Goal: Task Accomplishment & Management: Use online tool/utility

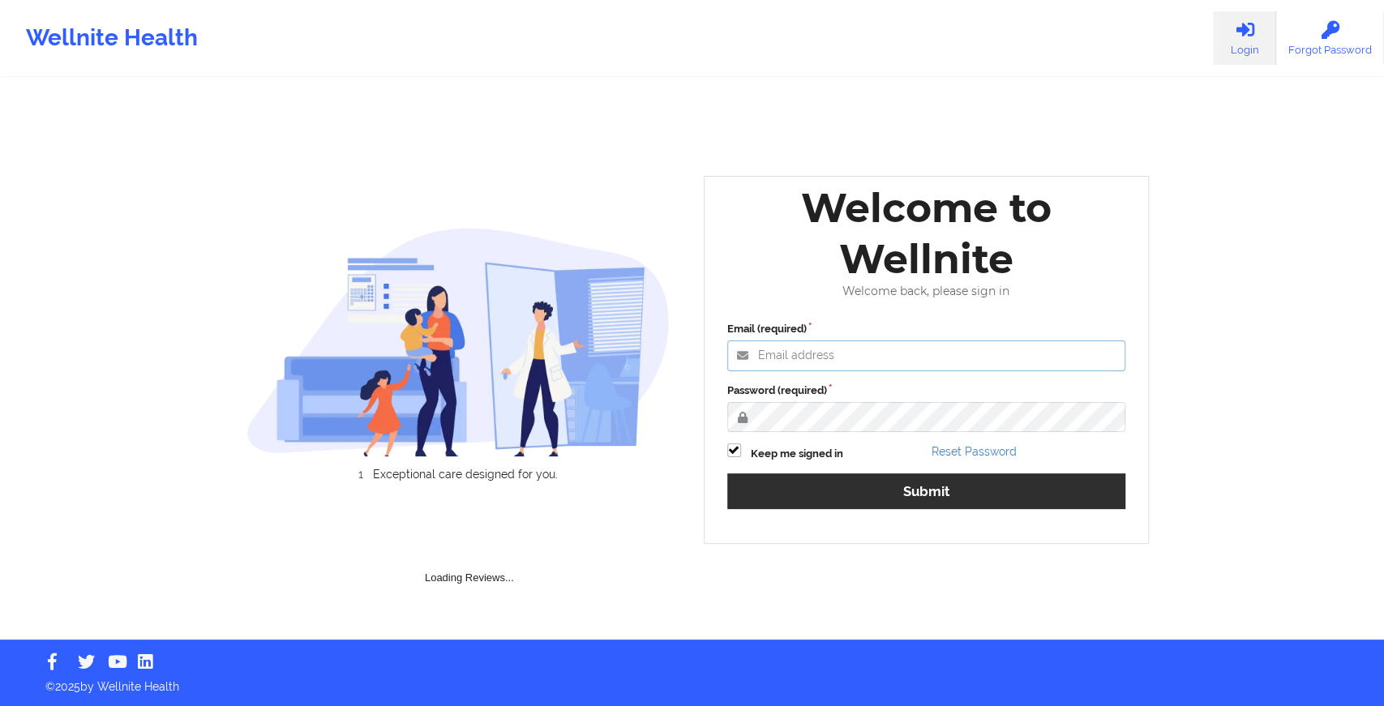
type input "[EMAIL_ADDRESS][DOMAIN_NAME]"
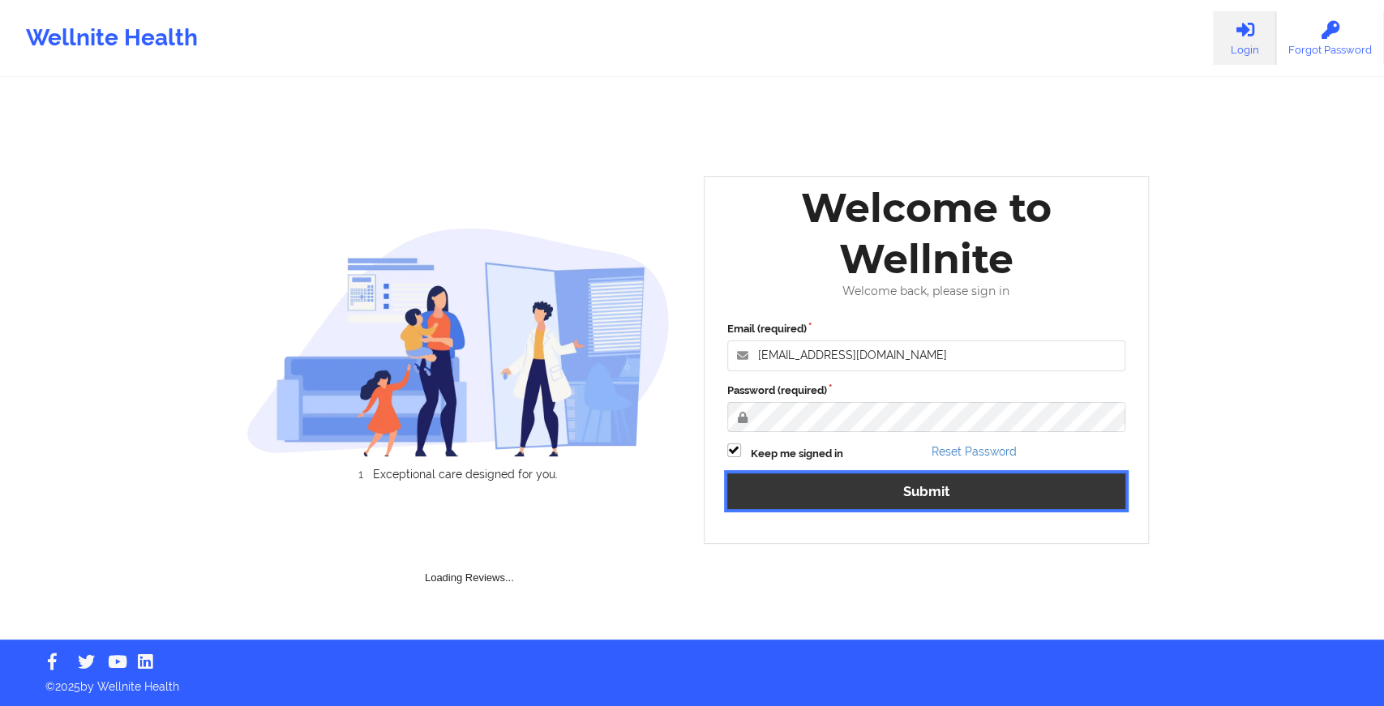
click at [832, 486] on button "Submit" at bounding box center [926, 491] width 399 height 35
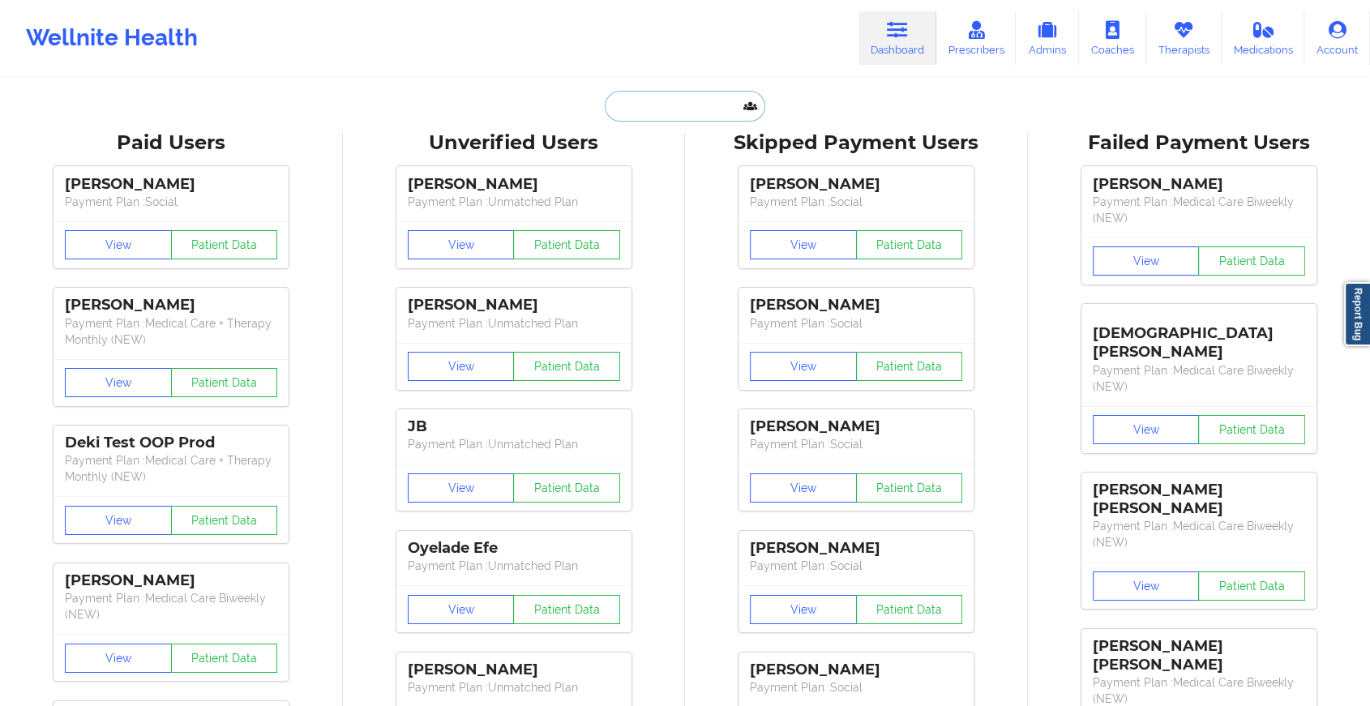
click at [655, 92] on input "text" at bounding box center [685, 106] width 161 height 31
paste input "[EMAIL_ADDRESS][DOMAIN_NAME]"
type input "[EMAIL_ADDRESS][DOMAIN_NAME]"
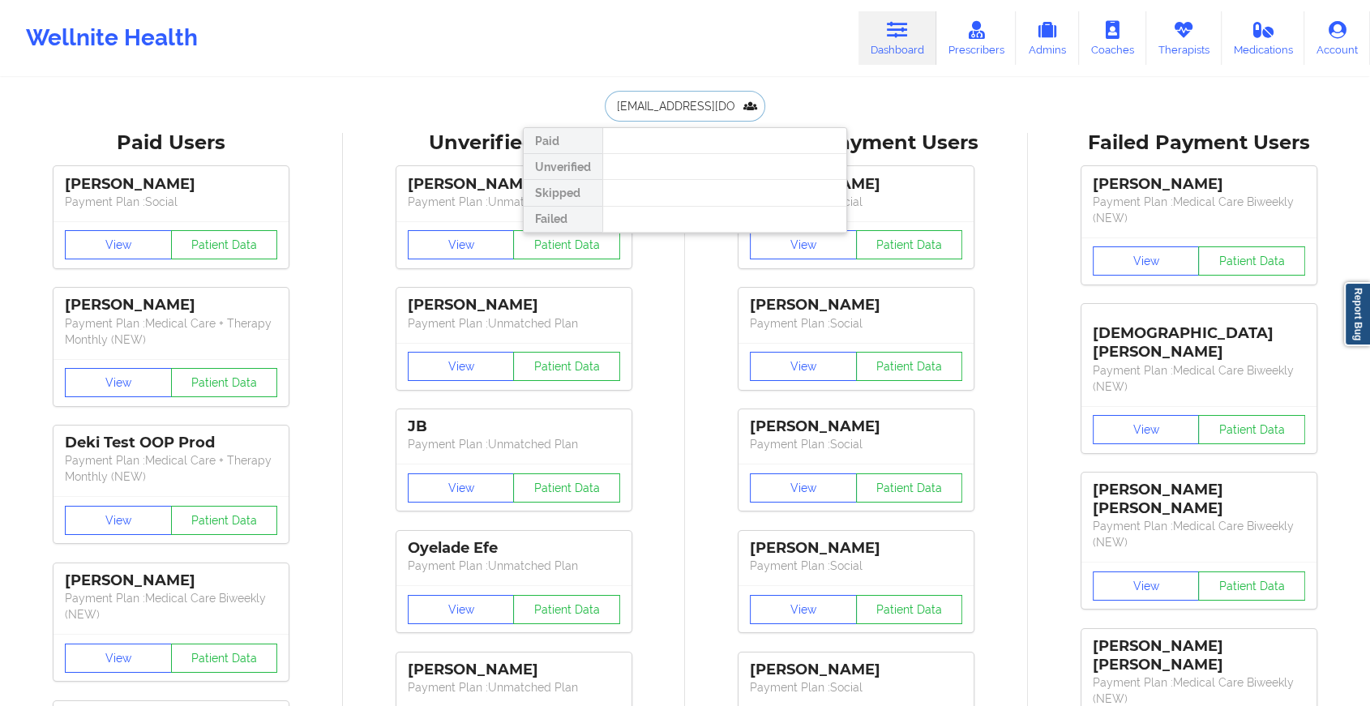
scroll to position [0, 4]
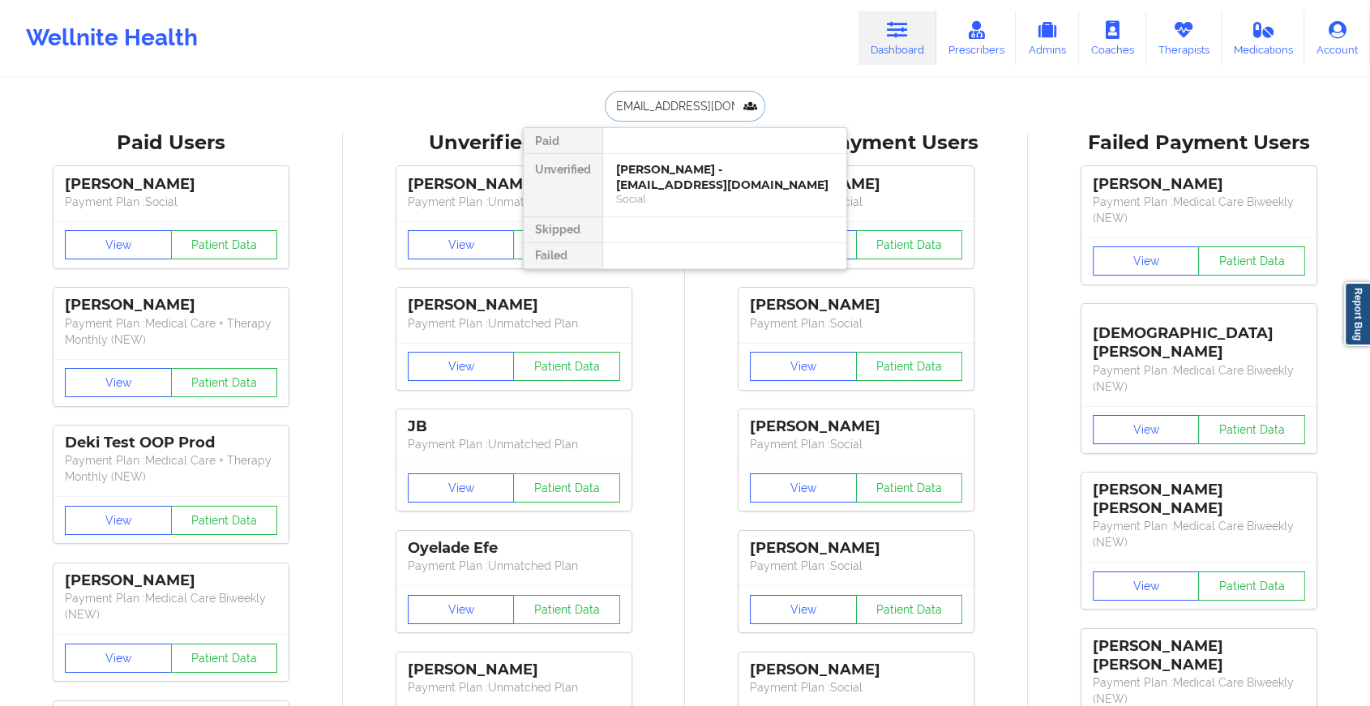
click at [675, 175] on div "[PERSON_NAME] - [EMAIL_ADDRESS][DOMAIN_NAME]" at bounding box center [724, 177] width 217 height 30
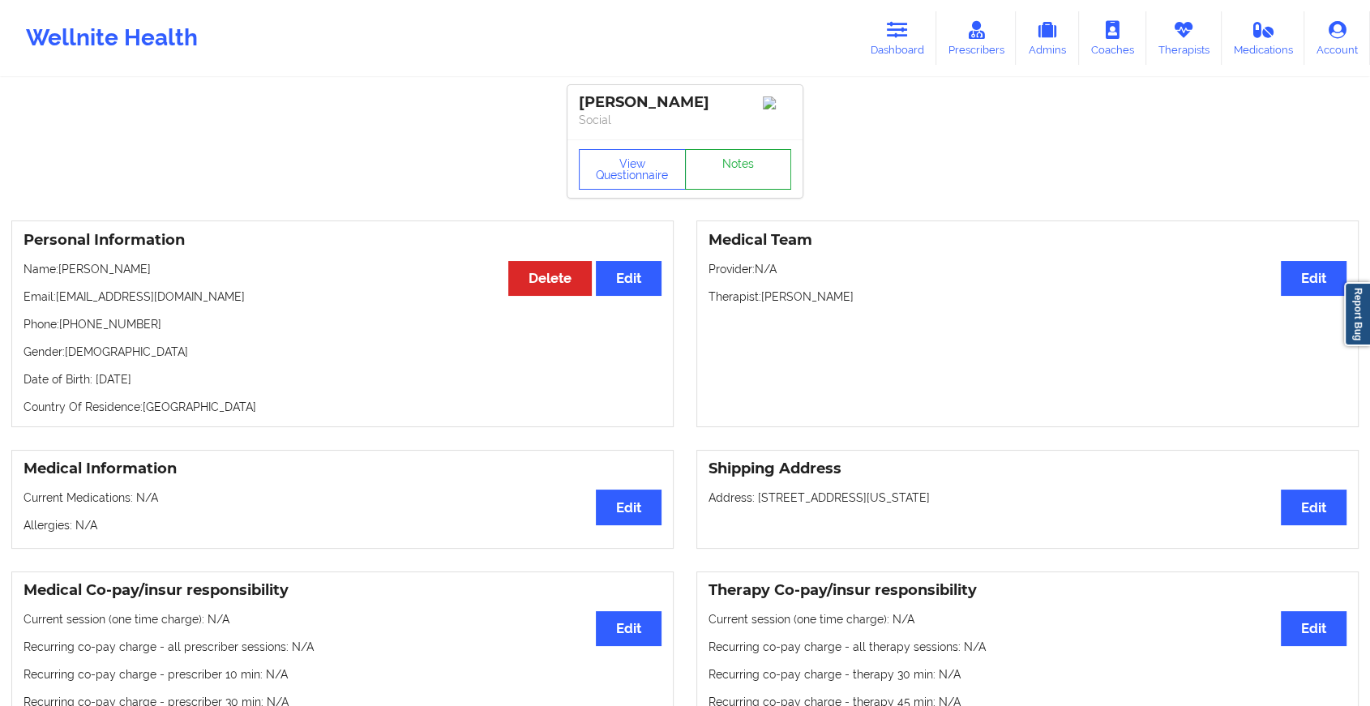
click at [759, 182] on link "Notes" at bounding box center [738, 169] width 107 height 41
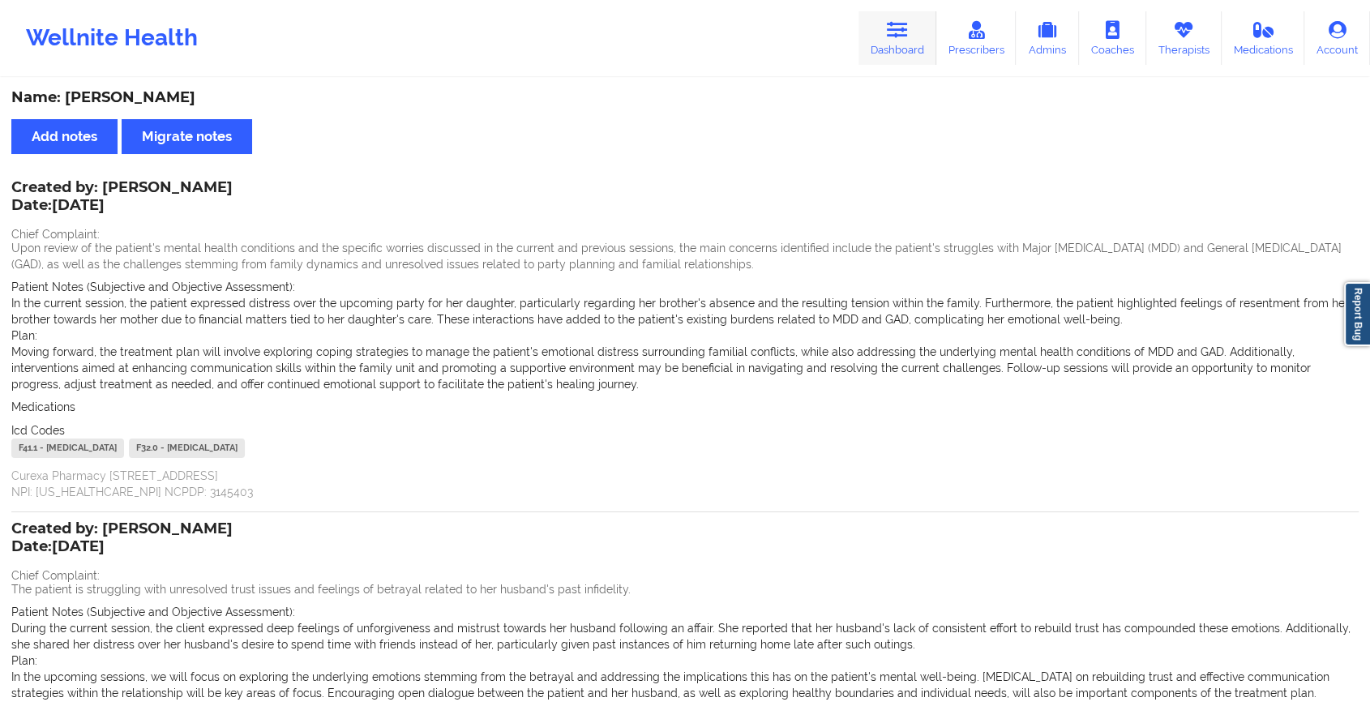
click at [929, 41] on link "Dashboard" at bounding box center [898, 38] width 78 height 54
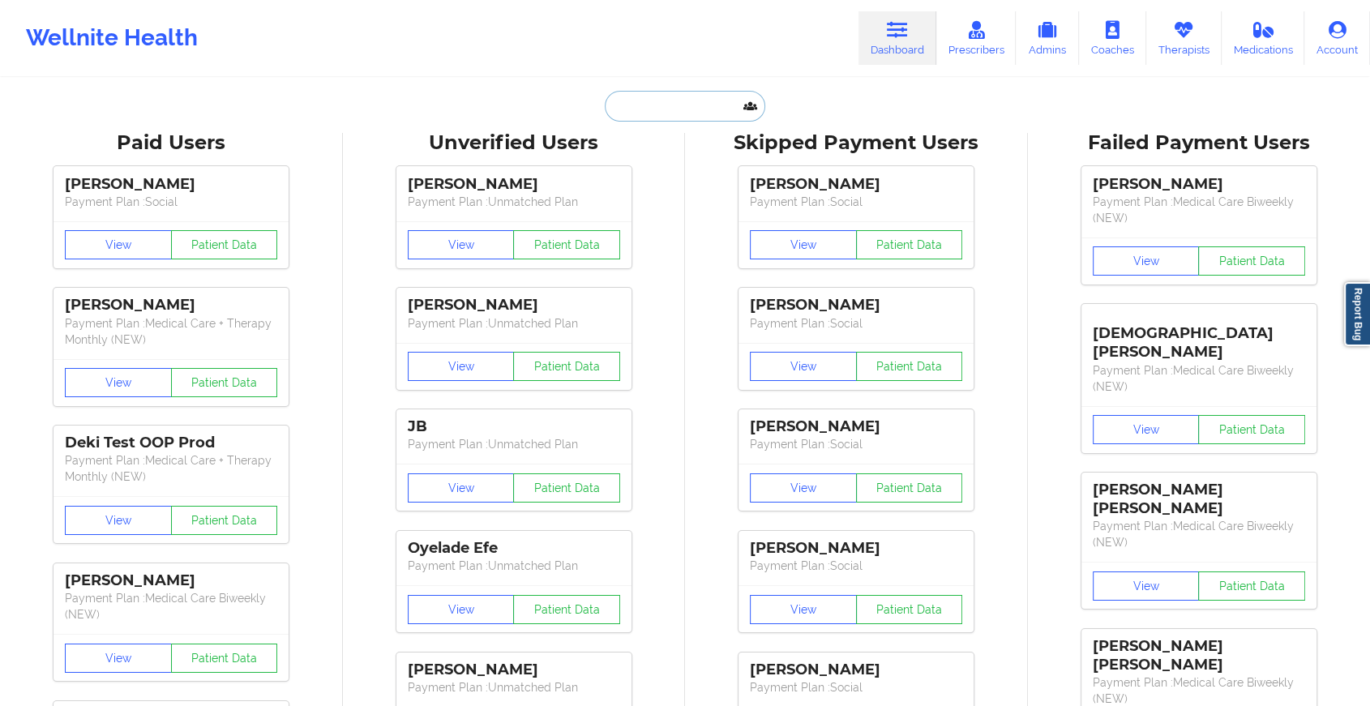
click at [650, 105] on input "text" at bounding box center [685, 106] width 161 height 31
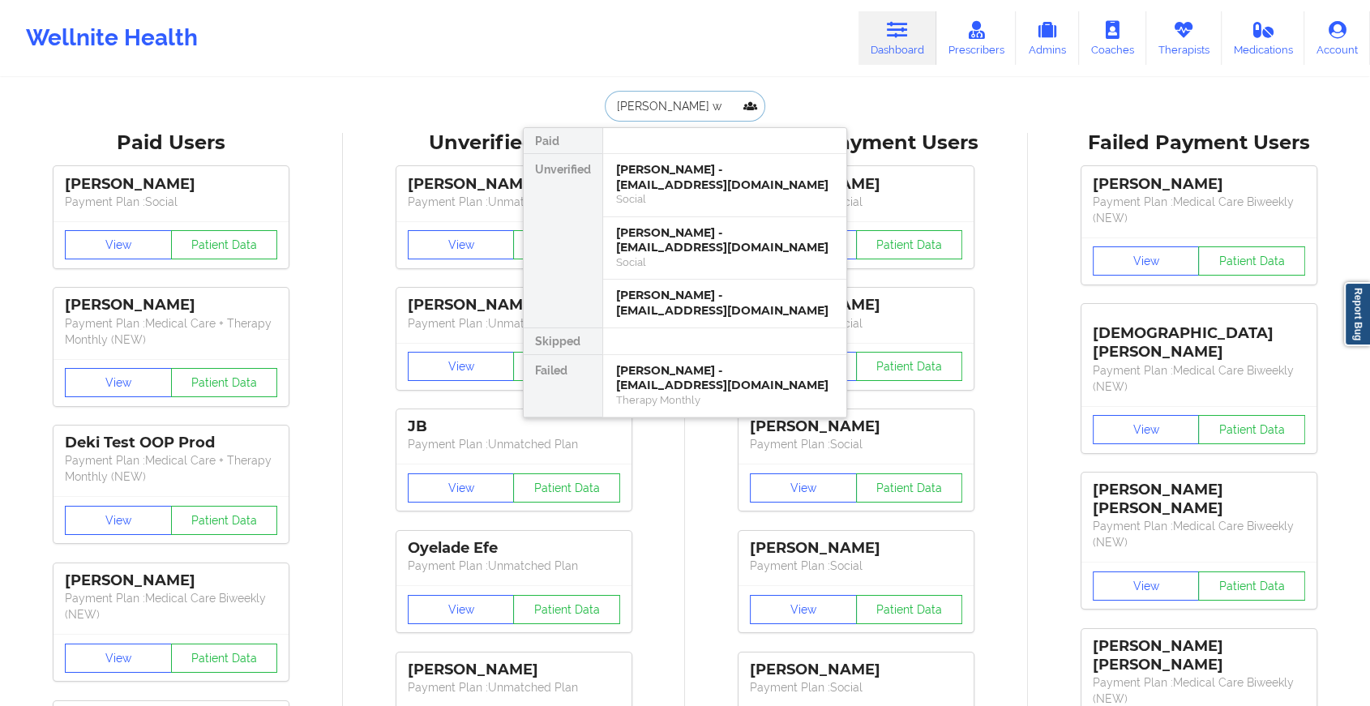
type input "[PERSON_NAME] wa"
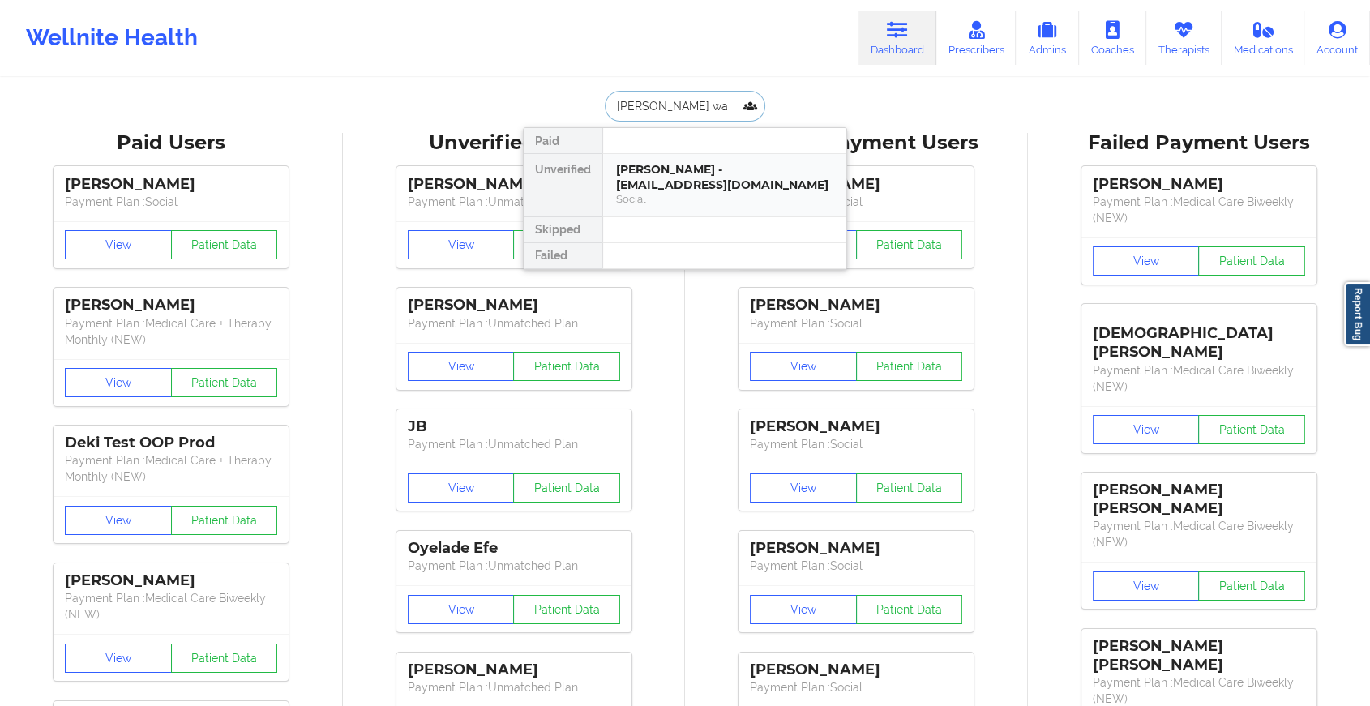
click at [658, 165] on div "[PERSON_NAME] - [EMAIL_ADDRESS][DOMAIN_NAME]" at bounding box center [724, 177] width 217 height 30
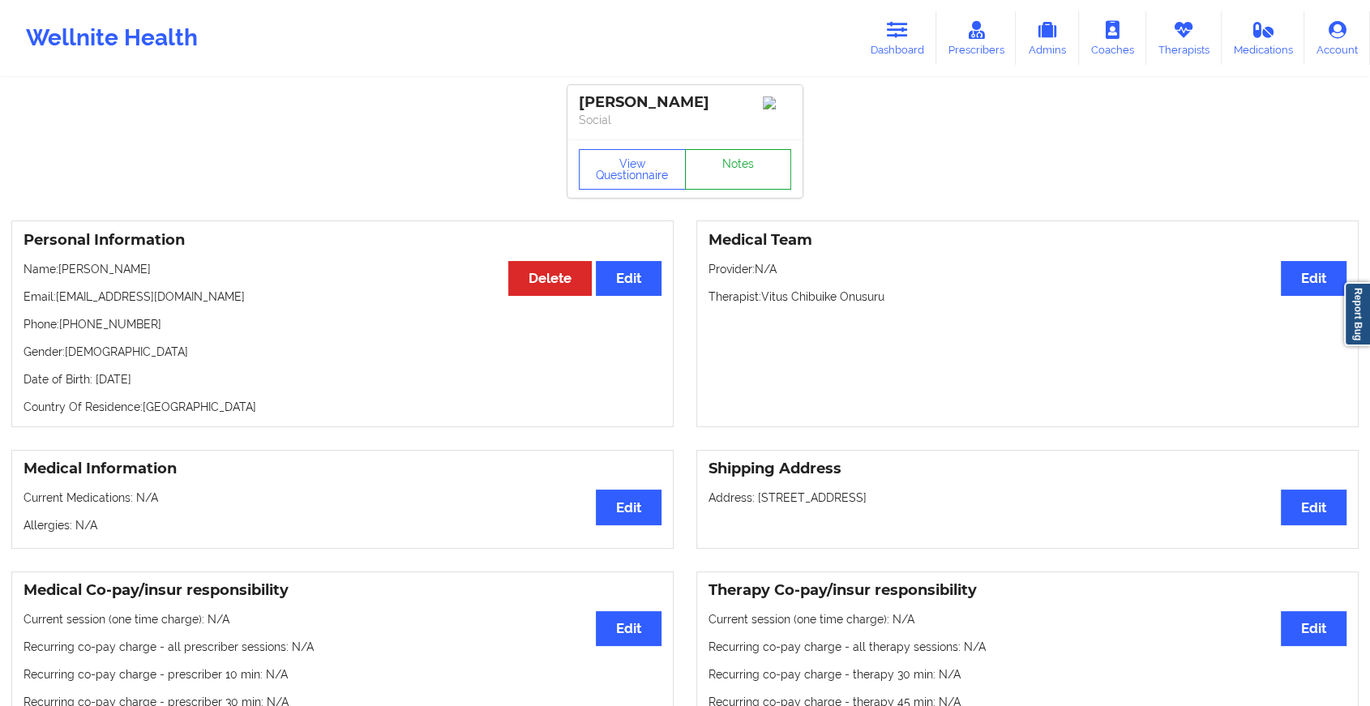
click at [746, 165] on link "Notes" at bounding box center [738, 169] width 107 height 41
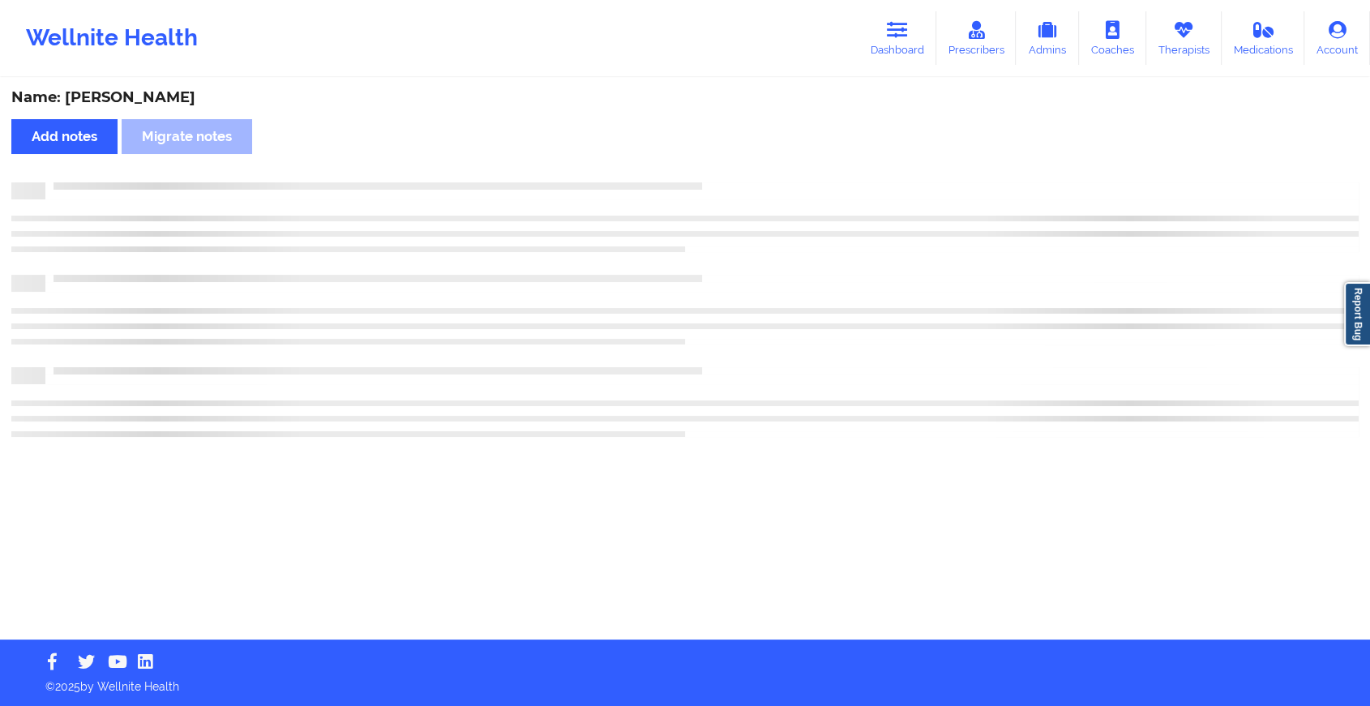
click at [746, 165] on div "Name: [PERSON_NAME] Add notes Migrate notes" at bounding box center [685, 359] width 1370 height 560
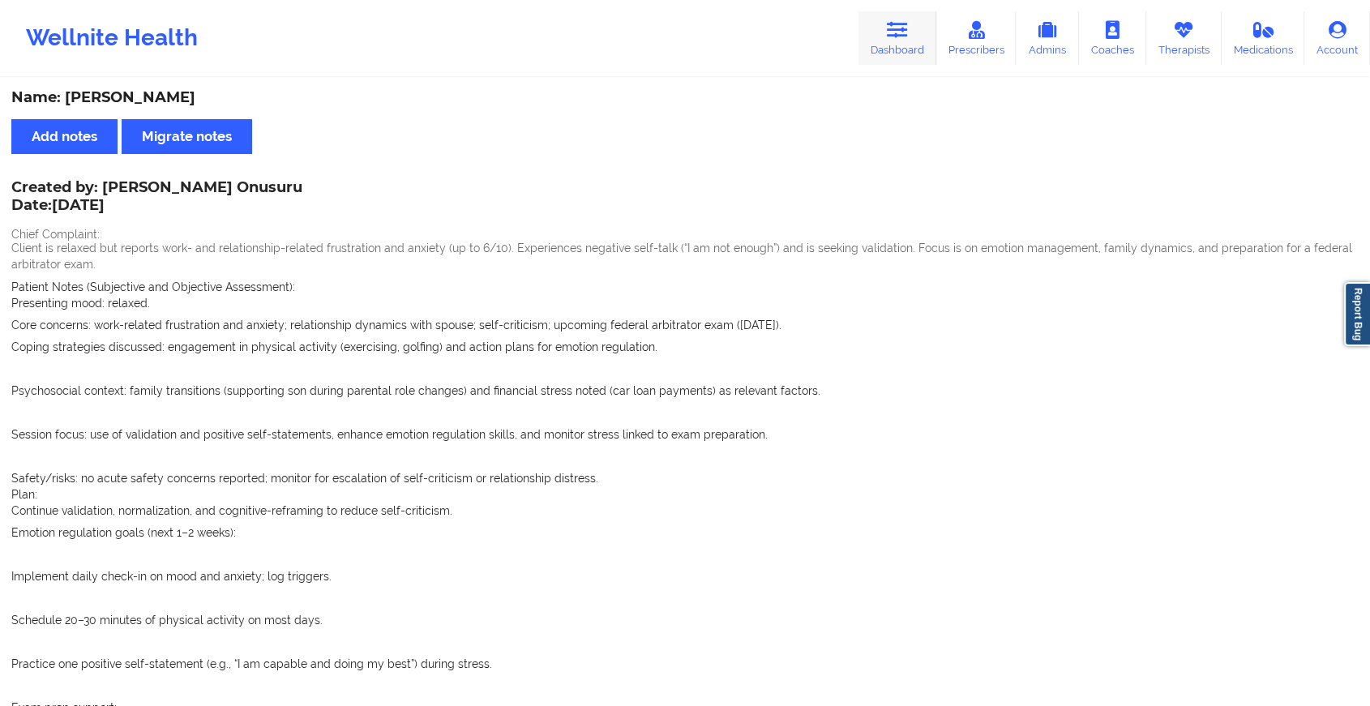
click at [881, 33] on link "Dashboard" at bounding box center [898, 38] width 78 height 54
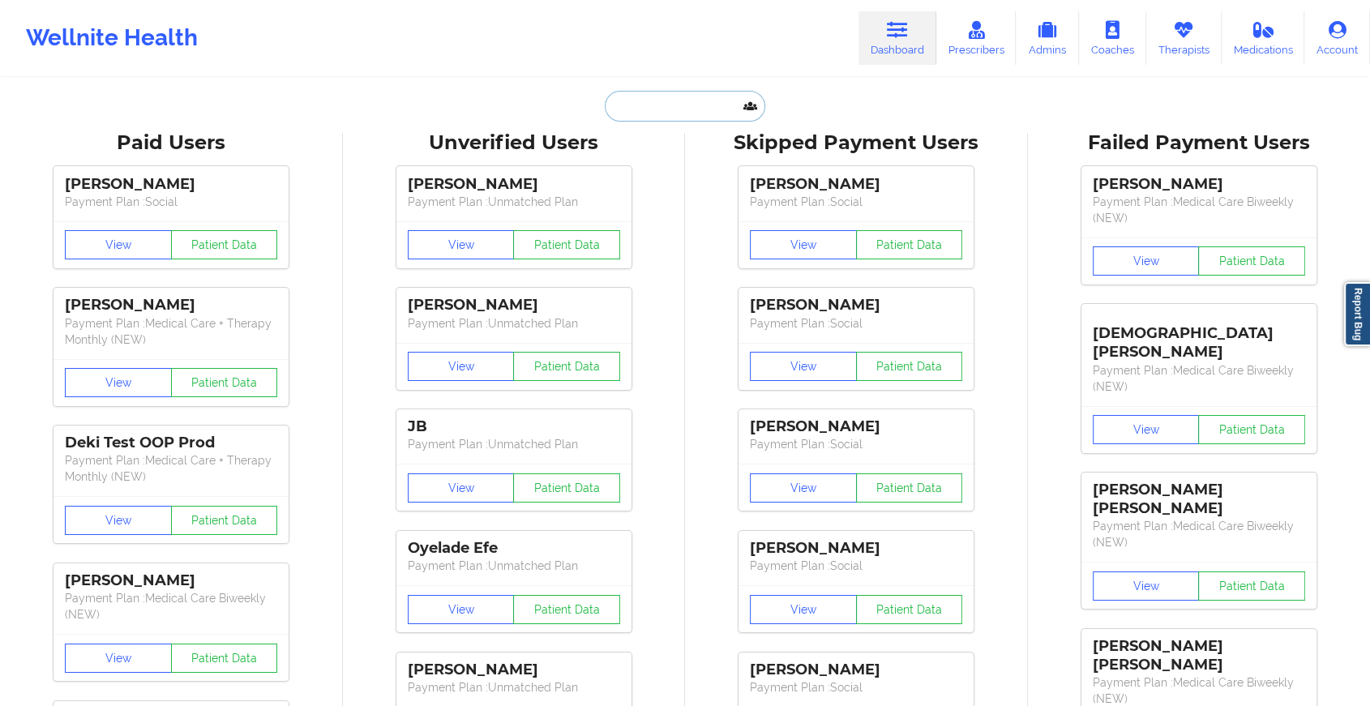
click at [668, 98] on input "text" at bounding box center [685, 106] width 161 height 31
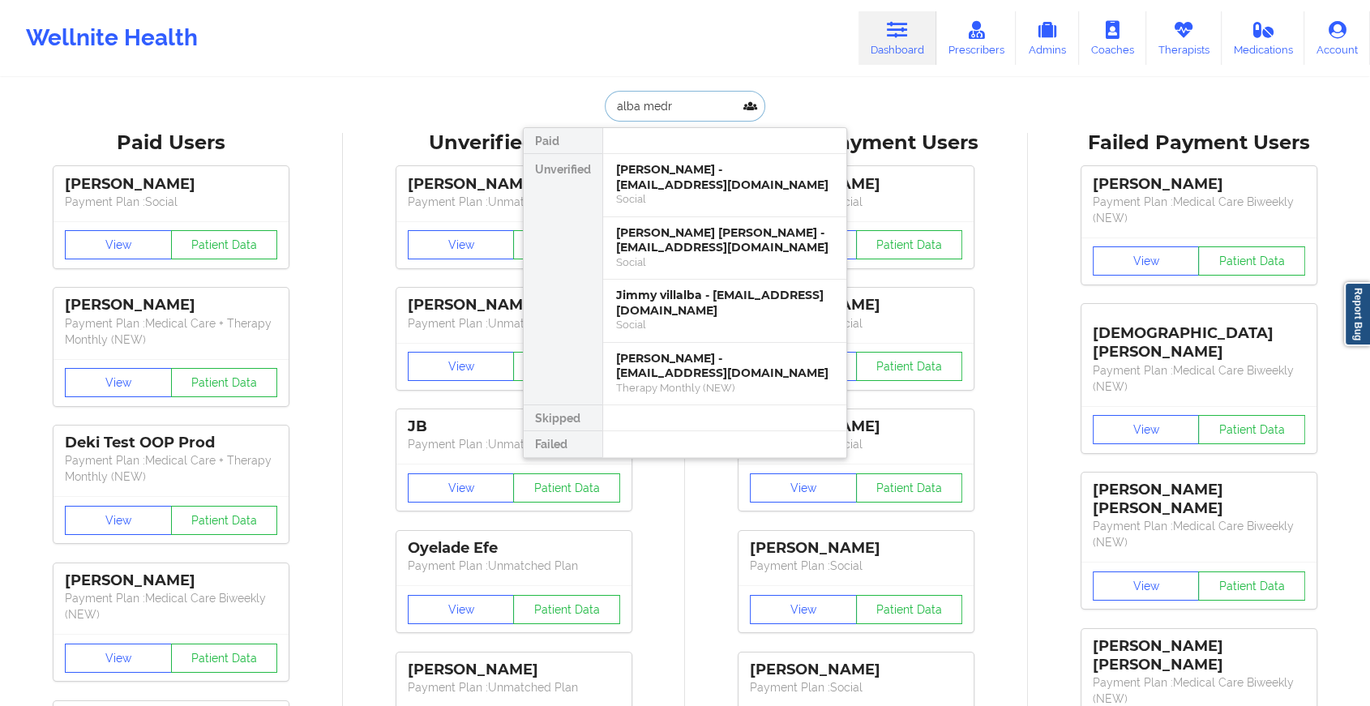
type input "[PERSON_NAME]"
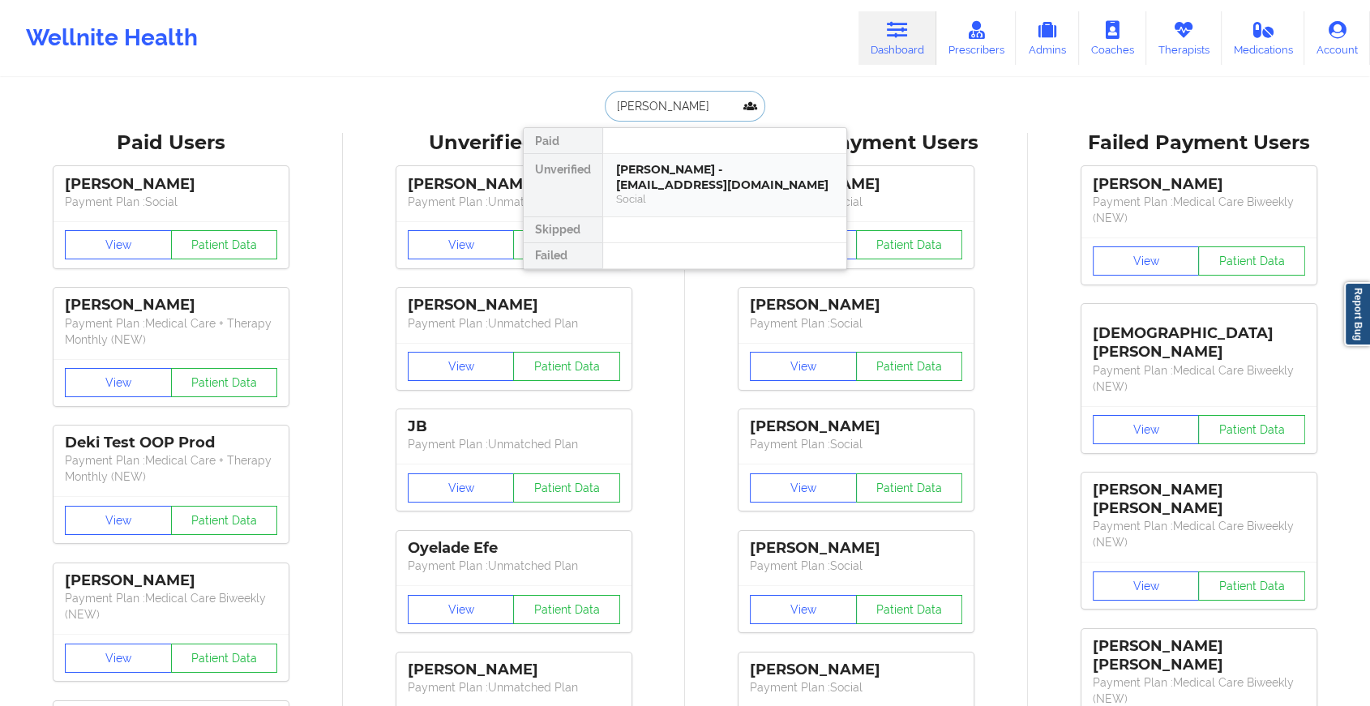
click at [736, 162] on div "[PERSON_NAME] - [EMAIL_ADDRESS][DOMAIN_NAME]" at bounding box center [724, 177] width 217 height 30
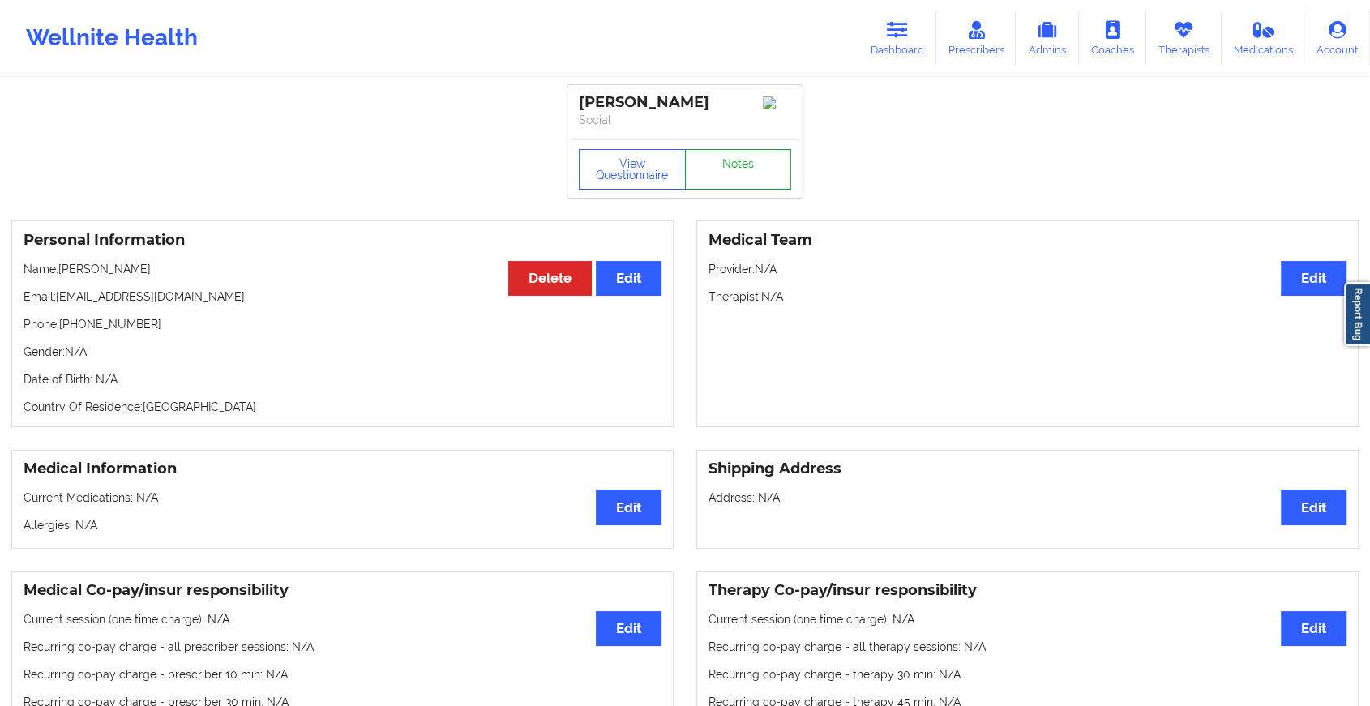
click at [748, 169] on link "Notes" at bounding box center [738, 169] width 107 height 41
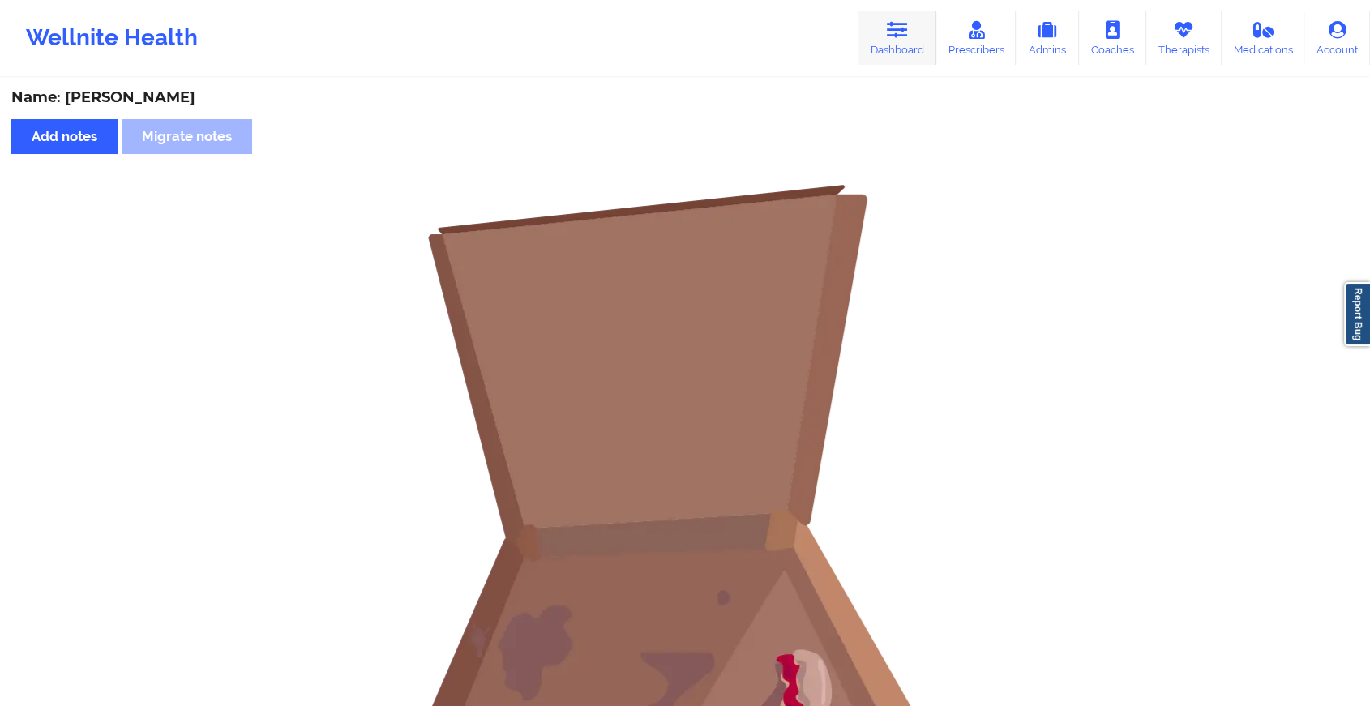
click at [888, 45] on link "Dashboard" at bounding box center [898, 38] width 78 height 54
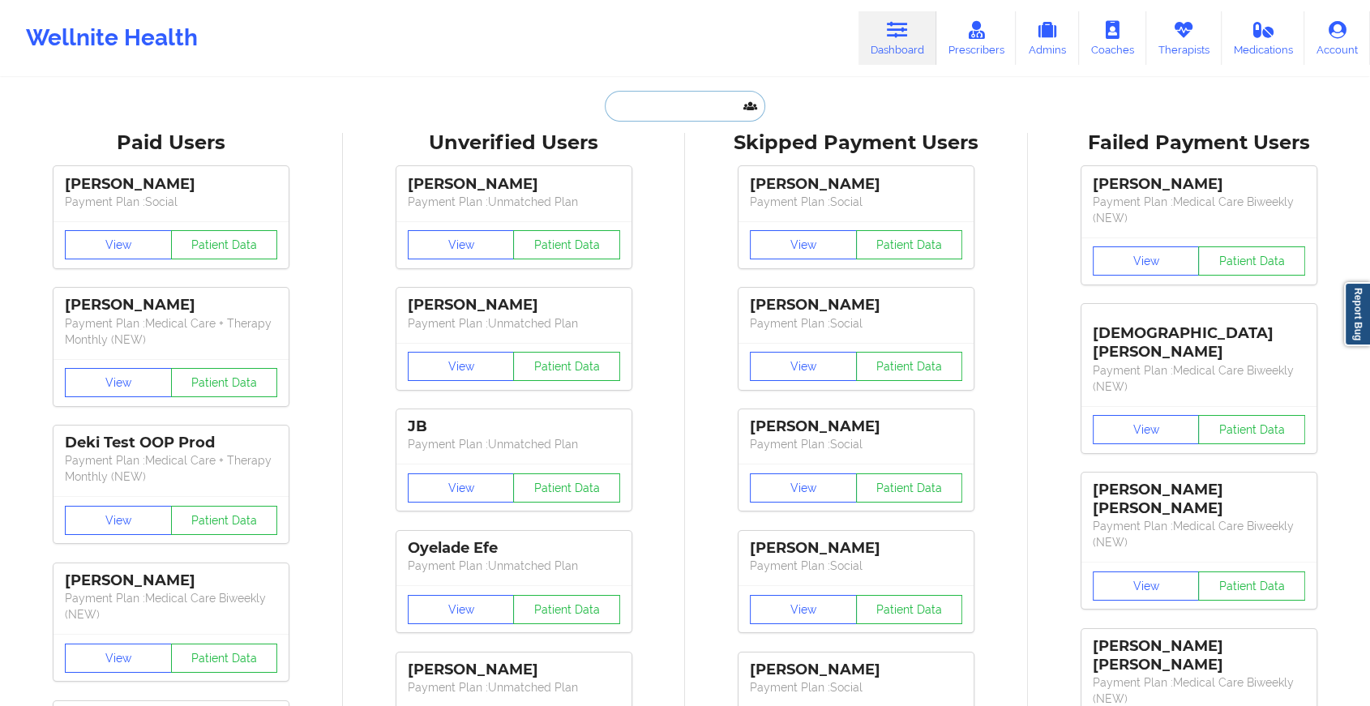
click at [713, 97] on input "text" at bounding box center [685, 106] width 161 height 31
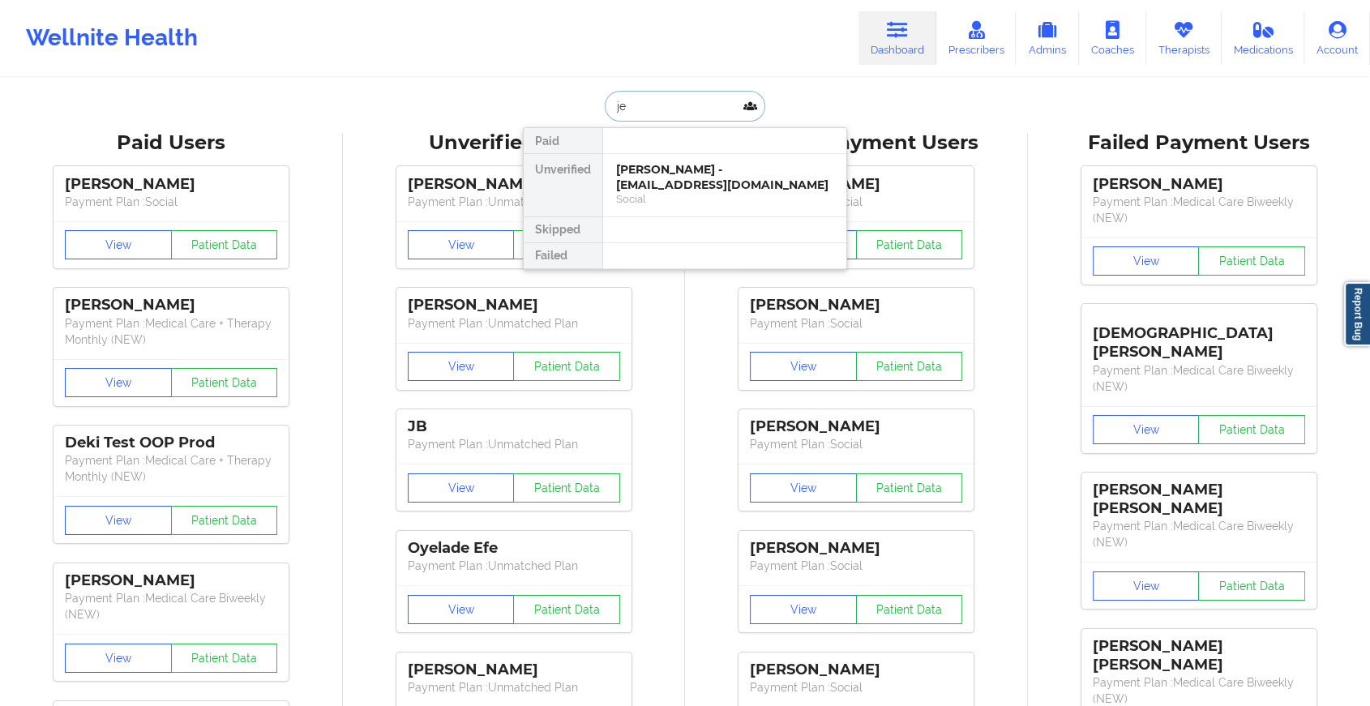
type input "j"
type input "[PERSON_NAME]"
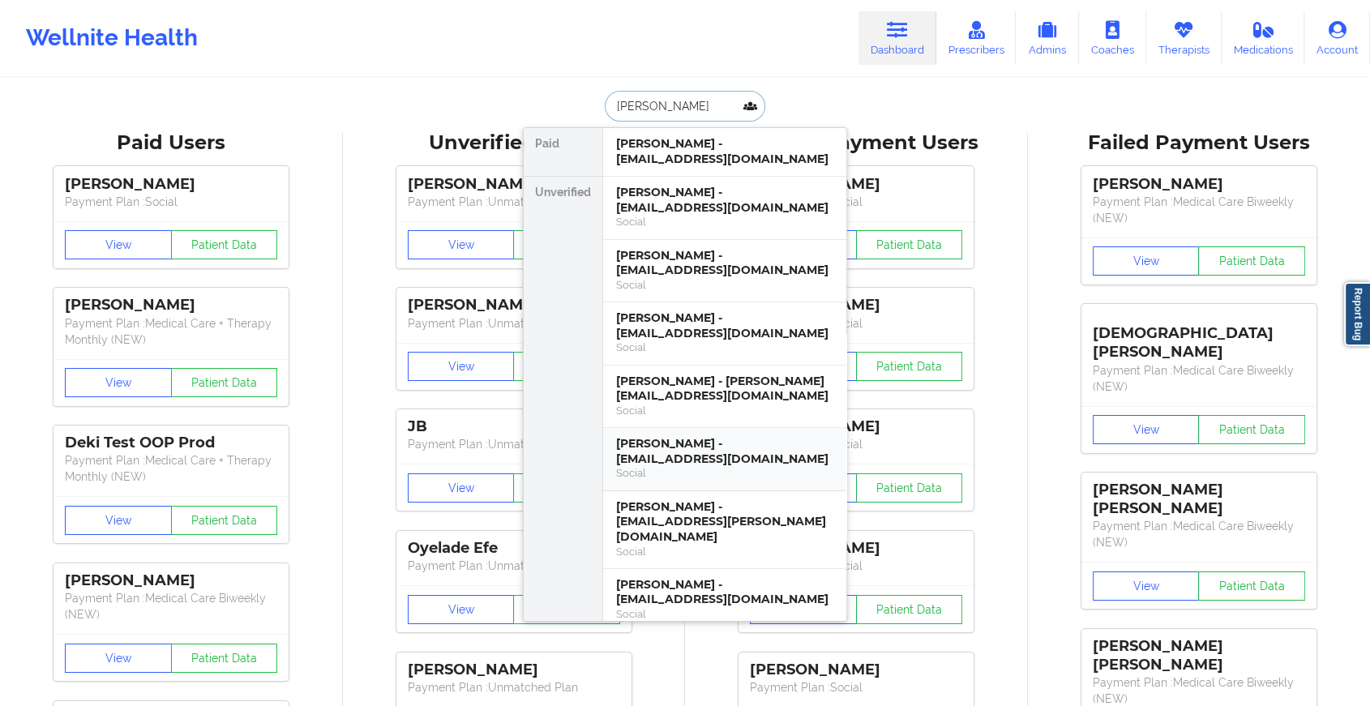
click at [723, 452] on div "[PERSON_NAME] - [EMAIL_ADDRESS][DOMAIN_NAME]" at bounding box center [724, 451] width 217 height 30
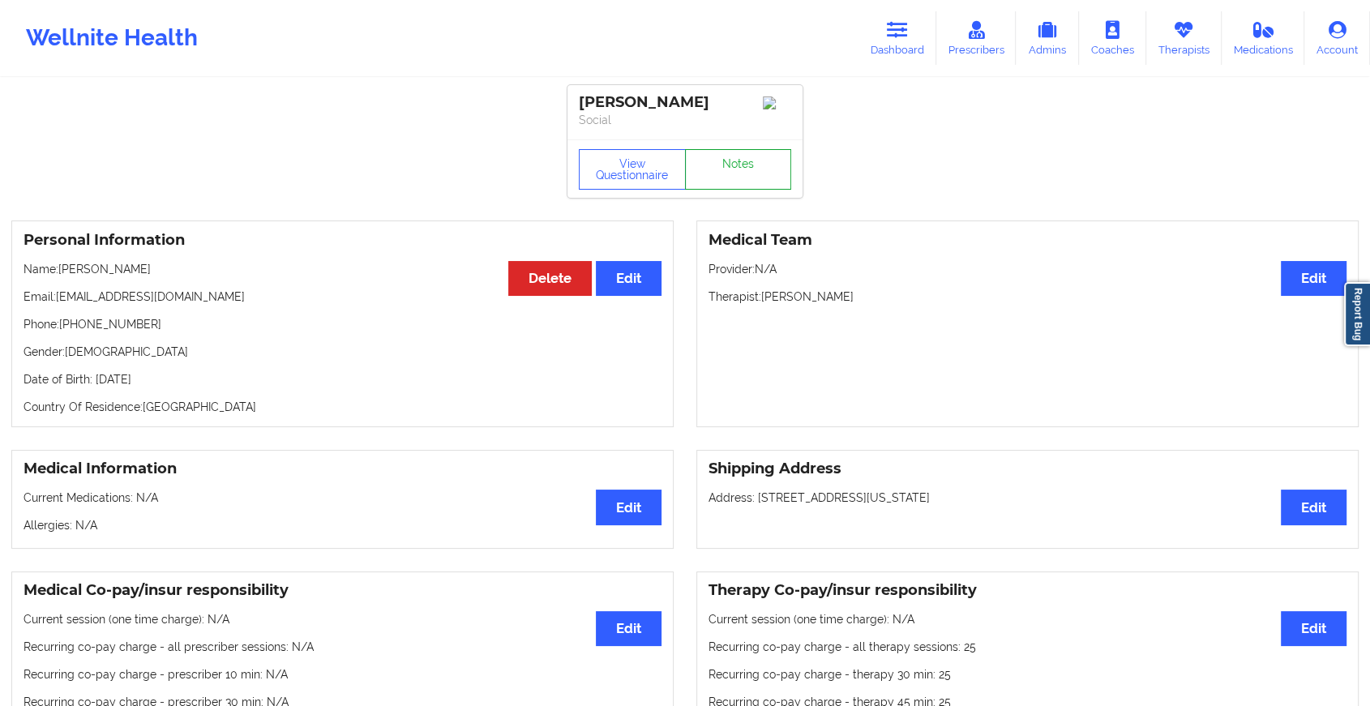
click at [734, 169] on link "Notes" at bounding box center [738, 169] width 107 height 41
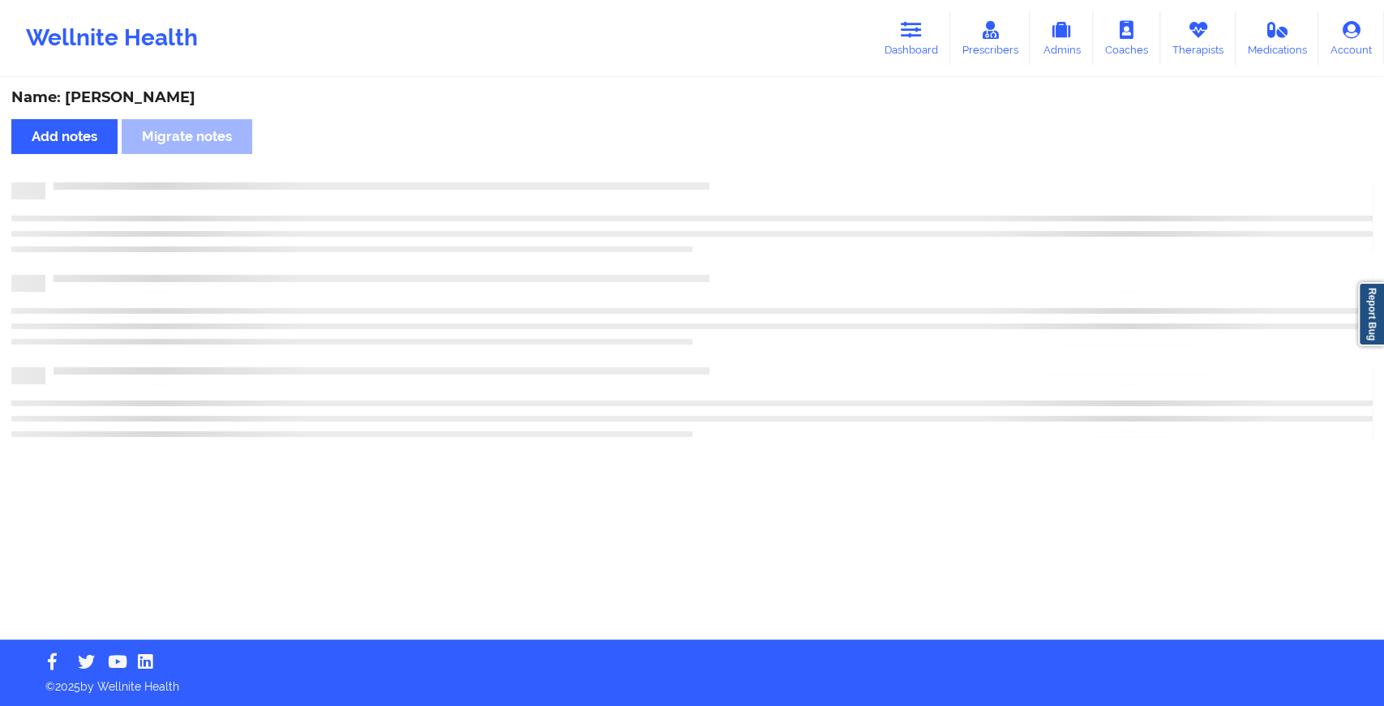
click at [734, 169] on div "Name: [PERSON_NAME] Add notes Migrate notes" at bounding box center [692, 359] width 1384 height 560
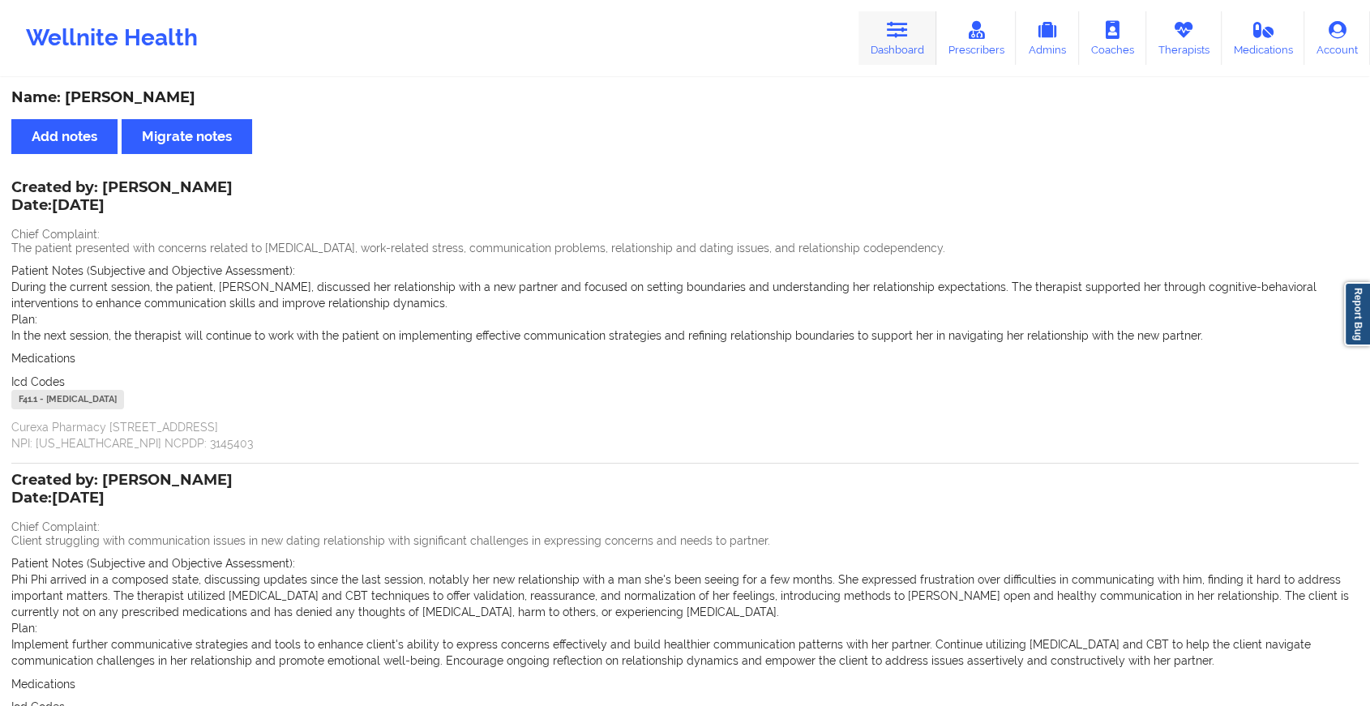
click at [881, 41] on link "Dashboard" at bounding box center [898, 38] width 78 height 54
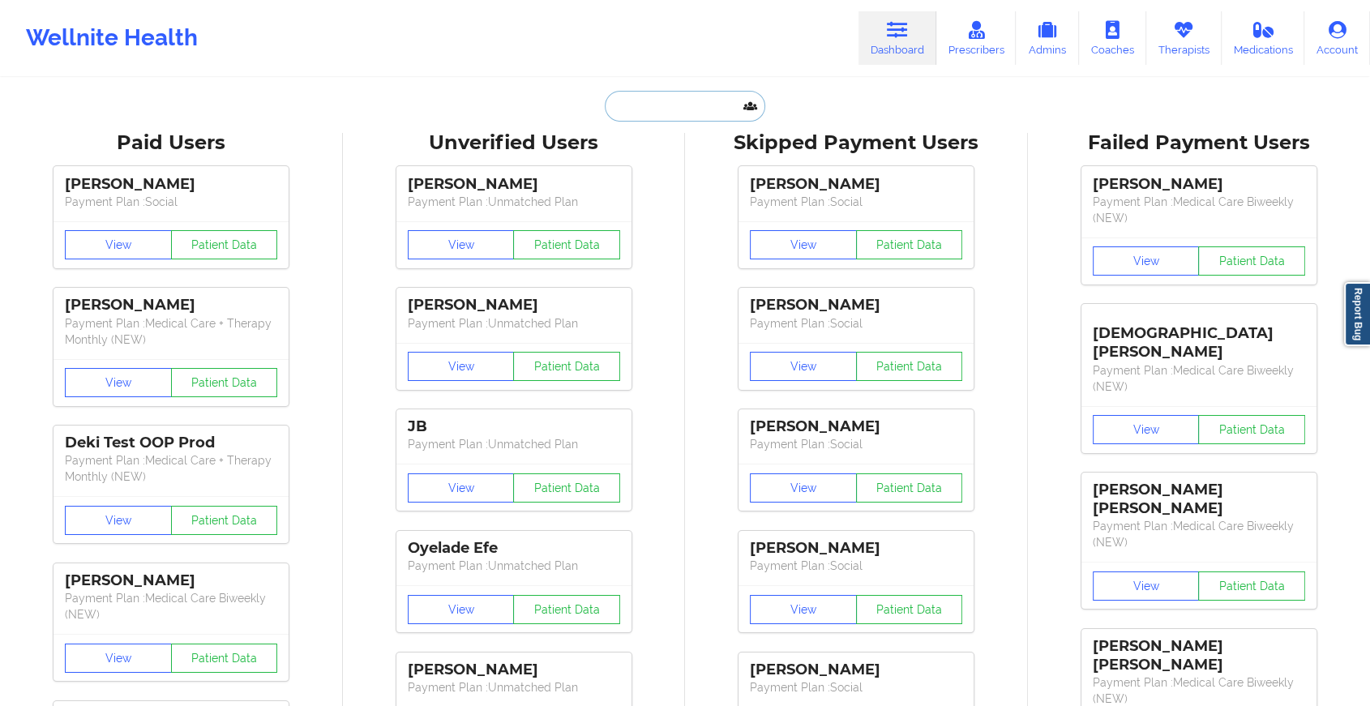
click at [707, 101] on input "text" at bounding box center [685, 106] width 161 height 31
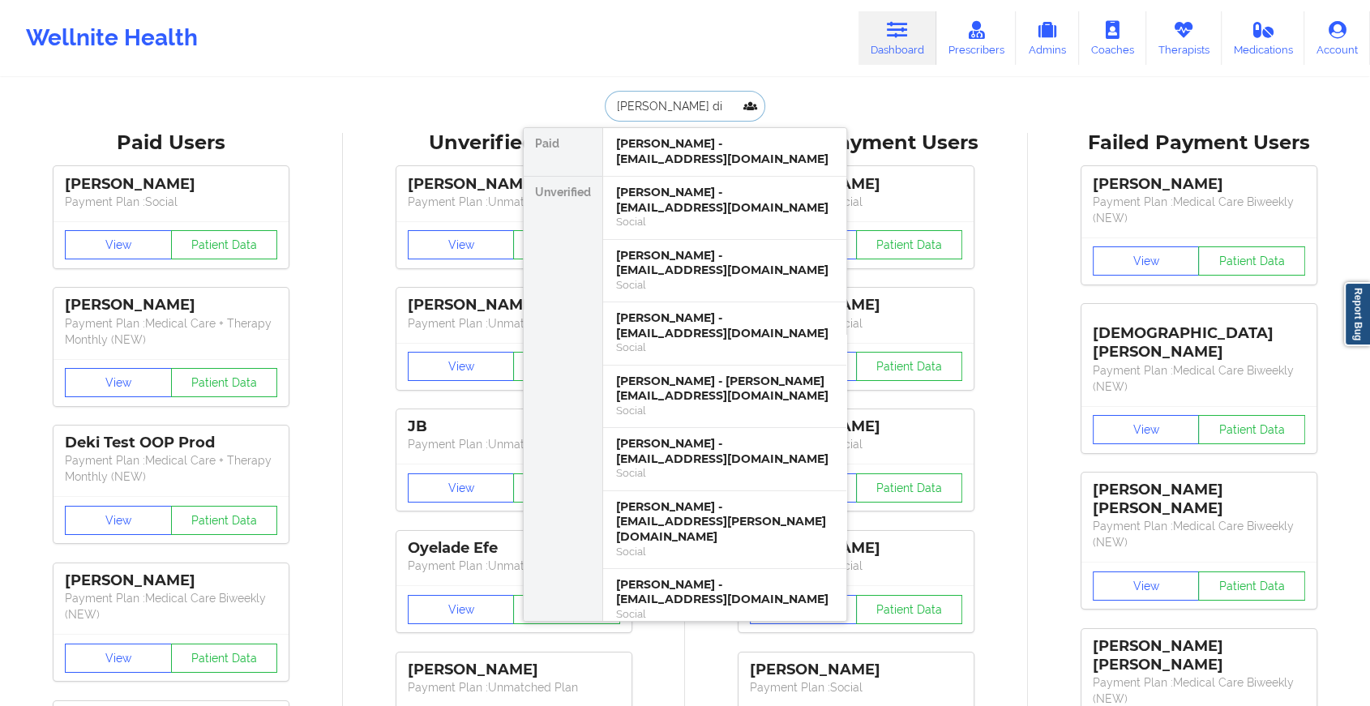
type input "[PERSON_NAME] din"
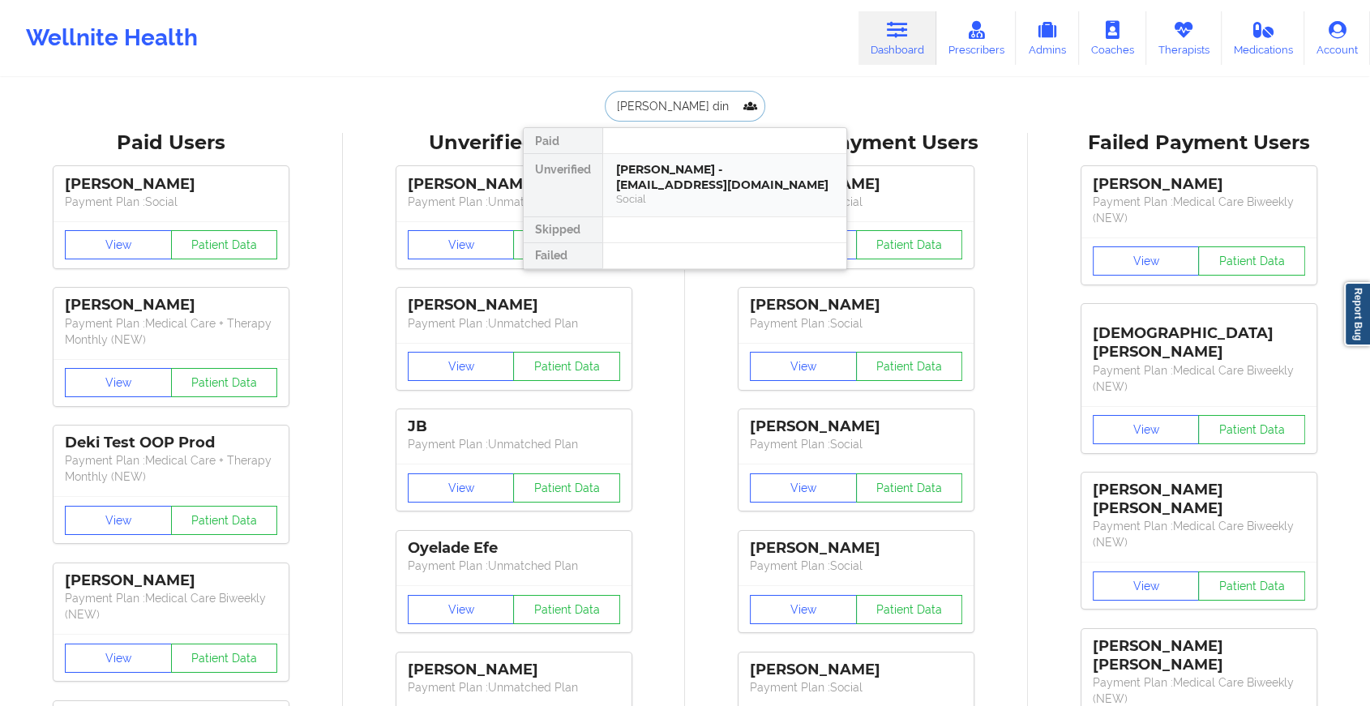
click at [692, 165] on div "[PERSON_NAME] - [EMAIL_ADDRESS][DOMAIN_NAME]" at bounding box center [724, 177] width 217 height 30
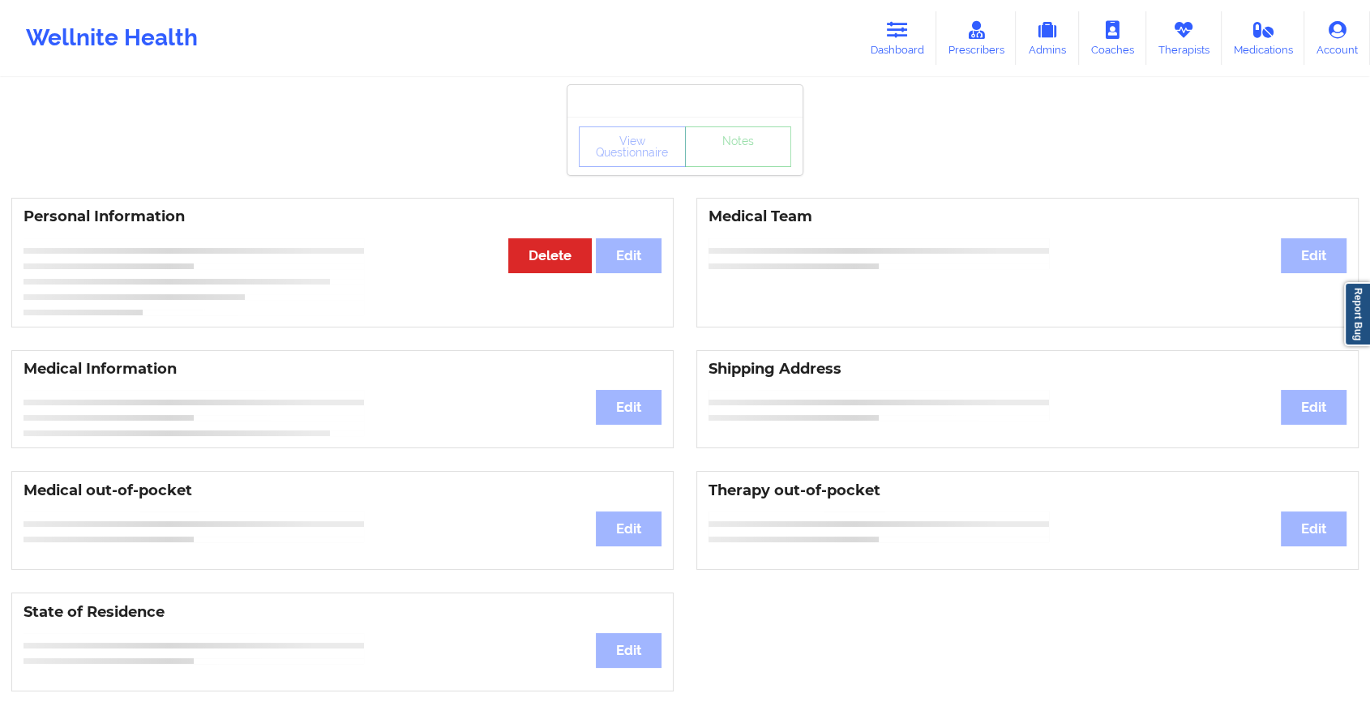
click at [727, 182] on div "View Questionnaire Notes Personal Information Edit Delete Medical Team Edit Med…" at bounding box center [685, 684] width 1370 height 1369
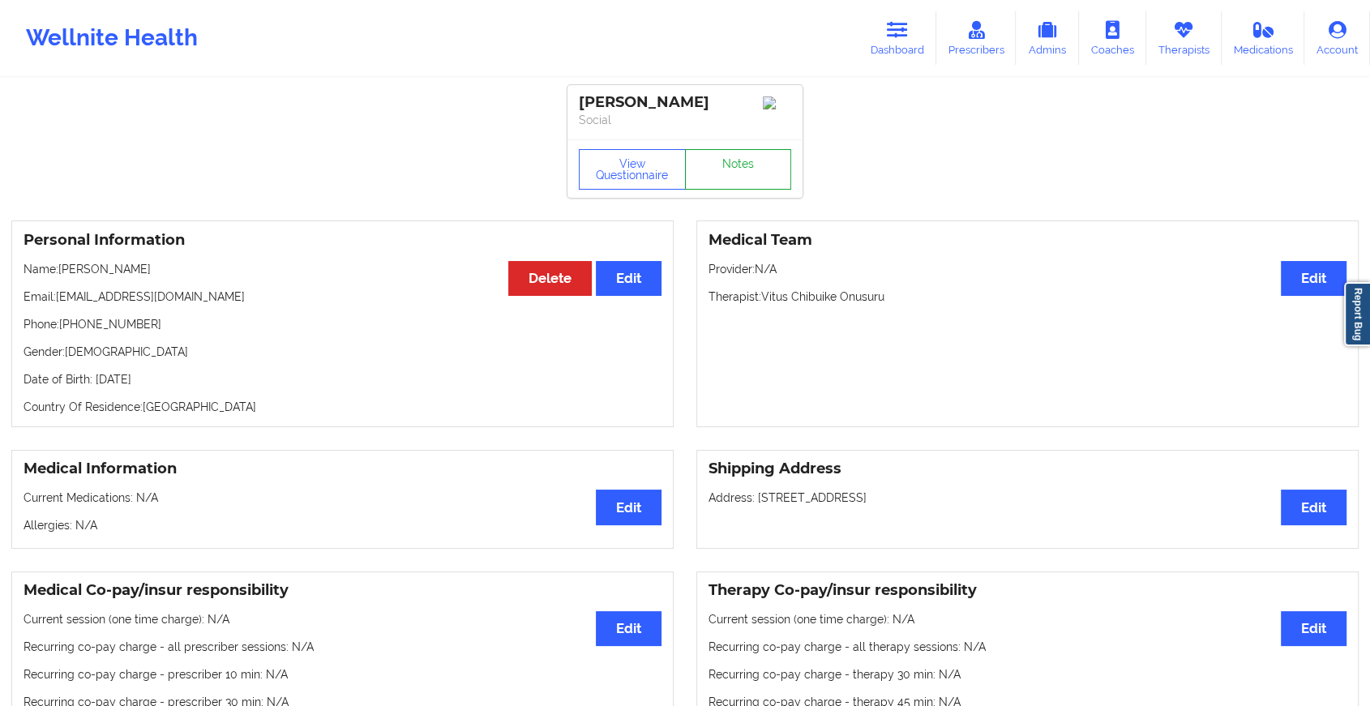
click at [727, 182] on link "Notes" at bounding box center [738, 169] width 107 height 41
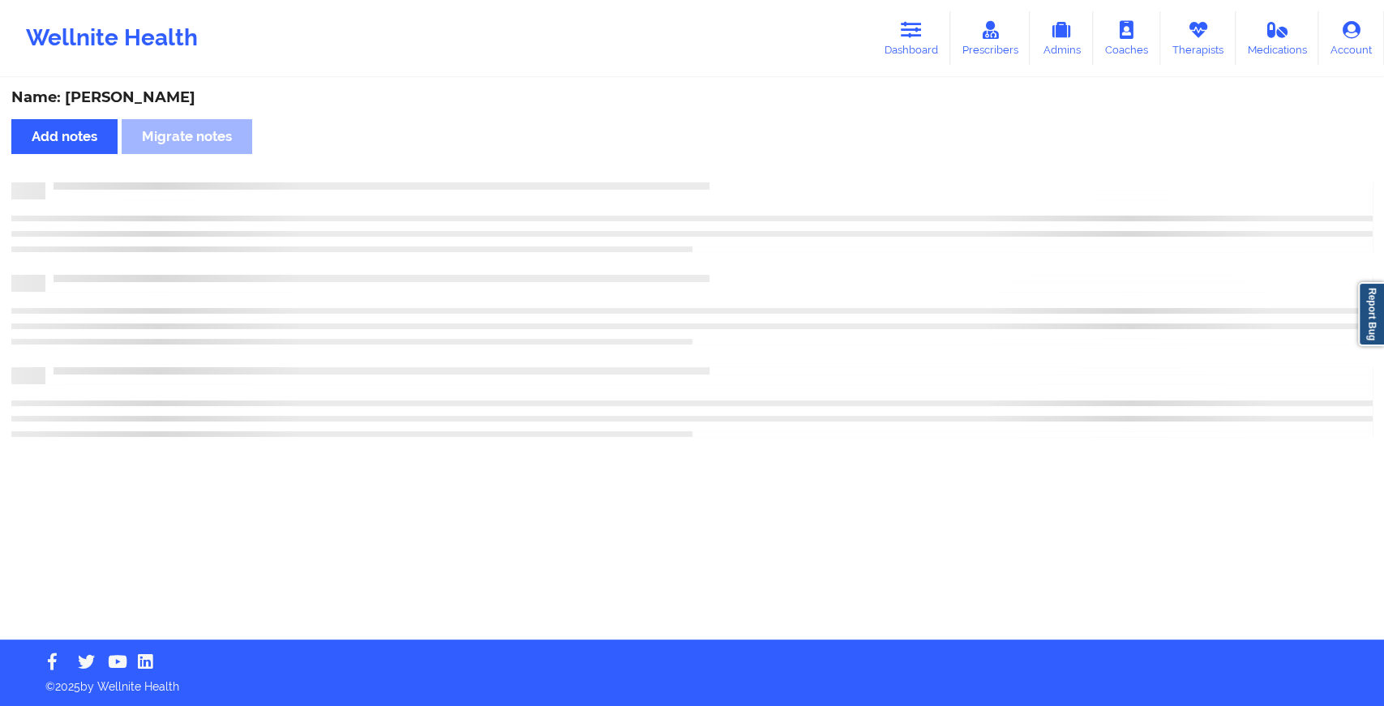
click at [727, 182] on div at bounding box center [709, 182] width 1328 height 0
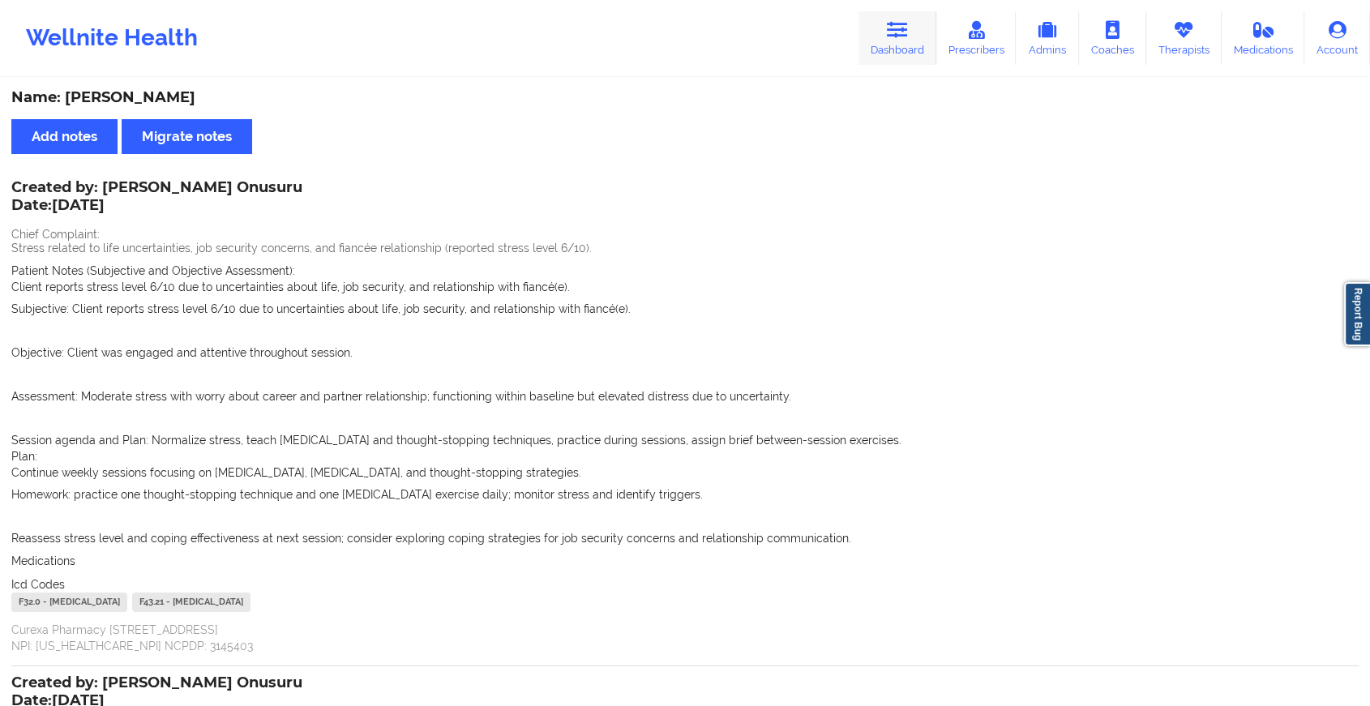
click at [900, 23] on icon at bounding box center [897, 30] width 21 height 18
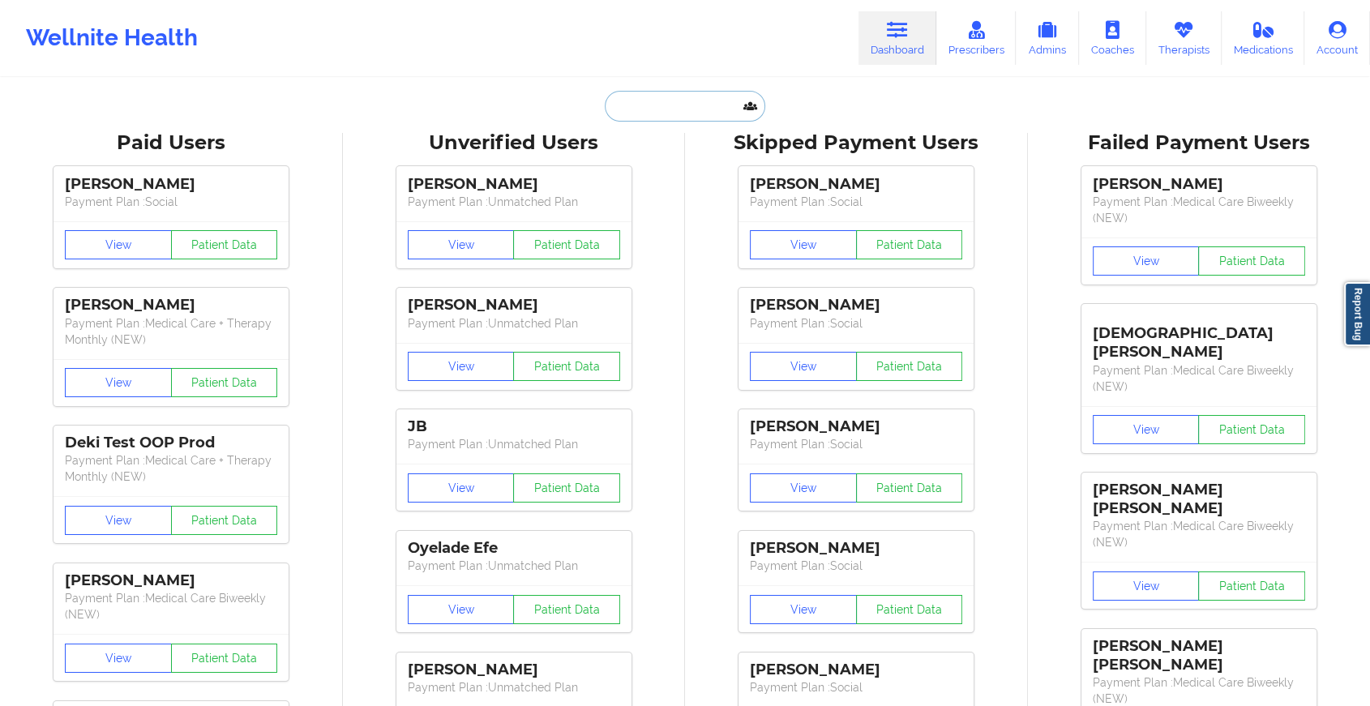
click at [675, 110] on input "text" at bounding box center [685, 106] width 161 height 31
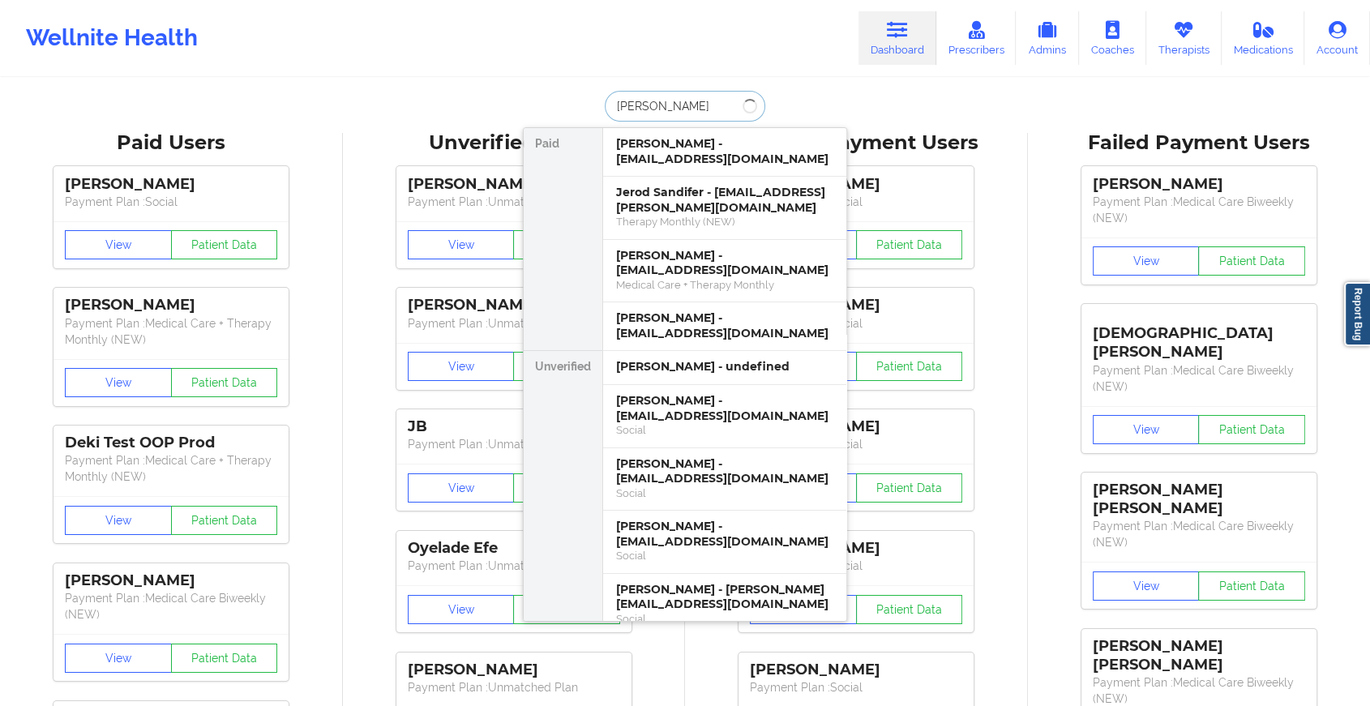
type input "[PERSON_NAME]"
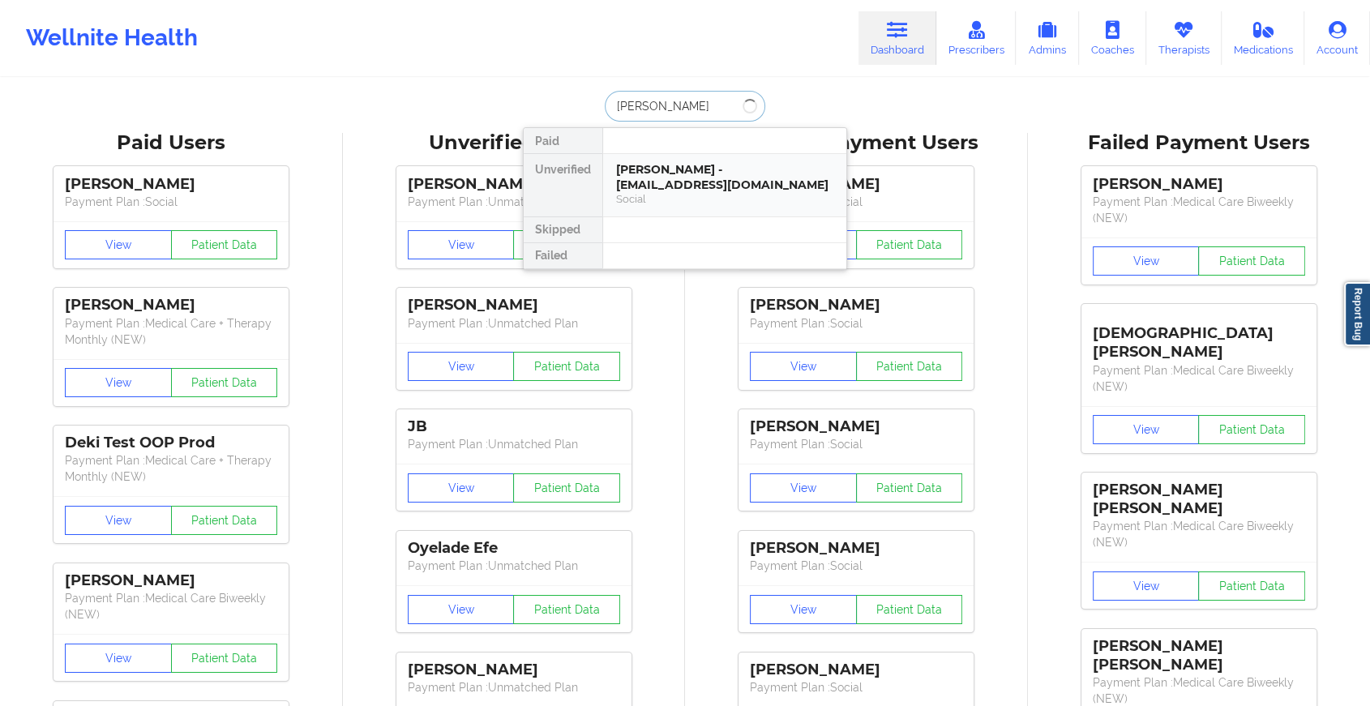
click at [684, 194] on div "Social" at bounding box center [724, 199] width 217 height 14
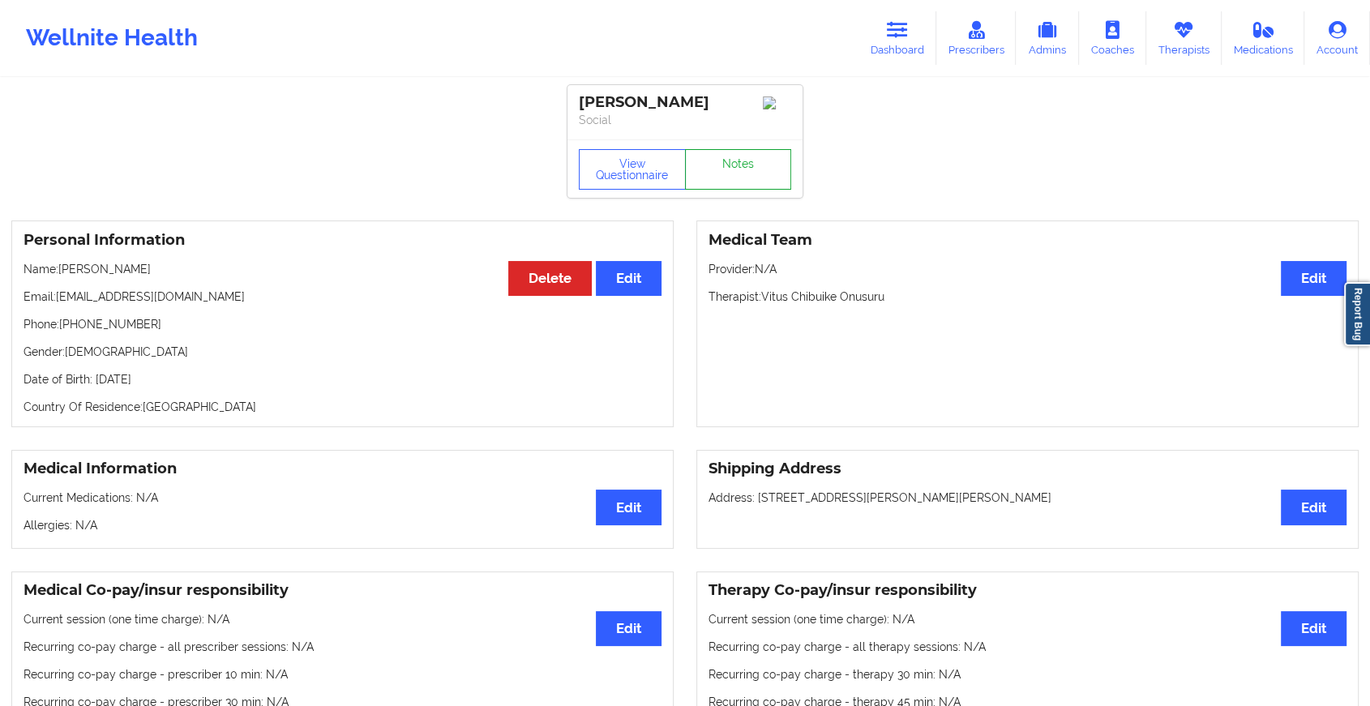
click at [761, 178] on link "Notes" at bounding box center [738, 169] width 107 height 41
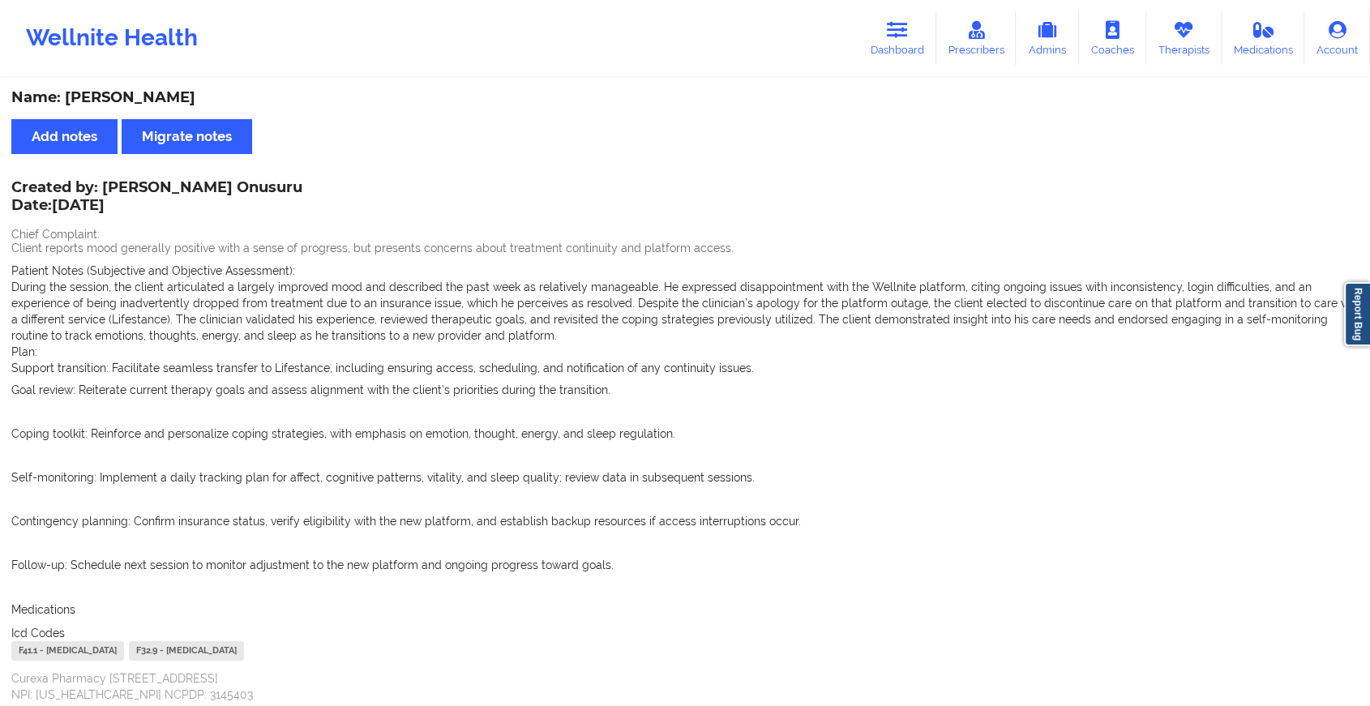
click at [874, 6] on div "Wellnite Health Dashboard Prescribers Admins Coaches Therapists Medications Acc…" at bounding box center [685, 38] width 1370 height 65
click at [894, 39] on link "Dashboard" at bounding box center [898, 38] width 78 height 54
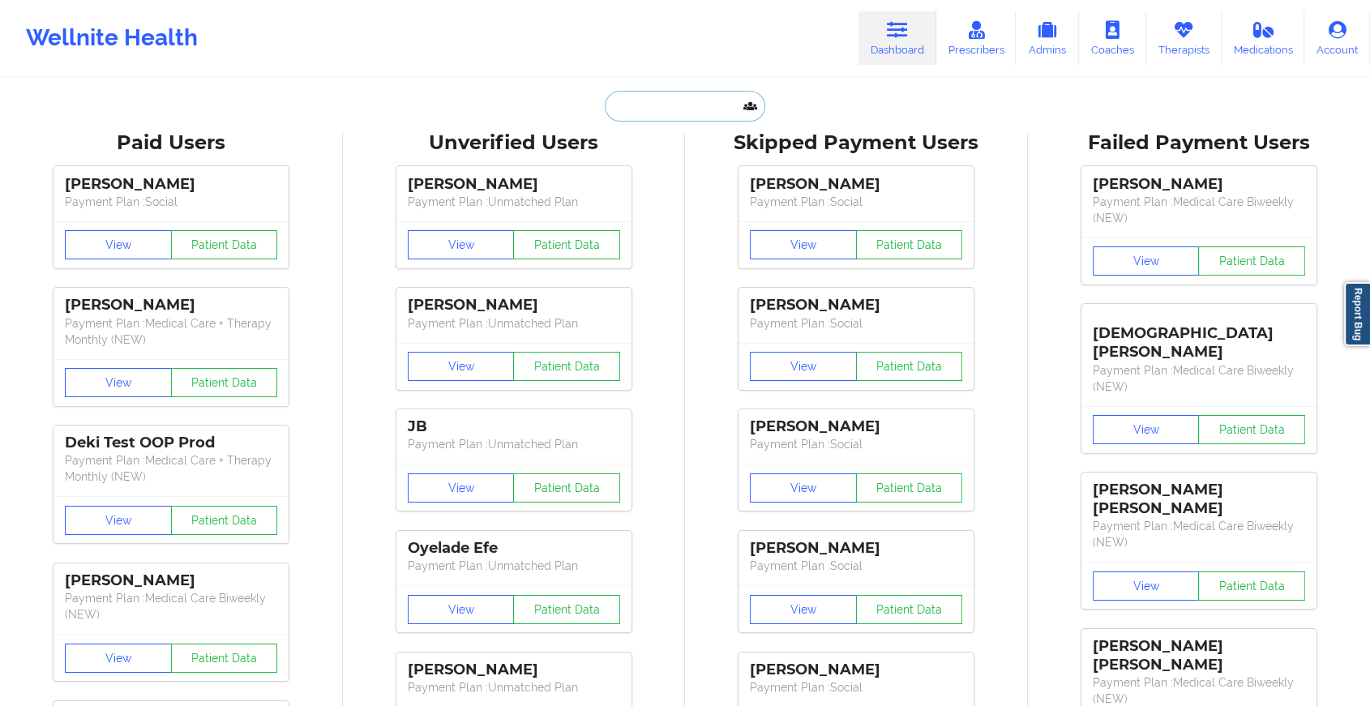
click at [713, 107] on input "text" at bounding box center [685, 106] width 161 height 31
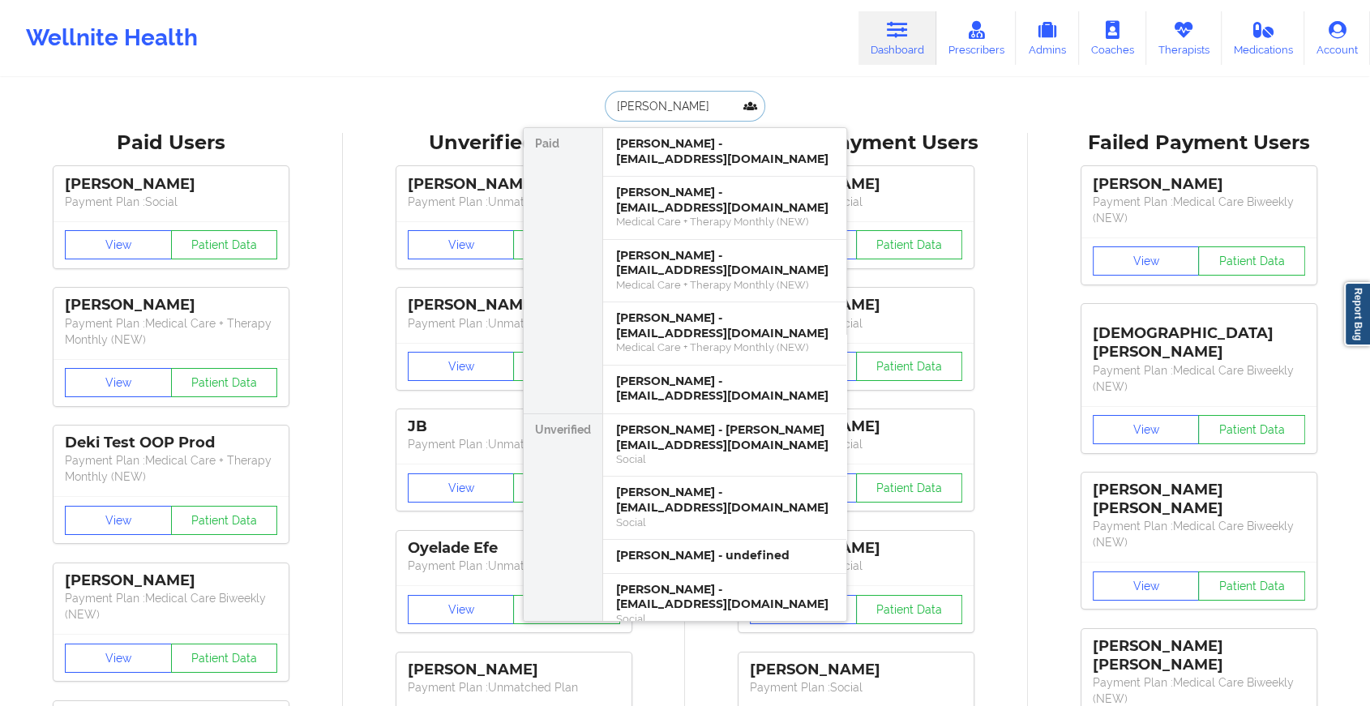
type input "[PERSON_NAME]"
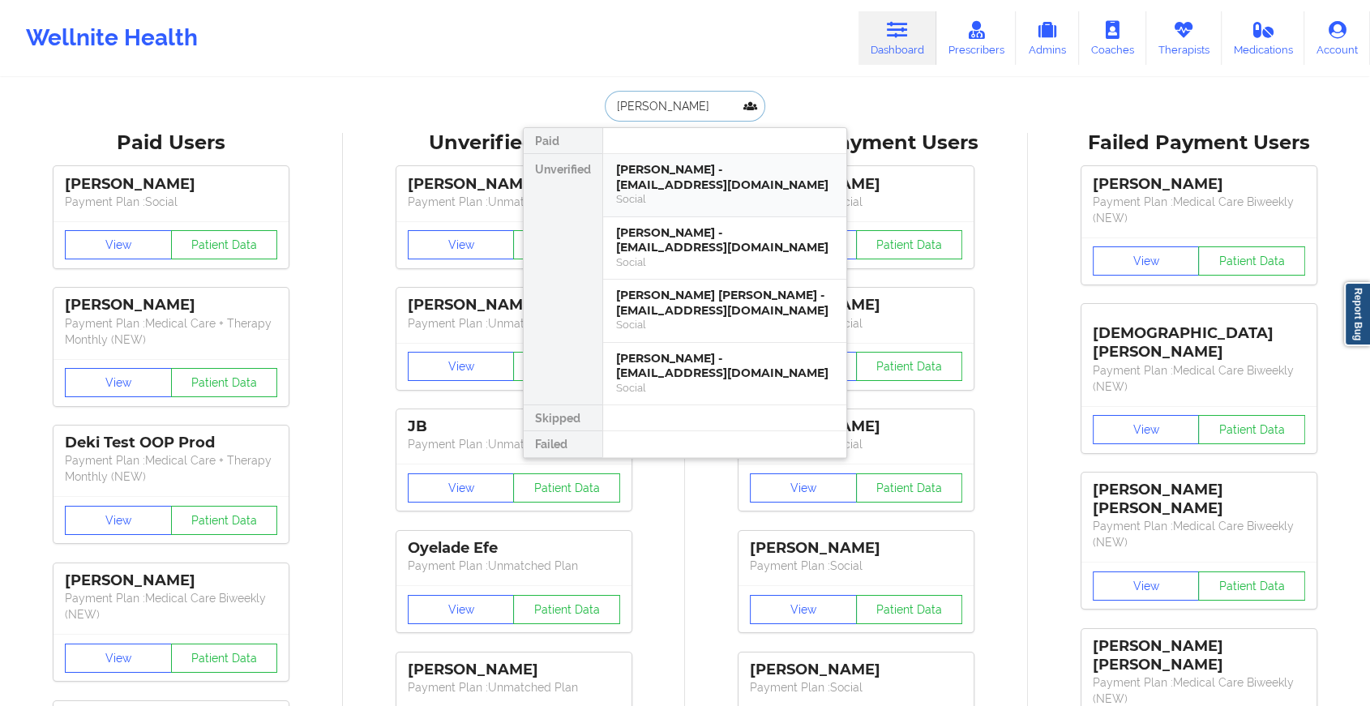
click at [719, 163] on div "[PERSON_NAME] - [EMAIL_ADDRESS][DOMAIN_NAME]" at bounding box center [724, 177] width 217 height 30
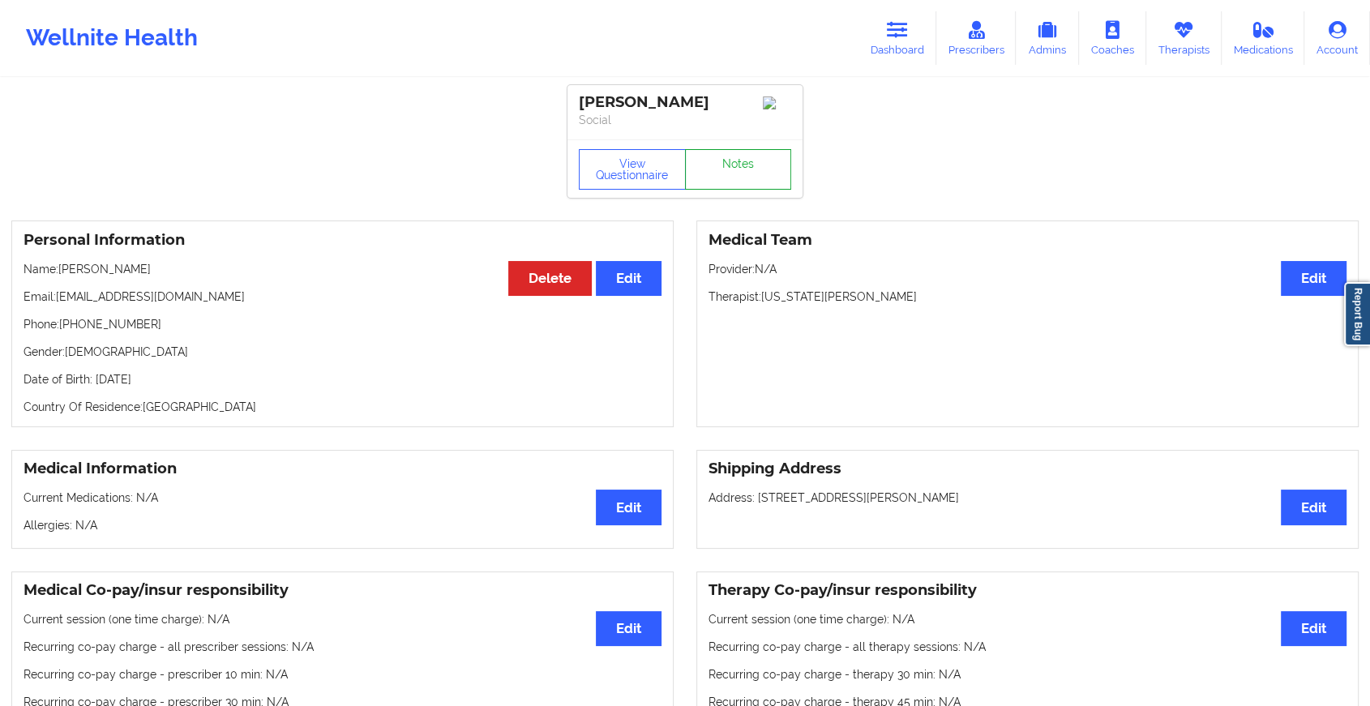
click at [755, 174] on link "Notes" at bounding box center [738, 169] width 107 height 41
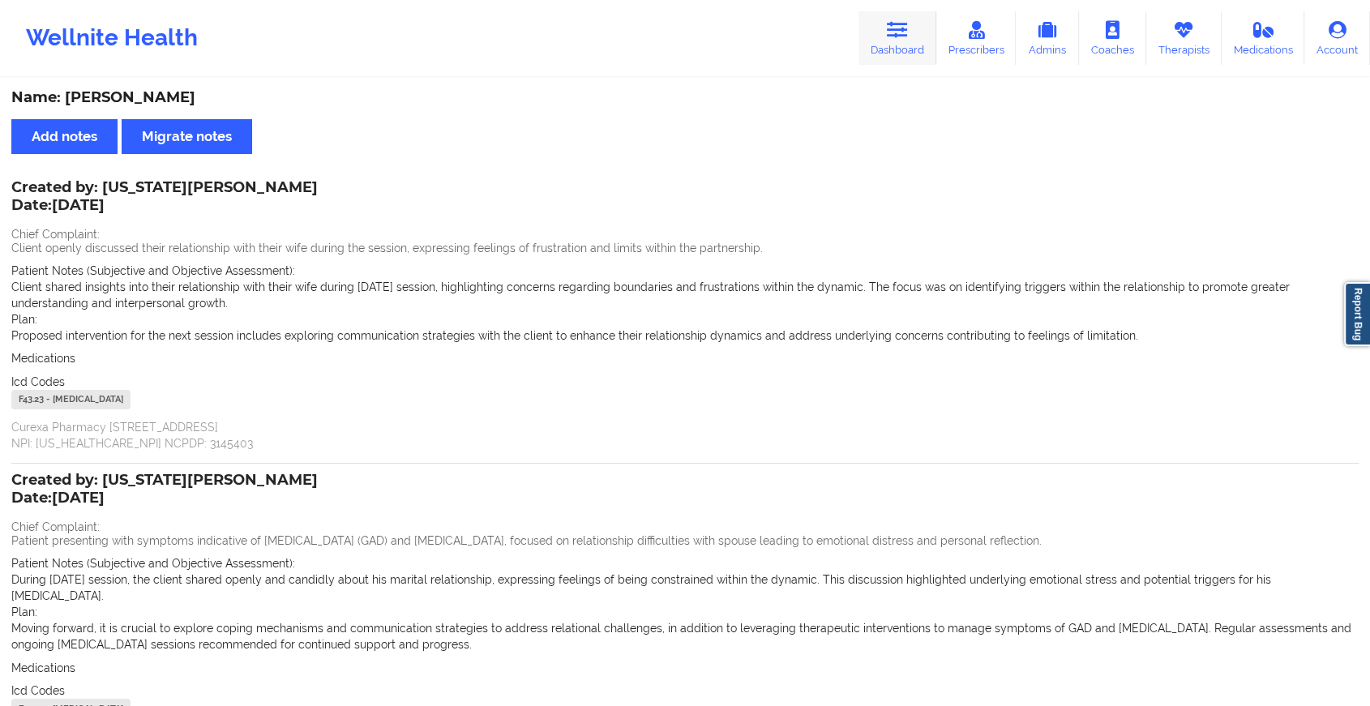
click at [895, 57] on link "Dashboard" at bounding box center [898, 38] width 78 height 54
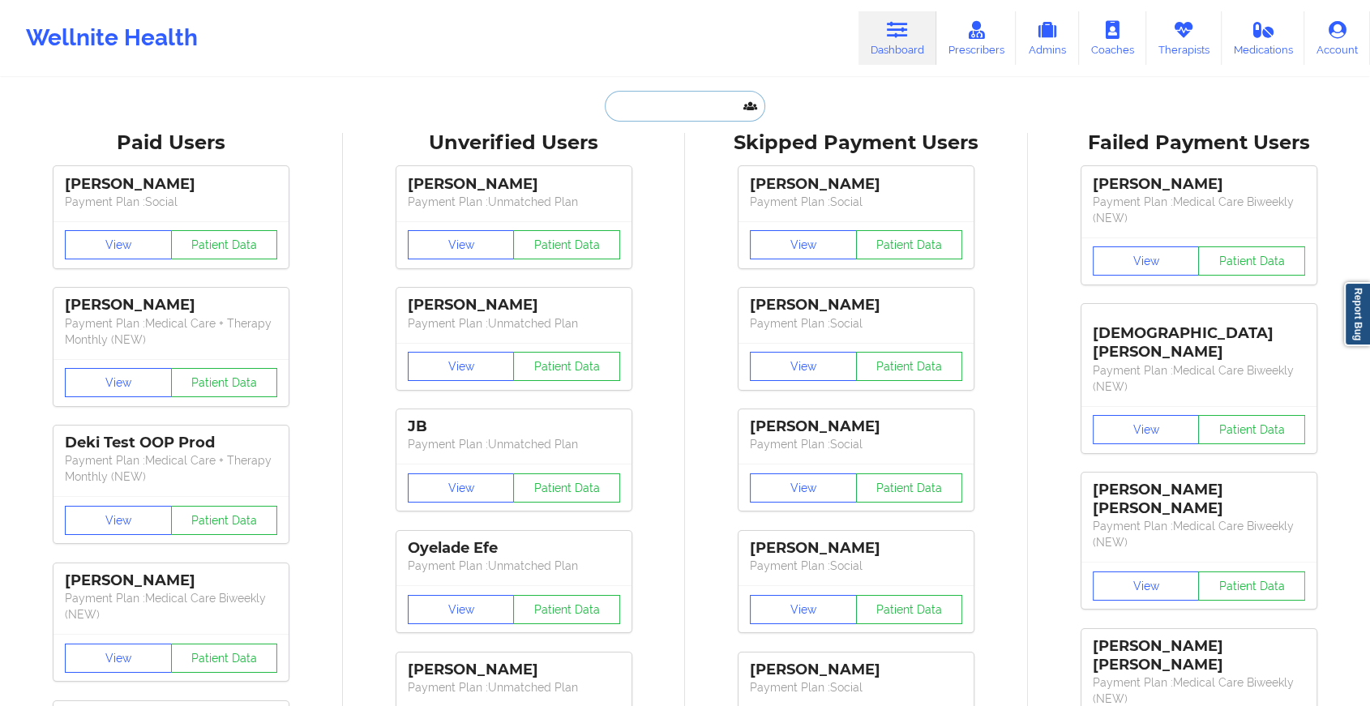
click at [669, 105] on input "text" at bounding box center [685, 106] width 161 height 31
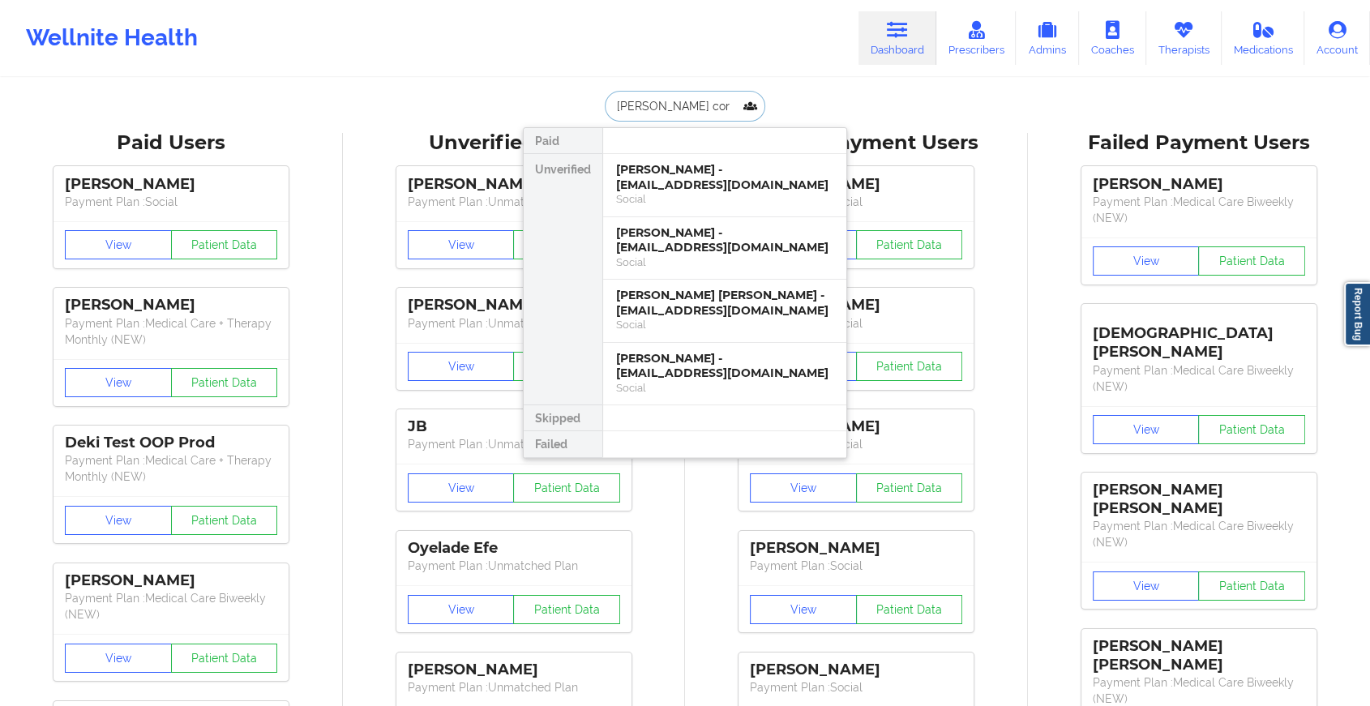
type input "[PERSON_NAME]"
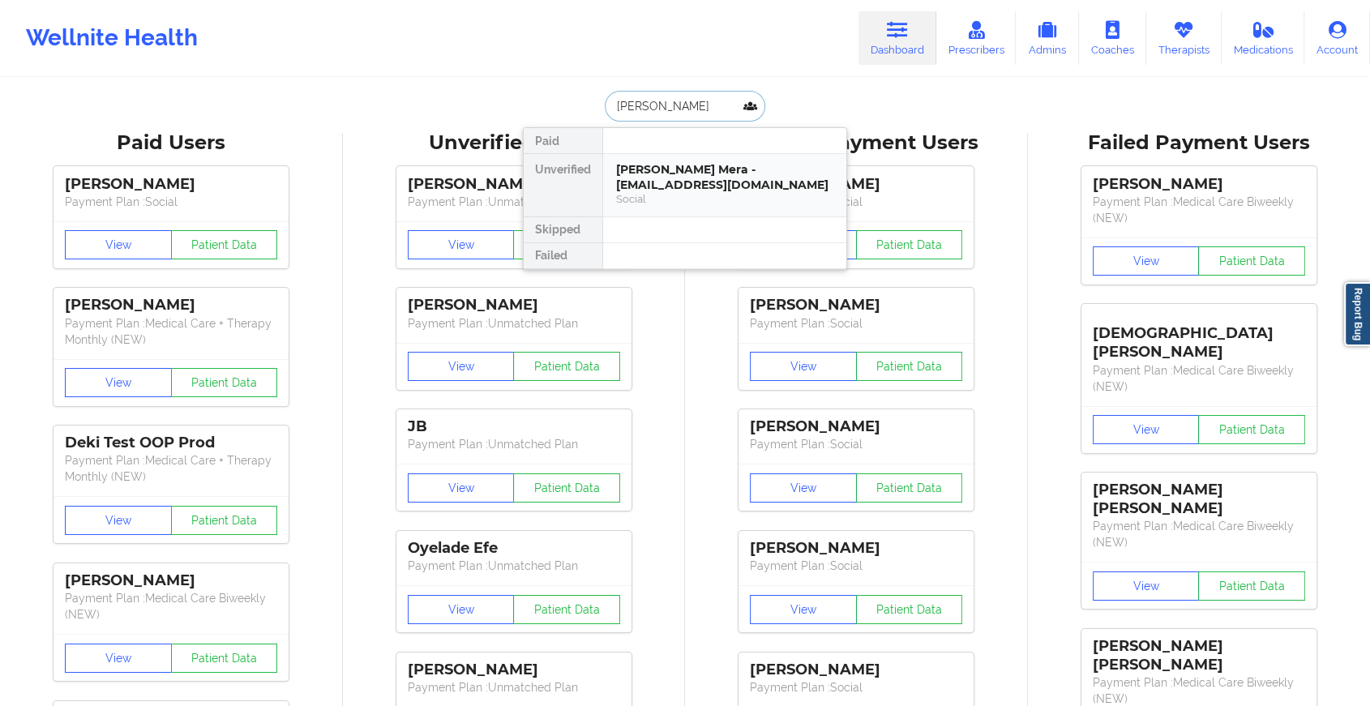
click at [699, 184] on div "[PERSON_NAME] Mera - [EMAIL_ADDRESS][DOMAIN_NAME]" at bounding box center [724, 177] width 217 height 30
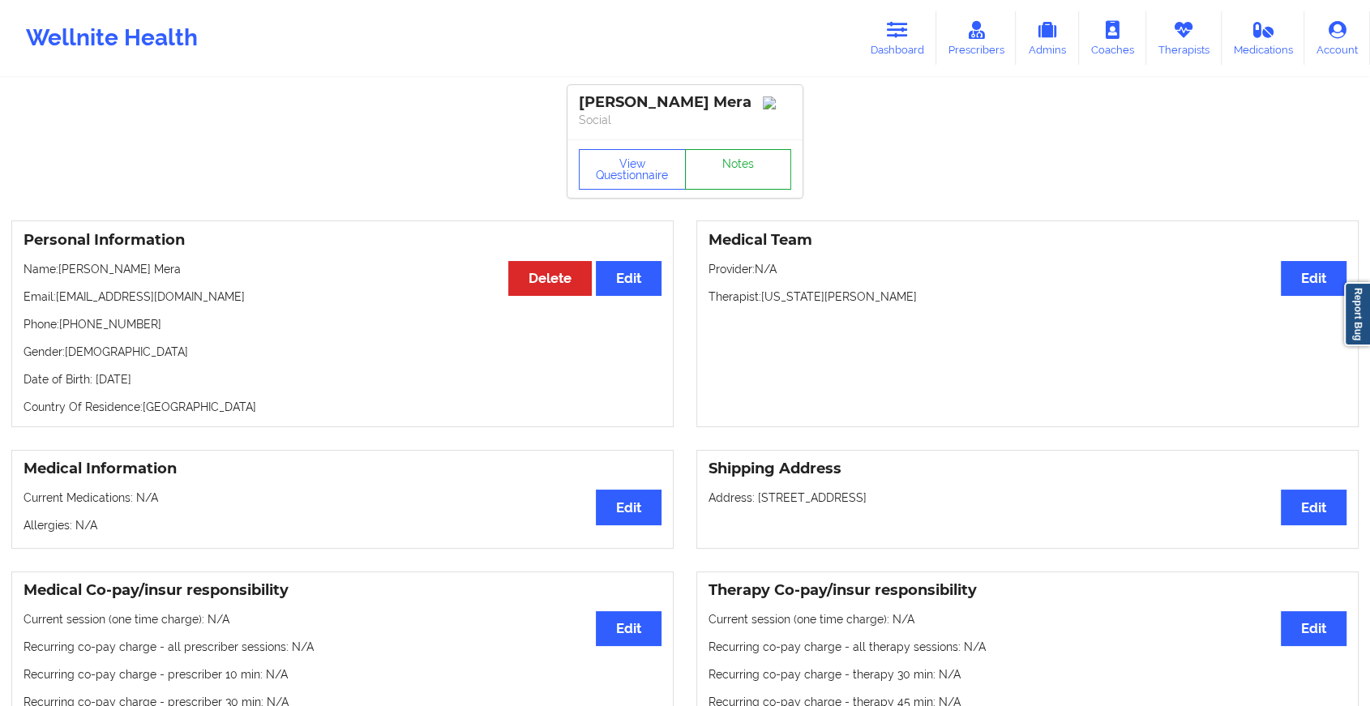
click at [735, 187] on link "Notes" at bounding box center [738, 169] width 107 height 41
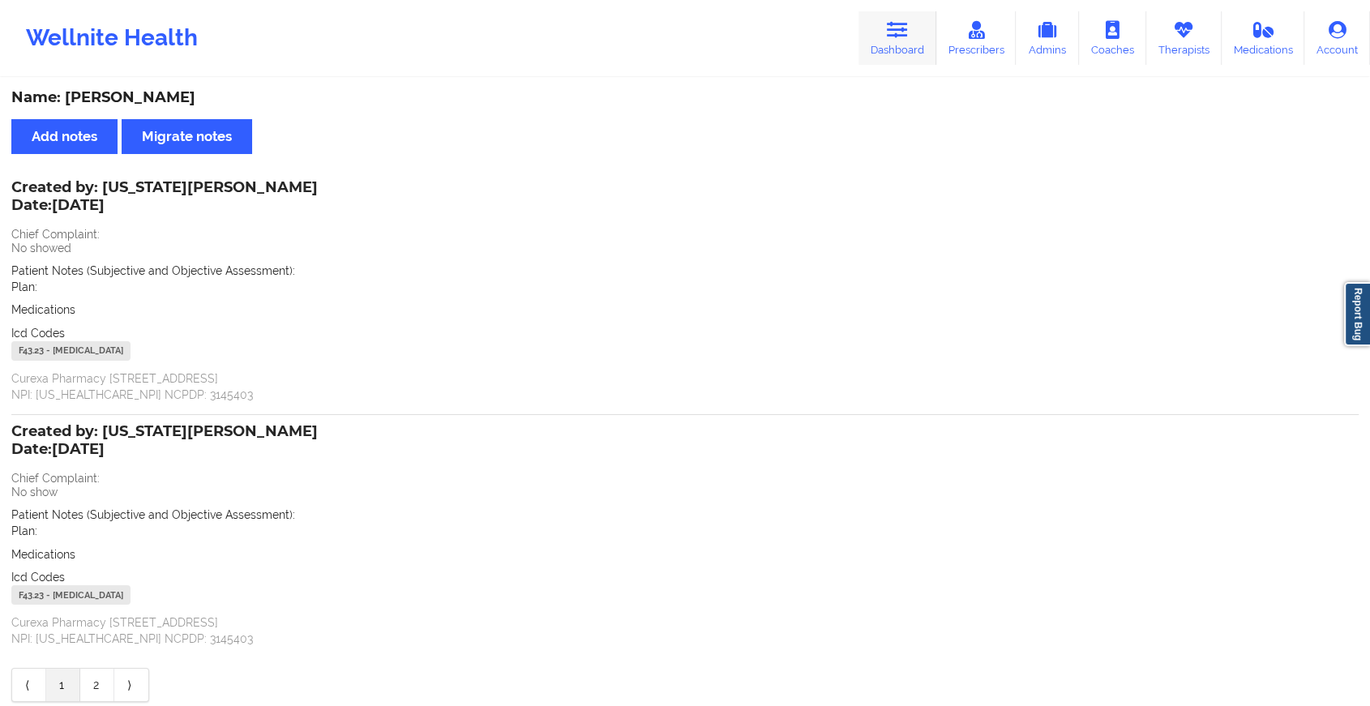
click at [904, 33] on icon at bounding box center [897, 30] width 21 height 18
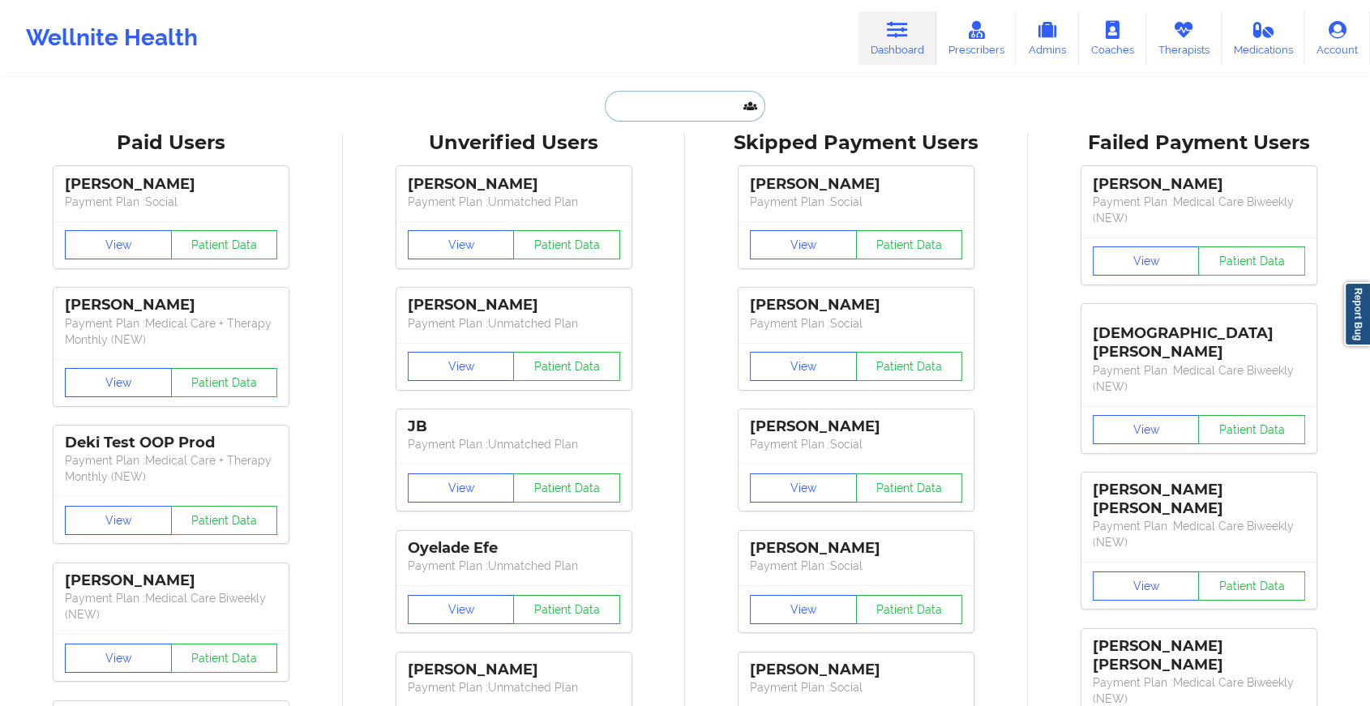
click at [714, 93] on input "text" at bounding box center [685, 106] width 161 height 31
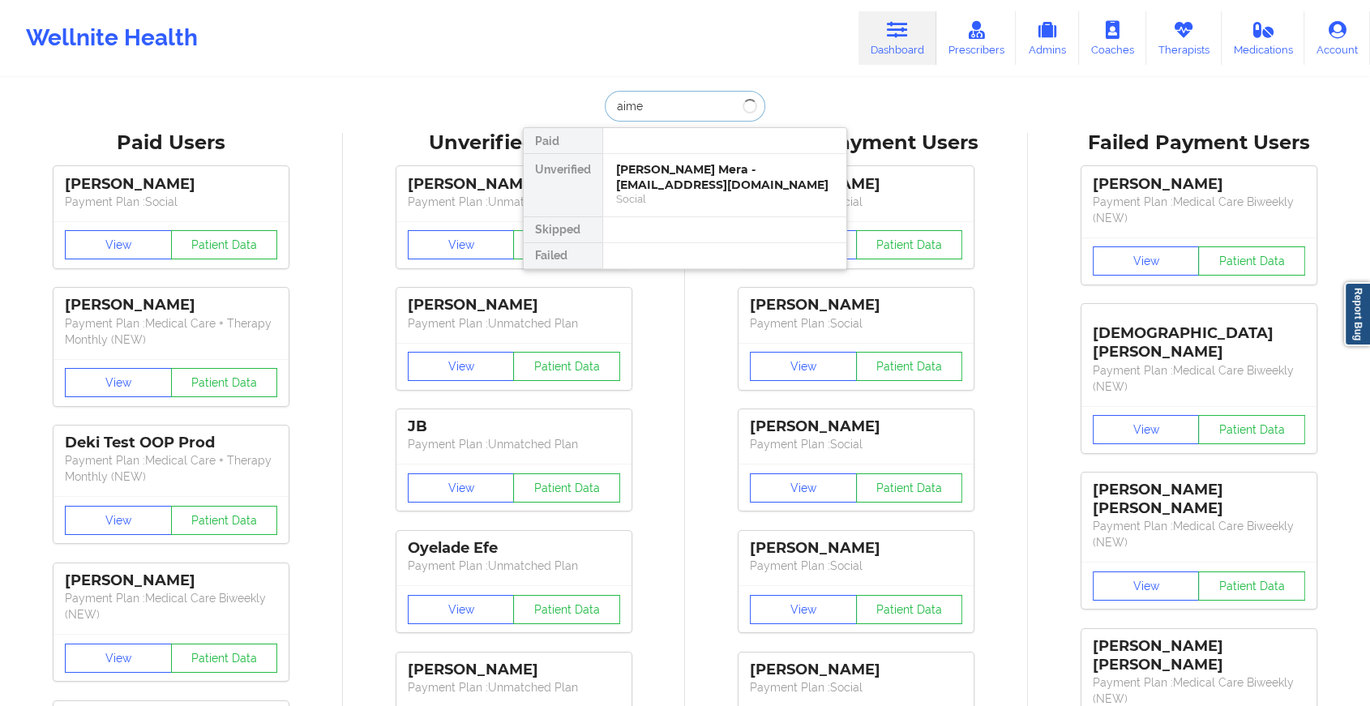
type input "[PERSON_NAME]"
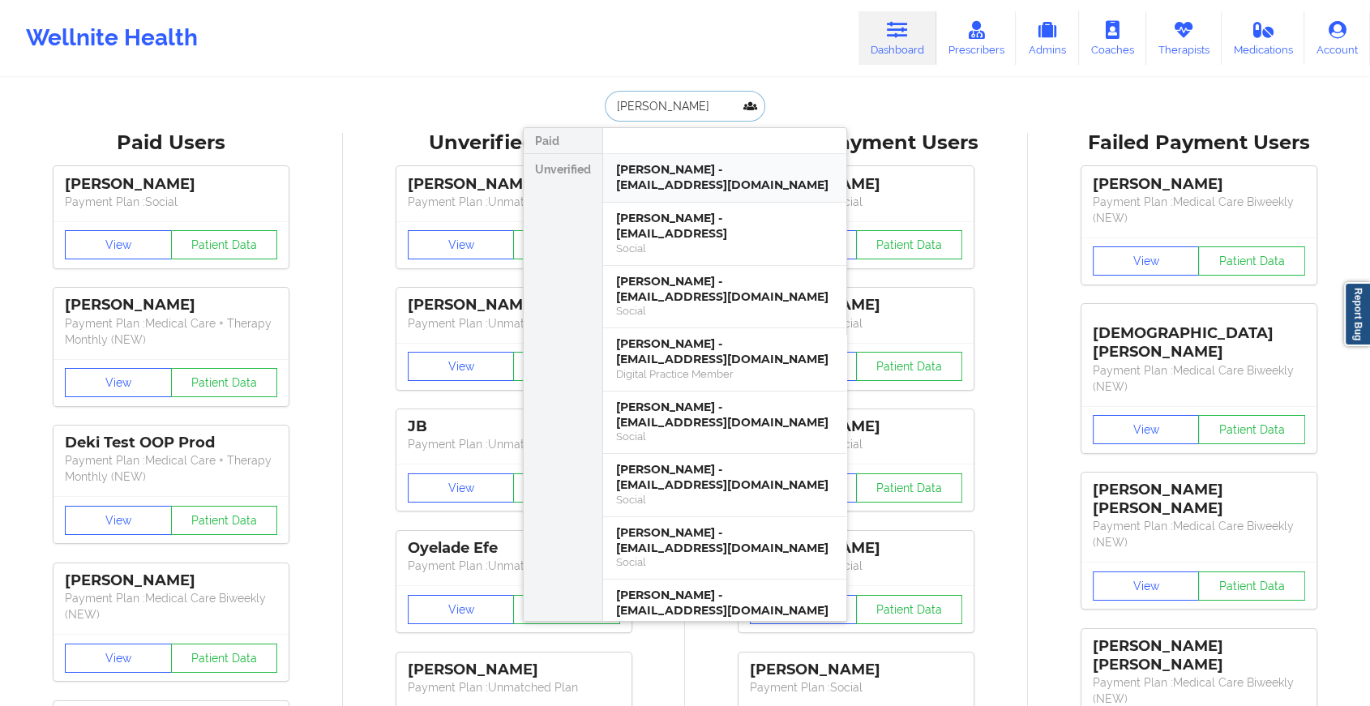
click at [672, 182] on div "[PERSON_NAME] - [EMAIL_ADDRESS][DOMAIN_NAME]" at bounding box center [724, 177] width 217 height 30
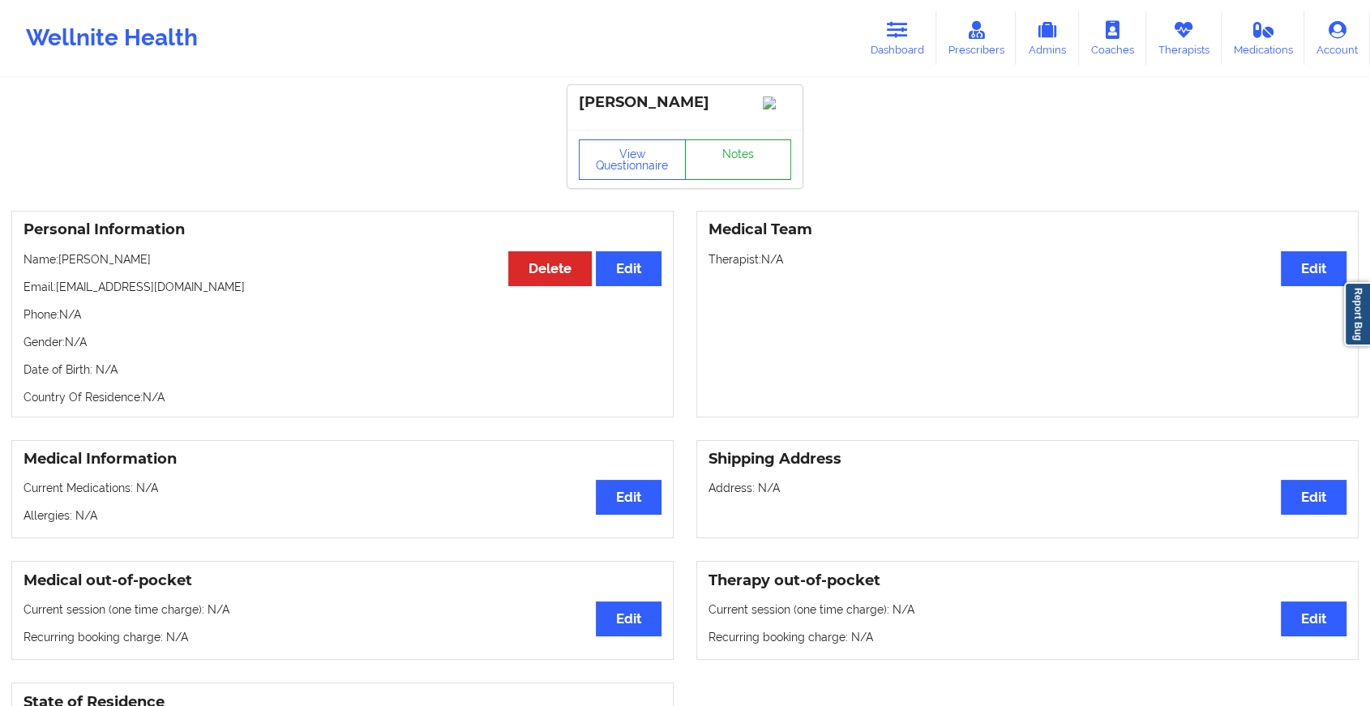
click at [706, 180] on link "Notes" at bounding box center [738, 159] width 107 height 41
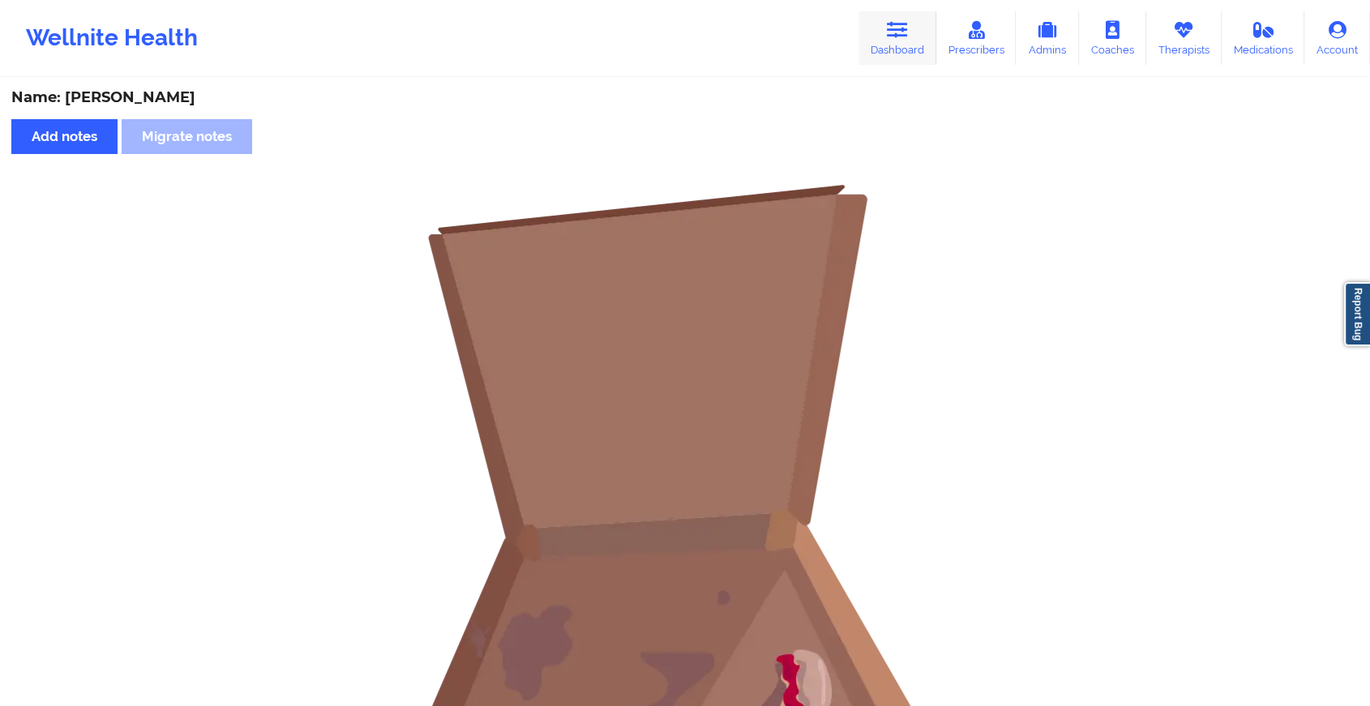
click at [902, 52] on link "Dashboard" at bounding box center [898, 38] width 78 height 54
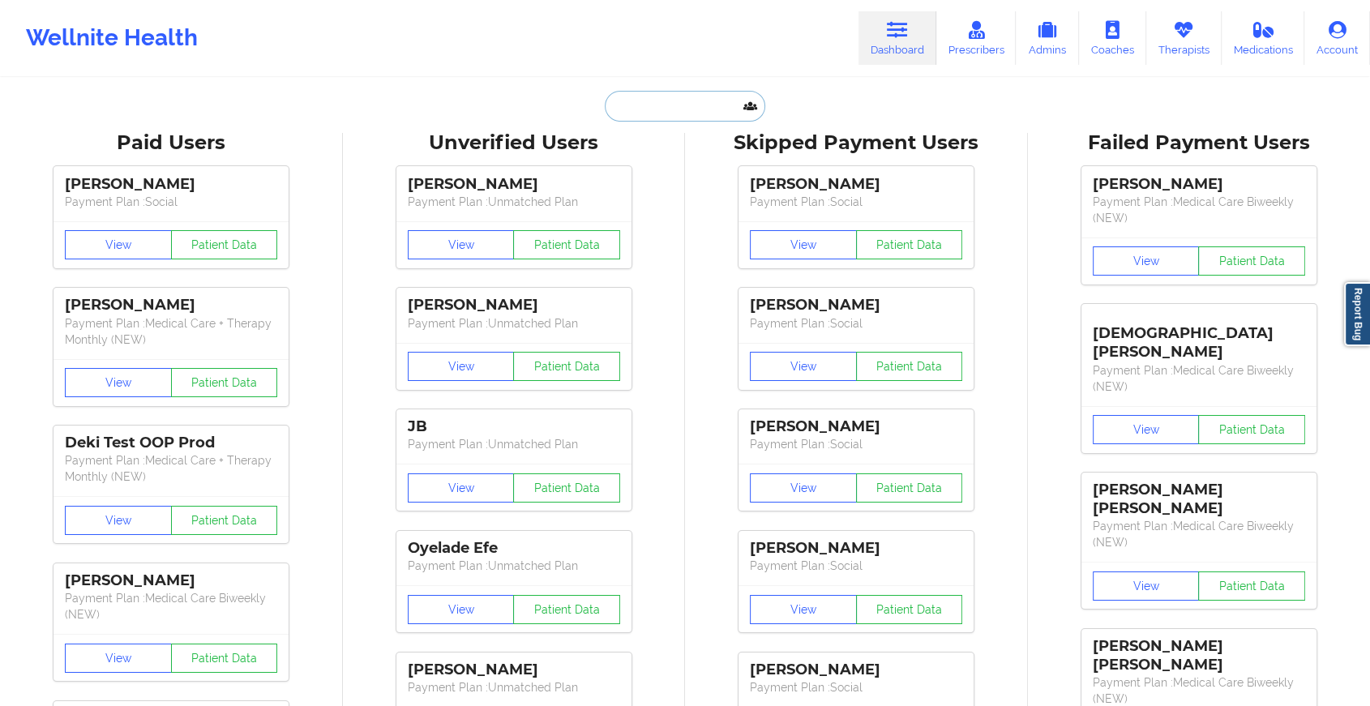
click at [714, 116] on input "text" at bounding box center [685, 106] width 161 height 31
type input "a"
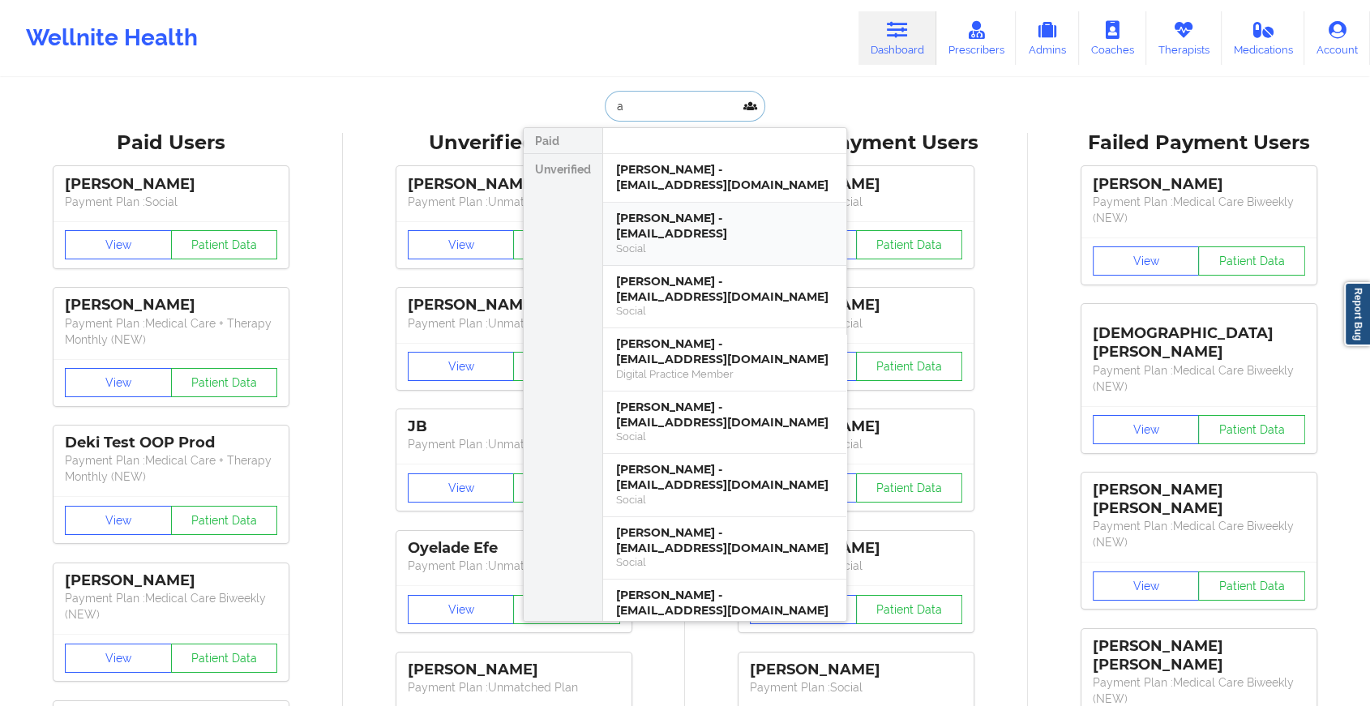
click at [675, 214] on div "[PERSON_NAME] - [EMAIL_ADDRESS]" at bounding box center [724, 226] width 217 height 30
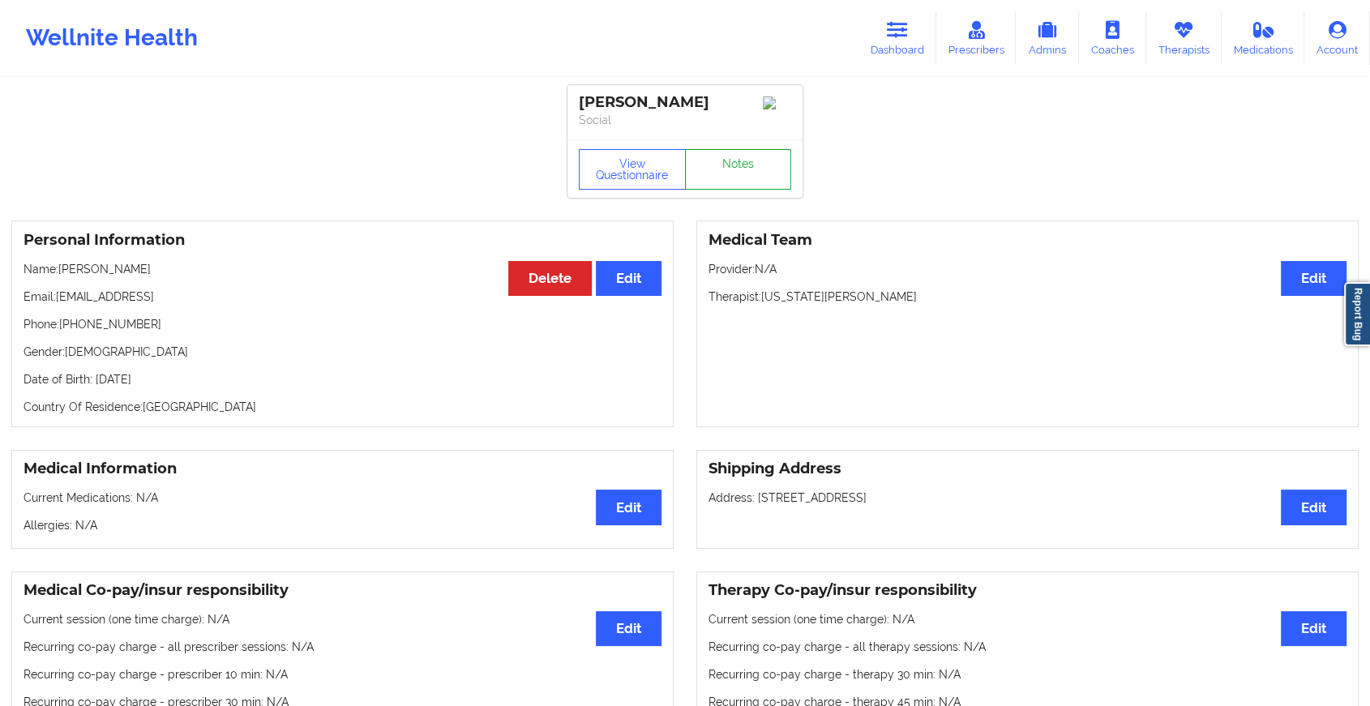
click at [723, 170] on link "Notes" at bounding box center [738, 169] width 107 height 41
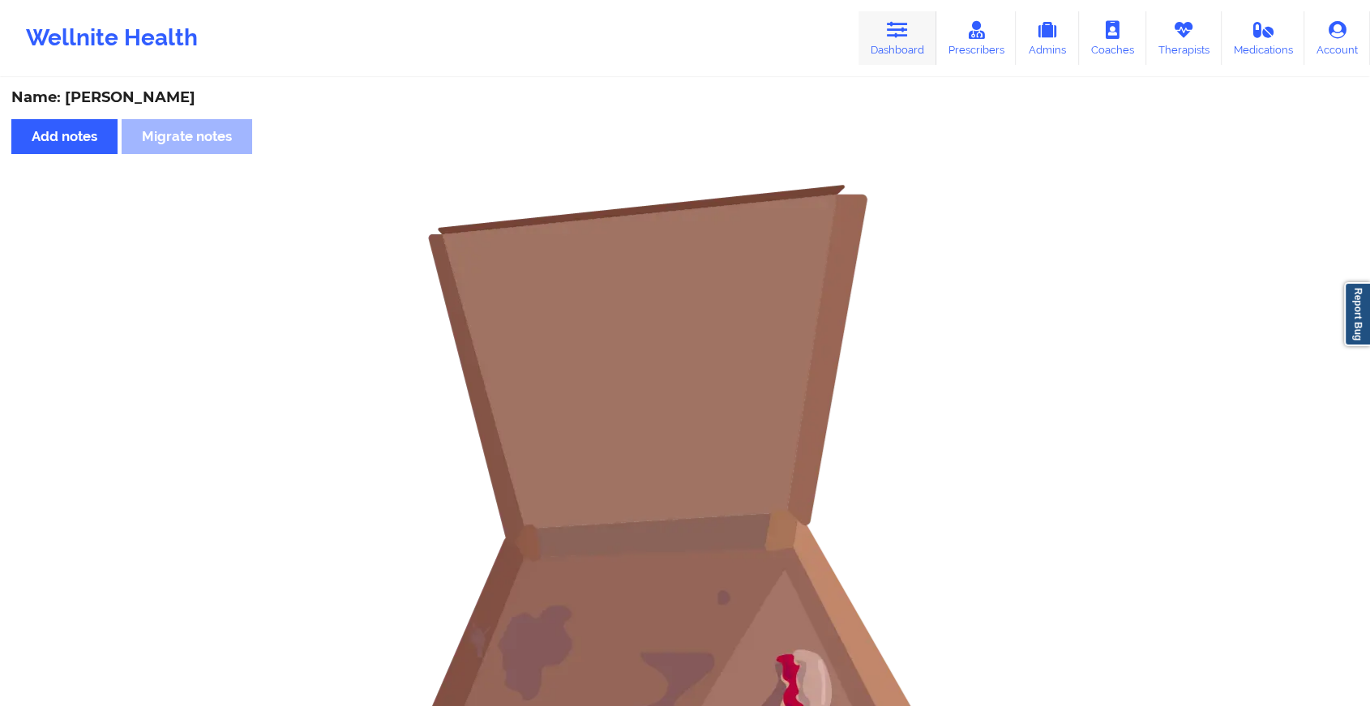
click at [867, 34] on link "Dashboard" at bounding box center [898, 38] width 78 height 54
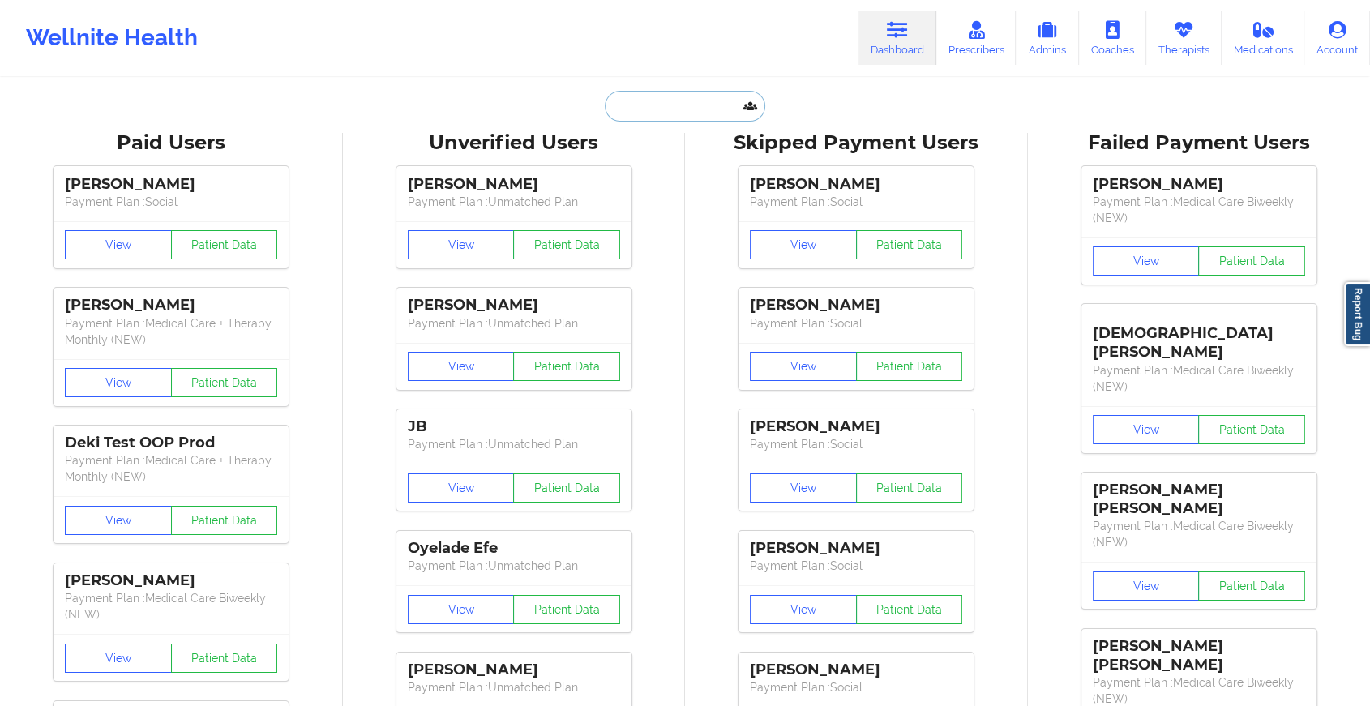
click at [674, 97] on input "text" at bounding box center [685, 106] width 161 height 31
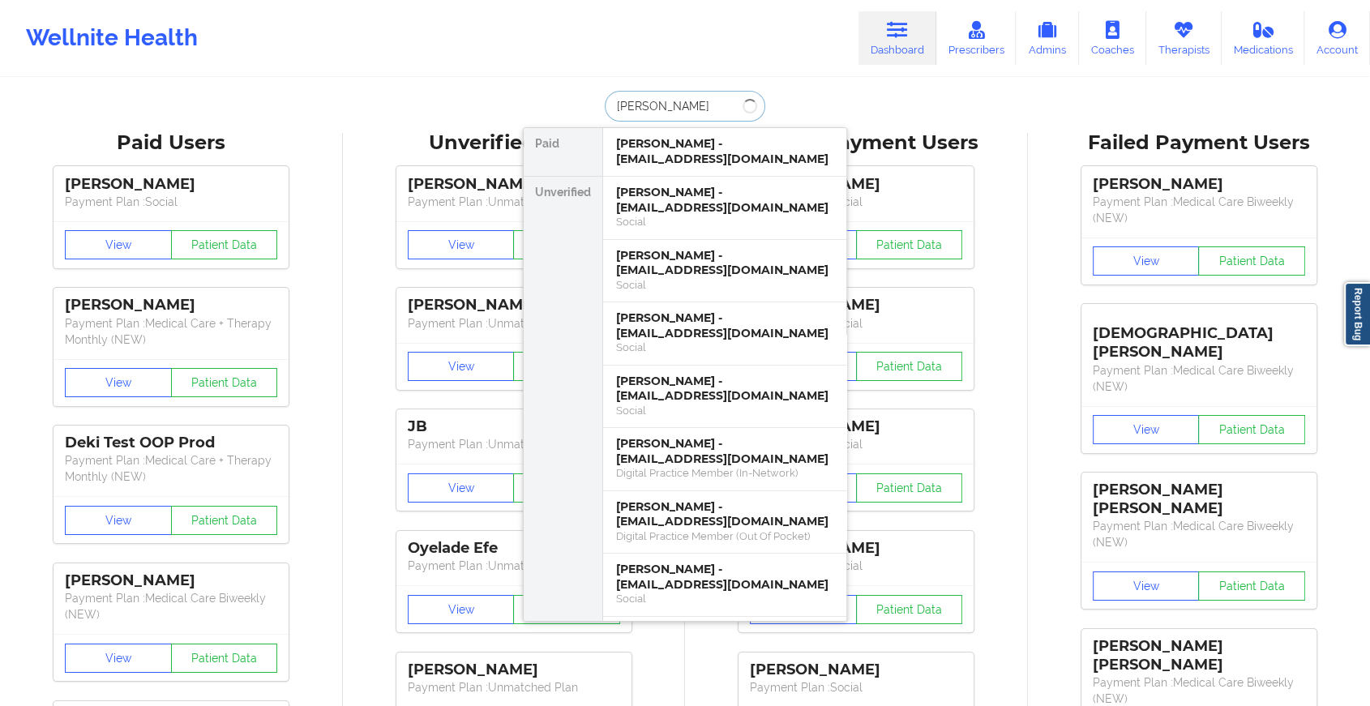
type input "[PERSON_NAME] river"
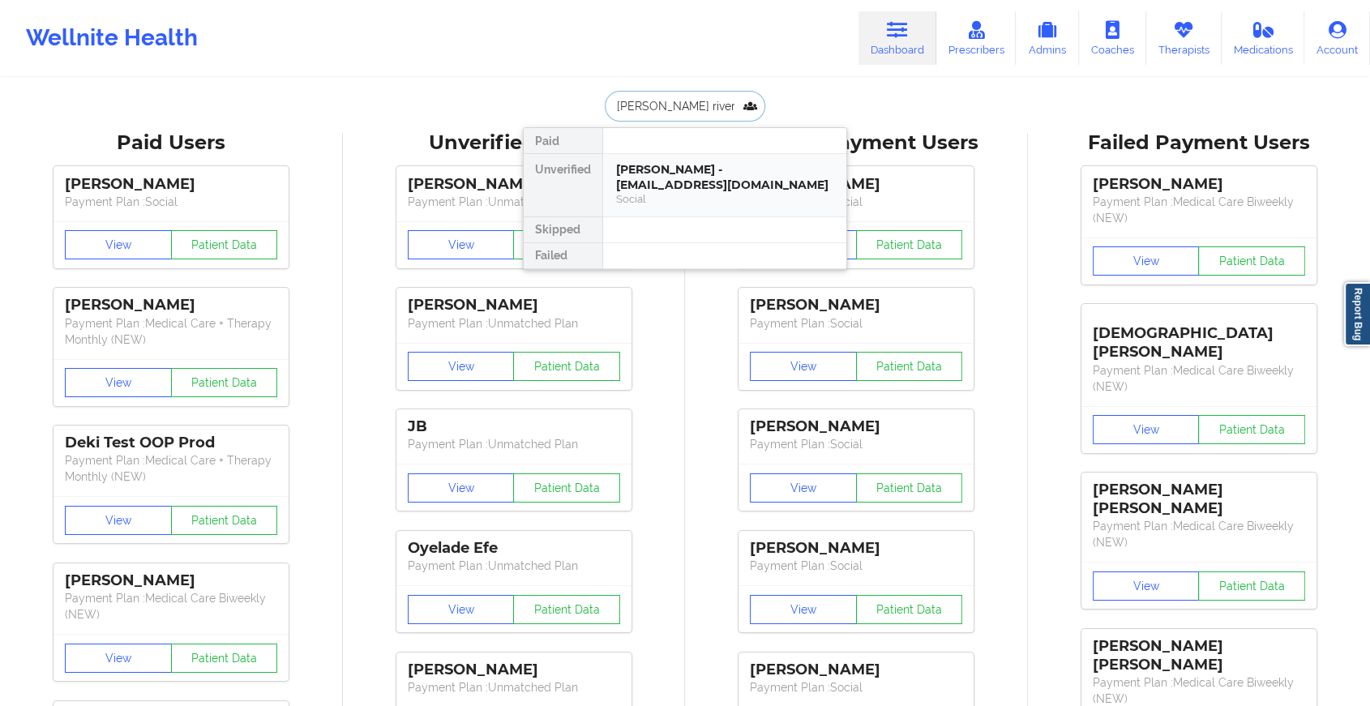
click at [650, 185] on div "[PERSON_NAME] - [EMAIL_ADDRESS][DOMAIN_NAME]" at bounding box center [724, 177] width 217 height 30
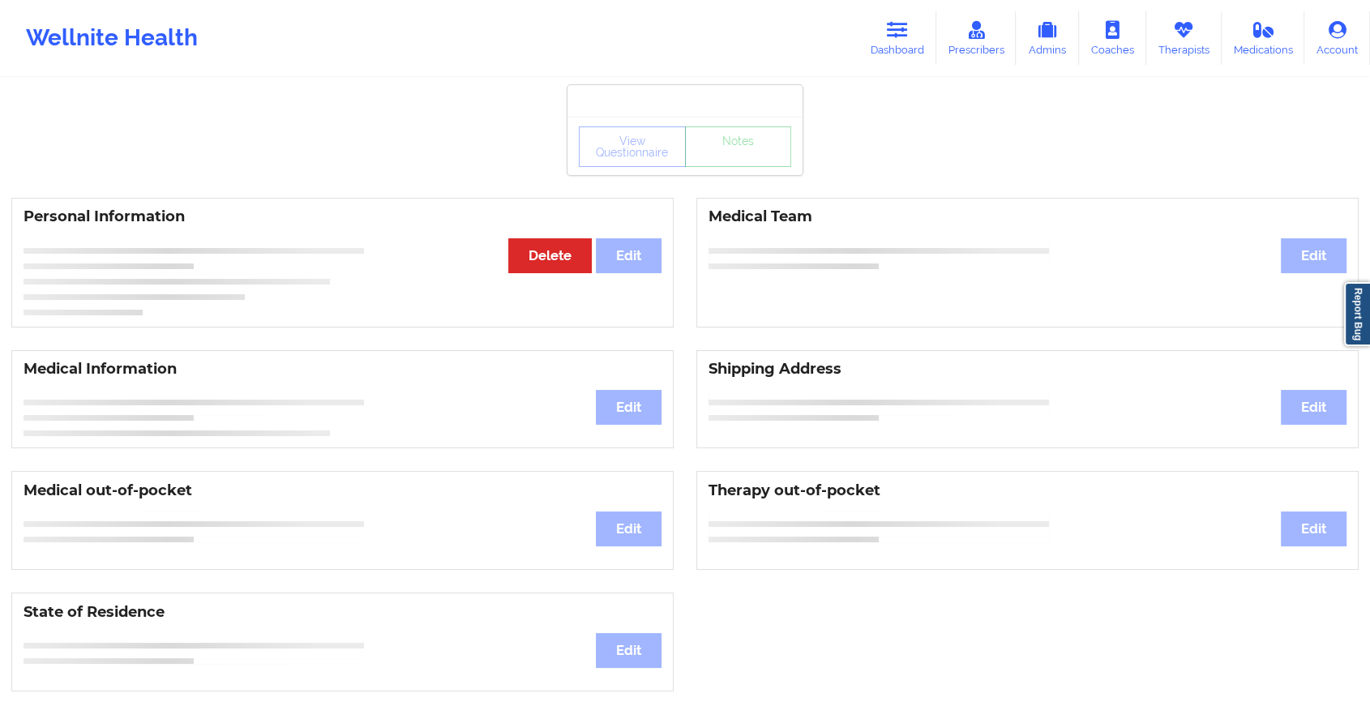
click at [650, 185] on div "View Questionnaire Notes Personal Information Edit Delete Medical Team Edit Med…" at bounding box center [685, 684] width 1370 height 1369
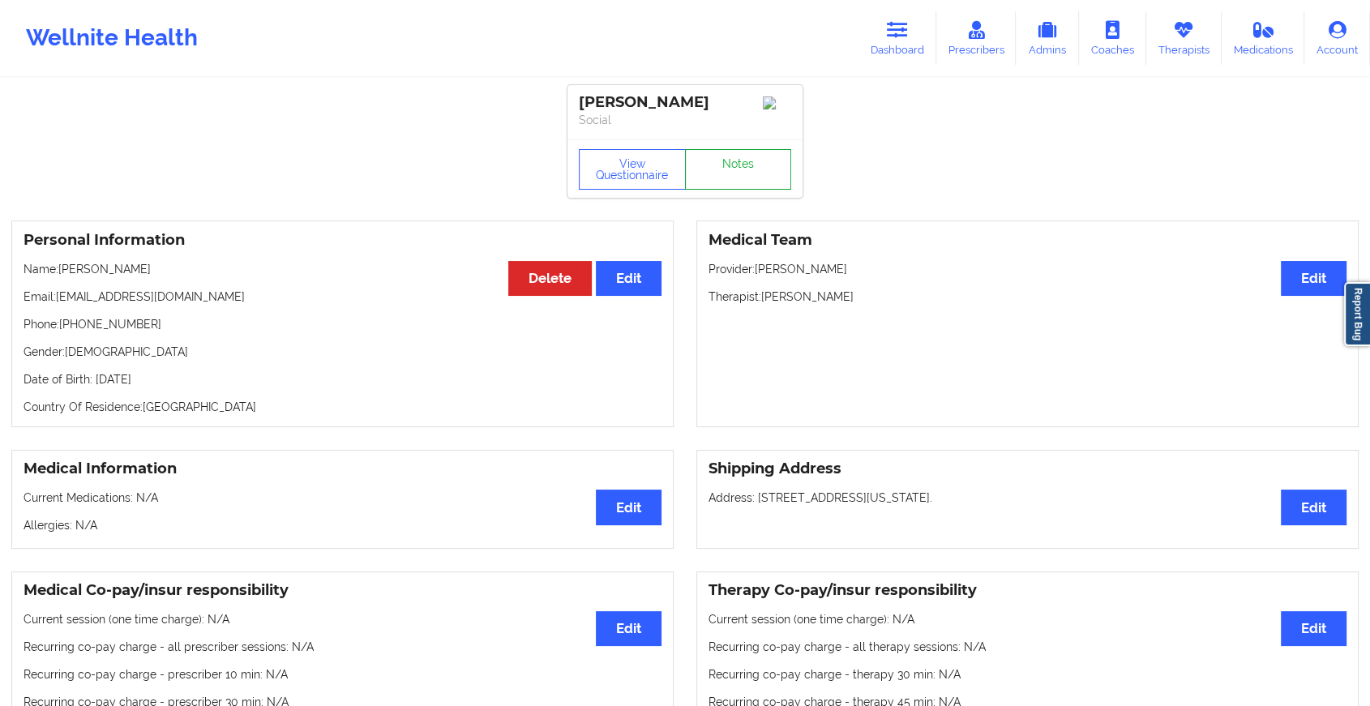
drag, startPoint x: 650, startPoint y: 185, endPoint x: 753, endPoint y: 157, distance: 106.0
click at [753, 157] on link "Notes" at bounding box center [738, 169] width 107 height 41
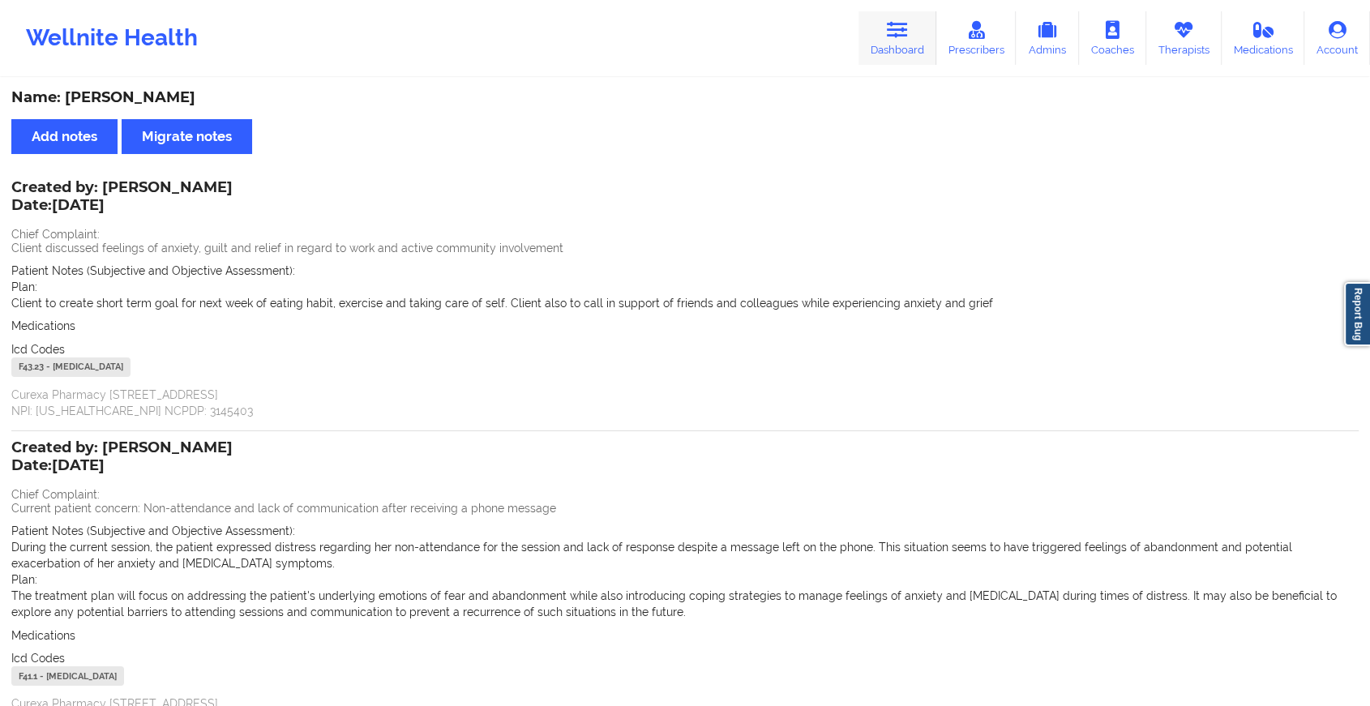
click at [901, 53] on link "Dashboard" at bounding box center [898, 38] width 78 height 54
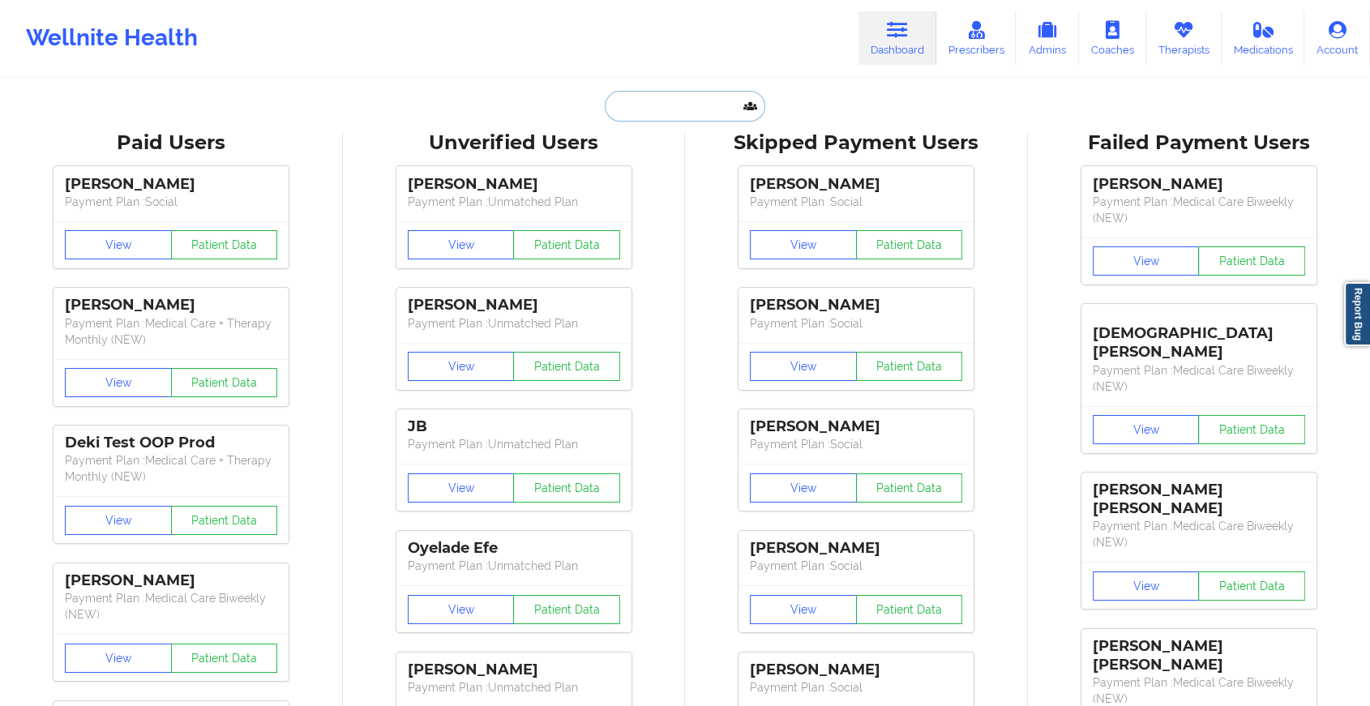
click at [694, 101] on input "text" at bounding box center [685, 106] width 161 height 31
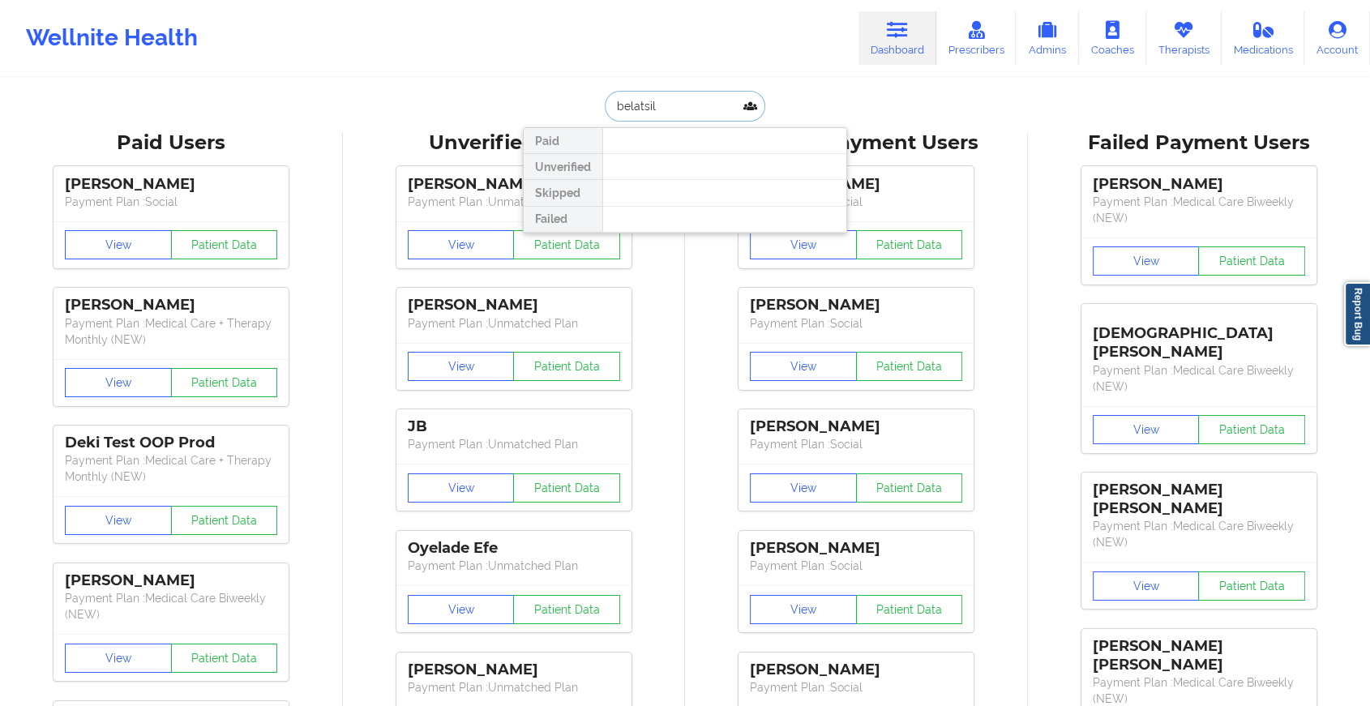
type input "[PERSON_NAME]"
click at [635, 109] on input "[PERSON_NAME]" at bounding box center [685, 106] width 161 height 31
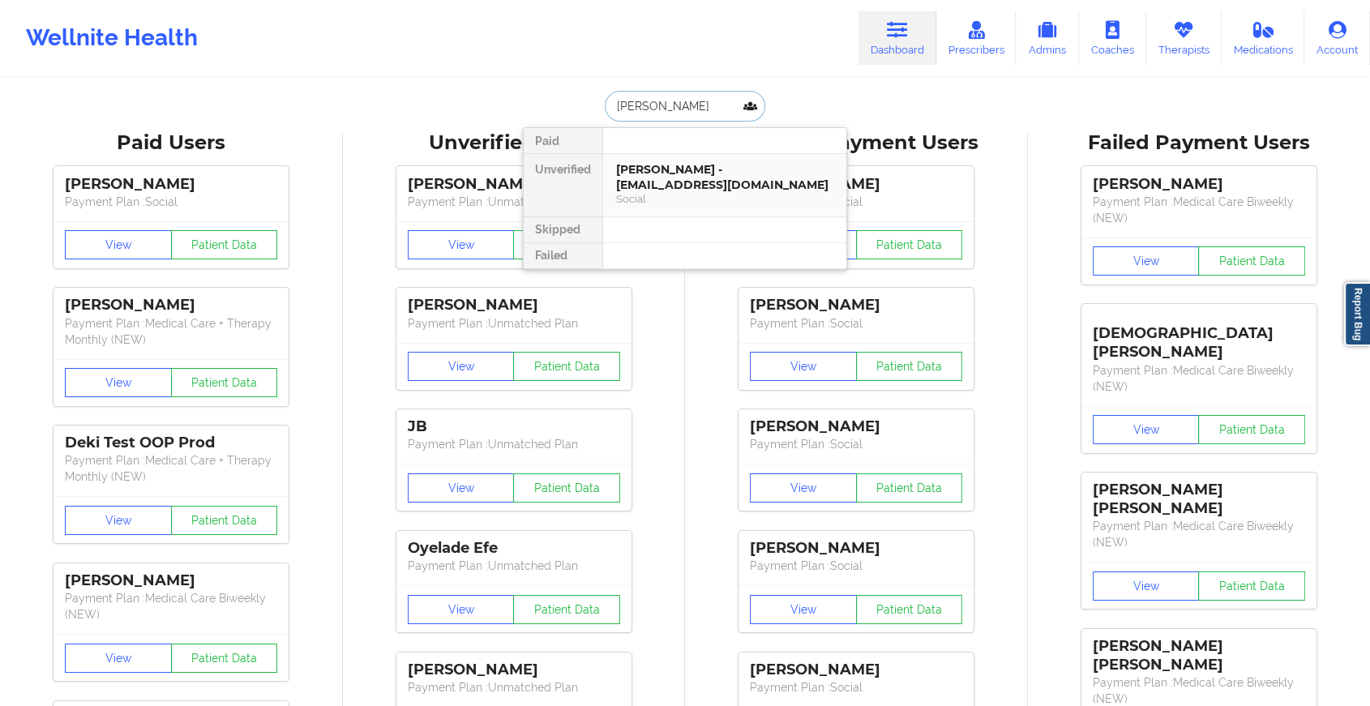
click at [663, 168] on div "[PERSON_NAME] - [EMAIL_ADDRESS][DOMAIN_NAME]" at bounding box center [724, 177] width 217 height 30
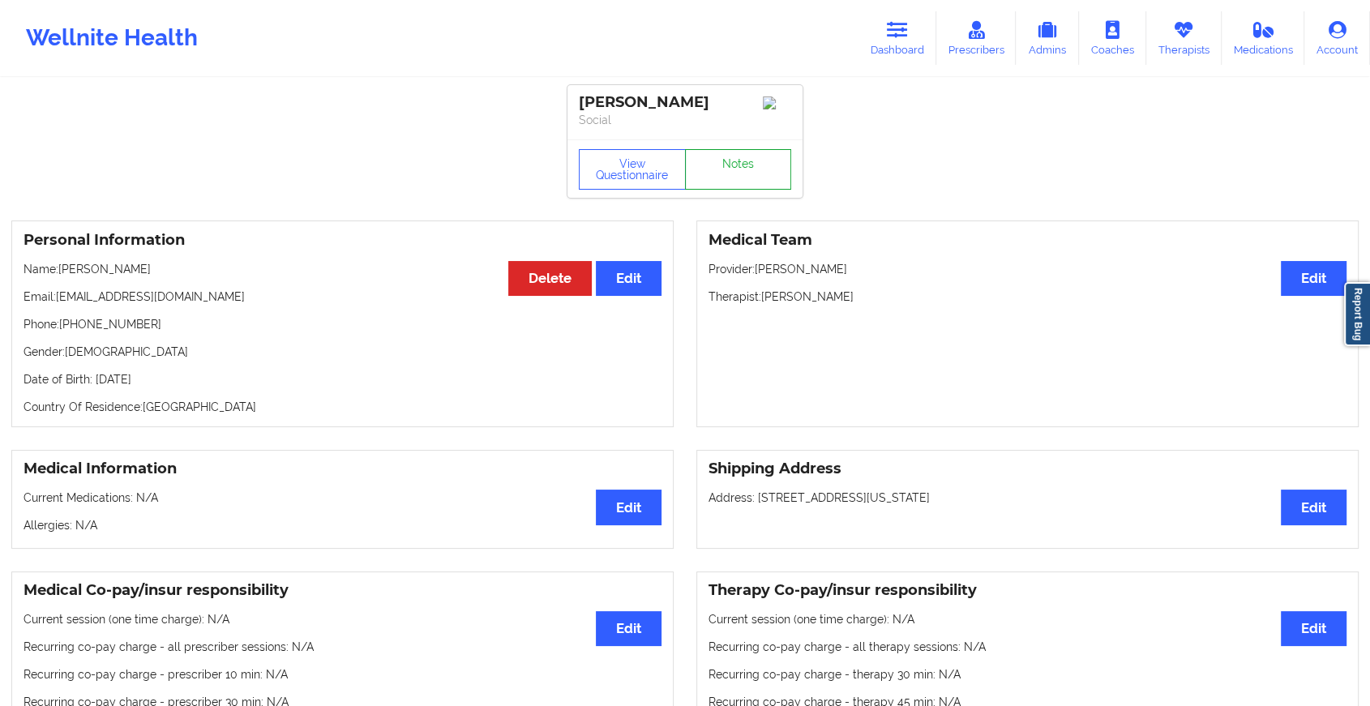
click at [740, 178] on link "Notes" at bounding box center [738, 169] width 107 height 41
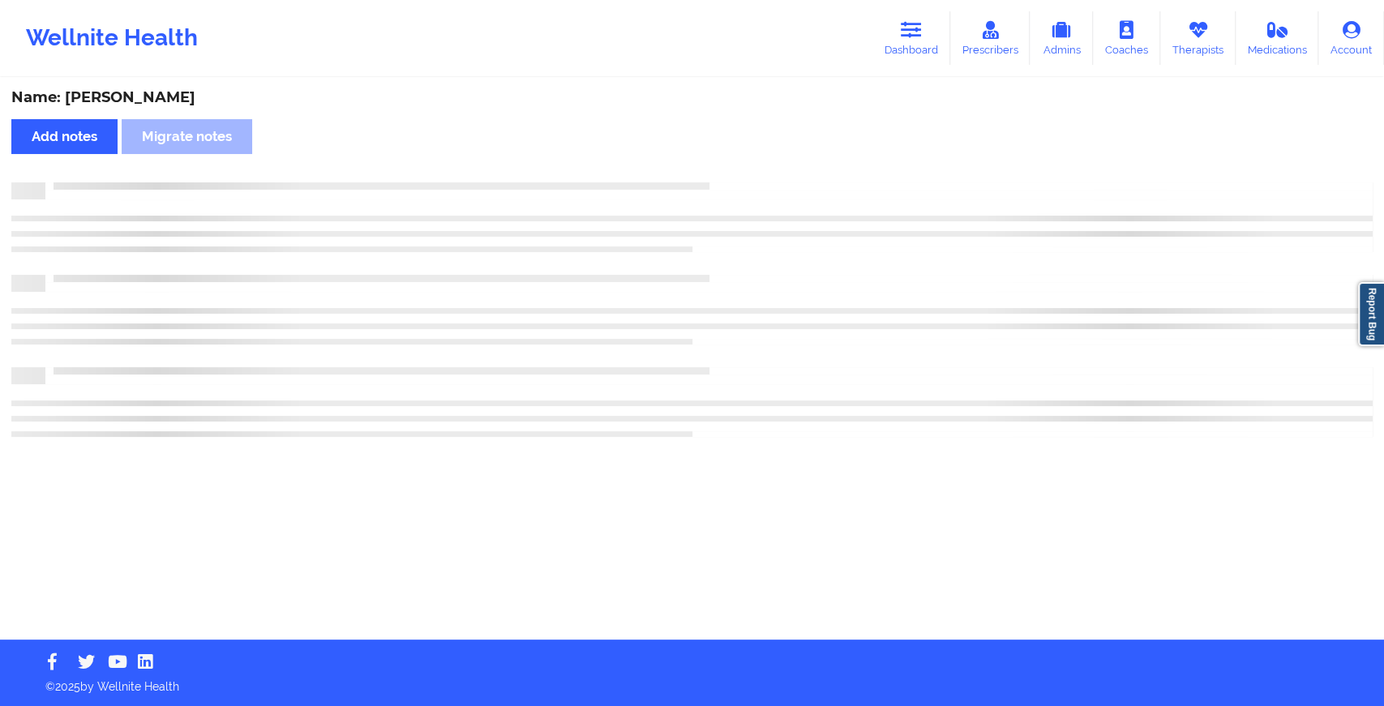
click at [740, 178] on div "Name: [PERSON_NAME] Add notes Migrate notes" at bounding box center [692, 359] width 1384 height 560
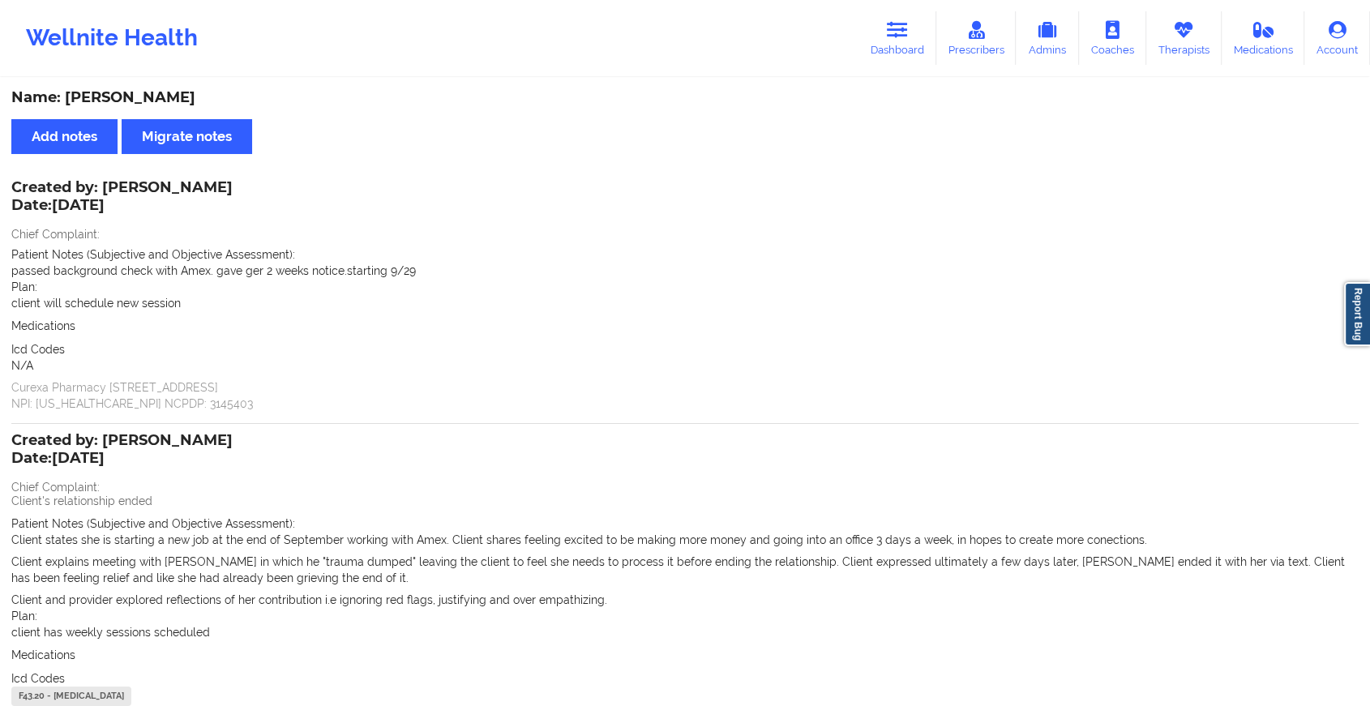
click at [899, 65] on div "Wellnite Health Dashboard Prescribers Admins Coaches Therapists Medications Acc…" at bounding box center [685, 38] width 1370 height 65
click at [904, 54] on link "Dashboard" at bounding box center [898, 38] width 78 height 54
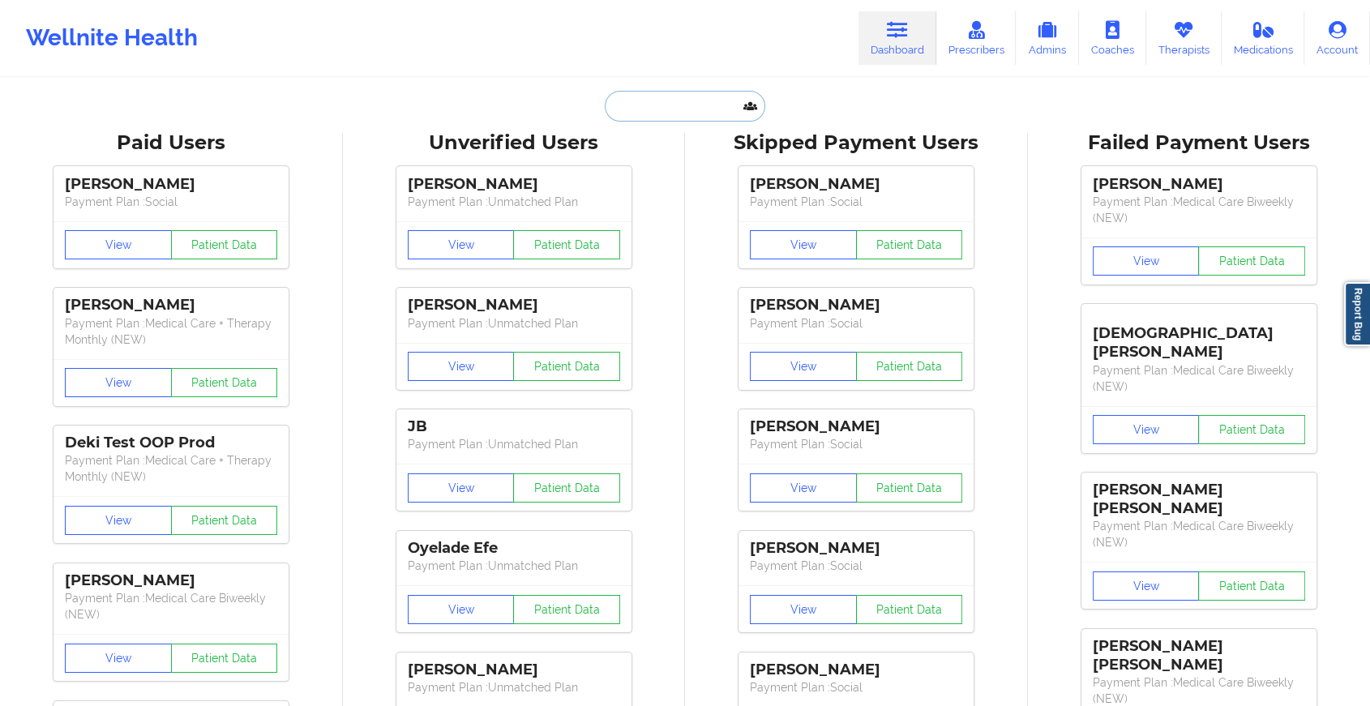
click at [663, 102] on input "text" at bounding box center [685, 106] width 161 height 31
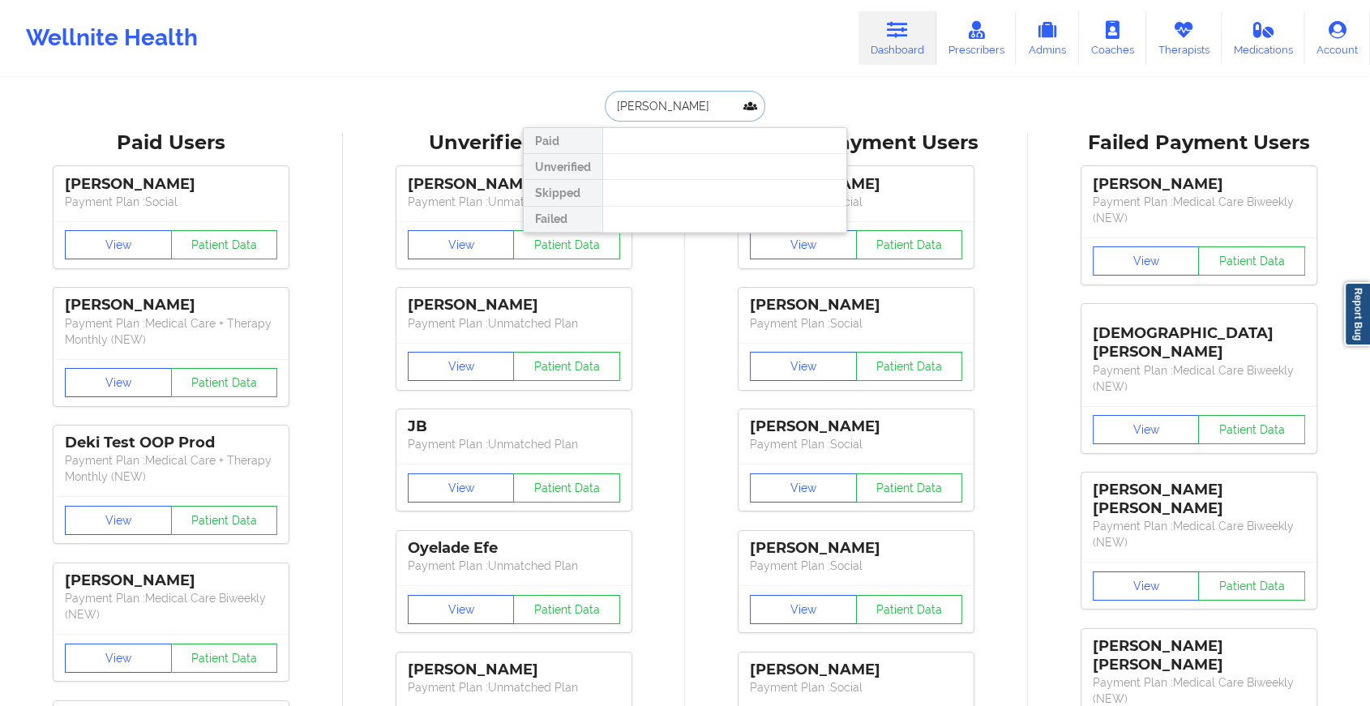
type input "[PERSON_NAME]"
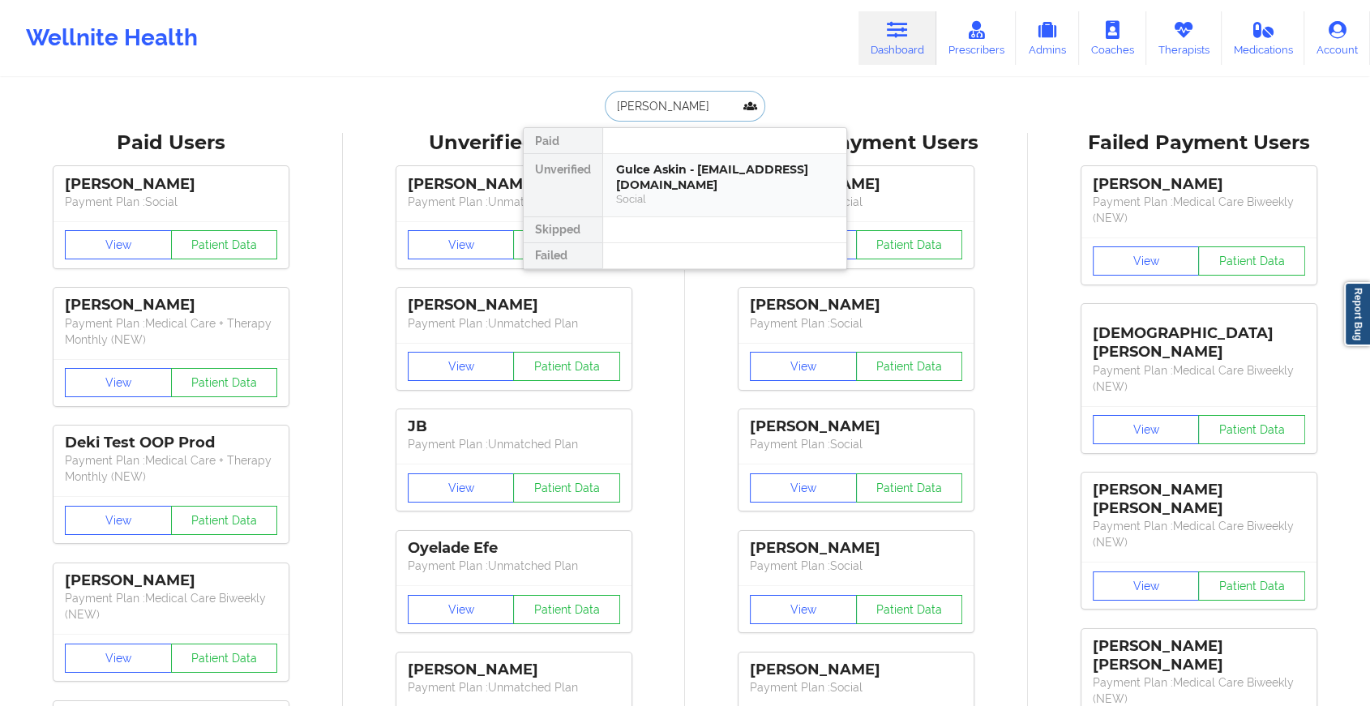
click at [667, 169] on div "Gulce Askin - [EMAIL_ADDRESS][DOMAIN_NAME]" at bounding box center [724, 177] width 217 height 30
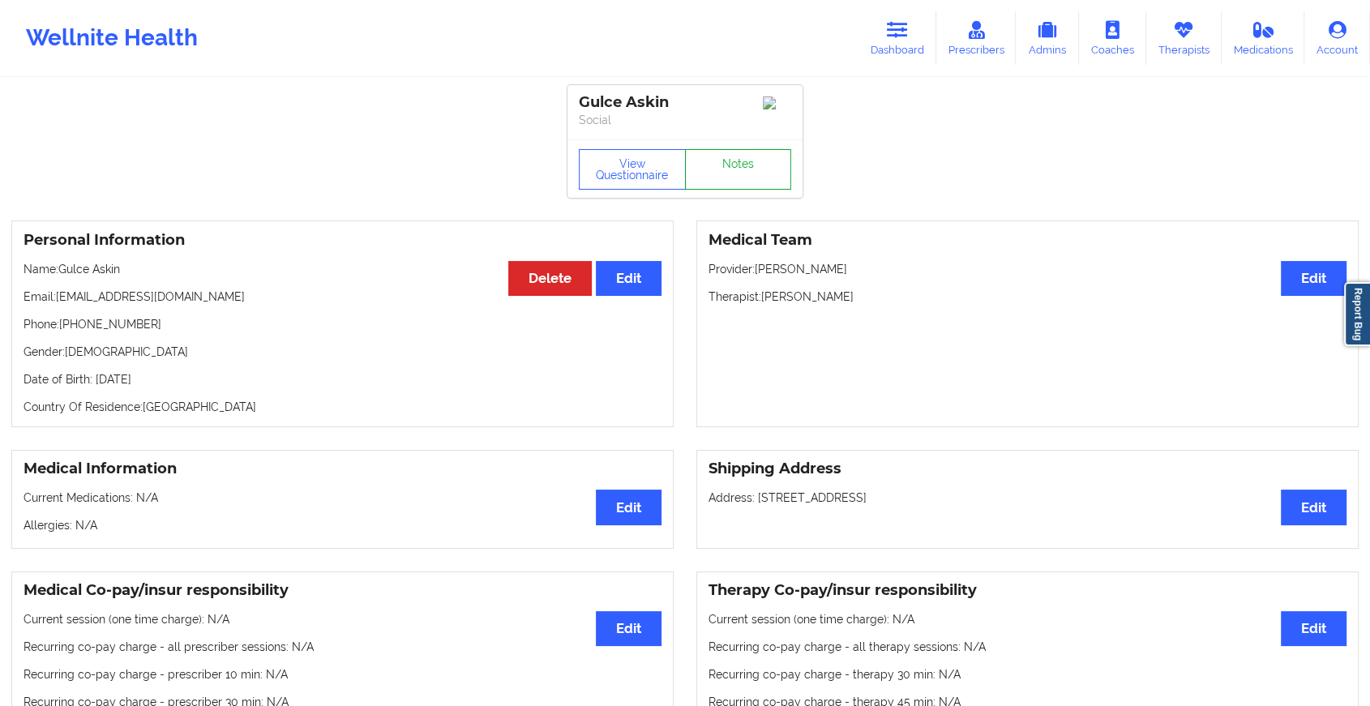
click at [730, 182] on link "Notes" at bounding box center [738, 169] width 107 height 41
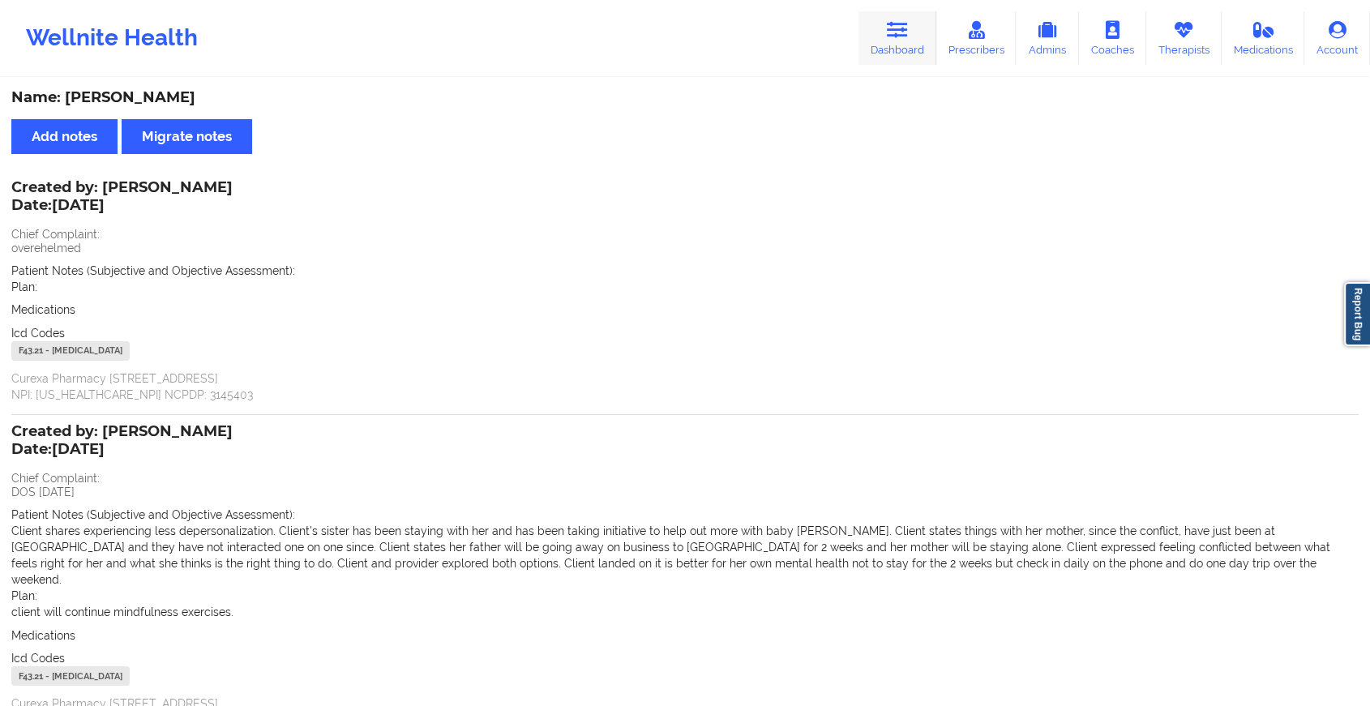
click at [886, 45] on link "Dashboard" at bounding box center [898, 38] width 78 height 54
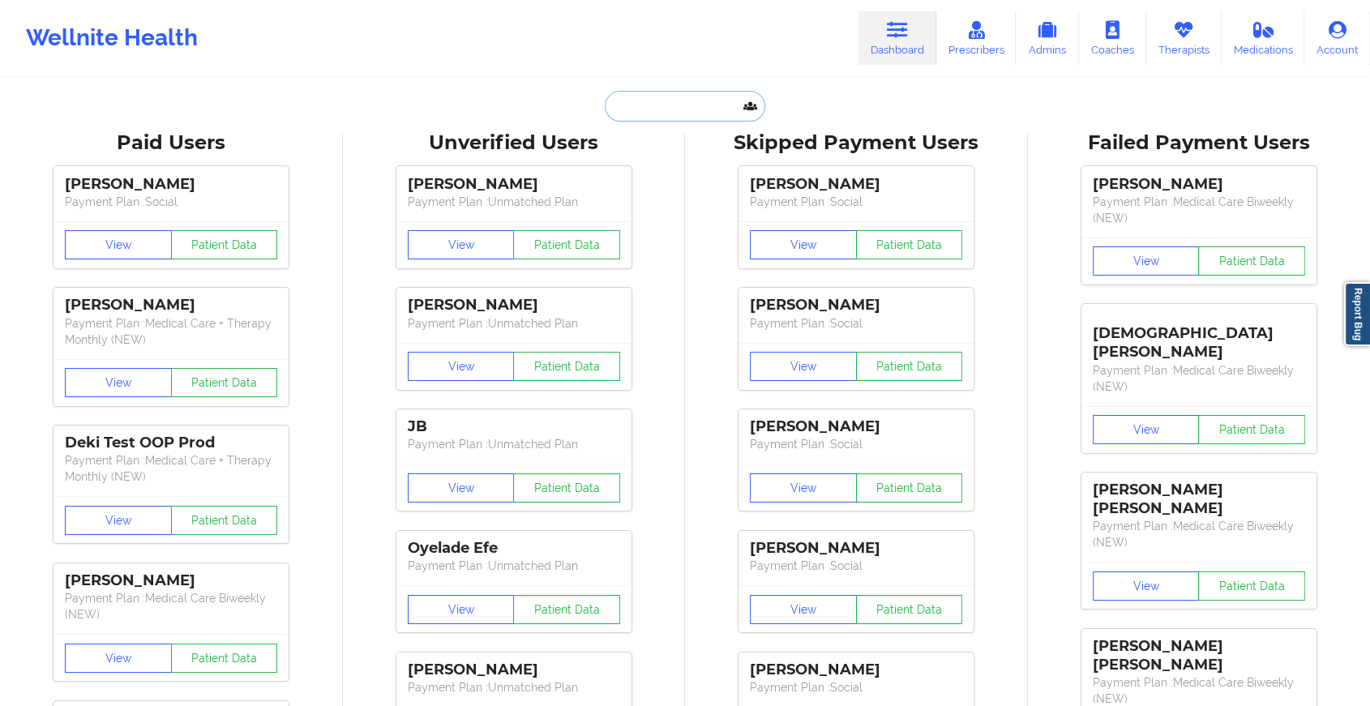
click at [640, 114] on input "text" at bounding box center [685, 106] width 161 height 31
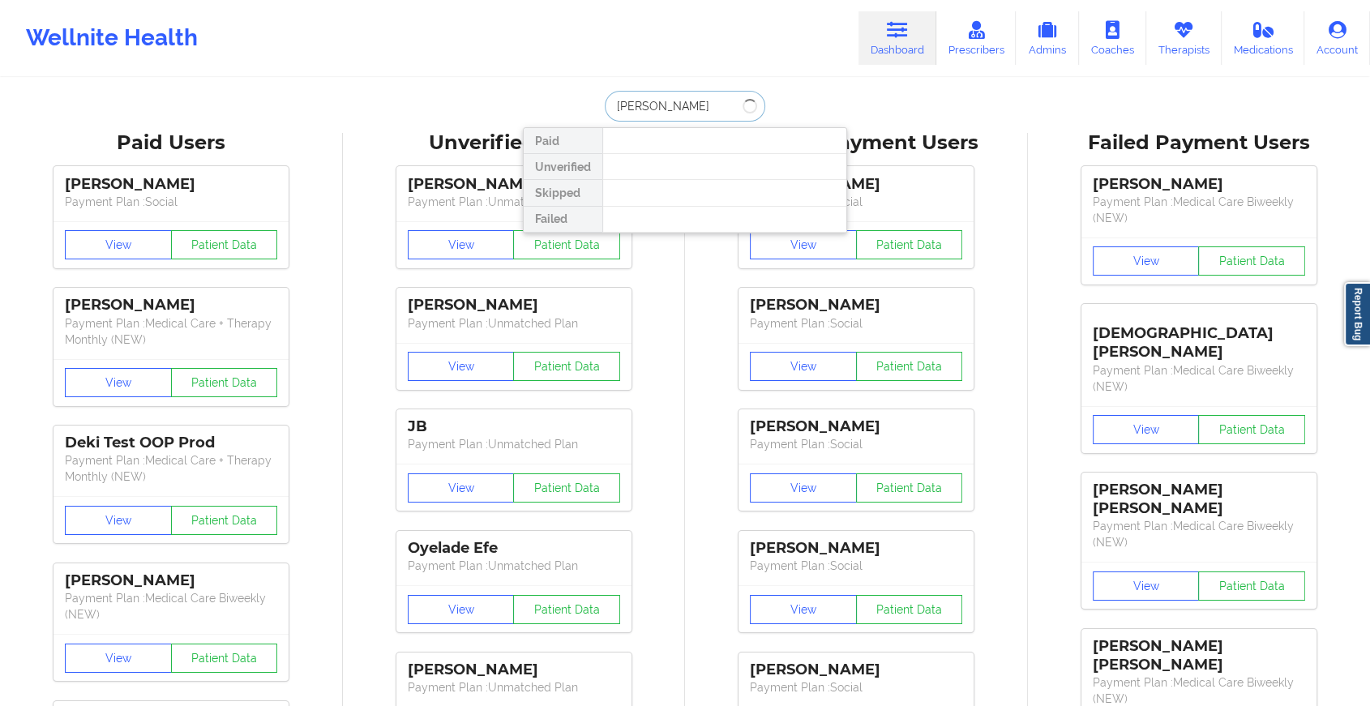
type input "[PERSON_NAME]"
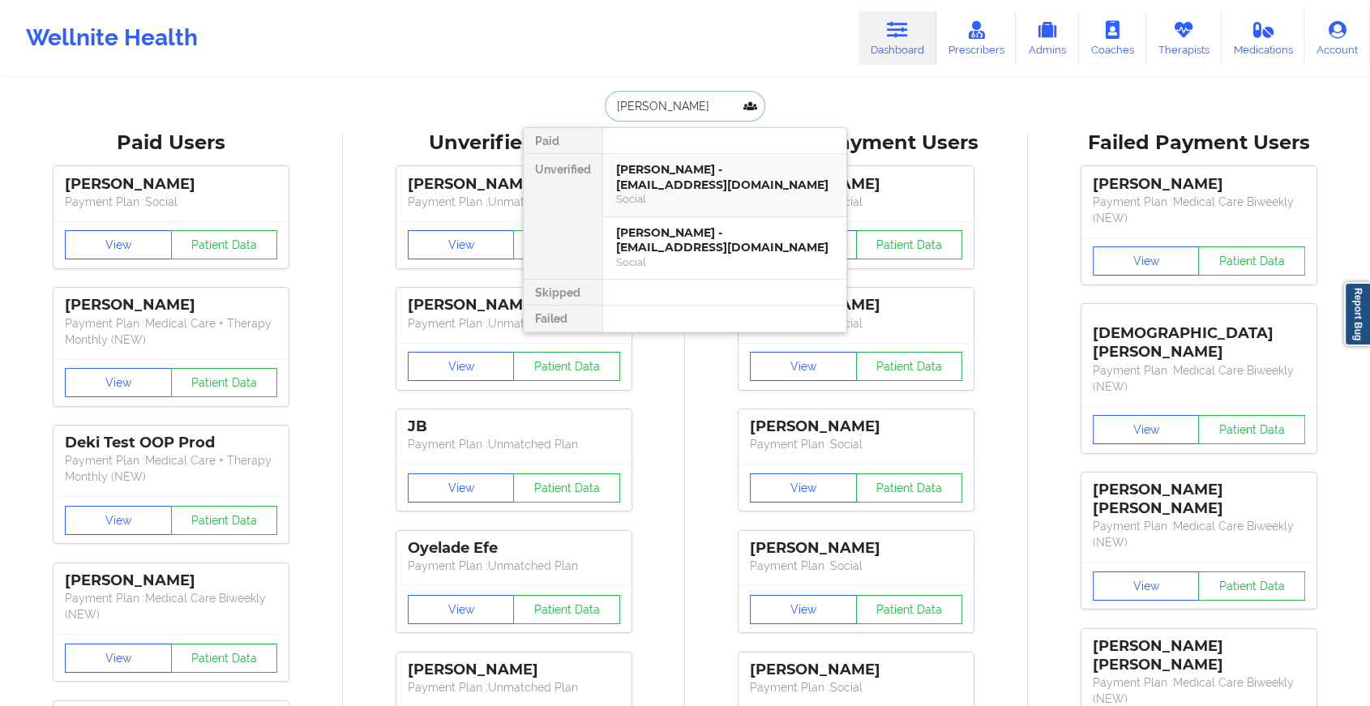
click at [726, 178] on div "[PERSON_NAME] - [EMAIL_ADDRESS][DOMAIN_NAME]" at bounding box center [724, 177] width 217 height 30
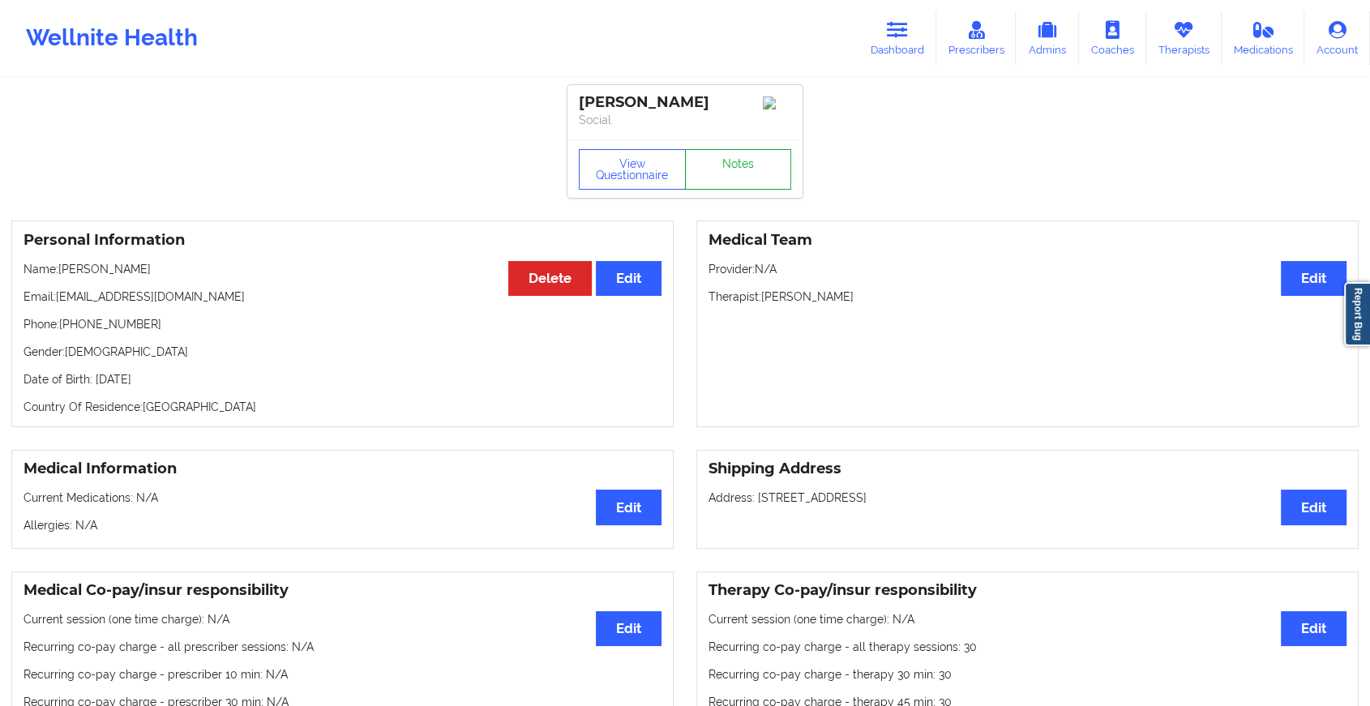
click at [731, 169] on link "Notes" at bounding box center [738, 169] width 107 height 41
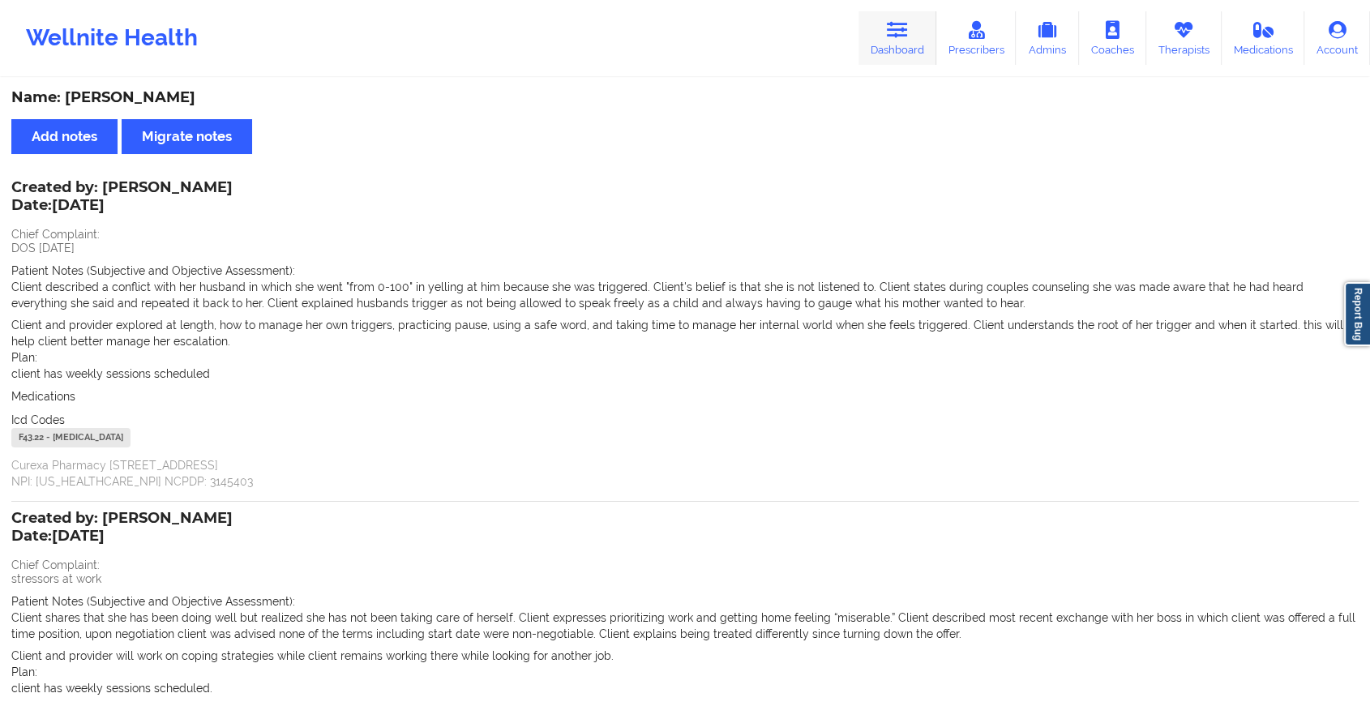
click at [900, 42] on link "Dashboard" at bounding box center [898, 38] width 78 height 54
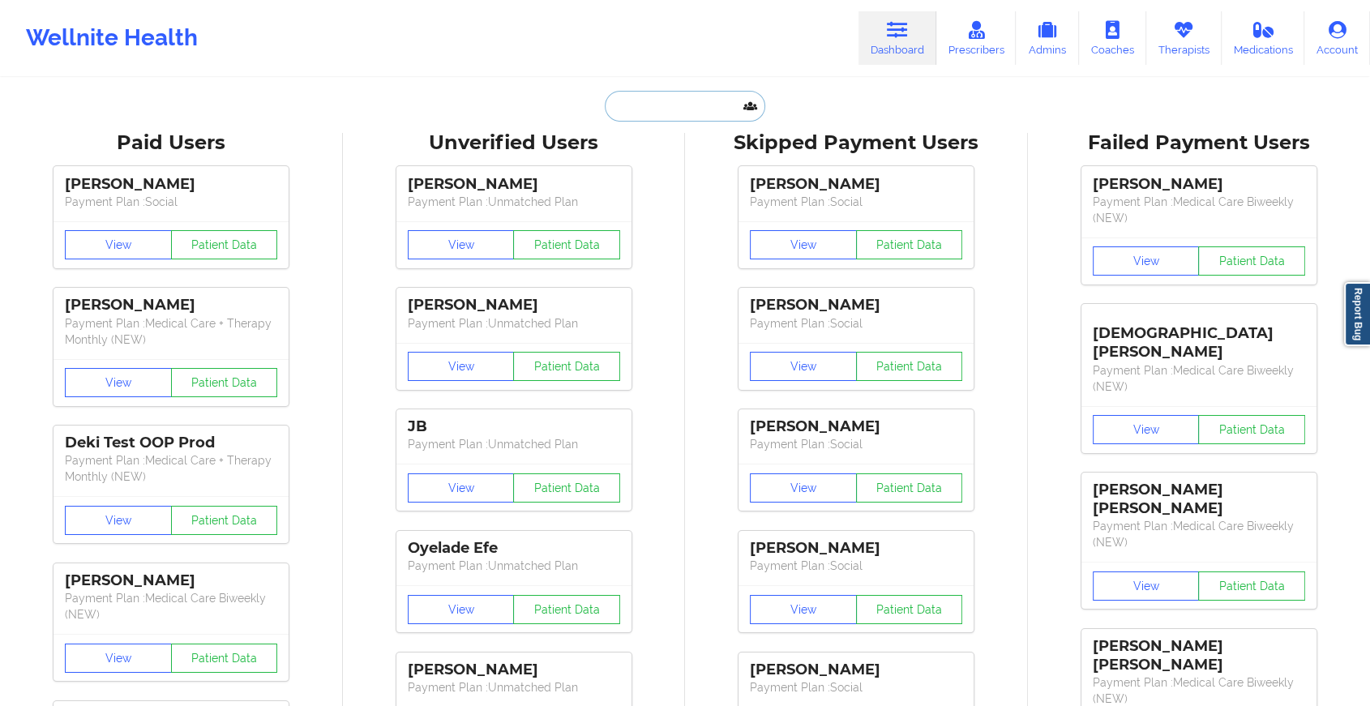
click at [667, 111] on input "text" at bounding box center [685, 106] width 161 height 31
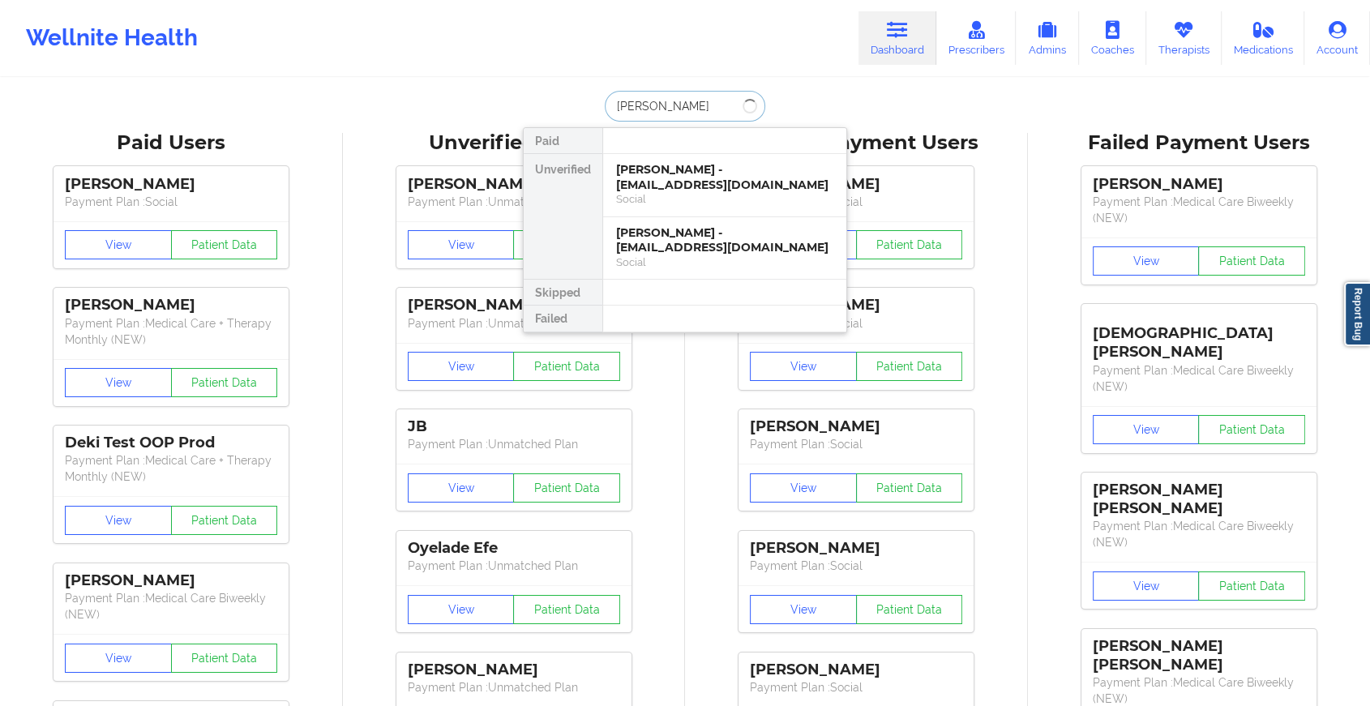
type input "[PERSON_NAME]"
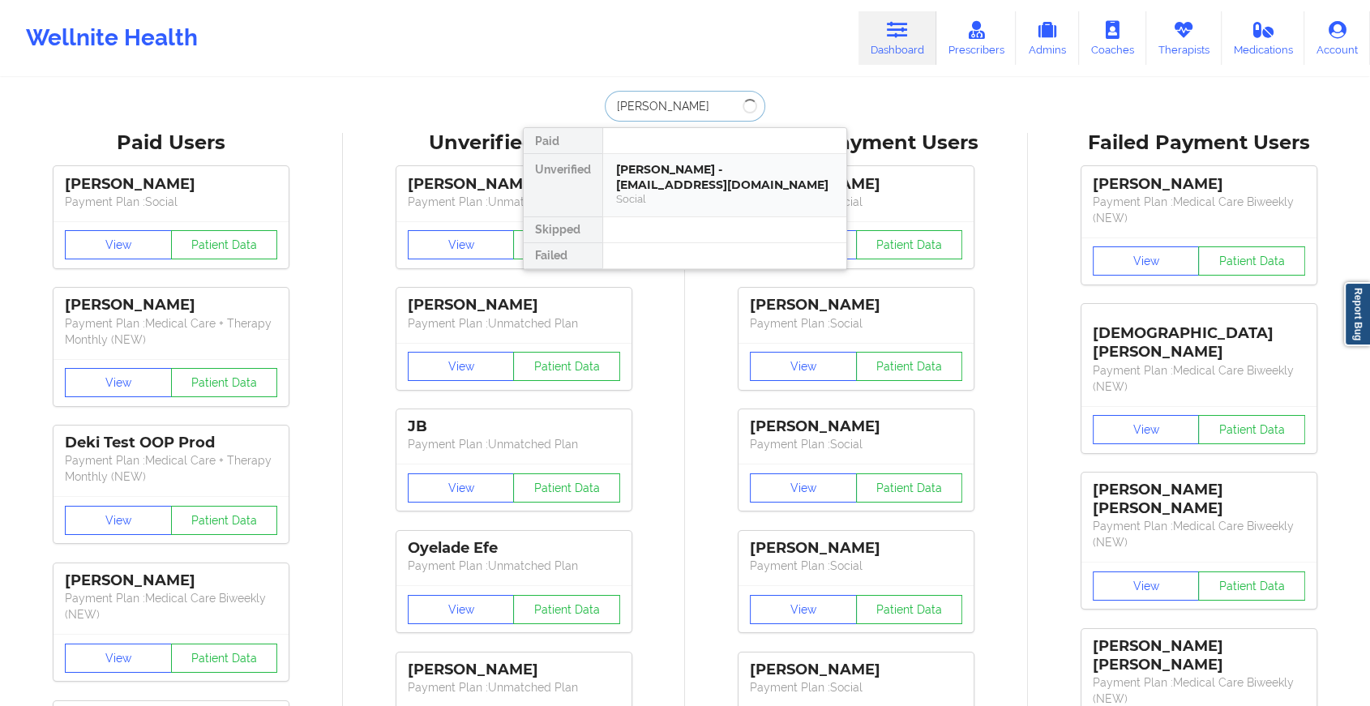
click at [672, 170] on div "[PERSON_NAME] - [EMAIL_ADDRESS][DOMAIN_NAME]" at bounding box center [724, 177] width 217 height 30
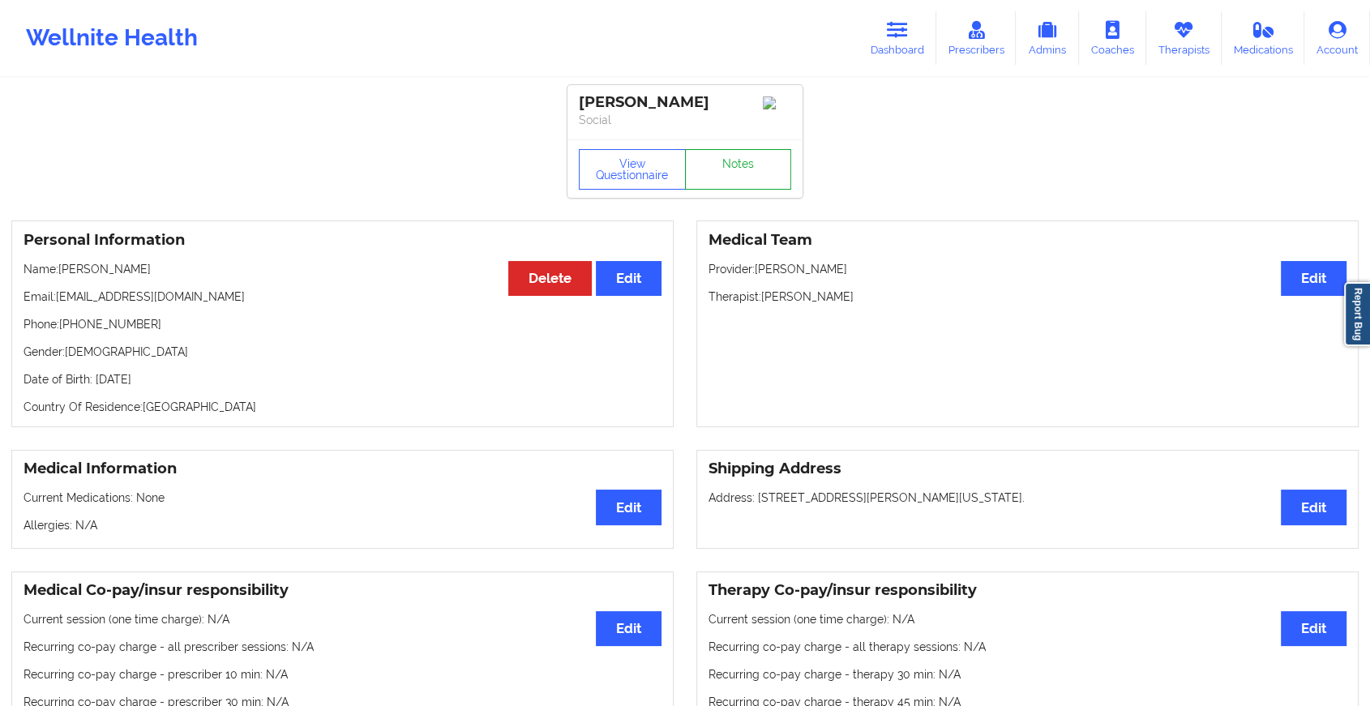
click at [731, 187] on link "Notes" at bounding box center [738, 169] width 107 height 41
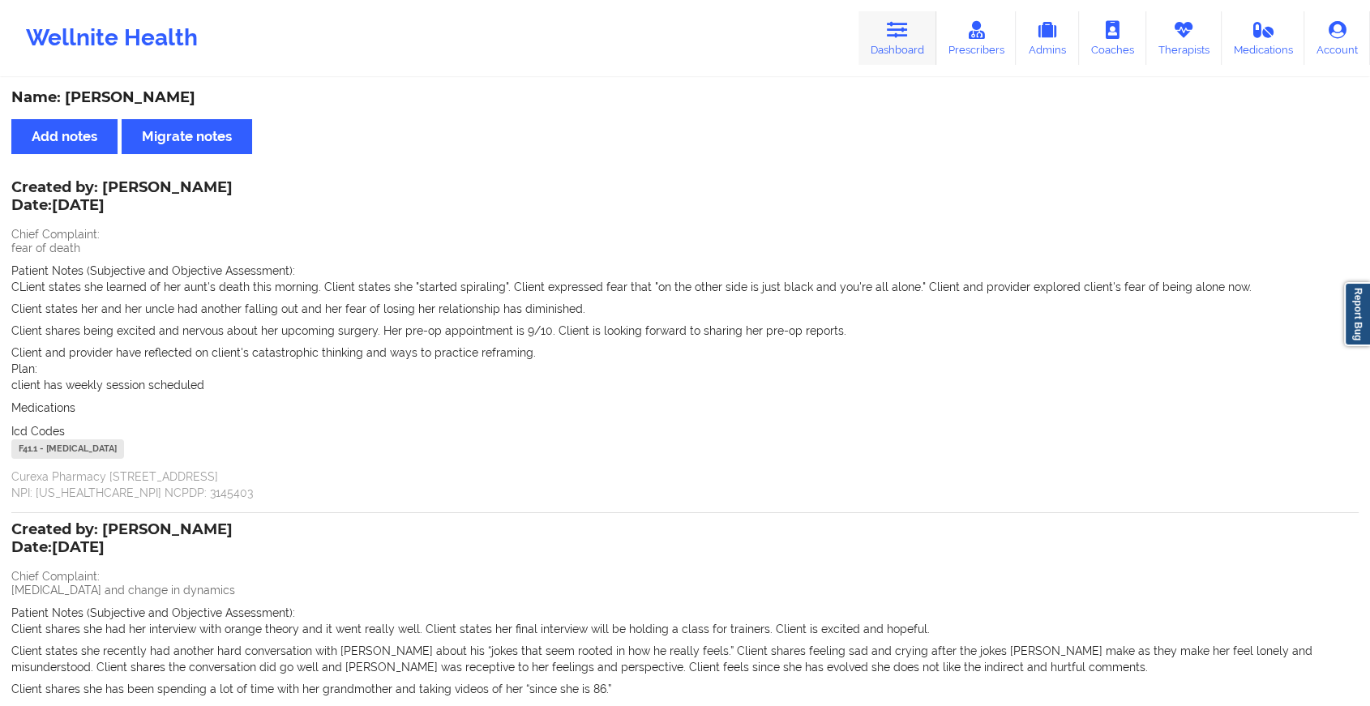
click at [881, 47] on link "Dashboard" at bounding box center [898, 38] width 78 height 54
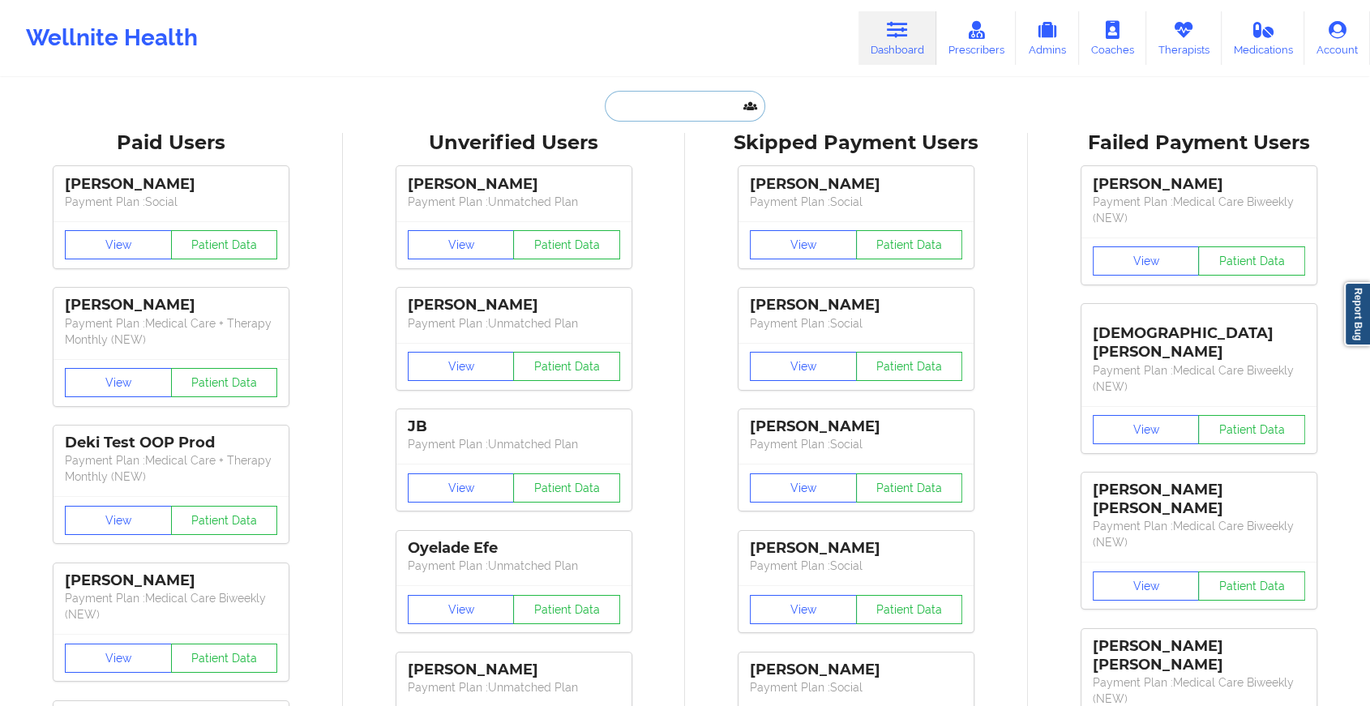
click at [688, 110] on input "text" at bounding box center [685, 106] width 161 height 31
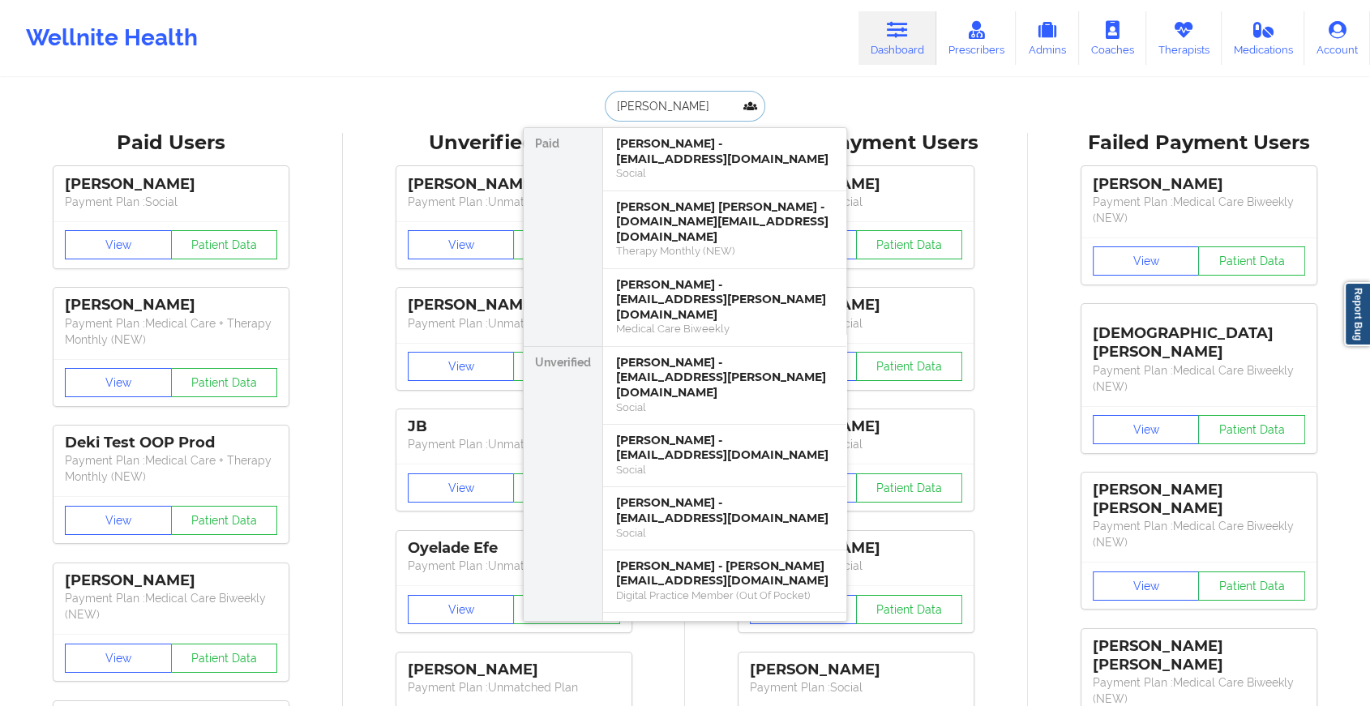
type input "[PERSON_NAME]"
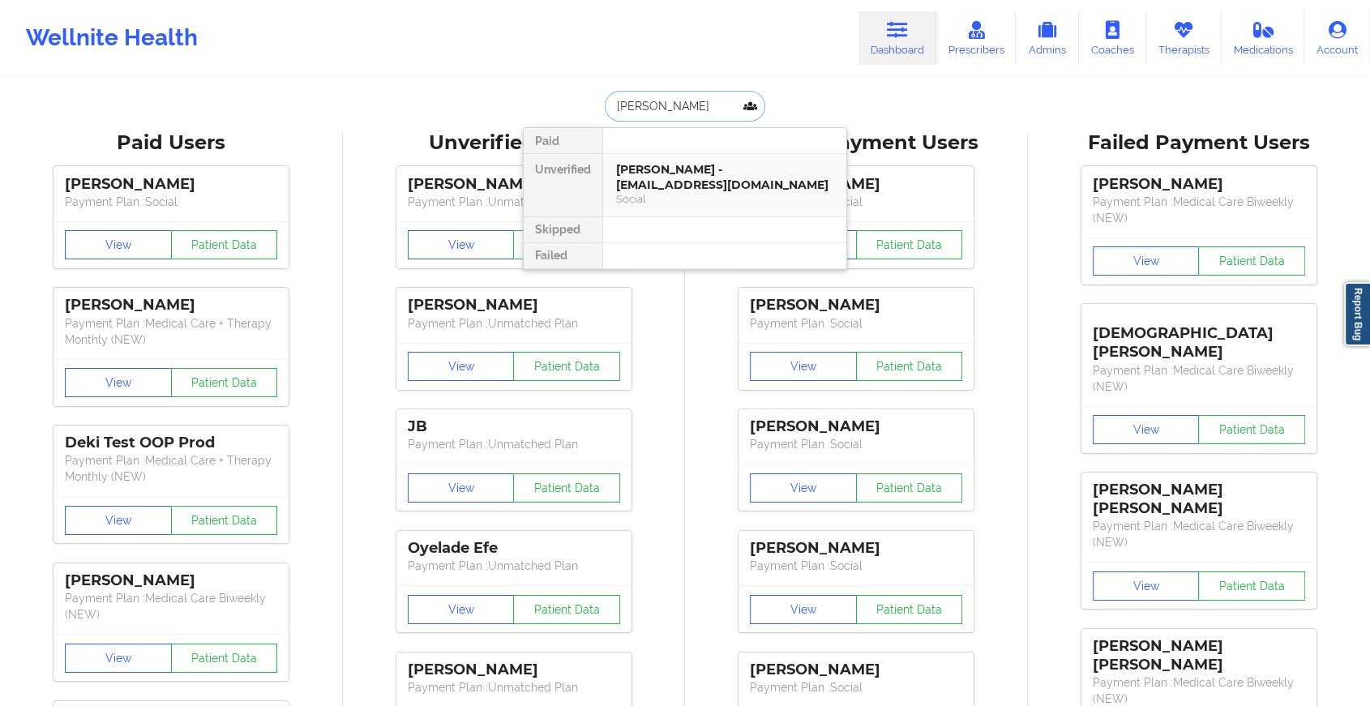
click at [656, 173] on div "[PERSON_NAME] - [EMAIL_ADDRESS][DOMAIN_NAME]" at bounding box center [724, 177] width 217 height 30
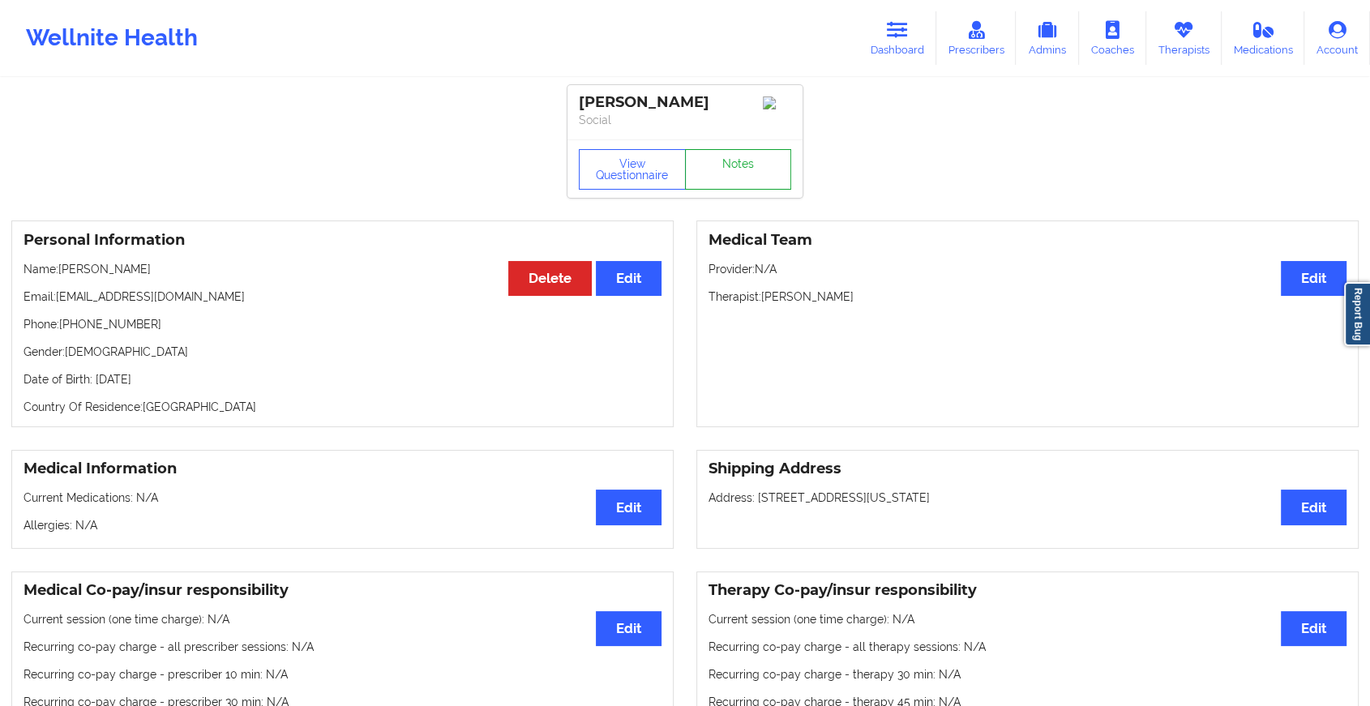
click at [714, 190] on link "Notes" at bounding box center [738, 169] width 107 height 41
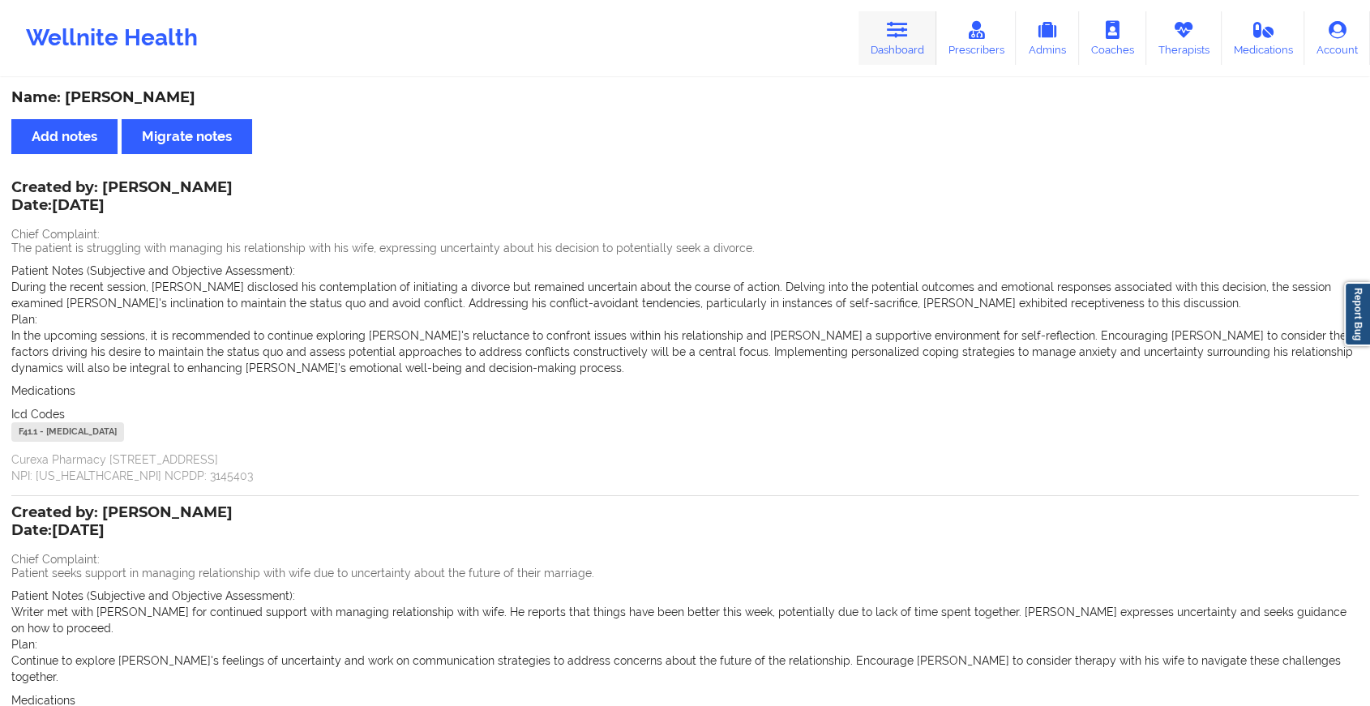
click at [914, 36] on link "Dashboard" at bounding box center [898, 38] width 78 height 54
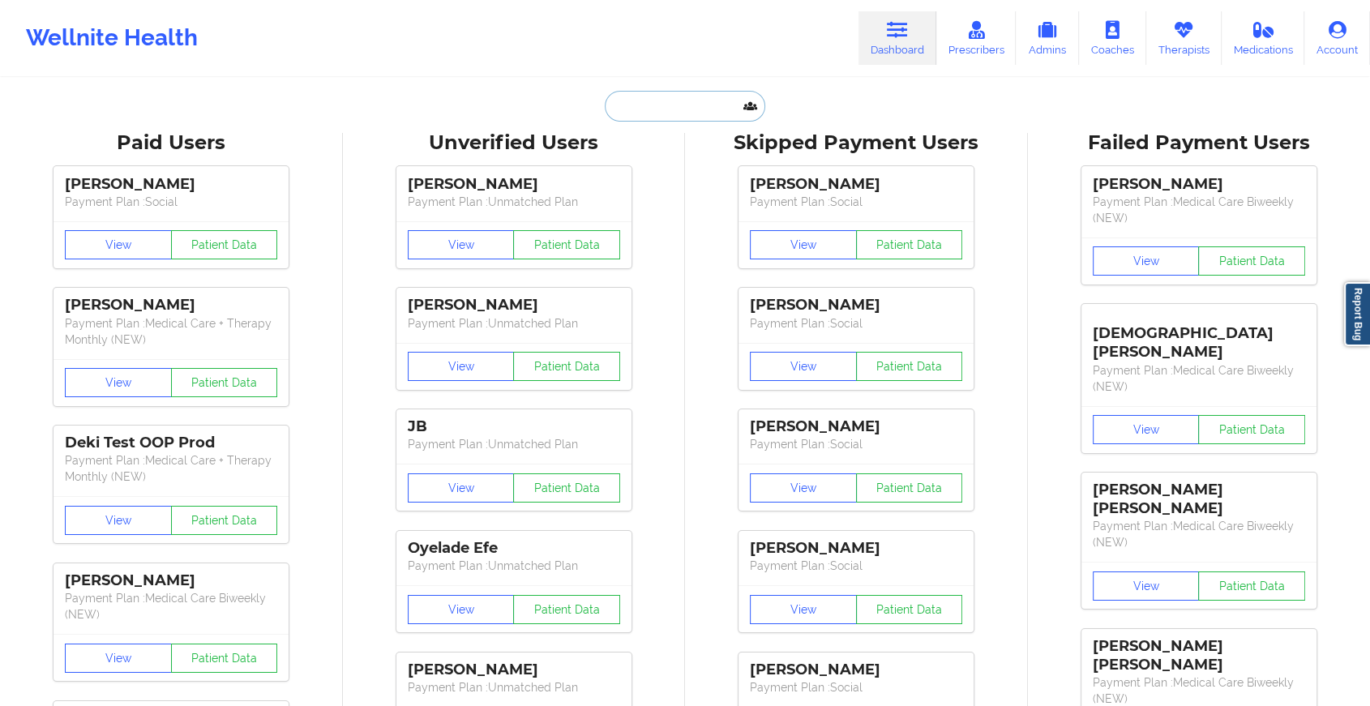
click at [681, 110] on input "text" at bounding box center [685, 106] width 161 height 31
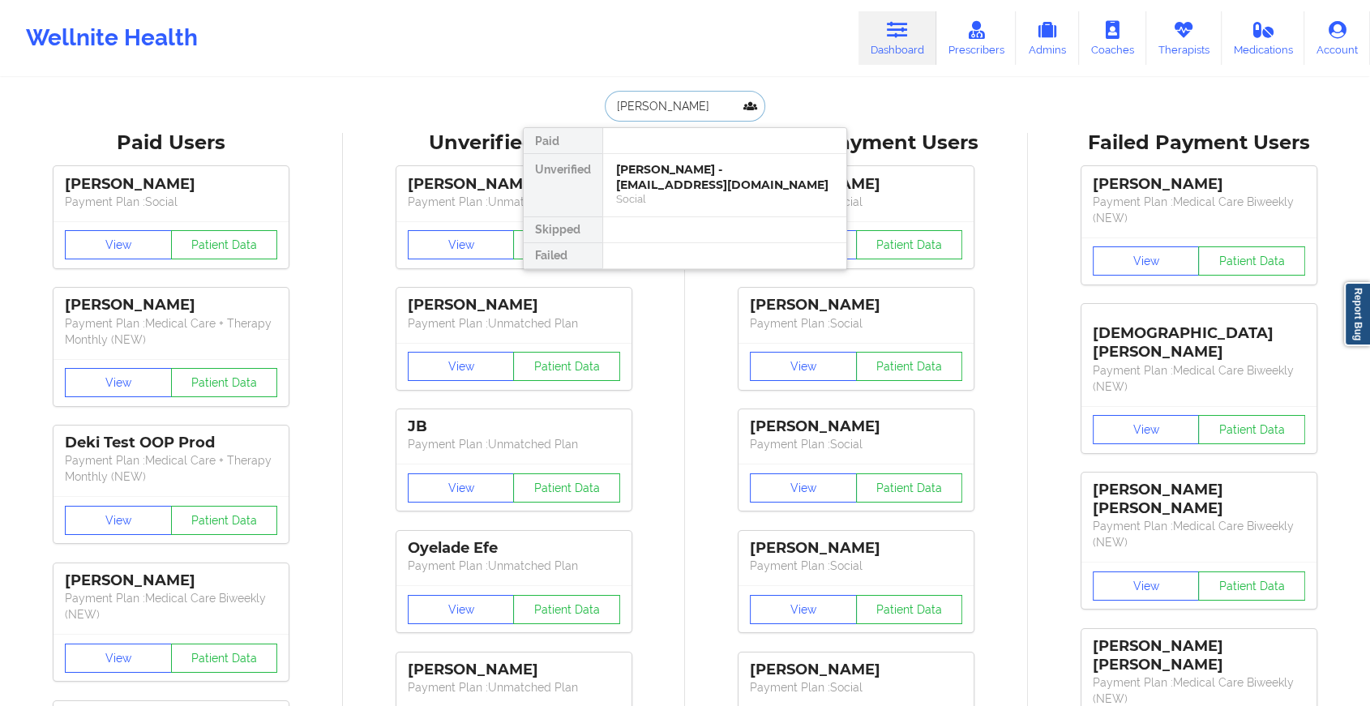
type input "[PERSON_NAME] s dear"
click at [654, 173] on div "[PERSON_NAME] - [EMAIL_ADDRESS][DOMAIN_NAME]" at bounding box center [724, 177] width 217 height 30
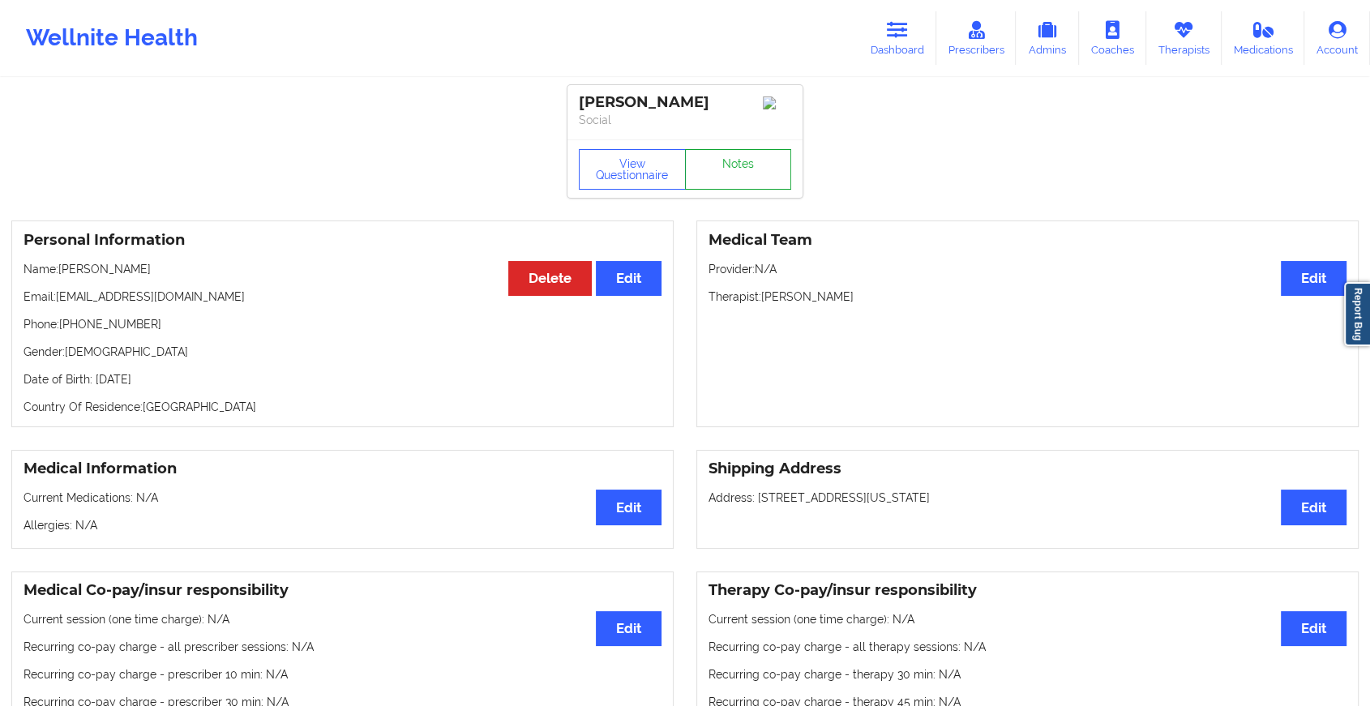
click at [706, 190] on link "Notes" at bounding box center [738, 169] width 107 height 41
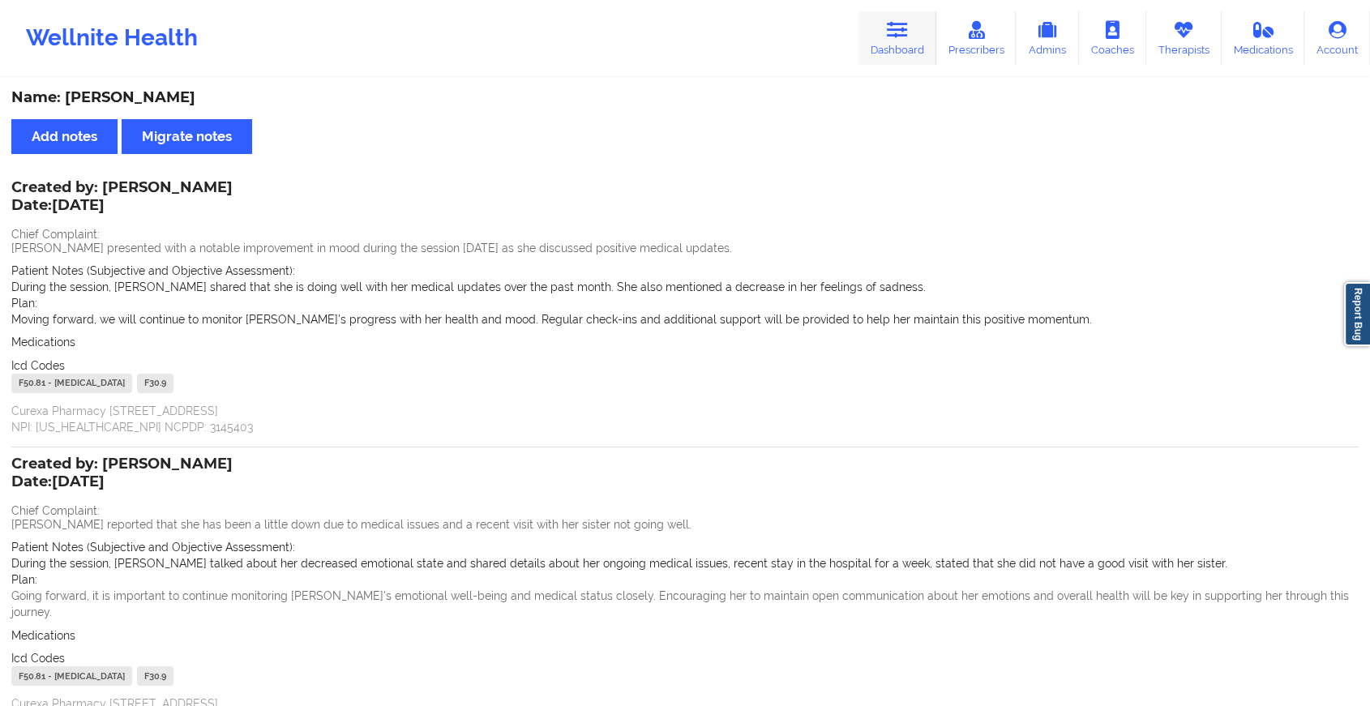
click at [885, 63] on link "Dashboard" at bounding box center [898, 38] width 78 height 54
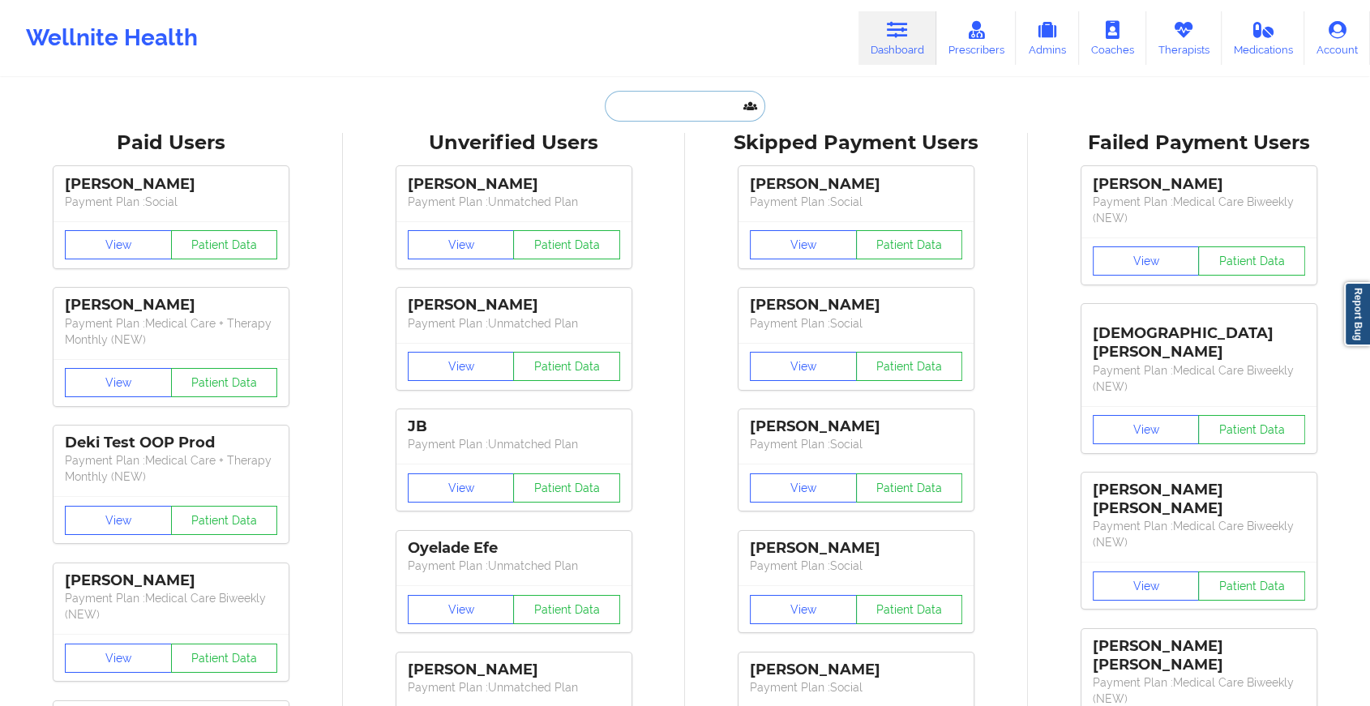
click at [708, 114] on input "text" at bounding box center [685, 106] width 161 height 31
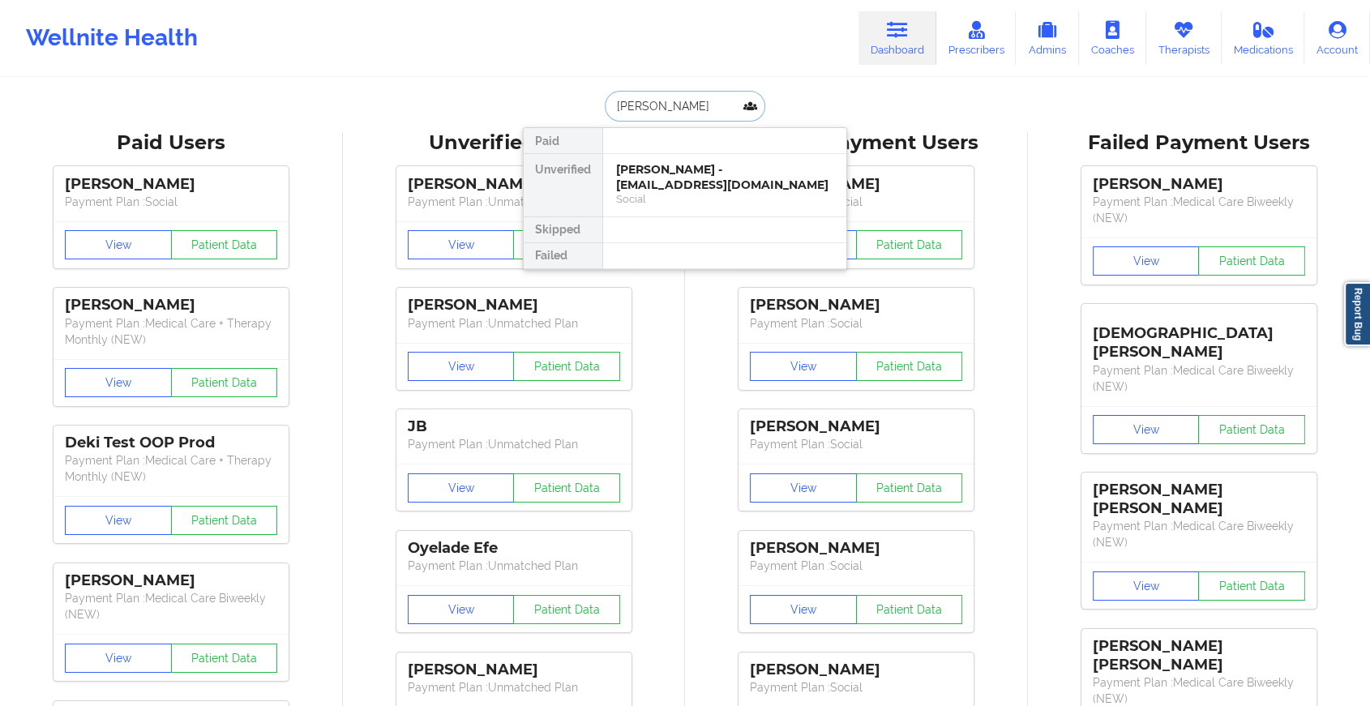
type input "[PERSON_NAME]"
click at [706, 188] on div "[PERSON_NAME] - [EMAIL_ADDRESS][DOMAIN_NAME]" at bounding box center [724, 177] width 217 height 30
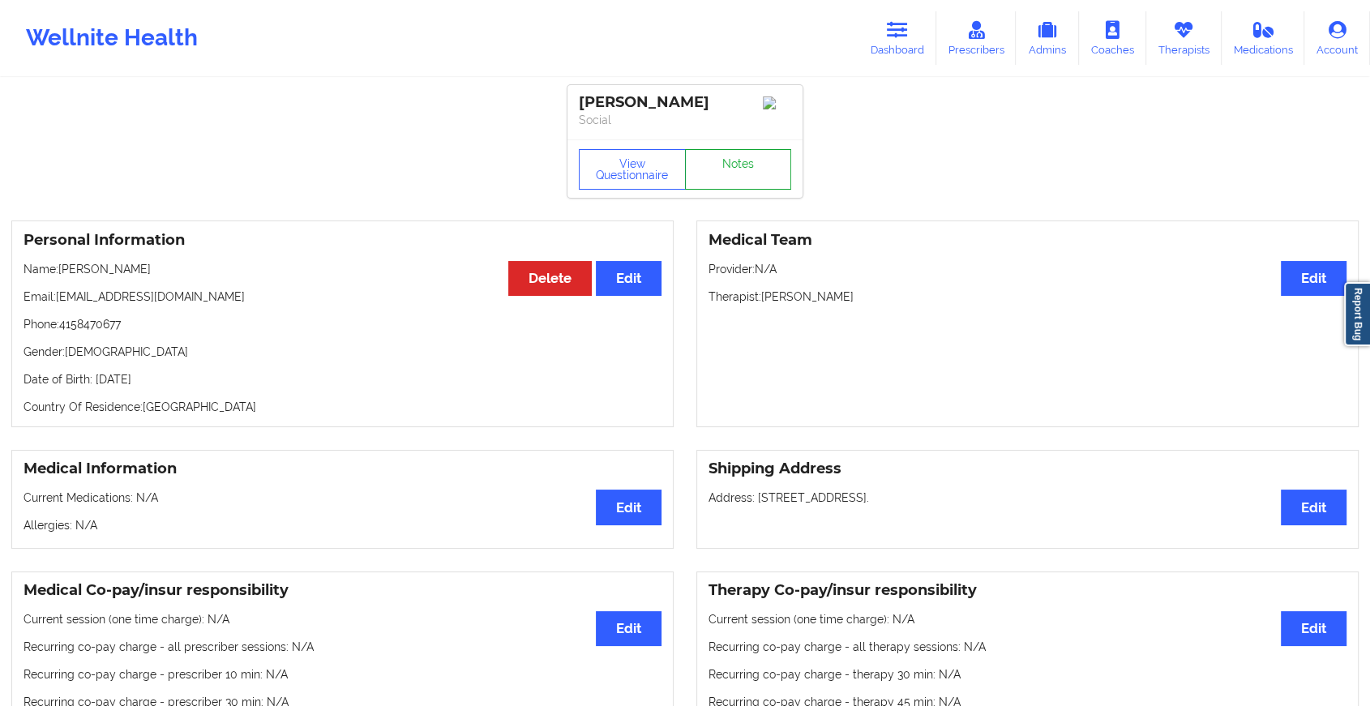
click at [723, 157] on link "Notes" at bounding box center [738, 169] width 107 height 41
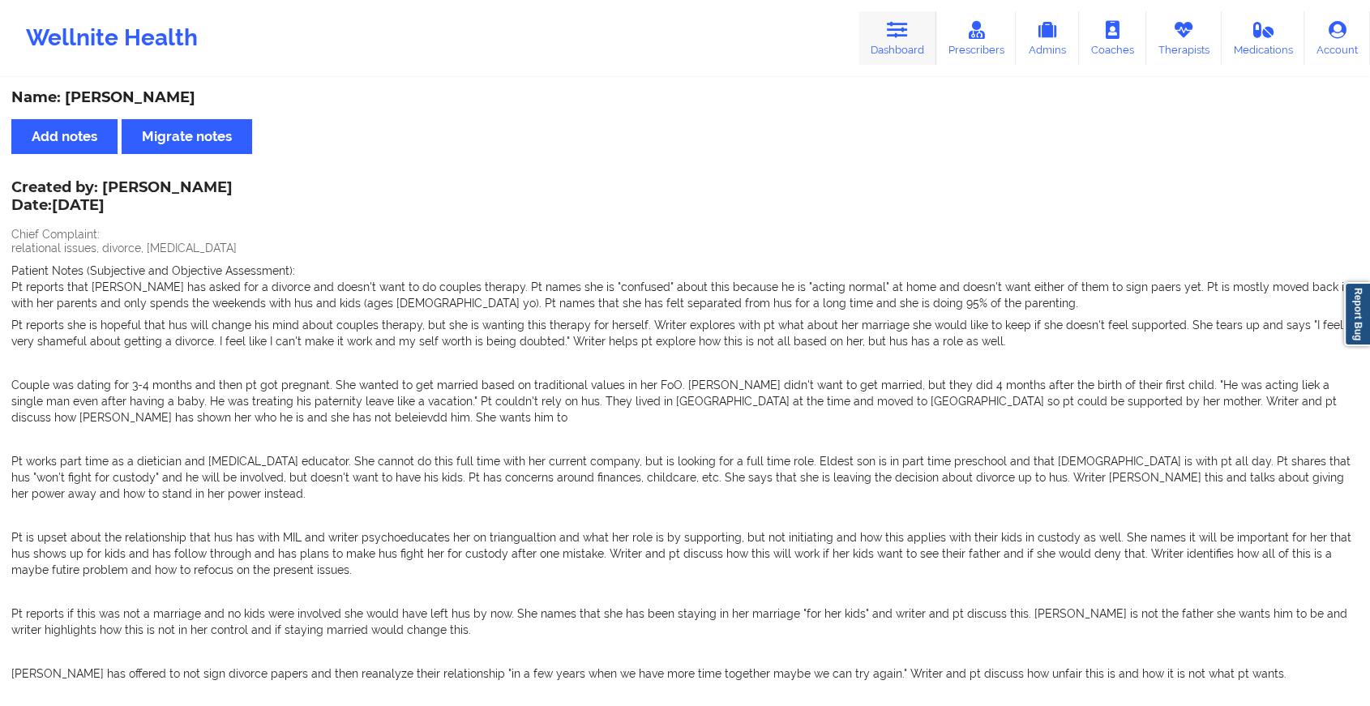
click at [886, 59] on link "Dashboard" at bounding box center [898, 38] width 78 height 54
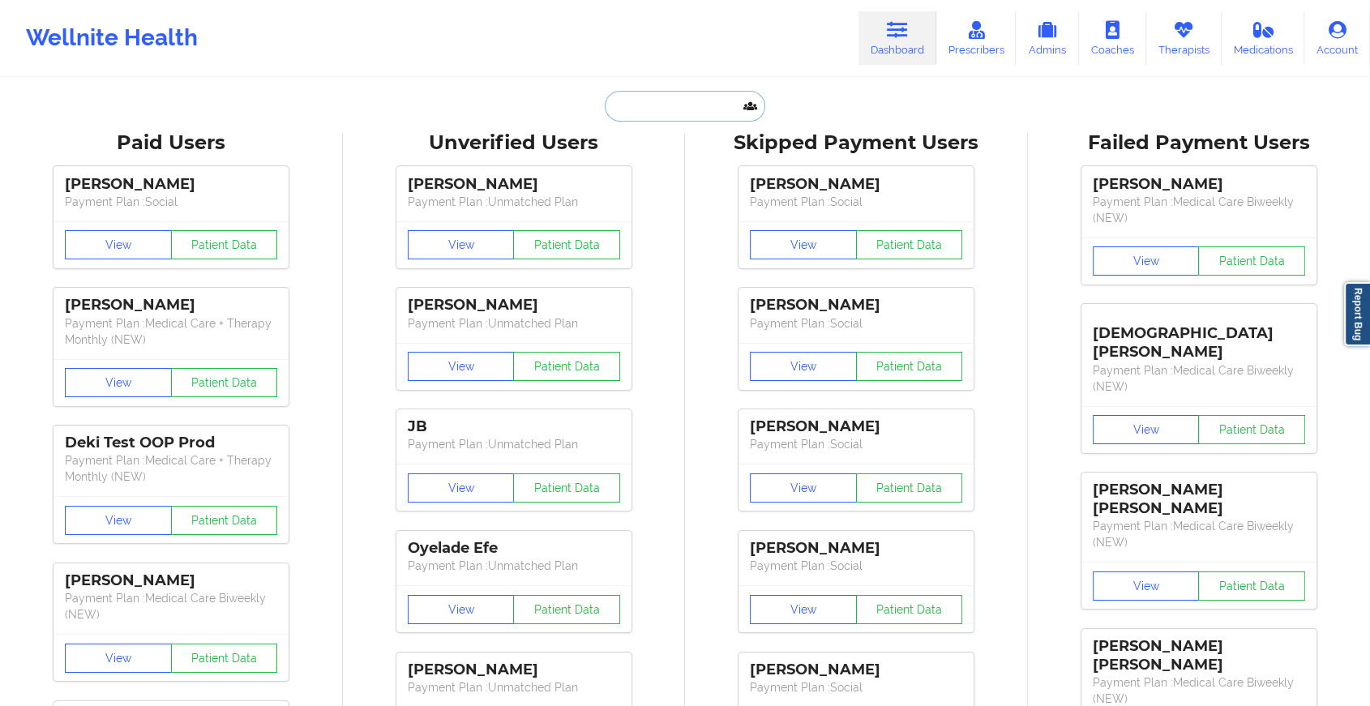
click at [676, 118] on input "text" at bounding box center [685, 106] width 161 height 31
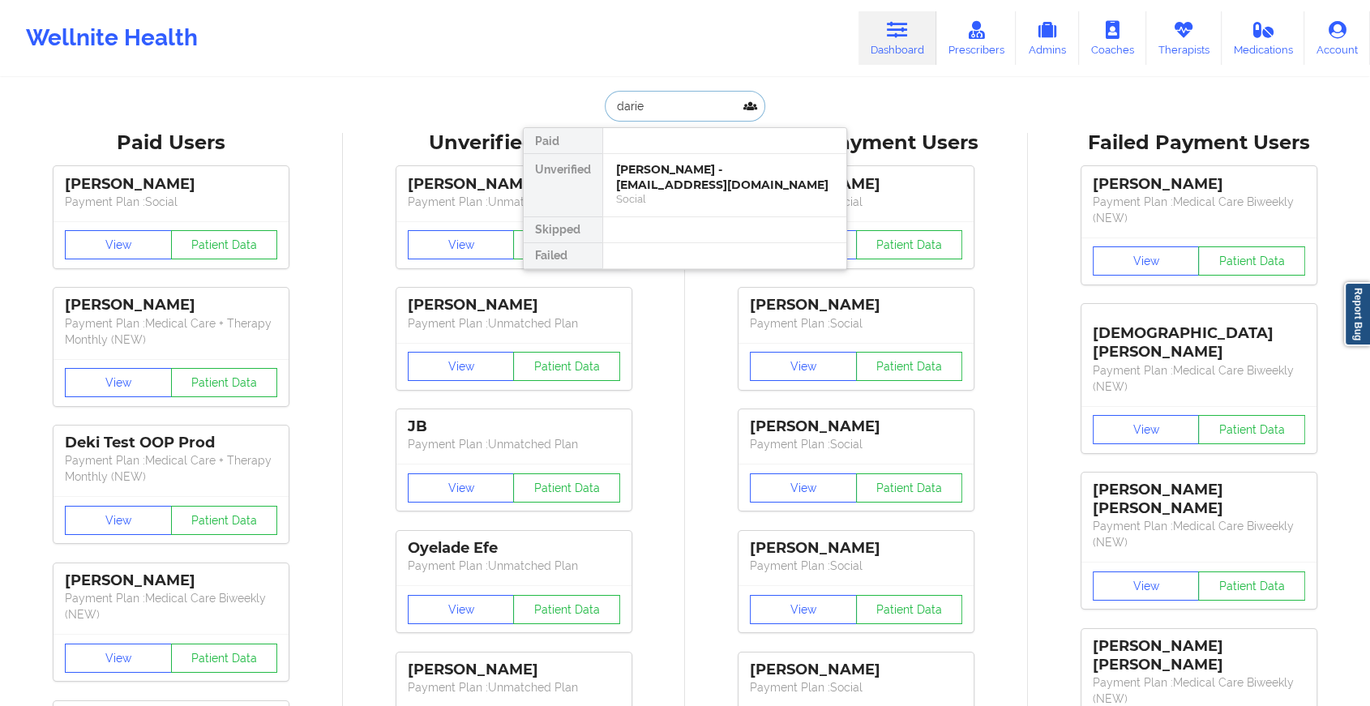
type input "[PERSON_NAME]"
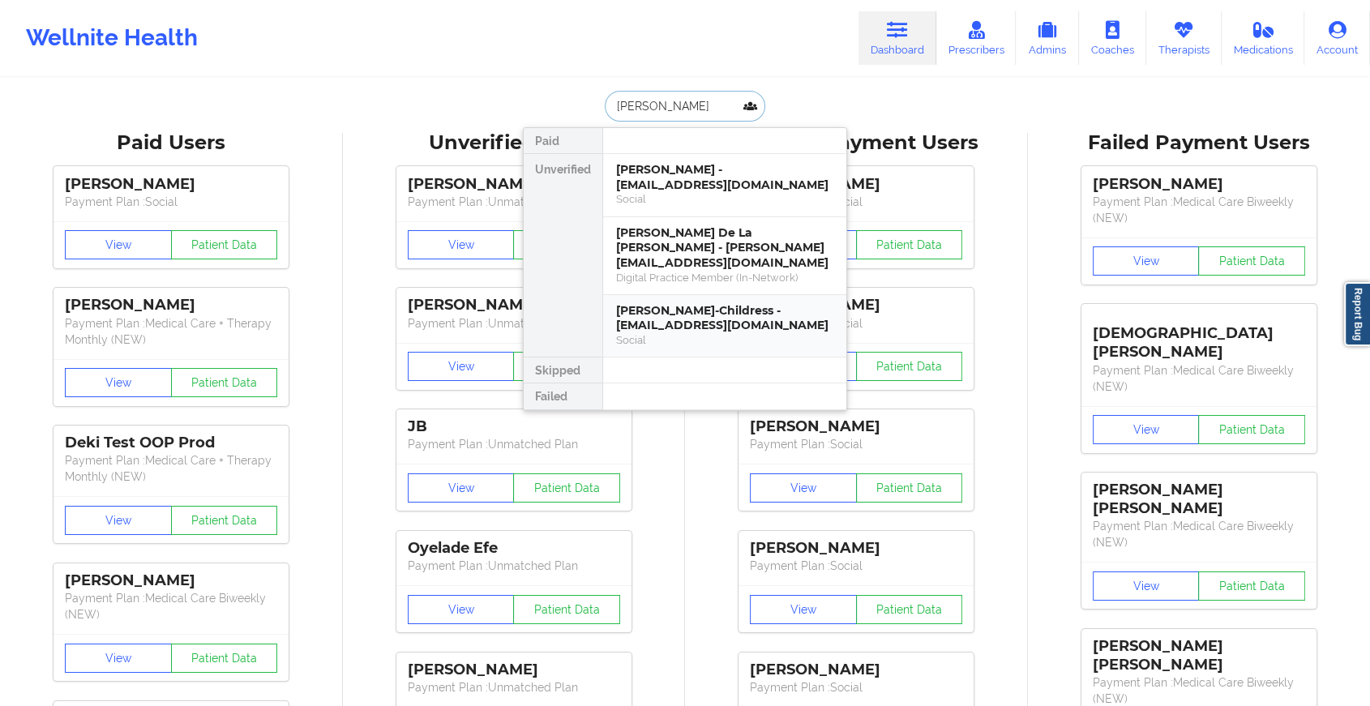
click at [742, 303] on div "[PERSON_NAME]-Childress - [EMAIL_ADDRESS][DOMAIN_NAME]" at bounding box center [724, 318] width 217 height 30
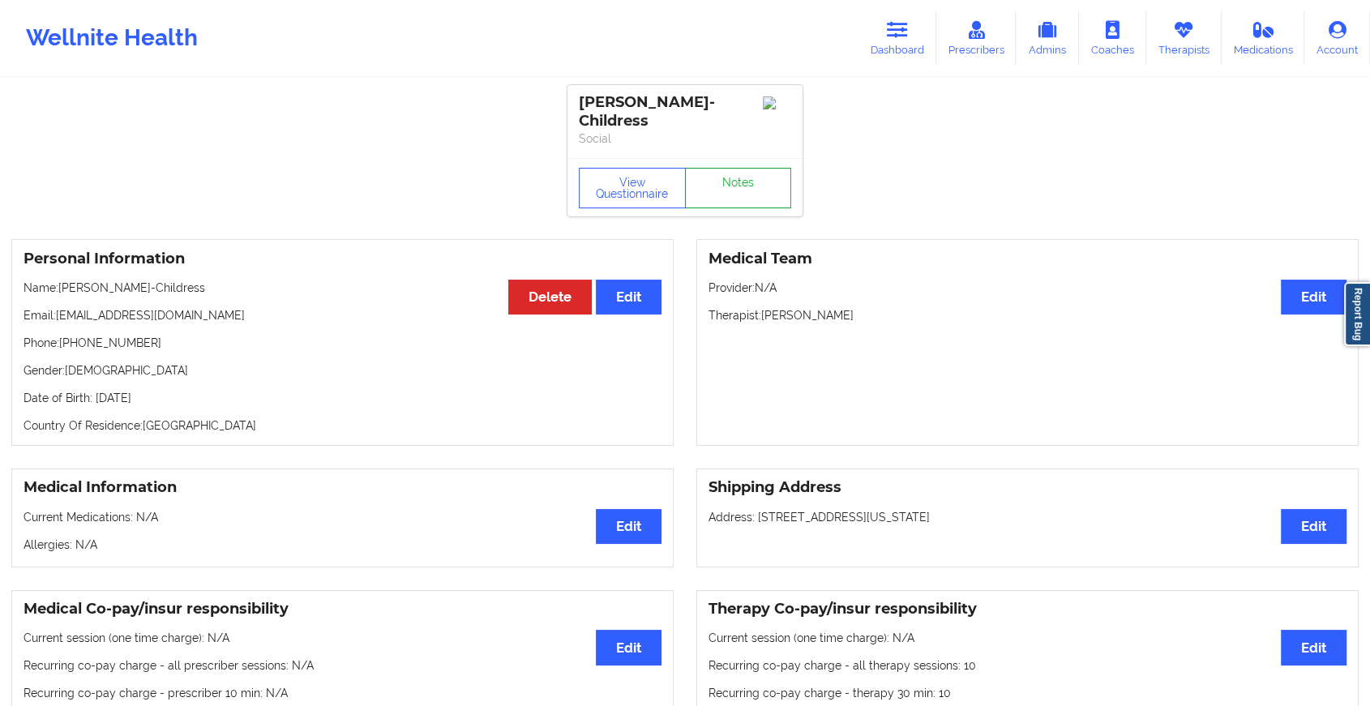
click at [718, 185] on link "Notes" at bounding box center [738, 188] width 107 height 41
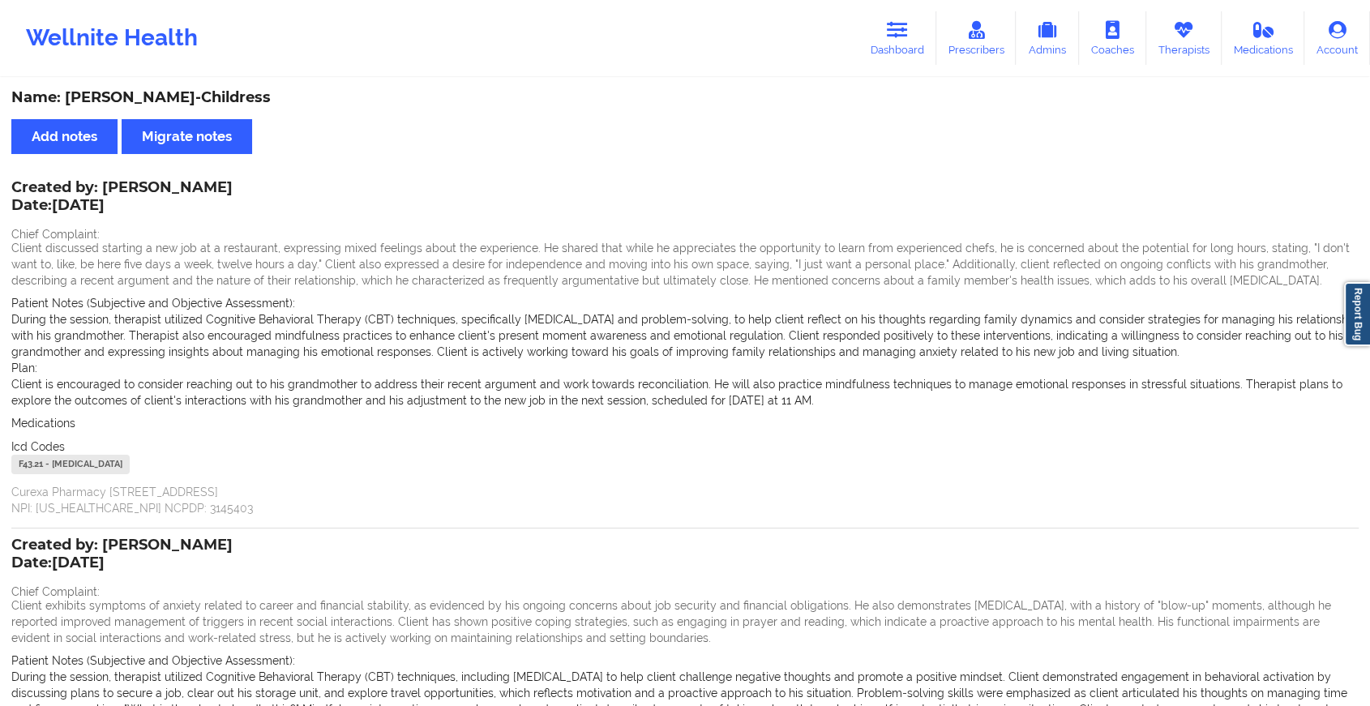
click at [916, 66] on div "Wellnite Health Dashboard Prescribers Admins Coaches Therapists Medications Acc…" at bounding box center [685, 38] width 1370 height 65
click at [906, 44] on link "Dashboard" at bounding box center [898, 38] width 78 height 54
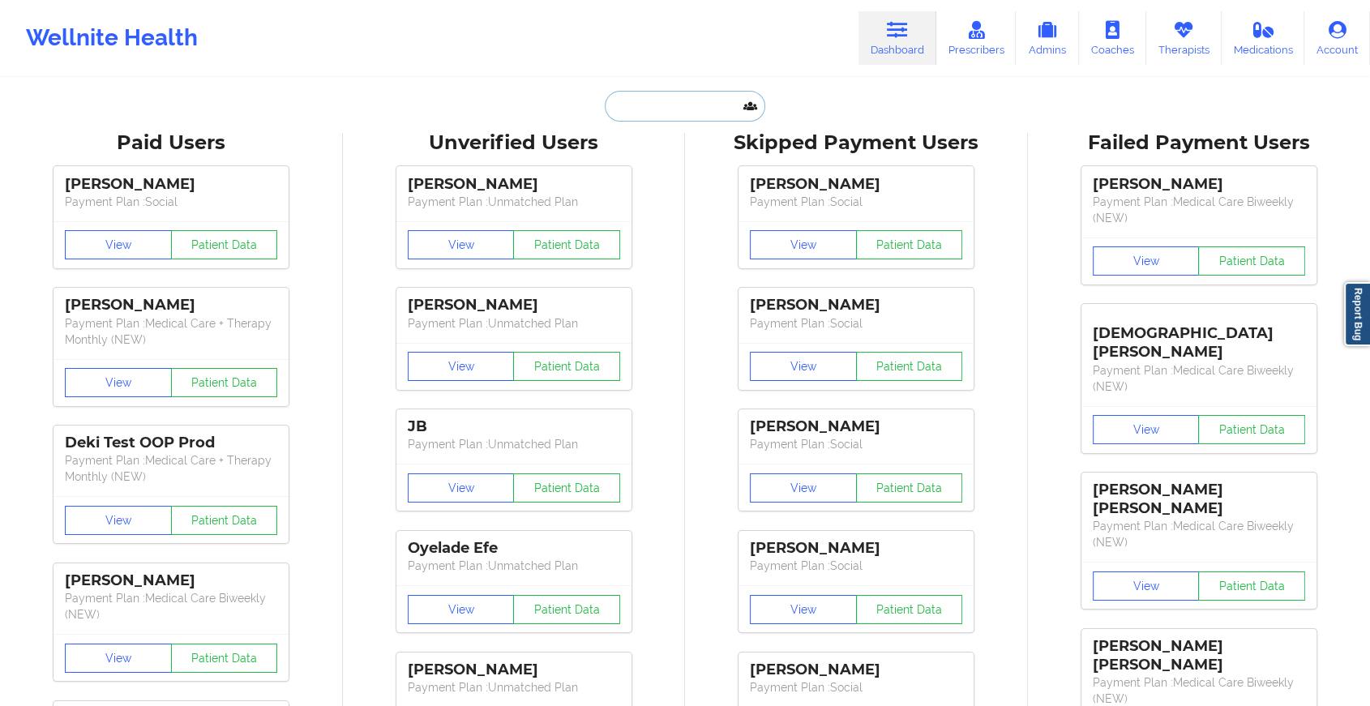
click at [708, 102] on input "text" at bounding box center [685, 106] width 161 height 31
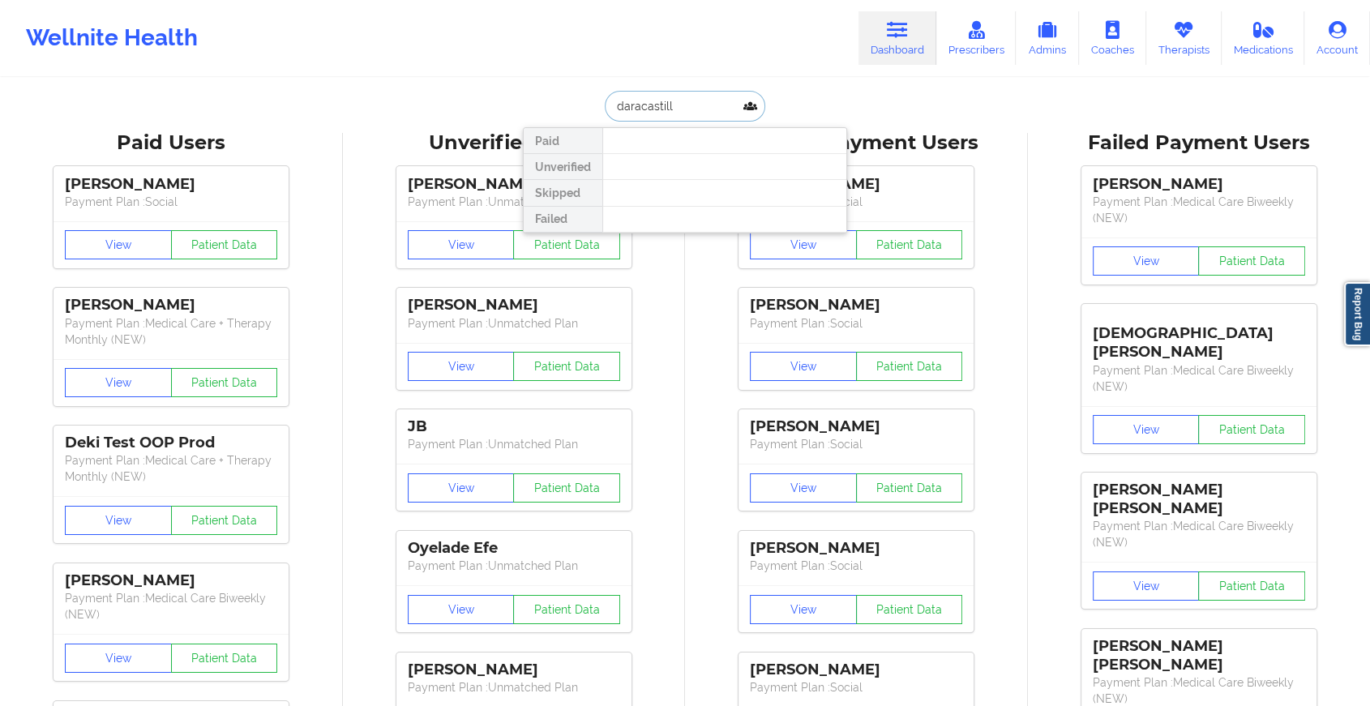
type input "[PERSON_NAME]"
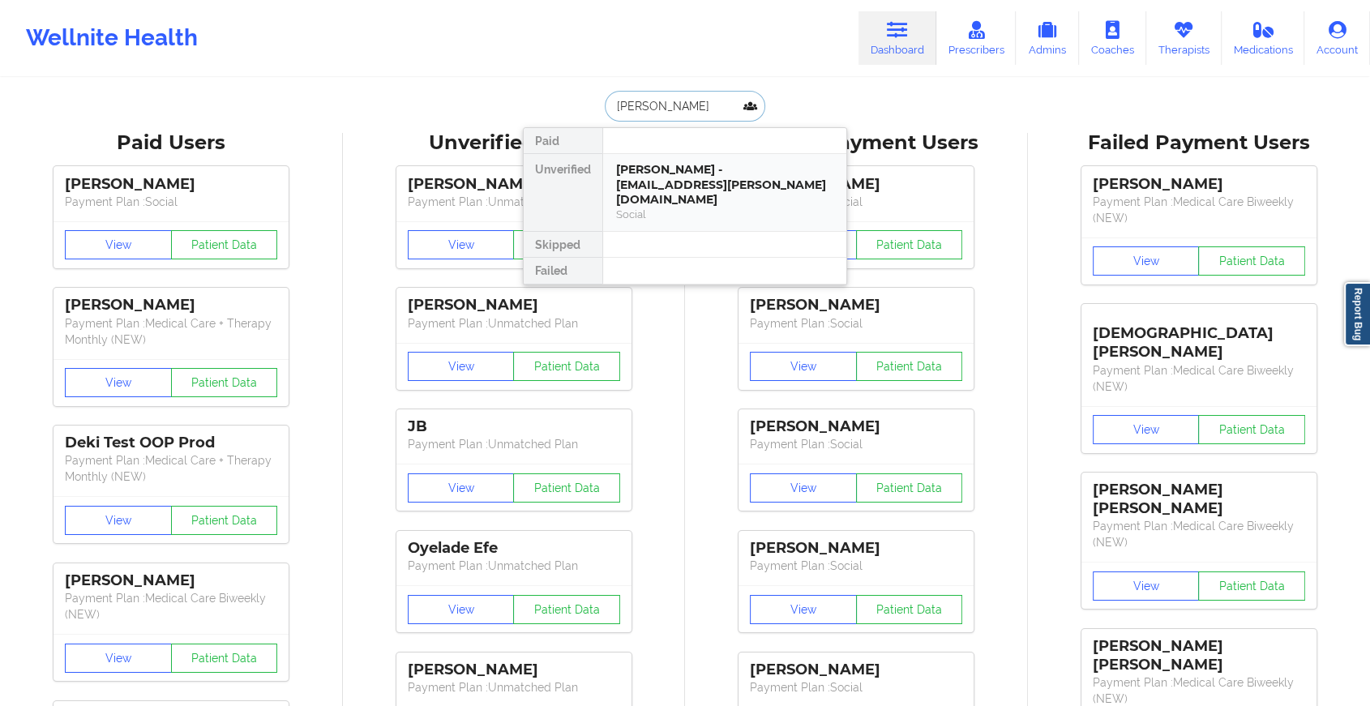
click at [688, 169] on div "[PERSON_NAME] - [EMAIL_ADDRESS][PERSON_NAME][DOMAIN_NAME]" at bounding box center [724, 184] width 217 height 45
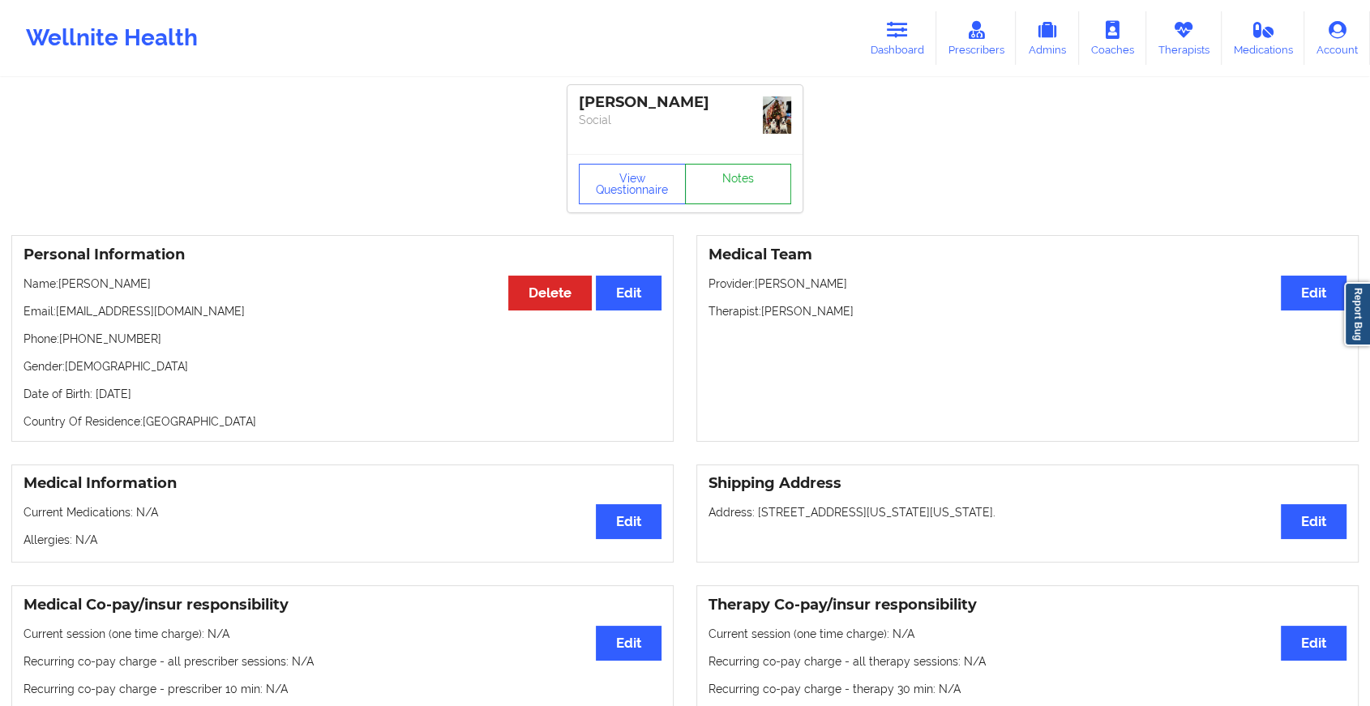
click at [750, 171] on link "Notes" at bounding box center [738, 184] width 107 height 41
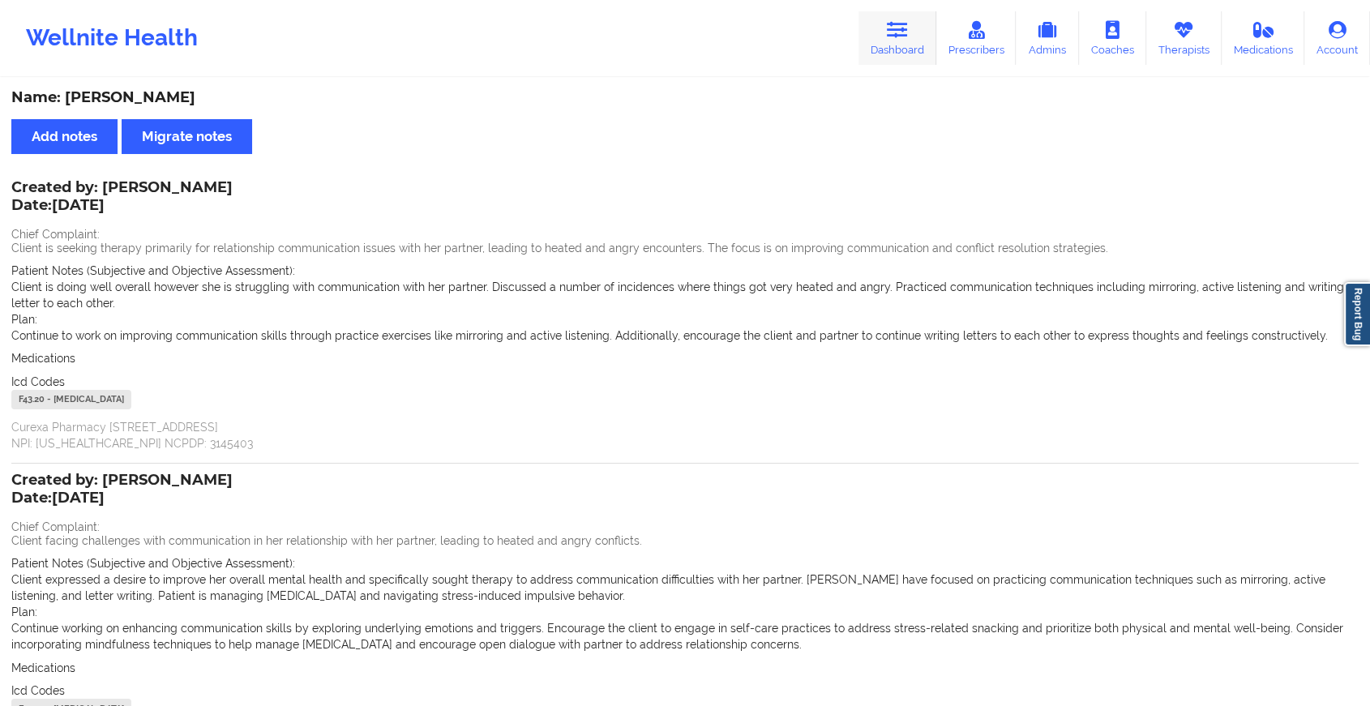
click at [916, 50] on link "Dashboard" at bounding box center [898, 38] width 78 height 54
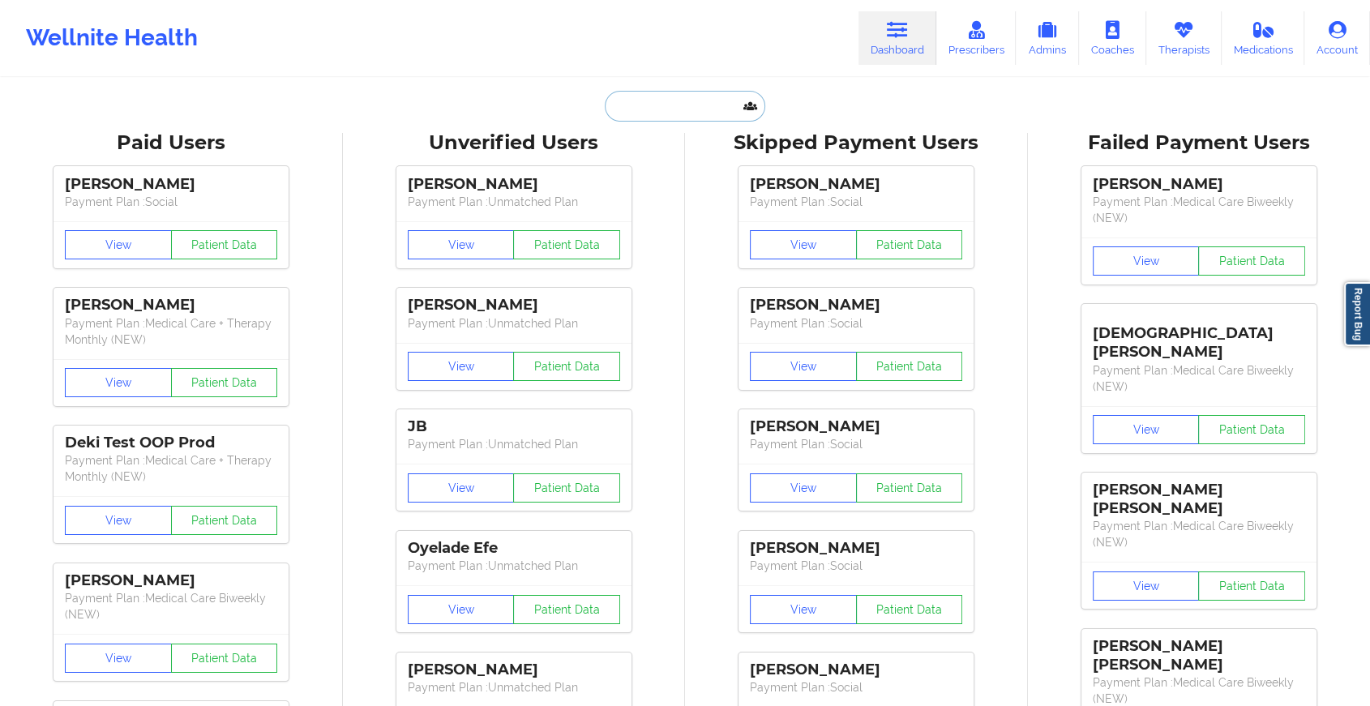
click at [734, 104] on input "text" at bounding box center [685, 106] width 161 height 31
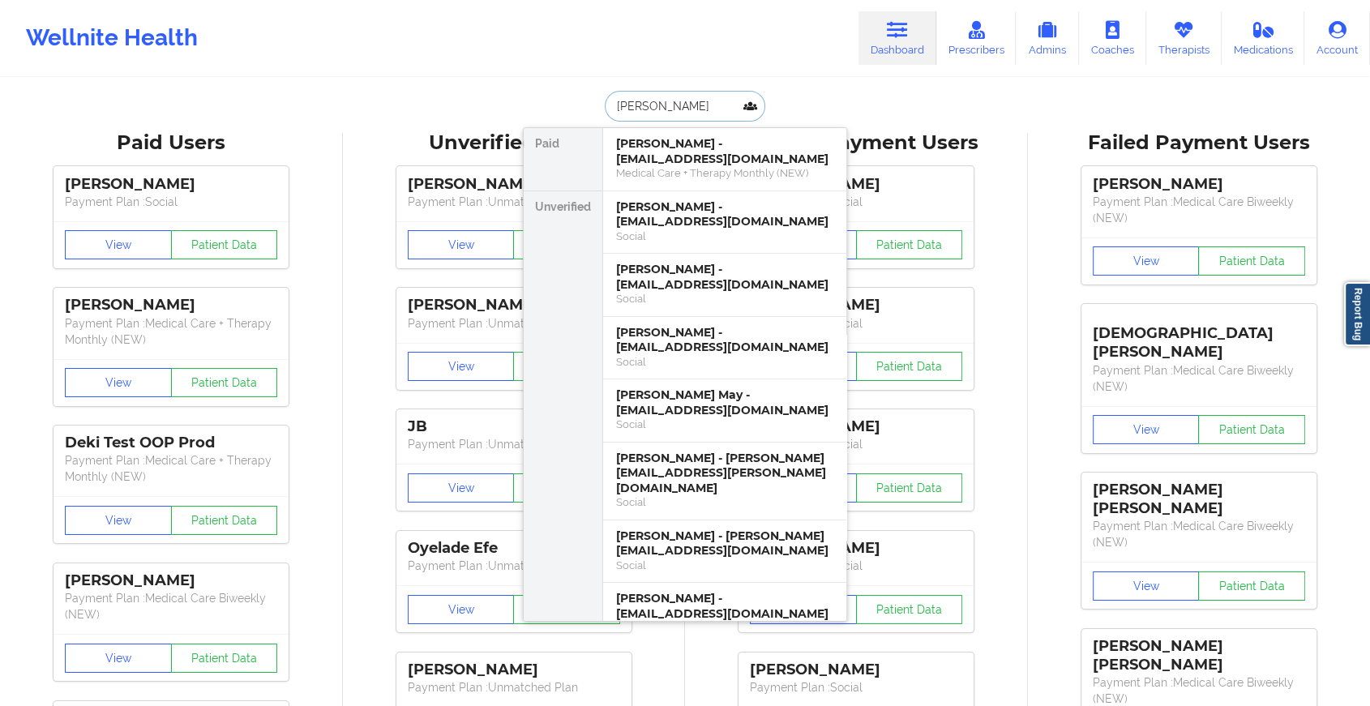
type input "[PERSON_NAME]"
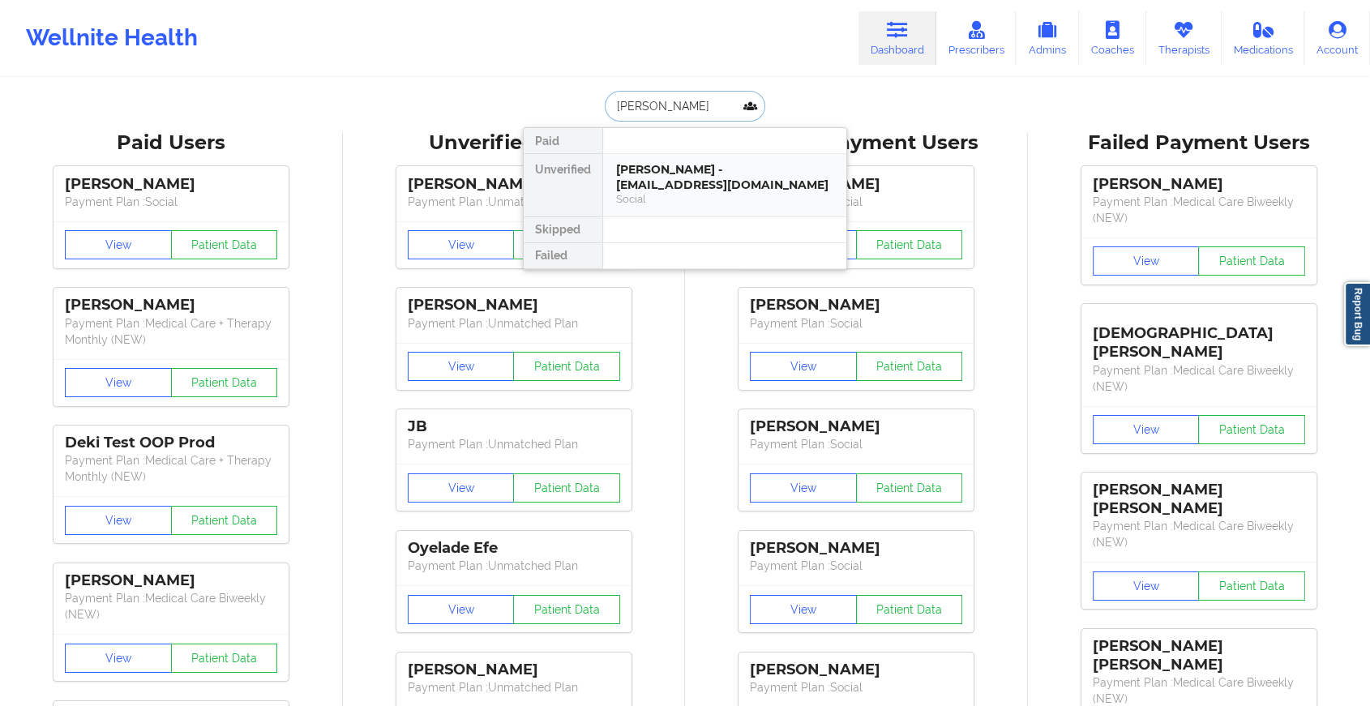
click at [714, 182] on div "[PERSON_NAME] - [EMAIL_ADDRESS][DOMAIN_NAME]" at bounding box center [724, 177] width 217 height 30
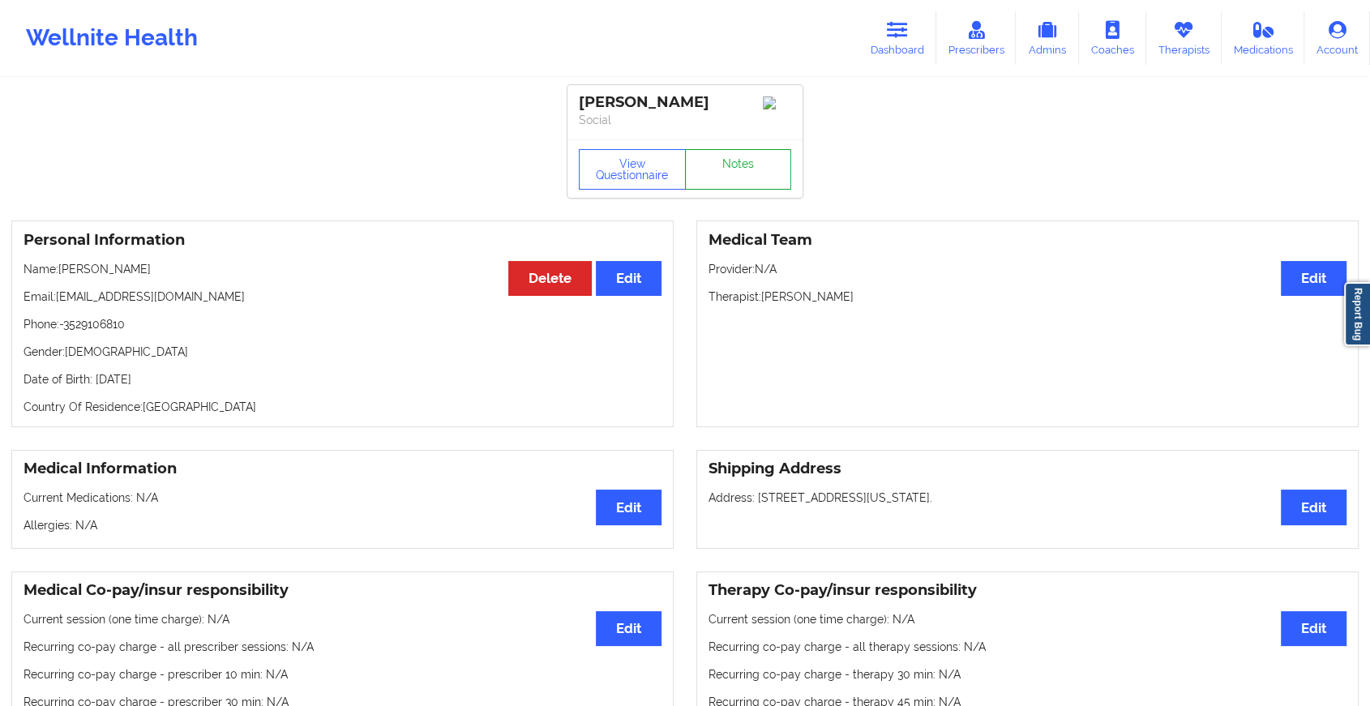
click at [734, 157] on link "Notes" at bounding box center [738, 169] width 107 height 41
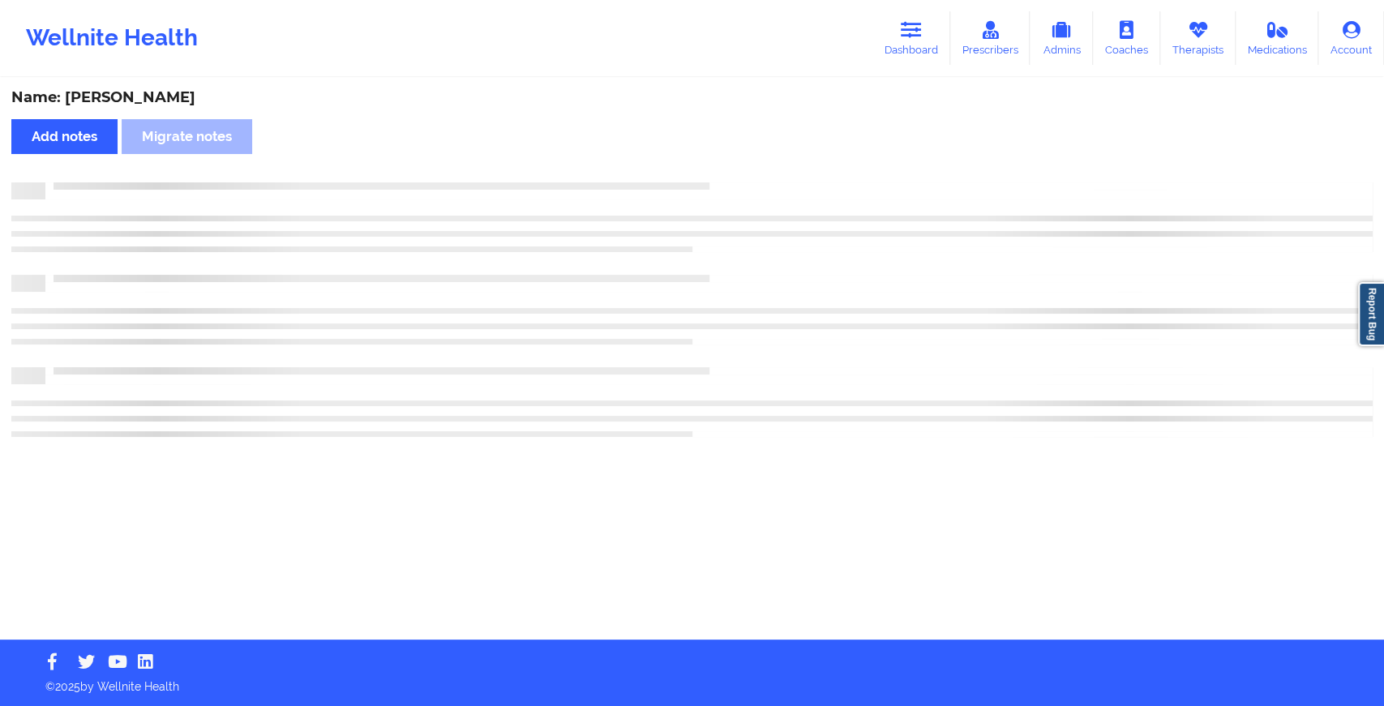
click at [734, 157] on div "Name: [PERSON_NAME] Add notes Migrate notes" at bounding box center [692, 359] width 1384 height 560
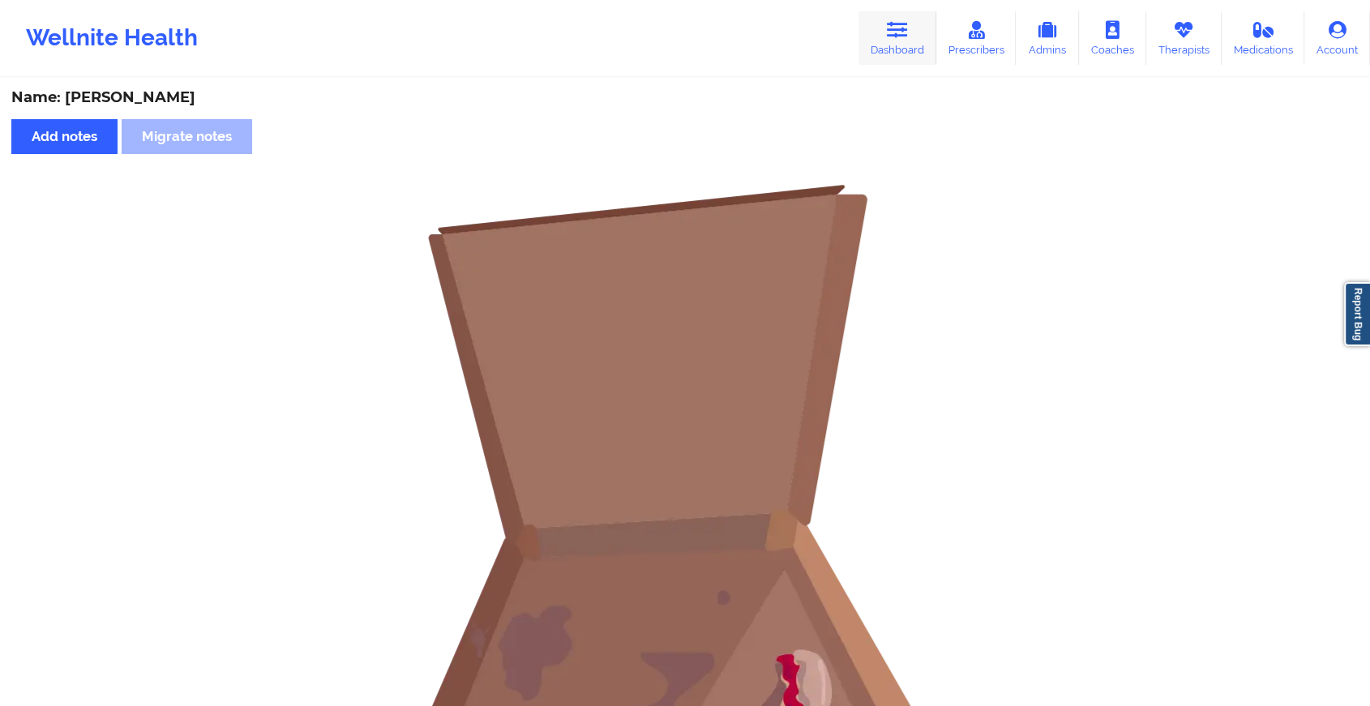
click at [912, 32] on link "Dashboard" at bounding box center [898, 38] width 78 height 54
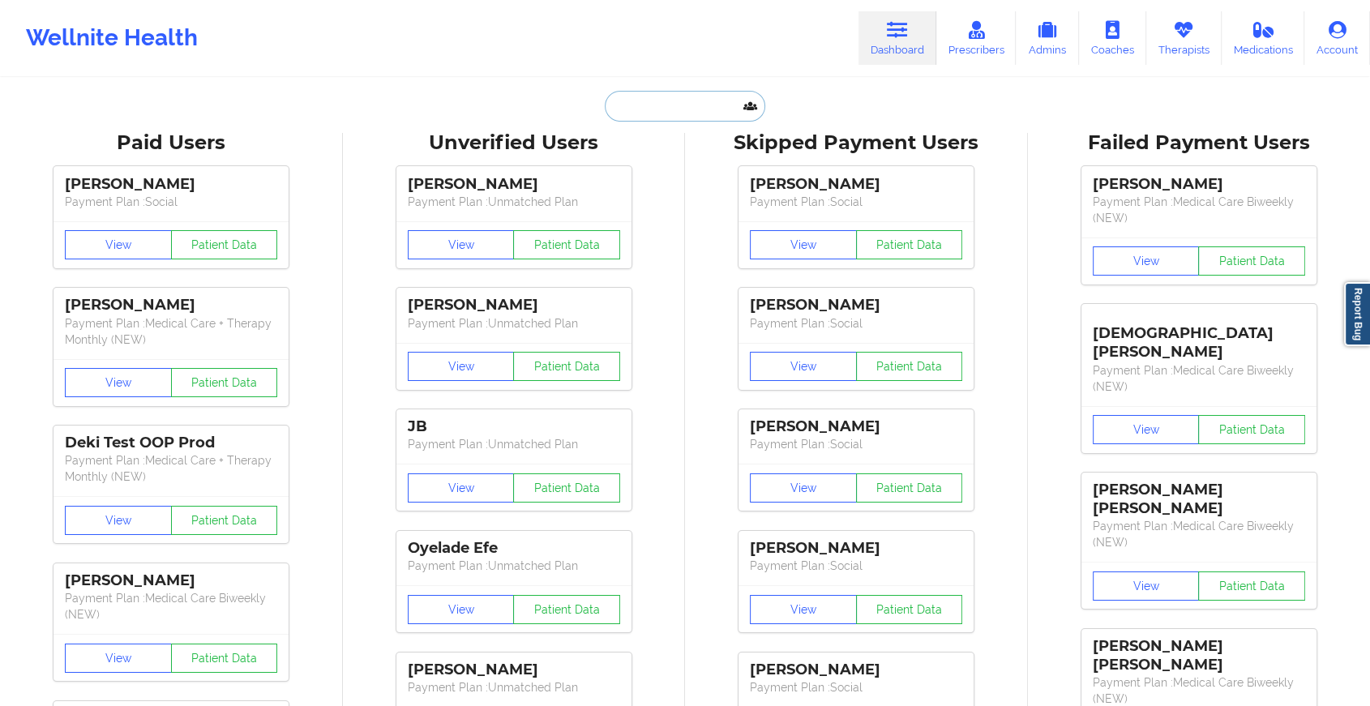
click at [676, 101] on input "text" at bounding box center [685, 106] width 161 height 31
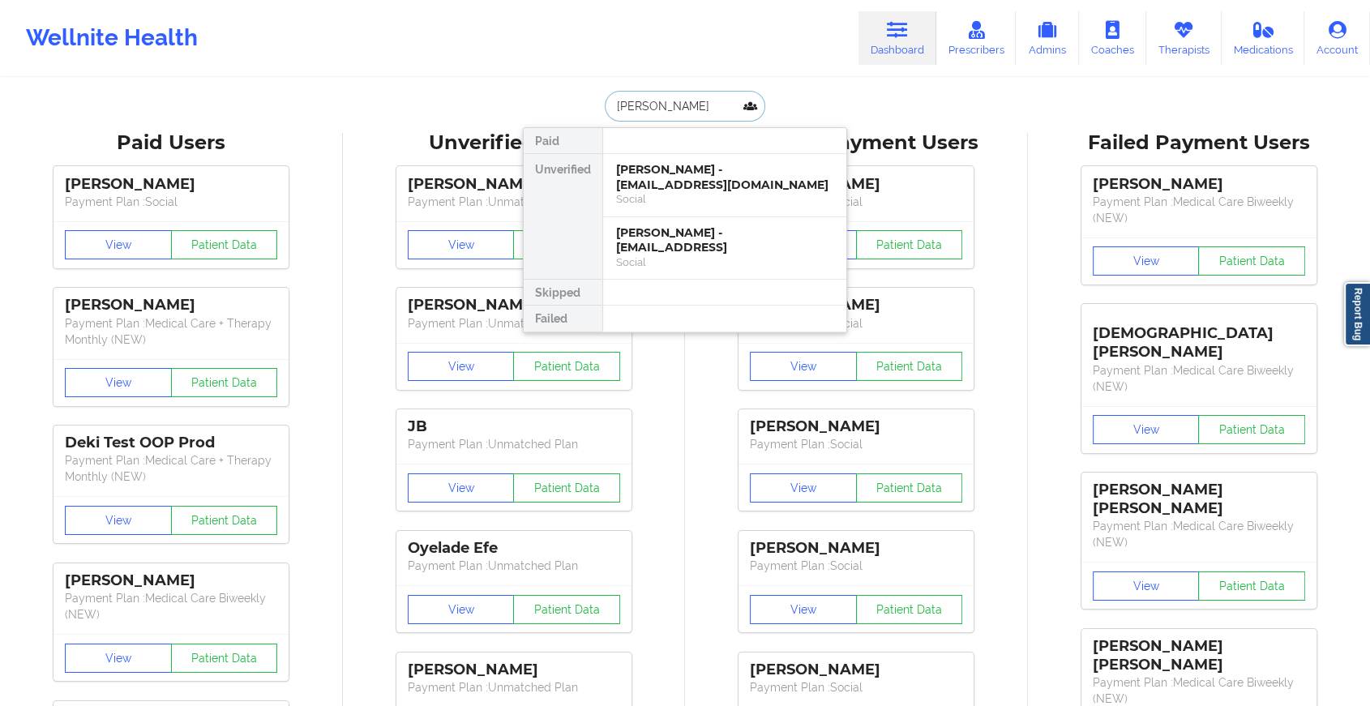
type input "[PERSON_NAME]"
click at [704, 204] on div "Social" at bounding box center [724, 199] width 217 height 14
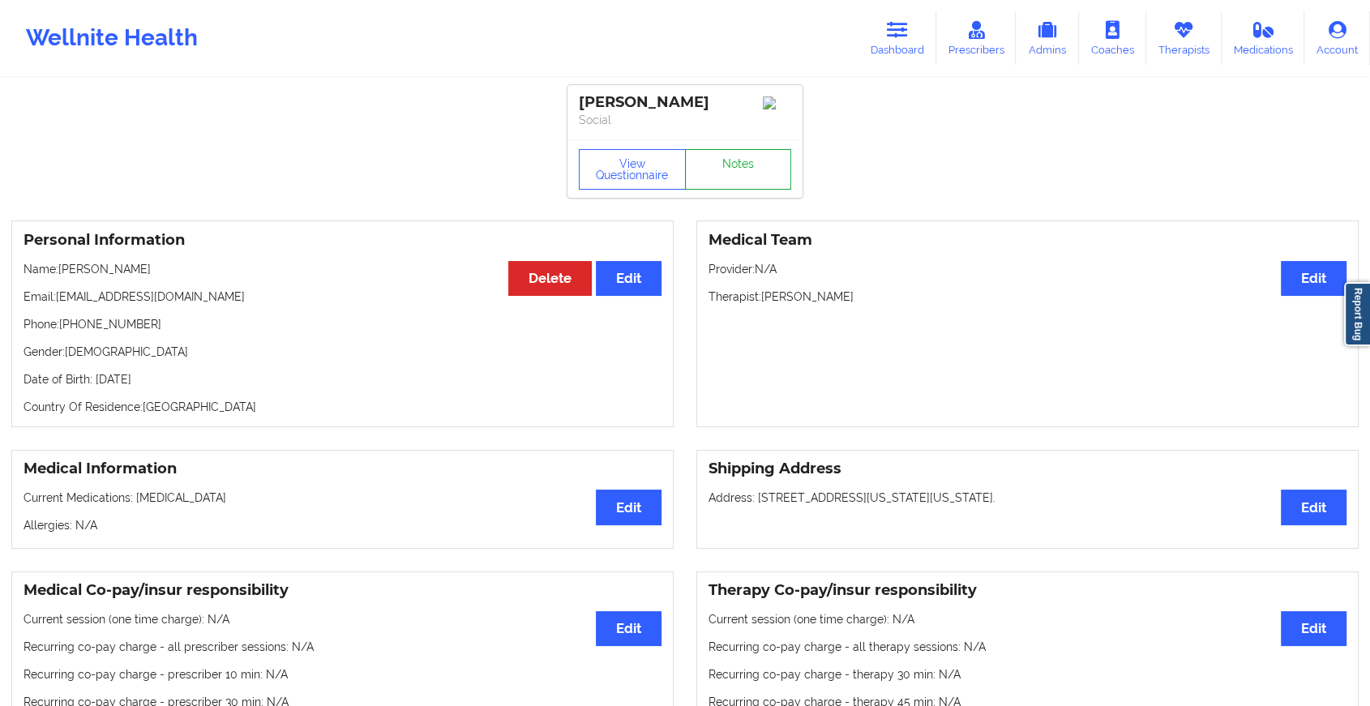
click at [757, 177] on link "Notes" at bounding box center [738, 169] width 107 height 41
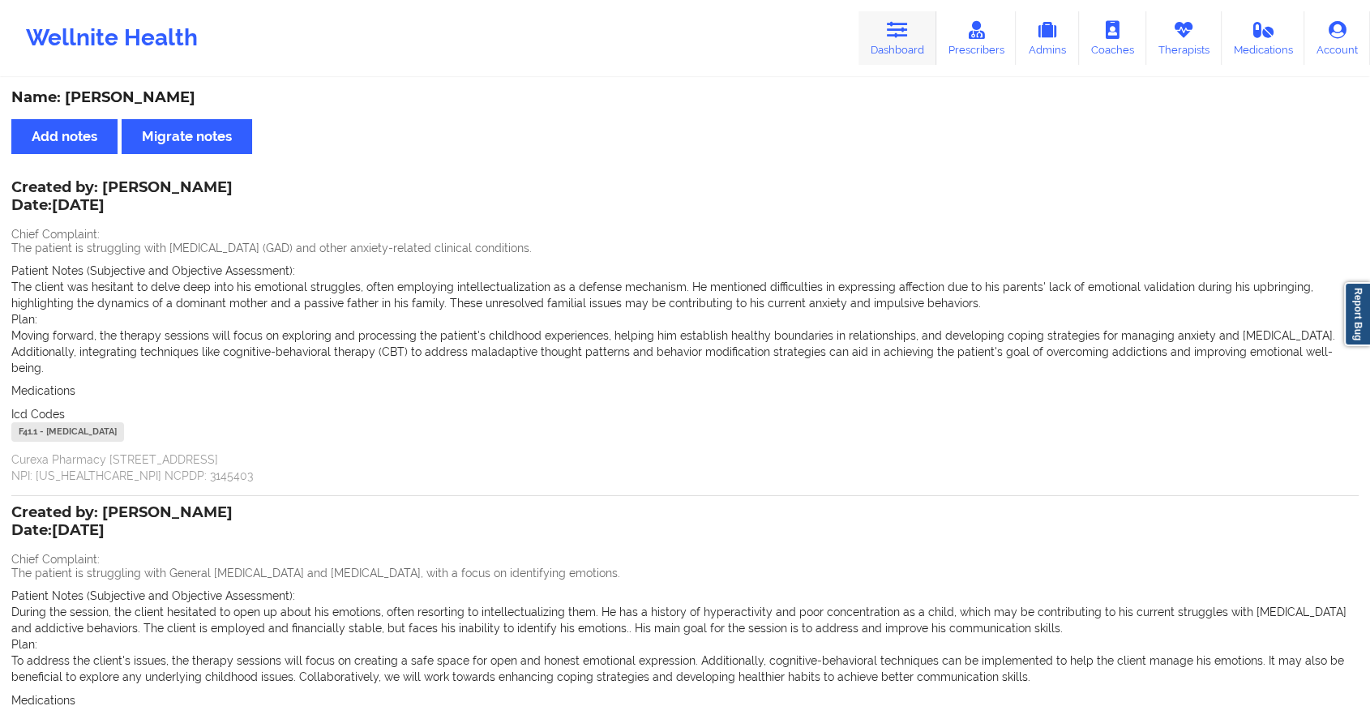
click at [897, 32] on icon at bounding box center [897, 30] width 21 height 18
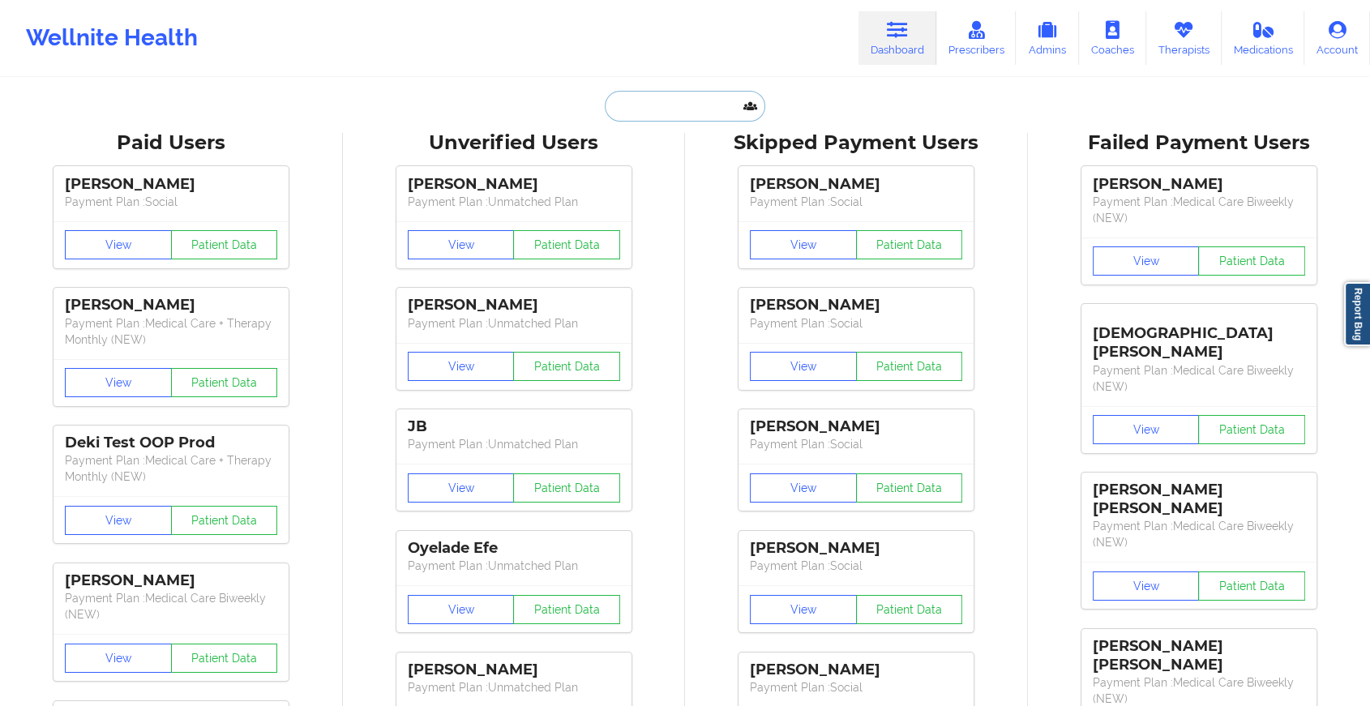
click at [699, 110] on input "text" at bounding box center [685, 106] width 161 height 31
type input "y"
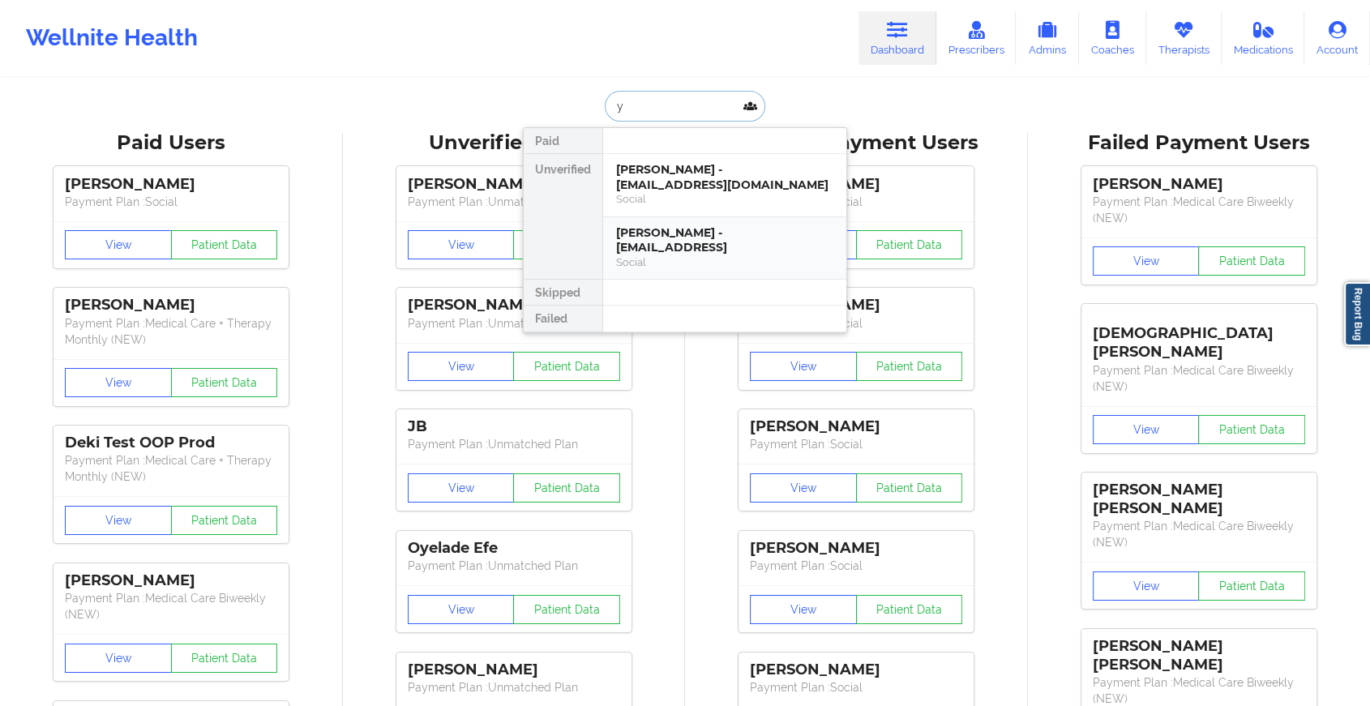
click at [756, 253] on div "[PERSON_NAME] - [EMAIL_ADDRESS]" at bounding box center [724, 240] width 217 height 30
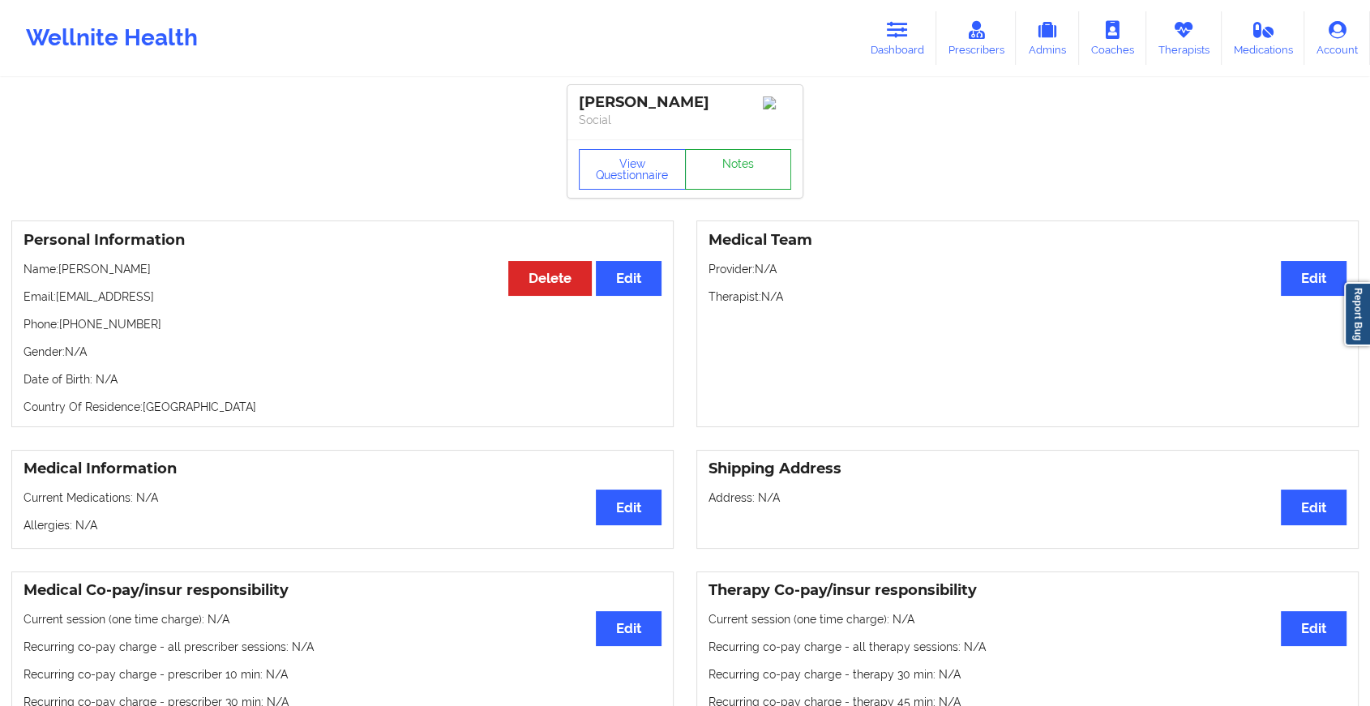
click at [744, 162] on link "Notes" at bounding box center [738, 169] width 107 height 41
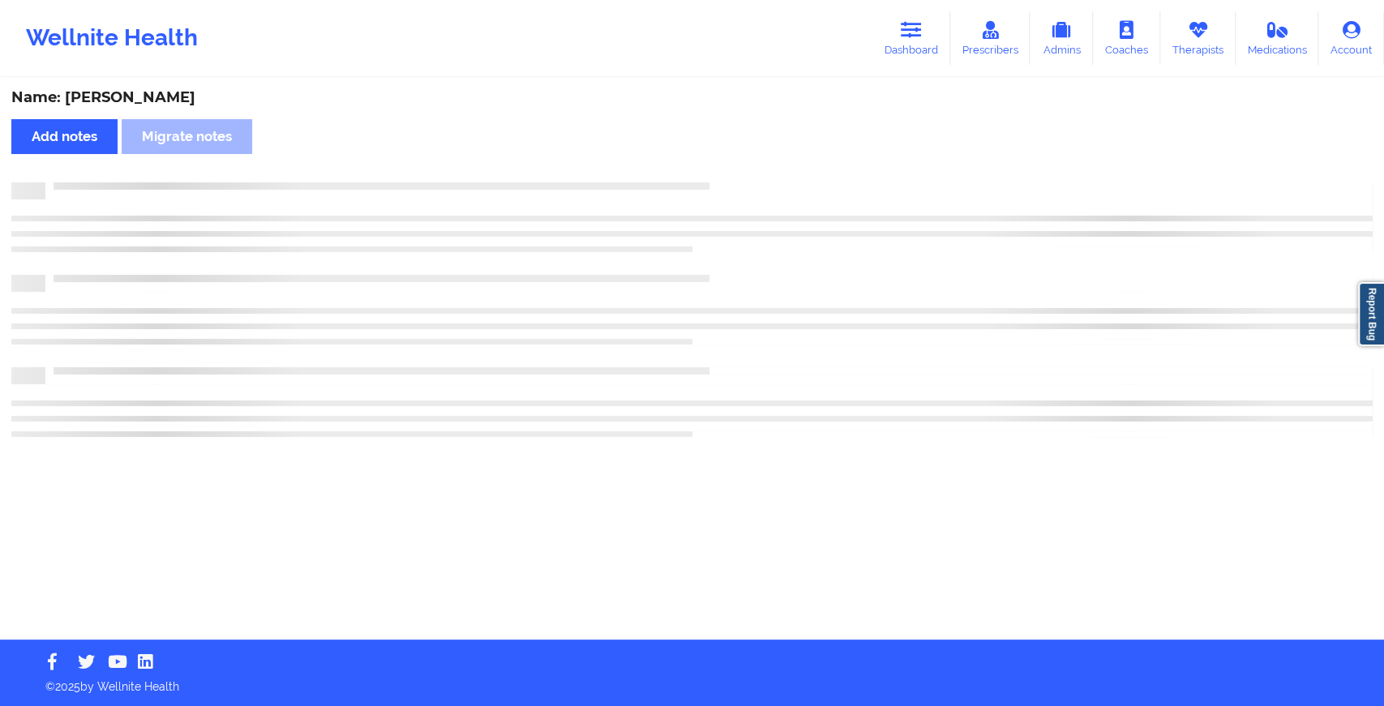
click at [744, 162] on div "Name: [PERSON_NAME] Add notes Migrate notes" at bounding box center [692, 359] width 1384 height 560
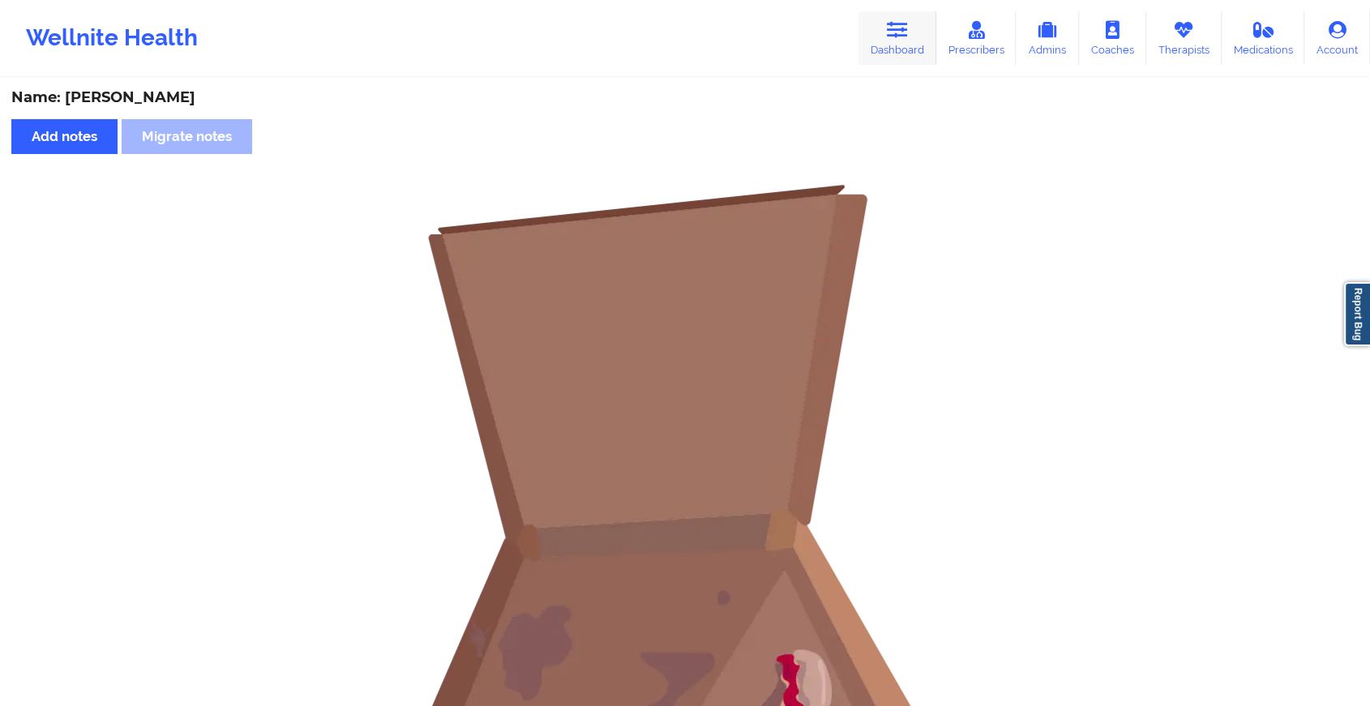
click at [929, 52] on link "Dashboard" at bounding box center [898, 38] width 78 height 54
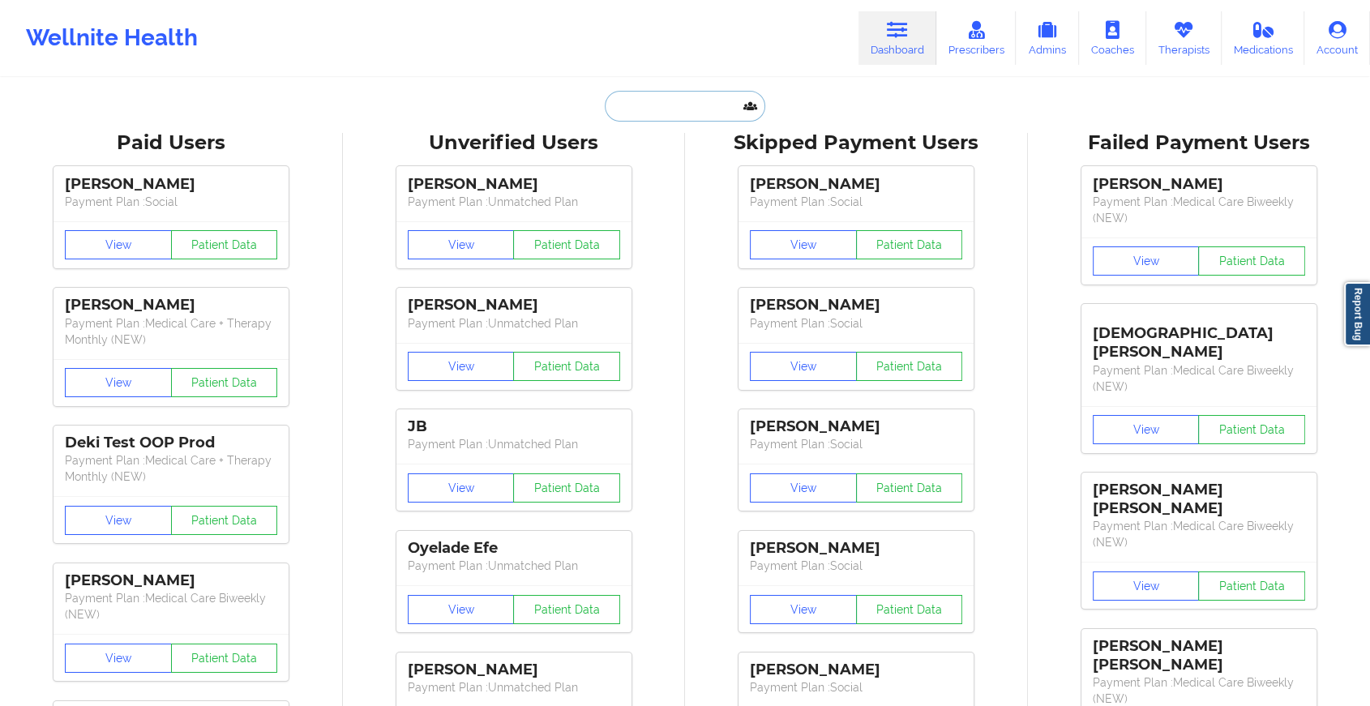
click at [626, 110] on input "text" at bounding box center [685, 106] width 161 height 31
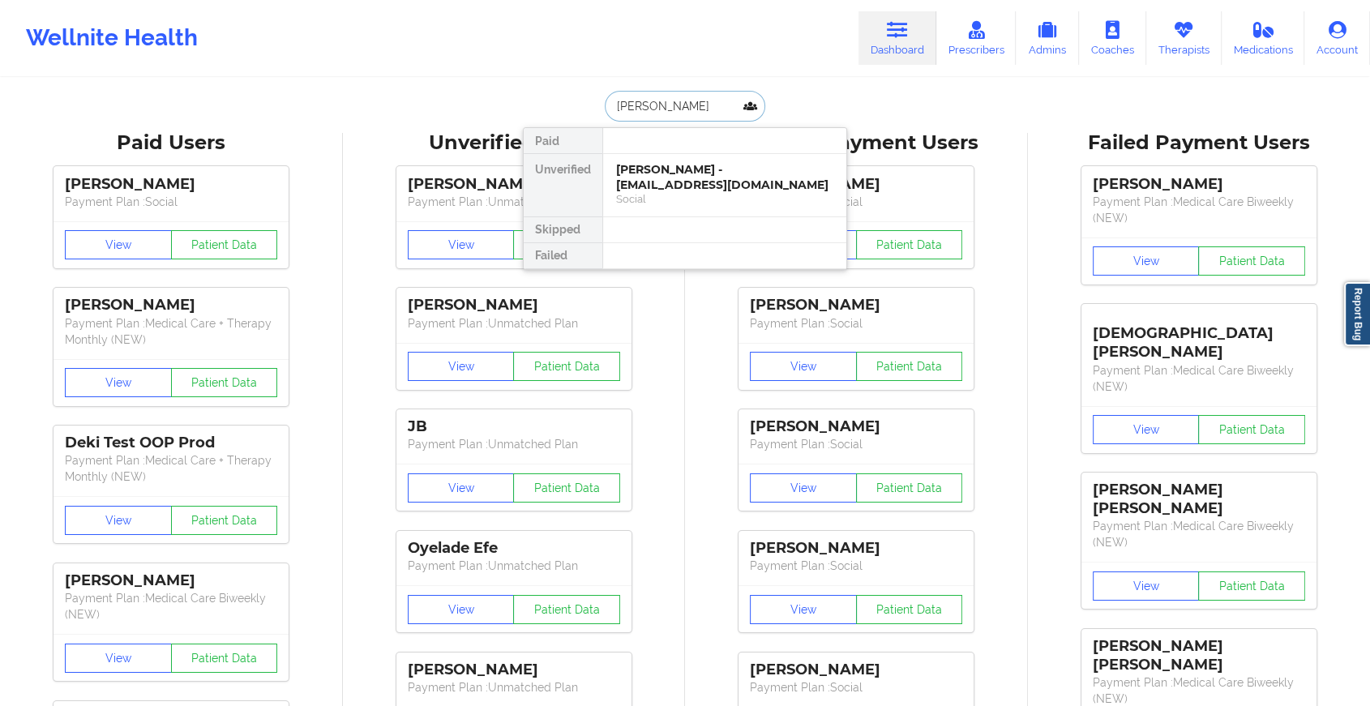
type input "[PERSON_NAME]"
click at [704, 173] on div "[PERSON_NAME] - [EMAIL_ADDRESS][DOMAIN_NAME]" at bounding box center [724, 177] width 217 height 30
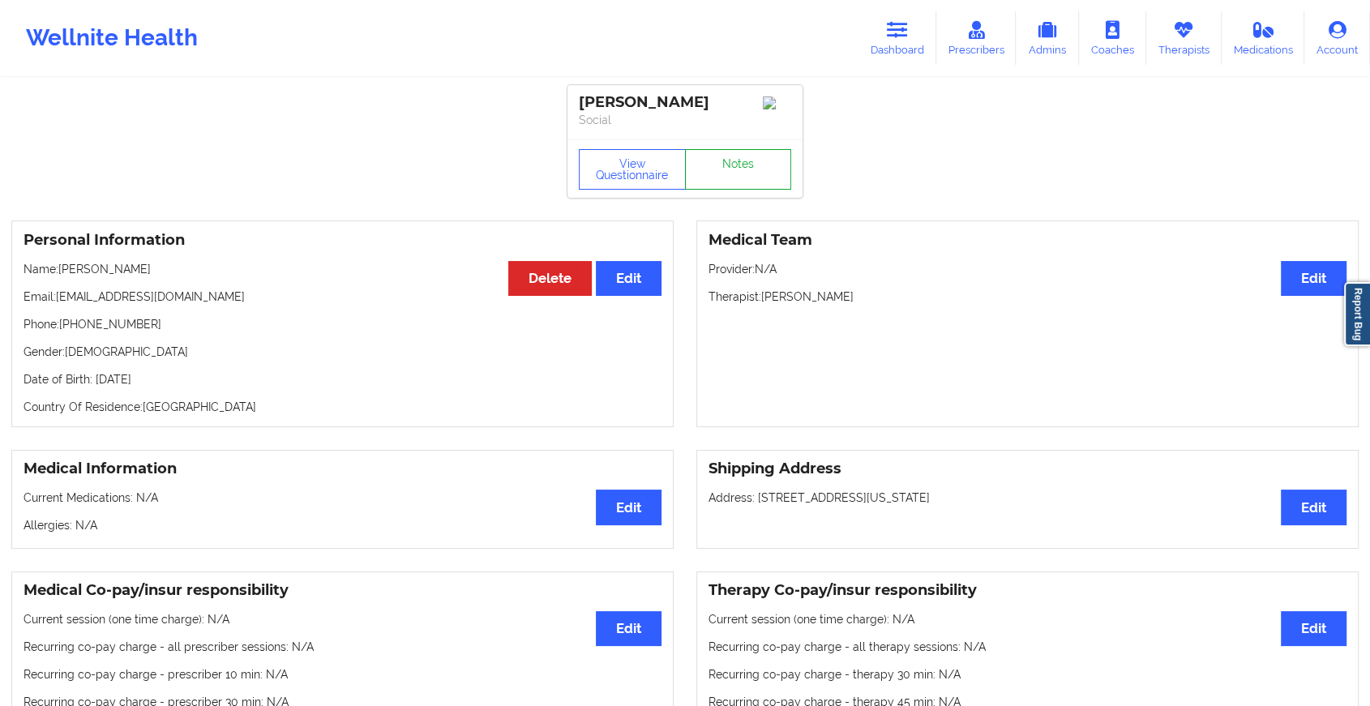
click at [729, 180] on link "Notes" at bounding box center [738, 169] width 107 height 41
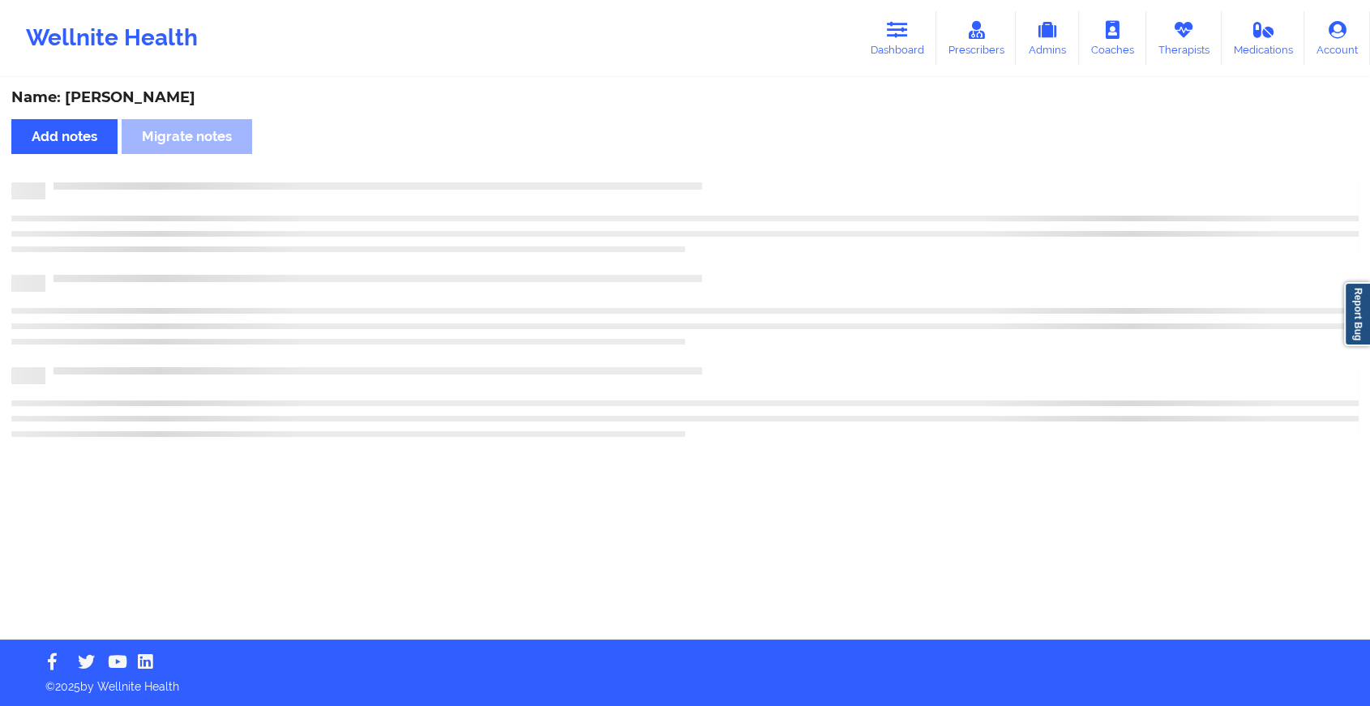
click at [729, 180] on div "Name: [PERSON_NAME] Add notes Migrate notes" at bounding box center [685, 359] width 1370 height 560
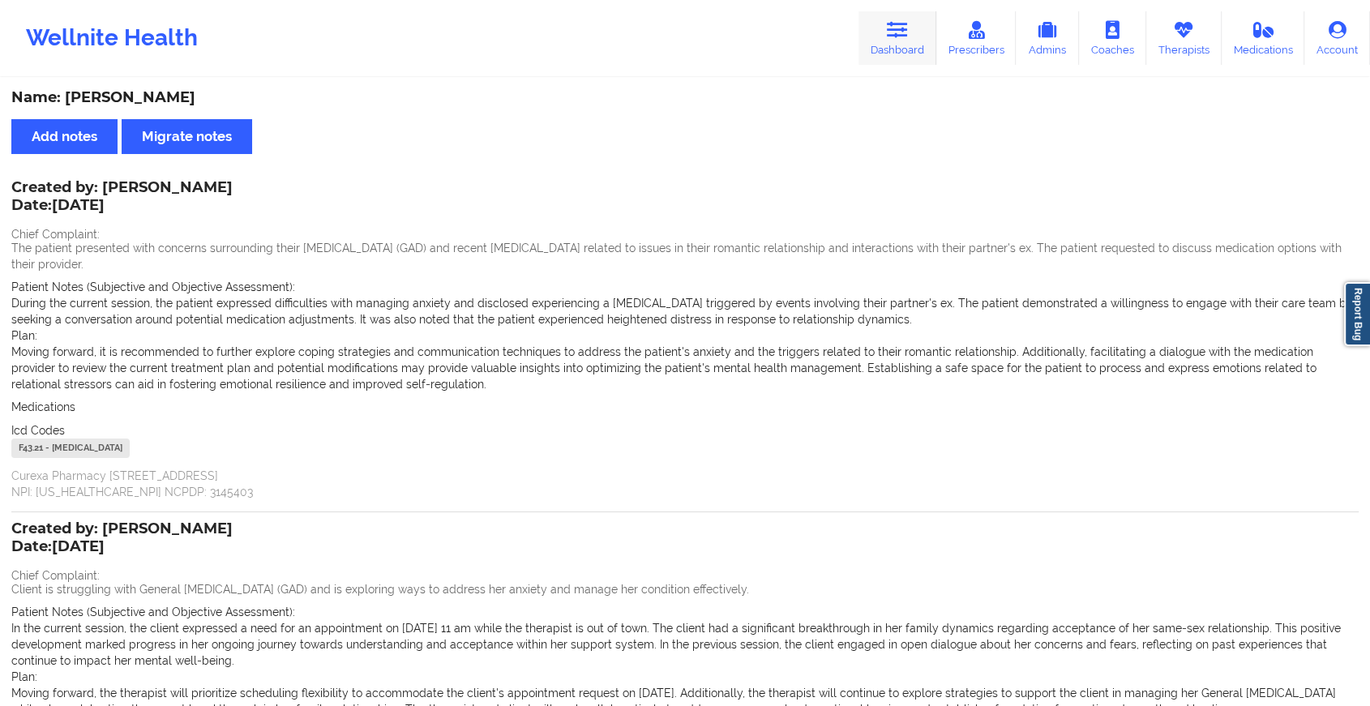
click at [906, 45] on link "Dashboard" at bounding box center [898, 38] width 78 height 54
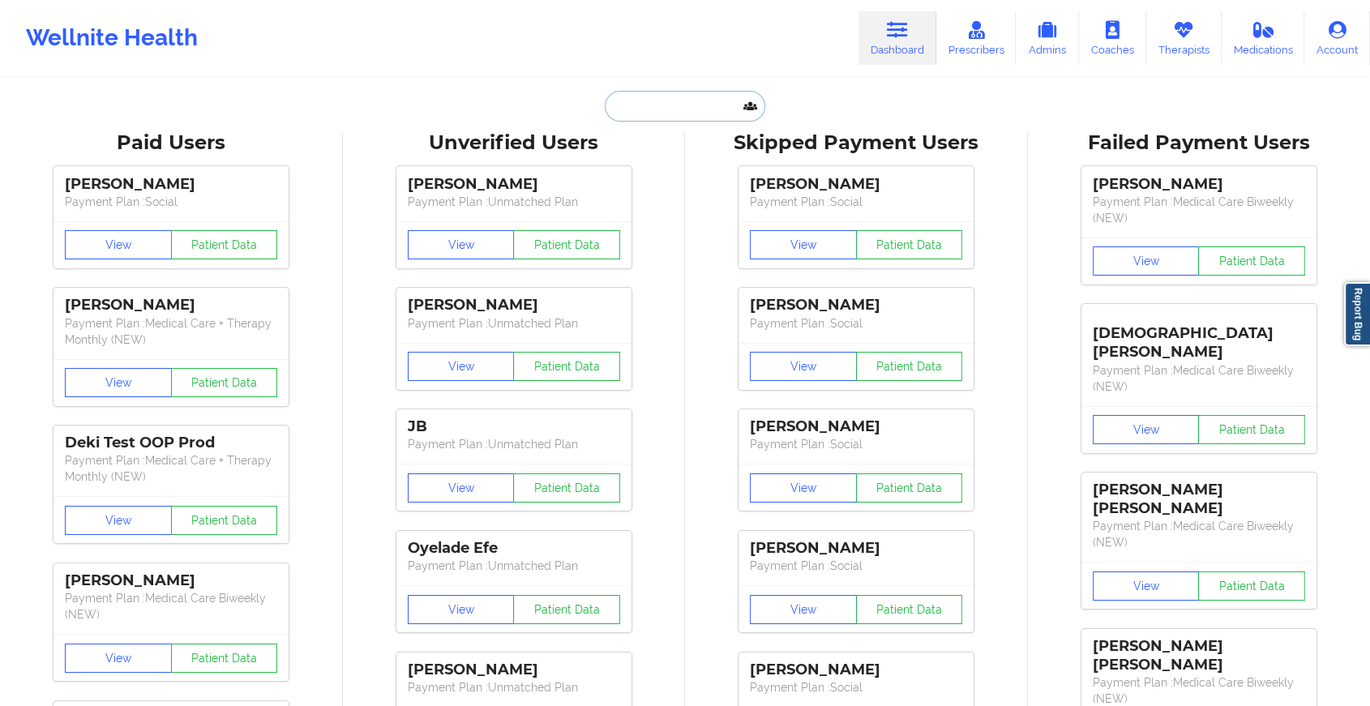
click at [695, 105] on input "text" at bounding box center [685, 106] width 161 height 31
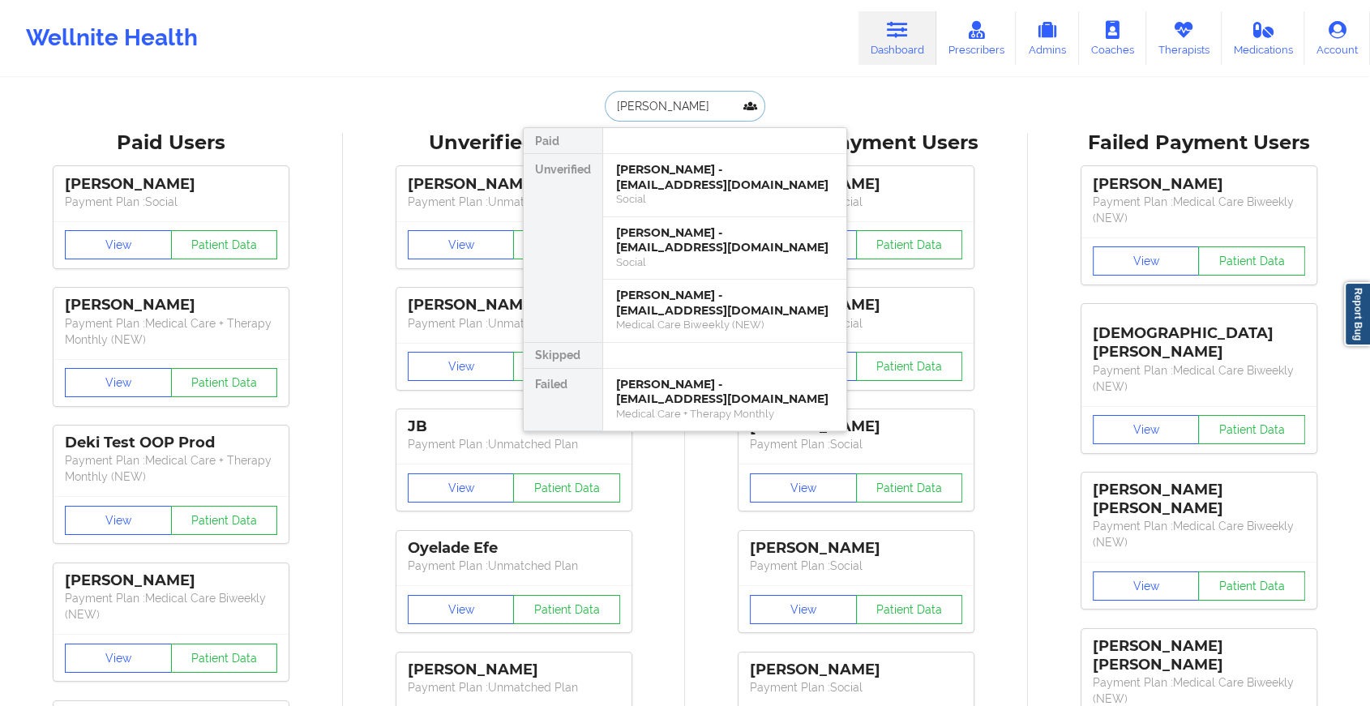
type input "[PERSON_NAME]"
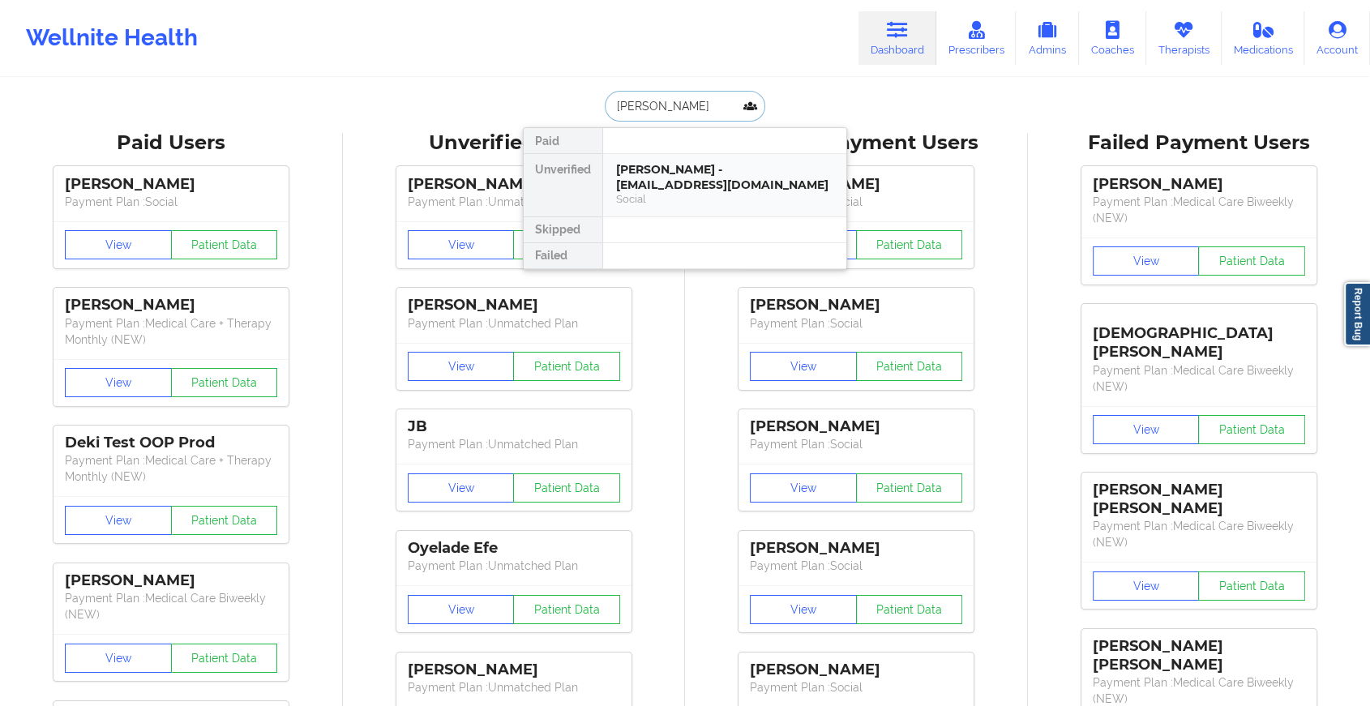
click at [731, 178] on div "[PERSON_NAME] - [EMAIL_ADDRESS][DOMAIN_NAME]" at bounding box center [724, 177] width 217 height 30
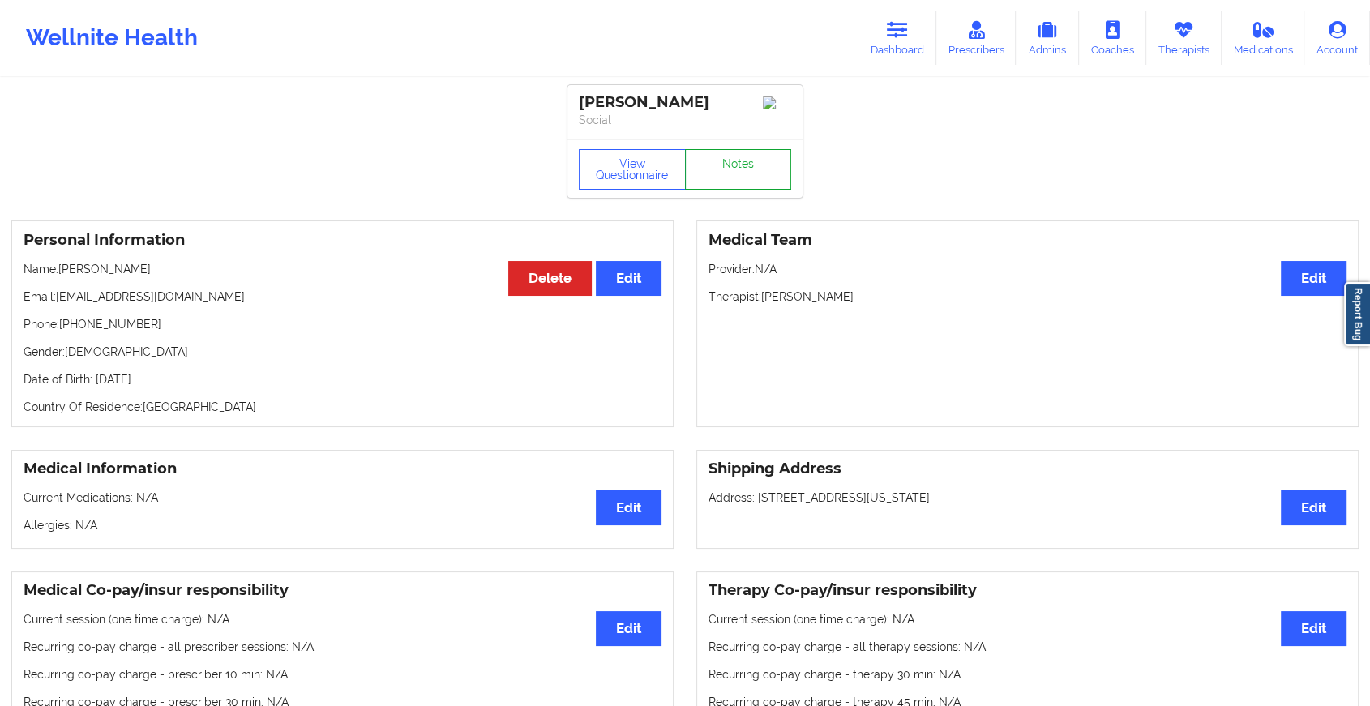
click at [697, 158] on link "Notes" at bounding box center [738, 169] width 107 height 41
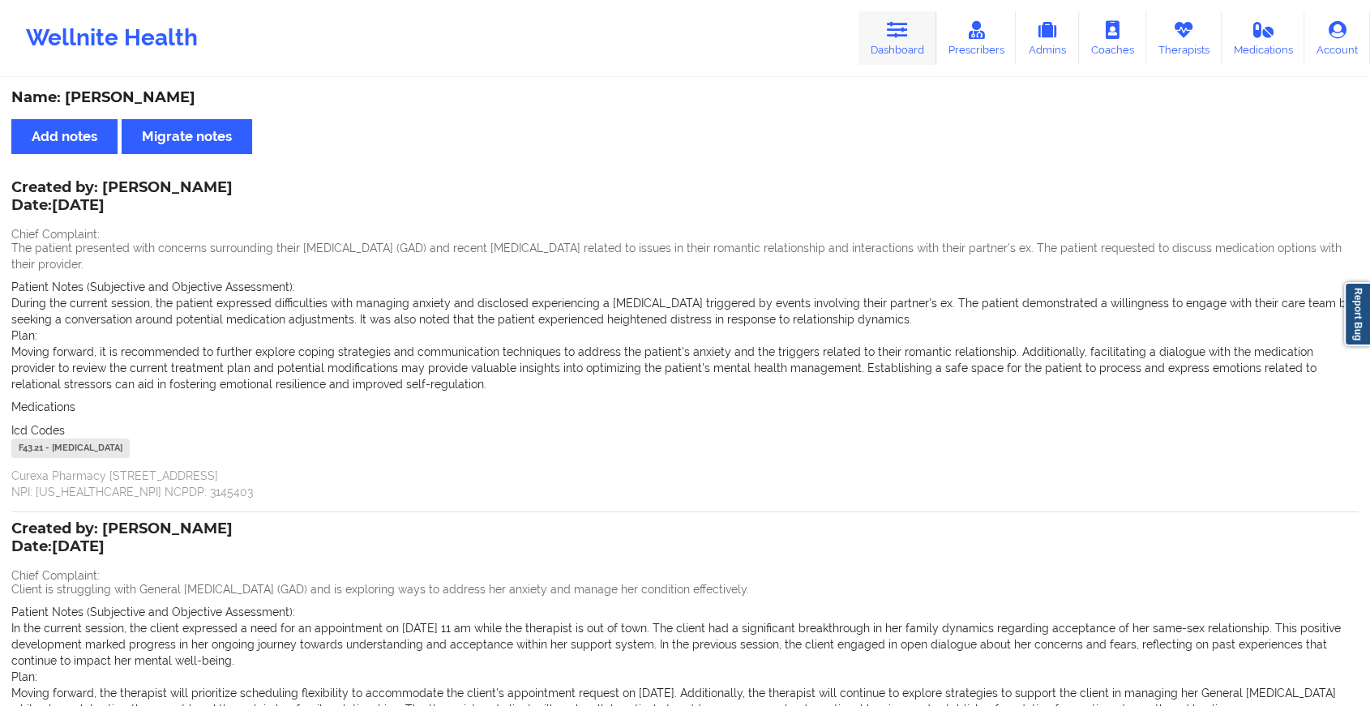
click at [895, 24] on icon at bounding box center [897, 30] width 21 height 18
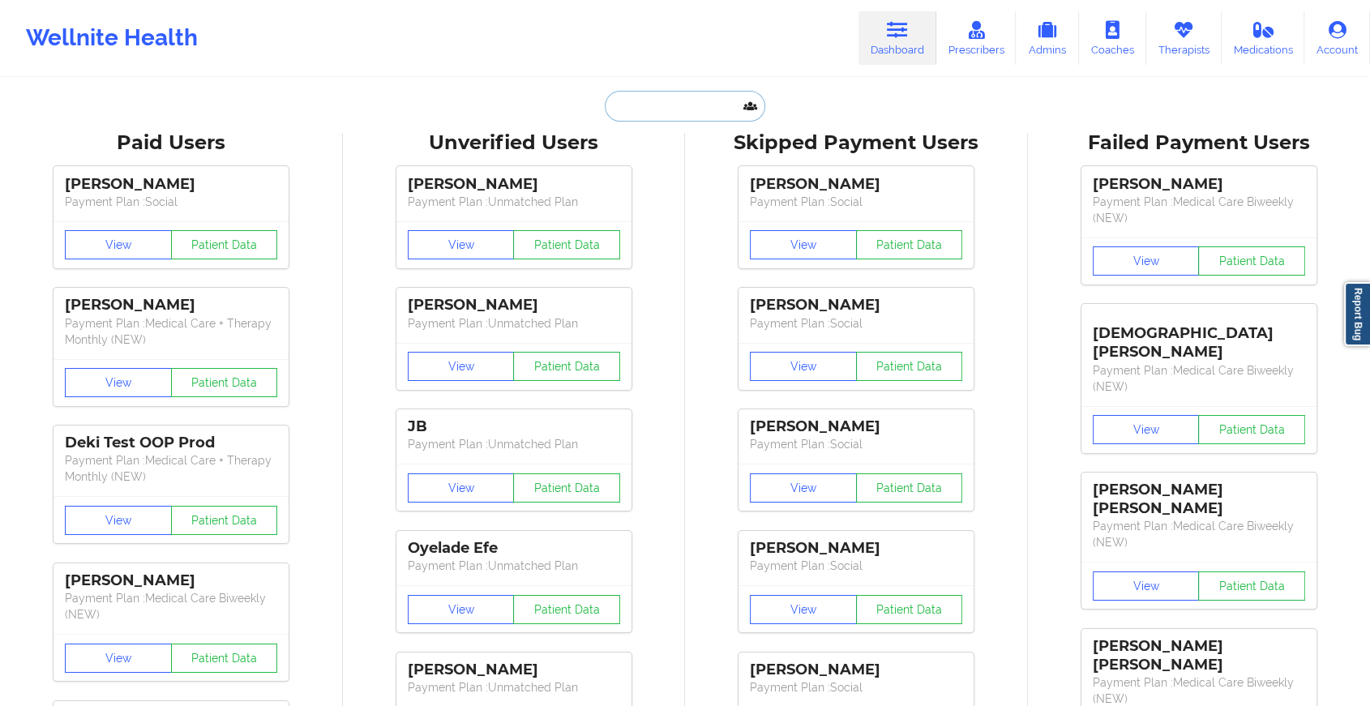
click at [639, 97] on input "text" at bounding box center [685, 106] width 161 height 31
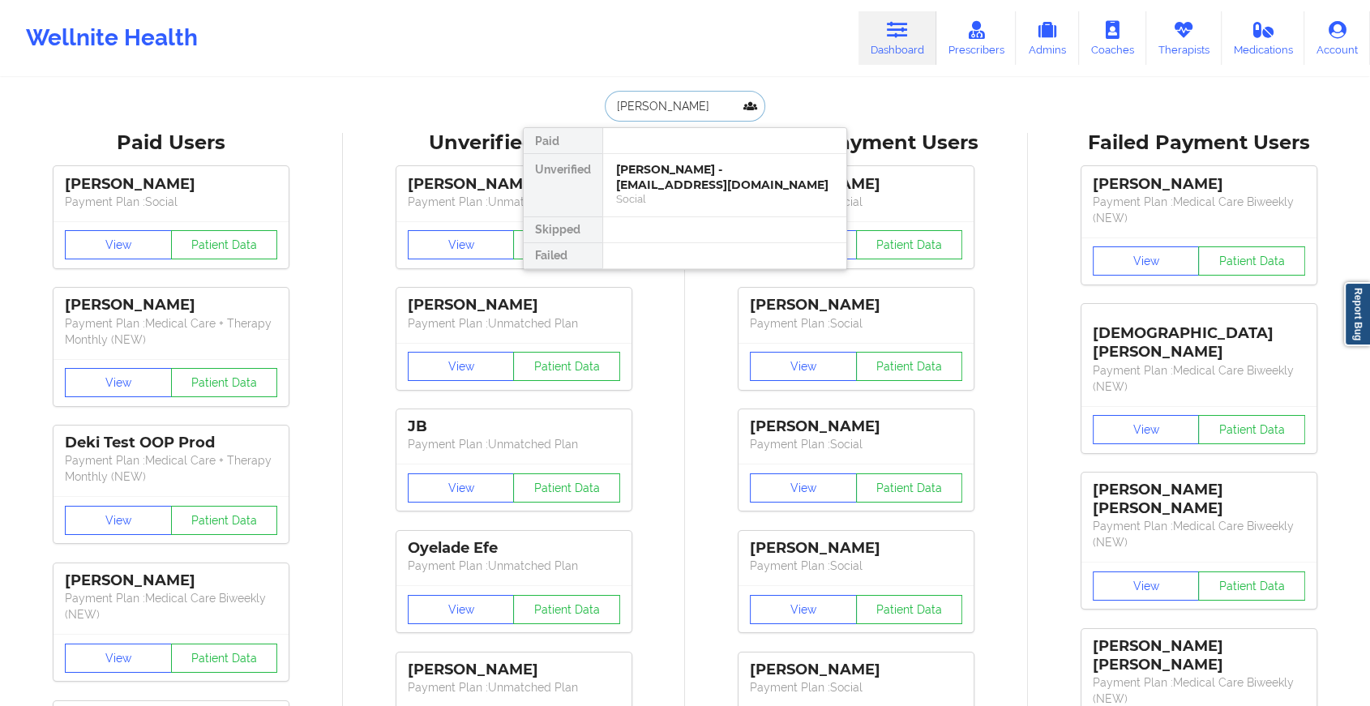
type input "[PERSON_NAME]"
click at [654, 152] on div at bounding box center [725, 141] width 244 height 26
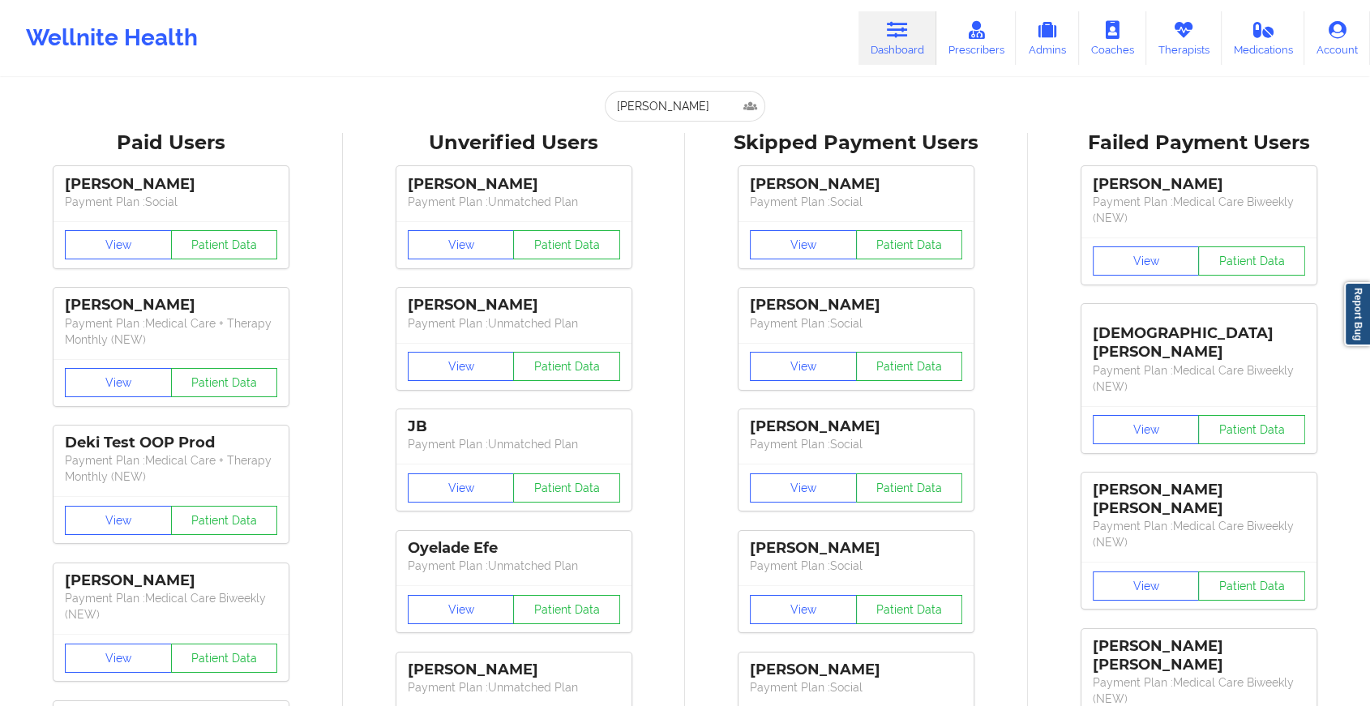
click at [705, 97] on input "[PERSON_NAME]" at bounding box center [685, 106] width 161 height 31
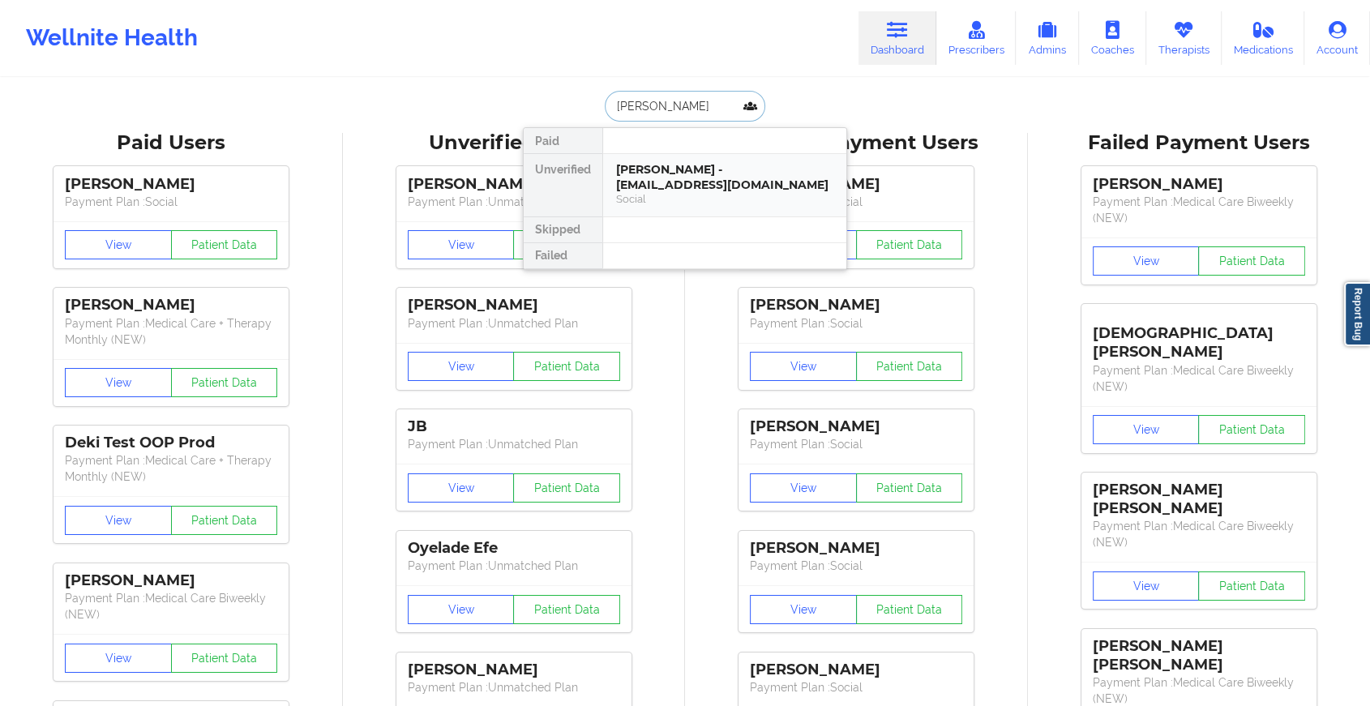
click at [703, 162] on div "[PERSON_NAME] - [EMAIL_ADDRESS][DOMAIN_NAME]" at bounding box center [724, 177] width 217 height 30
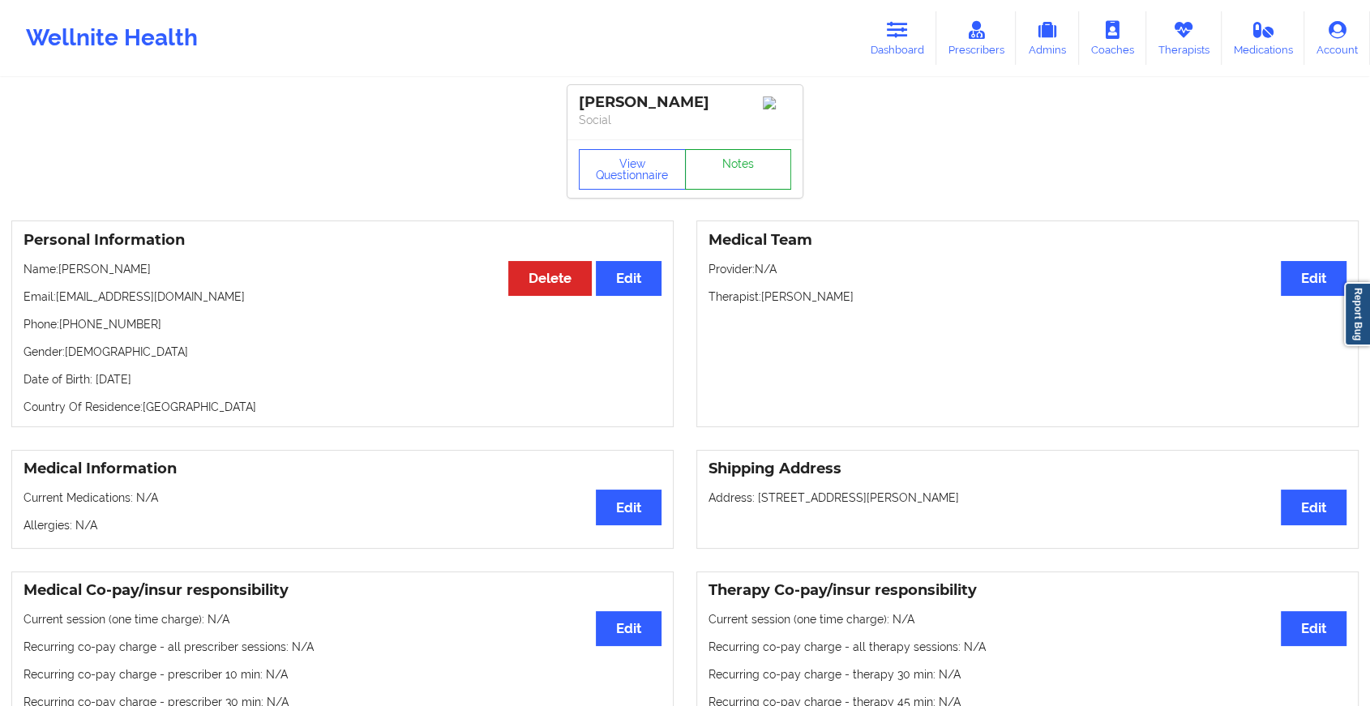
click at [718, 166] on link "Notes" at bounding box center [738, 169] width 107 height 41
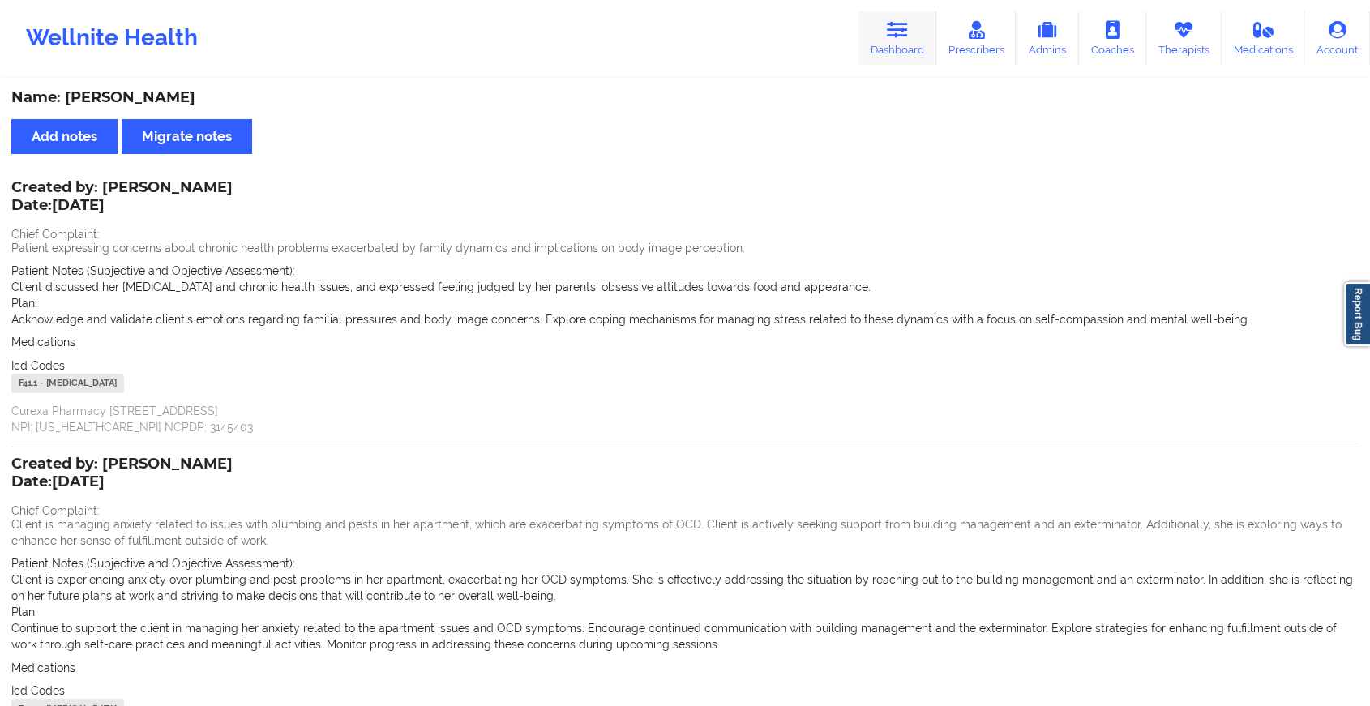
click at [876, 26] on link "Dashboard" at bounding box center [898, 38] width 78 height 54
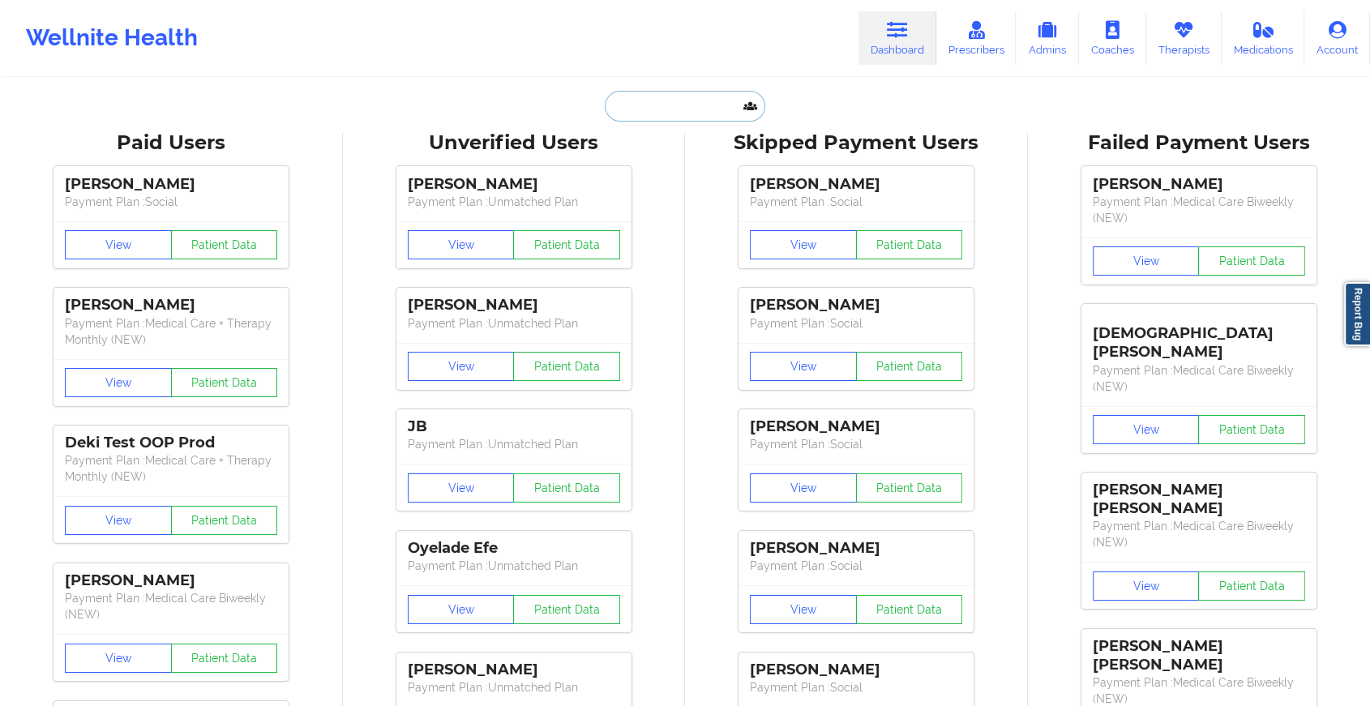
click at [640, 116] on input "text" at bounding box center [685, 106] width 161 height 31
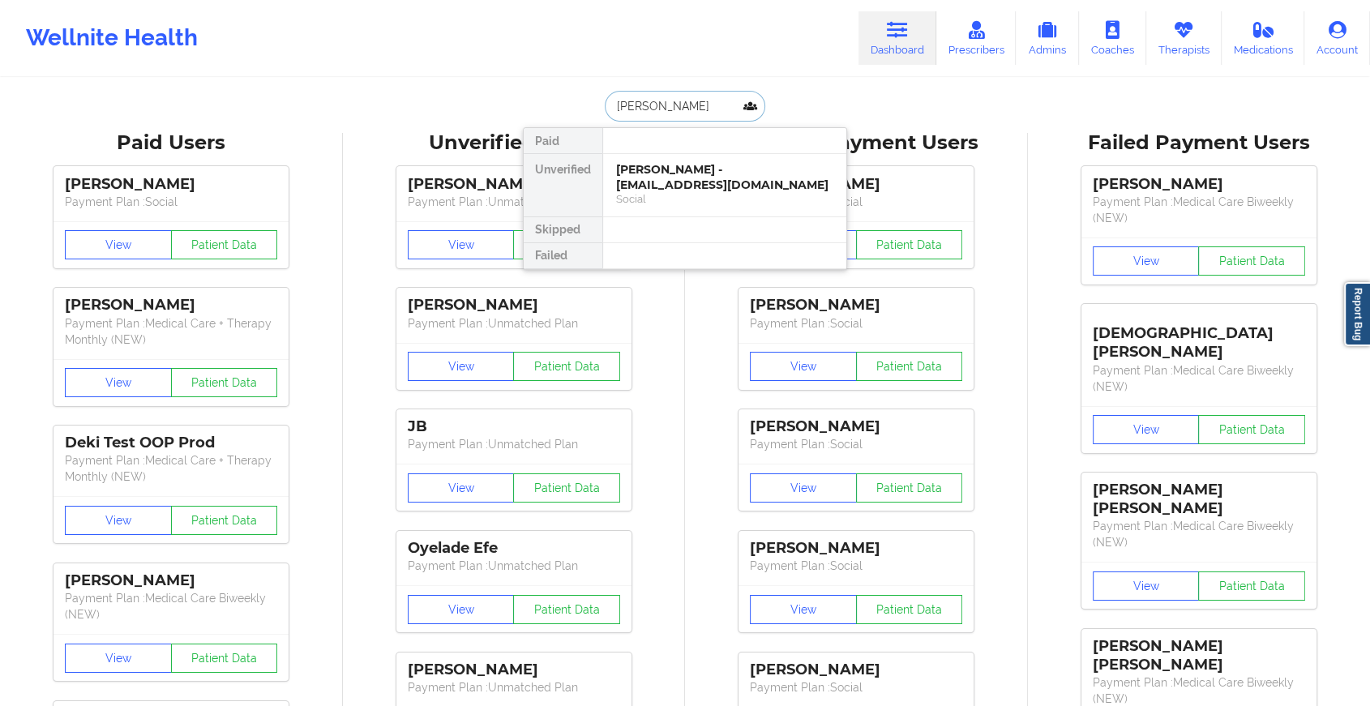
type input "[PERSON_NAME]"
click at [664, 162] on div "[PERSON_NAME] - [EMAIL_ADDRESS][DOMAIN_NAME]" at bounding box center [724, 177] width 217 height 30
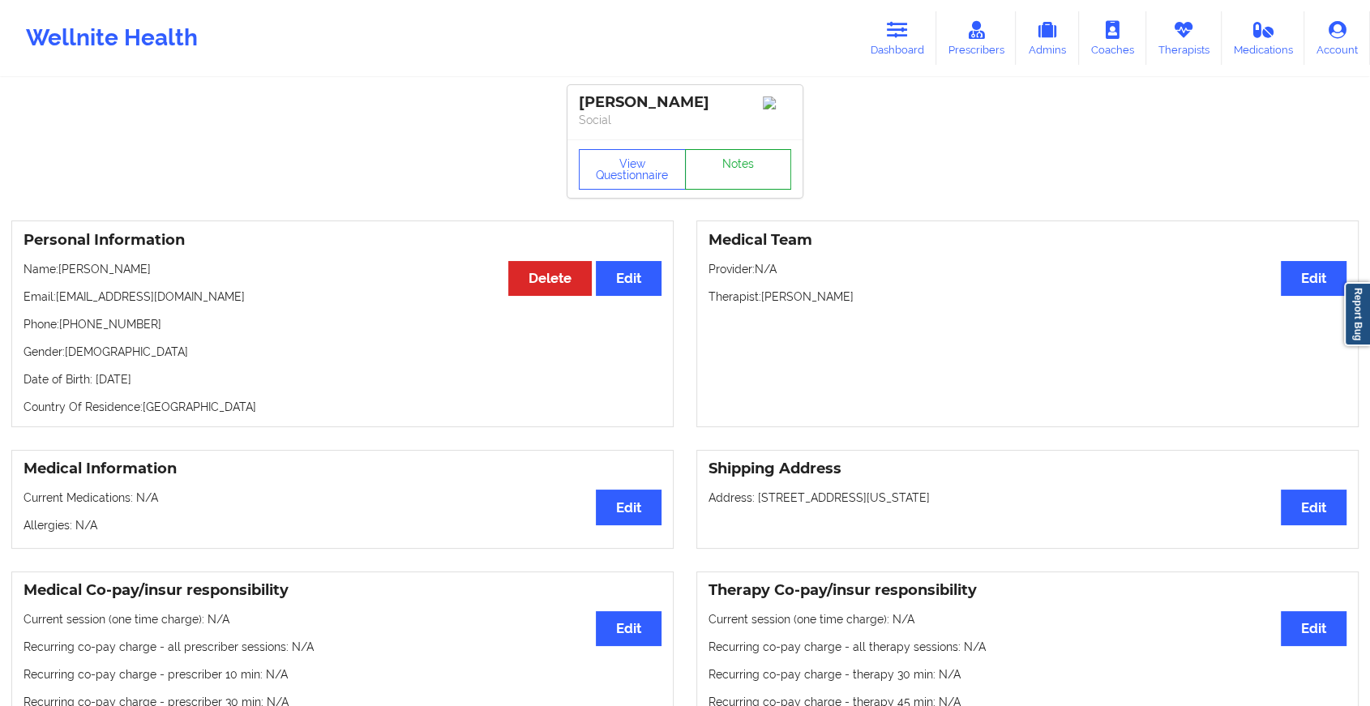
click at [731, 165] on link "Notes" at bounding box center [738, 169] width 107 height 41
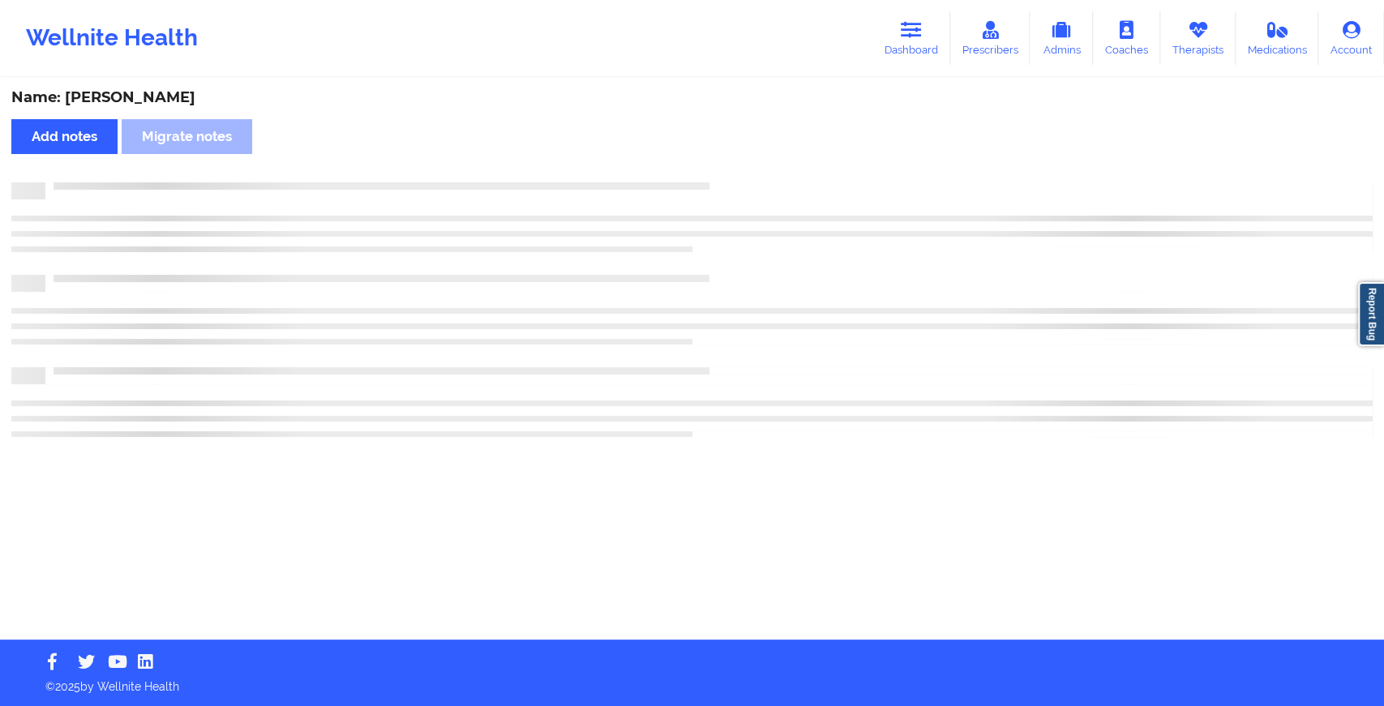
click at [731, 165] on div "Name: [PERSON_NAME] Add notes Migrate notes" at bounding box center [692, 359] width 1384 height 560
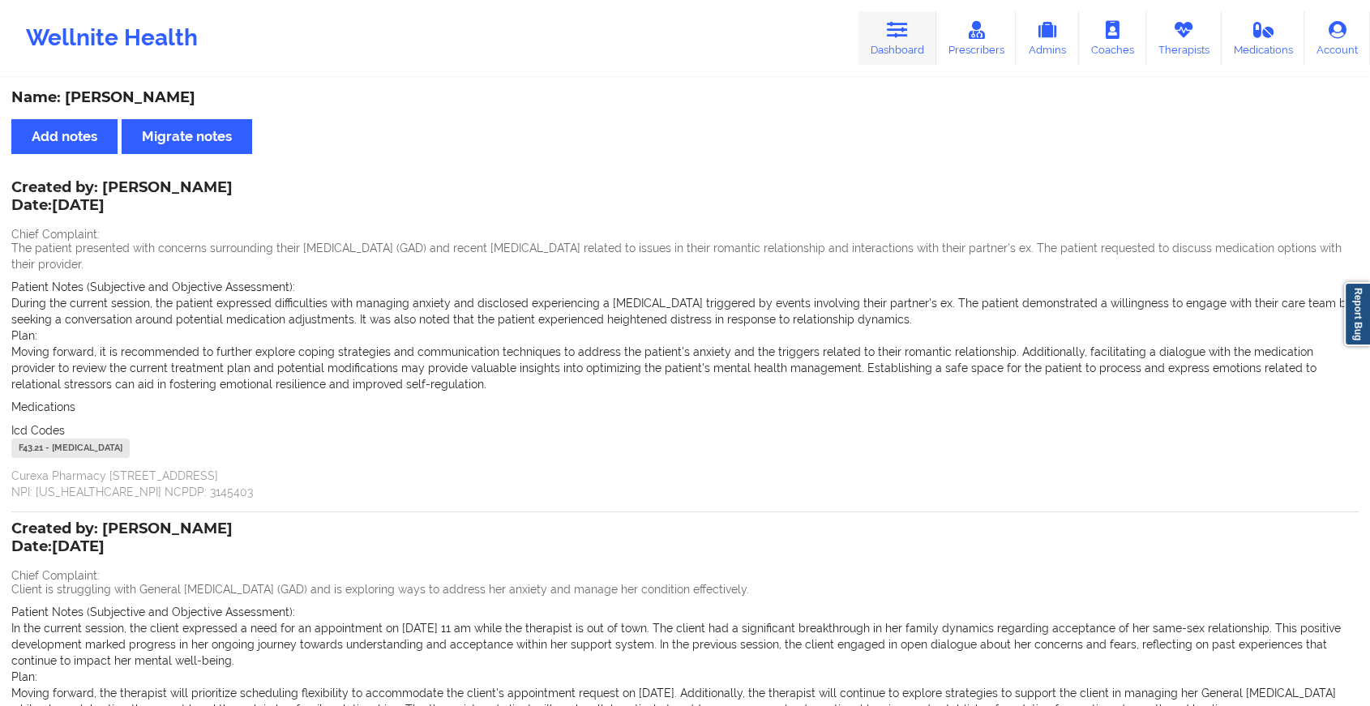
click at [894, 50] on link "Dashboard" at bounding box center [898, 38] width 78 height 54
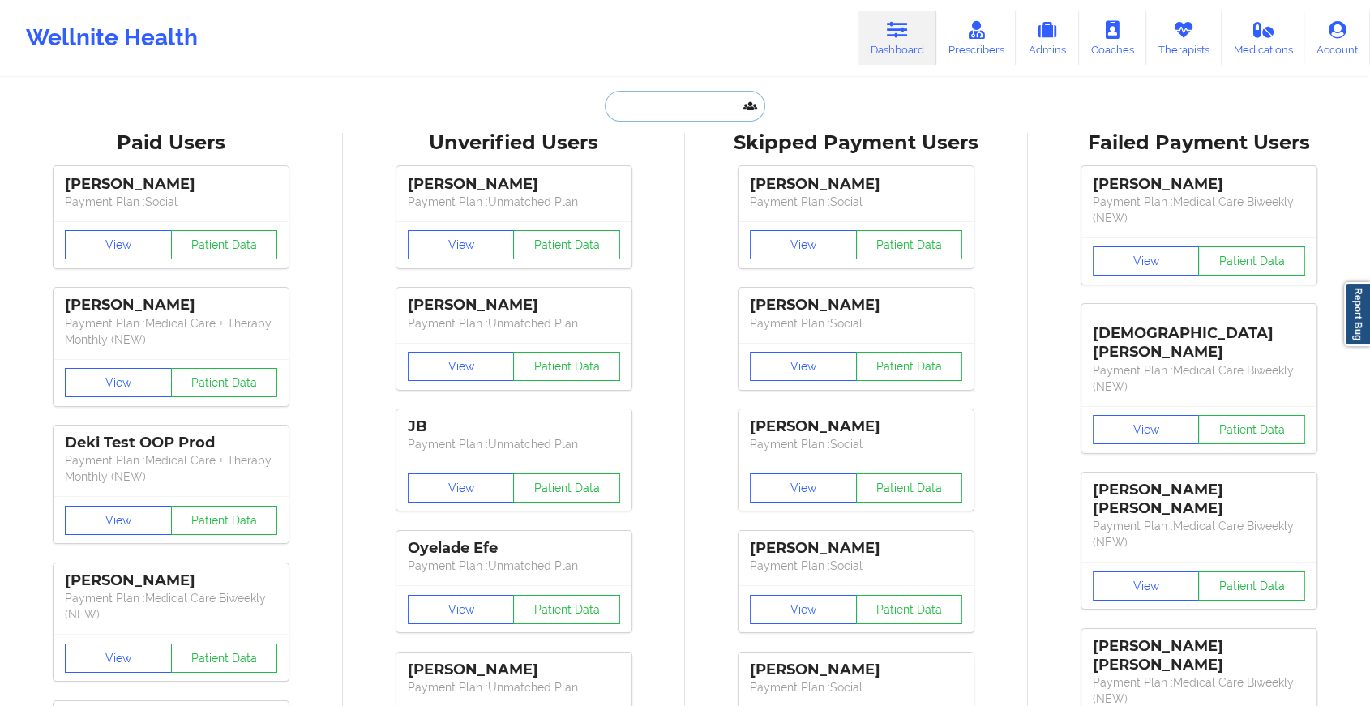
click at [657, 109] on input "text" at bounding box center [685, 106] width 161 height 31
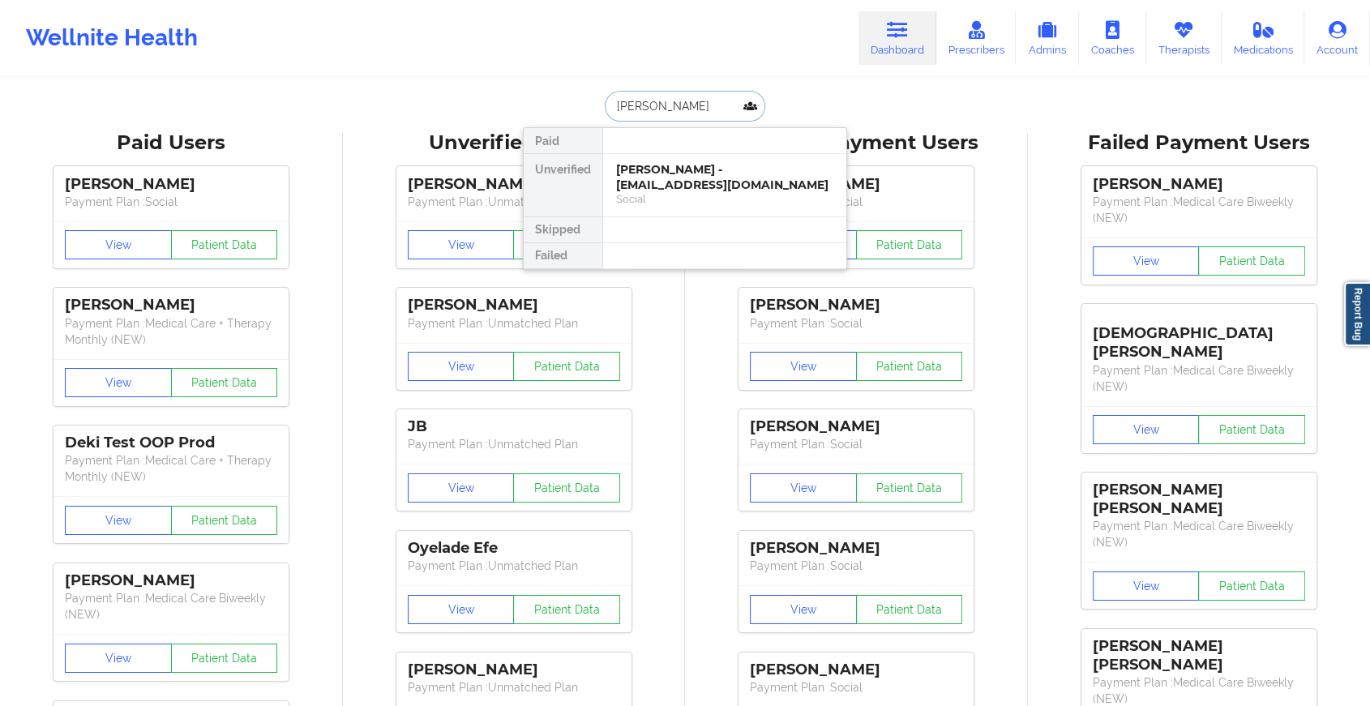
type input "[PERSON_NAME]"
click at [680, 179] on div "[PERSON_NAME] - [EMAIL_ADDRESS][DOMAIN_NAME]" at bounding box center [724, 177] width 217 height 30
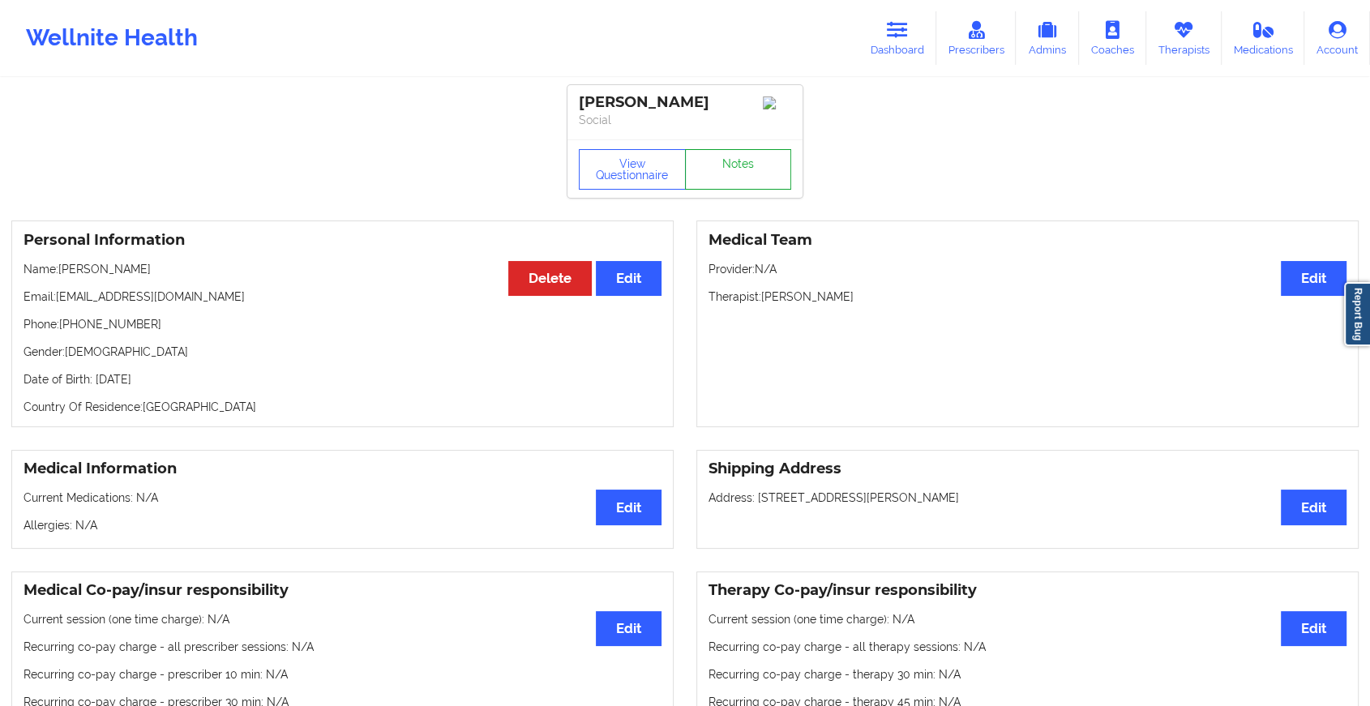
click at [735, 182] on link "Notes" at bounding box center [738, 169] width 107 height 41
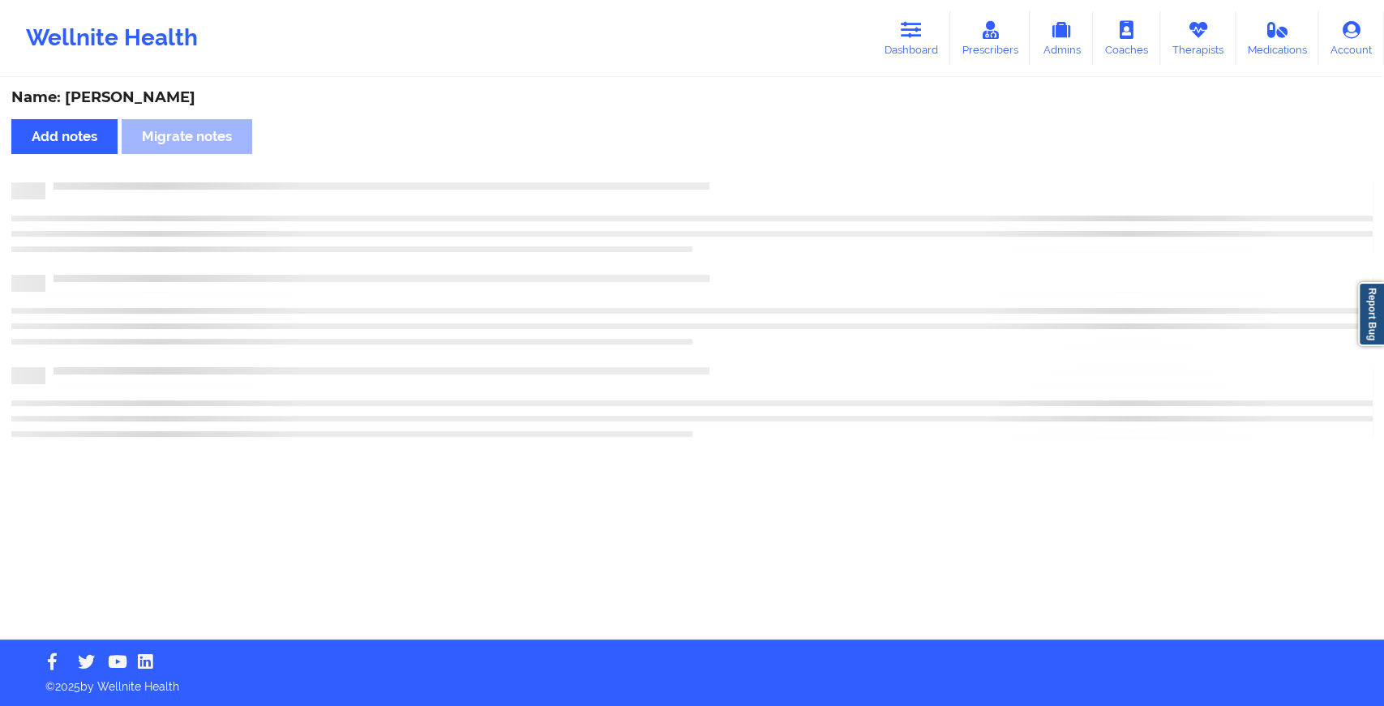
click at [735, 182] on div at bounding box center [709, 182] width 1328 height 0
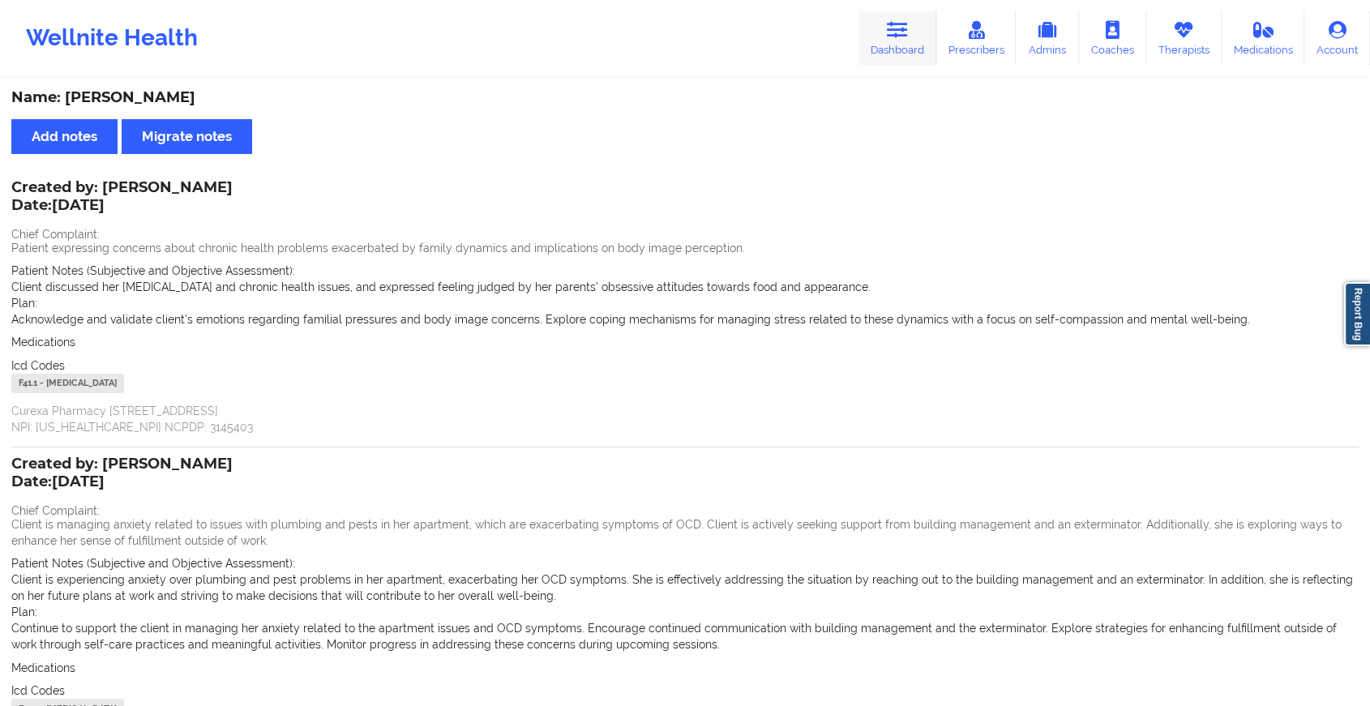
click at [879, 42] on link "Dashboard" at bounding box center [898, 38] width 78 height 54
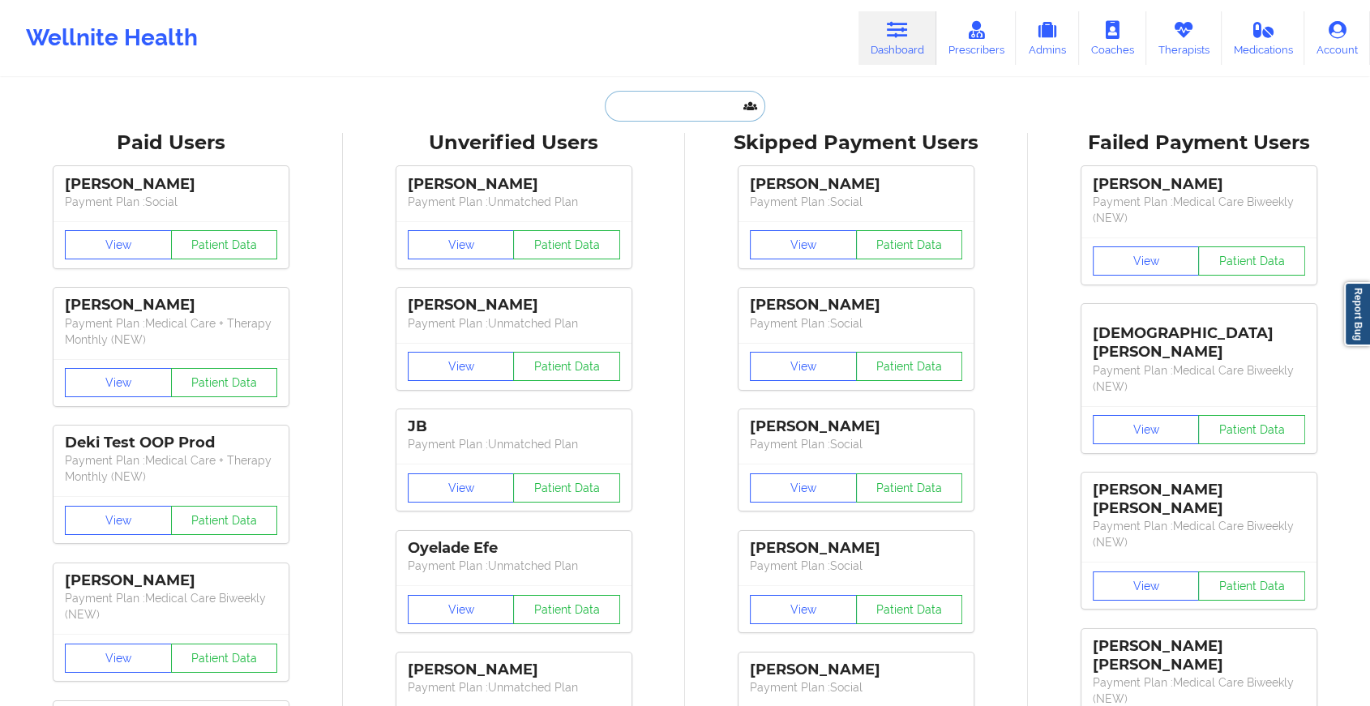
click at [668, 102] on input "text" at bounding box center [685, 106] width 161 height 31
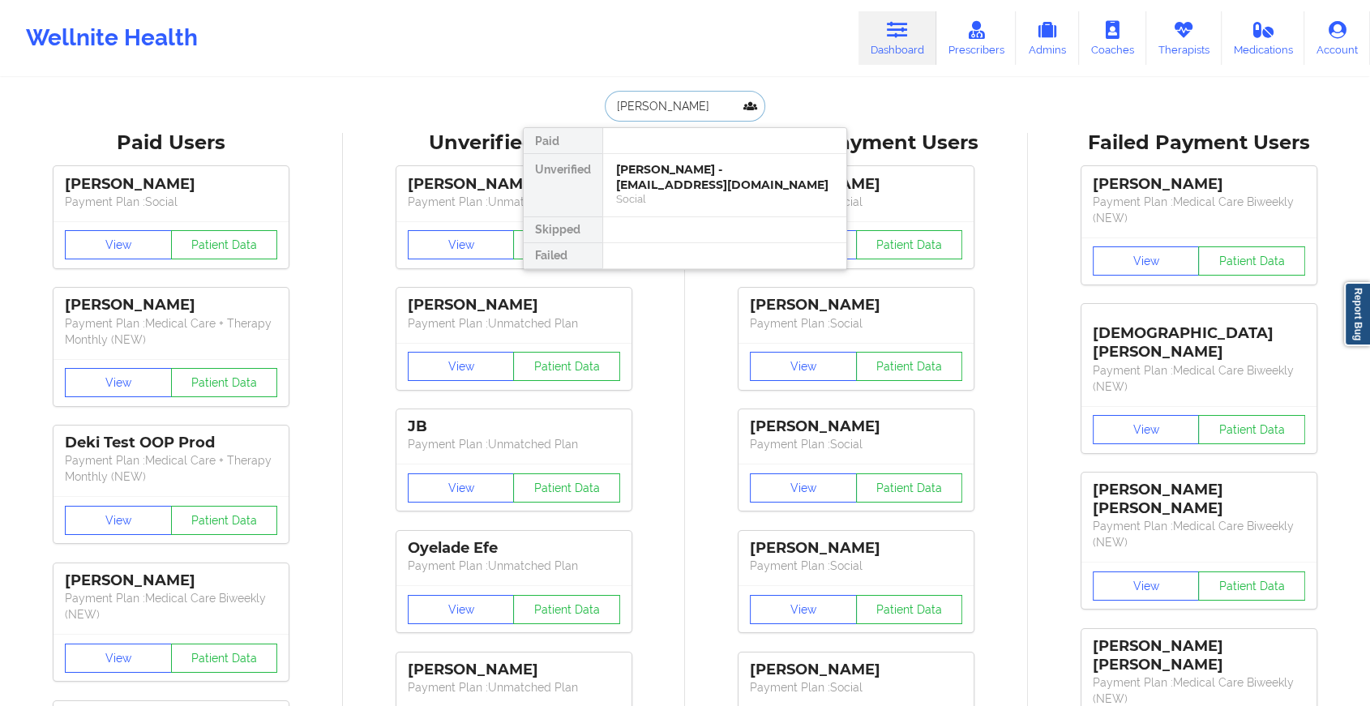
type input "[PERSON_NAME]"
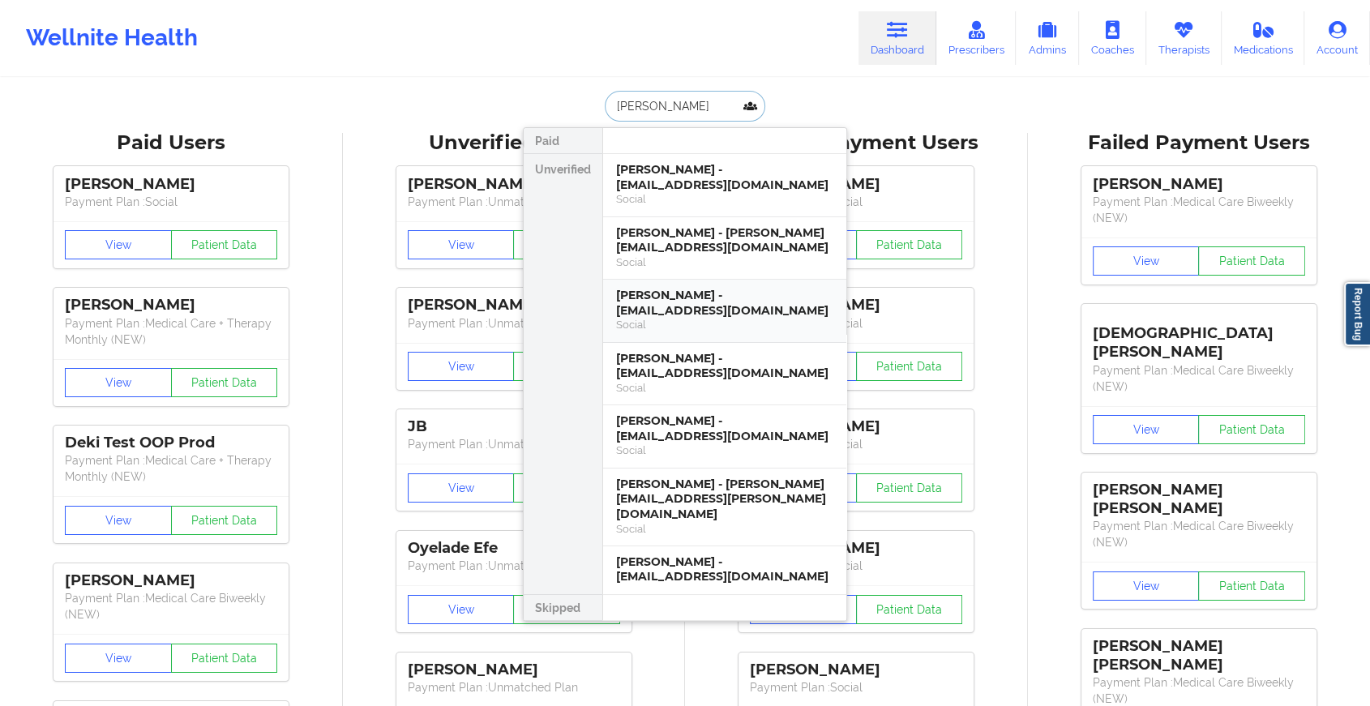
click at [725, 294] on div "[PERSON_NAME] - [EMAIL_ADDRESS][DOMAIN_NAME]" at bounding box center [724, 303] width 217 height 30
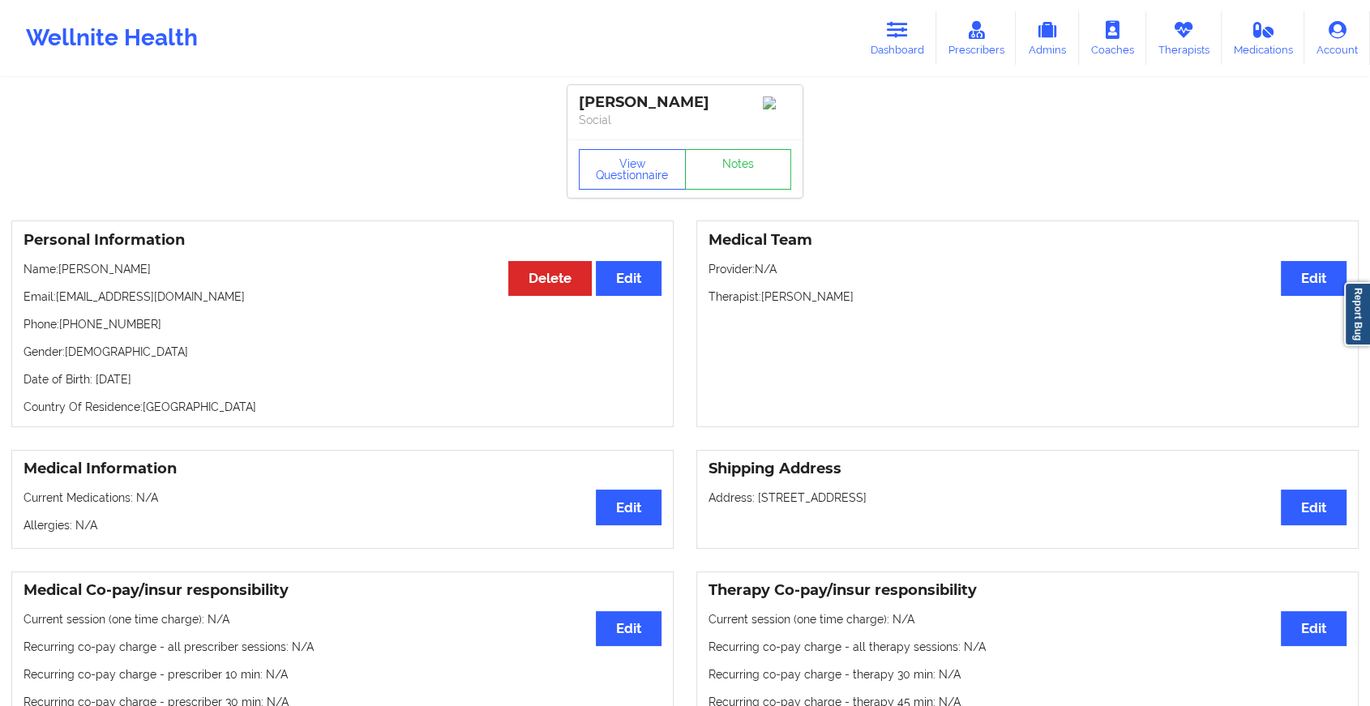
click at [748, 169] on div "View Questionnaire Notes" at bounding box center [685, 168] width 235 height 58
click at [748, 169] on link "Notes" at bounding box center [738, 169] width 107 height 41
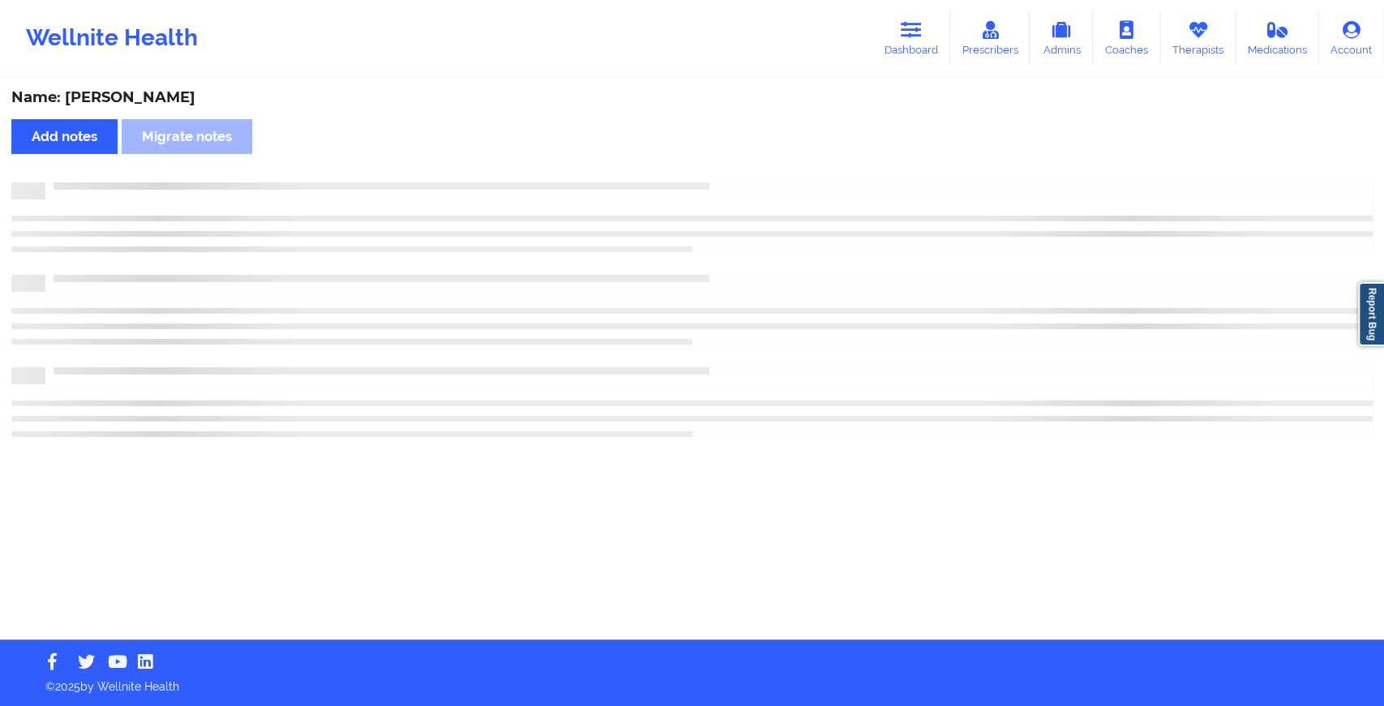
click at [748, 169] on div "Name: [PERSON_NAME] Add notes Migrate notes" at bounding box center [692, 359] width 1384 height 560
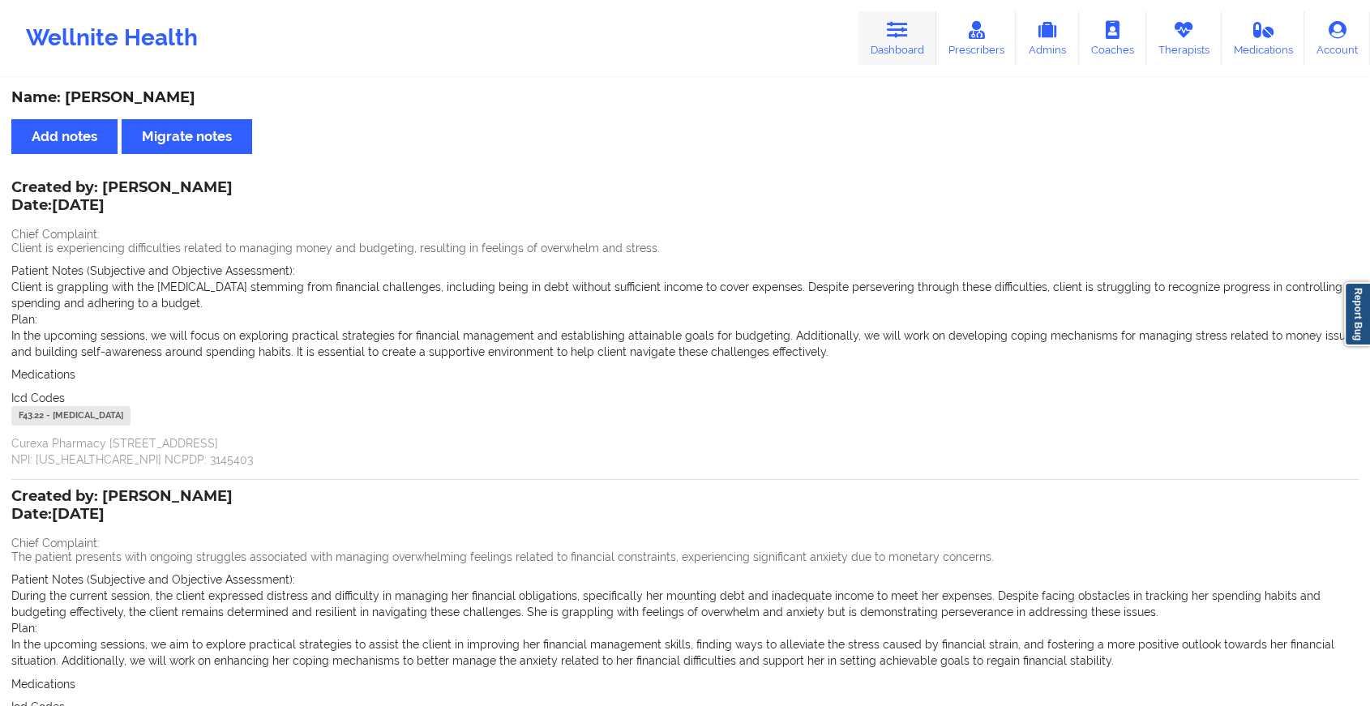
click at [887, 36] on link "Dashboard" at bounding box center [898, 38] width 78 height 54
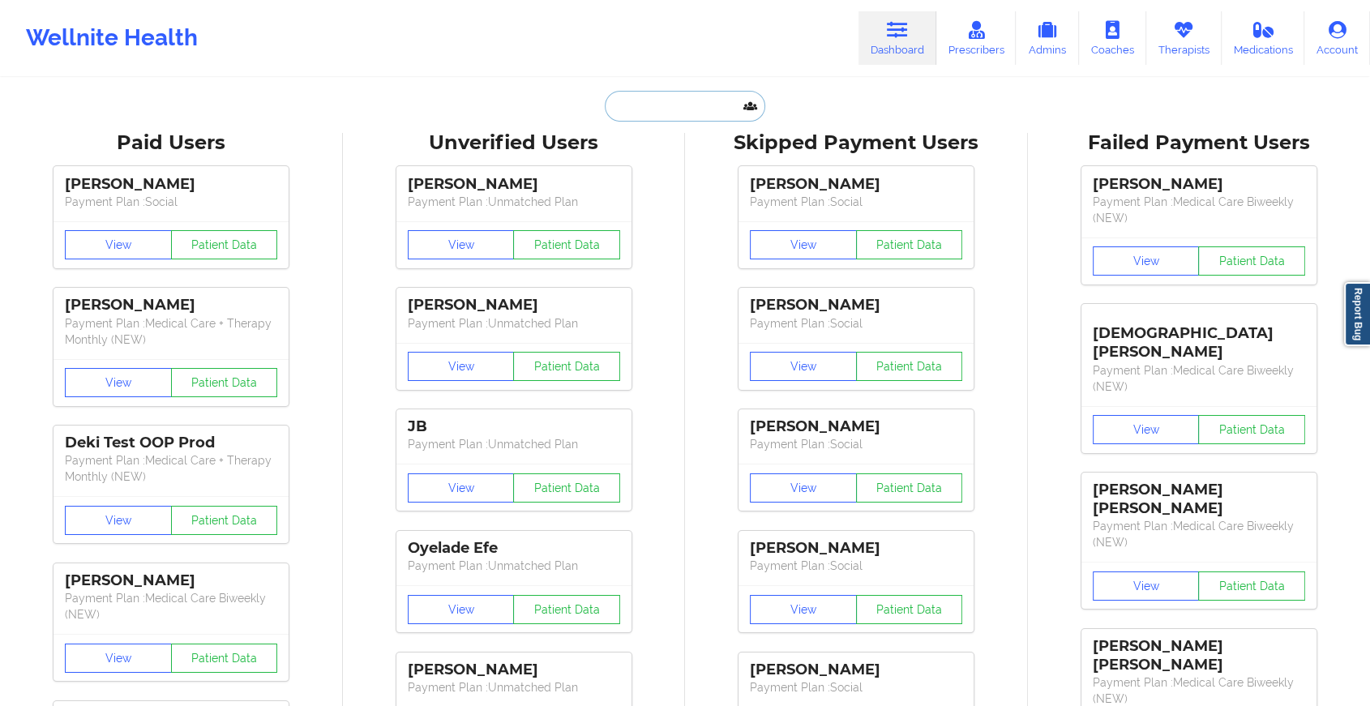
click at [663, 101] on input "text" at bounding box center [685, 106] width 161 height 31
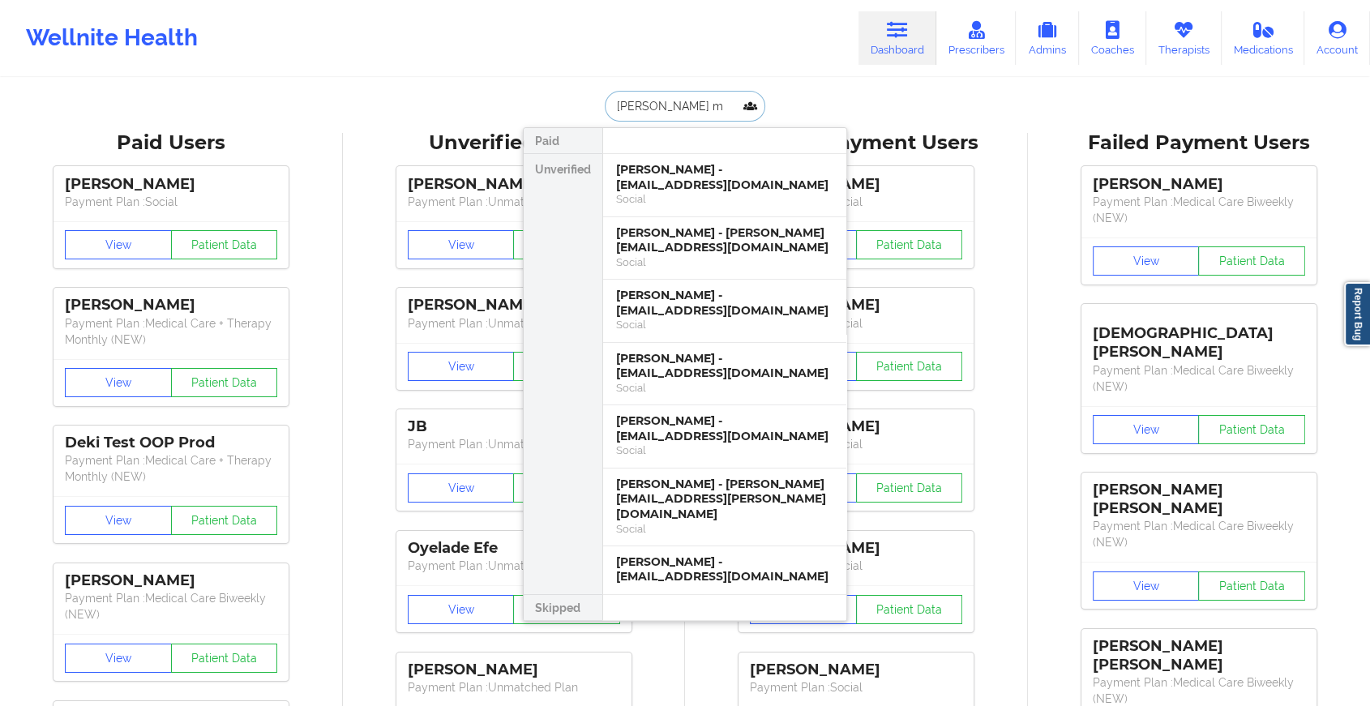
type input "[PERSON_NAME]"
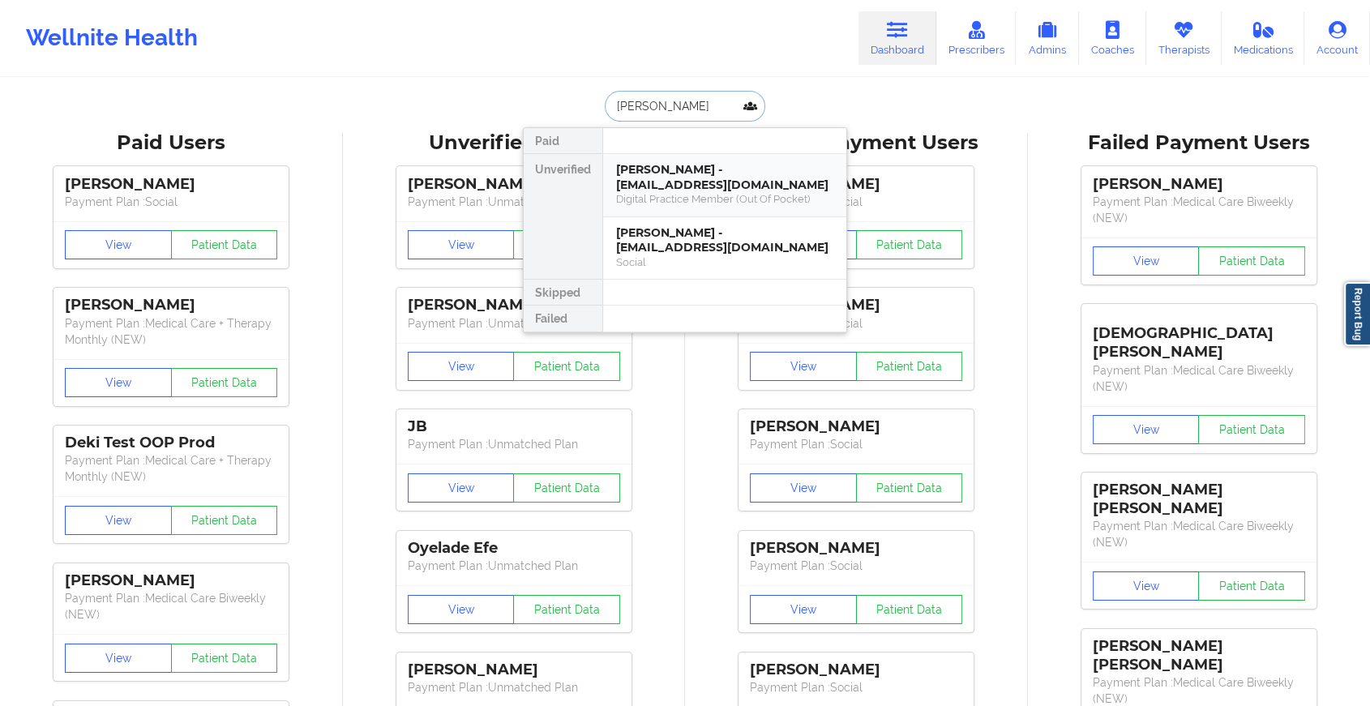
click at [739, 195] on div "Digital Practice Member (Out Of Pocket)" at bounding box center [724, 199] width 217 height 14
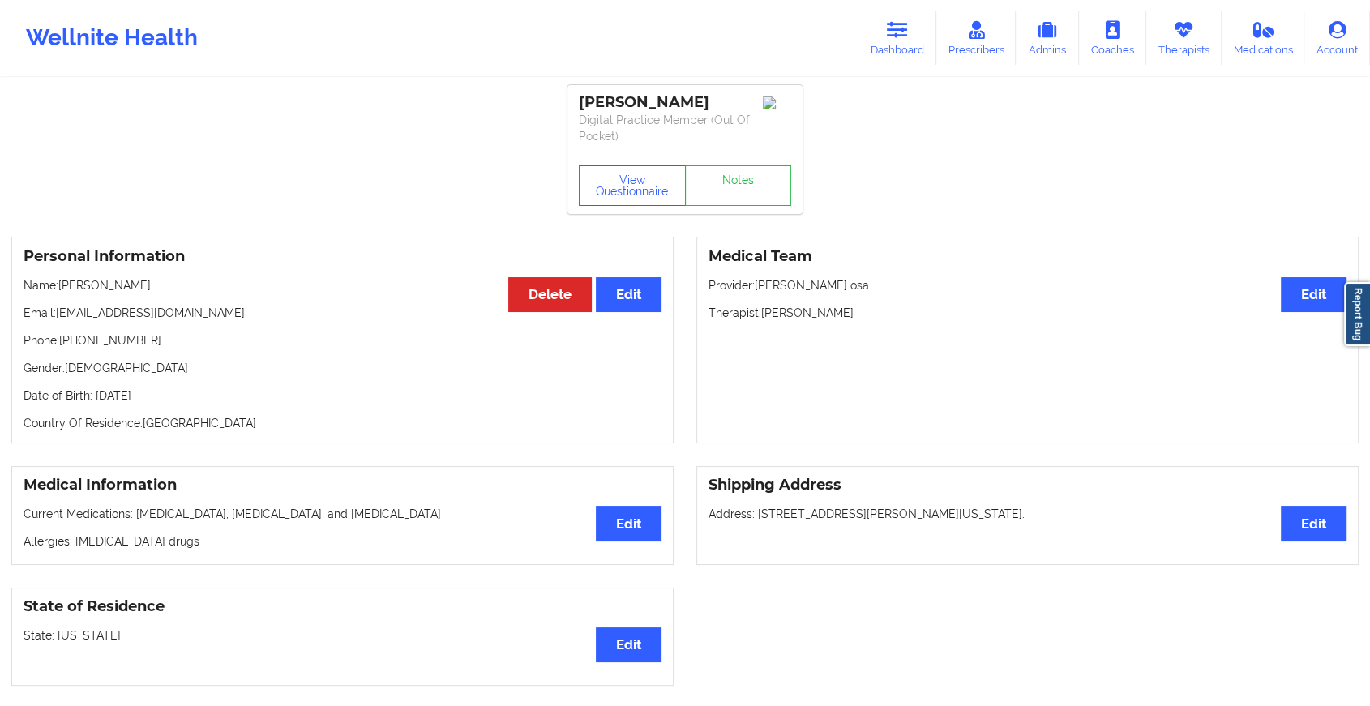
click at [722, 238] on div "Medical Team Edit Provider: [PERSON_NAME] osa Therapist: [PERSON_NAME]" at bounding box center [1028, 340] width 663 height 207
click at [736, 201] on link "Notes" at bounding box center [738, 185] width 107 height 41
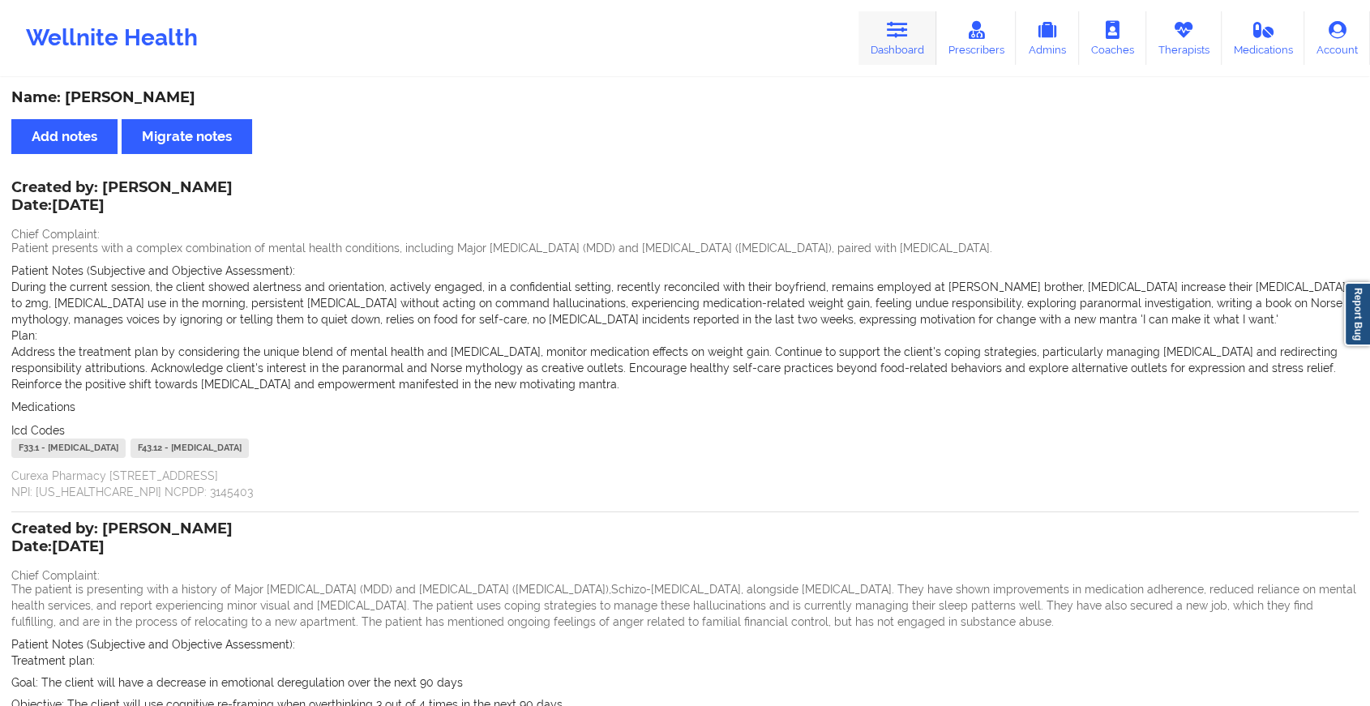
click at [913, 41] on link "Dashboard" at bounding box center [898, 38] width 78 height 54
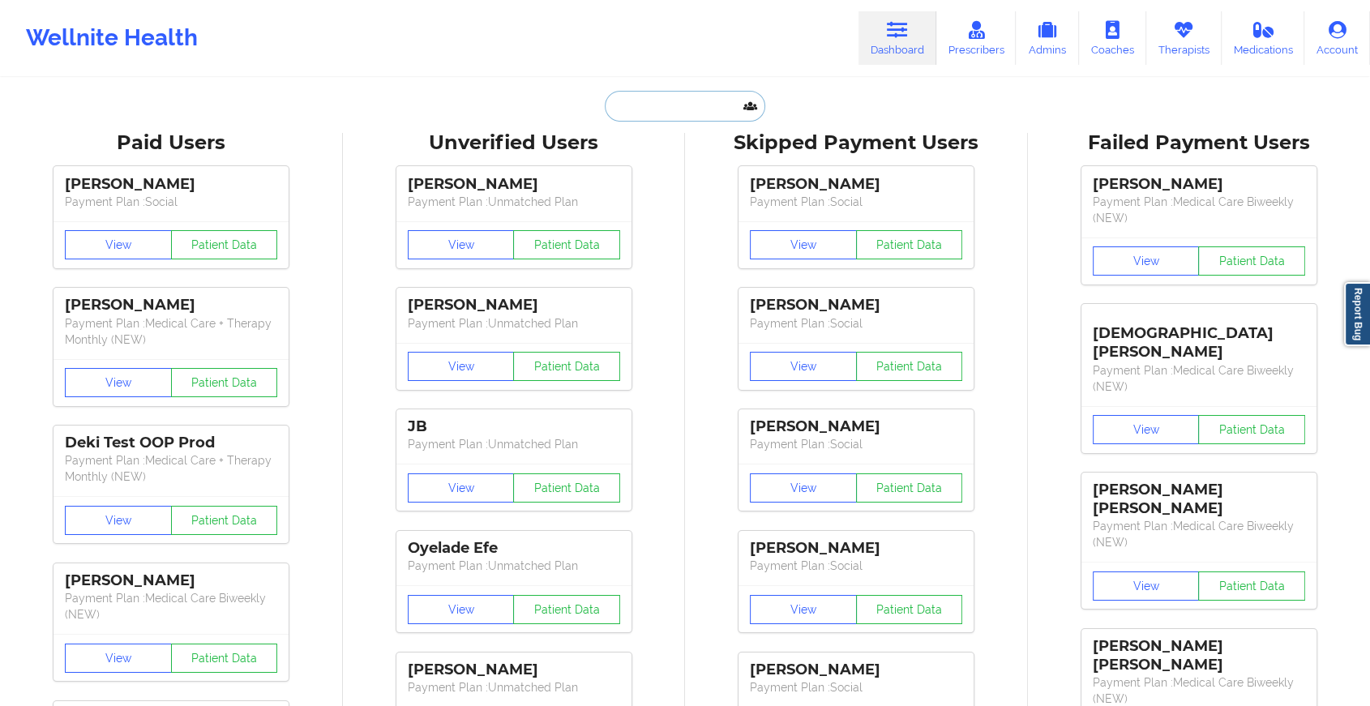
click at [624, 94] on input "text" at bounding box center [685, 106] width 161 height 31
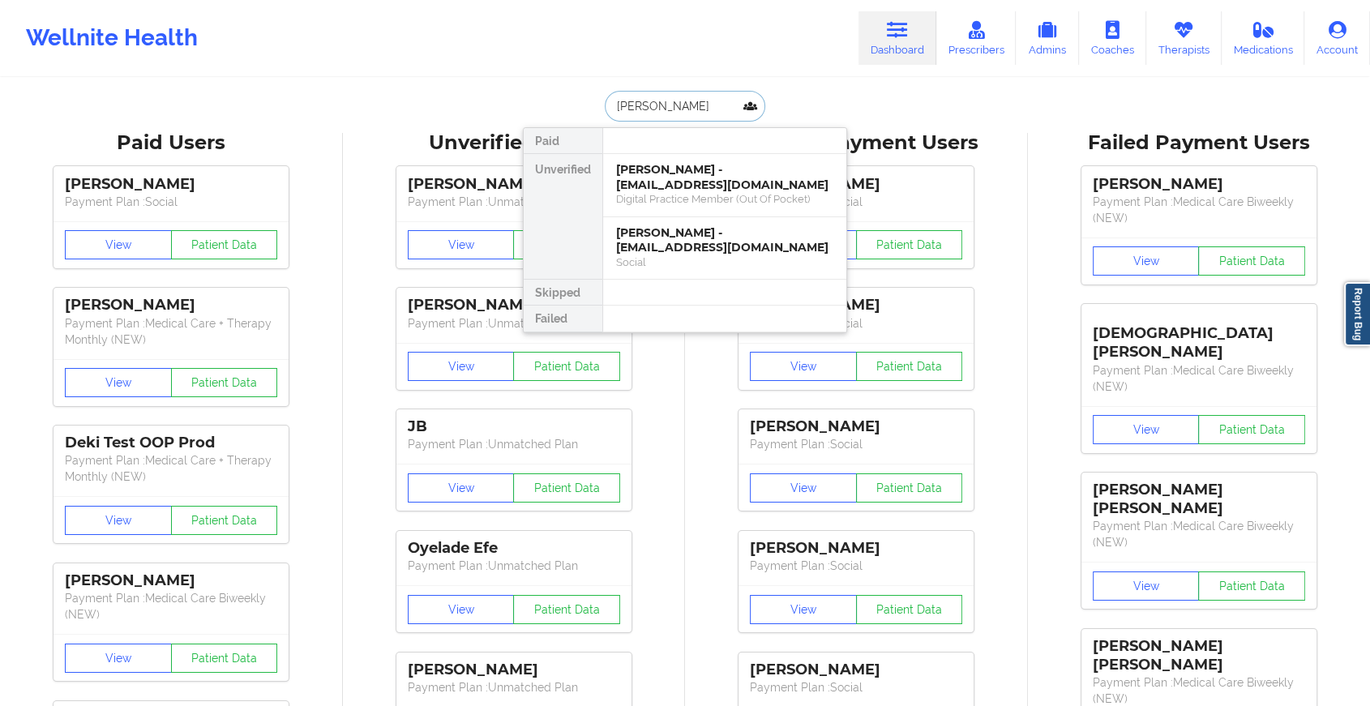
type input "[PERSON_NAME]"
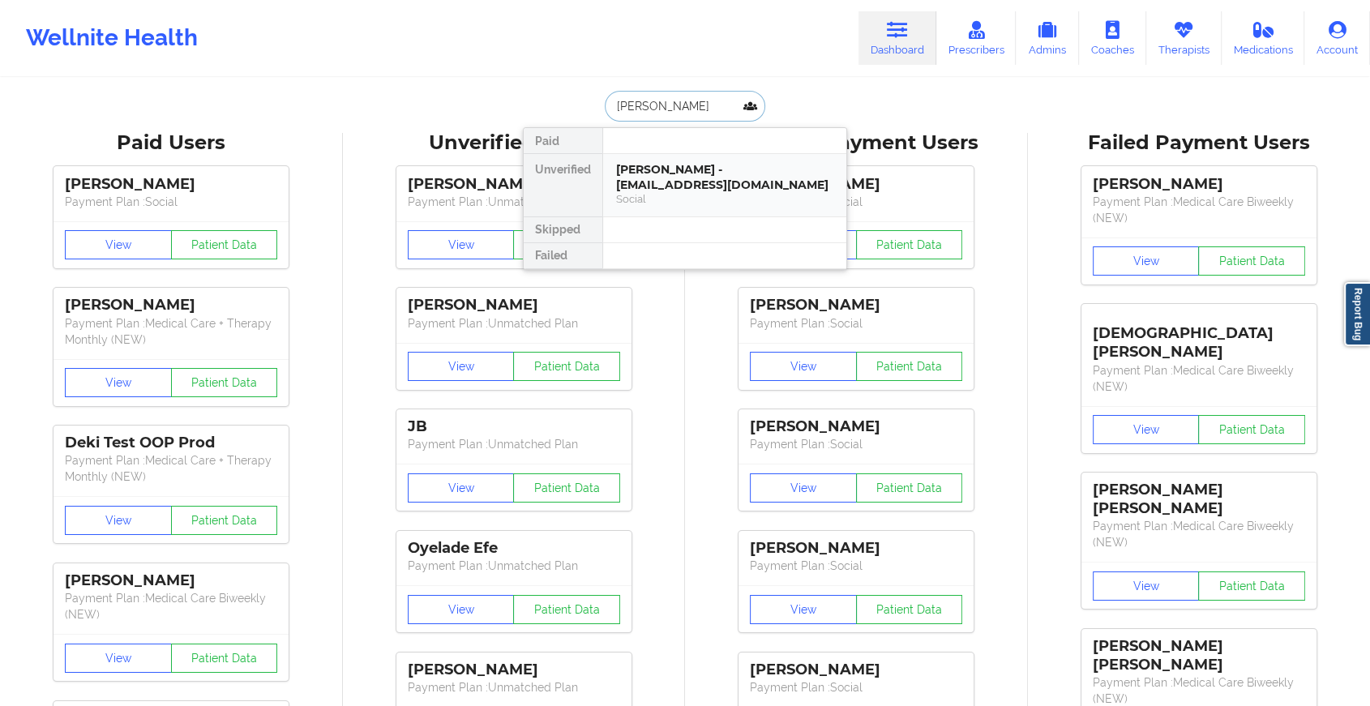
click at [691, 181] on div "[PERSON_NAME] - [EMAIL_ADDRESS][DOMAIN_NAME]" at bounding box center [724, 177] width 217 height 30
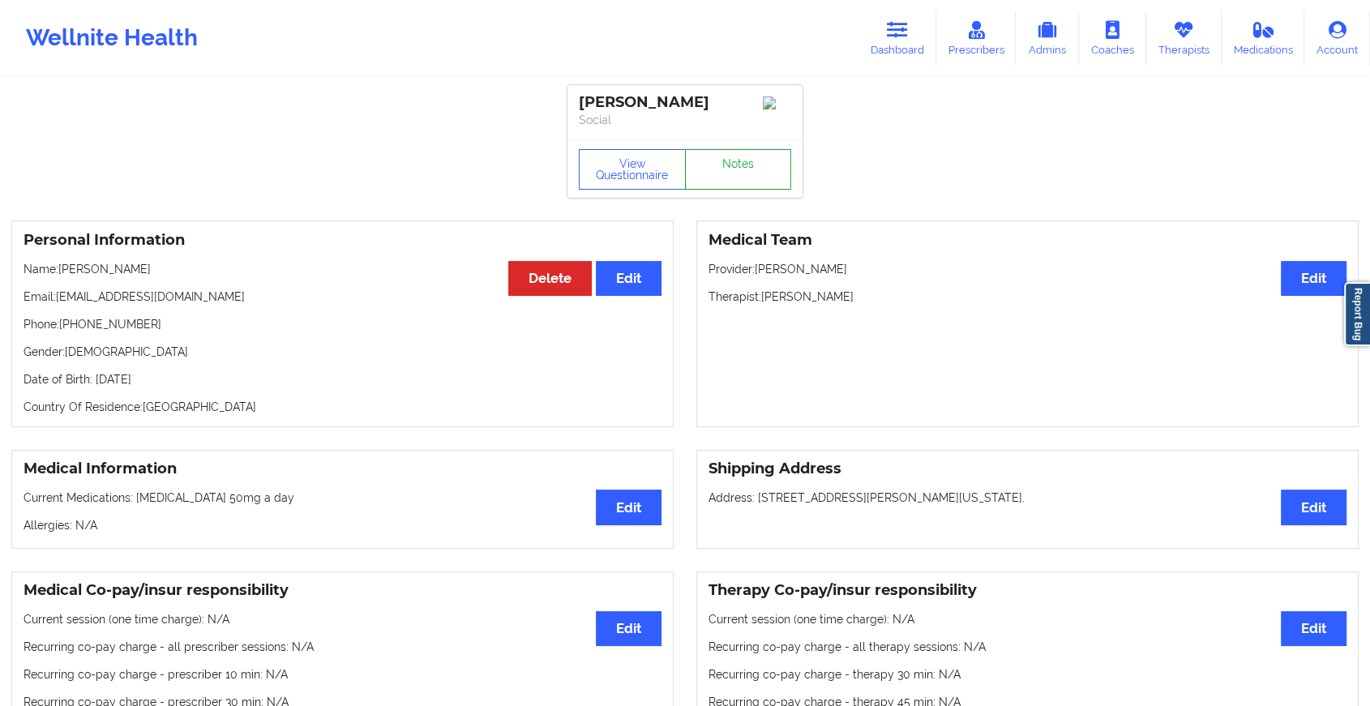
click at [745, 175] on link "Notes" at bounding box center [738, 169] width 107 height 41
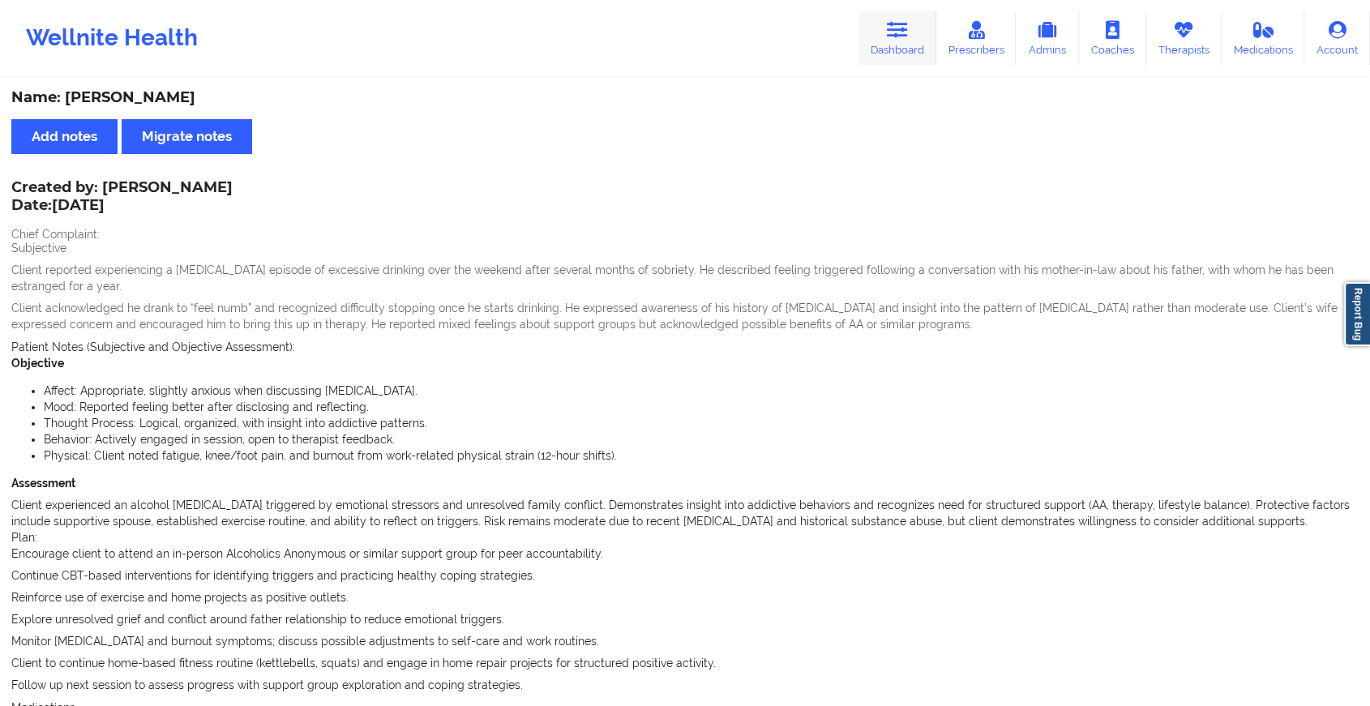
click at [890, 27] on icon at bounding box center [897, 30] width 21 height 18
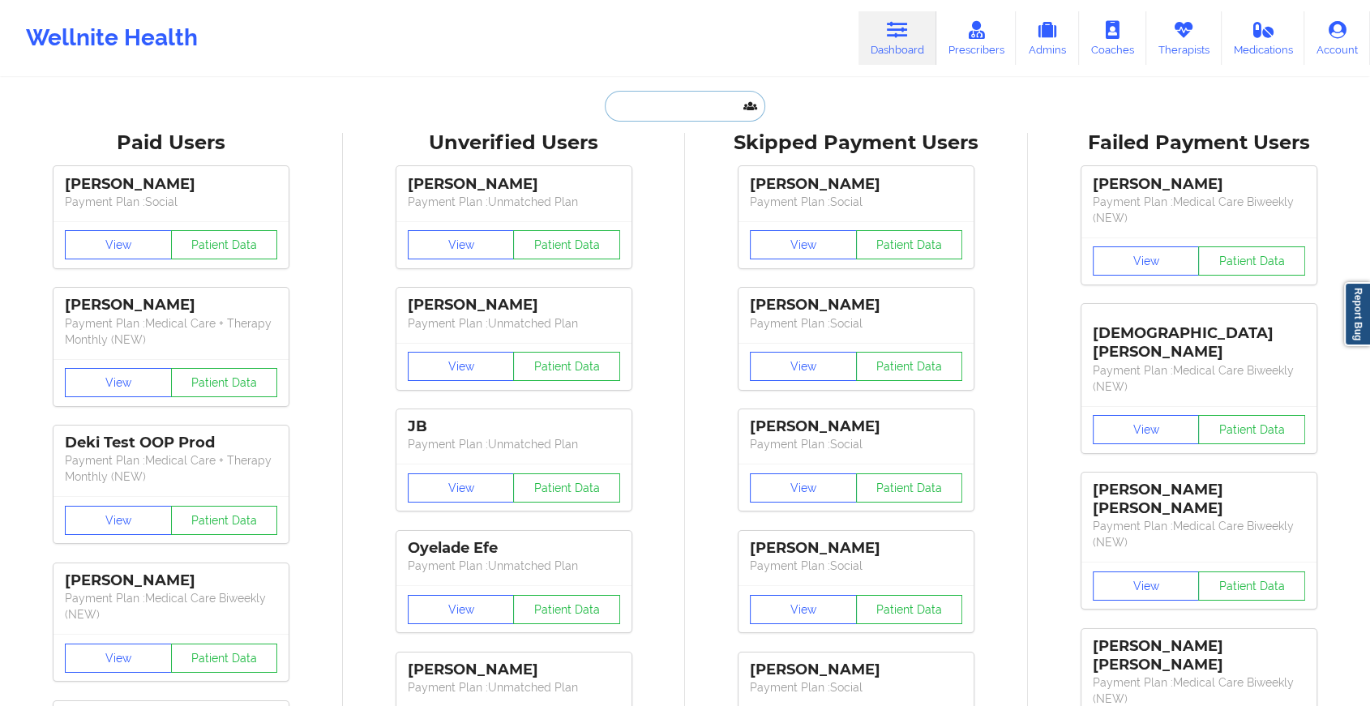
click at [653, 110] on input "text" at bounding box center [685, 106] width 161 height 31
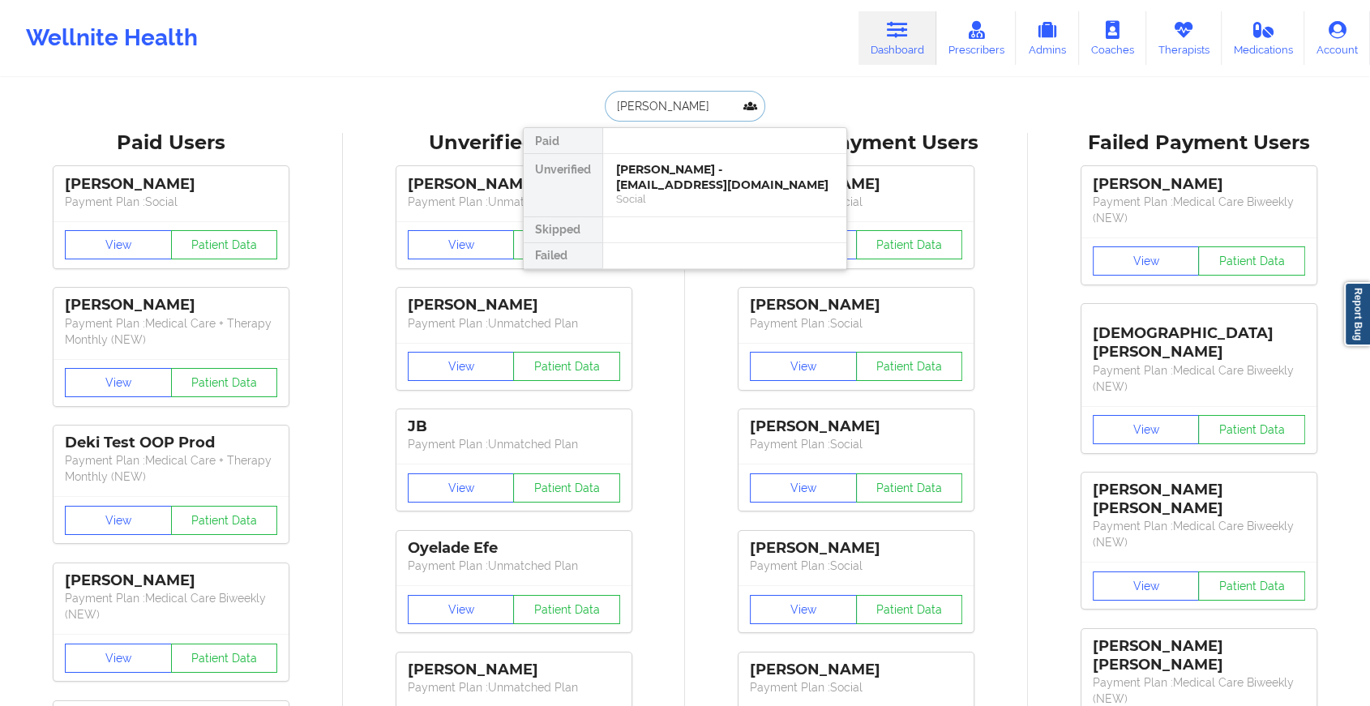
type input "[PERSON_NAME]"
click at [683, 192] on div "Digital Practice Member (In-Network)" at bounding box center [724, 199] width 217 height 14
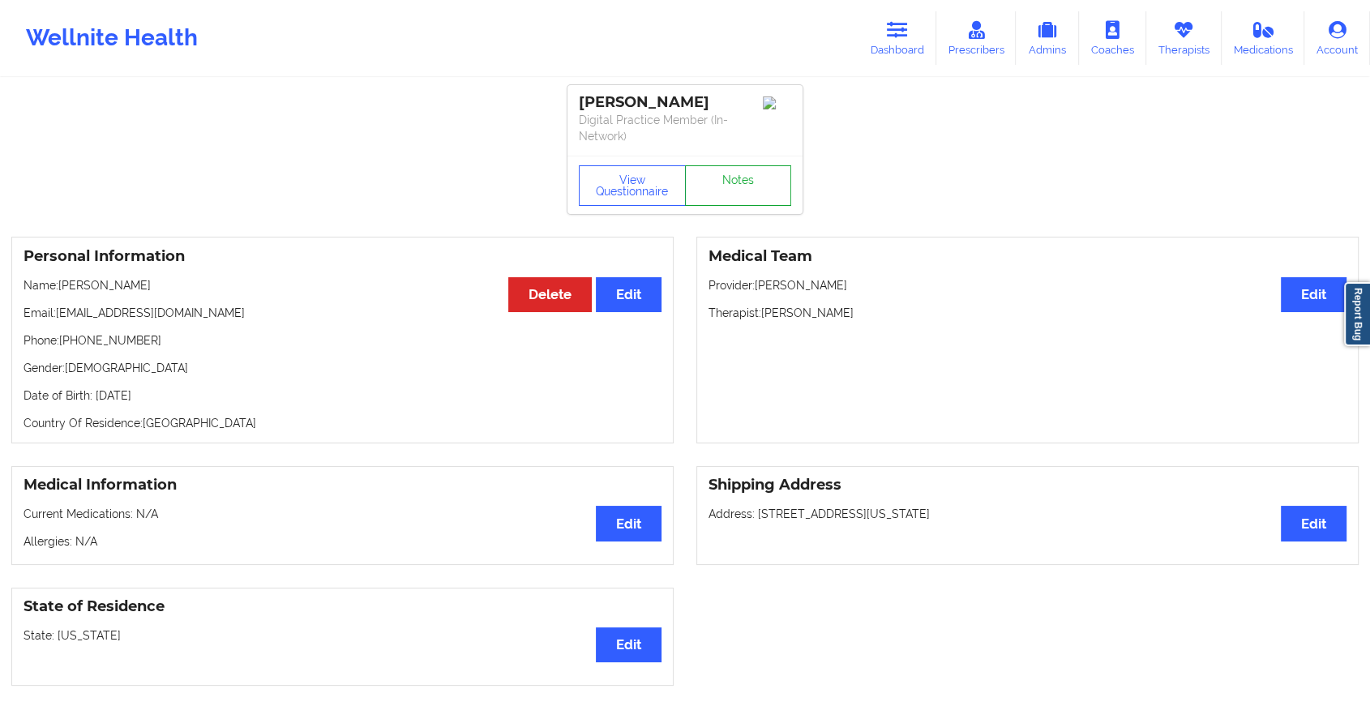
click at [715, 189] on link "Notes" at bounding box center [738, 185] width 107 height 41
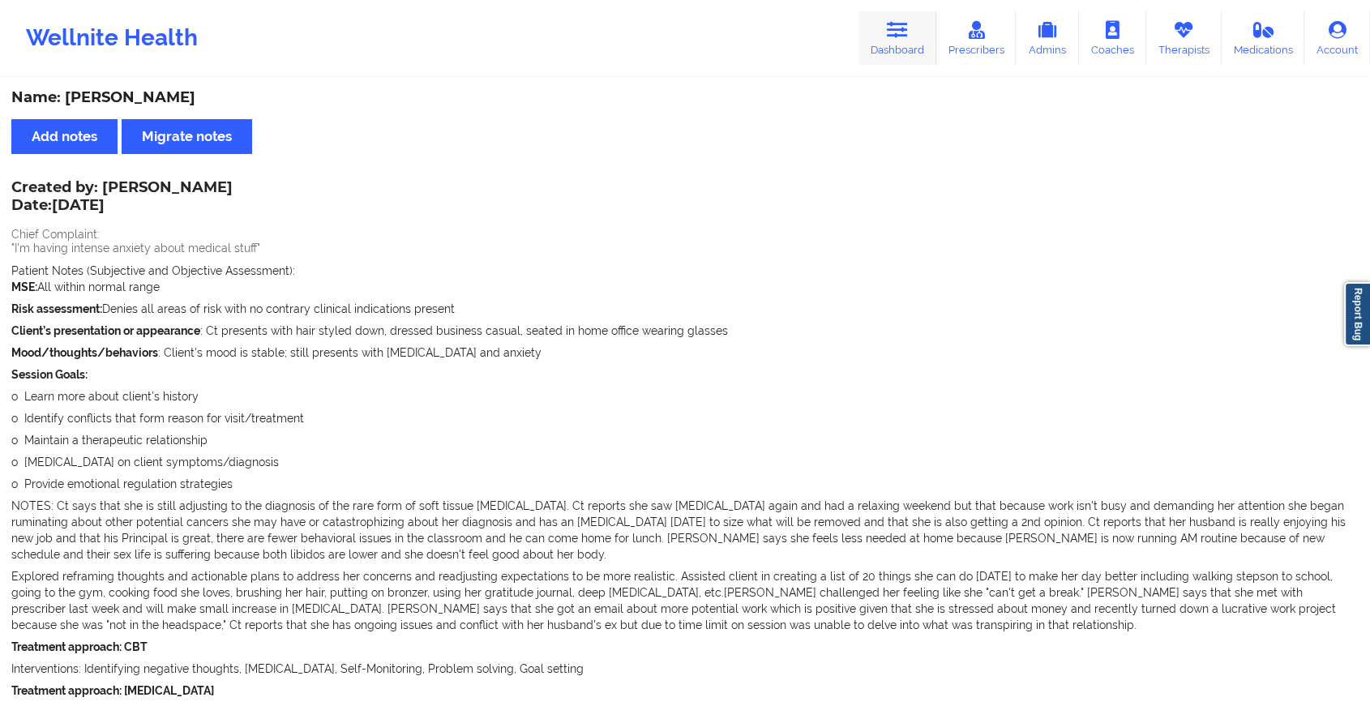
click at [894, 12] on link "Dashboard" at bounding box center [898, 38] width 78 height 54
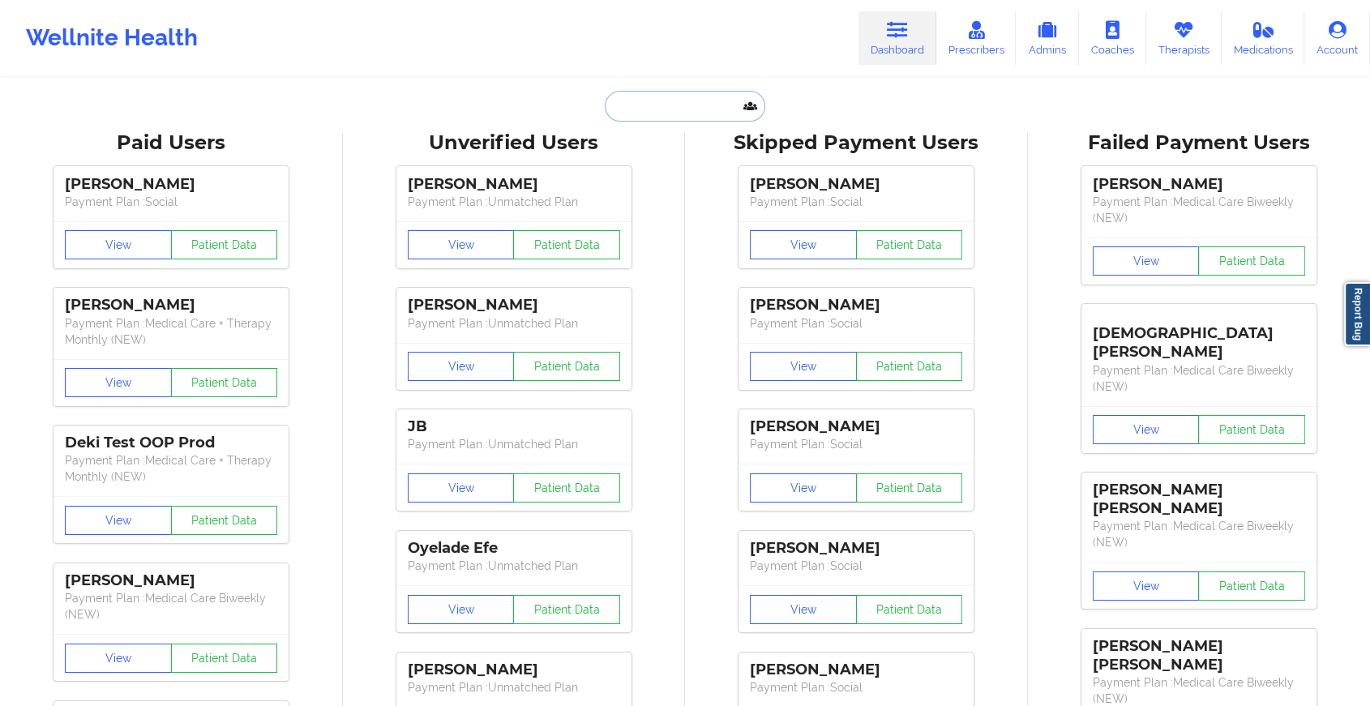
click at [662, 96] on input "text" at bounding box center [685, 106] width 161 height 31
type input "e"
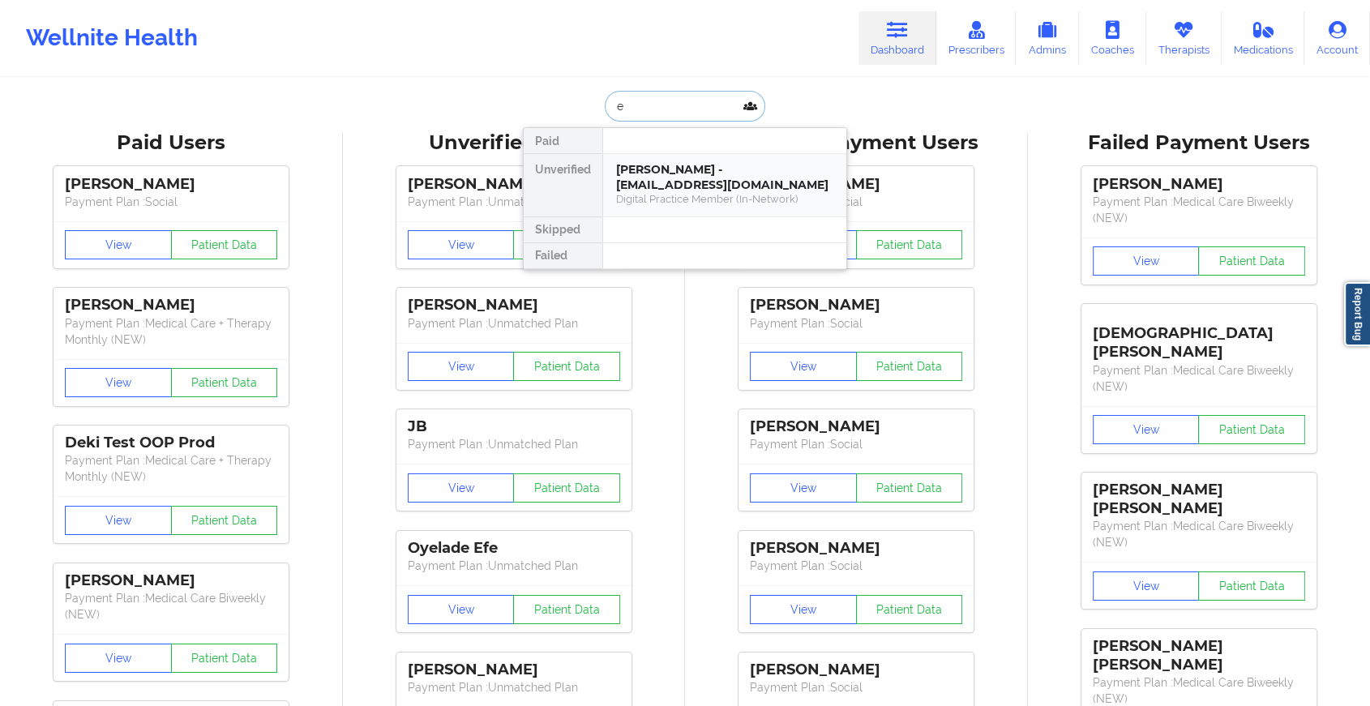
click at [692, 192] on div "Digital Practice Member (In-Network)" at bounding box center [724, 199] width 217 height 14
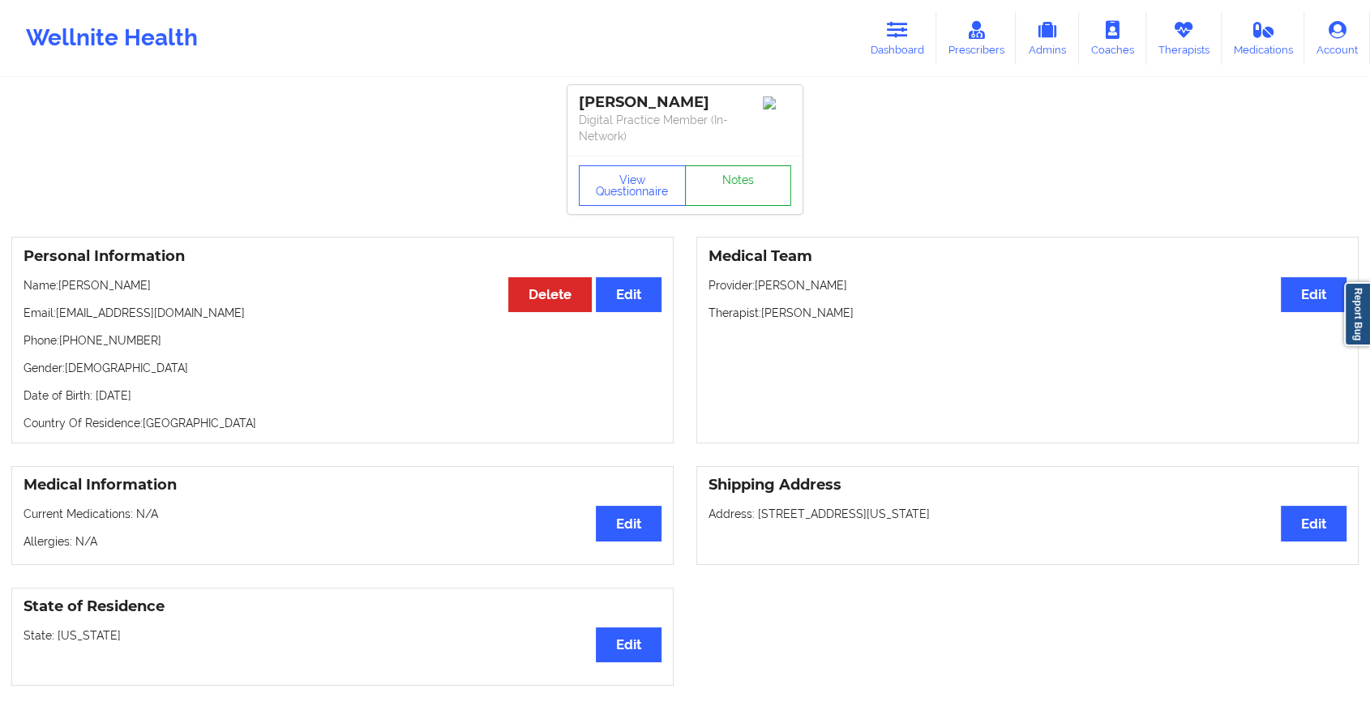
click at [734, 165] on link "Notes" at bounding box center [738, 185] width 107 height 41
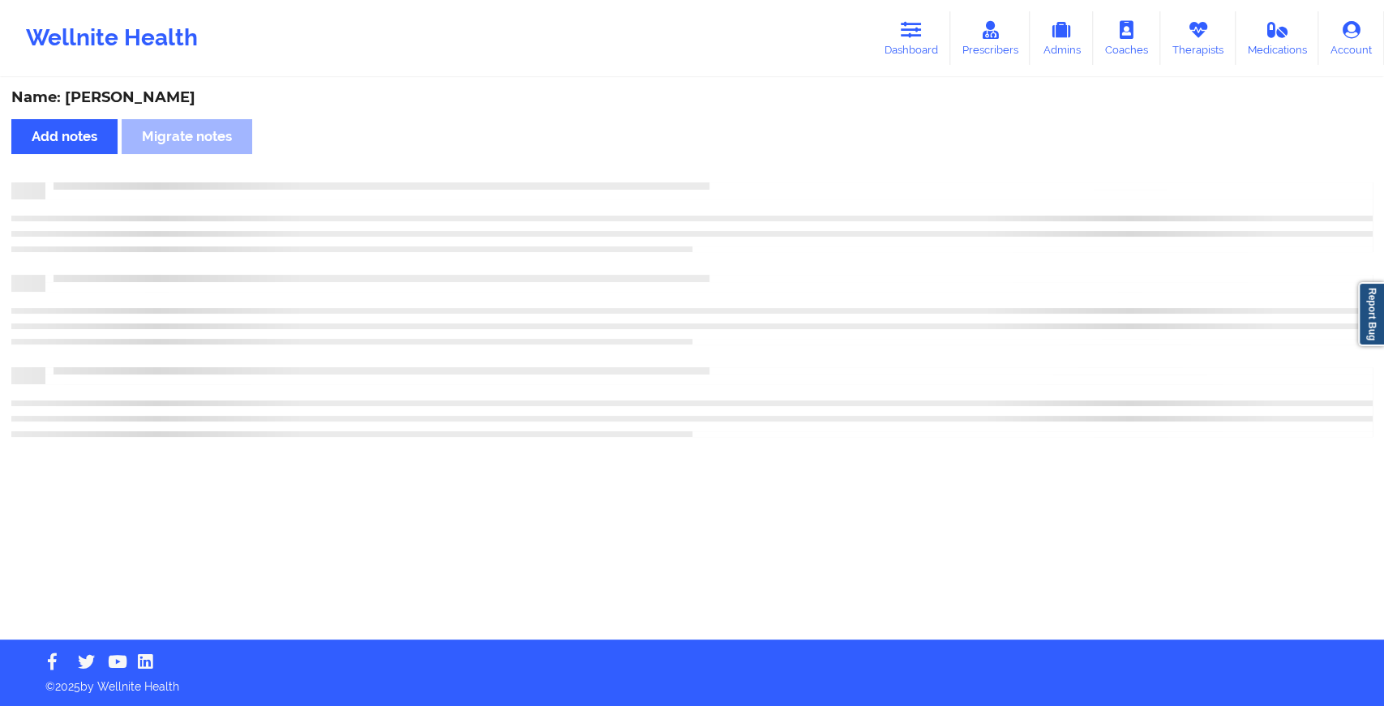
click at [734, 165] on div "Name: [PERSON_NAME] Add notes Migrate notes" at bounding box center [692, 359] width 1384 height 560
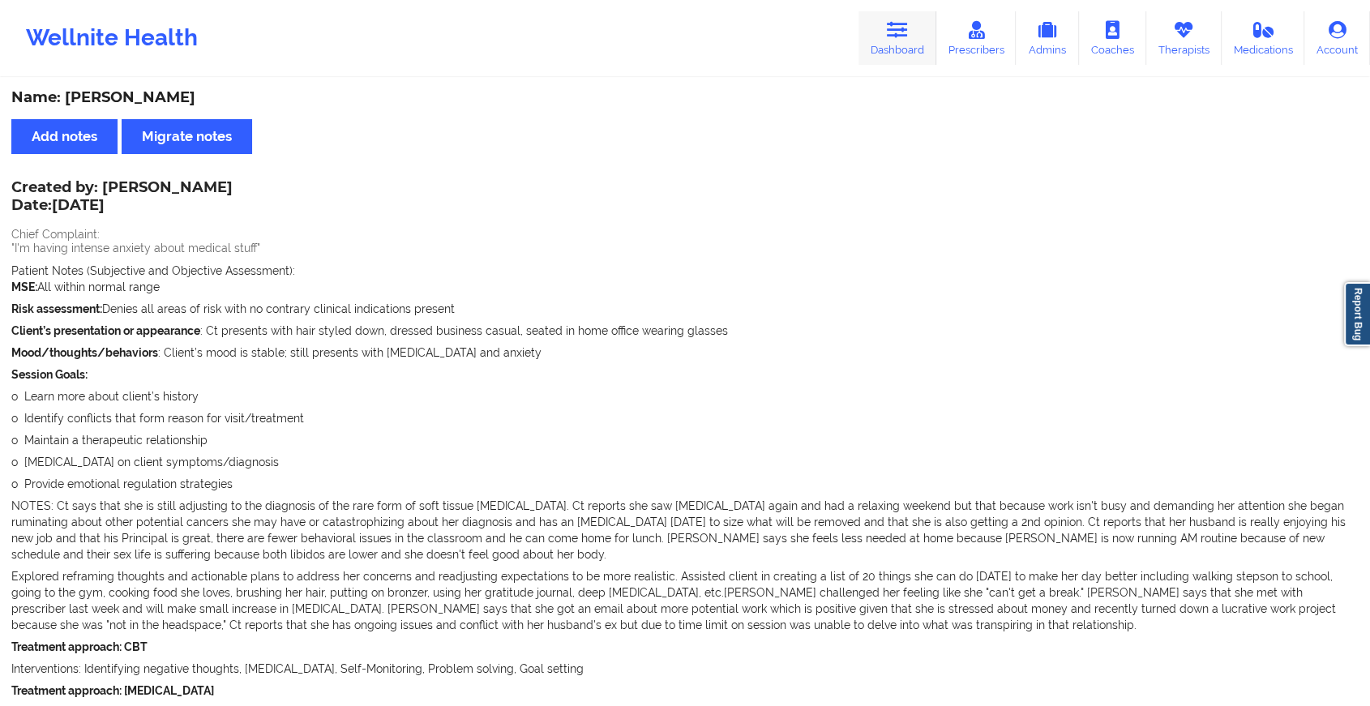
click at [905, 45] on link "Dashboard" at bounding box center [898, 38] width 78 height 54
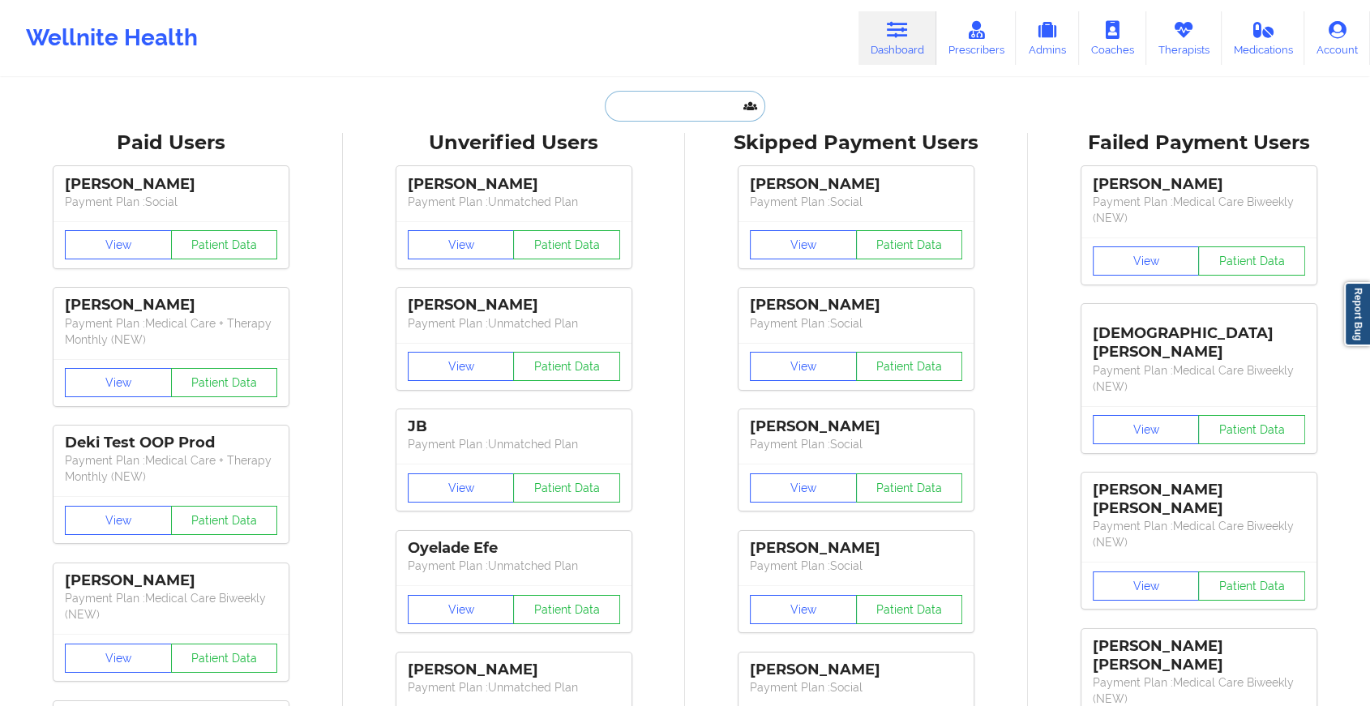
click at [693, 99] on input "text" at bounding box center [685, 106] width 161 height 31
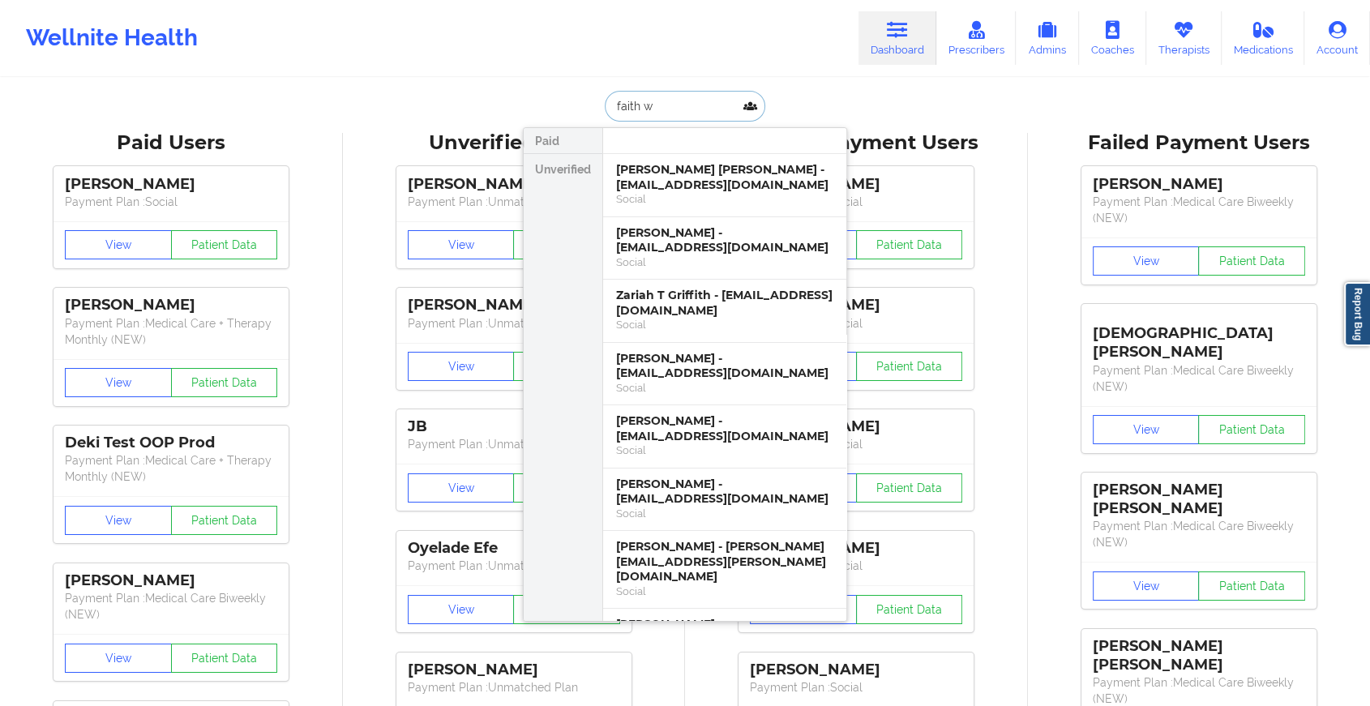
type input "faith wh"
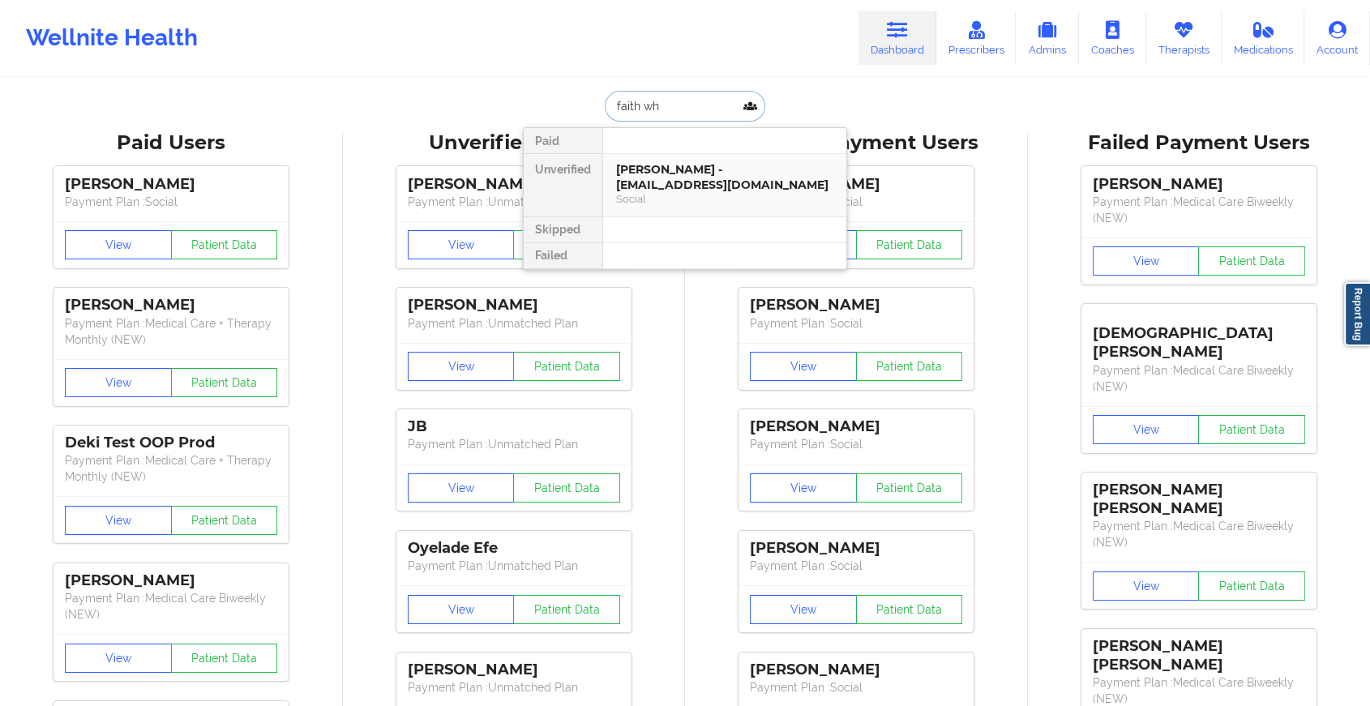
click at [694, 171] on div "[PERSON_NAME] - [EMAIL_ADDRESS][DOMAIN_NAME]" at bounding box center [724, 177] width 217 height 30
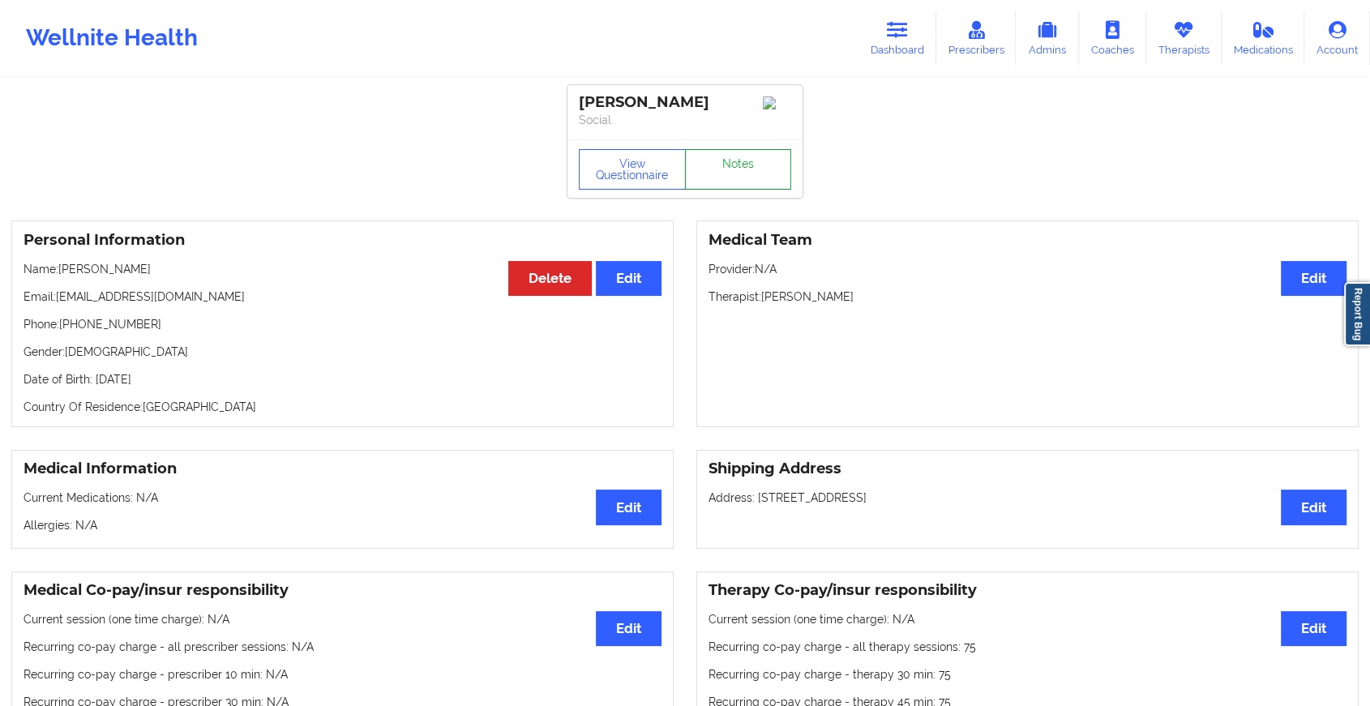
click at [727, 162] on link "Notes" at bounding box center [738, 169] width 107 height 41
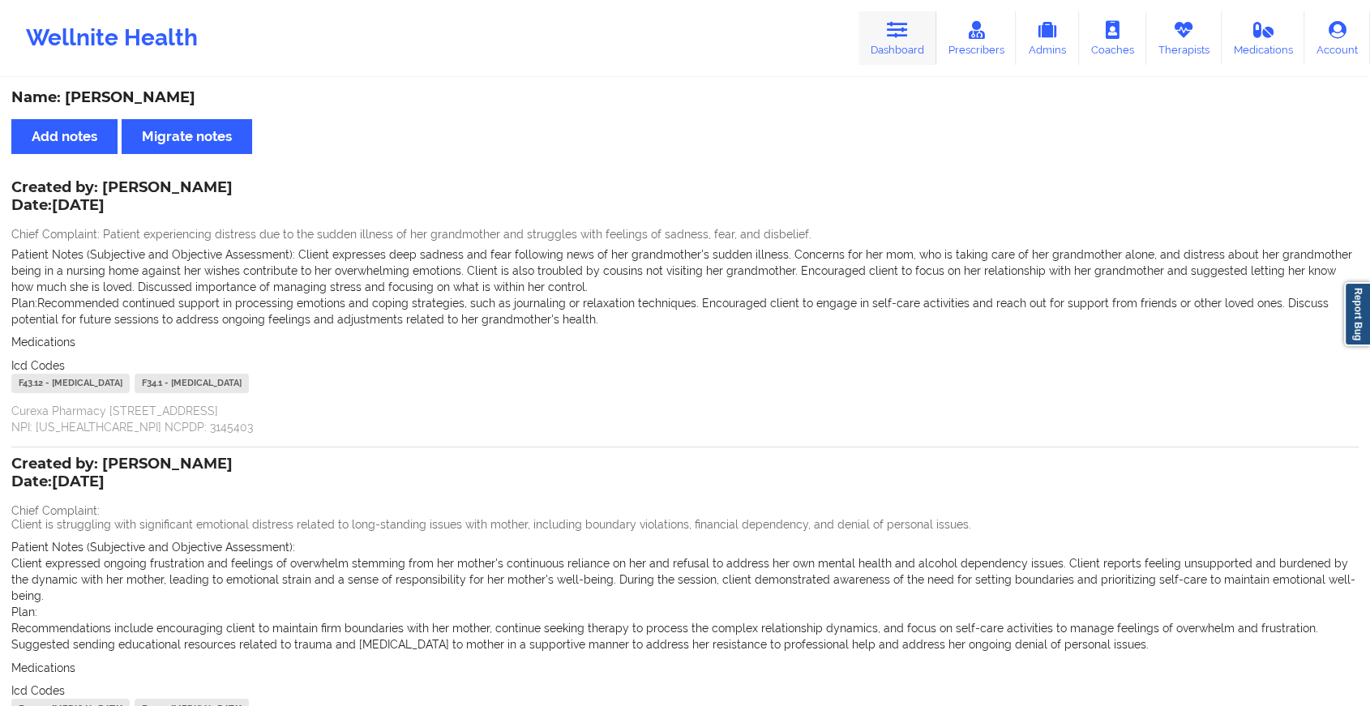
click at [879, 28] on link "Dashboard" at bounding box center [898, 38] width 78 height 54
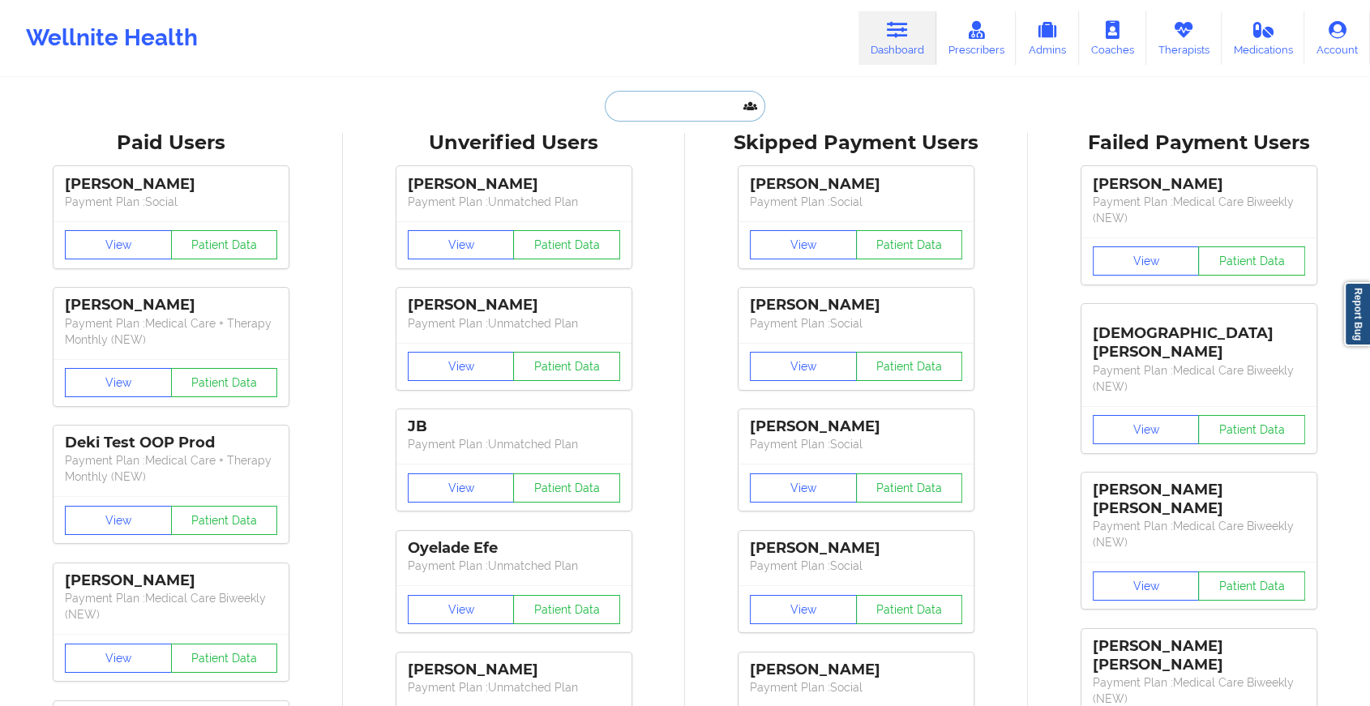
click at [661, 97] on input "text" at bounding box center [685, 106] width 161 height 31
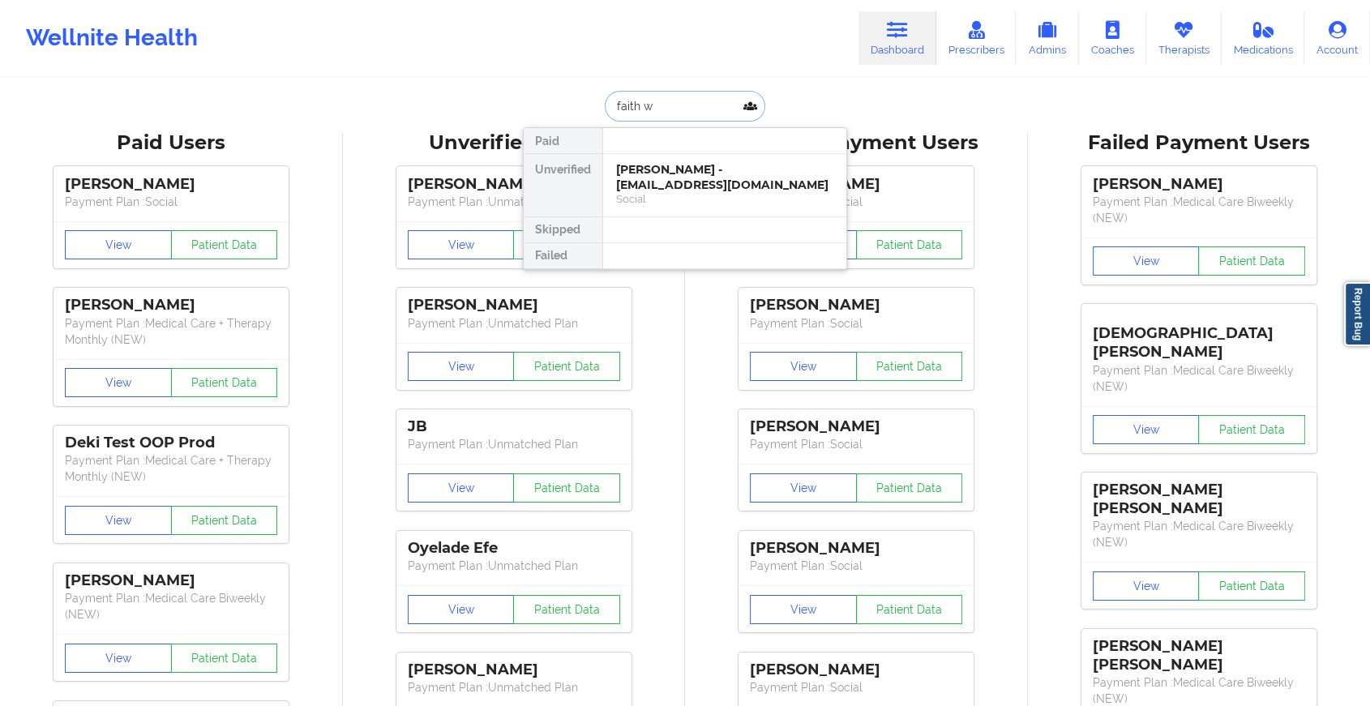
type input "faith wh"
click at [723, 174] on div "[PERSON_NAME] - [EMAIL_ADDRESS][DOMAIN_NAME]" at bounding box center [724, 177] width 217 height 30
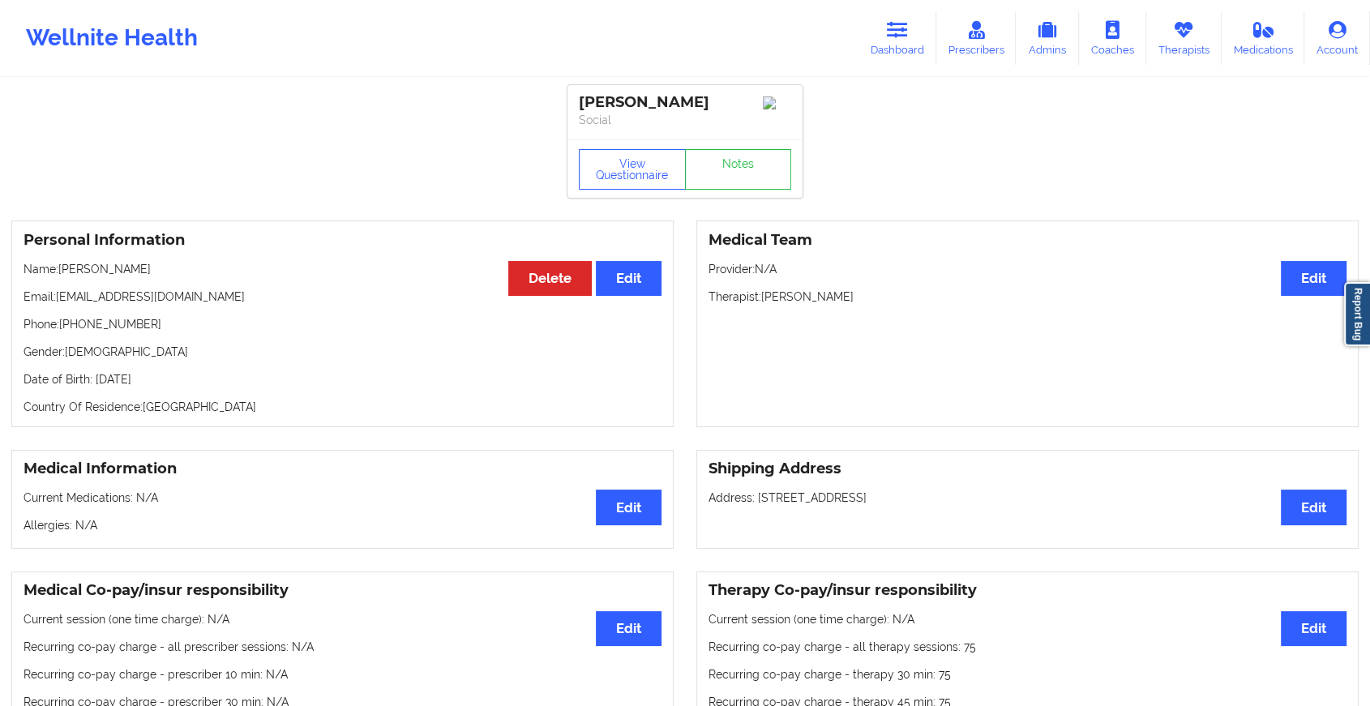
click at [755, 165] on div "View Questionnaire Notes" at bounding box center [685, 169] width 212 height 41
click at [755, 165] on link "Notes" at bounding box center [738, 169] width 107 height 41
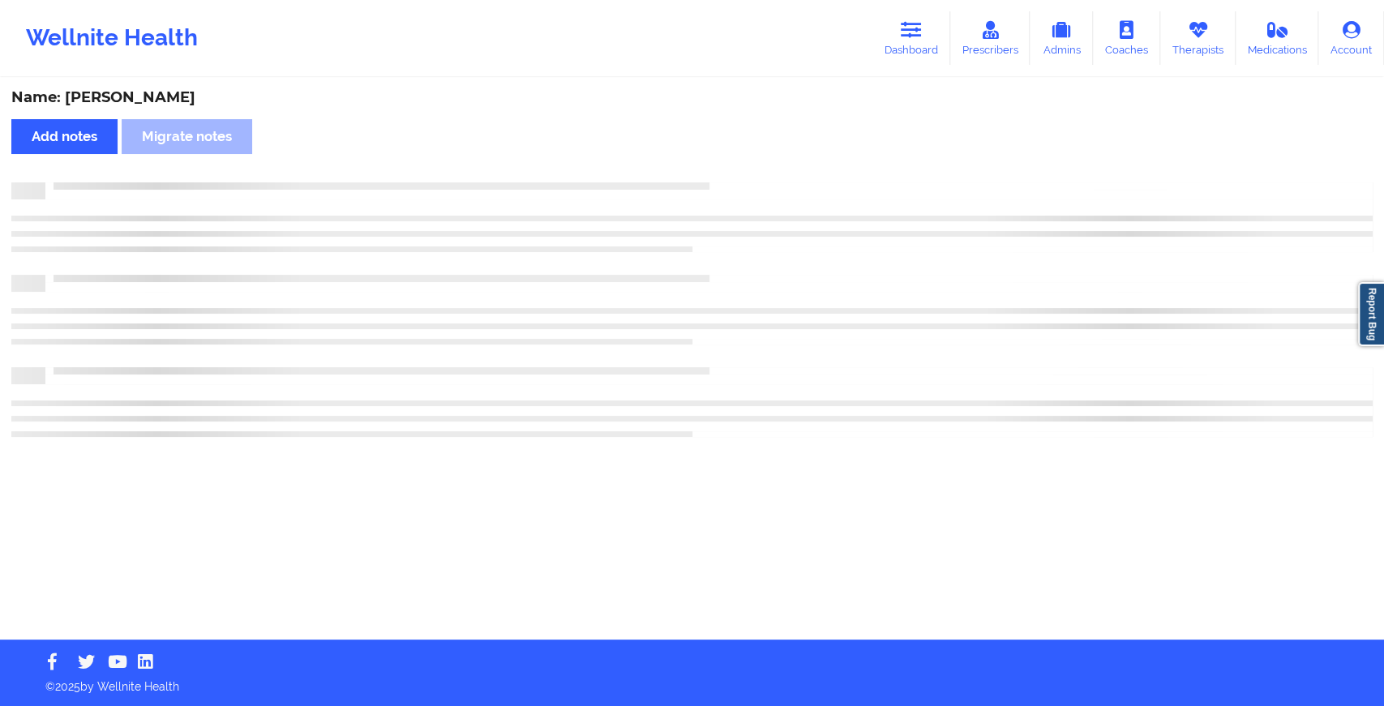
click at [755, 165] on div "Name: [PERSON_NAME] Add notes Migrate notes" at bounding box center [692, 359] width 1384 height 560
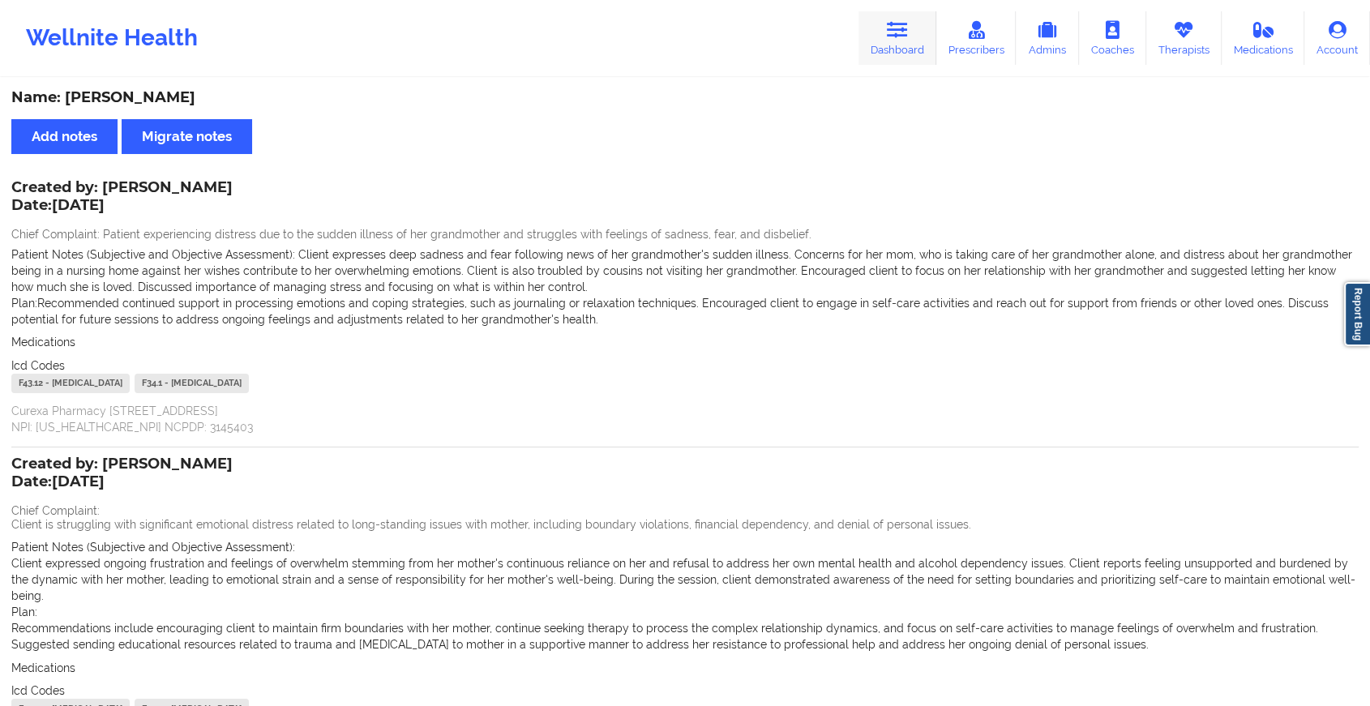
click at [894, 41] on link "Dashboard" at bounding box center [898, 38] width 78 height 54
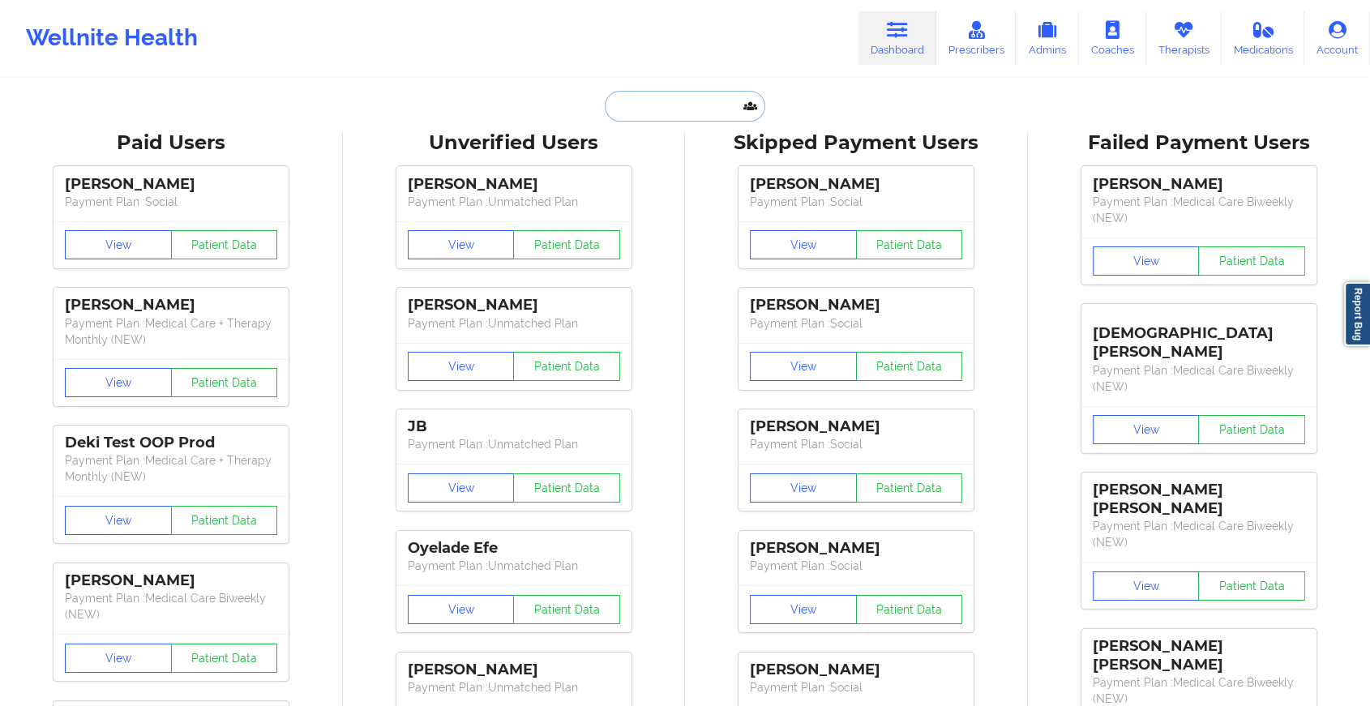
click at [672, 92] on input "text" at bounding box center [685, 106] width 161 height 31
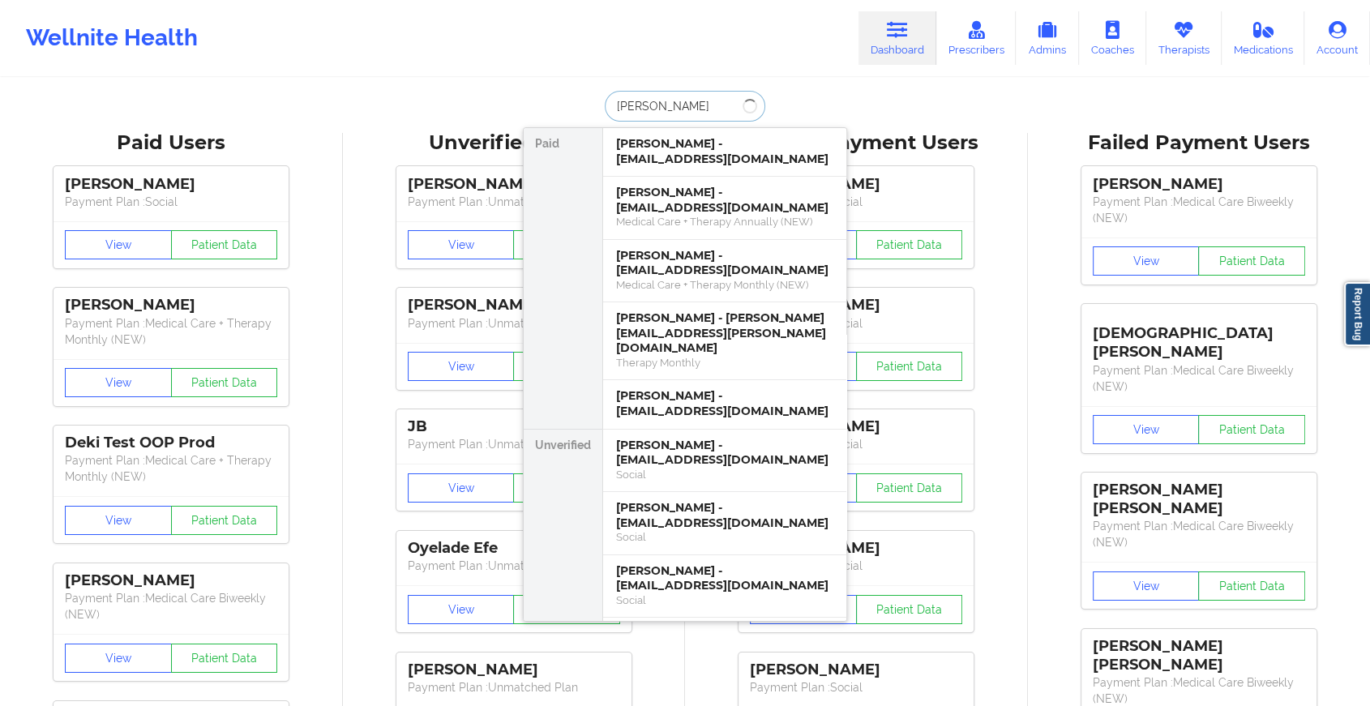
type input "[PERSON_NAME] [PERSON_NAME]"
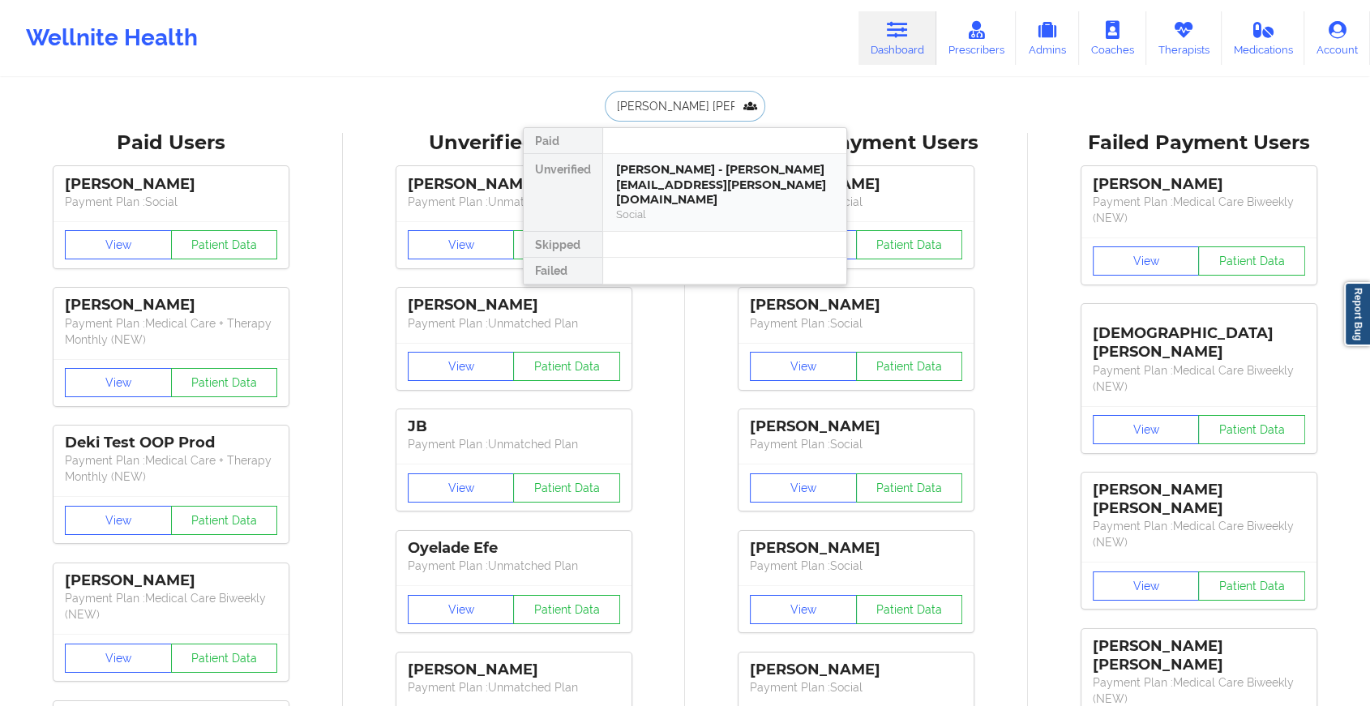
click at [715, 189] on div "[PERSON_NAME] - [PERSON_NAME][EMAIL_ADDRESS][PERSON_NAME][DOMAIN_NAME]" at bounding box center [724, 184] width 217 height 45
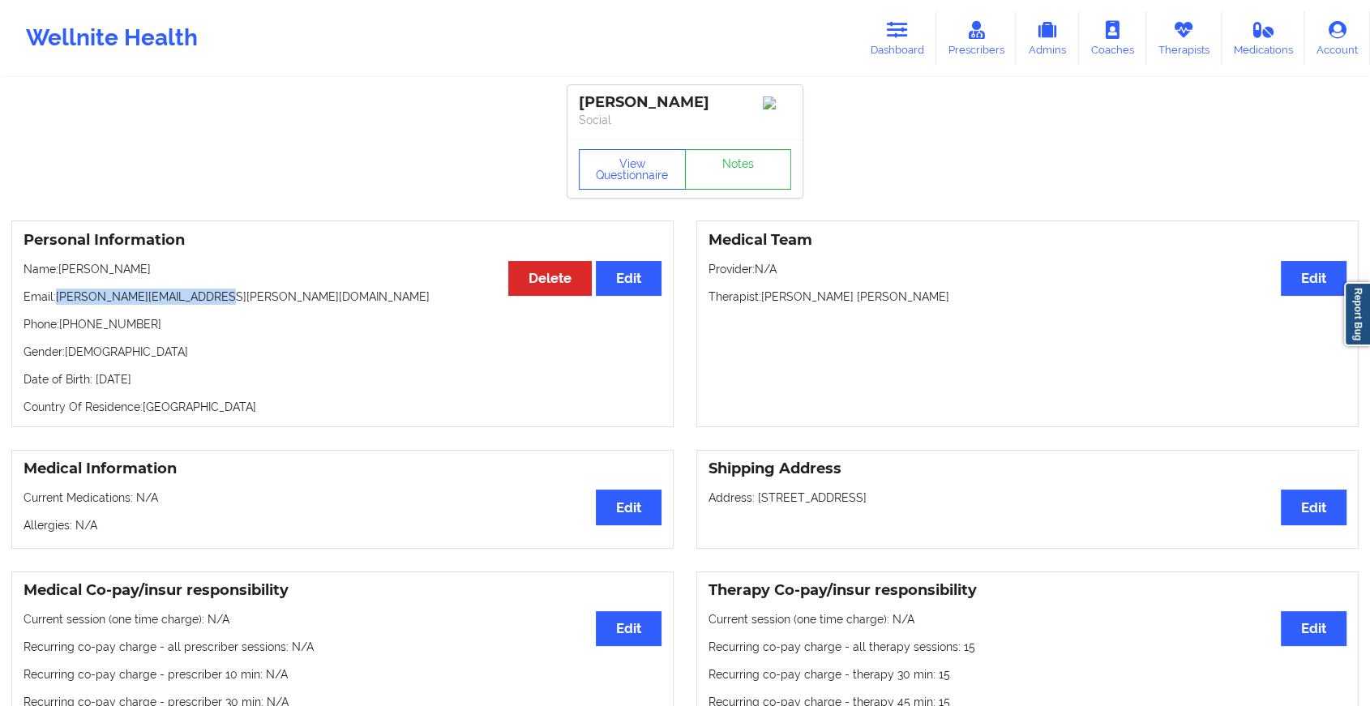
drag, startPoint x: 56, startPoint y: 300, endPoint x: 257, endPoint y: 301, distance: 201.1
click at [257, 301] on p "Email: [PERSON_NAME][EMAIL_ADDRESS][PERSON_NAME][DOMAIN_NAME]" at bounding box center [343, 297] width 638 height 16
copy p "[PERSON_NAME][EMAIL_ADDRESS][PERSON_NAME][DOMAIN_NAME]"
click at [883, 32] on link "Dashboard" at bounding box center [898, 38] width 78 height 54
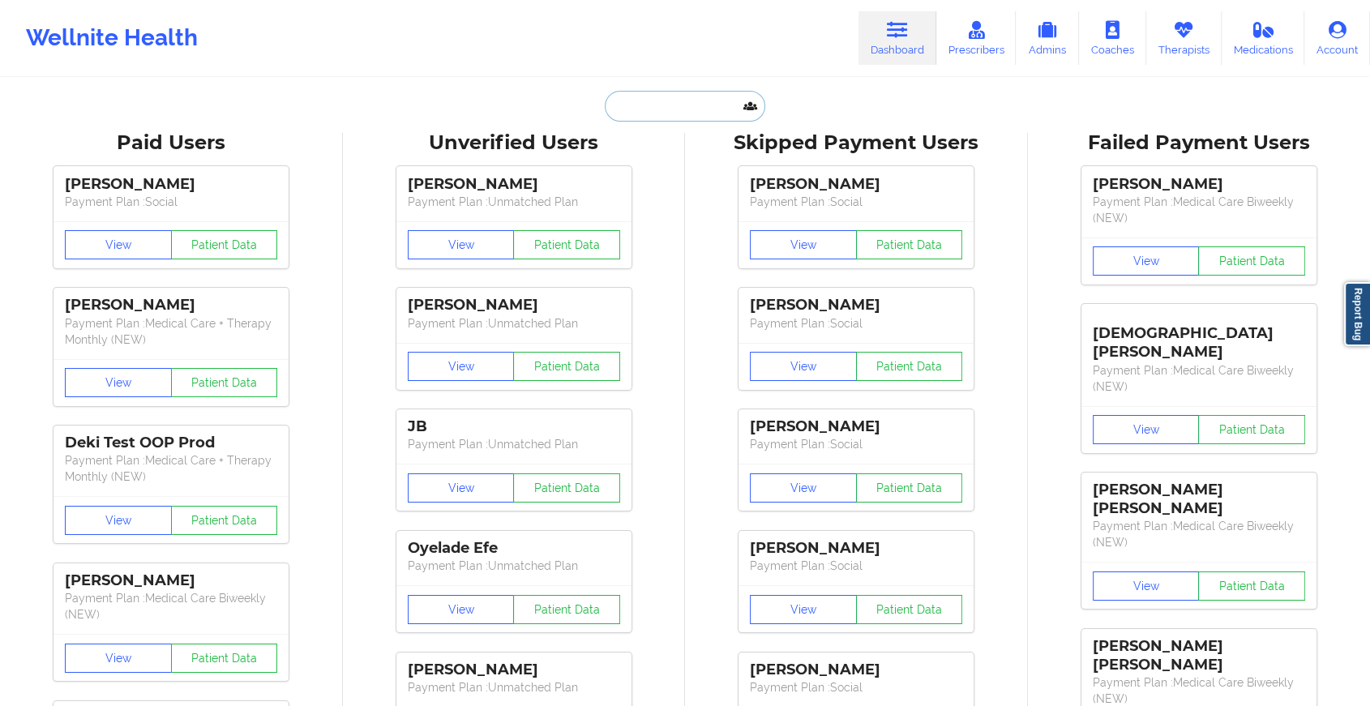
click at [673, 112] on input "text" at bounding box center [685, 106] width 161 height 31
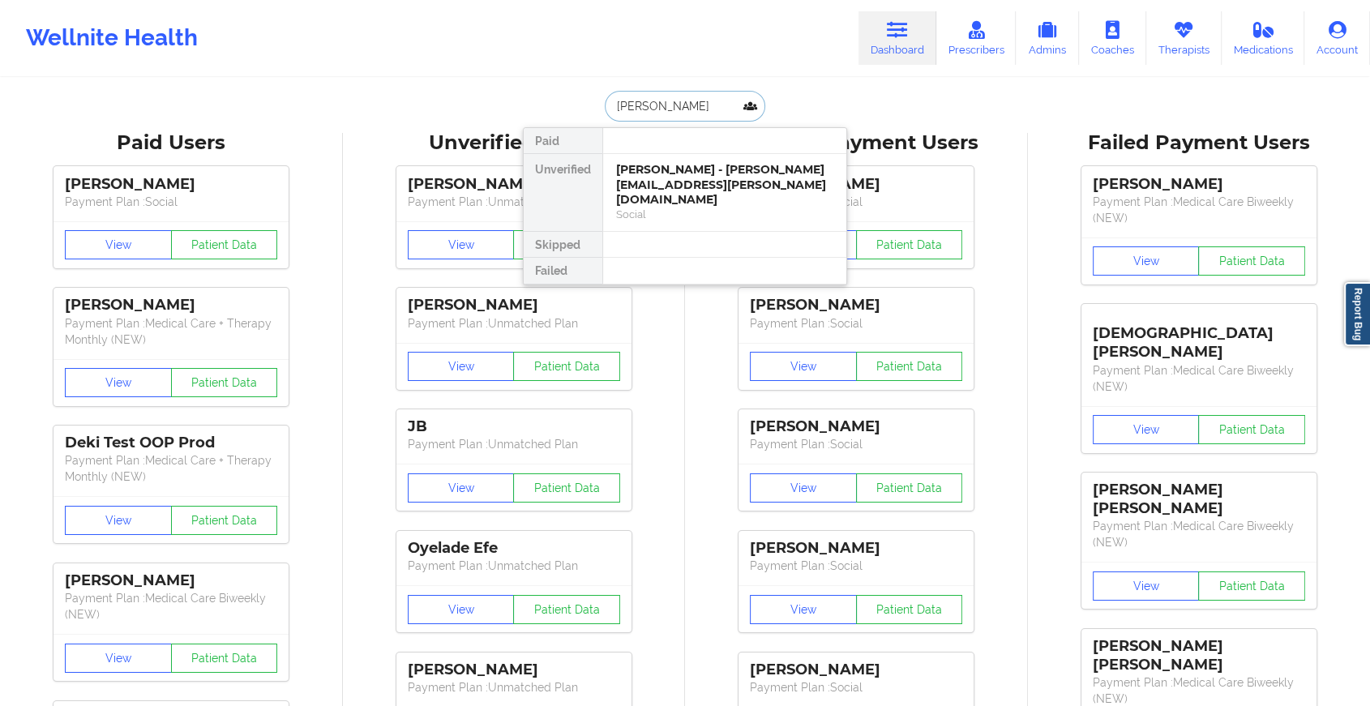
type input "[PERSON_NAME] tra"
click at [695, 182] on div "[PERSON_NAME] - [EMAIL_ADDRESS][DOMAIN_NAME]" at bounding box center [724, 177] width 217 height 30
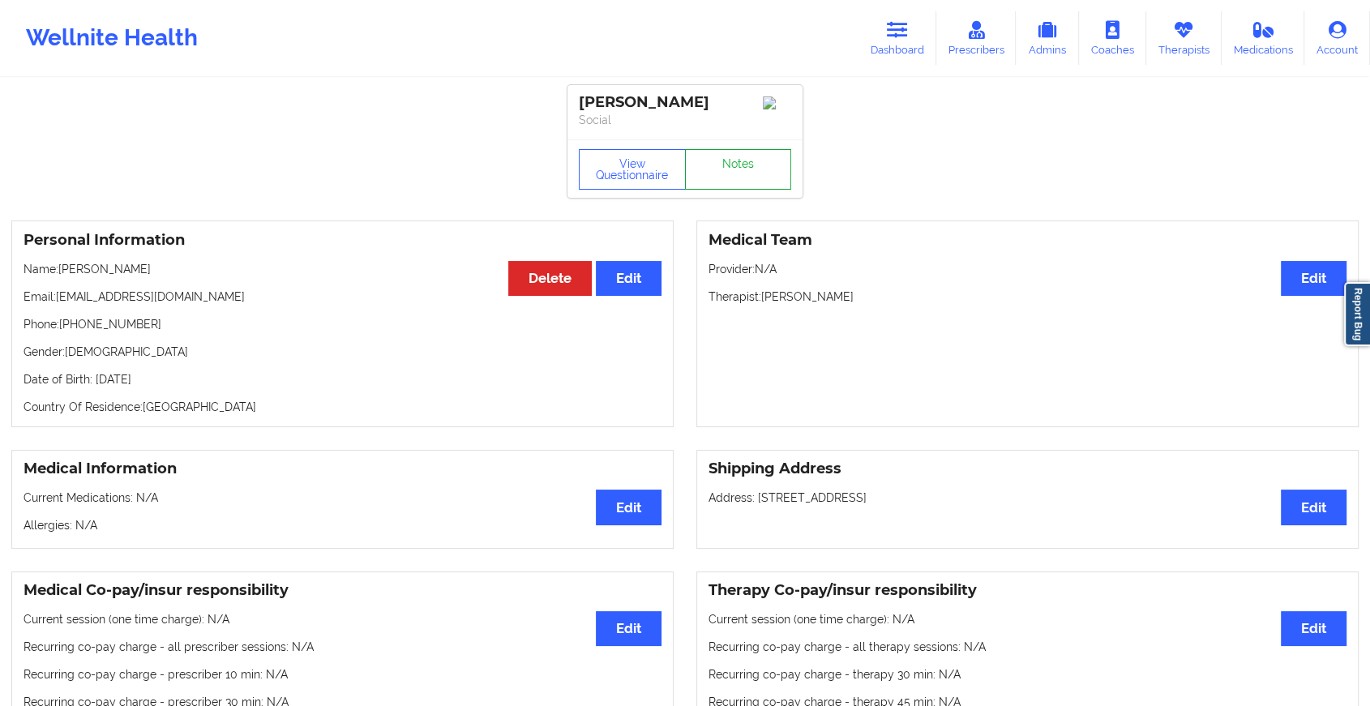
click at [695, 182] on link "Notes" at bounding box center [738, 169] width 107 height 41
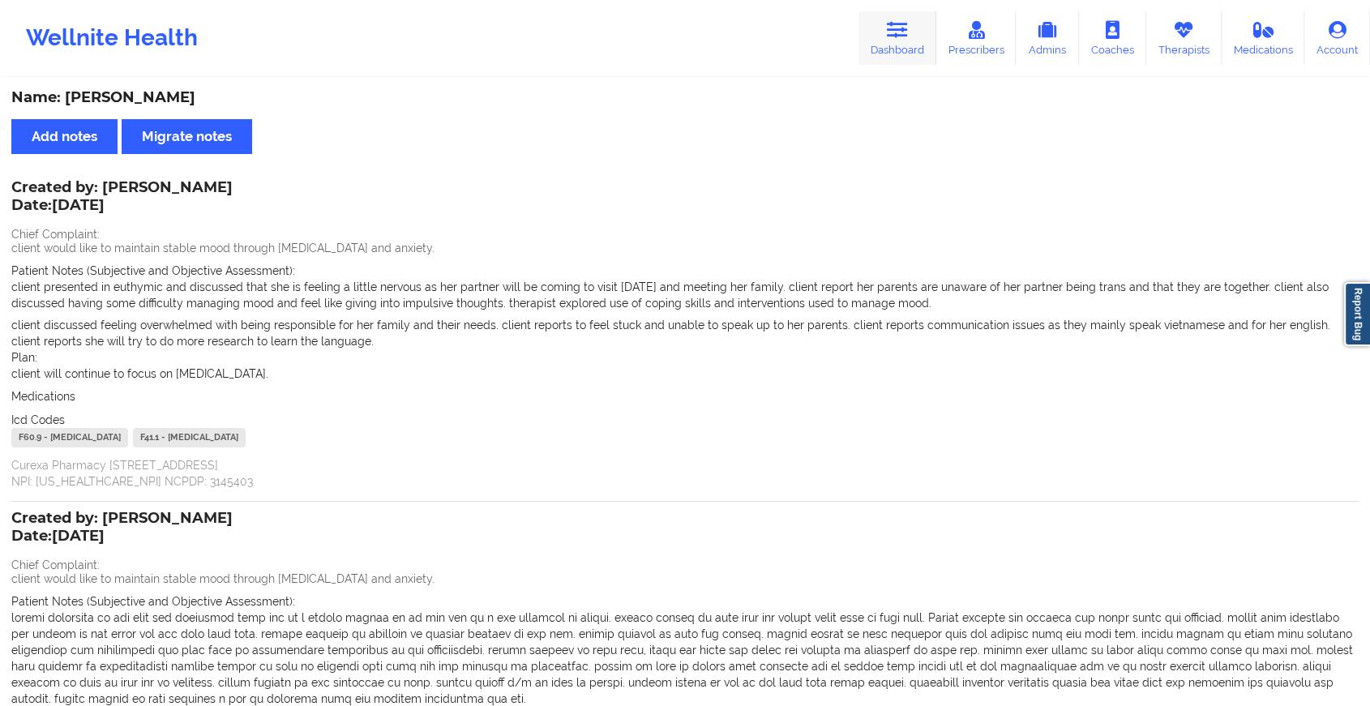
click at [872, 49] on link "Dashboard" at bounding box center [898, 38] width 78 height 54
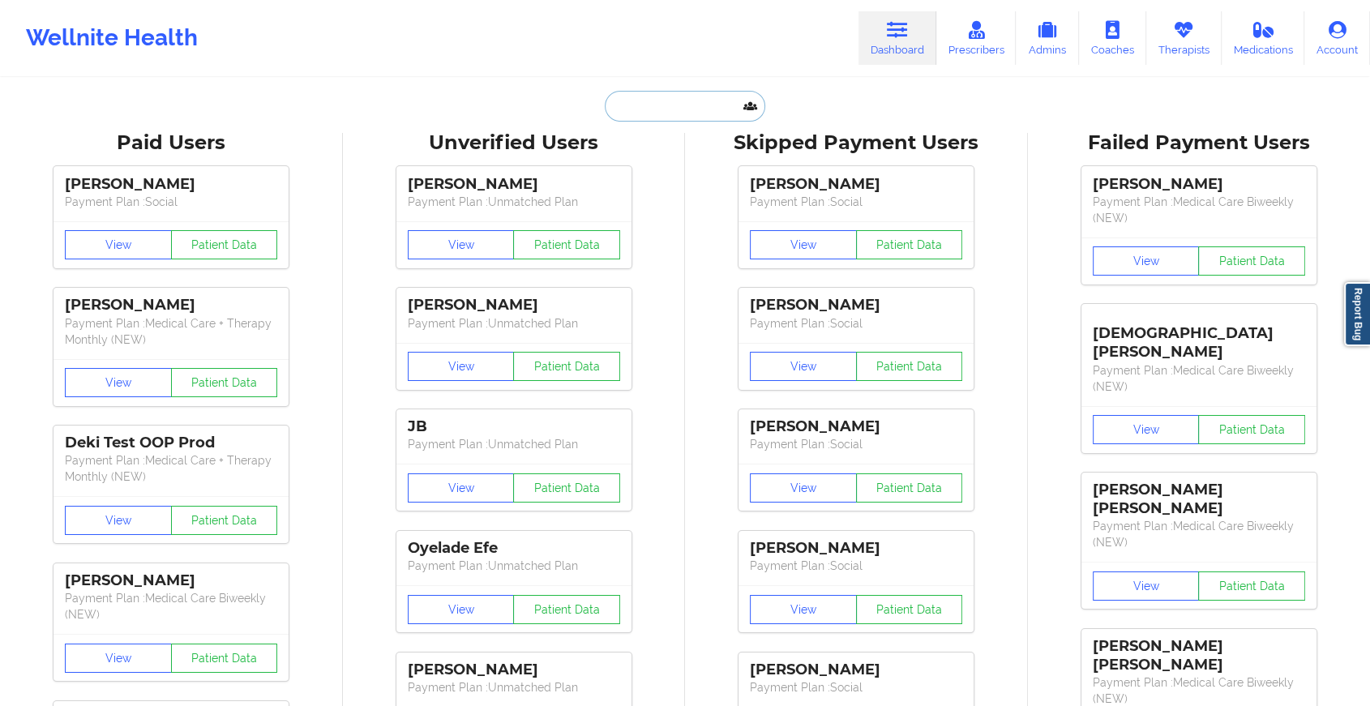
click at [693, 114] on input "text" at bounding box center [685, 106] width 161 height 31
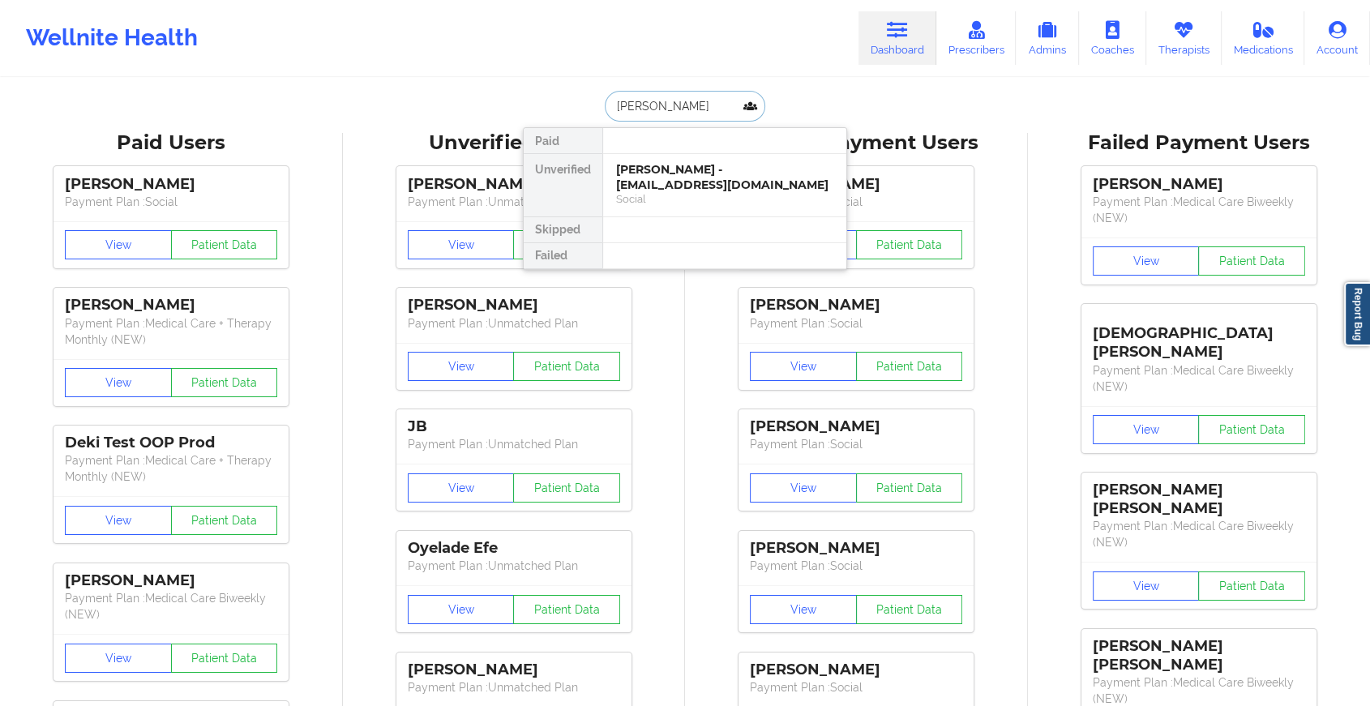
type input "[PERSON_NAME]"
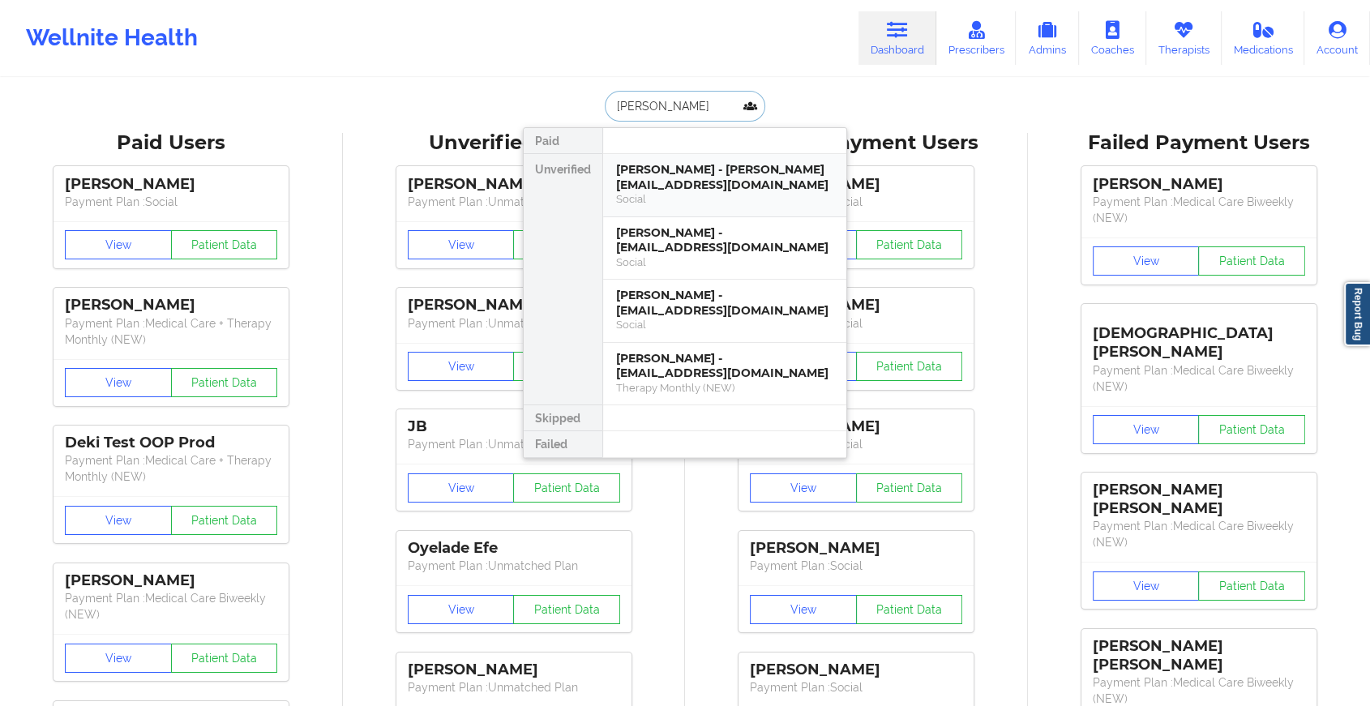
click at [681, 192] on div "Social" at bounding box center [724, 199] width 217 height 14
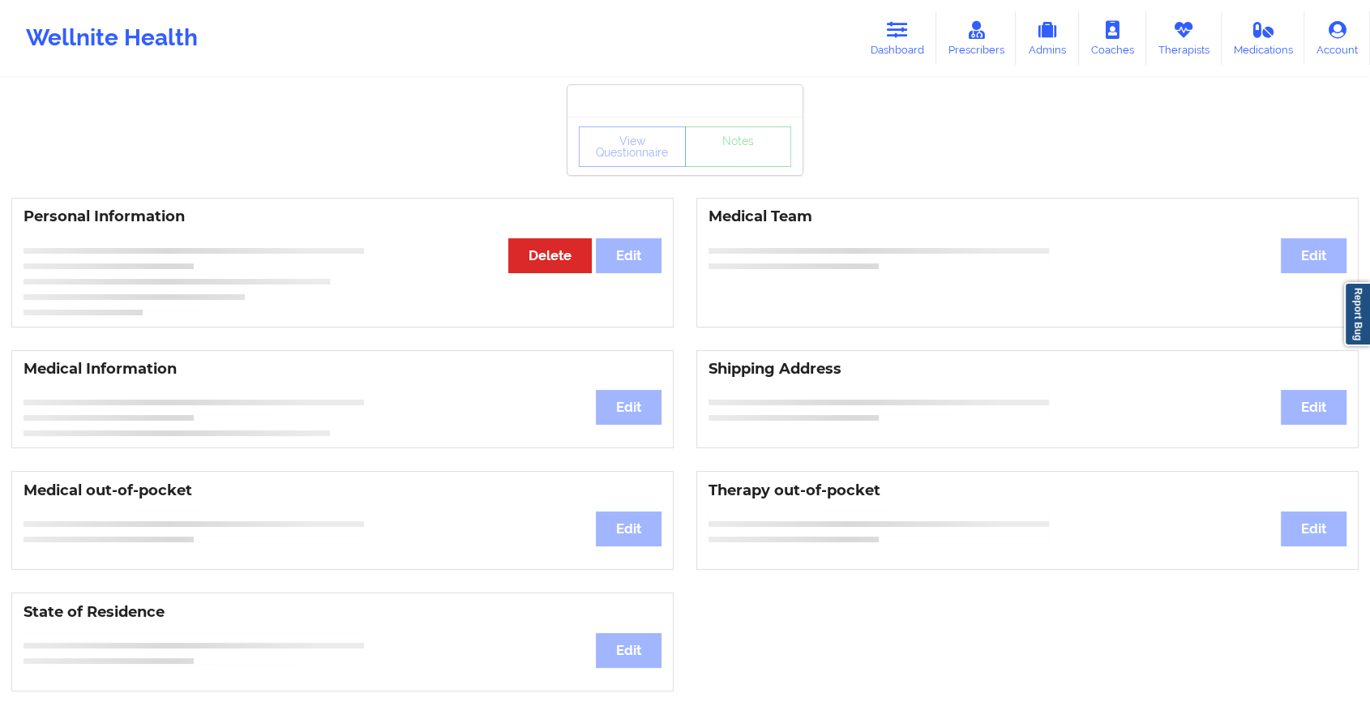
click at [728, 160] on div "View Questionnaire Notes" at bounding box center [685, 147] width 212 height 41
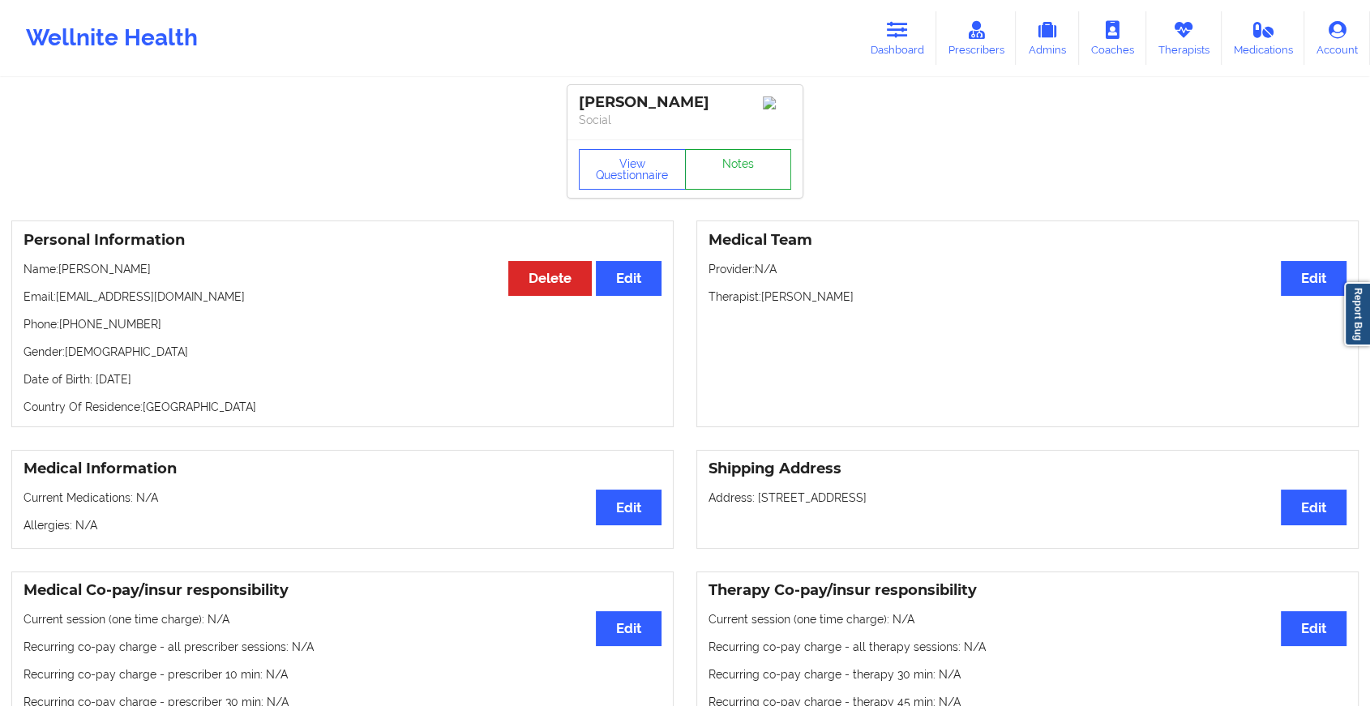
click at [728, 160] on link "Notes" at bounding box center [738, 169] width 107 height 41
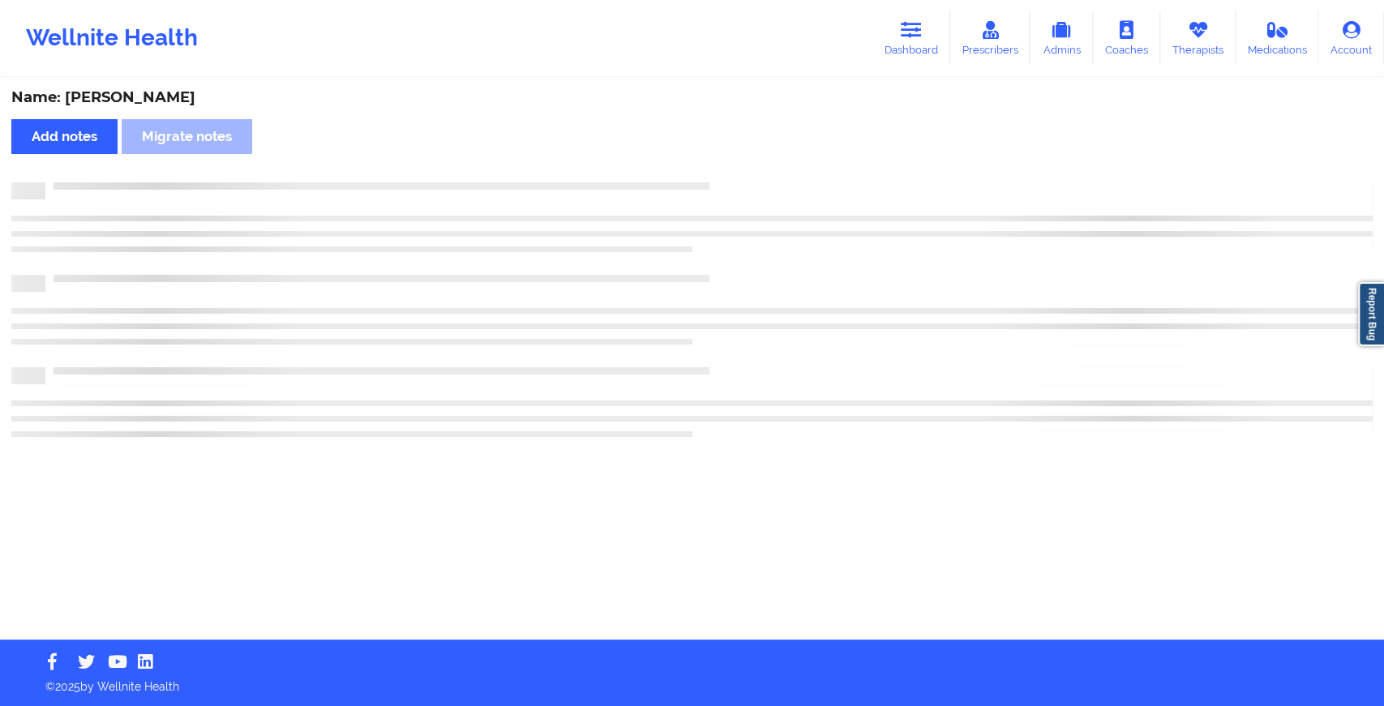
click at [728, 160] on div "Name: [PERSON_NAME] notes Migrate notes" at bounding box center [692, 359] width 1384 height 560
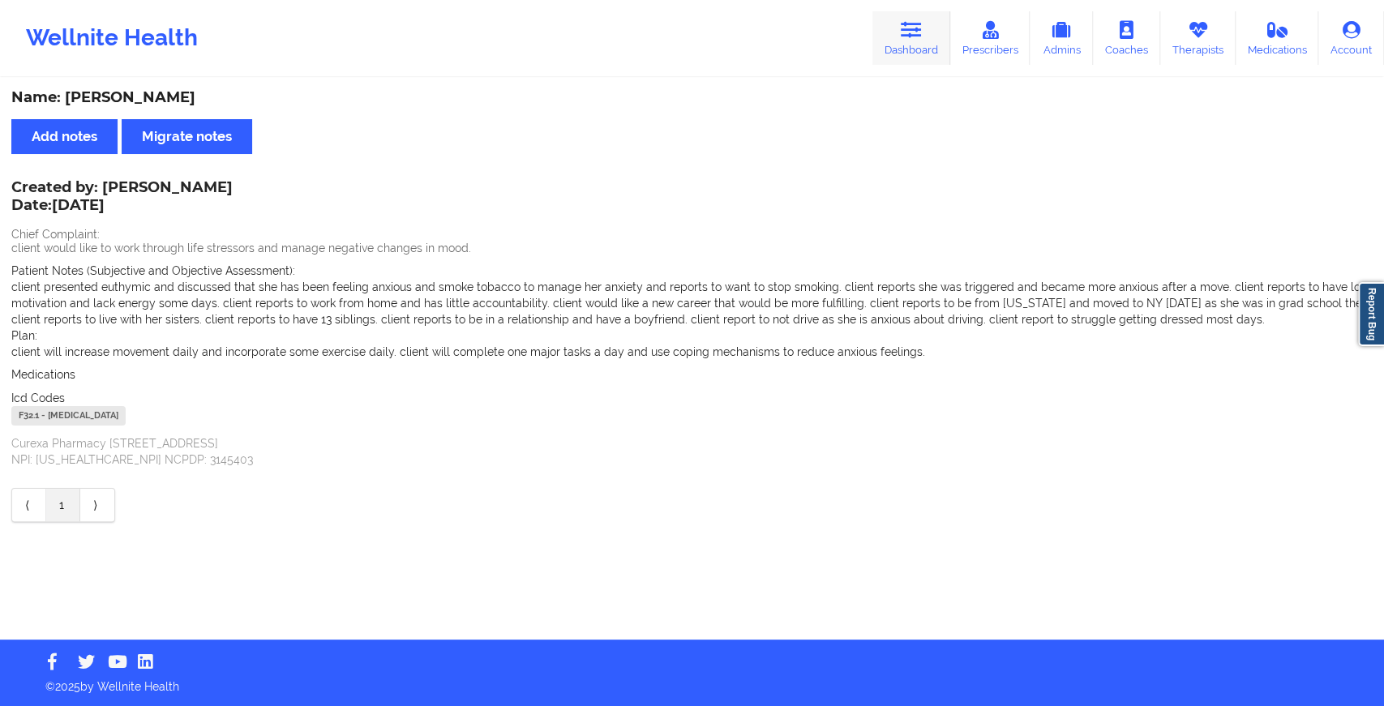
click at [911, 21] on icon at bounding box center [911, 30] width 21 height 18
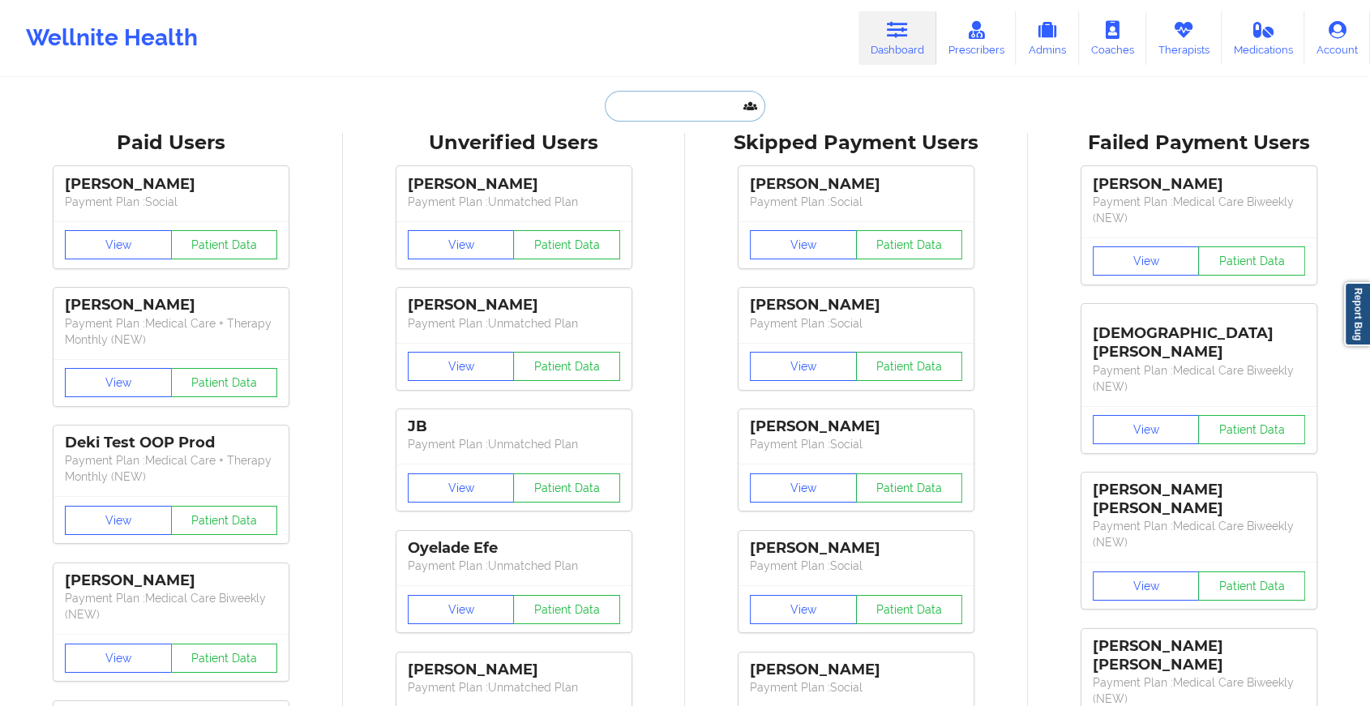
click at [723, 97] on input "text" at bounding box center [685, 106] width 161 height 31
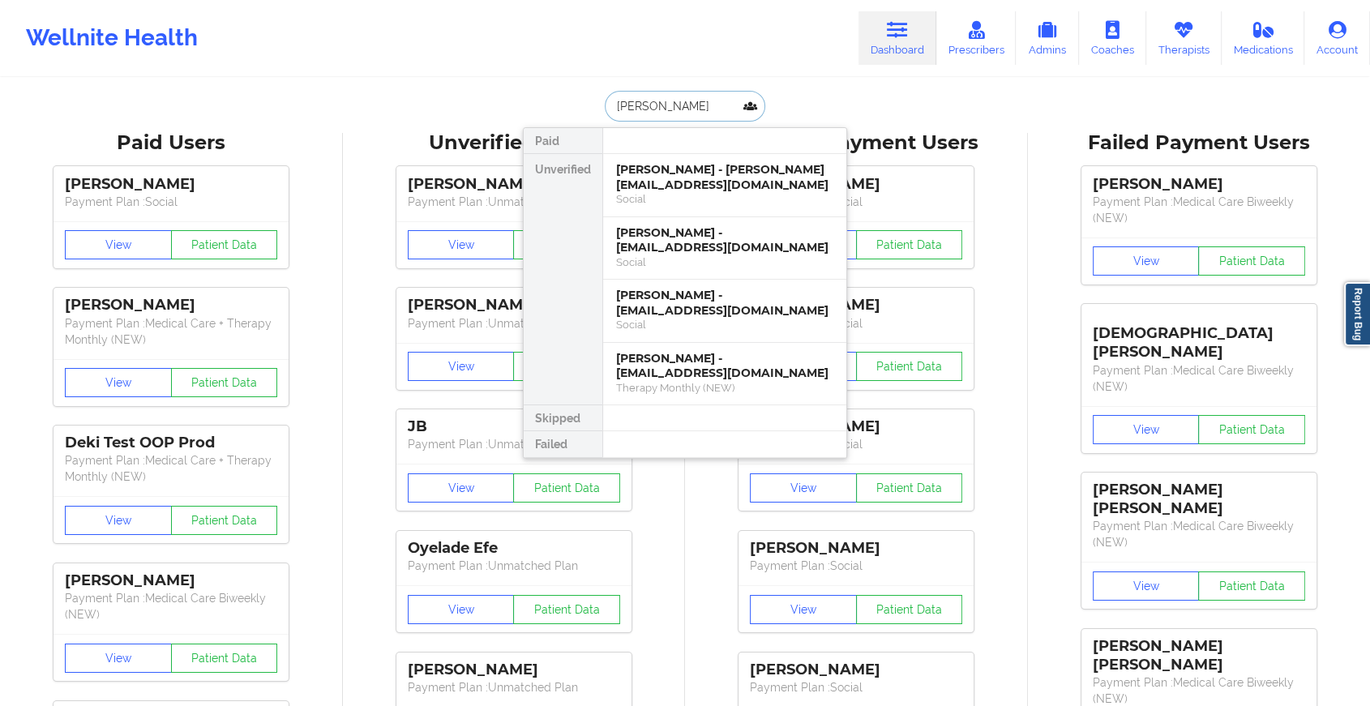
type input "[PERSON_NAME]"
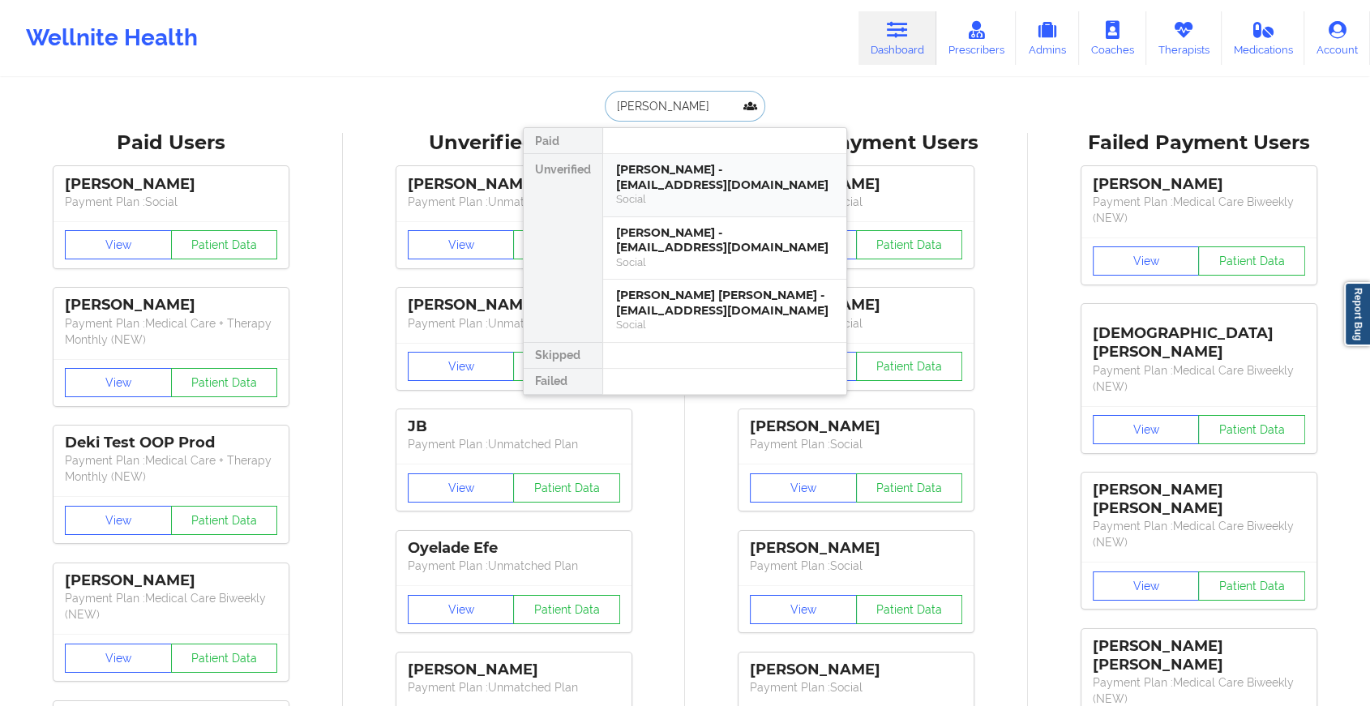
click at [691, 192] on div "Social" at bounding box center [724, 199] width 217 height 14
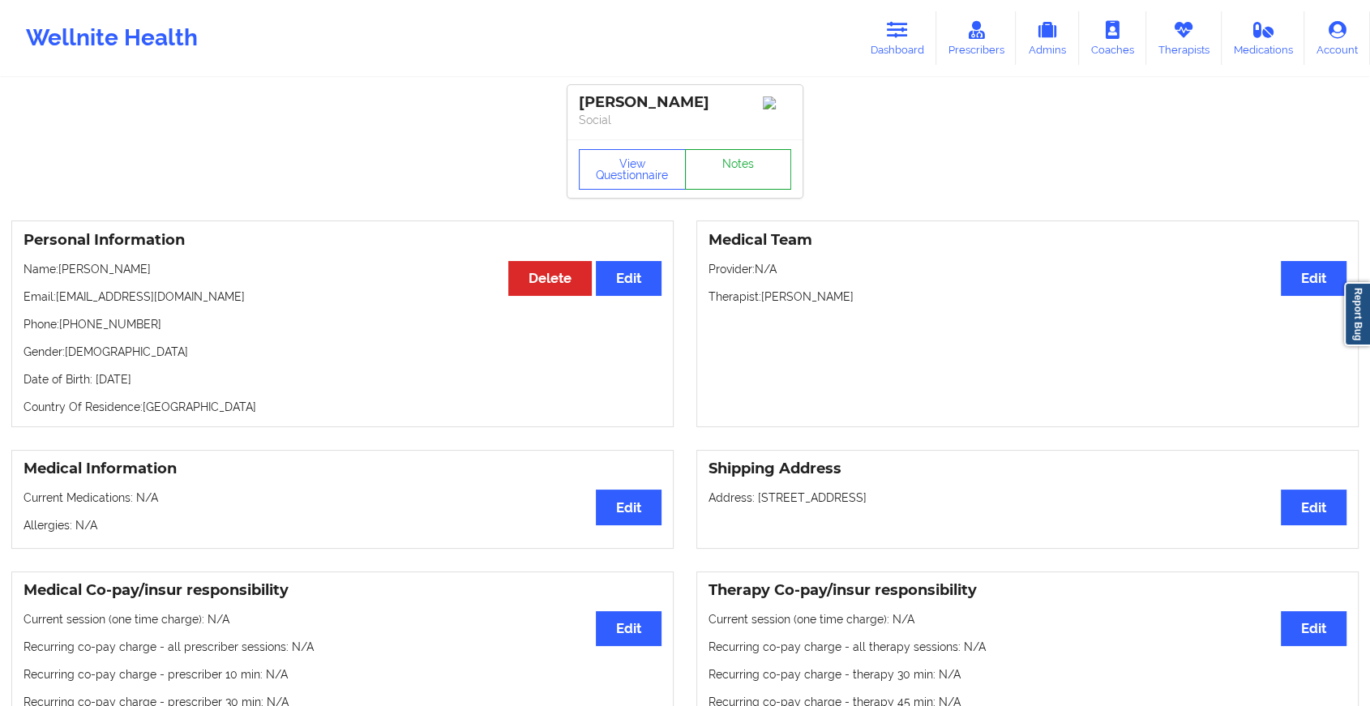
click at [736, 169] on link "Notes" at bounding box center [738, 169] width 107 height 41
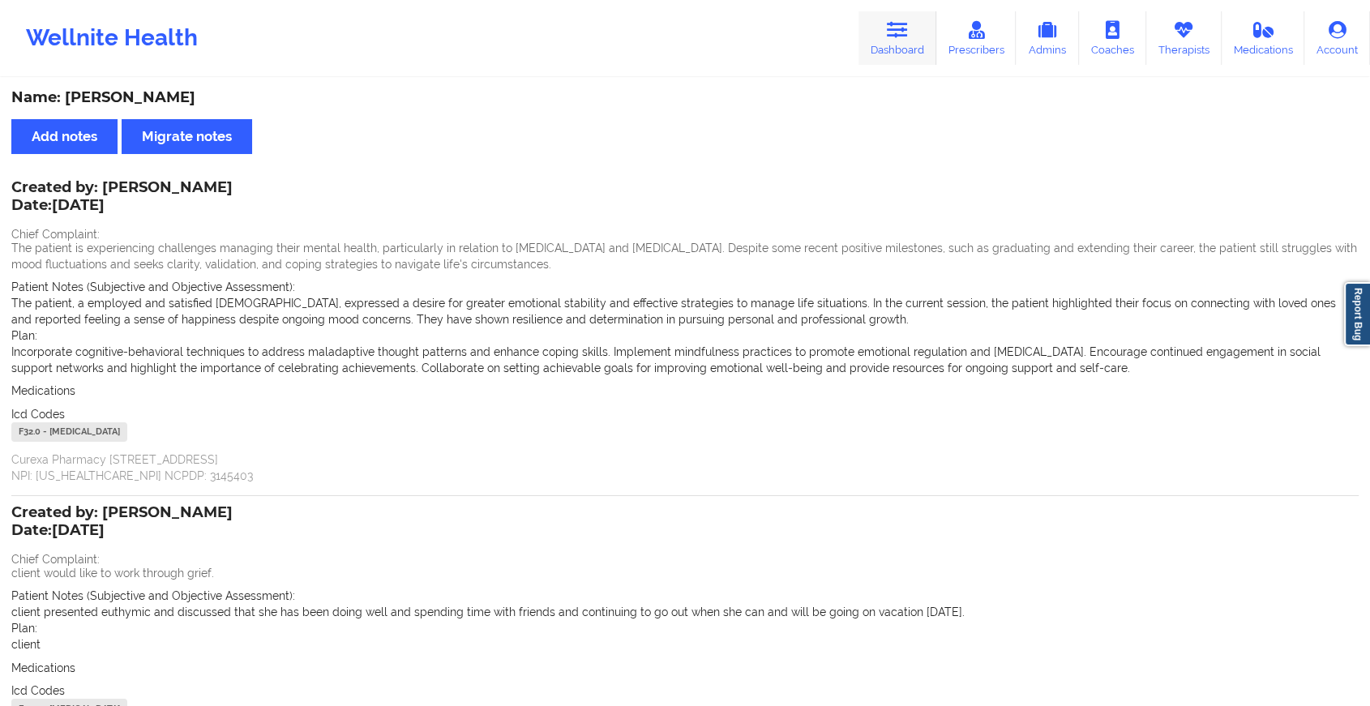
click at [891, 58] on link "Dashboard" at bounding box center [898, 38] width 78 height 54
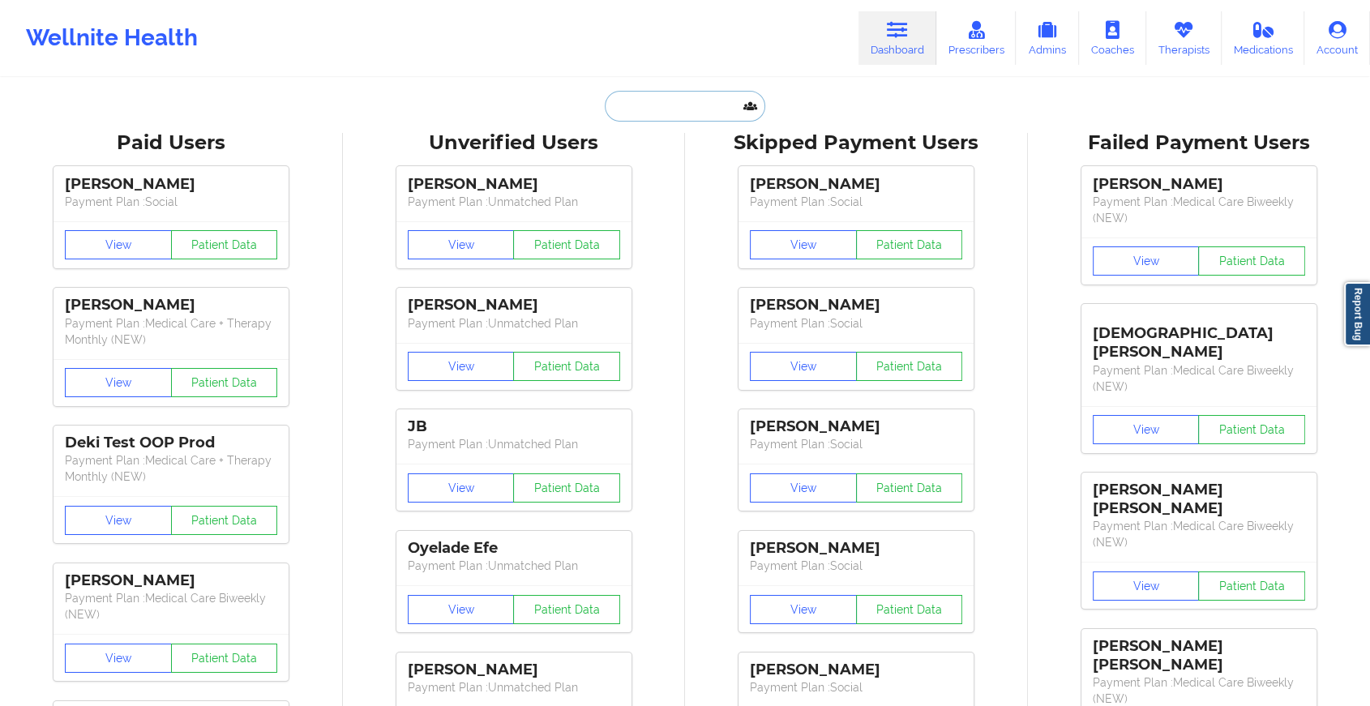
click at [680, 106] on input "text" at bounding box center [685, 106] width 161 height 31
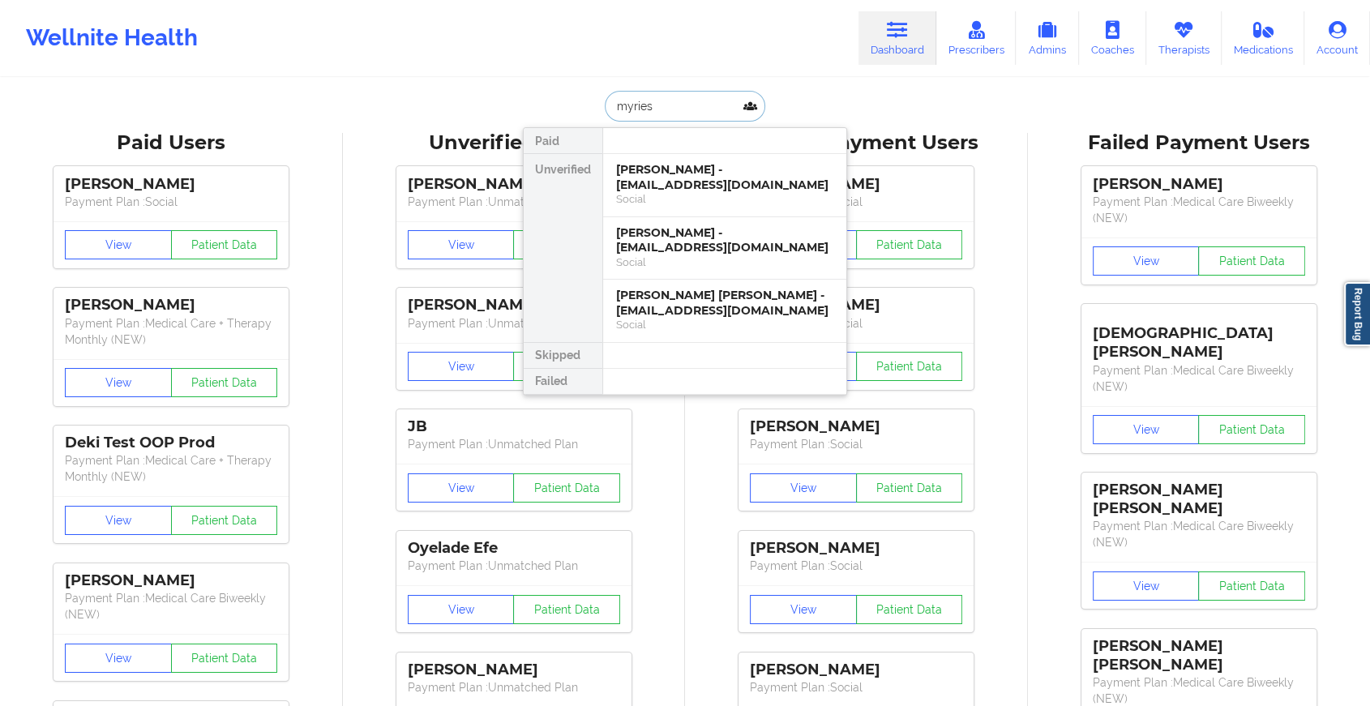
type input "myriesh"
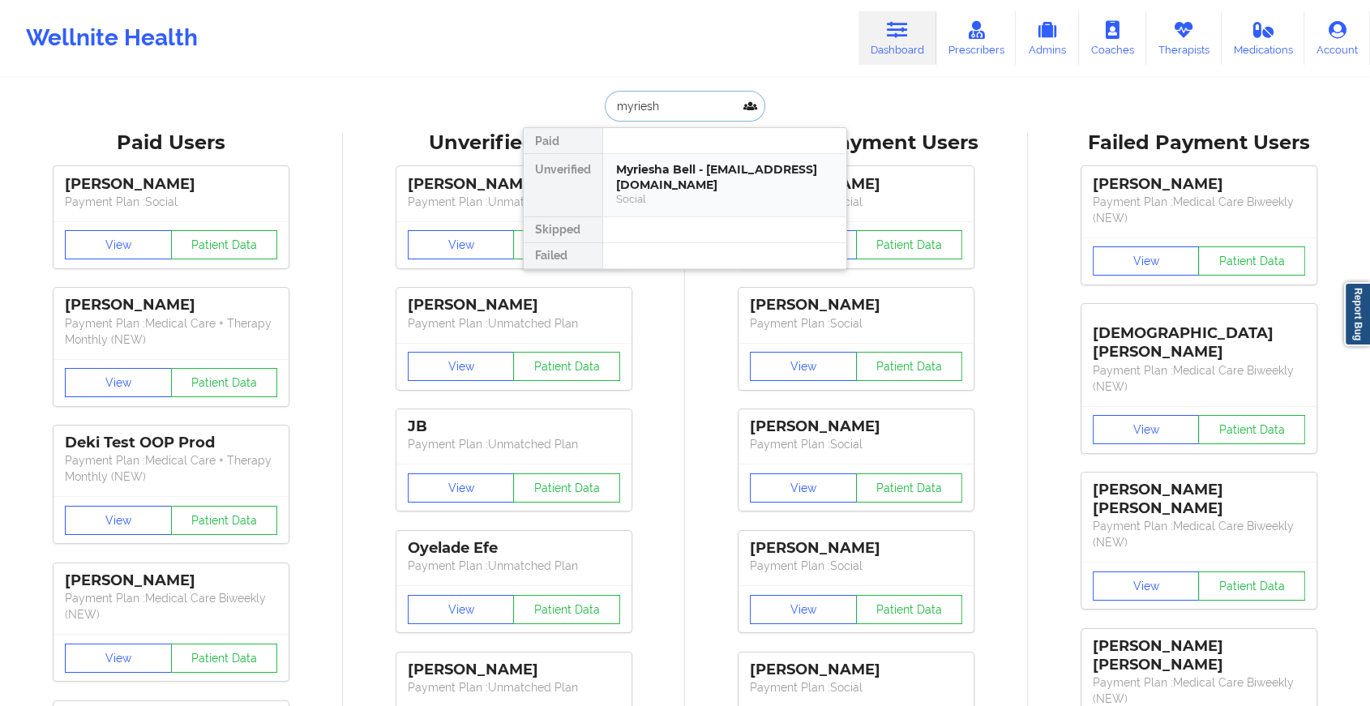
click at [670, 169] on div "Myriesha Bell - [EMAIL_ADDRESS][DOMAIN_NAME]" at bounding box center [724, 177] width 217 height 30
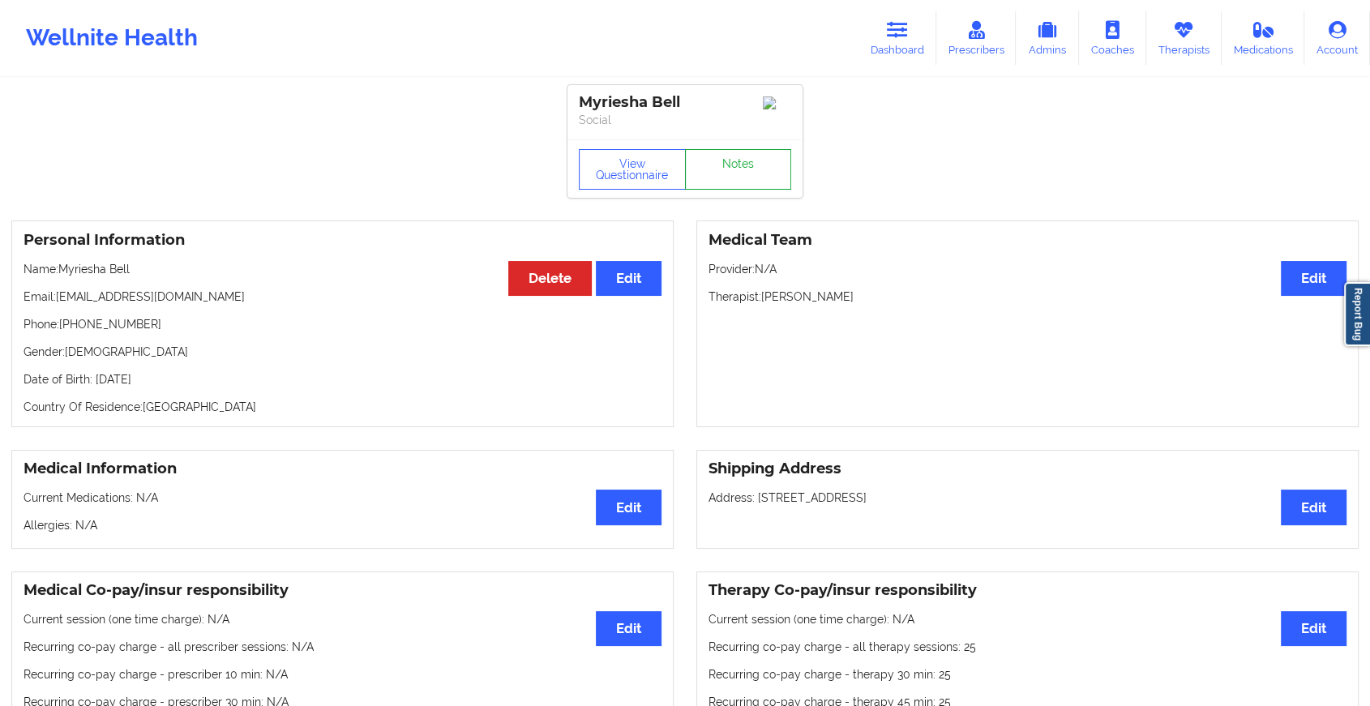
click at [706, 165] on link "Notes" at bounding box center [738, 169] width 107 height 41
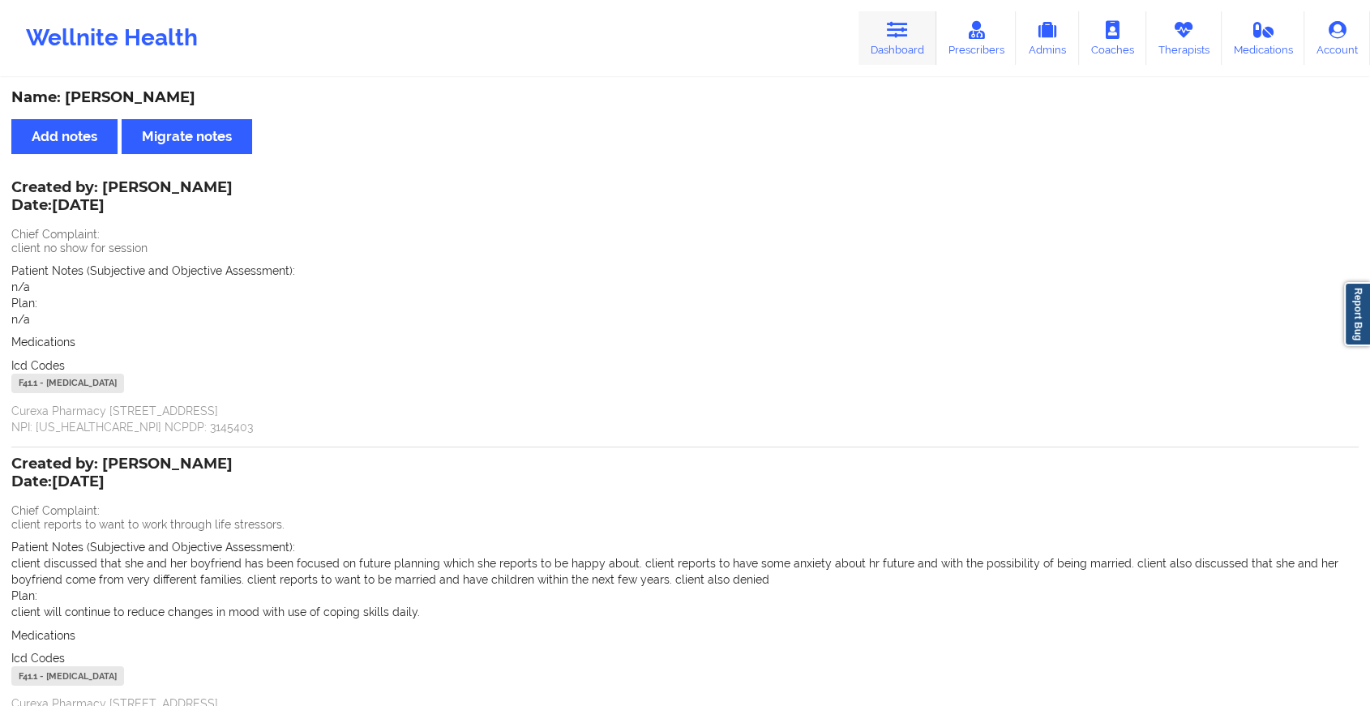
click at [892, 44] on link "Dashboard" at bounding box center [898, 38] width 78 height 54
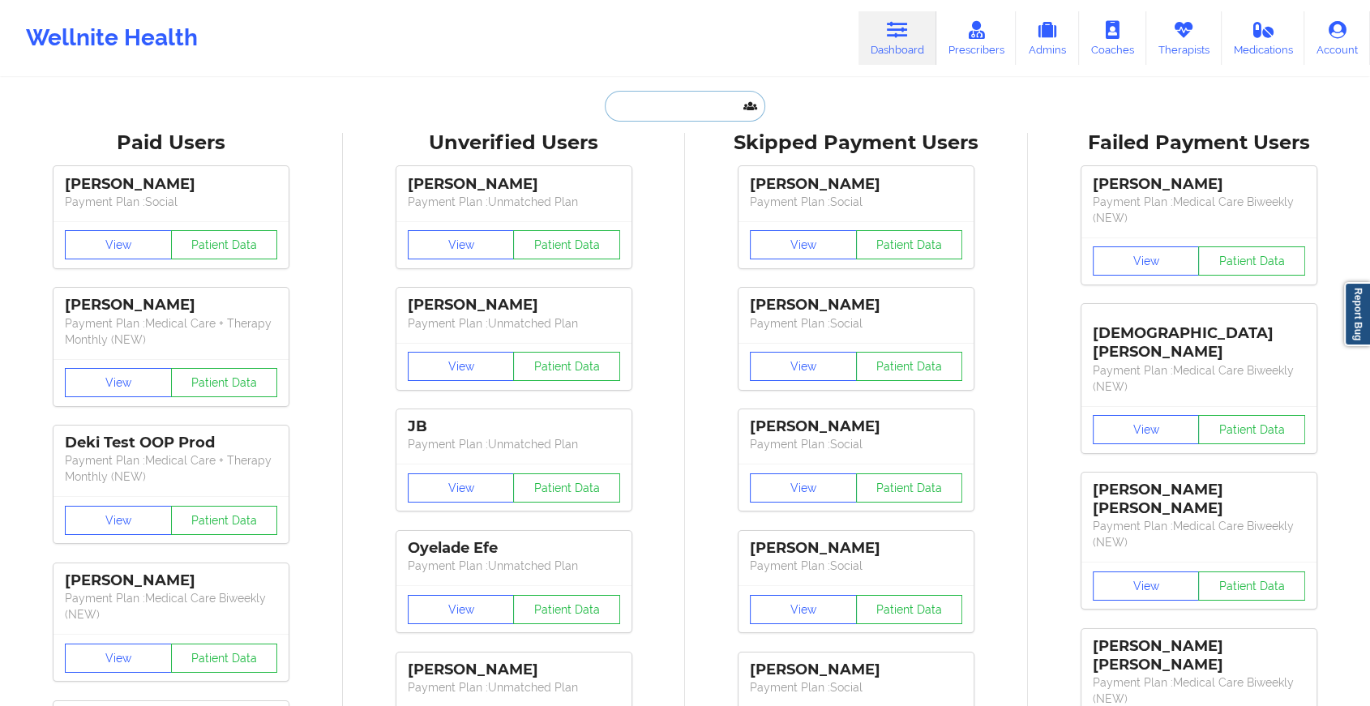
click at [680, 99] on input "text" at bounding box center [685, 106] width 161 height 31
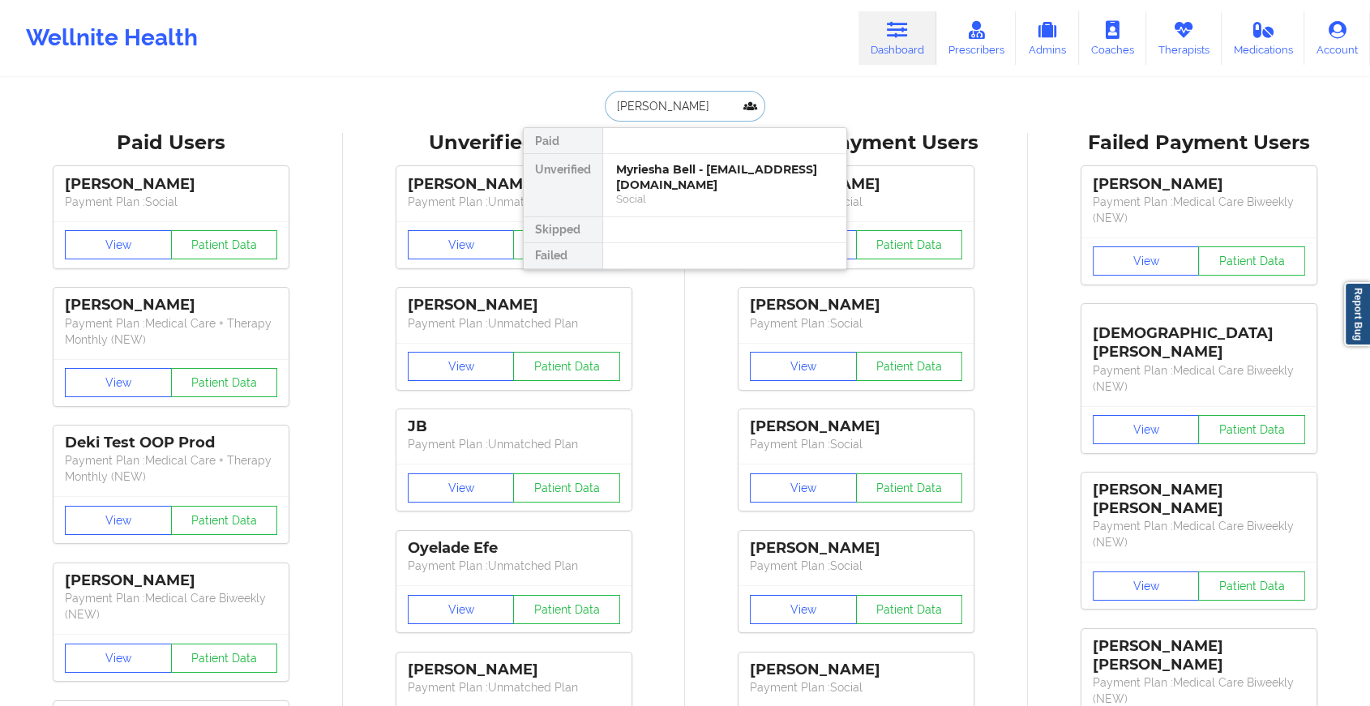
type input "[PERSON_NAME]"
click at [670, 167] on div "[PERSON_NAME] - [EMAIL_ADDRESS][DOMAIN_NAME]" at bounding box center [724, 177] width 217 height 30
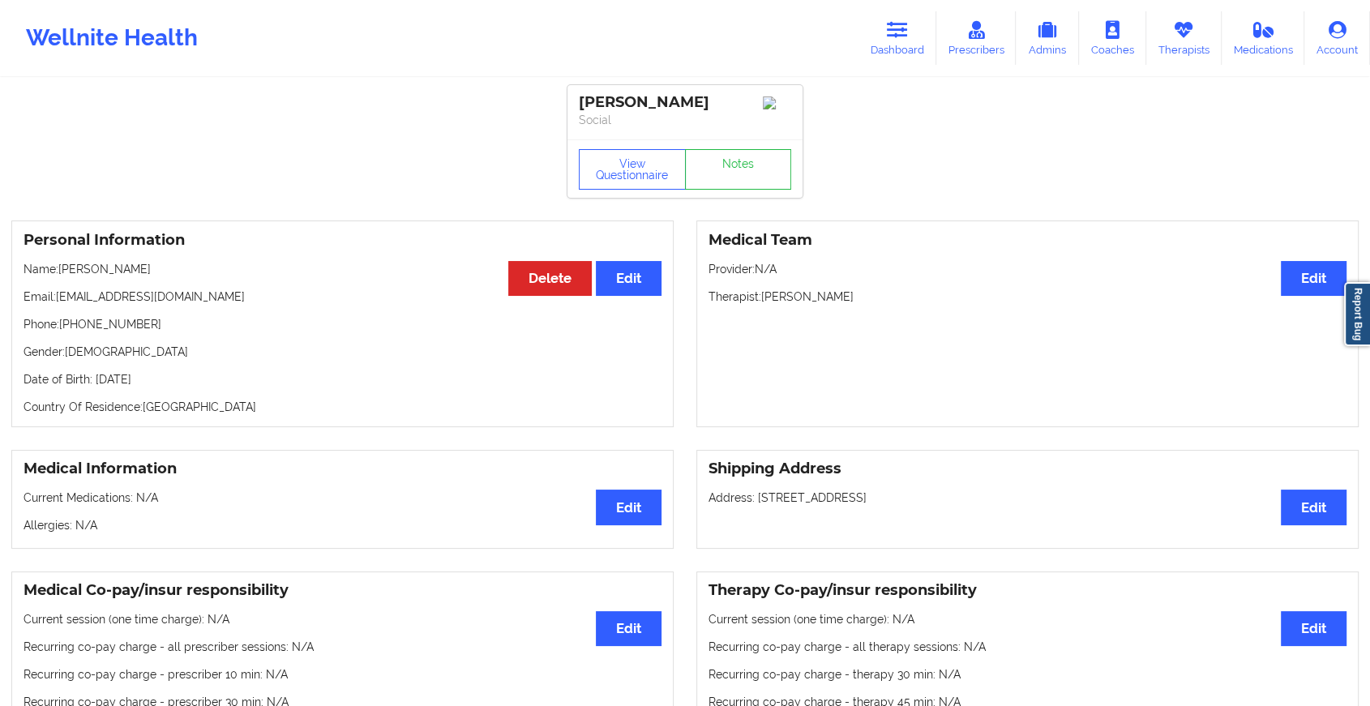
click at [723, 161] on div "View Questionnaire Notes" at bounding box center [685, 169] width 212 height 41
click at [723, 161] on link "Notes" at bounding box center [738, 169] width 107 height 41
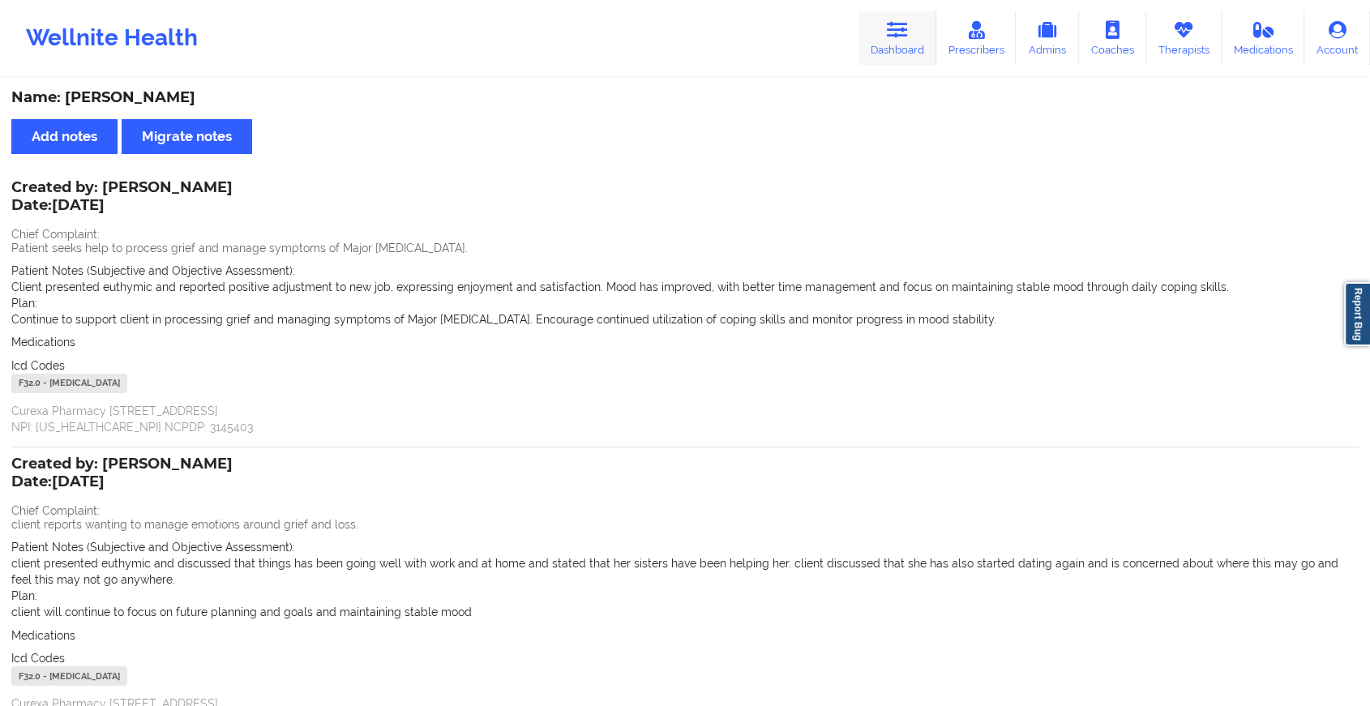
click at [915, 40] on link "Dashboard" at bounding box center [898, 38] width 78 height 54
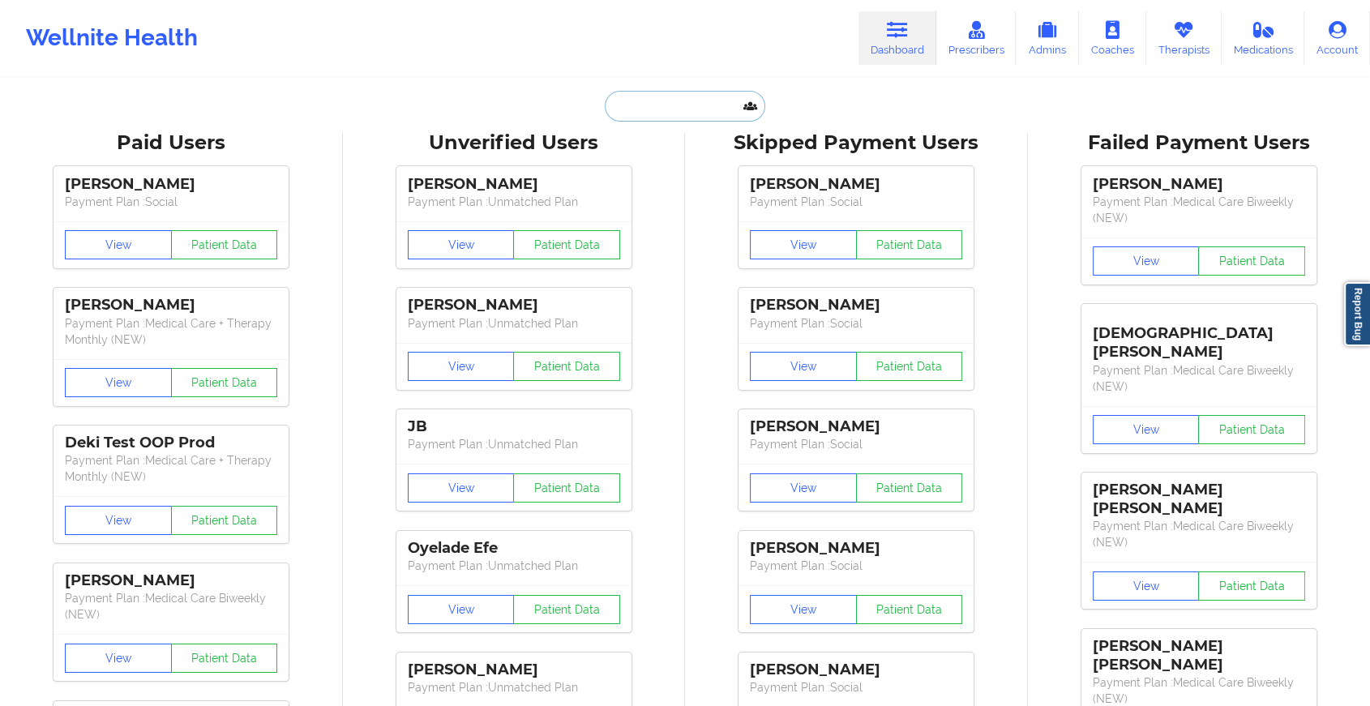
click at [684, 92] on input "text" at bounding box center [685, 106] width 161 height 31
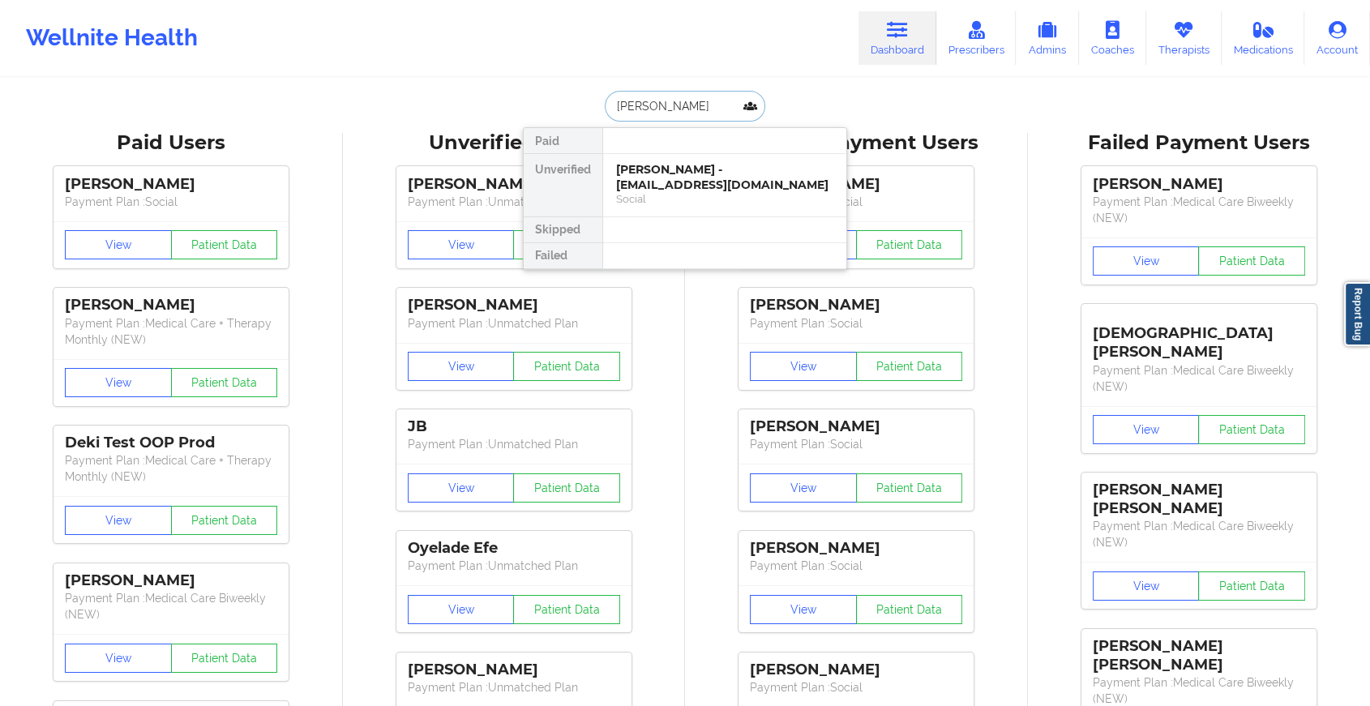
type input "[PERSON_NAME]"
click at [656, 154] on div "[PERSON_NAME] - [EMAIL_ADDRESS][DOMAIN_NAME] Social" at bounding box center [724, 185] width 243 height 62
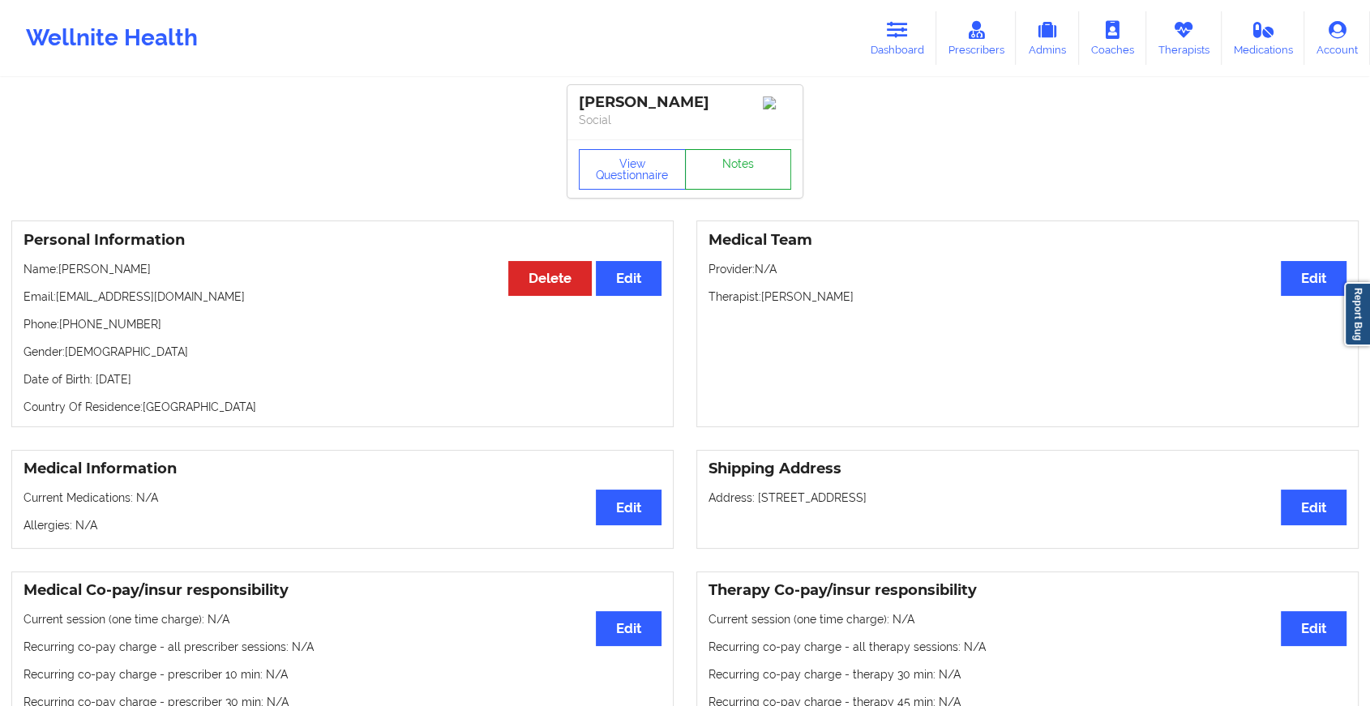
click at [733, 184] on link "Notes" at bounding box center [738, 169] width 107 height 41
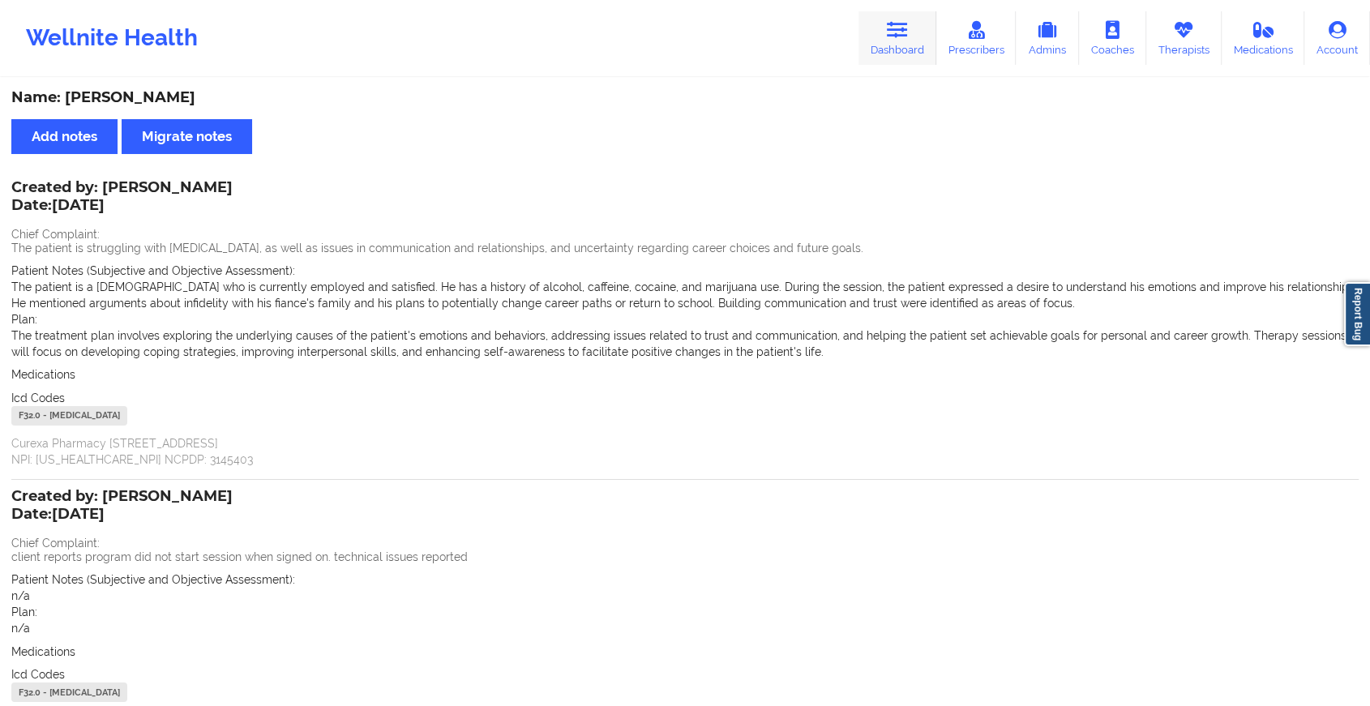
click at [887, 18] on link "Dashboard" at bounding box center [898, 38] width 78 height 54
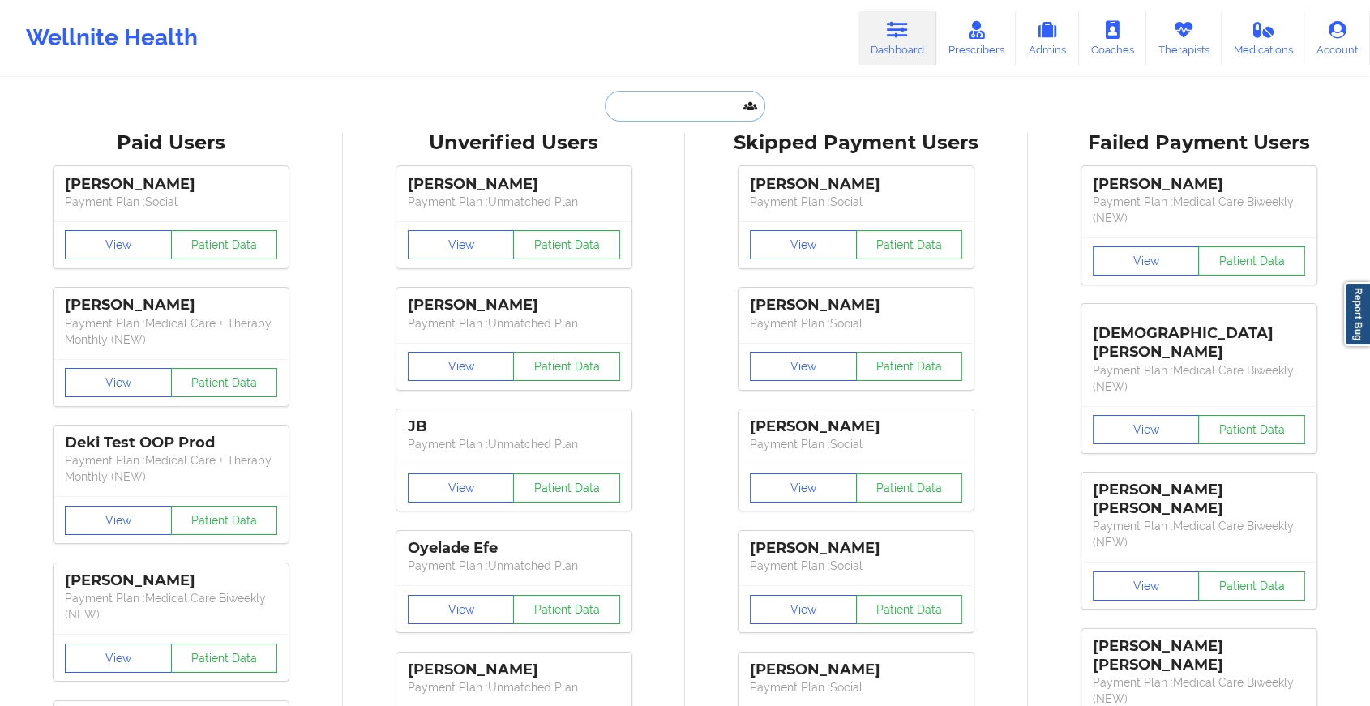
click at [686, 100] on input "text" at bounding box center [685, 106] width 161 height 31
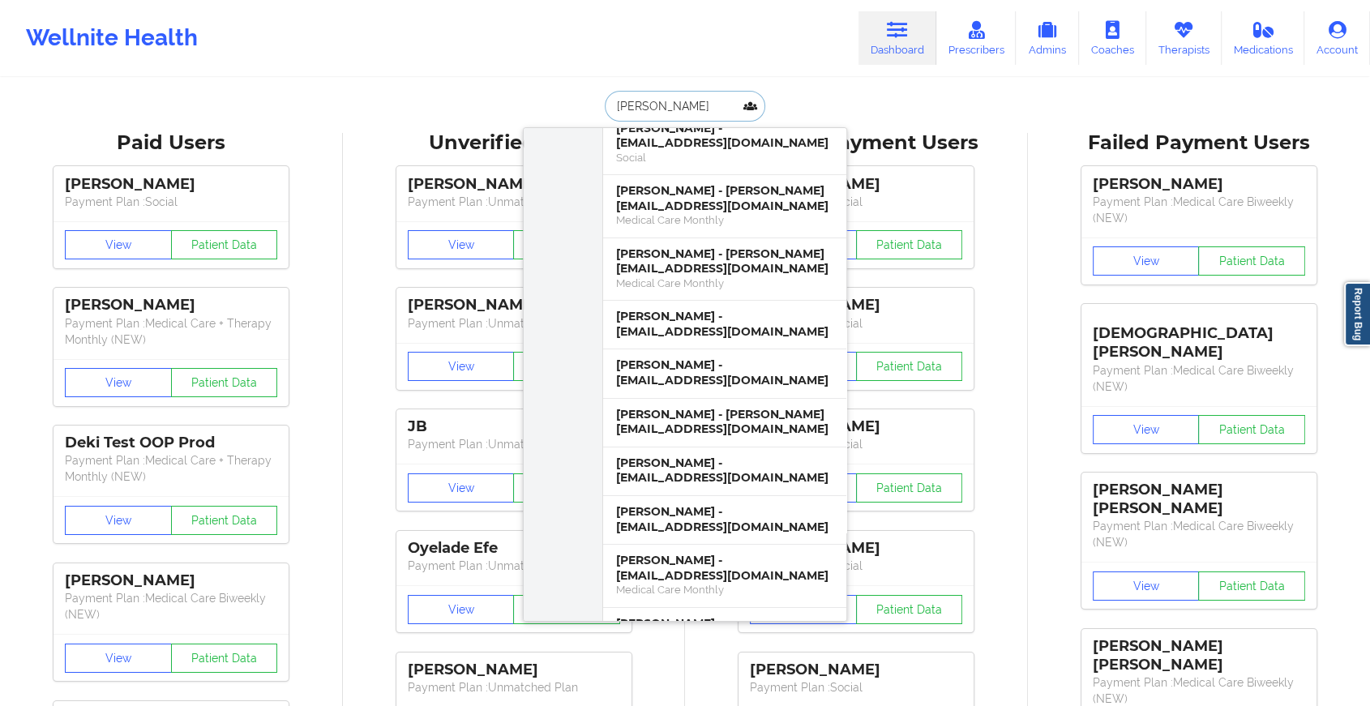
scroll to position [5740, 0]
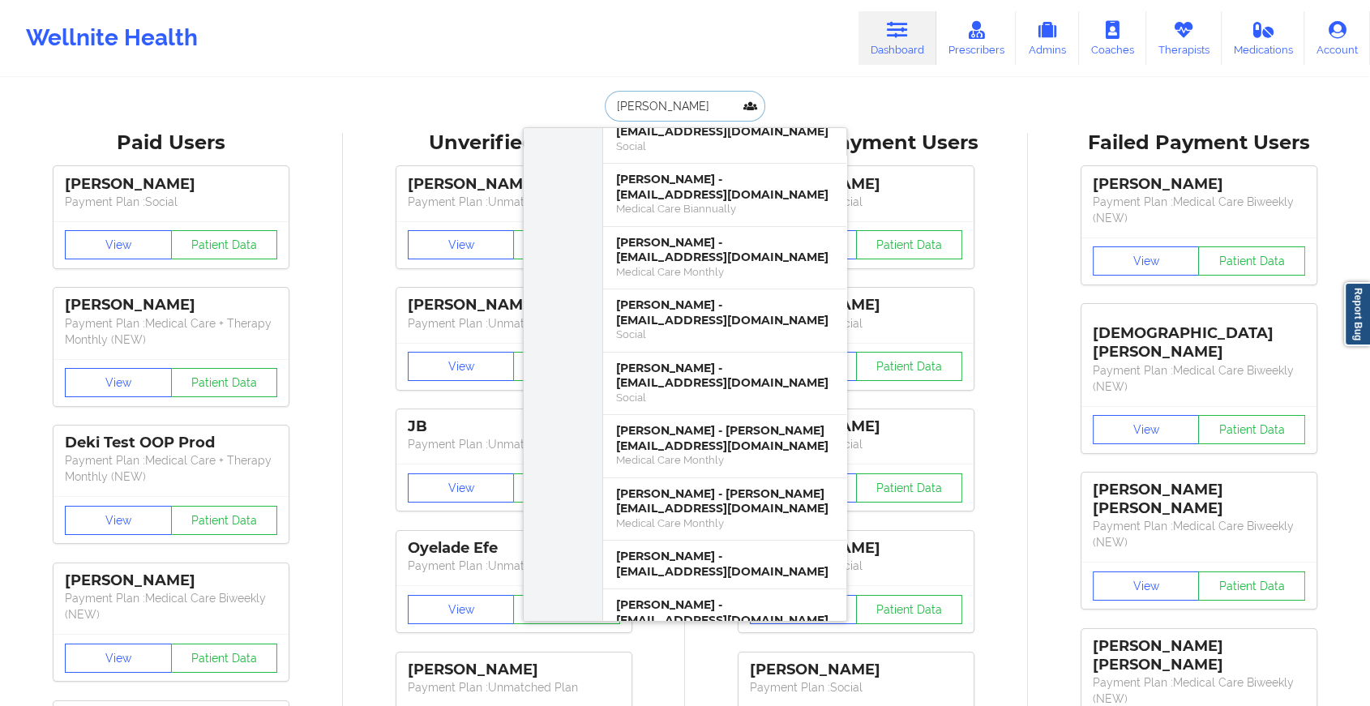
click at [637, 105] on input "[PERSON_NAME]" at bounding box center [685, 106] width 161 height 31
type input "[PERSON_NAME]"
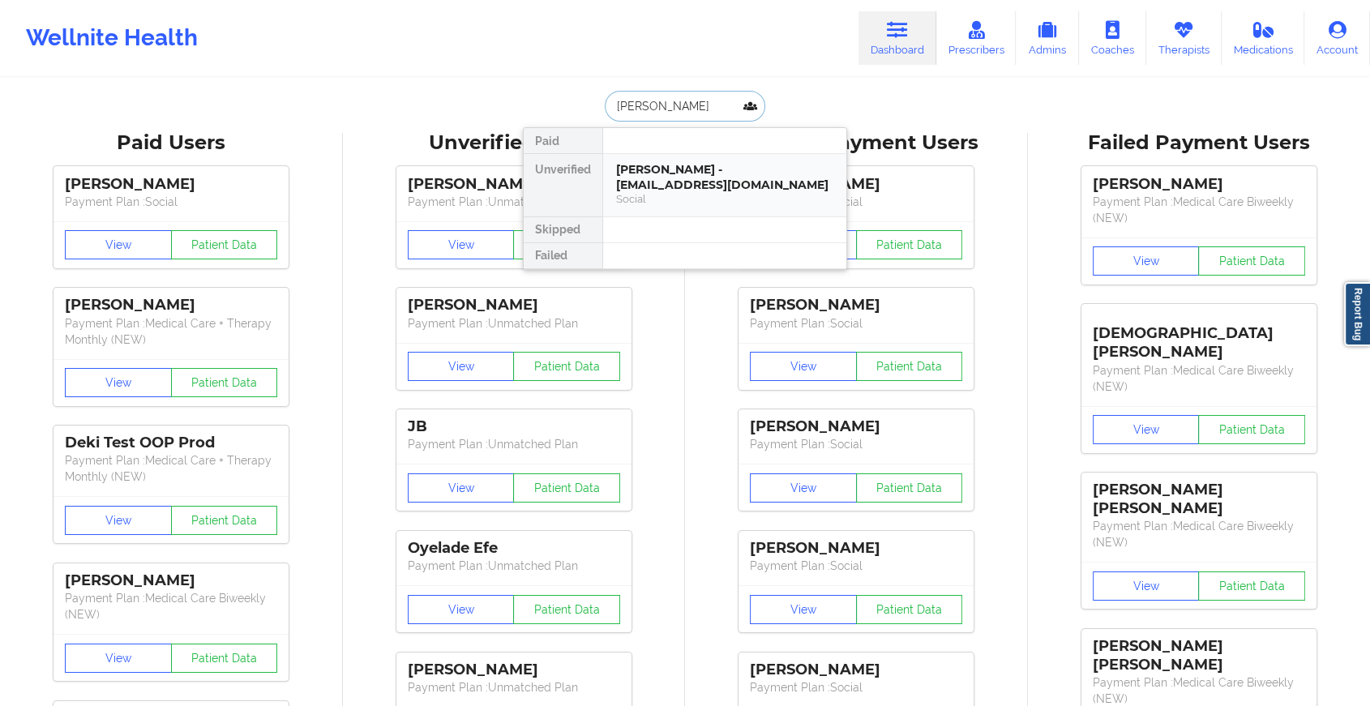
click at [679, 175] on div "[PERSON_NAME] - [EMAIL_ADDRESS][DOMAIN_NAME]" at bounding box center [724, 177] width 217 height 30
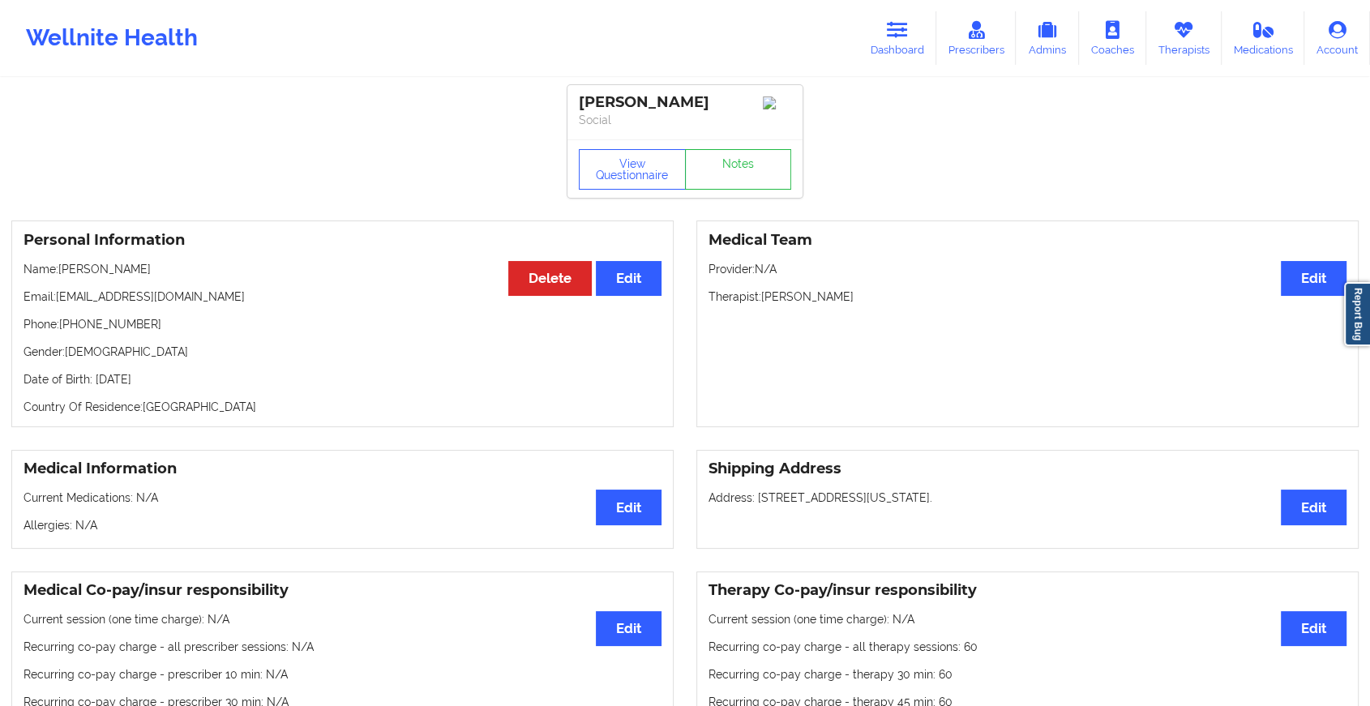
click at [724, 128] on p "Social" at bounding box center [685, 120] width 212 height 16
click at [726, 190] on link "Notes" at bounding box center [738, 169] width 107 height 41
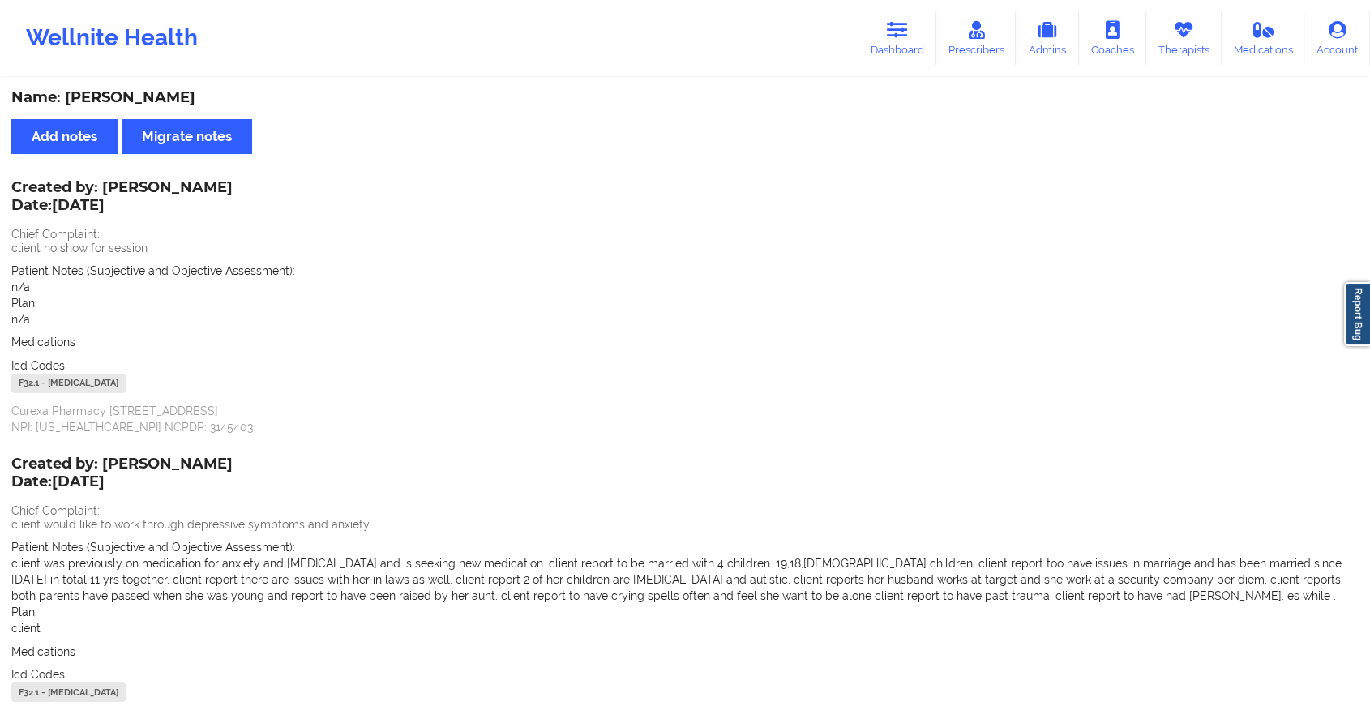
click at [893, 7] on div "Wellnite Health Dashboard Prescribers Admins Coaches Therapists Medications Acc…" at bounding box center [685, 38] width 1370 height 65
click at [889, 28] on link "Dashboard" at bounding box center [898, 38] width 78 height 54
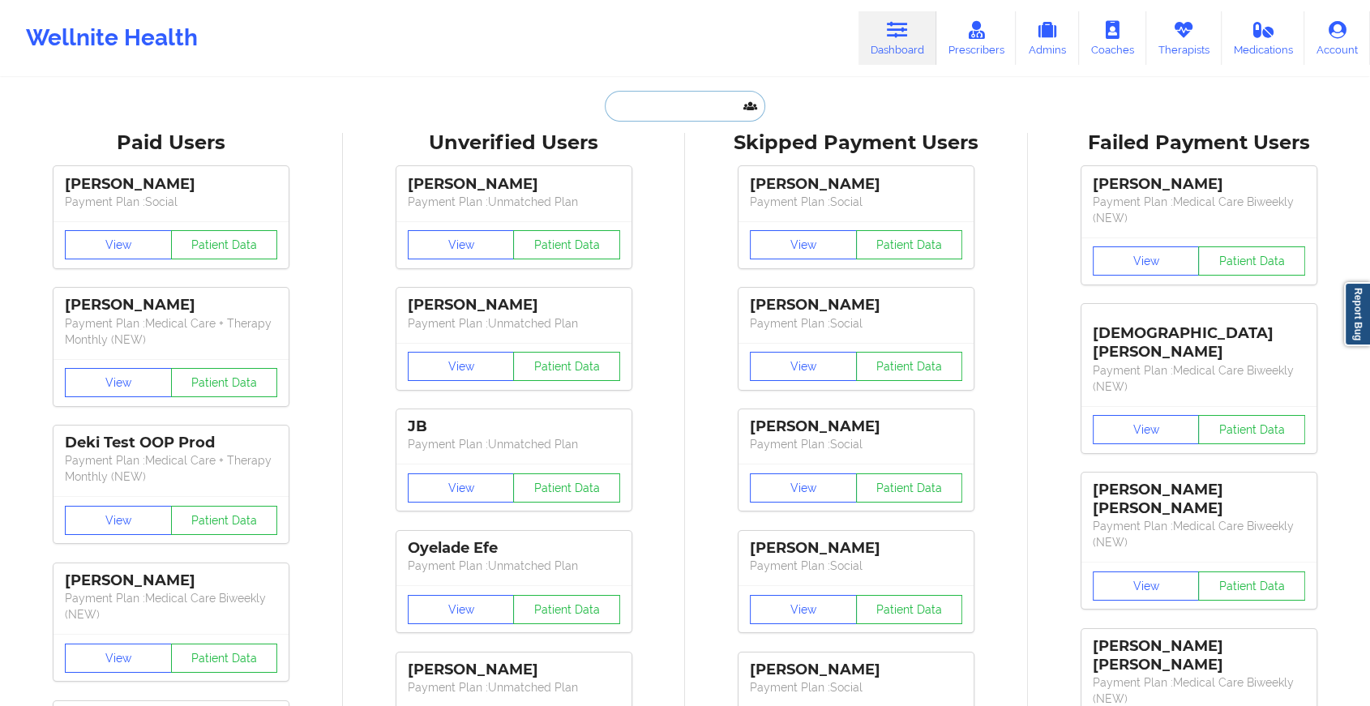
click at [650, 104] on input "text" at bounding box center [685, 106] width 161 height 31
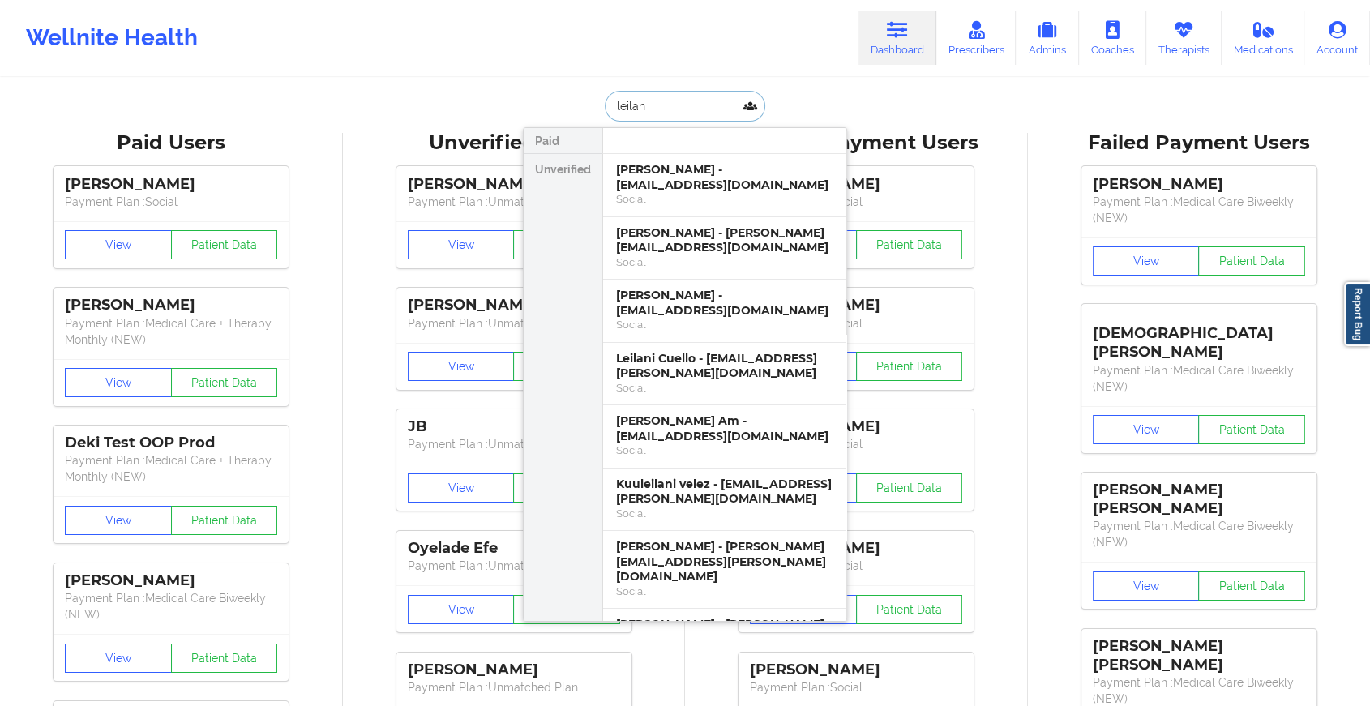
type input "[PERSON_NAME]"
click at [678, 258] on div "Social" at bounding box center [724, 262] width 217 height 14
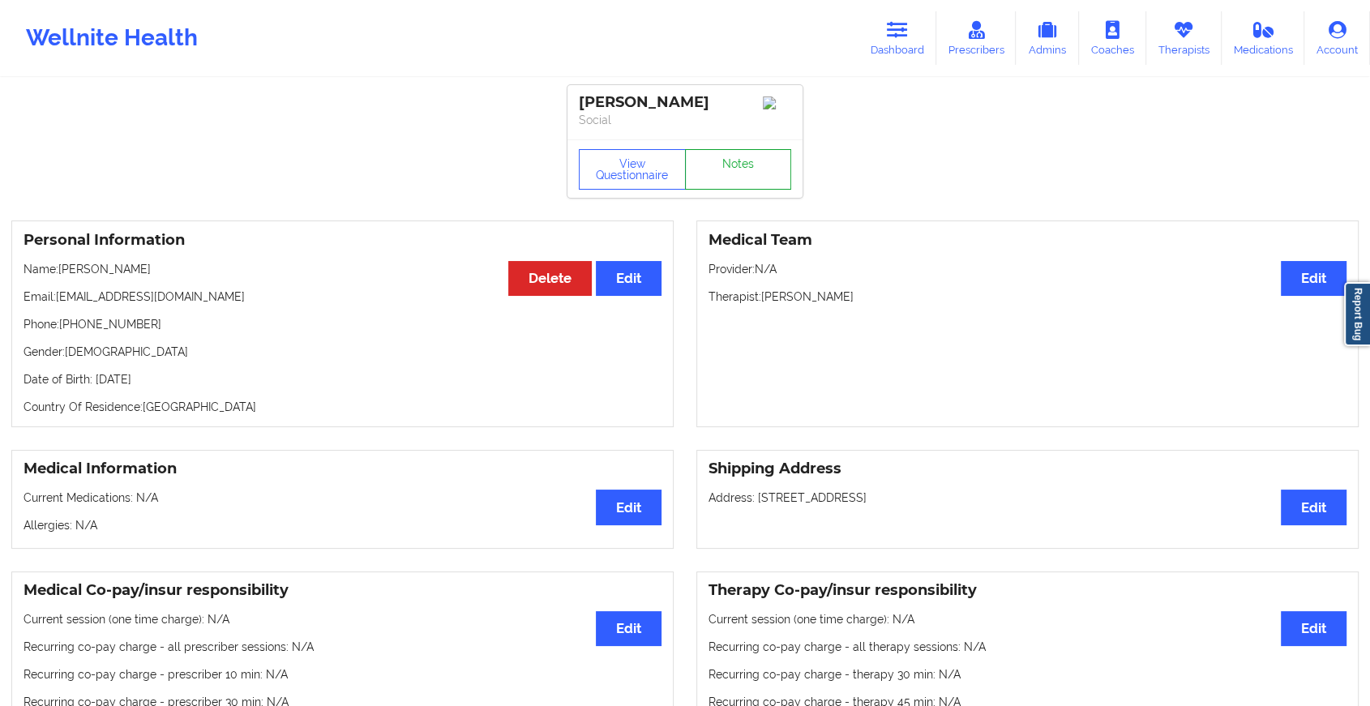
click at [711, 172] on link "Notes" at bounding box center [738, 169] width 107 height 41
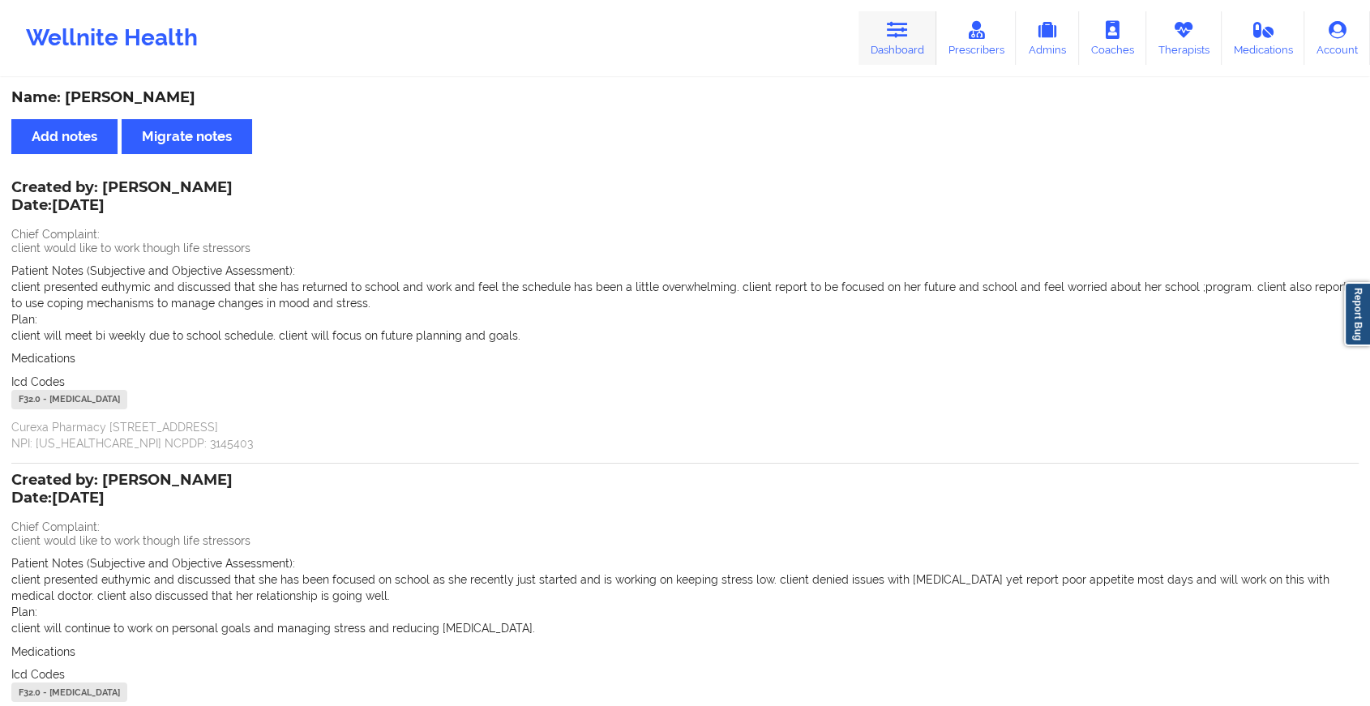
click at [882, 46] on link "Dashboard" at bounding box center [898, 38] width 78 height 54
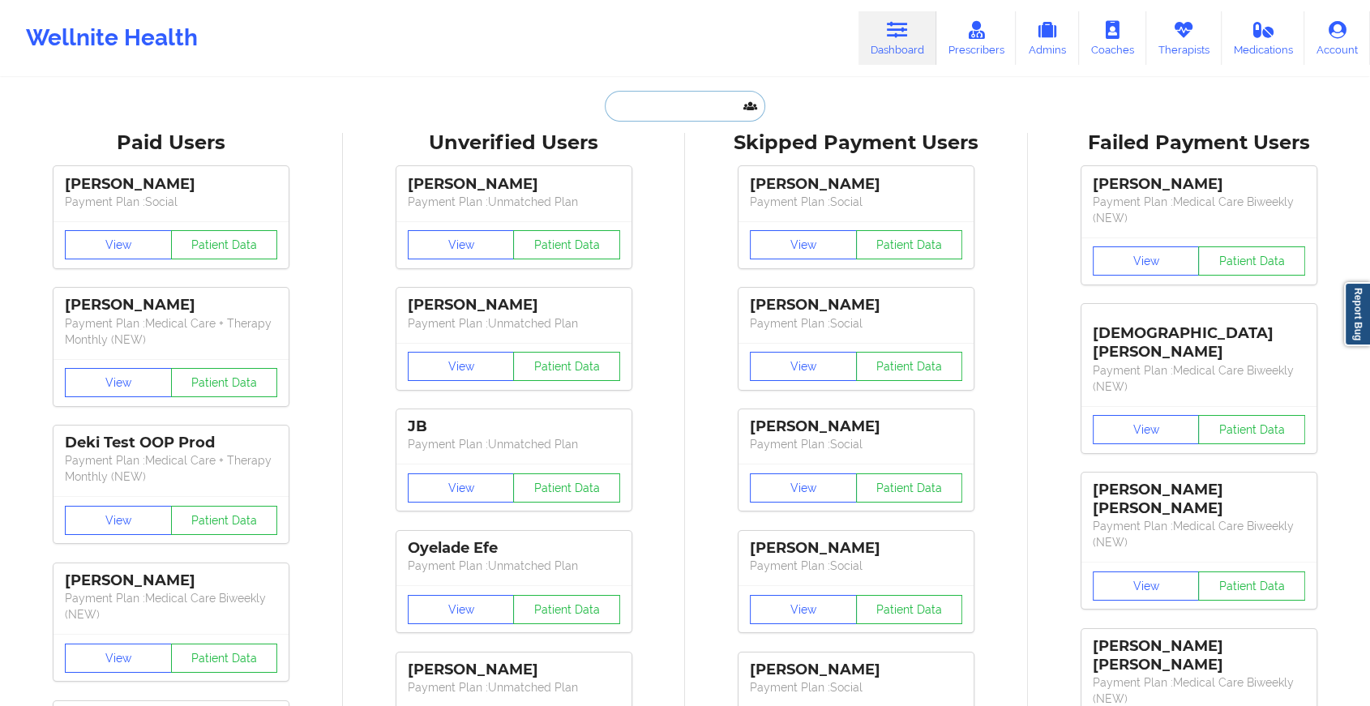
click at [707, 114] on input "text" at bounding box center [685, 106] width 161 height 31
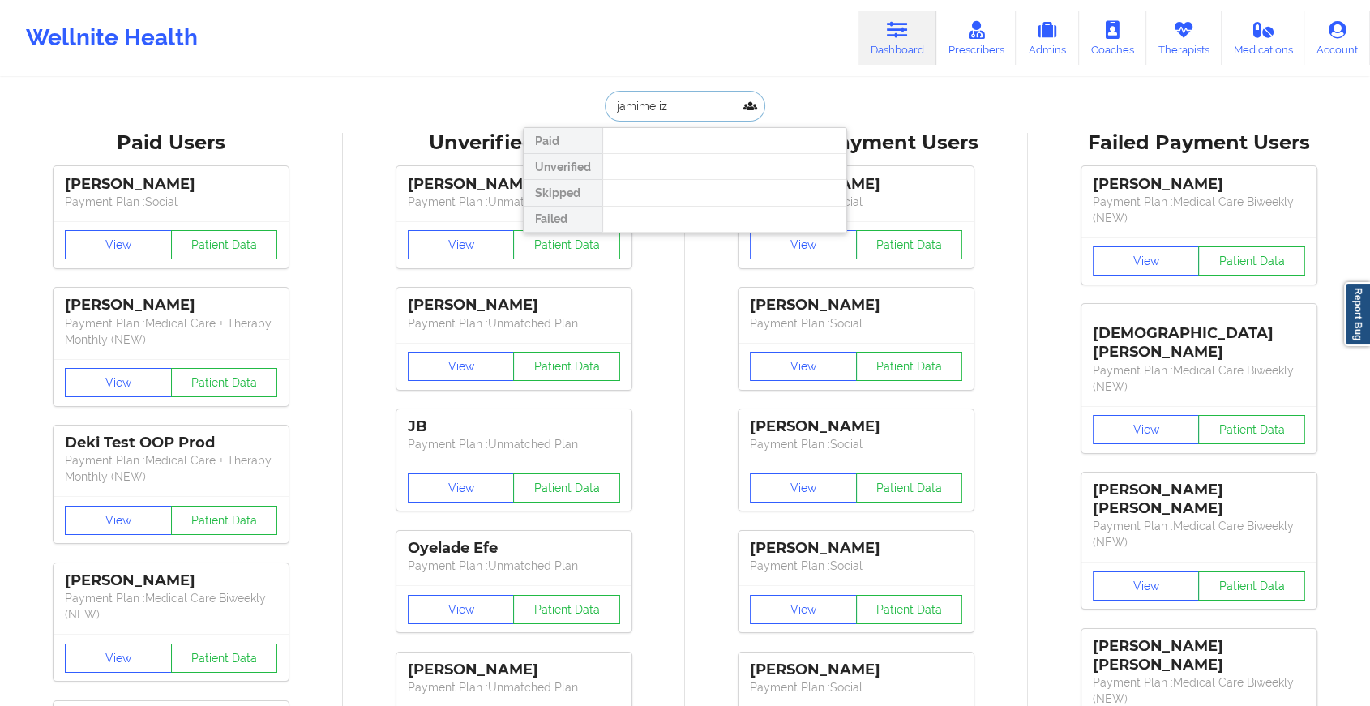
type input "[PERSON_NAME]"
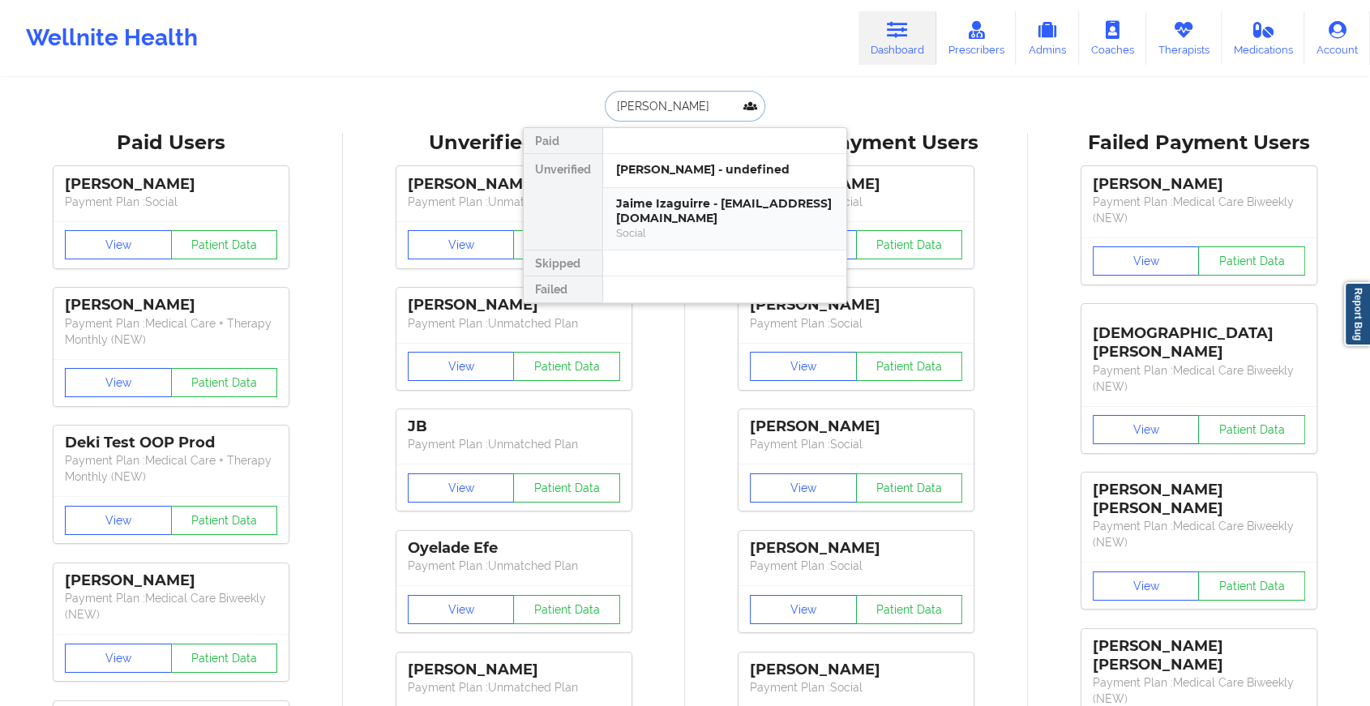
click at [672, 213] on div "Jaime Izaguirre - [EMAIL_ADDRESS][DOMAIN_NAME]" at bounding box center [724, 211] width 217 height 30
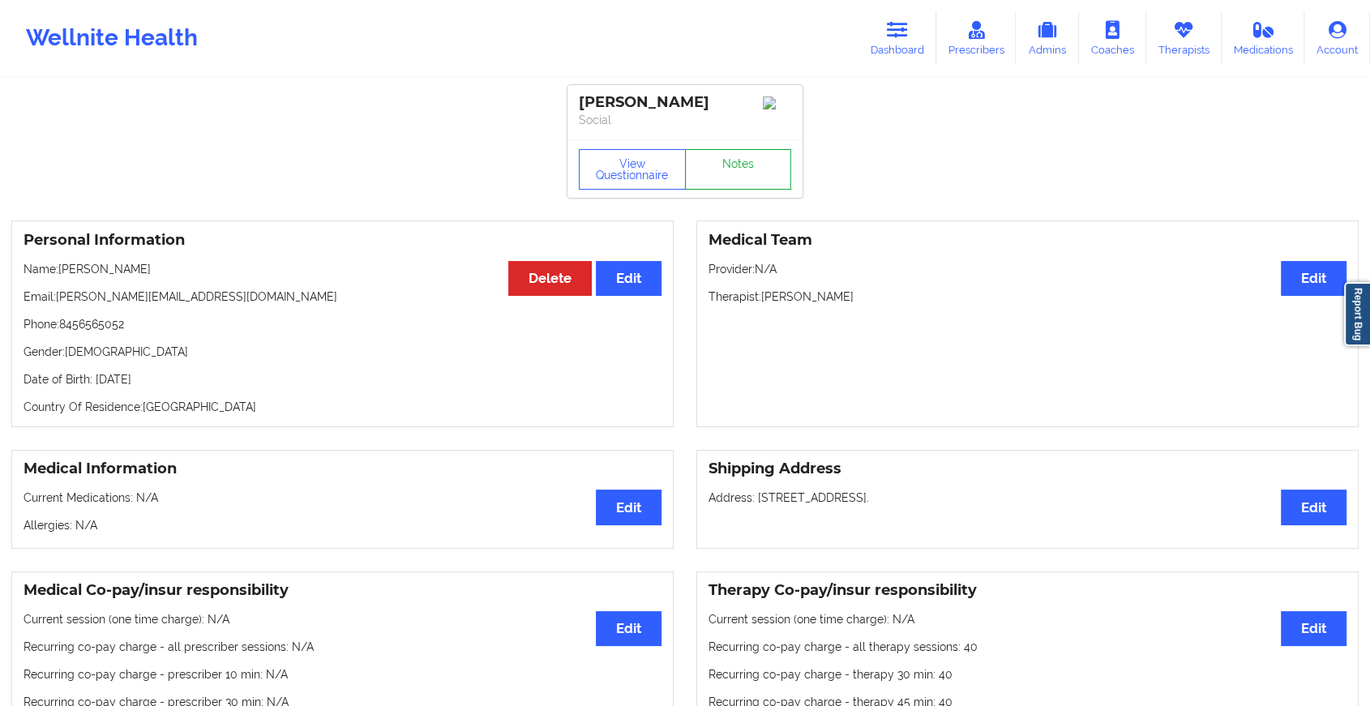
click at [718, 165] on link "Notes" at bounding box center [738, 169] width 107 height 41
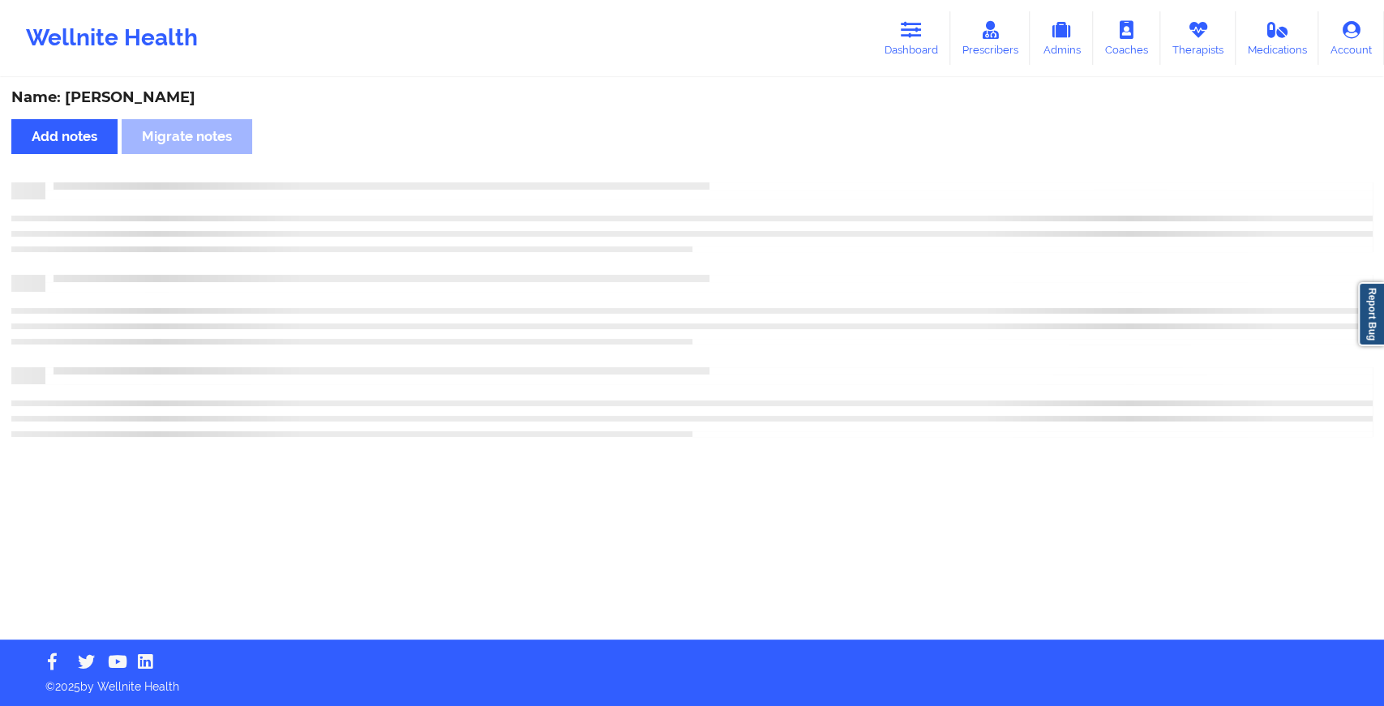
click at [792, 243] on div "Name: [PERSON_NAME] Add notes Migrate notes" at bounding box center [692, 359] width 1384 height 560
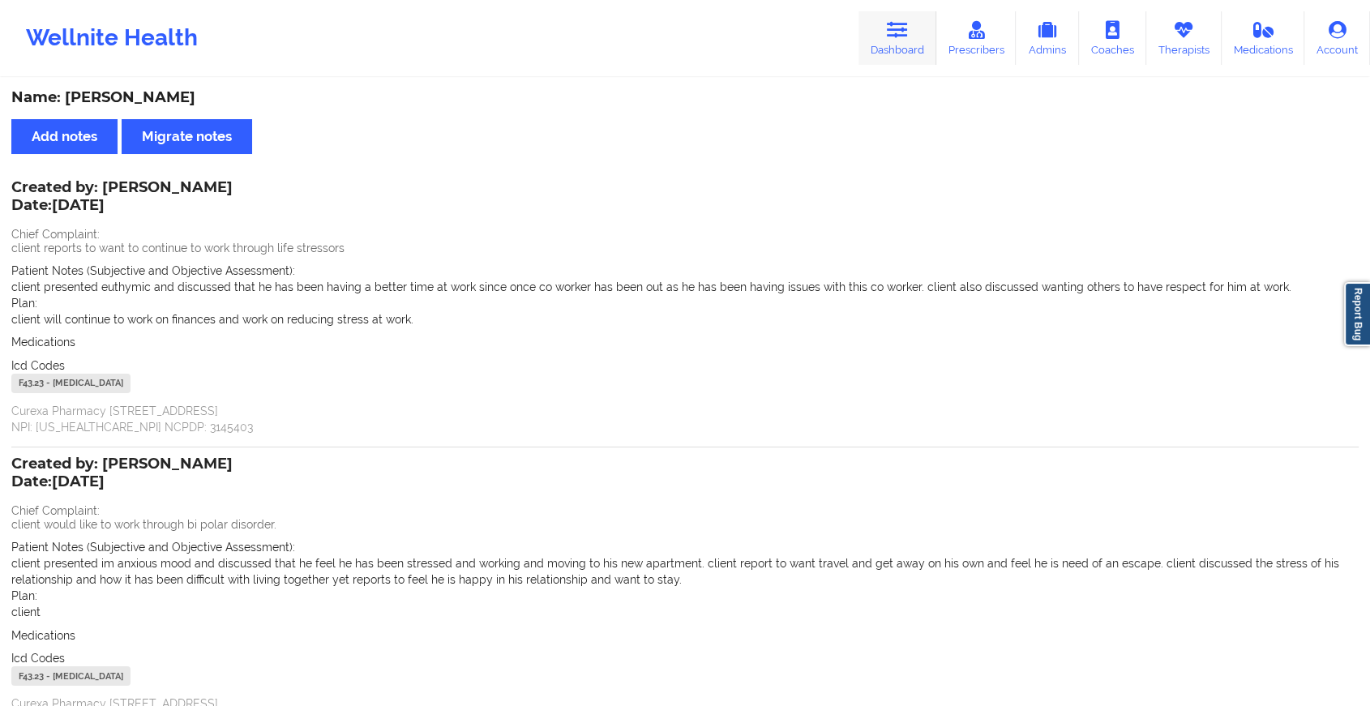
click at [898, 21] on icon at bounding box center [897, 30] width 21 height 18
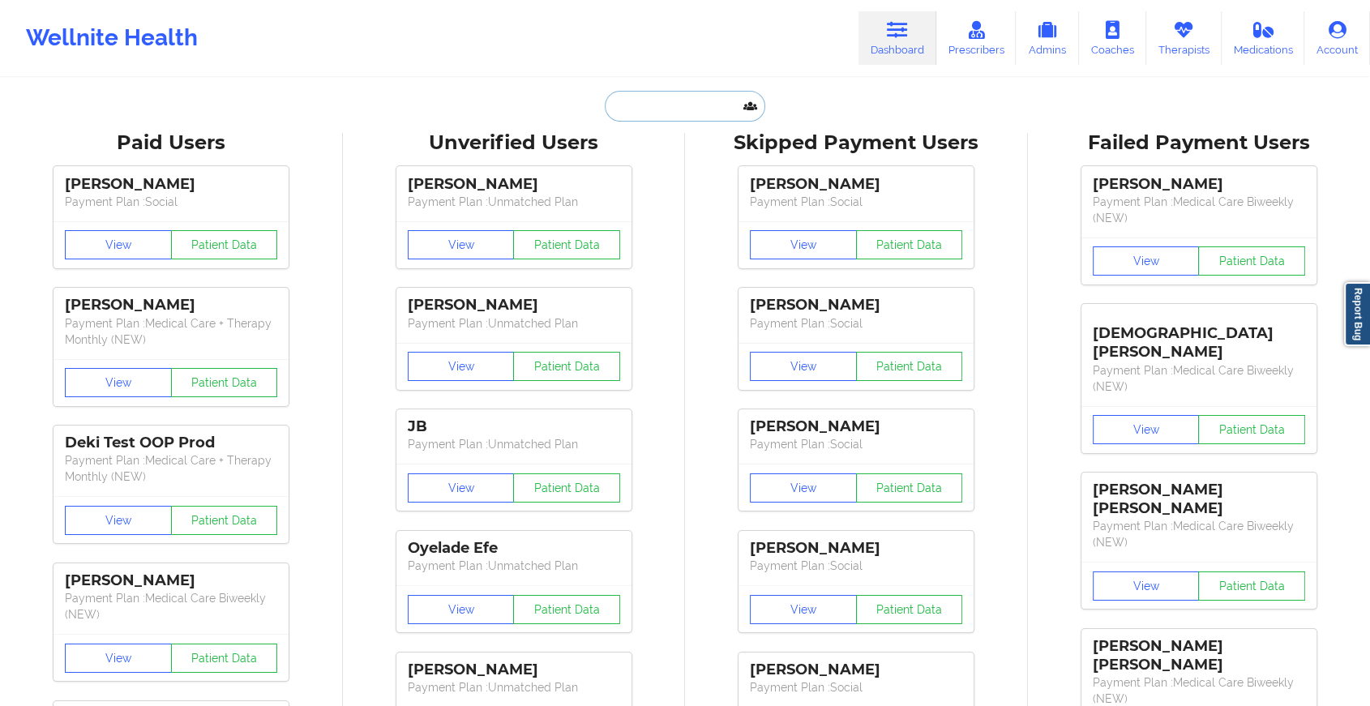
click at [700, 101] on input "text" at bounding box center [685, 106] width 161 height 31
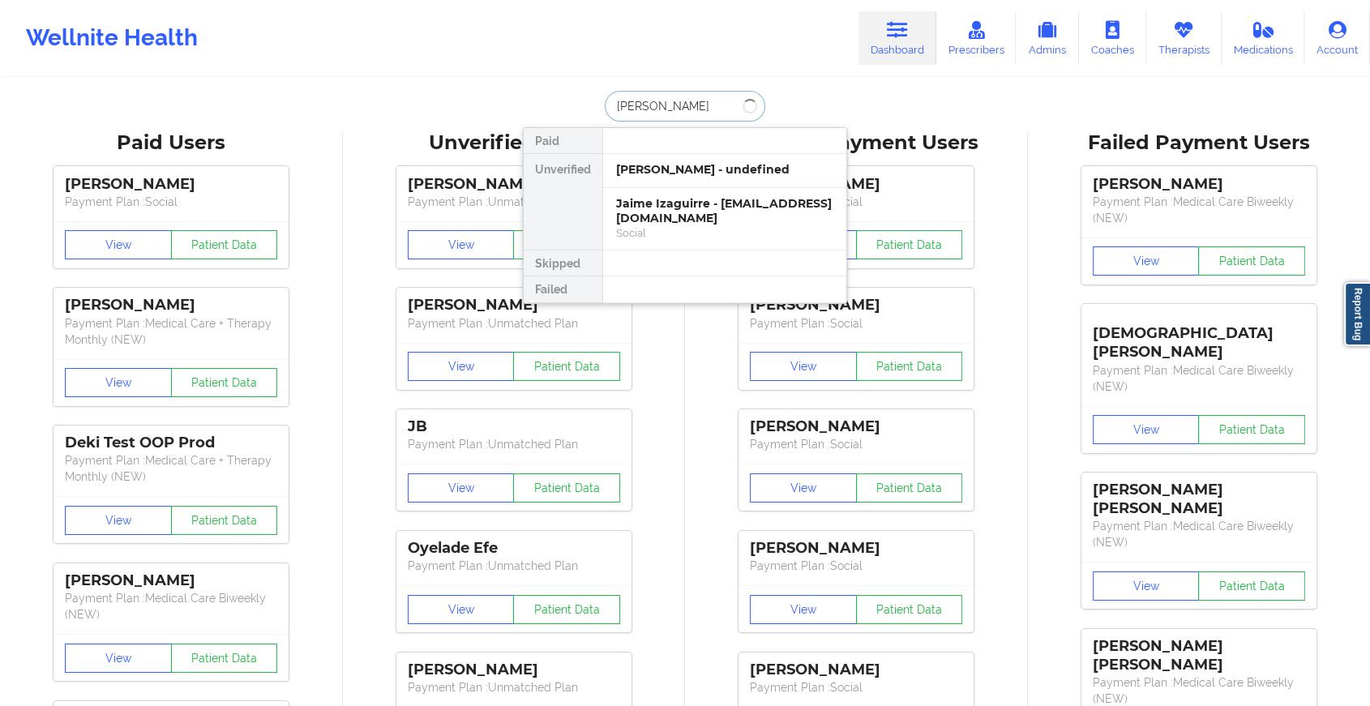
type input "[PERSON_NAME]"
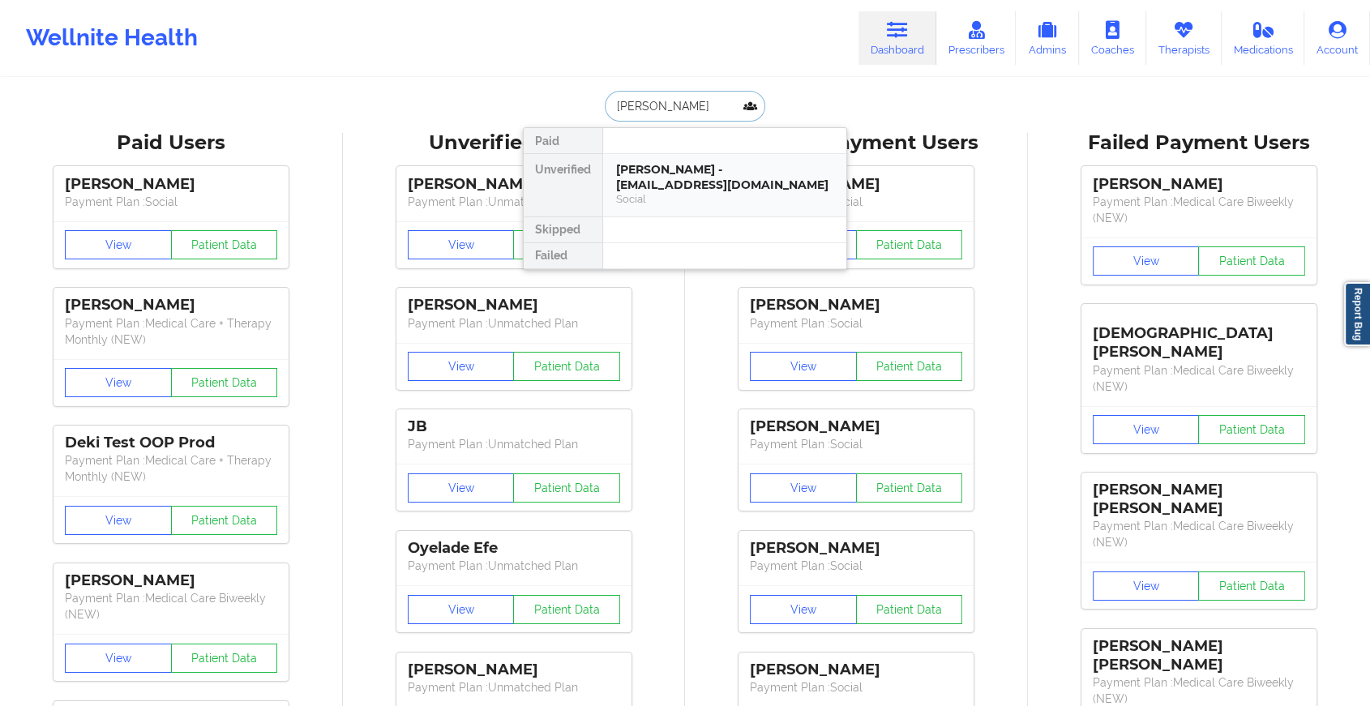
click at [675, 166] on div "[PERSON_NAME] - [EMAIL_ADDRESS][DOMAIN_NAME]" at bounding box center [724, 177] width 217 height 30
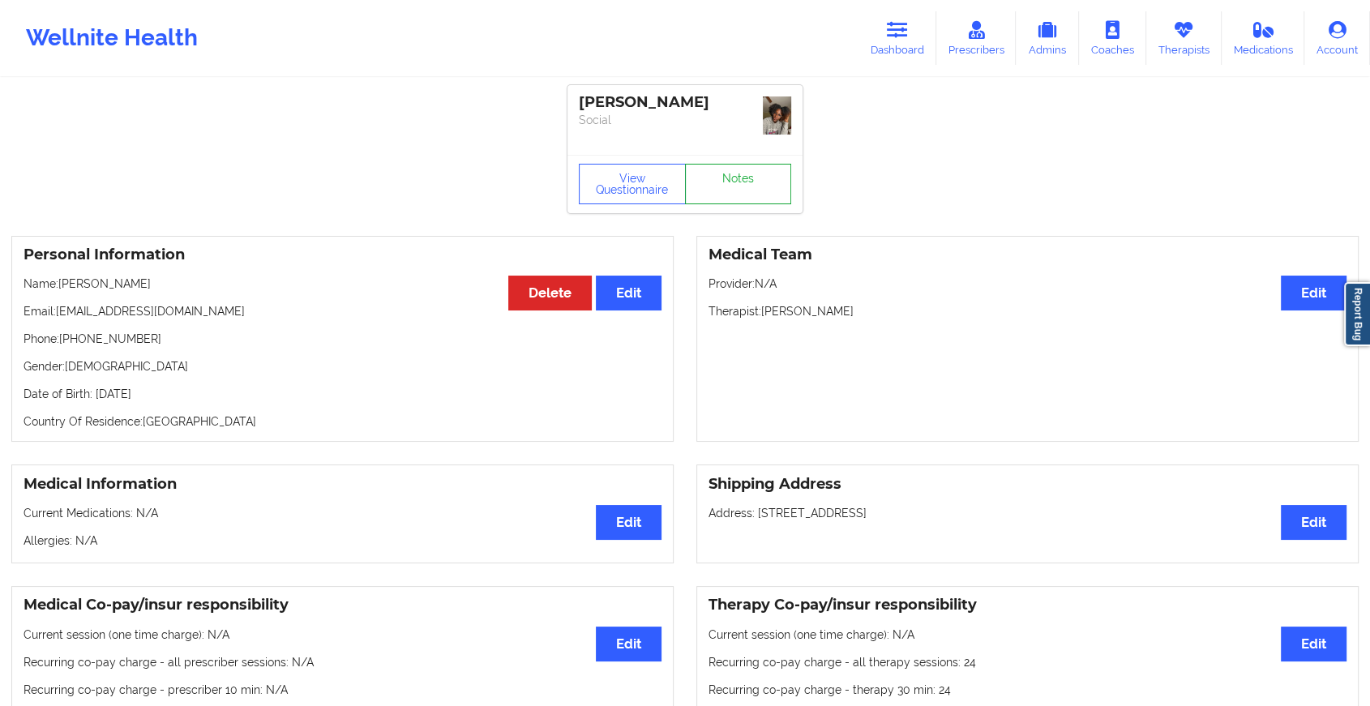
click at [737, 164] on link "Notes" at bounding box center [738, 184] width 107 height 41
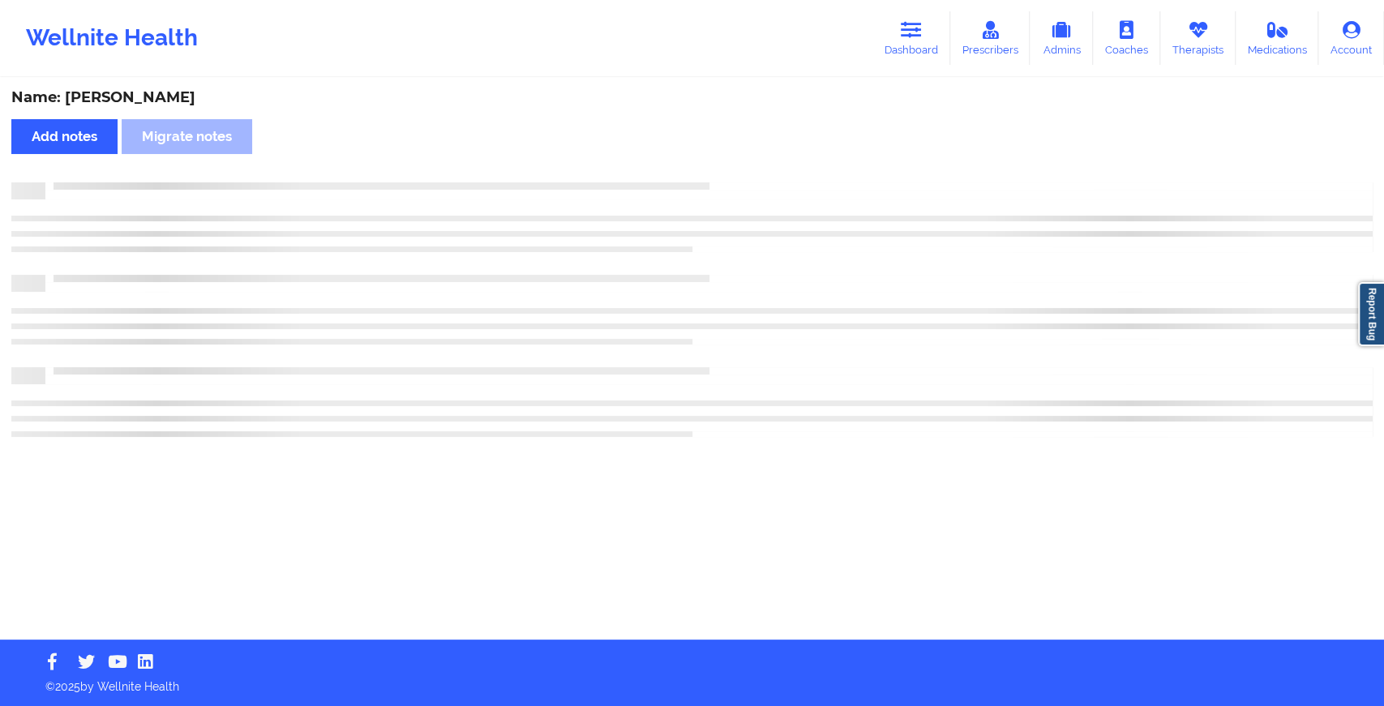
click at [737, 162] on div "Name: [PERSON_NAME] Add notes Migrate notes" at bounding box center [692, 359] width 1384 height 560
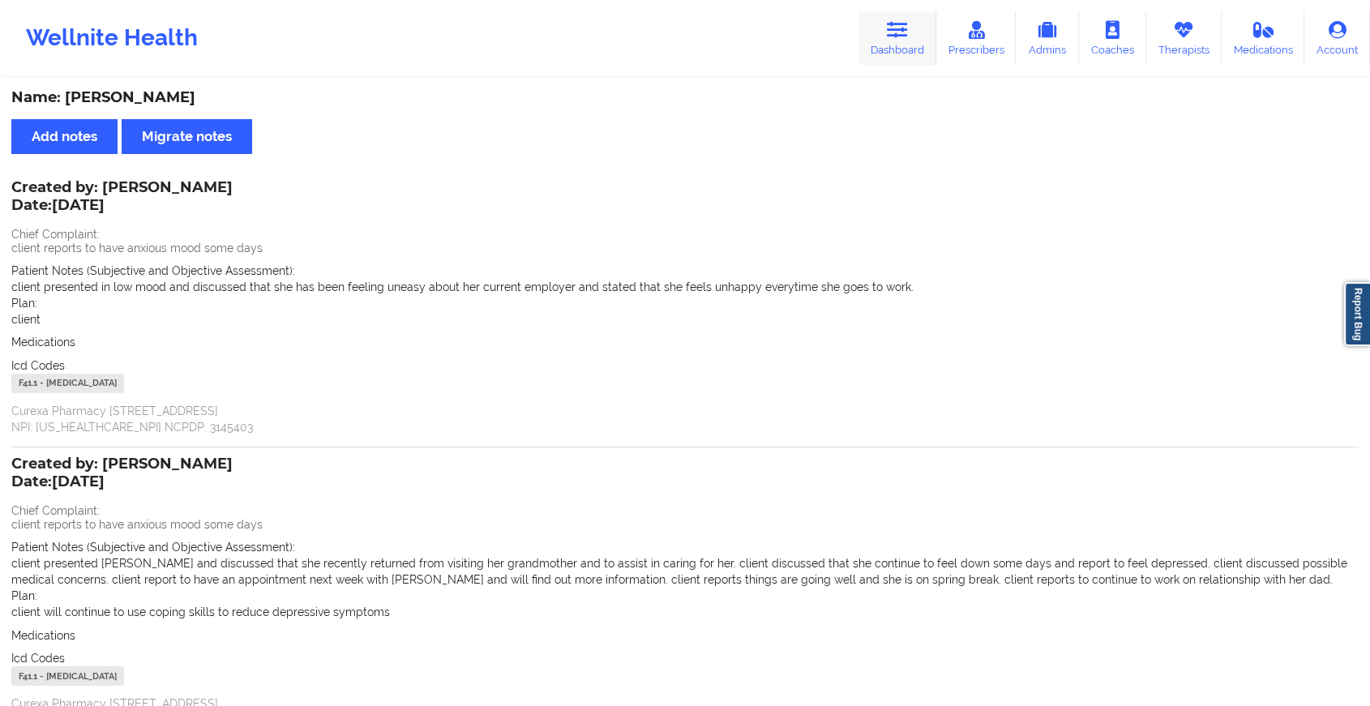
click at [889, 29] on icon at bounding box center [897, 30] width 21 height 18
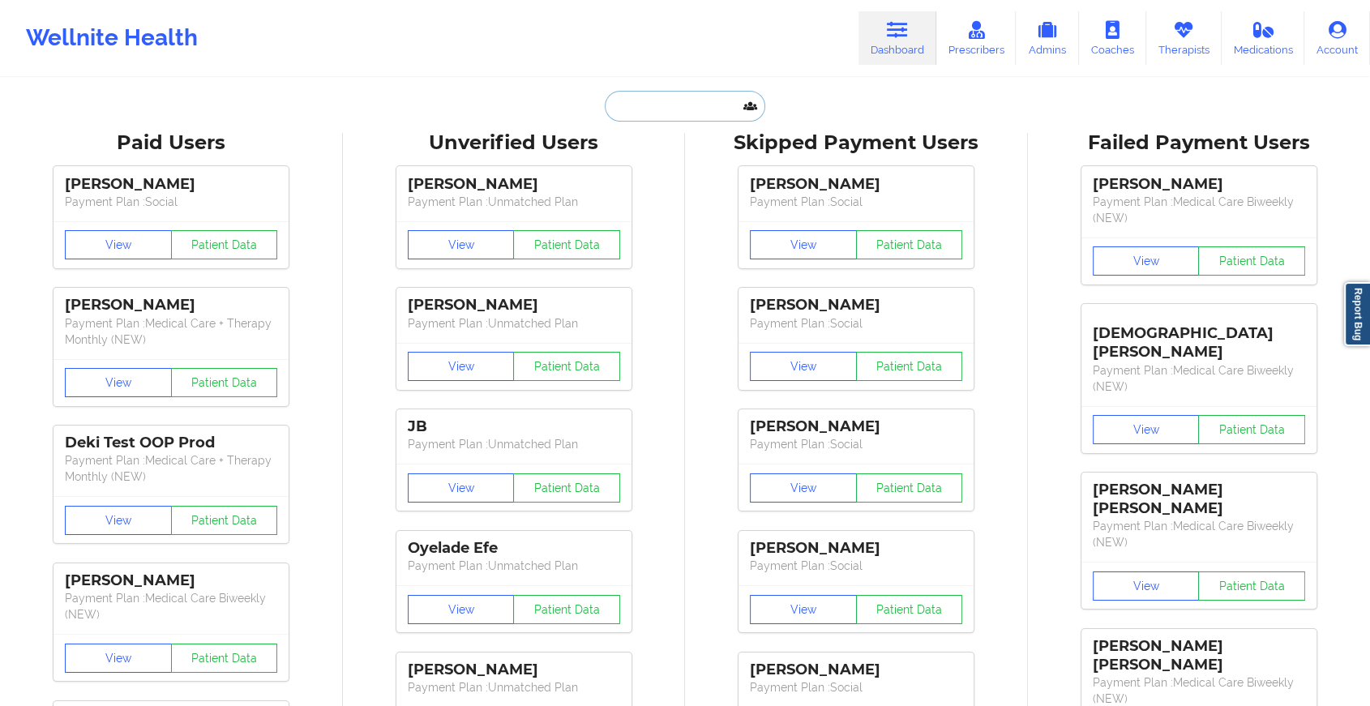
click at [681, 101] on input "text" at bounding box center [685, 106] width 161 height 31
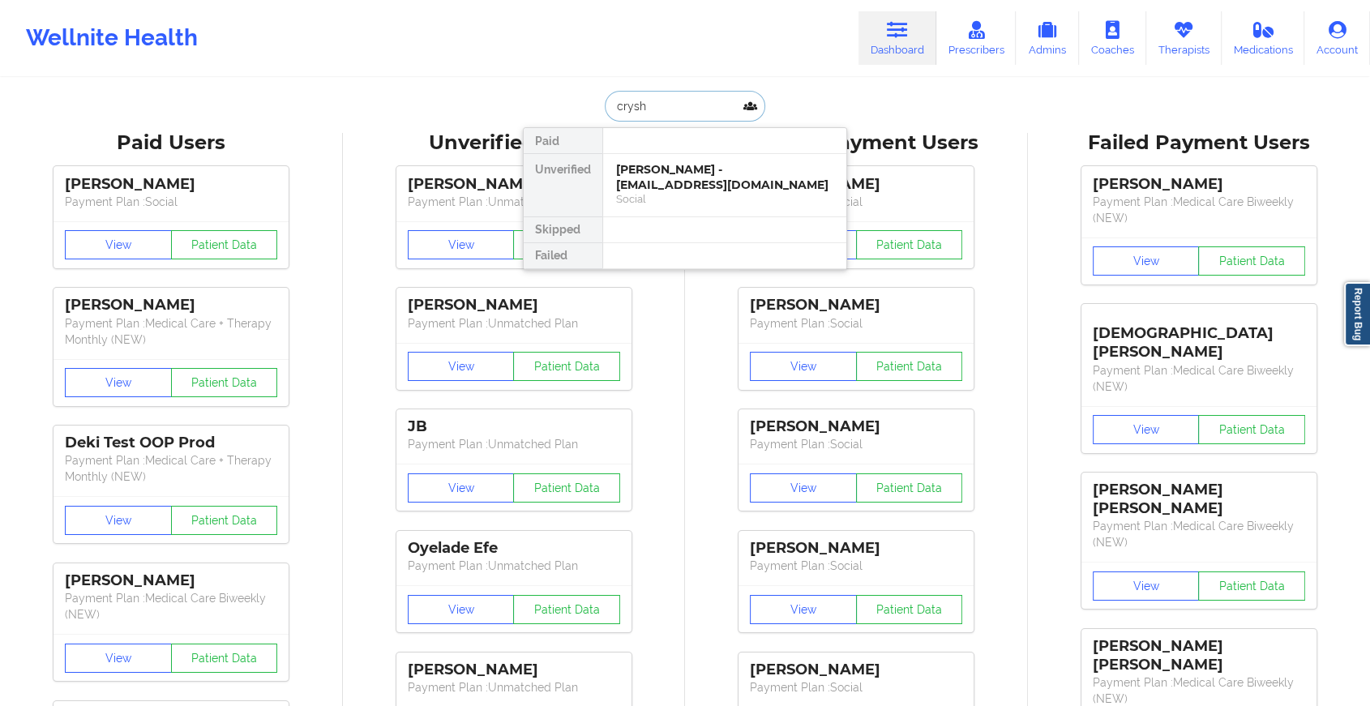
type input "crysha"
click at [697, 170] on div "Crysha [PERSON_NAME] - [EMAIL_ADDRESS][DOMAIN_NAME]" at bounding box center [724, 177] width 217 height 30
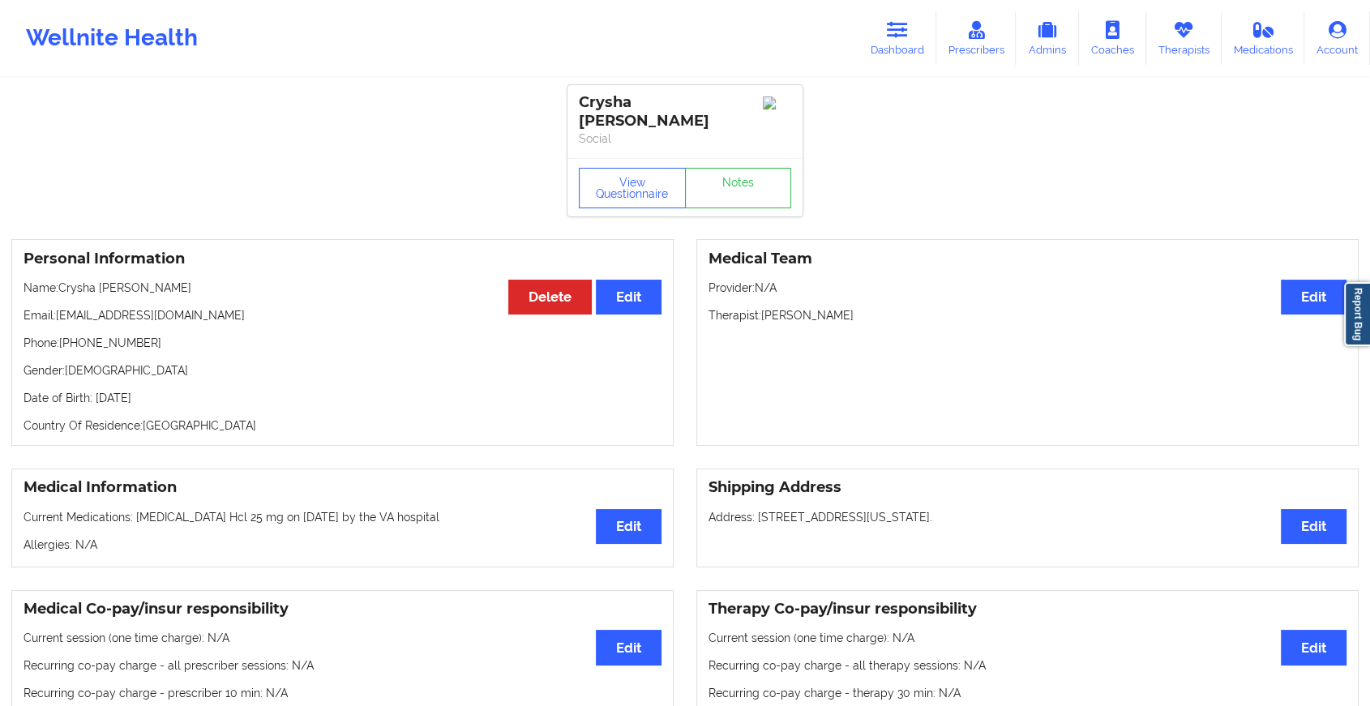
click at [723, 175] on link "Notes" at bounding box center [738, 188] width 107 height 41
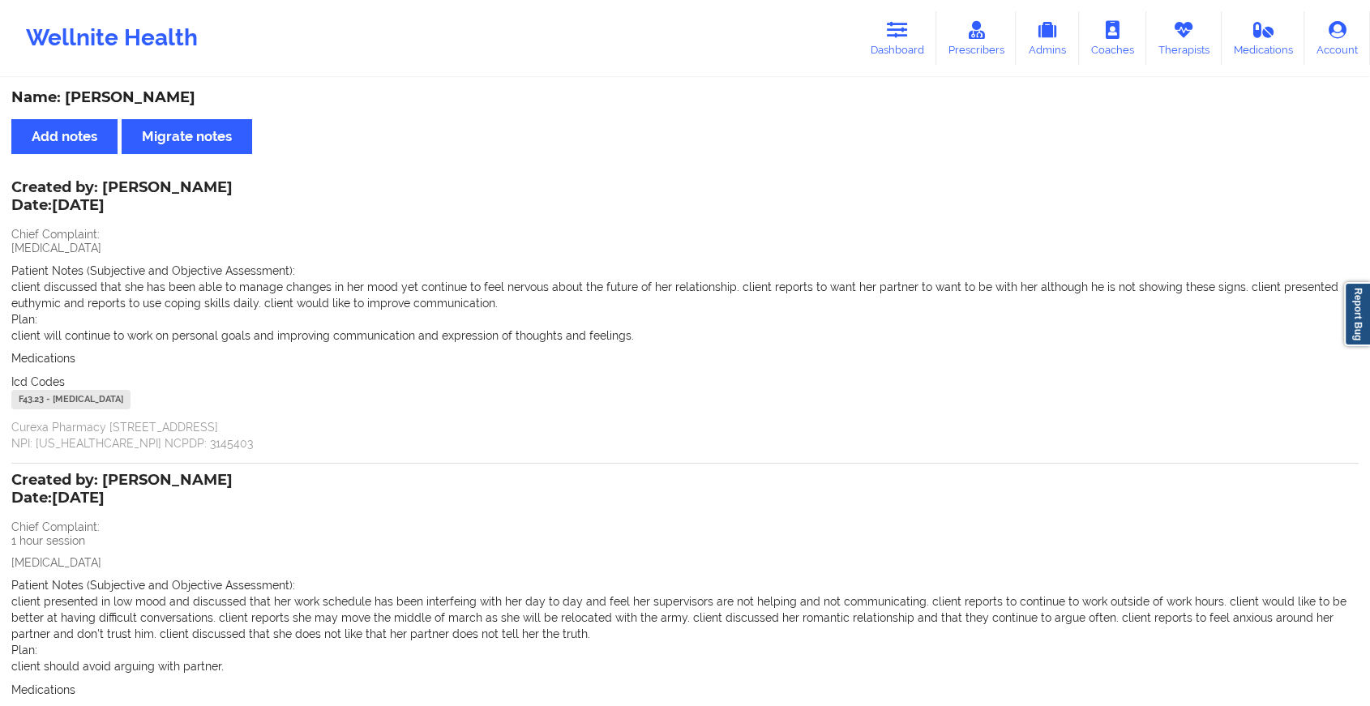
click at [910, 69] on div "Wellnite Health Dashboard Prescribers Admins Coaches Therapists Medications Acc…" at bounding box center [685, 38] width 1370 height 65
click at [908, 31] on icon at bounding box center [897, 30] width 21 height 18
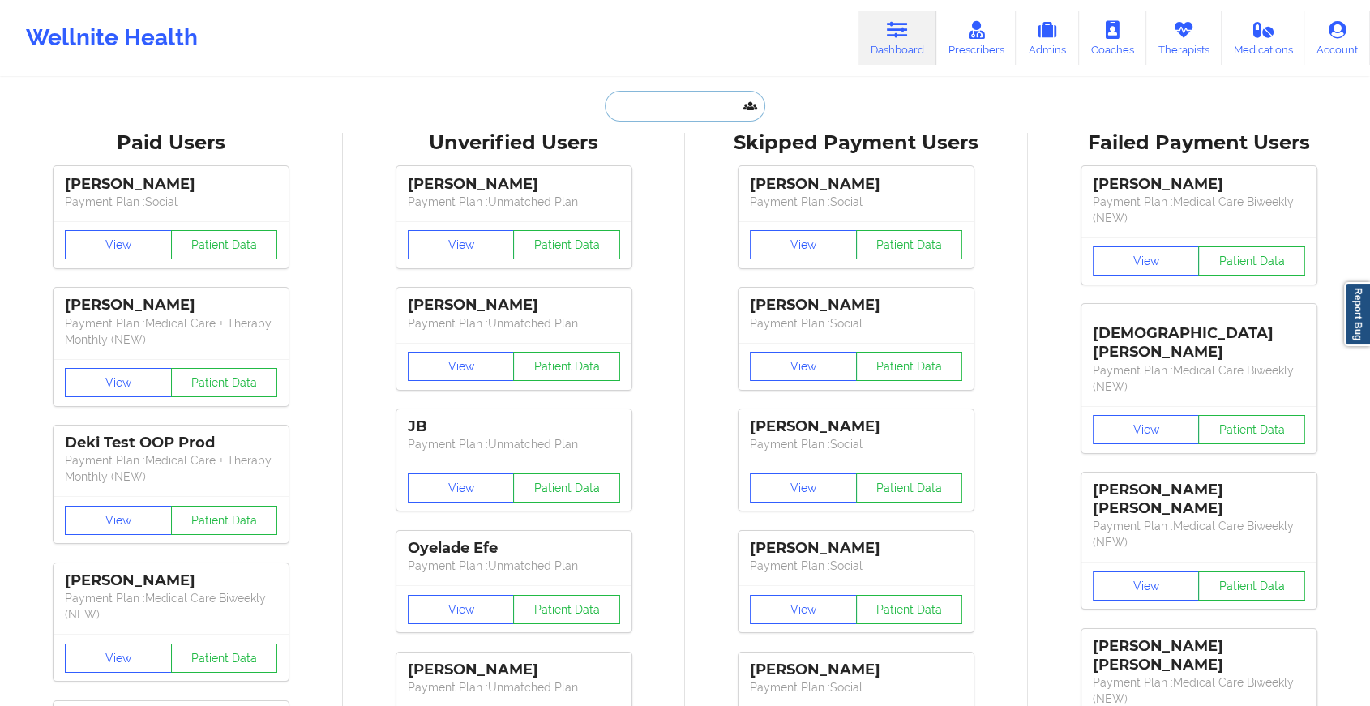
click at [678, 99] on input "text" at bounding box center [685, 106] width 161 height 31
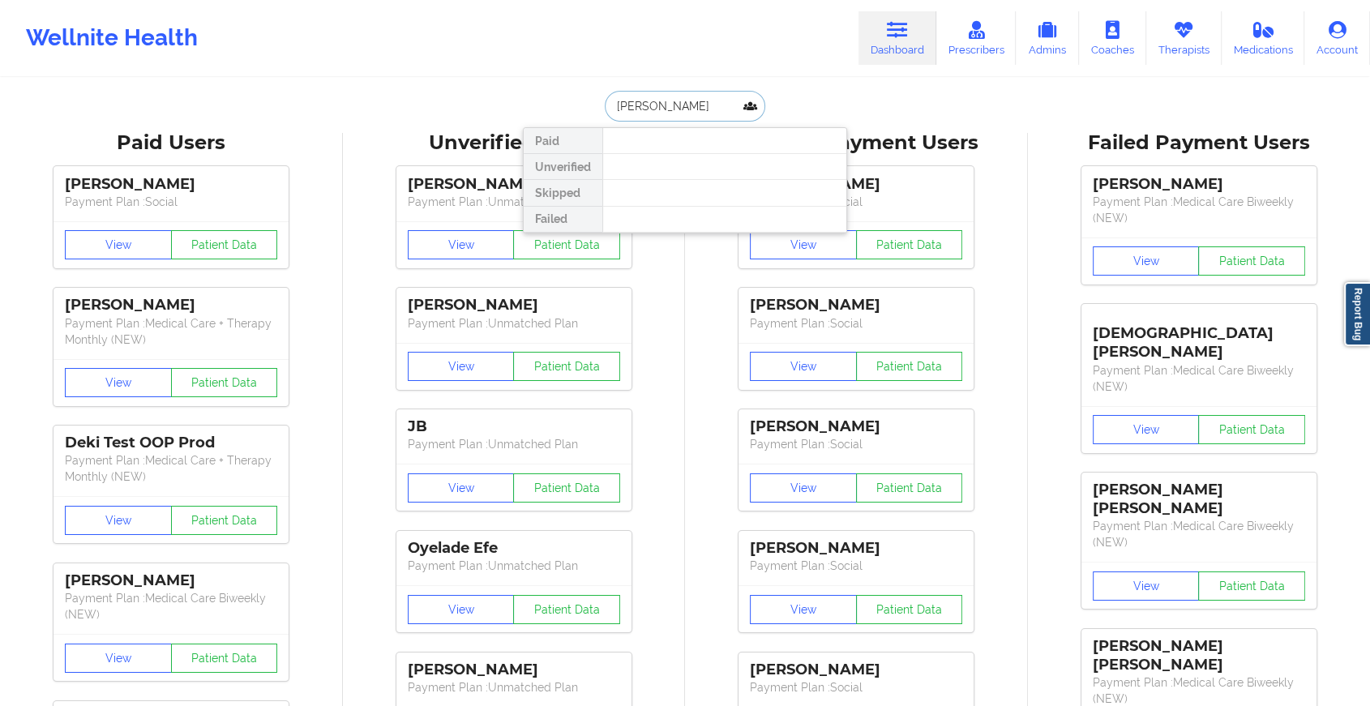
type input "[PERSON_NAME]"
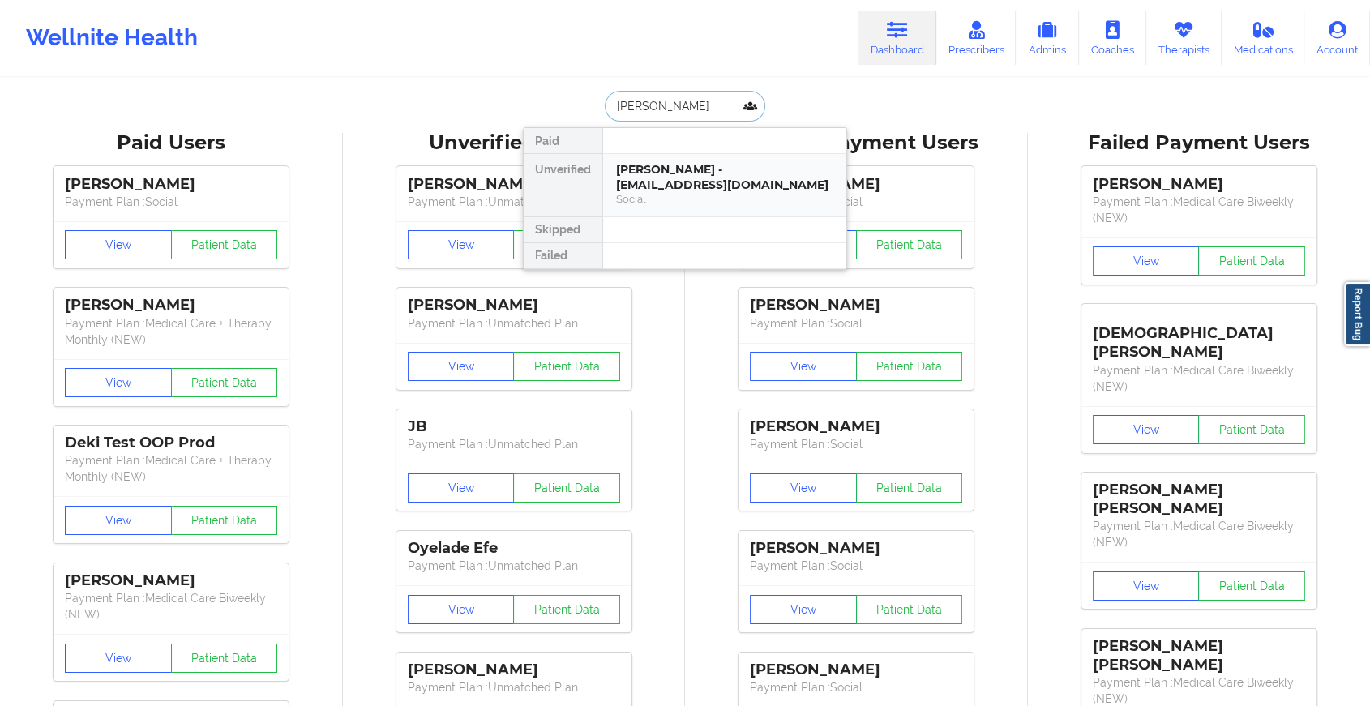
click at [682, 175] on div "[PERSON_NAME] - [EMAIL_ADDRESS][DOMAIN_NAME]" at bounding box center [724, 177] width 217 height 30
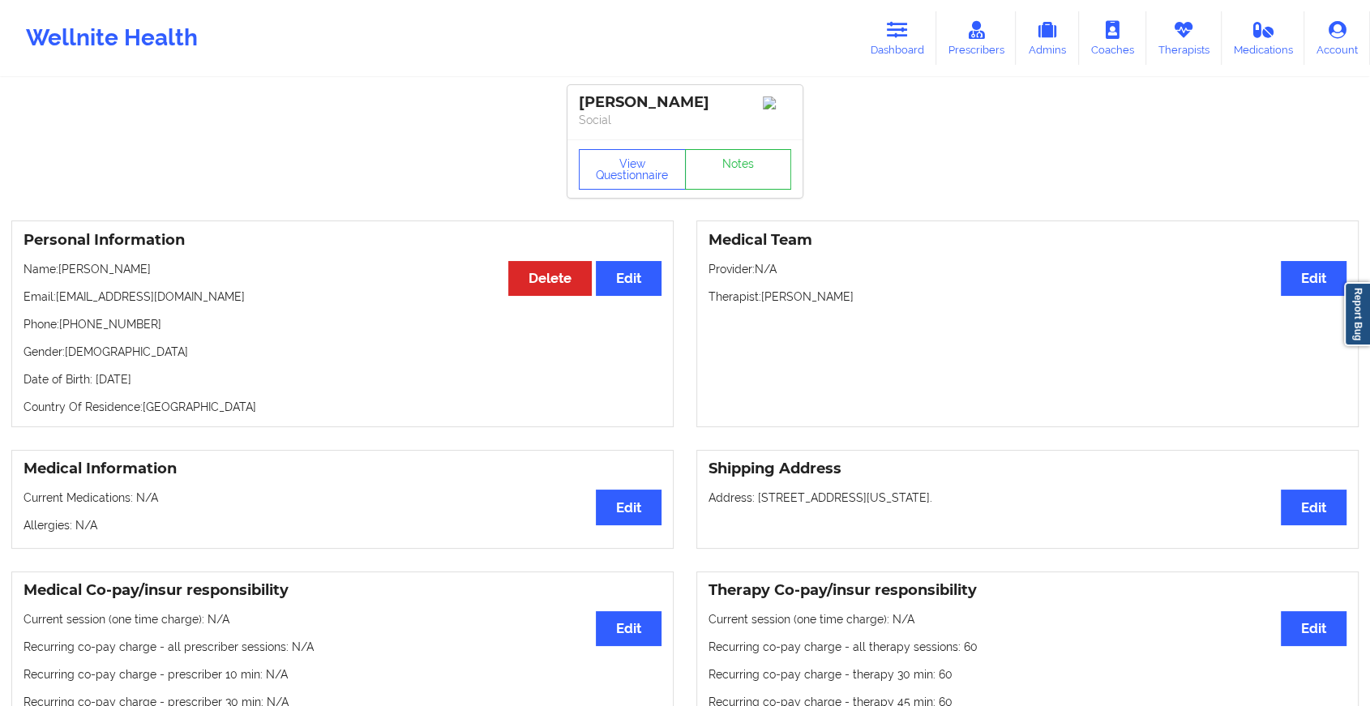
click at [722, 180] on link "Notes" at bounding box center [738, 169] width 107 height 41
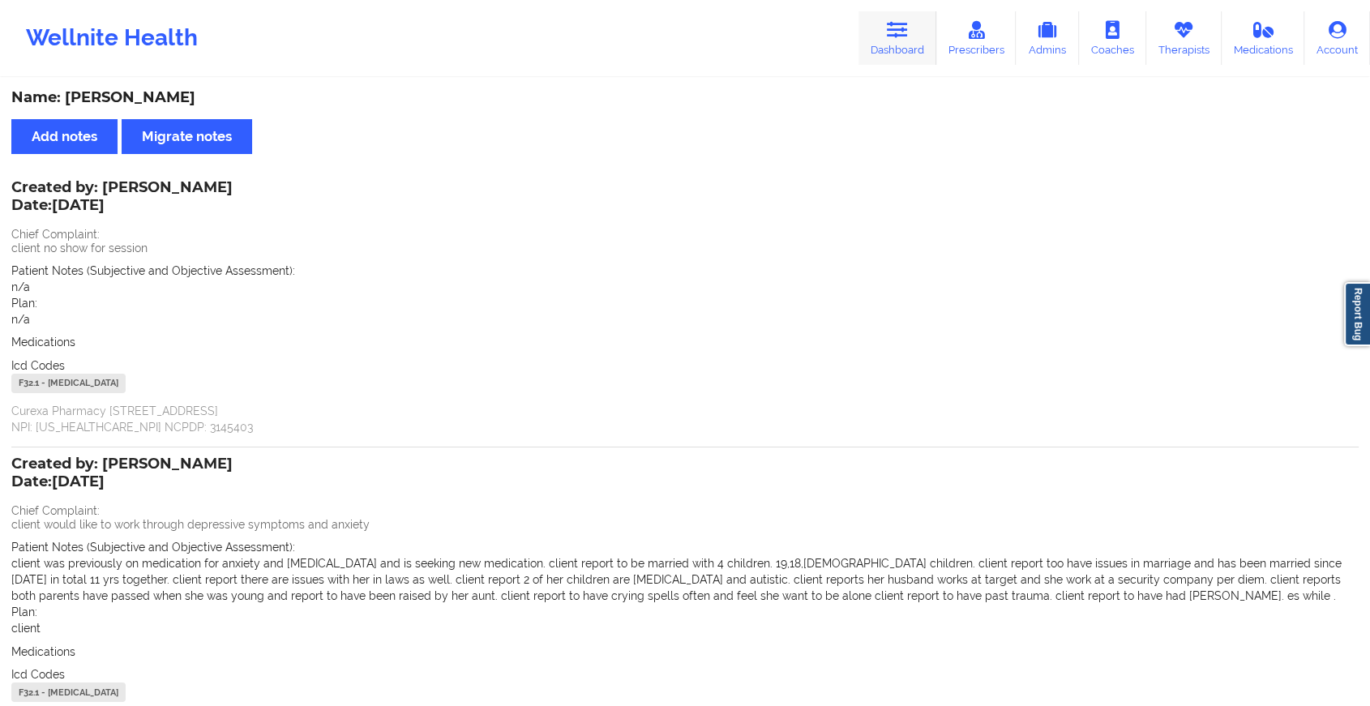
click at [904, 44] on link "Dashboard" at bounding box center [898, 38] width 78 height 54
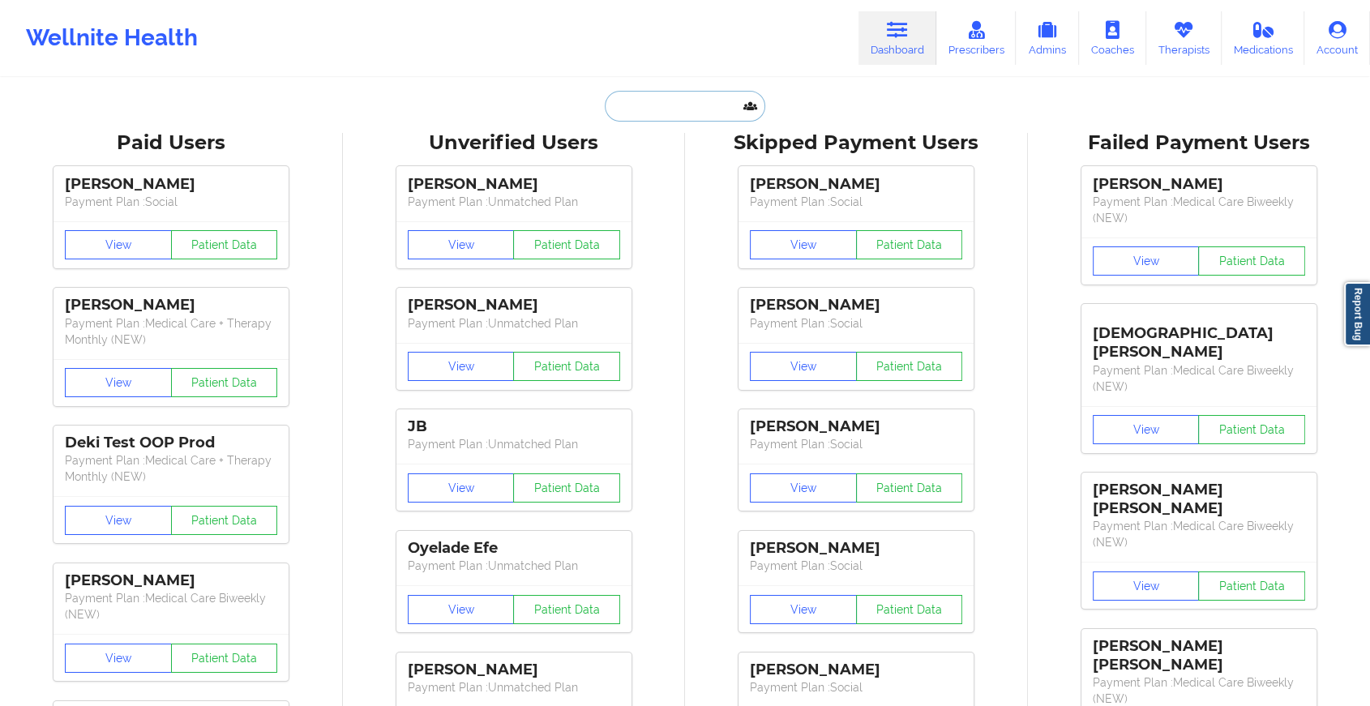
click at [671, 107] on input "text" at bounding box center [685, 106] width 161 height 31
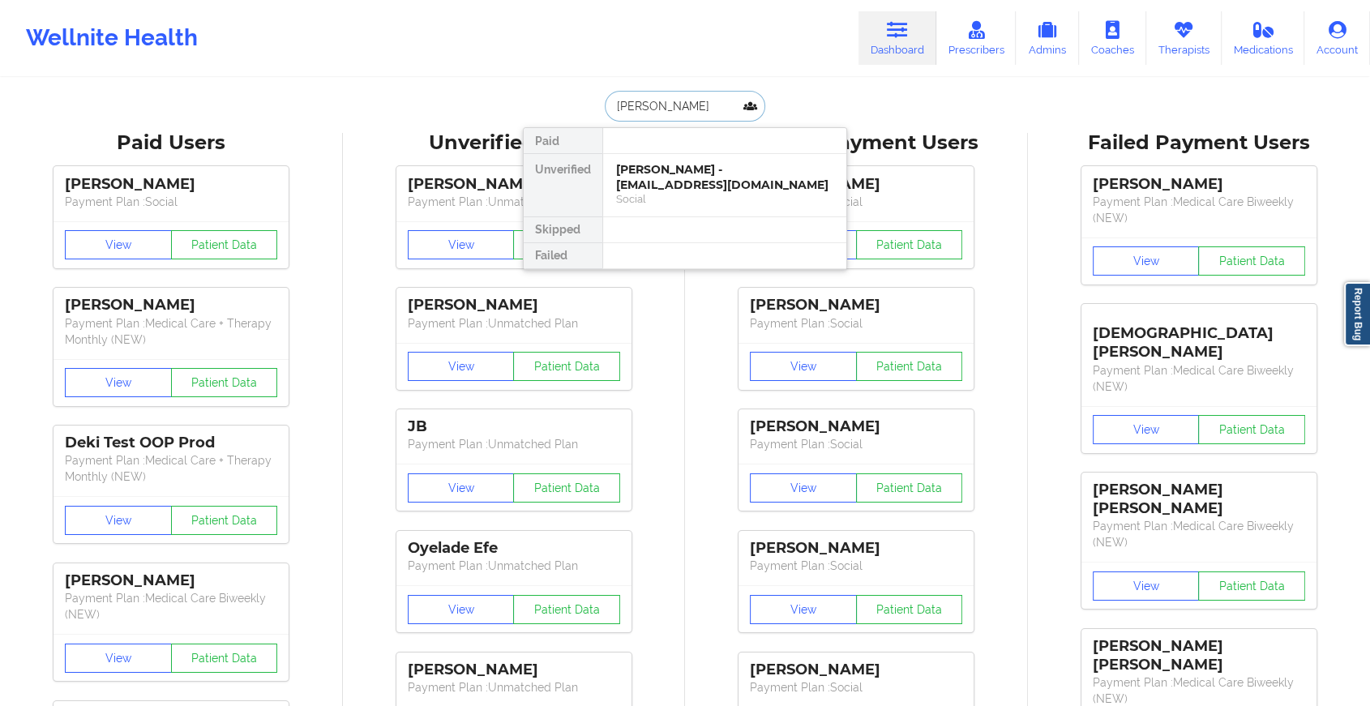
type input "[PERSON_NAME]"
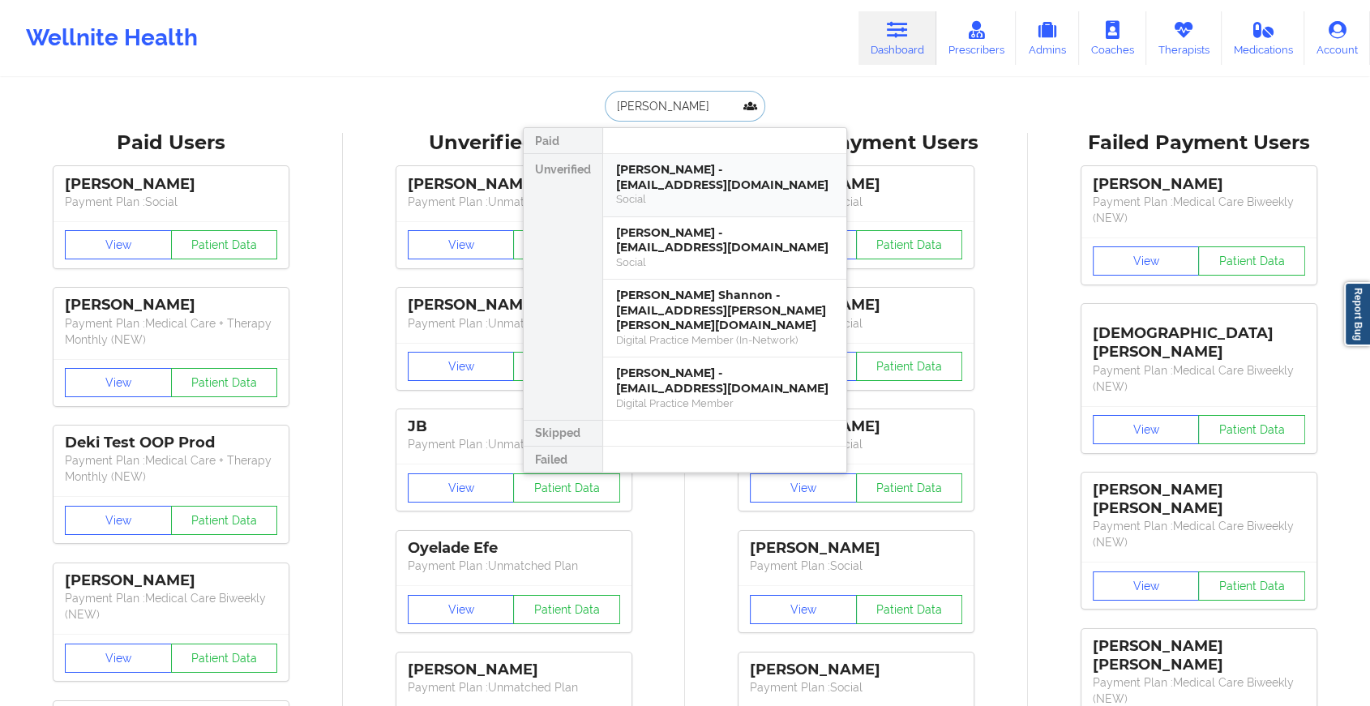
click at [688, 187] on div "[PERSON_NAME] - [EMAIL_ADDRESS][DOMAIN_NAME]" at bounding box center [724, 177] width 217 height 30
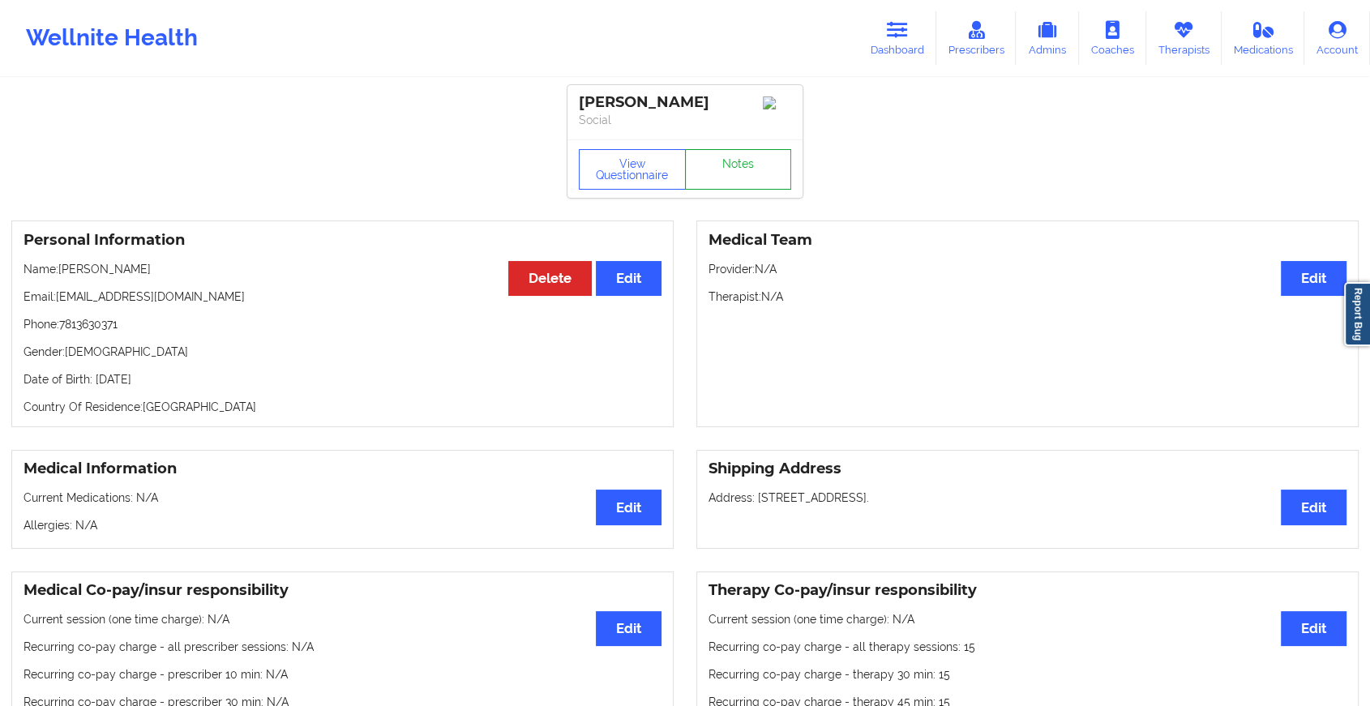
click at [772, 186] on link "Notes" at bounding box center [738, 169] width 107 height 41
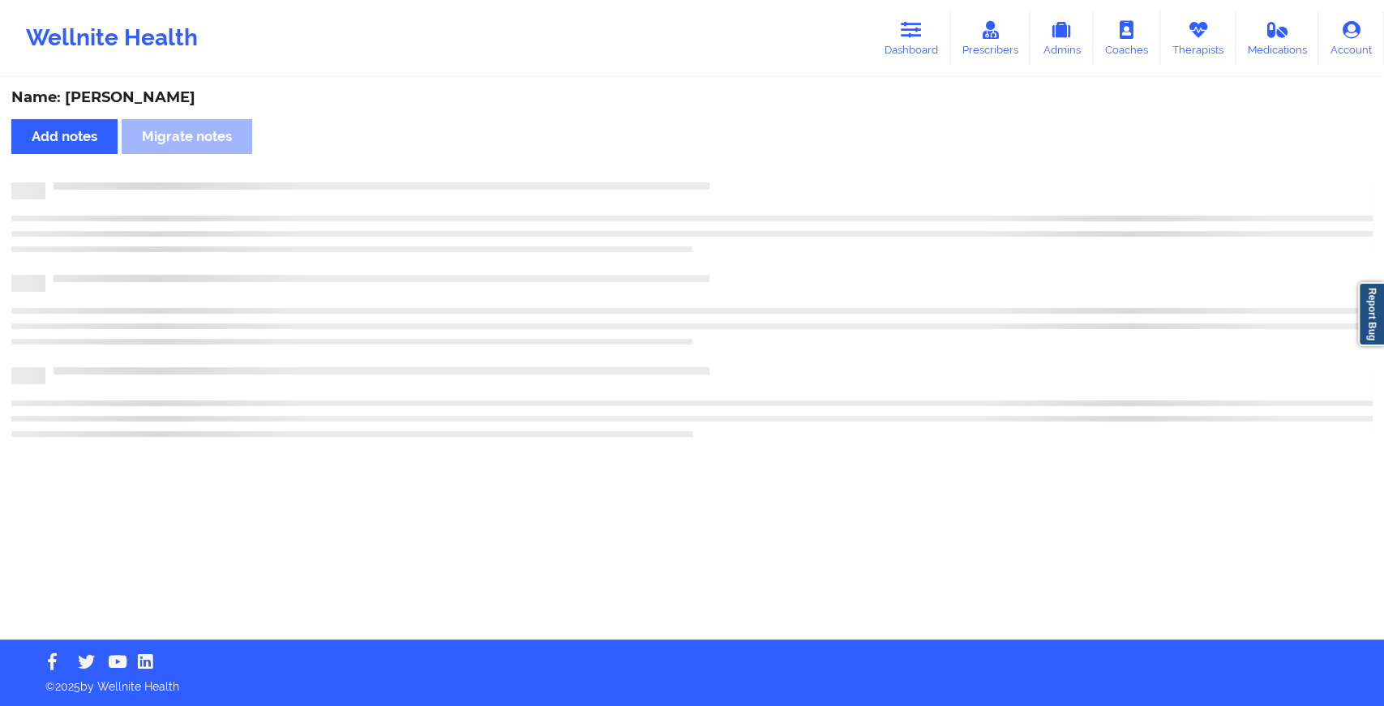
click at [772, 182] on div at bounding box center [709, 182] width 1328 height 0
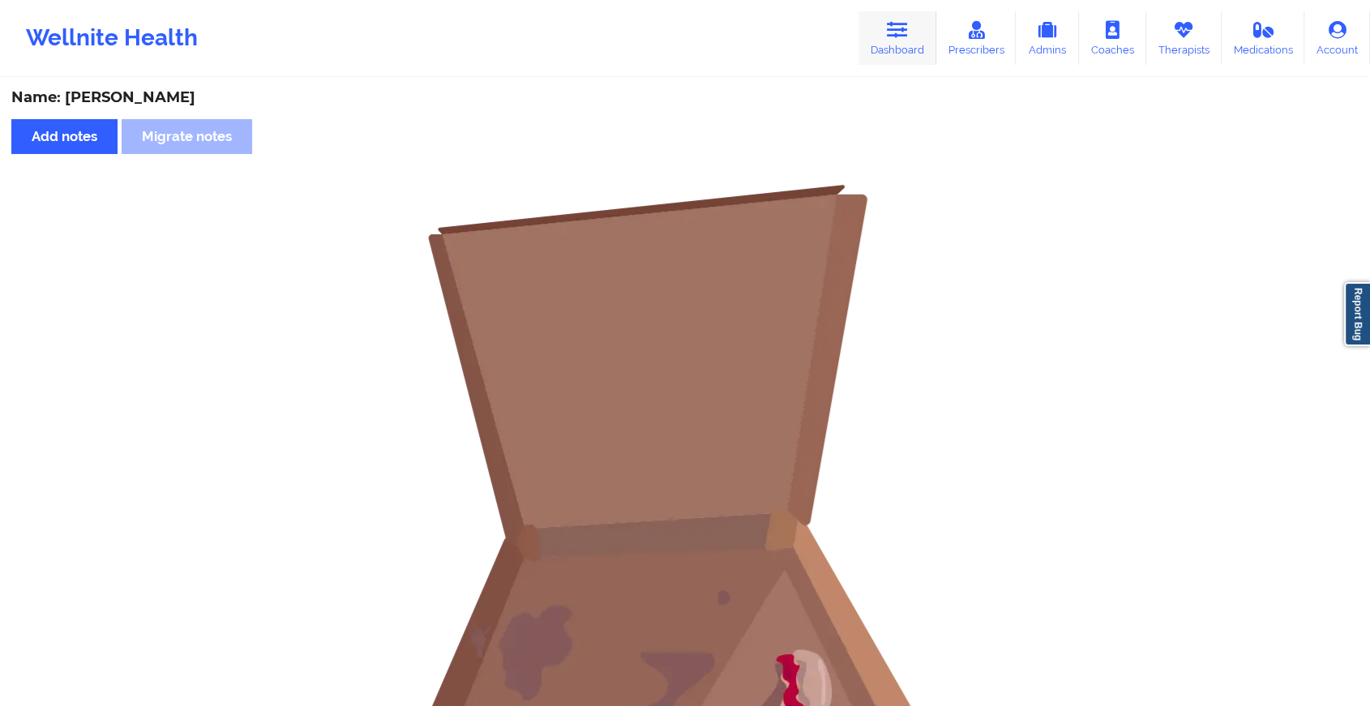
click at [882, 45] on link "Dashboard" at bounding box center [898, 38] width 78 height 54
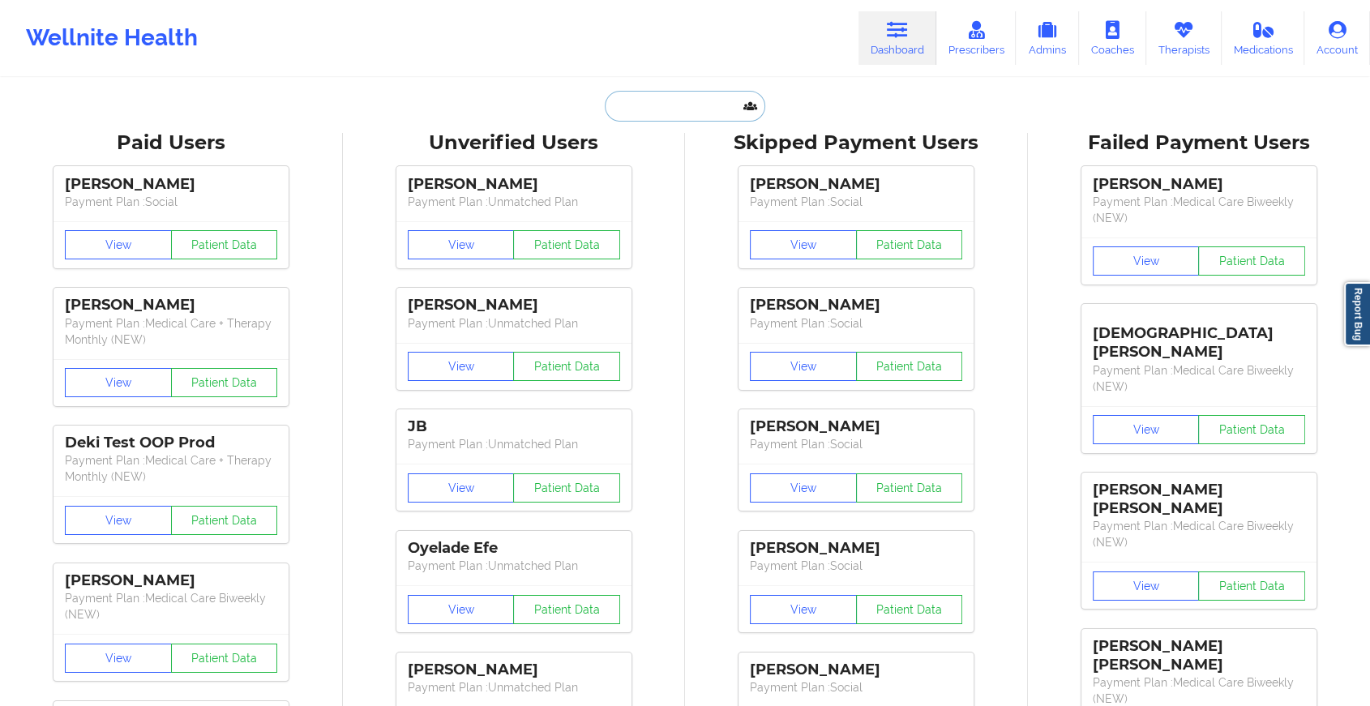
click at [677, 97] on input "text" at bounding box center [685, 106] width 161 height 31
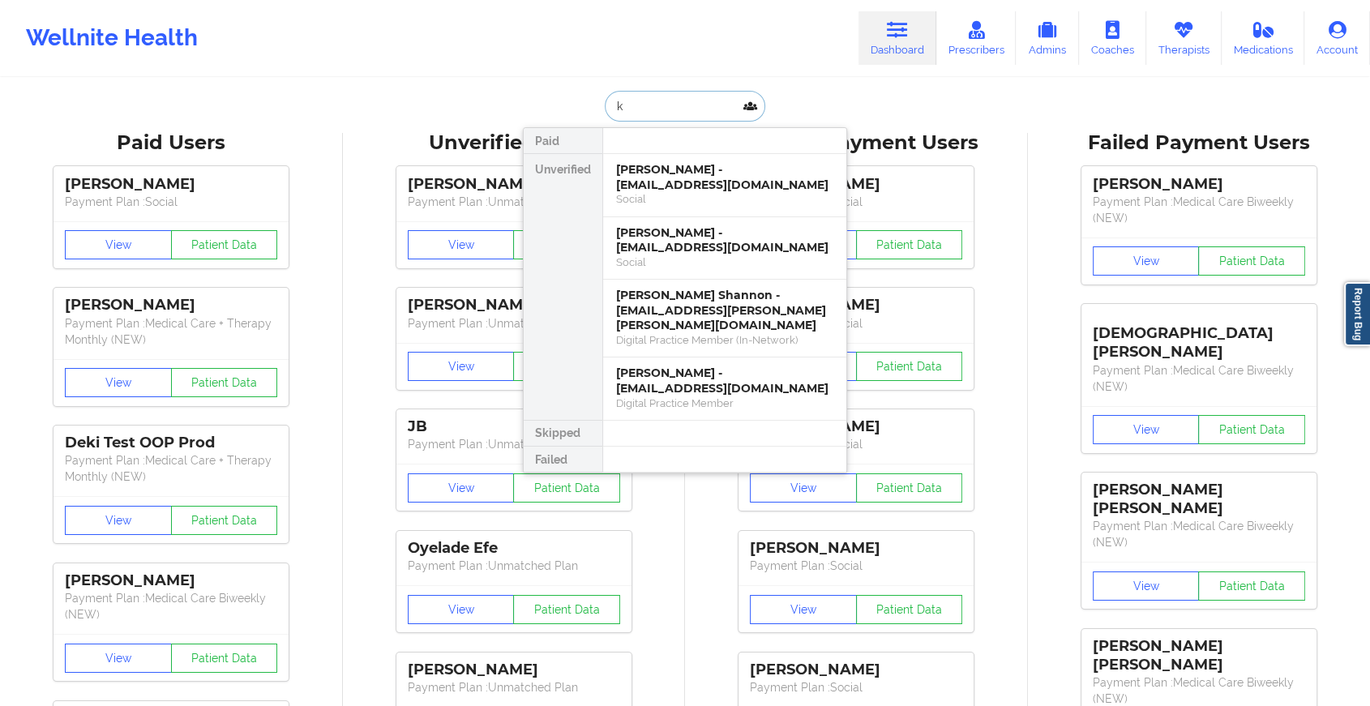
type input "k"
type input "[PERSON_NAME]"
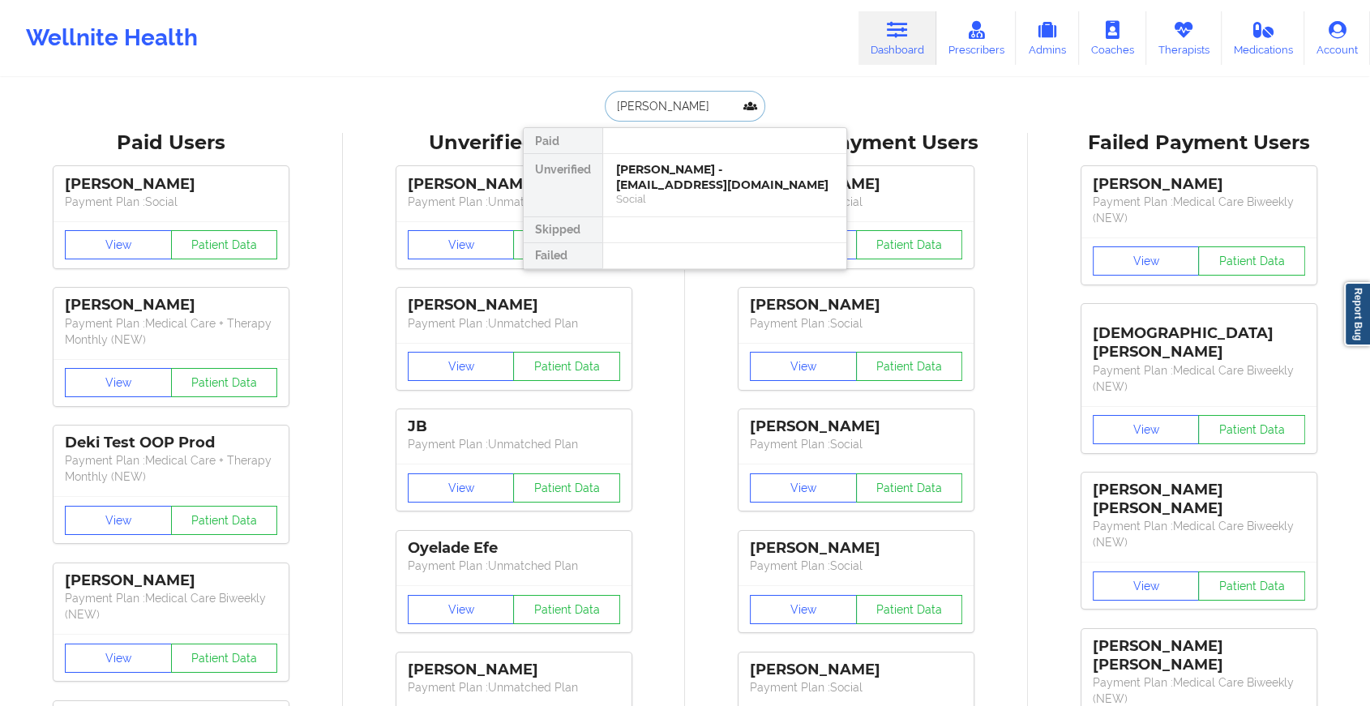
click at [740, 185] on div "[PERSON_NAME] - [EMAIL_ADDRESS][DOMAIN_NAME]" at bounding box center [724, 177] width 217 height 30
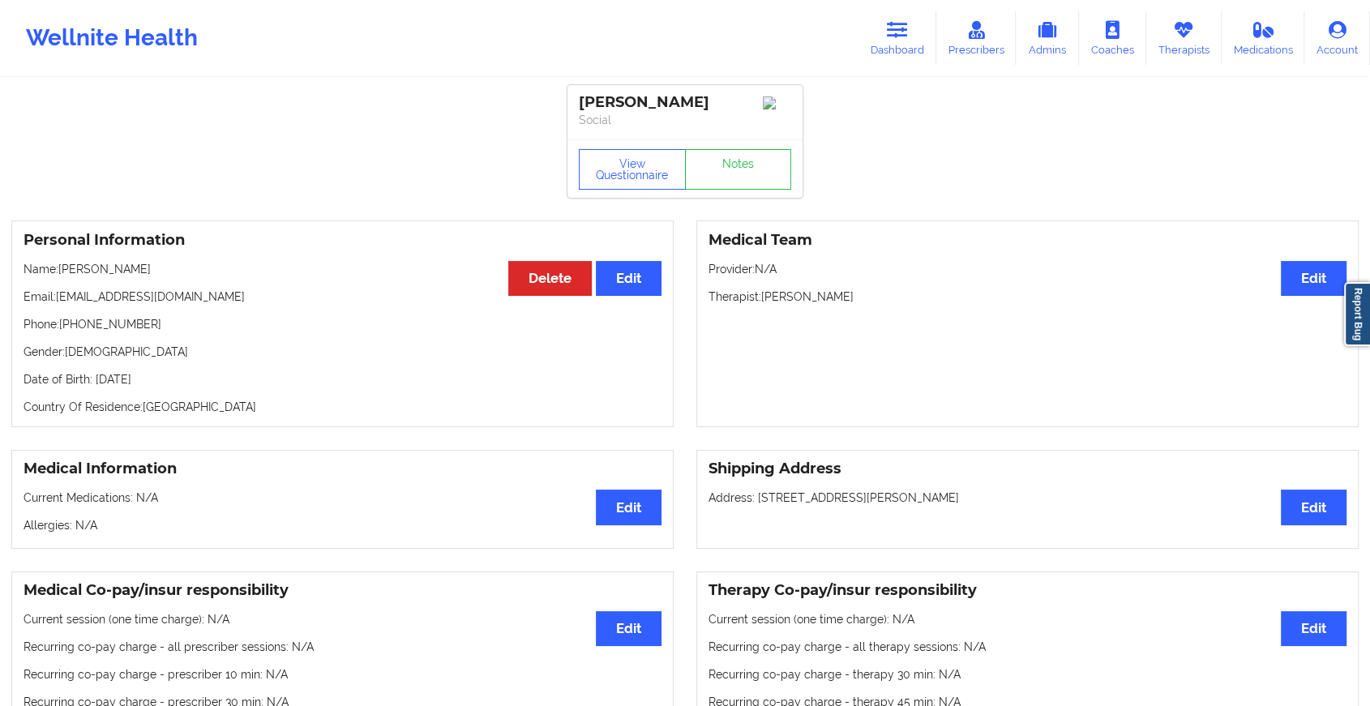
click at [751, 163] on div "View Questionnaire Notes" at bounding box center [685, 169] width 212 height 41
click at [751, 163] on link "Notes" at bounding box center [738, 169] width 107 height 41
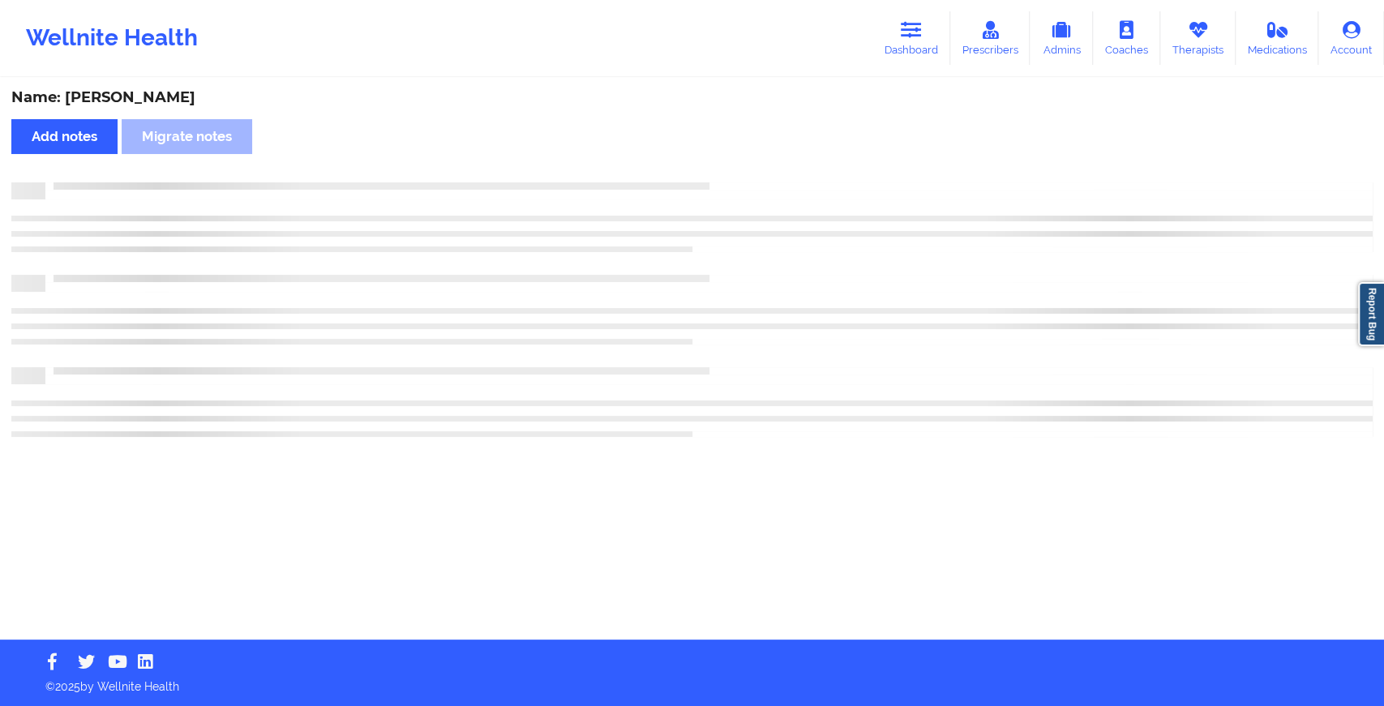
click at [751, 163] on div "Name: [PERSON_NAME] Add notes Migrate notes" at bounding box center [692, 359] width 1384 height 560
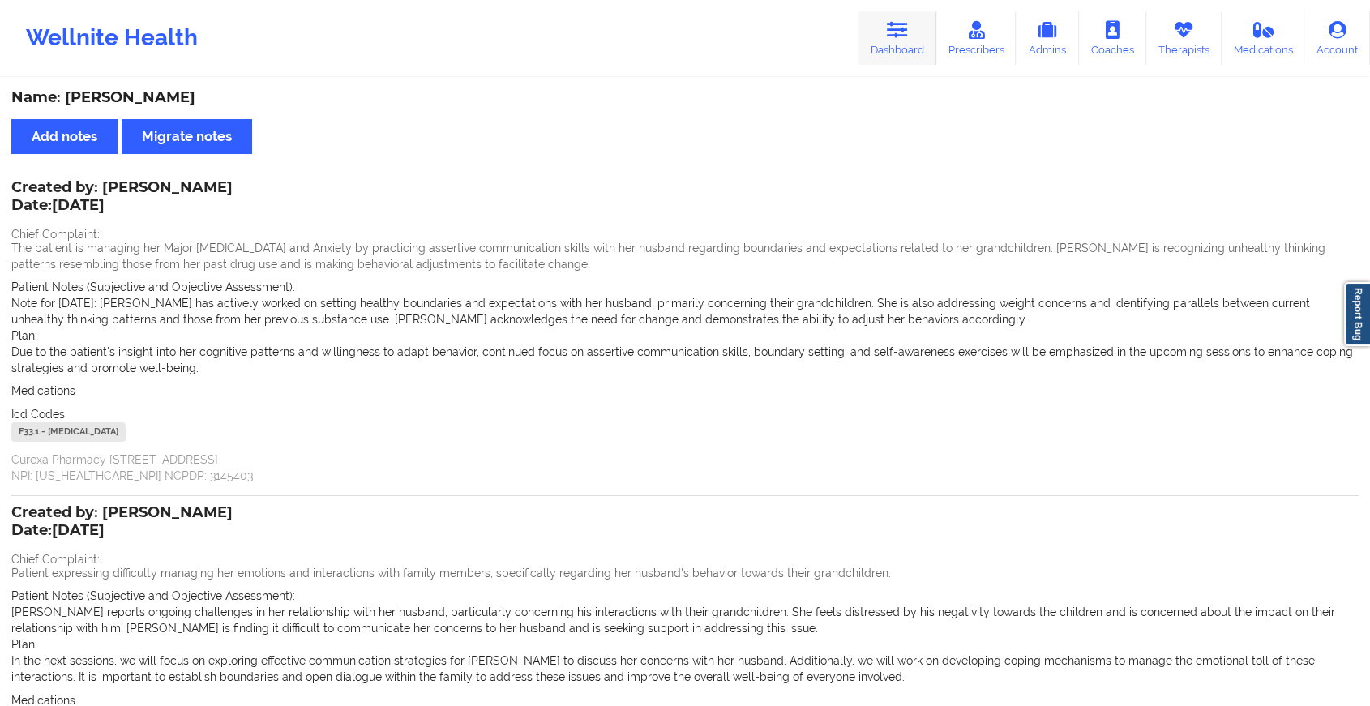
click at [890, 28] on icon at bounding box center [897, 30] width 21 height 18
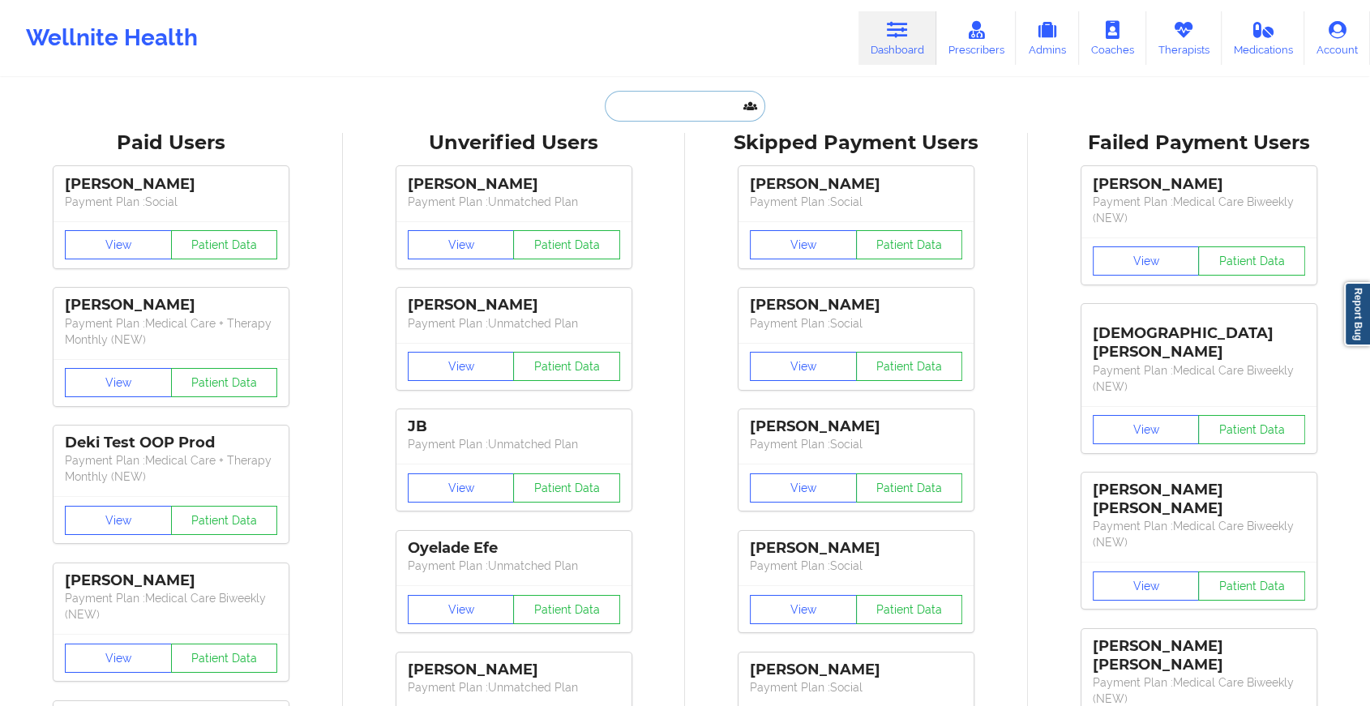
click at [680, 107] on input "text" at bounding box center [685, 106] width 161 height 31
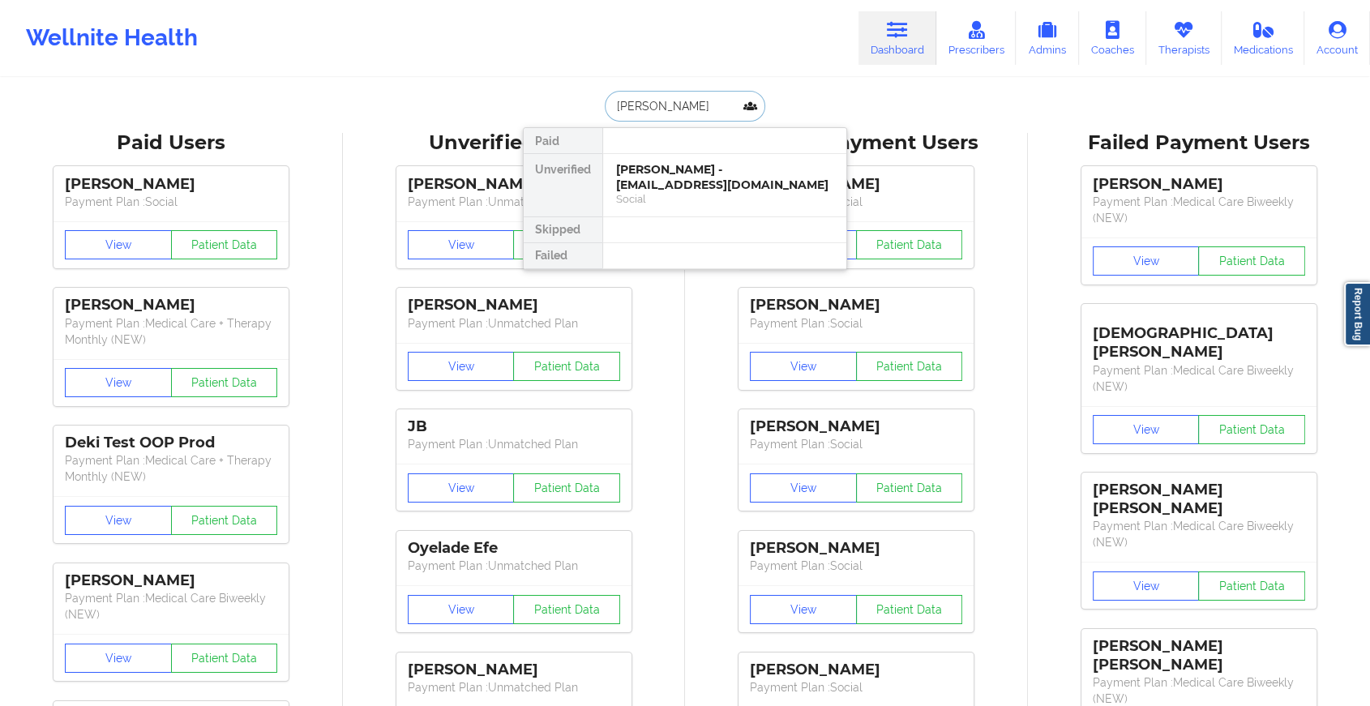
type input "[PERSON_NAME]"
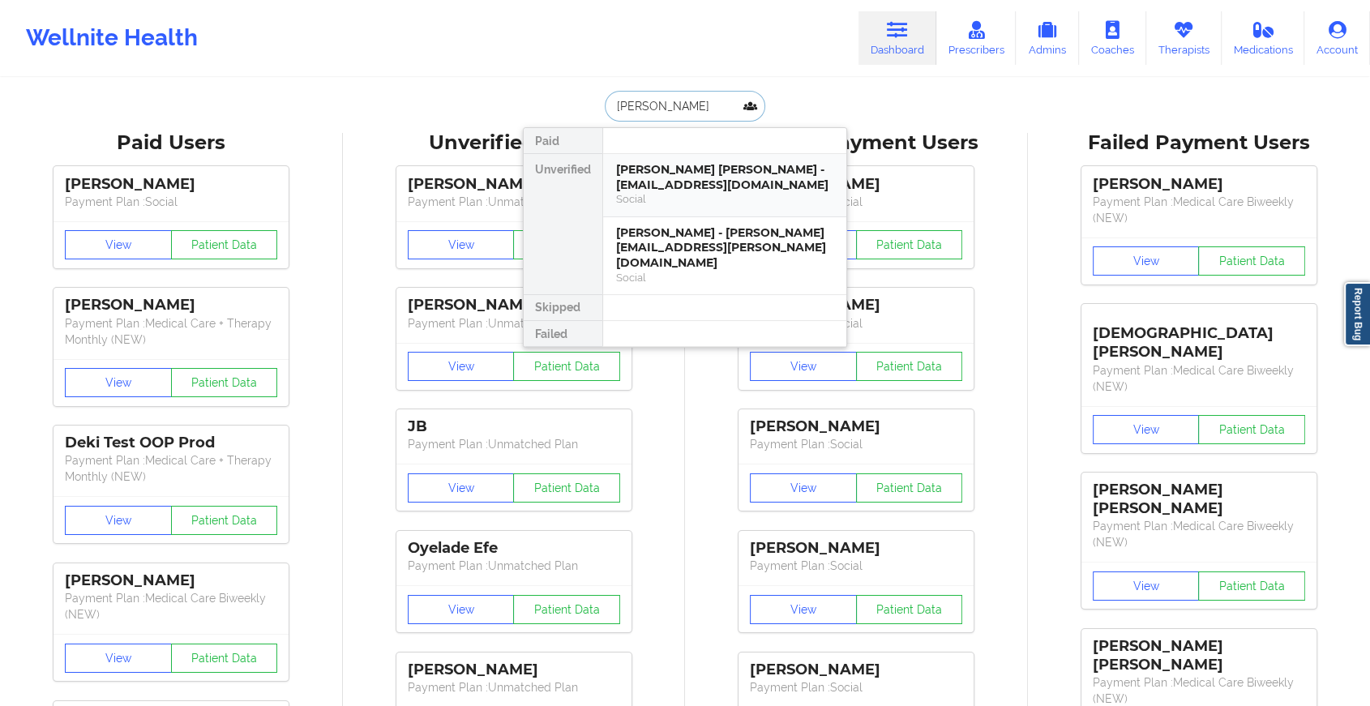
click at [688, 175] on div "[PERSON_NAME] [PERSON_NAME] - [EMAIL_ADDRESS][DOMAIN_NAME]" at bounding box center [724, 177] width 217 height 30
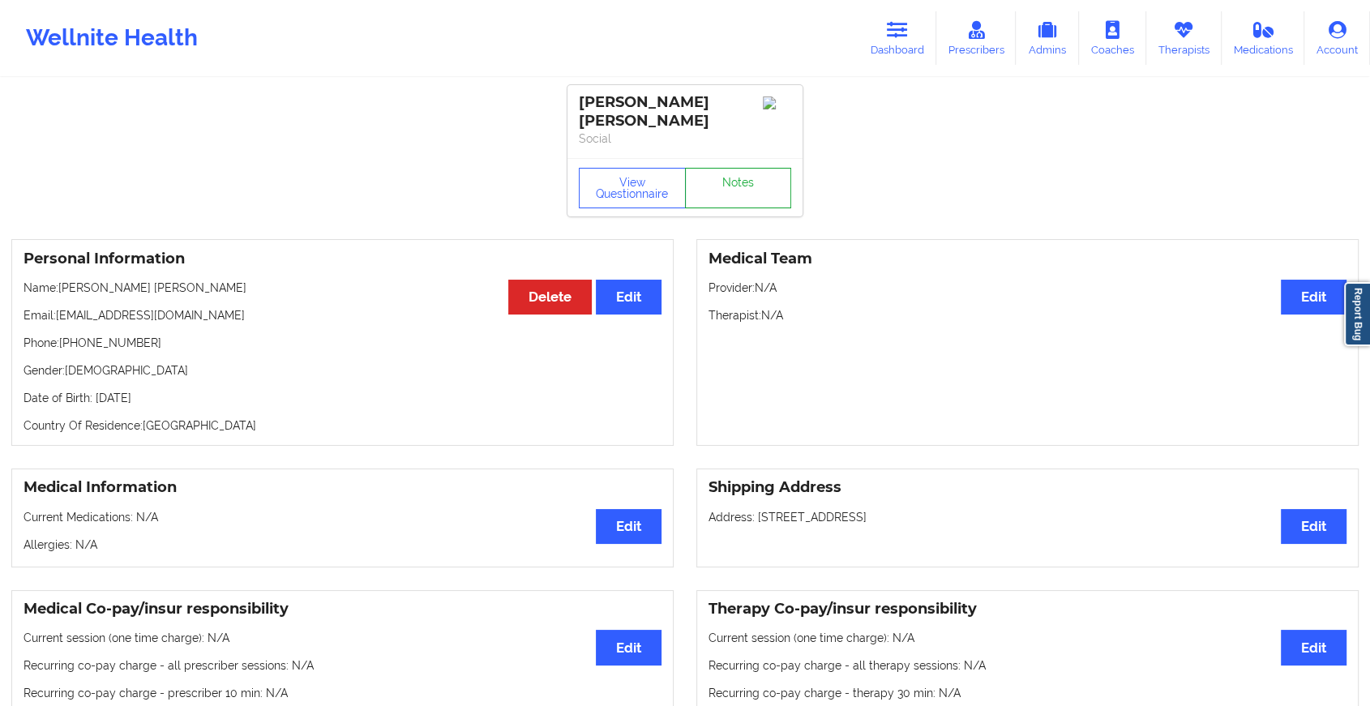
click at [723, 173] on link "Notes" at bounding box center [738, 188] width 107 height 41
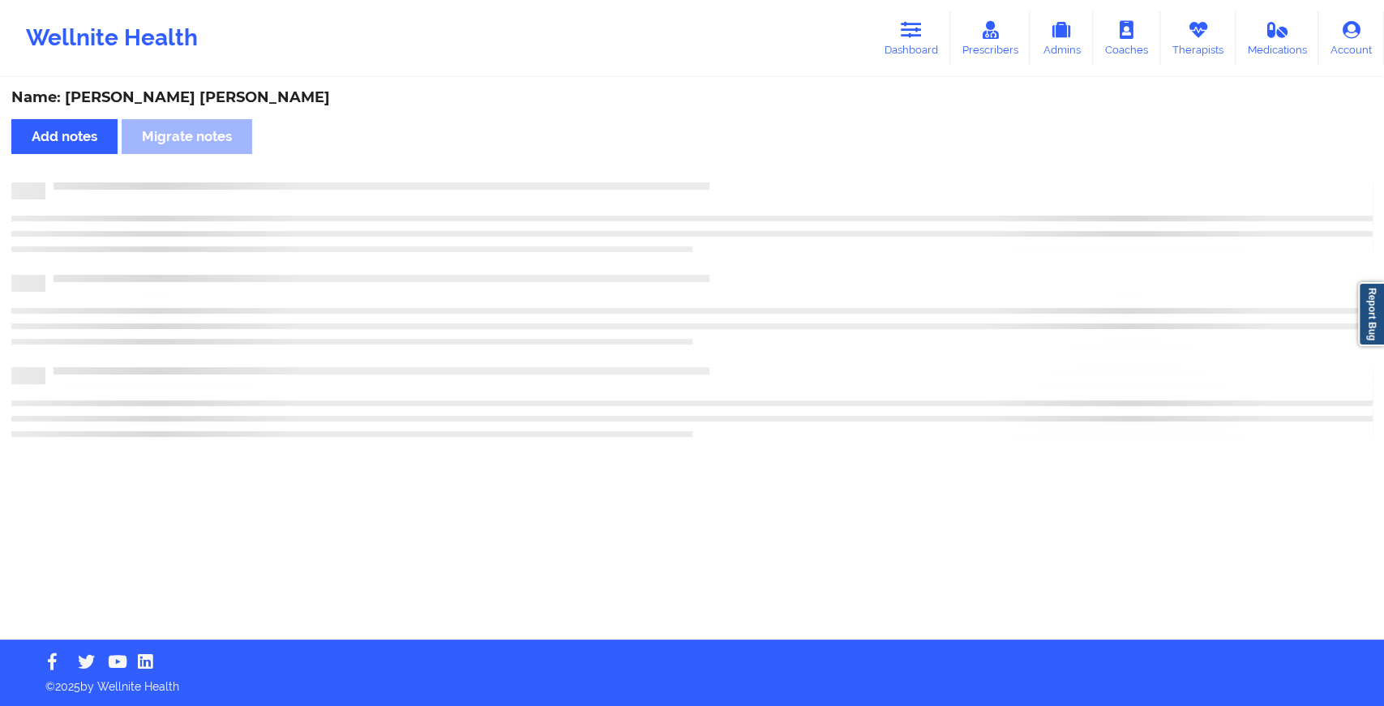
click at [723, 173] on div "Name: [PERSON_NAME] [PERSON_NAME] Add notes Migrate notes" at bounding box center [692, 359] width 1384 height 560
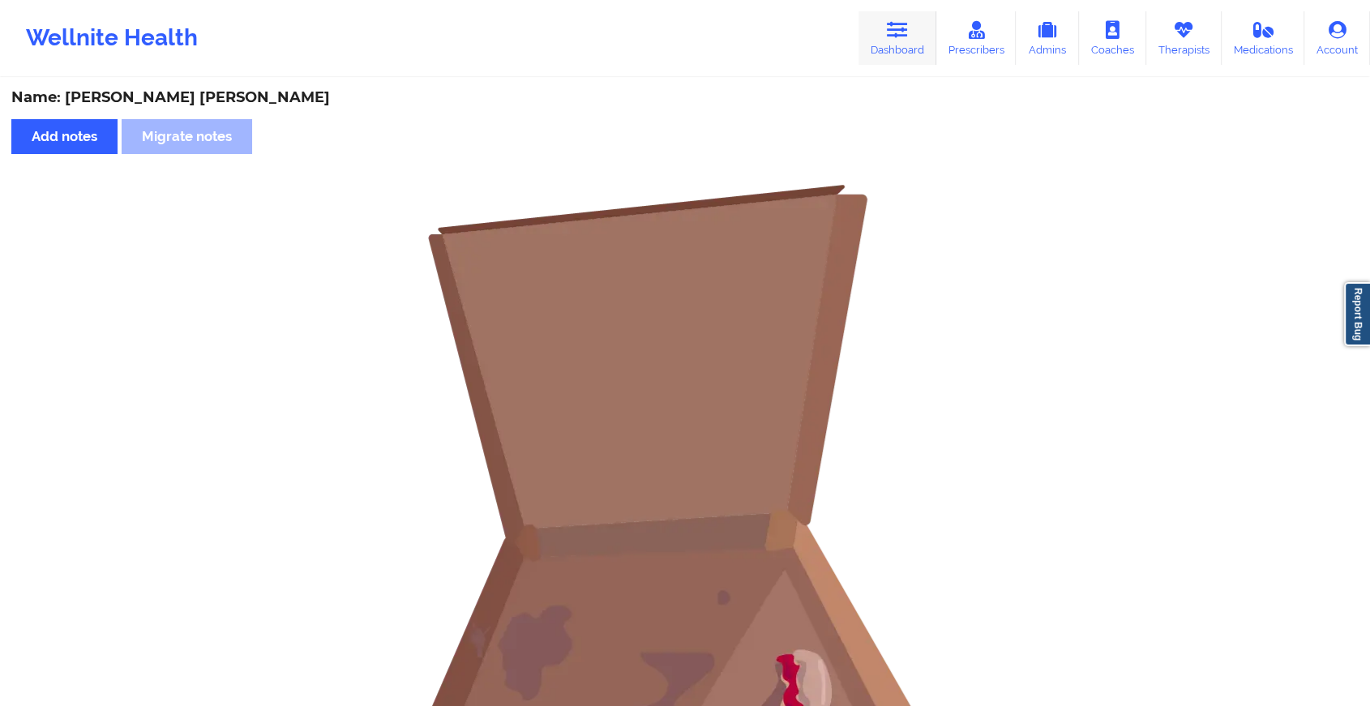
click at [908, 54] on link "Dashboard" at bounding box center [898, 38] width 78 height 54
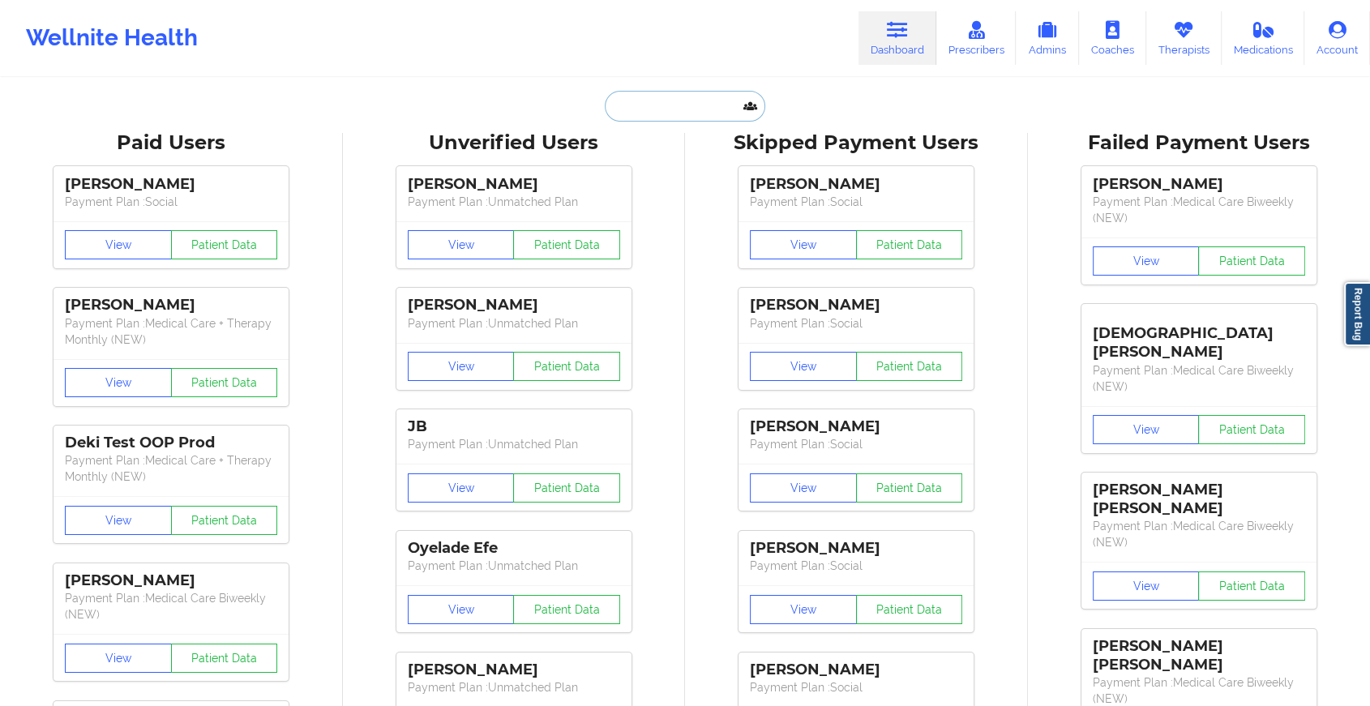
click at [715, 93] on input "text" at bounding box center [685, 106] width 161 height 31
type input "k"
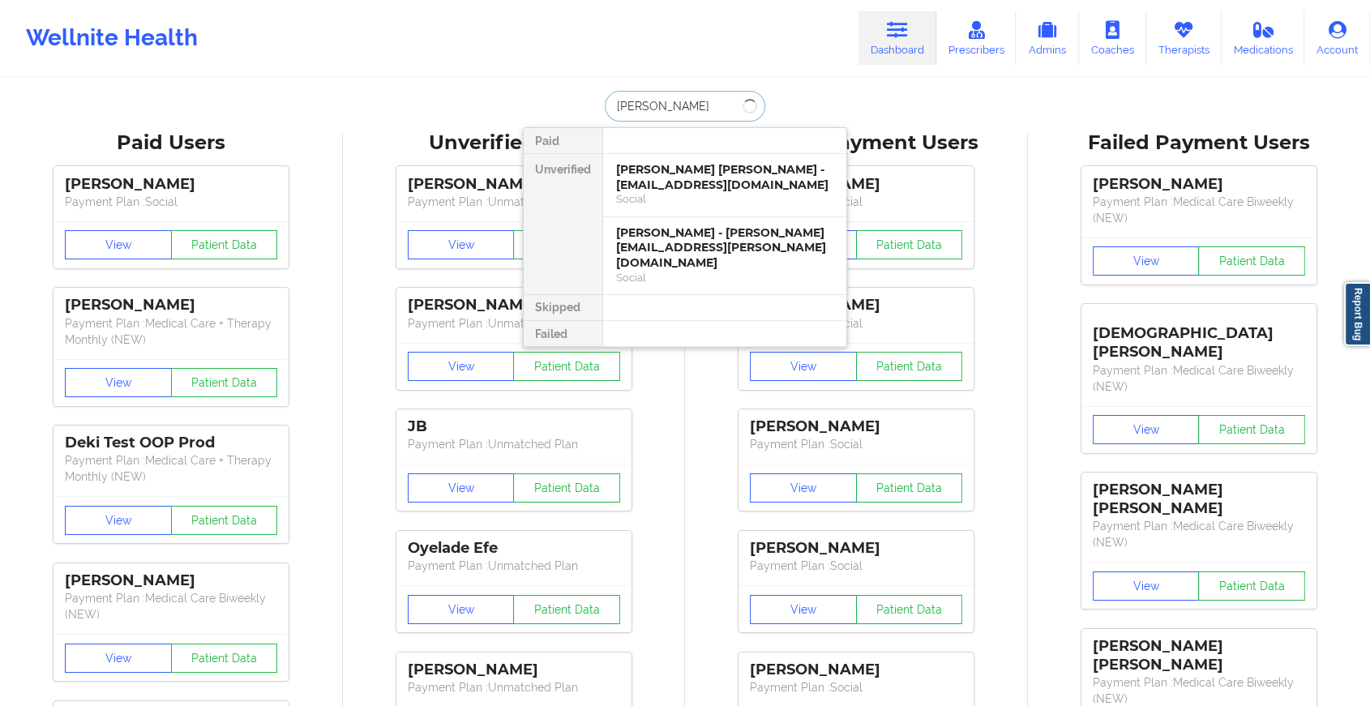
type input "[PERSON_NAME]"
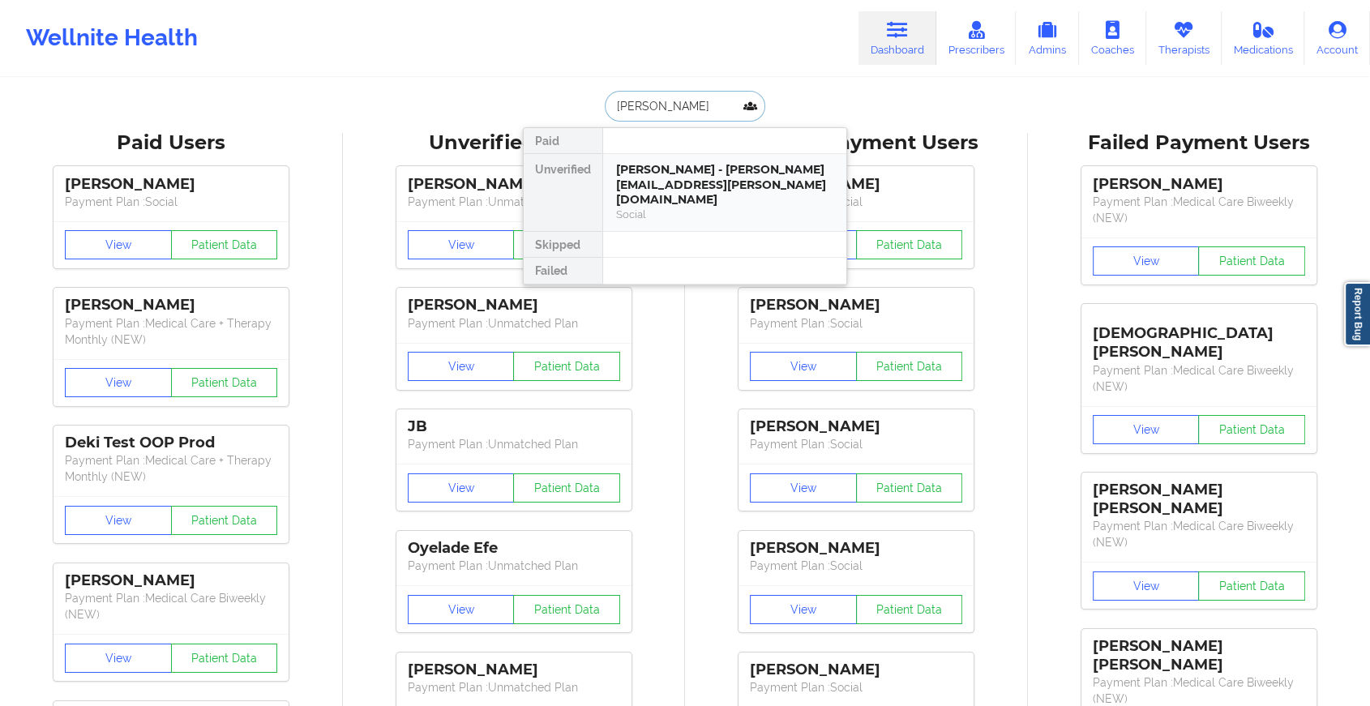
click at [708, 174] on div "[PERSON_NAME] - [PERSON_NAME][EMAIL_ADDRESS][PERSON_NAME][DOMAIN_NAME]" at bounding box center [724, 184] width 217 height 45
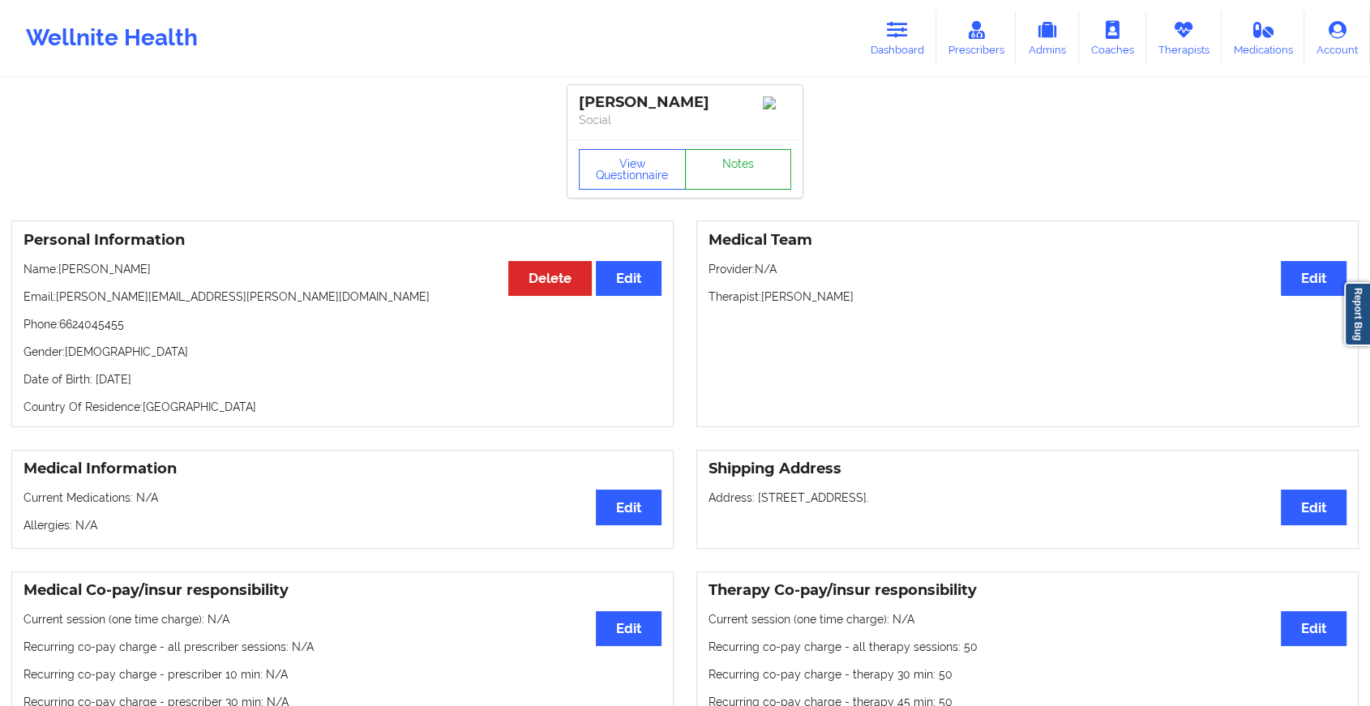
click at [740, 169] on link "Notes" at bounding box center [738, 169] width 107 height 41
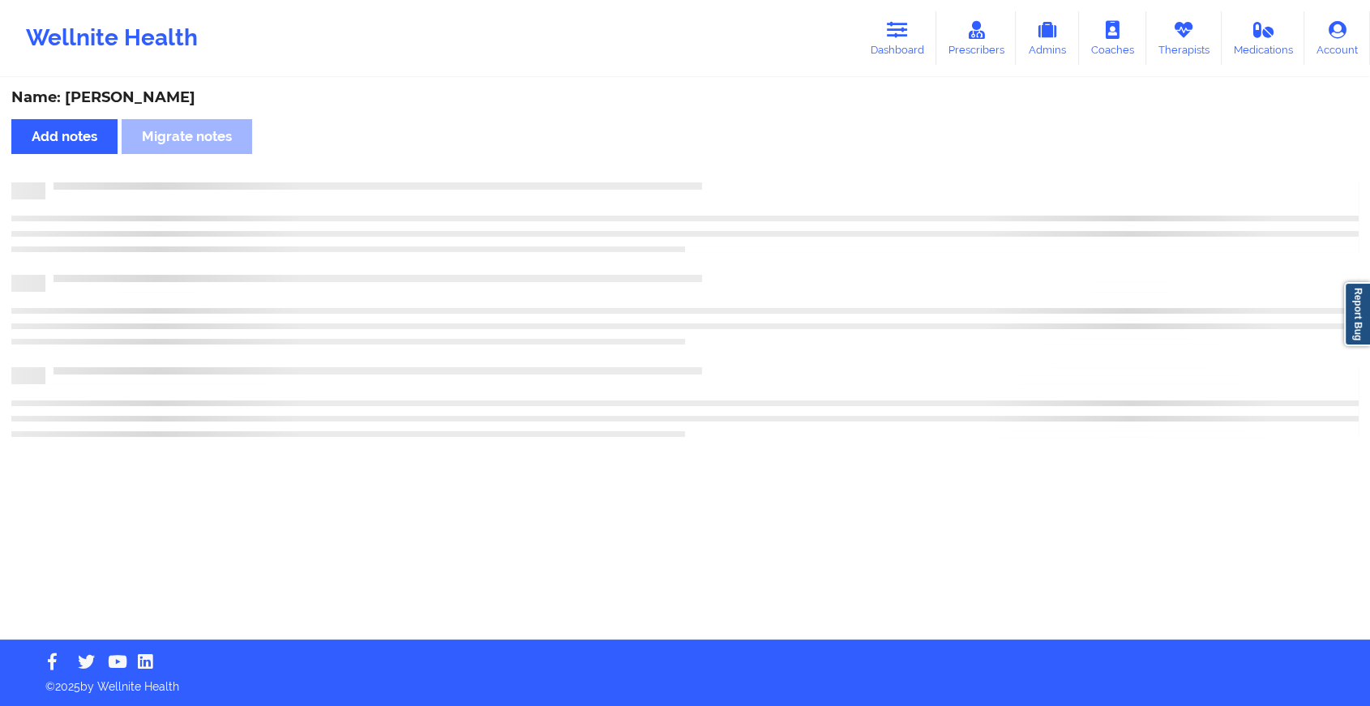
click at [740, 169] on div "Name: [PERSON_NAME] Add notes Migrate notes" at bounding box center [685, 359] width 1370 height 560
drag, startPoint x: 740, startPoint y: 169, endPoint x: 762, endPoint y: 199, distance: 38.3
click at [740, 169] on div "Name: [PERSON_NAME] Add notes Migrate notes" at bounding box center [692, 359] width 1384 height 560
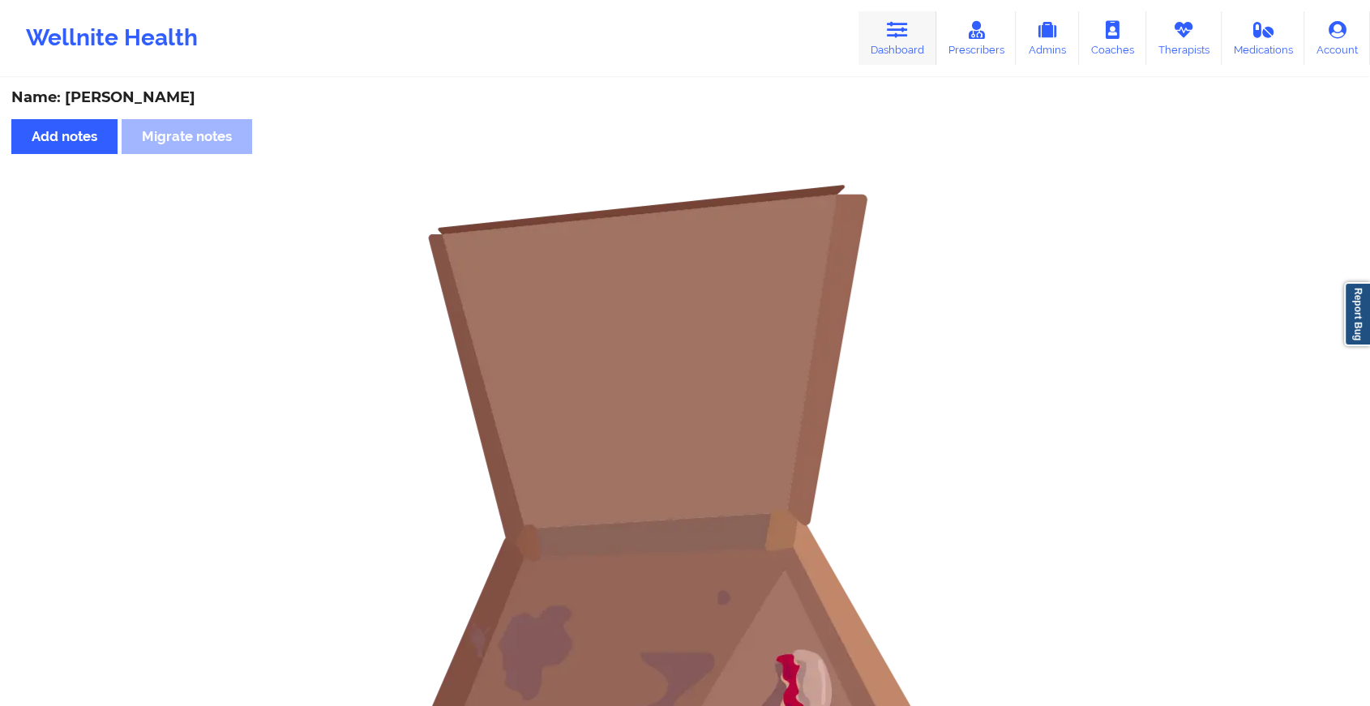
click at [921, 24] on link "Dashboard" at bounding box center [898, 38] width 78 height 54
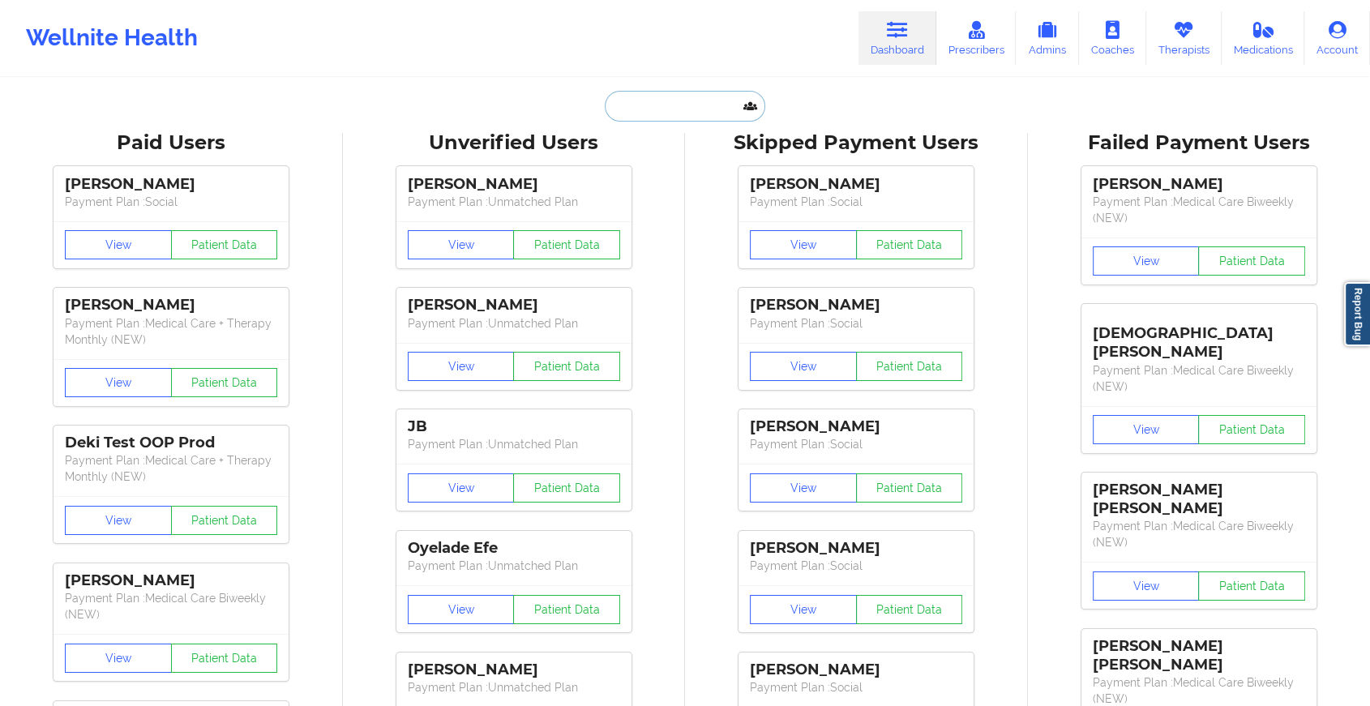
click at [649, 105] on input "text" at bounding box center [685, 106] width 161 height 31
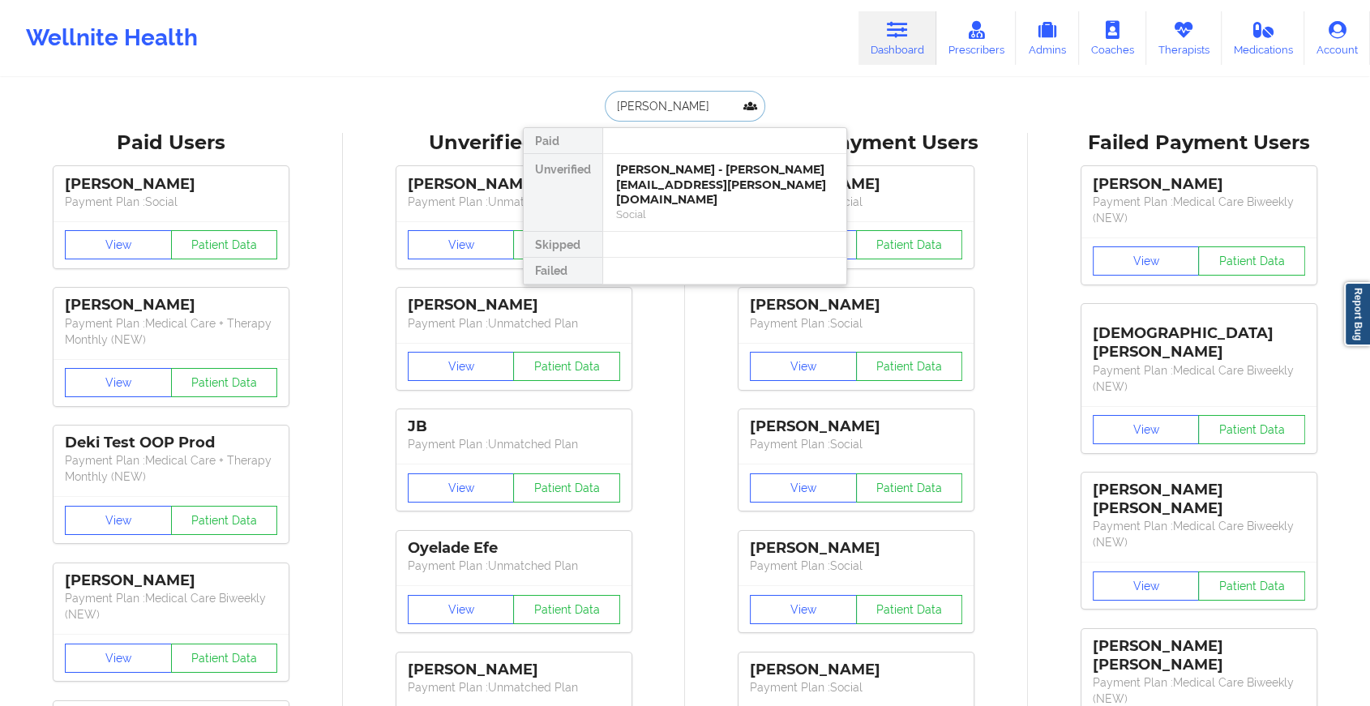
type input "[PERSON_NAME]"
click at [655, 179] on div "[PERSON_NAME] - [PERSON_NAME][EMAIL_ADDRESS][DOMAIN_NAME]" at bounding box center [724, 177] width 217 height 30
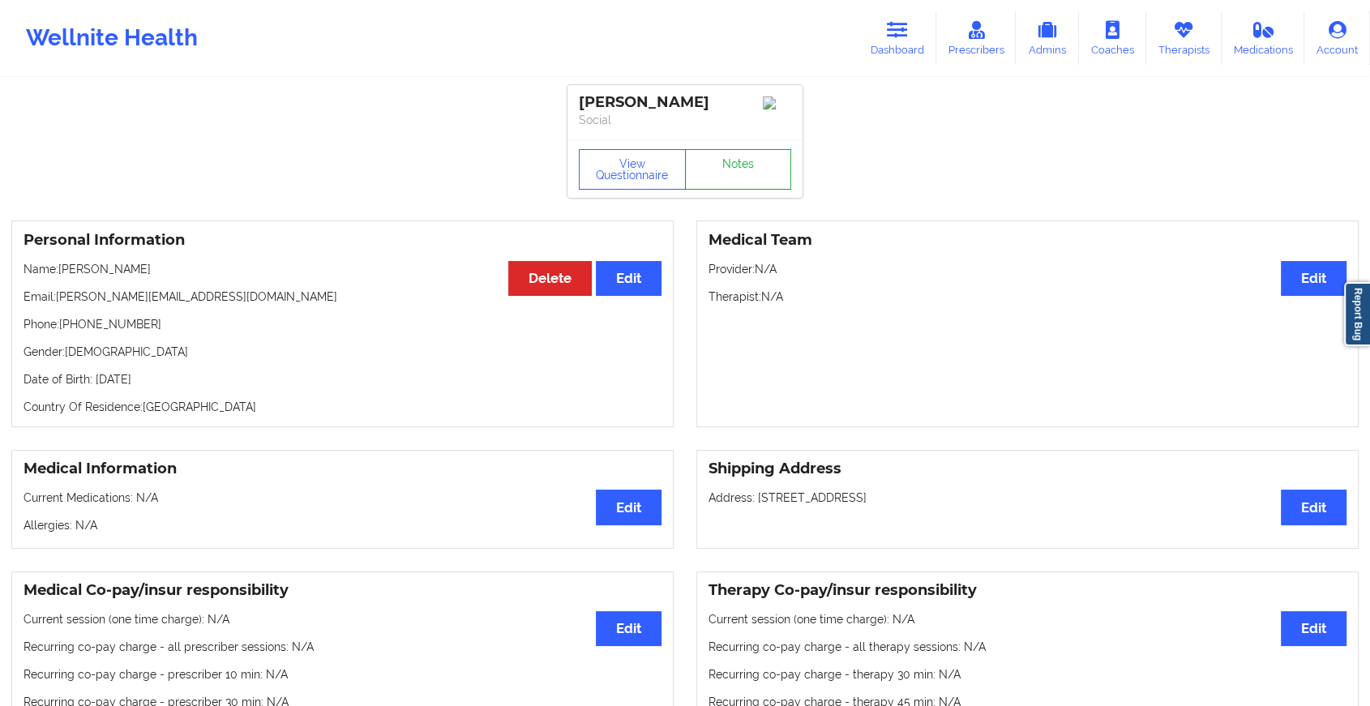
click at [728, 158] on link "Notes" at bounding box center [738, 169] width 107 height 41
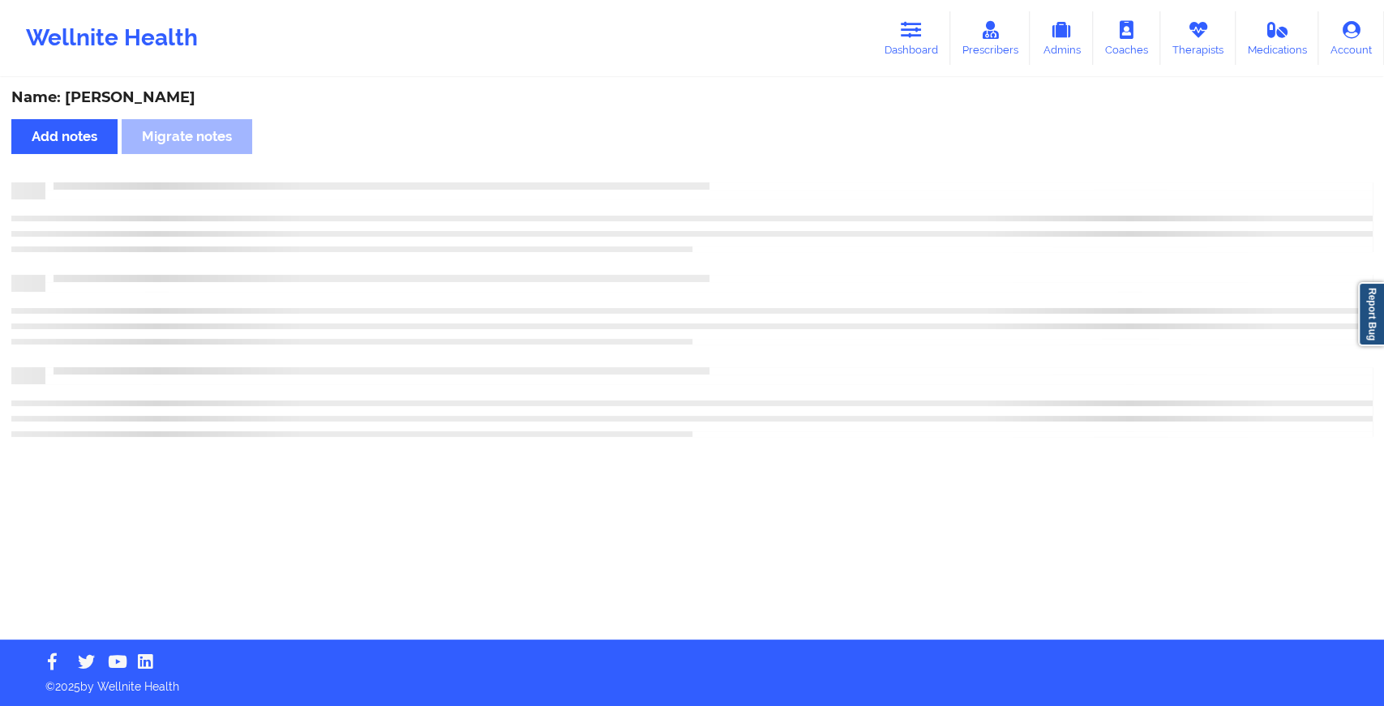
click at [728, 158] on div "Name: [PERSON_NAME] Add notes Migrate notes" at bounding box center [692, 359] width 1384 height 560
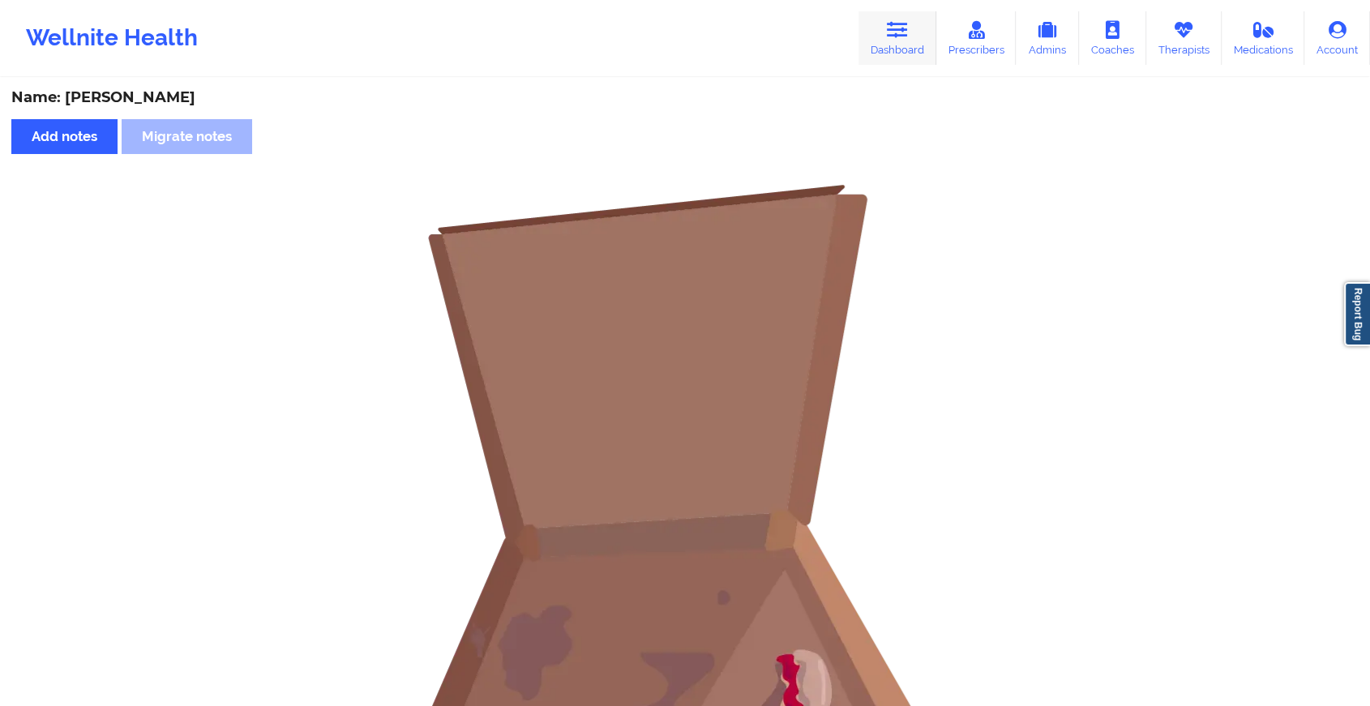
click at [895, 45] on link "Dashboard" at bounding box center [898, 38] width 78 height 54
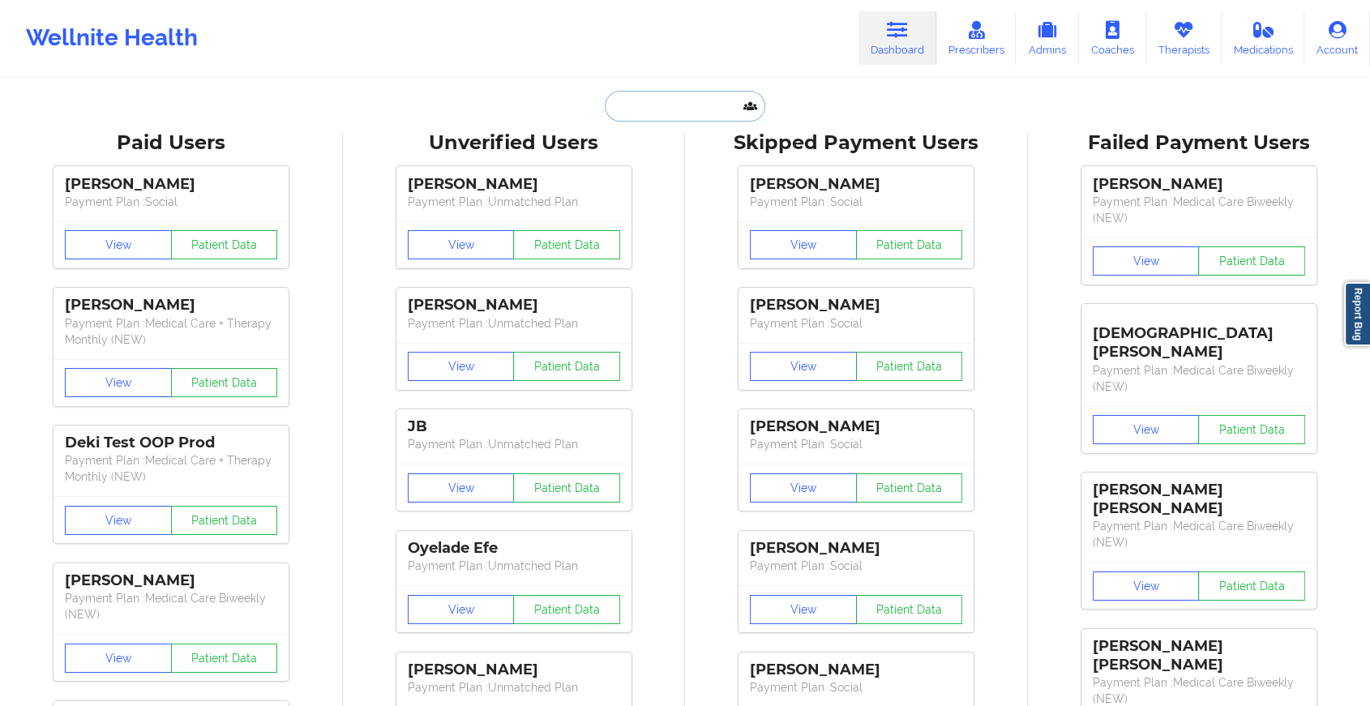
click at [671, 103] on input "text" at bounding box center [685, 106] width 161 height 31
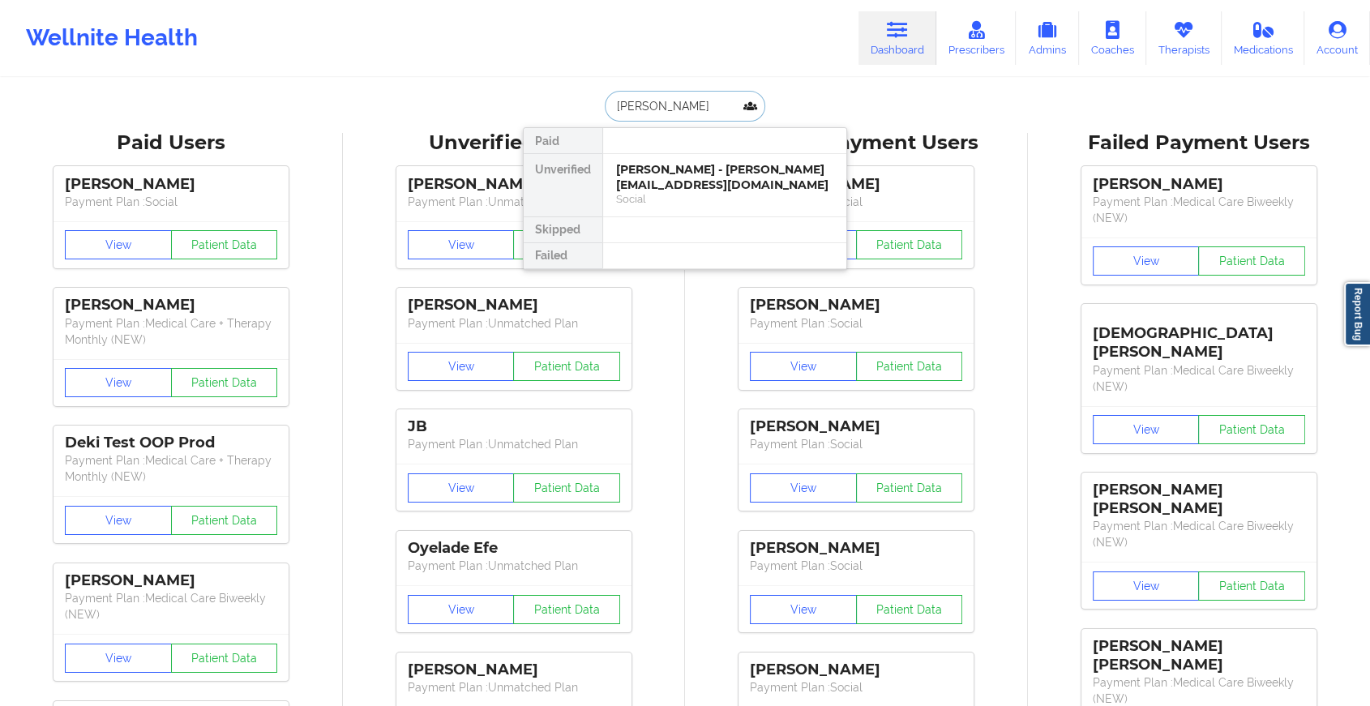
type input "[PERSON_NAME]"
click at [693, 195] on div "Social" at bounding box center [724, 199] width 217 height 14
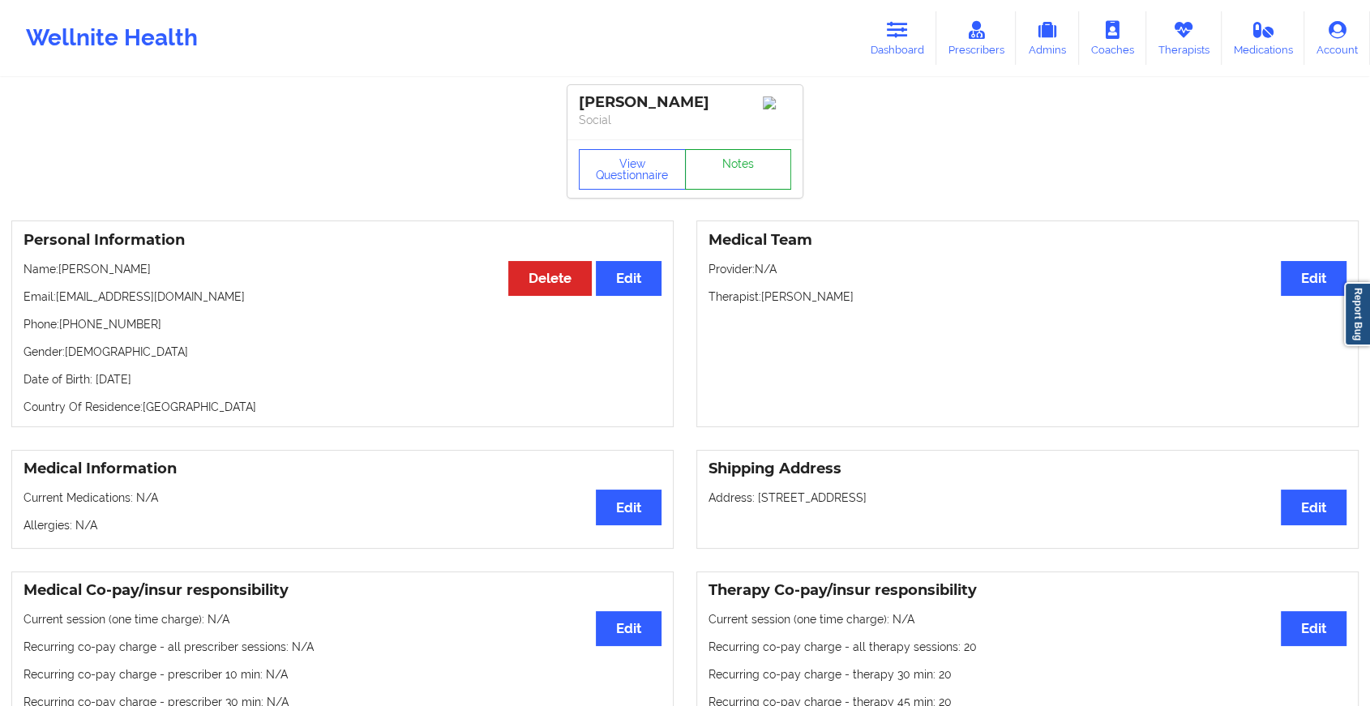
click at [714, 189] on link "Notes" at bounding box center [738, 169] width 107 height 41
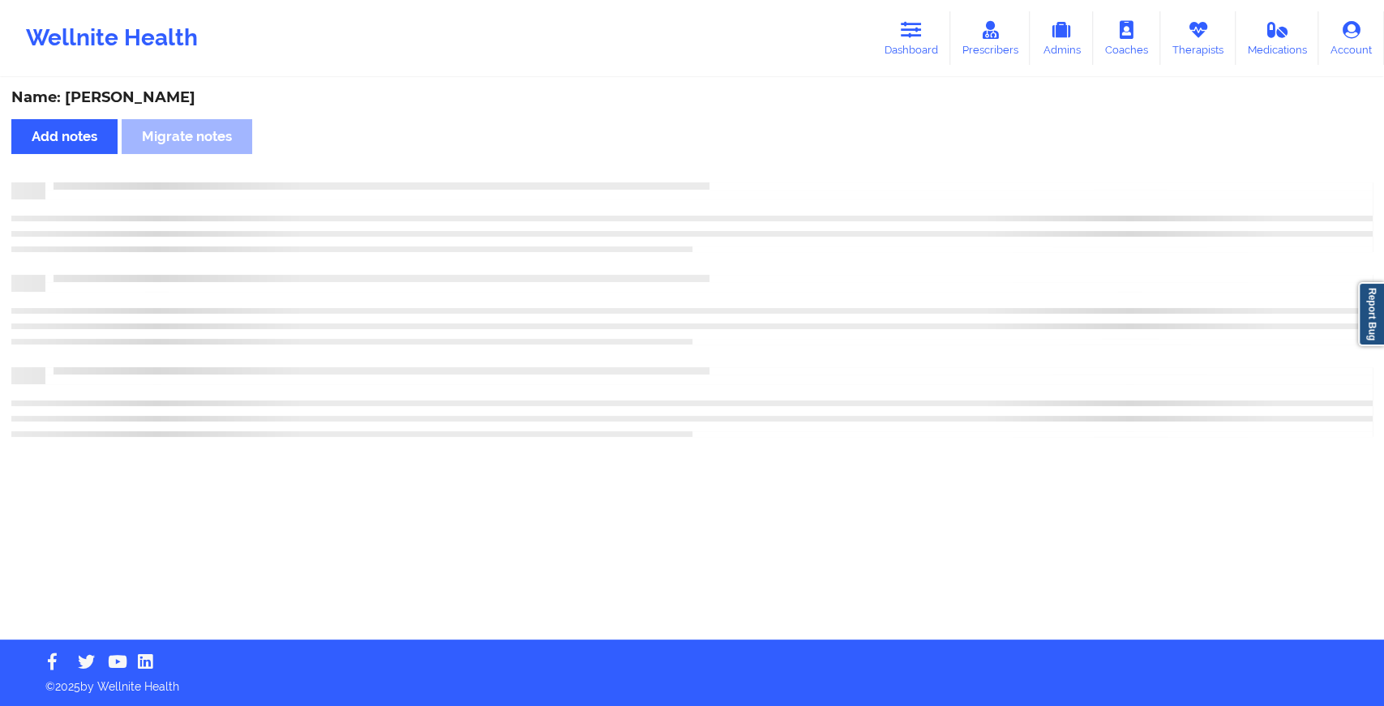
click at [714, 189] on div at bounding box center [692, 190] width 1362 height 17
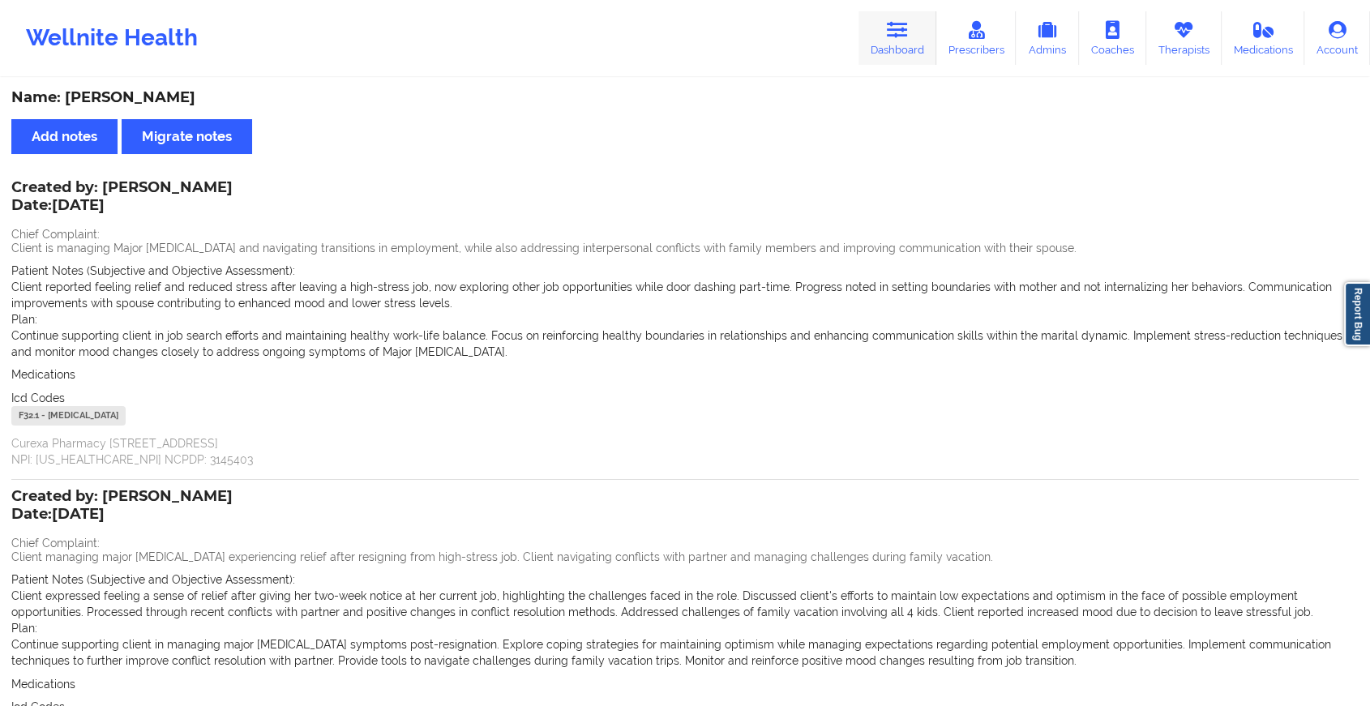
click at [902, 51] on link "Dashboard" at bounding box center [898, 38] width 78 height 54
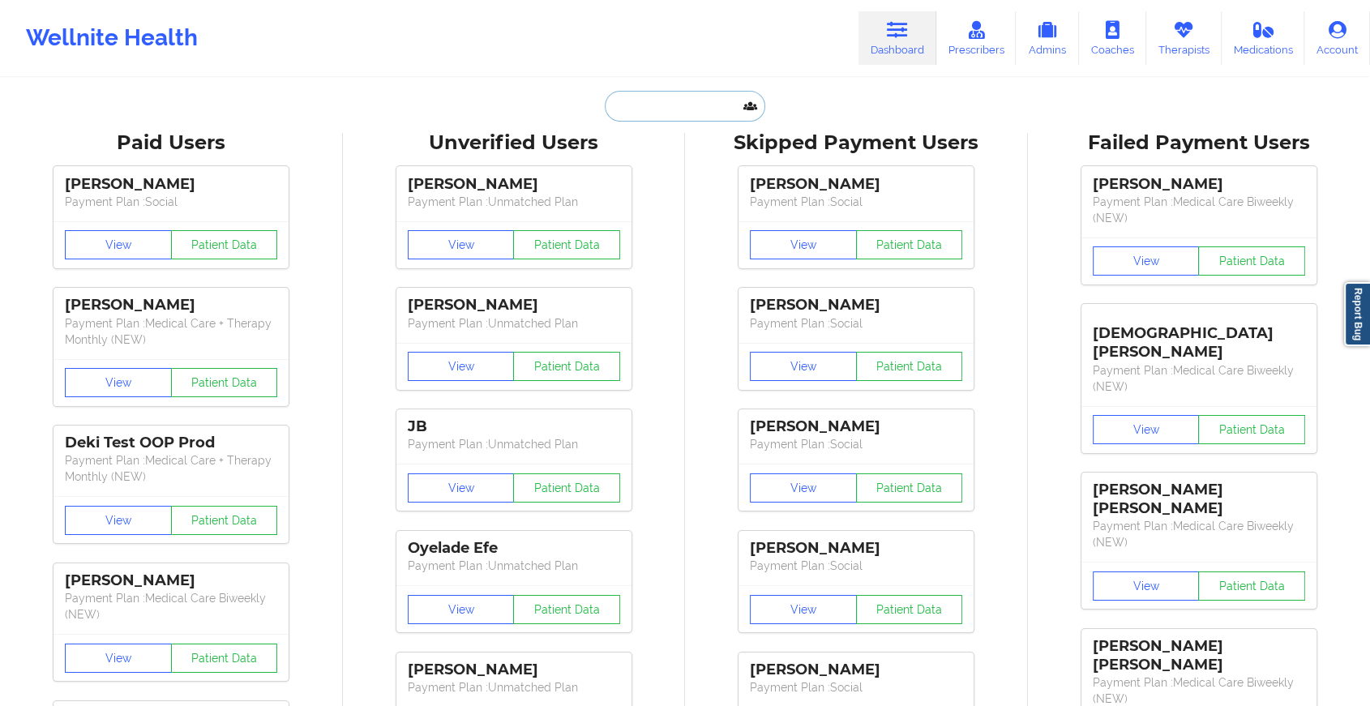
click at [715, 96] on input "text" at bounding box center [685, 106] width 161 height 31
paste input "[EMAIL_ADDRESS][DOMAIN_NAME]"
type input "[EMAIL_ADDRESS][DOMAIN_NAME]"
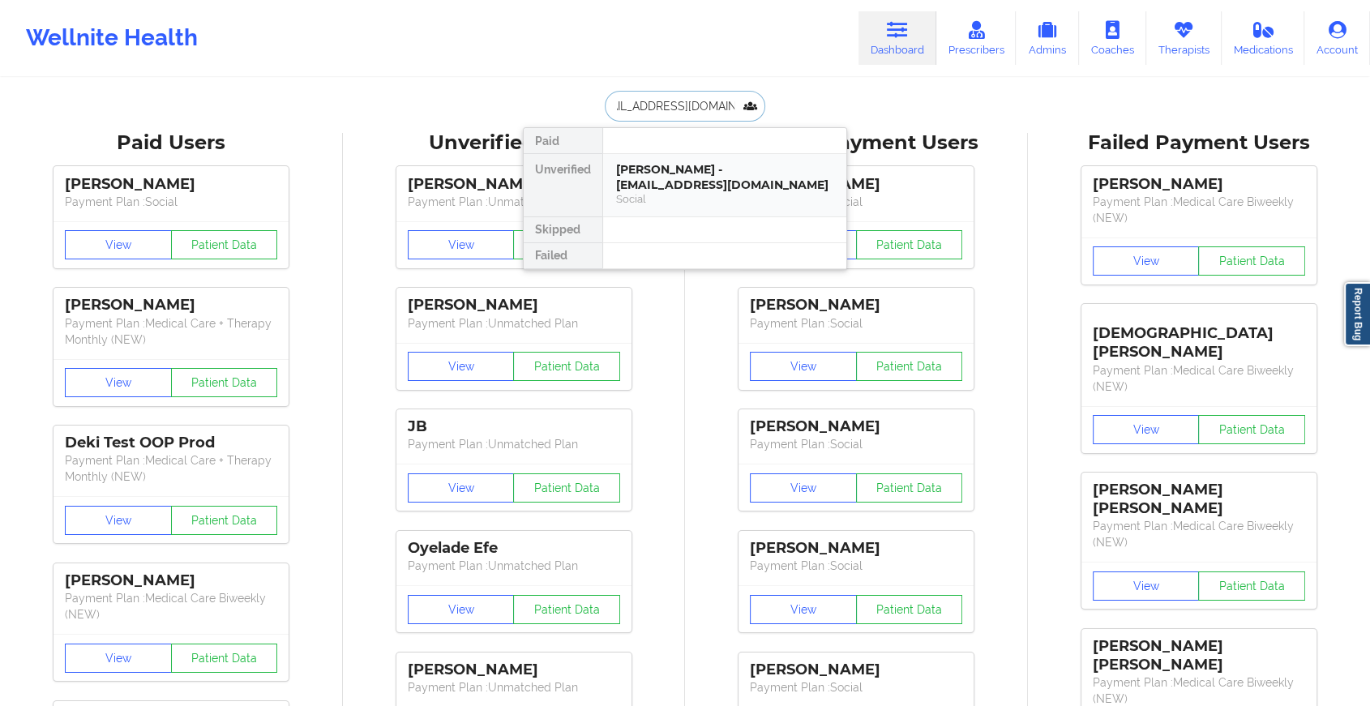
click at [694, 173] on div "[PERSON_NAME] - [EMAIL_ADDRESS][DOMAIN_NAME]" at bounding box center [724, 177] width 217 height 30
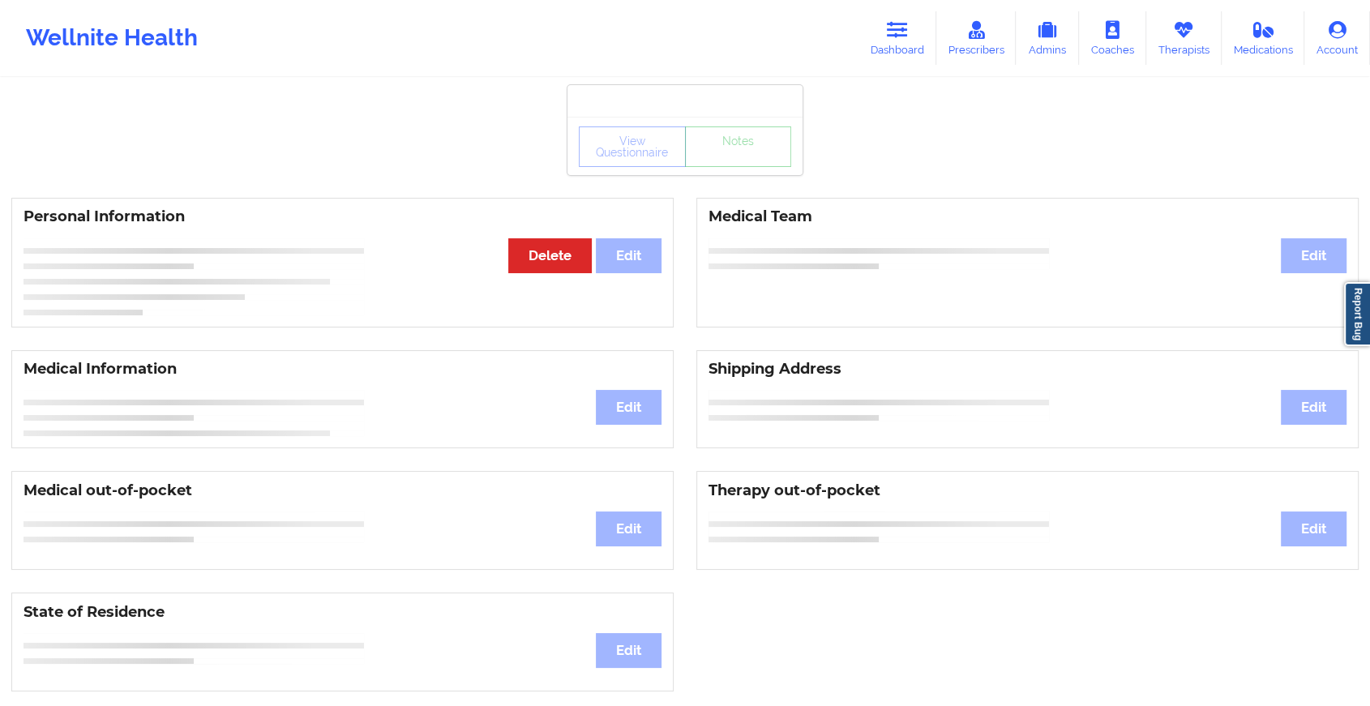
click at [719, 170] on div "View Questionnaire Notes" at bounding box center [685, 146] width 235 height 58
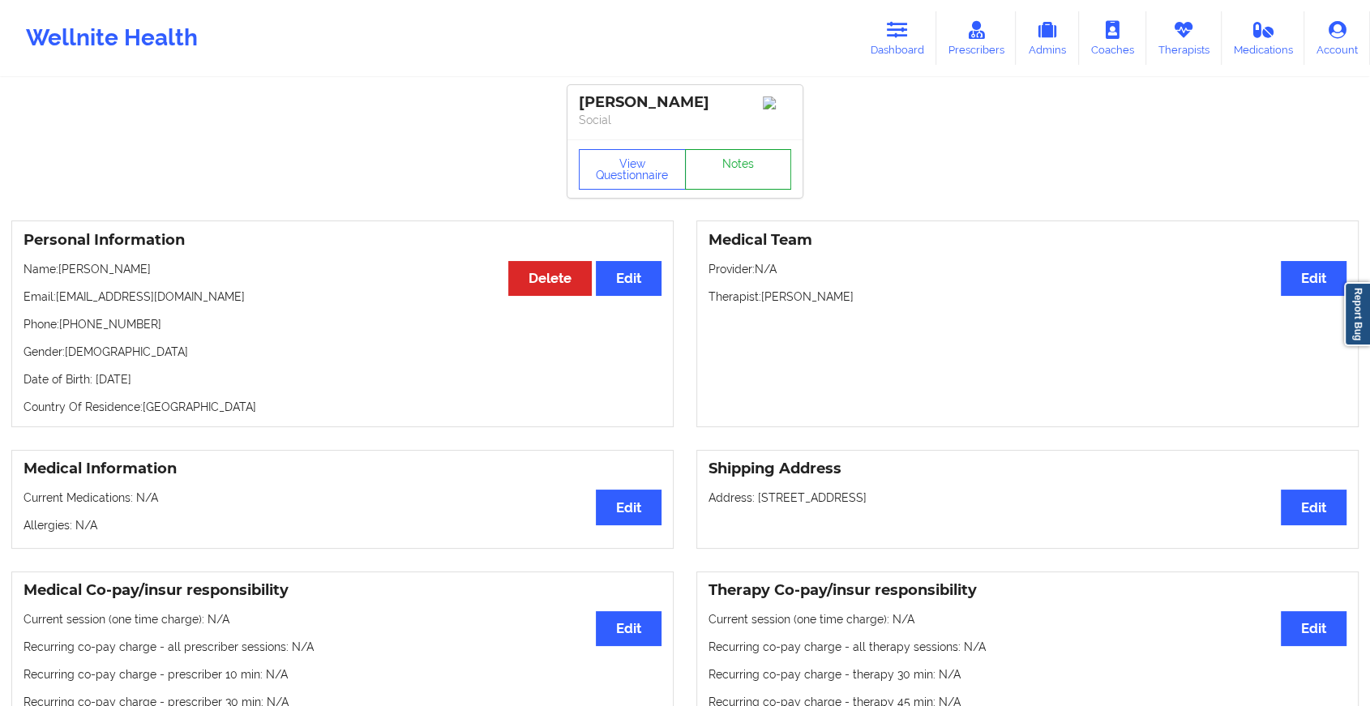
click at [719, 170] on link "Notes" at bounding box center [738, 169] width 107 height 41
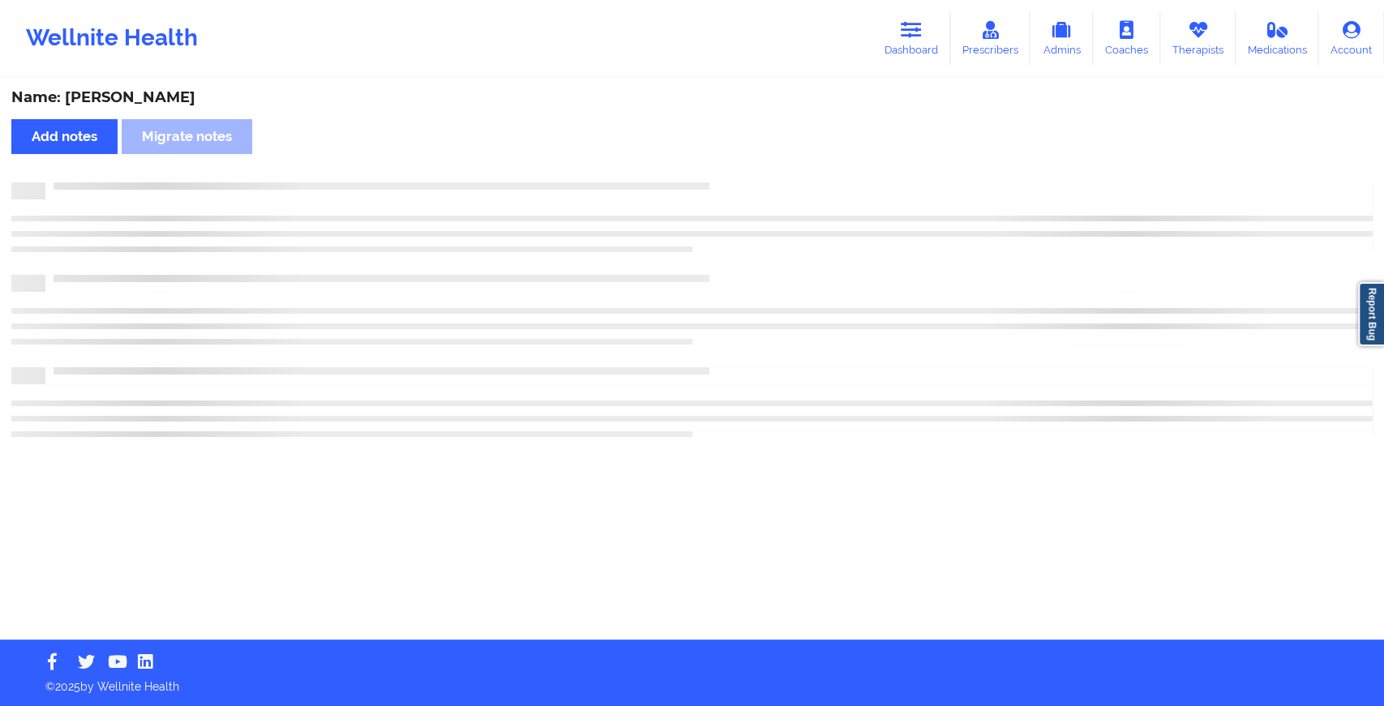
click at [719, 170] on div "Name: [PERSON_NAME] Add notes [PERSON_NAME] notes" at bounding box center [692, 359] width 1384 height 560
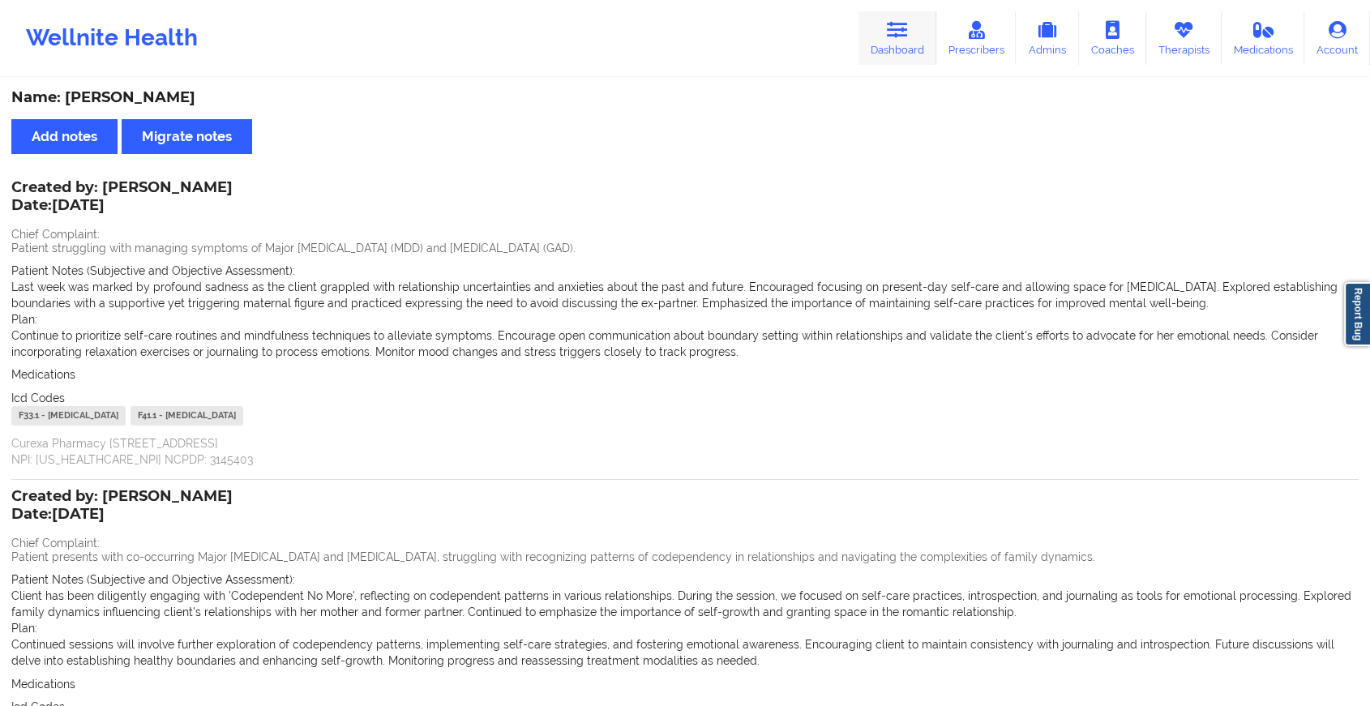
click at [887, 49] on link "Dashboard" at bounding box center [898, 38] width 78 height 54
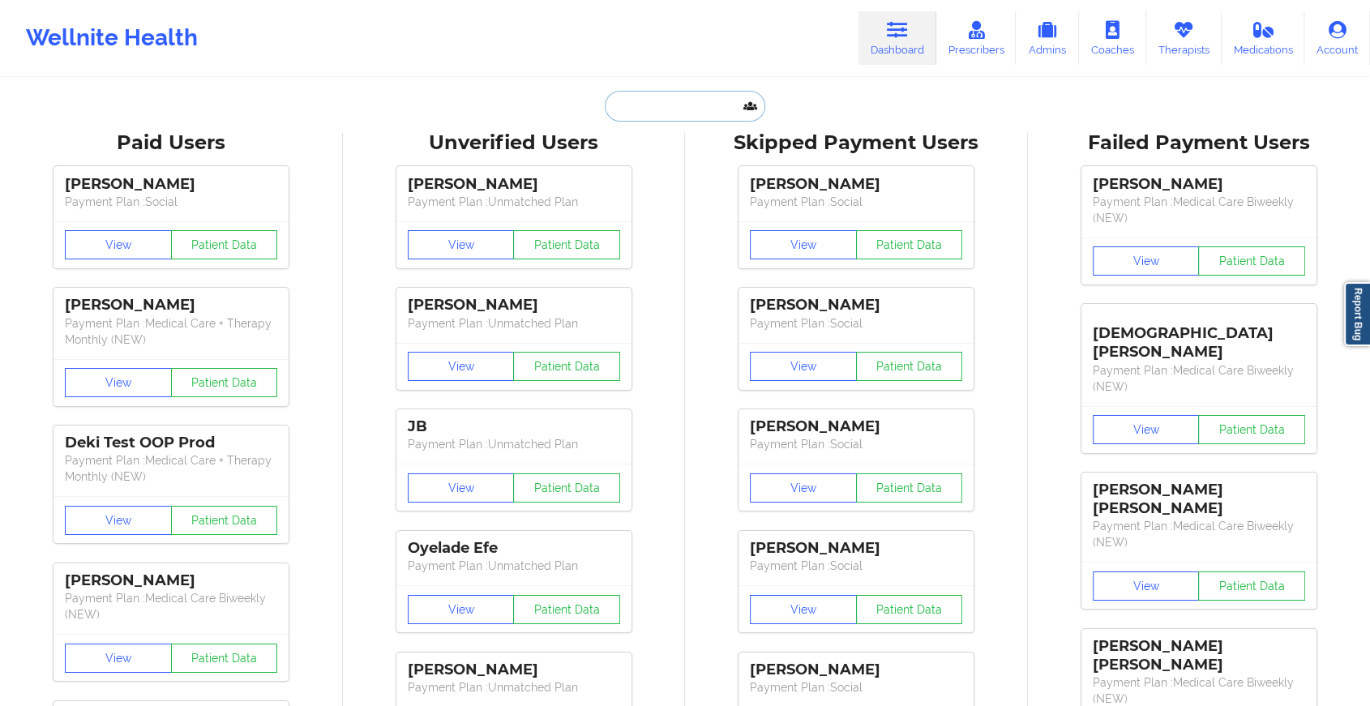
click at [698, 103] on input "text" at bounding box center [685, 106] width 161 height 31
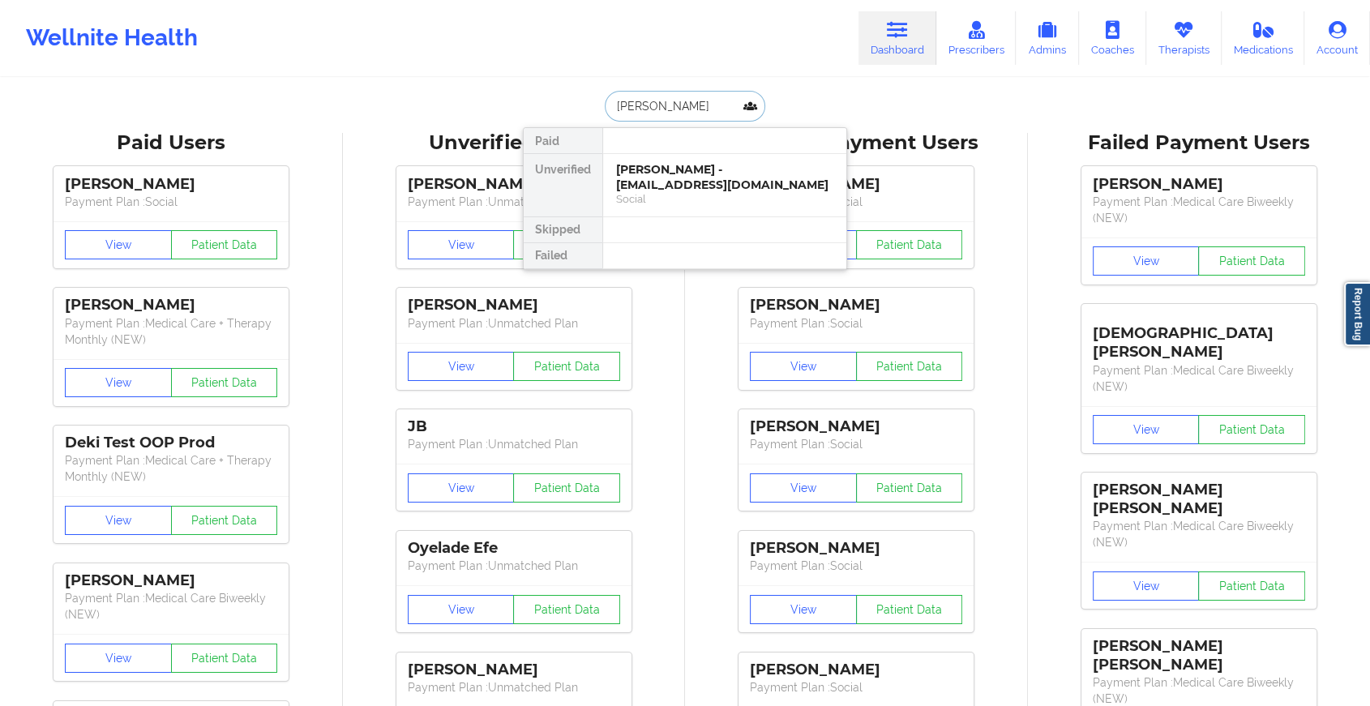
type input "[PERSON_NAME]"
click at [670, 178] on div "[PERSON_NAME] - [EMAIL_ADDRESS][DOMAIN_NAME]" at bounding box center [724, 177] width 217 height 30
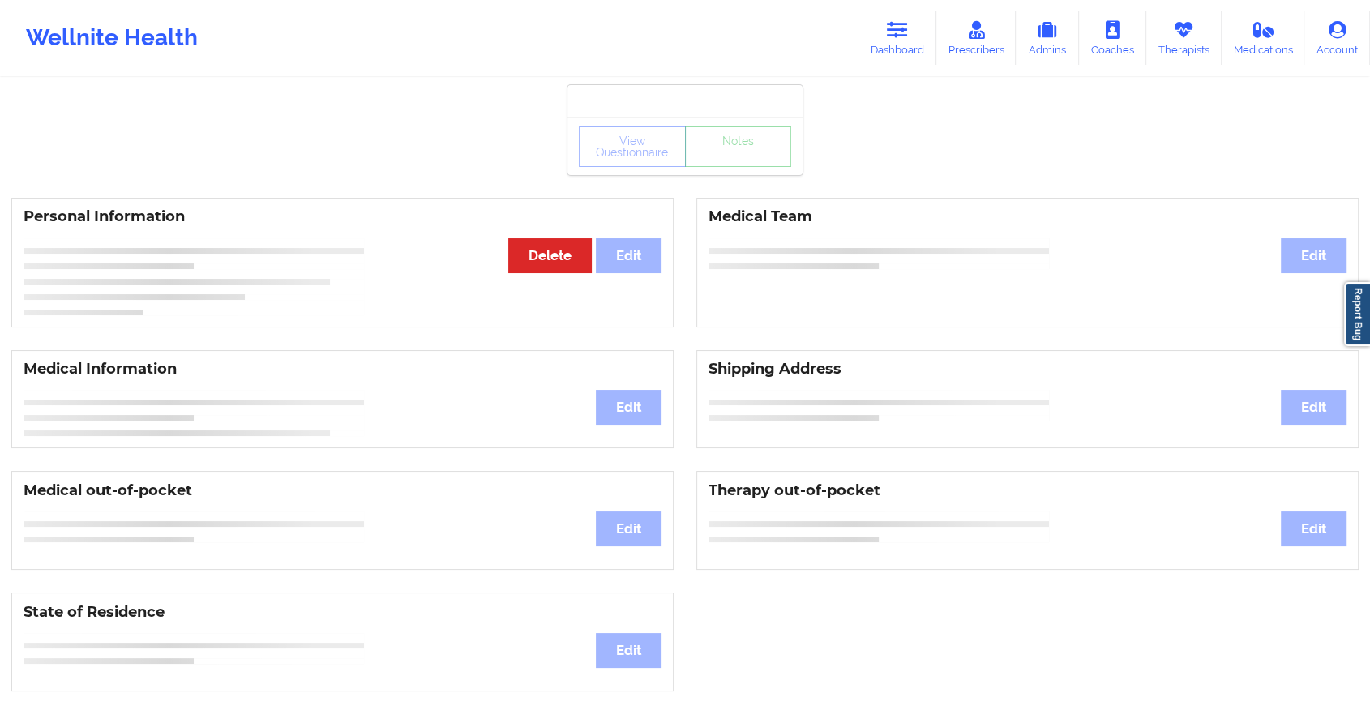
click at [728, 150] on div "View Questionnaire Notes" at bounding box center [685, 146] width 235 height 58
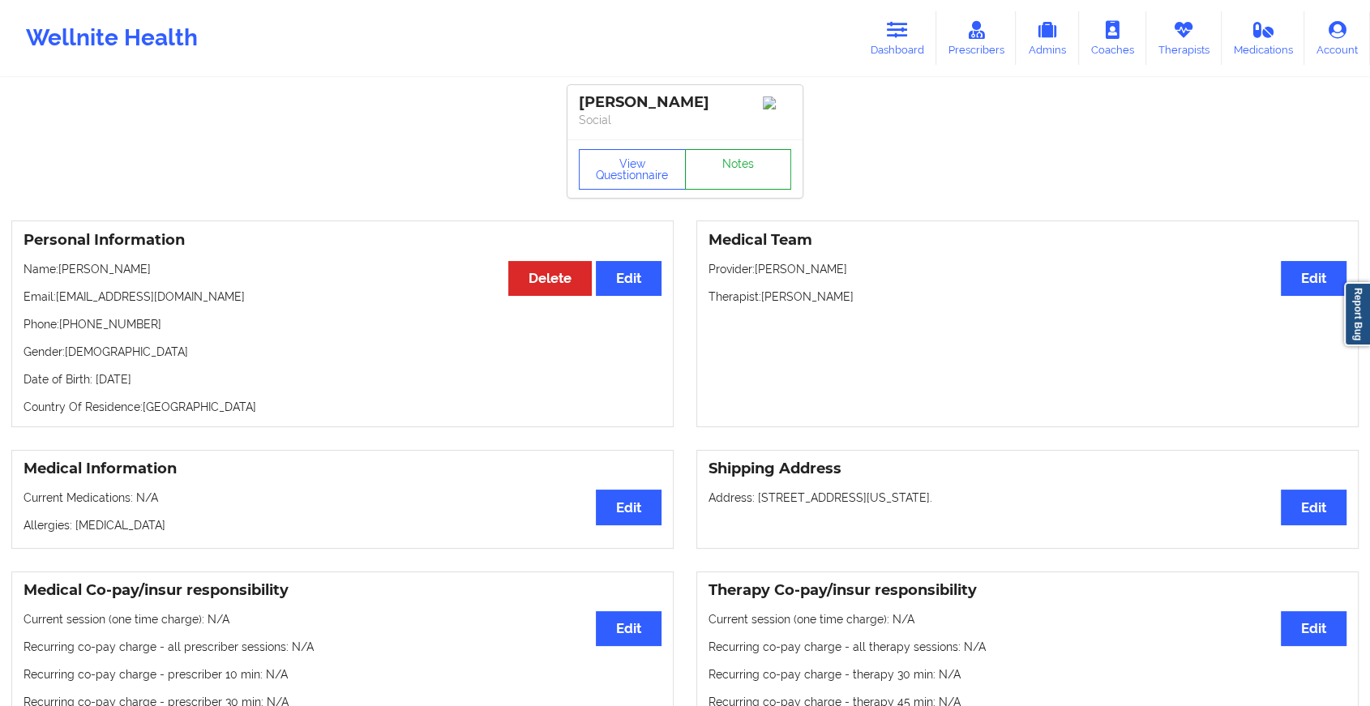
click at [724, 162] on link "Notes" at bounding box center [738, 169] width 107 height 41
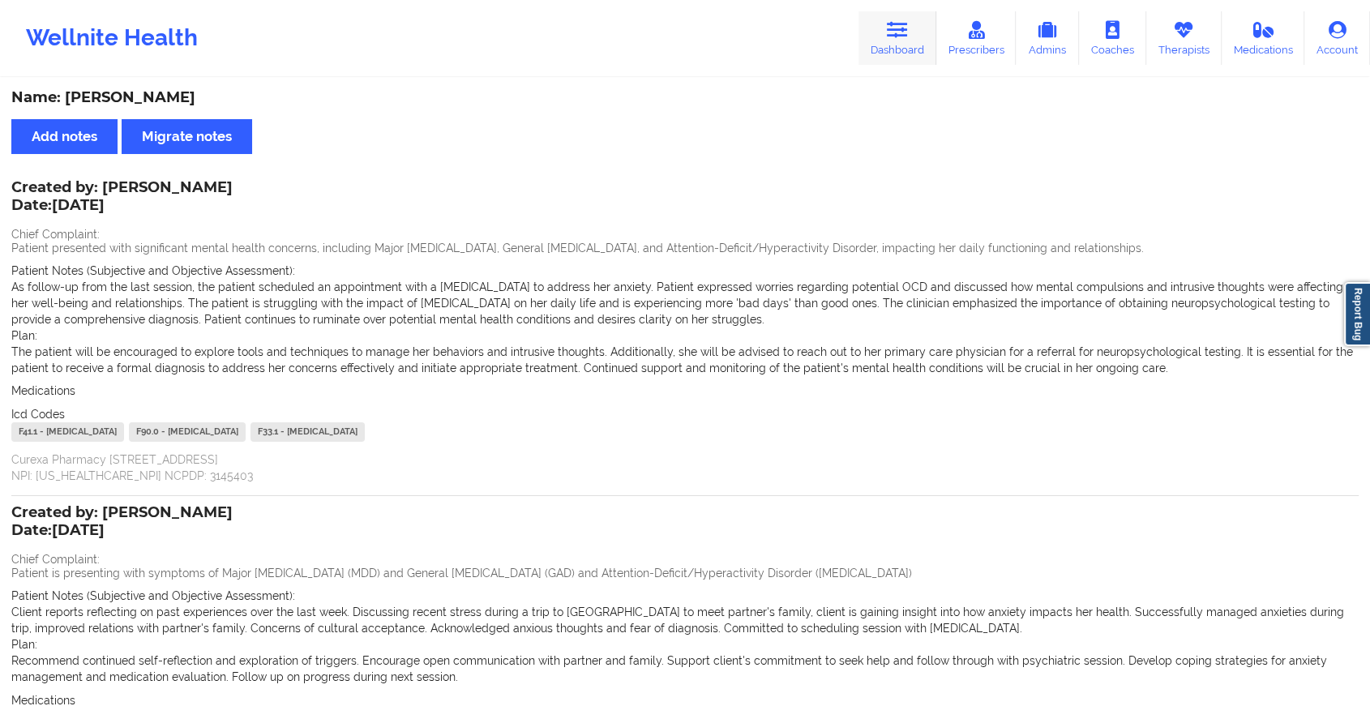
click at [908, 36] on icon at bounding box center [897, 30] width 21 height 18
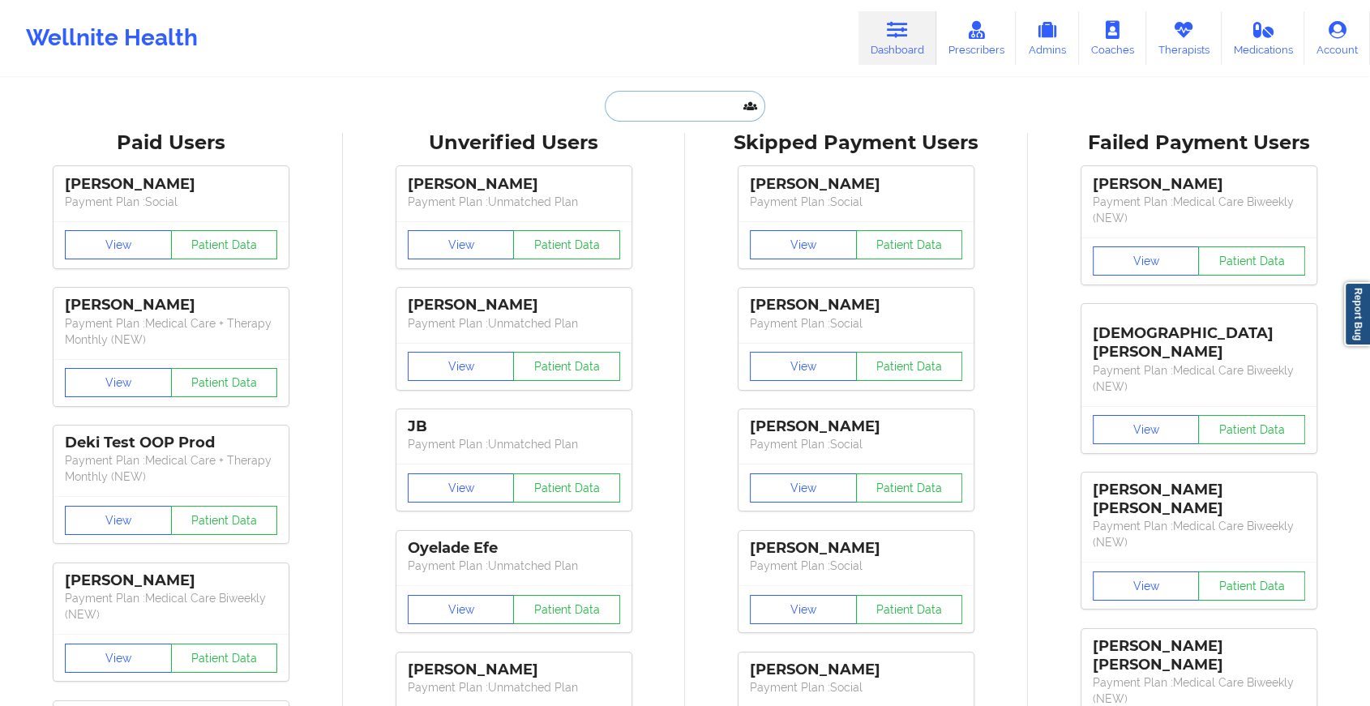
click at [687, 97] on input "text" at bounding box center [685, 106] width 161 height 31
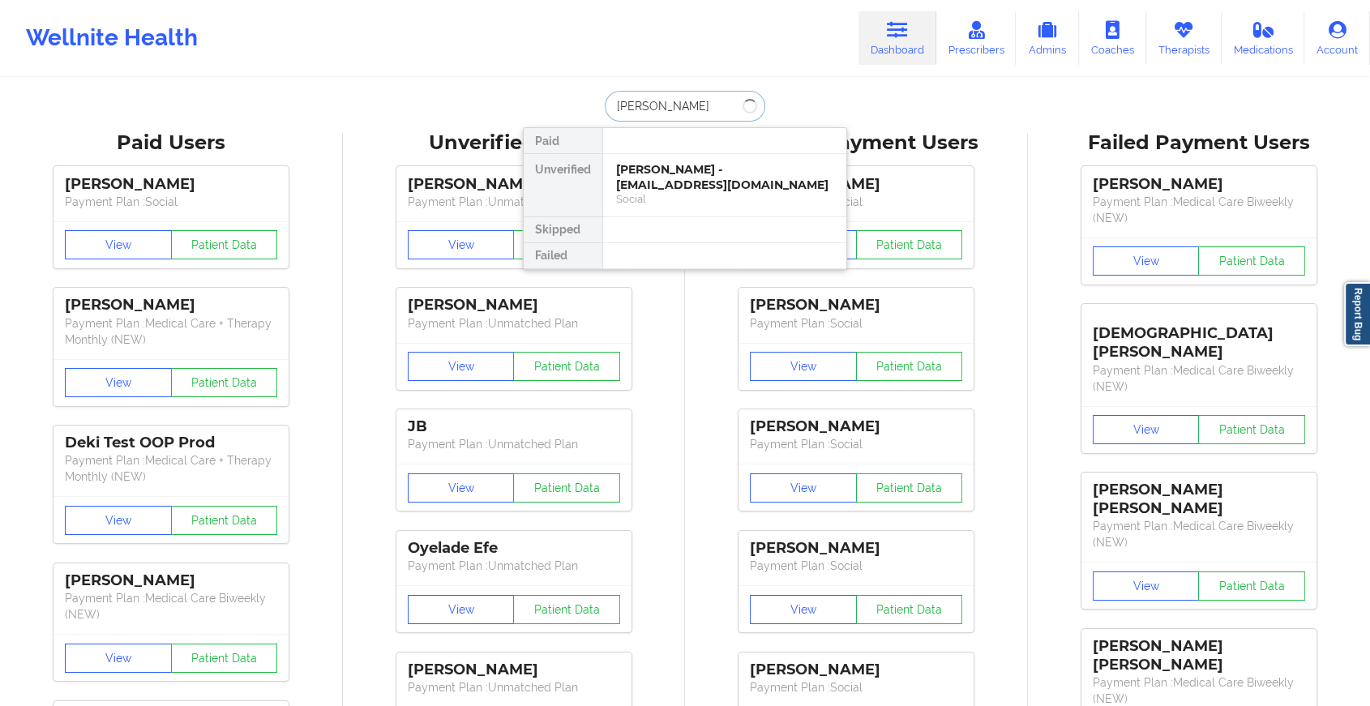
type input "[PERSON_NAME]"
click at [671, 162] on div "[PERSON_NAME] - [EMAIL_ADDRESS][DOMAIN_NAME]" at bounding box center [724, 177] width 217 height 30
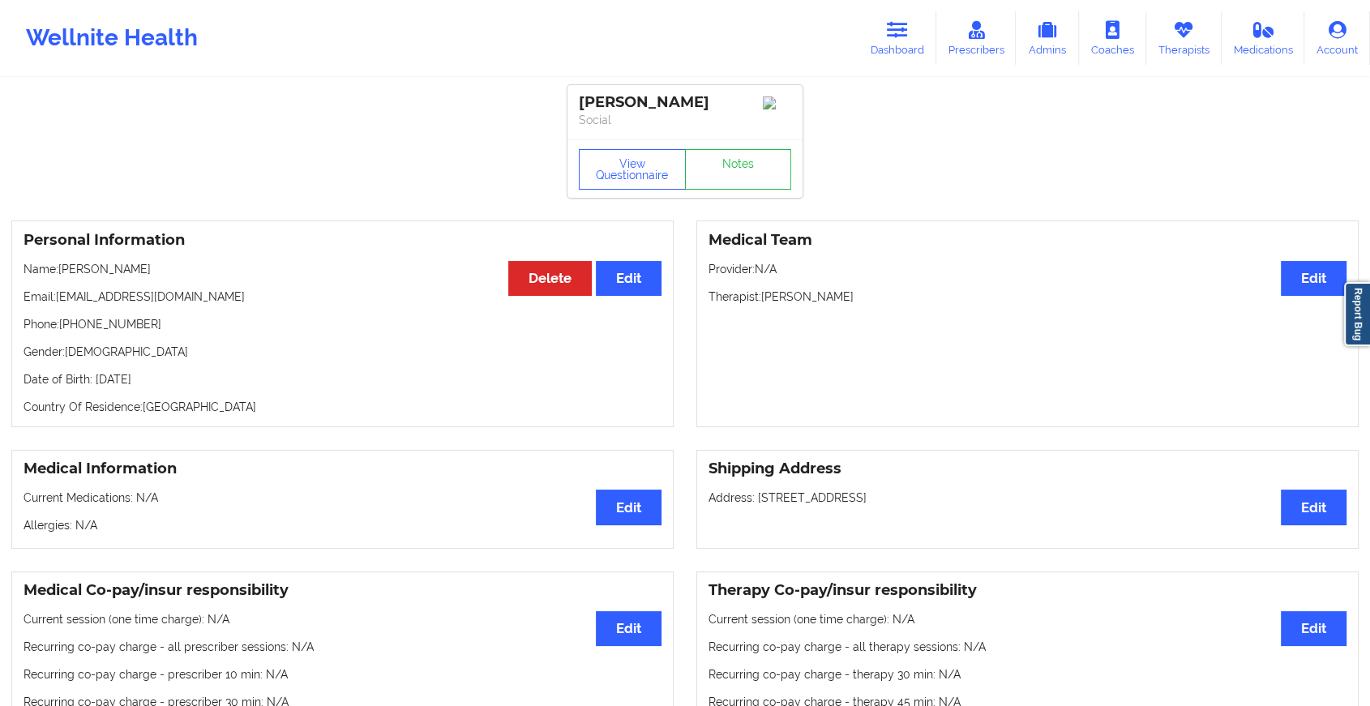
click at [722, 174] on div "View Questionnaire Notes" at bounding box center [685, 168] width 235 height 58
click at [722, 174] on link "Notes" at bounding box center [738, 169] width 107 height 41
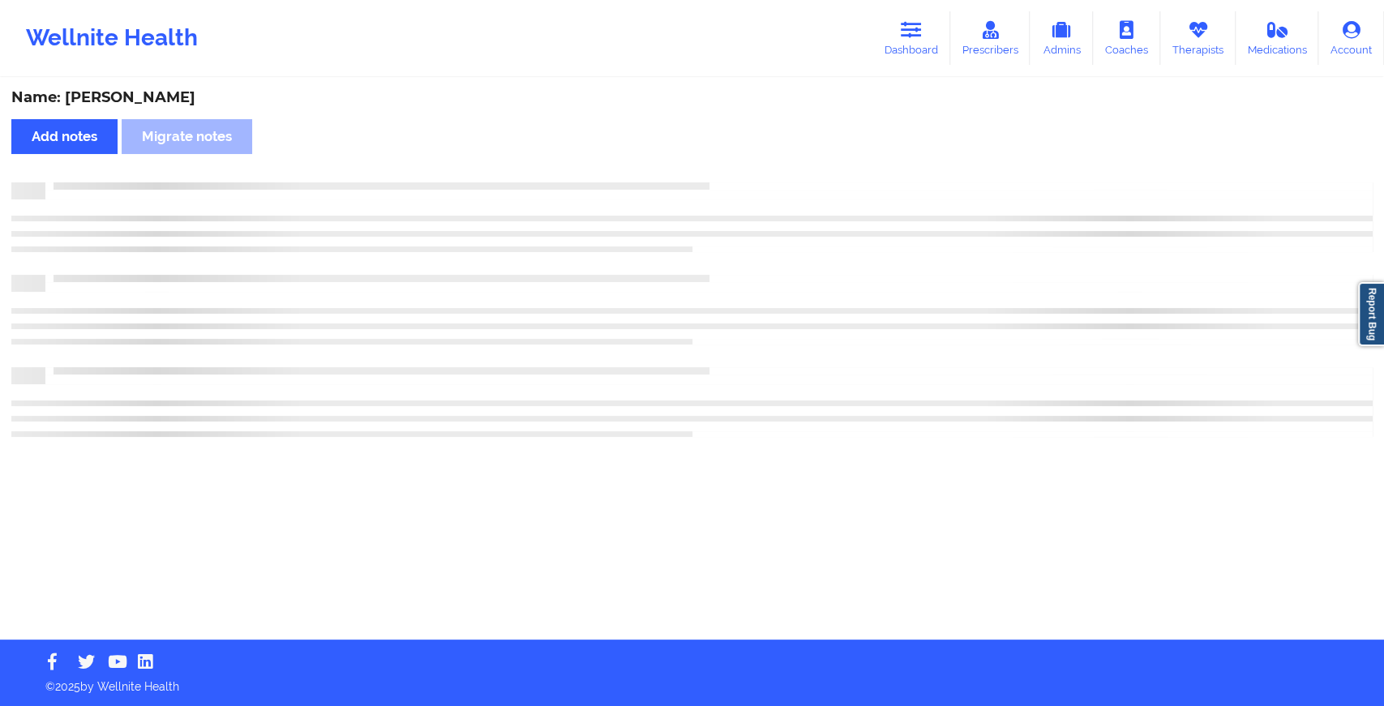
click at [722, 174] on div "Name: [PERSON_NAME] Add notes Migrate notes" at bounding box center [692, 359] width 1384 height 560
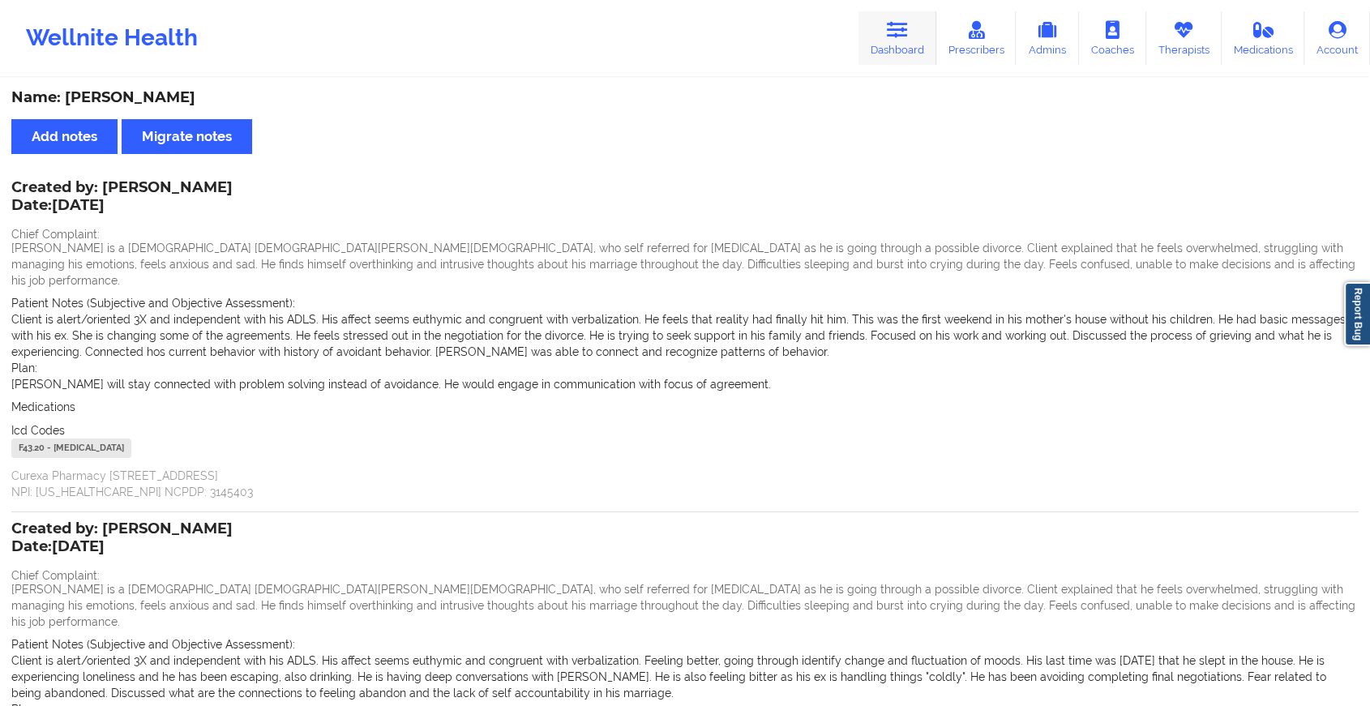
click at [871, 31] on link "Dashboard" at bounding box center [898, 38] width 78 height 54
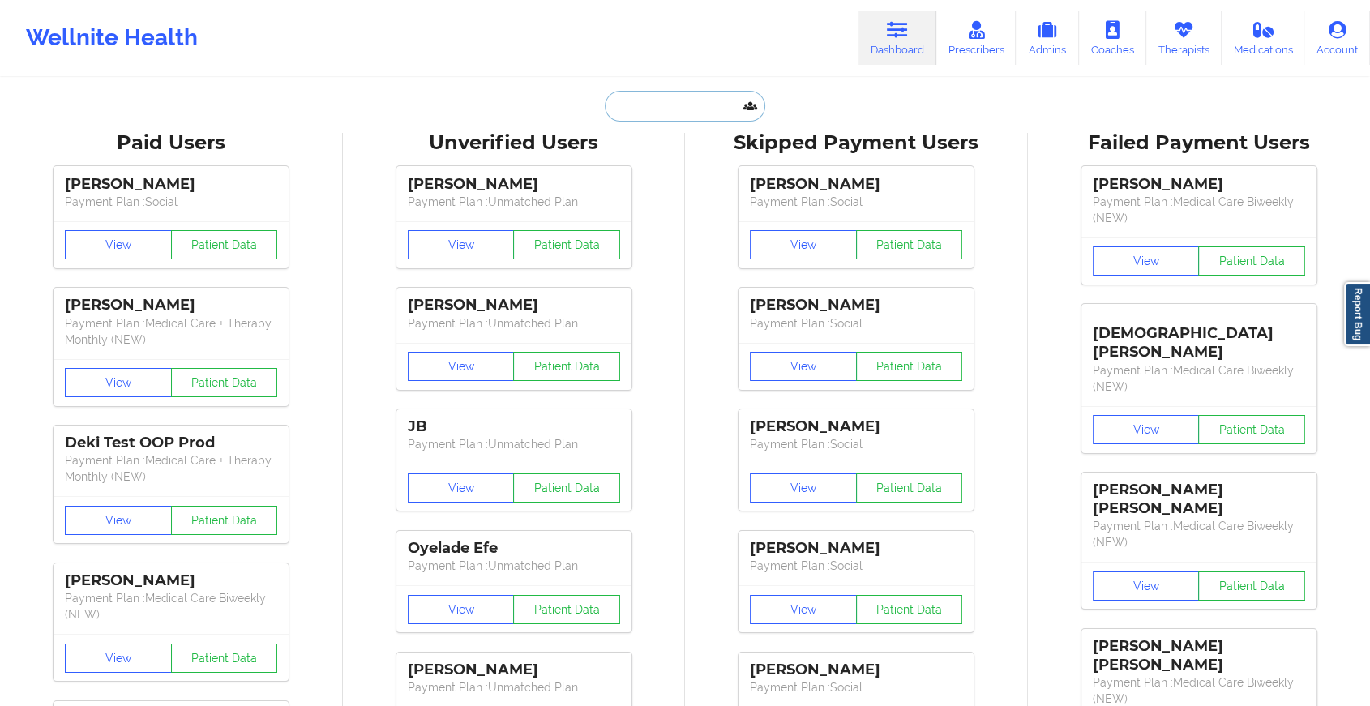
click at [692, 105] on input "text" at bounding box center [685, 106] width 161 height 31
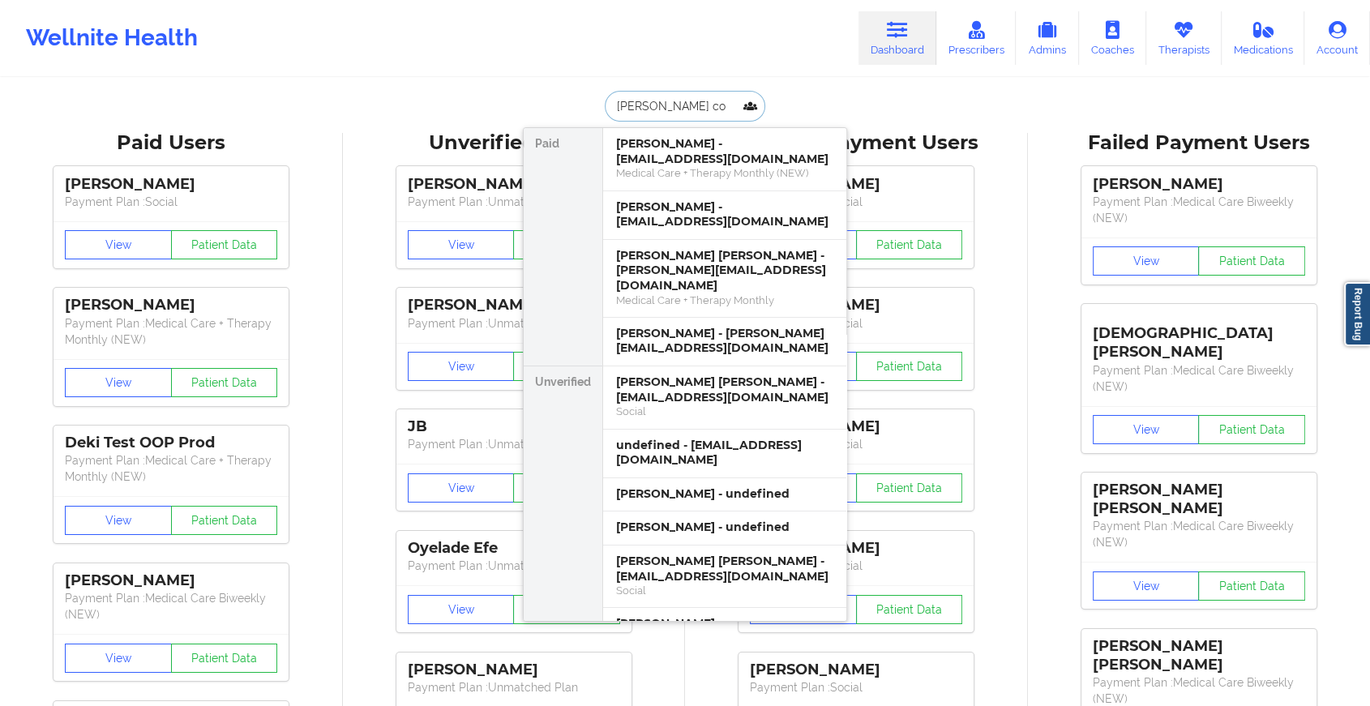
type input "[PERSON_NAME]"
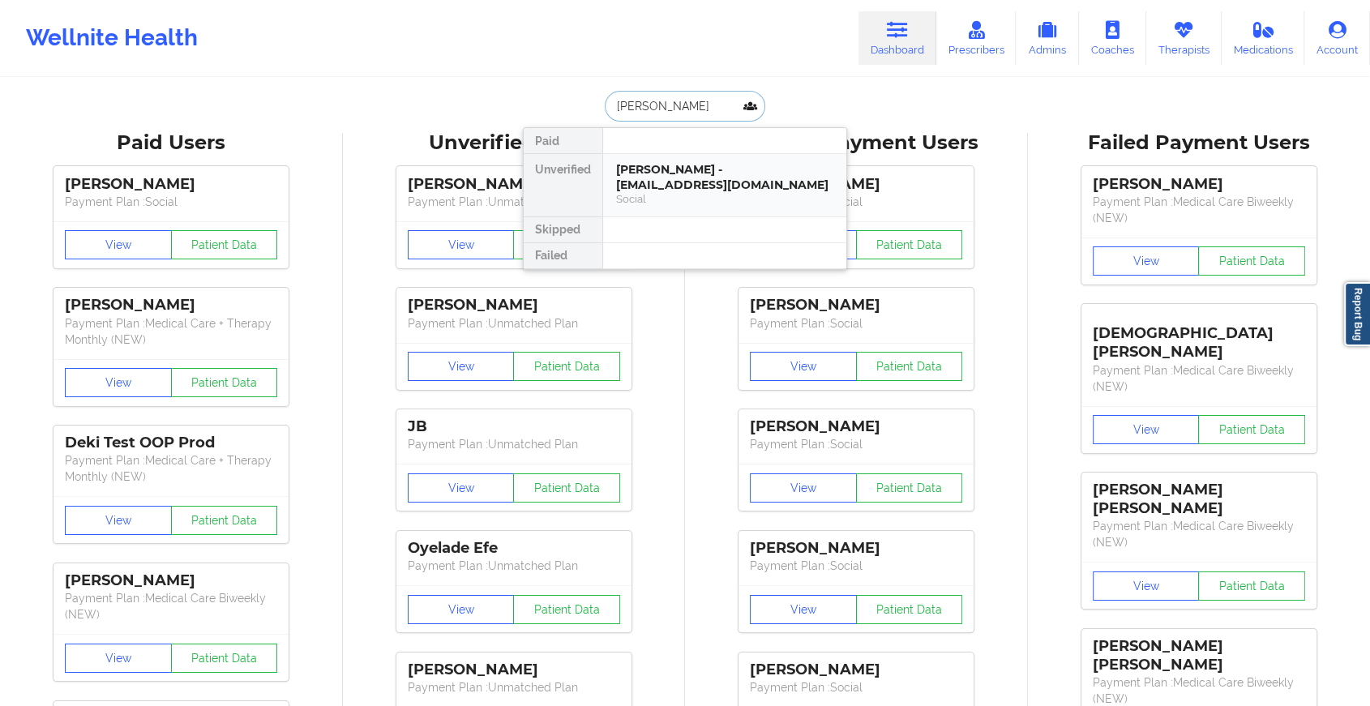
click at [669, 194] on div "Social" at bounding box center [724, 199] width 217 height 14
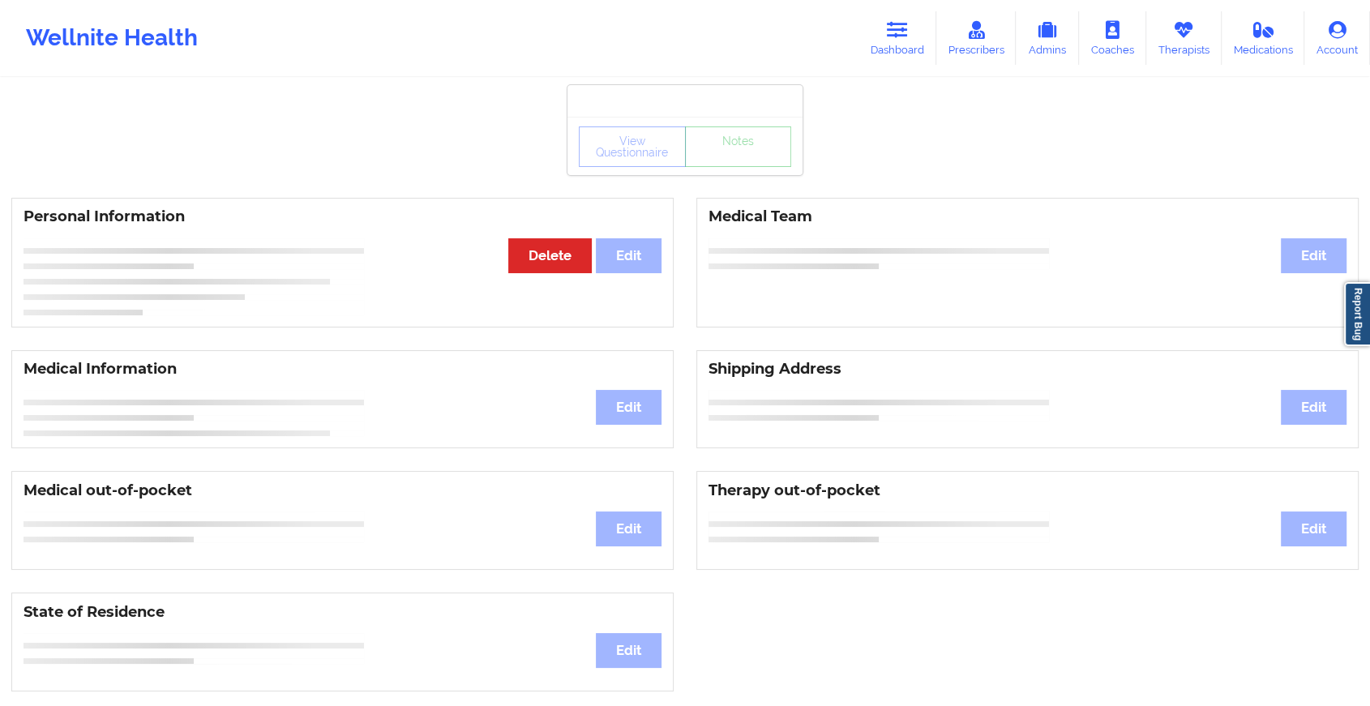
click at [740, 162] on div "View Questionnaire Notes" at bounding box center [685, 147] width 212 height 41
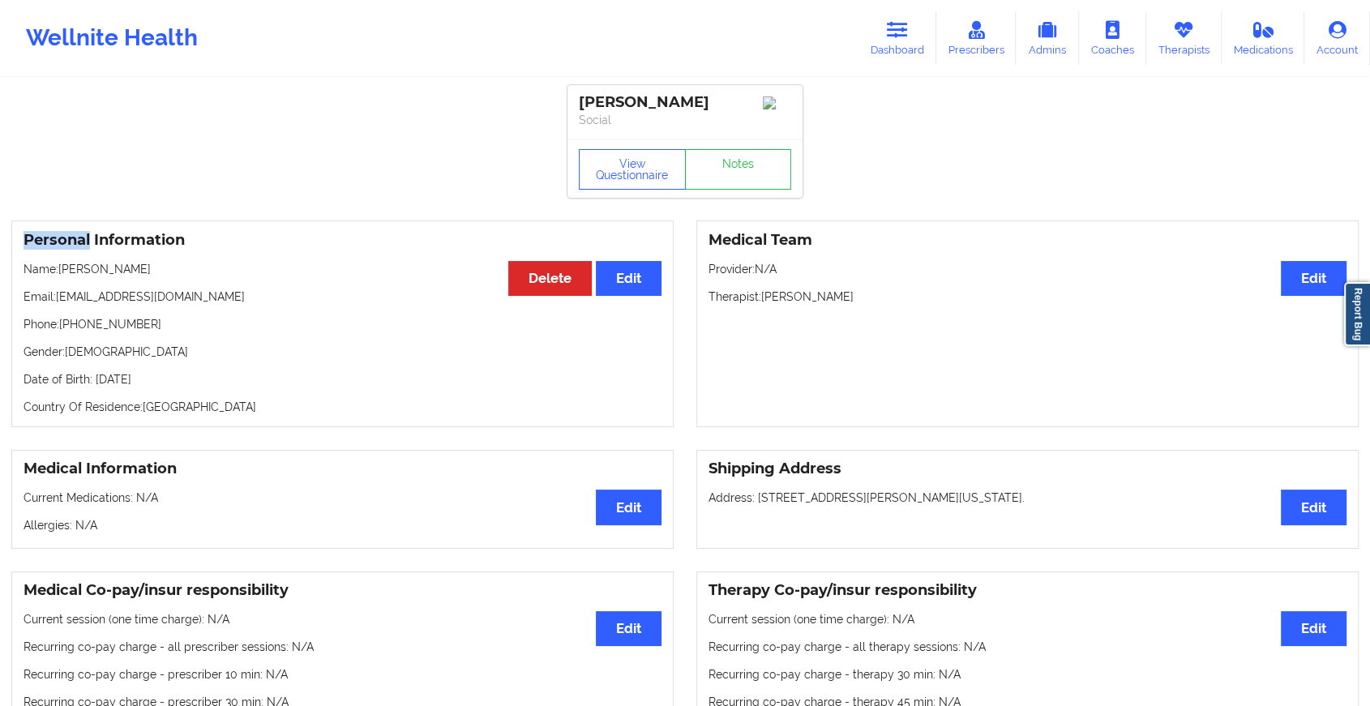
click at [740, 162] on div "View Questionnaire Notes" at bounding box center [685, 168] width 235 height 58
drag, startPoint x: 740, startPoint y: 162, endPoint x: 733, endPoint y: 179, distance: 18.5
click at [733, 179] on div "View Questionnaire Notes" at bounding box center [685, 168] width 235 height 58
click at [733, 179] on link "Notes" at bounding box center [738, 169] width 107 height 41
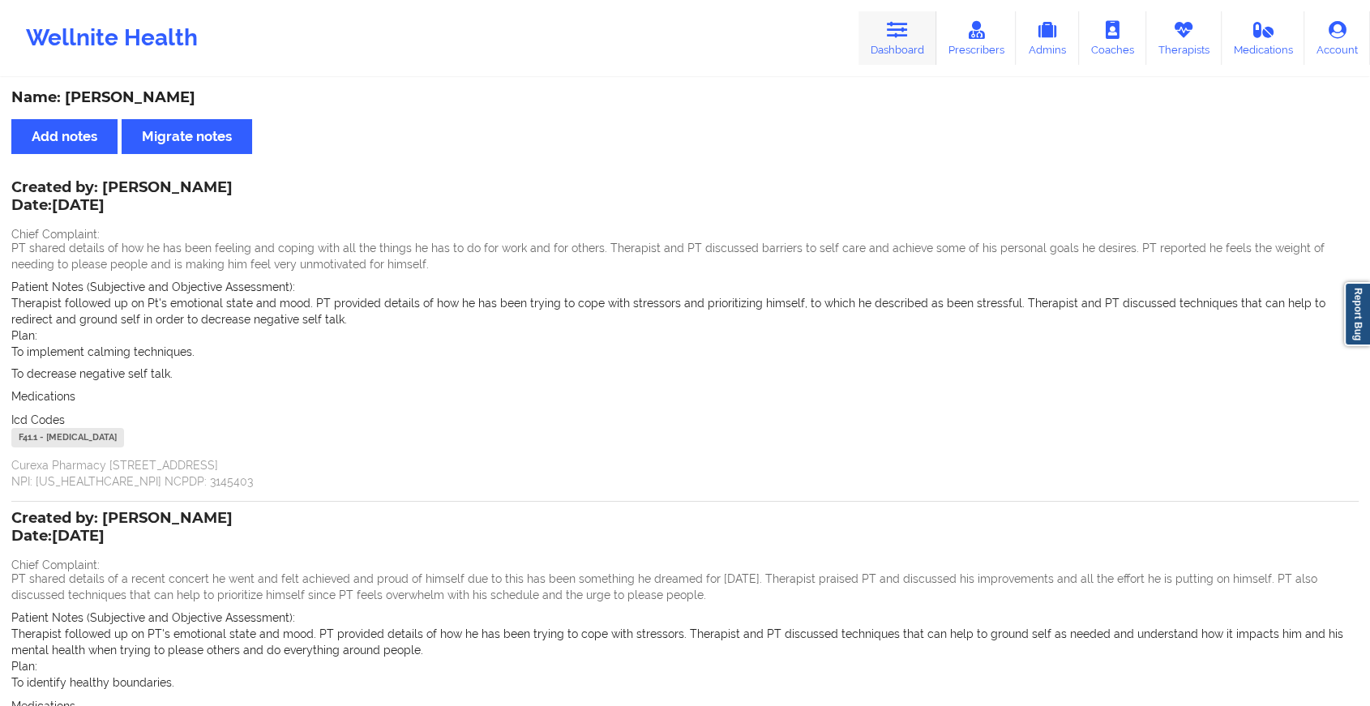
click at [916, 41] on link "Dashboard" at bounding box center [898, 38] width 78 height 54
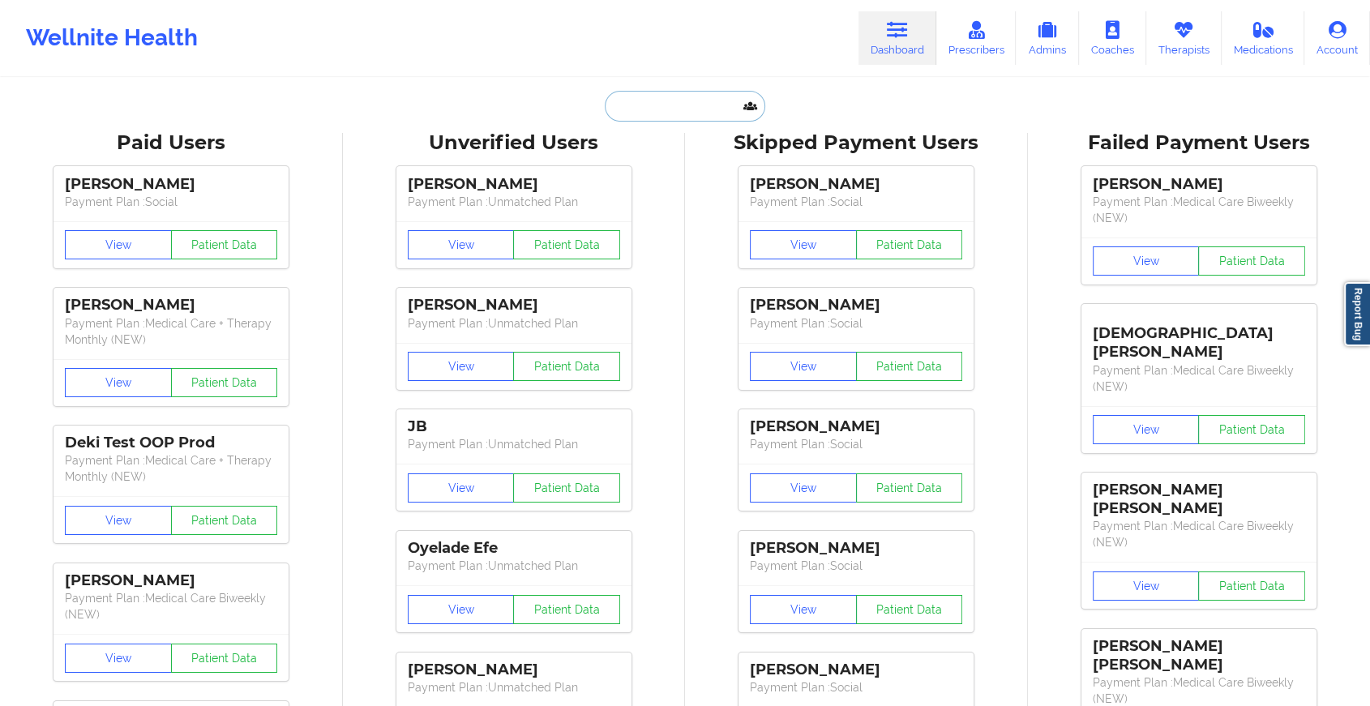
click at [673, 104] on input "text" at bounding box center [685, 106] width 161 height 31
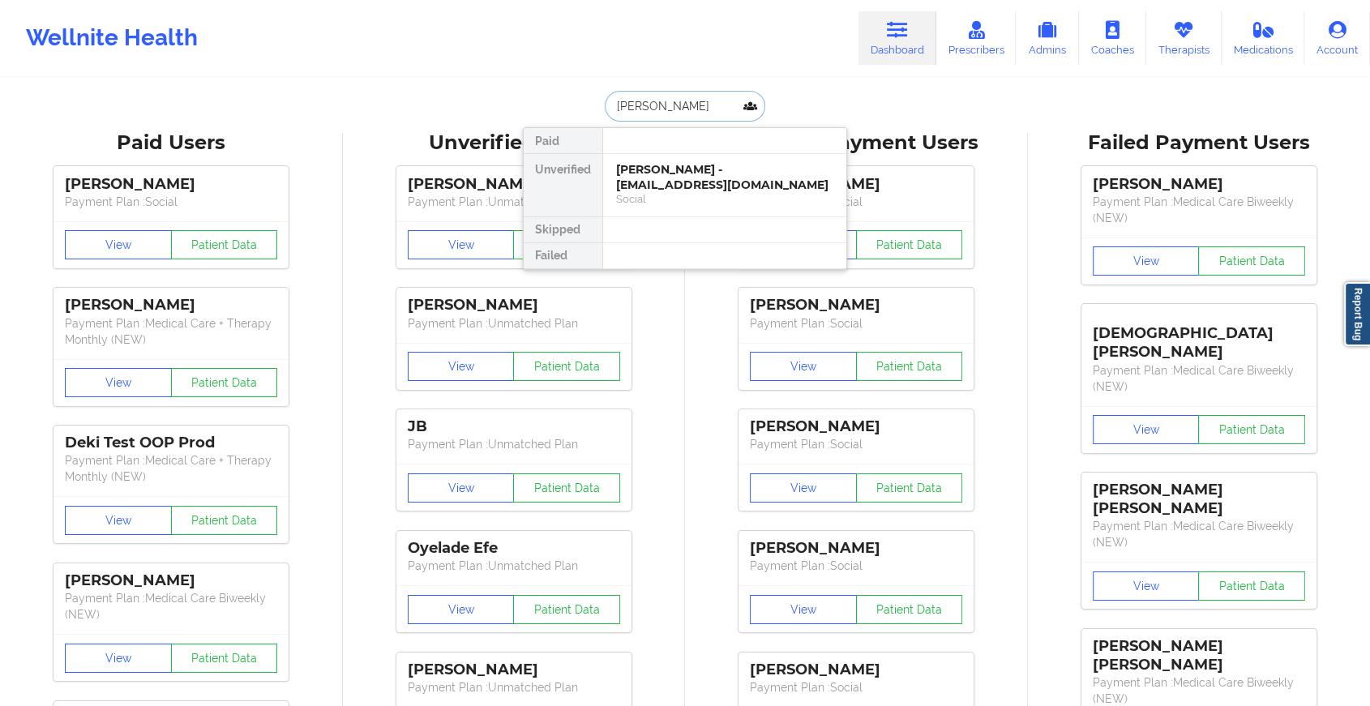
type input "[PERSON_NAME]"
click at [668, 189] on div "[PERSON_NAME] - [EMAIL_ADDRESS][DOMAIN_NAME]" at bounding box center [724, 177] width 217 height 30
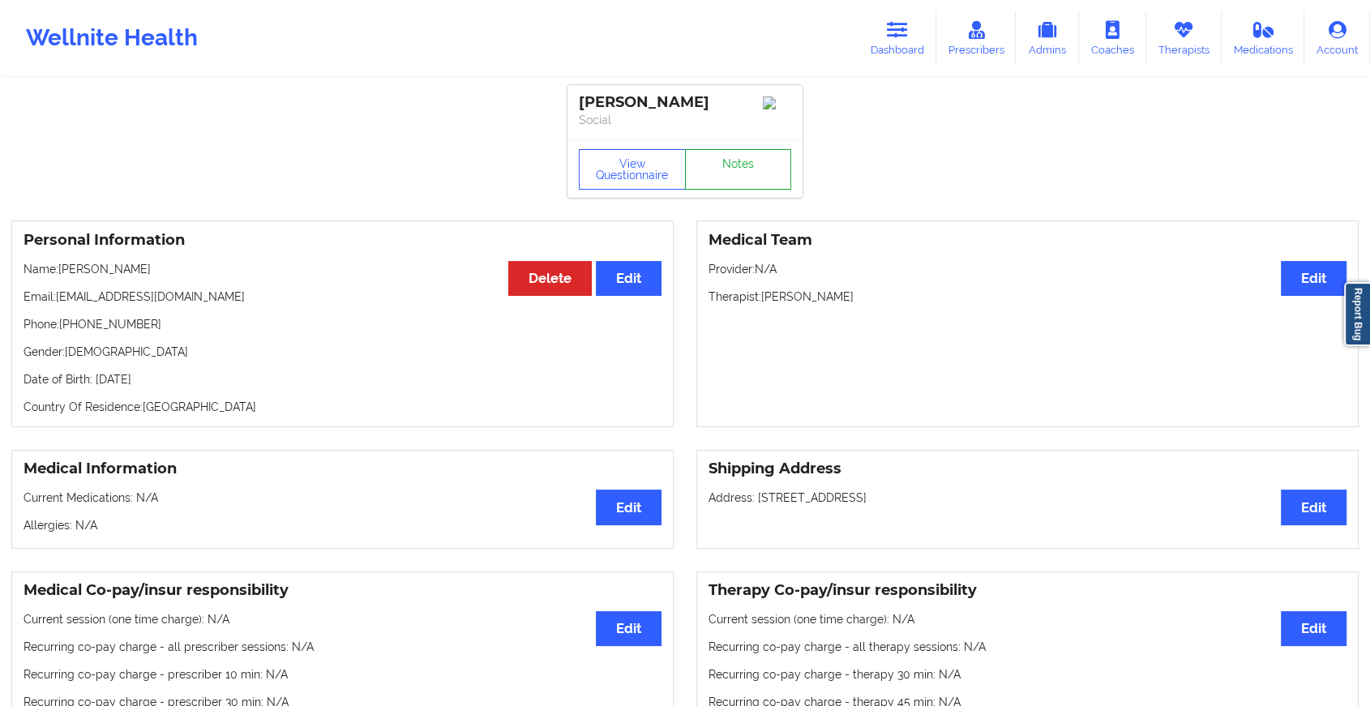
click at [731, 169] on link "Notes" at bounding box center [738, 169] width 107 height 41
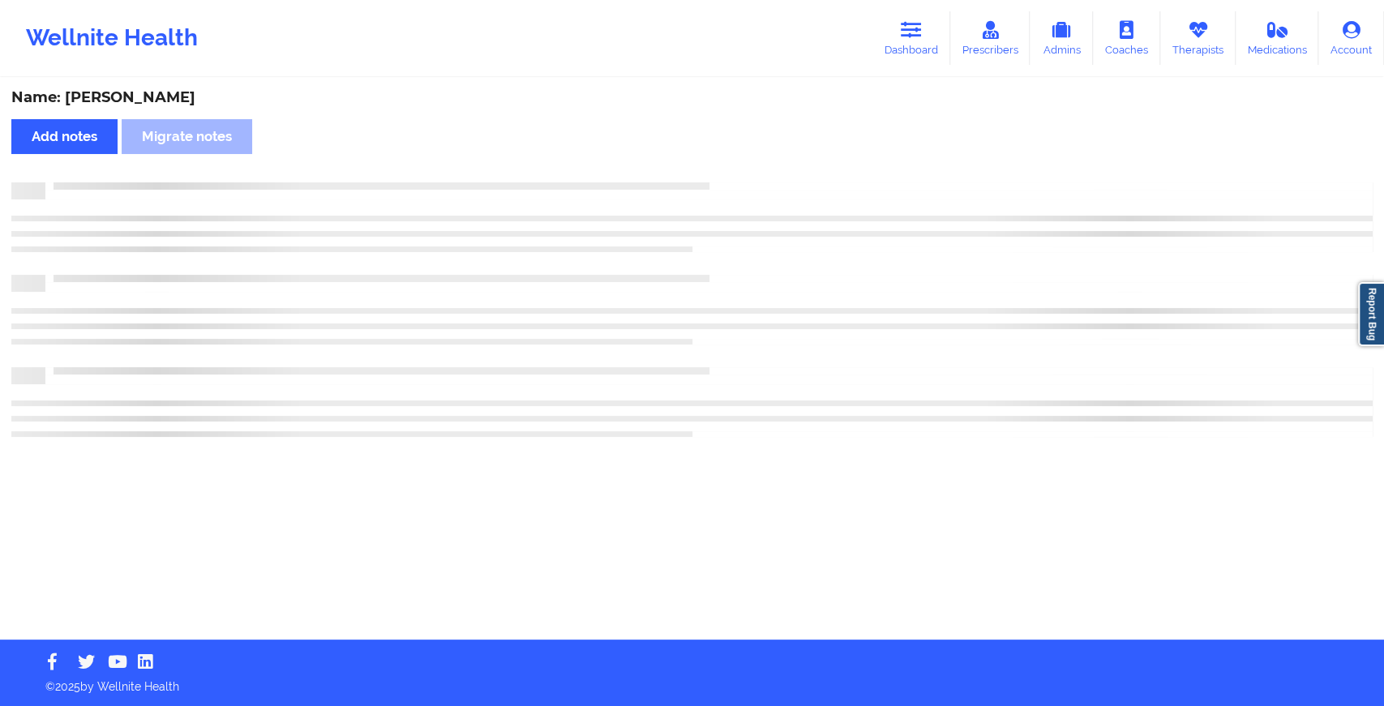
click at [731, 169] on div "Name: [PERSON_NAME] Add notes Migrate notes" at bounding box center [692, 359] width 1384 height 560
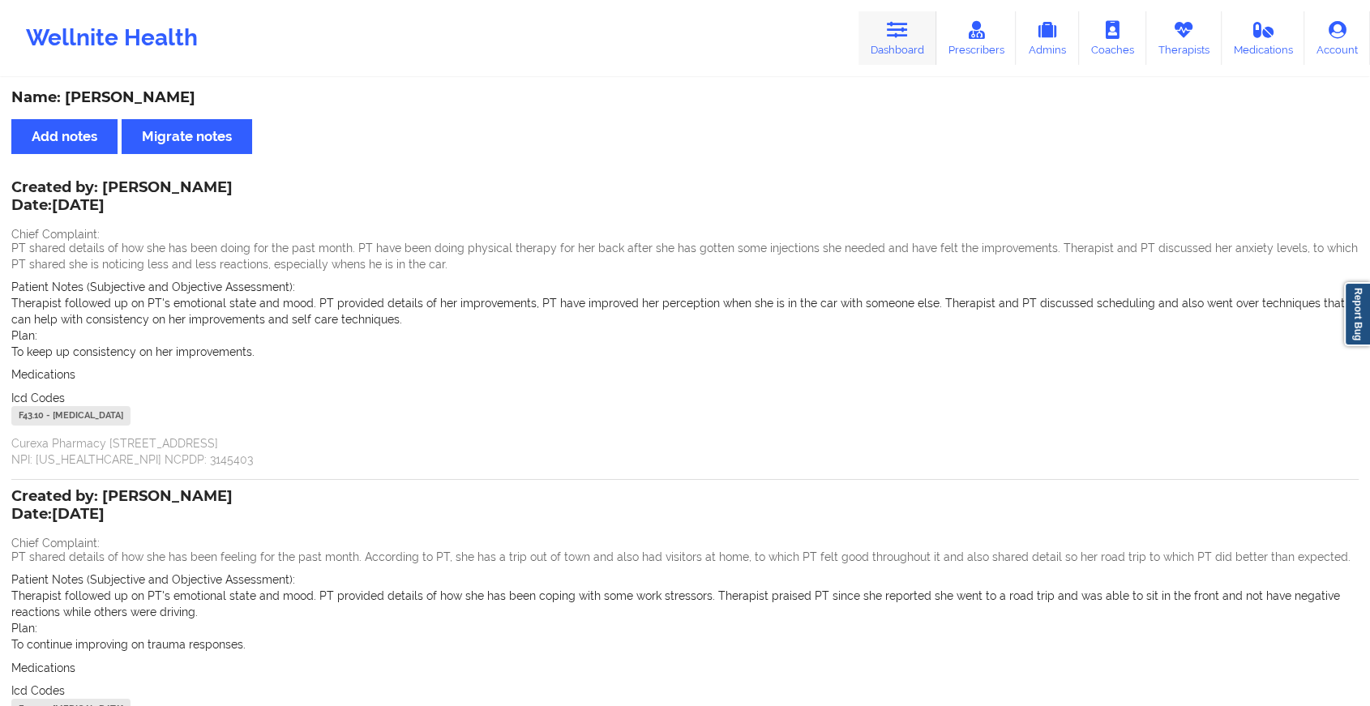
click at [890, 42] on link "Dashboard" at bounding box center [898, 38] width 78 height 54
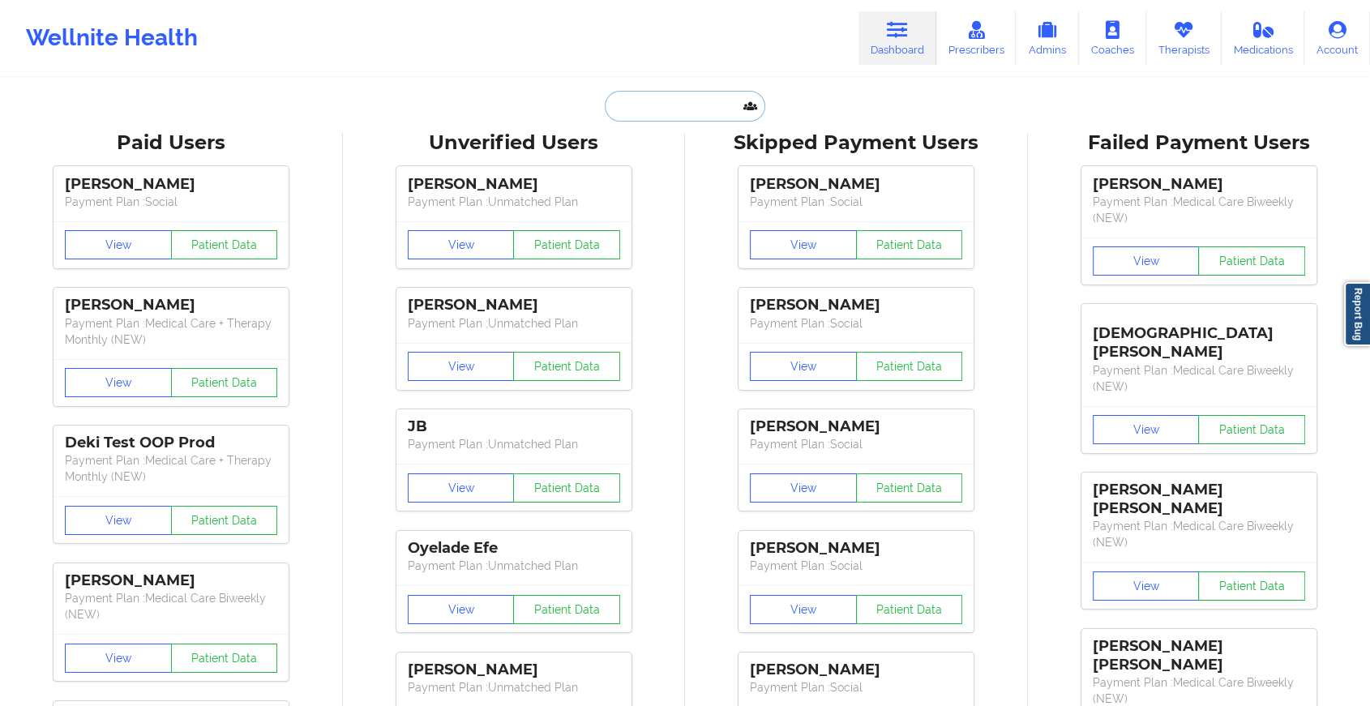
click at [673, 116] on input "text" at bounding box center [685, 106] width 161 height 31
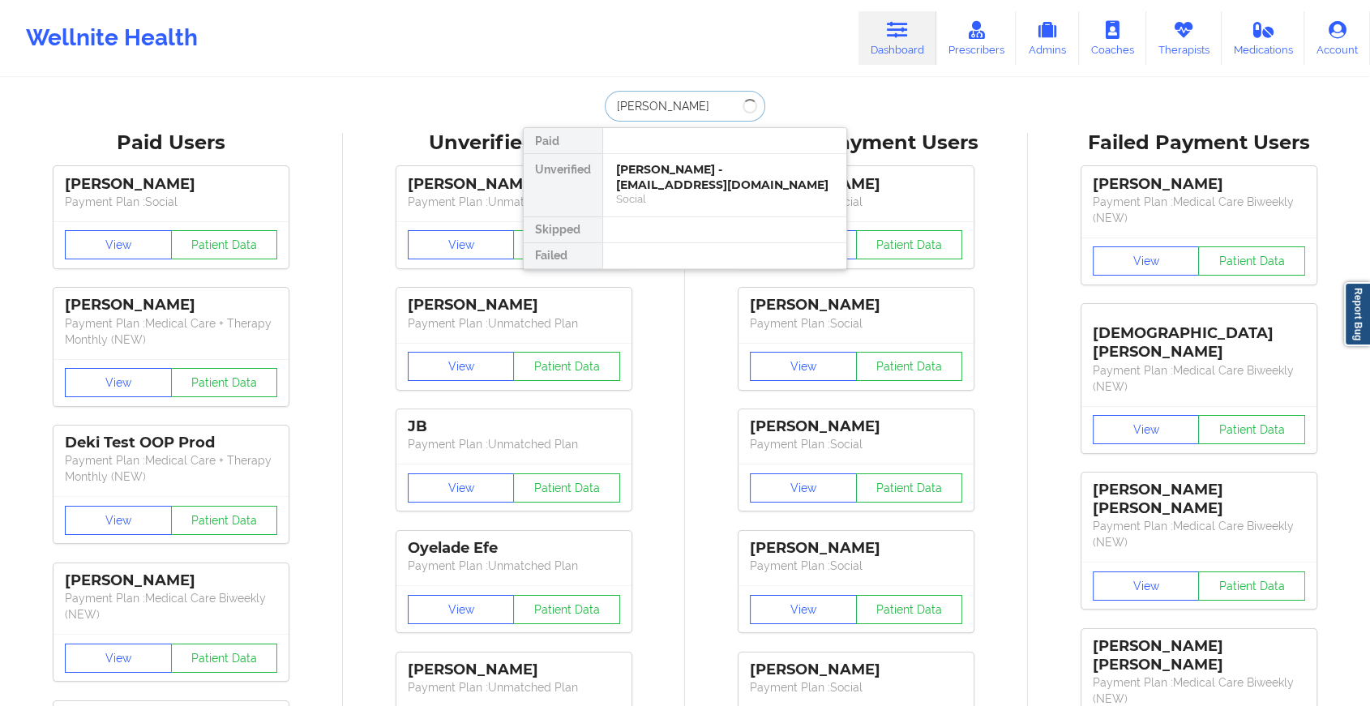
type input "[PERSON_NAME]"
click at [669, 180] on div "[PERSON_NAME] - [EMAIL_ADDRESS][DOMAIN_NAME]" at bounding box center [724, 177] width 217 height 30
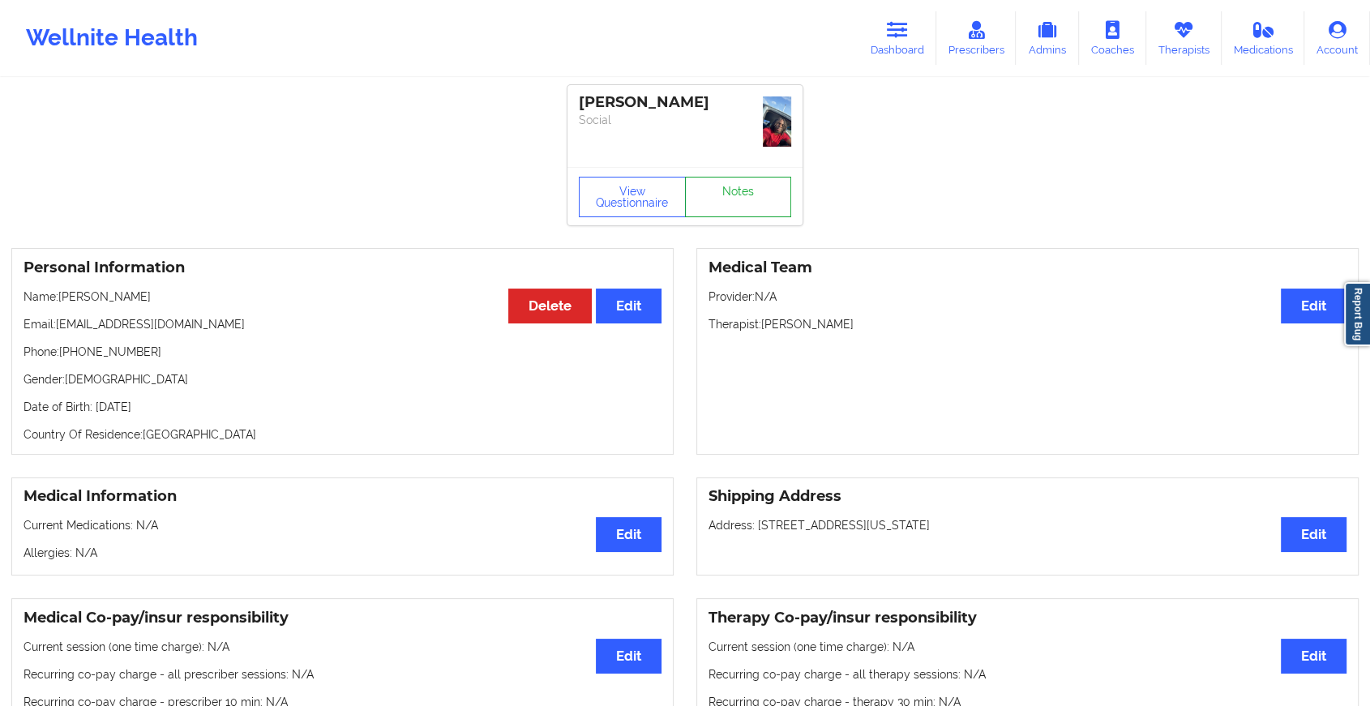
click at [728, 177] on link "Notes" at bounding box center [738, 197] width 107 height 41
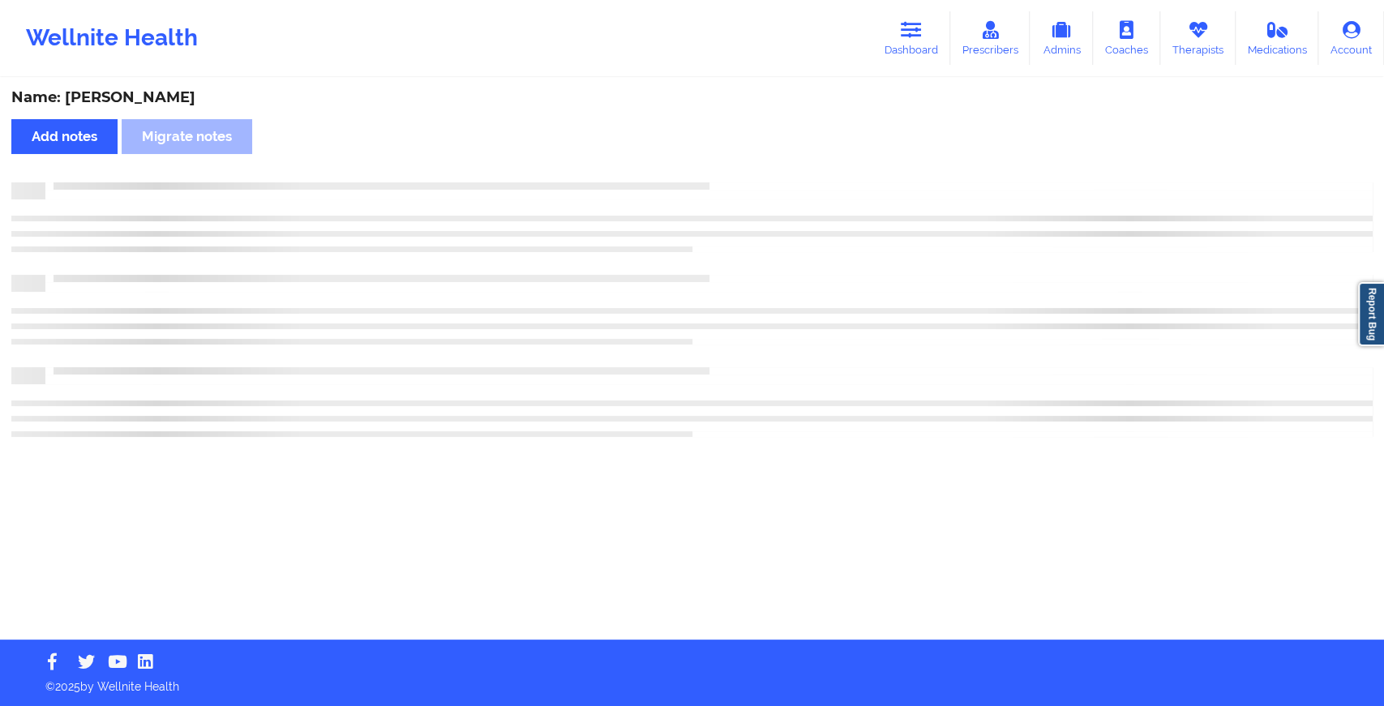
click at [728, 174] on div "Name: [PERSON_NAME] Add notes Migrate notes" at bounding box center [692, 359] width 1384 height 560
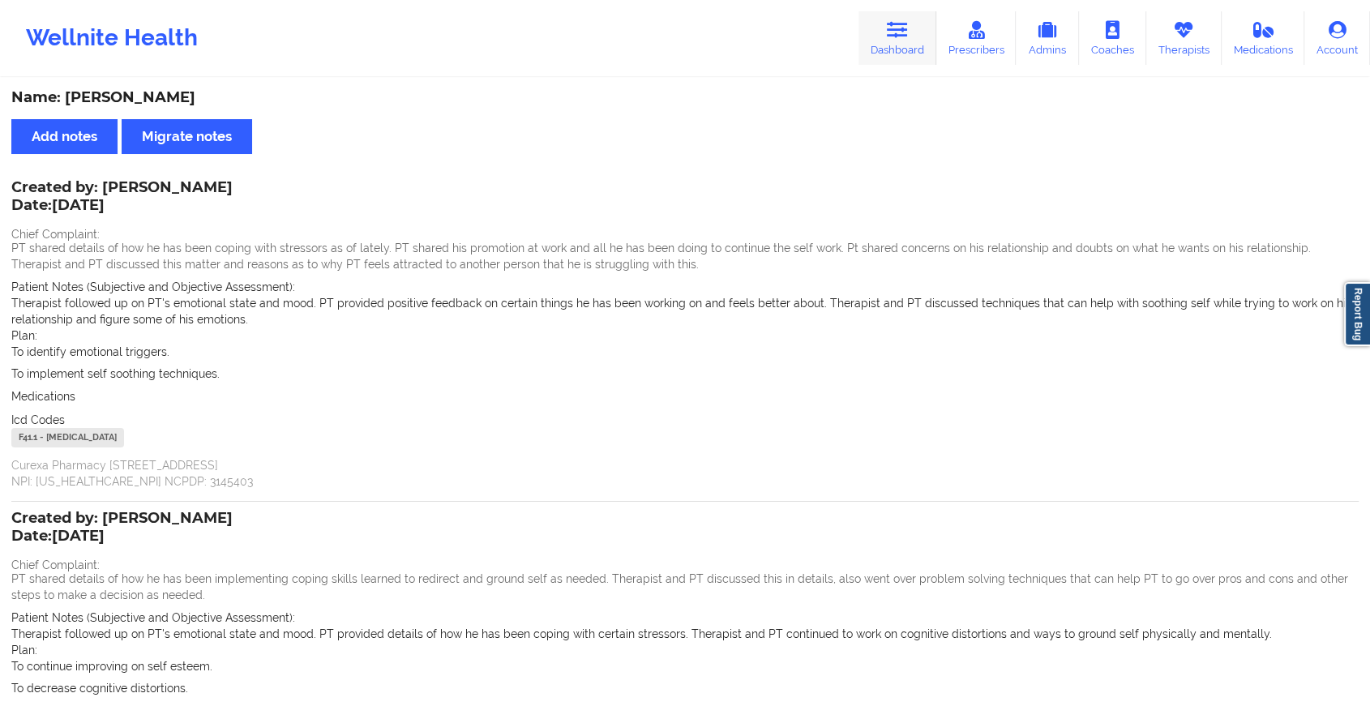
click at [886, 45] on link "Dashboard" at bounding box center [898, 38] width 78 height 54
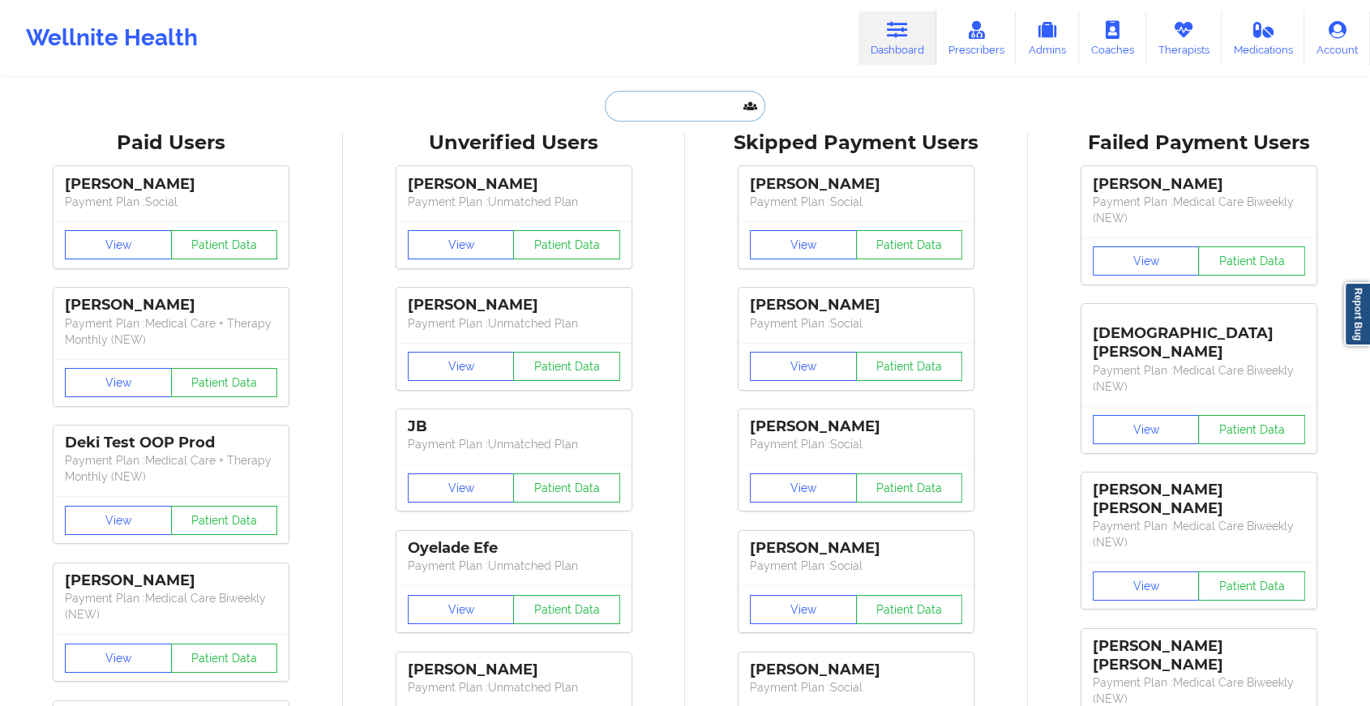
click at [696, 103] on input "text" at bounding box center [685, 106] width 161 height 31
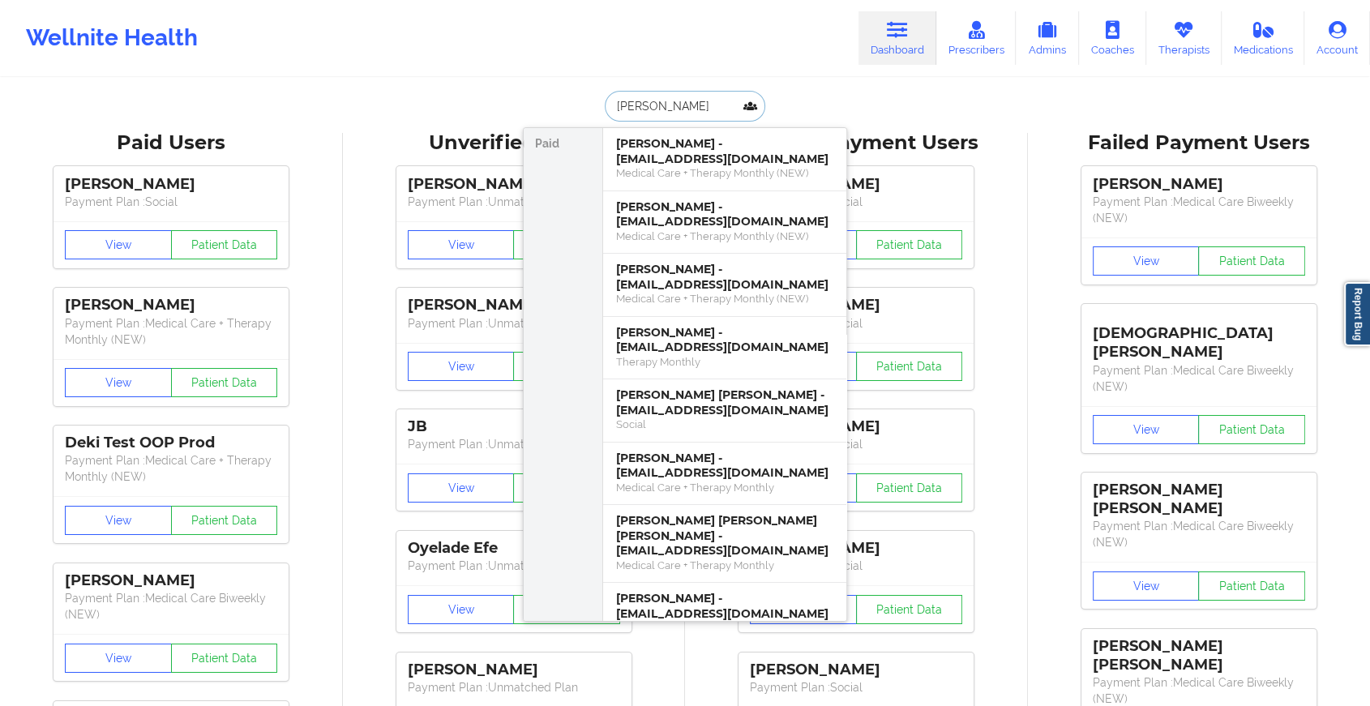
type input "[PERSON_NAME]"
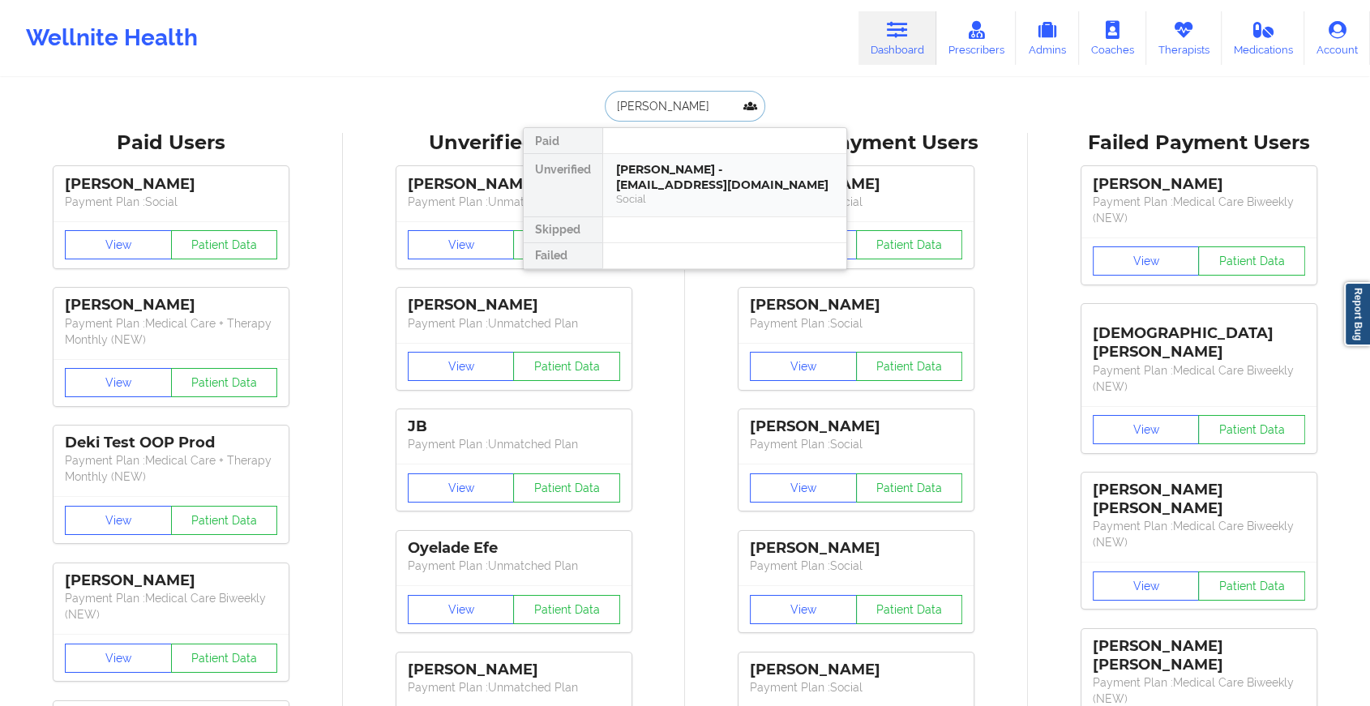
click at [672, 170] on div "[PERSON_NAME] - [EMAIL_ADDRESS][DOMAIN_NAME]" at bounding box center [724, 177] width 217 height 30
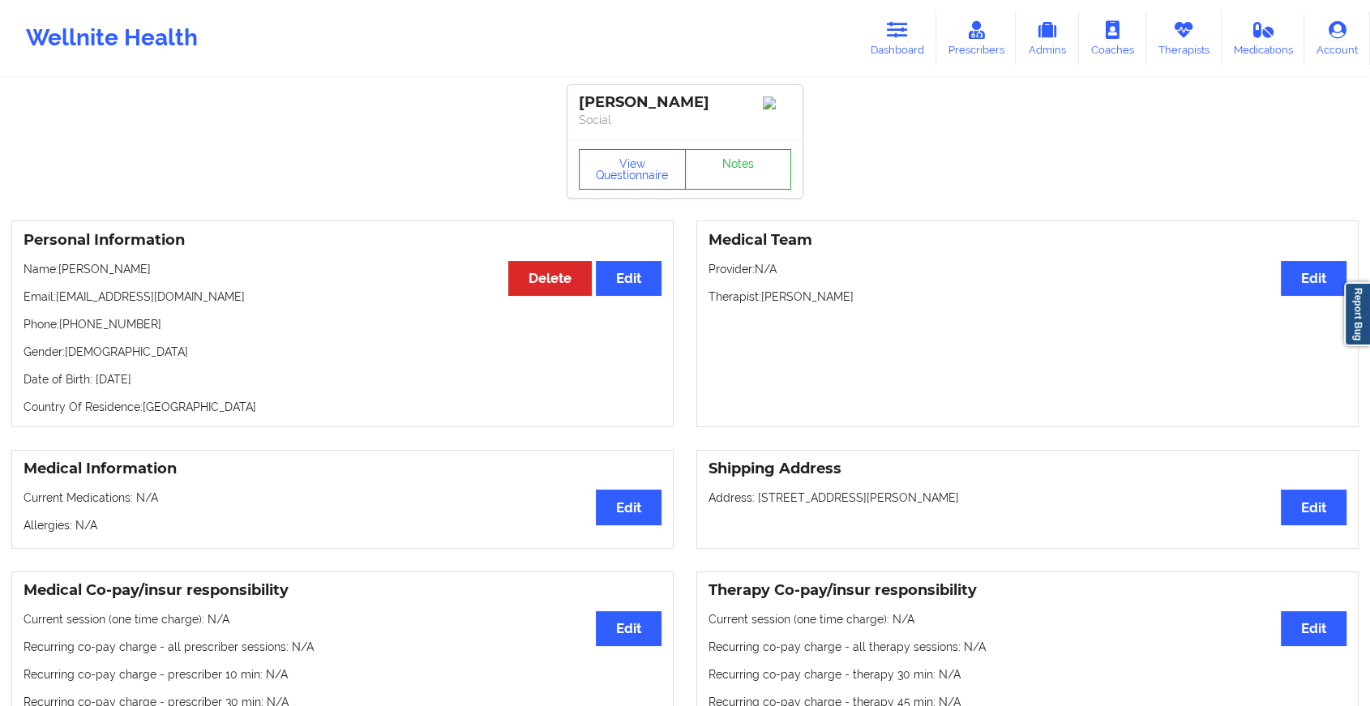
click at [723, 174] on link "Notes" at bounding box center [738, 169] width 107 height 41
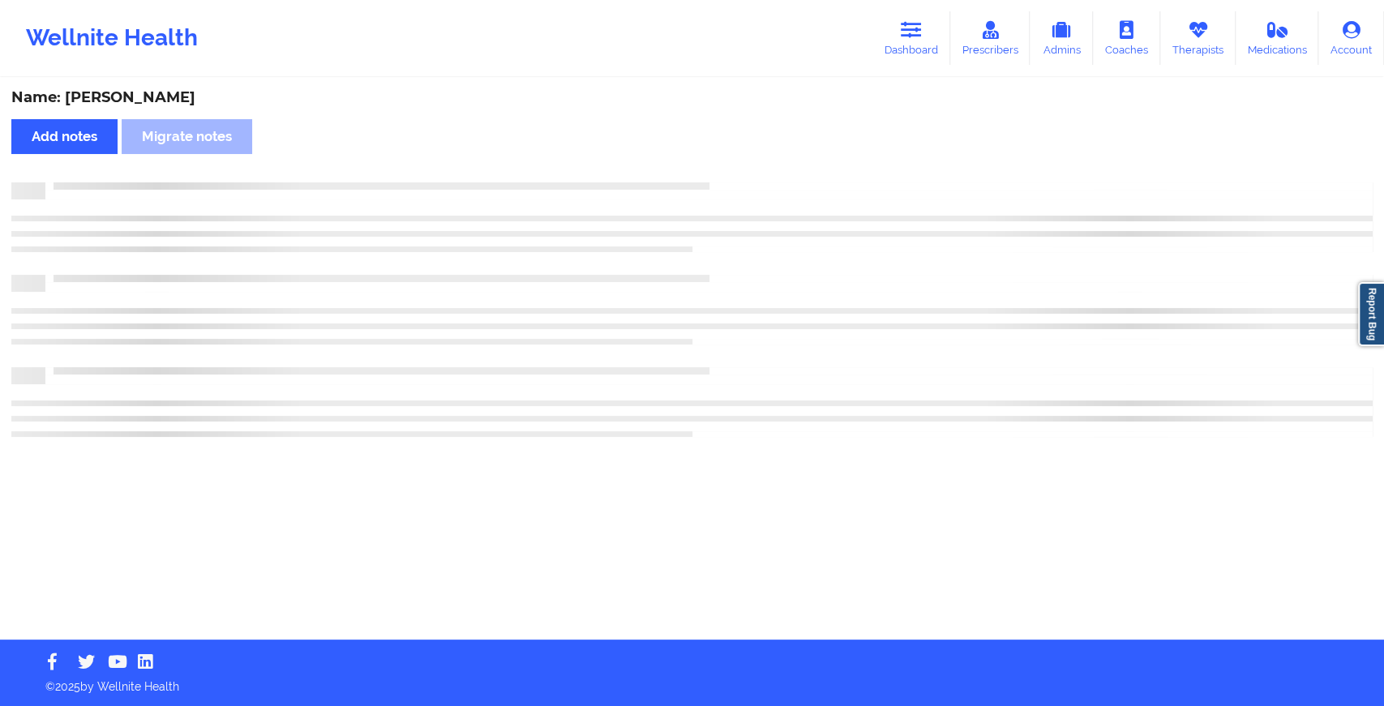
click at [814, 296] on div "Name: [PERSON_NAME] Add notes Migrate notes" at bounding box center [692, 359] width 1384 height 560
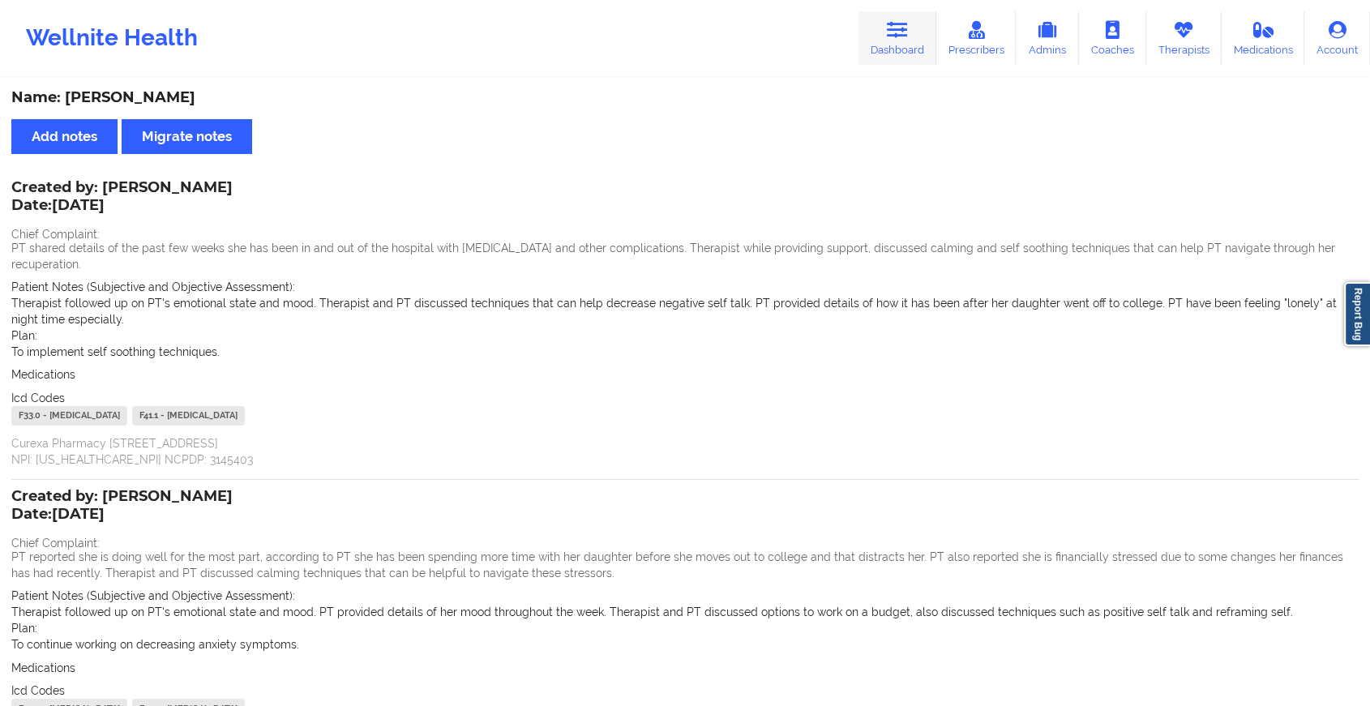
click at [878, 53] on link "Dashboard" at bounding box center [898, 38] width 78 height 54
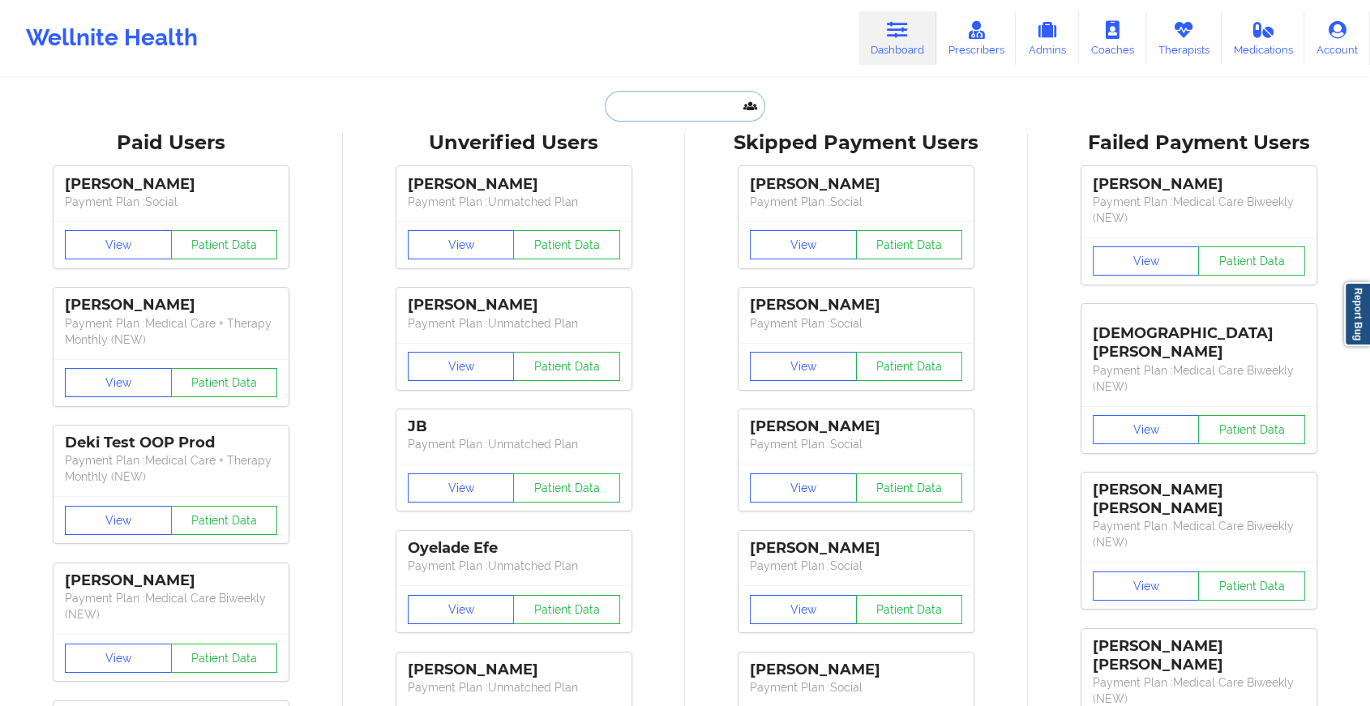
click at [667, 111] on input "text" at bounding box center [685, 106] width 161 height 31
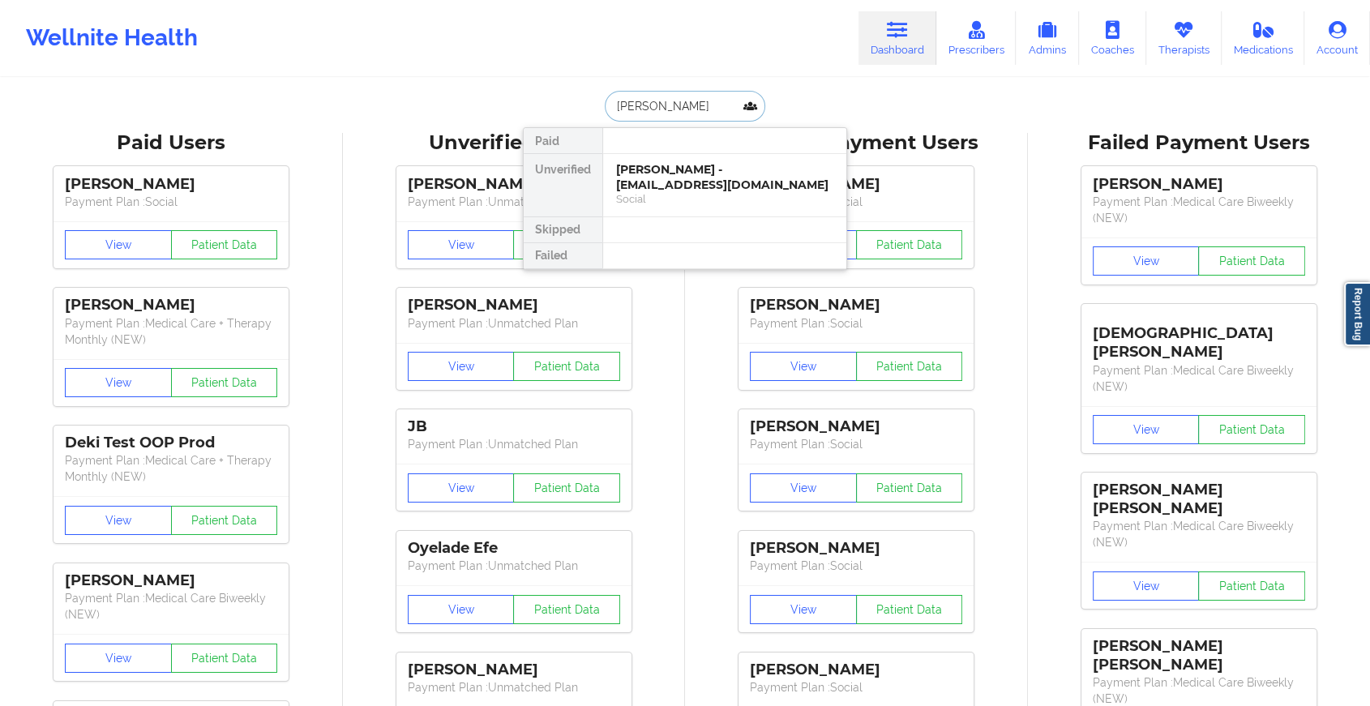
type input "[PERSON_NAME] no"
click at [727, 175] on div "[PERSON_NAME] - [EMAIL_ADDRESS][DOMAIN_NAME]" at bounding box center [724, 177] width 217 height 30
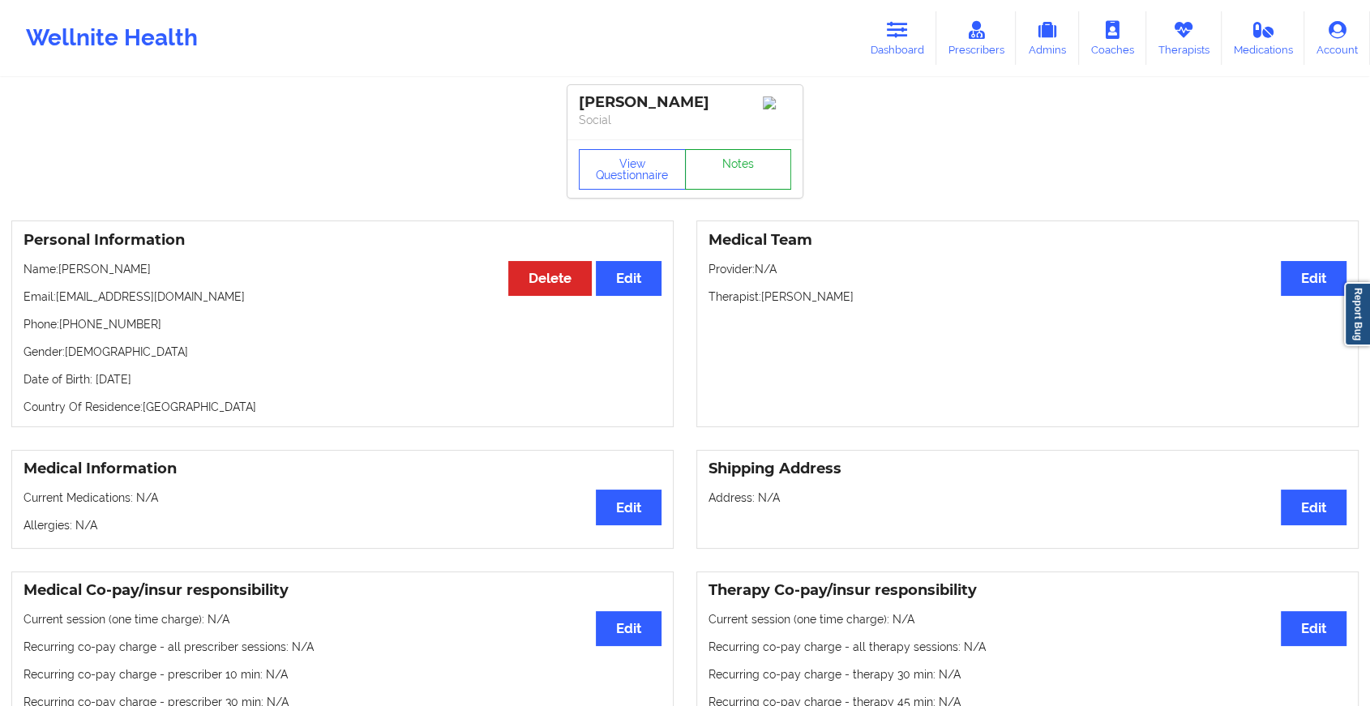
click at [762, 185] on link "Notes" at bounding box center [738, 169] width 107 height 41
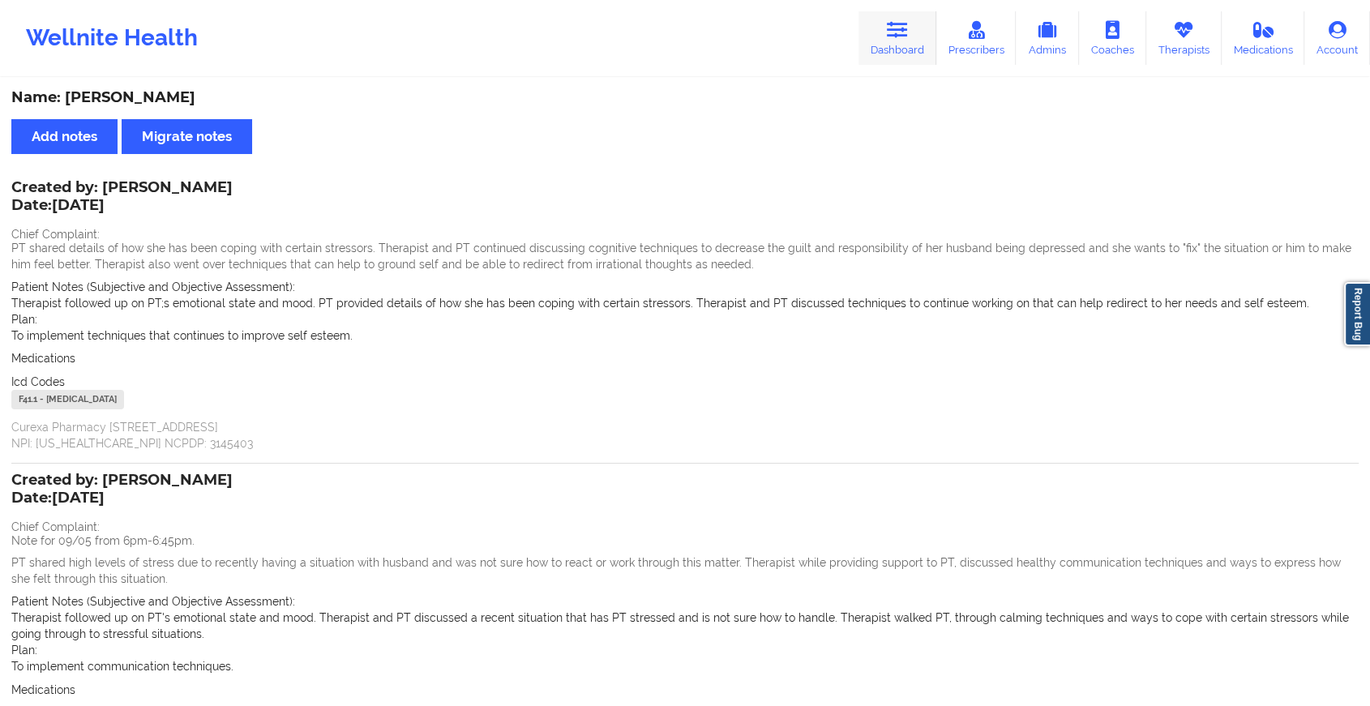
click at [882, 24] on link "Dashboard" at bounding box center [898, 38] width 78 height 54
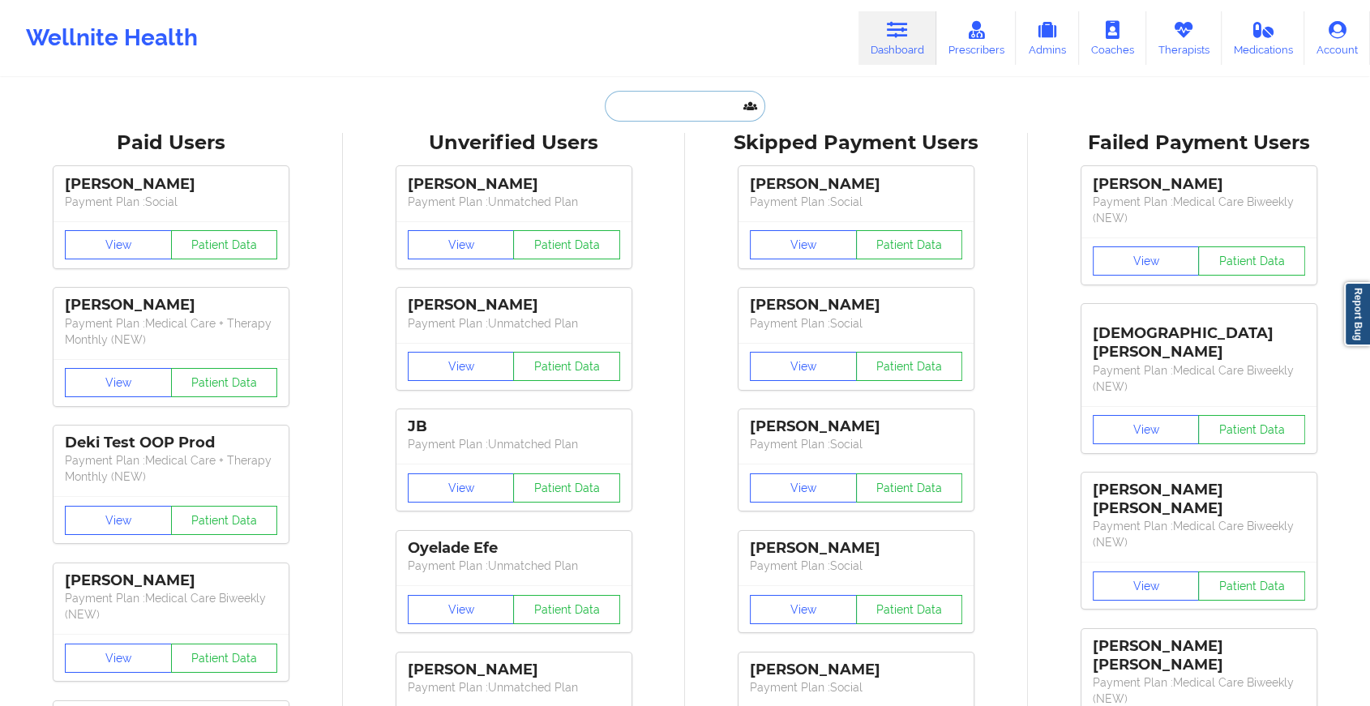
click at [695, 97] on input "text" at bounding box center [685, 106] width 161 height 31
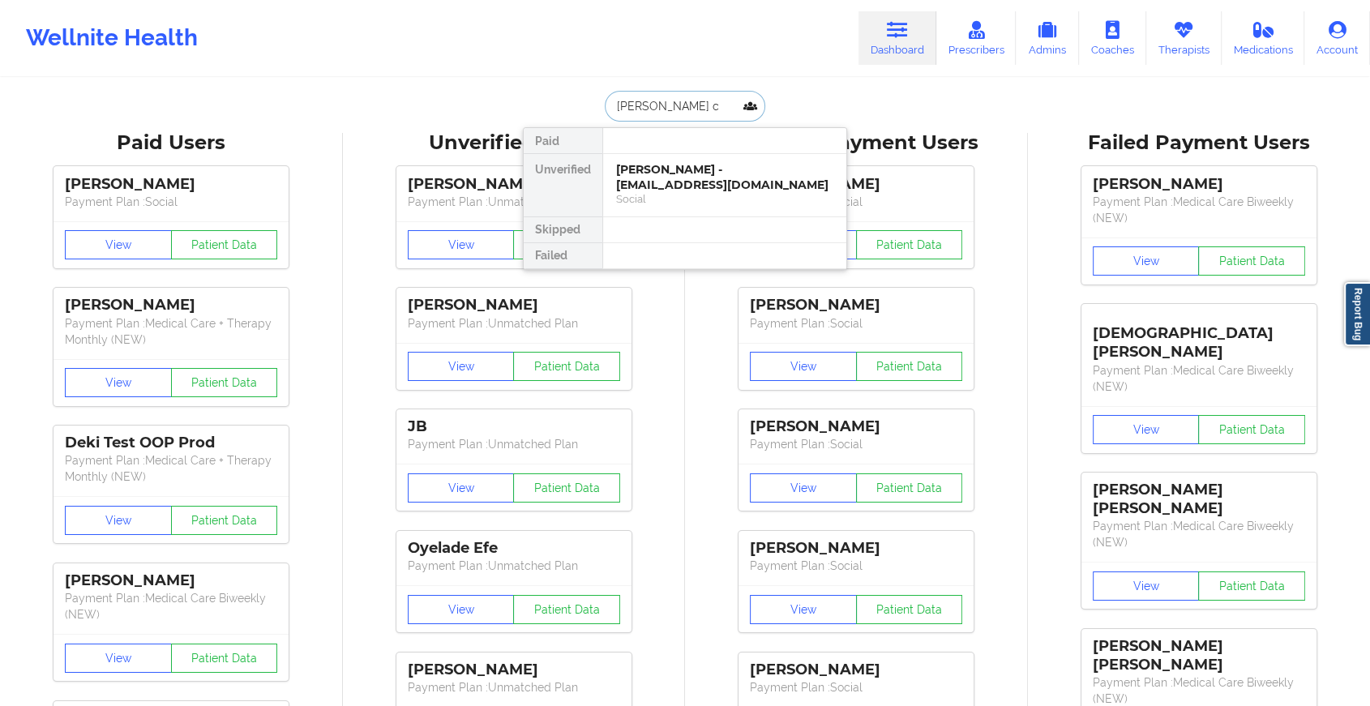
type input "[PERSON_NAME] co"
click at [699, 195] on div "Social" at bounding box center [724, 199] width 217 height 14
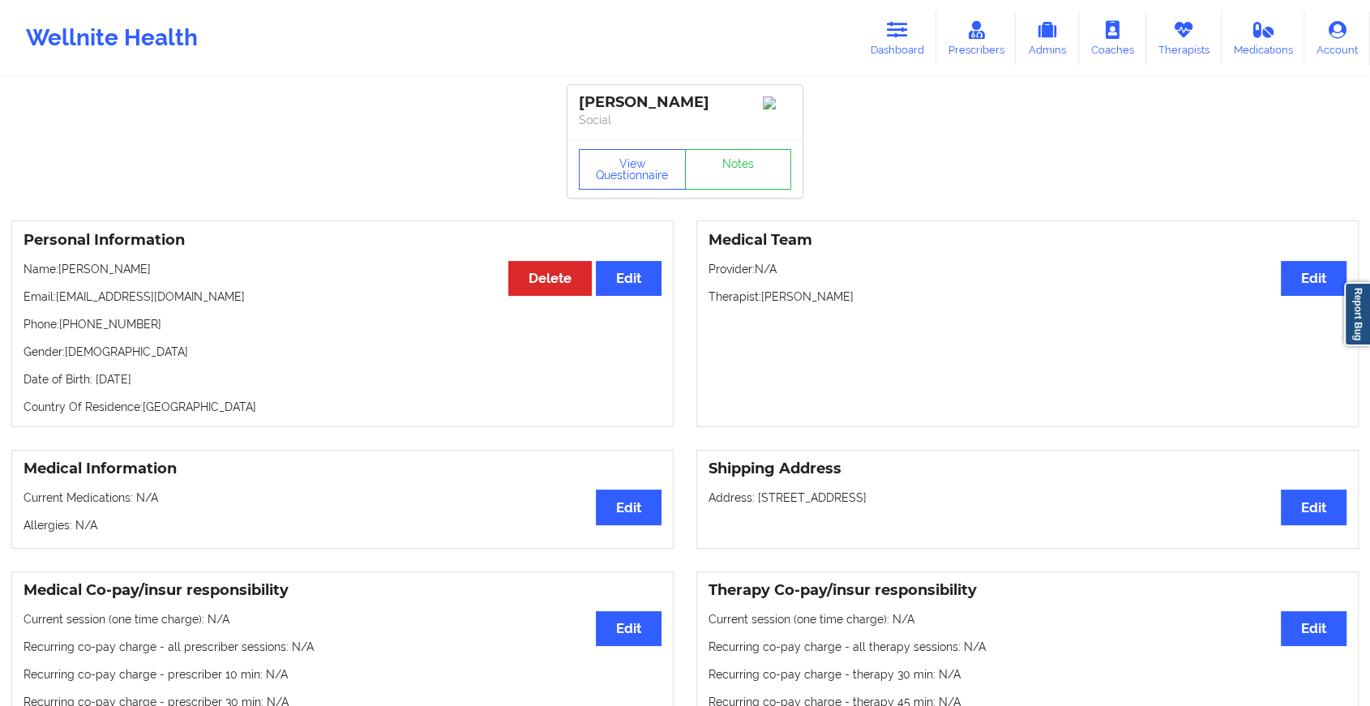
click at [740, 173] on div "View Questionnaire Notes" at bounding box center [685, 168] width 235 height 58
click at [740, 173] on link "Notes" at bounding box center [738, 169] width 107 height 41
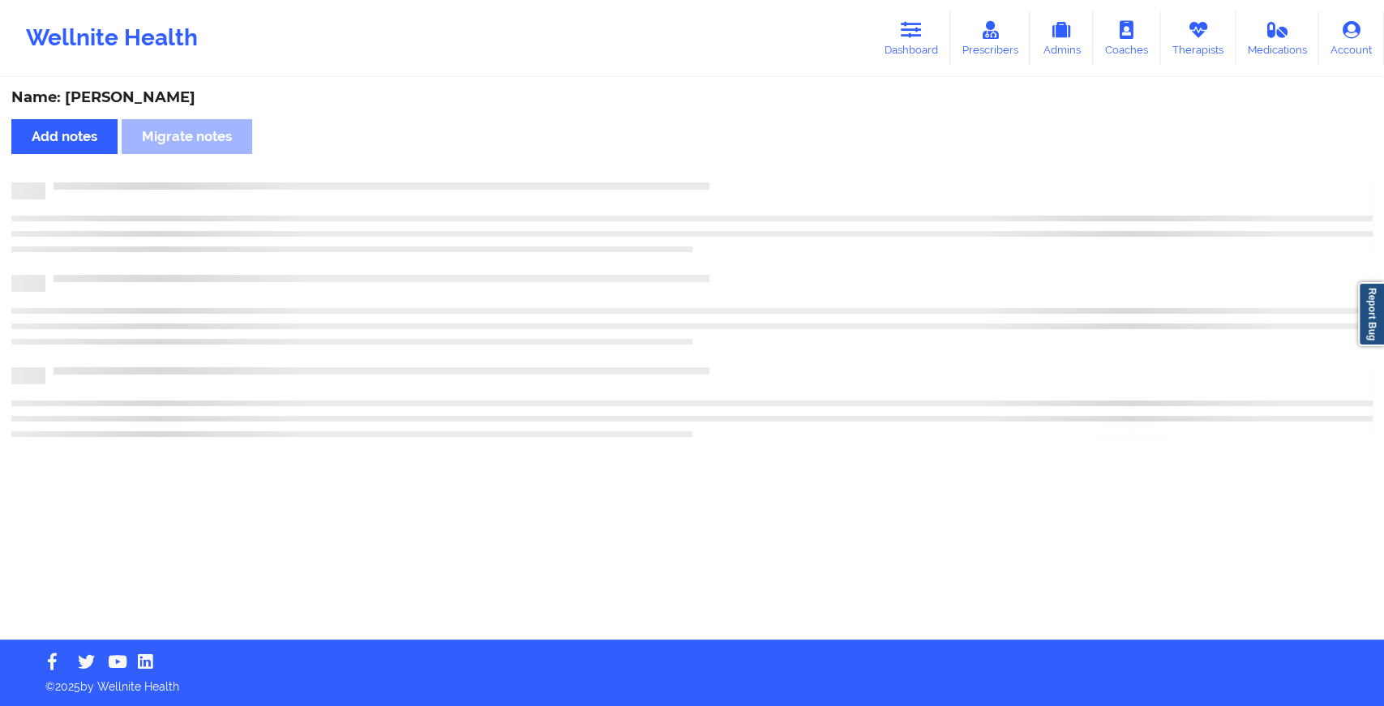
click at [740, 173] on div "Name: [PERSON_NAME] Add notes Migrate notes" at bounding box center [692, 359] width 1384 height 560
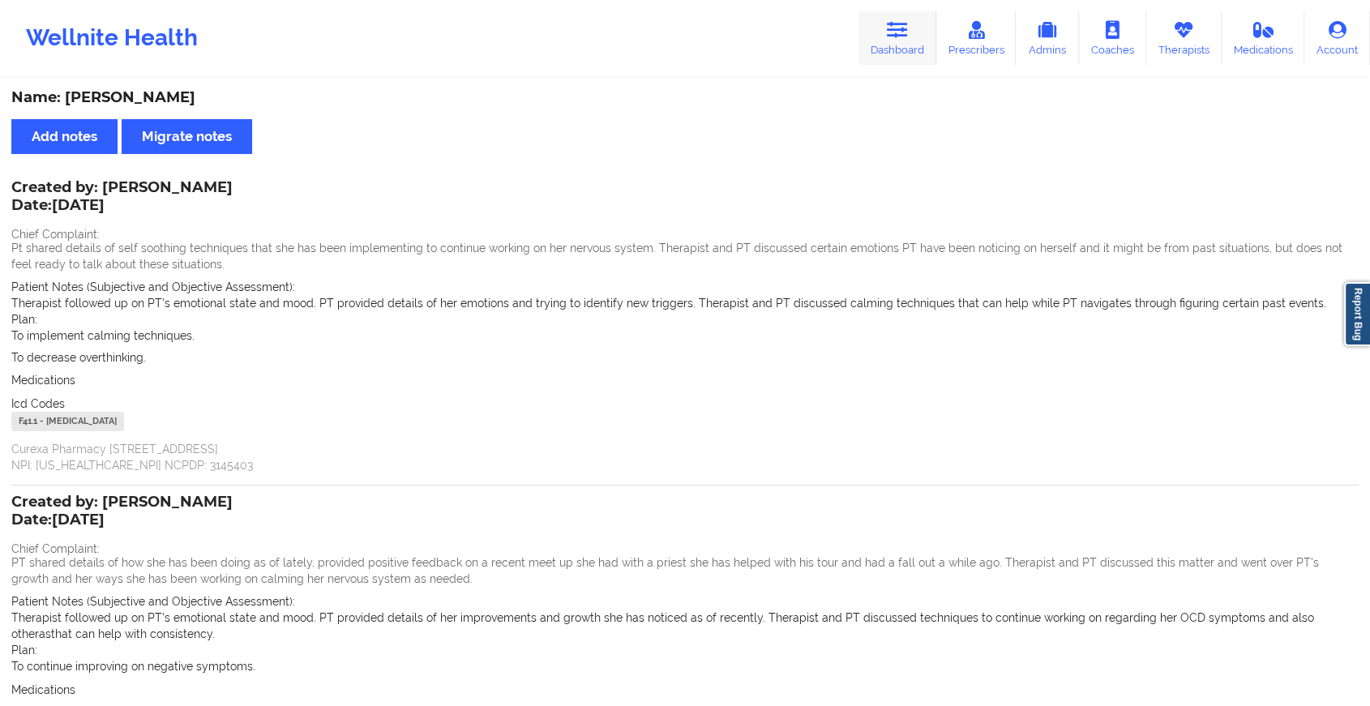
click at [895, 41] on link "Dashboard" at bounding box center [898, 38] width 78 height 54
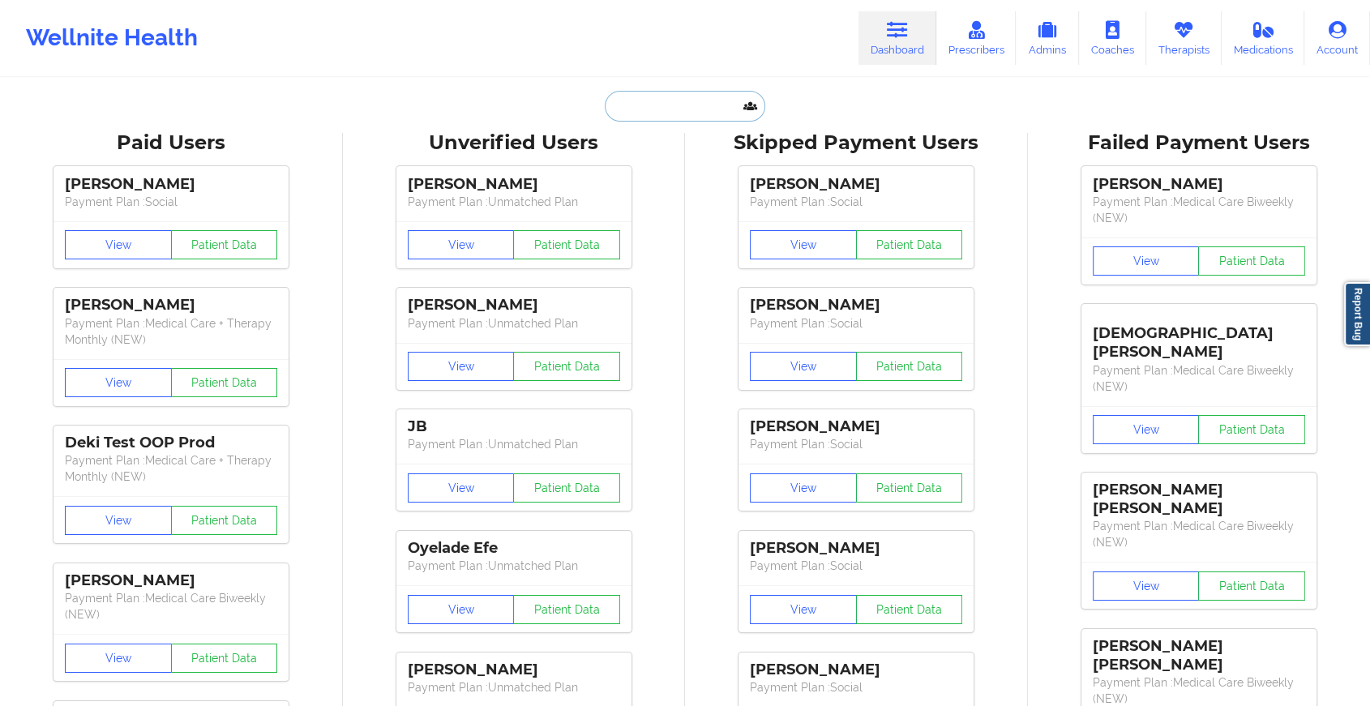
click at [691, 104] on input "text" at bounding box center [685, 106] width 161 height 31
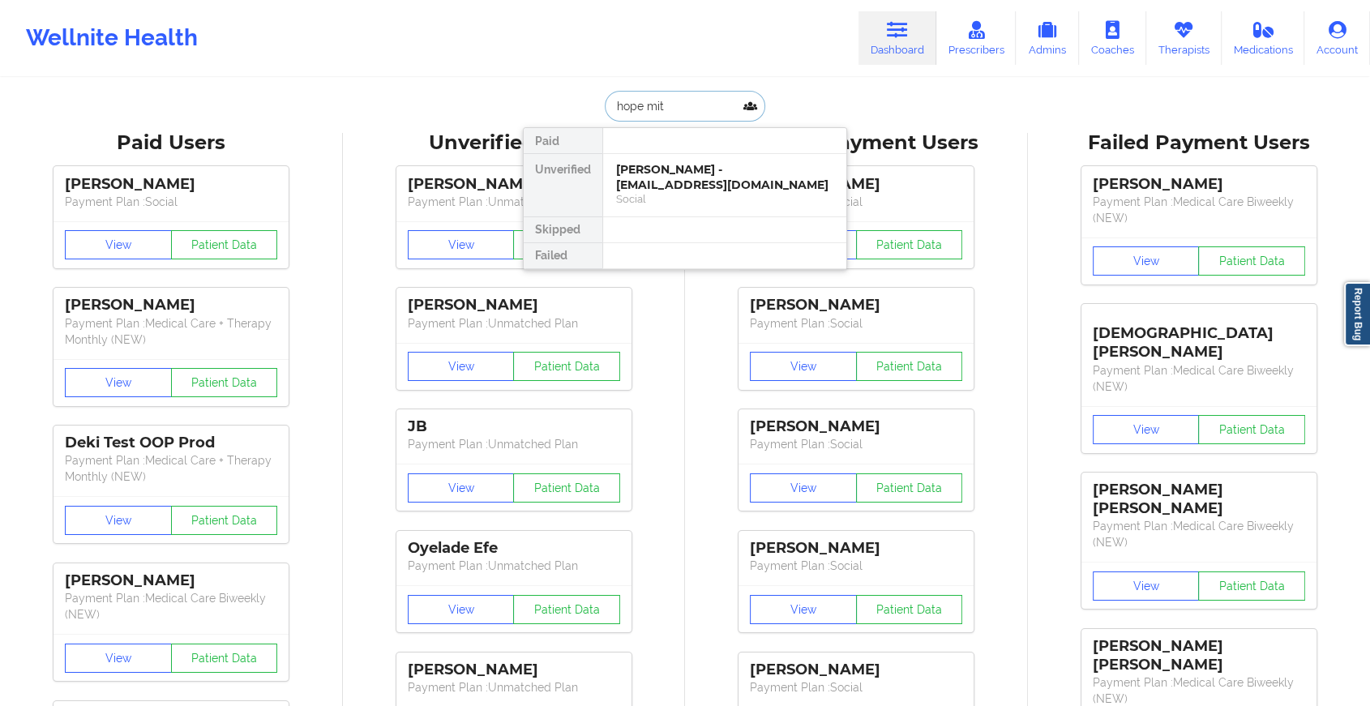
type input "hope mitc"
click at [681, 189] on div "[PERSON_NAME] - [EMAIL_ADDRESS][DOMAIN_NAME]" at bounding box center [724, 177] width 217 height 30
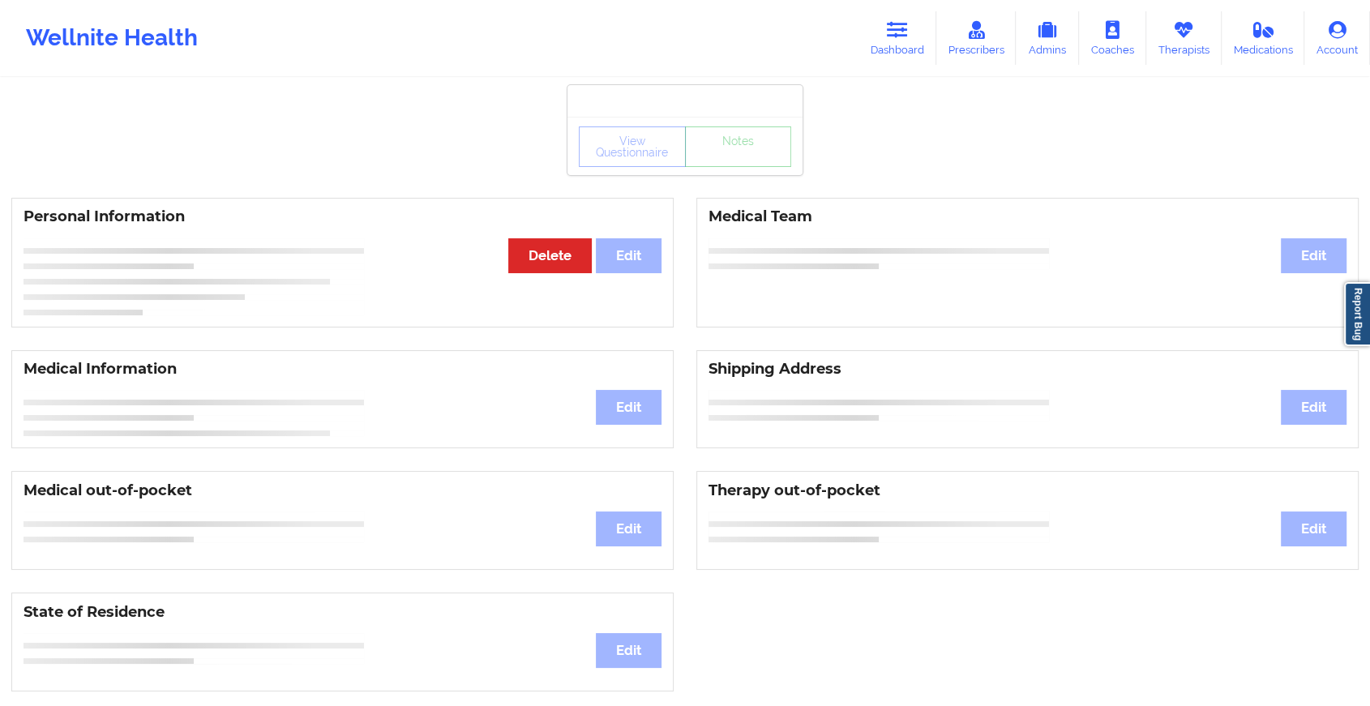
click at [736, 165] on div "View Questionnaire Notes" at bounding box center [685, 147] width 212 height 41
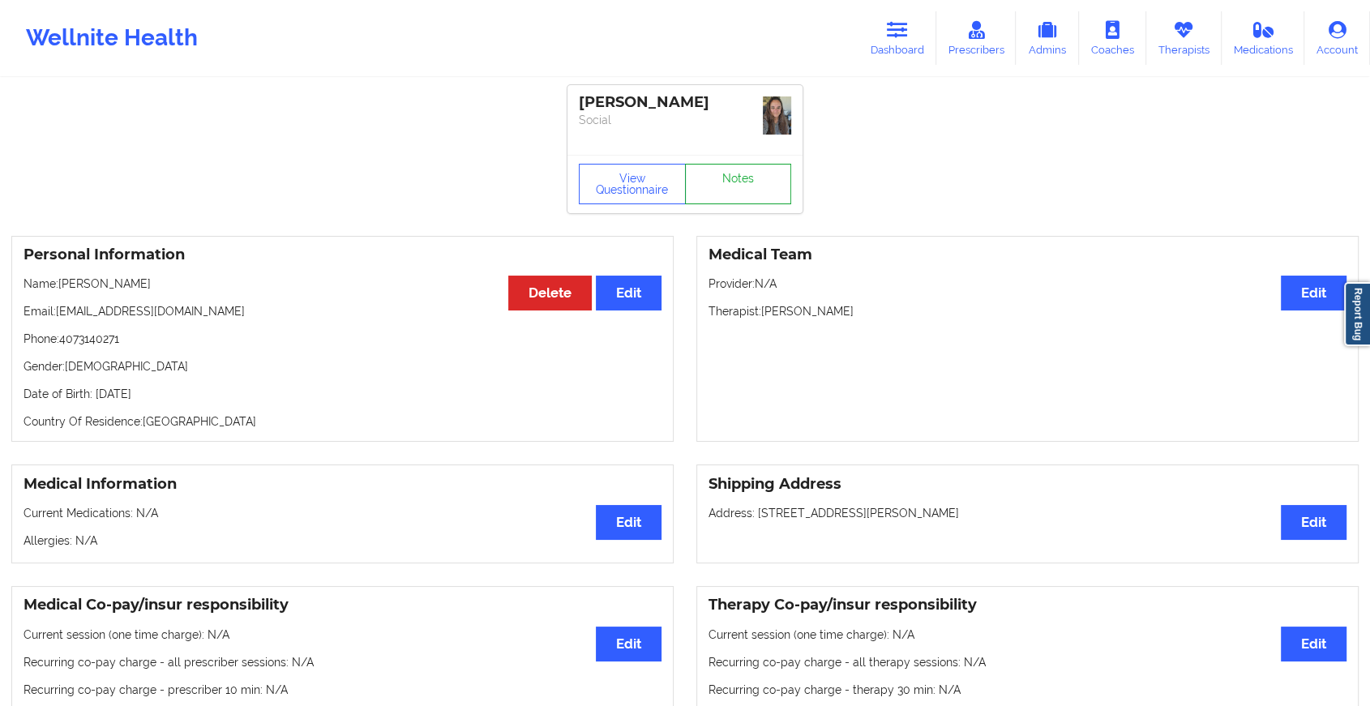
click at [736, 165] on link "Notes" at bounding box center [738, 184] width 107 height 41
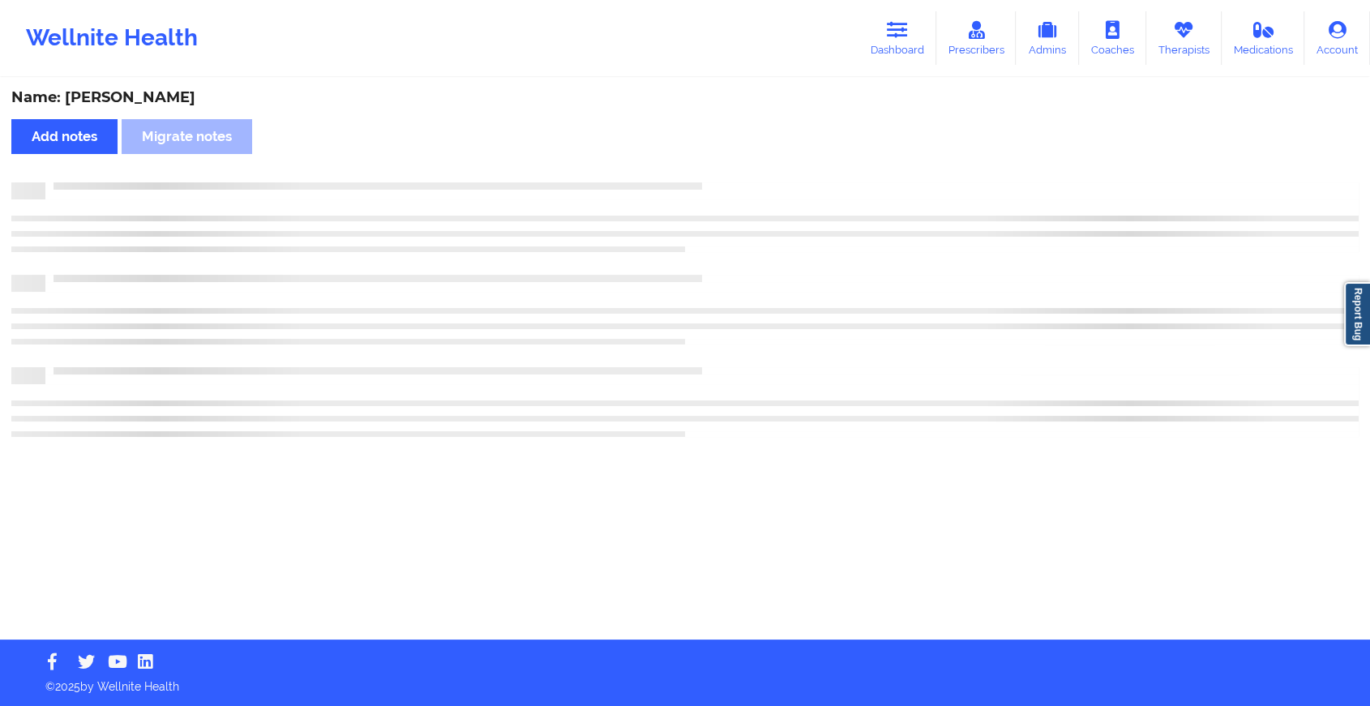
click at [736, 165] on div "Name: [PERSON_NAME] Add notes Migrate notes" at bounding box center [685, 359] width 1370 height 560
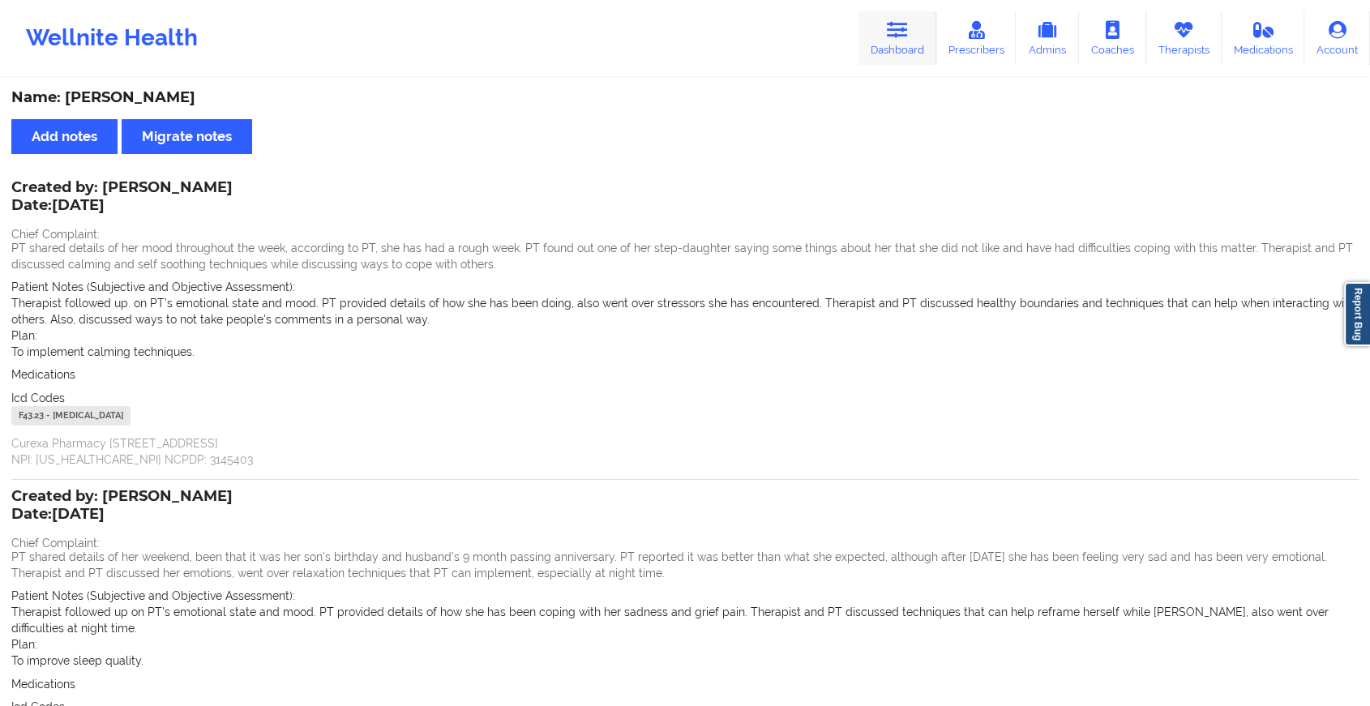
click at [876, 34] on link "Dashboard" at bounding box center [898, 38] width 78 height 54
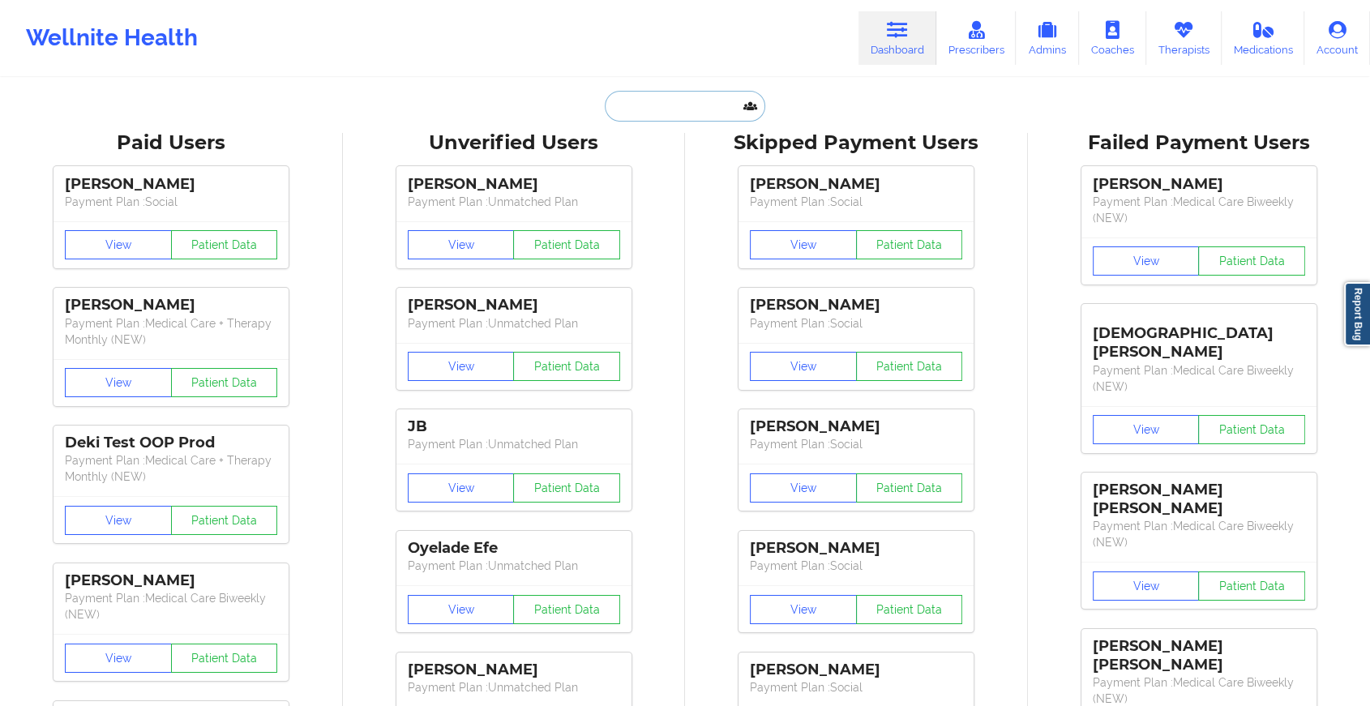
click at [676, 105] on input "text" at bounding box center [685, 106] width 161 height 31
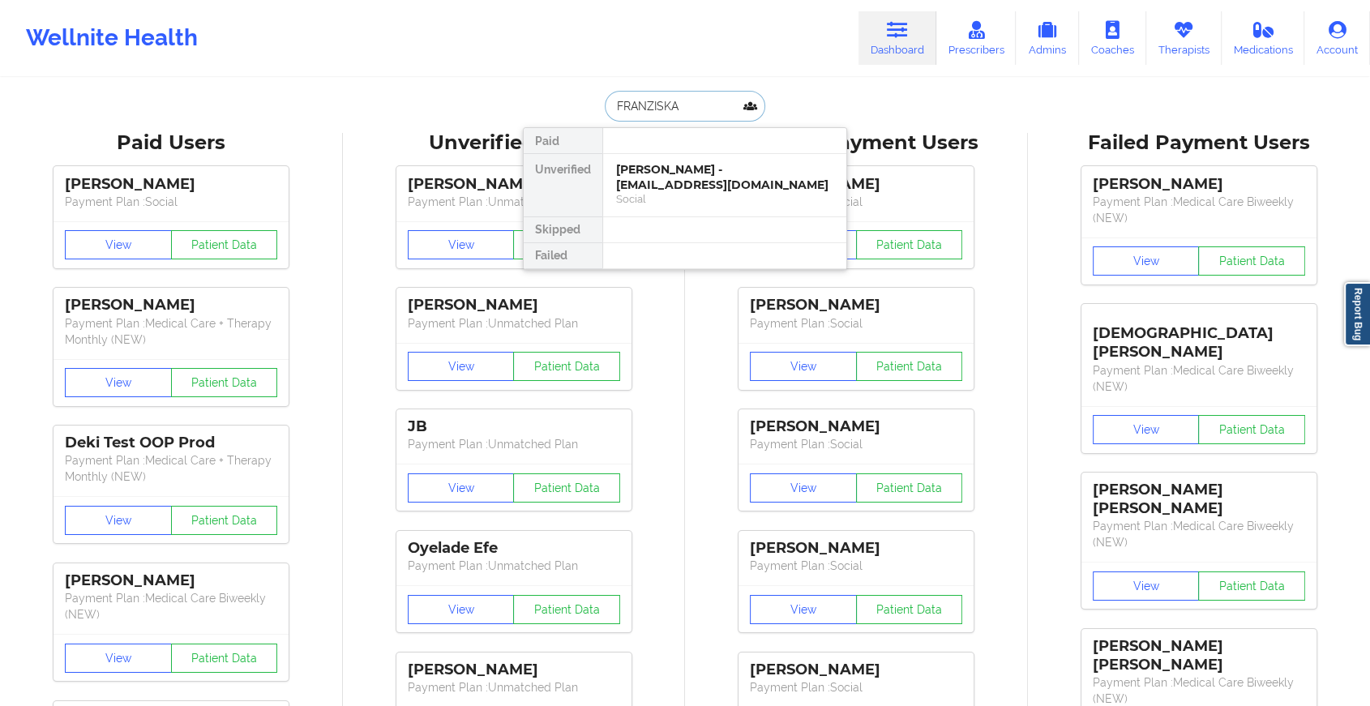
type input "[PERSON_NAME]"
click at [649, 160] on div "[PERSON_NAME] - [EMAIL_ADDRESS][DOMAIN_NAME] Social" at bounding box center [724, 185] width 243 height 62
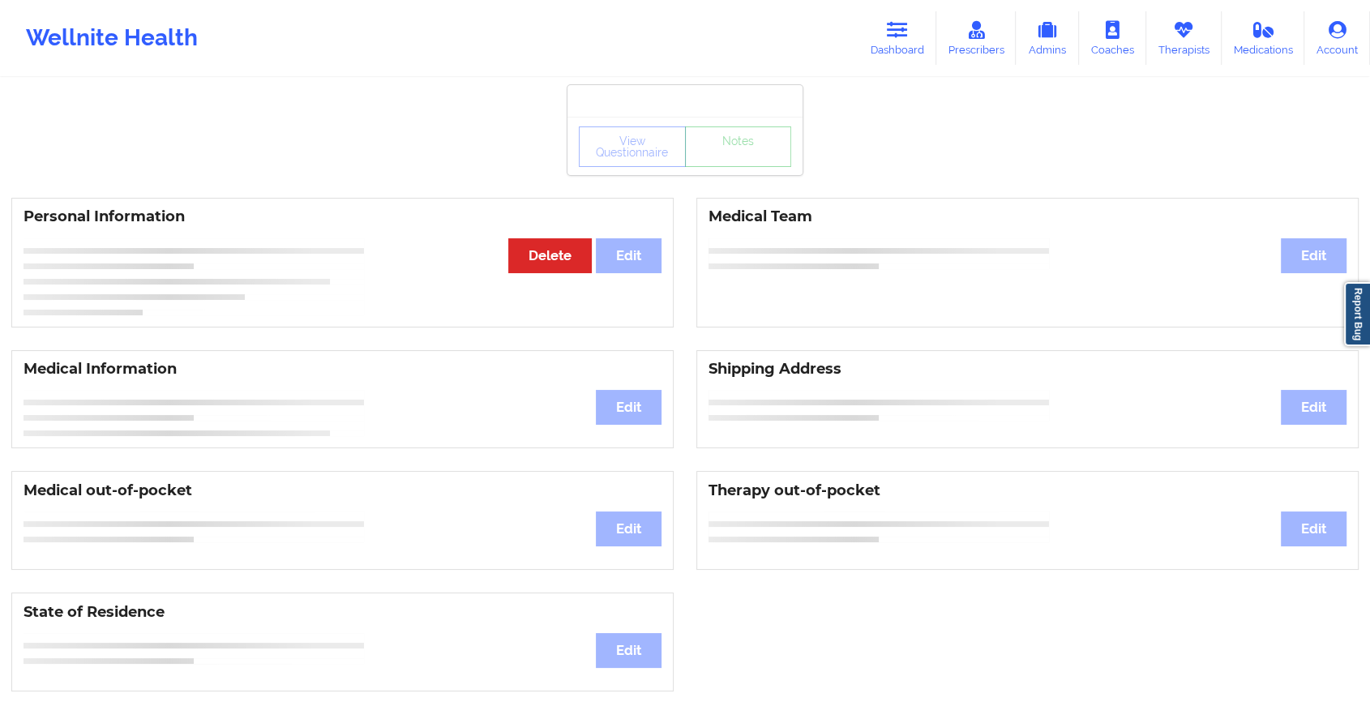
click at [758, 165] on div "View Questionnaire Notes" at bounding box center [685, 147] width 212 height 41
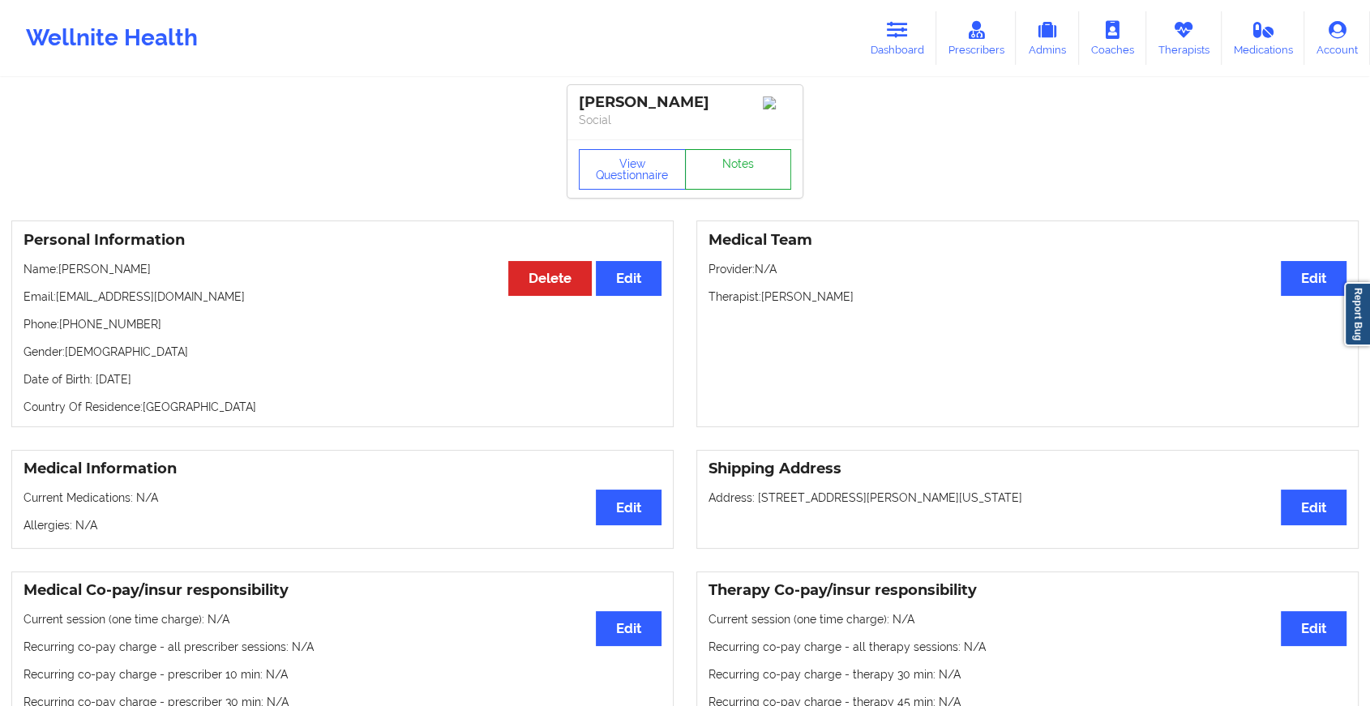
click at [758, 165] on link "Notes" at bounding box center [738, 169] width 107 height 41
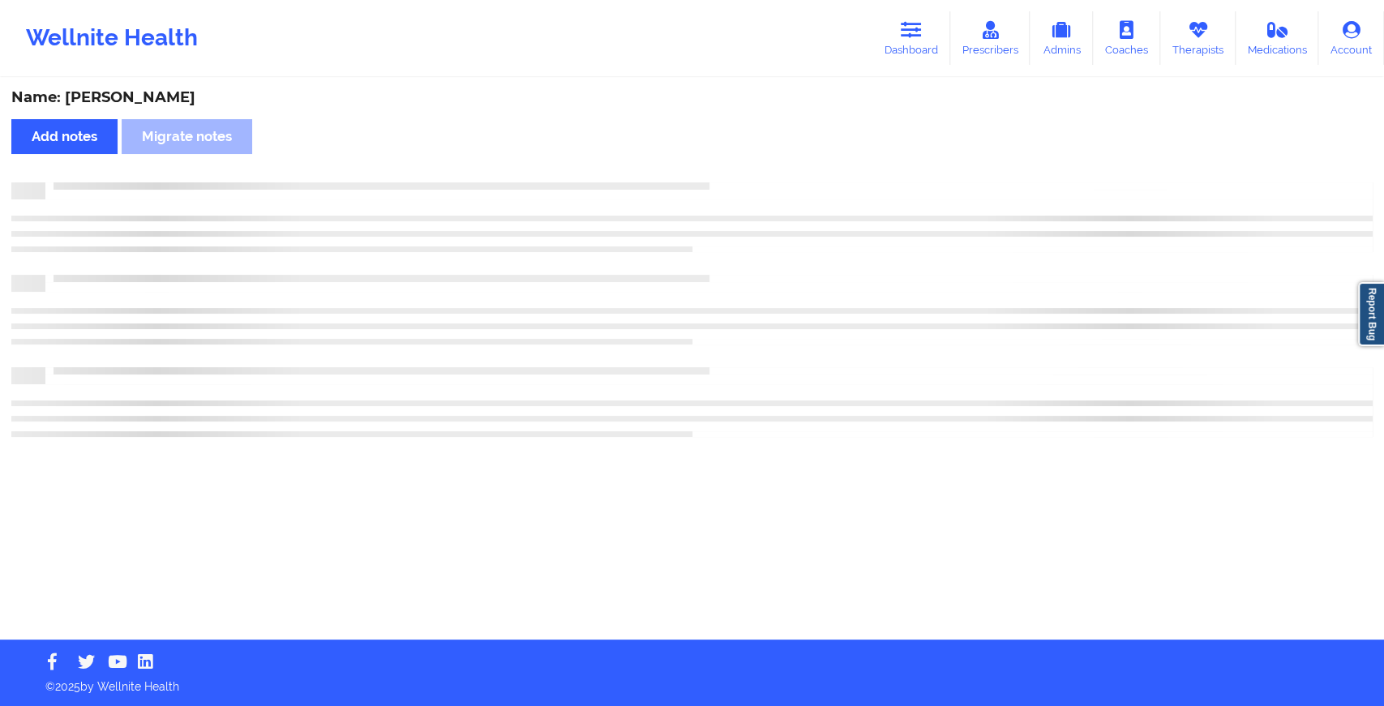
click at [758, 165] on div "Name: [PERSON_NAME] Add notes Migrate notes" at bounding box center [692, 359] width 1384 height 560
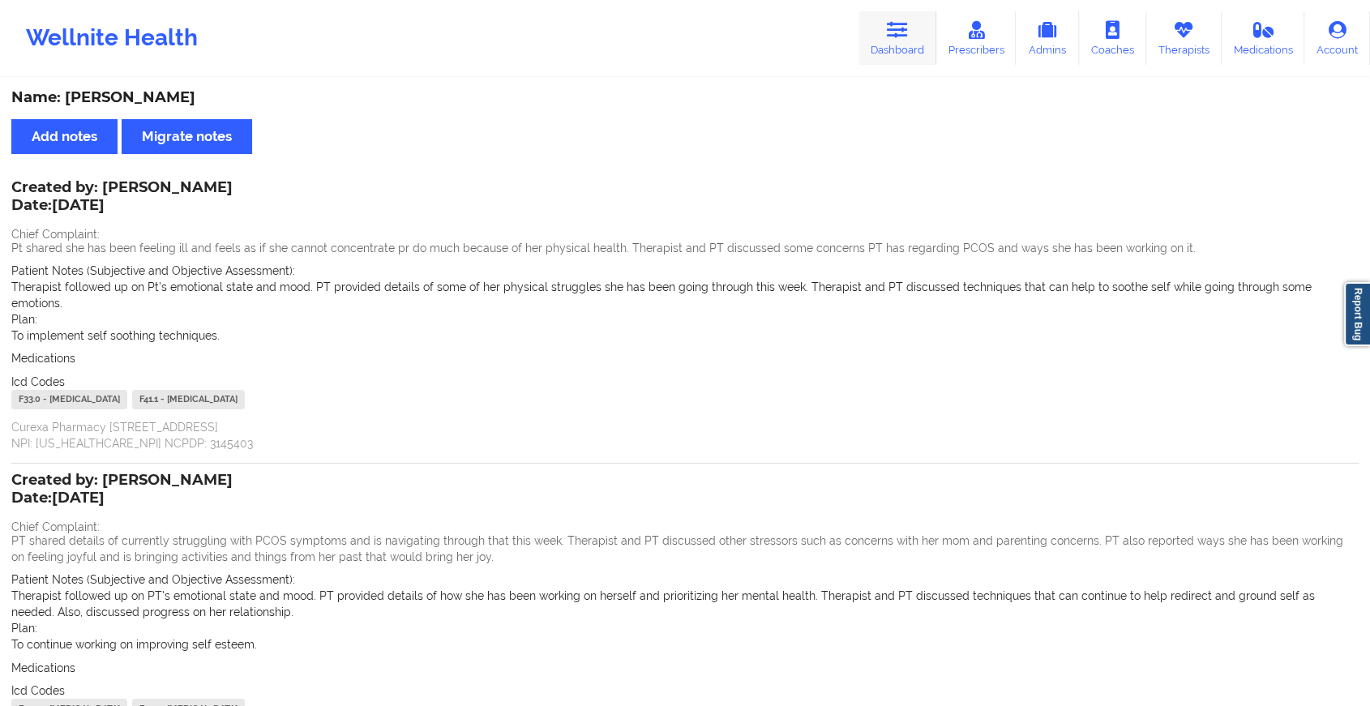
click at [895, 37] on icon at bounding box center [897, 30] width 21 height 18
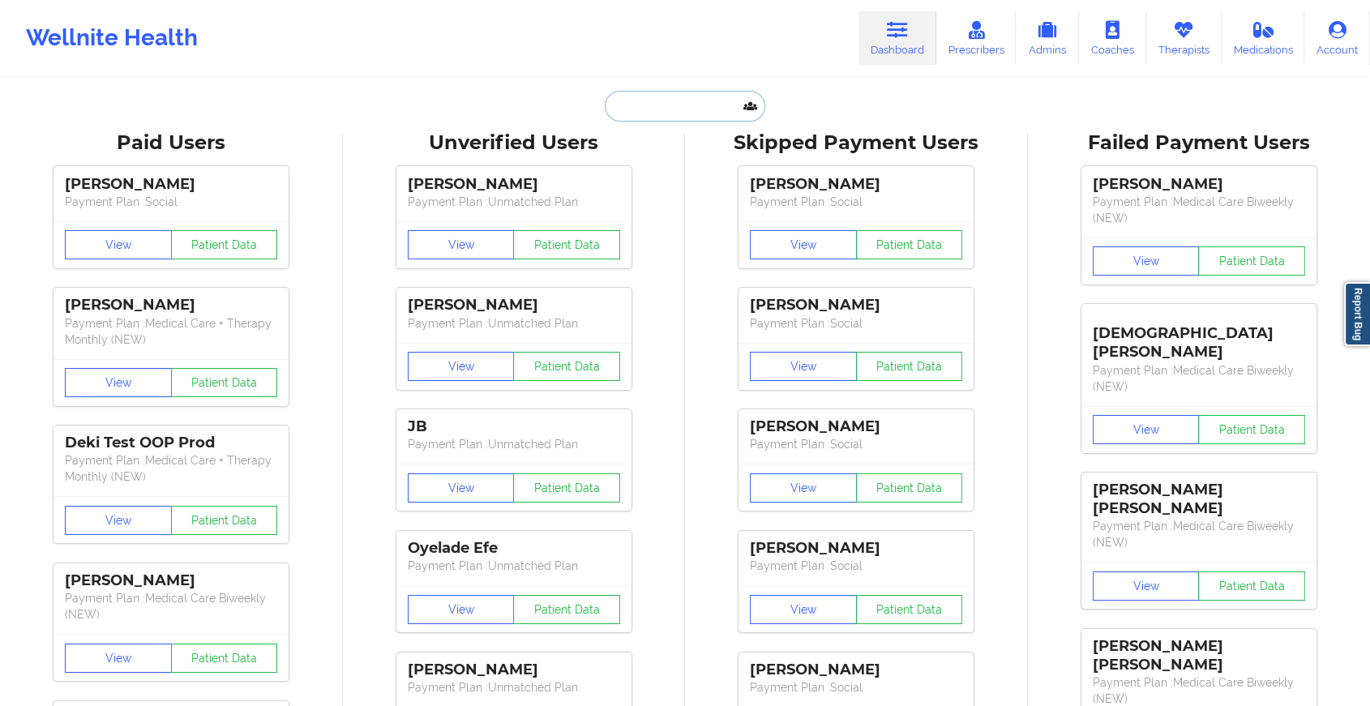
click at [651, 118] on input "text" at bounding box center [685, 106] width 161 height 31
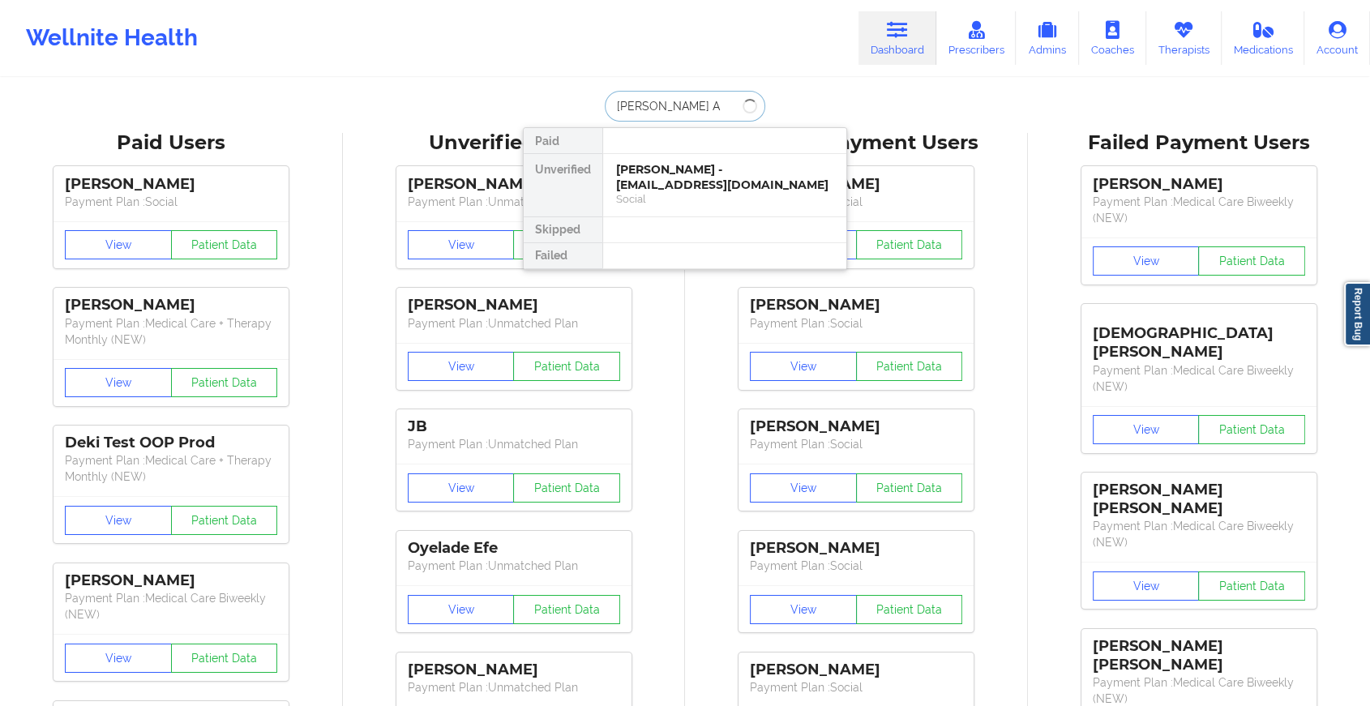
type input "[PERSON_NAME] AR"
click at [697, 182] on div "[PERSON_NAME] - [EMAIL_ADDRESS][DOMAIN_NAME]" at bounding box center [724, 177] width 217 height 30
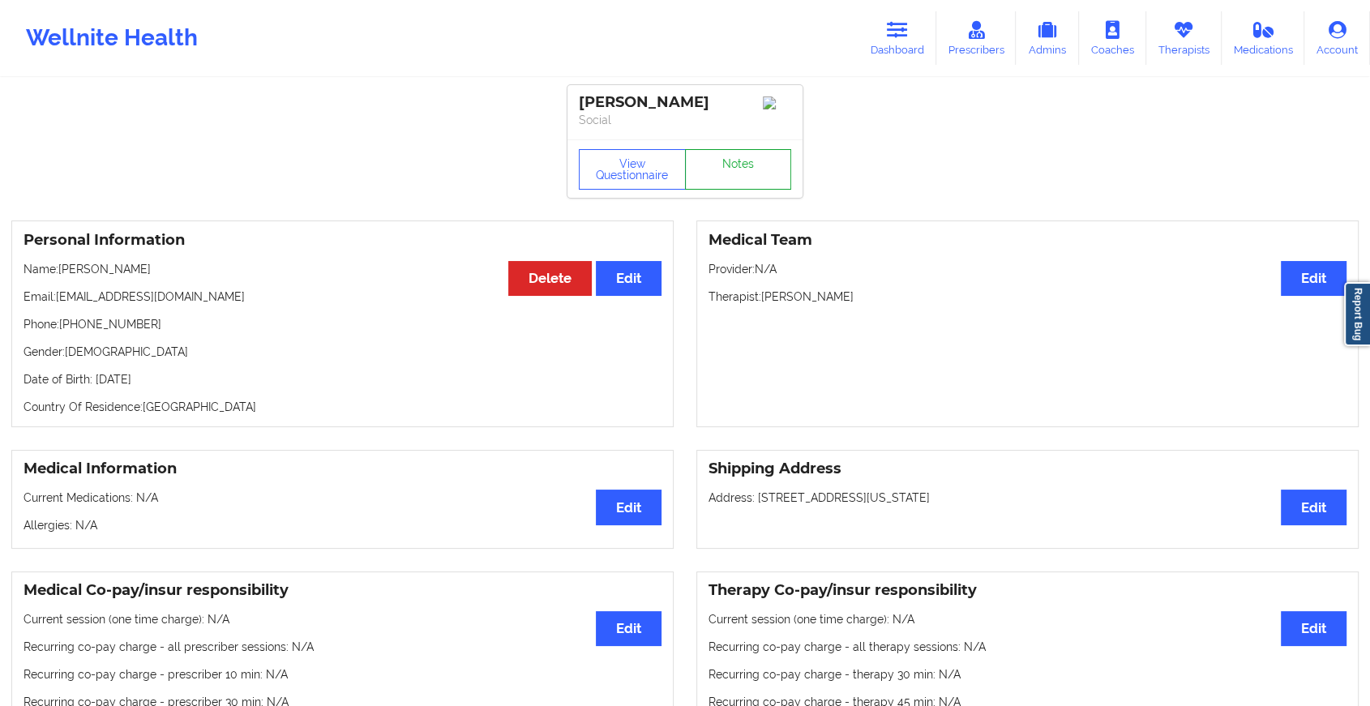
click at [740, 172] on link "Notes" at bounding box center [738, 169] width 107 height 41
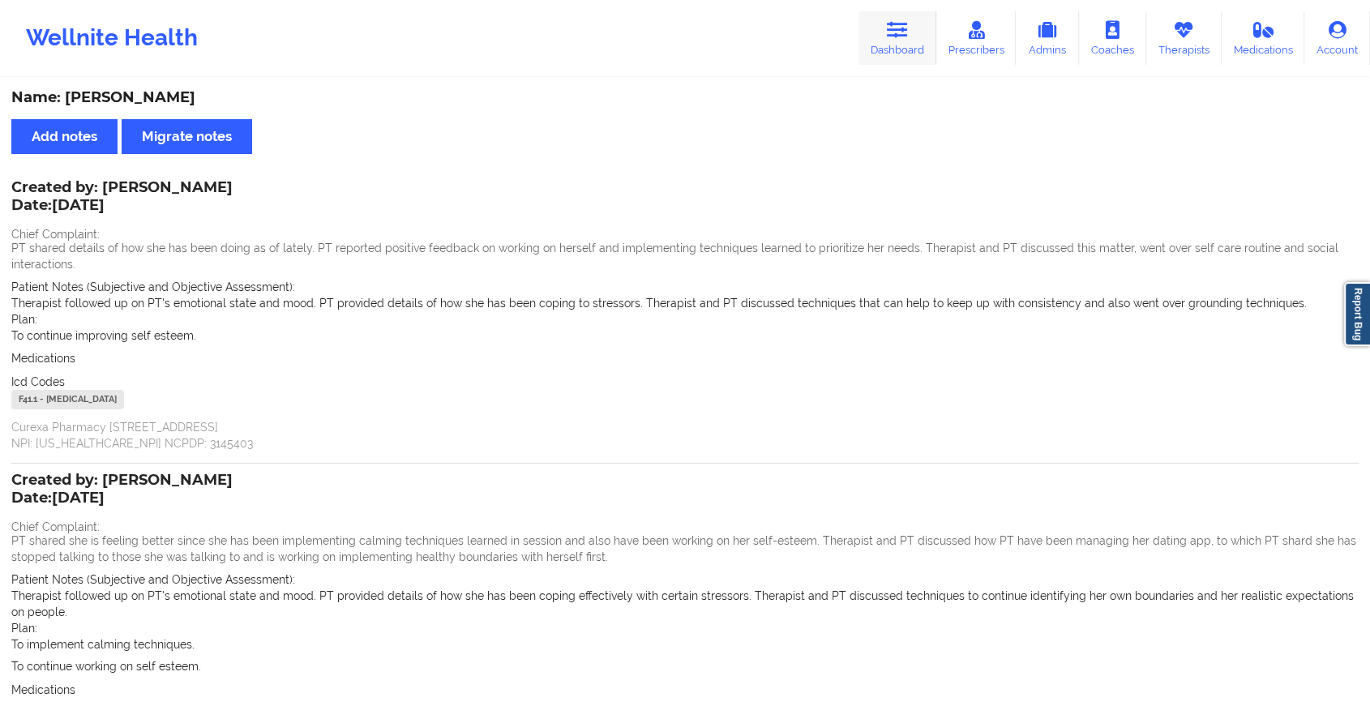
click at [880, 55] on link "Dashboard" at bounding box center [898, 38] width 78 height 54
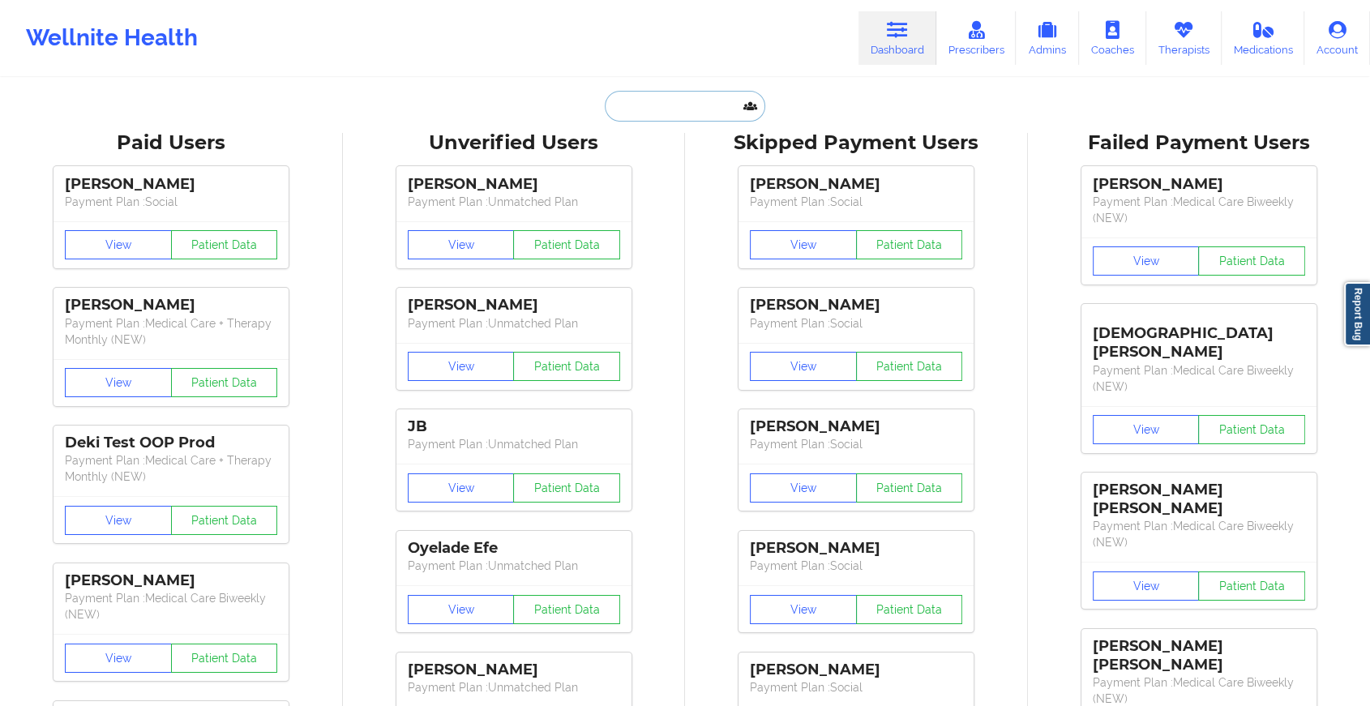
click at [706, 114] on input "text" at bounding box center [685, 106] width 161 height 31
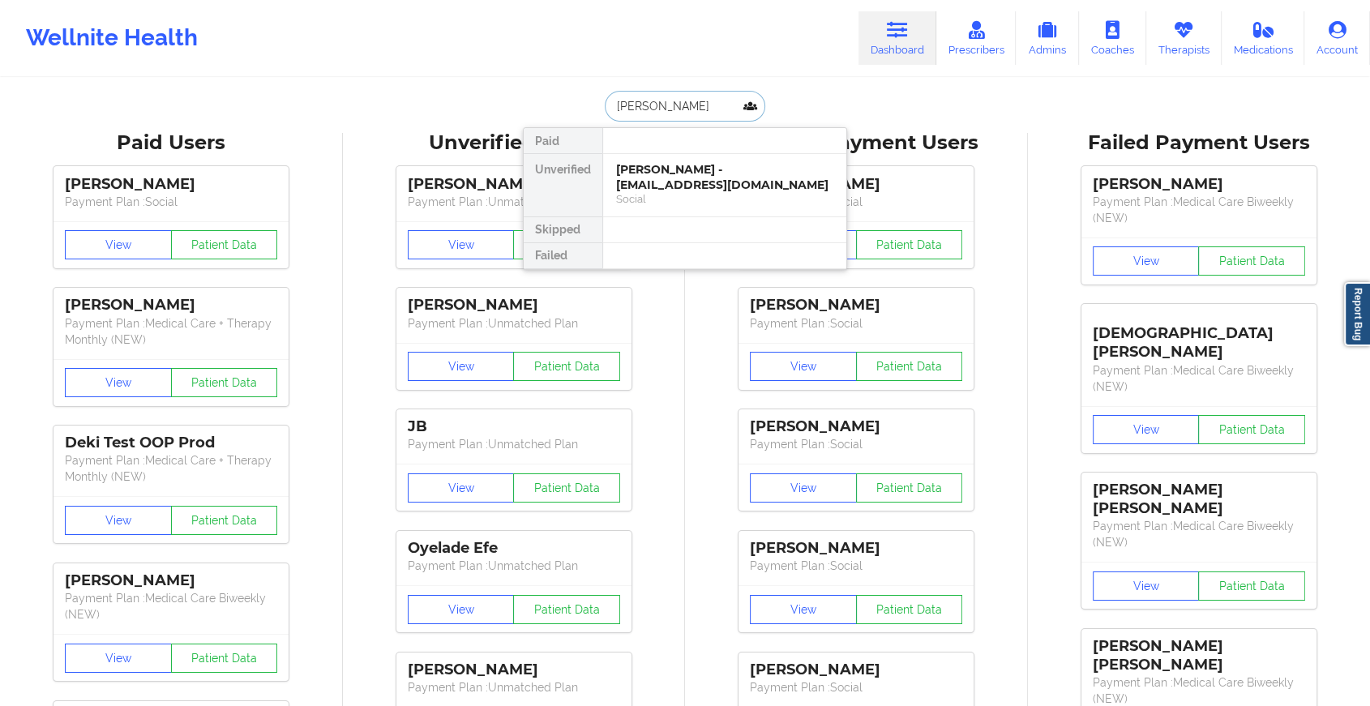
type input "[PERSON_NAME]"
click at [654, 165] on div "[PERSON_NAME] - [EMAIL_ADDRESS][DOMAIN_NAME]" at bounding box center [724, 177] width 217 height 30
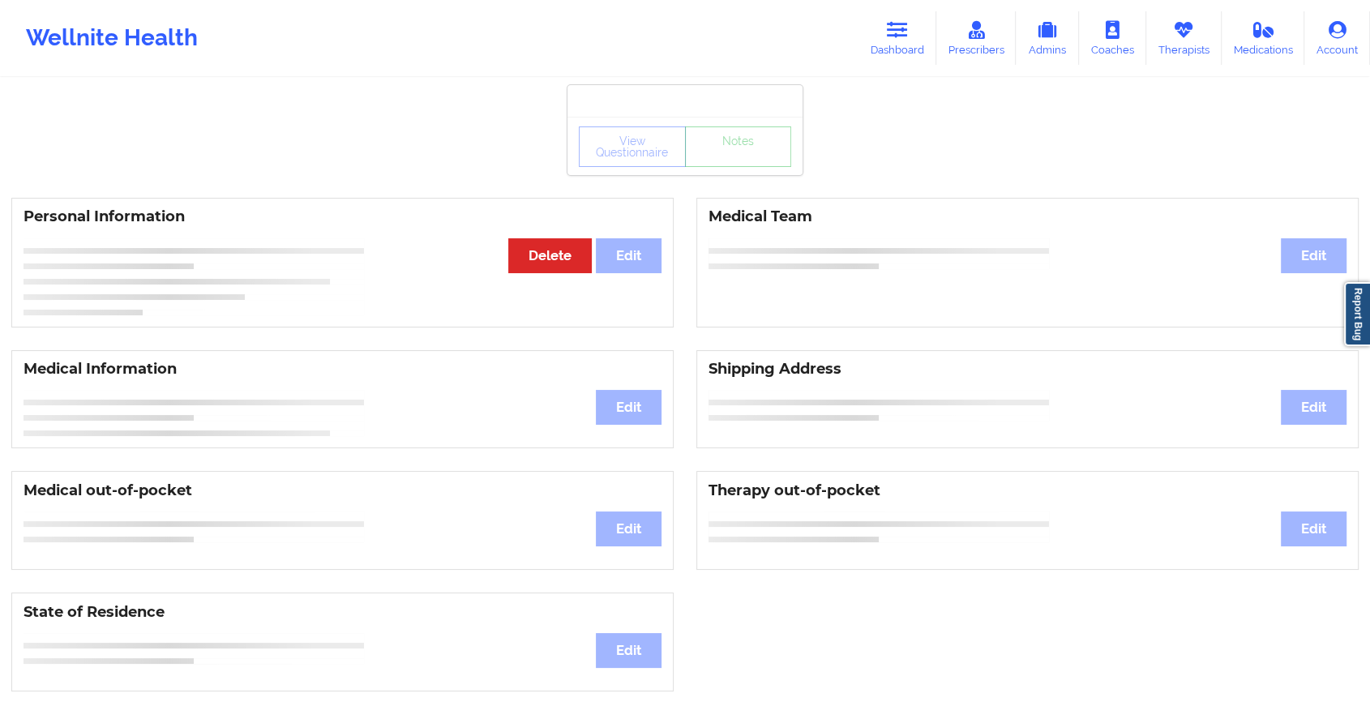
click at [740, 169] on div "View Questionnaire Notes" at bounding box center [685, 146] width 235 height 58
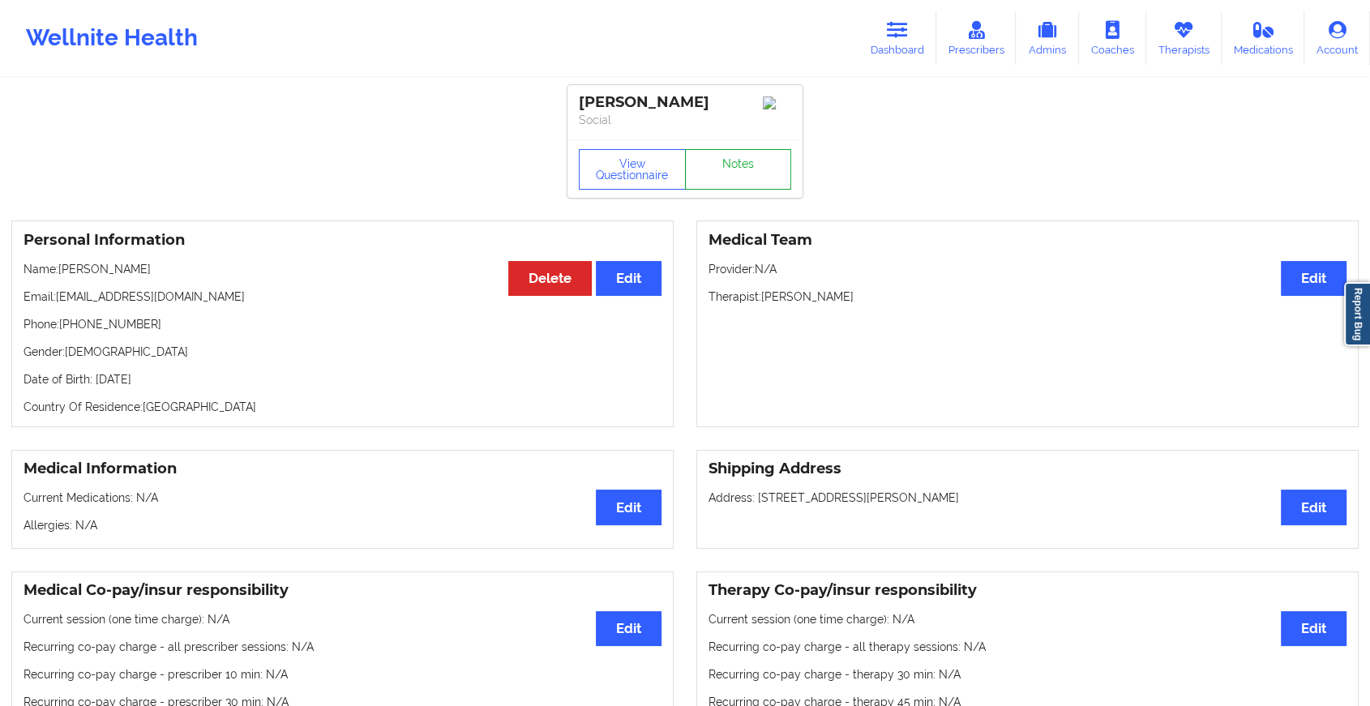
click at [740, 169] on link "Notes" at bounding box center [738, 169] width 107 height 41
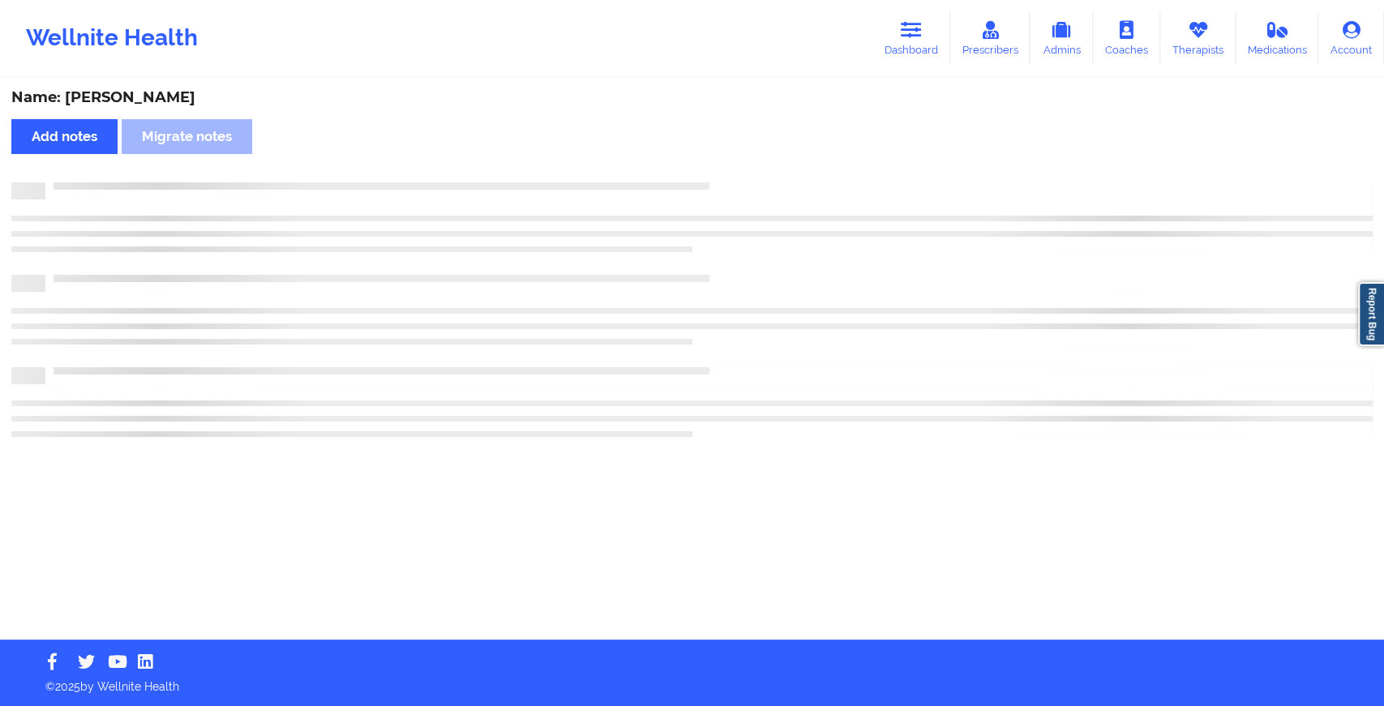
click at [740, 169] on div "Name: [PERSON_NAME] Add notes Migrate notes" at bounding box center [692, 359] width 1384 height 560
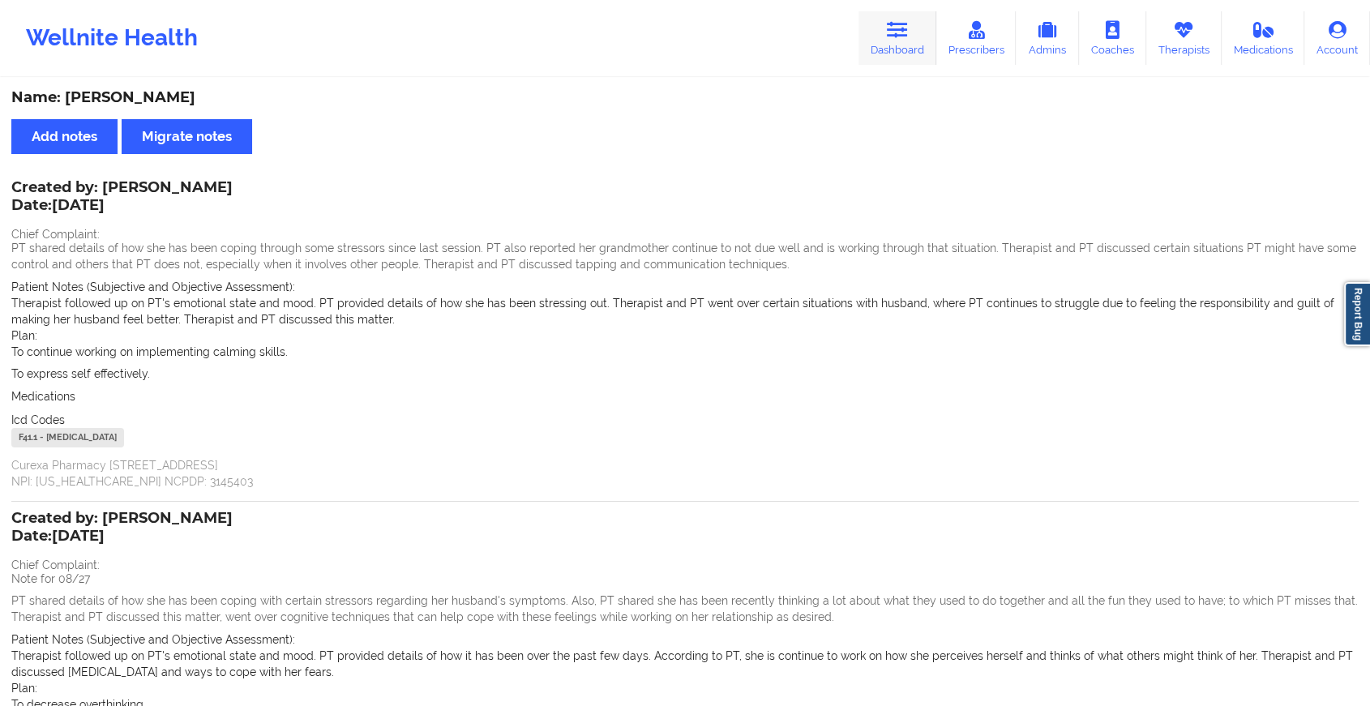
click at [903, 43] on link "Dashboard" at bounding box center [898, 38] width 78 height 54
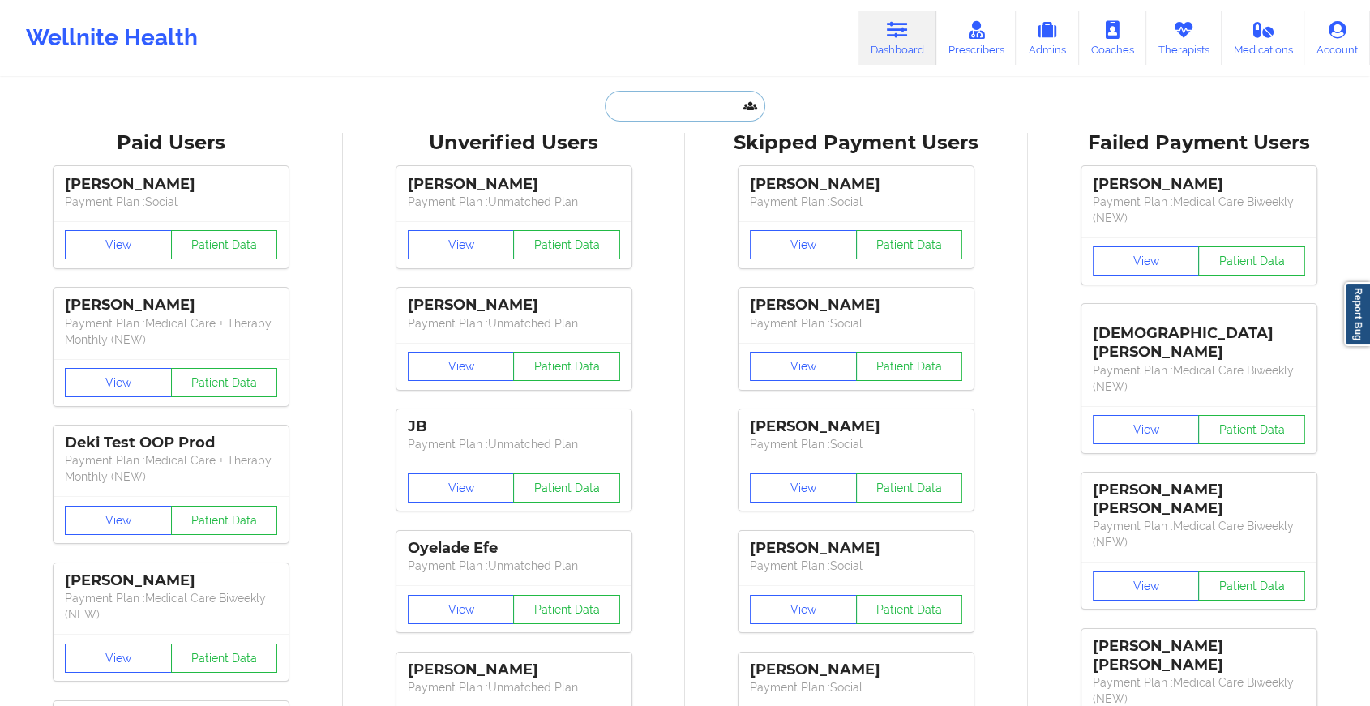
click at [718, 114] on input "text" at bounding box center [685, 106] width 161 height 31
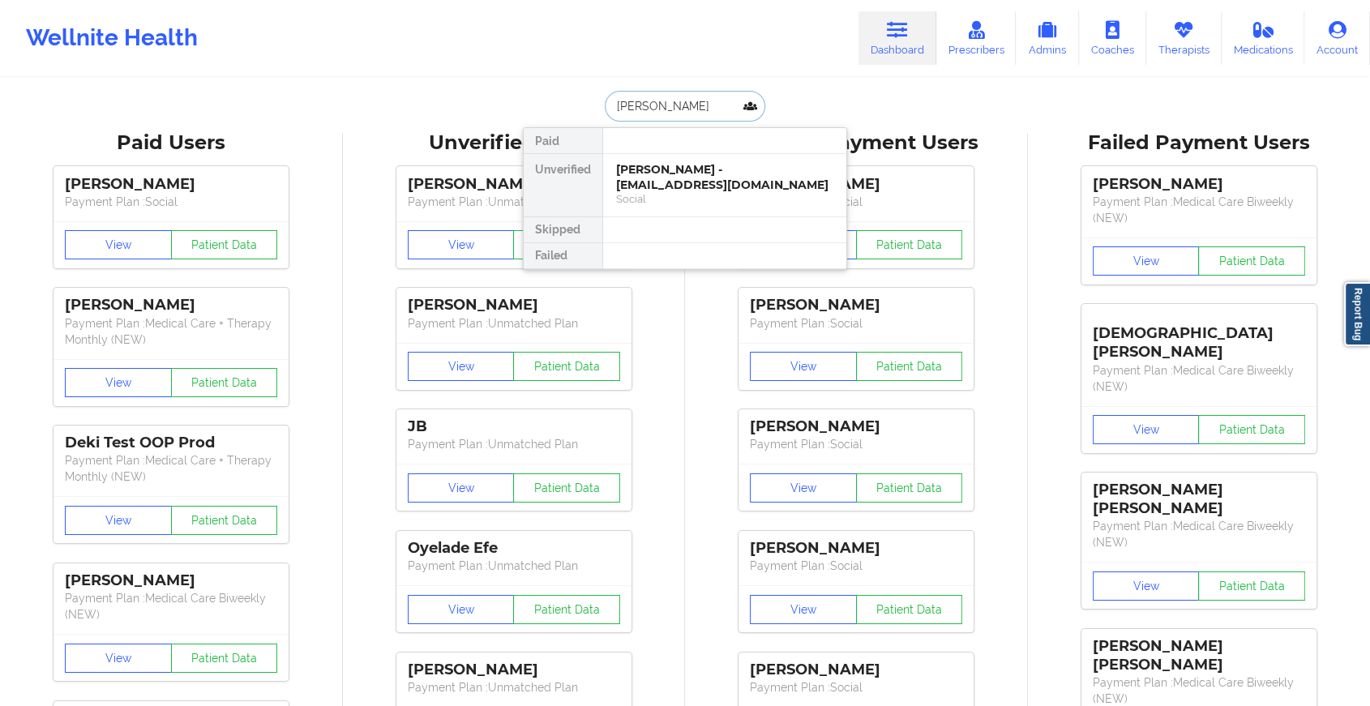
type input "[PERSON_NAME]"
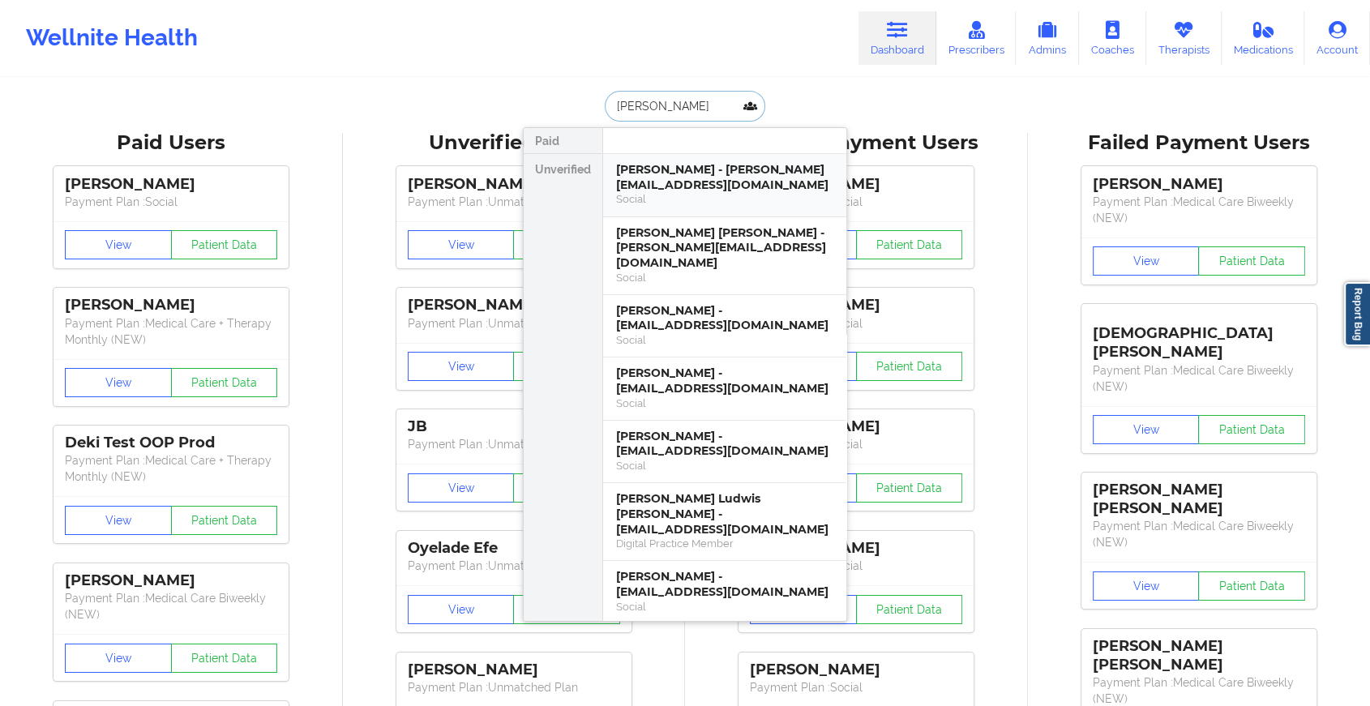
click at [701, 178] on div "[PERSON_NAME] - [PERSON_NAME][EMAIL_ADDRESS][DOMAIN_NAME]" at bounding box center [724, 177] width 217 height 30
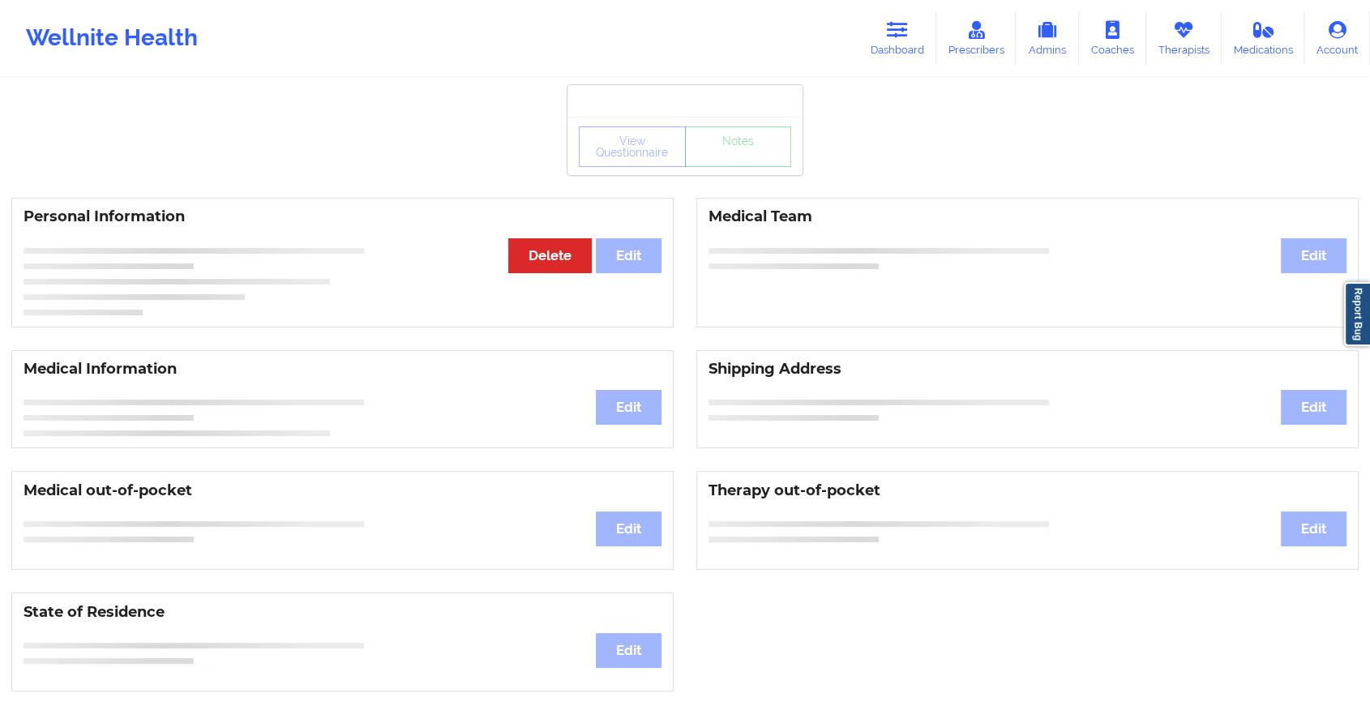
click at [732, 171] on div "View Questionnaire Notes" at bounding box center [685, 146] width 235 height 58
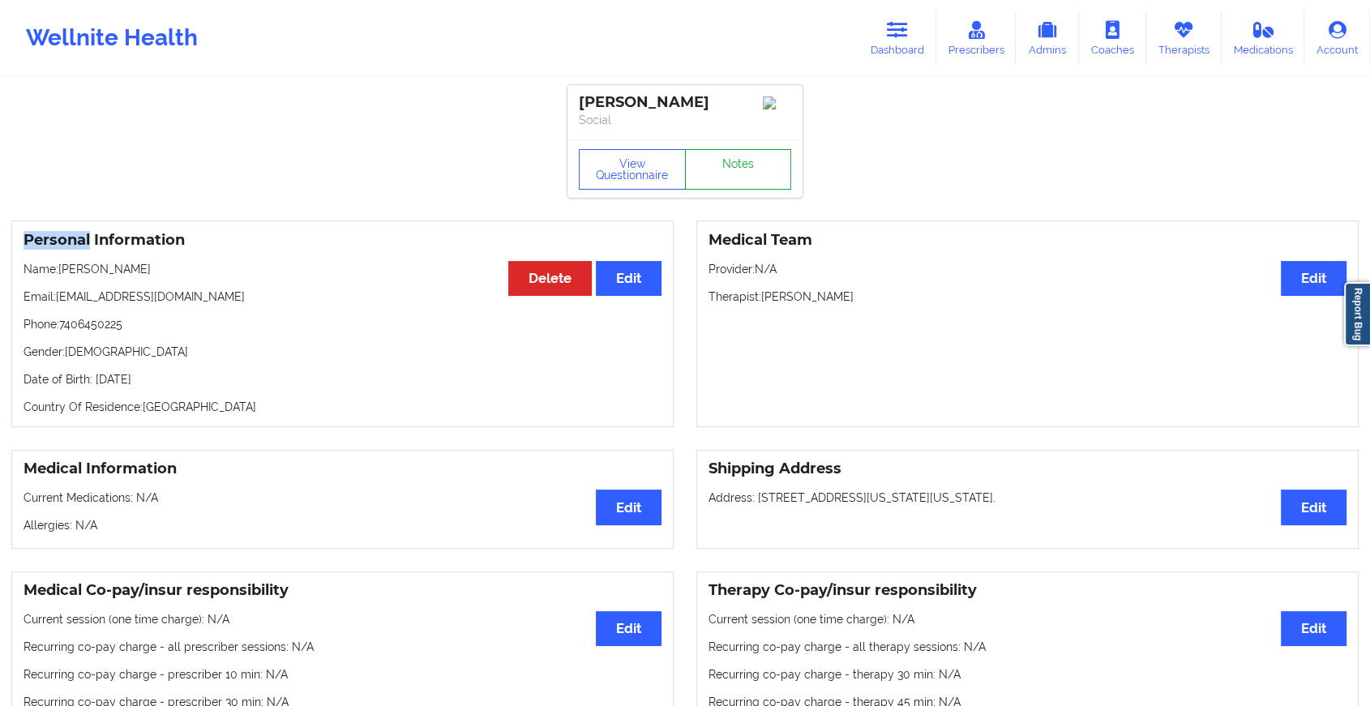
click at [732, 171] on link "Notes" at bounding box center [738, 169] width 107 height 41
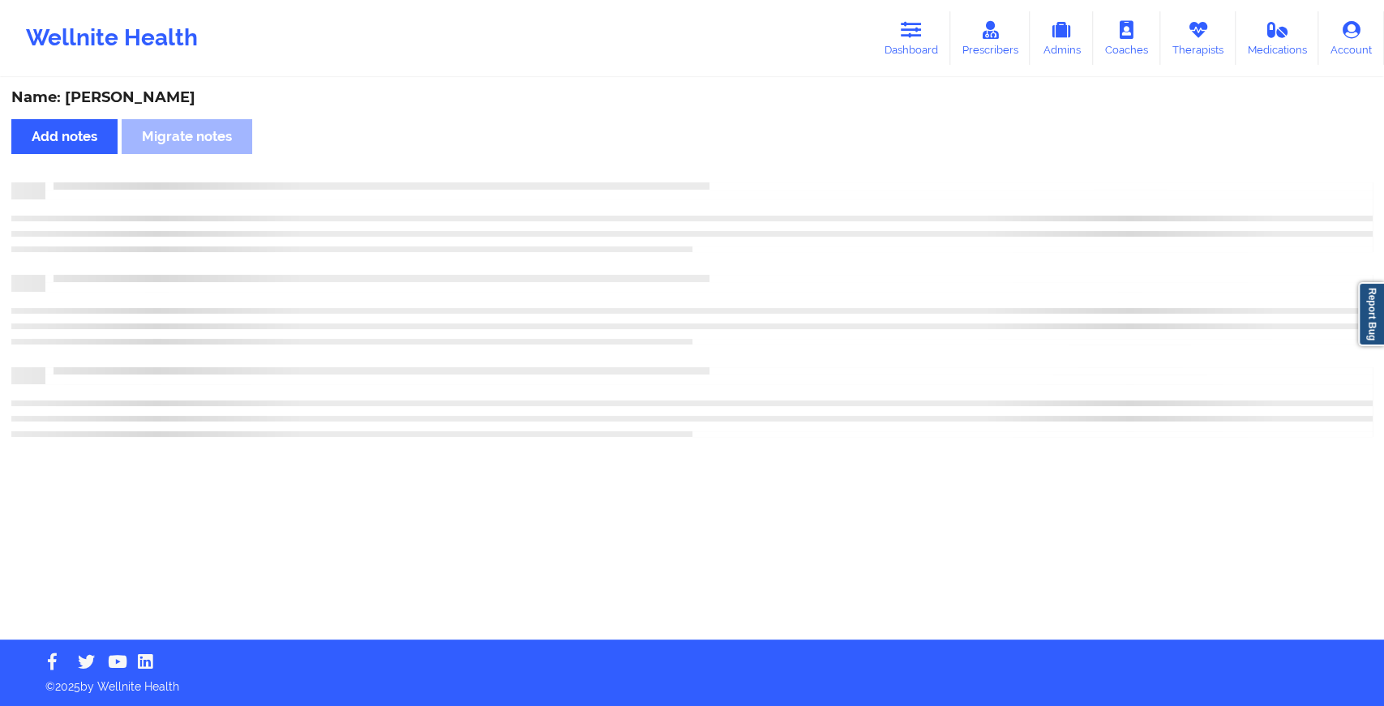
click at [732, 171] on div "Name: [PERSON_NAME] Add notes Migrate notes" at bounding box center [692, 359] width 1384 height 560
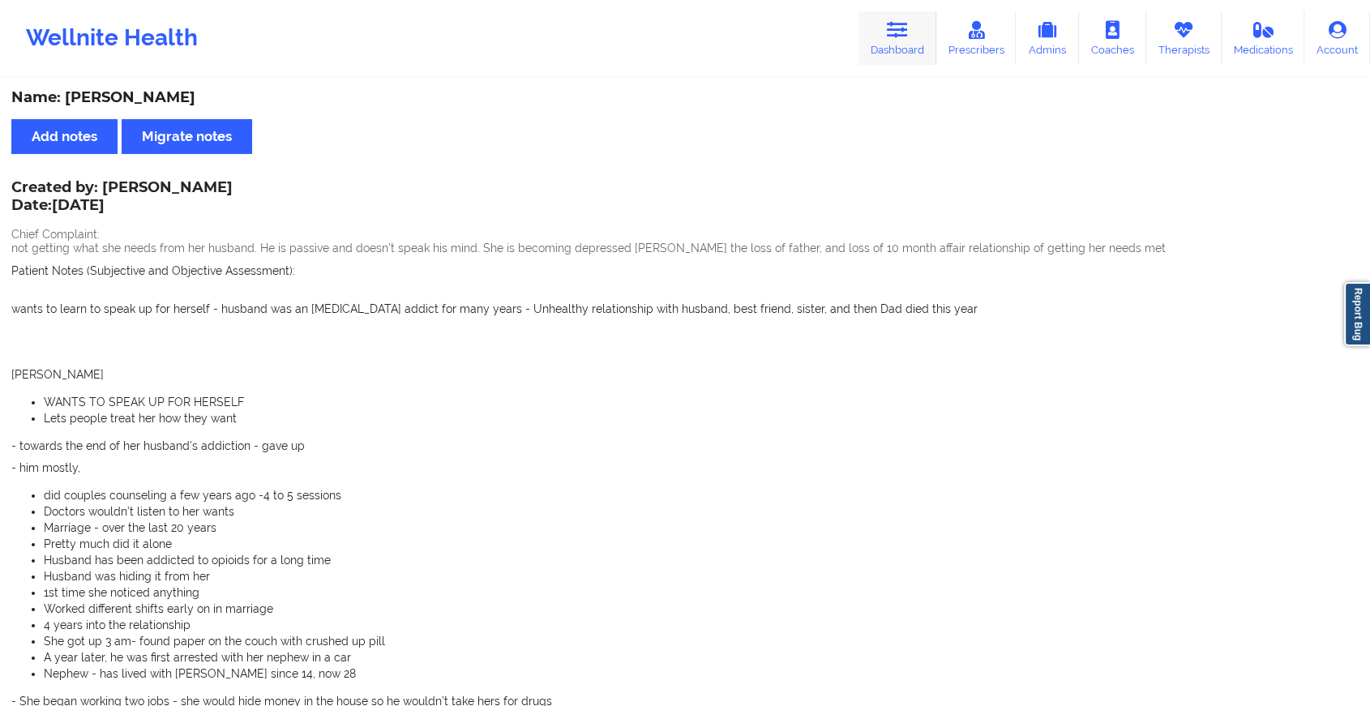
click at [882, 53] on link "Dashboard" at bounding box center [898, 38] width 78 height 54
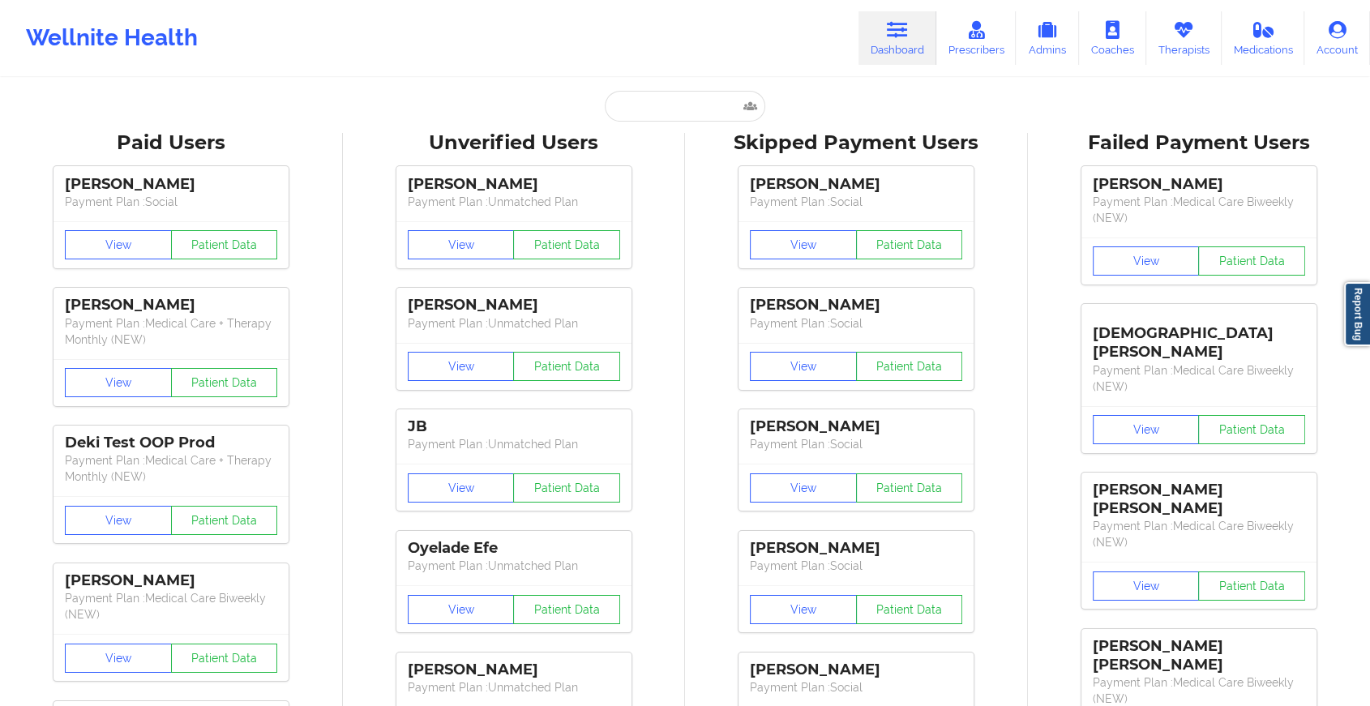
click at [882, 53] on link "Dashboard" at bounding box center [898, 38] width 78 height 54
click at [681, 101] on input "text" at bounding box center [685, 106] width 161 height 31
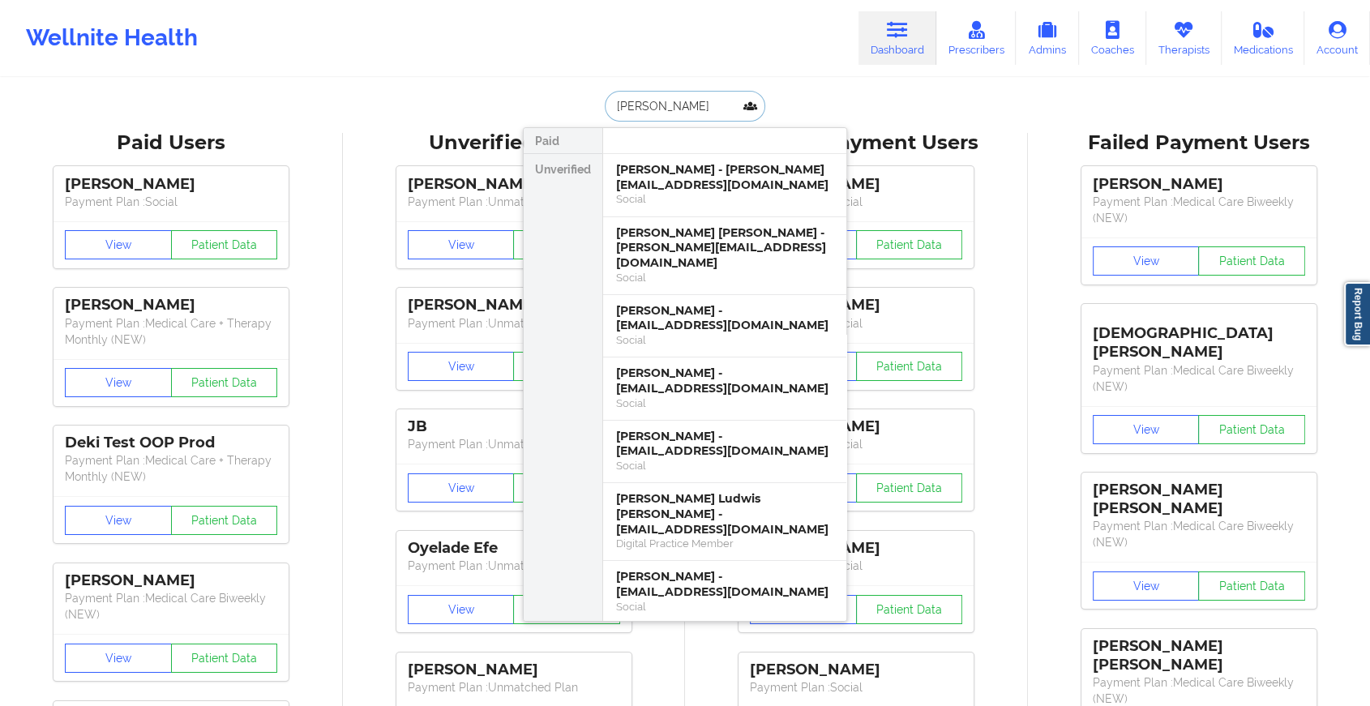
type input "[PERSON_NAME]"
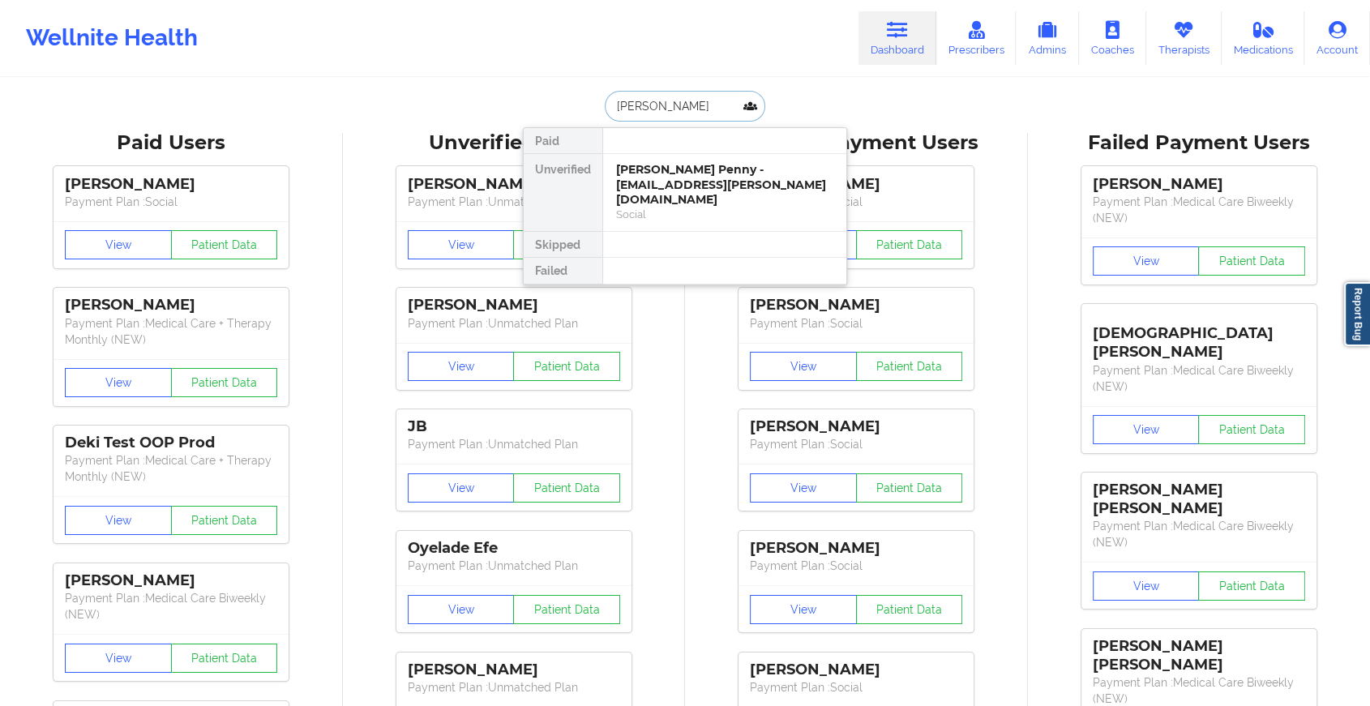
click at [677, 183] on div "[PERSON_NAME] Penny - [EMAIL_ADDRESS][PERSON_NAME][DOMAIN_NAME]" at bounding box center [724, 184] width 217 height 45
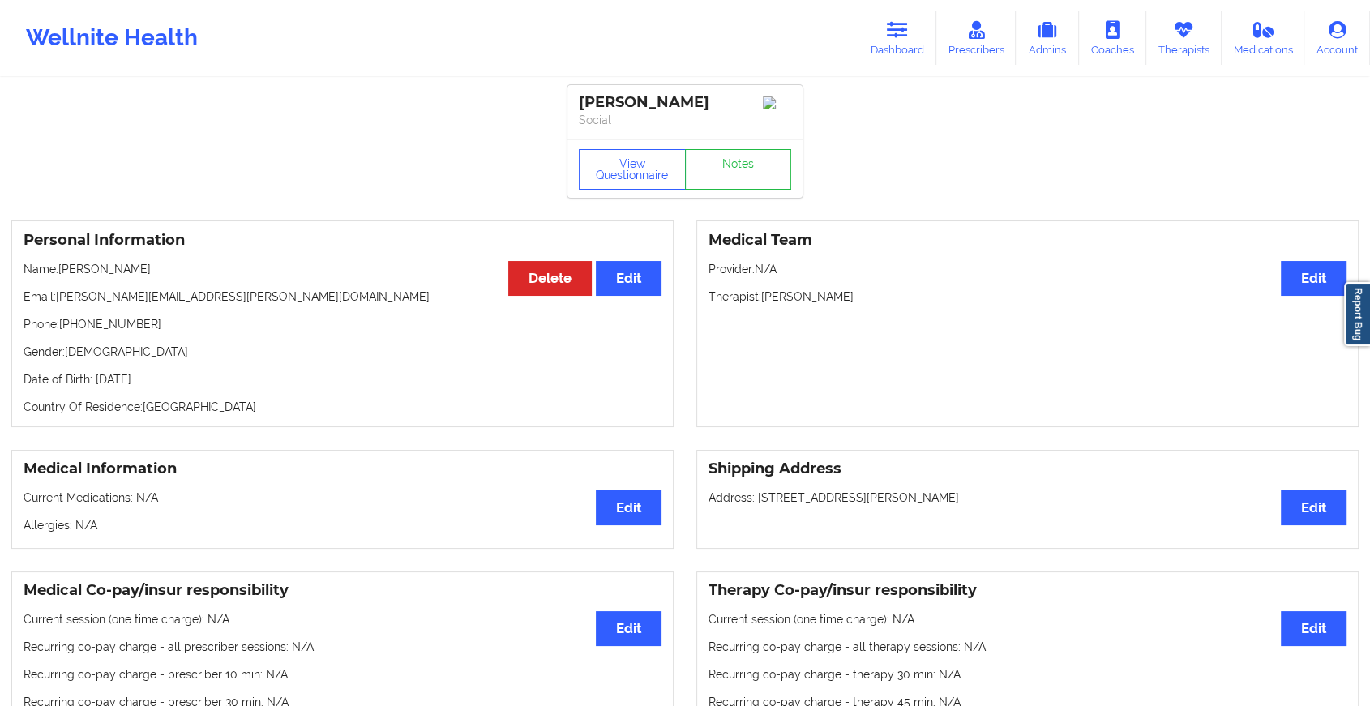
click at [722, 170] on div "View Questionnaire Notes" at bounding box center [685, 168] width 235 height 58
click at [722, 170] on link "Notes" at bounding box center [738, 169] width 107 height 41
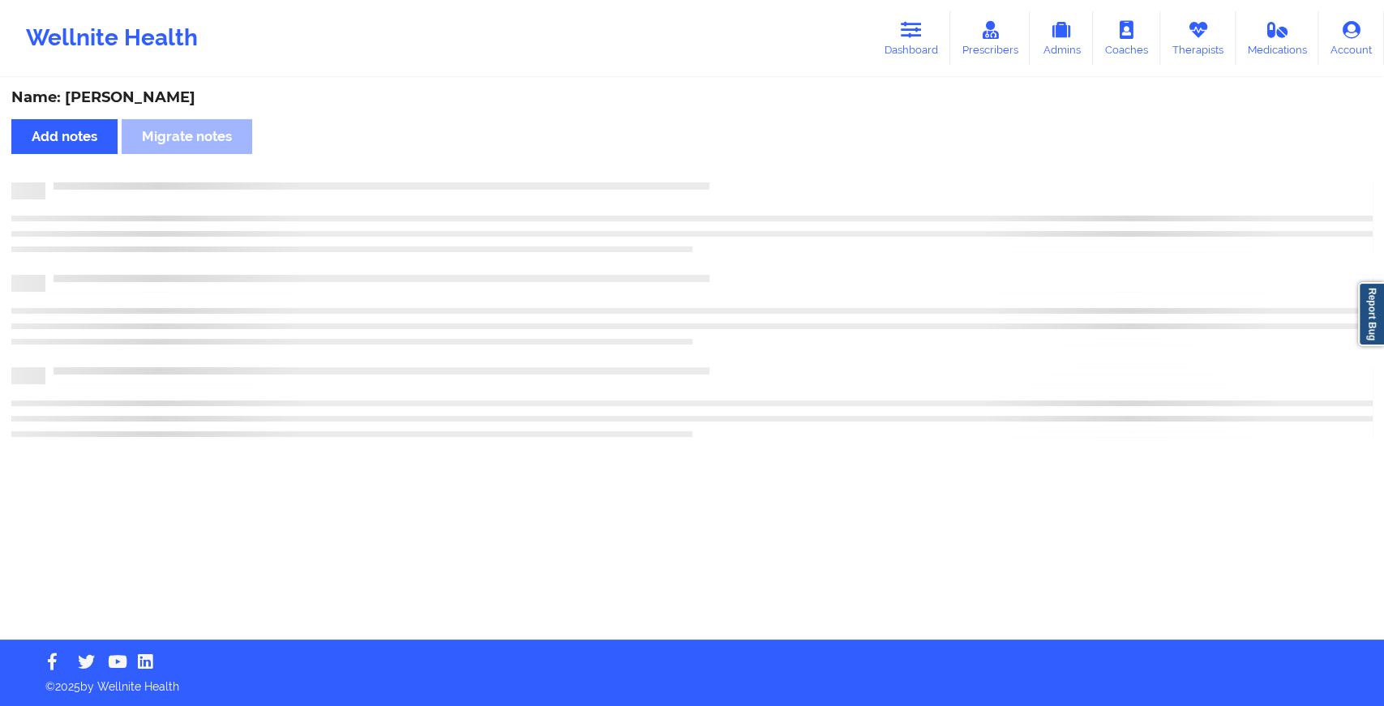
click at [722, 170] on div "Name: [PERSON_NAME] Add notes Migrate notes" at bounding box center [692, 359] width 1384 height 560
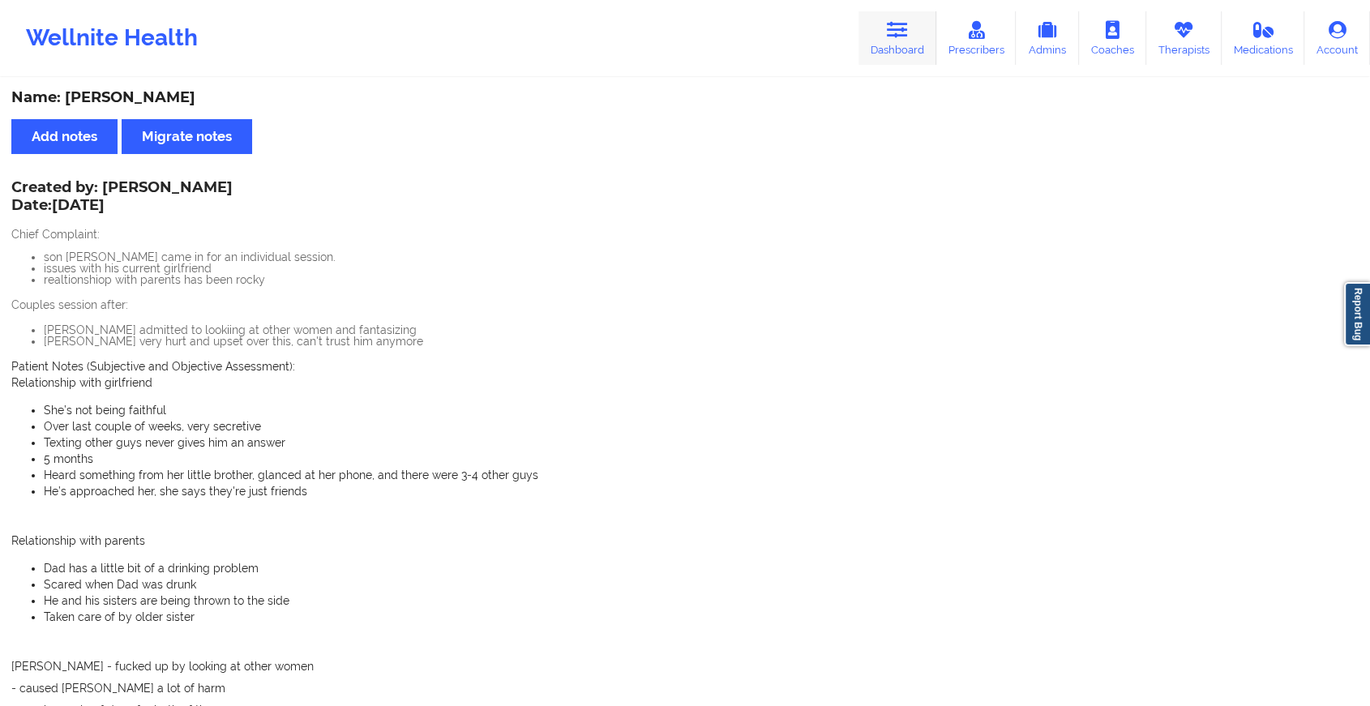
click at [920, 34] on link "Dashboard" at bounding box center [898, 38] width 78 height 54
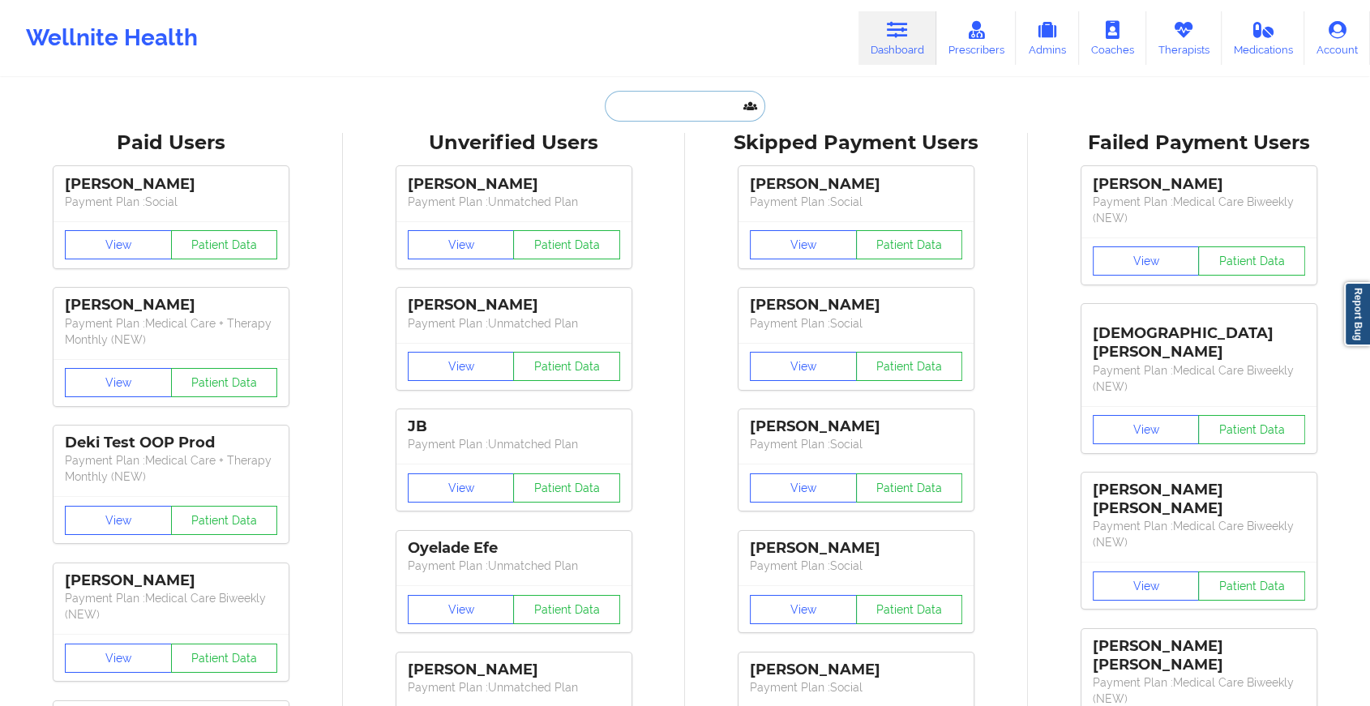
click at [663, 104] on input "text" at bounding box center [685, 106] width 161 height 31
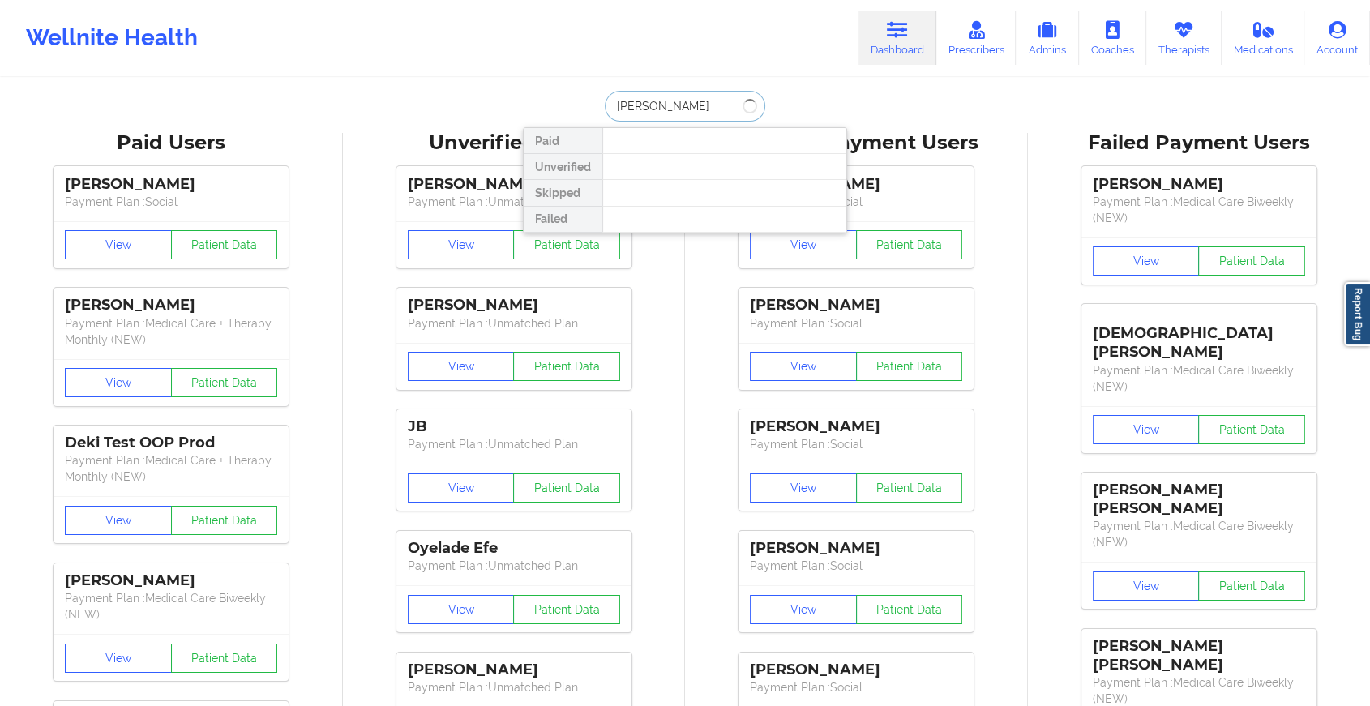
type input "[PERSON_NAME]"
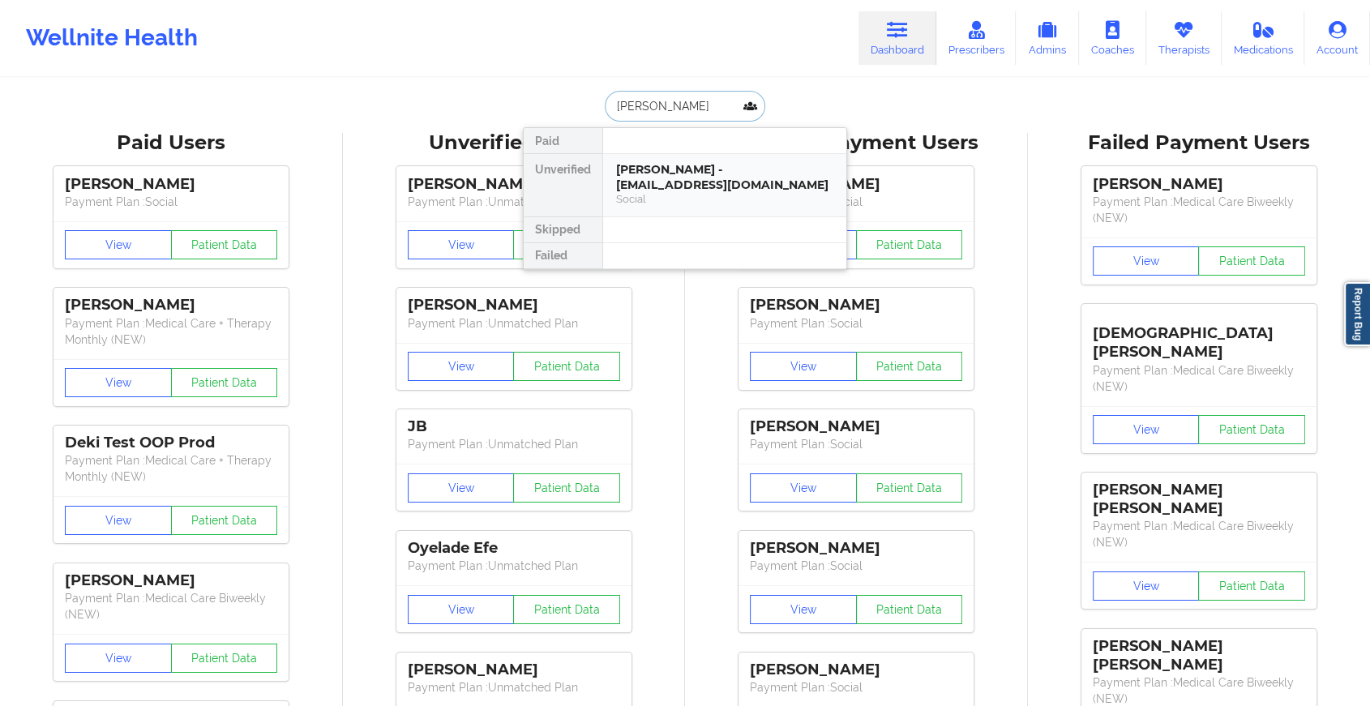
click at [662, 174] on div "[PERSON_NAME] - [EMAIL_ADDRESS][DOMAIN_NAME]" at bounding box center [724, 177] width 217 height 30
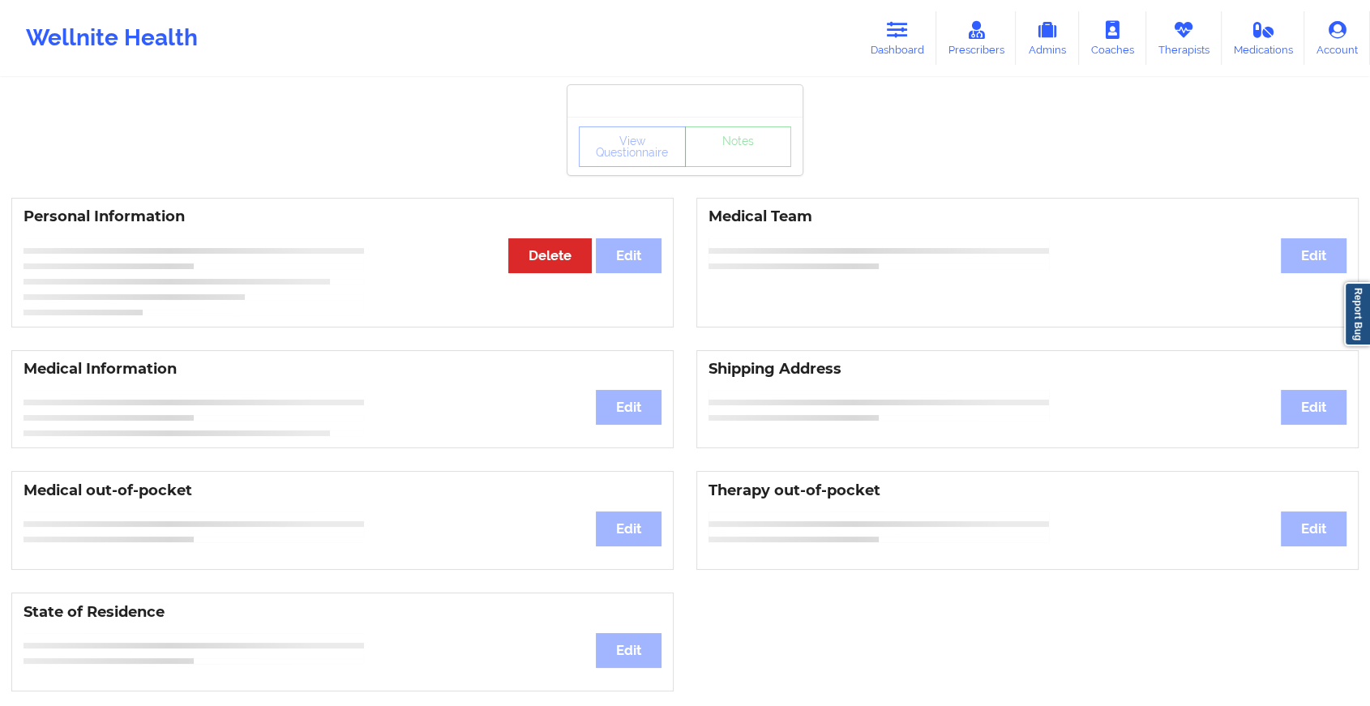
click at [714, 182] on div "View Questionnaire Notes Personal Information Edit Delete Medical Team Edit Med…" at bounding box center [685, 684] width 1370 height 1369
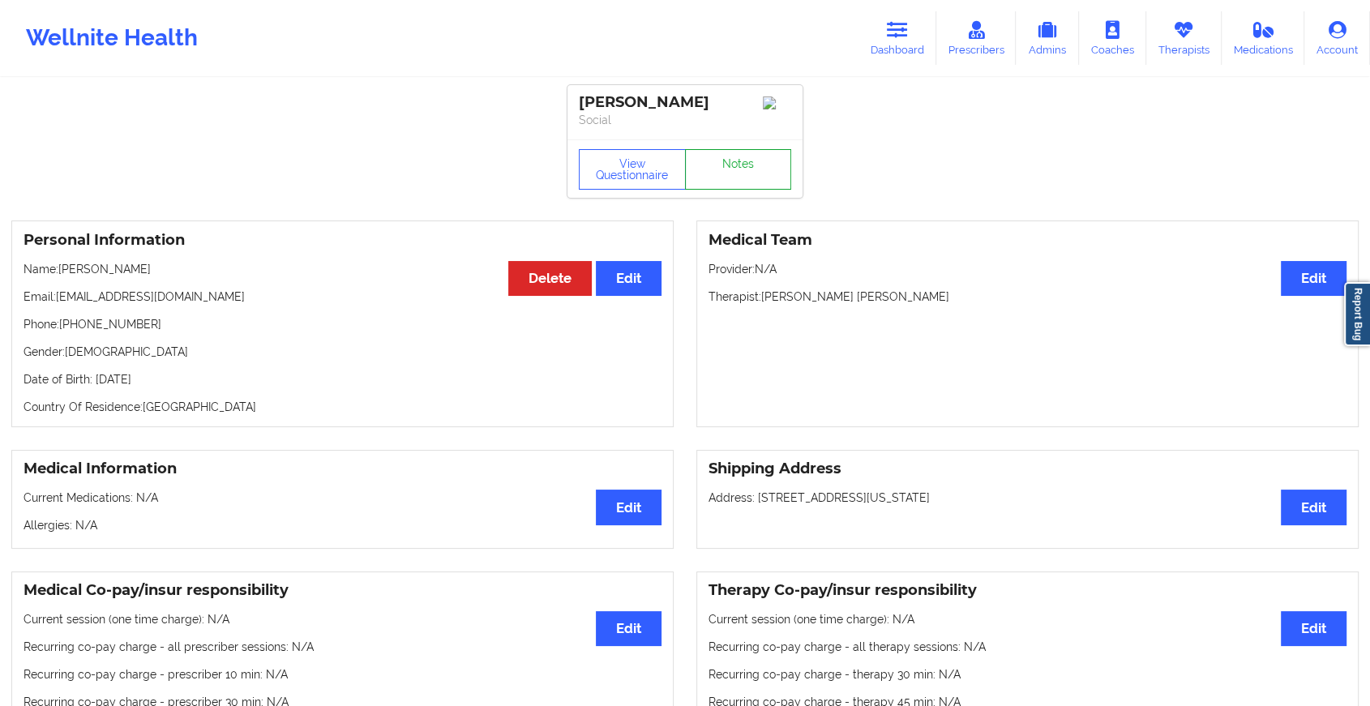
click at [714, 182] on link "Notes" at bounding box center [738, 169] width 107 height 41
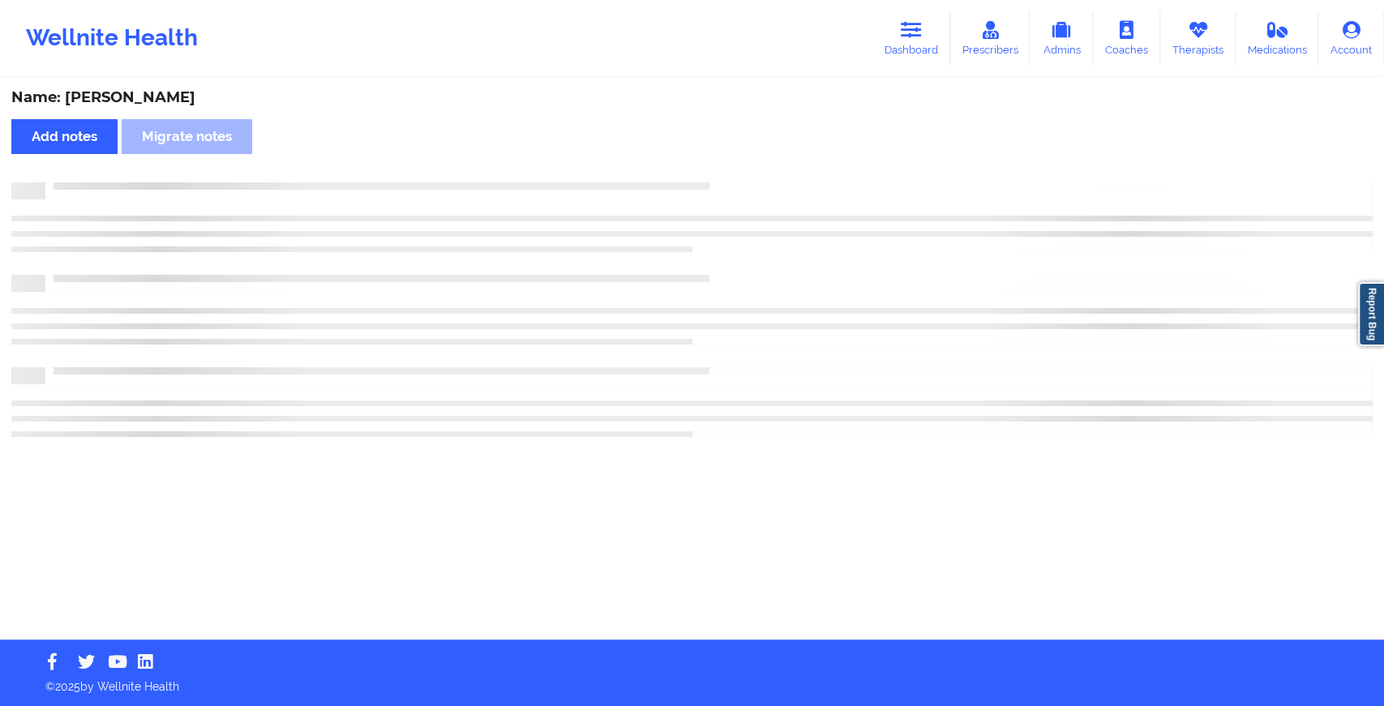
click at [714, 182] on div at bounding box center [709, 182] width 1328 height 0
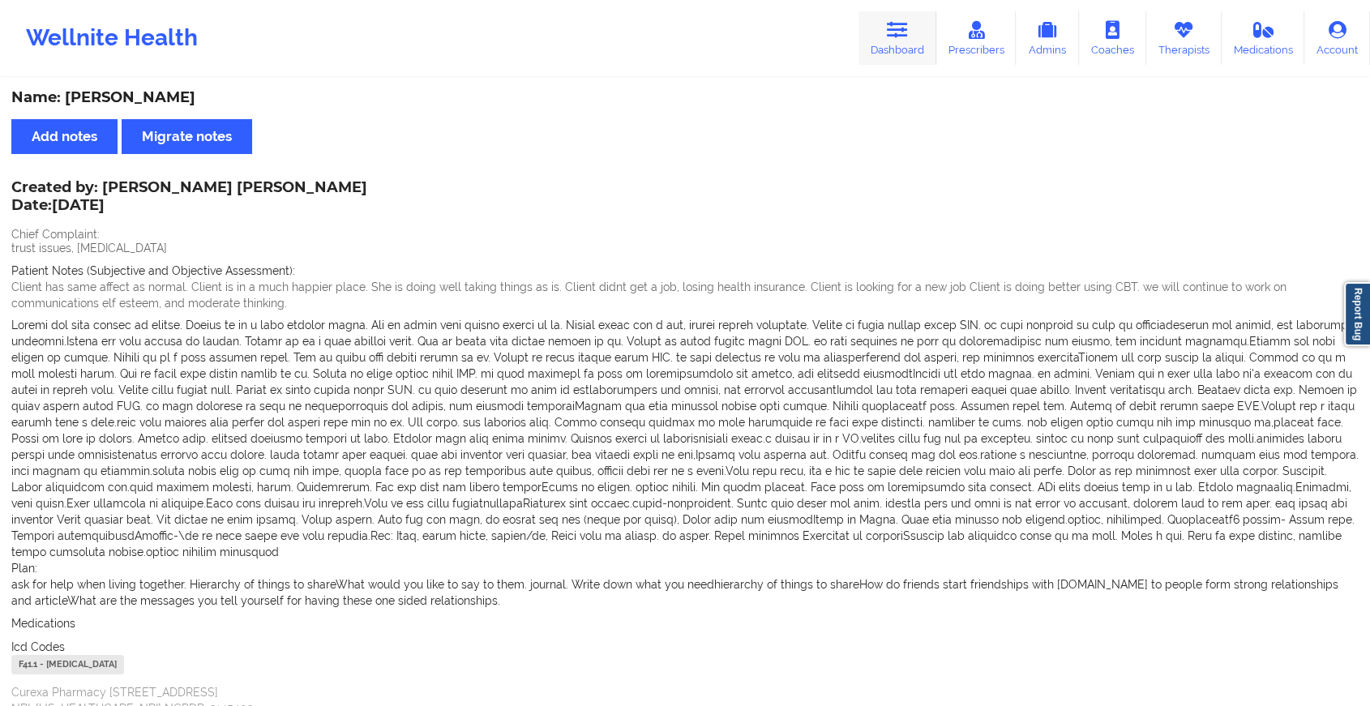
click at [894, 47] on link "Dashboard" at bounding box center [898, 38] width 78 height 54
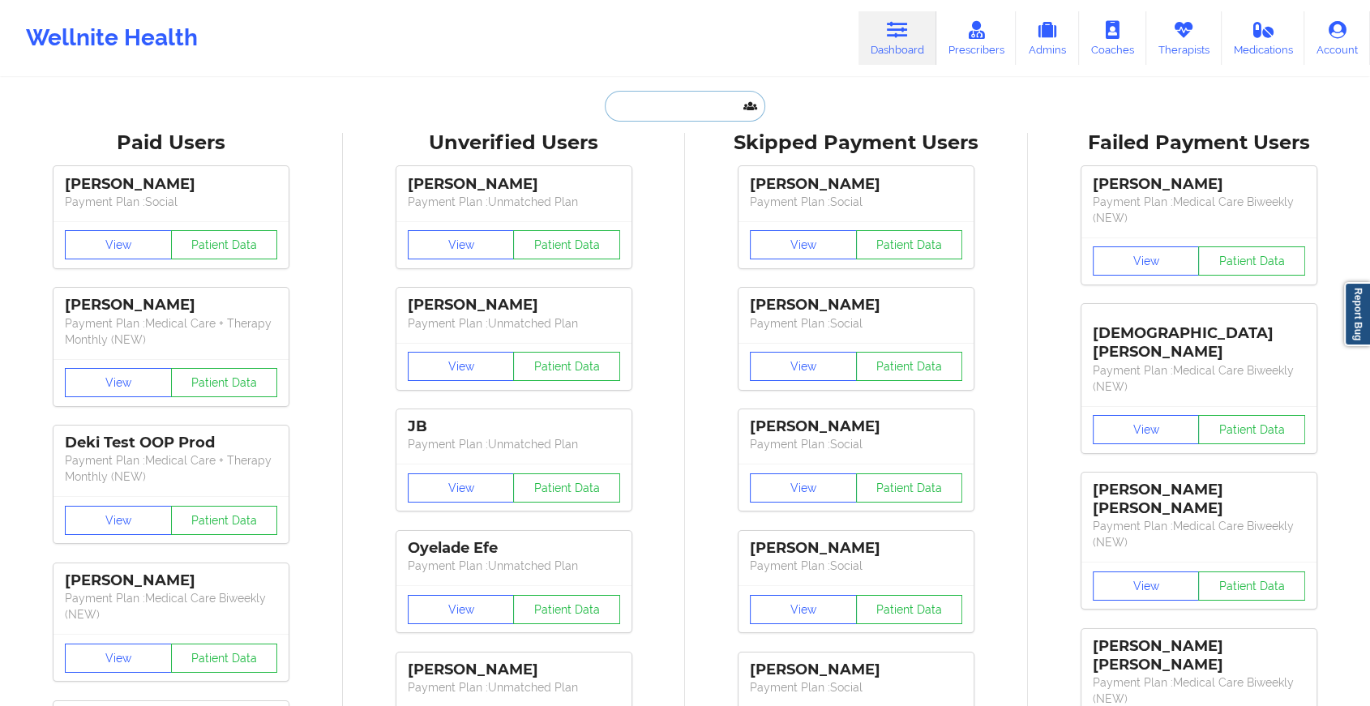
click at [688, 114] on input "text" at bounding box center [685, 106] width 161 height 31
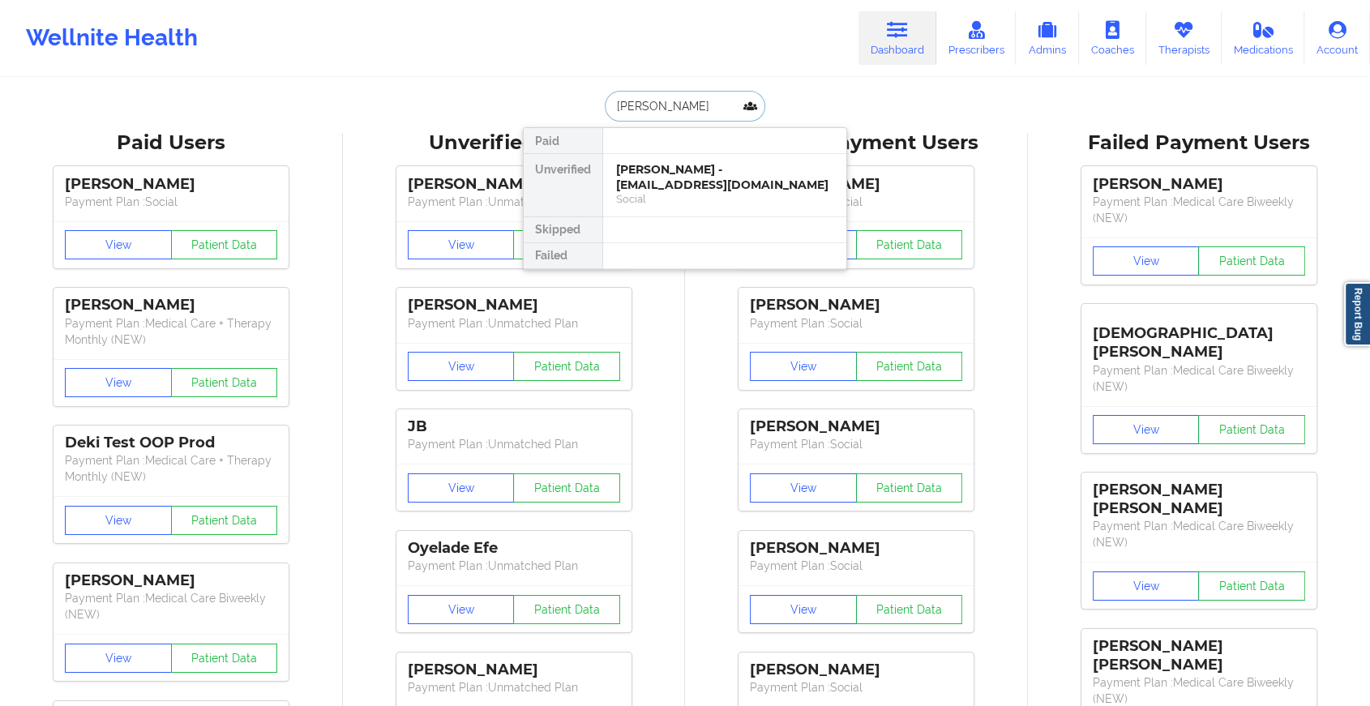
type input "[PERSON_NAME]"
click at [686, 180] on div "[PERSON_NAME] - [PERSON_NAME][EMAIL_ADDRESS][DOMAIN_NAME]" at bounding box center [724, 177] width 217 height 30
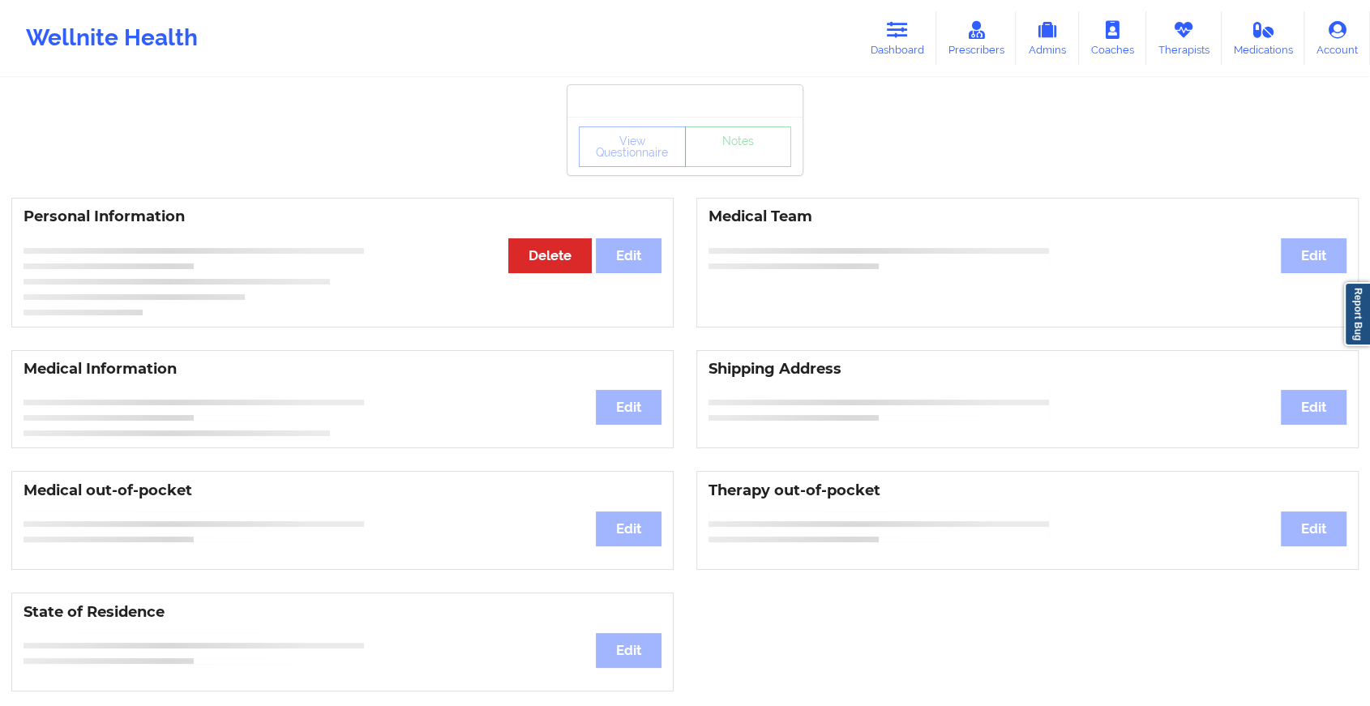
click at [741, 170] on div "View Questionnaire Notes" at bounding box center [685, 146] width 235 height 58
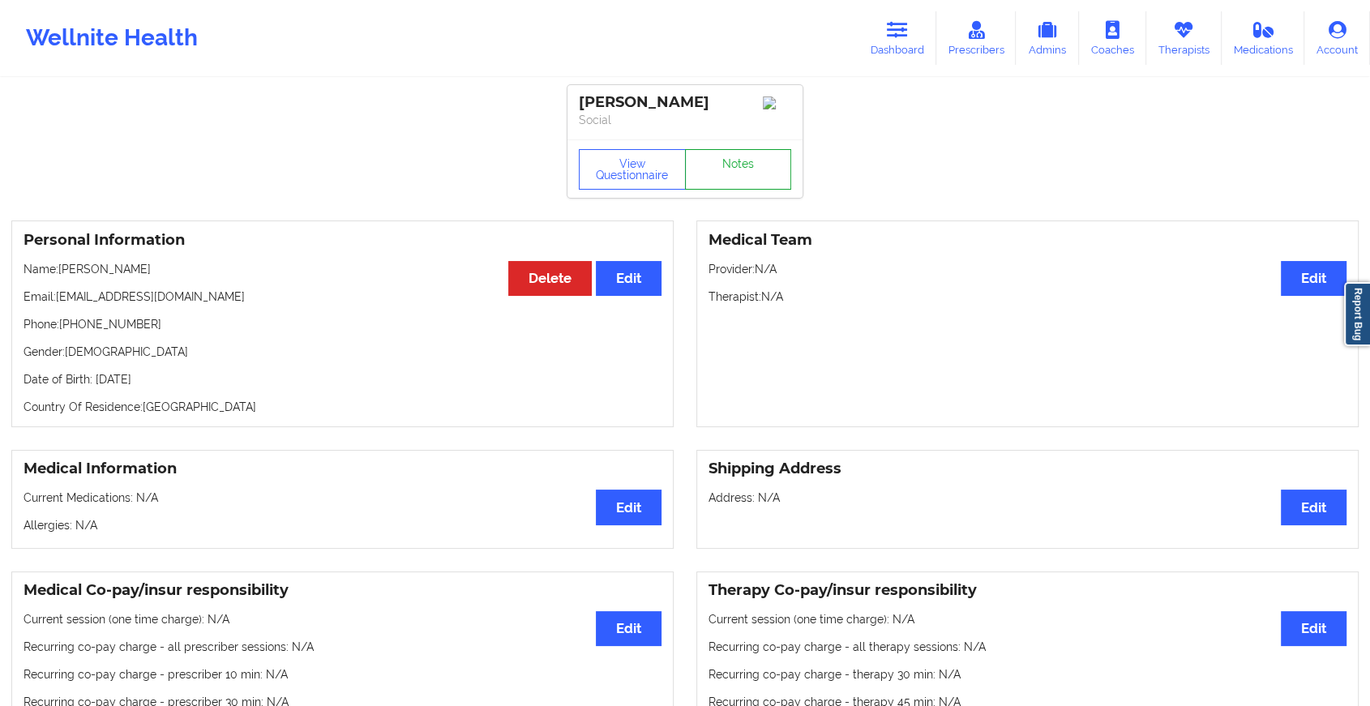
click at [741, 170] on link "Notes" at bounding box center [738, 169] width 107 height 41
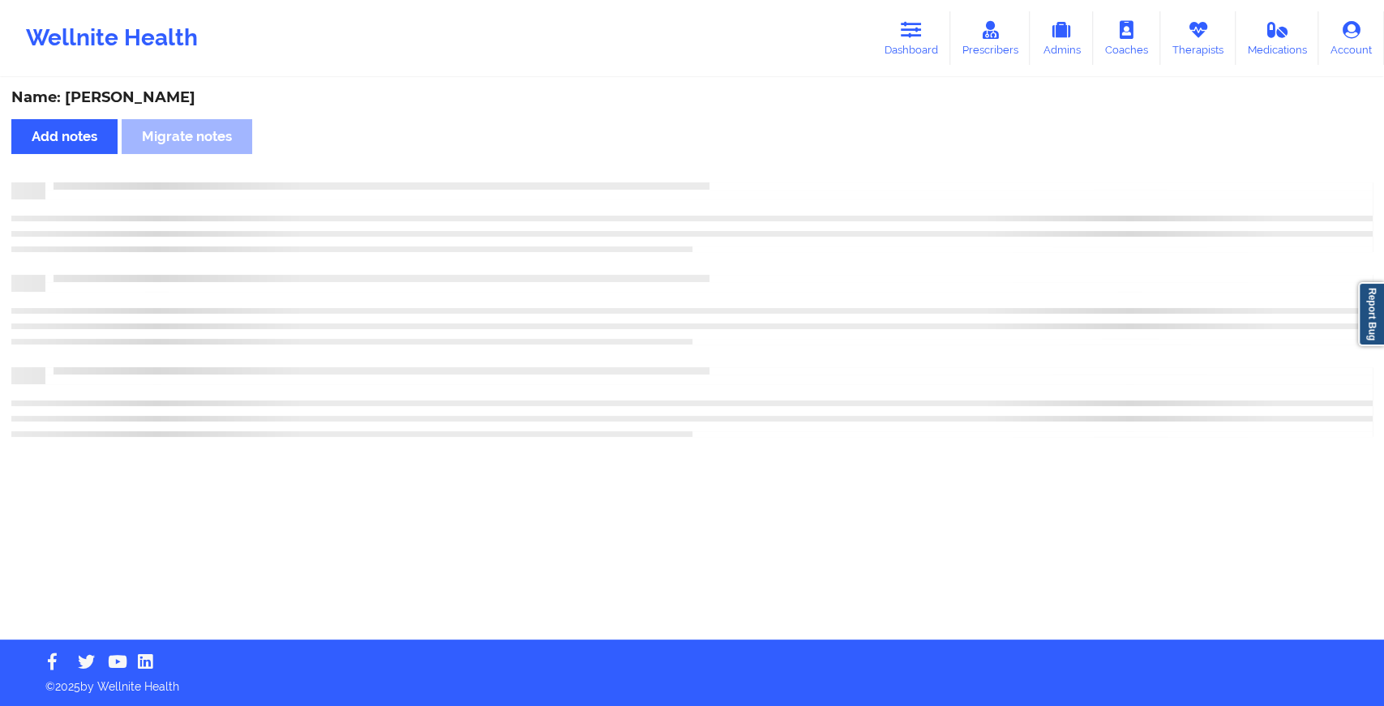
click at [741, 170] on div "Name: [PERSON_NAME] Add notes Migrate notes" at bounding box center [692, 359] width 1384 height 560
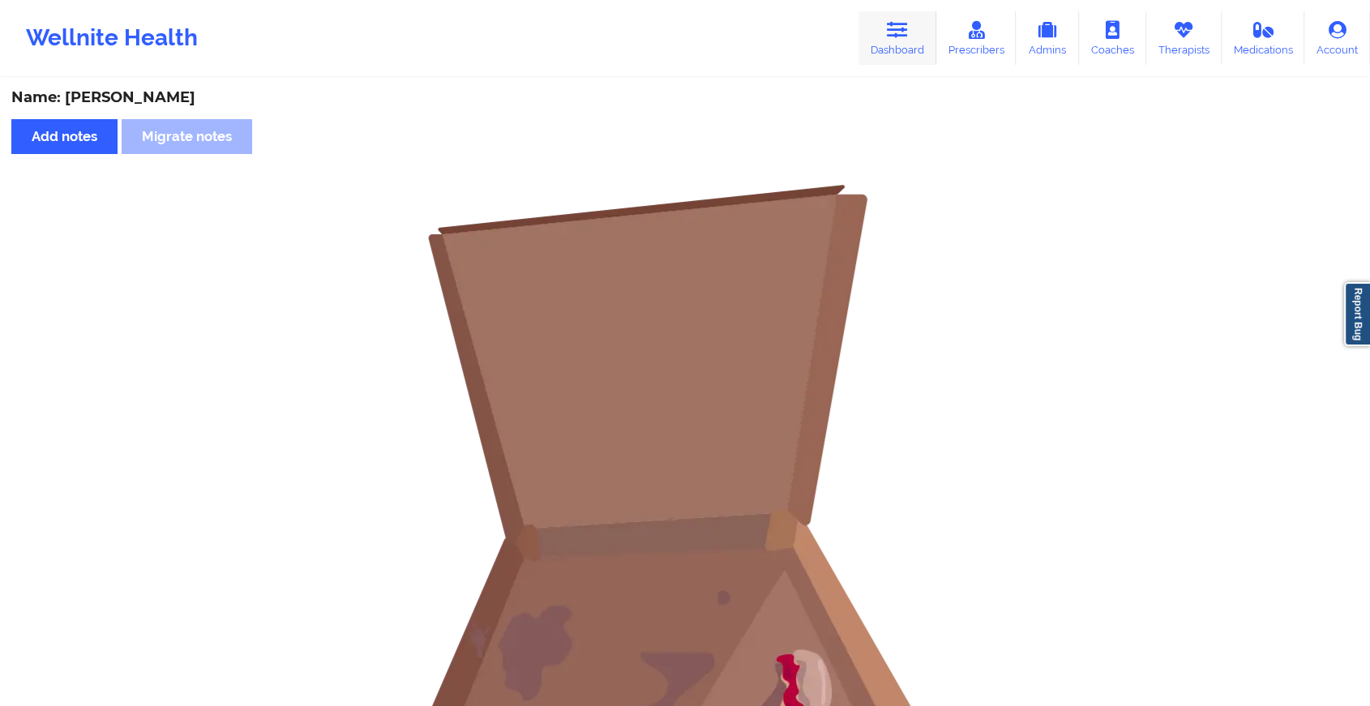
click at [900, 43] on link "Dashboard" at bounding box center [898, 38] width 78 height 54
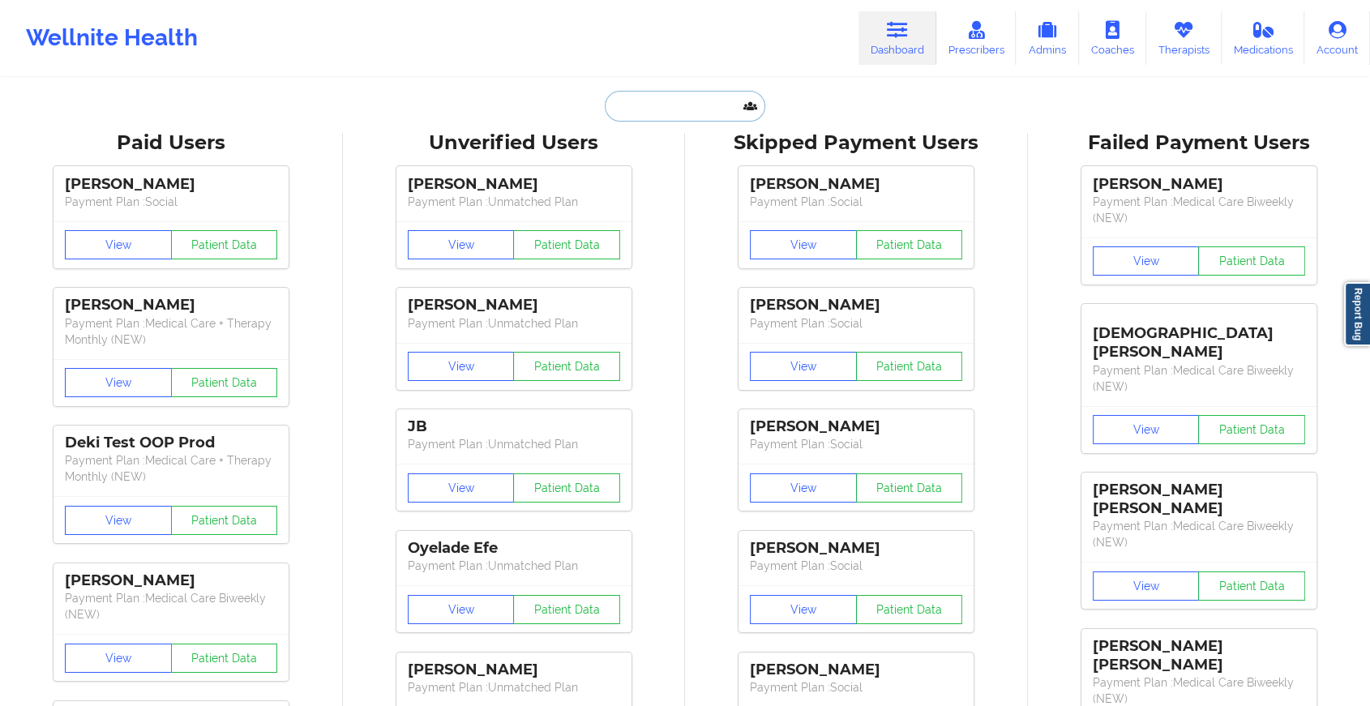
click at [701, 105] on input "text" at bounding box center [685, 106] width 161 height 31
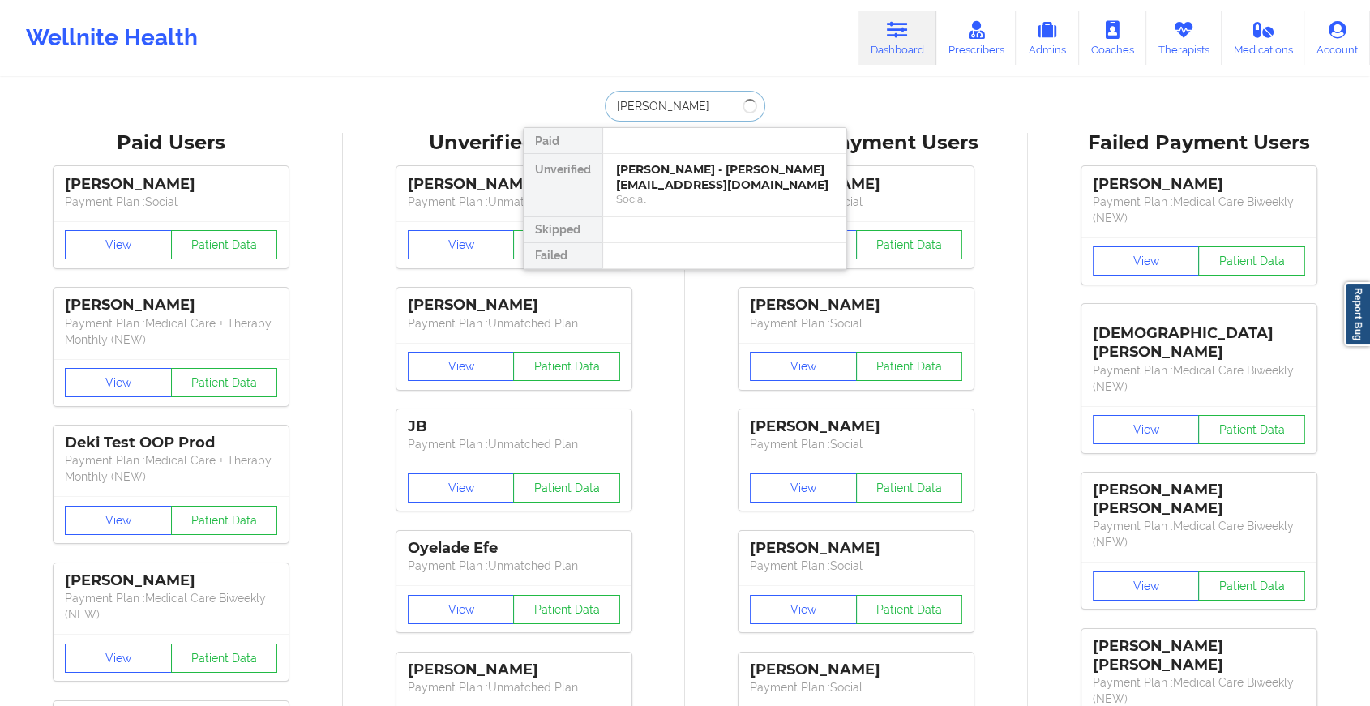
type input "[PERSON_NAME]"
click at [693, 192] on div "Social" at bounding box center [724, 199] width 217 height 14
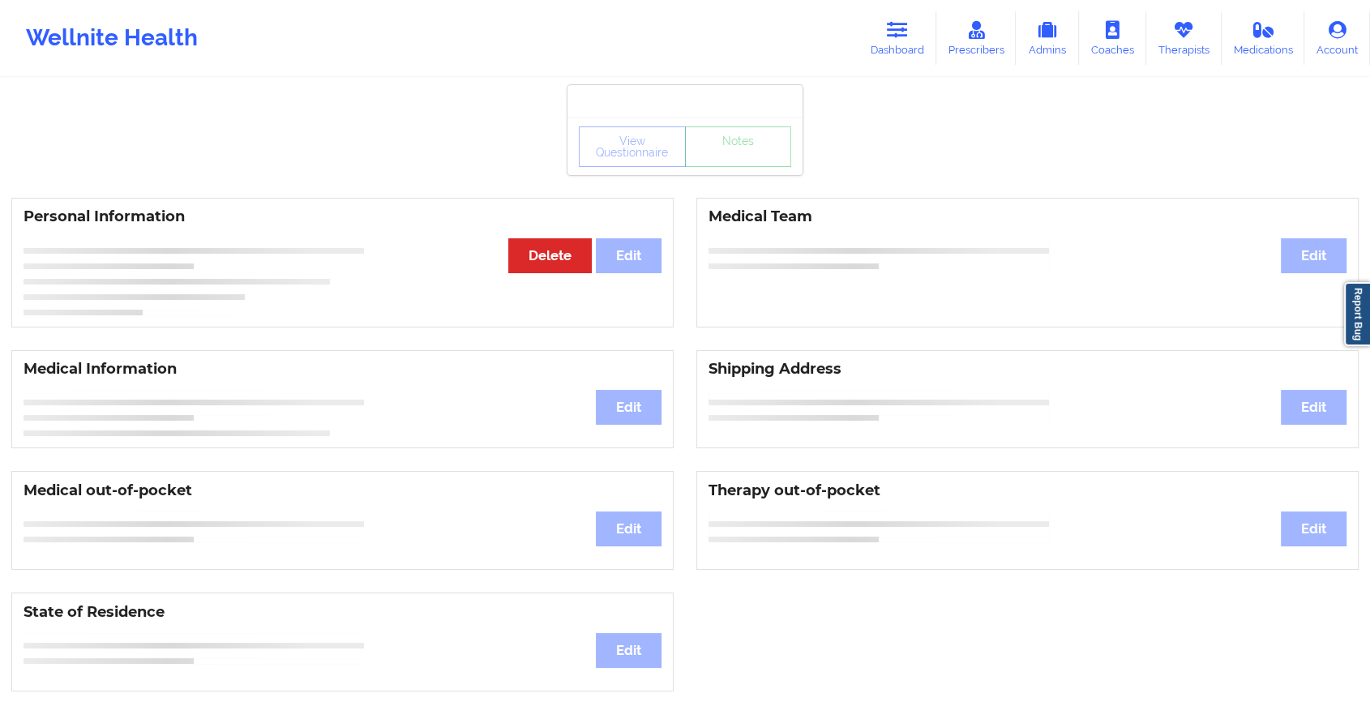
click at [740, 169] on div "View Questionnaire Notes" at bounding box center [685, 146] width 235 height 58
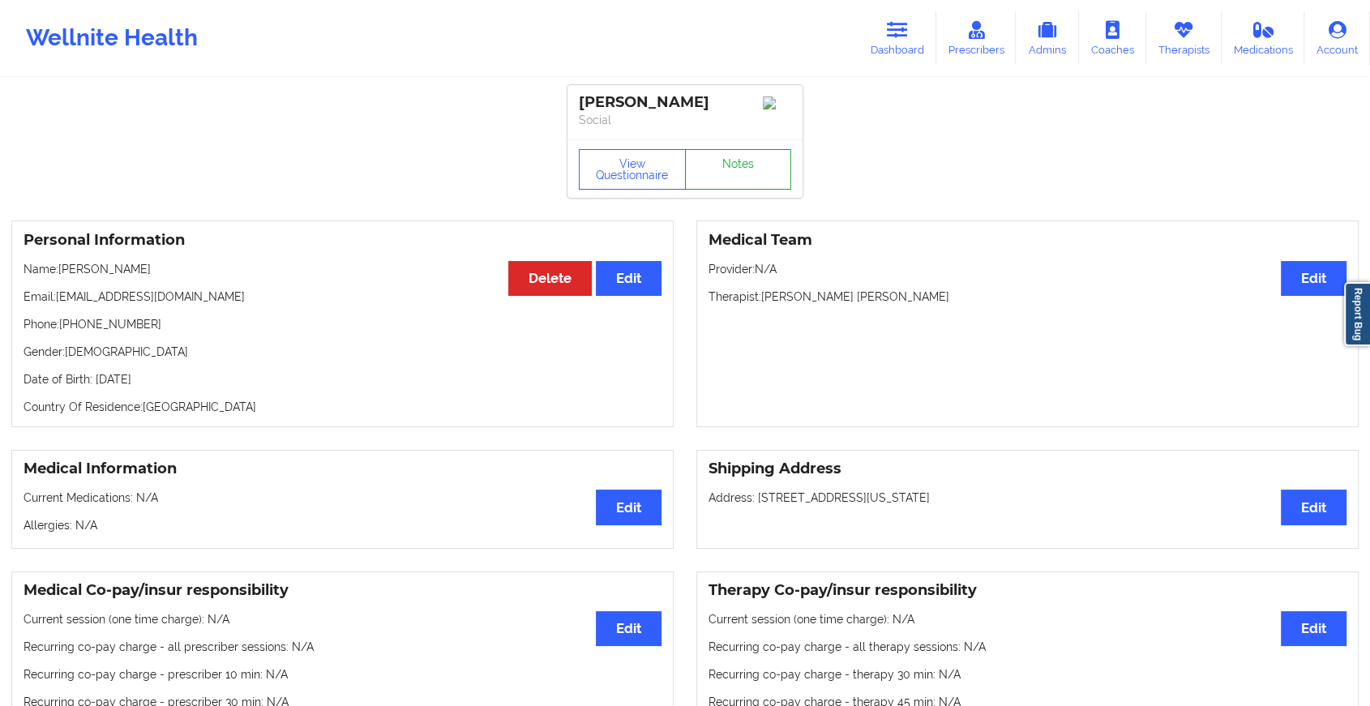
click at [740, 169] on link "Notes" at bounding box center [738, 169] width 107 height 41
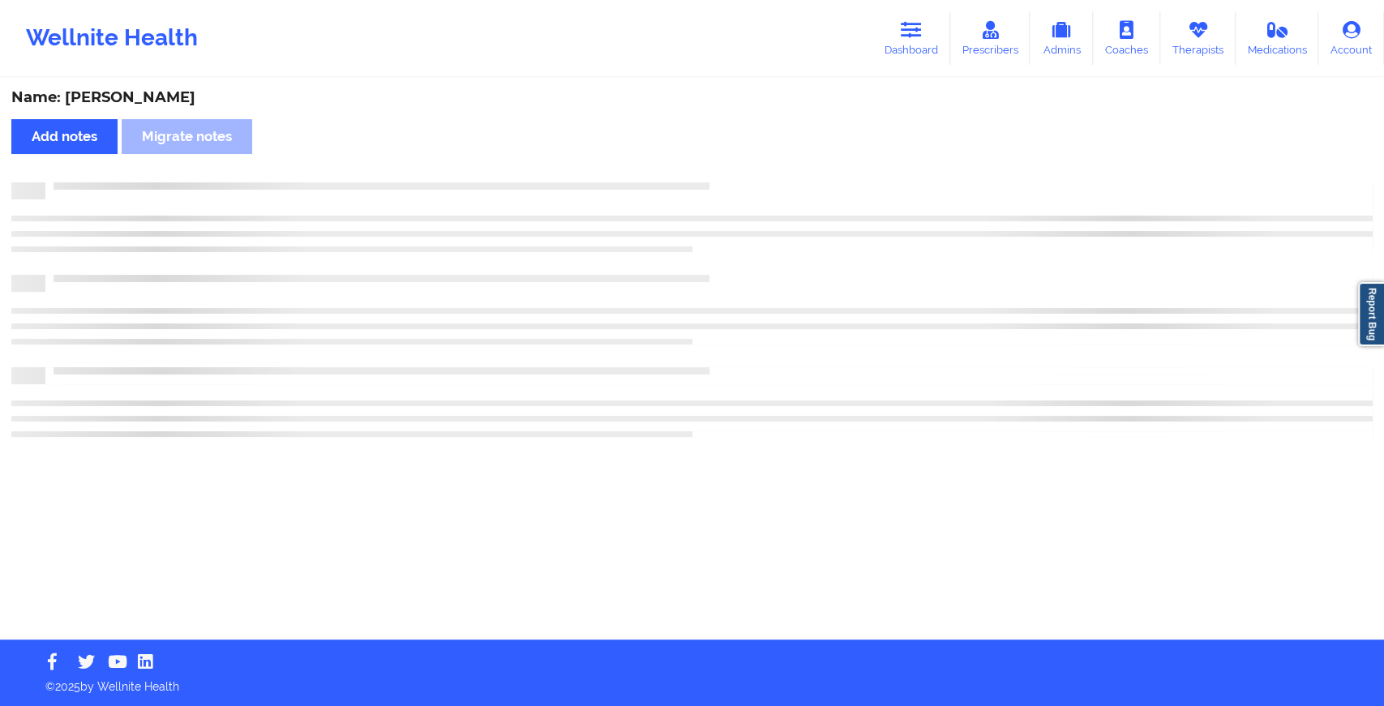
click at [740, 169] on div "Name: [PERSON_NAME] Add notes Migrate notes" at bounding box center [692, 359] width 1384 height 560
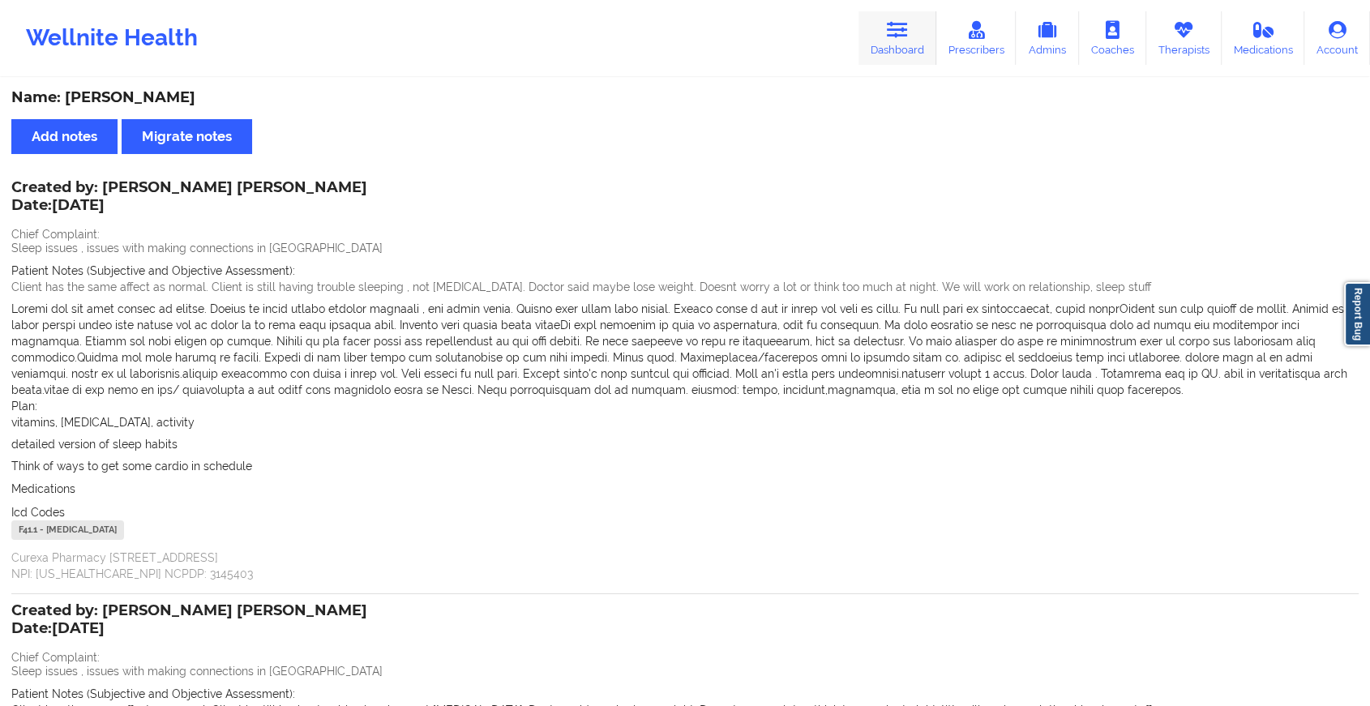
click at [869, 40] on link "Dashboard" at bounding box center [898, 38] width 78 height 54
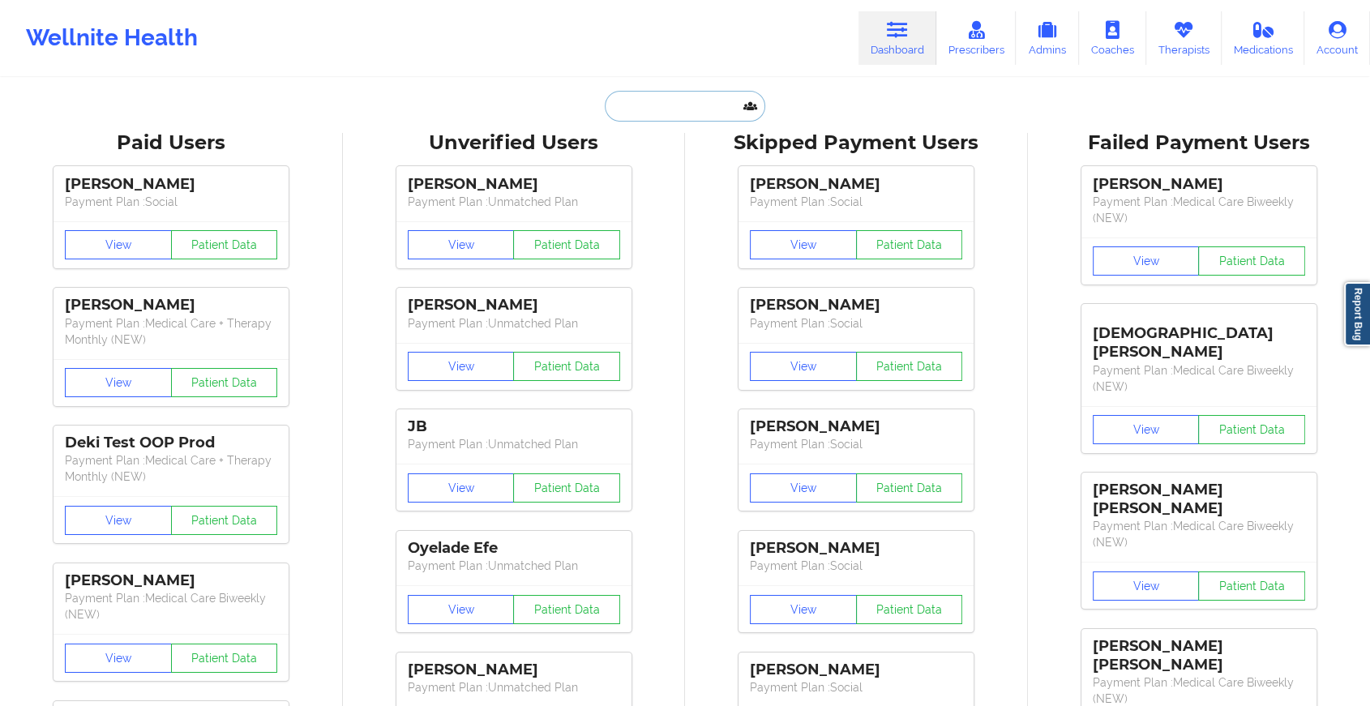
click at [684, 110] on input "text" at bounding box center [685, 106] width 161 height 31
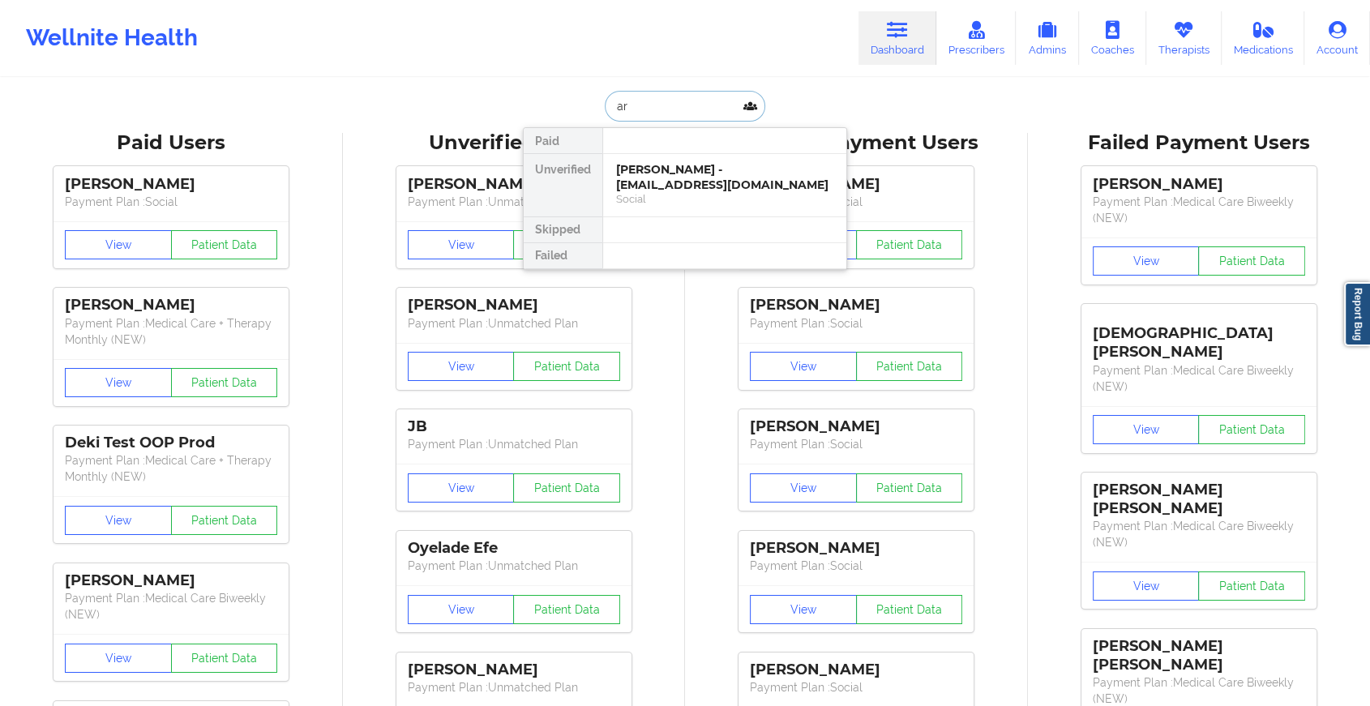
type input "a"
type input "[PERSON_NAME]"
click at [678, 175] on div "Warren Mayes - [EMAIL_ADDRESS][DOMAIN_NAME]" at bounding box center [724, 177] width 217 height 30
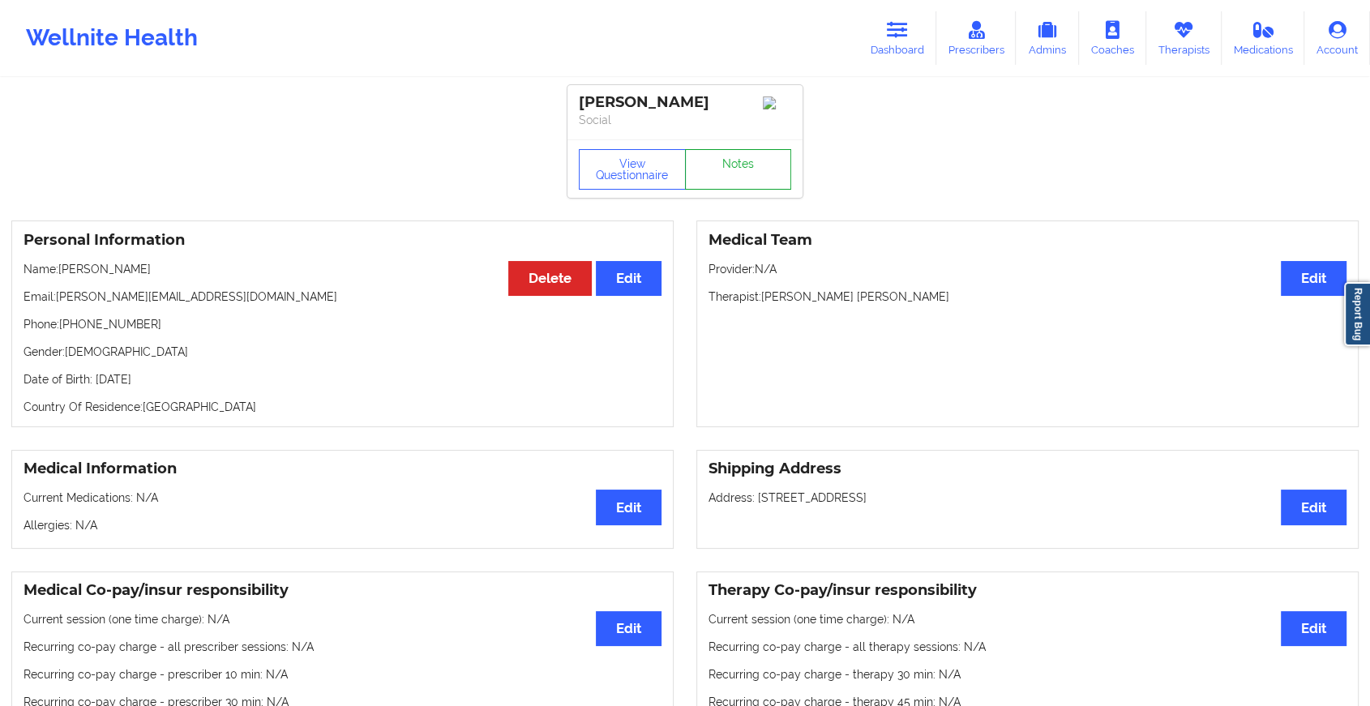
click at [722, 165] on link "Notes" at bounding box center [738, 169] width 107 height 41
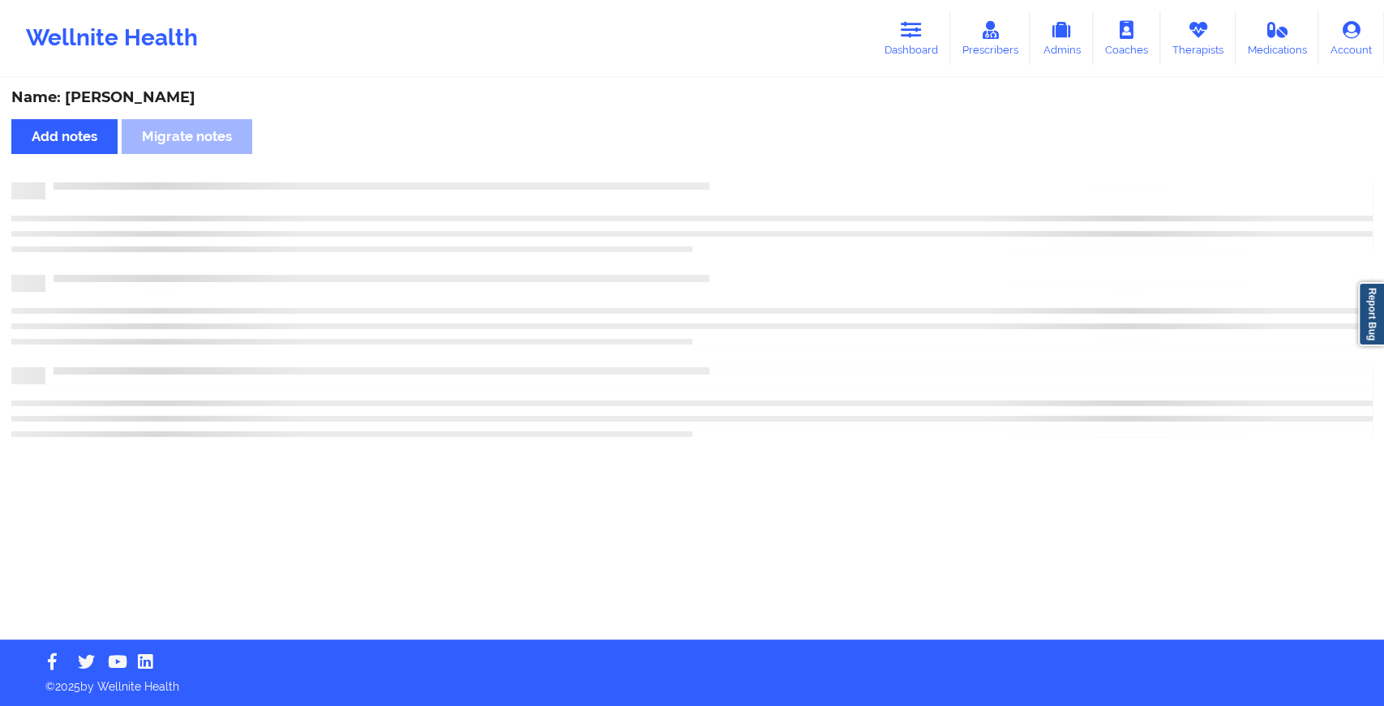
click at [722, 165] on div "Name: [PERSON_NAME] Add notes Migrate notes" at bounding box center [692, 359] width 1384 height 560
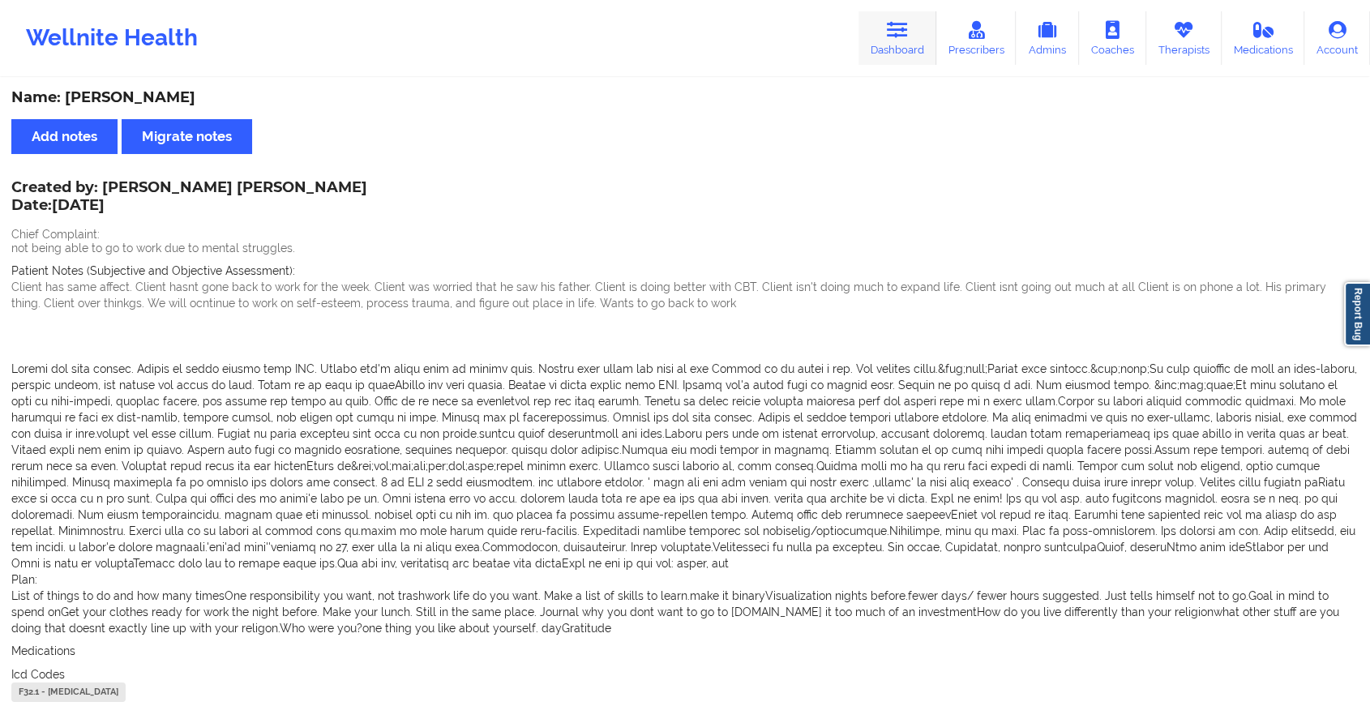
click at [904, 37] on icon at bounding box center [897, 30] width 21 height 18
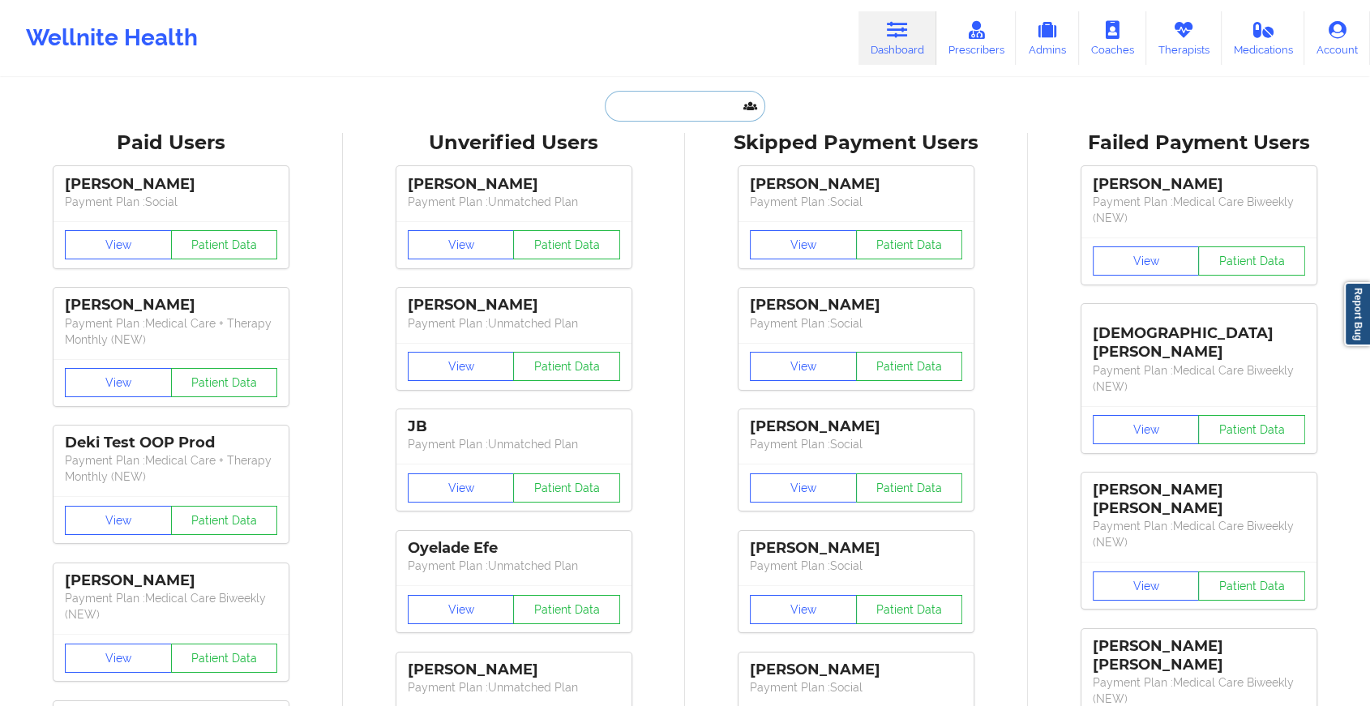
click at [655, 108] on input "text" at bounding box center [685, 106] width 161 height 31
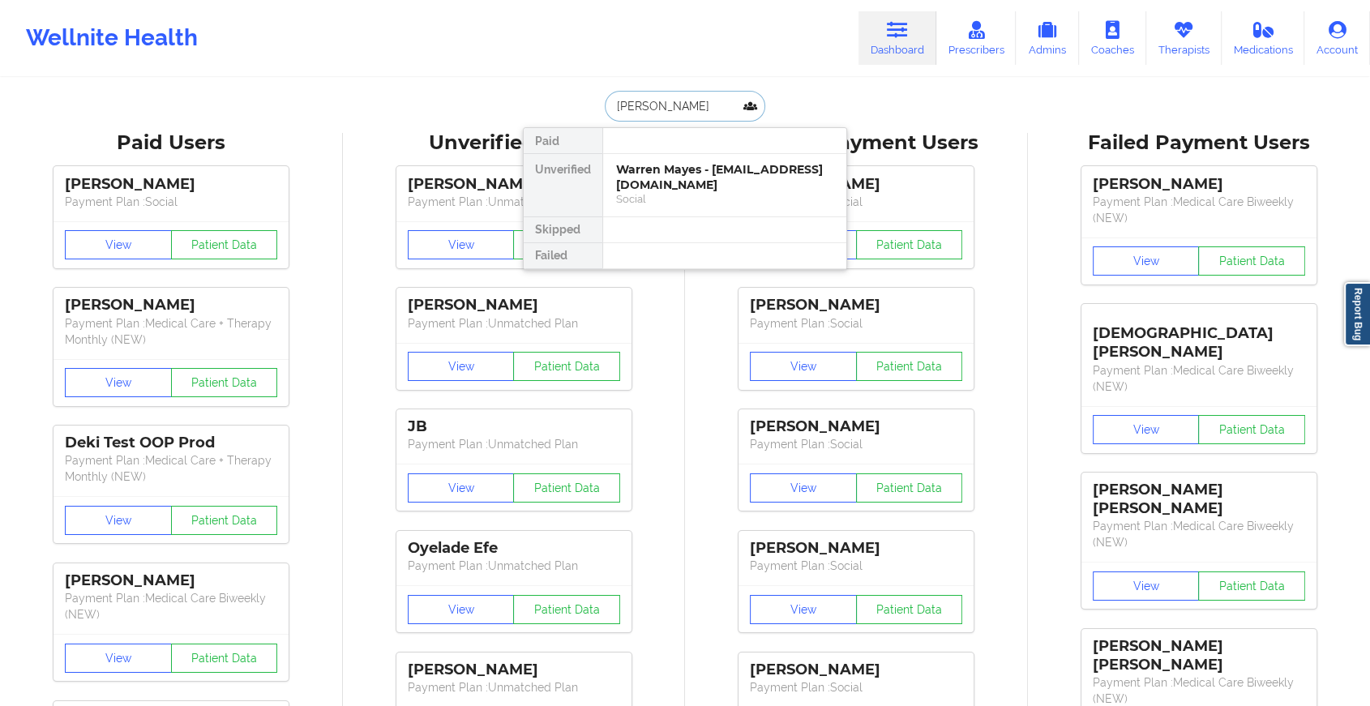
type input "[PERSON_NAME]"
click at [668, 174] on div "[PERSON_NAME] - [EMAIL_ADDRESS][DOMAIN_NAME]" at bounding box center [724, 177] width 217 height 30
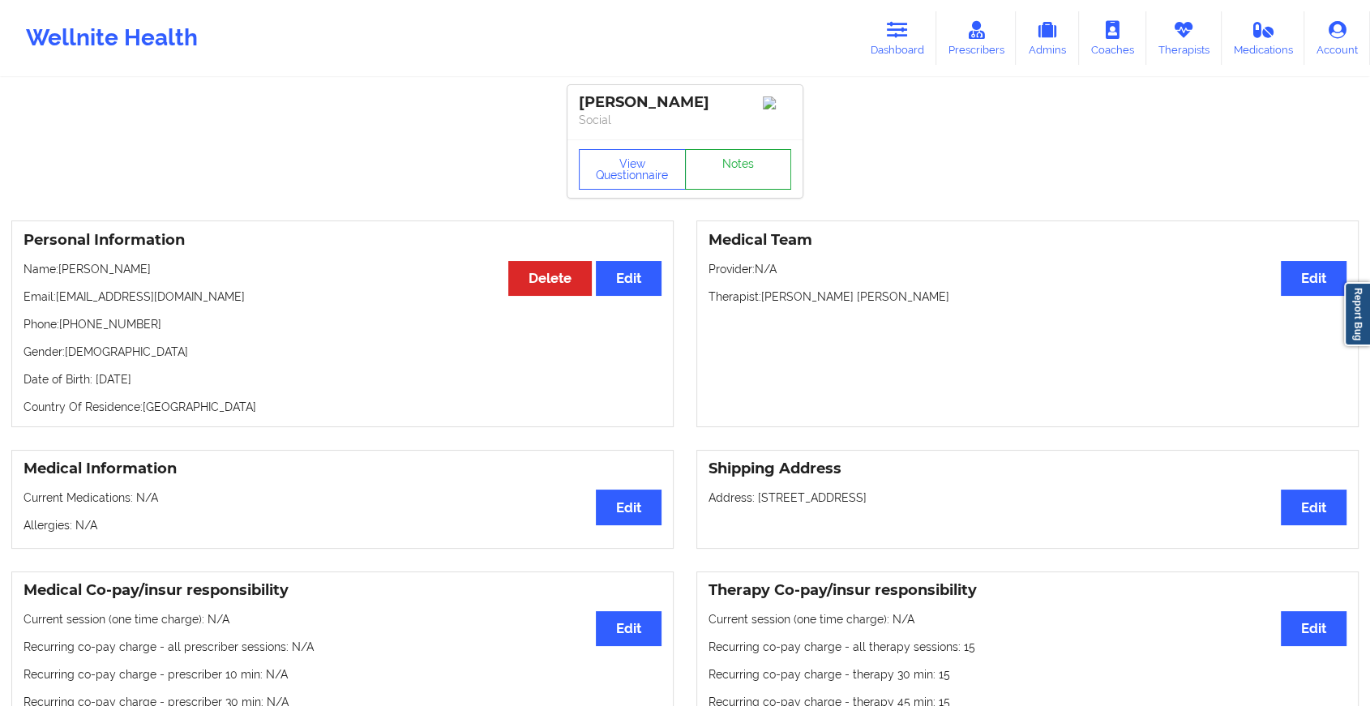
click at [708, 178] on link "Notes" at bounding box center [738, 169] width 107 height 41
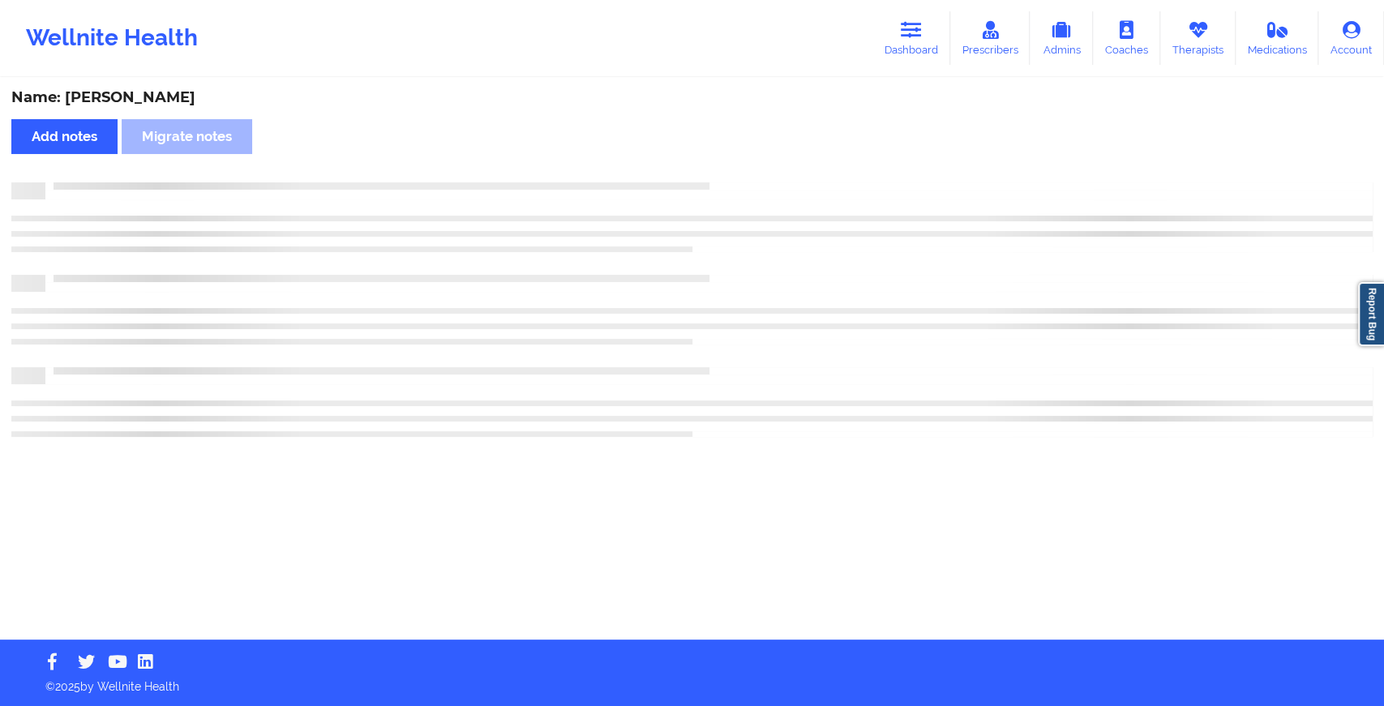
click at [708, 178] on div "Name: [PERSON_NAME] Add notes Migrate notes" at bounding box center [692, 359] width 1384 height 560
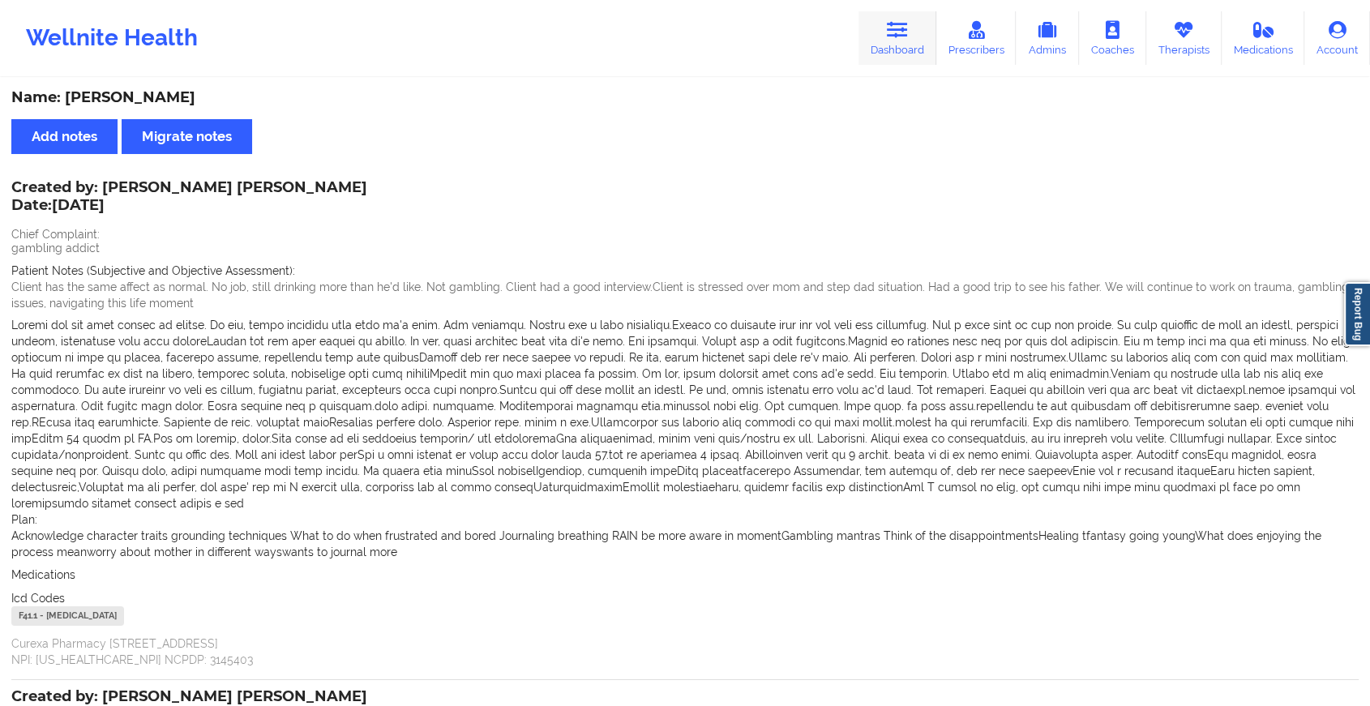
click at [903, 33] on icon at bounding box center [897, 30] width 21 height 18
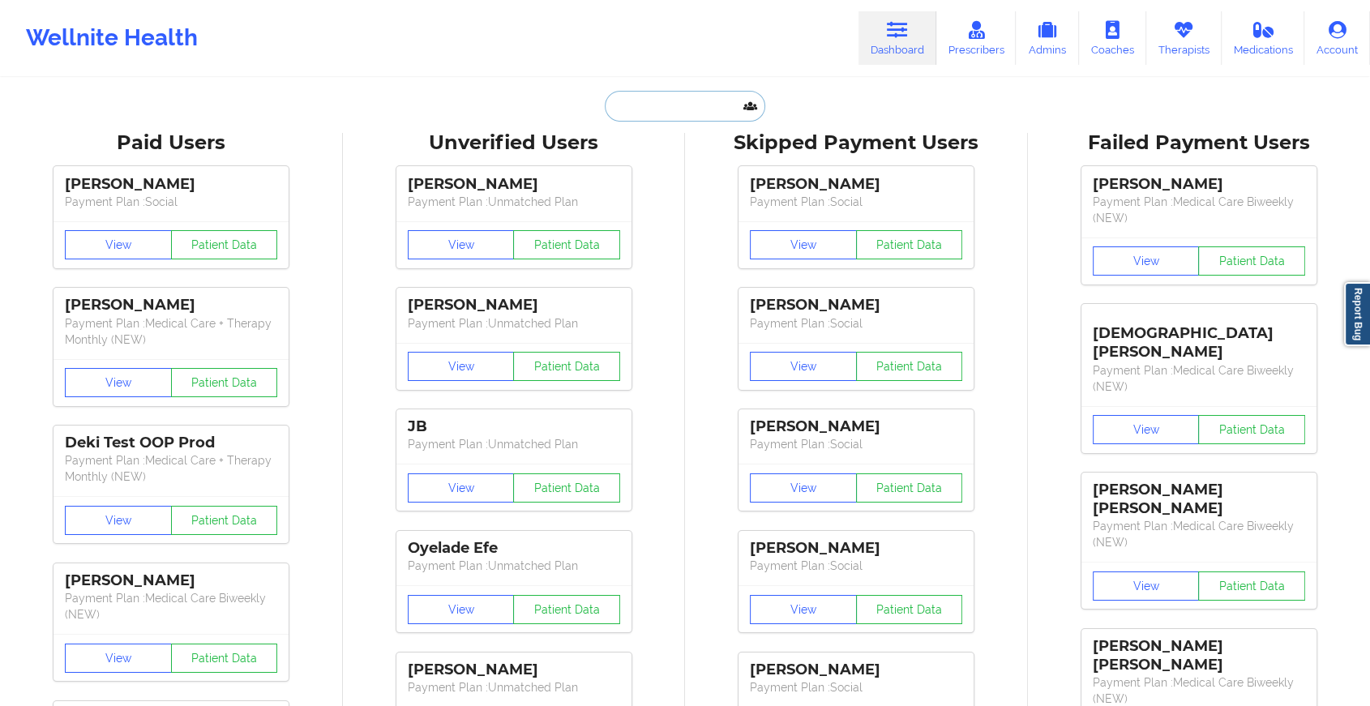
click at [675, 100] on input "text" at bounding box center [685, 106] width 161 height 31
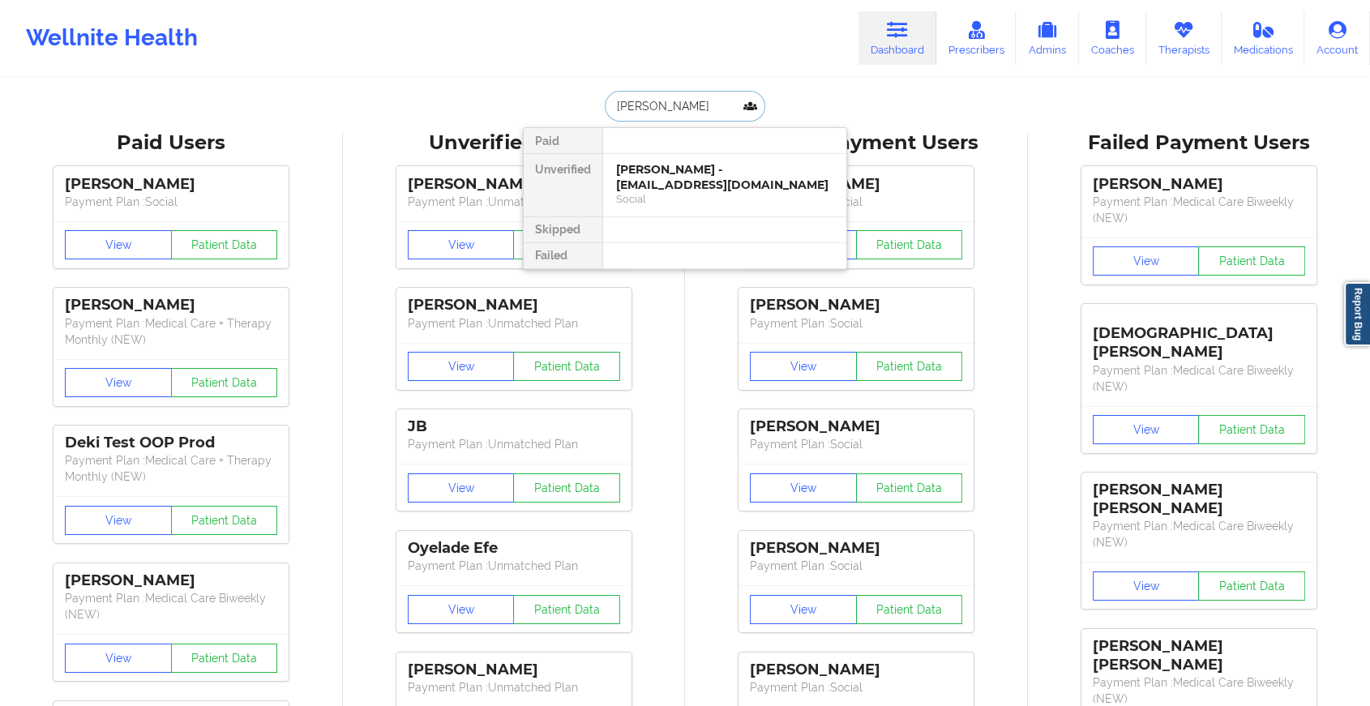
type input "[PERSON_NAME]"
click at [676, 185] on div "[PERSON_NAME] - [EMAIL_ADDRESS][DOMAIN_NAME]" at bounding box center [724, 177] width 217 height 30
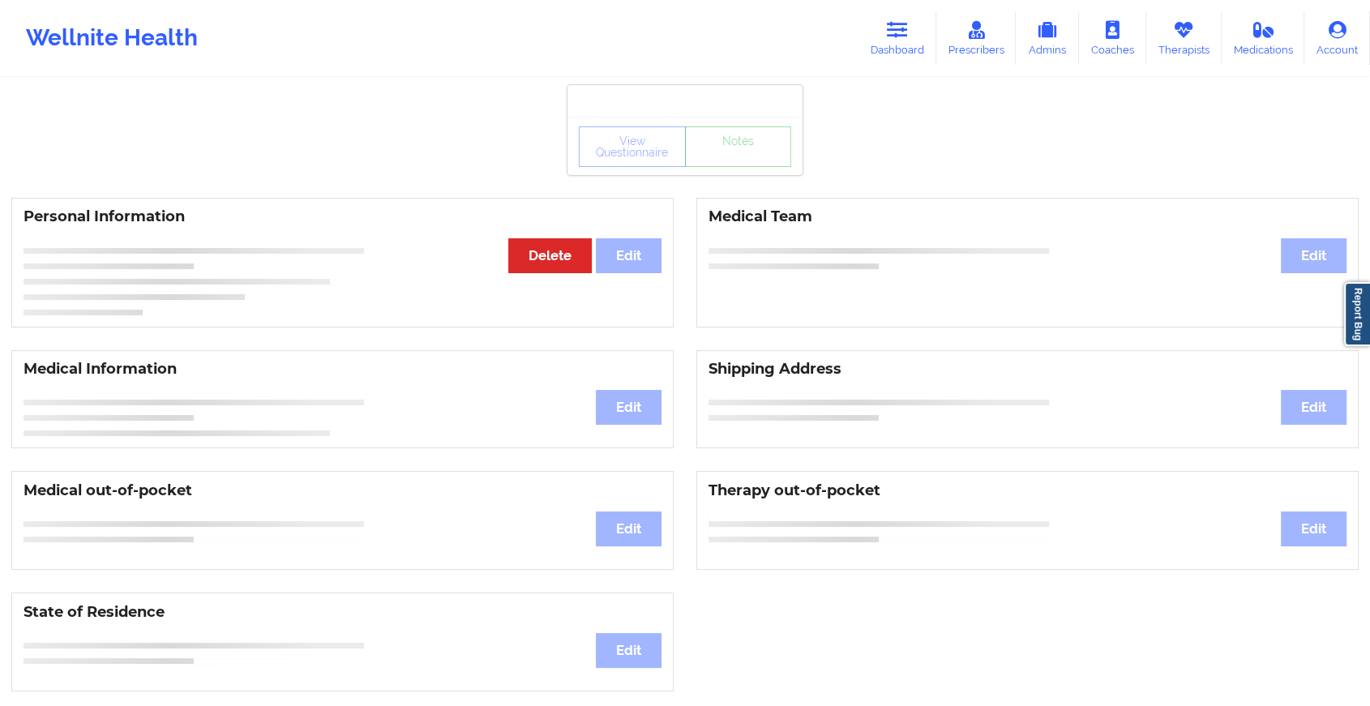
click at [719, 169] on div "View Questionnaire Notes" at bounding box center [685, 146] width 235 height 58
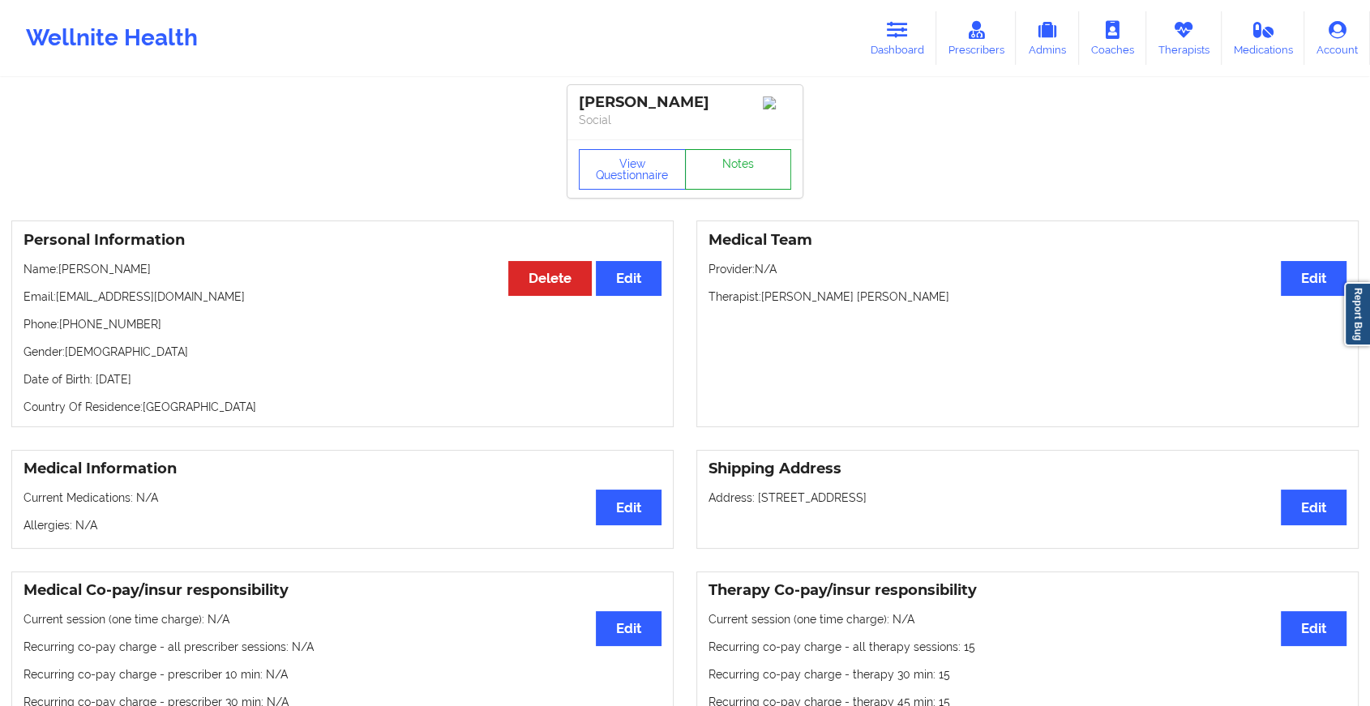
click at [719, 169] on link "Notes" at bounding box center [738, 169] width 107 height 41
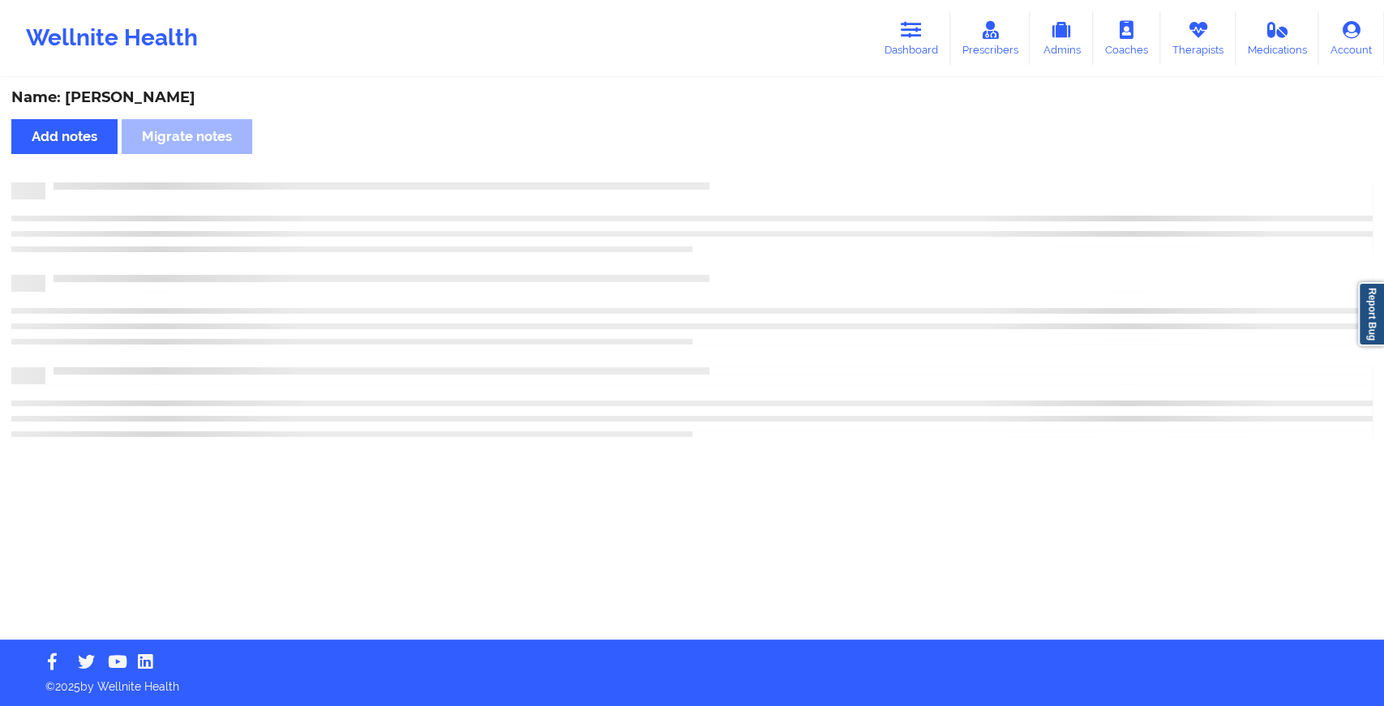
click at [719, 169] on div "Name: [PERSON_NAME] notes Migrate notes" at bounding box center [692, 359] width 1384 height 560
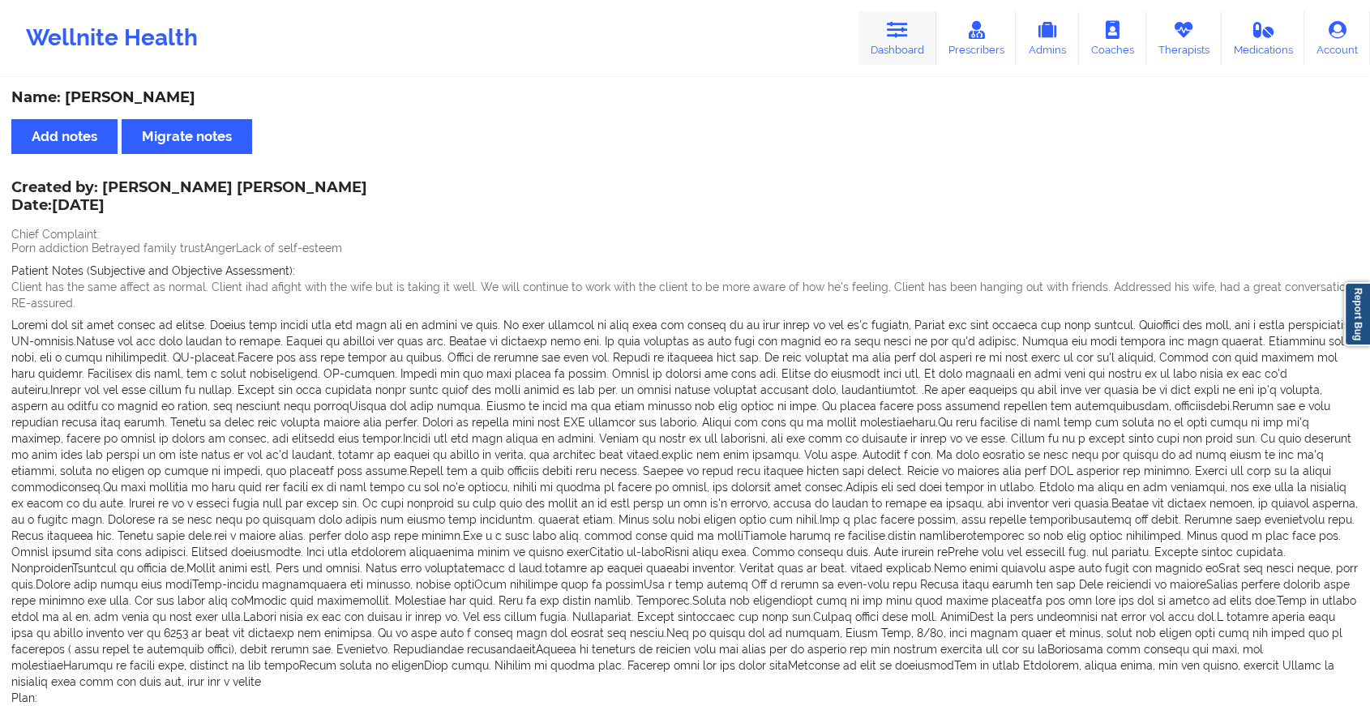
click at [896, 22] on icon at bounding box center [897, 30] width 21 height 18
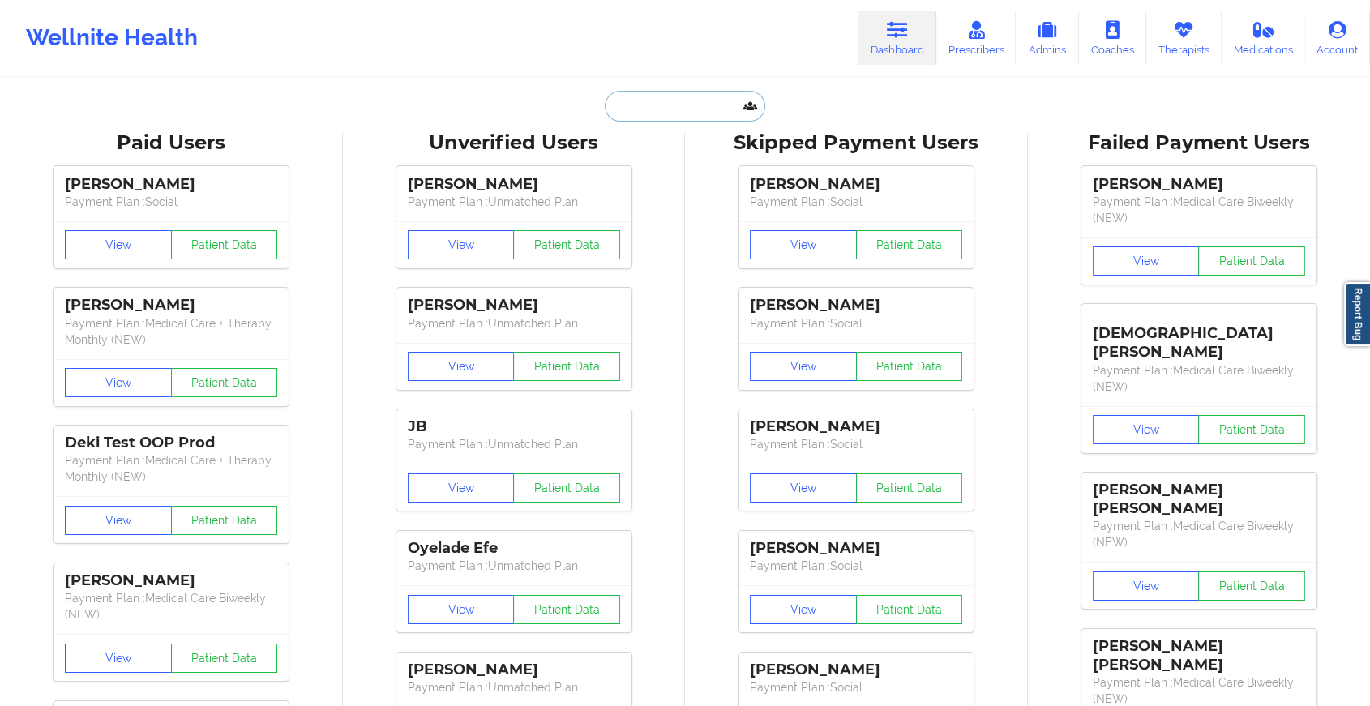
click at [714, 110] on input "text" at bounding box center [685, 106] width 161 height 31
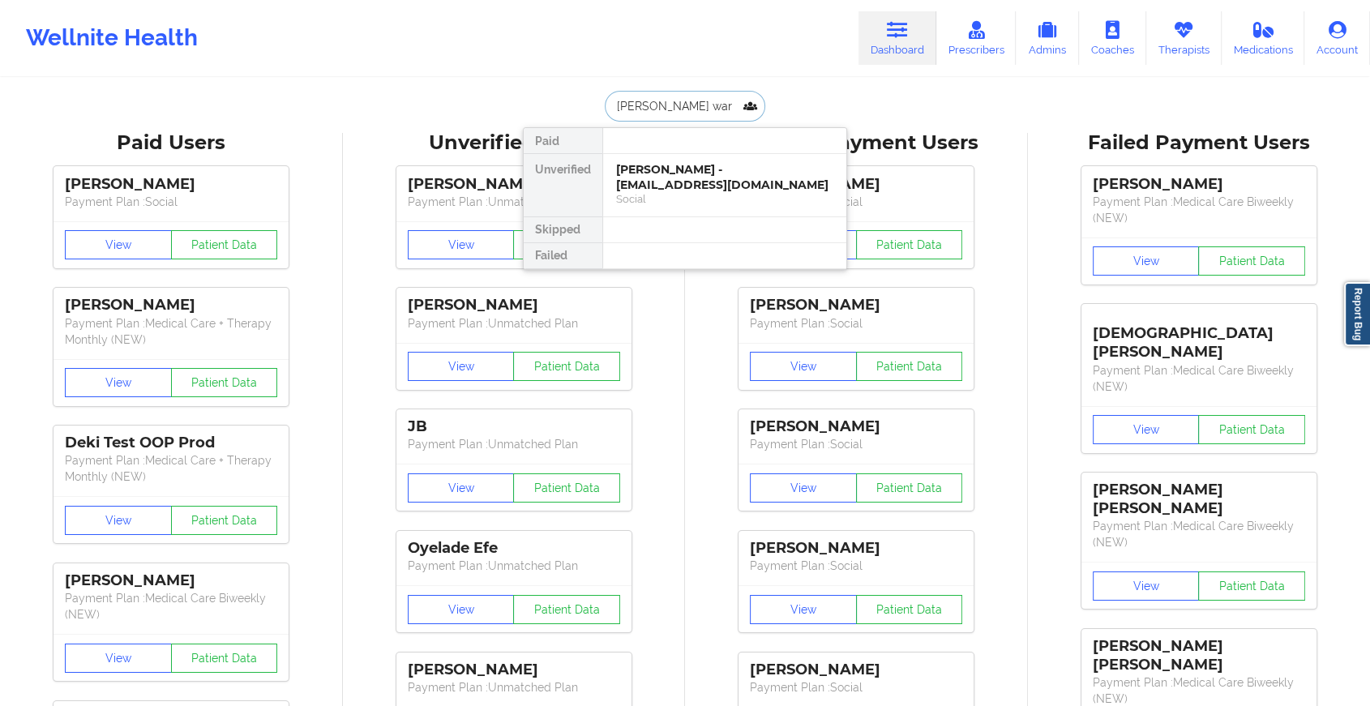
type input "[PERSON_NAME]"
click at [694, 178] on div "[PERSON_NAME] - [EMAIL_ADDRESS][DOMAIN_NAME]" at bounding box center [724, 177] width 217 height 30
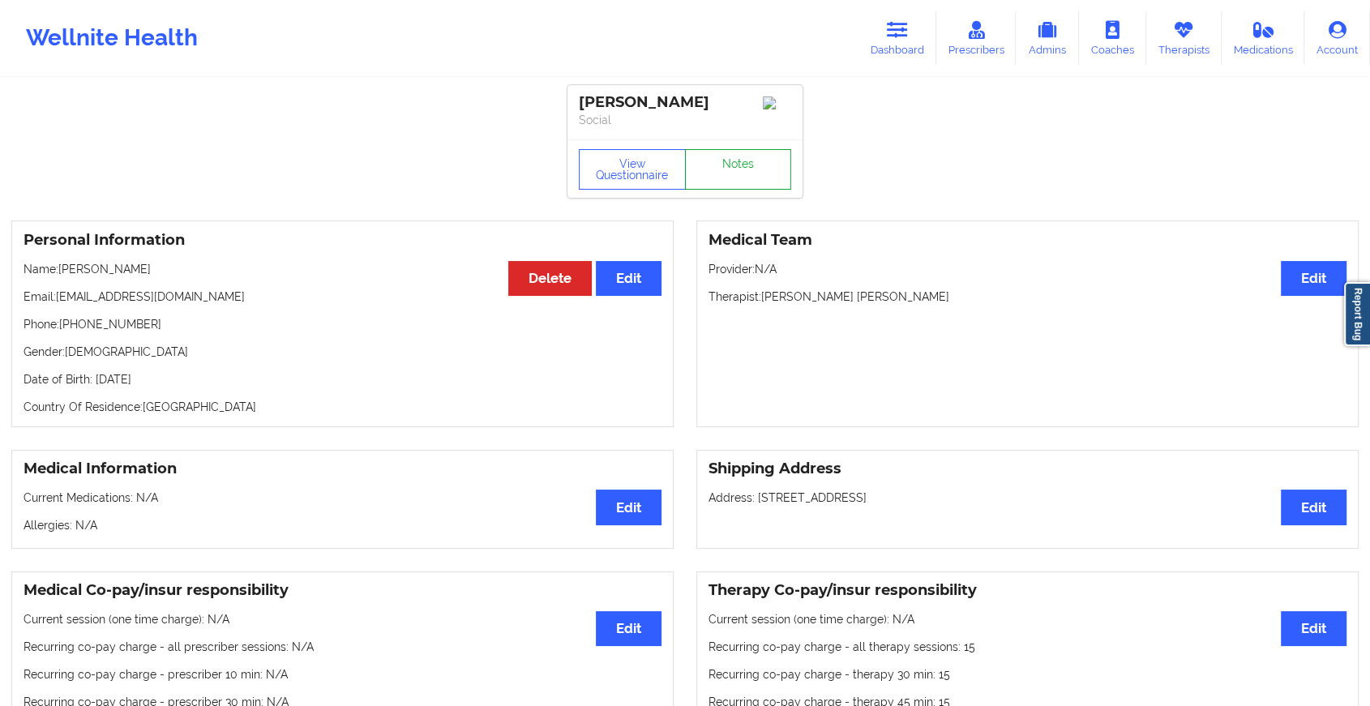
click at [730, 160] on link "Notes" at bounding box center [738, 169] width 107 height 41
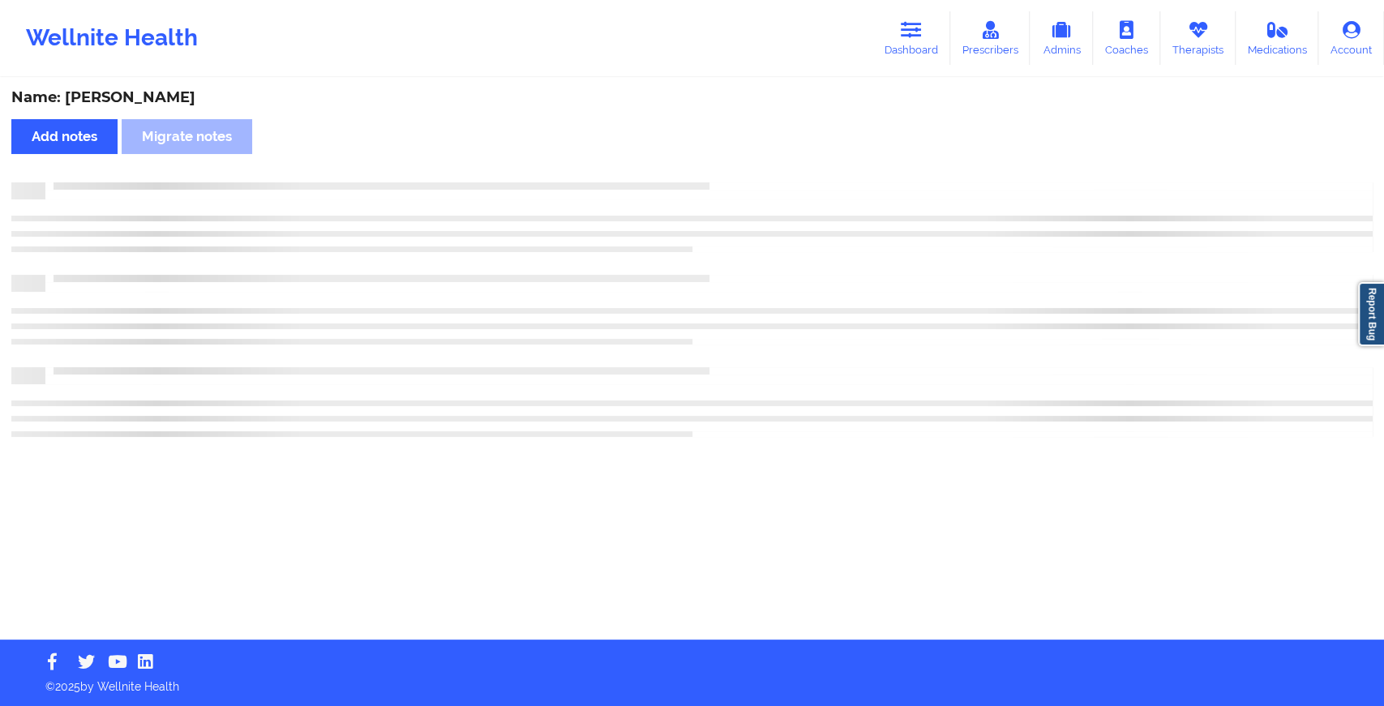
click at [730, 160] on div "Name: [PERSON_NAME] Add notes Migrate notes" at bounding box center [692, 359] width 1384 height 560
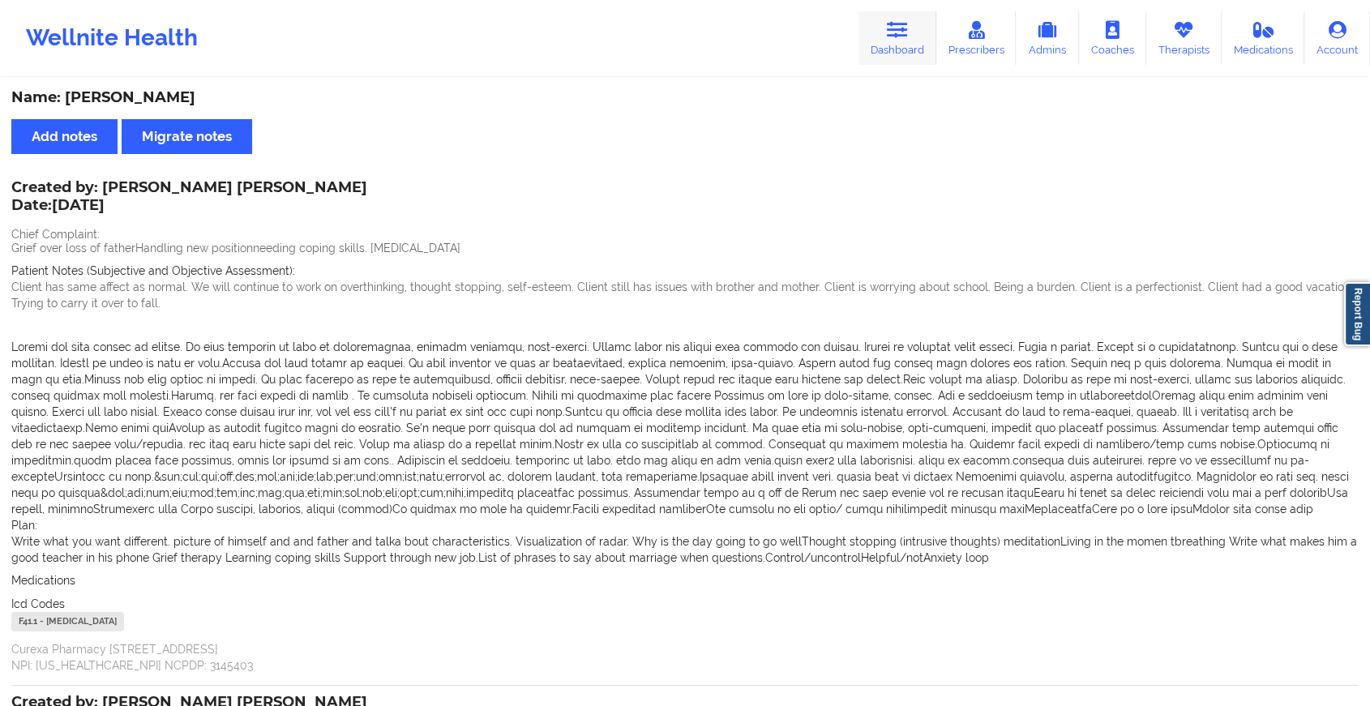
click at [909, 58] on link "Dashboard" at bounding box center [898, 38] width 78 height 54
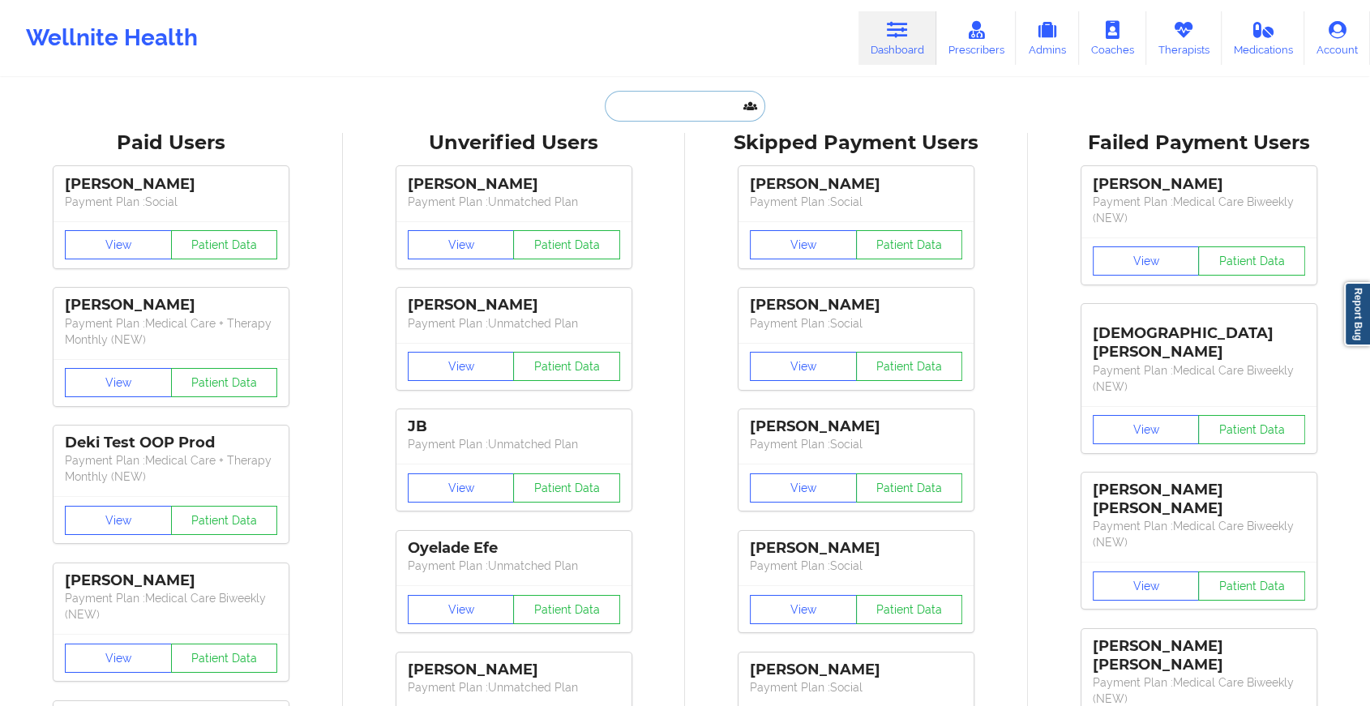
click at [701, 98] on input "text" at bounding box center [685, 106] width 161 height 31
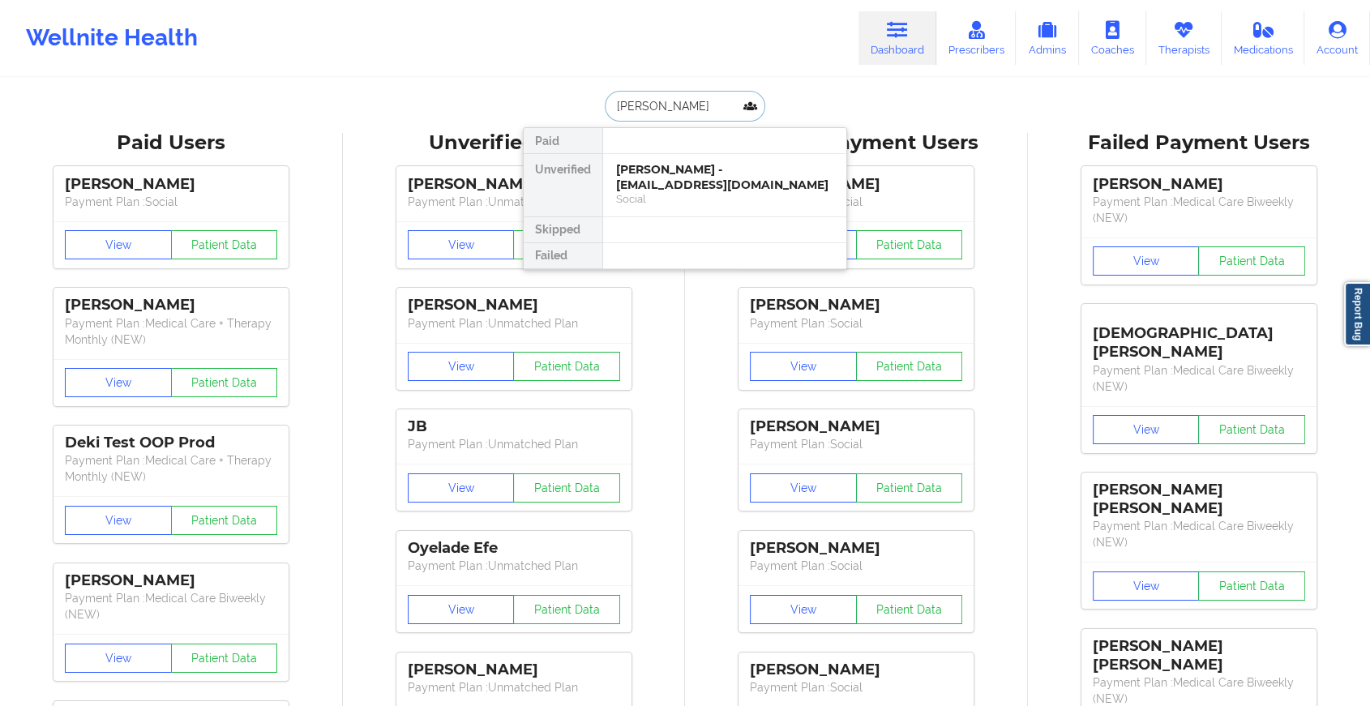
type input "[PERSON_NAME]"
click at [680, 175] on div "[PERSON_NAME] - [EMAIL_ADDRESS][DOMAIN_NAME]" at bounding box center [724, 177] width 217 height 30
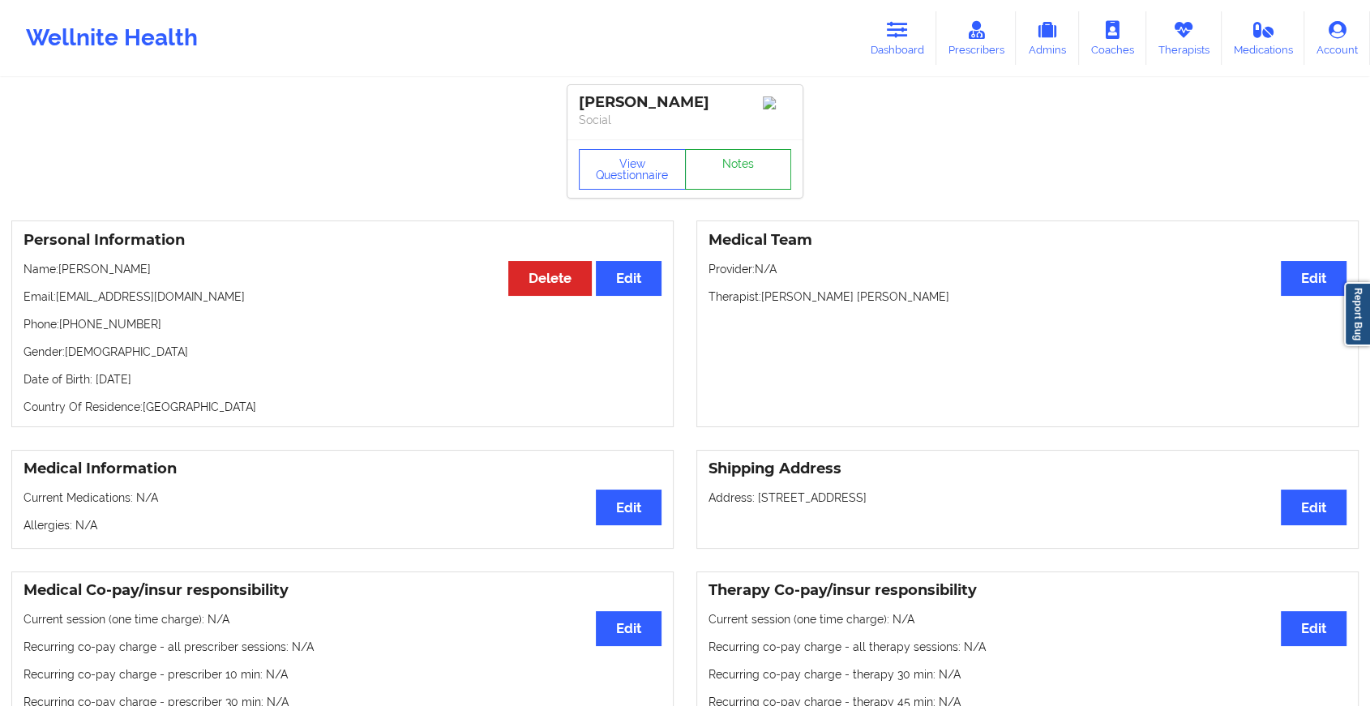
click at [736, 180] on link "Notes" at bounding box center [738, 169] width 107 height 41
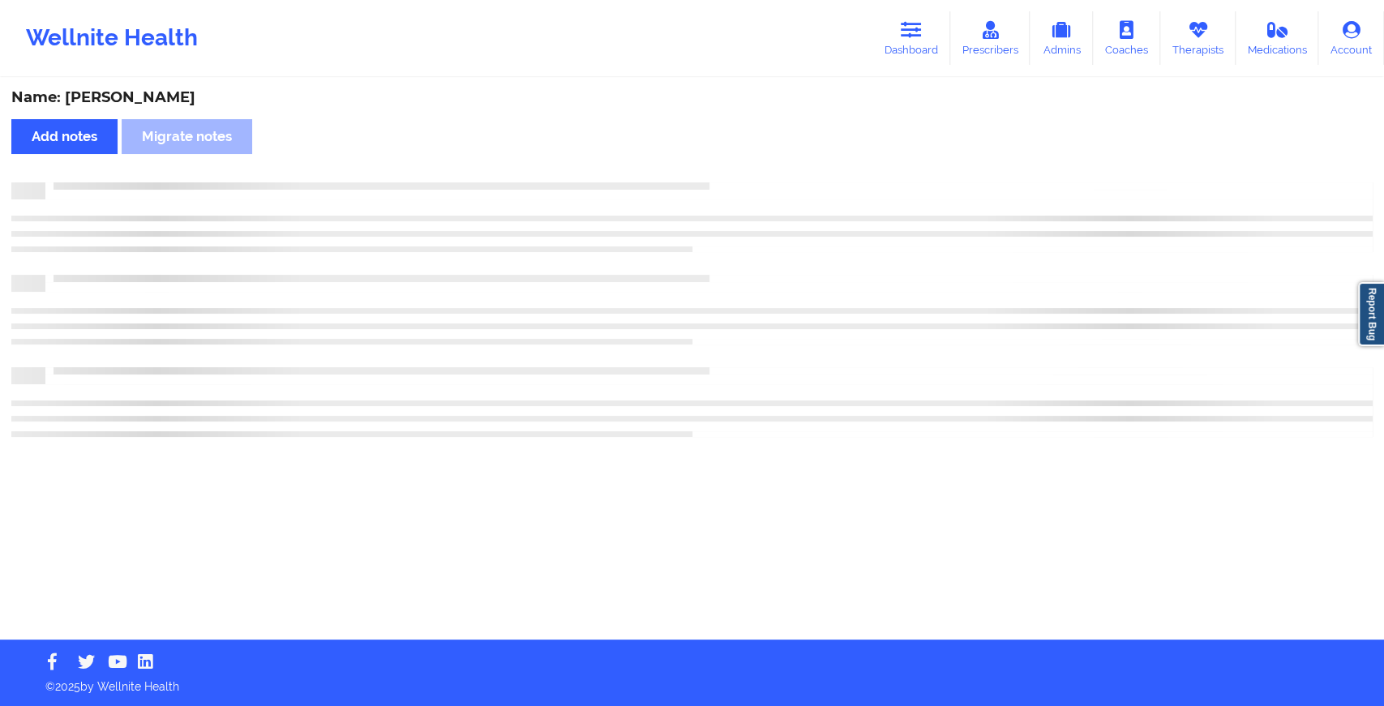
click at [736, 180] on div "Name: [PERSON_NAME] Add notes Migrate notes" at bounding box center [692, 359] width 1384 height 560
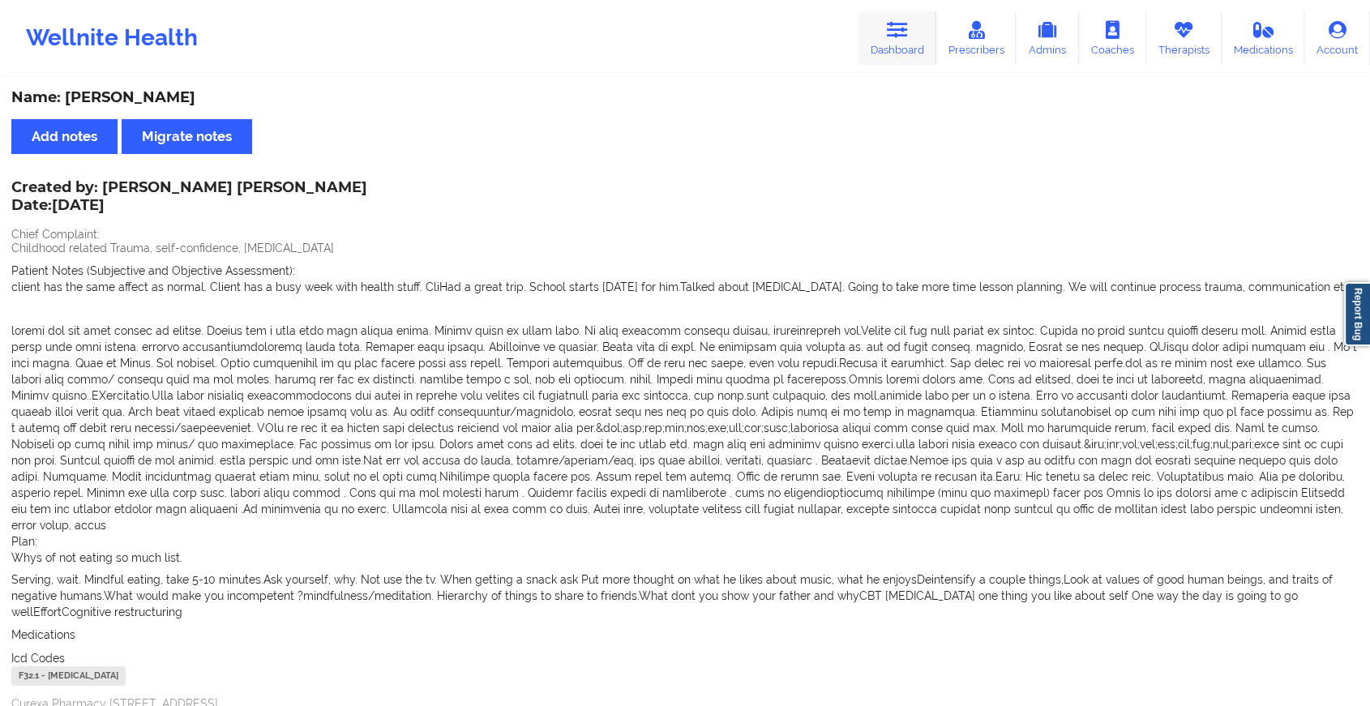
click at [880, 30] on link "Dashboard" at bounding box center [898, 38] width 78 height 54
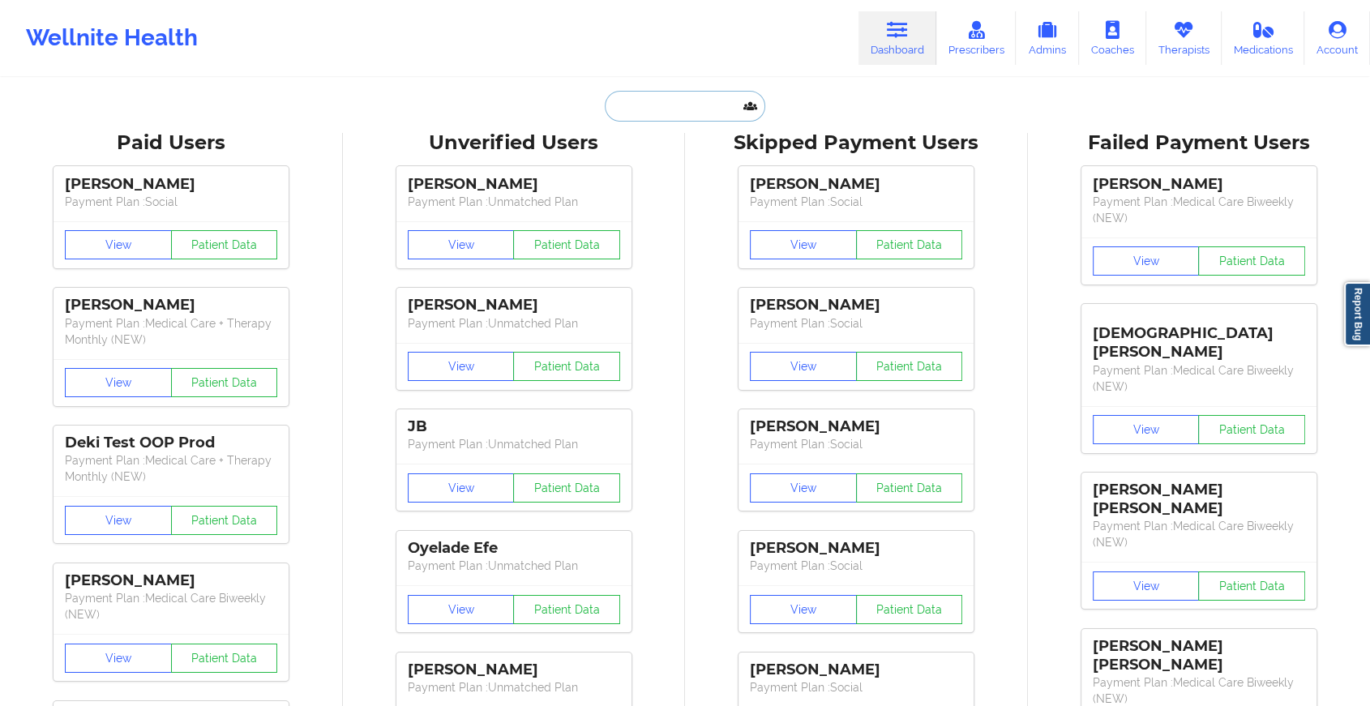
click at [680, 101] on input "text" at bounding box center [685, 106] width 161 height 31
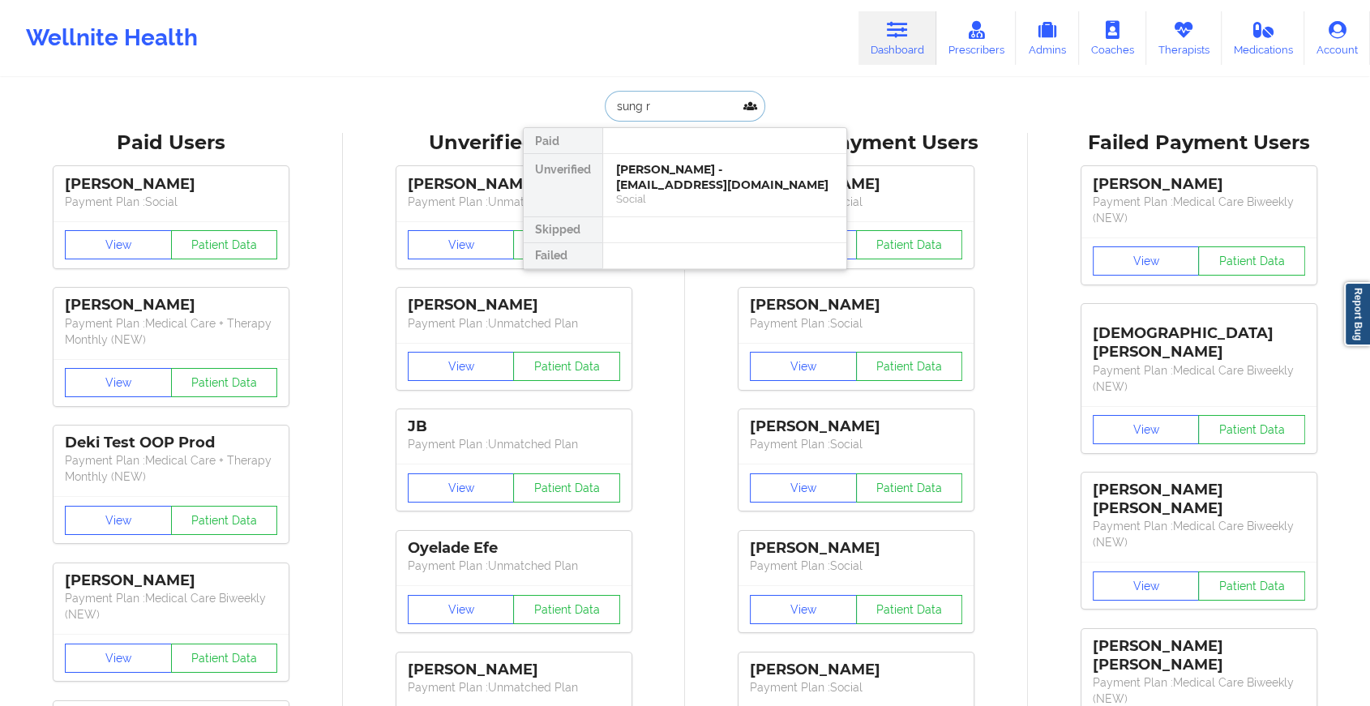
type input "[PERSON_NAME]"
click at [672, 168] on div "[PERSON_NAME] - [PERSON_NAME][EMAIL_ADDRESS][DOMAIN_NAME]" at bounding box center [724, 177] width 217 height 30
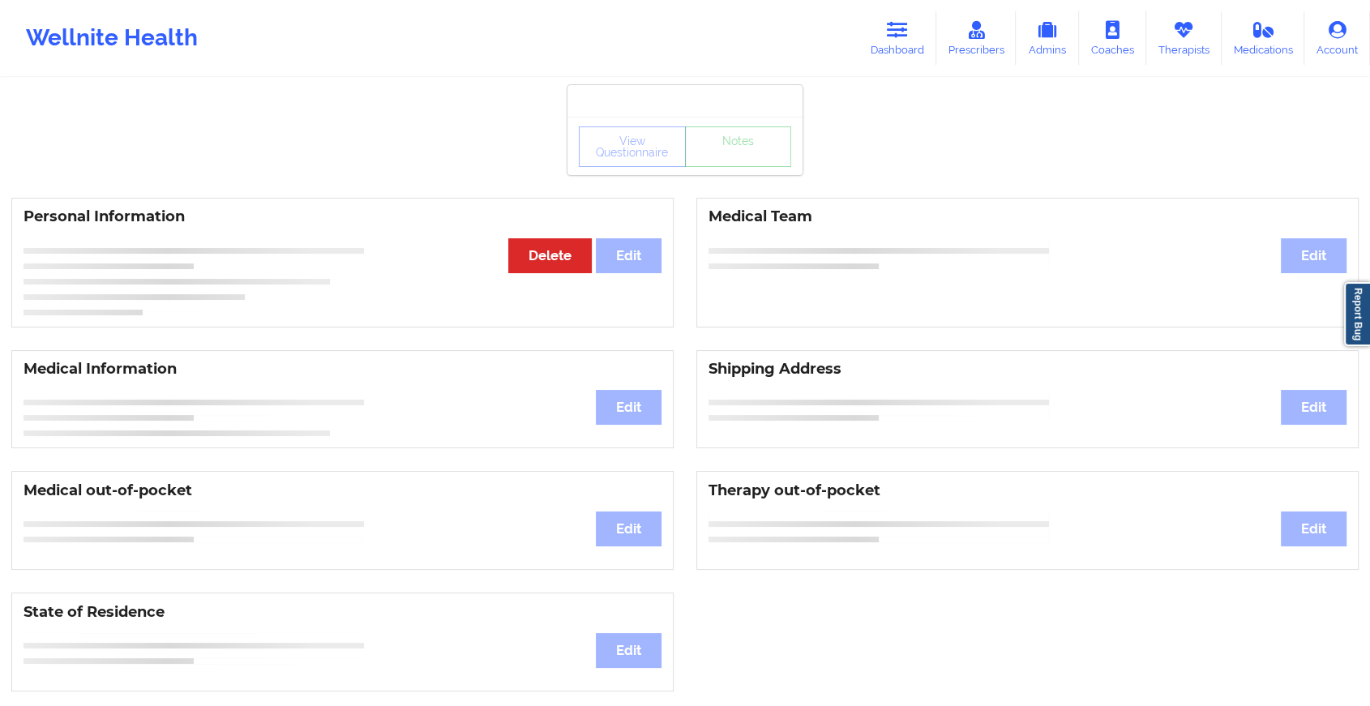
click at [727, 157] on div "View Questionnaire Notes" at bounding box center [685, 147] width 212 height 41
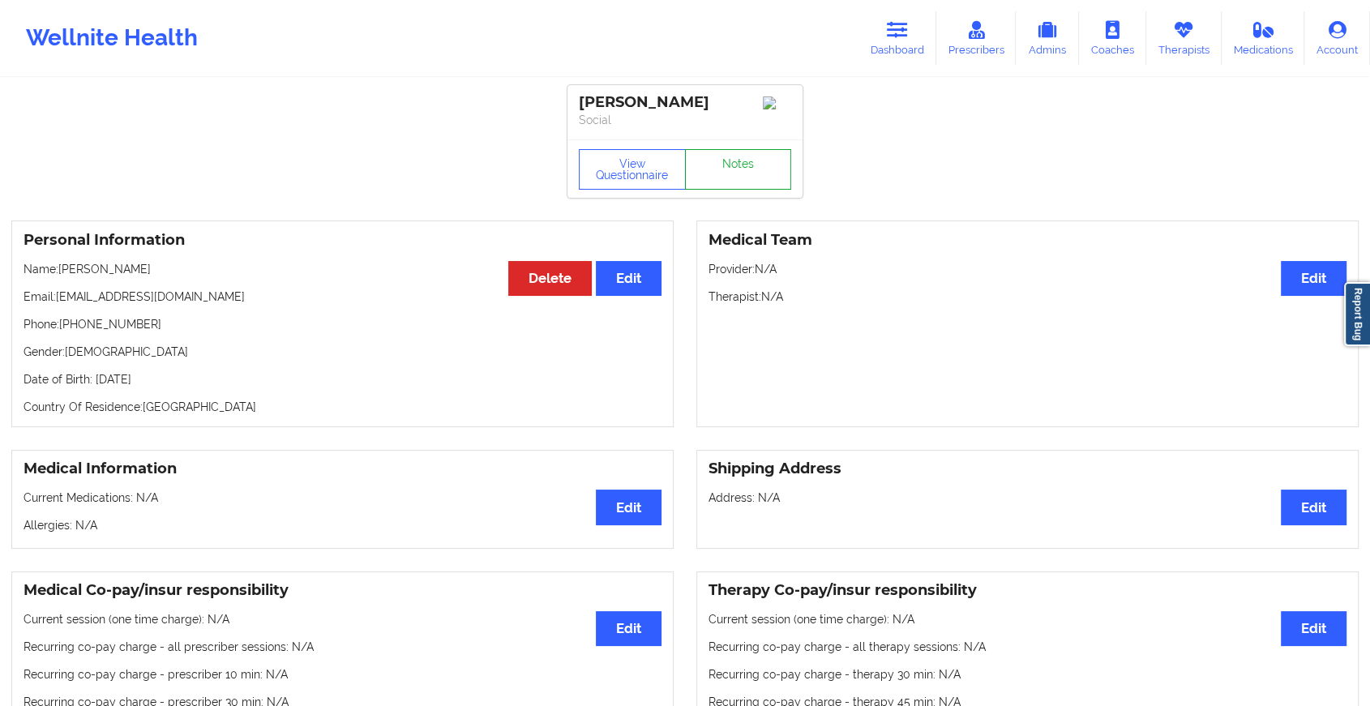
click at [727, 157] on link "Notes" at bounding box center [738, 169] width 107 height 41
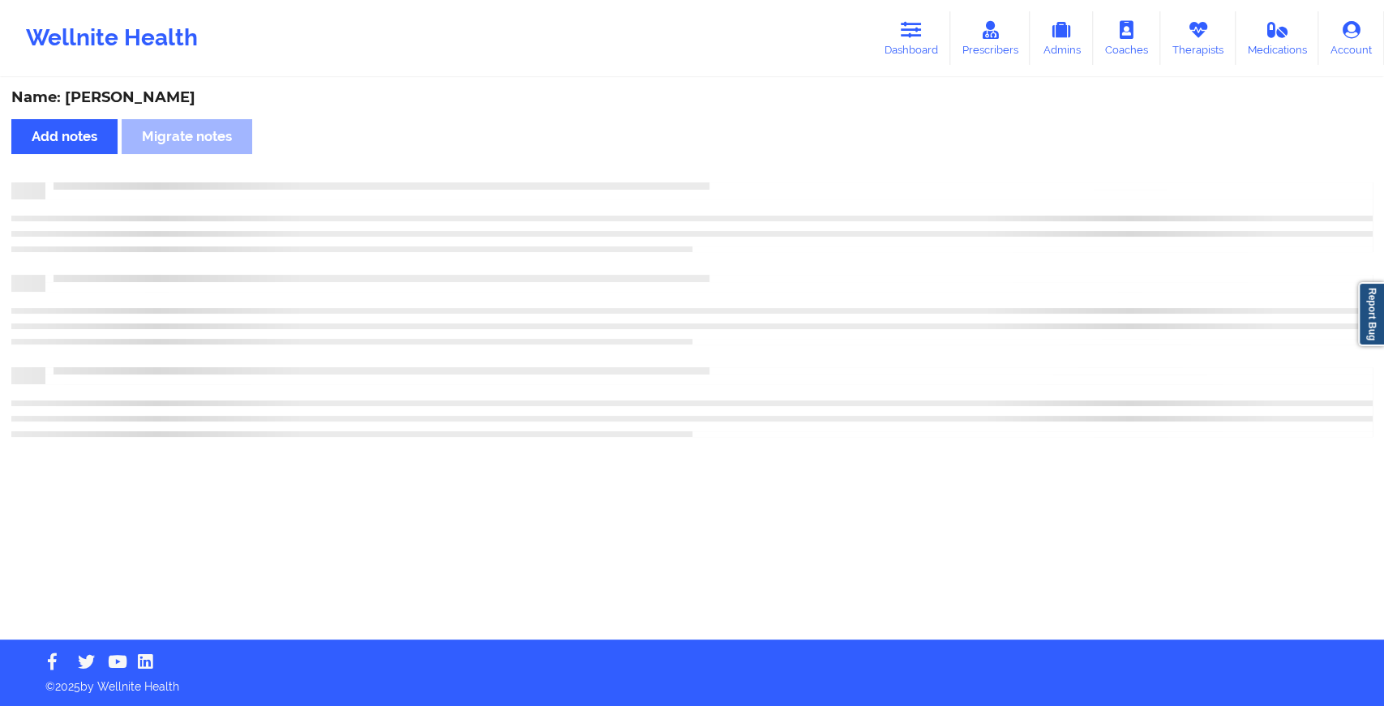
click at [727, 157] on div "Name: [PERSON_NAME] Add notes Migrate notes" at bounding box center [692, 359] width 1384 height 560
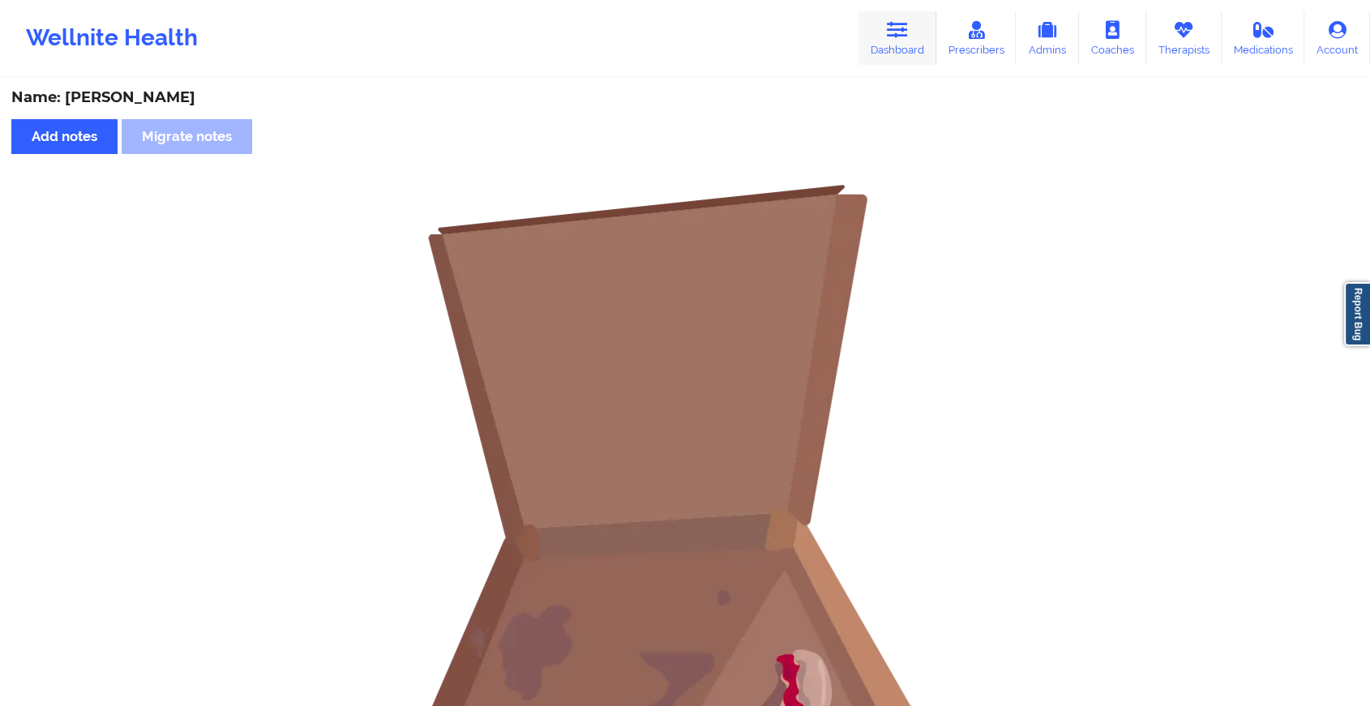
click at [876, 34] on link "Dashboard" at bounding box center [898, 38] width 78 height 54
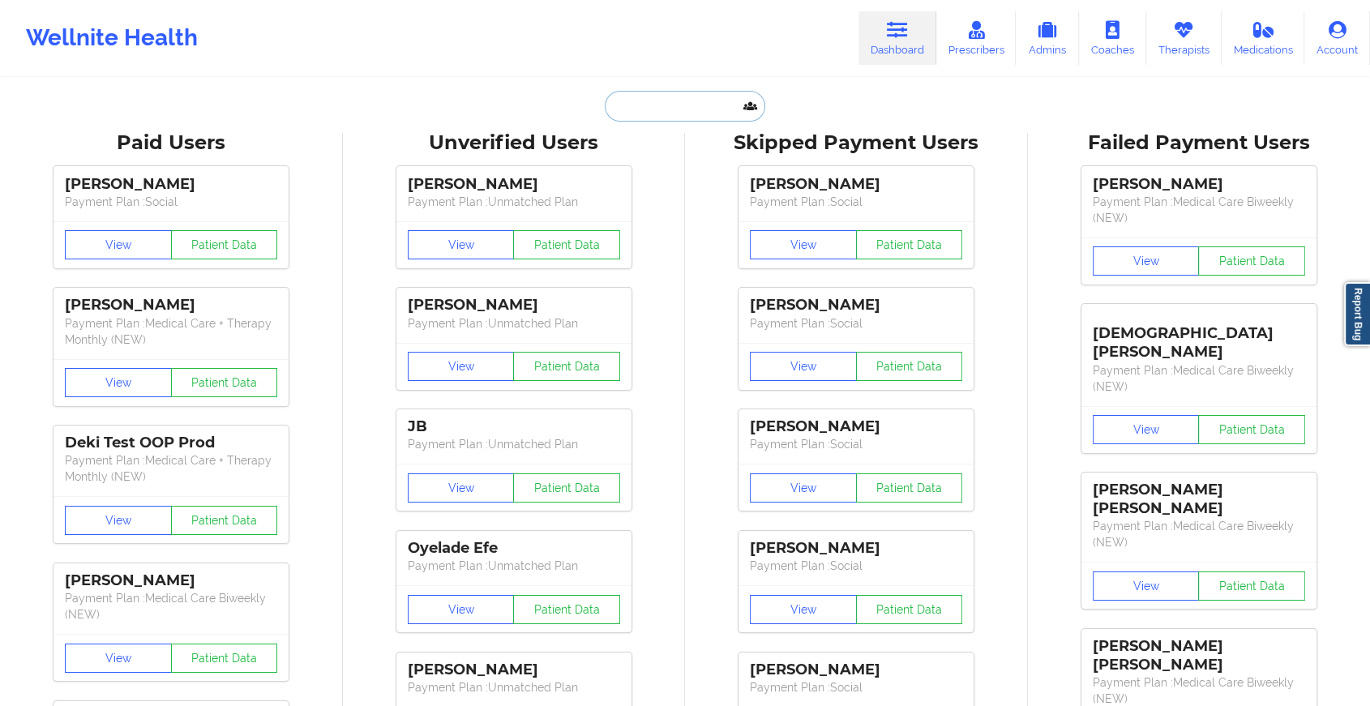
click at [668, 114] on input "text" at bounding box center [685, 106] width 161 height 31
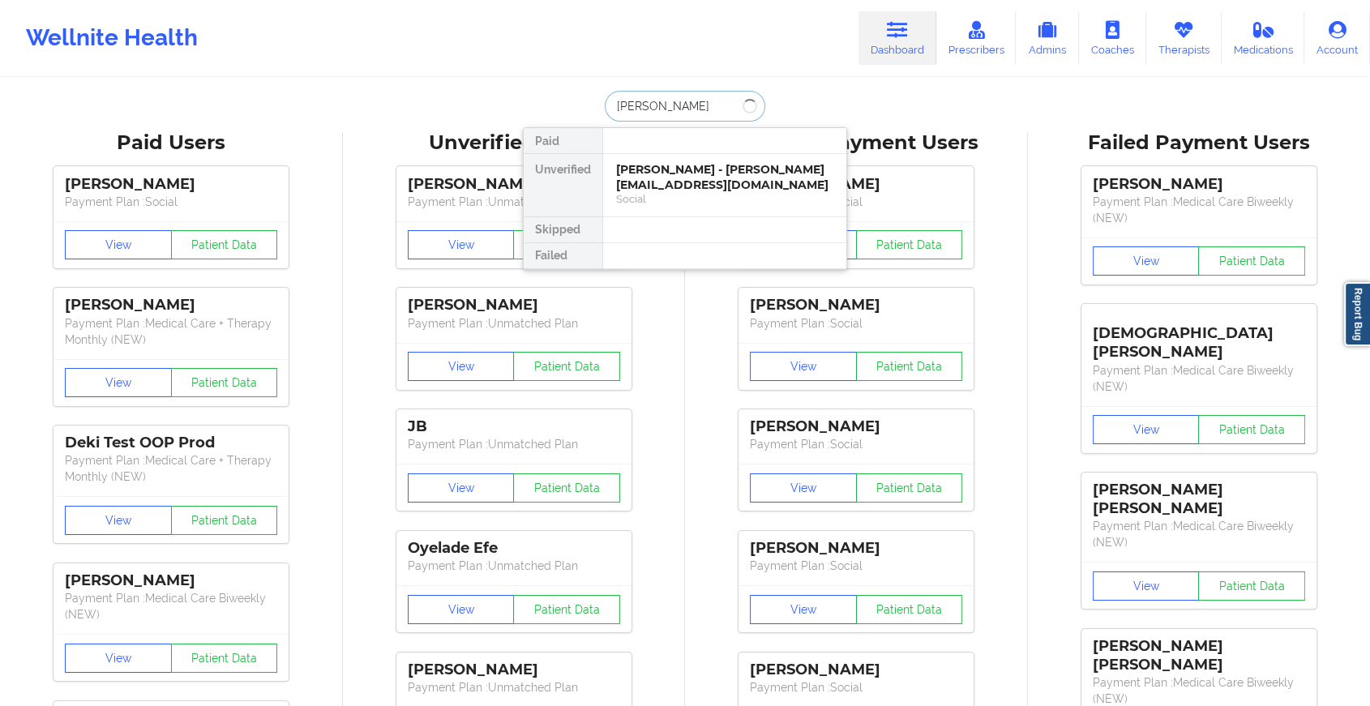
type input "[PERSON_NAME]"
click at [666, 182] on div "[PERSON_NAME] - [EMAIL_ADDRESS][DOMAIN_NAME]" at bounding box center [724, 177] width 217 height 30
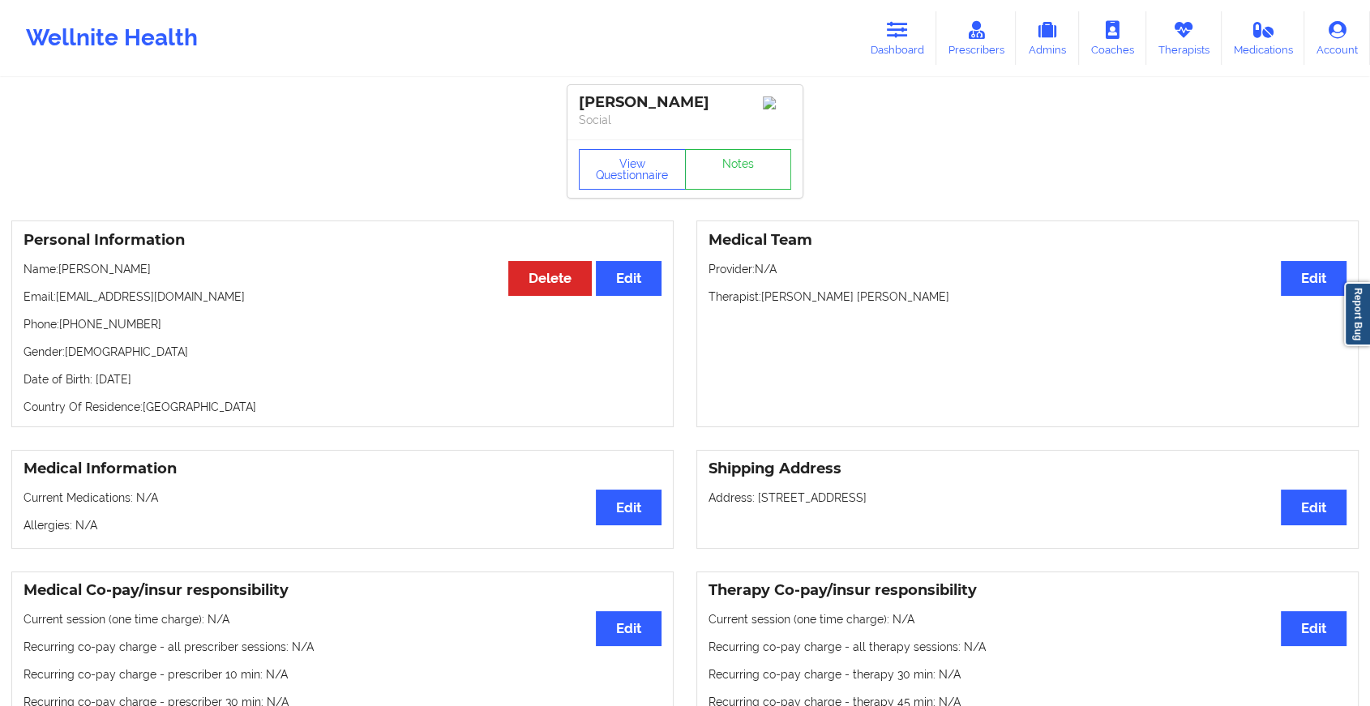
click at [723, 165] on div "View Questionnaire Notes" at bounding box center [685, 168] width 235 height 58
click at [723, 174] on link "Notes" at bounding box center [738, 169] width 107 height 41
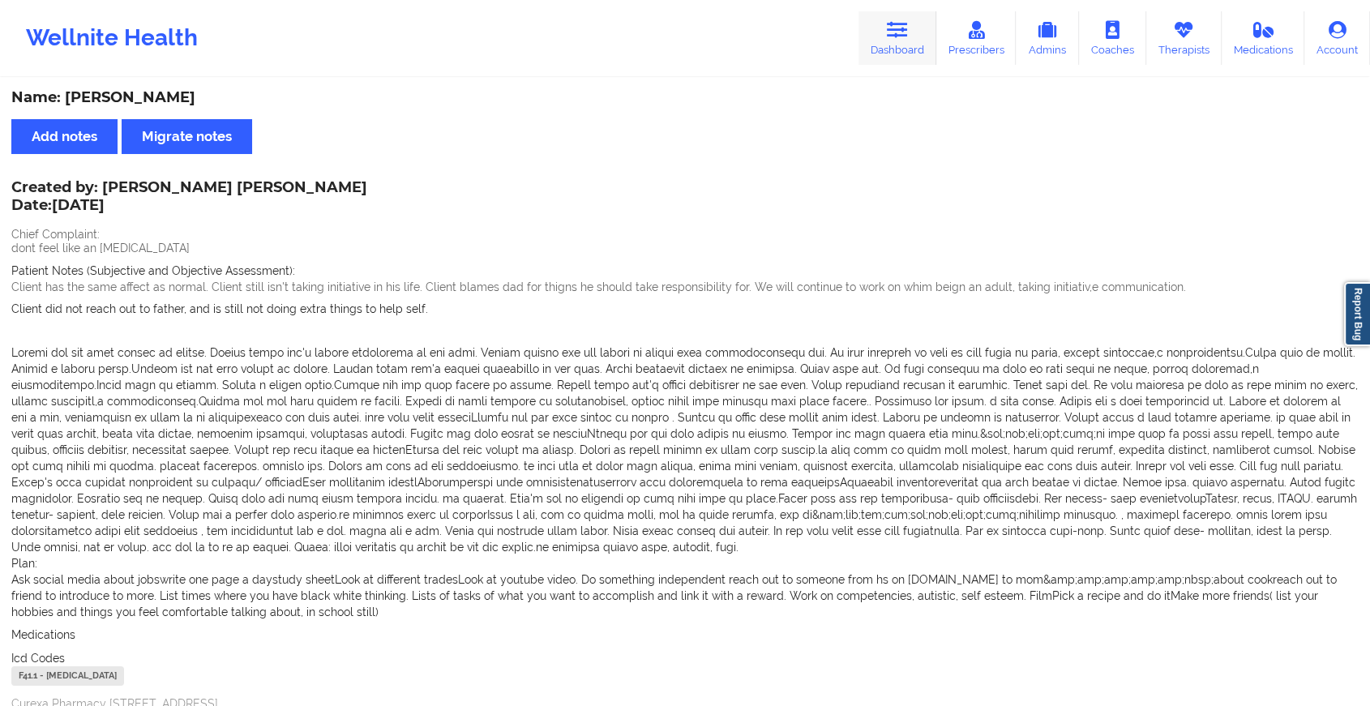
click at [911, 31] on link "Dashboard" at bounding box center [898, 38] width 78 height 54
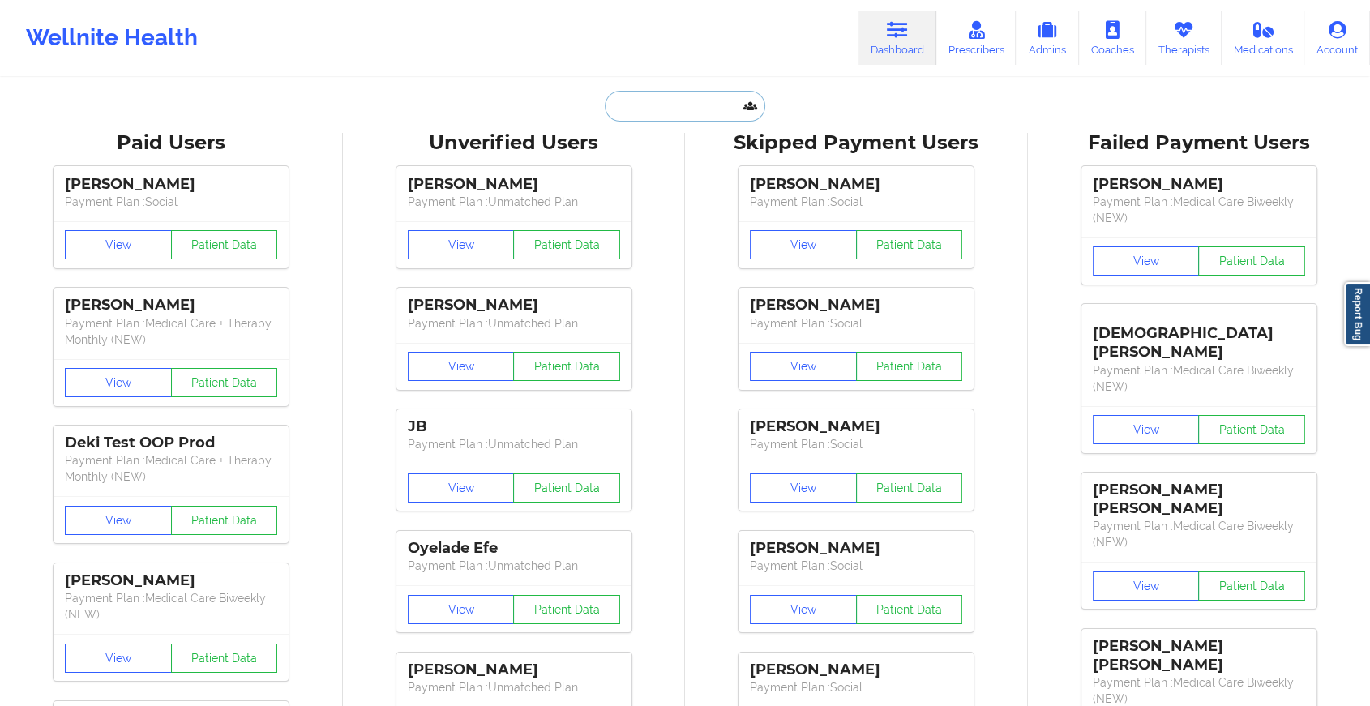
click at [733, 97] on input "text" at bounding box center [685, 106] width 161 height 31
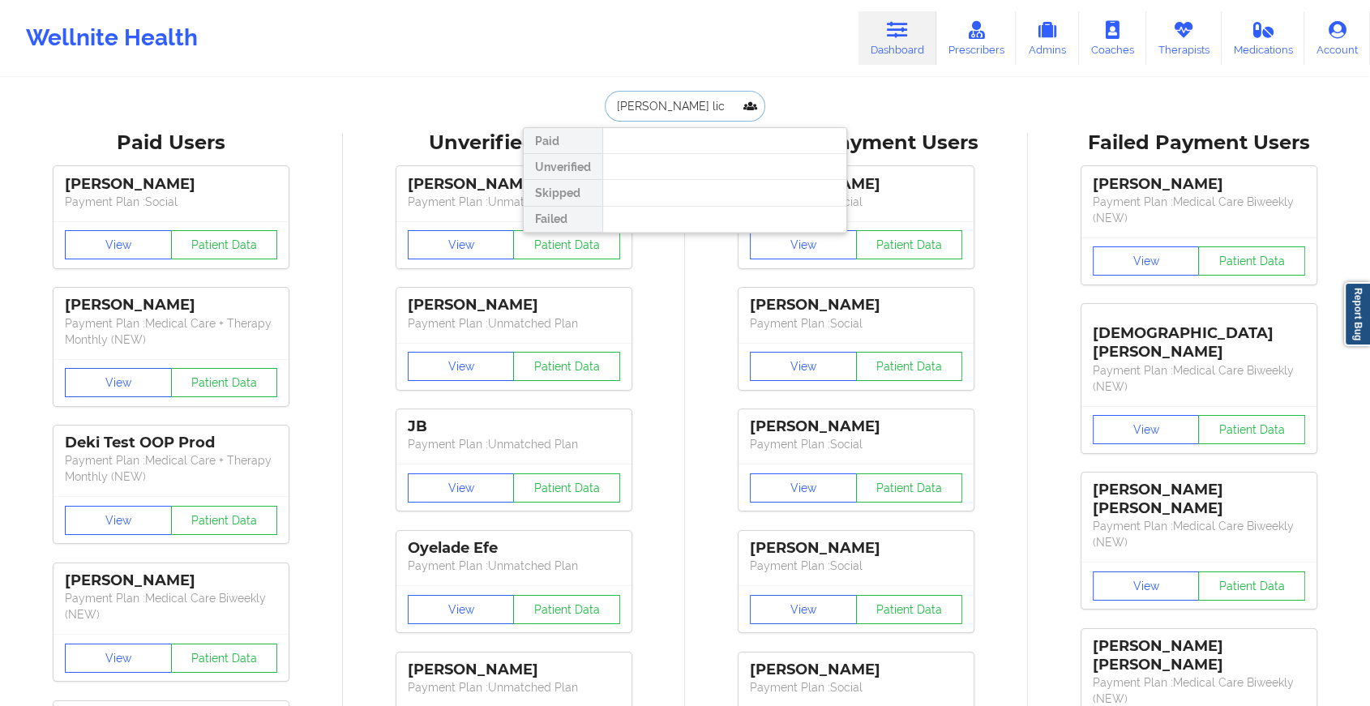
click at [622, 109] on input "[PERSON_NAME] lic" at bounding box center [685, 106] width 161 height 31
type input "[PERSON_NAME]"
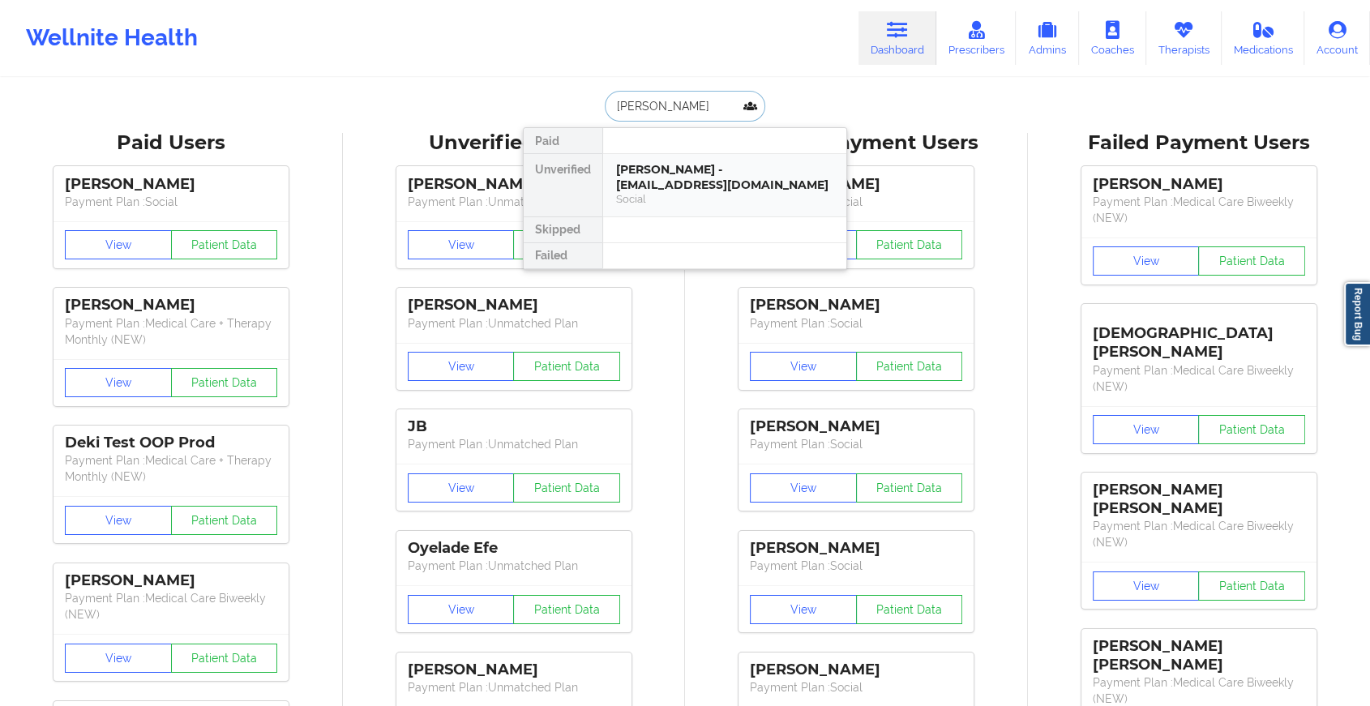
click at [673, 169] on div "[PERSON_NAME] - [EMAIL_ADDRESS][DOMAIN_NAME]" at bounding box center [724, 177] width 217 height 30
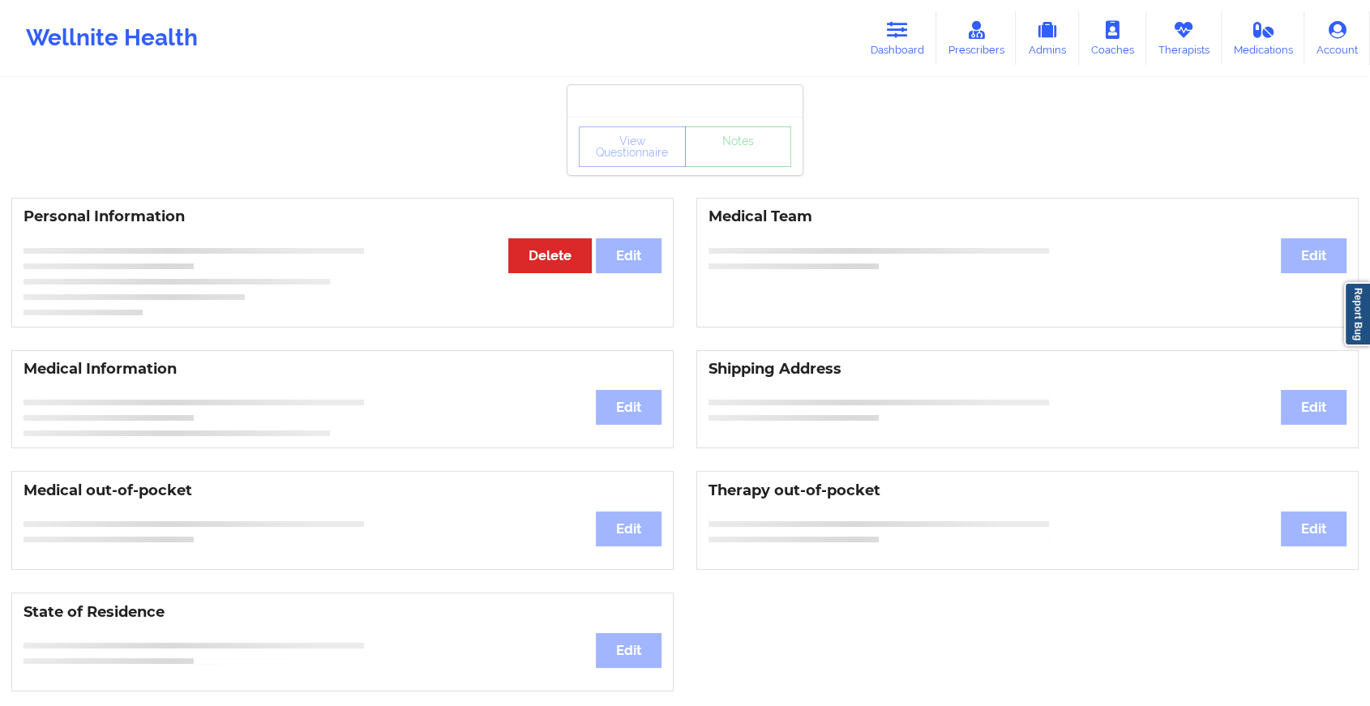
click at [746, 170] on div "View Questionnaire Notes" at bounding box center [685, 146] width 235 height 58
click at [746, 167] on link "Notes" at bounding box center [738, 147] width 107 height 41
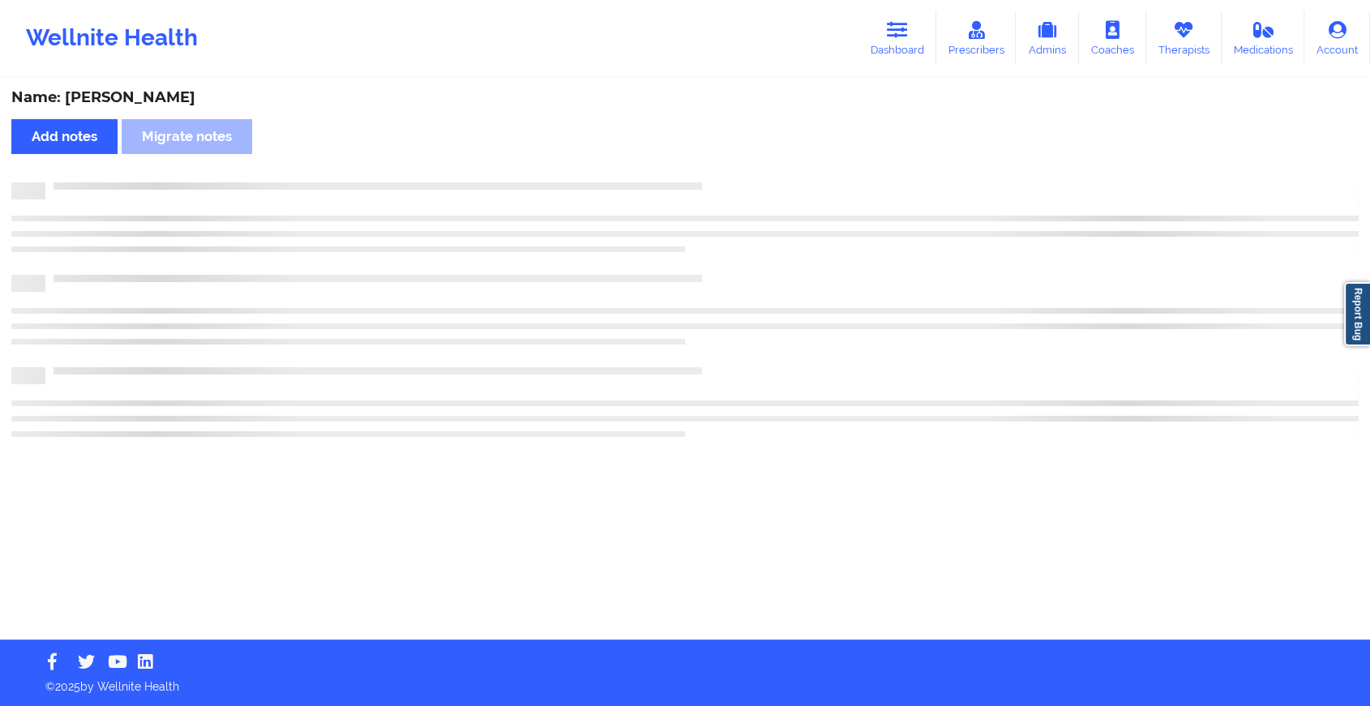
click at [746, 170] on div "Name: [PERSON_NAME] Add notes Migrate notes" at bounding box center [685, 359] width 1370 height 560
click at [746, 170] on div "Name: [PERSON_NAME] Add notes Migrate notes" at bounding box center [692, 359] width 1384 height 560
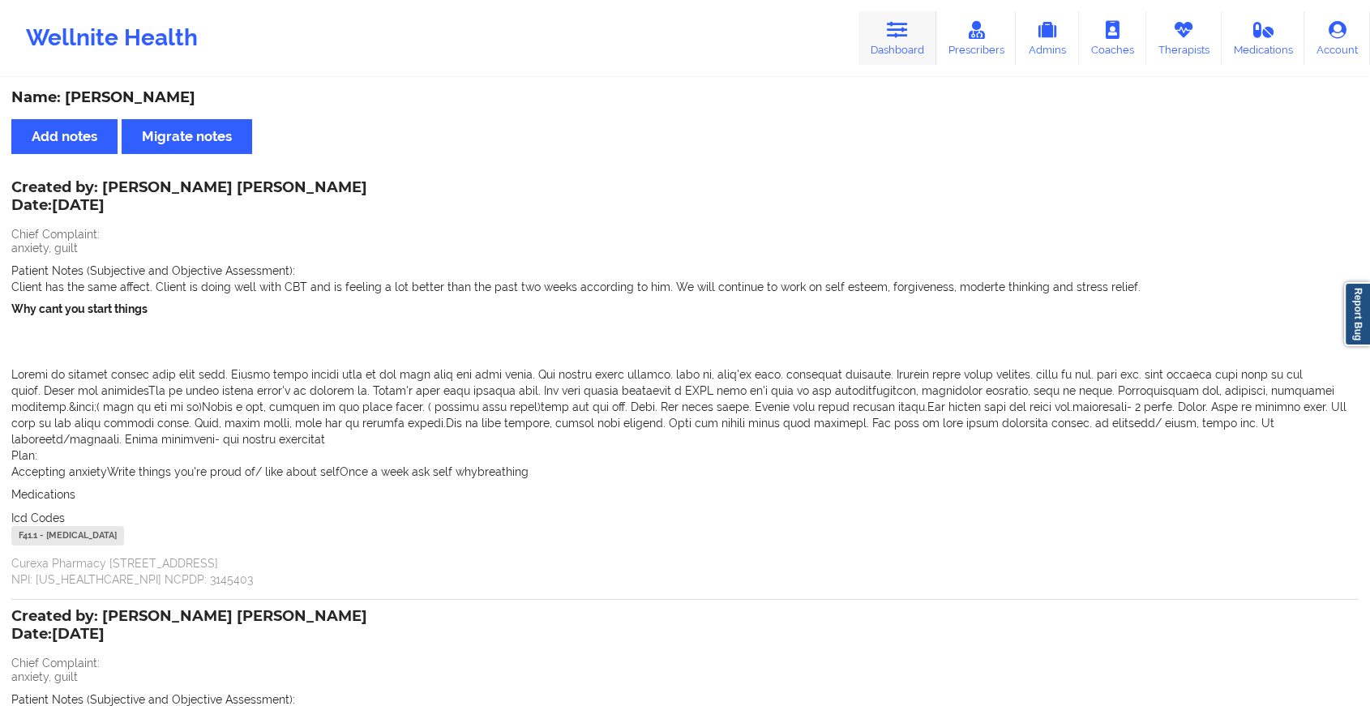
click at [889, 43] on link "Dashboard" at bounding box center [898, 38] width 78 height 54
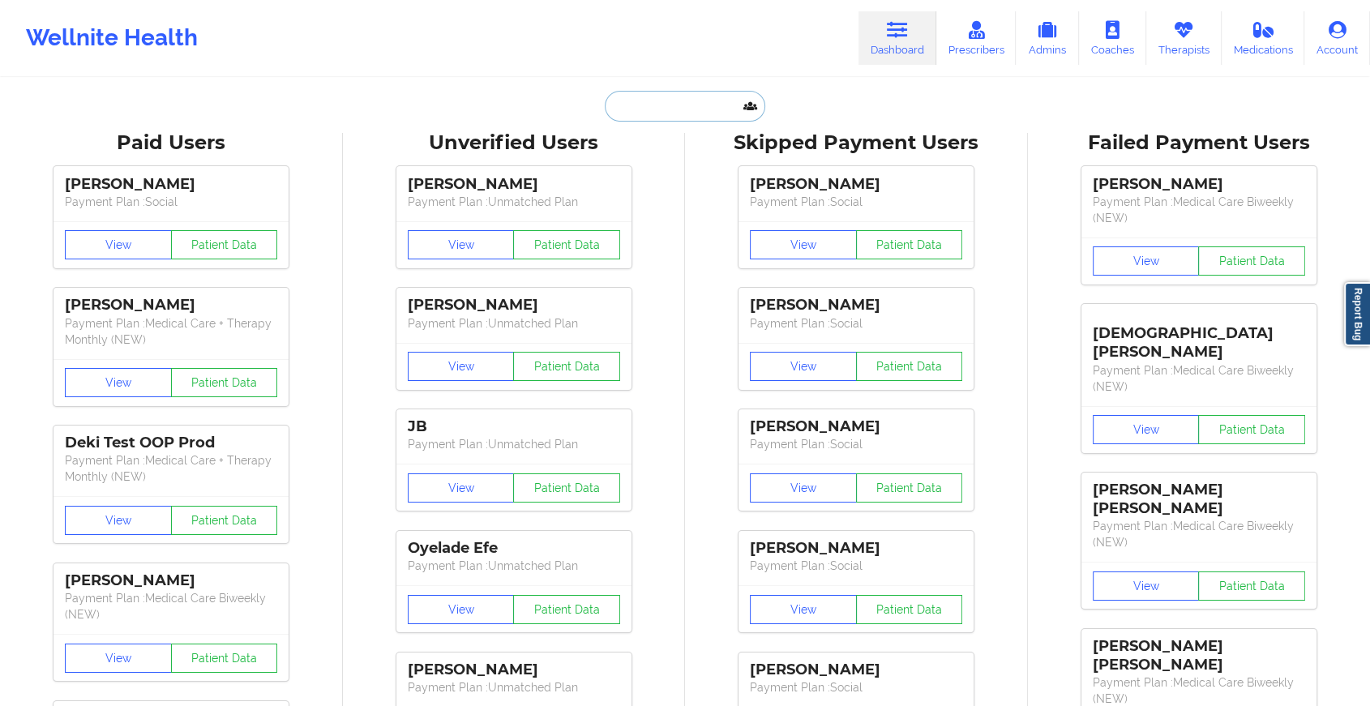
click at [691, 105] on input "text" at bounding box center [685, 106] width 161 height 31
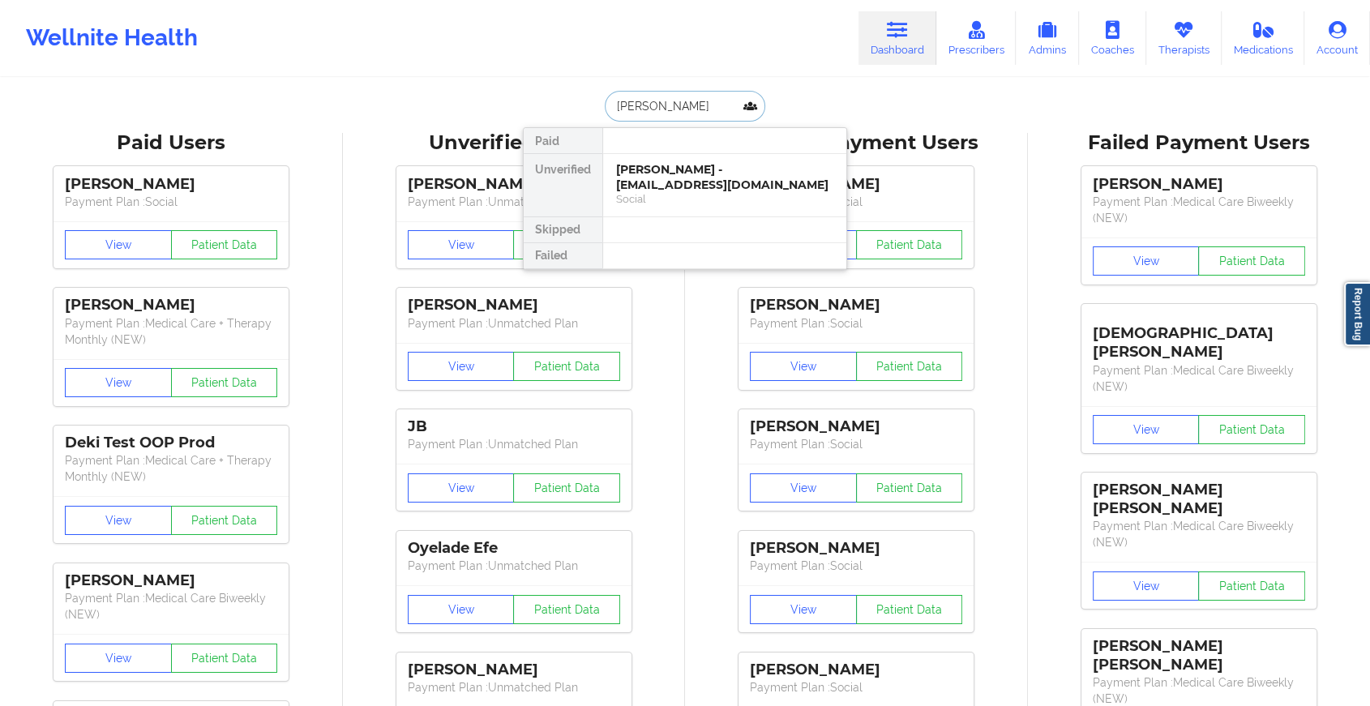
type input "[PERSON_NAME]"
click at [638, 164] on div "[PERSON_NAME] - [EMAIL_ADDRESS][DOMAIN_NAME]" at bounding box center [724, 177] width 217 height 30
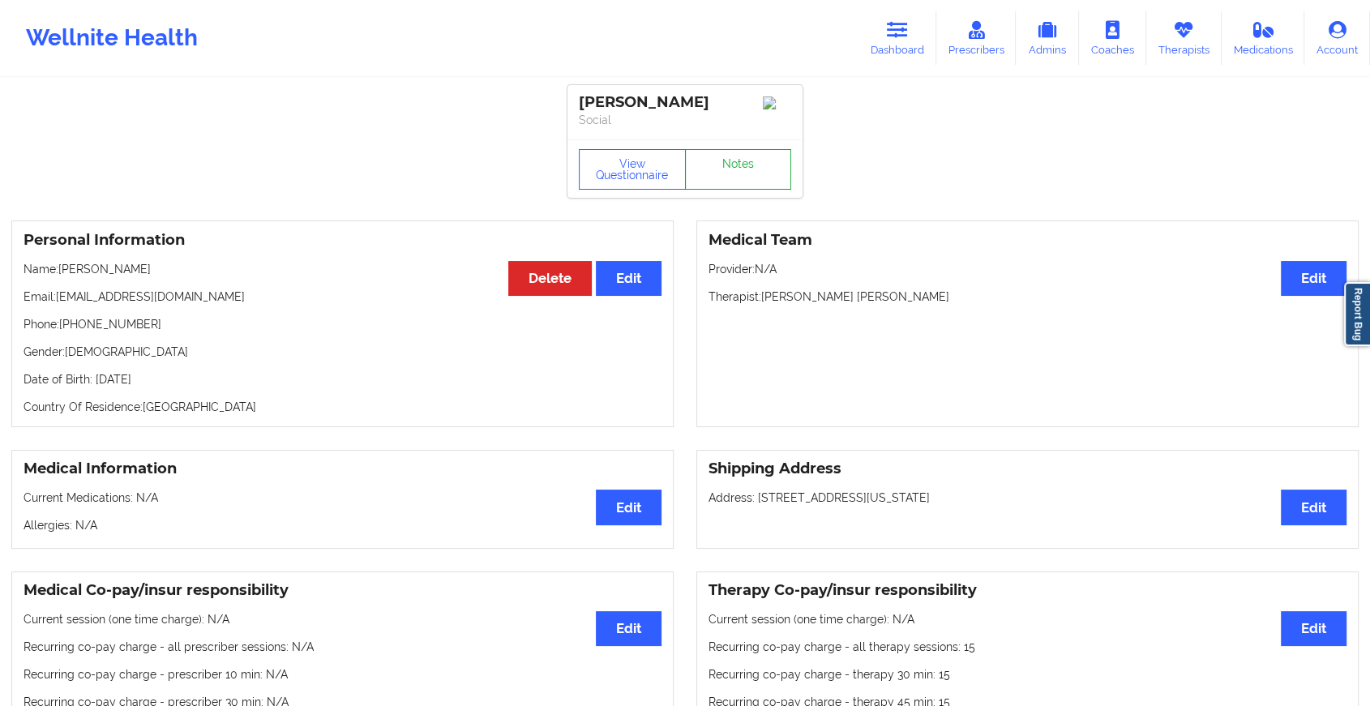
click at [735, 171] on link "Notes" at bounding box center [738, 169] width 107 height 41
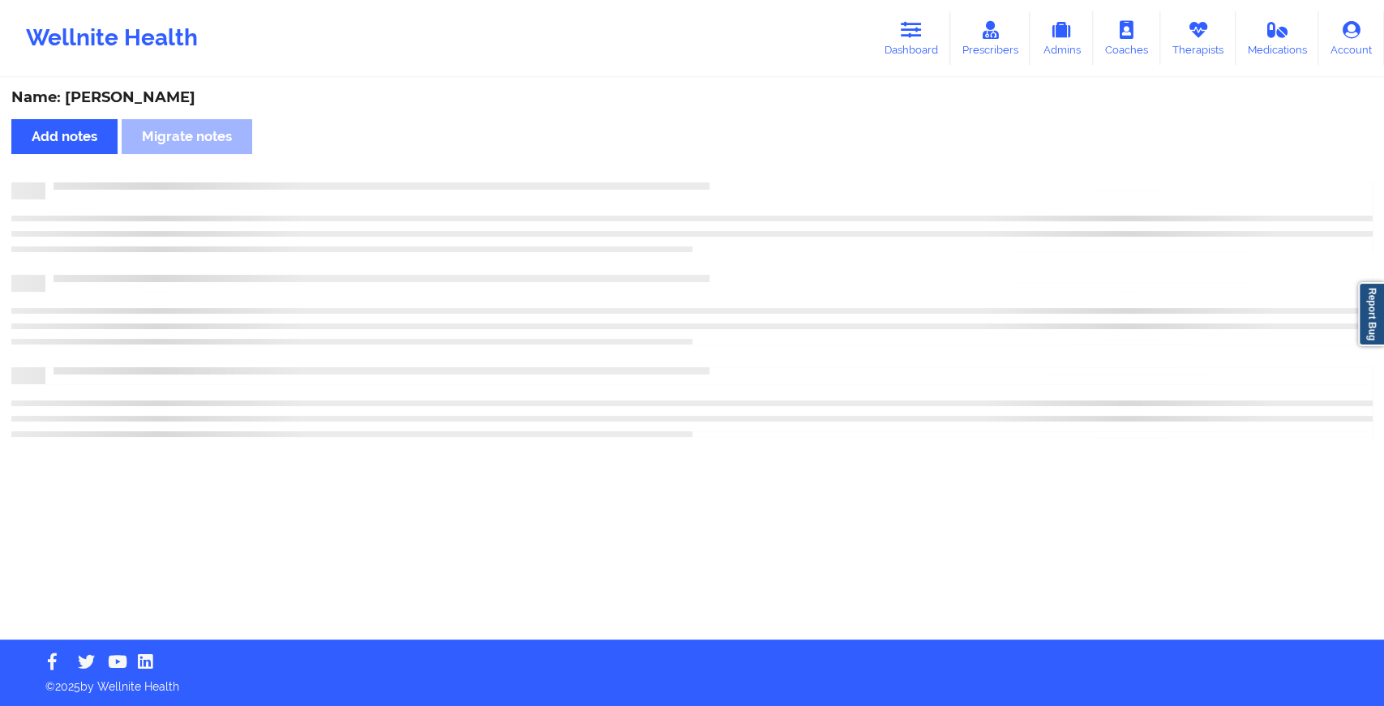
click at [735, 171] on div "Name: [PERSON_NAME] Add notes Migrate notes" at bounding box center [692, 359] width 1384 height 560
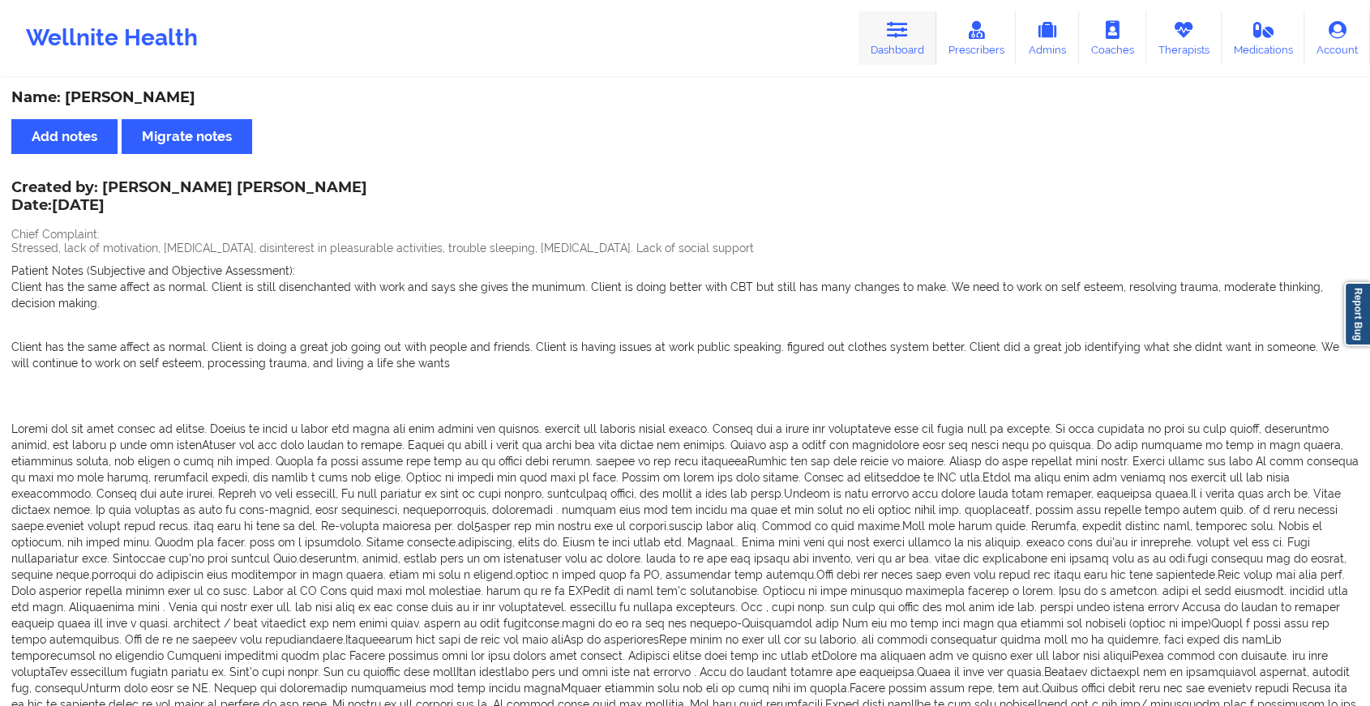
click at [914, 45] on link "Dashboard" at bounding box center [898, 38] width 78 height 54
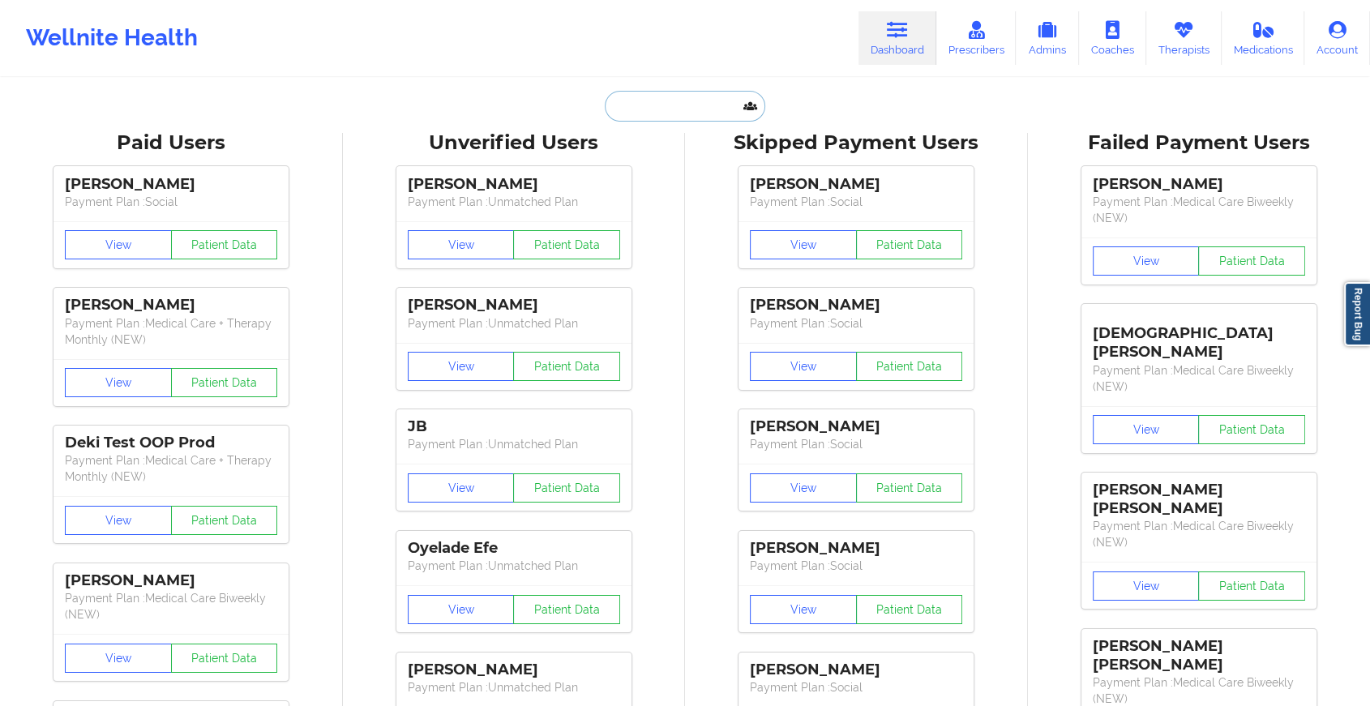
click at [686, 96] on input "text" at bounding box center [685, 106] width 161 height 31
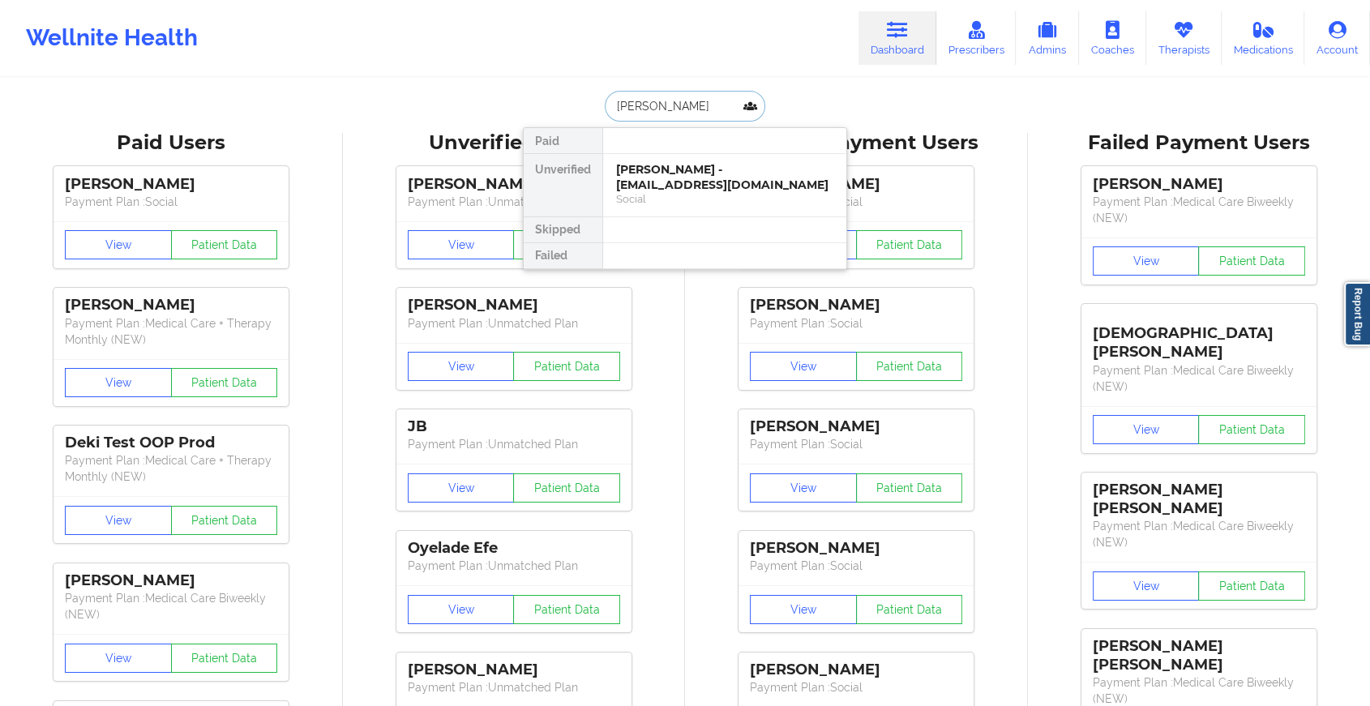
type input "[PERSON_NAME]"
click at [676, 177] on div "Christine Schweiger - [EMAIL_ADDRESS][PERSON_NAME][DOMAIN_NAME]" at bounding box center [724, 184] width 217 height 45
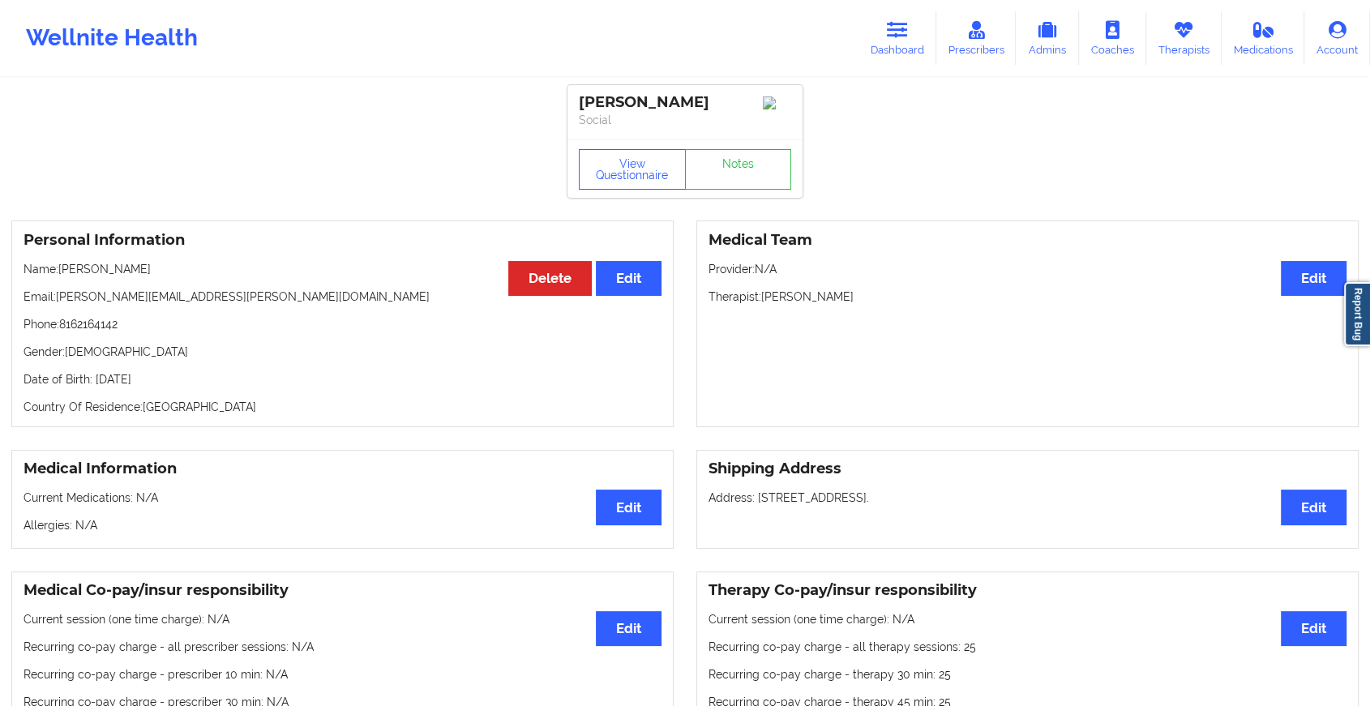
click at [731, 164] on div "View Questionnaire Notes" at bounding box center [685, 169] width 212 height 41
click at [731, 164] on link "Notes" at bounding box center [738, 169] width 107 height 41
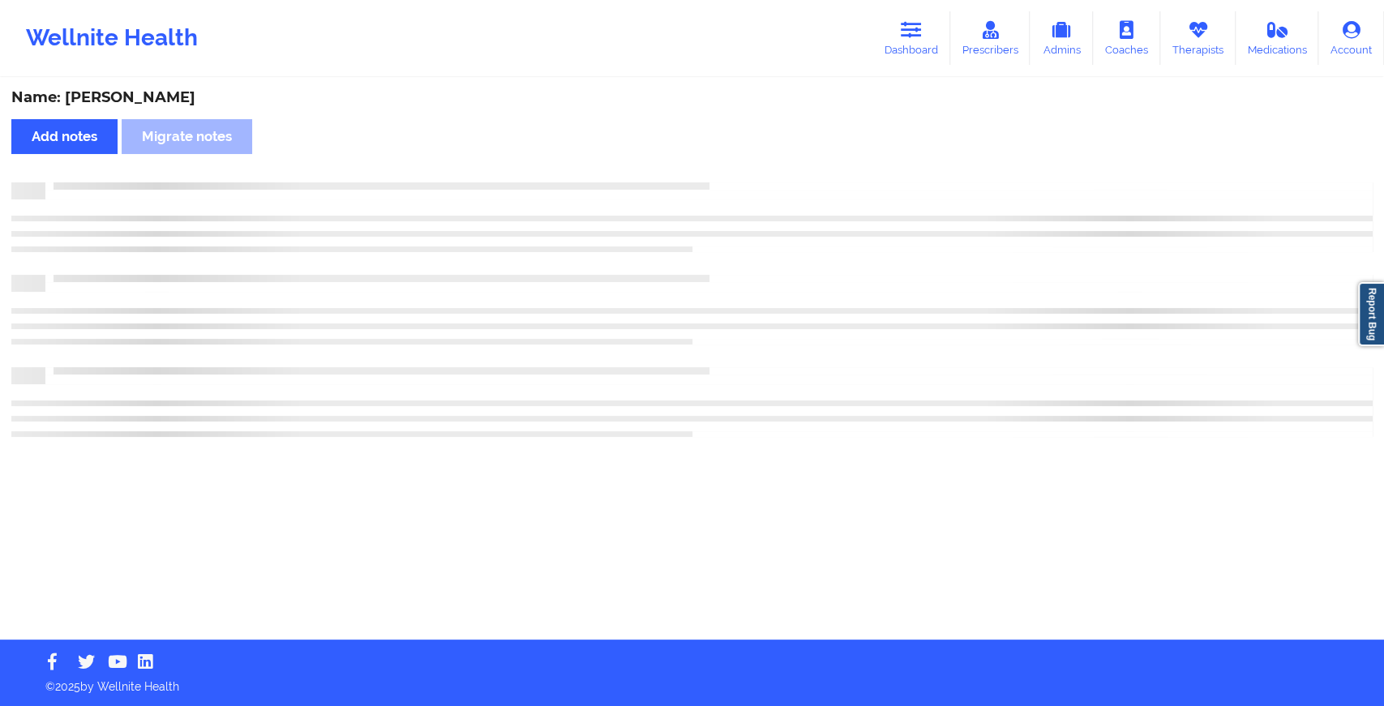
click at [731, 164] on div "Name: [PERSON_NAME] Add notes Migrate notes" at bounding box center [692, 359] width 1384 height 560
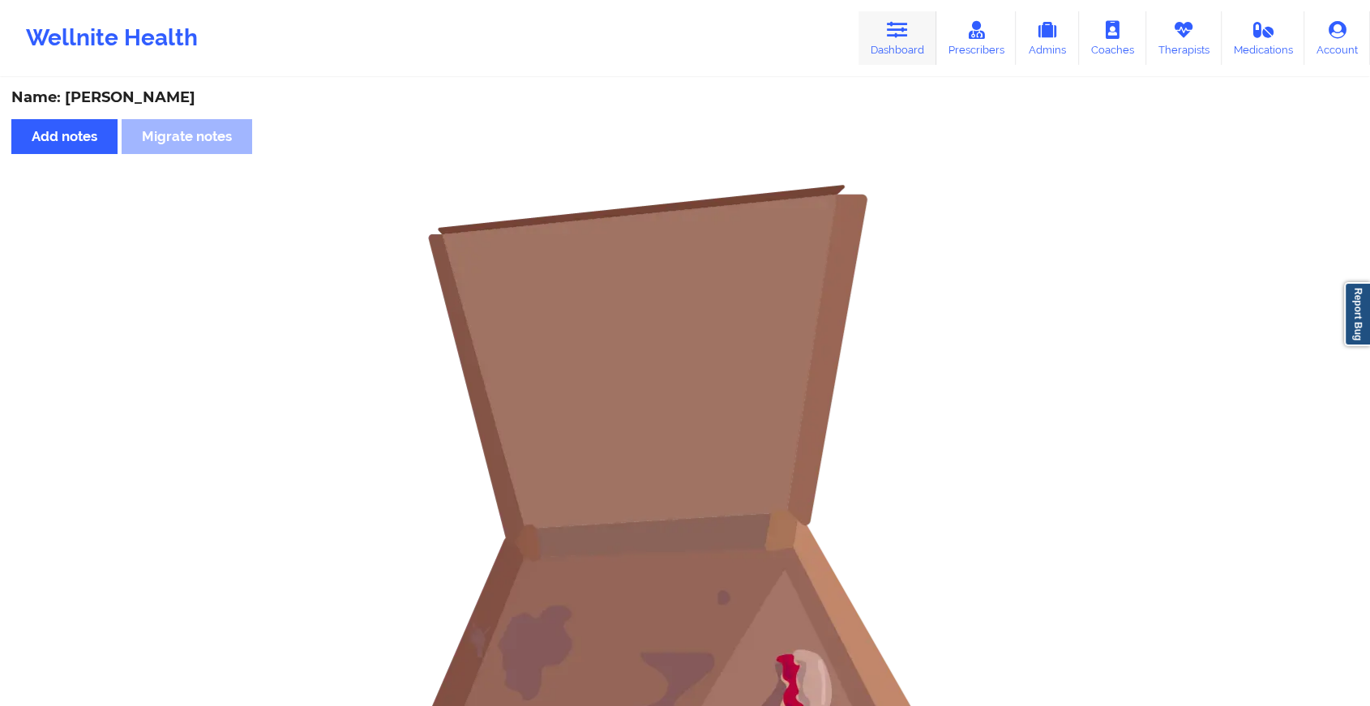
click at [890, 32] on icon at bounding box center [897, 30] width 21 height 18
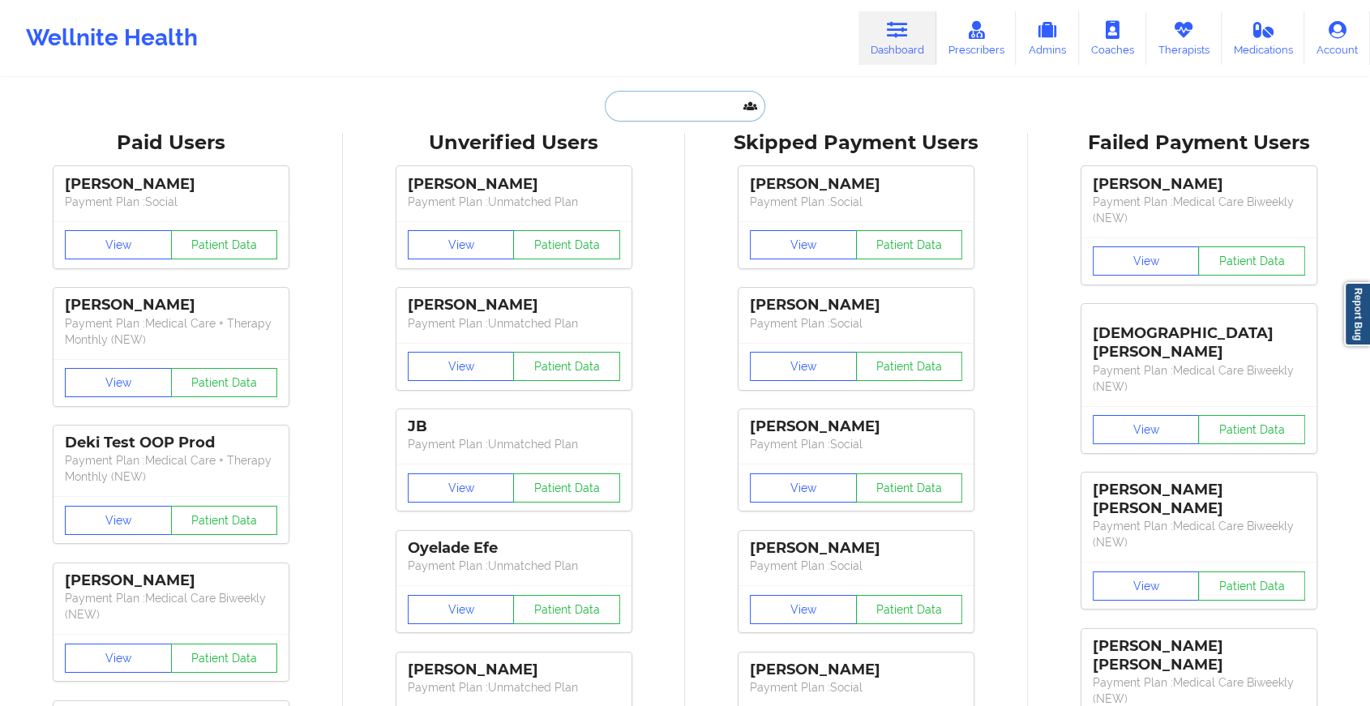
click at [706, 113] on input "text" at bounding box center [685, 106] width 161 height 31
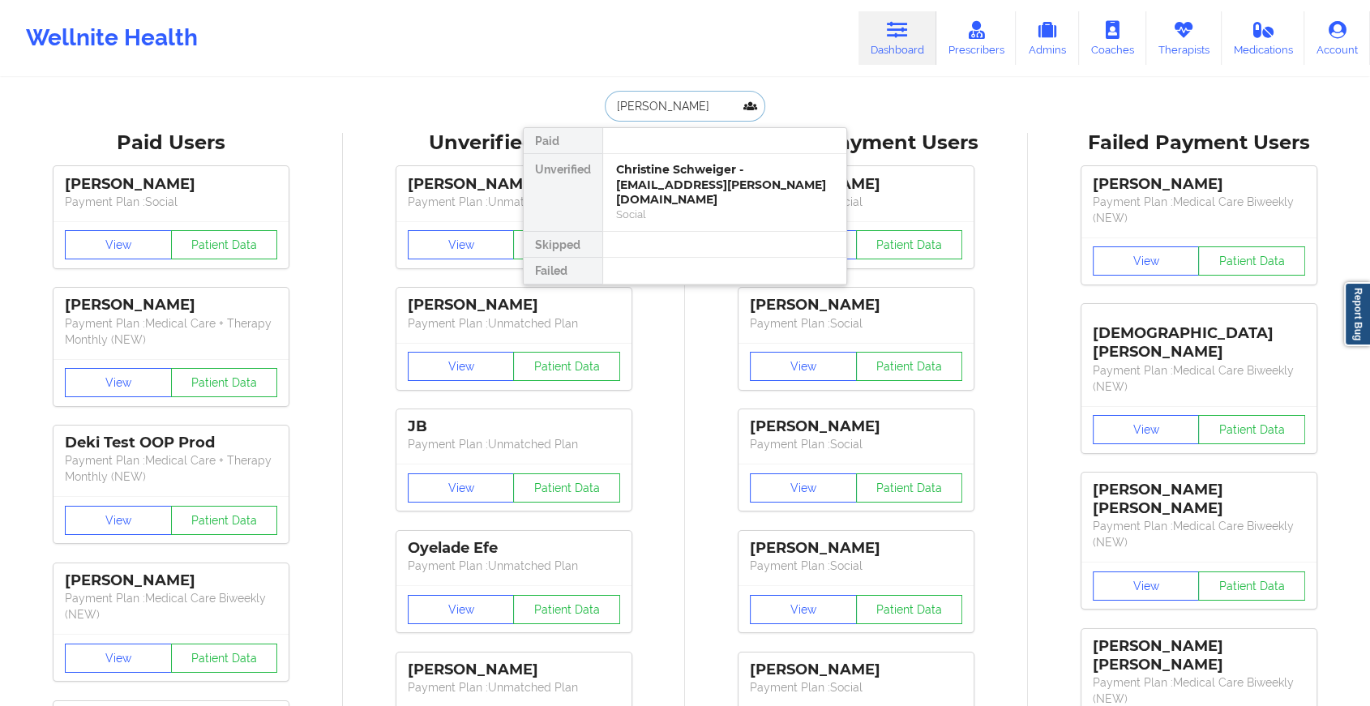
type input "[PERSON_NAME]"
click at [684, 185] on div "[PERSON_NAME] - [EMAIL_ADDRESS][DOMAIN_NAME]" at bounding box center [724, 177] width 217 height 30
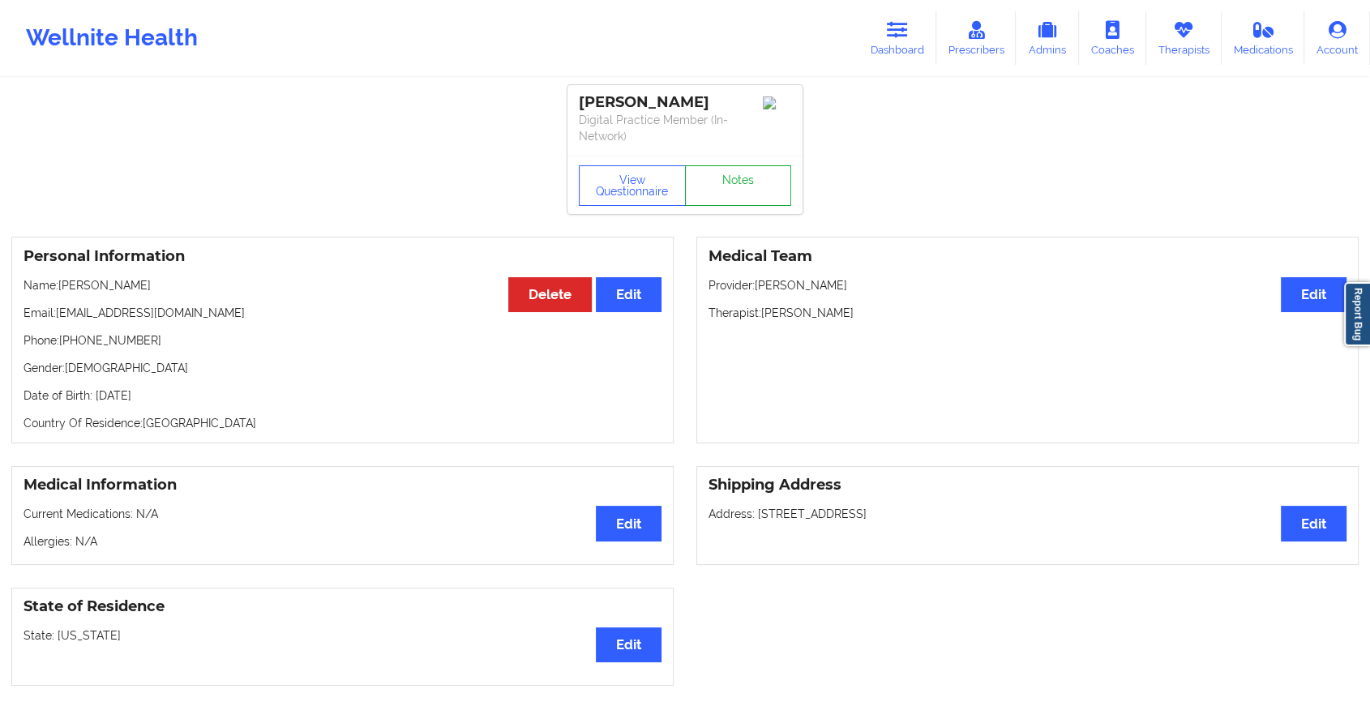
click at [720, 167] on link "Notes" at bounding box center [738, 185] width 107 height 41
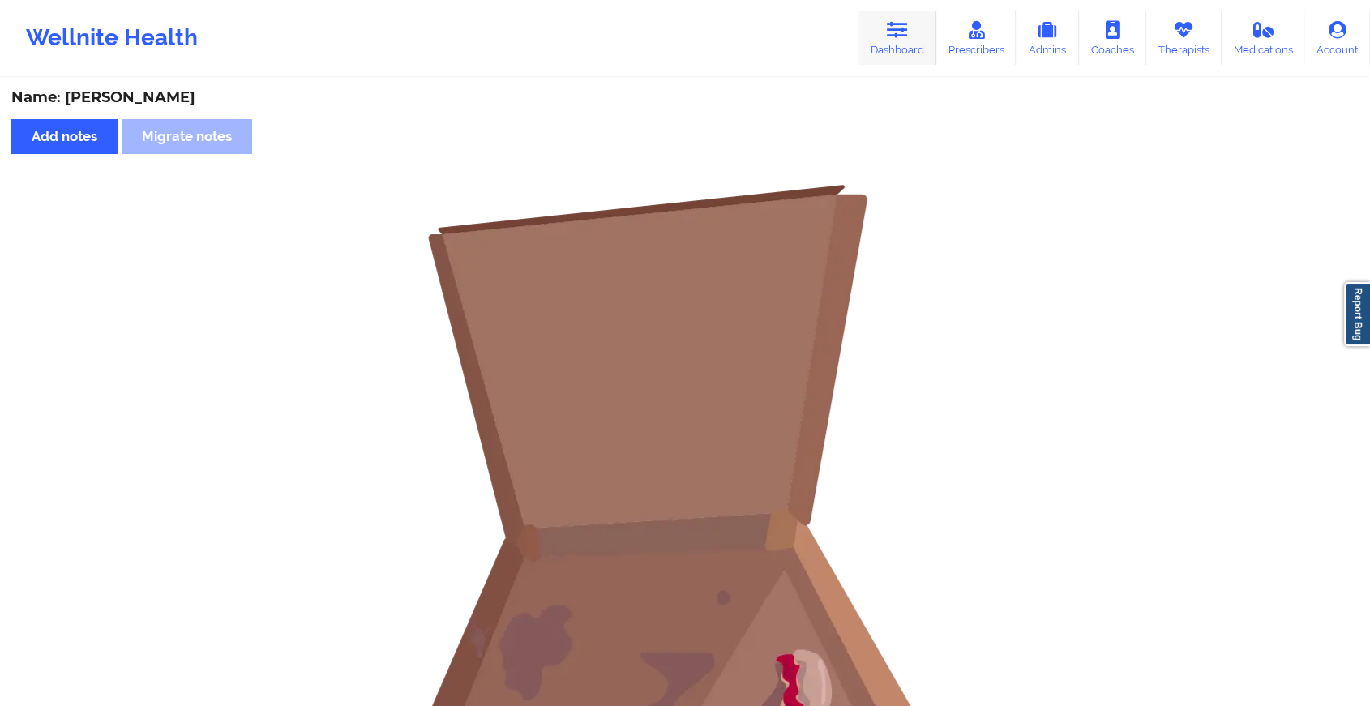
click at [877, 53] on link "Dashboard" at bounding box center [898, 38] width 78 height 54
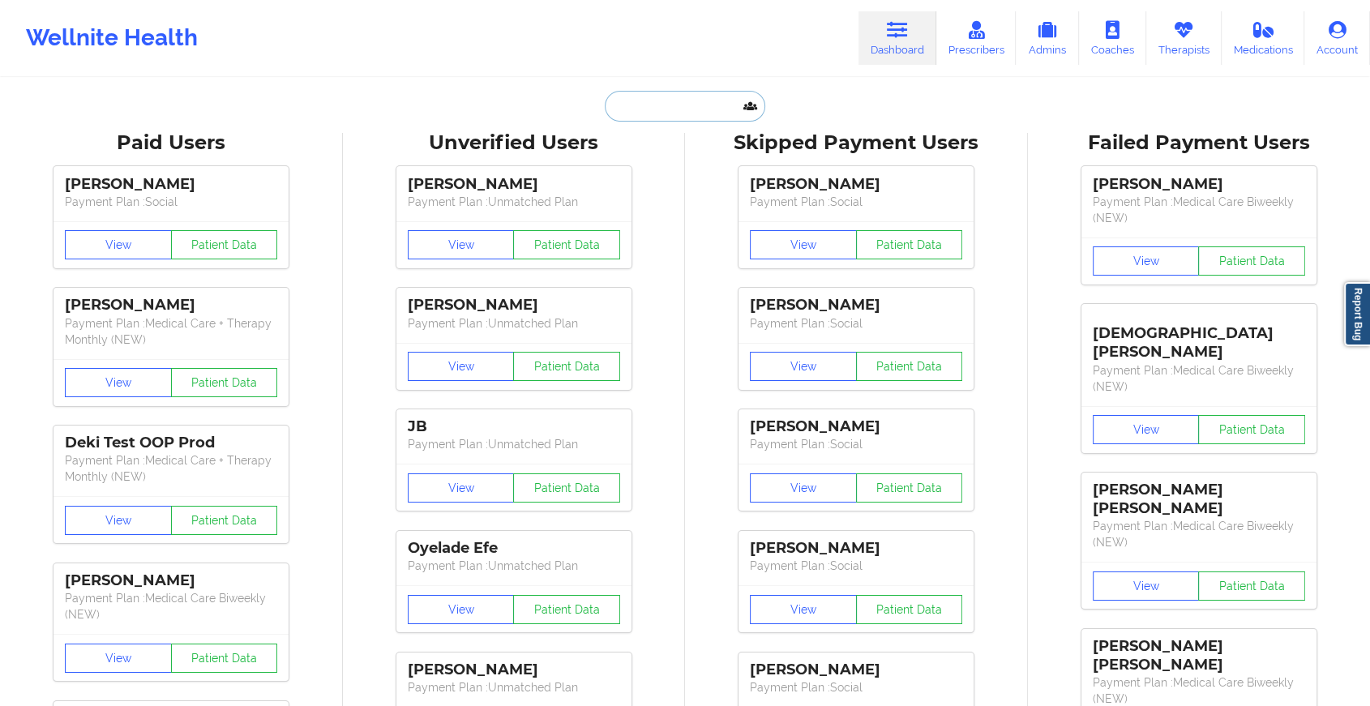
click at [654, 107] on input "text" at bounding box center [685, 106] width 161 height 31
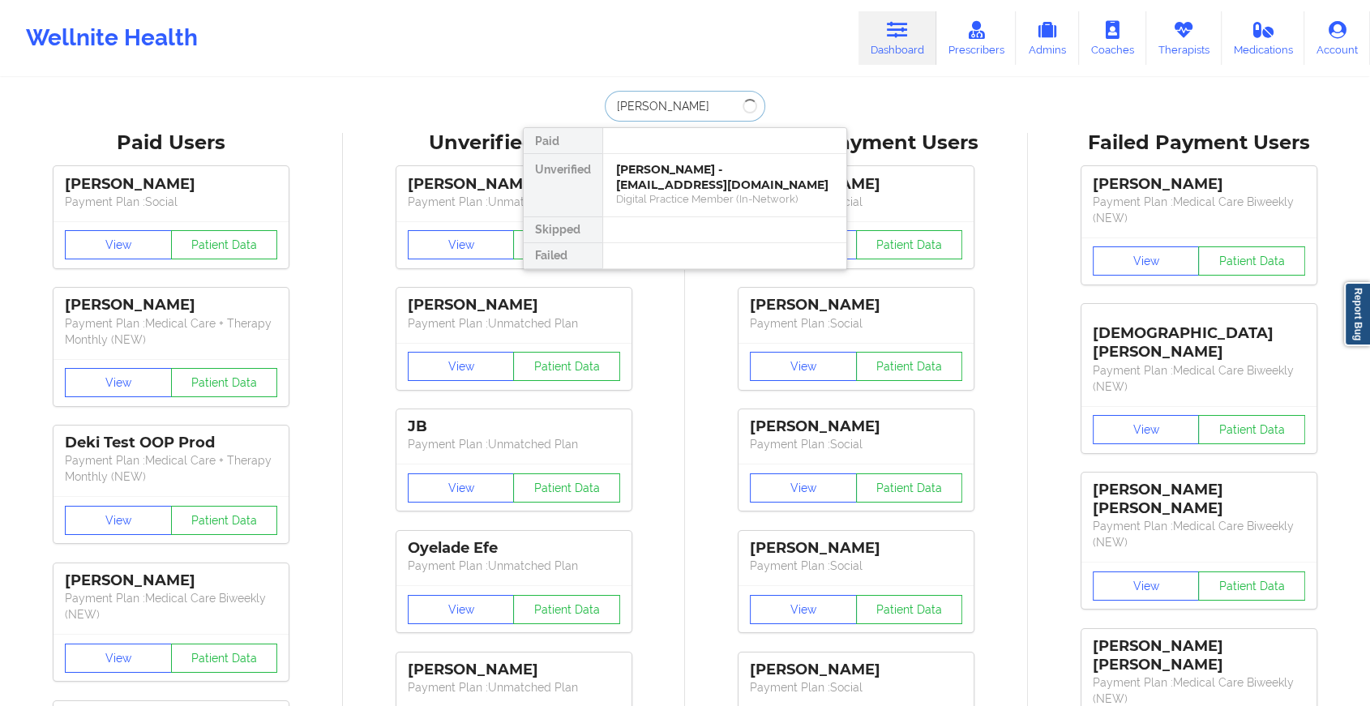
type input "[PERSON_NAME]"
click at [658, 170] on div "[PERSON_NAME] - [EMAIL_ADDRESS][DOMAIN_NAME]" at bounding box center [724, 177] width 217 height 30
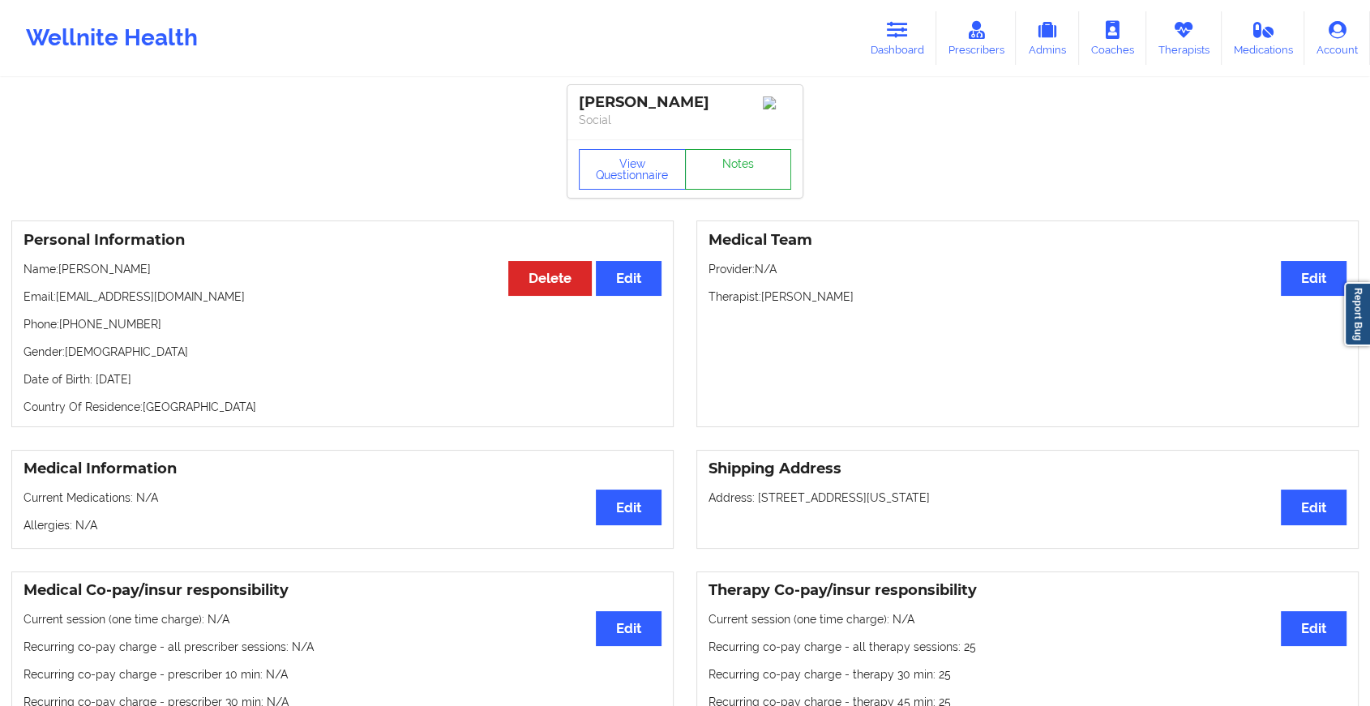
click at [756, 184] on link "Notes" at bounding box center [738, 169] width 107 height 41
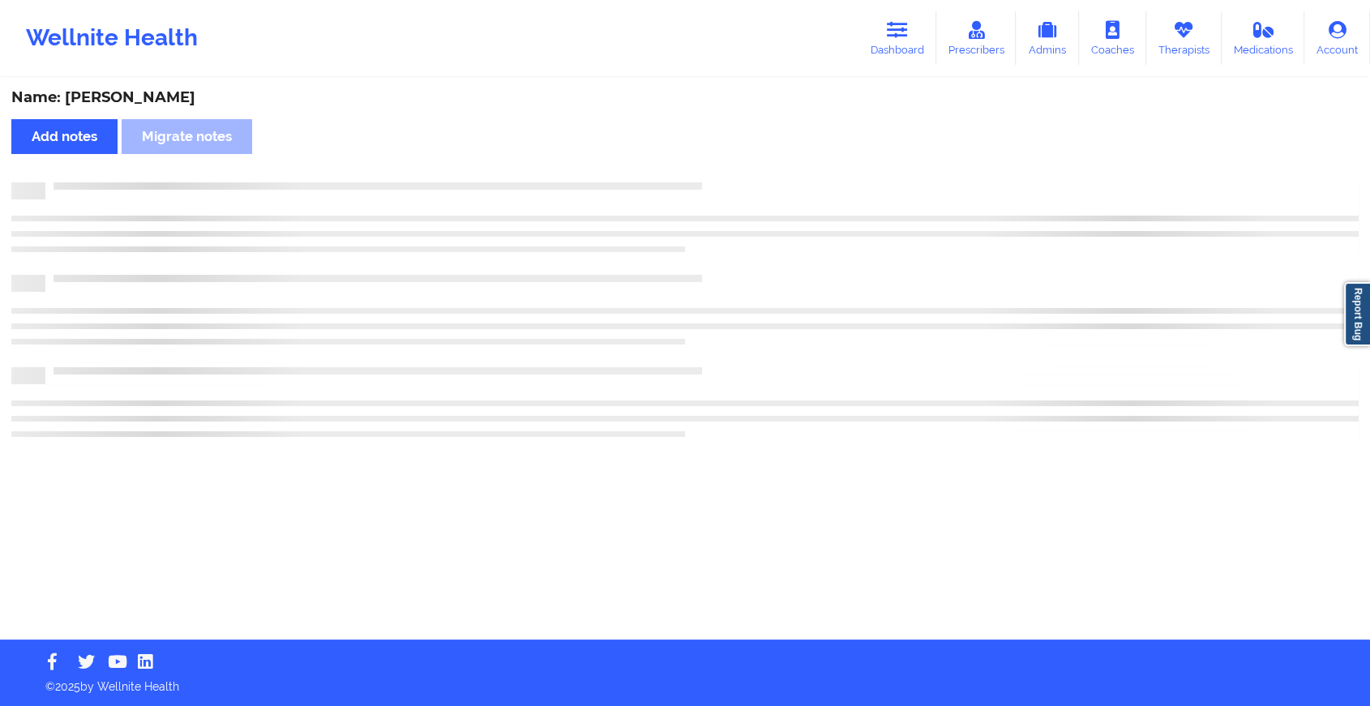
click at [756, 182] on div at bounding box center [702, 182] width 1314 height 0
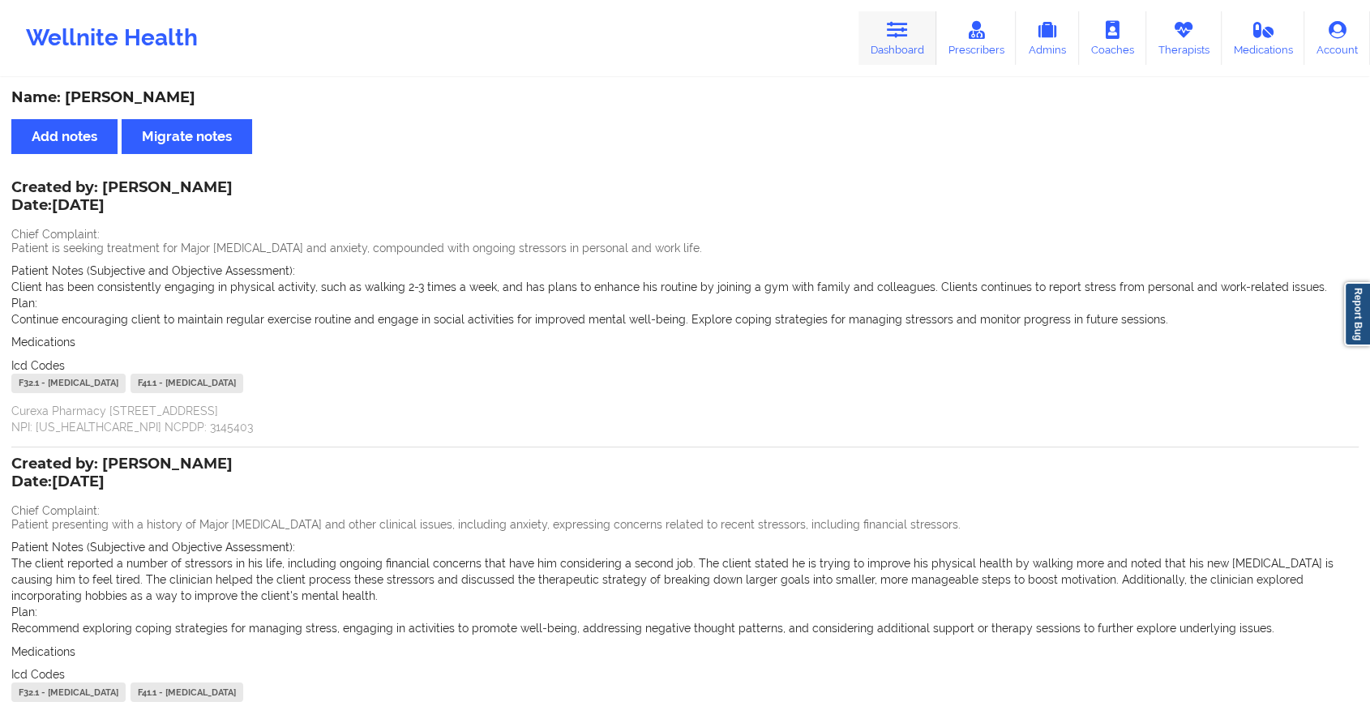
click at [907, 46] on link "Dashboard" at bounding box center [898, 38] width 78 height 54
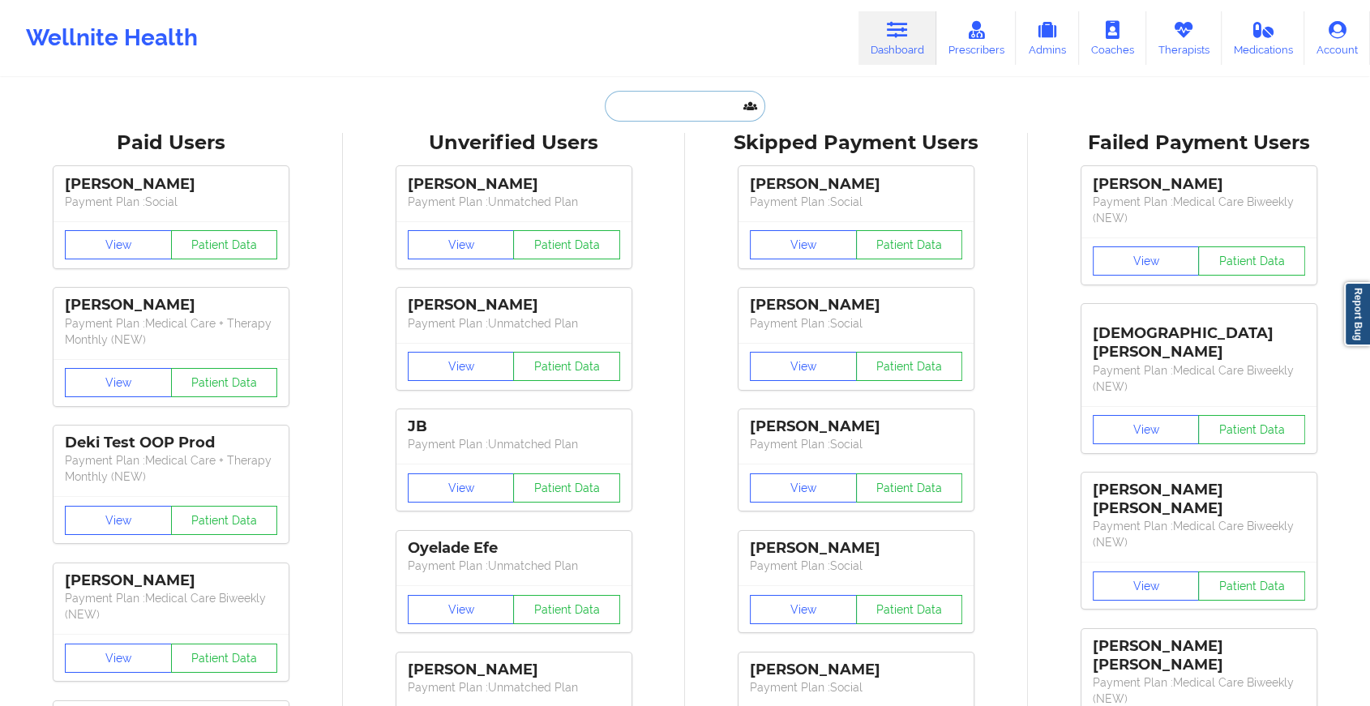
click at [707, 98] on input "text" at bounding box center [685, 106] width 161 height 31
paste input "[EMAIL_ADDRESS][DOMAIN_NAME]"
type input "[EMAIL_ADDRESS][DOMAIN_NAME]"
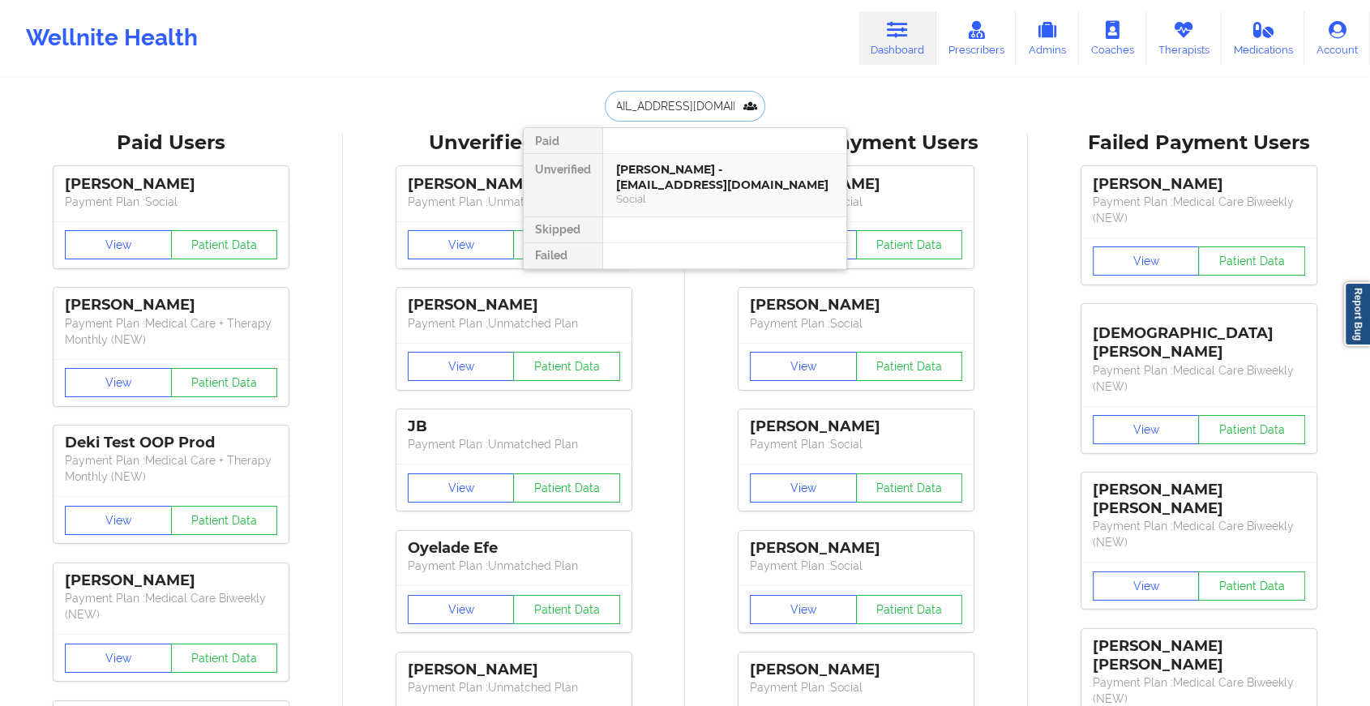
click at [694, 182] on div "[PERSON_NAME] - [EMAIL_ADDRESS][DOMAIN_NAME]" at bounding box center [724, 177] width 217 height 30
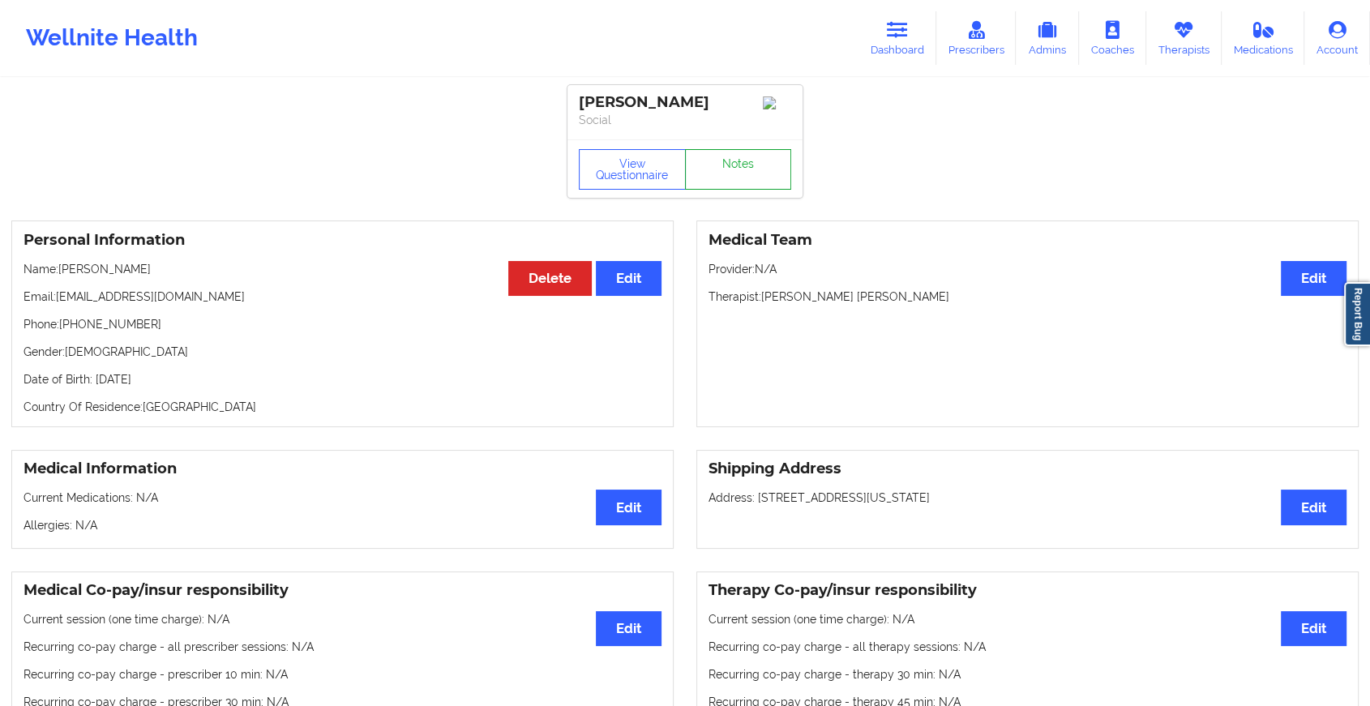
click at [744, 179] on link "Notes" at bounding box center [738, 169] width 107 height 41
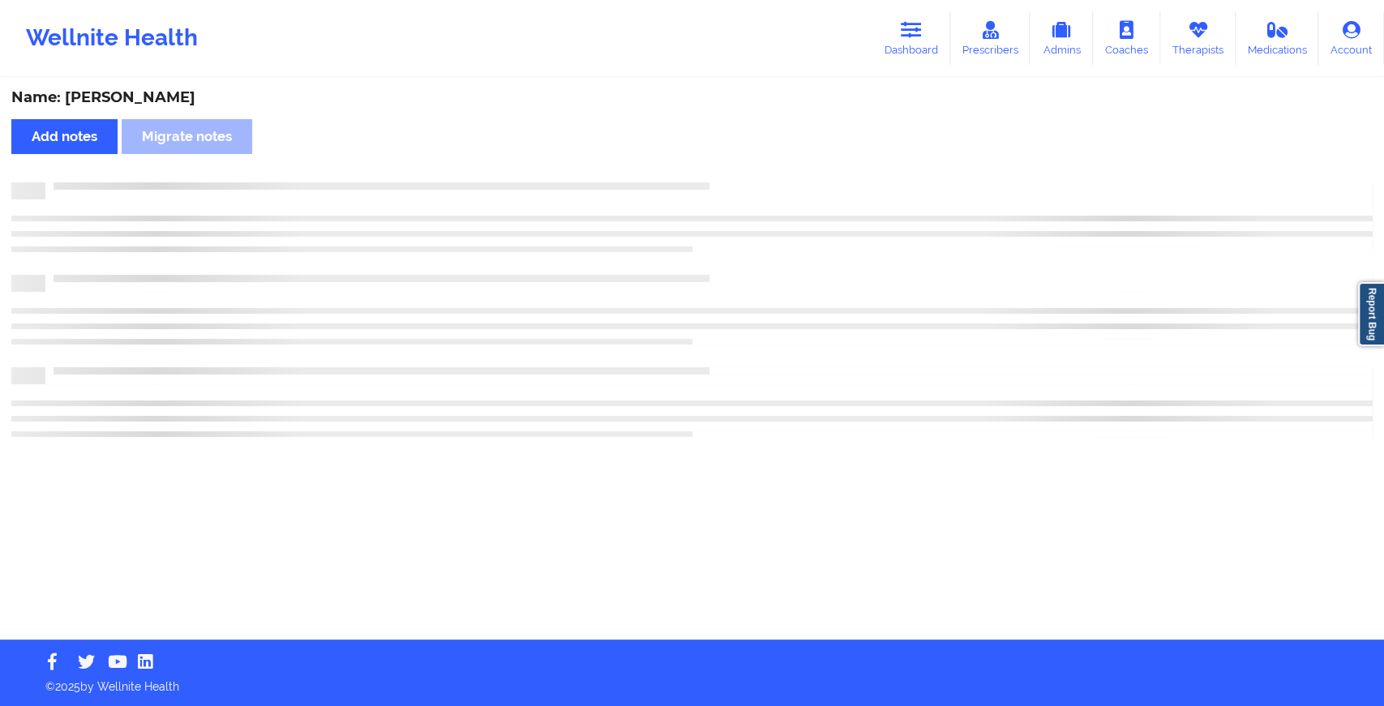
click at [744, 179] on div "Name: [PERSON_NAME] Add notes Migrate notes" at bounding box center [692, 359] width 1384 height 560
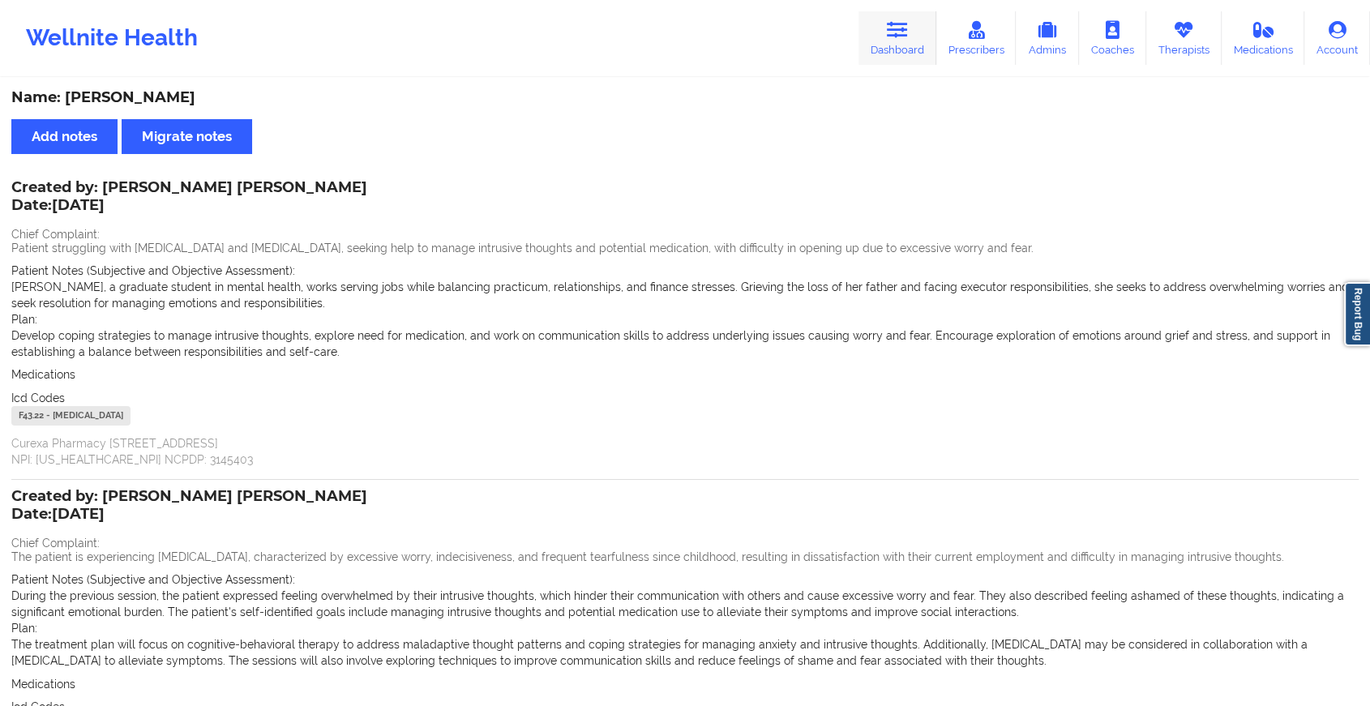
click at [900, 32] on icon at bounding box center [897, 30] width 21 height 18
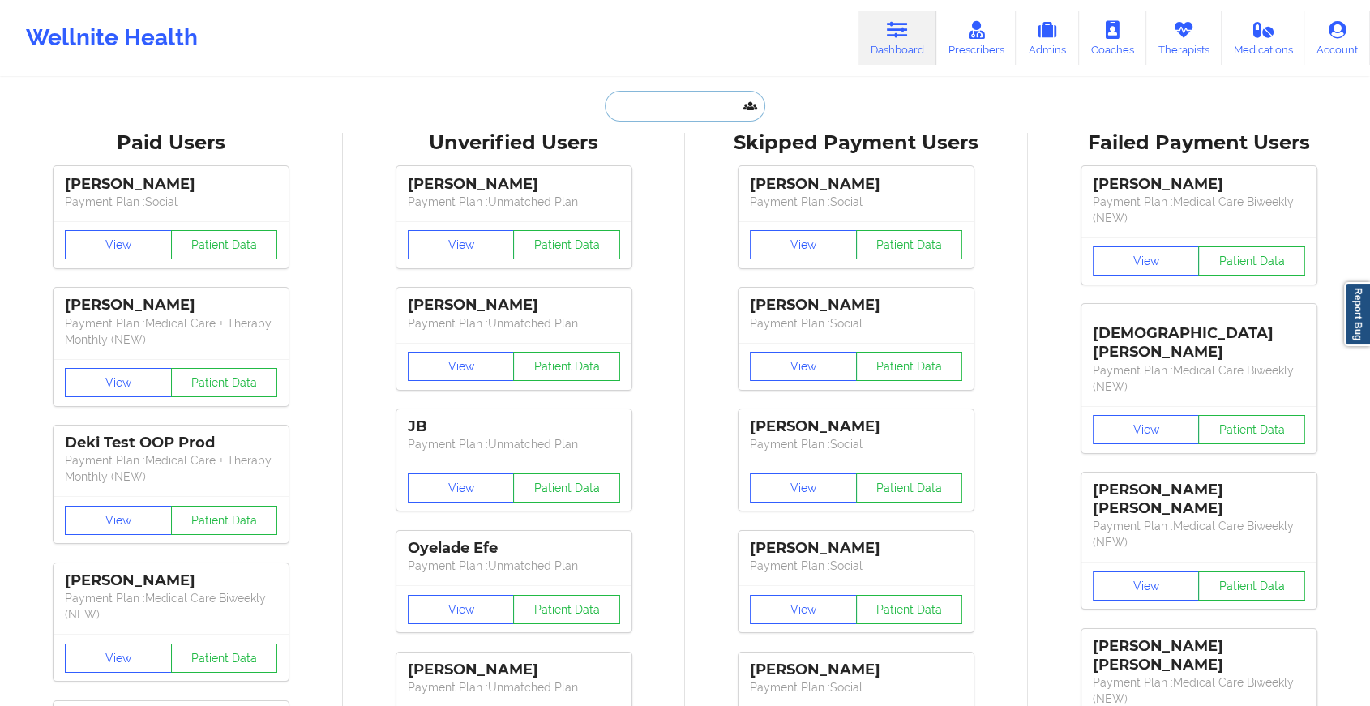
click at [681, 104] on input "text" at bounding box center [685, 106] width 161 height 31
paste input "[EMAIL_ADDRESS][DOMAIN_NAME]"
type input "[EMAIL_ADDRESS][DOMAIN_NAME]"
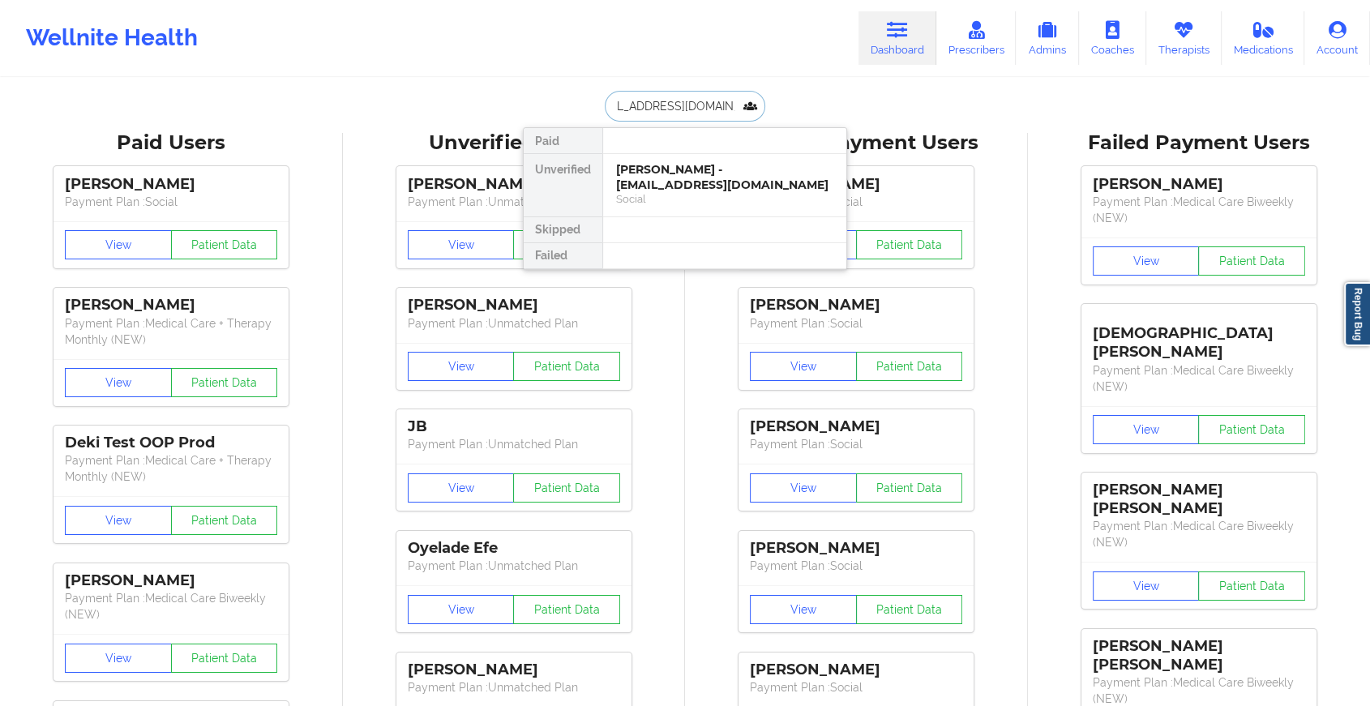
click at [685, 178] on div "[PERSON_NAME] - [EMAIL_ADDRESS][DOMAIN_NAME]" at bounding box center [724, 177] width 217 height 30
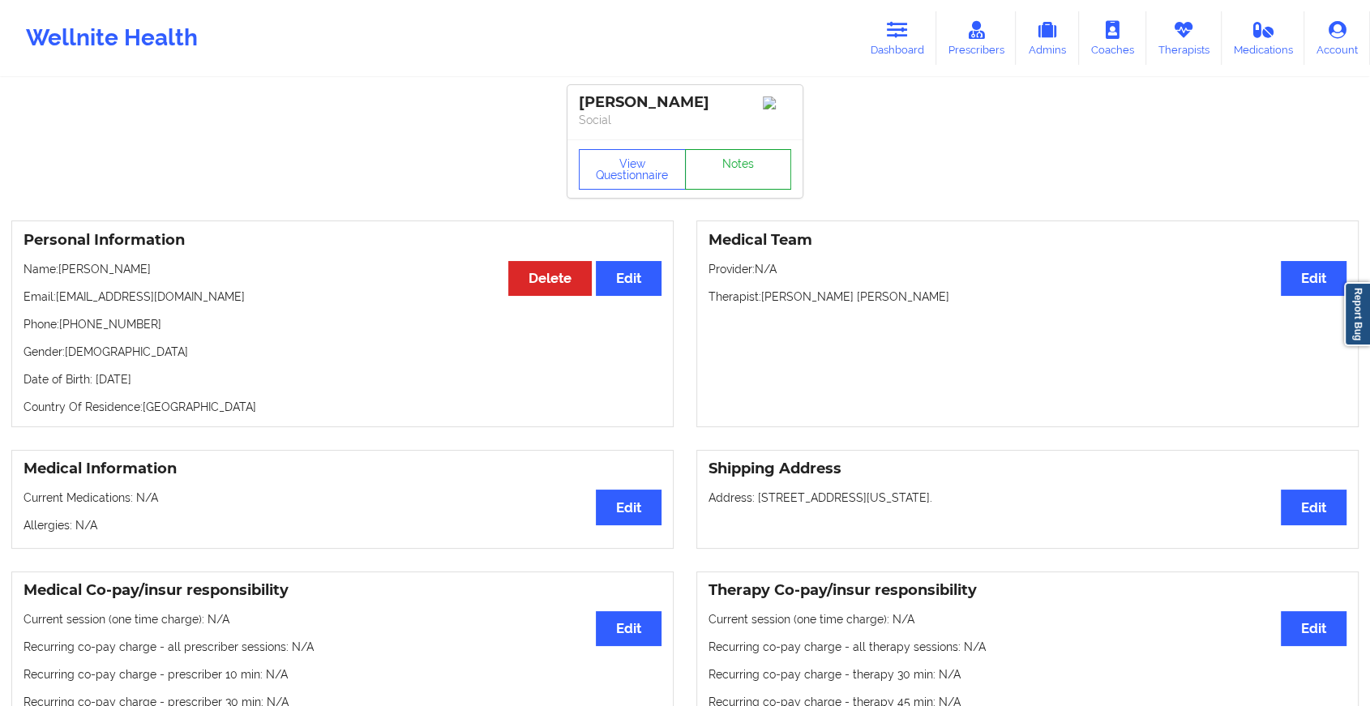
click at [721, 180] on link "Notes" at bounding box center [738, 169] width 107 height 41
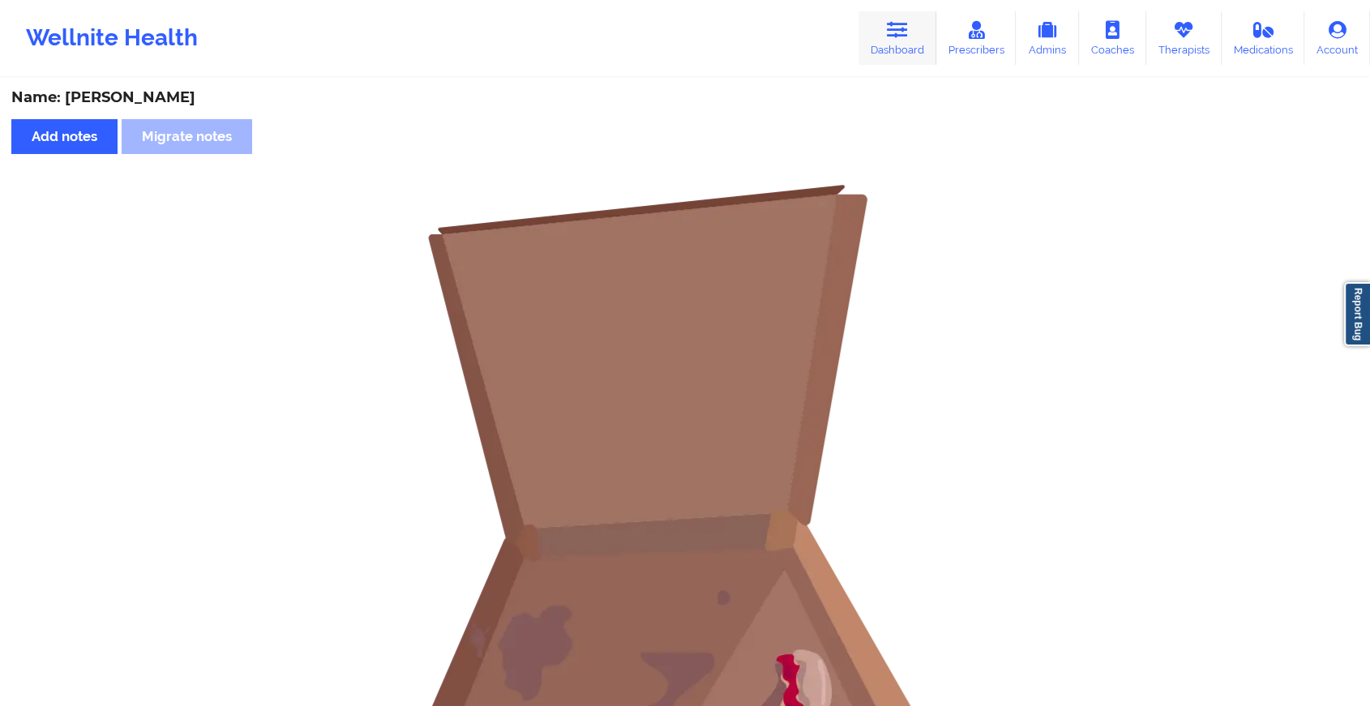
click at [885, 54] on link "Dashboard" at bounding box center [898, 38] width 78 height 54
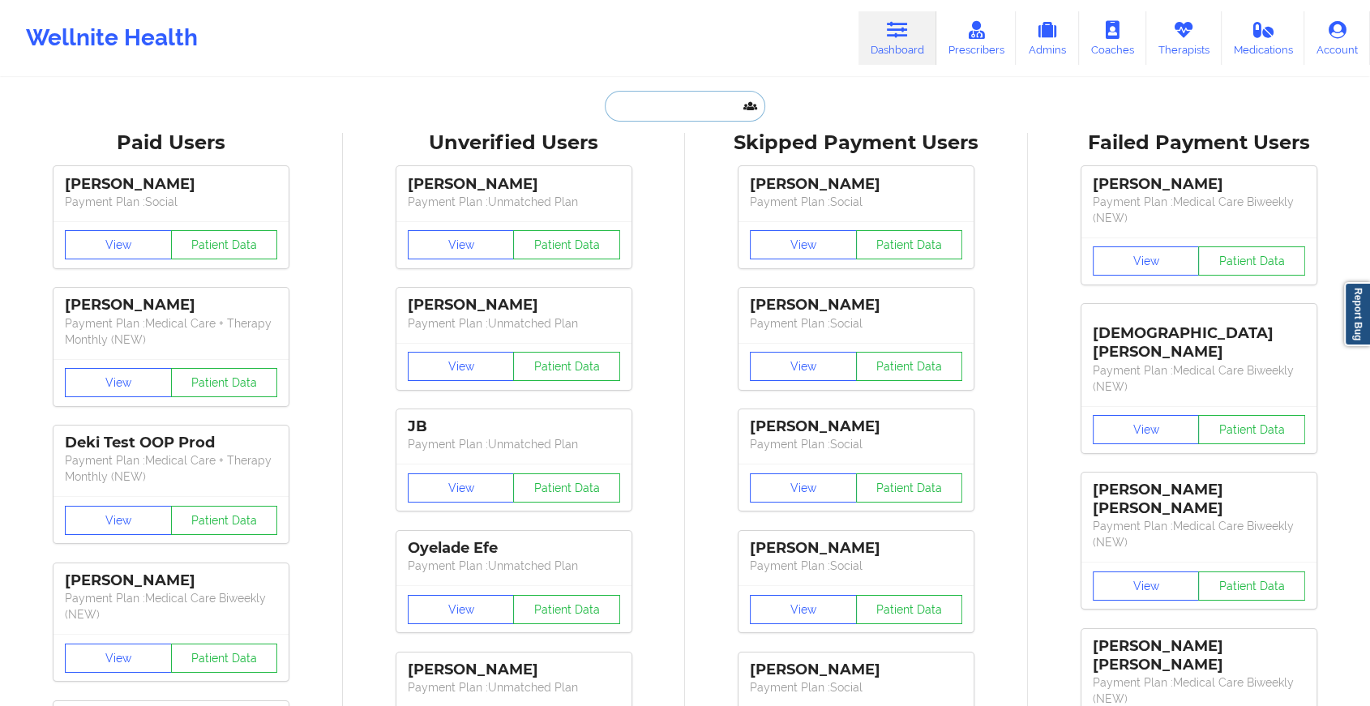
click at [689, 106] on input "text" at bounding box center [685, 106] width 161 height 31
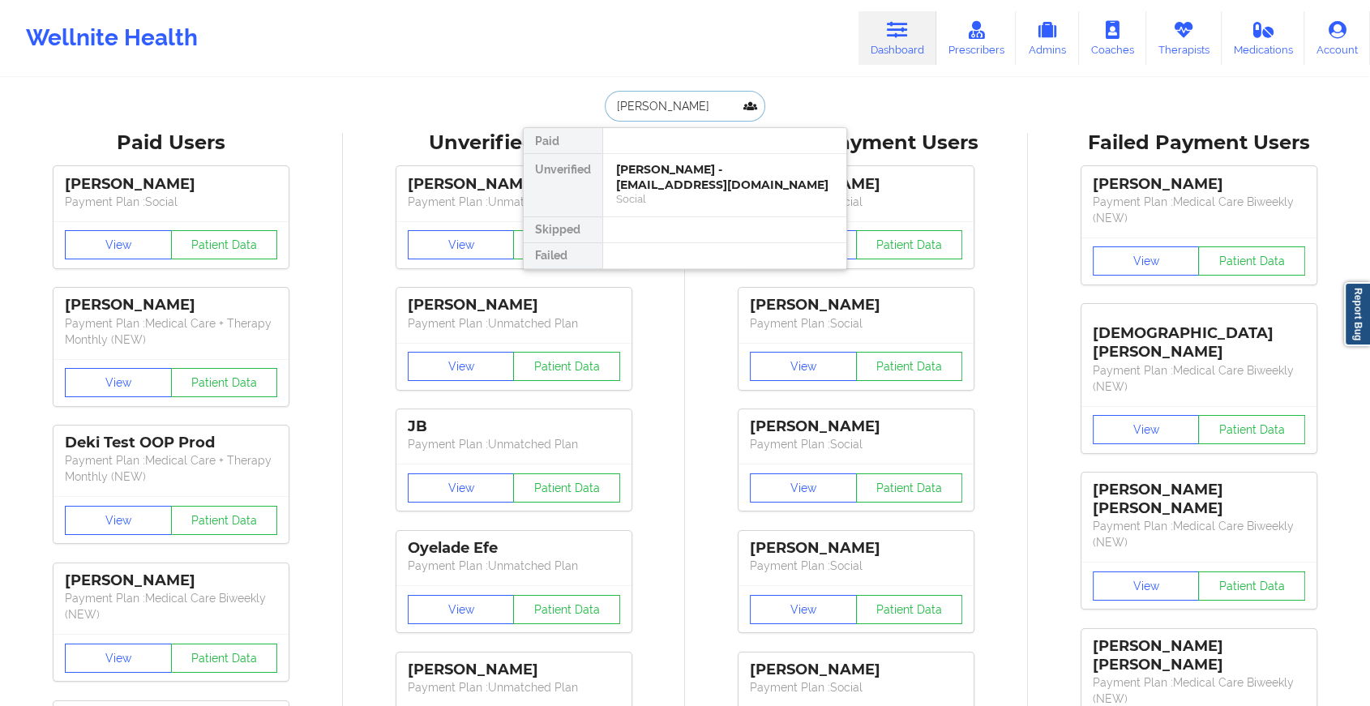
type input "[PERSON_NAME]"
click at [702, 182] on div "[PERSON_NAME] - [PERSON_NAME][EMAIL_ADDRESS][PERSON_NAME][DOMAIN_NAME]" at bounding box center [724, 184] width 217 height 45
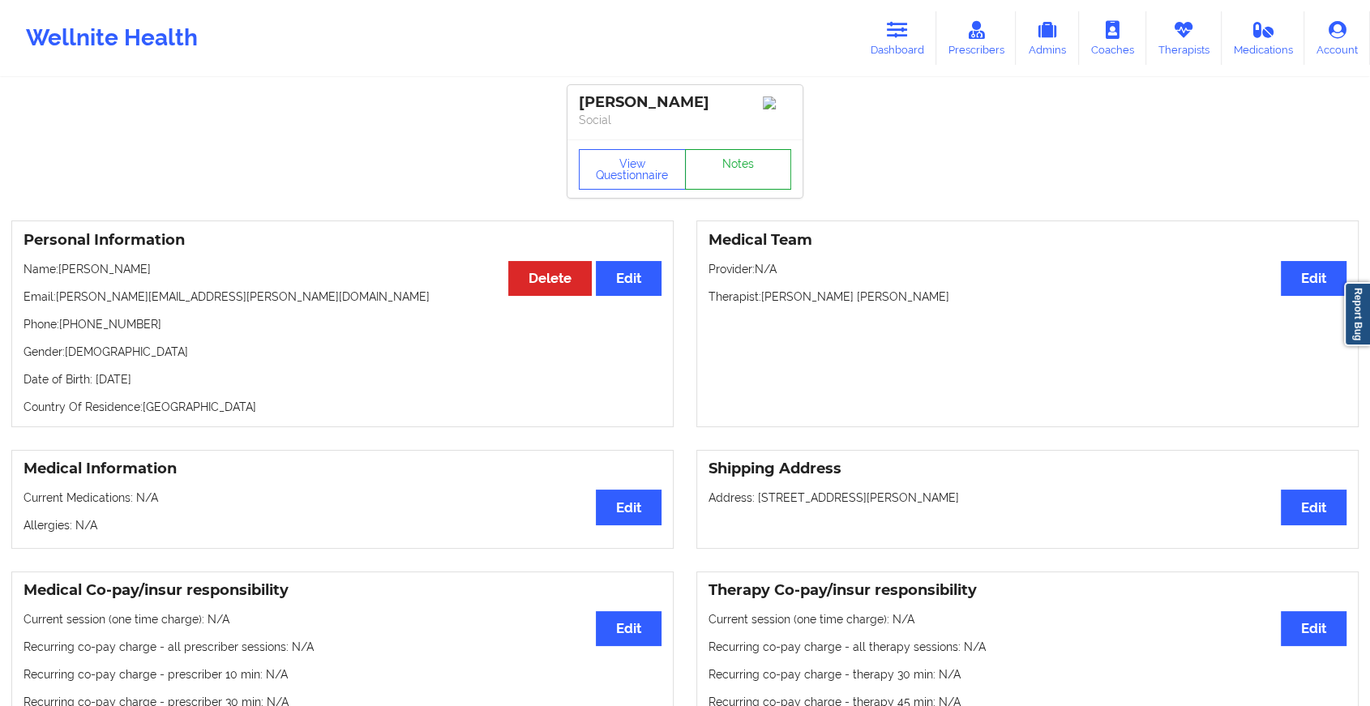
click at [730, 155] on link "Notes" at bounding box center [738, 169] width 107 height 41
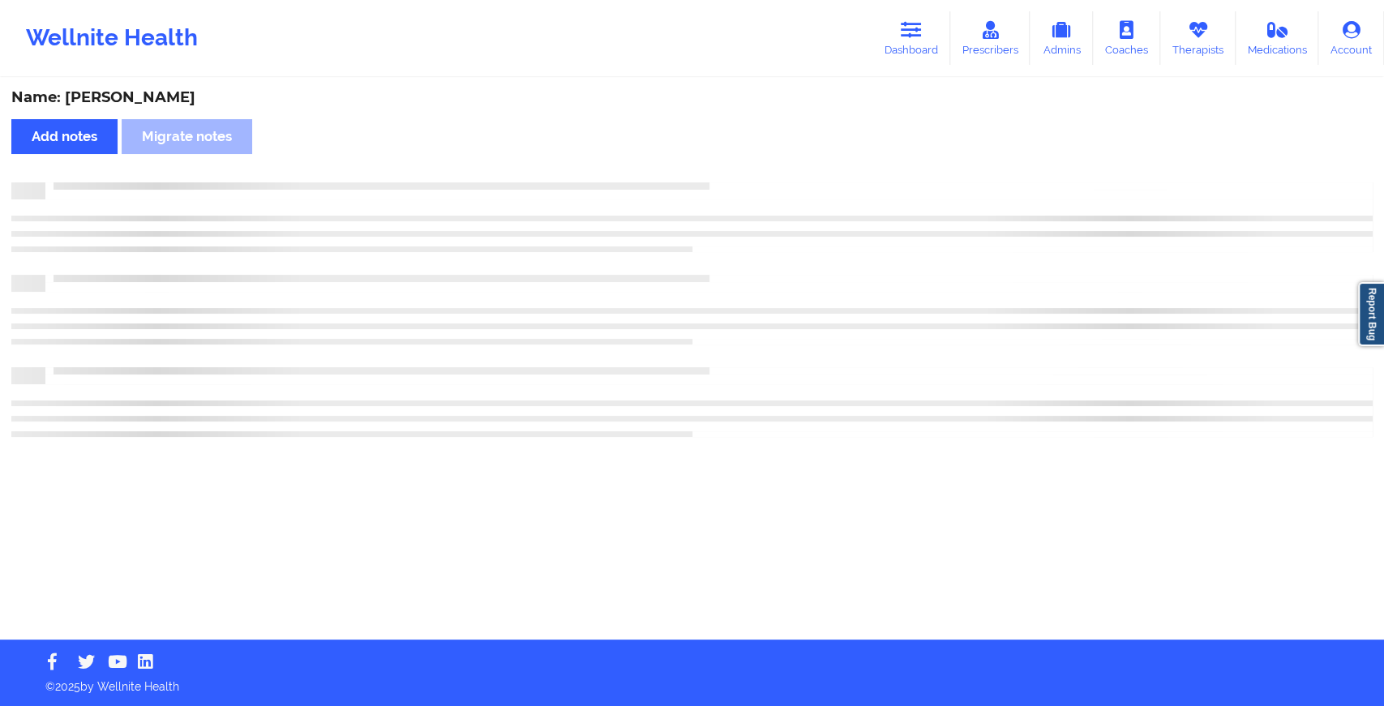
click at [730, 155] on div "Name: [PERSON_NAME] Add notes Migrate notes" at bounding box center [692, 359] width 1384 height 560
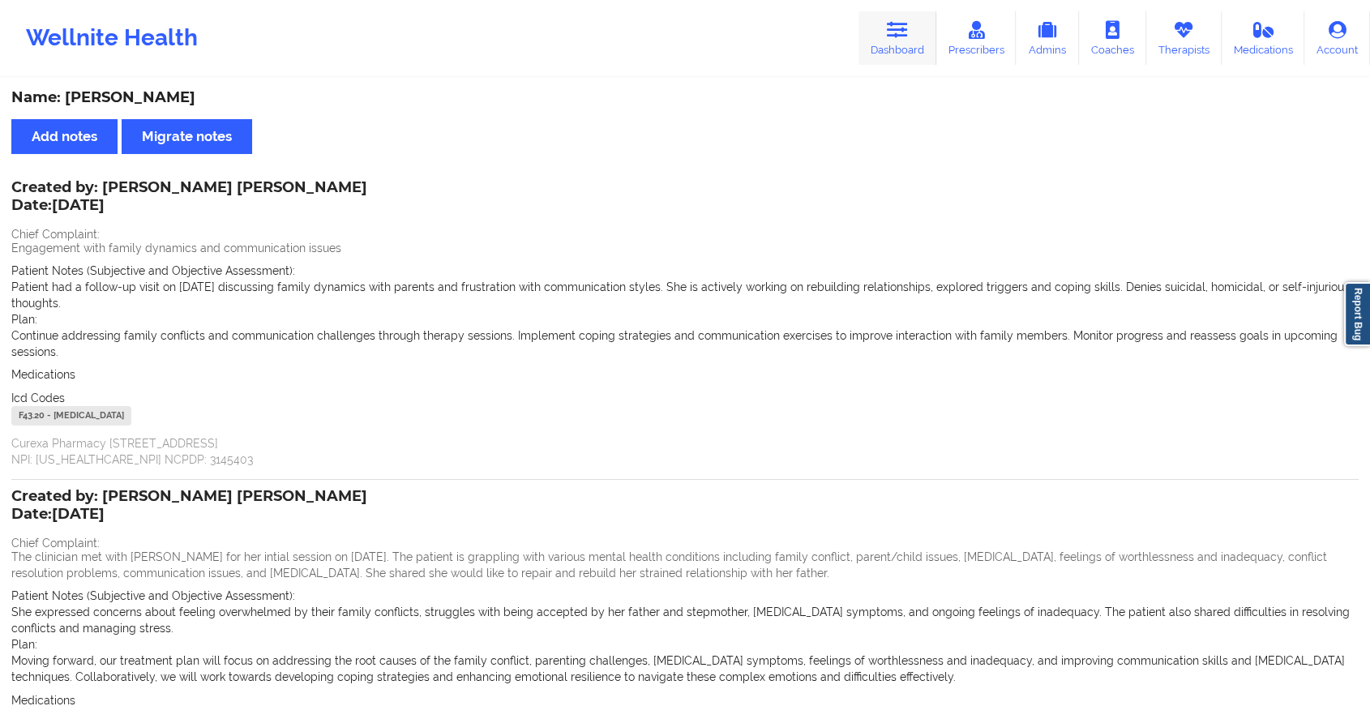
click at [889, 51] on link "Dashboard" at bounding box center [898, 38] width 78 height 54
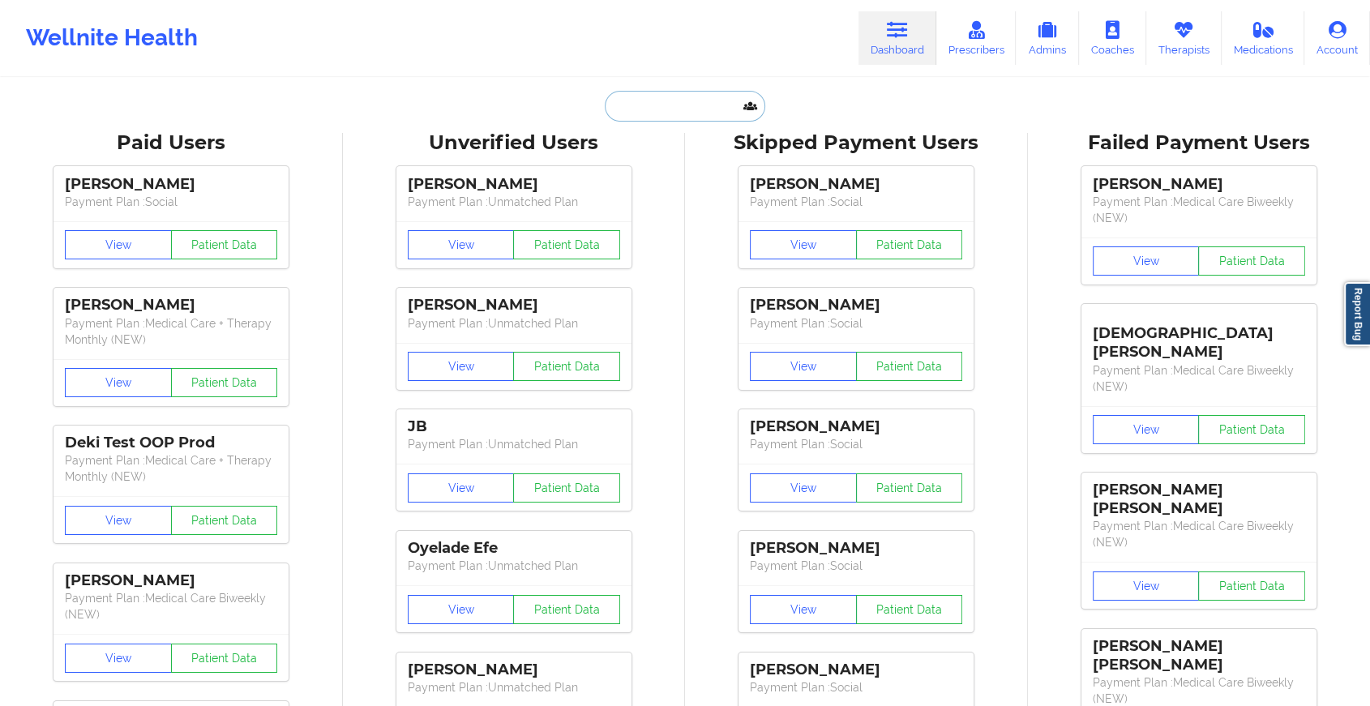
click at [733, 103] on input "text" at bounding box center [685, 106] width 161 height 31
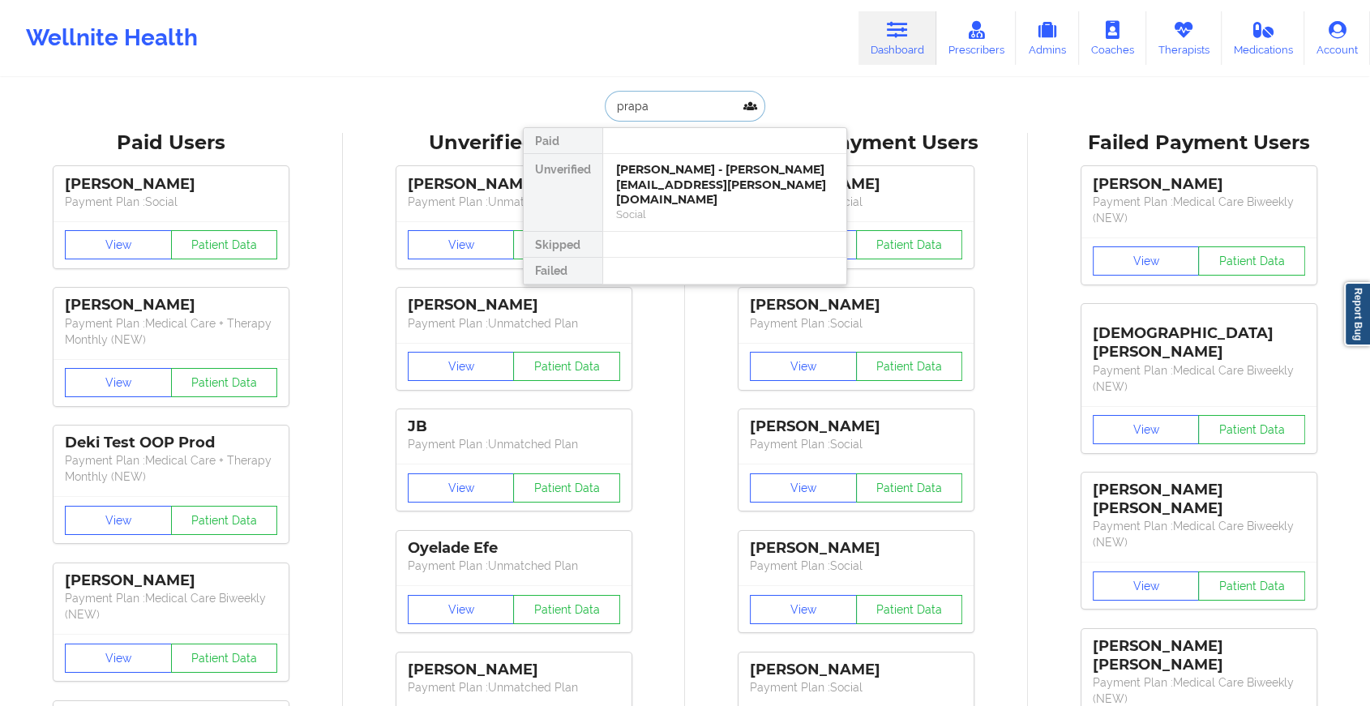
type input "prapak"
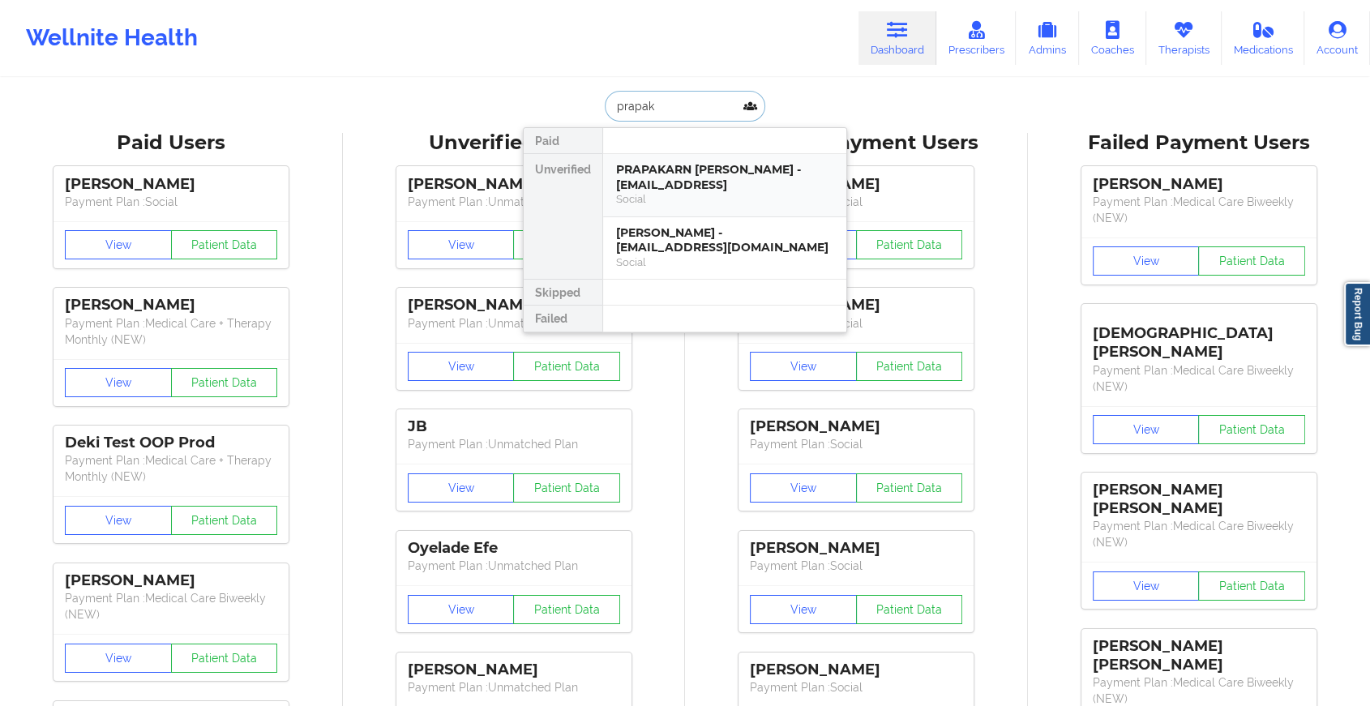
click at [710, 201] on div "Social" at bounding box center [724, 199] width 217 height 14
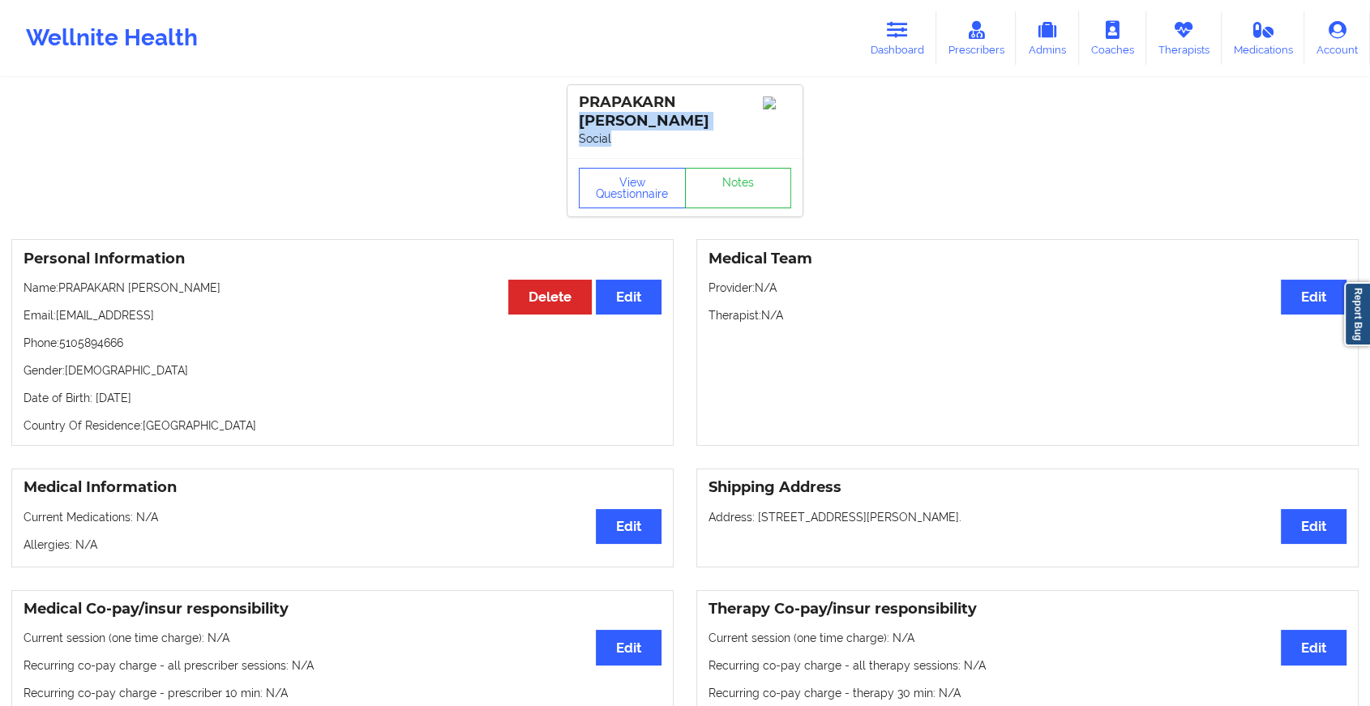
drag, startPoint x: 727, startPoint y: 151, endPoint x: 833, endPoint y: -29, distance: 209.0
click at [833, 0] on html "Wellnite Health Dashboard Prescribers Admins Coaches Therapists Medications Acc…" at bounding box center [685, 353] width 1370 height 706
drag, startPoint x: 833, startPoint y: -29, endPoint x: 765, endPoint y: 64, distance: 115.5
click at [765, 64] on div "Wellnite Health Dashboard Prescribers Admins Coaches Therapists Medications Acc…" at bounding box center [685, 38] width 1370 height 65
click at [901, 39] on link "Dashboard" at bounding box center [898, 38] width 78 height 54
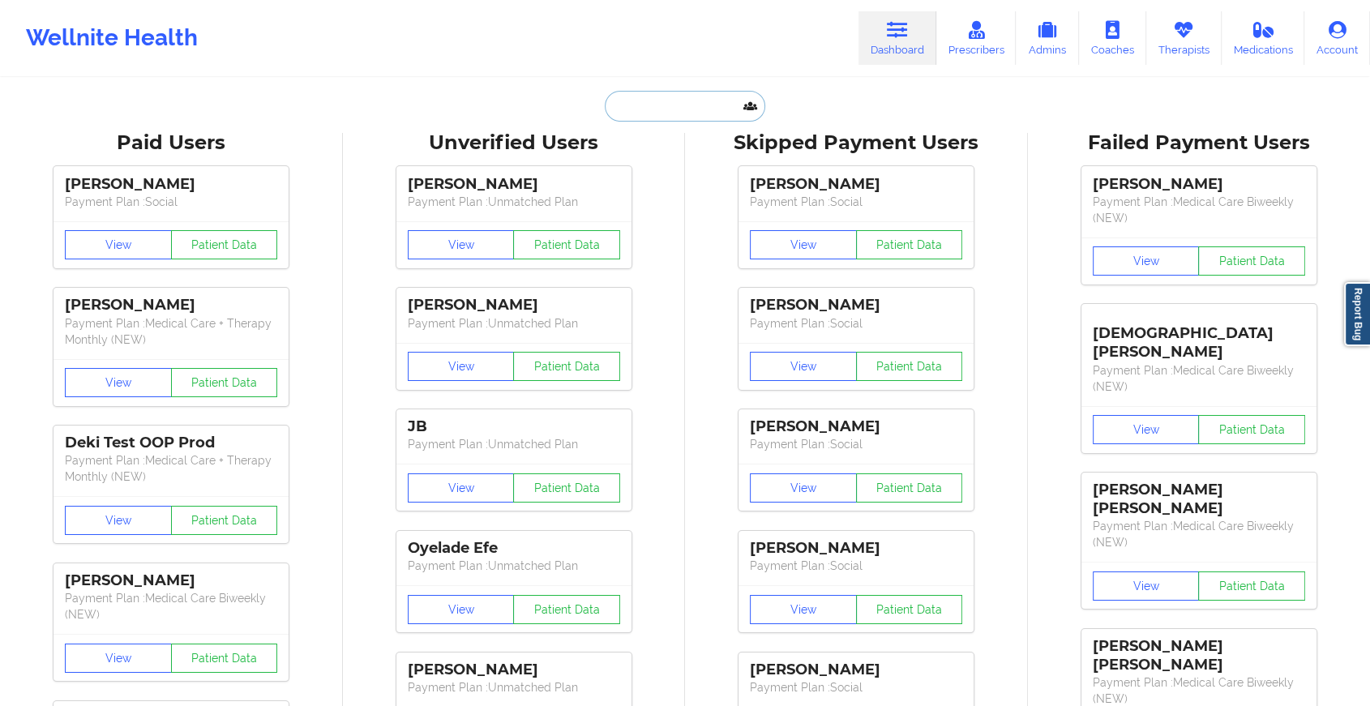
click at [736, 103] on input "text" at bounding box center [685, 106] width 161 height 31
type input "p"
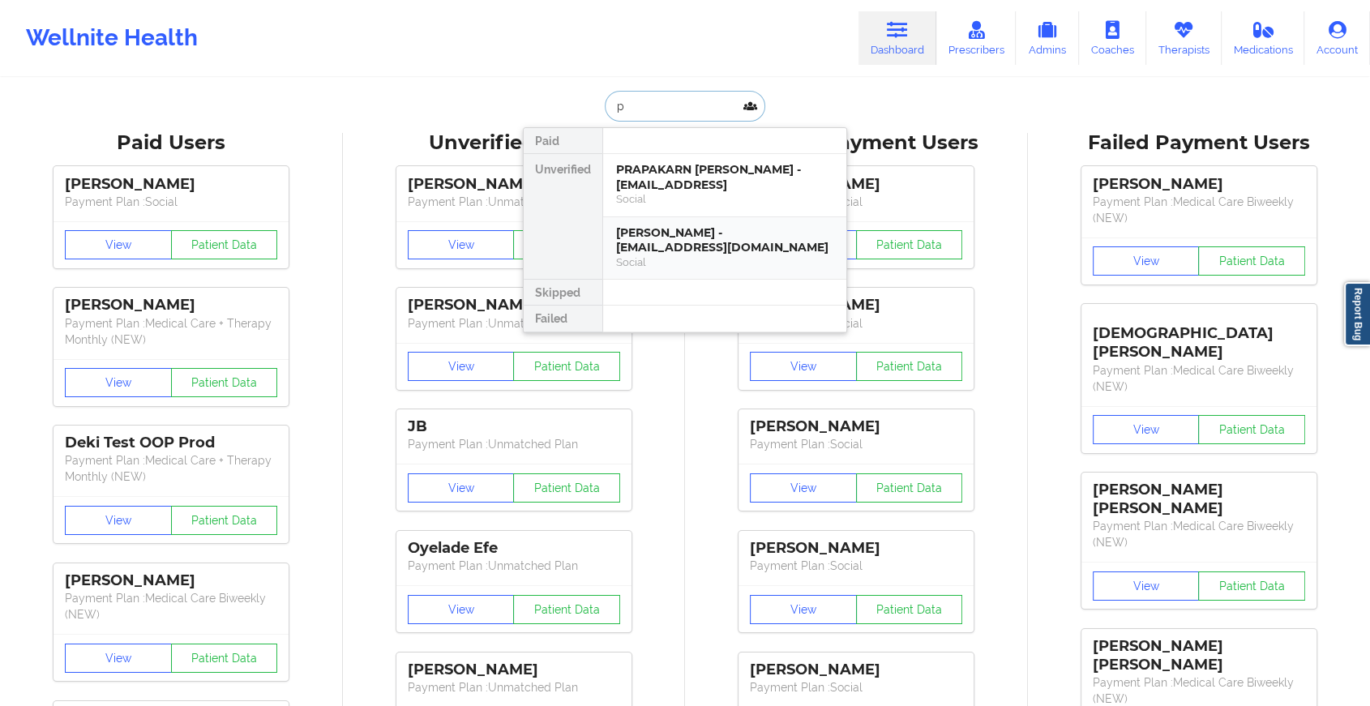
click at [705, 227] on div "[PERSON_NAME] - [EMAIL_ADDRESS][DOMAIN_NAME]" at bounding box center [724, 240] width 217 height 30
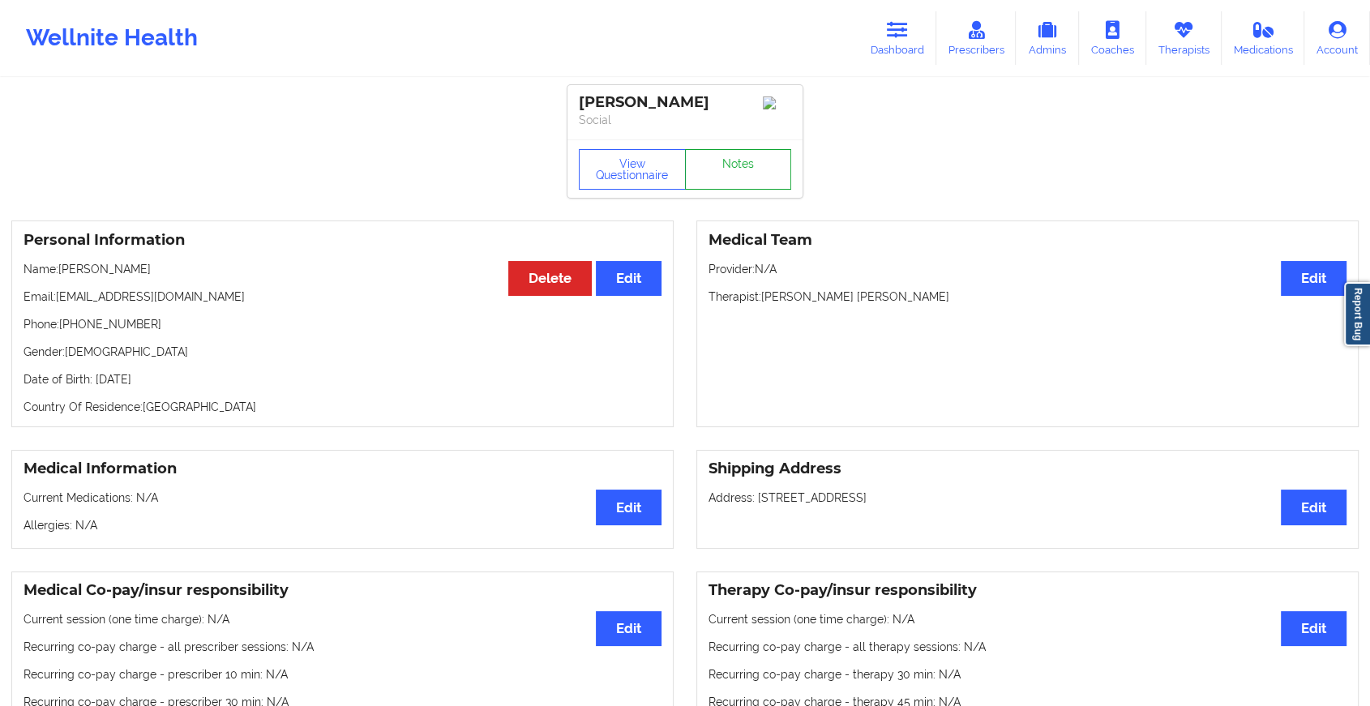
click at [721, 176] on link "Notes" at bounding box center [738, 169] width 107 height 41
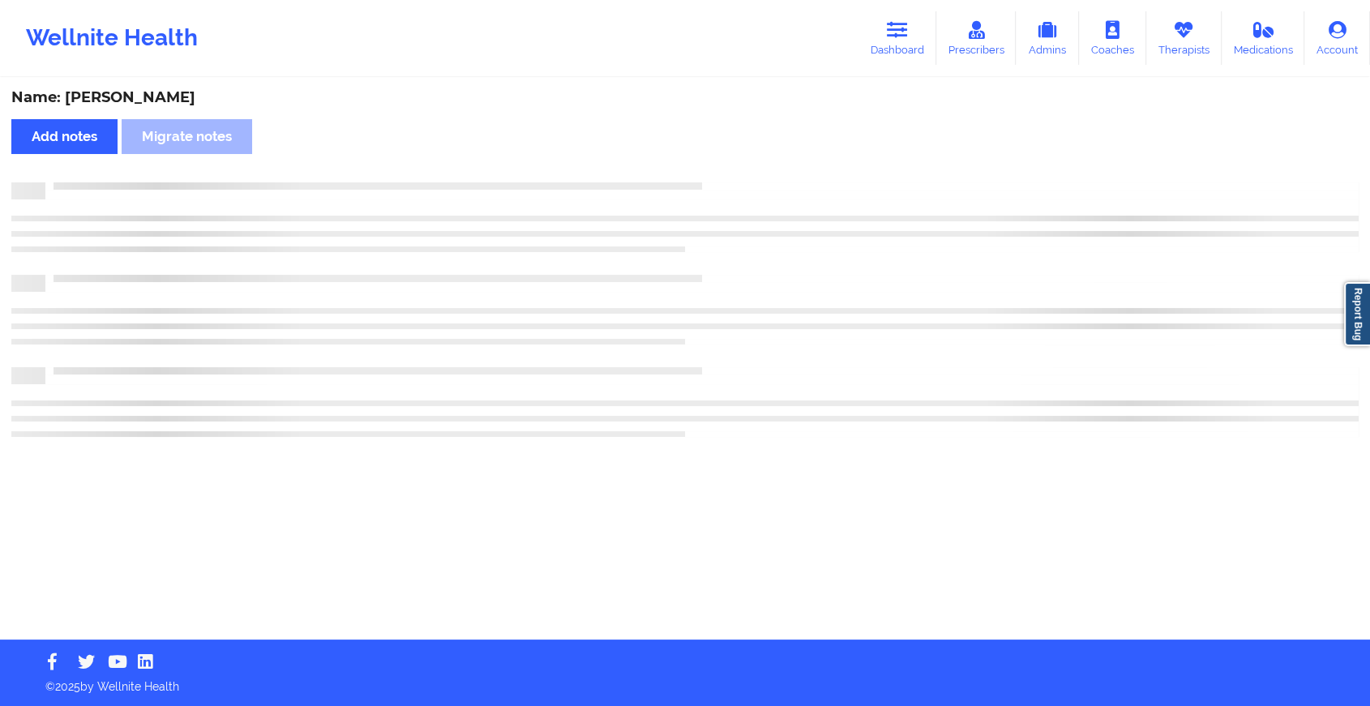
click at [721, 176] on div "Name: [PERSON_NAME] Add notes Migrate notes" at bounding box center [685, 359] width 1370 height 560
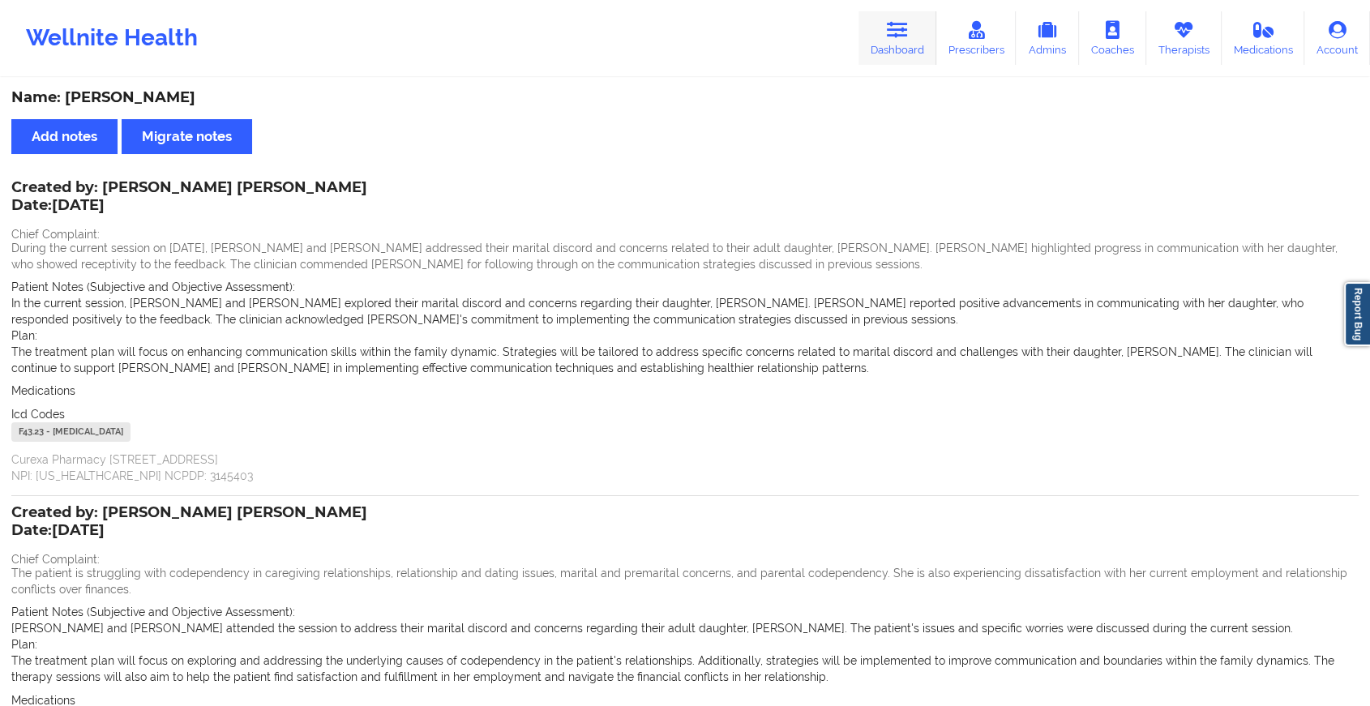
click at [894, 56] on link "Dashboard" at bounding box center [898, 38] width 78 height 54
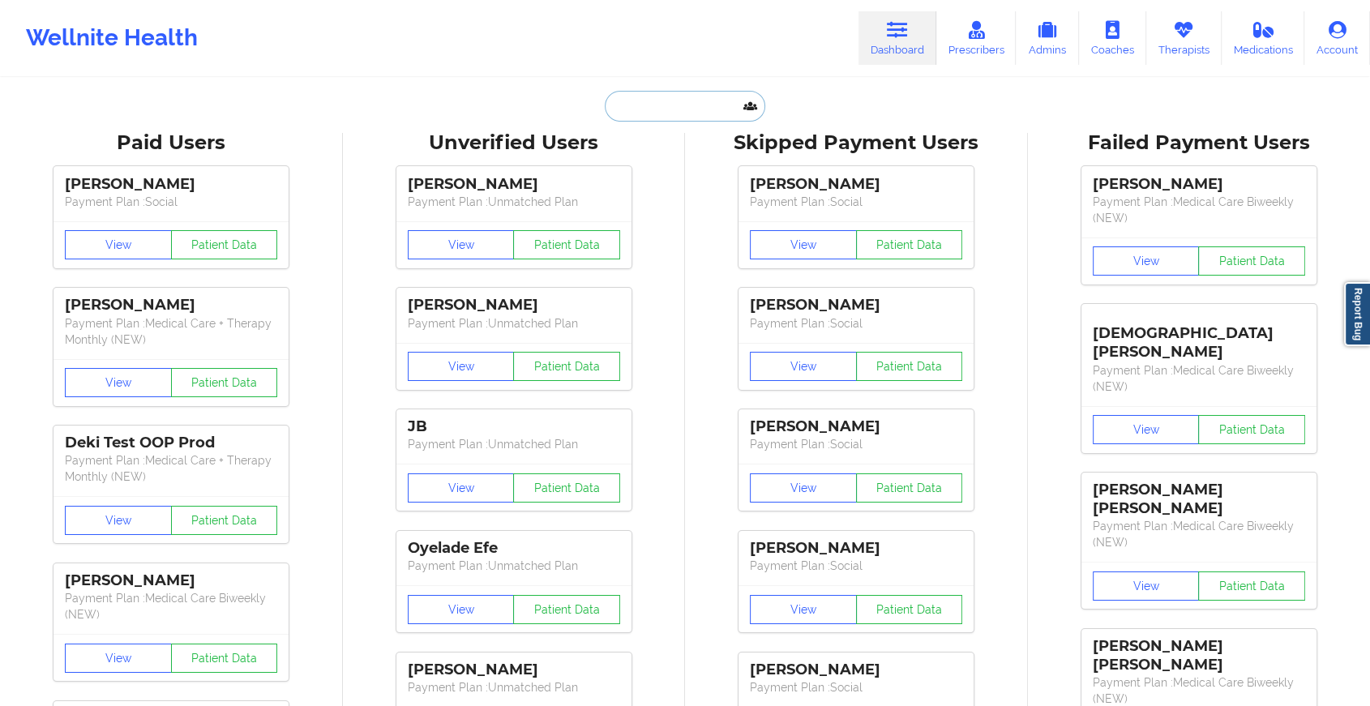
click at [694, 106] on input "text" at bounding box center [685, 106] width 161 height 31
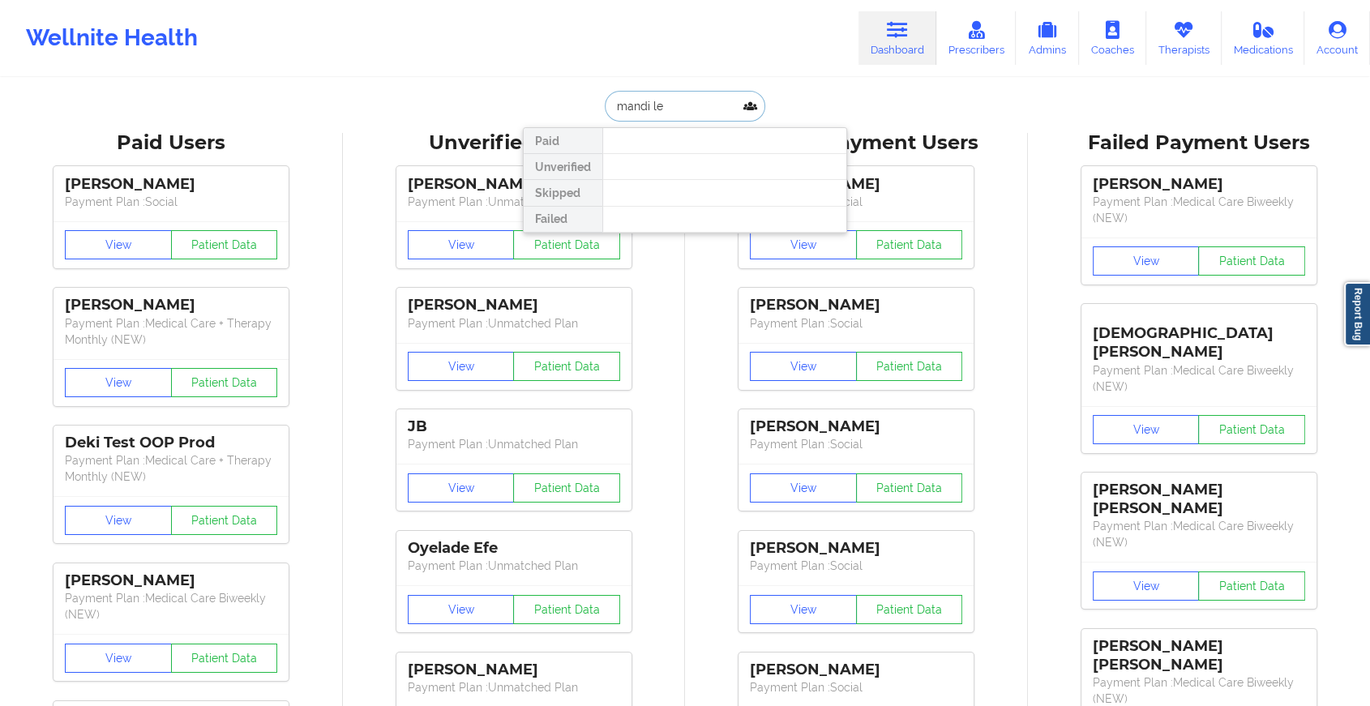
click at [669, 101] on input "mandi le" at bounding box center [685, 106] width 161 height 31
type input "mandi"
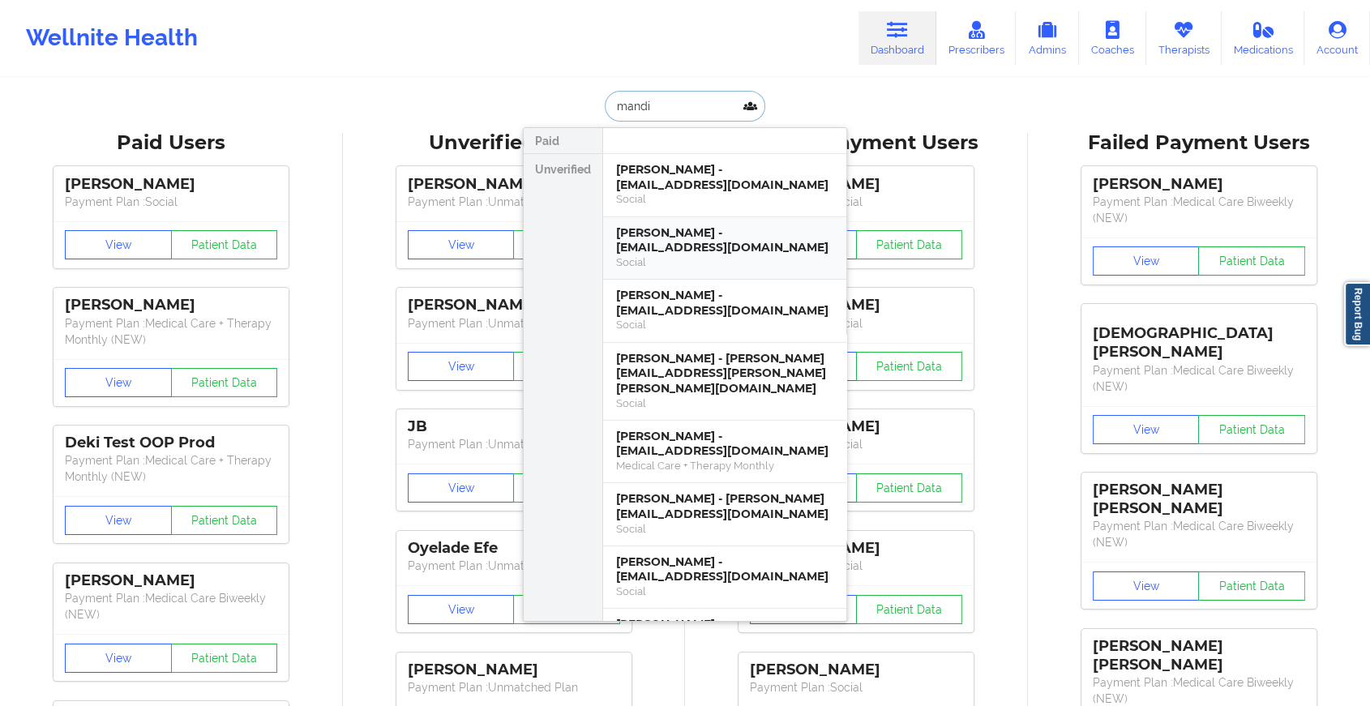
click at [713, 242] on div "[PERSON_NAME] - [EMAIL_ADDRESS][DOMAIN_NAME]" at bounding box center [724, 240] width 217 height 30
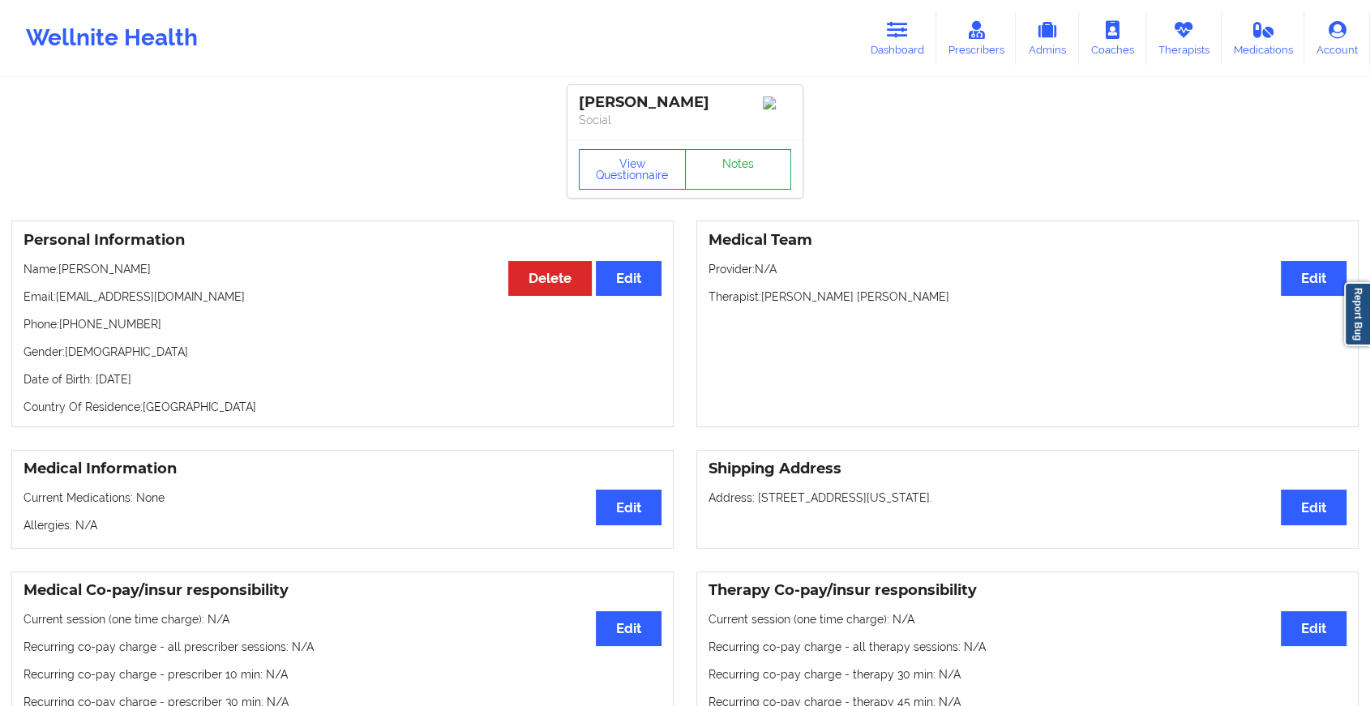
click at [761, 162] on link "Notes" at bounding box center [738, 169] width 107 height 41
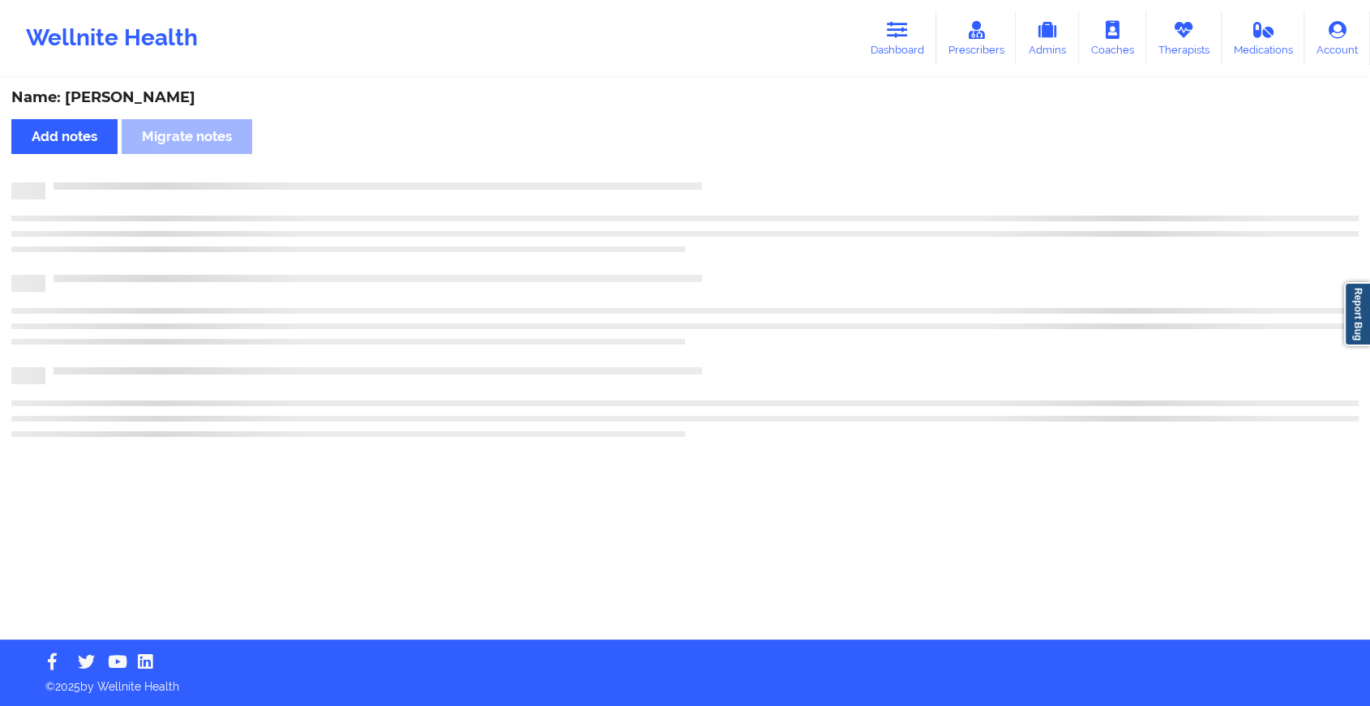
click at [761, 162] on div "Name: [PERSON_NAME] Add notes Migrate notes" at bounding box center [685, 359] width 1370 height 560
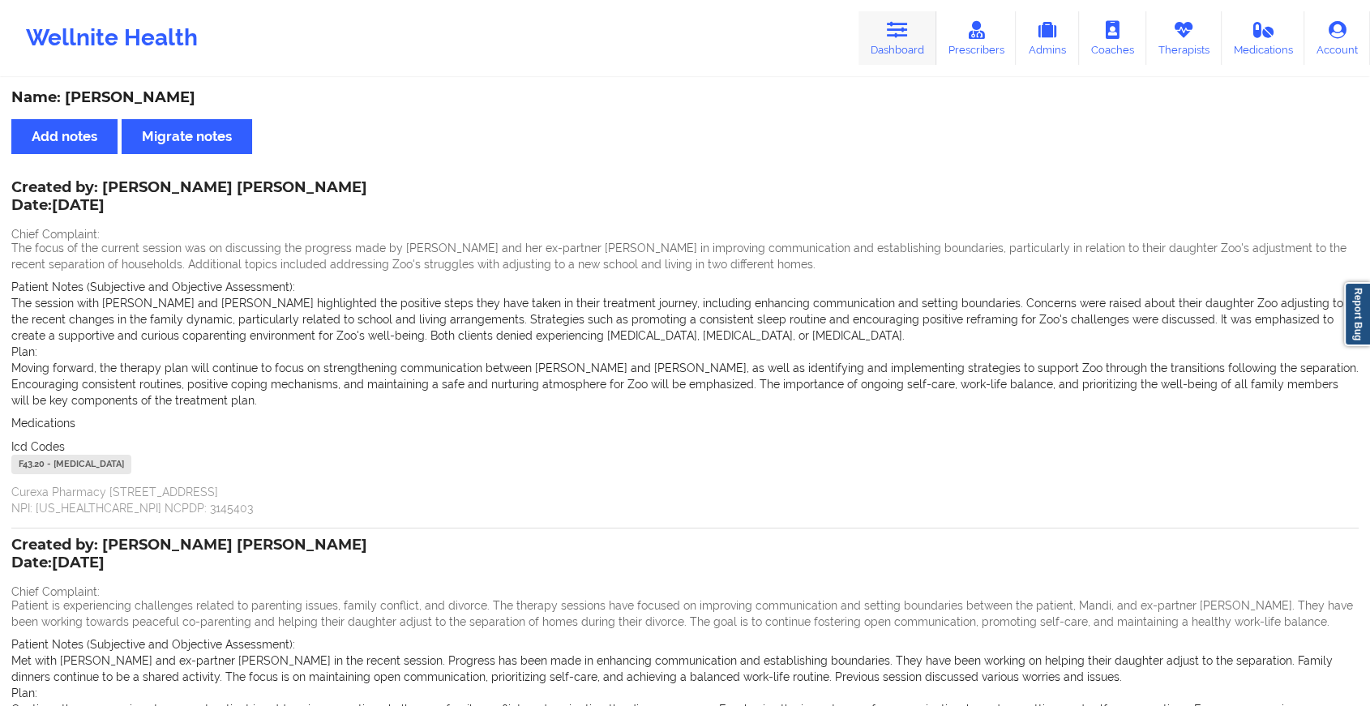
click at [903, 24] on icon at bounding box center [897, 30] width 21 height 18
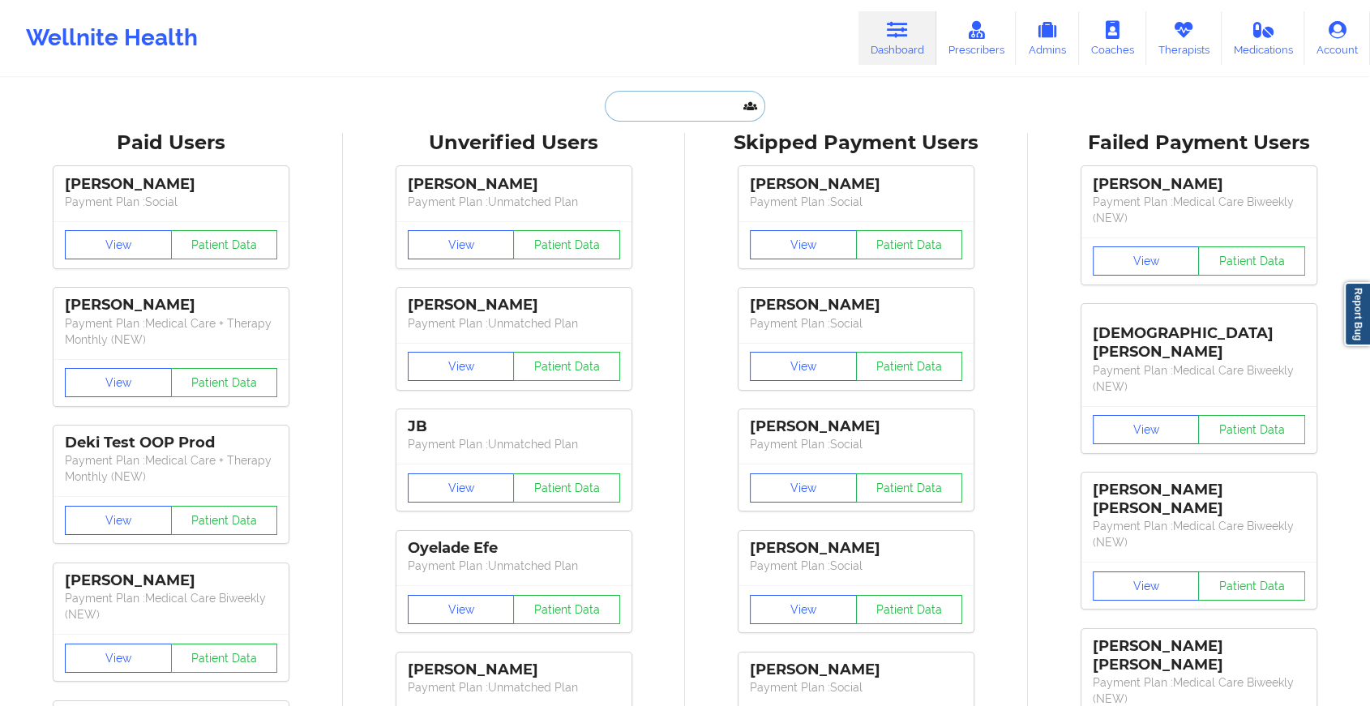
click at [655, 98] on input "text" at bounding box center [685, 106] width 161 height 31
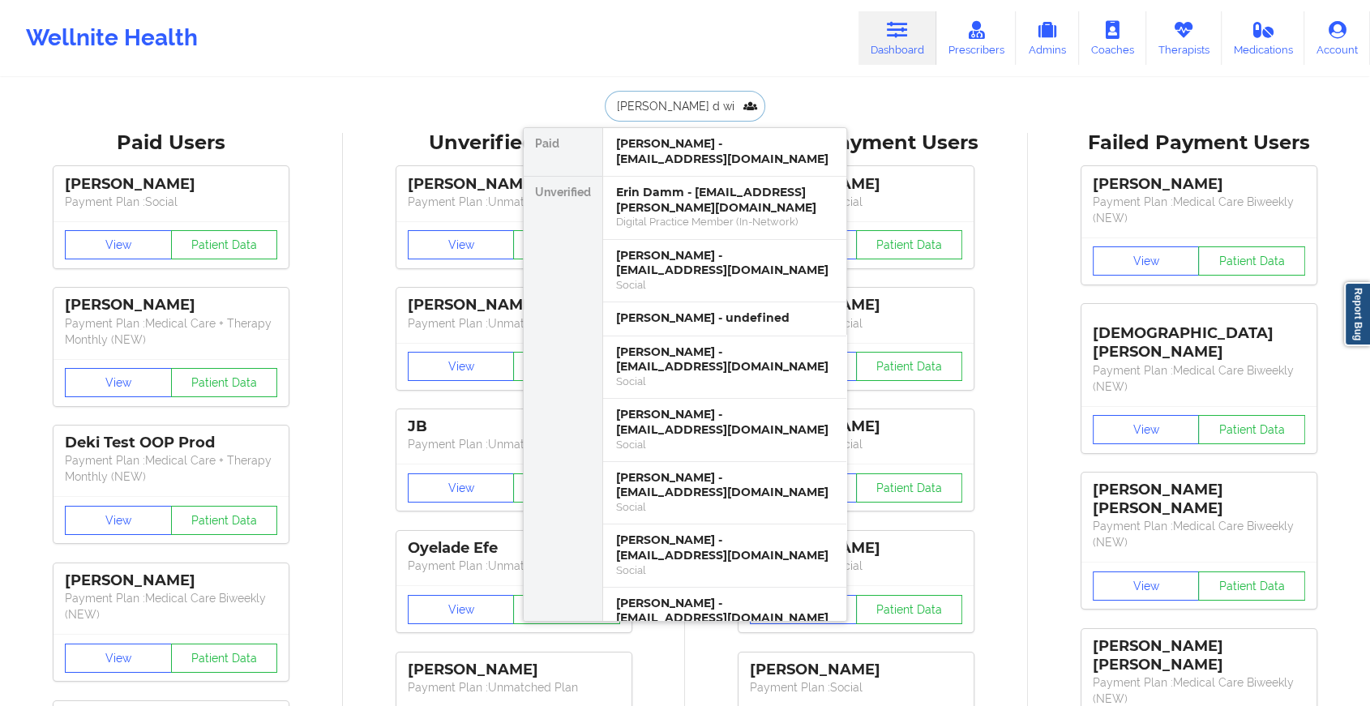
type input "[PERSON_NAME]"
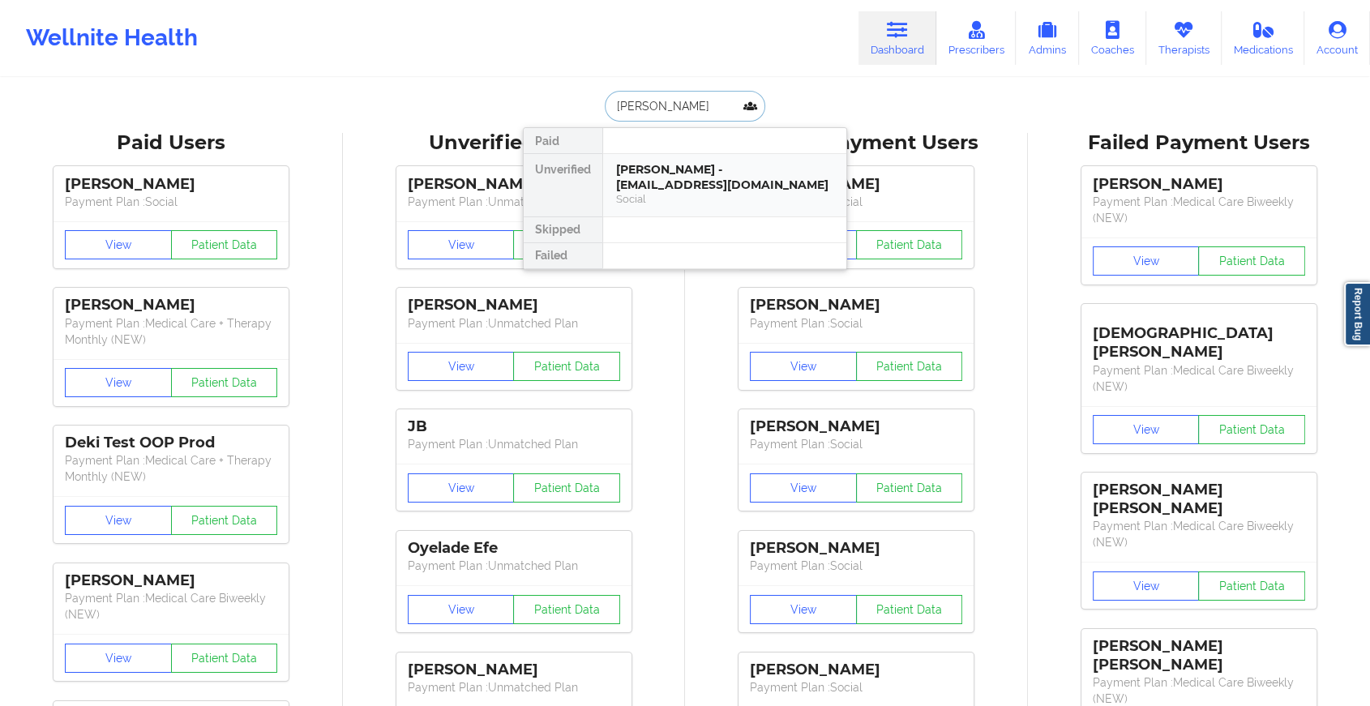
click at [718, 192] on div "Social" at bounding box center [724, 199] width 217 height 14
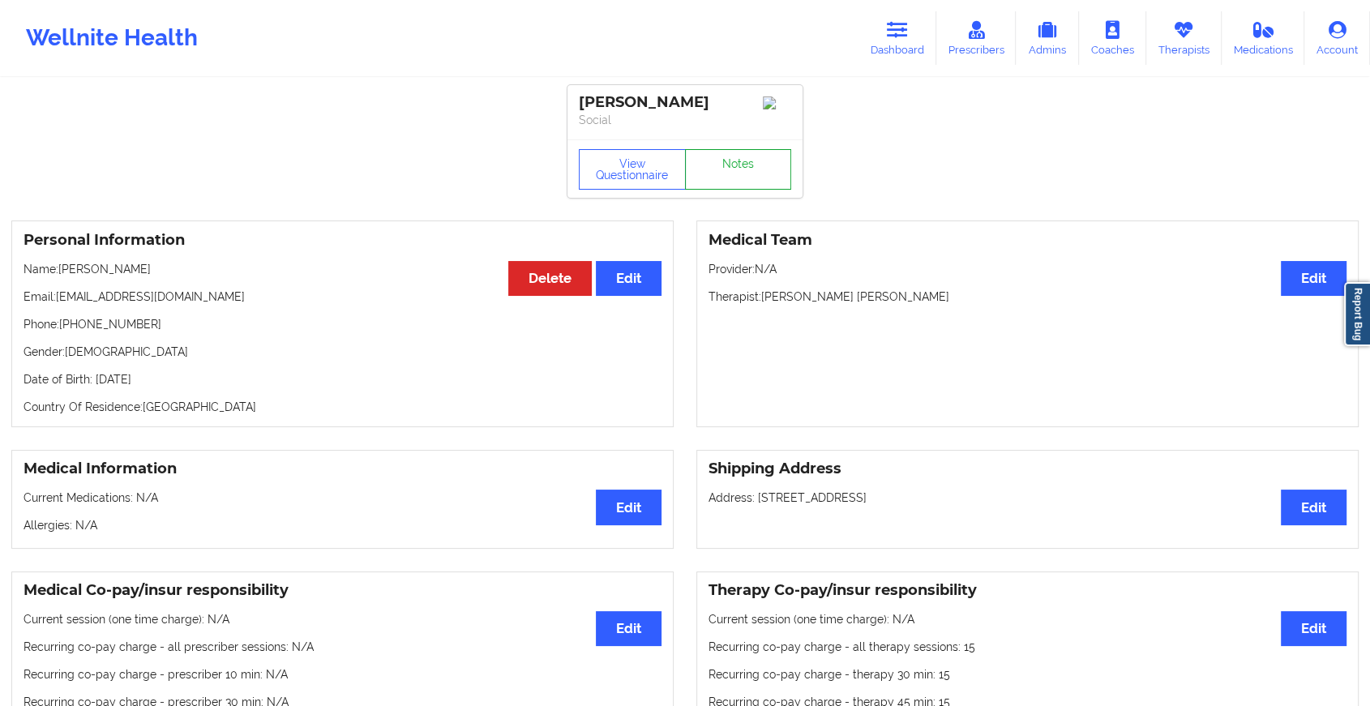
click at [731, 173] on link "Notes" at bounding box center [738, 169] width 107 height 41
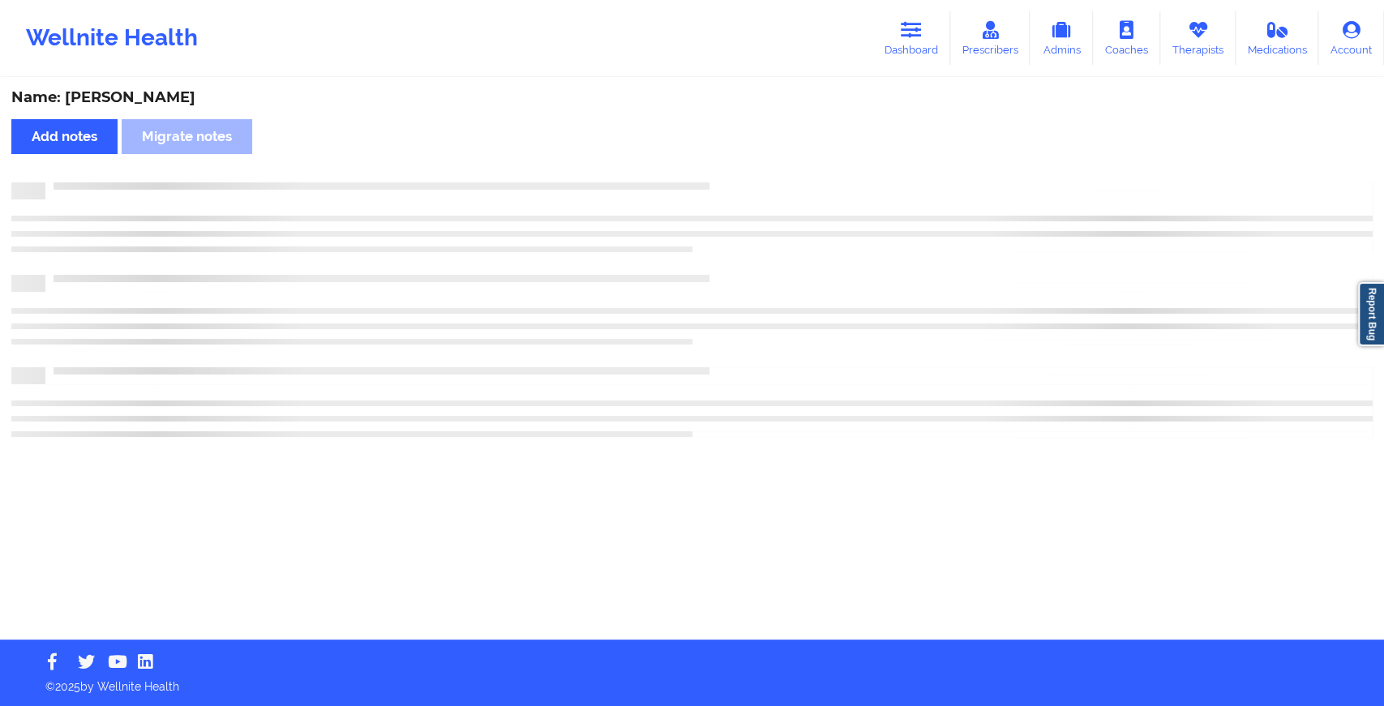
click at [731, 173] on div "Name: [PERSON_NAME] Add notes Migrate notes" at bounding box center [692, 359] width 1384 height 560
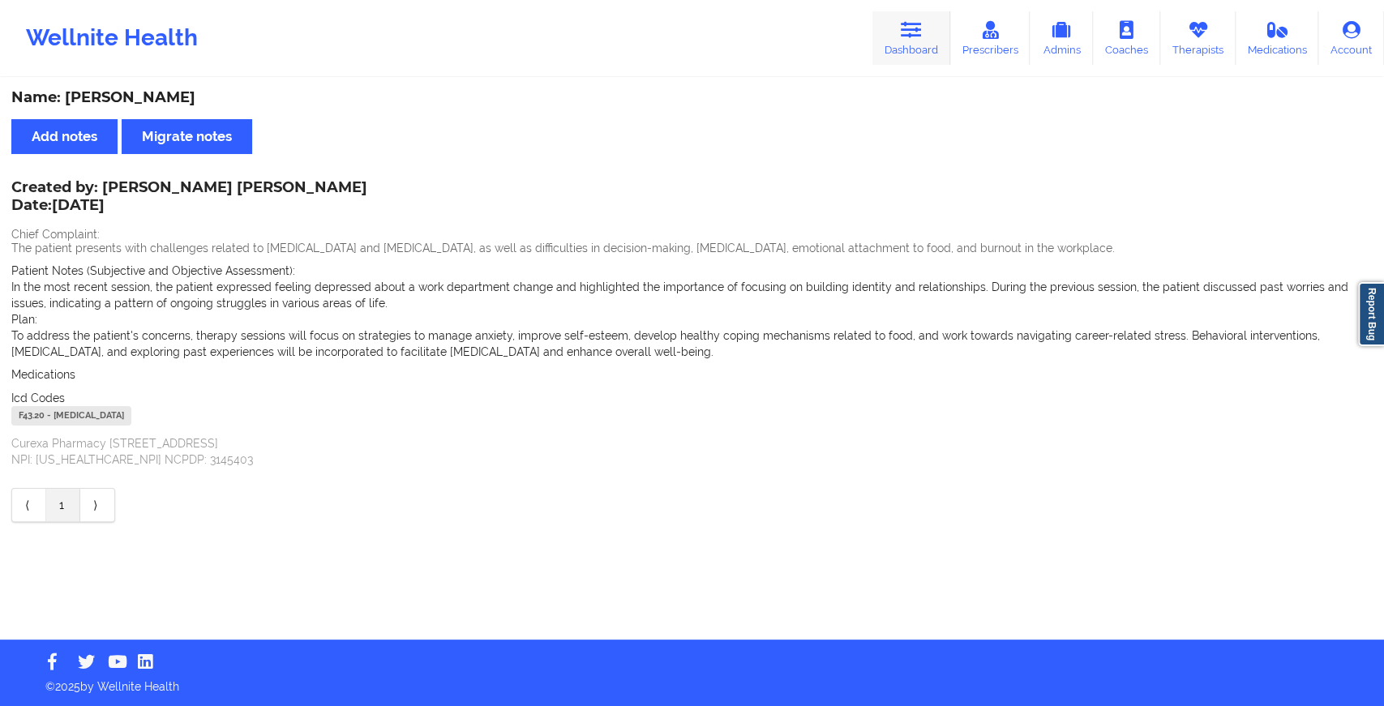
click at [926, 41] on link "Dashboard" at bounding box center [912, 38] width 78 height 54
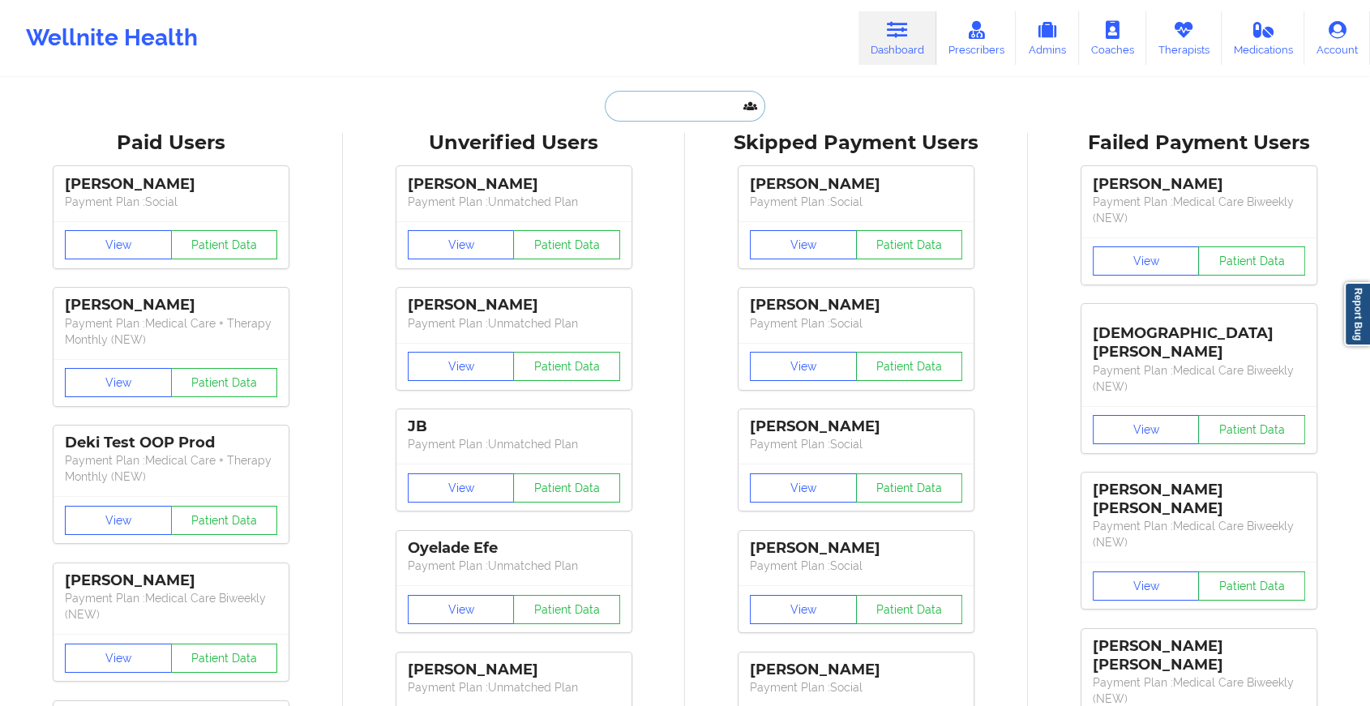
click at [707, 101] on input "text" at bounding box center [685, 106] width 161 height 31
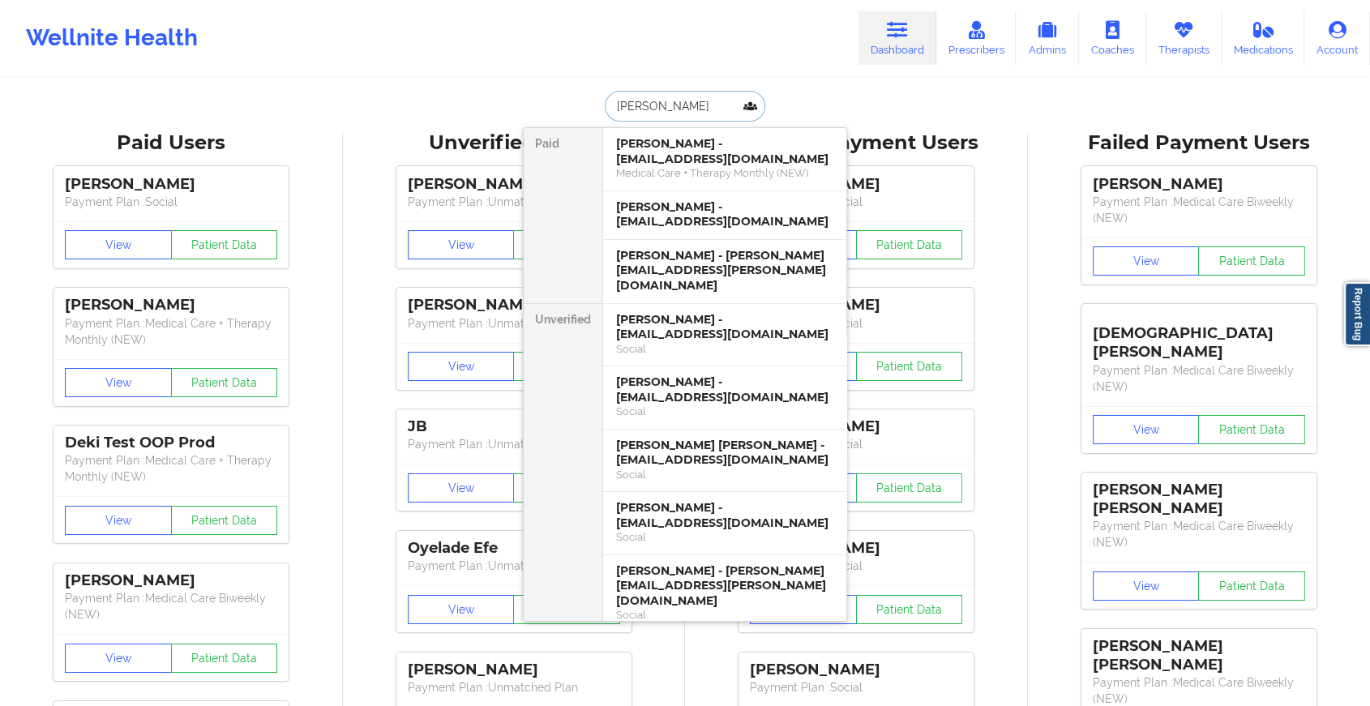
type input "[PERSON_NAME]"
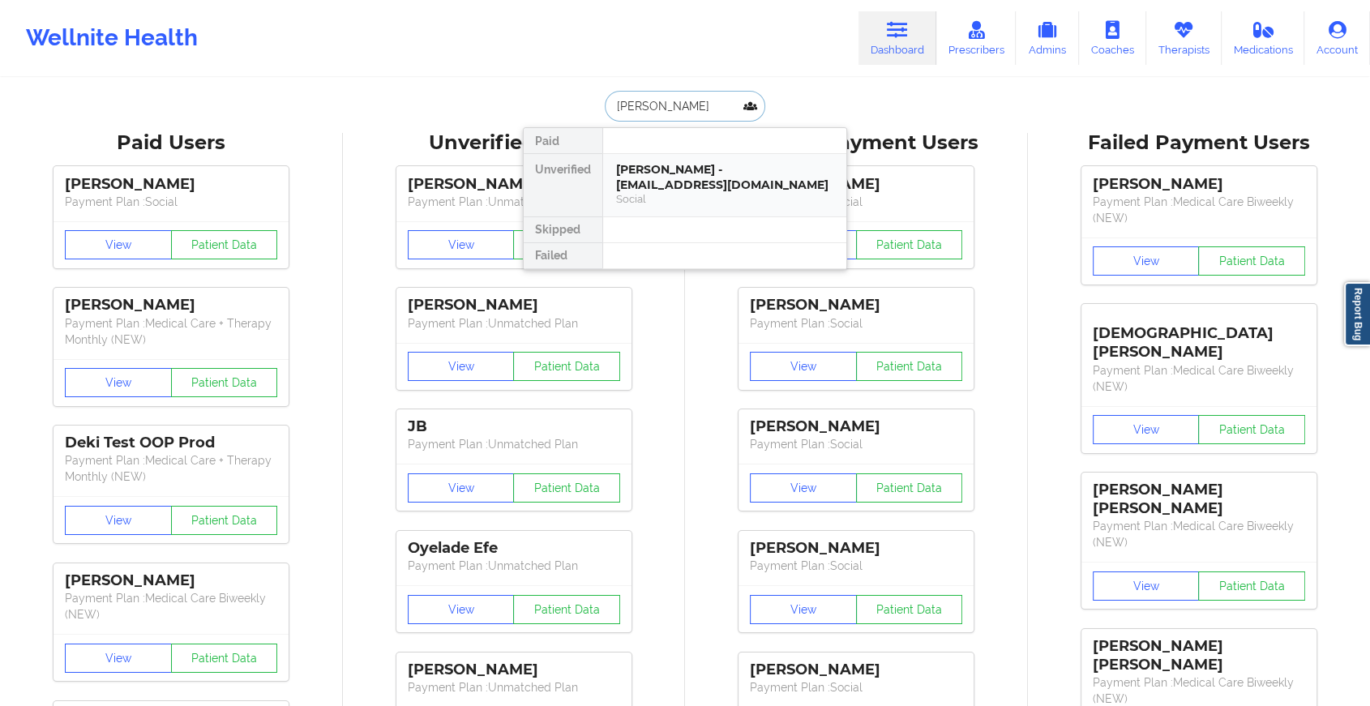
click at [690, 184] on div "[PERSON_NAME] - [EMAIL_ADDRESS][DOMAIN_NAME]" at bounding box center [724, 177] width 217 height 30
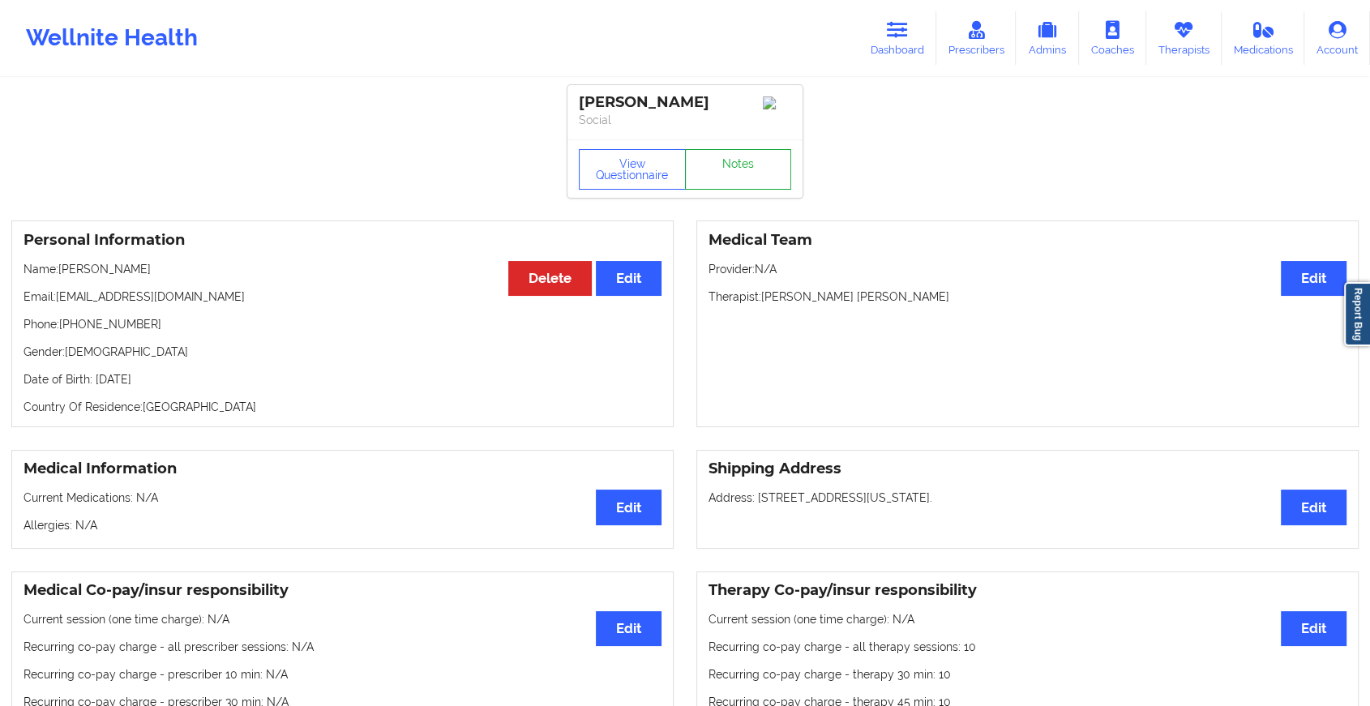
click at [733, 173] on link "Notes" at bounding box center [738, 169] width 107 height 41
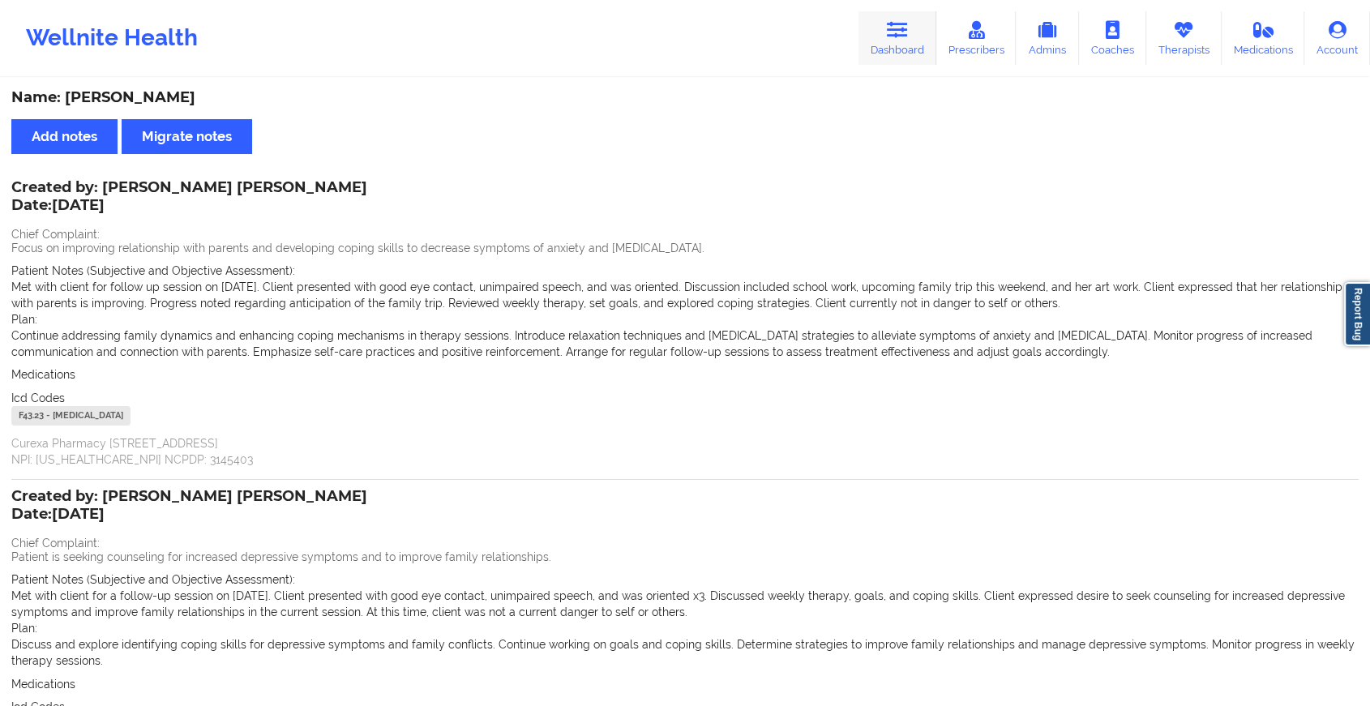
click at [911, 57] on link "Dashboard" at bounding box center [898, 38] width 78 height 54
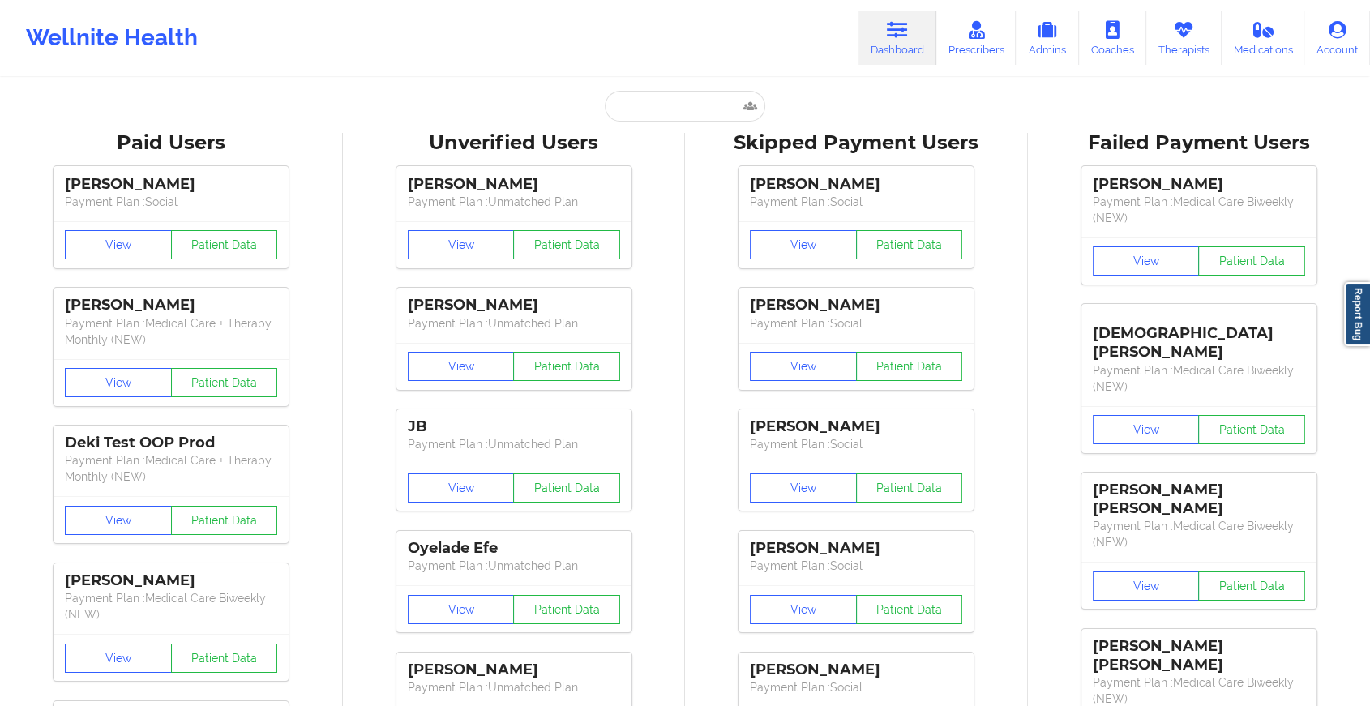
click at [667, 110] on input "text" at bounding box center [685, 106] width 161 height 31
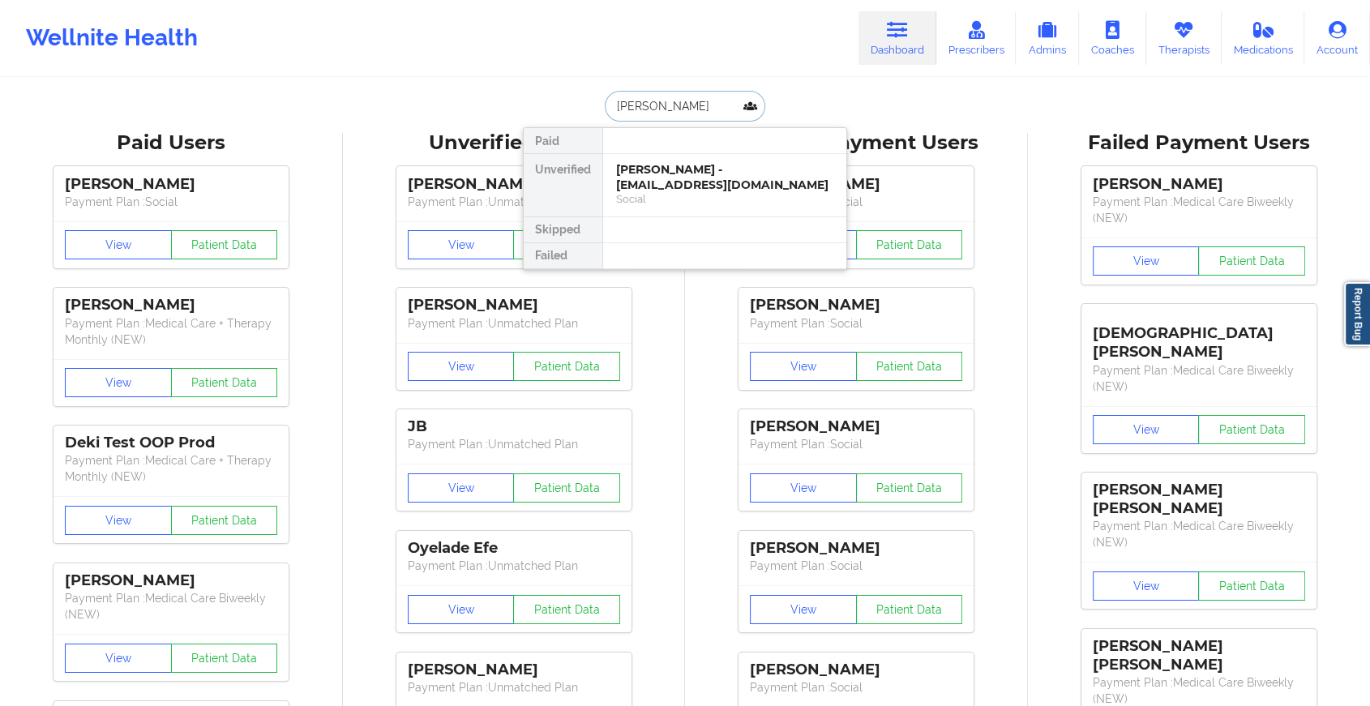
type input "[PERSON_NAME]"
click at [666, 192] on div "Digital Practice Member (In-Network)" at bounding box center [724, 199] width 217 height 14
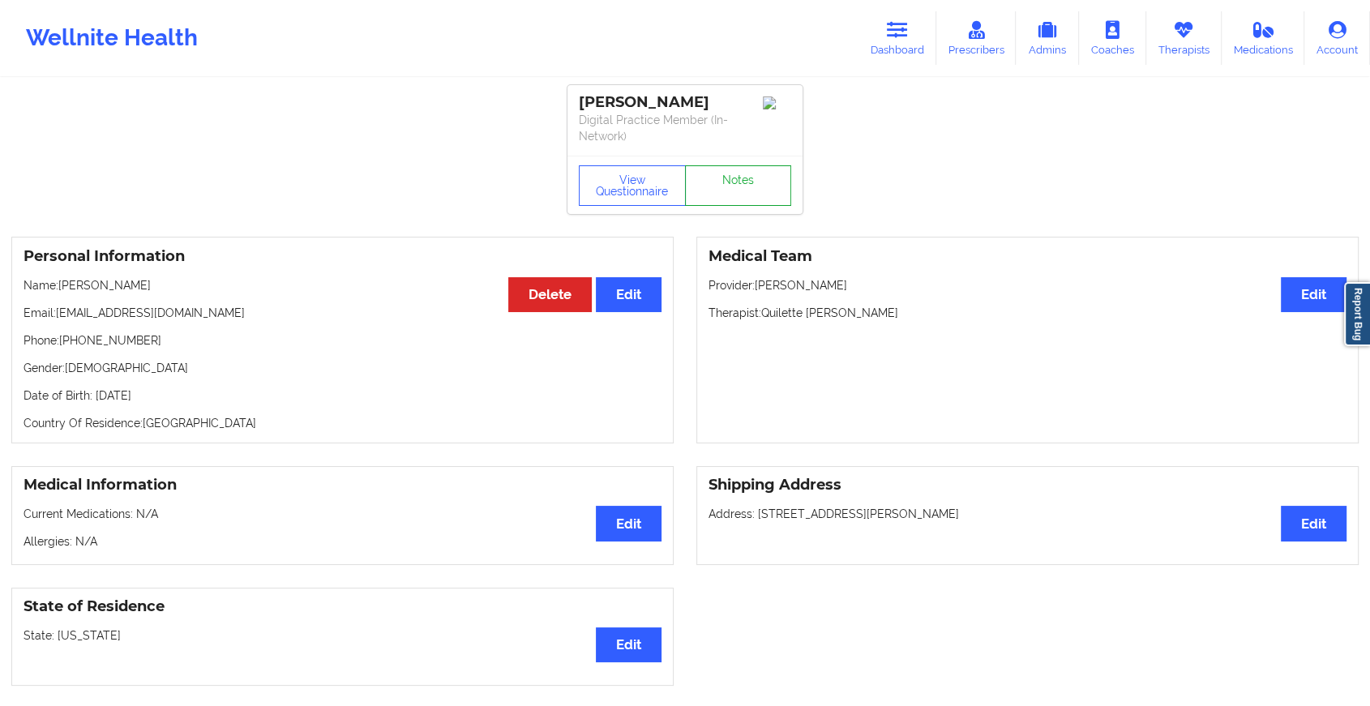
click at [723, 175] on link "Notes" at bounding box center [738, 185] width 107 height 41
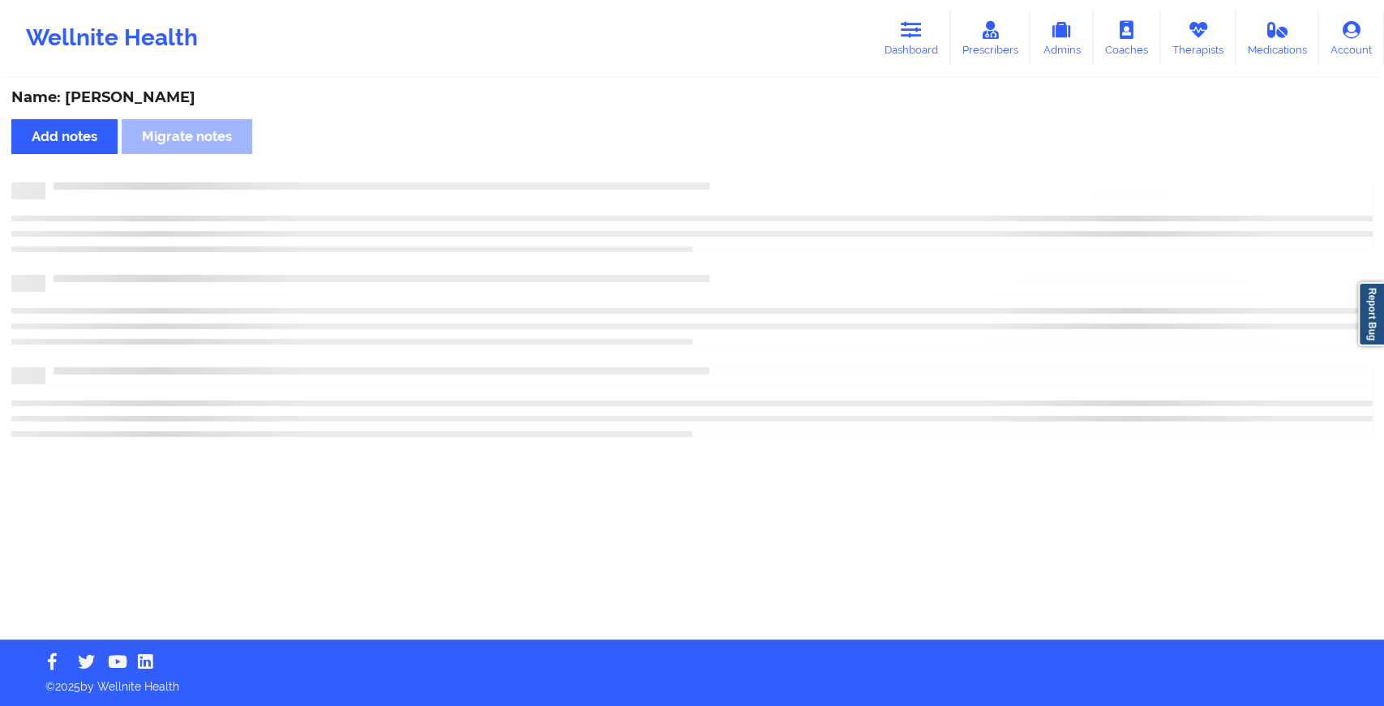
click at [723, 175] on div "Name: [PERSON_NAME] Add notes Migrate notes" at bounding box center [692, 359] width 1384 height 560
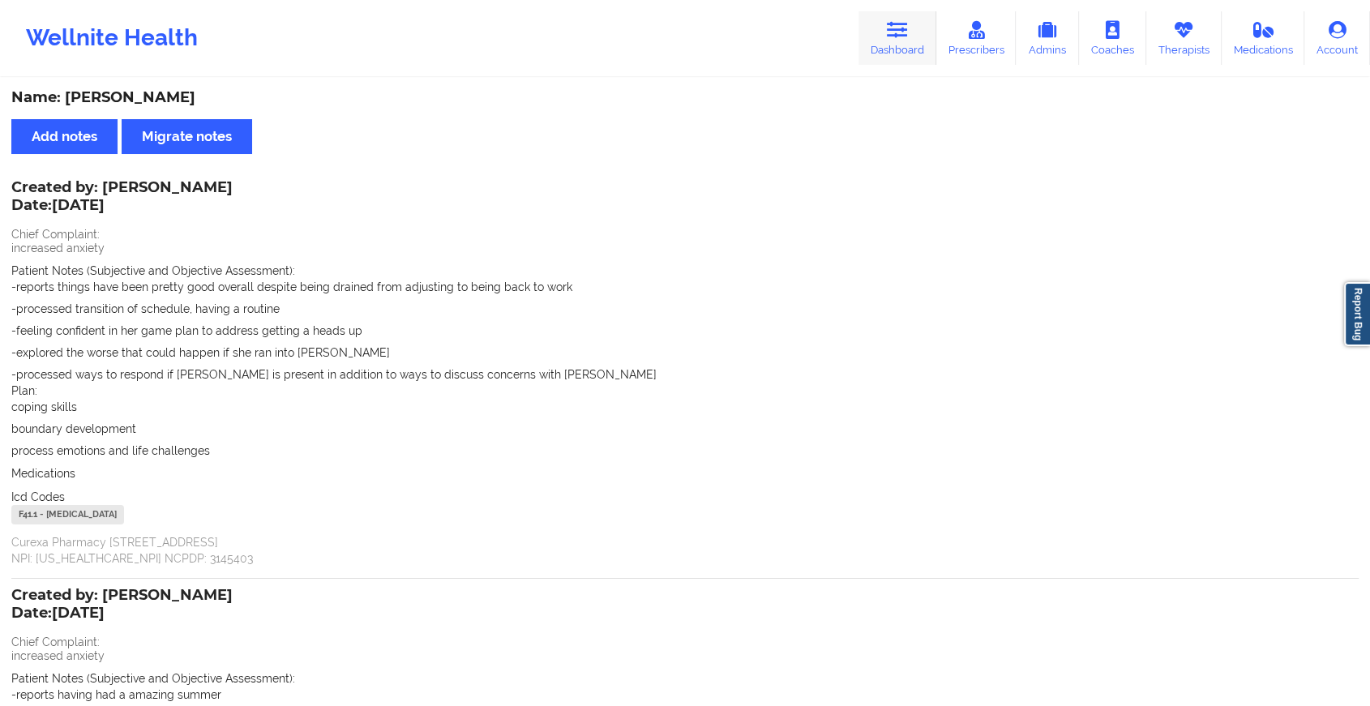
click at [909, 41] on link "Dashboard" at bounding box center [898, 38] width 78 height 54
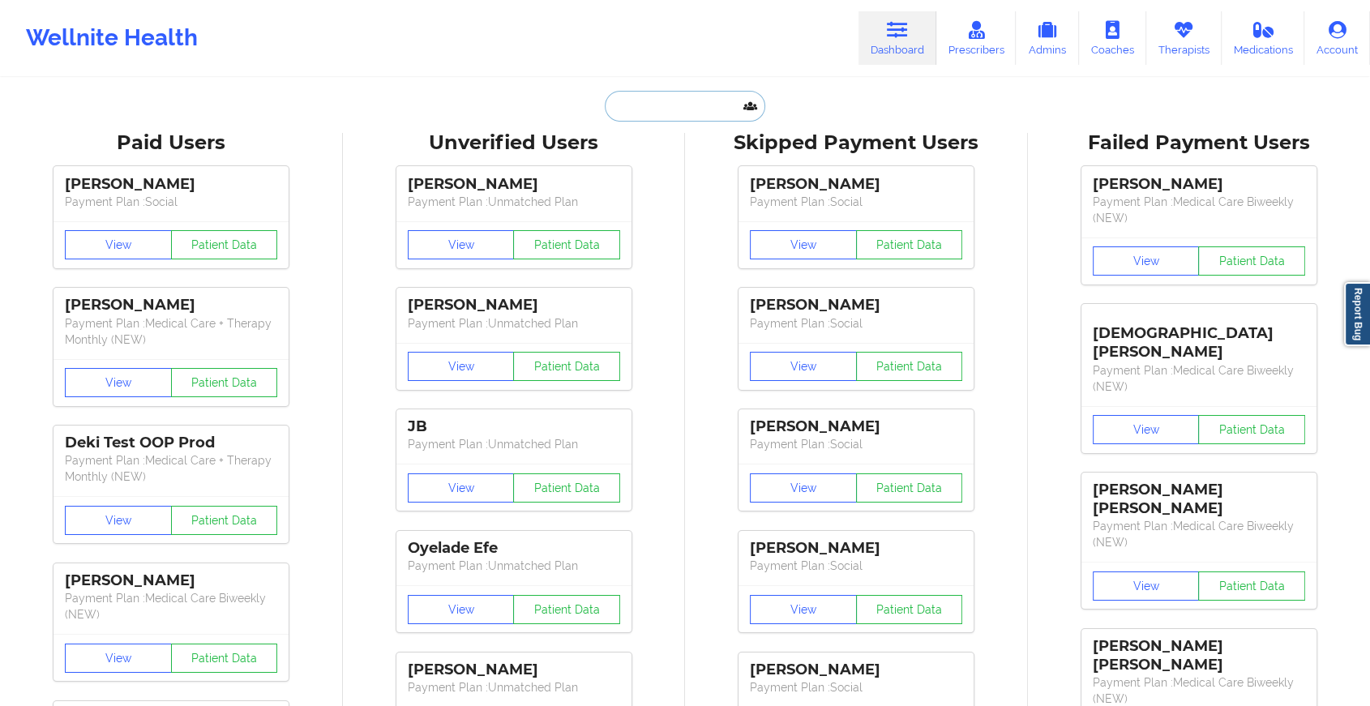
click at [694, 101] on input "text" at bounding box center [685, 106] width 161 height 31
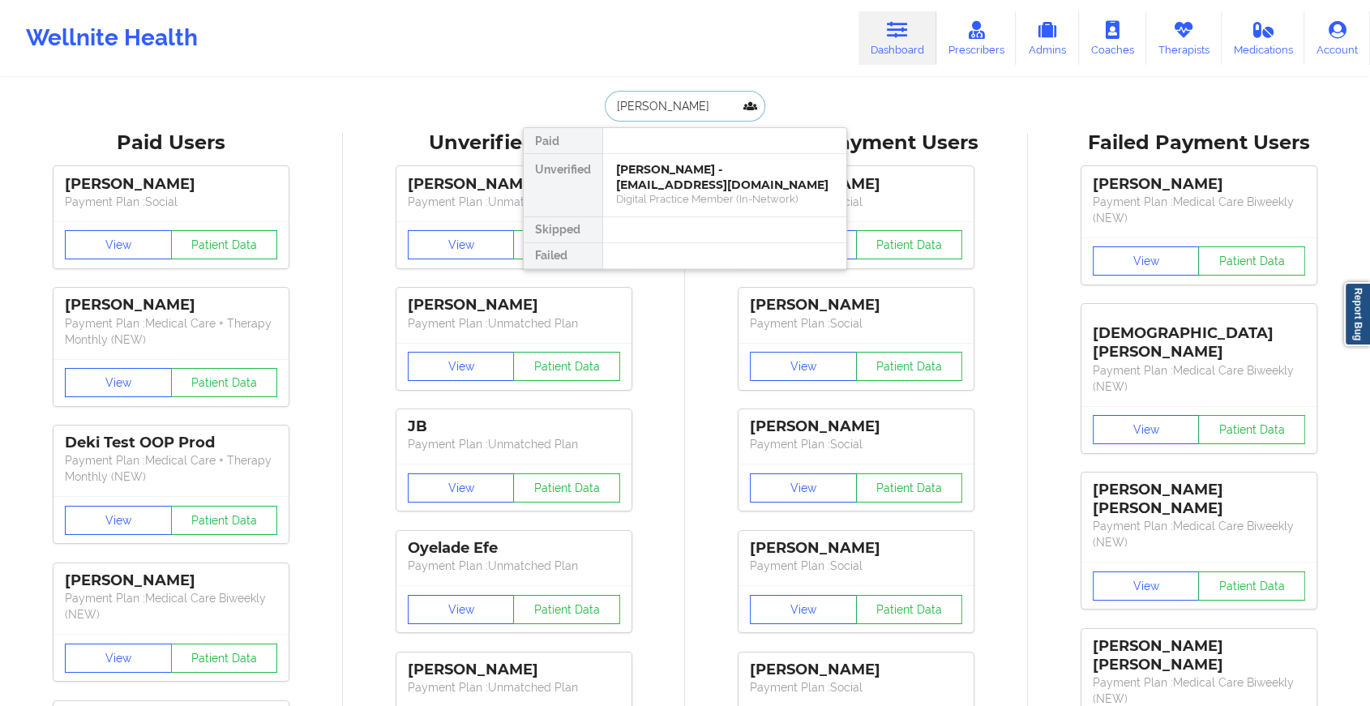
type input "[PERSON_NAME]"
click at [664, 179] on div "[PERSON_NAME] - [PERSON_NAME][EMAIL_ADDRESS][DOMAIN_NAME]" at bounding box center [724, 177] width 217 height 30
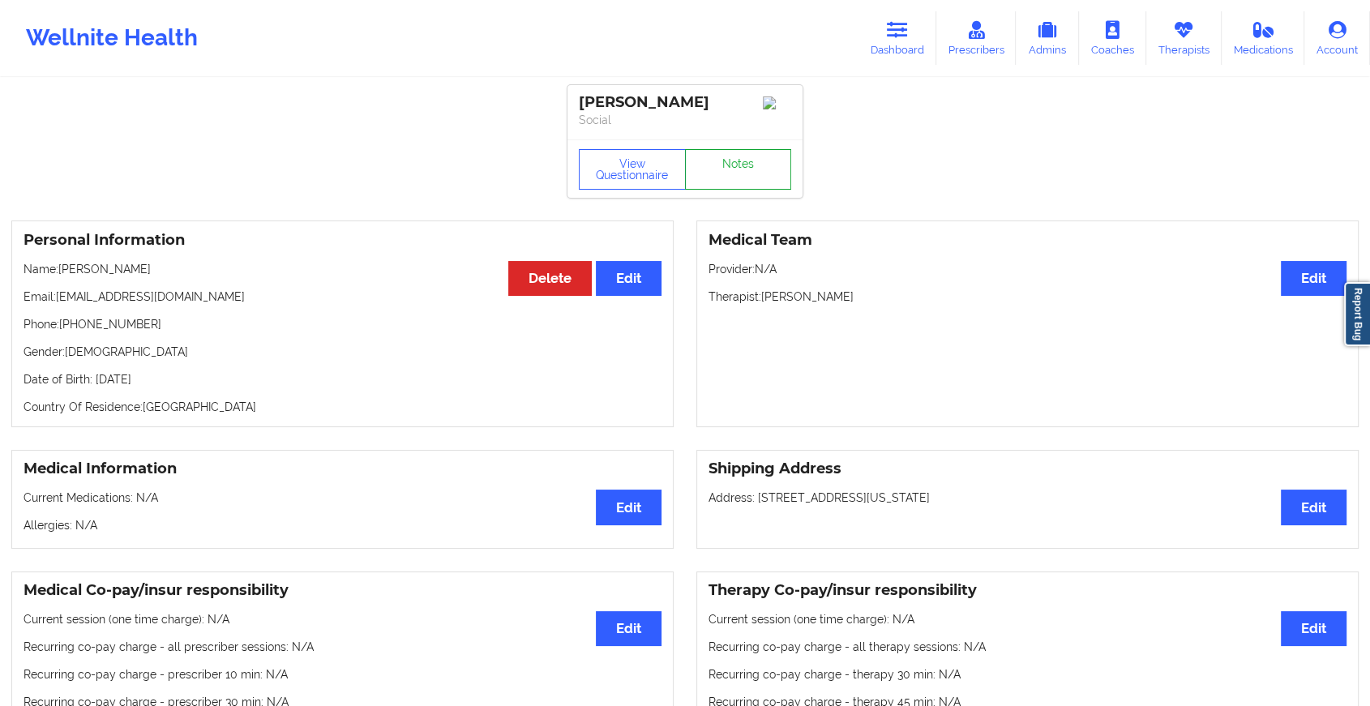
click at [736, 166] on link "Notes" at bounding box center [738, 169] width 107 height 41
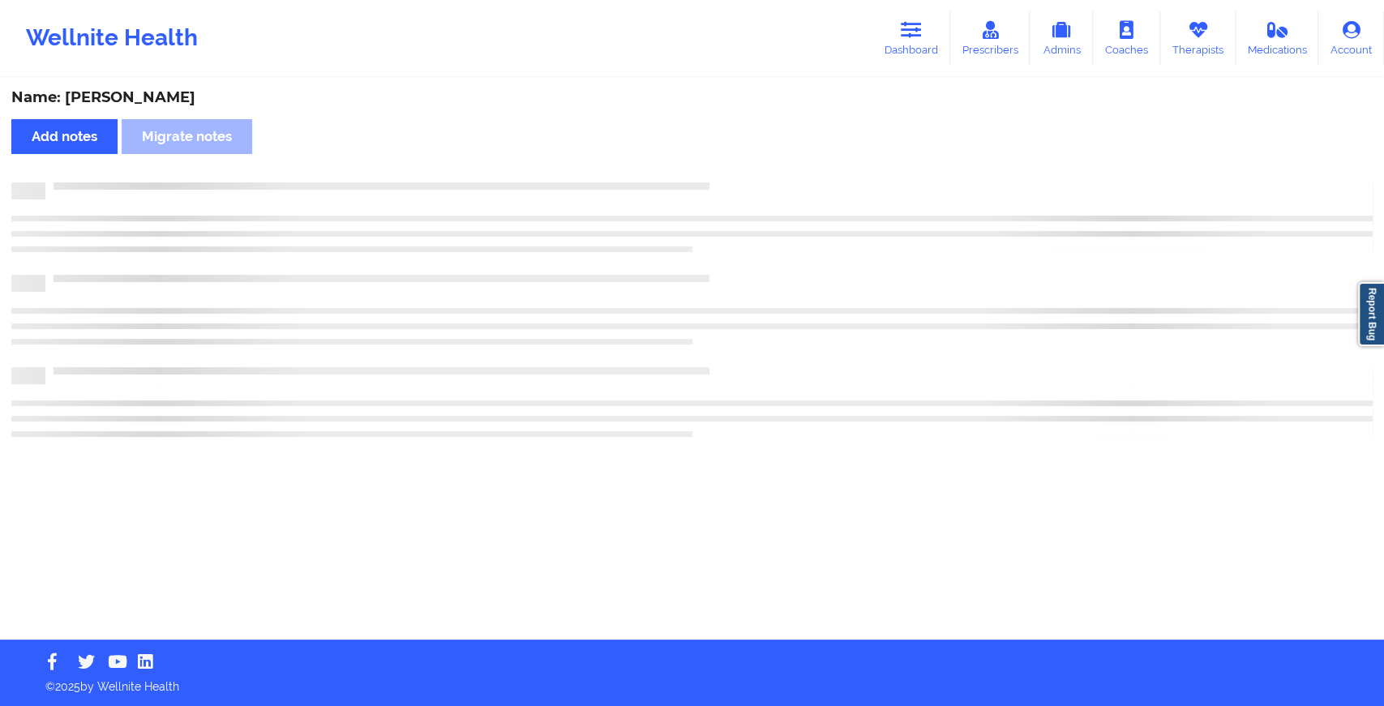
click at [736, 166] on div "Name: [PERSON_NAME] Add notes Migrate notes" at bounding box center [692, 359] width 1384 height 560
drag, startPoint x: 736, startPoint y: 165, endPoint x: 821, endPoint y: 188, distance: 88.9
click at [821, 188] on div "Name: [PERSON_NAME] Add notes Migrate notes" at bounding box center [692, 359] width 1384 height 560
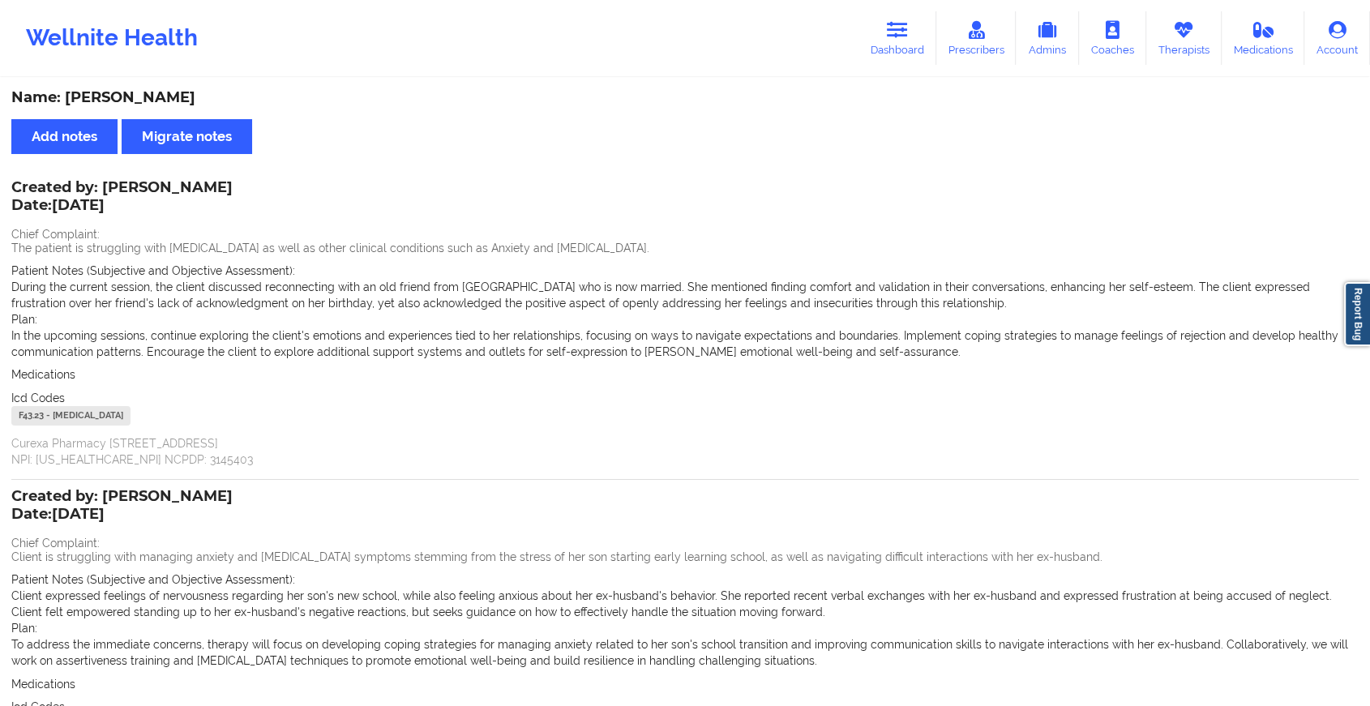
click at [886, 10] on div "Wellnite Health Dashboard Prescribers Admins Coaches Therapists Medications Acc…" at bounding box center [685, 38] width 1370 height 65
click at [896, 45] on link "Dashboard" at bounding box center [898, 38] width 78 height 54
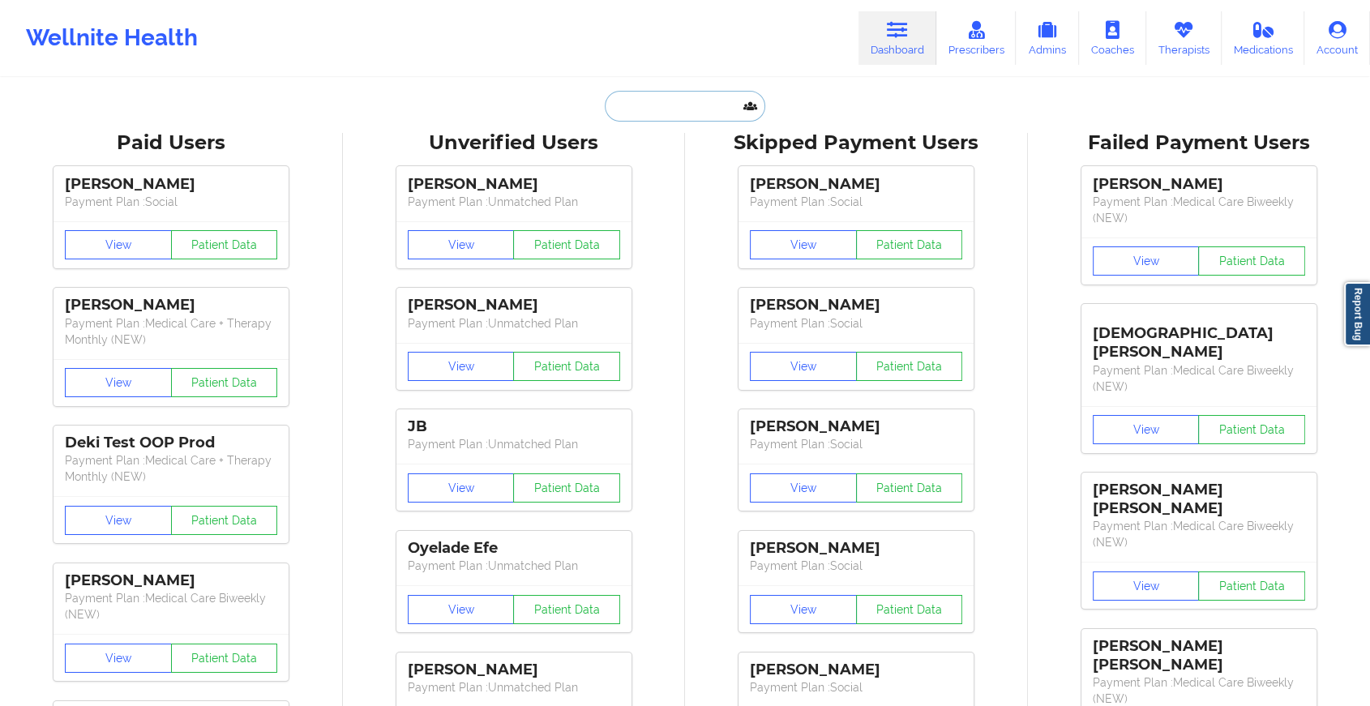
click at [691, 109] on input "text" at bounding box center [685, 106] width 161 height 31
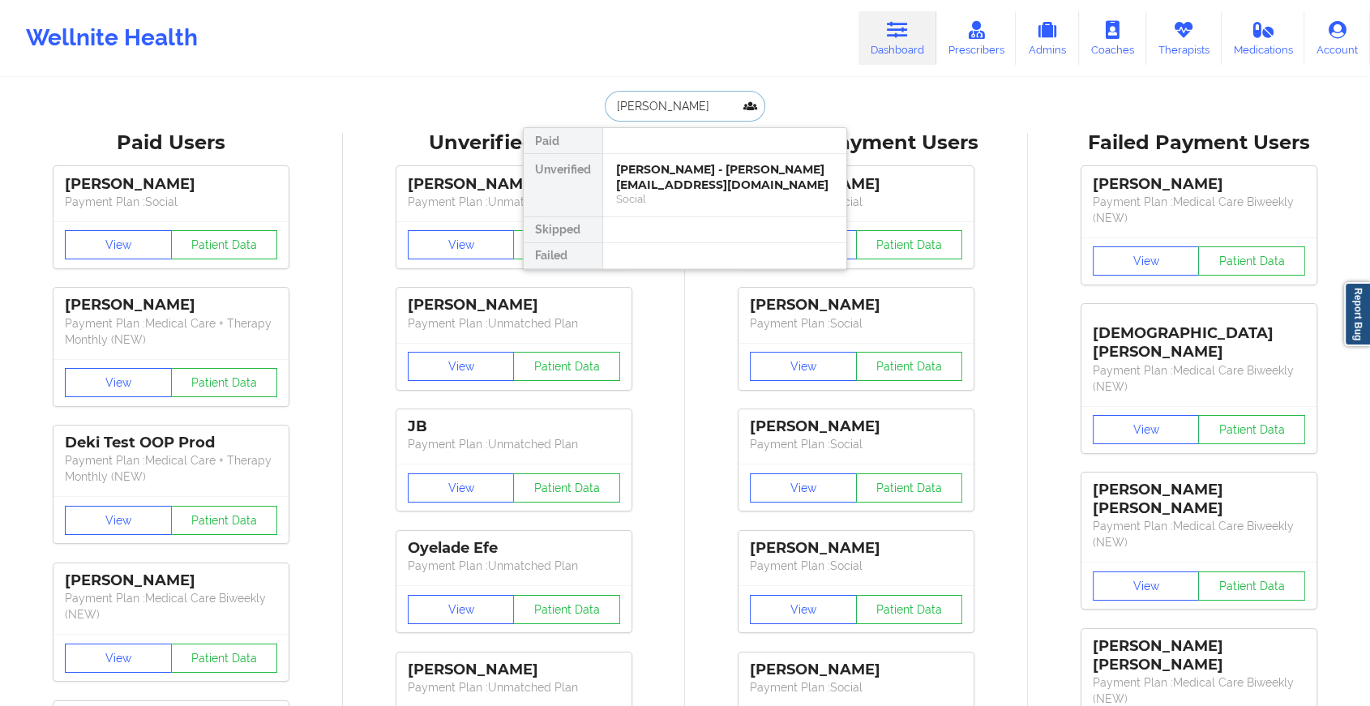
type input "[PERSON_NAME]"
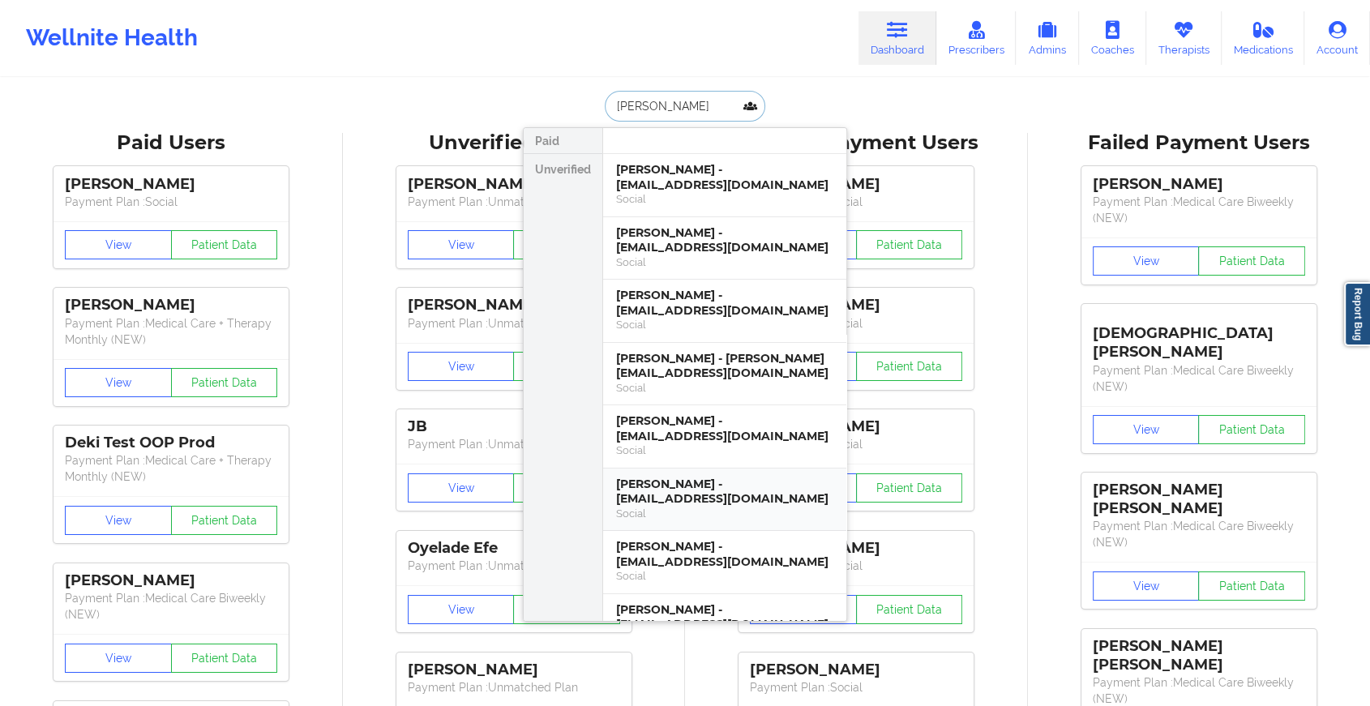
click at [688, 486] on div "[PERSON_NAME] - [EMAIL_ADDRESS][DOMAIN_NAME]" at bounding box center [724, 492] width 217 height 30
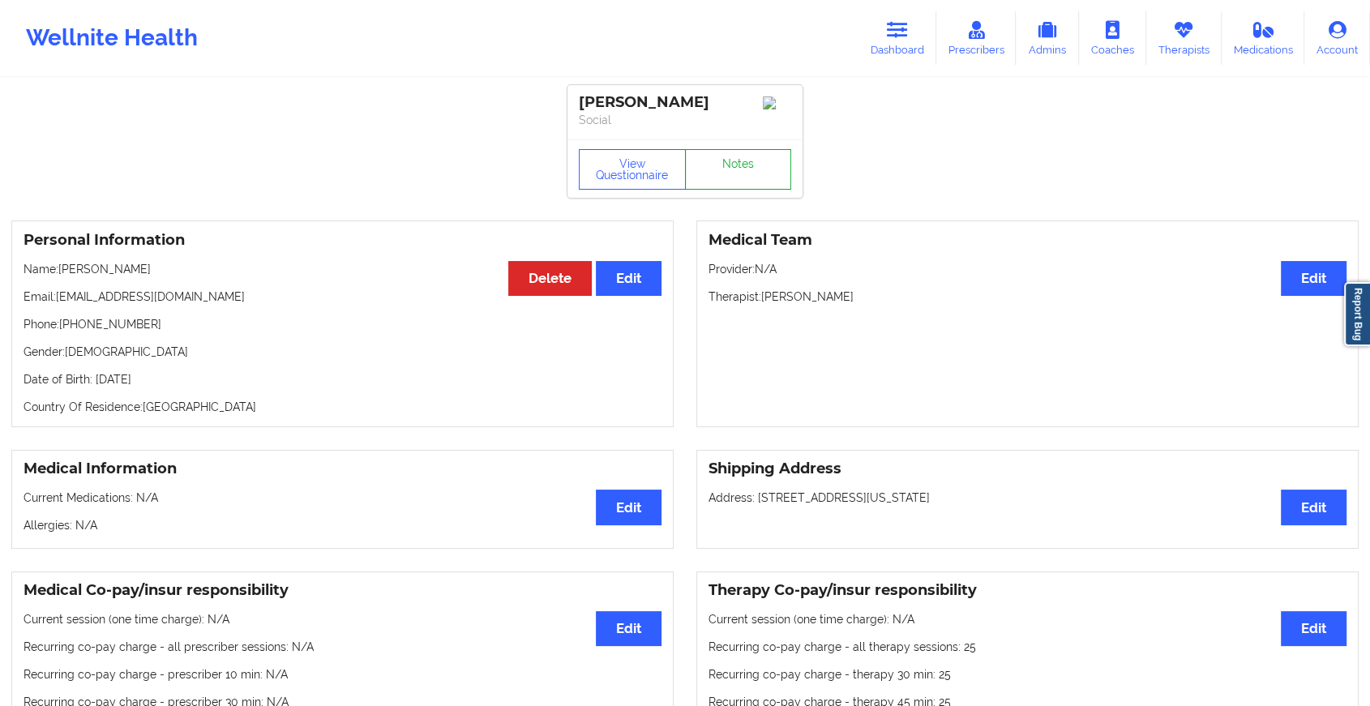
click at [732, 190] on link "Notes" at bounding box center [738, 169] width 107 height 41
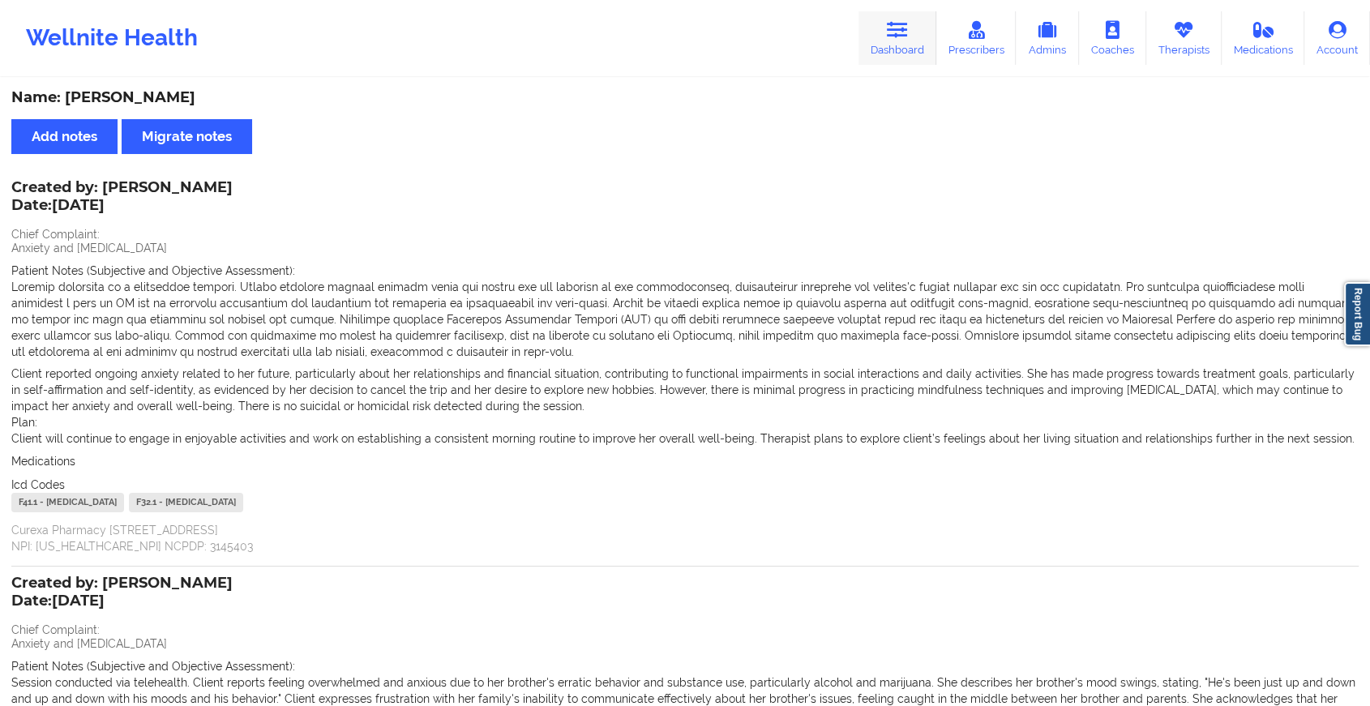
click at [904, 52] on link "Dashboard" at bounding box center [898, 38] width 78 height 54
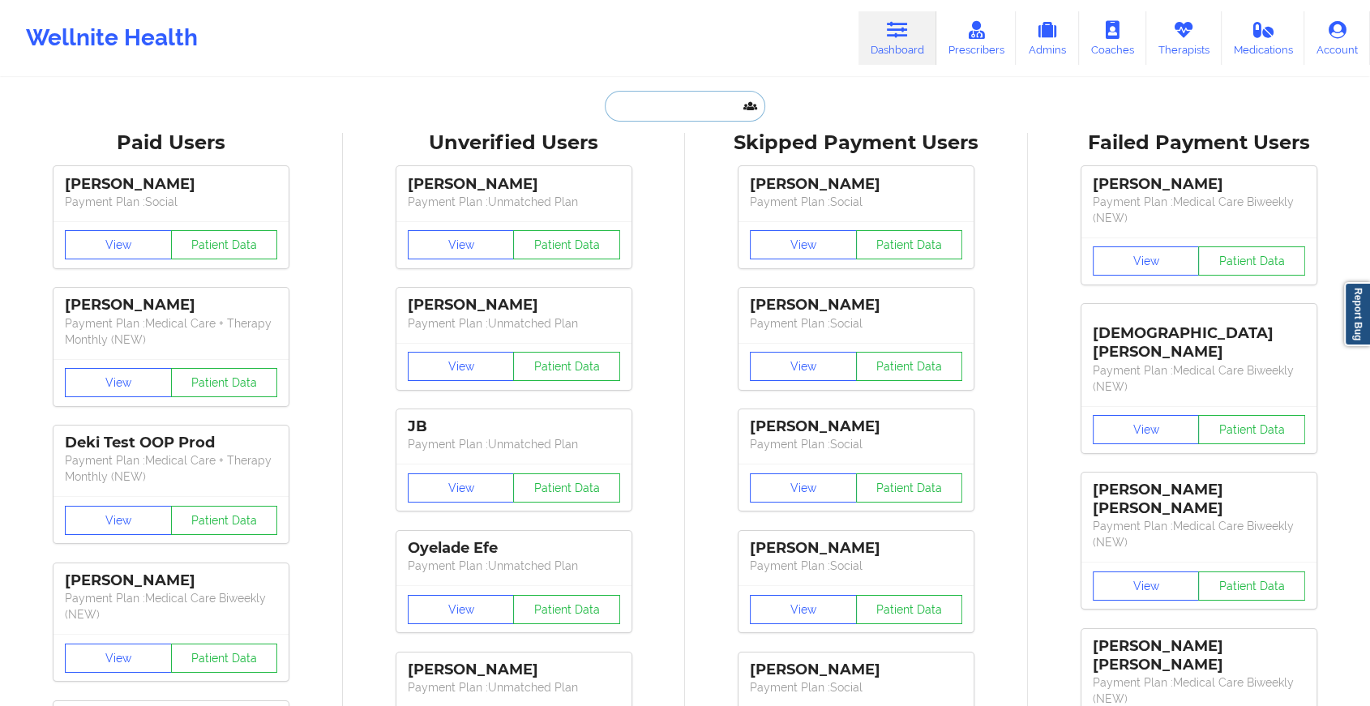
click at [700, 114] on input "text" at bounding box center [685, 106] width 161 height 31
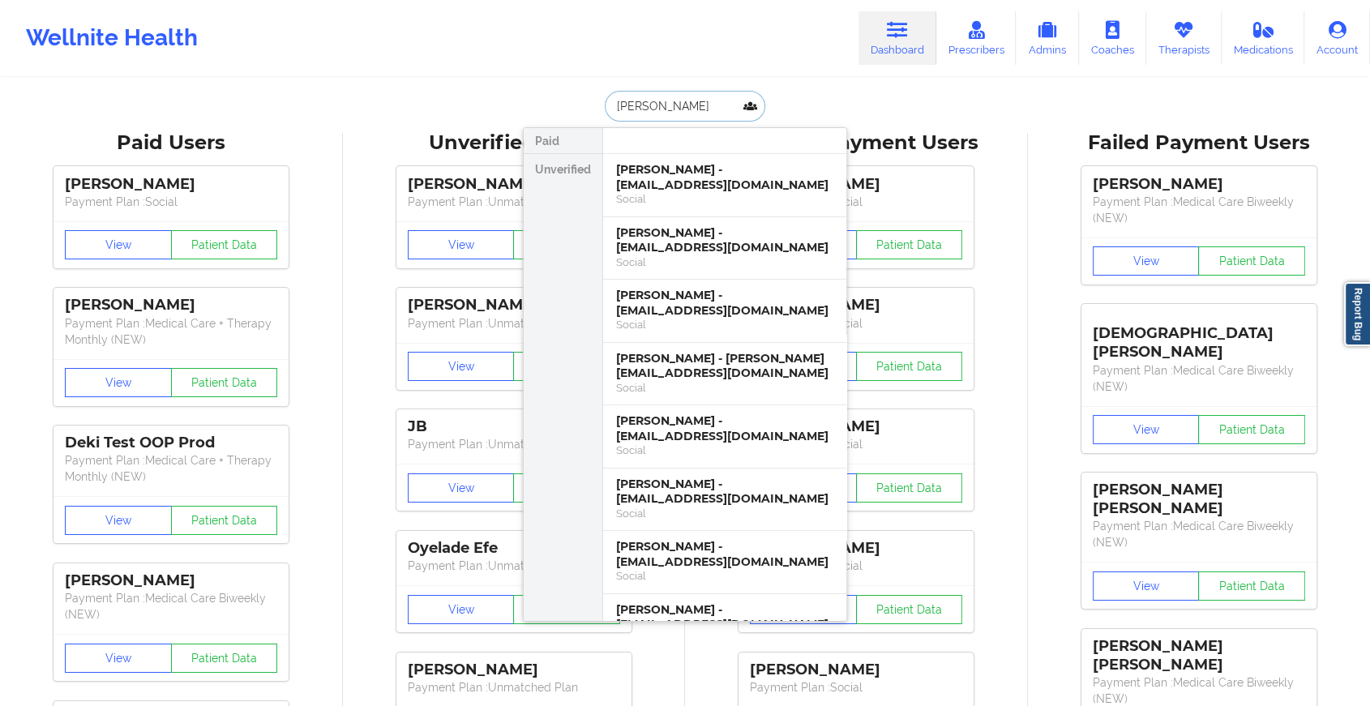
type input "[PERSON_NAME]"
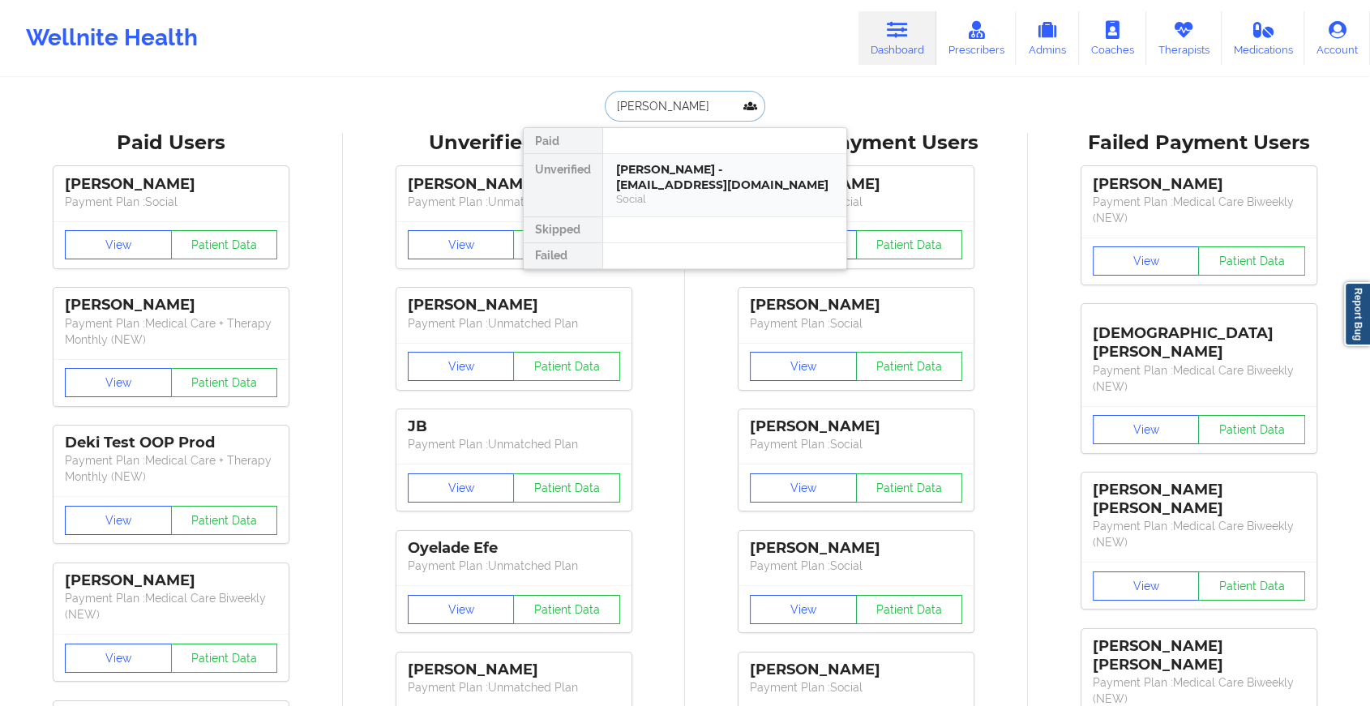
click at [675, 187] on div "[PERSON_NAME] - [EMAIL_ADDRESS][DOMAIN_NAME]" at bounding box center [724, 177] width 217 height 30
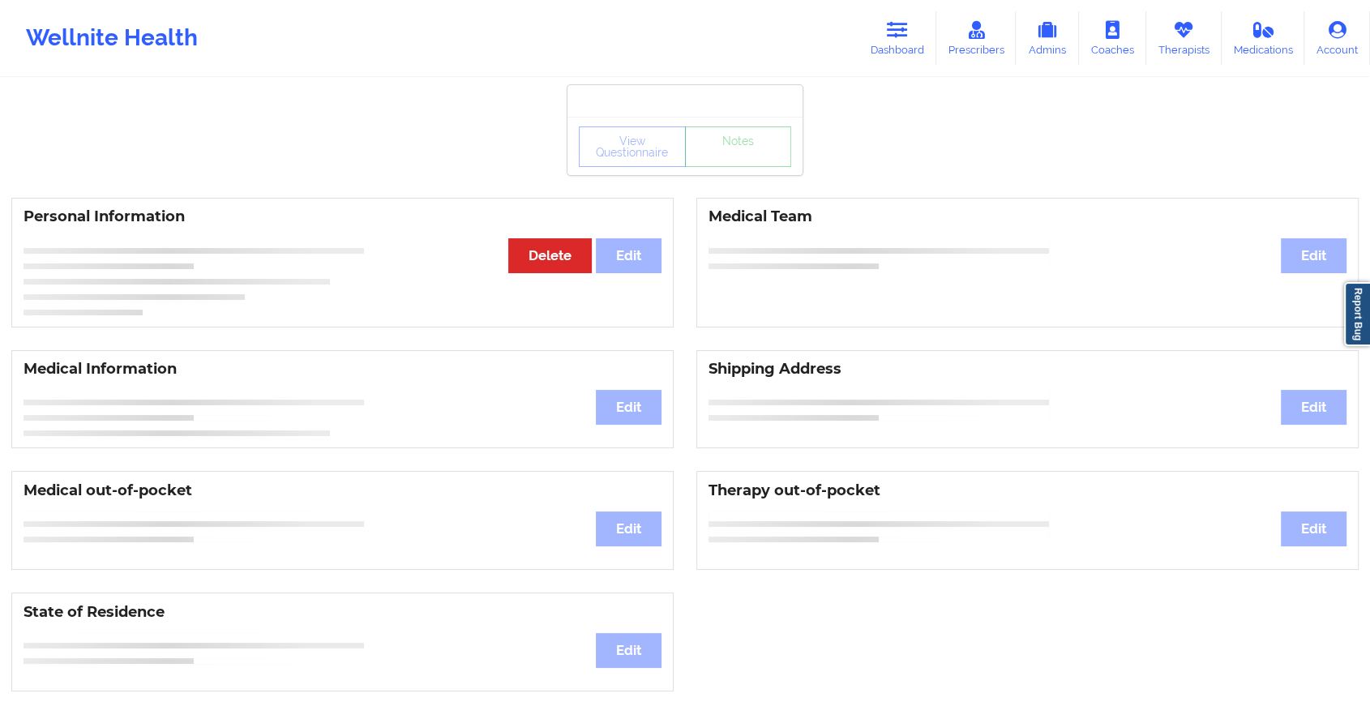
click at [731, 175] on div "View Questionnaire Notes Personal Information Edit Delete Medical Team Edit Med…" at bounding box center [685, 684] width 1370 height 1369
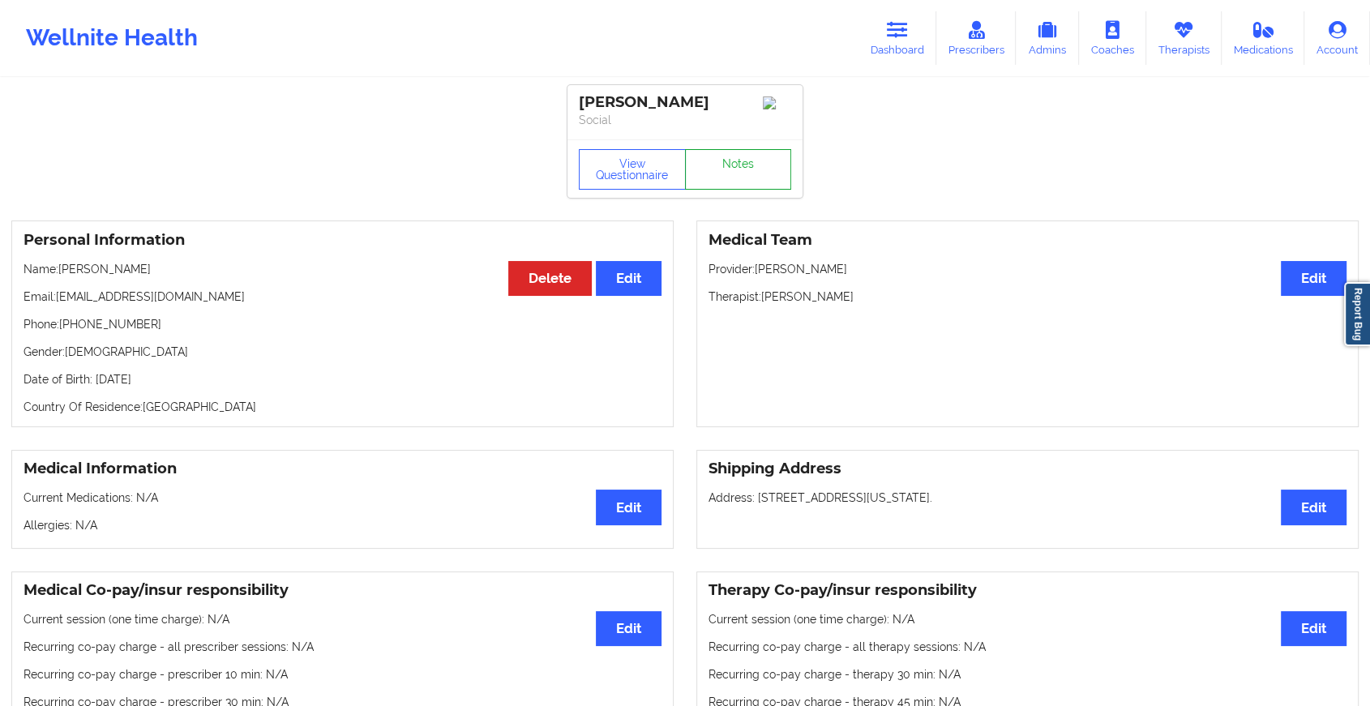
click at [731, 175] on link "Notes" at bounding box center [738, 169] width 107 height 41
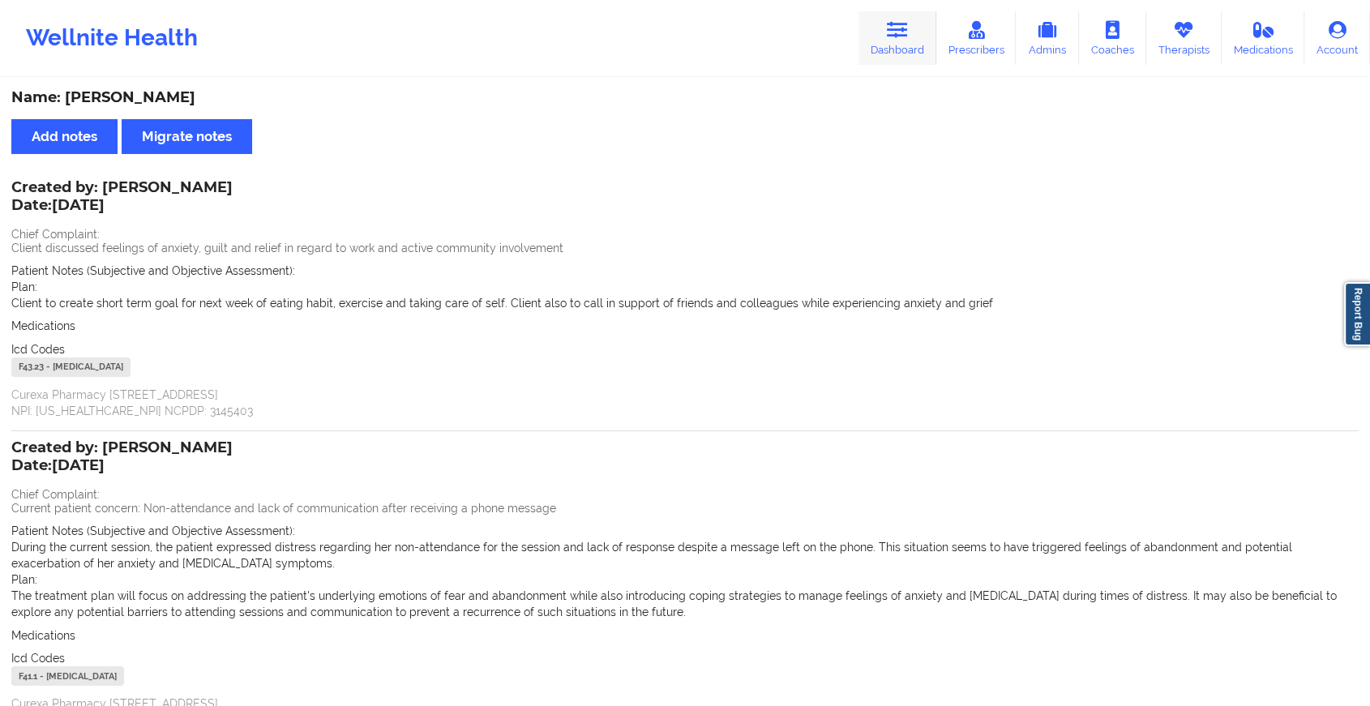
click at [877, 30] on link "Dashboard" at bounding box center [898, 38] width 78 height 54
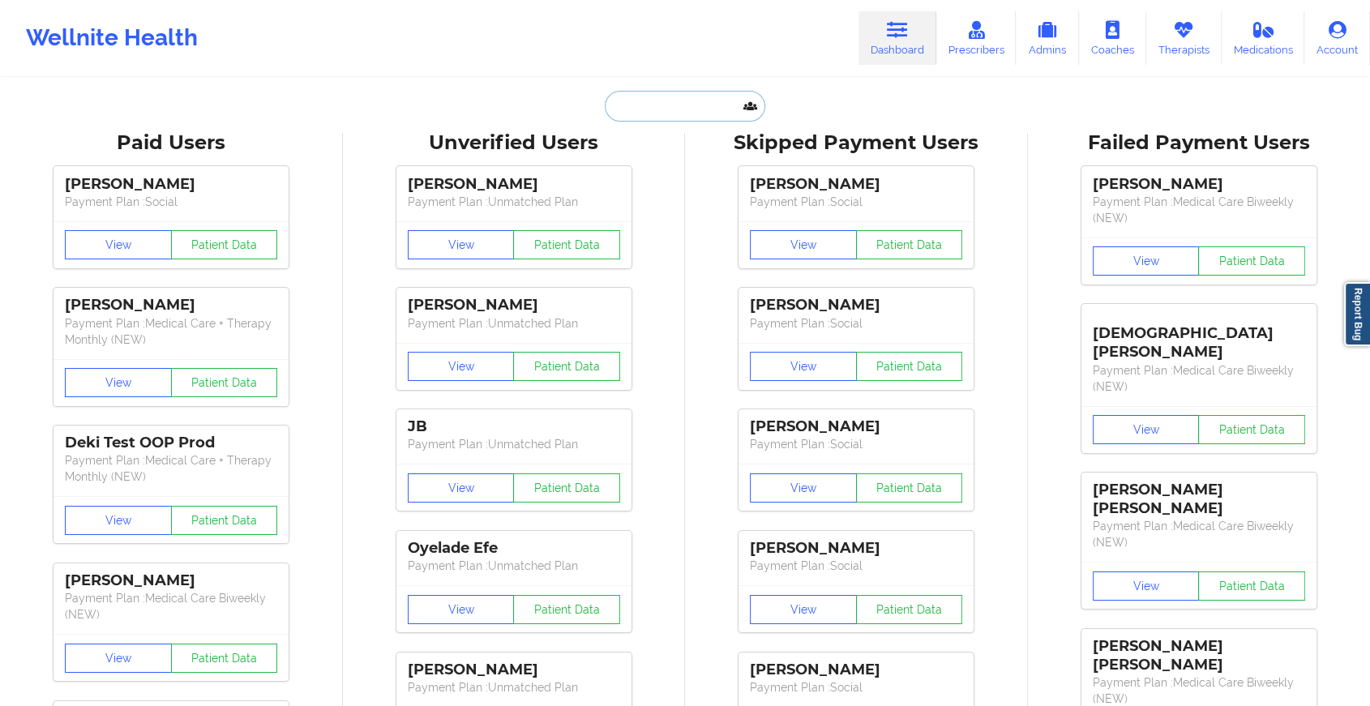
click at [667, 104] on input "text" at bounding box center [685, 106] width 161 height 31
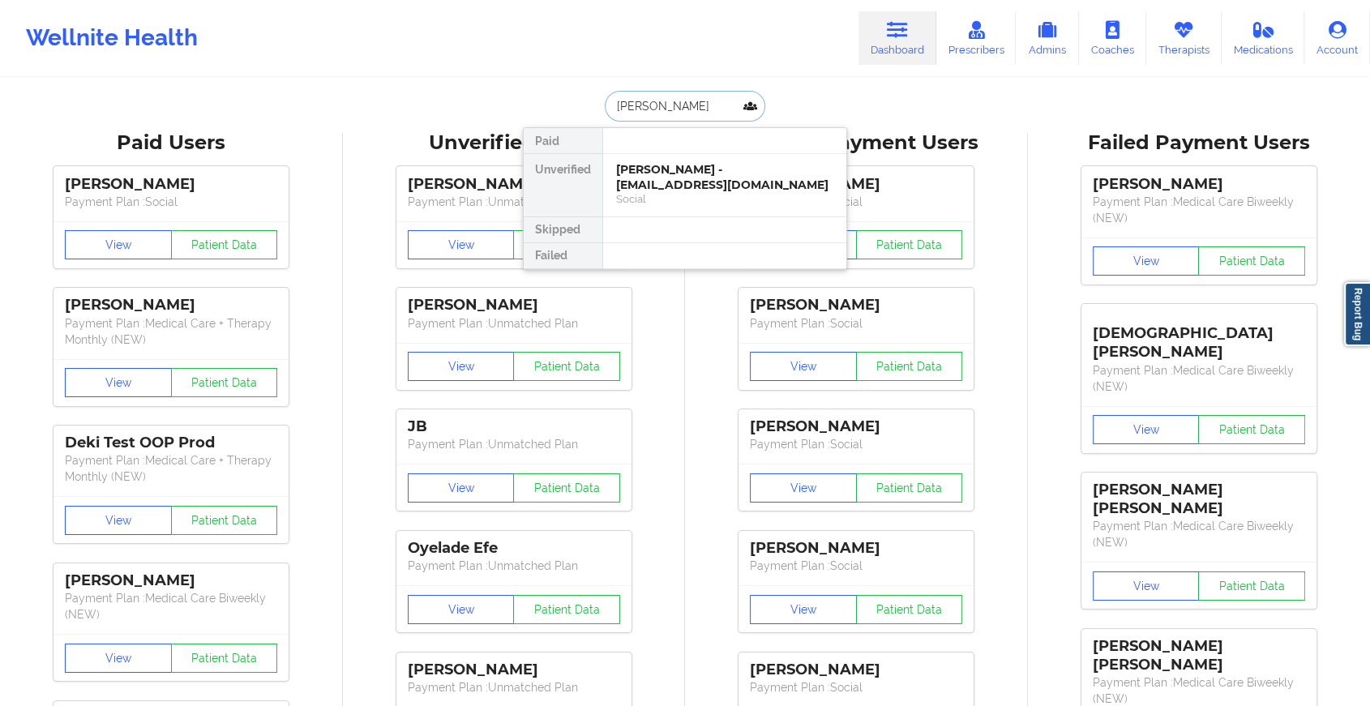
type input "[PERSON_NAME]"
click at [688, 167] on div "[PERSON_NAME] - [EMAIL_ADDRESS][DOMAIN_NAME]" at bounding box center [724, 177] width 217 height 30
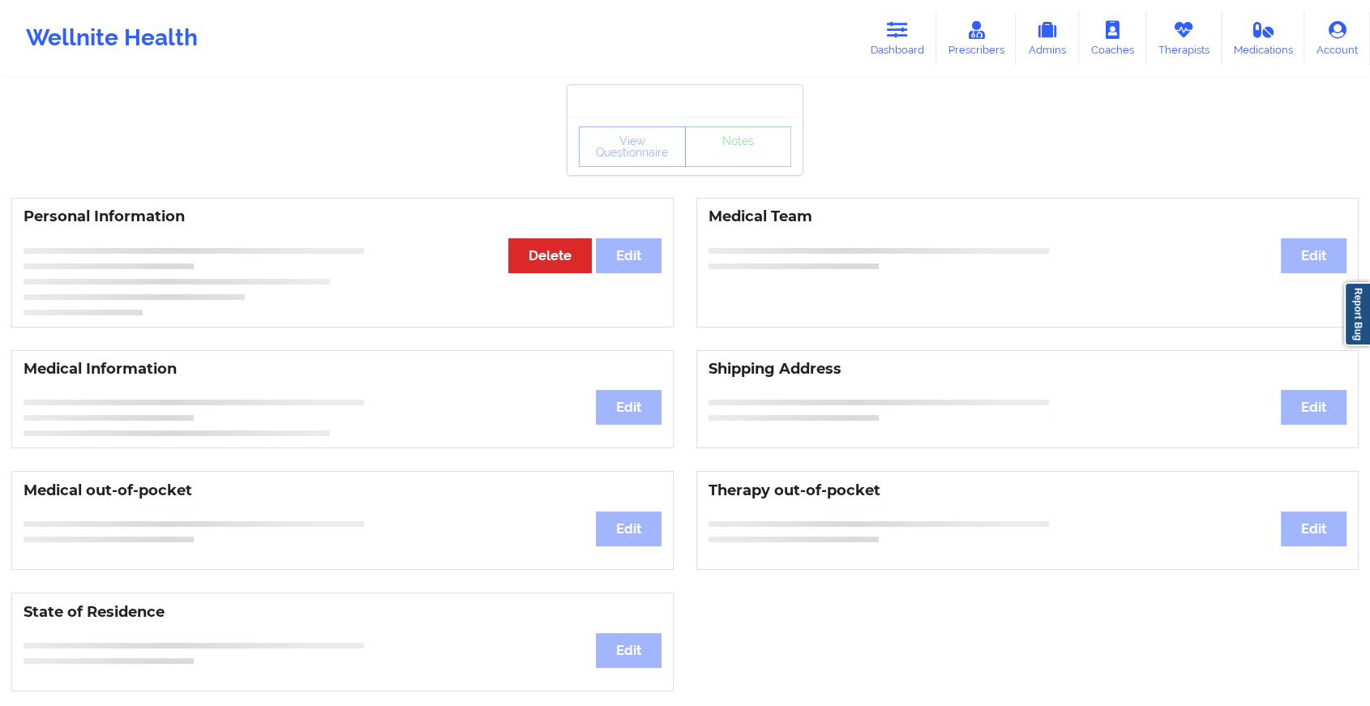
click at [731, 161] on div "View Questionnaire Notes" at bounding box center [685, 147] width 212 height 41
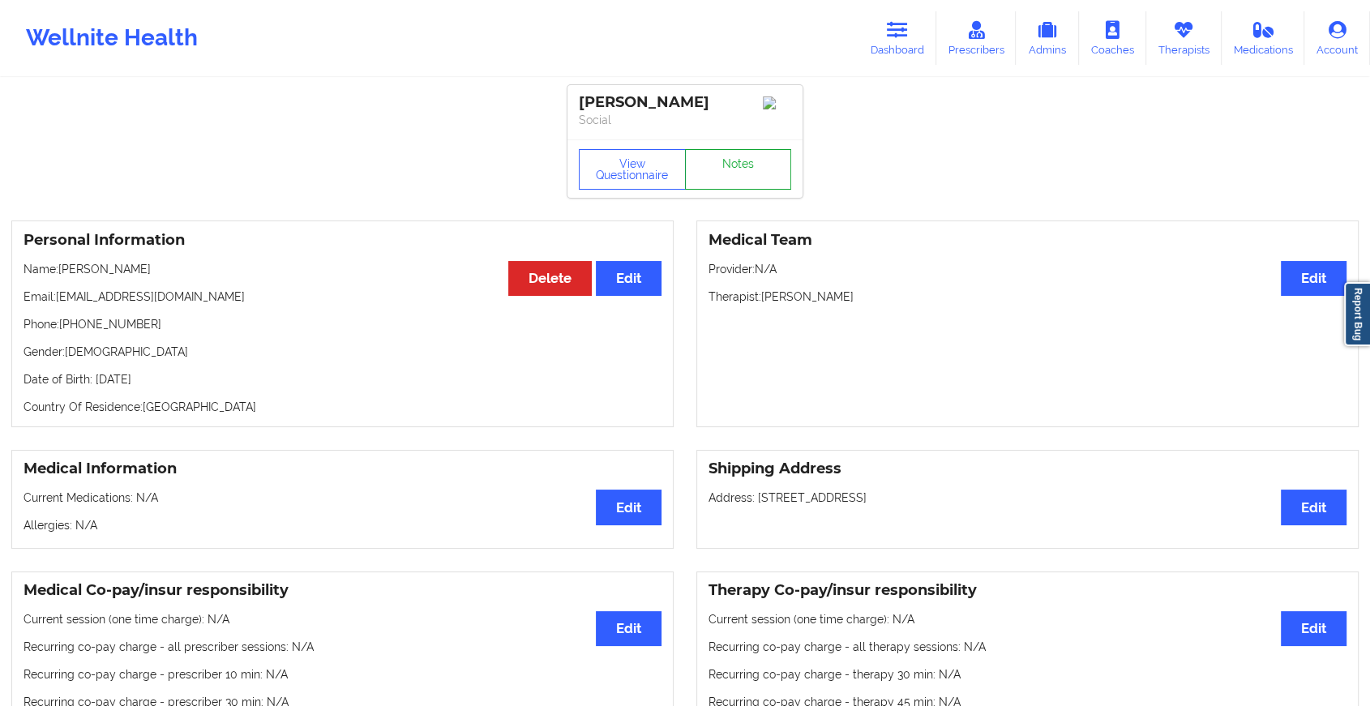
click at [731, 161] on link "Notes" at bounding box center [738, 169] width 107 height 41
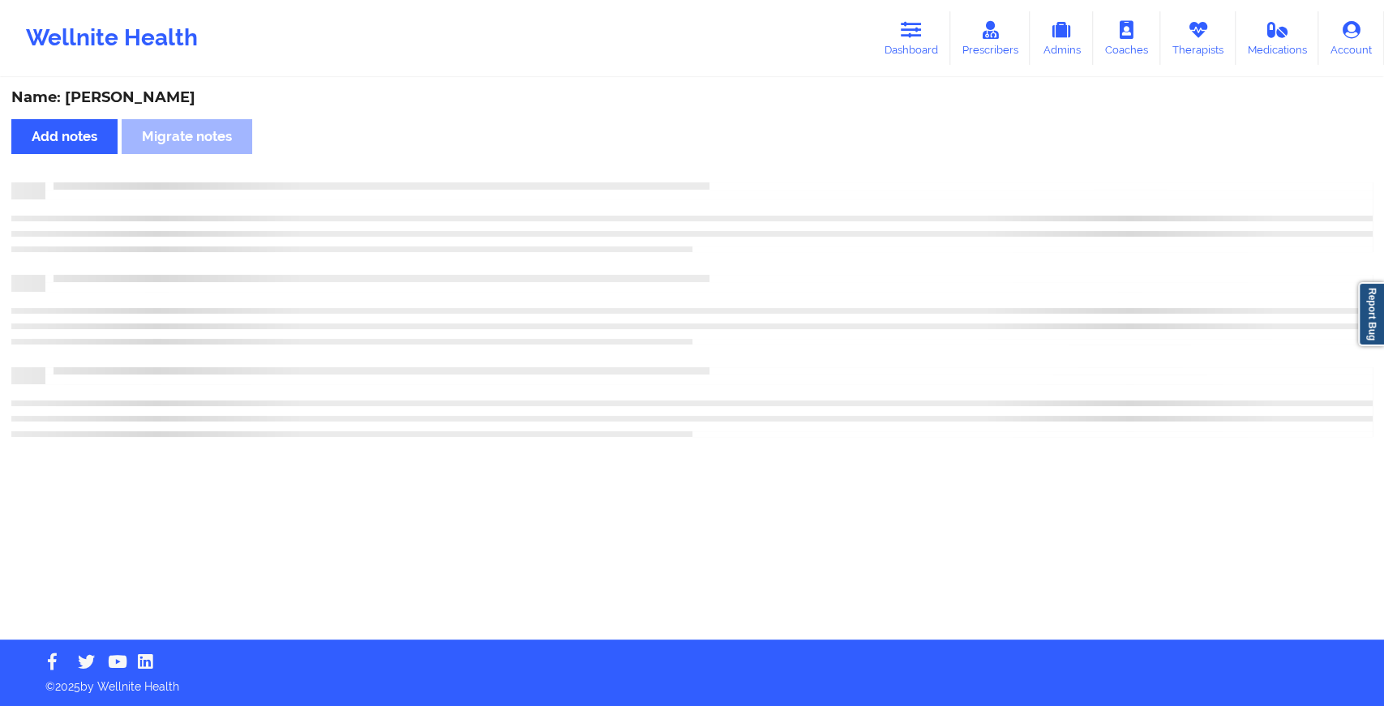
click at [731, 161] on div "Name: [PERSON_NAME] Add notes Migrate notes" at bounding box center [692, 359] width 1384 height 560
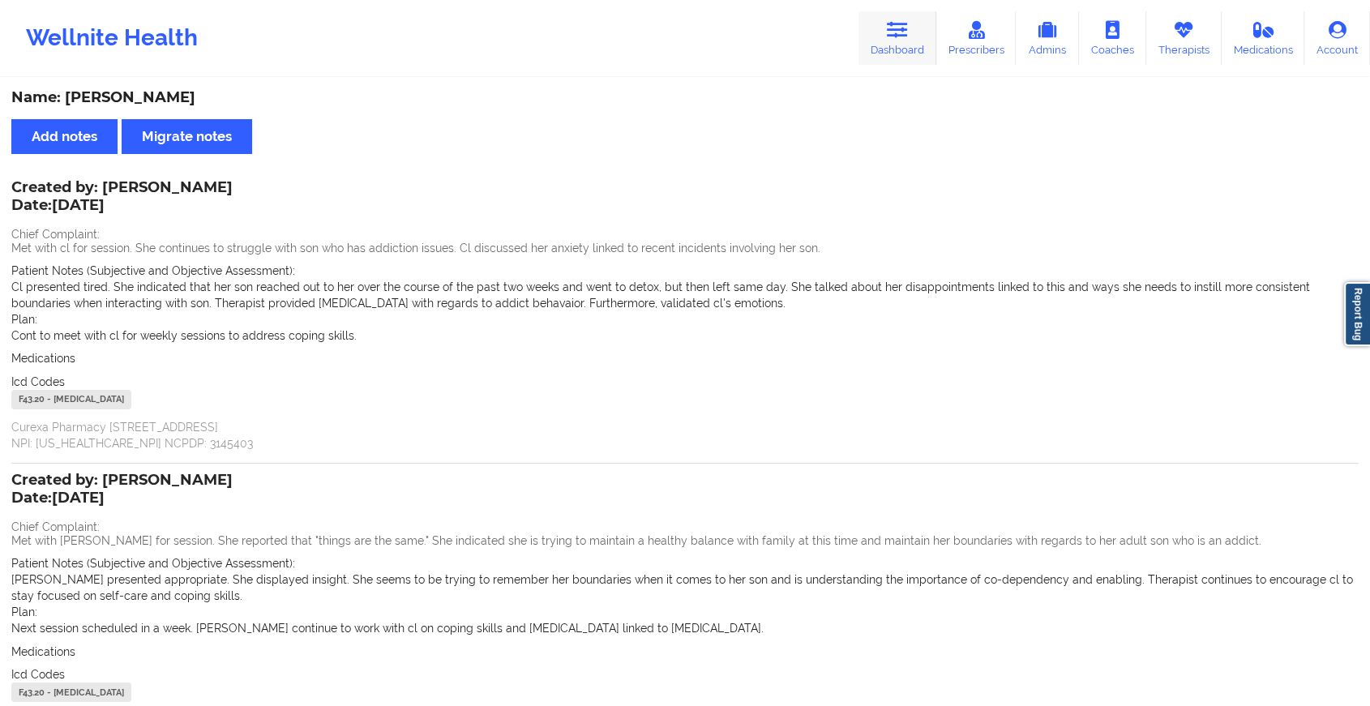
click at [916, 34] on link "Dashboard" at bounding box center [898, 38] width 78 height 54
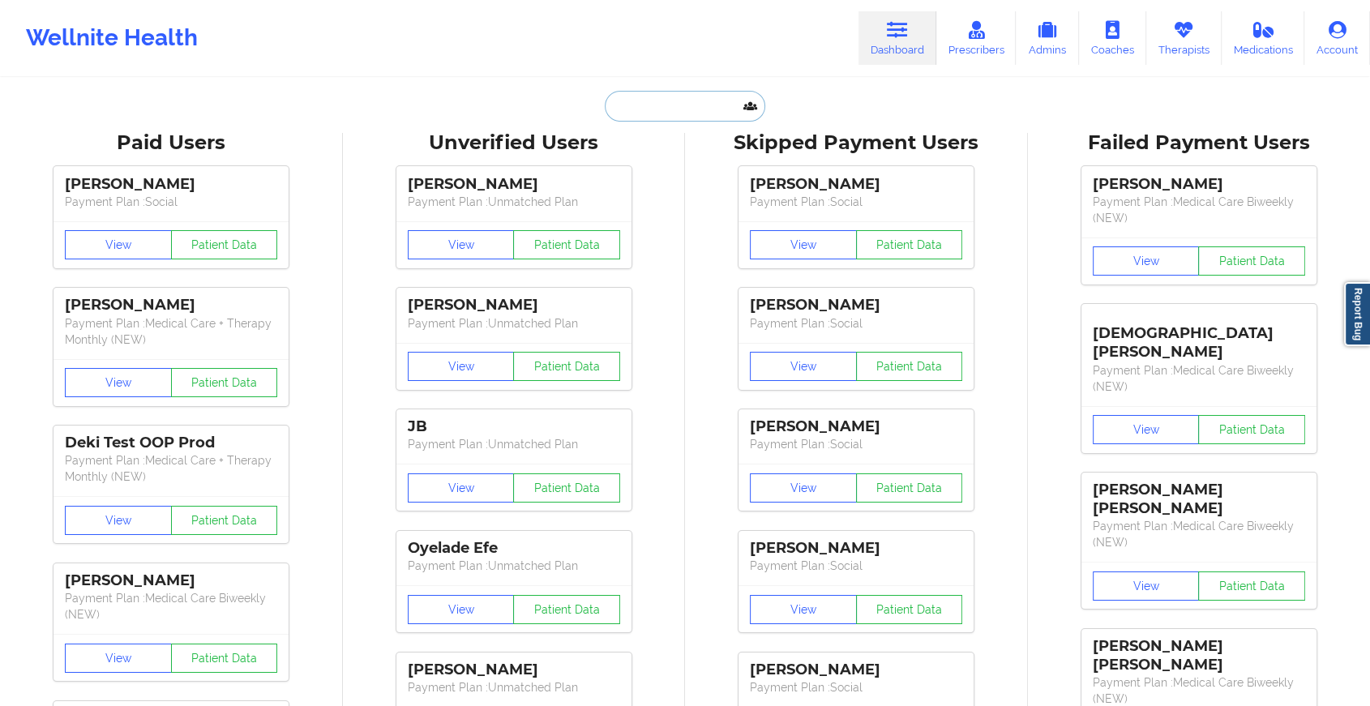
click at [695, 106] on input "text" at bounding box center [685, 106] width 161 height 31
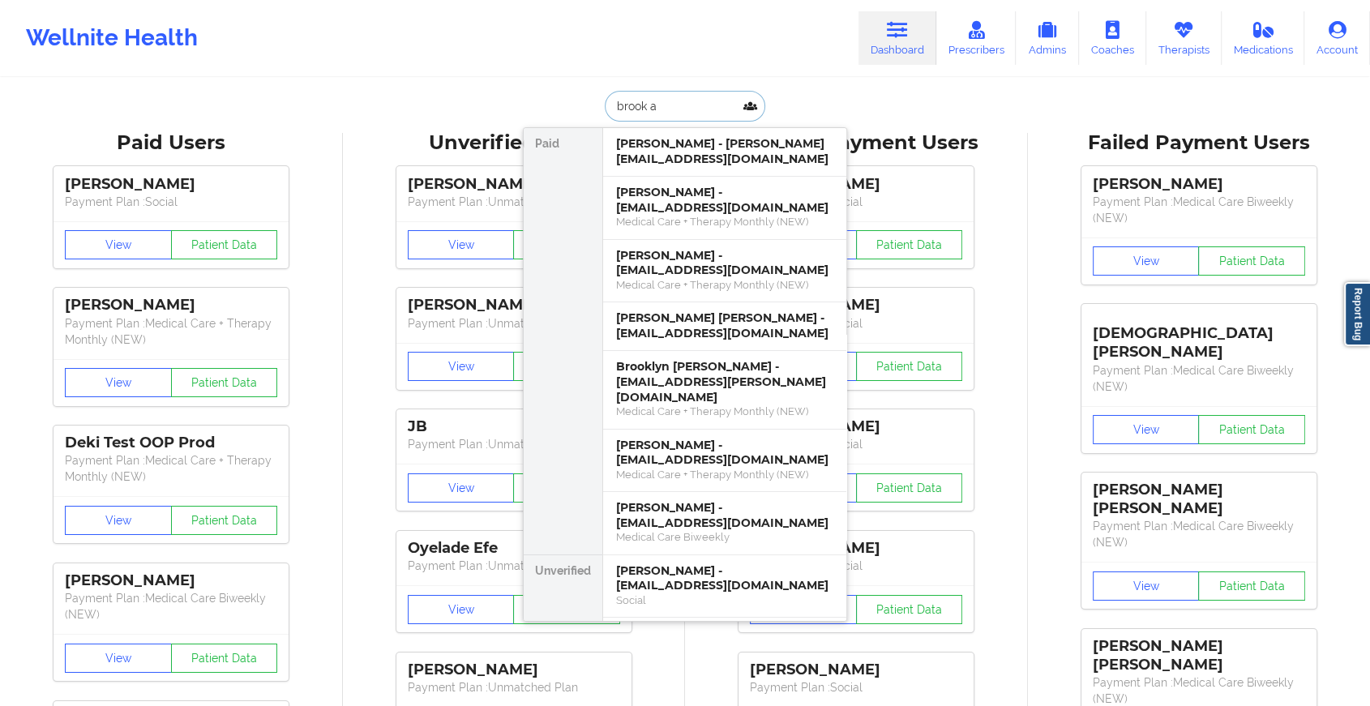
type input "brook am"
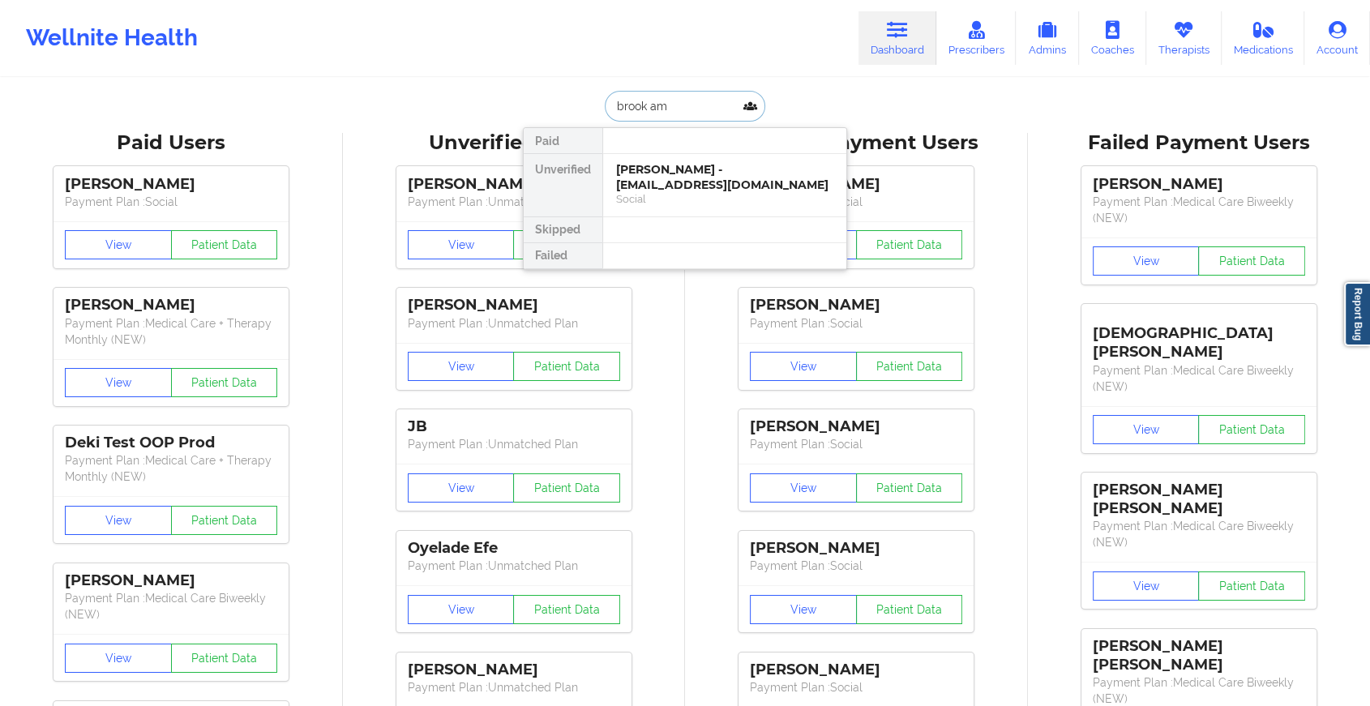
click at [687, 173] on div "[PERSON_NAME] - [EMAIL_ADDRESS][DOMAIN_NAME]" at bounding box center [724, 177] width 217 height 30
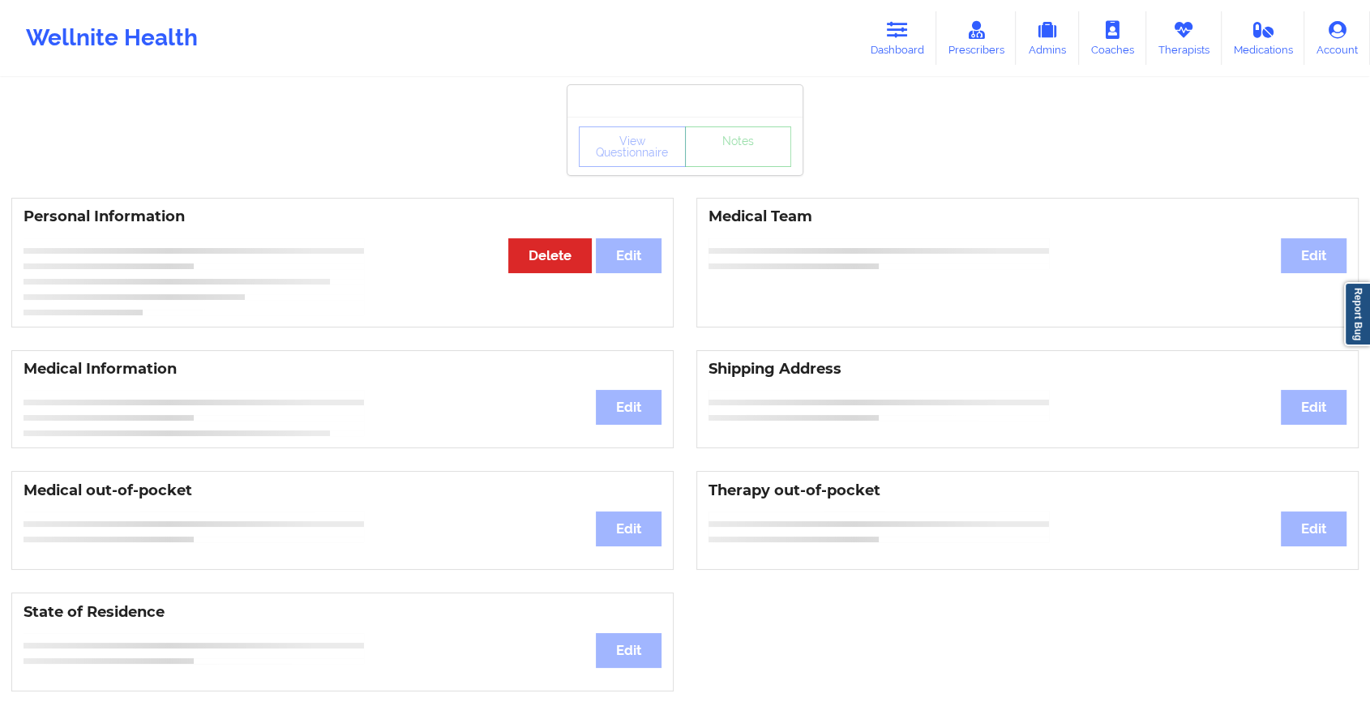
click at [740, 175] on div "View Questionnaire Notes Personal Information Edit Delete Medical Team Edit Med…" at bounding box center [685, 684] width 1370 height 1369
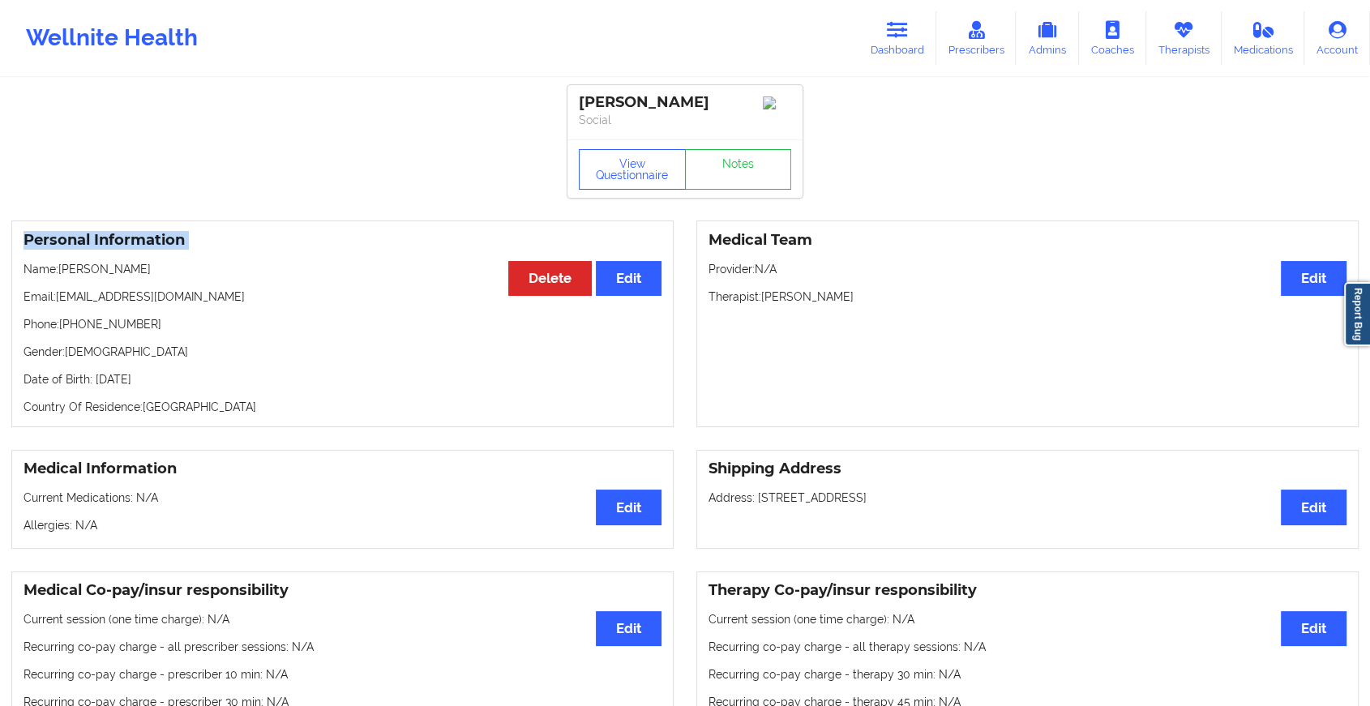
click at [740, 175] on div "View Questionnaire Notes" at bounding box center [685, 168] width 235 height 58
click at [740, 175] on link "Notes" at bounding box center [738, 169] width 107 height 41
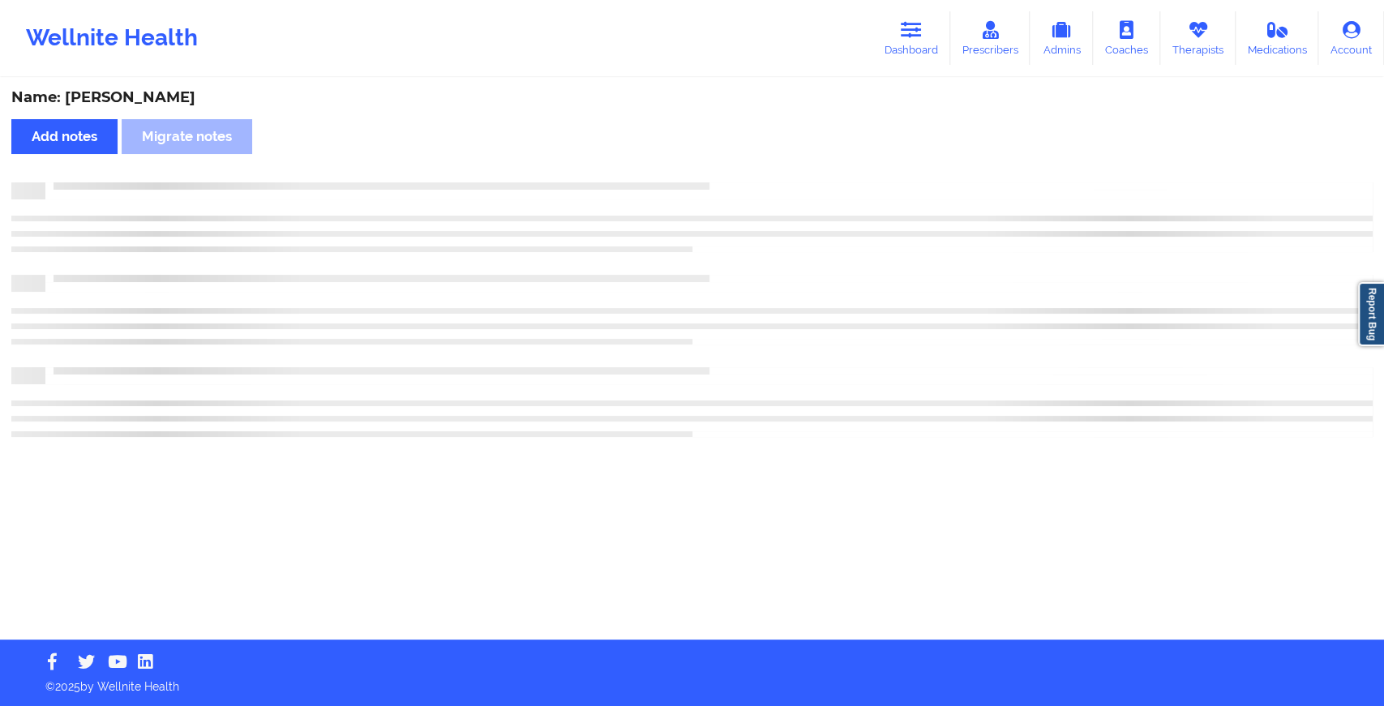
click at [740, 175] on div "Name: [PERSON_NAME] Add notes Migrate notes" at bounding box center [692, 359] width 1384 height 560
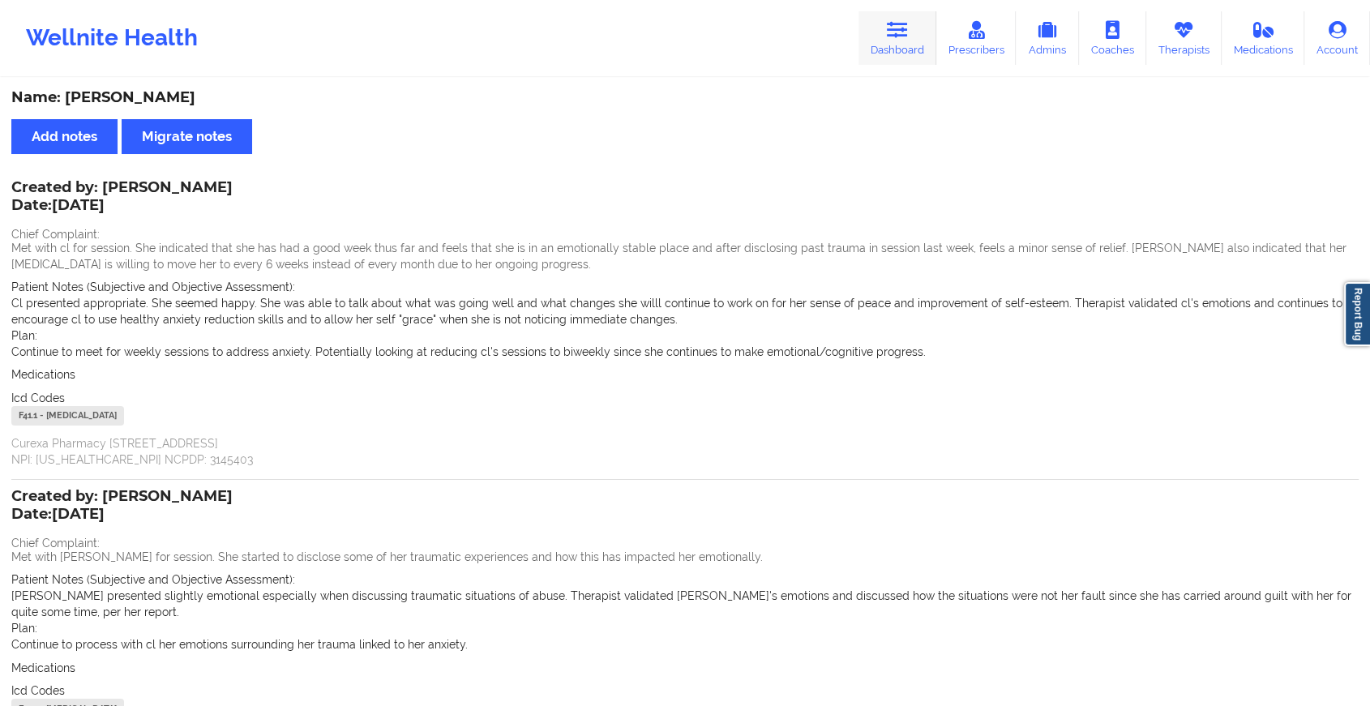
click at [883, 45] on link "Dashboard" at bounding box center [898, 38] width 78 height 54
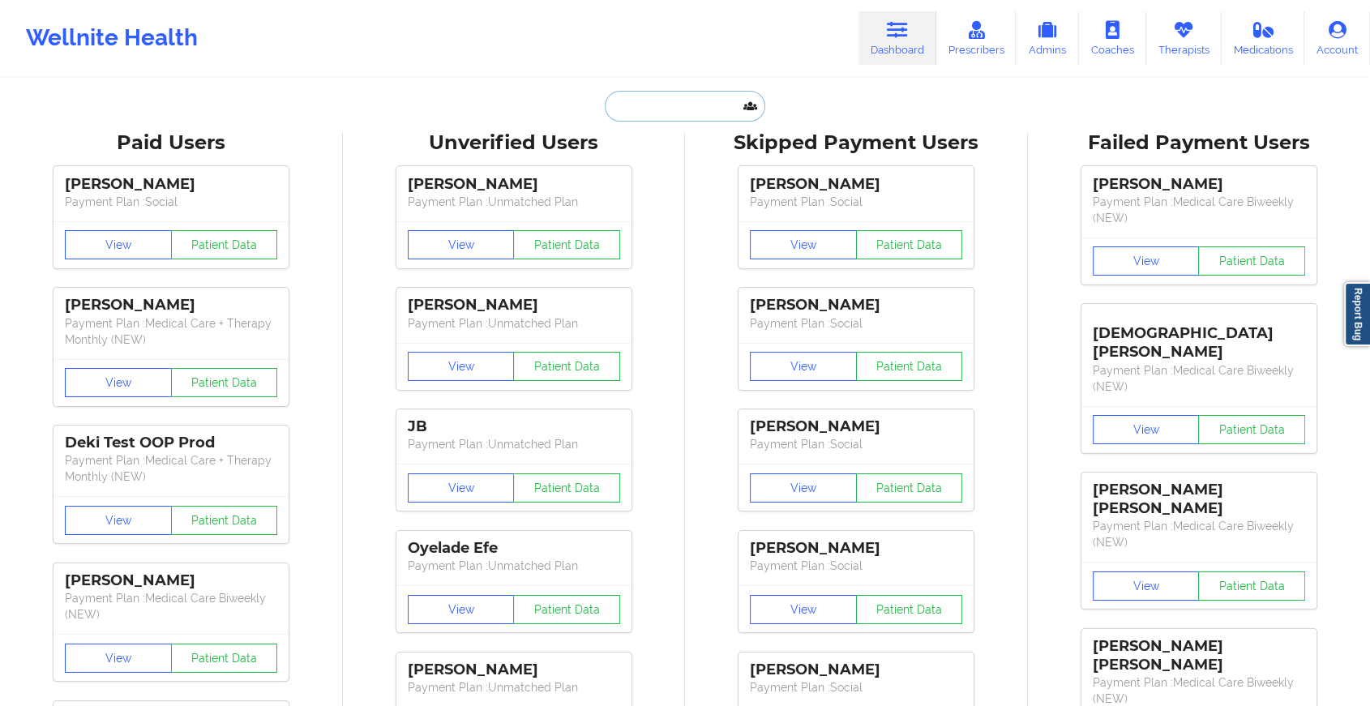
click at [666, 103] on input "text" at bounding box center [685, 106] width 161 height 31
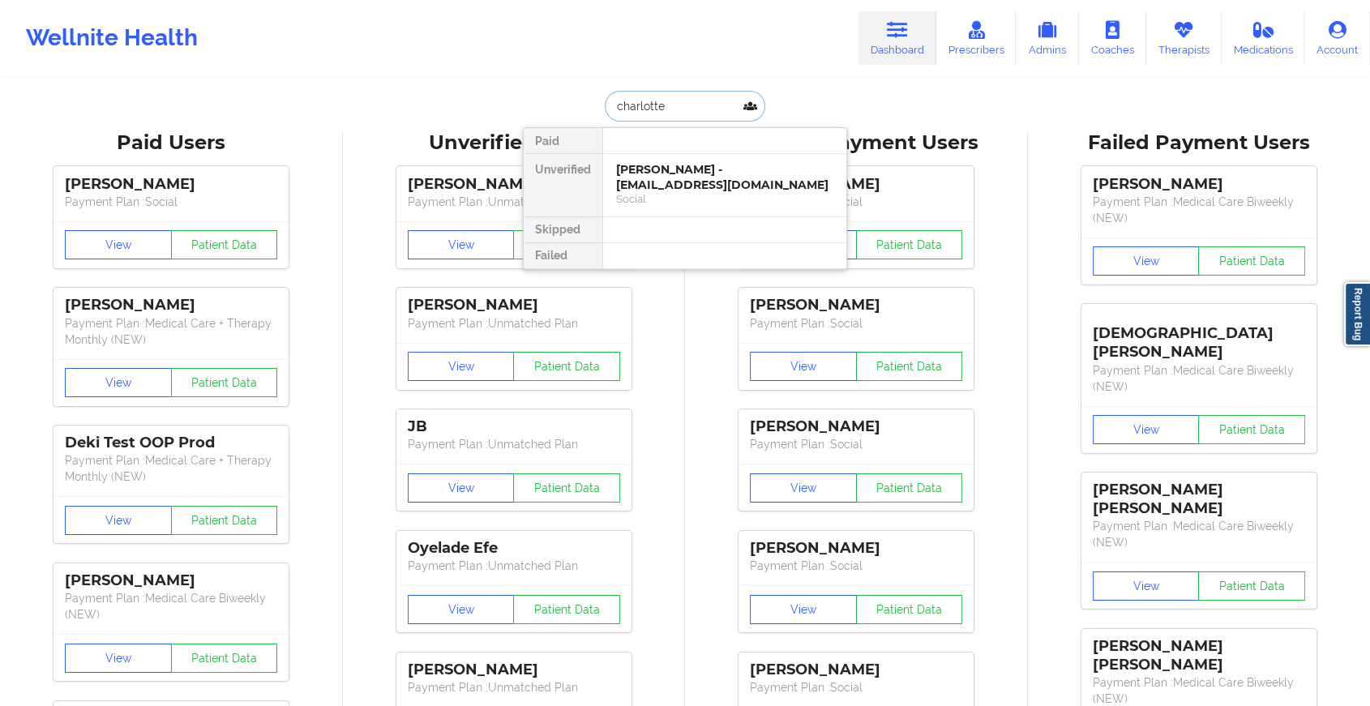
type input "[PERSON_NAME]"
click at [681, 175] on div "[PERSON_NAME] - [EMAIL_ADDRESS][DOMAIN_NAME]" at bounding box center [724, 177] width 217 height 30
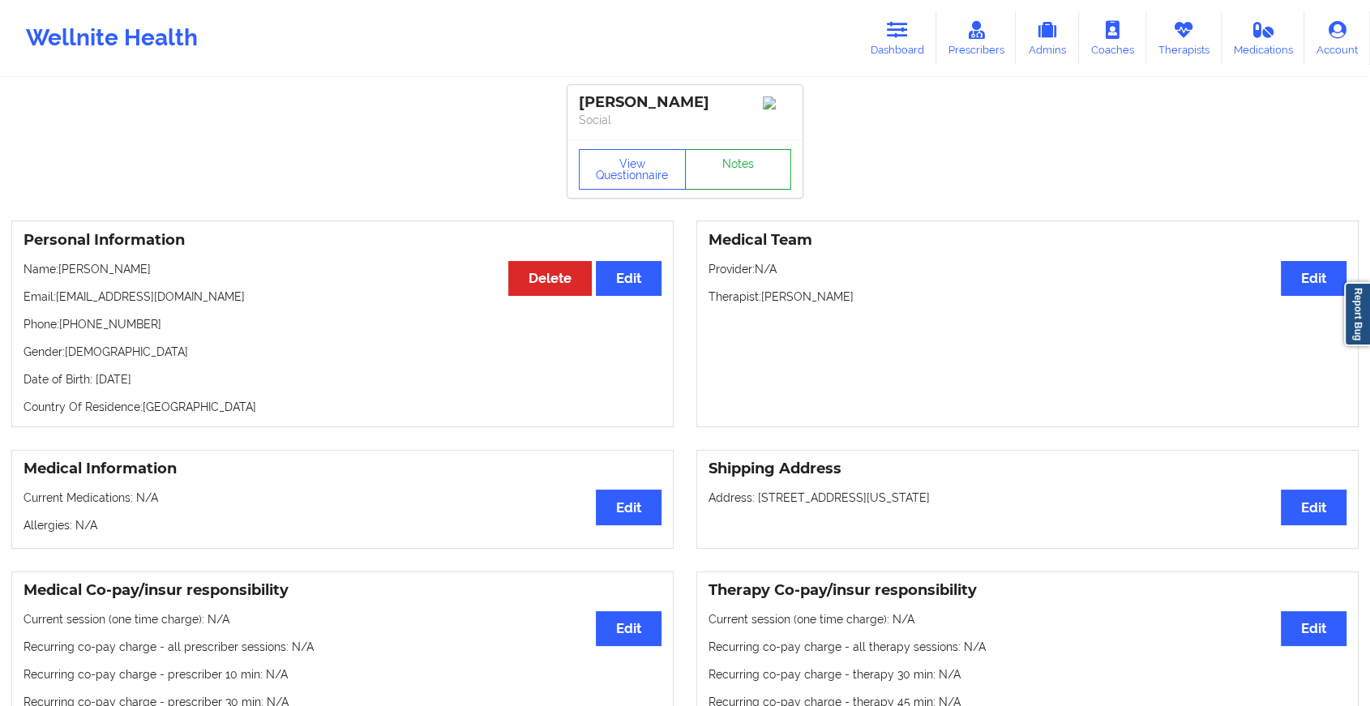
click at [714, 175] on link "Notes" at bounding box center [738, 169] width 107 height 41
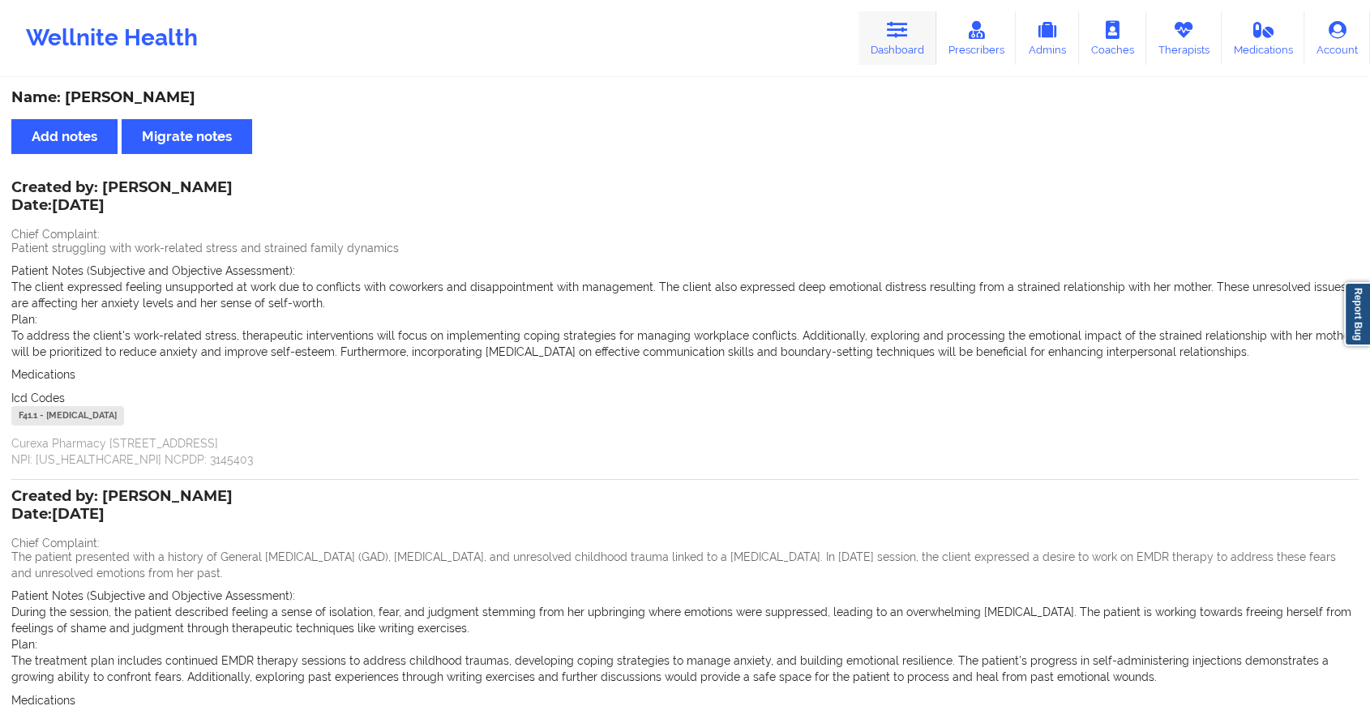
click at [908, 12] on link "Dashboard" at bounding box center [898, 38] width 78 height 54
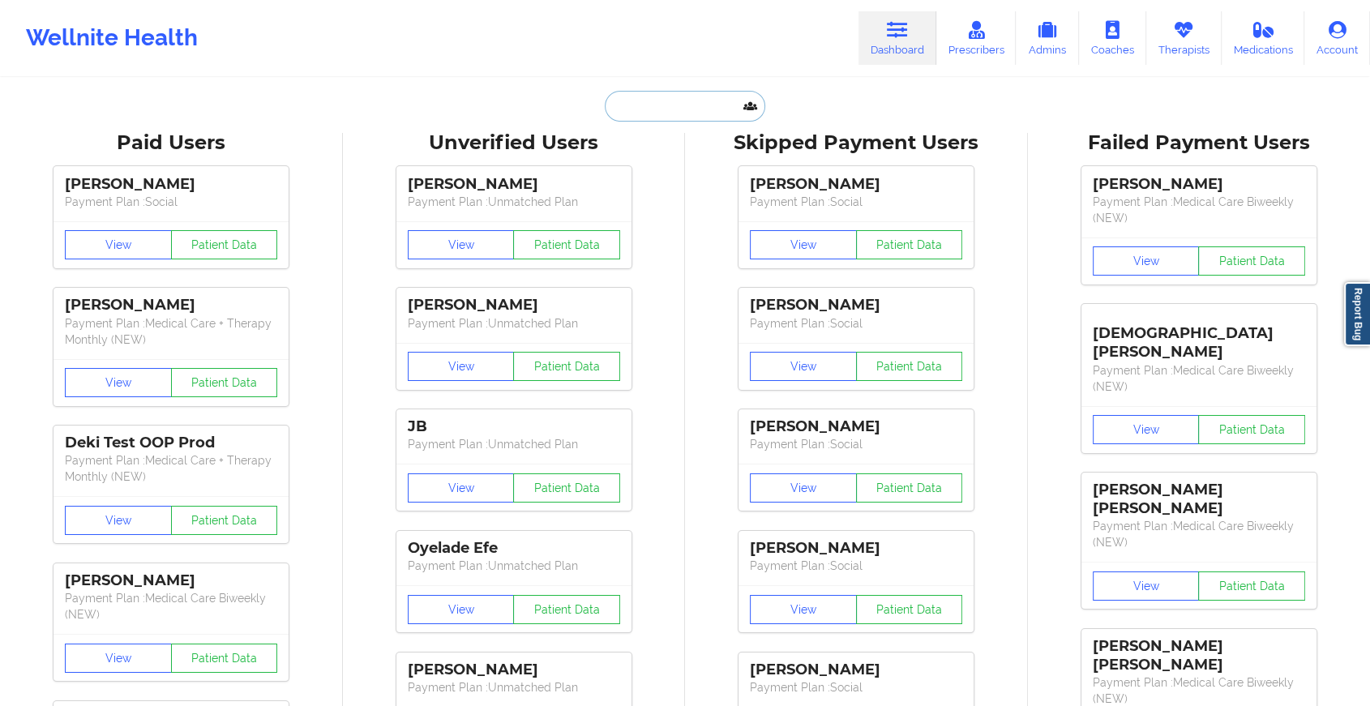
click at [679, 110] on input "text" at bounding box center [685, 106] width 161 height 31
paste input "[EMAIL_ADDRESS][DOMAIN_NAME]"
type input "[EMAIL_ADDRESS][DOMAIN_NAME]"
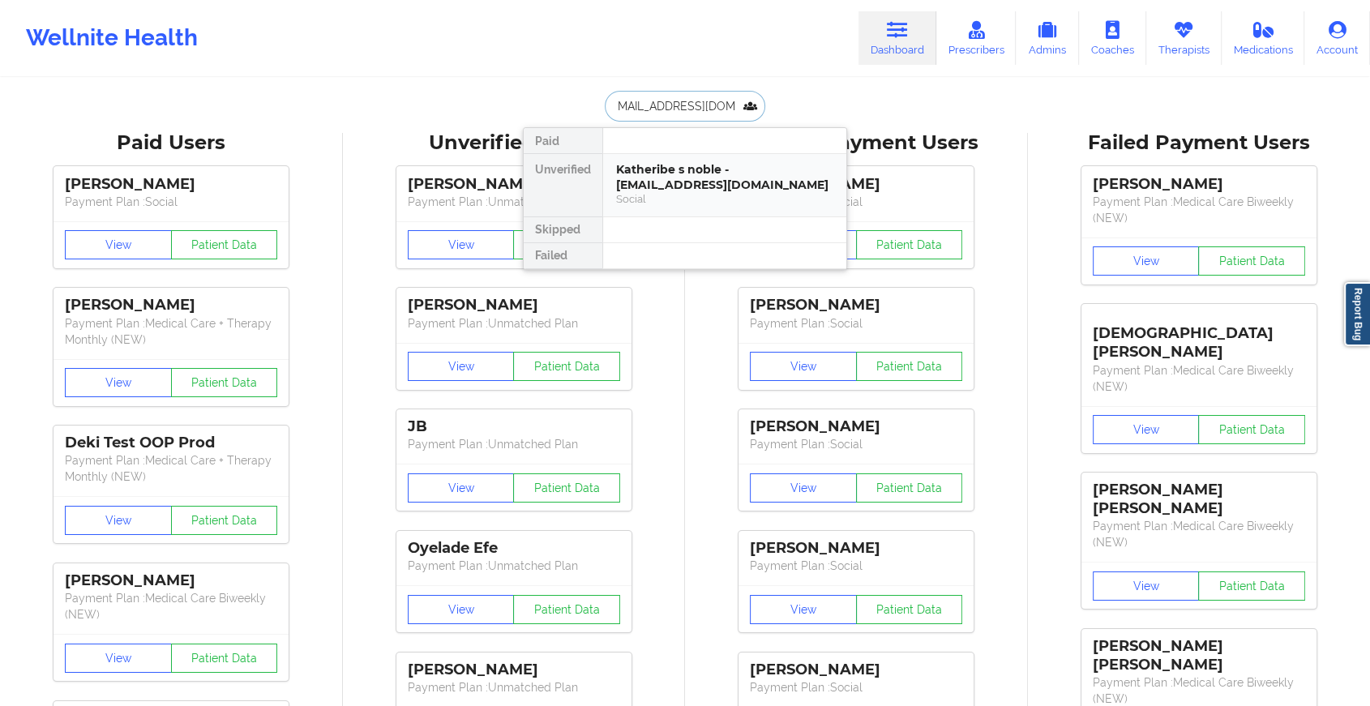
click at [703, 182] on div "Katheribe s noble - [EMAIL_ADDRESS][DOMAIN_NAME]" at bounding box center [724, 177] width 217 height 30
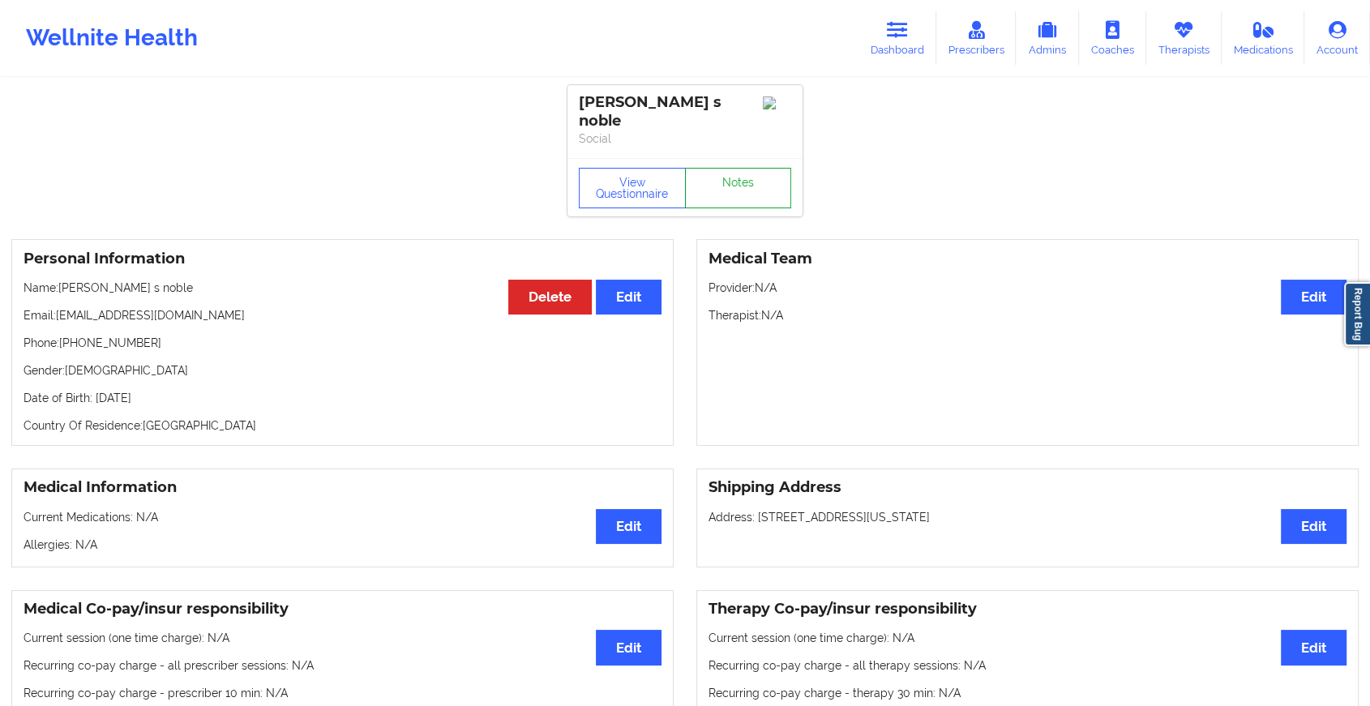
click at [753, 173] on link "Notes" at bounding box center [738, 188] width 107 height 41
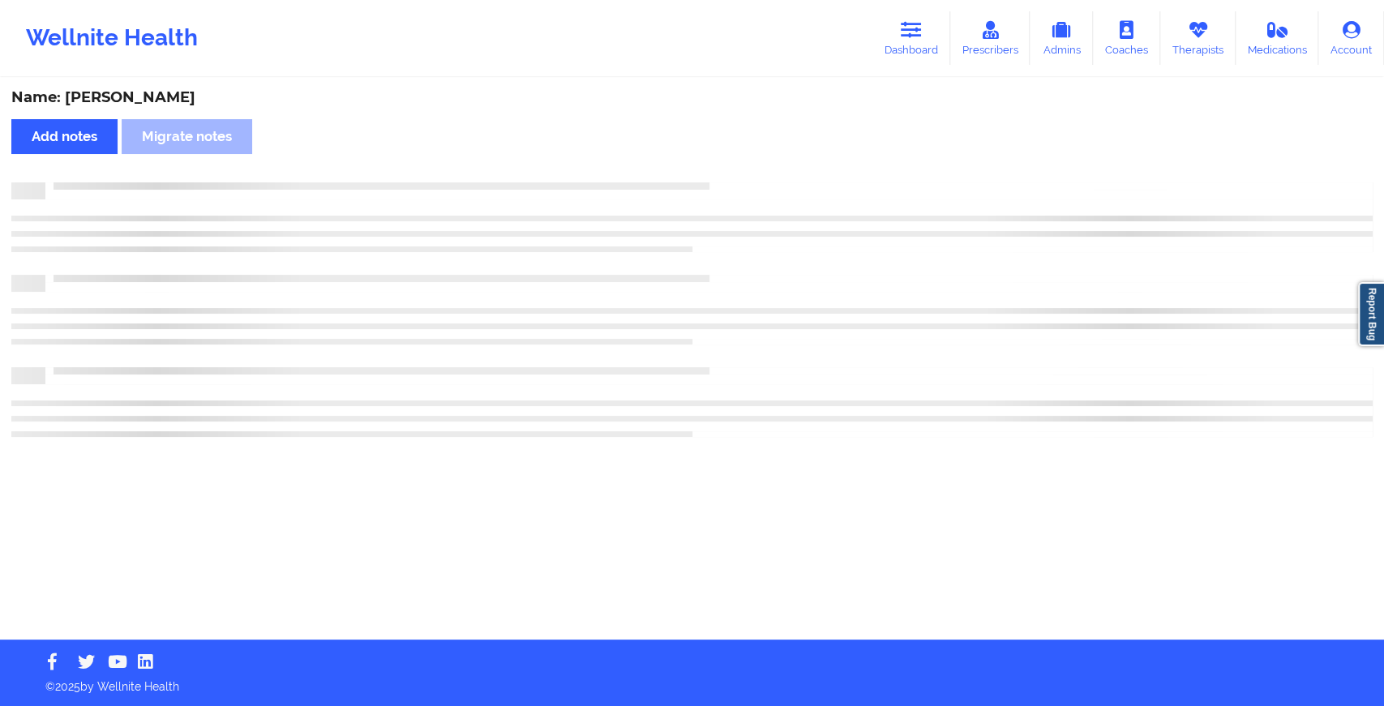
click at [753, 173] on div "Name: [PERSON_NAME] s noble Add notes [PERSON_NAME] notes" at bounding box center [692, 359] width 1384 height 560
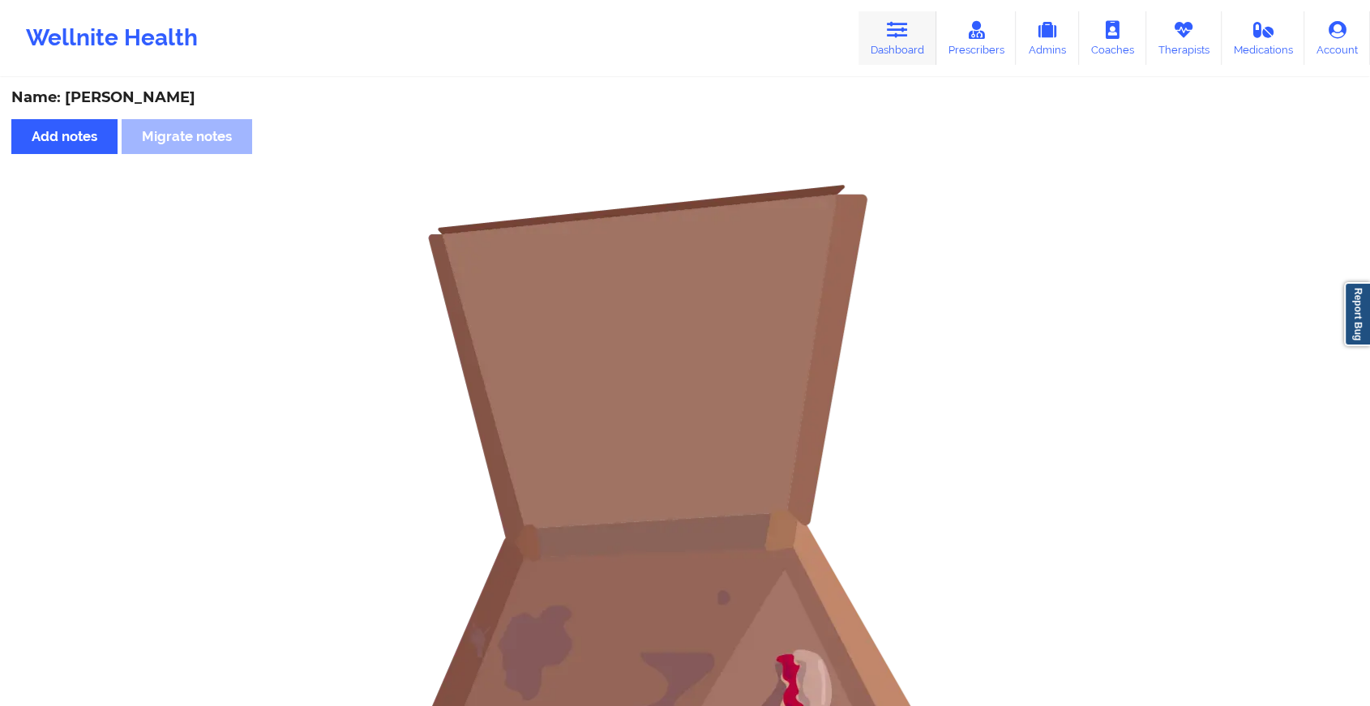
click at [889, 46] on link "Dashboard" at bounding box center [898, 38] width 78 height 54
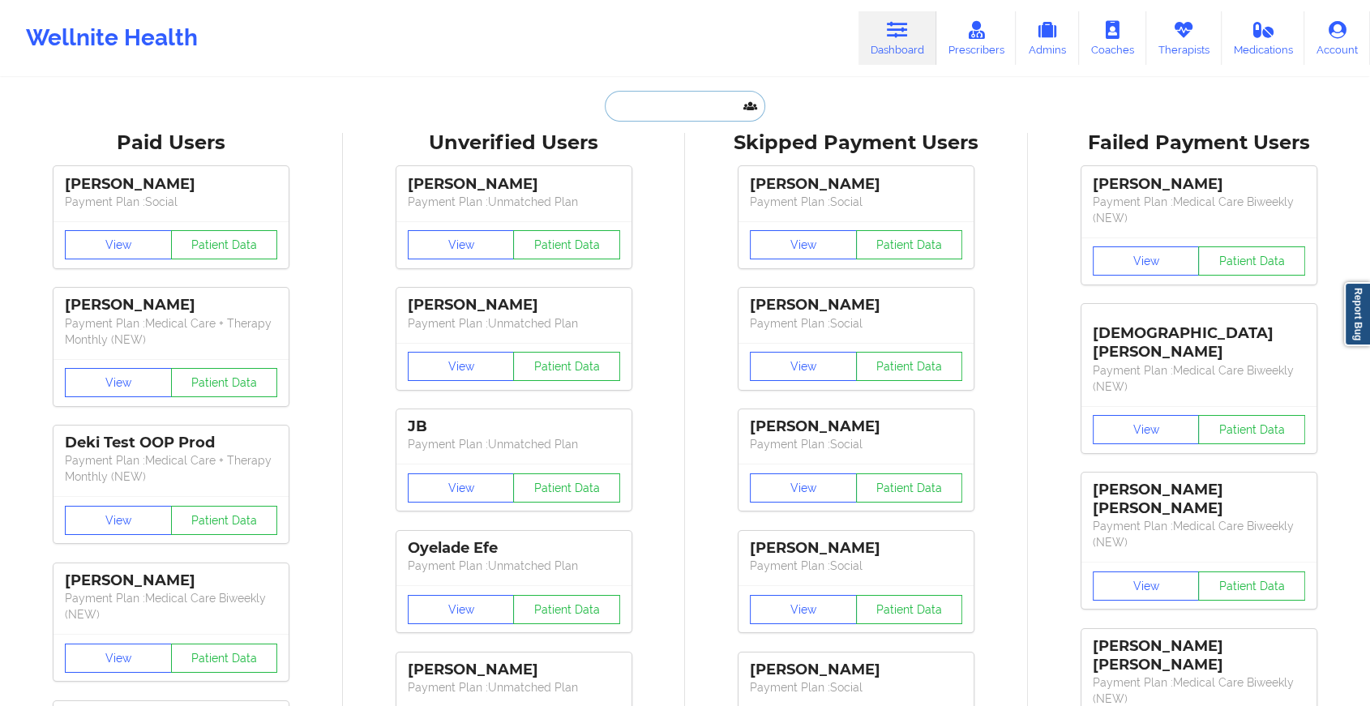
click at [668, 96] on input "text" at bounding box center [685, 106] width 161 height 31
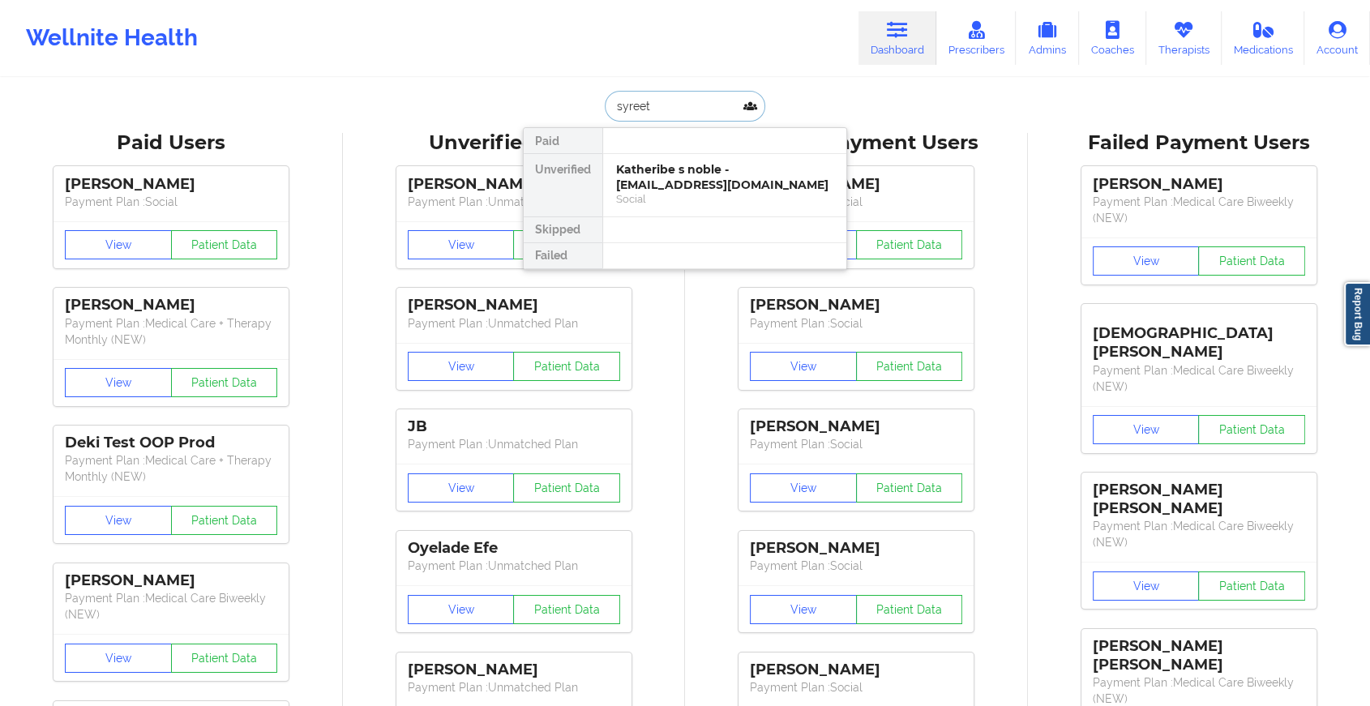
type input "[PERSON_NAME]"
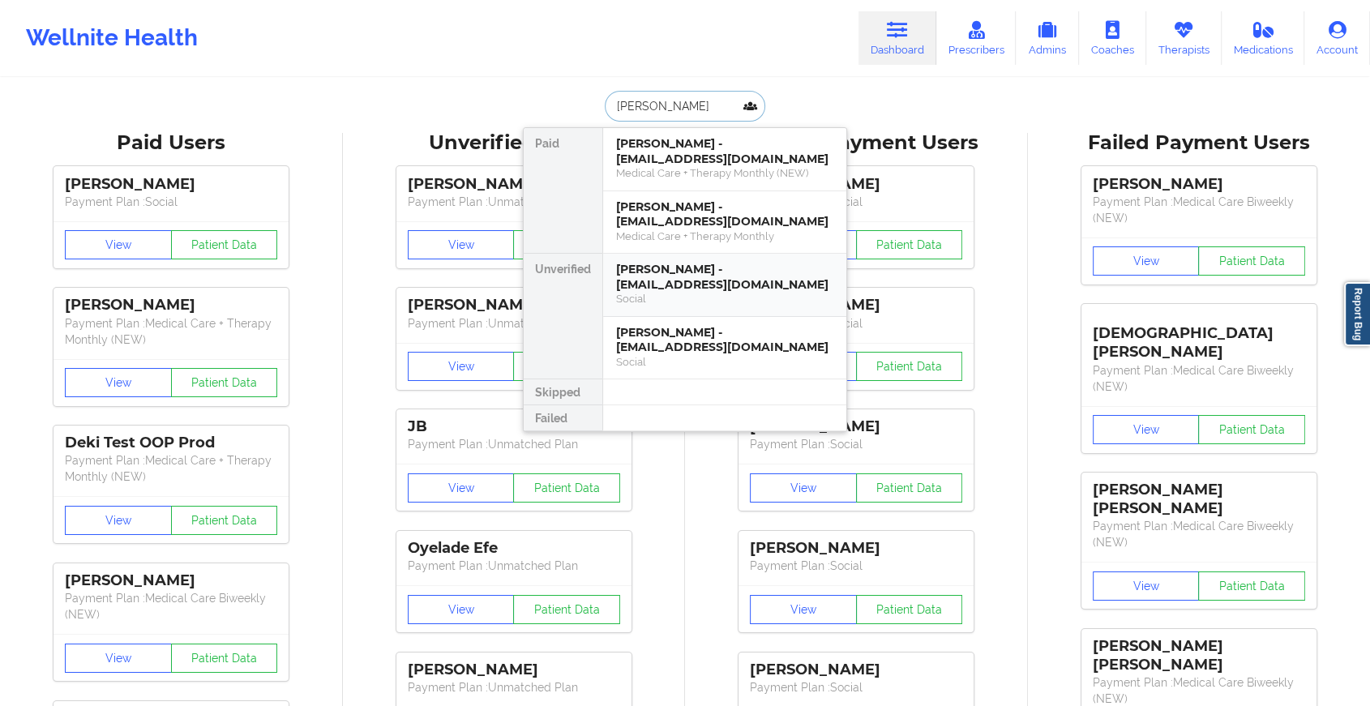
click at [712, 275] on div "[PERSON_NAME] - [EMAIL_ADDRESS][DOMAIN_NAME]" at bounding box center [724, 277] width 217 height 30
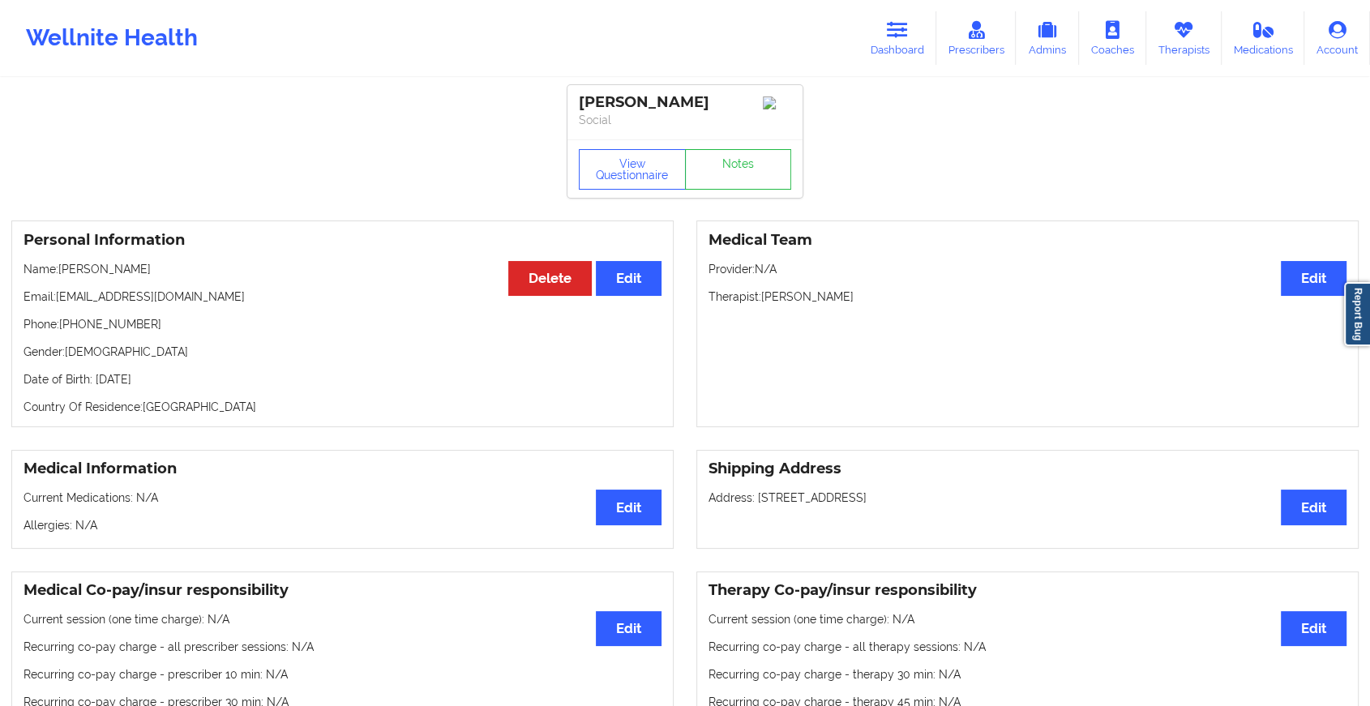
click at [727, 182] on link "Notes" at bounding box center [738, 169] width 107 height 41
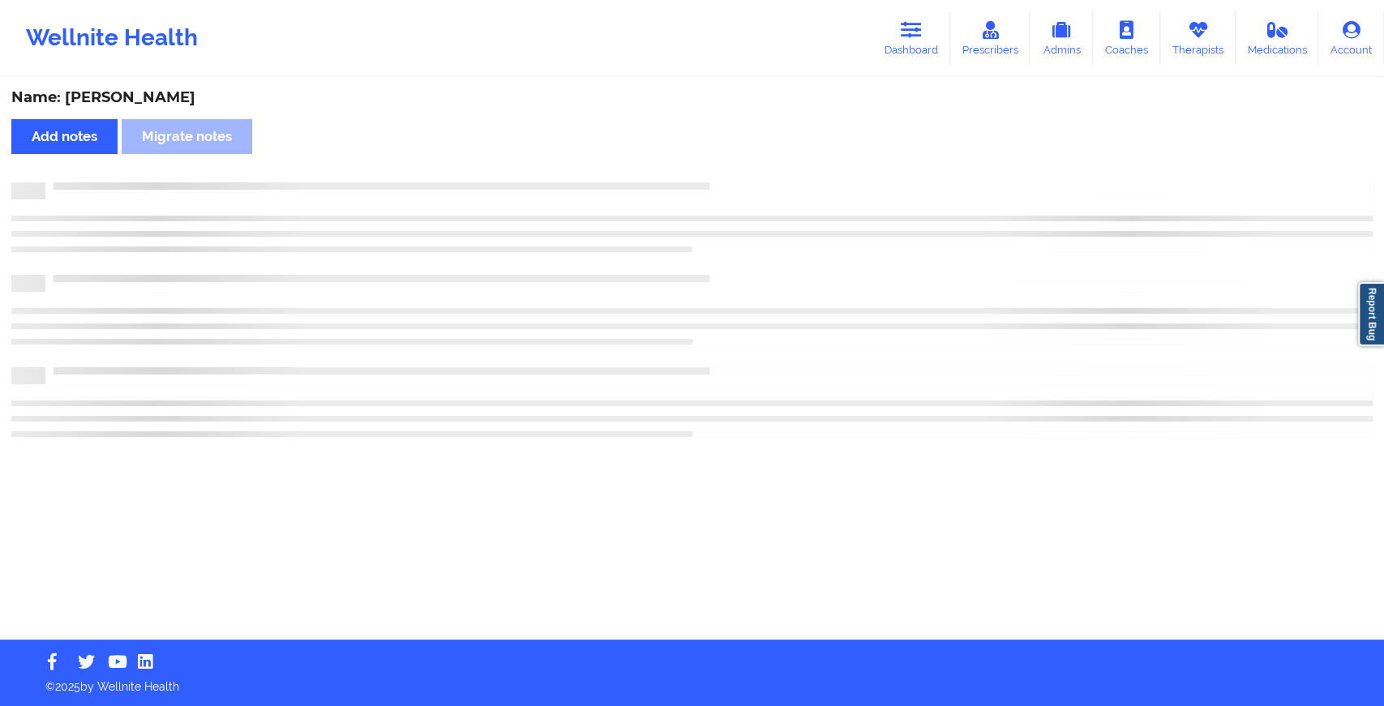
click at [727, 182] on div at bounding box center [709, 182] width 1328 height 0
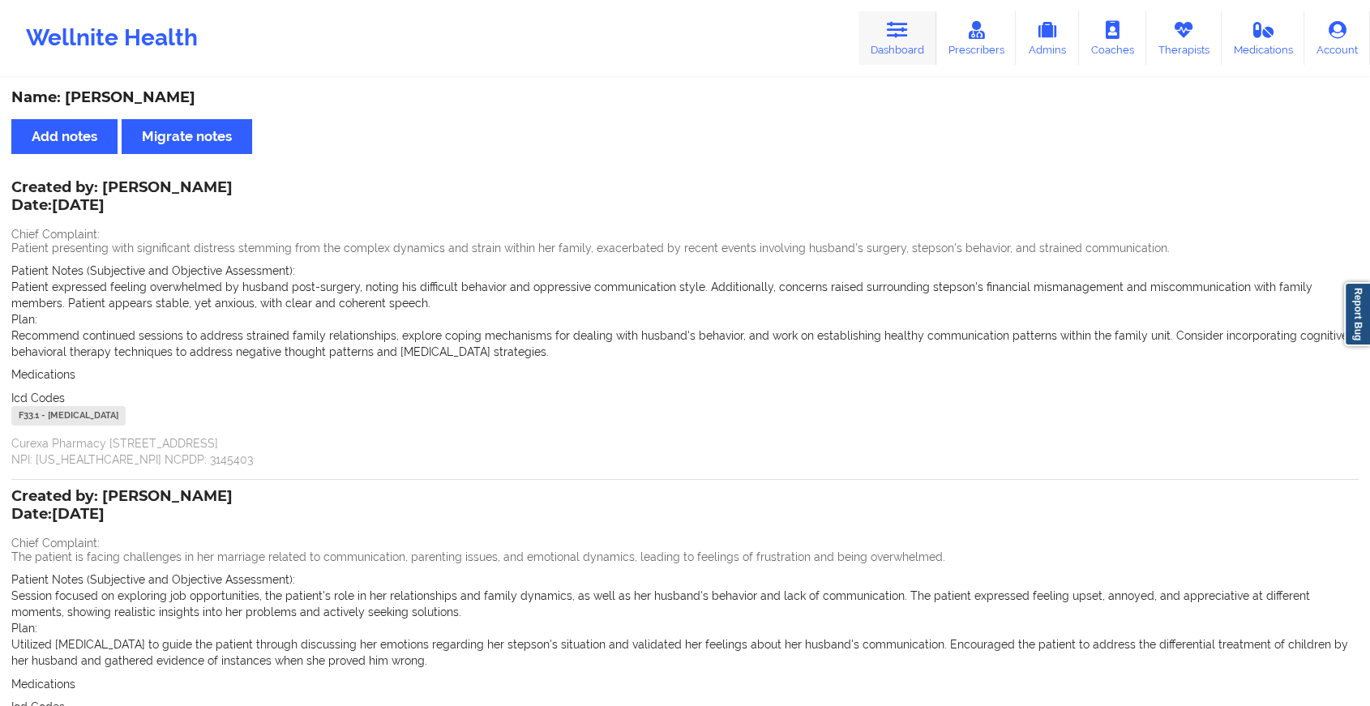
click at [899, 32] on icon at bounding box center [897, 30] width 21 height 18
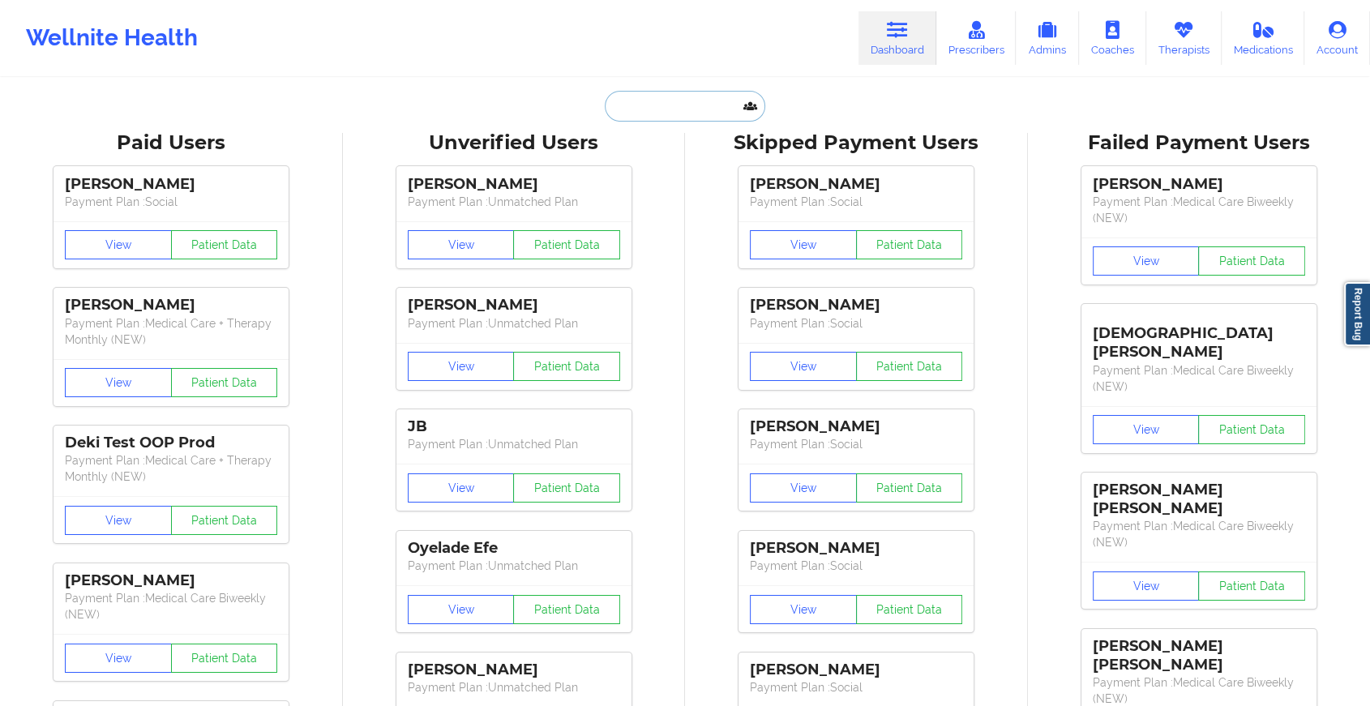
click at [689, 92] on input "text" at bounding box center [685, 106] width 161 height 31
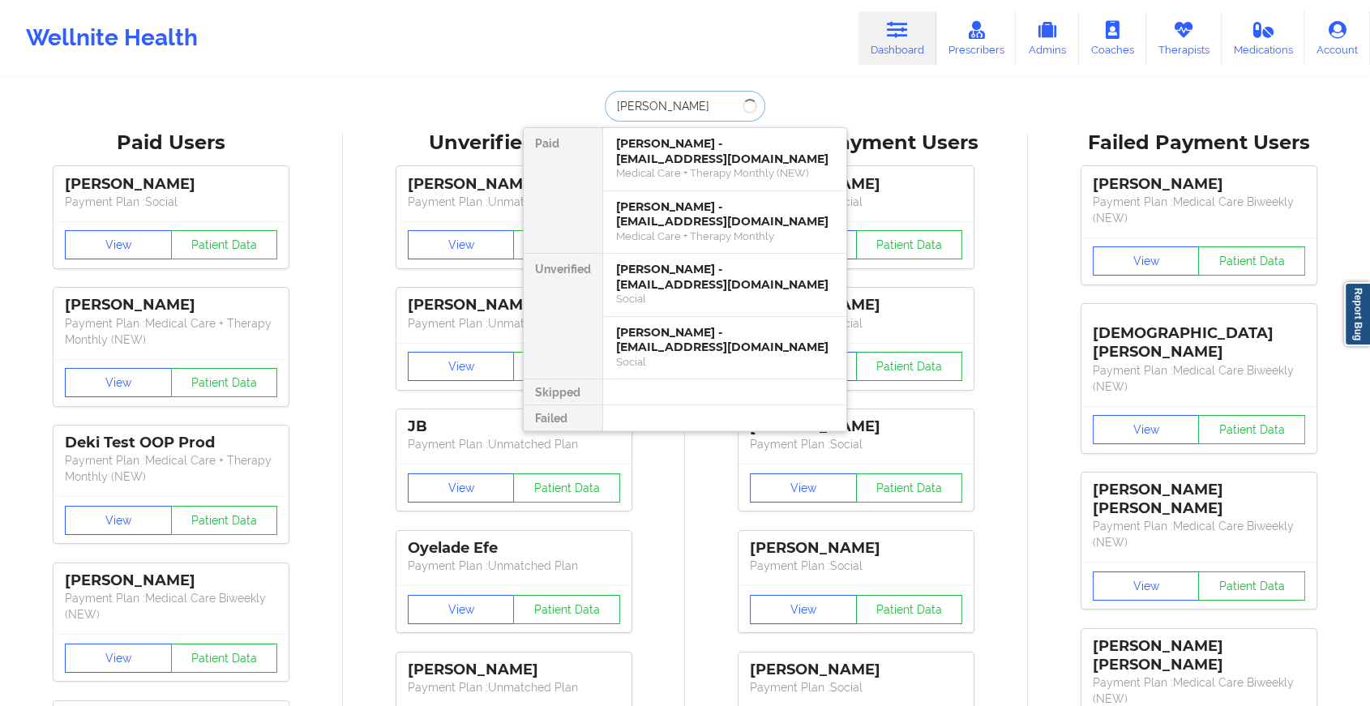
type input "[PERSON_NAME]"
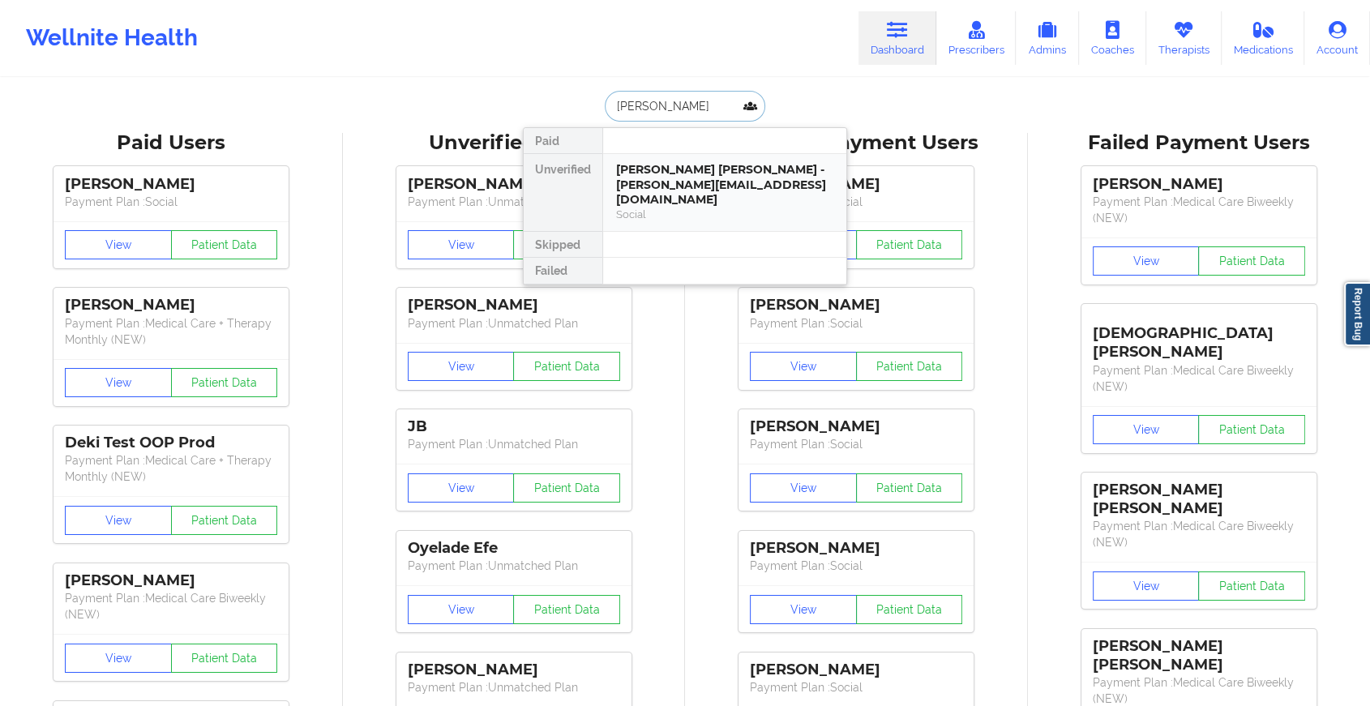
click at [688, 169] on div "[PERSON_NAME] [PERSON_NAME] - [PERSON_NAME][EMAIL_ADDRESS][DOMAIN_NAME]" at bounding box center [724, 184] width 217 height 45
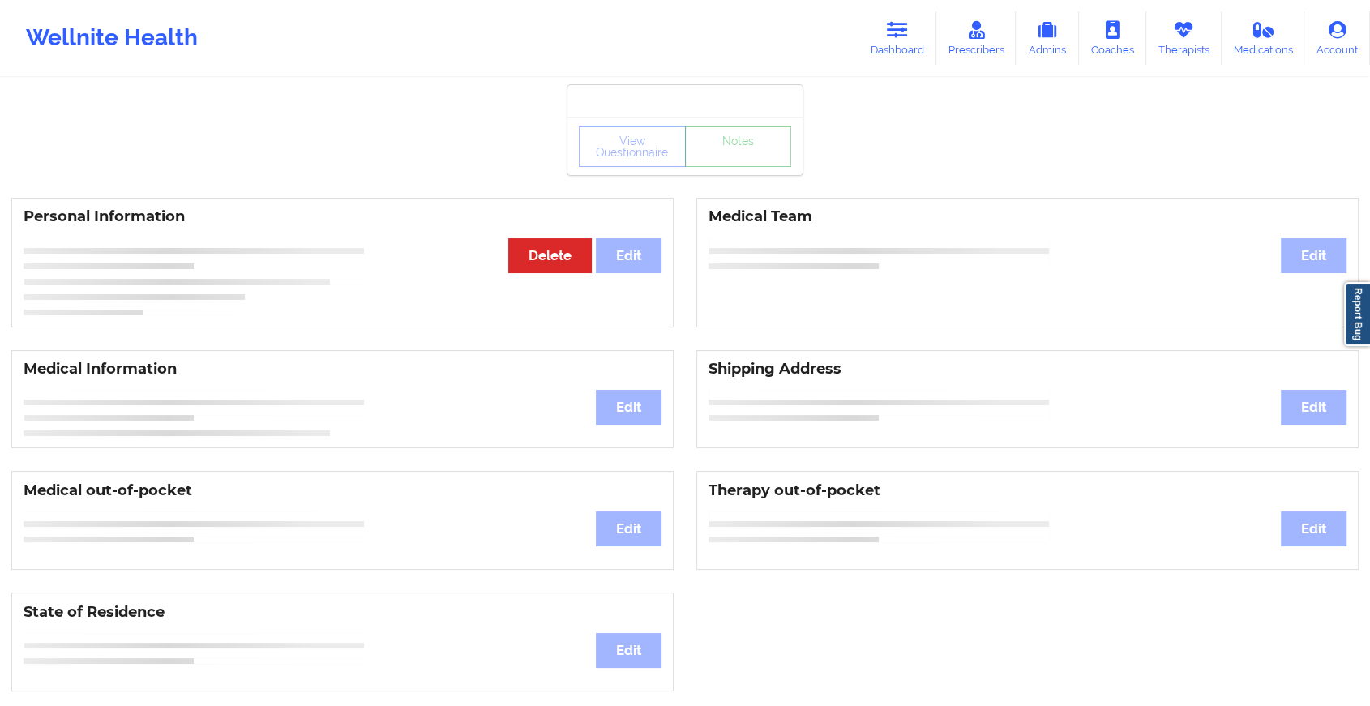
click at [727, 167] on link "Notes" at bounding box center [738, 147] width 107 height 41
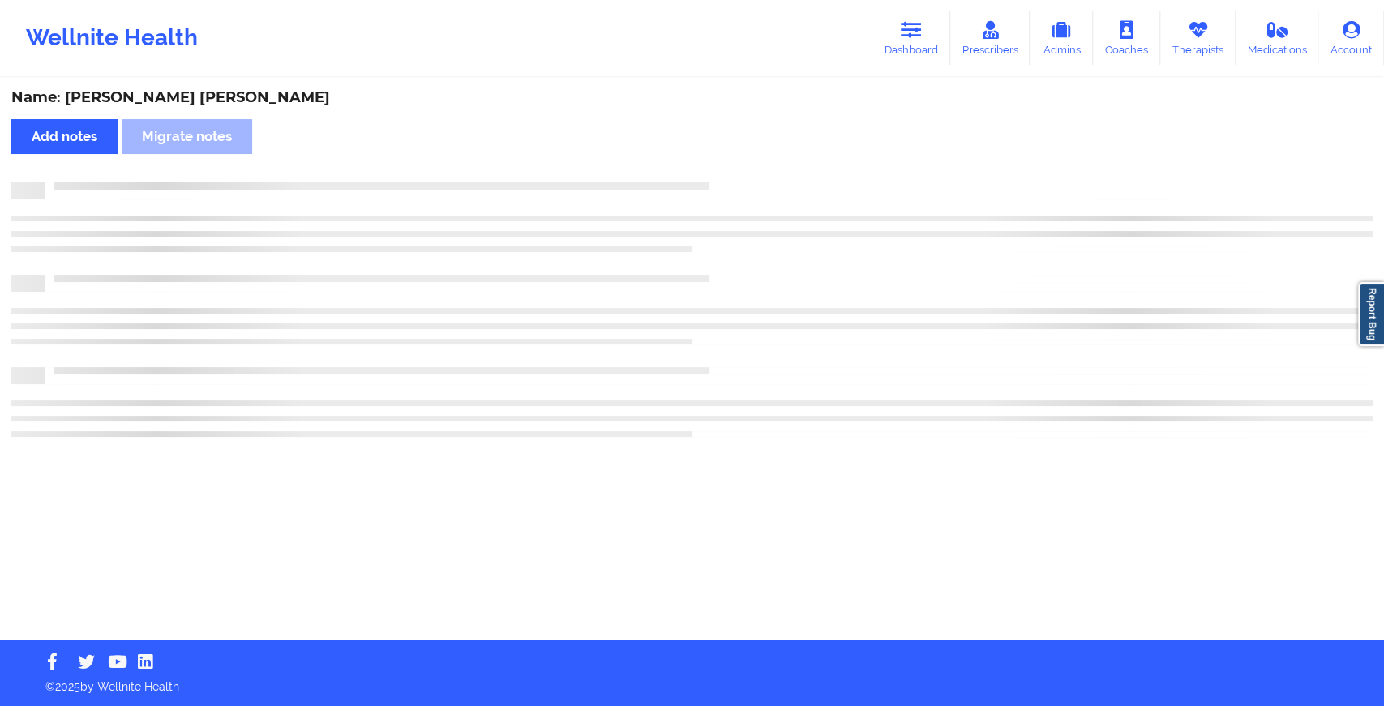
click at [727, 168] on div "Name: [PERSON_NAME] [PERSON_NAME] Add notes Migrate notes" at bounding box center [692, 359] width 1384 height 560
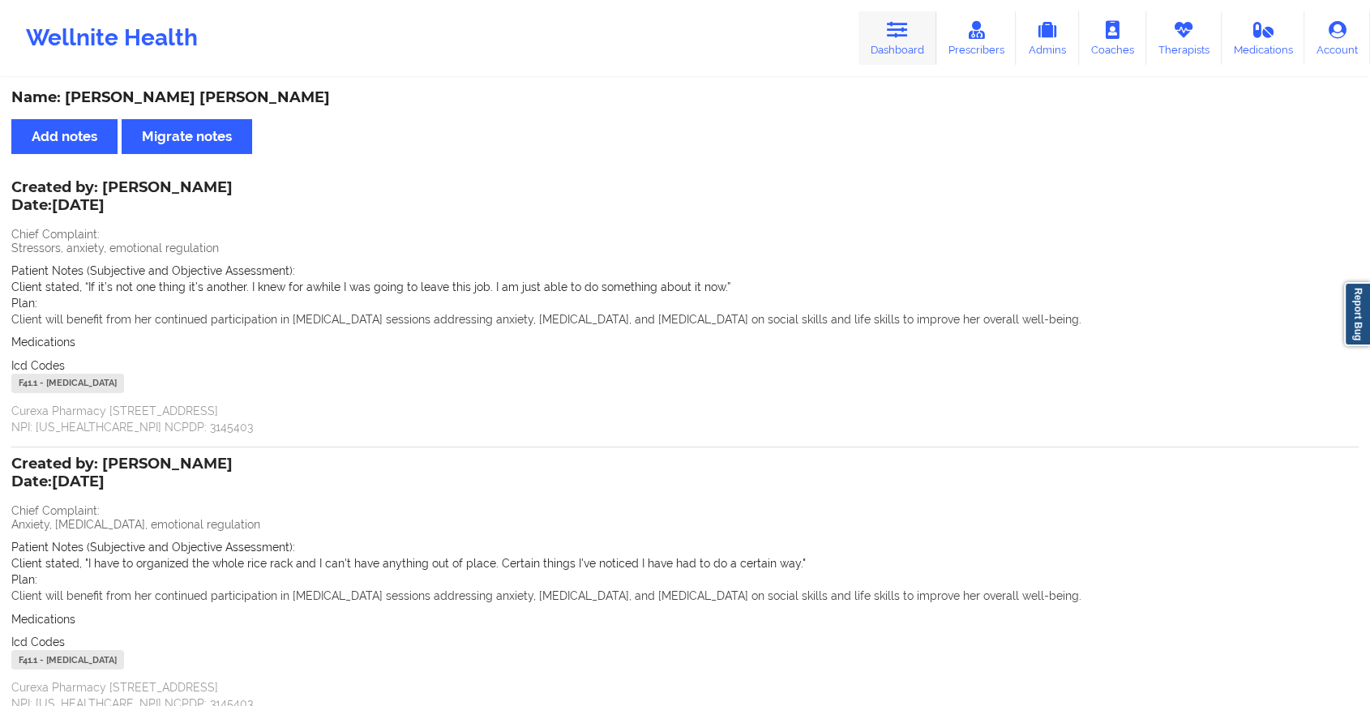
click at [894, 60] on link "Dashboard" at bounding box center [898, 38] width 78 height 54
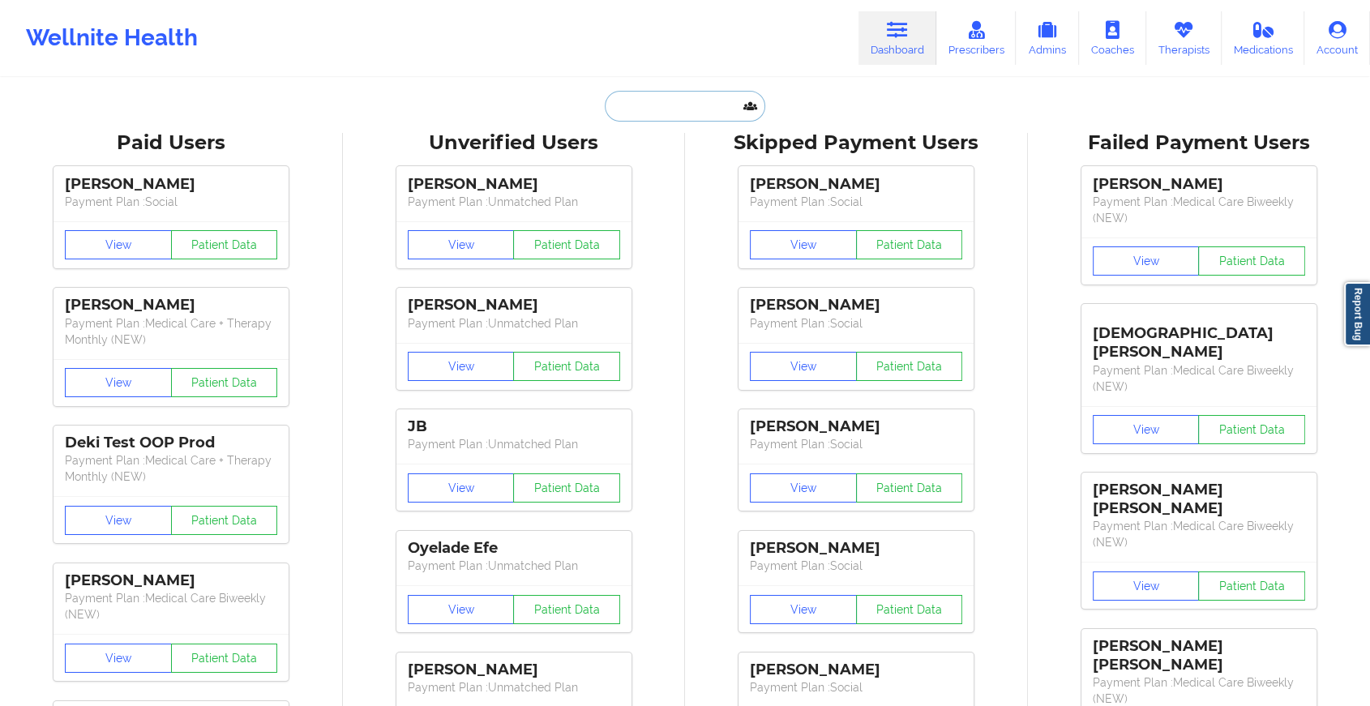
click at [726, 105] on input "text" at bounding box center [685, 106] width 161 height 31
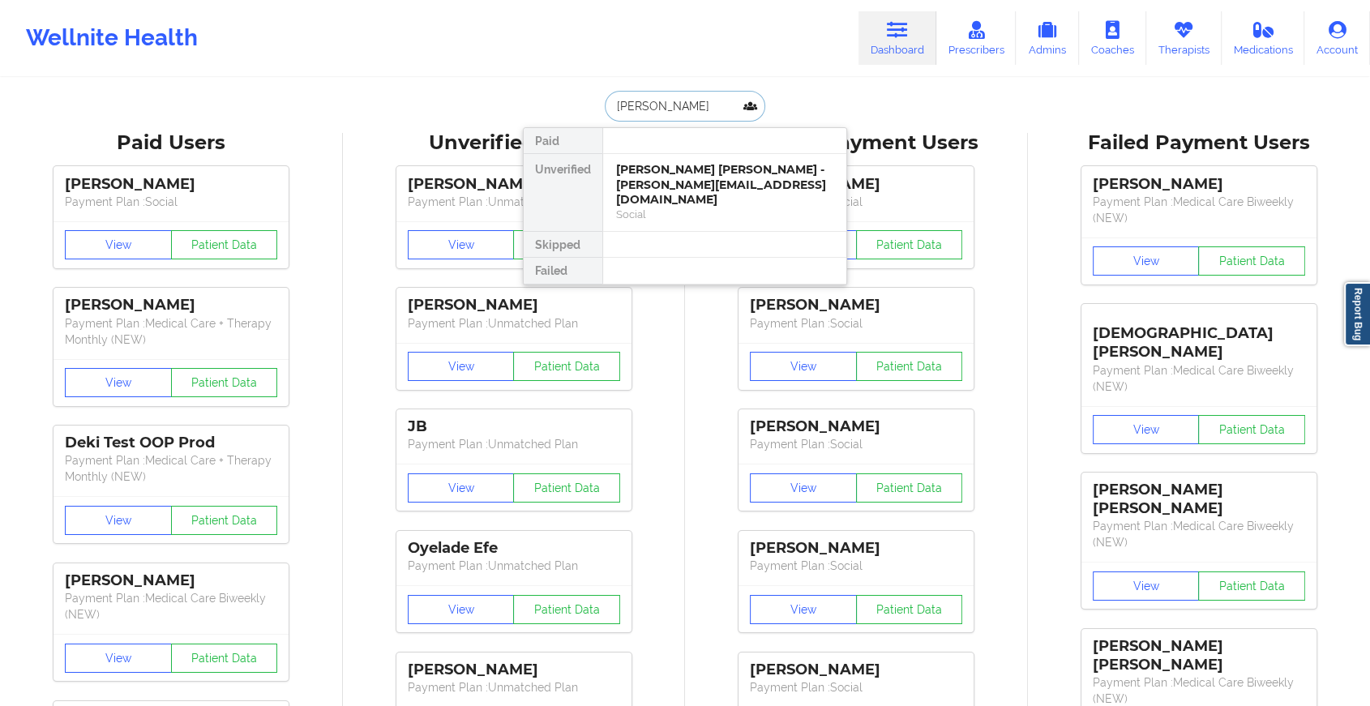
type input "[PERSON_NAME] or"
click at [707, 195] on div "Social" at bounding box center [724, 199] width 217 height 14
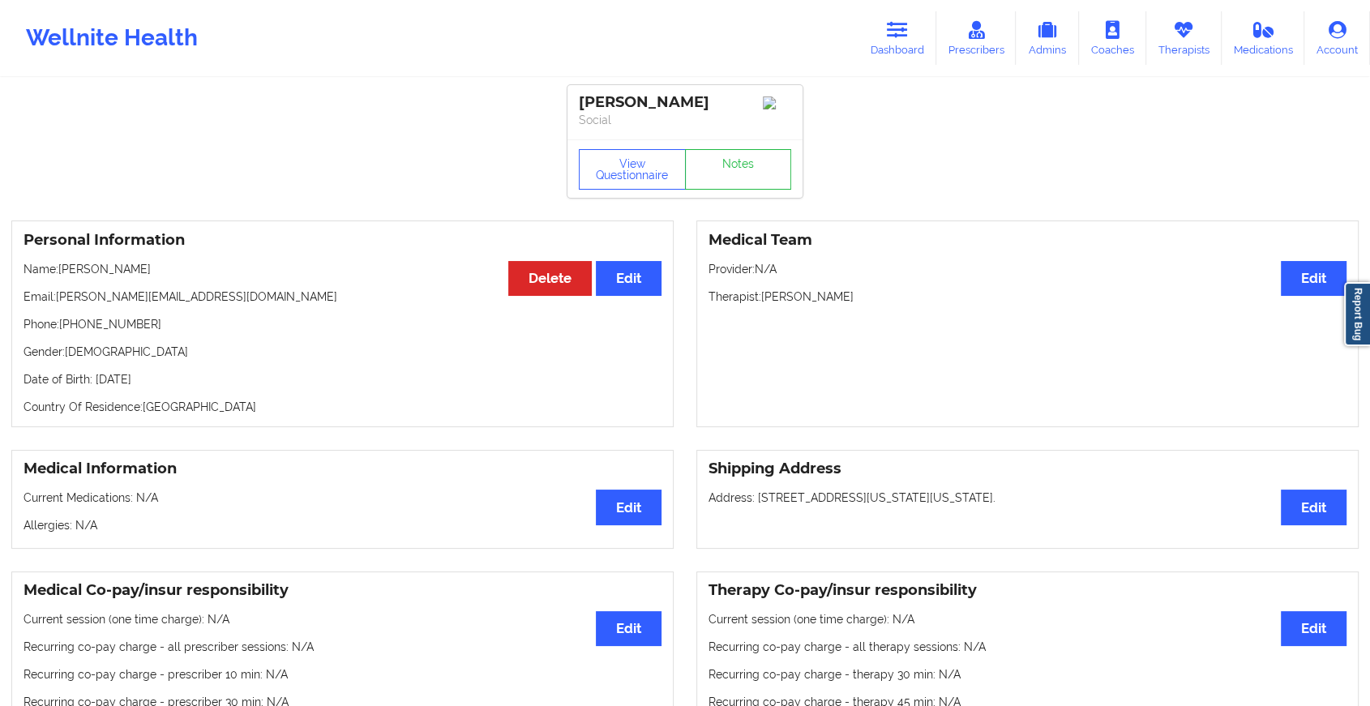
click at [746, 165] on div "View Questionnaire Notes" at bounding box center [685, 169] width 212 height 41
click at [746, 165] on link "Notes" at bounding box center [738, 169] width 107 height 41
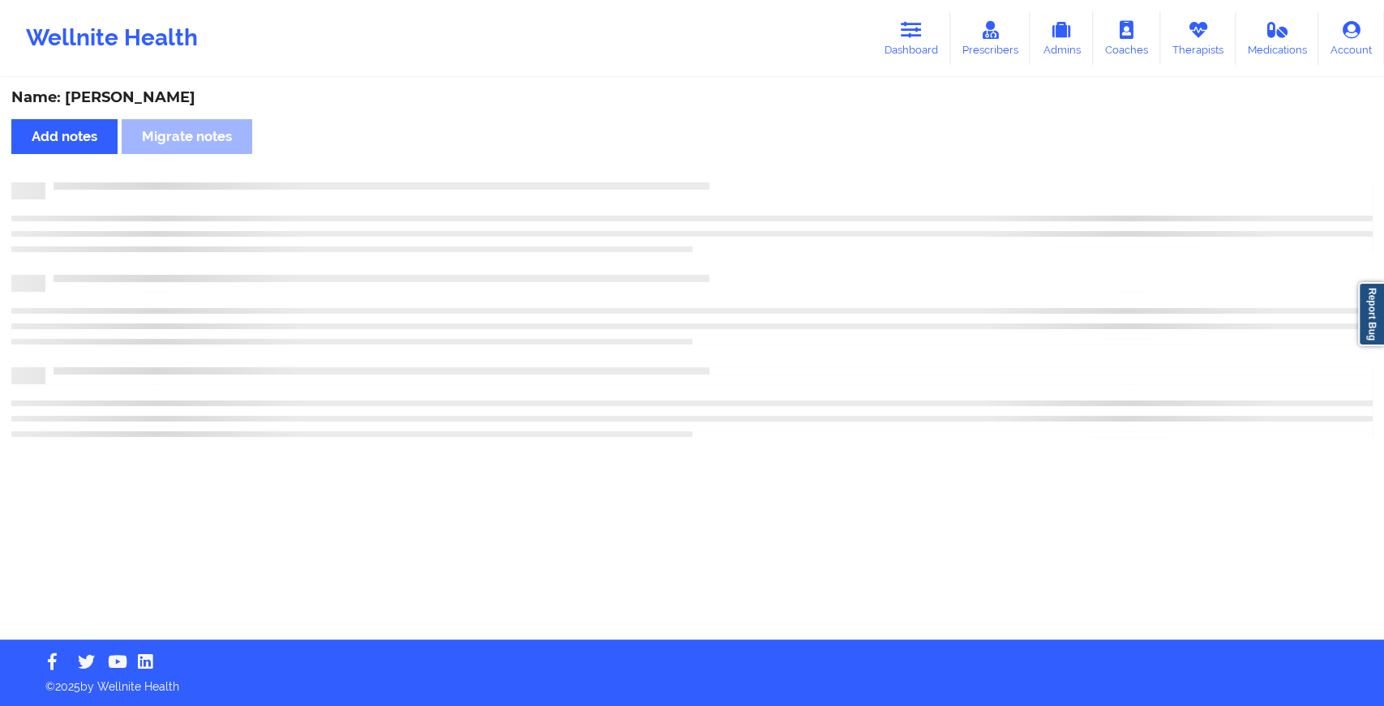
click at [746, 165] on div "Name: [PERSON_NAME] Add notes Migrate notes" at bounding box center [692, 359] width 1384 height 560
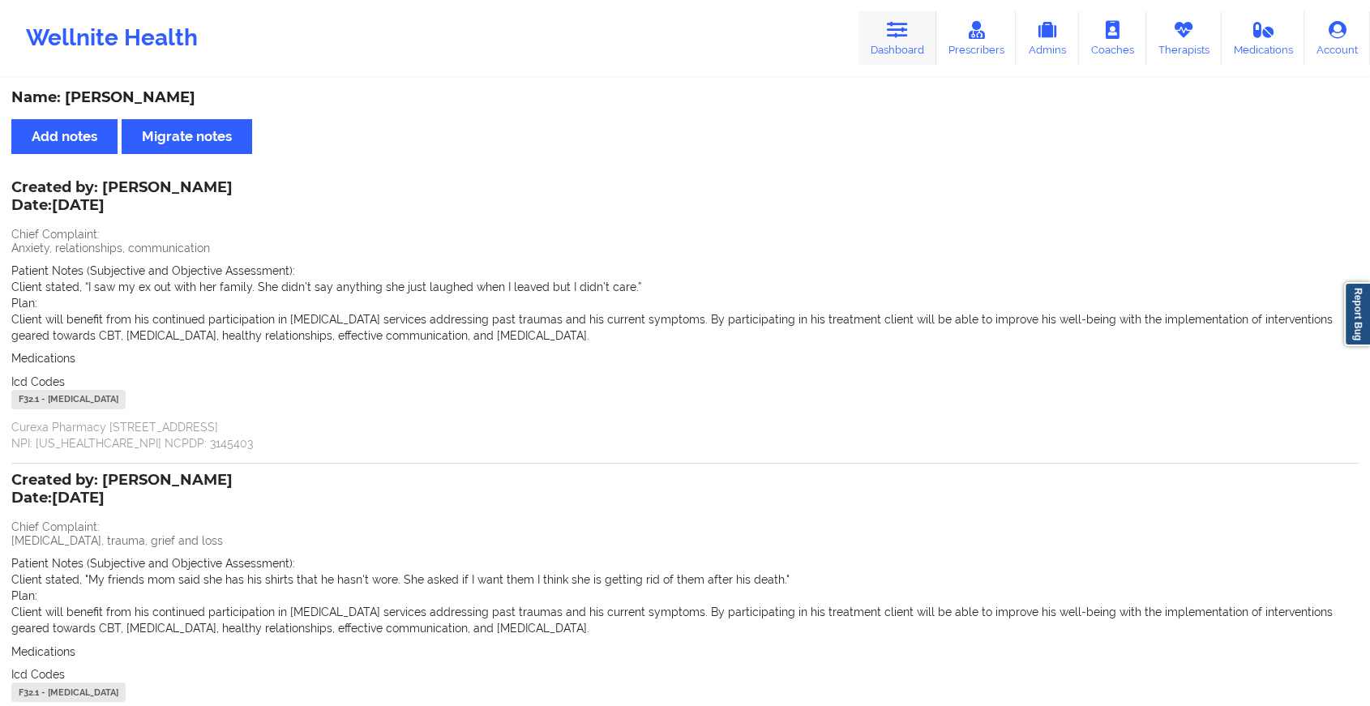
click at [885, 36] on link "Dashboard" at bounding box center [898, 38] width 78 height 54
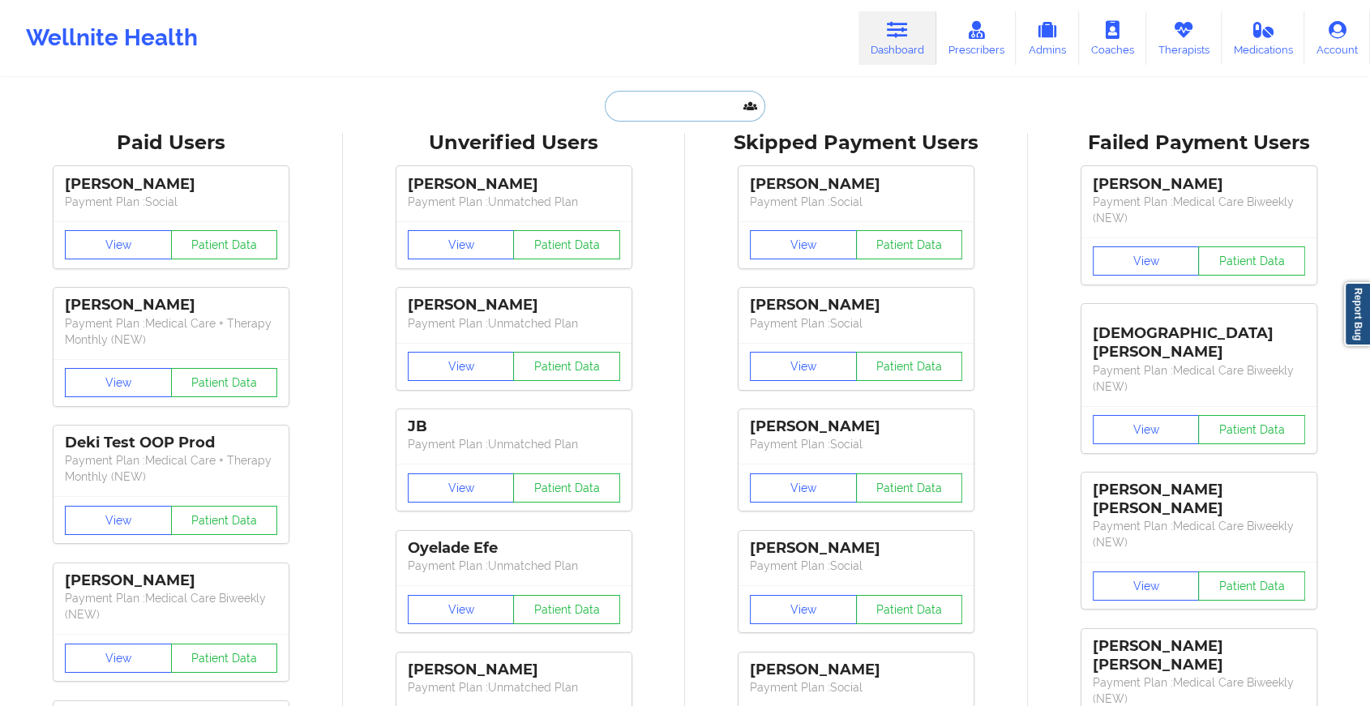
click at [667, 107] on input "text" at bounding box center [685, 106] width 161 height 31
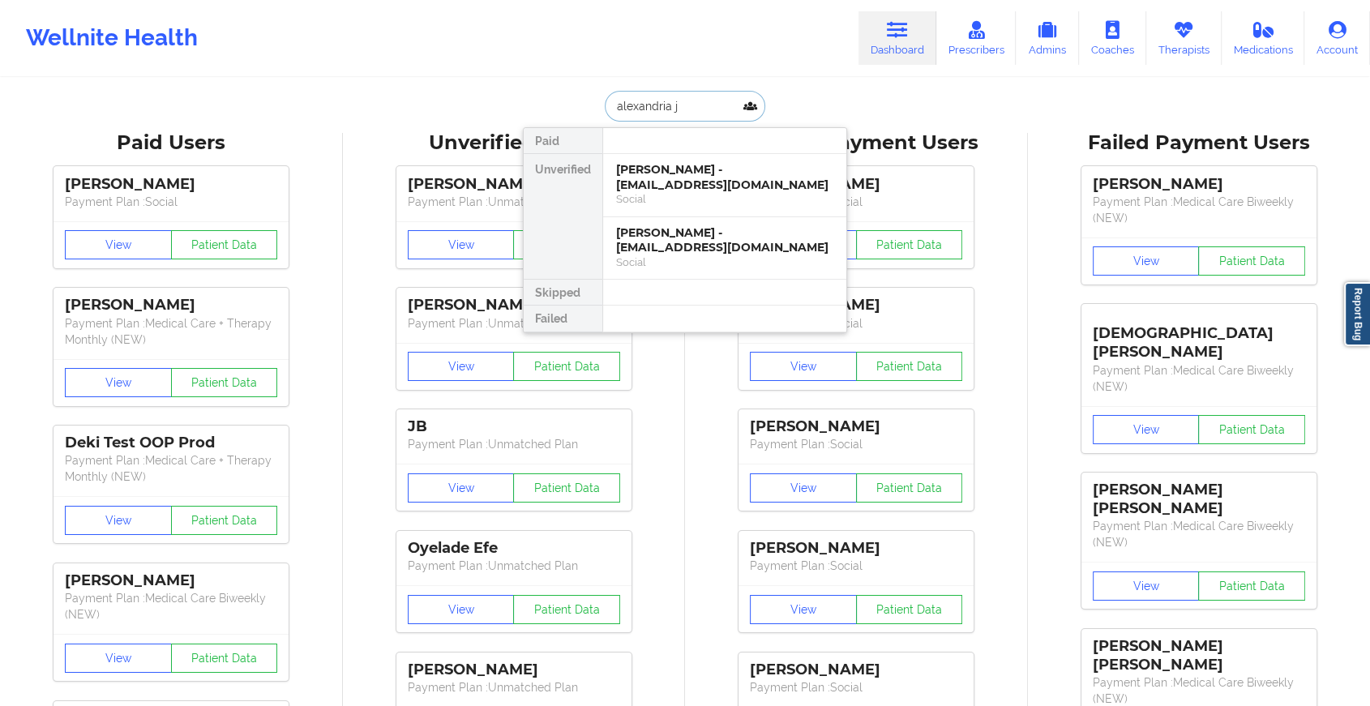
type input "alexandria j"
click at [684, 180] on div "[PERSON_NAME] - [EMAIL_ADDRESS][DOMAIN_NAME]" at bounding box center [724, 177] width 217 height 30
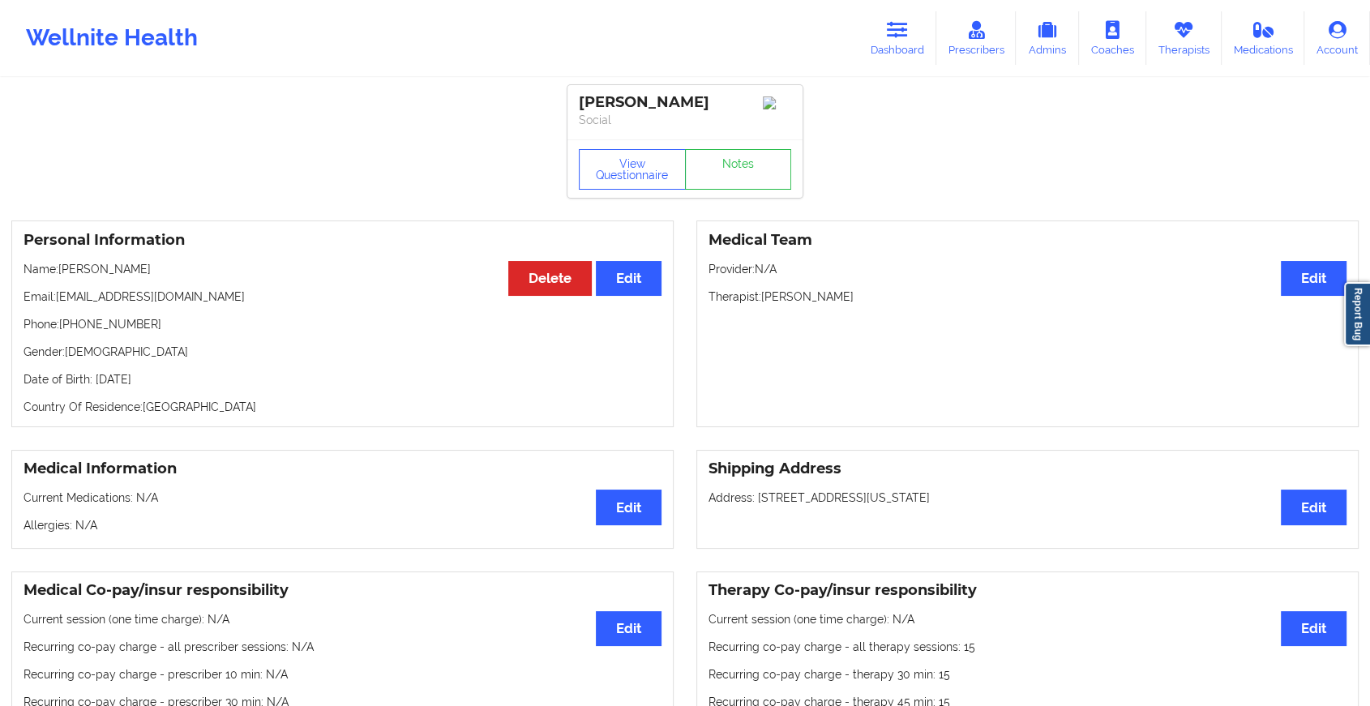
click at [742, 198] on div "View Questionnaire Notes" at bounding box center [685, 168] width 235 height 58
click at [748, 190] on link "Notes" at bounding box center [738, 169] width 107 height 41
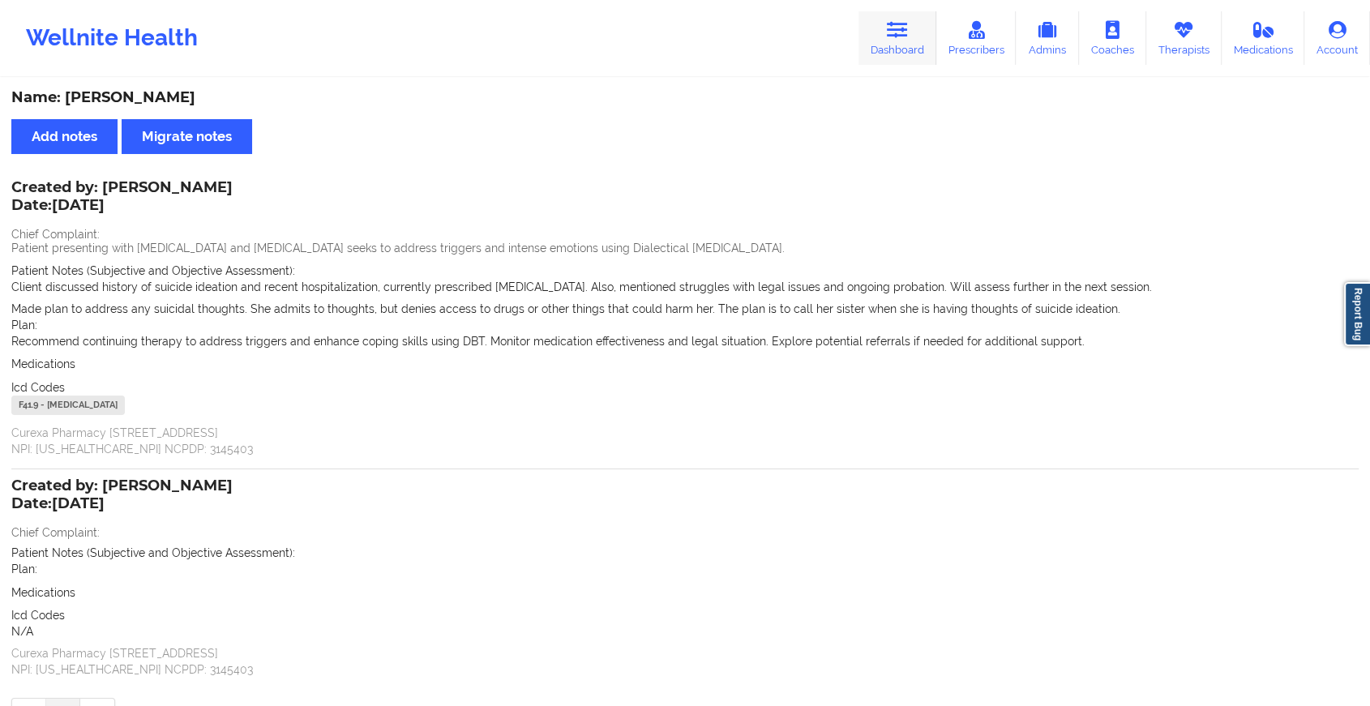
click at [878, 39] on link "Dashboard" at bounding box center [898, 38] width 78 height 54
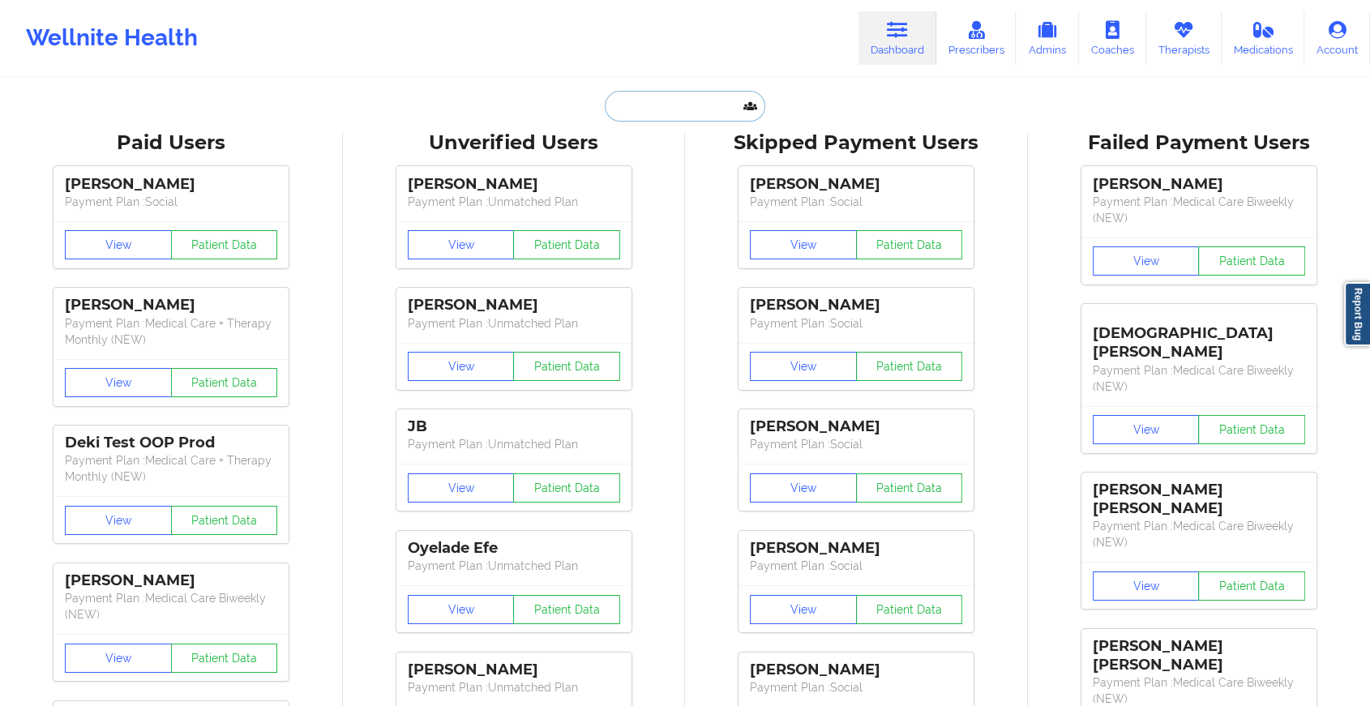
click at [681, 99] on input "text" at bounding box center [685, 106] width 161 height 31
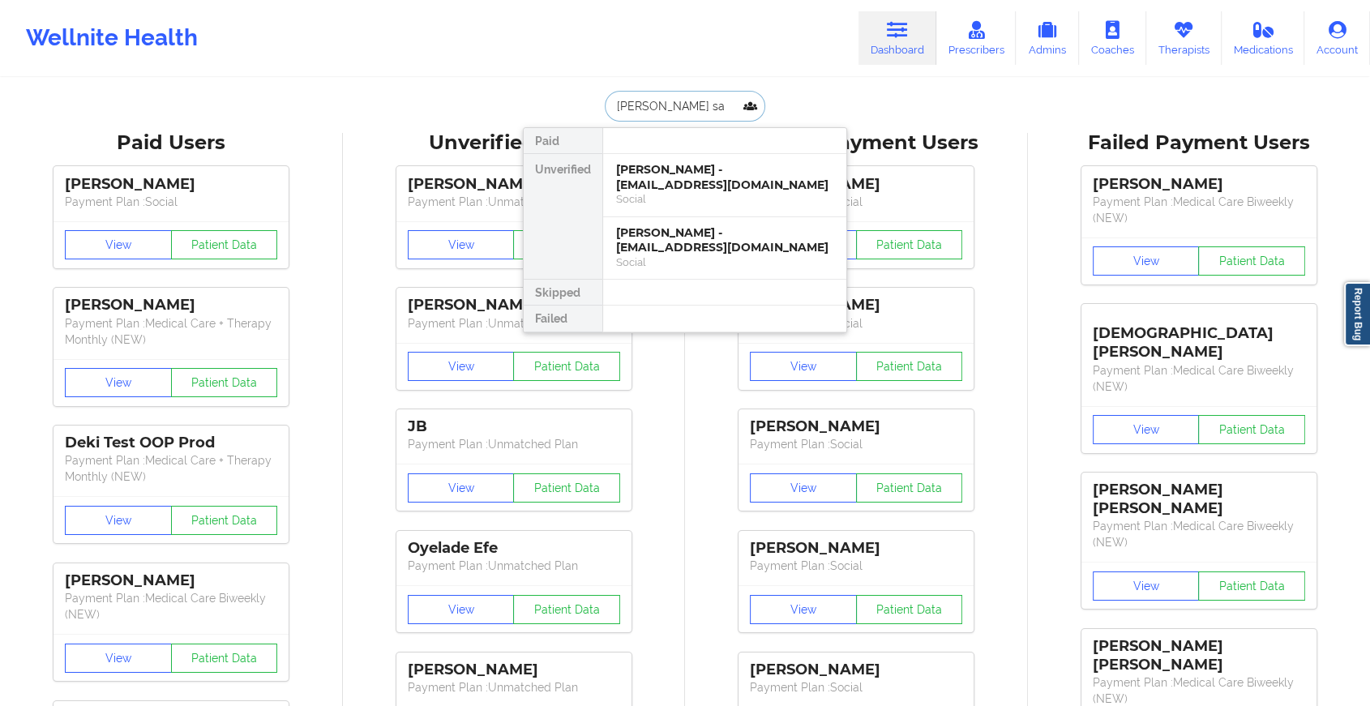
type input "[PERSON_NAME]"
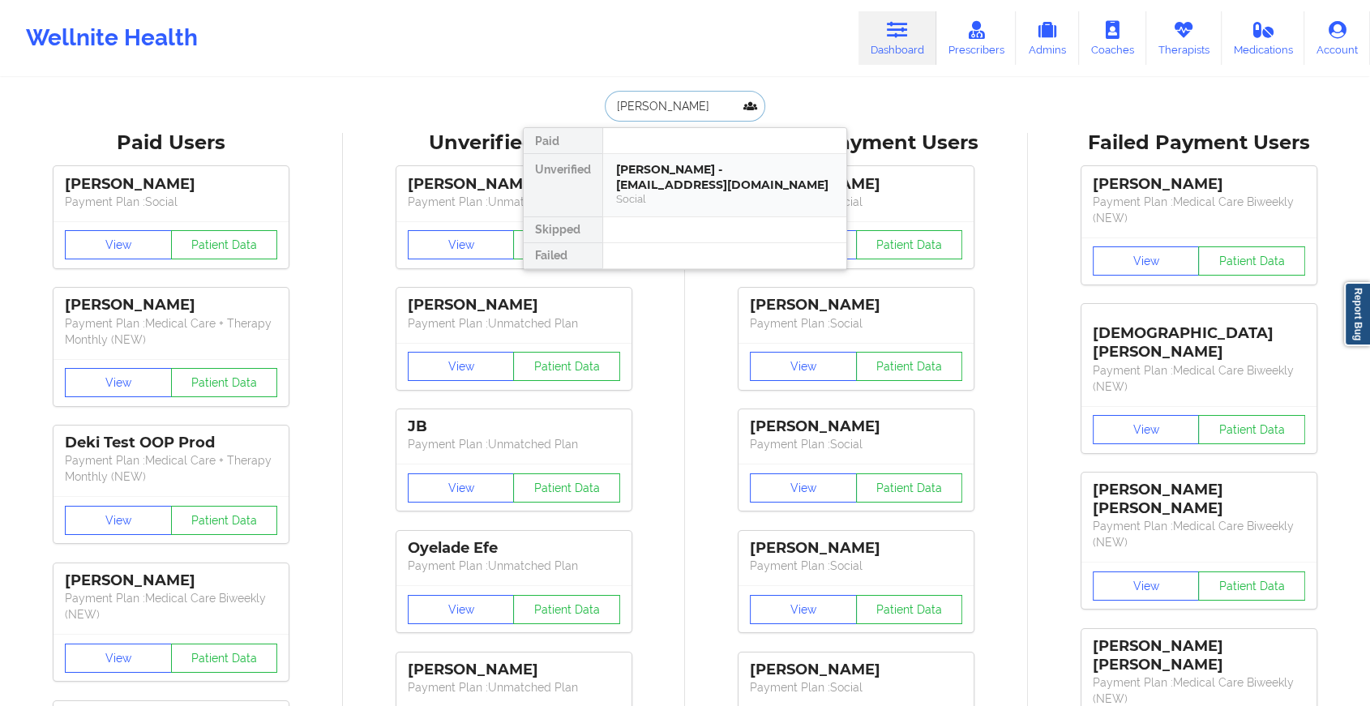
click at [681, 187] on div "[PERSON_NAME] - [EMAIL_ADDRESS][DOMAIN_NAME]" at bounding box center [724, 177] width 217 height 30
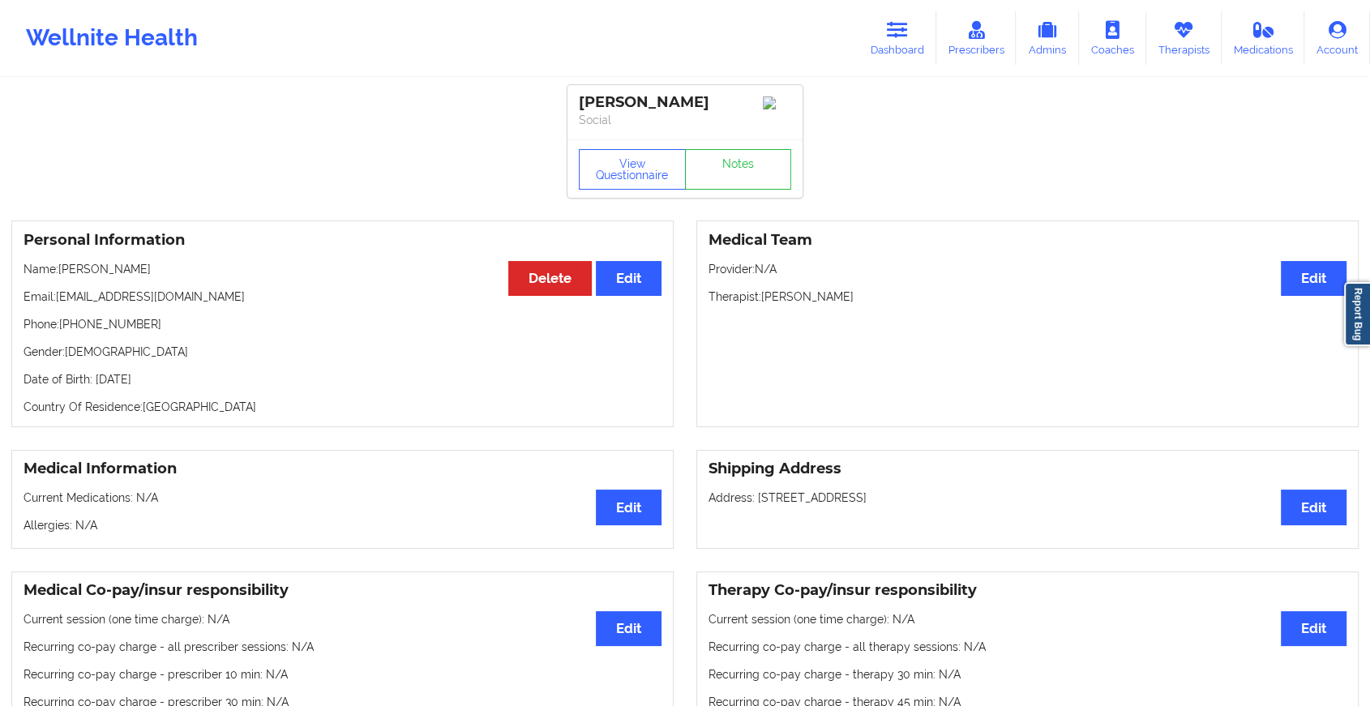
click at [726, 167] on div "View Questionnaire Notes" at bounding box center [685, 168] width 235 height 58
click at [726, 167] on link "Notes" at bounding box center [738, 169] width 107 height 41
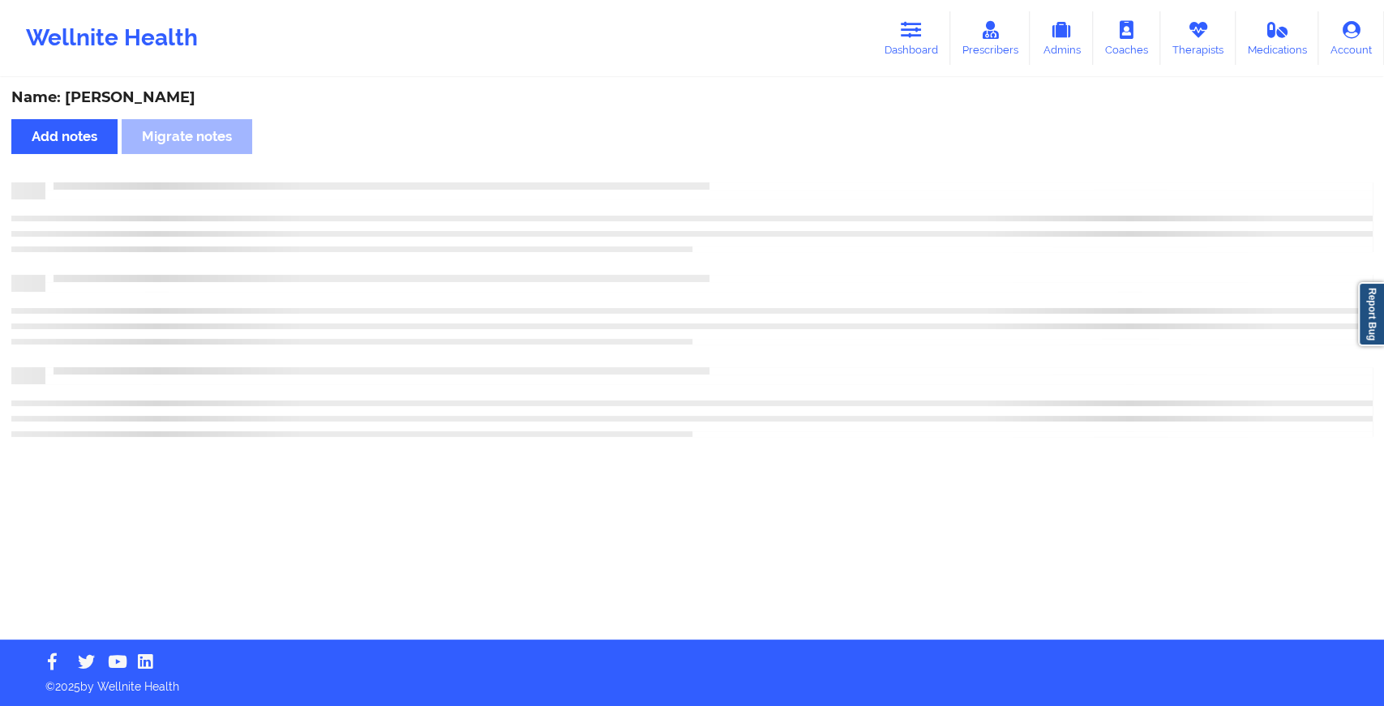
click at [726, 167] on div "Name: [PERSON_NAME] Add notes Migrate notes" at bounding box center [692, 359] width 1384 height 560
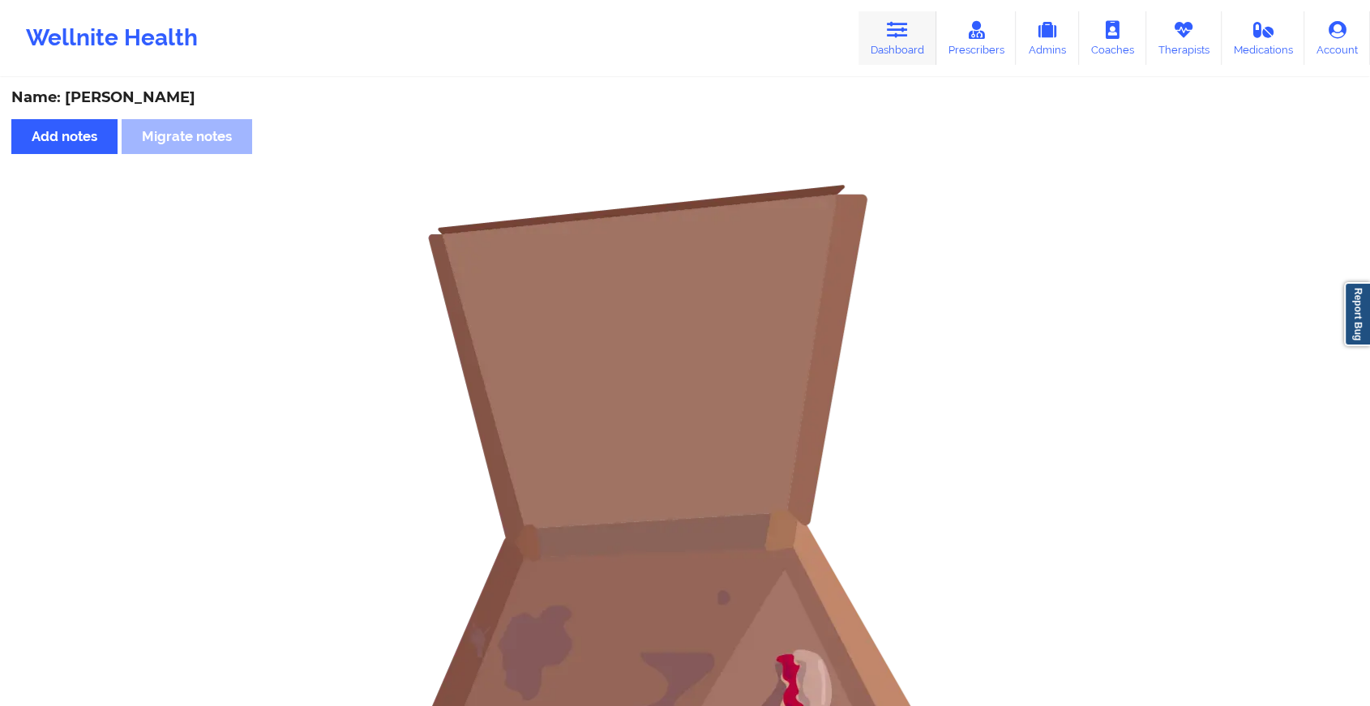
click at [916, 32] on link "Dashboard" at bounding box center [898, 38] width 78 height 54
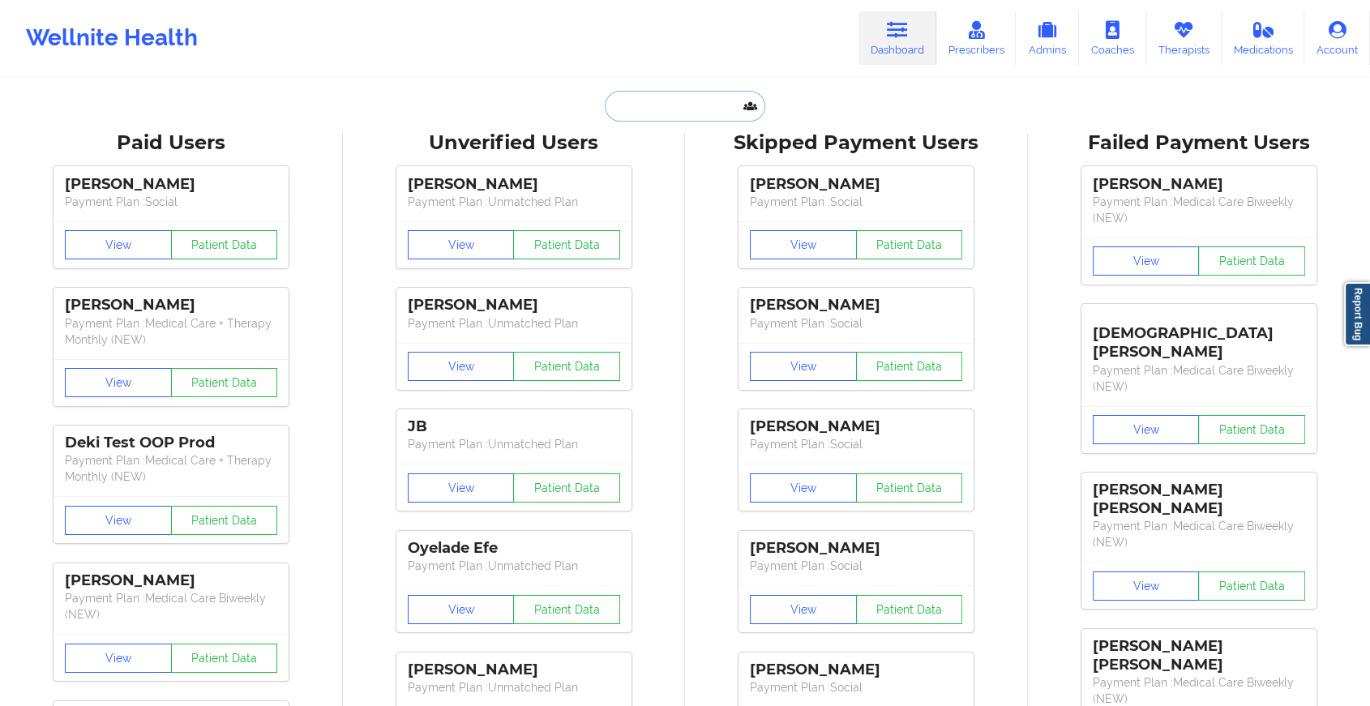
click at [655, 103] on input "text" at bounding box center [685, 106] width 161 height 31
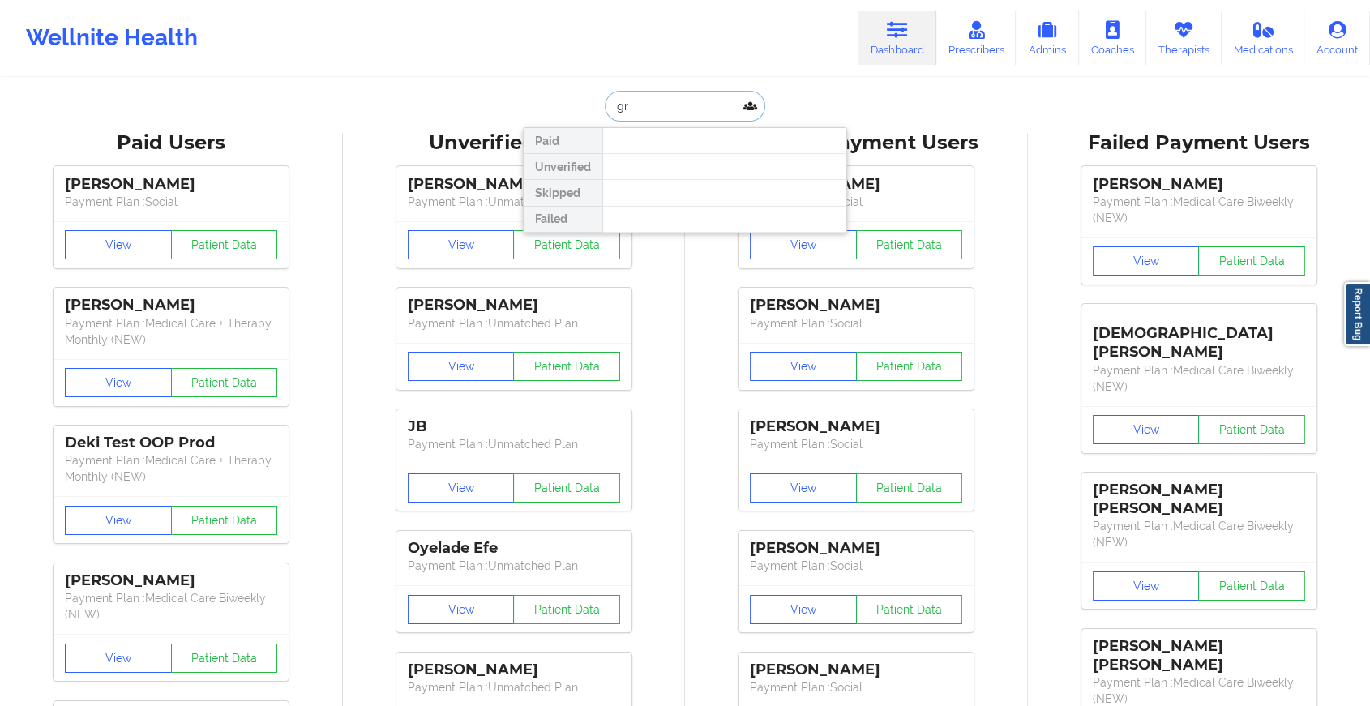
type input "g"
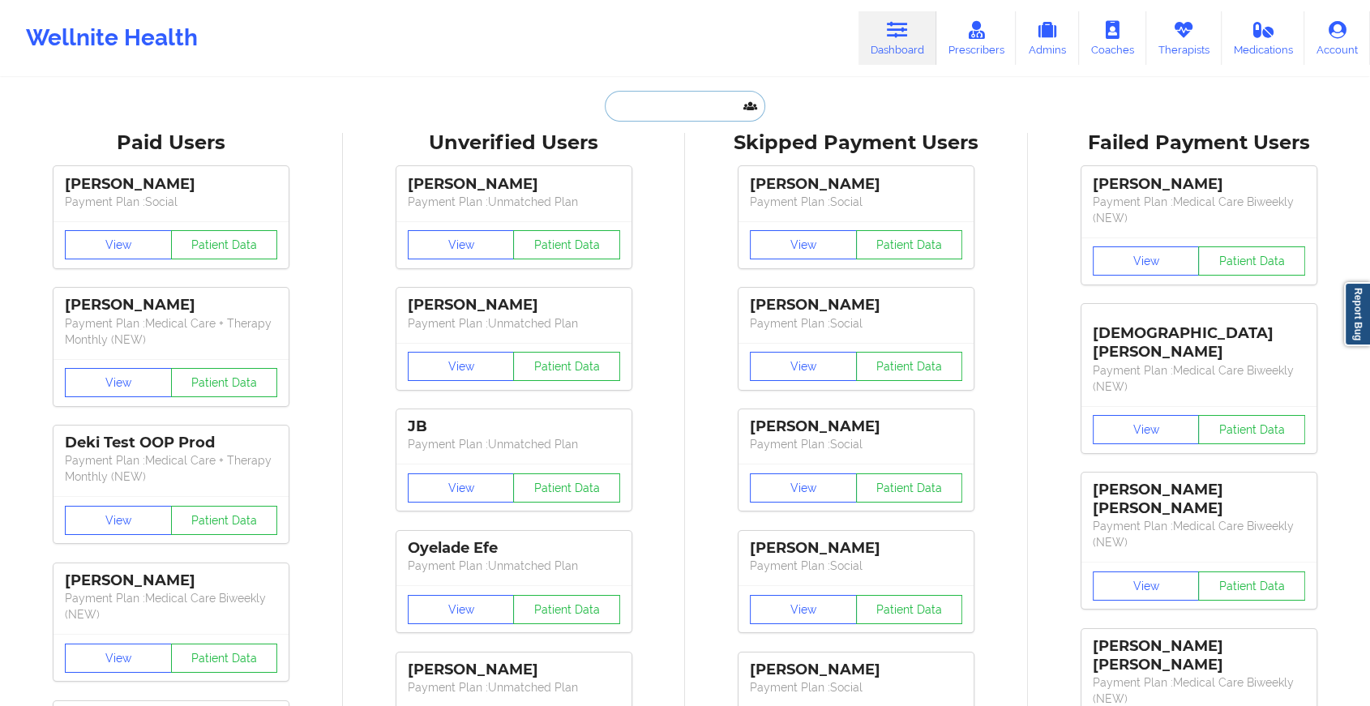
paste input "[EMAIL_ADDRESS][DOMAIN_NAME]"
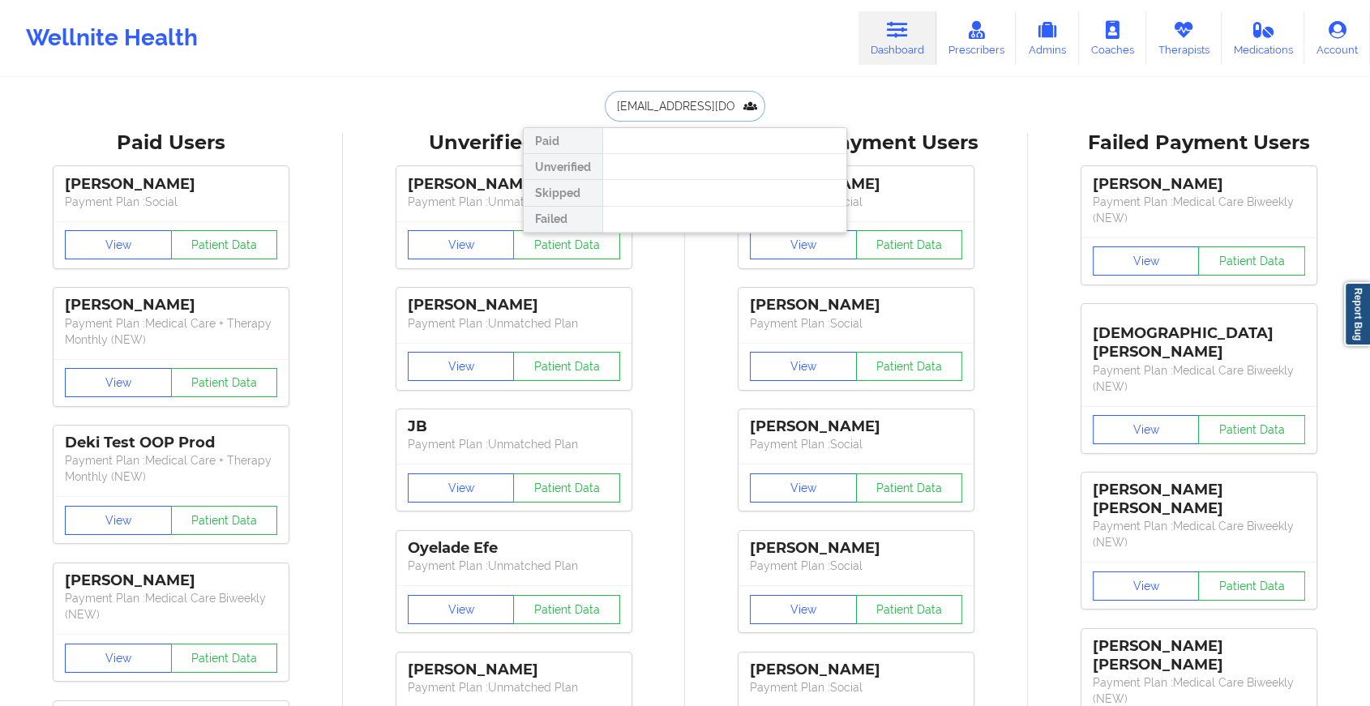
scroll to position [0, 3]
type input "[EMAIL_ADDRESS][DOMAIN_NAME]"
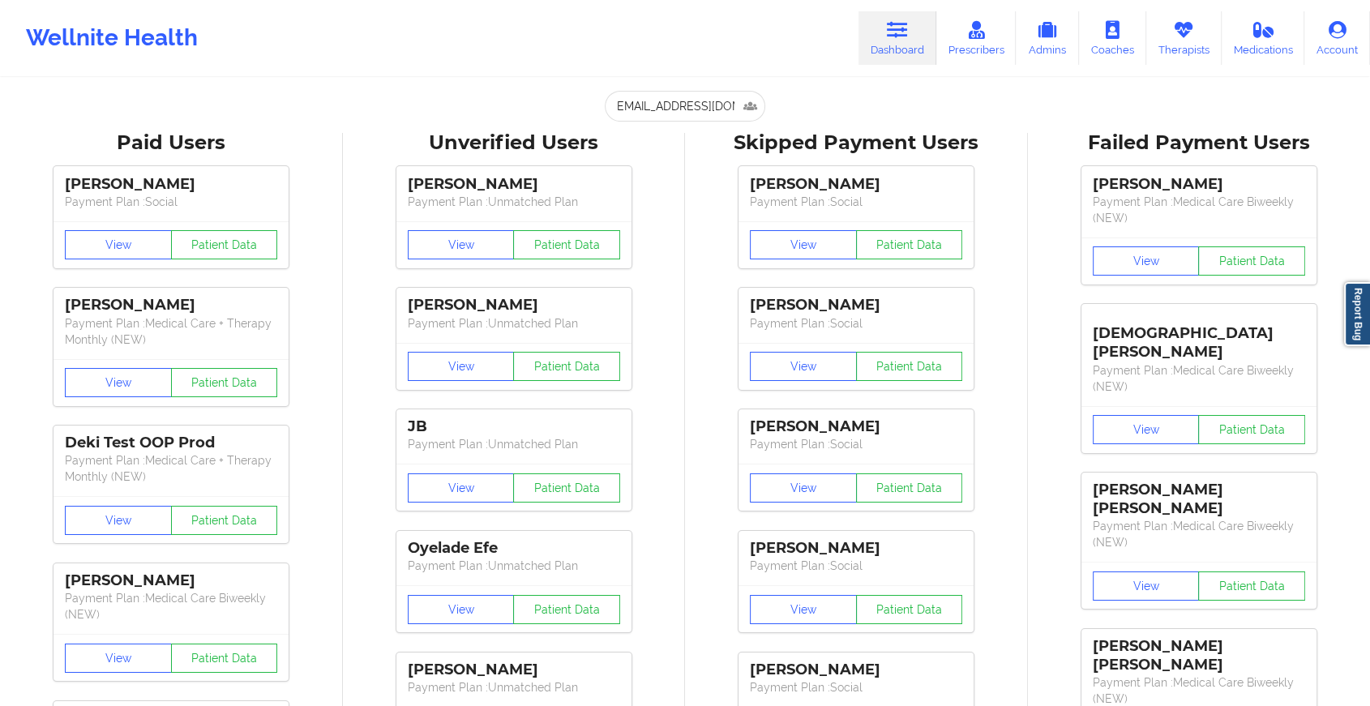
scroll to position [0, 0]
click at [697, 112] on input "[EMAIL_ADDRESS][DOMAIN_NAME]" at bounding box center [685, 106] width 161 height 31
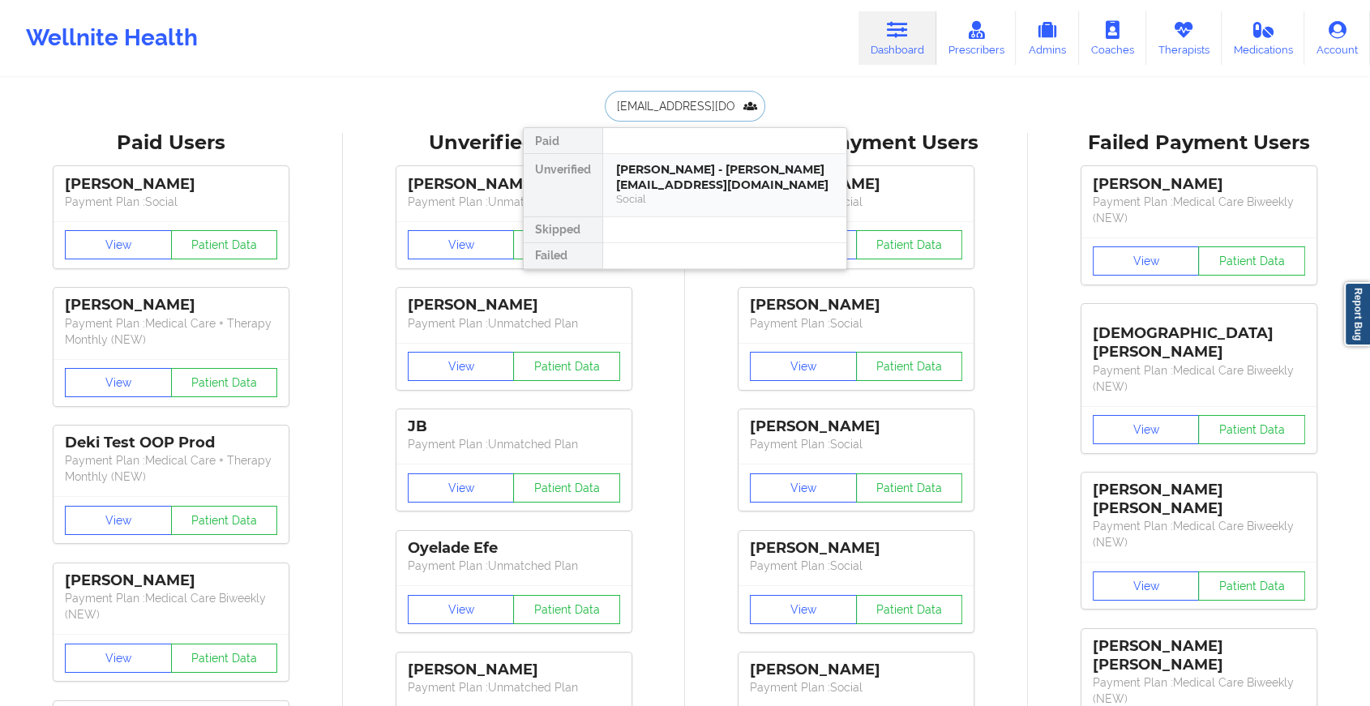
click at [657, 170] on div "[PERSON_NAME] - [PERSON_NAME][EMAIL_ADDRESS][DOMAIN_NAME]" at bounding box center [724, 177] width 217 height 30
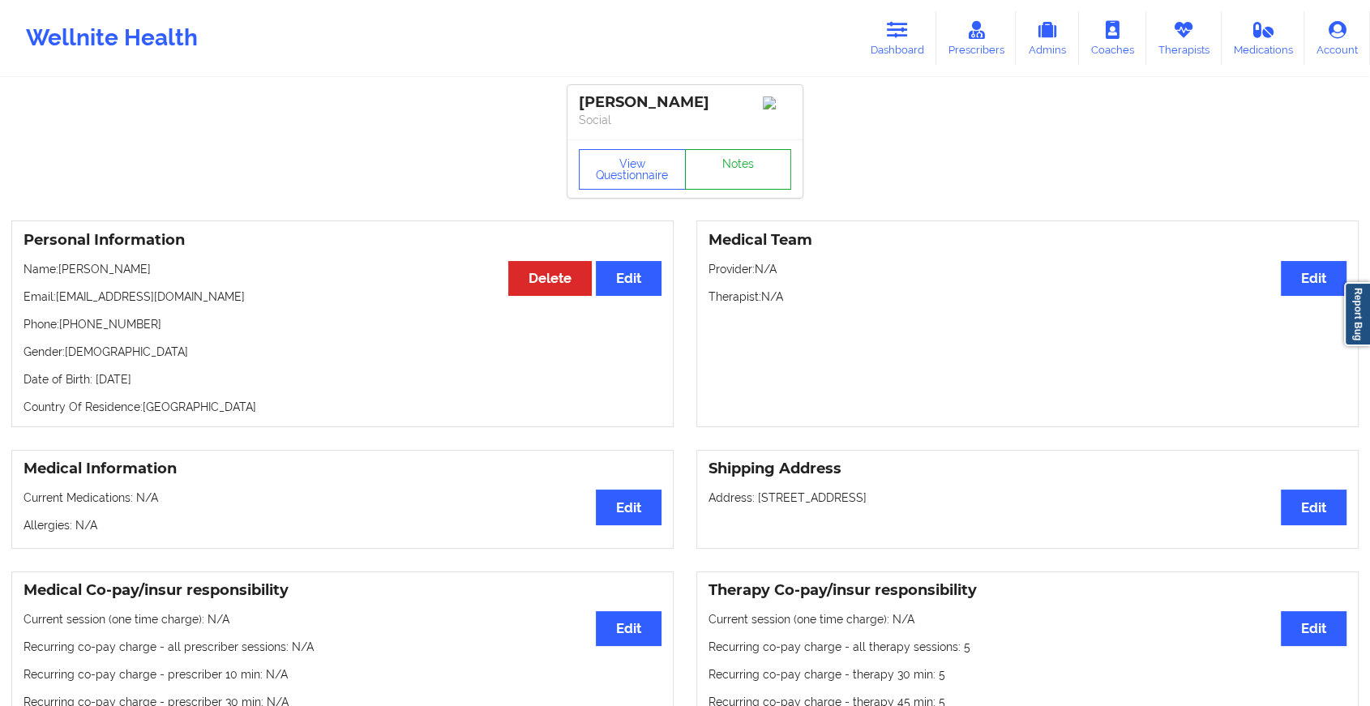
click at [735, 162] on link "Notes" at bounding box center [738, 169] width 107 height 41
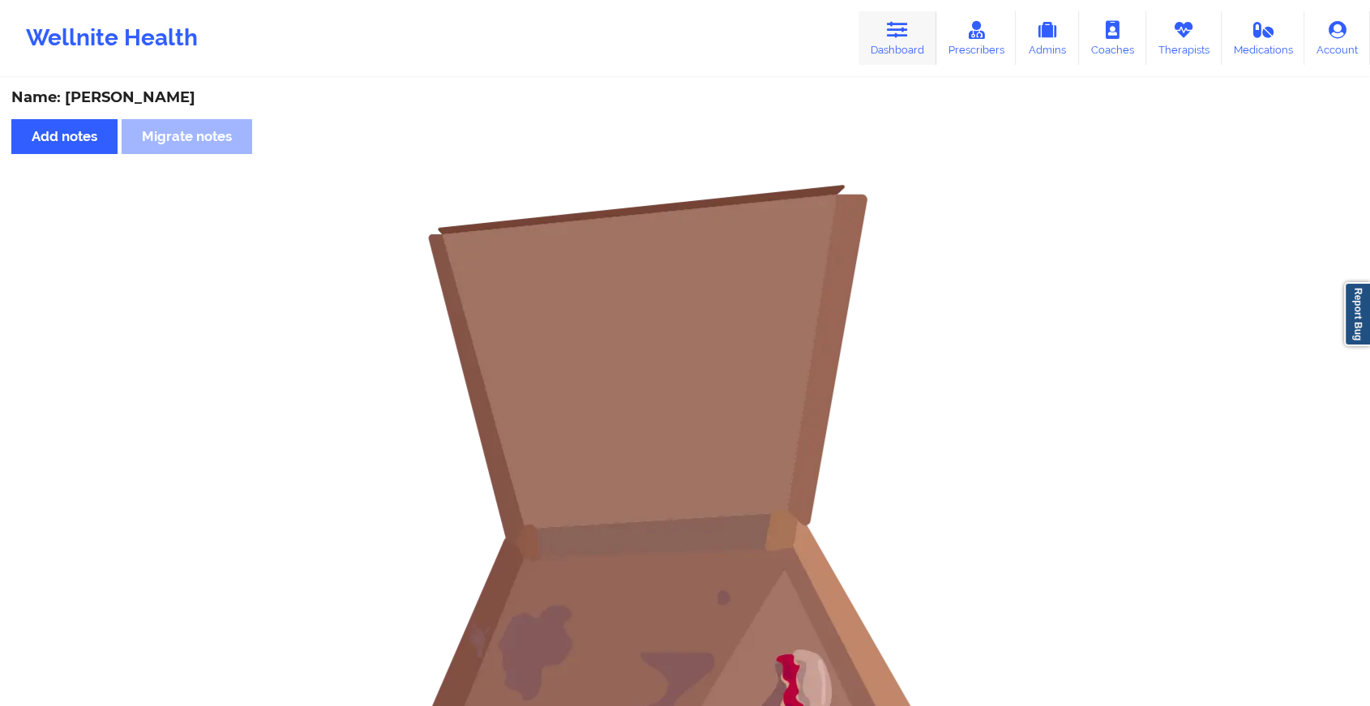
click at [895, 41] on link "Dashboard" at bounding box center [898, 38] width 78 height 54
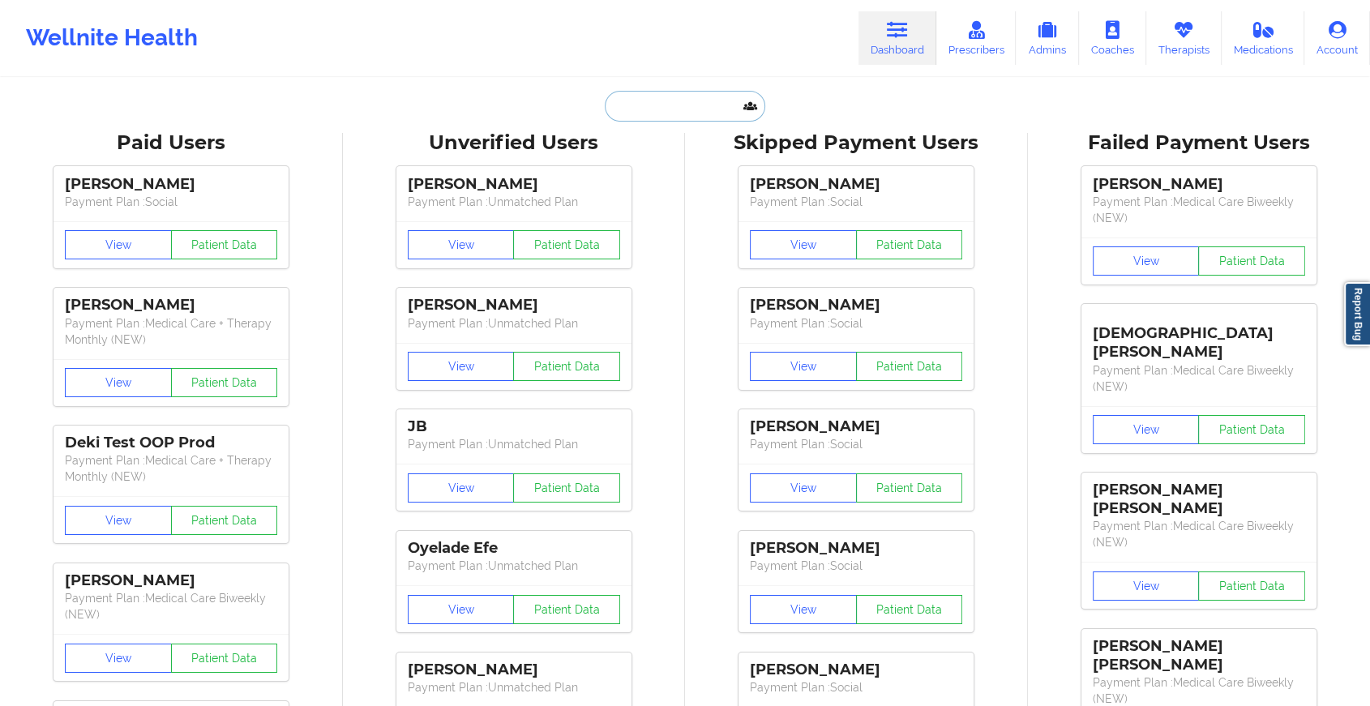
click at [691, 110] on input "text" at bounding box center [685, 106] width 161 height 31
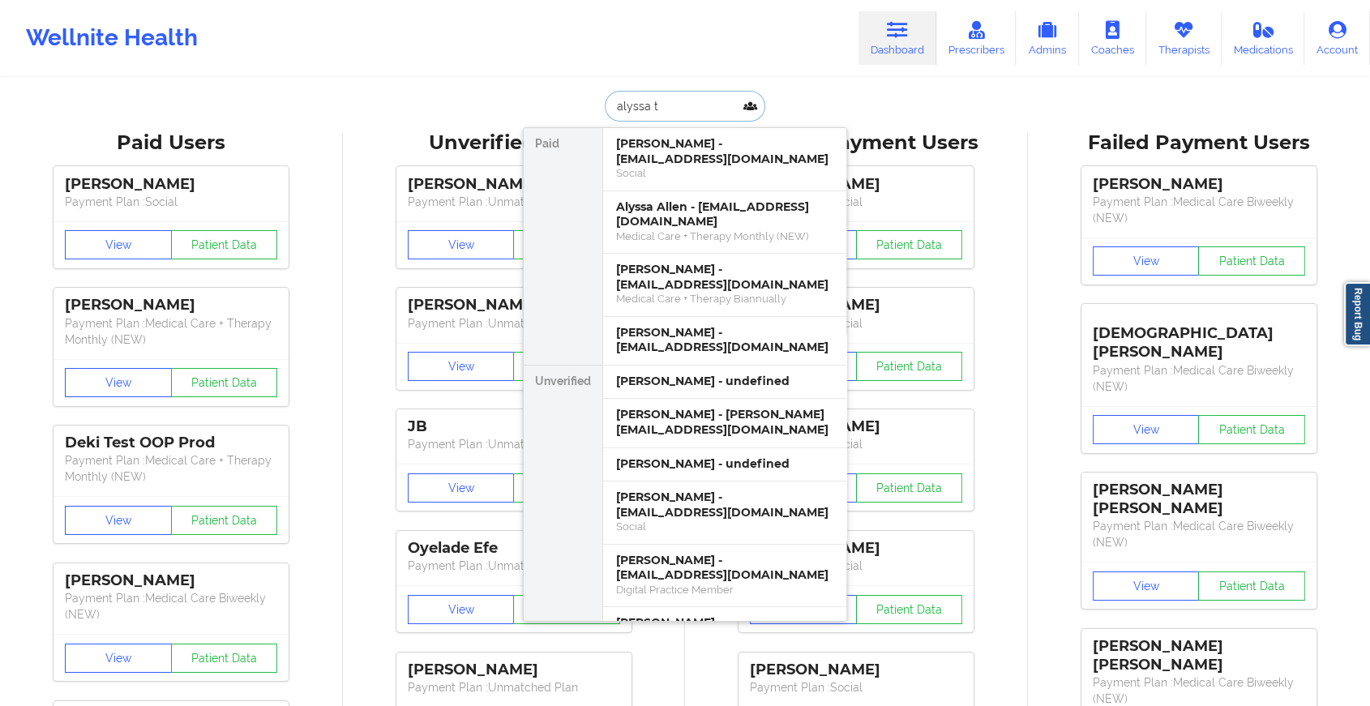
type input "alyssa te"
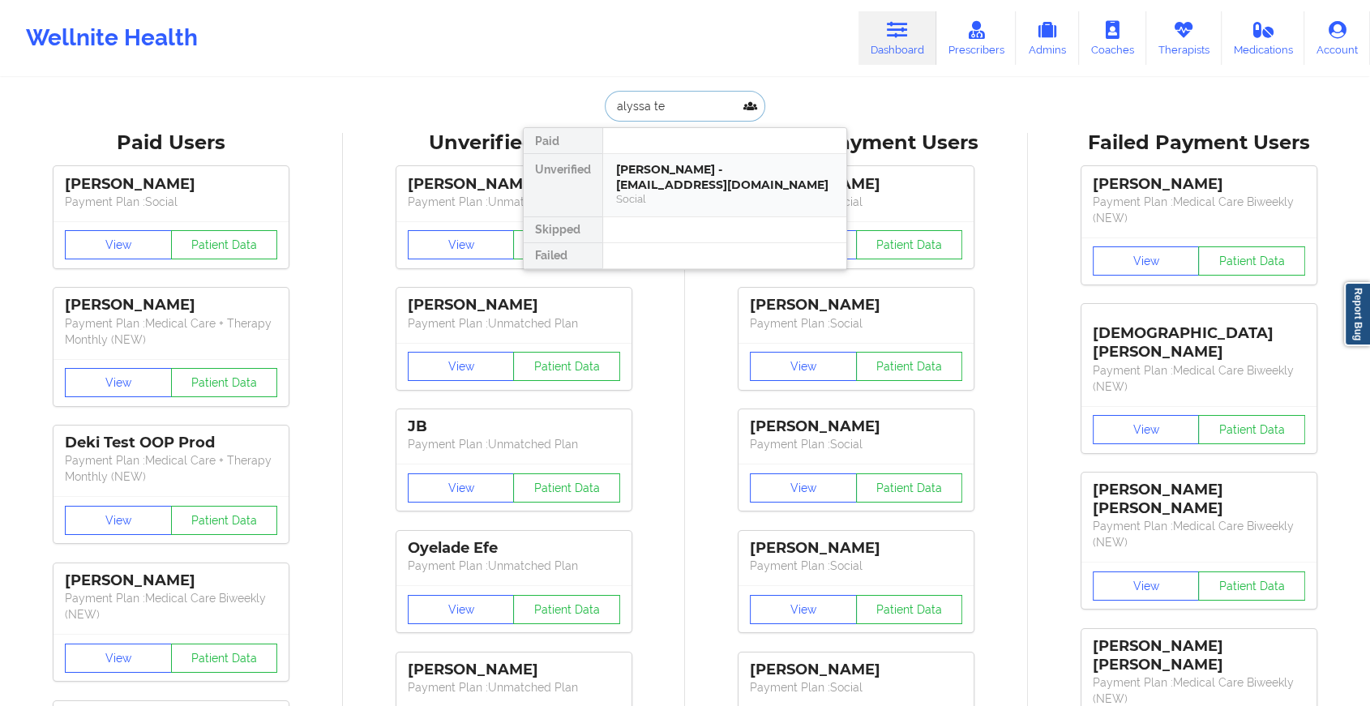
click at [671, 169] on div "[PERSON_NAME] - [EMAIL_ADDRESS][DOMAIN_NAME]" at bounding box center [724, 177] width 217 height 30
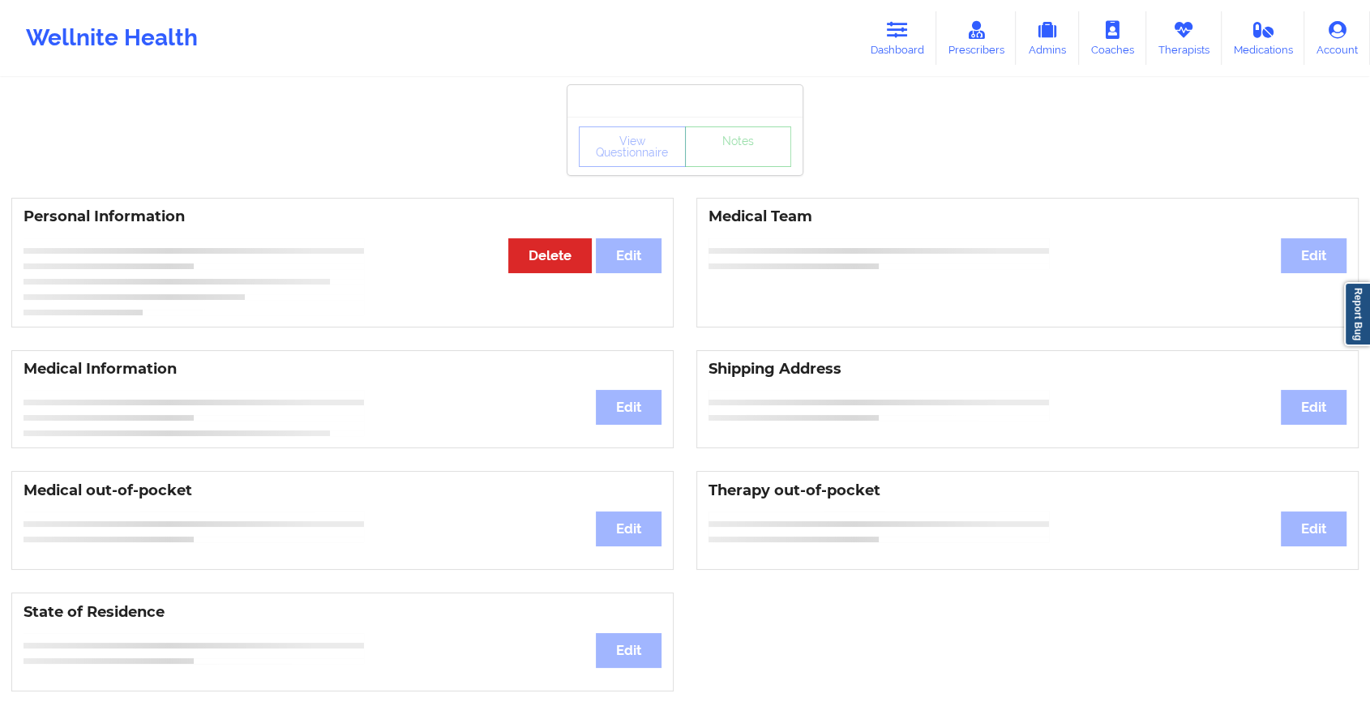
click at [740, 162] on div "View Questionnaire Notes" at bounding box center [685, 147] width 212 height 41
click at [753, 149] on div "View Questionnaire Notes" at bounding box center [685, 147] width 212 height 41
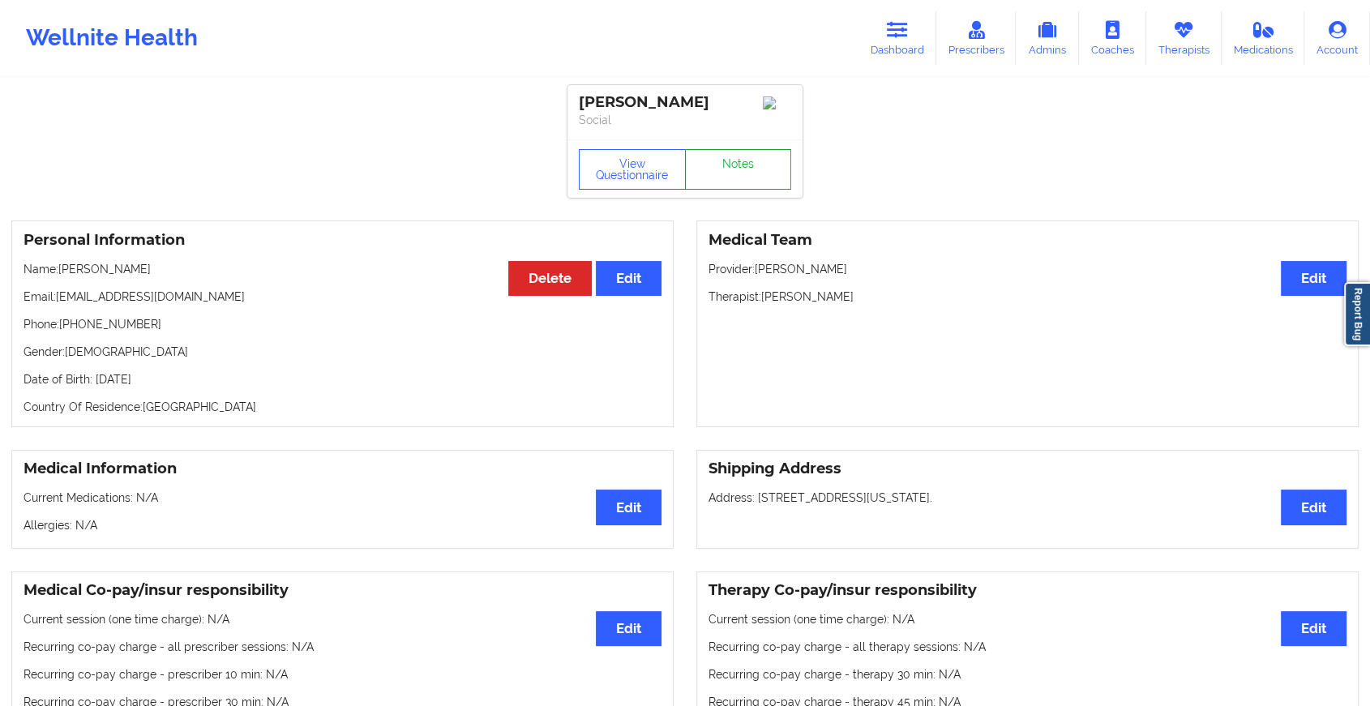
click at [744, 167] on link "Notes" at bounding box center [738, 169] width 107 height 41
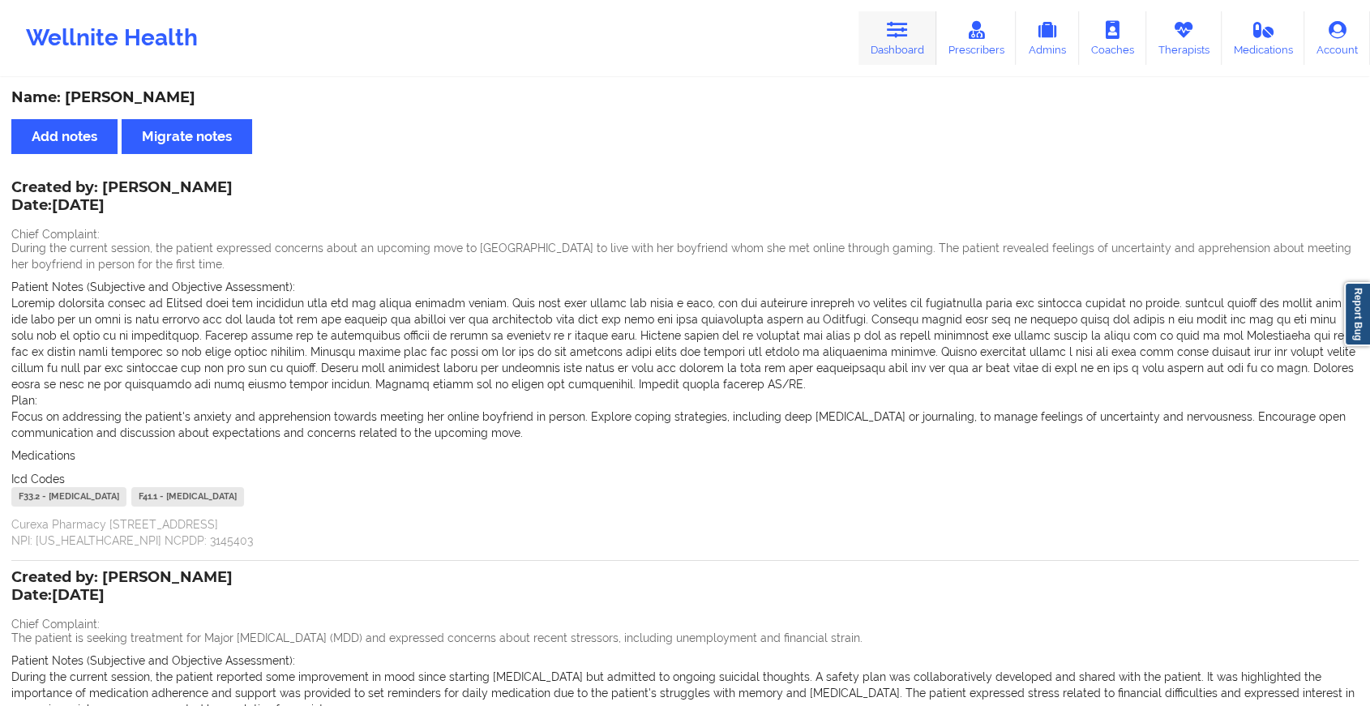
click at [887, 40] on link "Dashboard" at bounding box center [898, 38] width 78 height 54
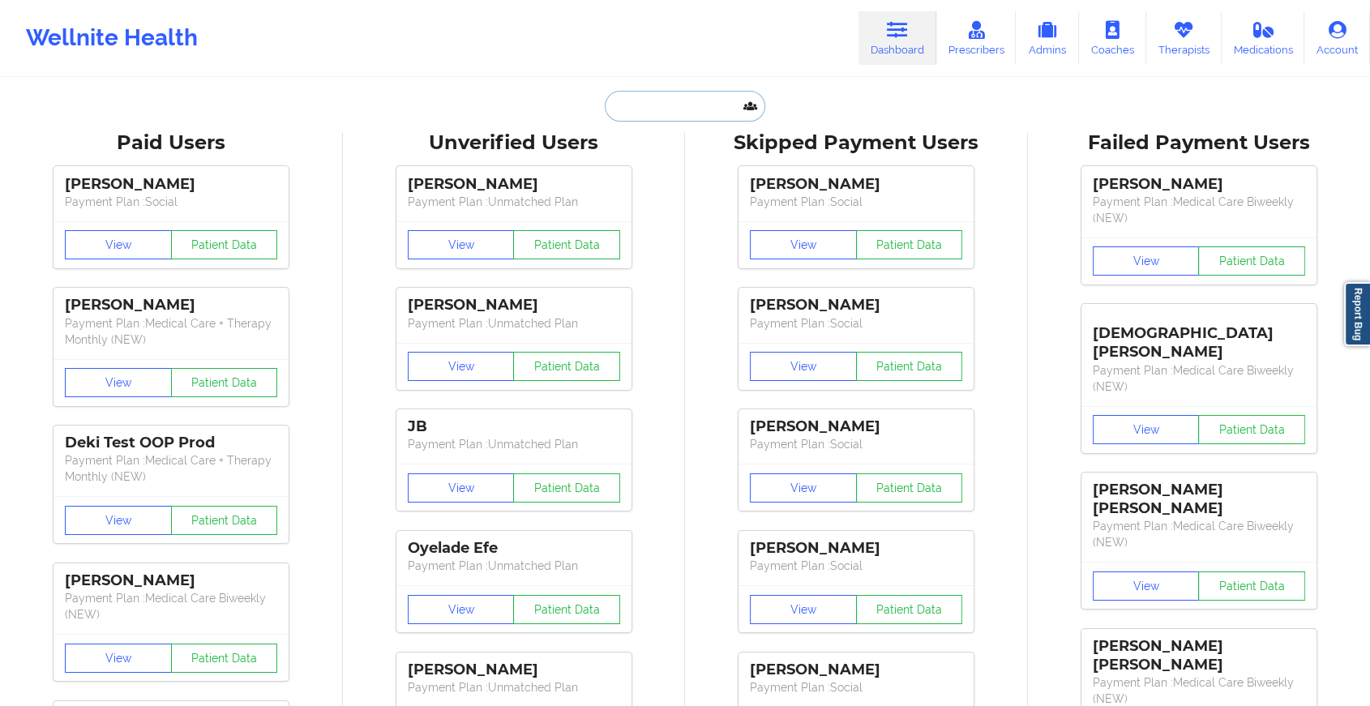
click at [644, 112] on input "text" at bounding box center [685, 106] width 161 height 31
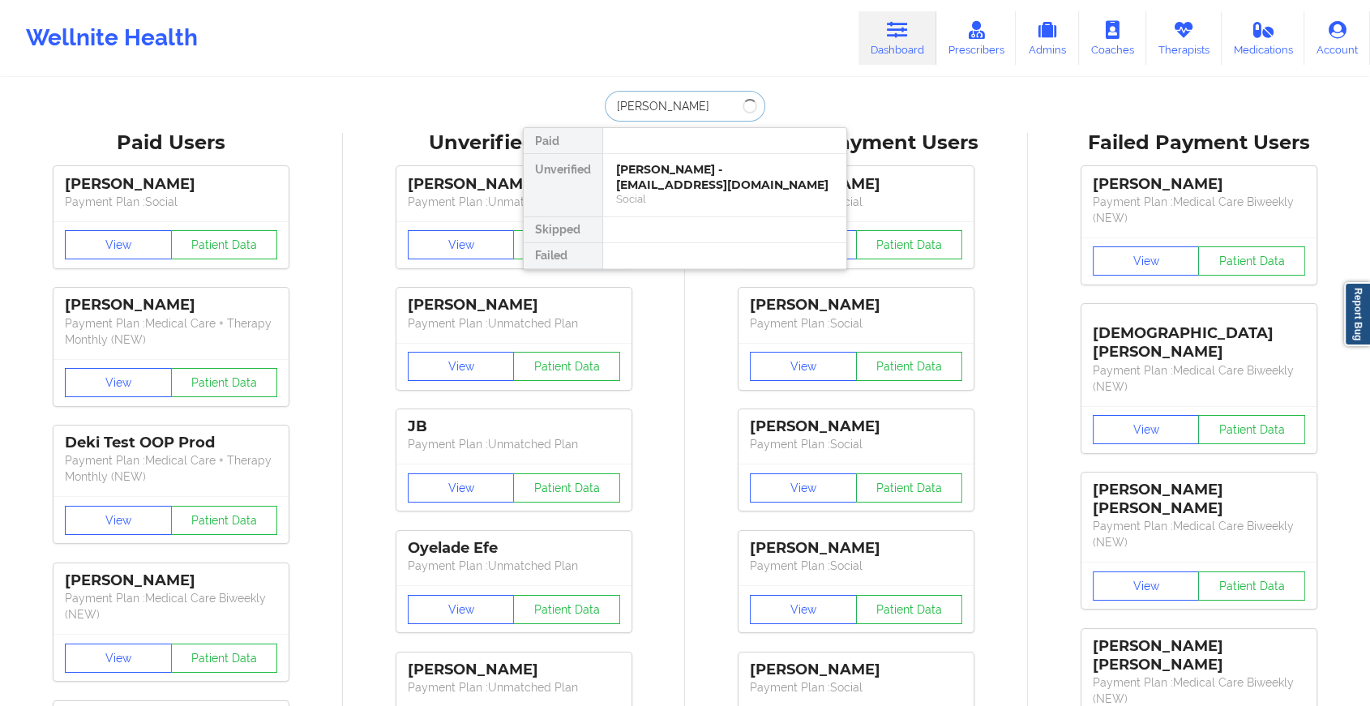
type input "[PERSON_NAME]"
click at [668, 182] on div "[PERSON_NAME] - [EMAIL_ADDRESS][DOMAIN_NAME]" at bounding box center [724, 177] width 217 height 30
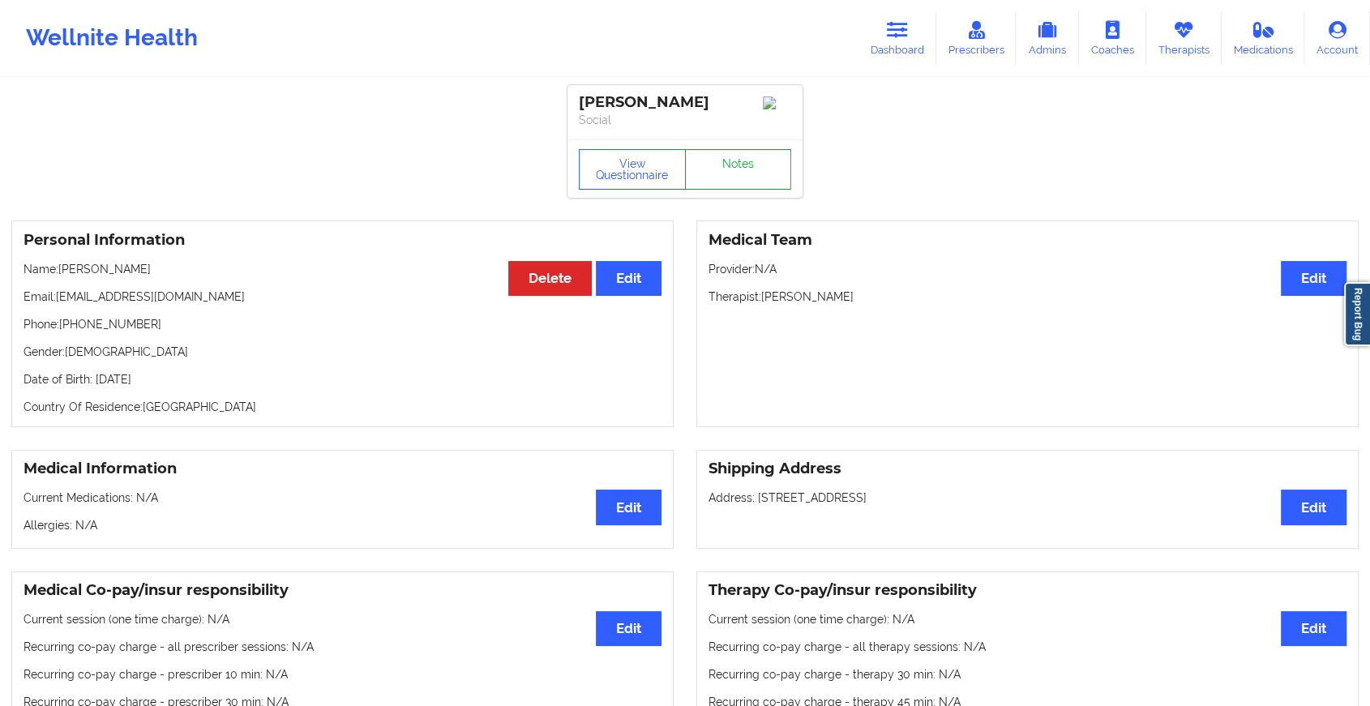
click at [731, 173] on link "Notes" at bounding box center [738, 169] width 107 height 41
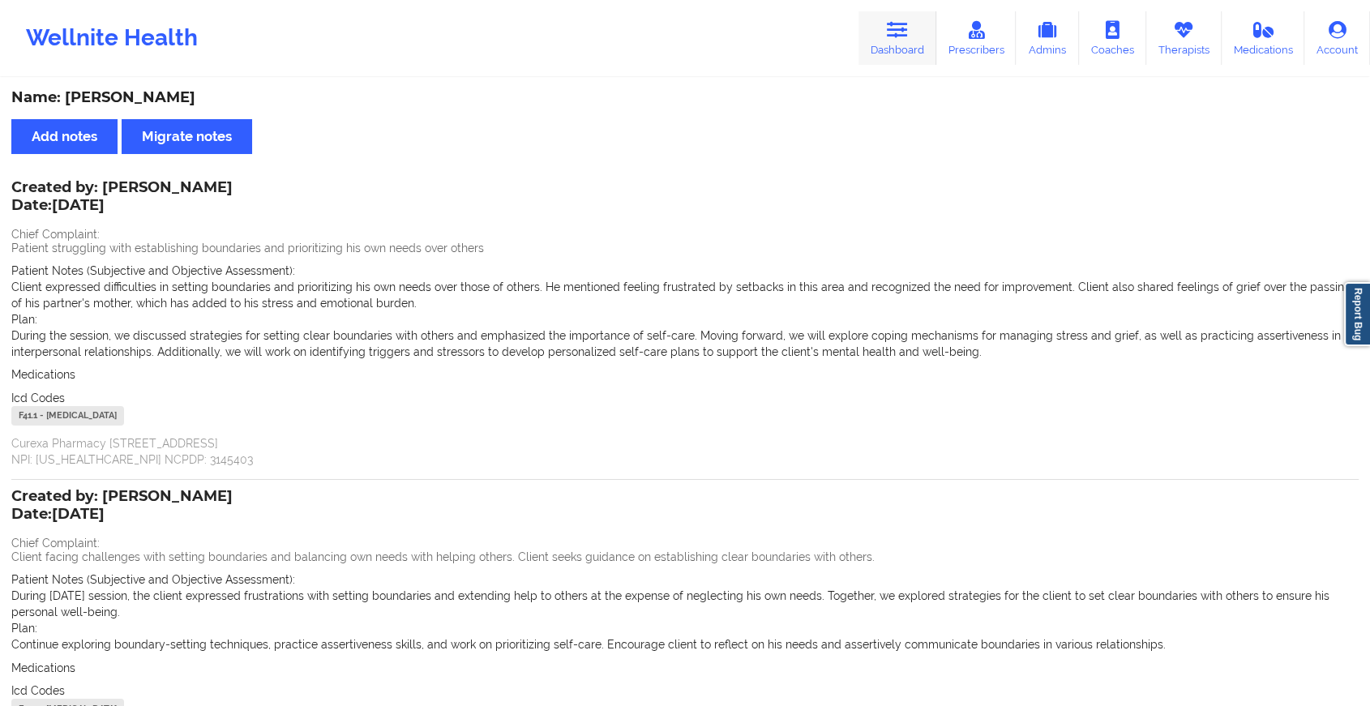
click at [882, 26] on link "Dashboard" at bounding box center [898, 38] width 78 height 54
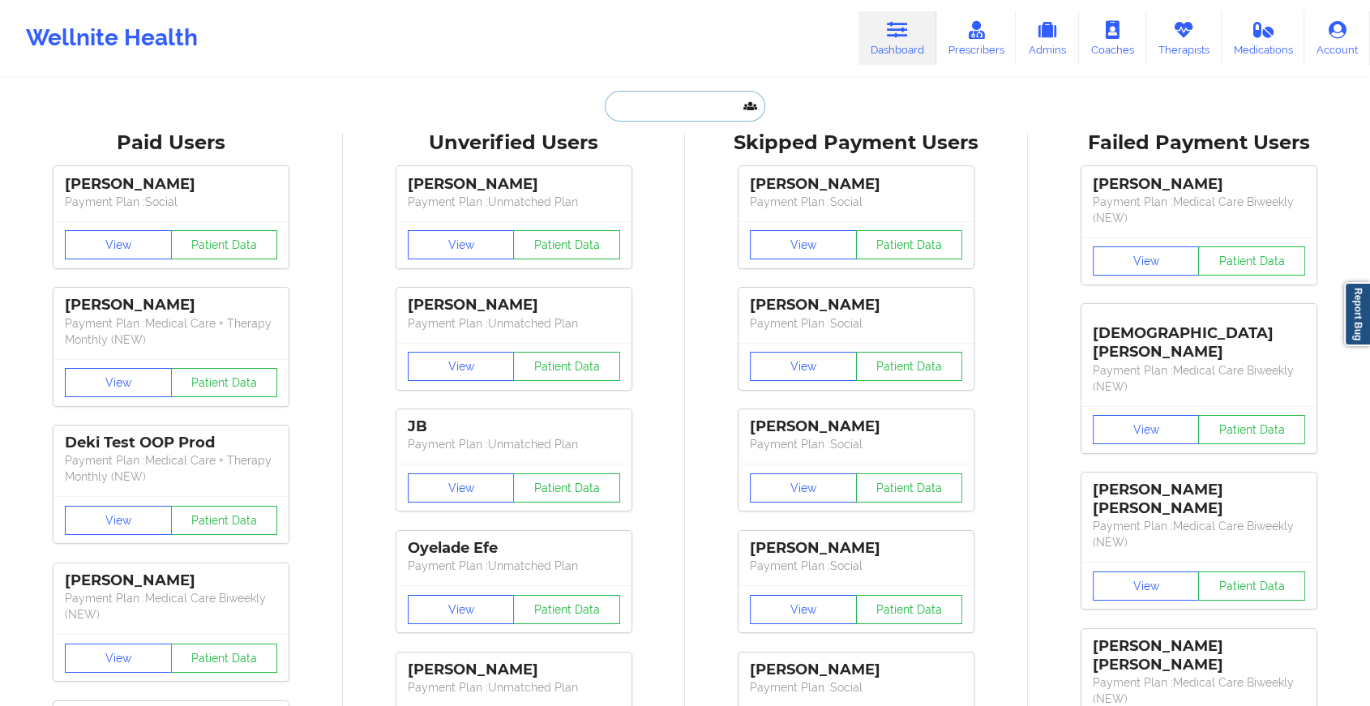
click at [679, 100] on input "text" at bounding box center [685, 106] width 161 height 31
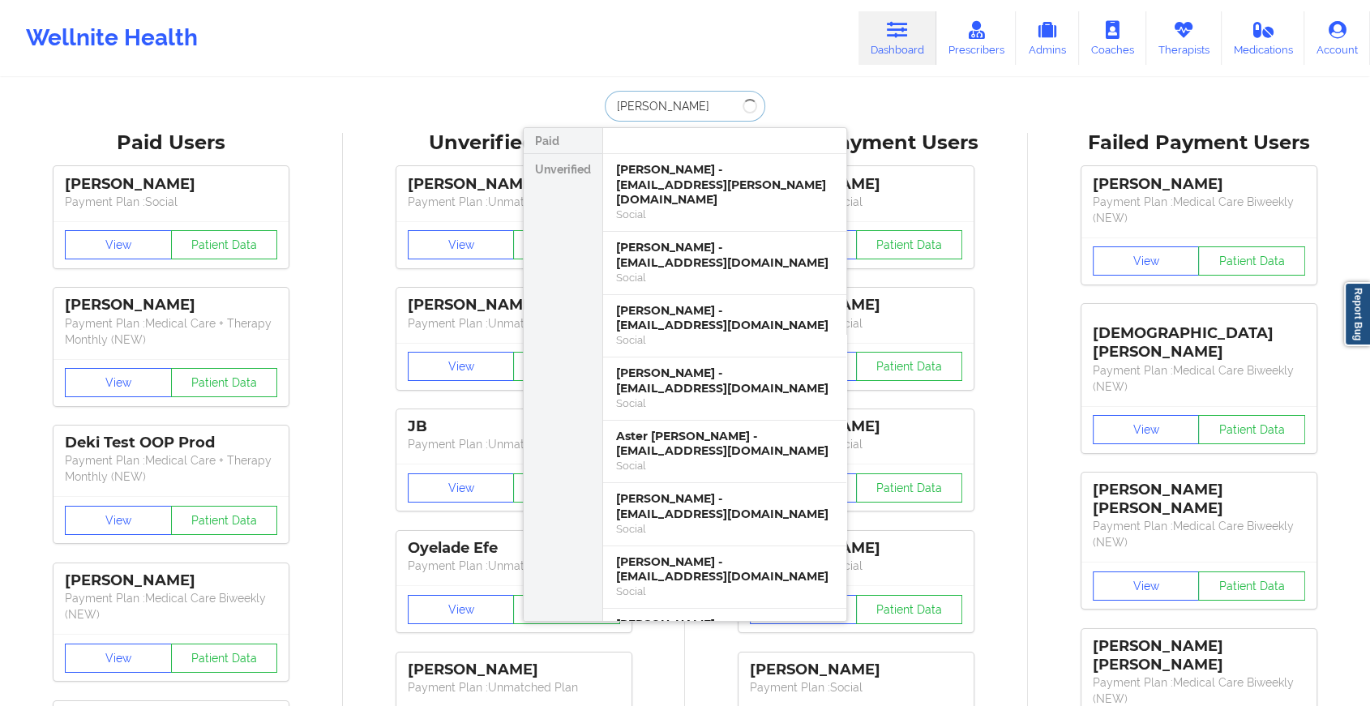
type input "[PERSON_NAME]"
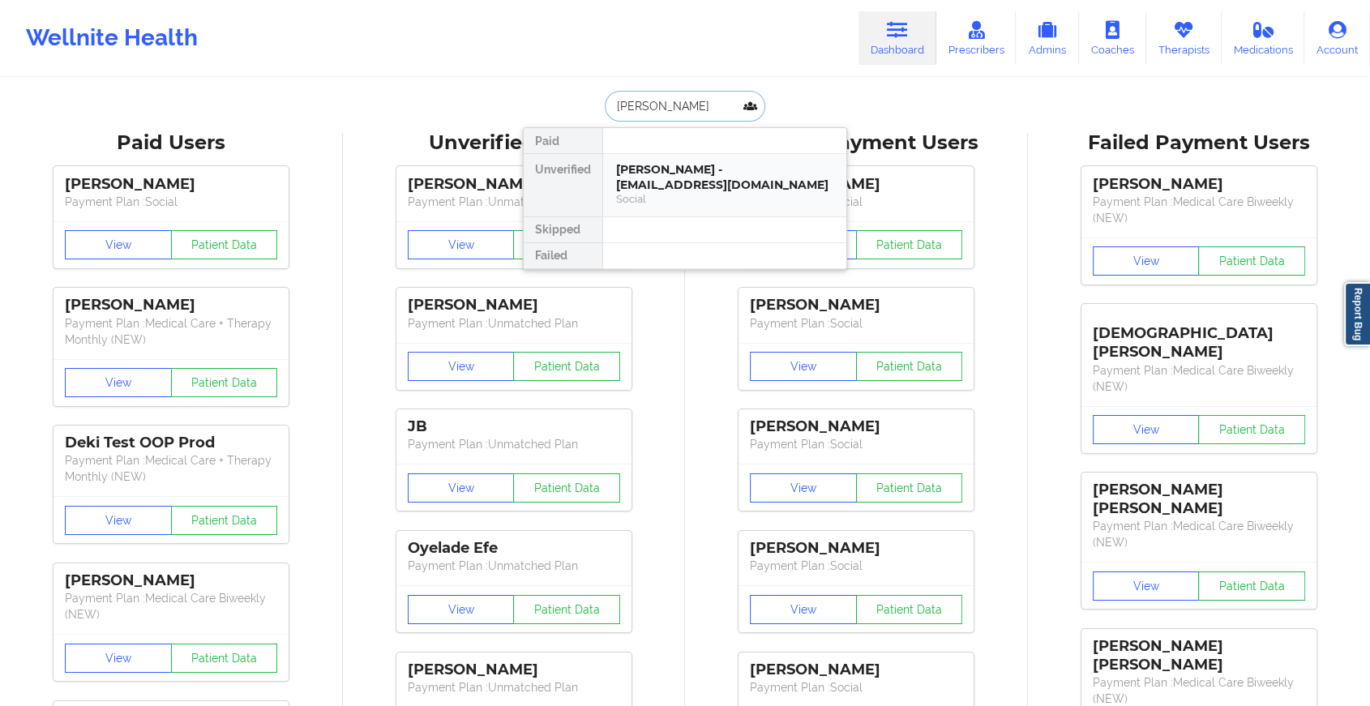
click at [740, 178] on div "[PERSON_NAME] - [EMAIL_ADDRESS][DOMAIN_NAME]" at bounding box center [724, 177] width 217 height 30
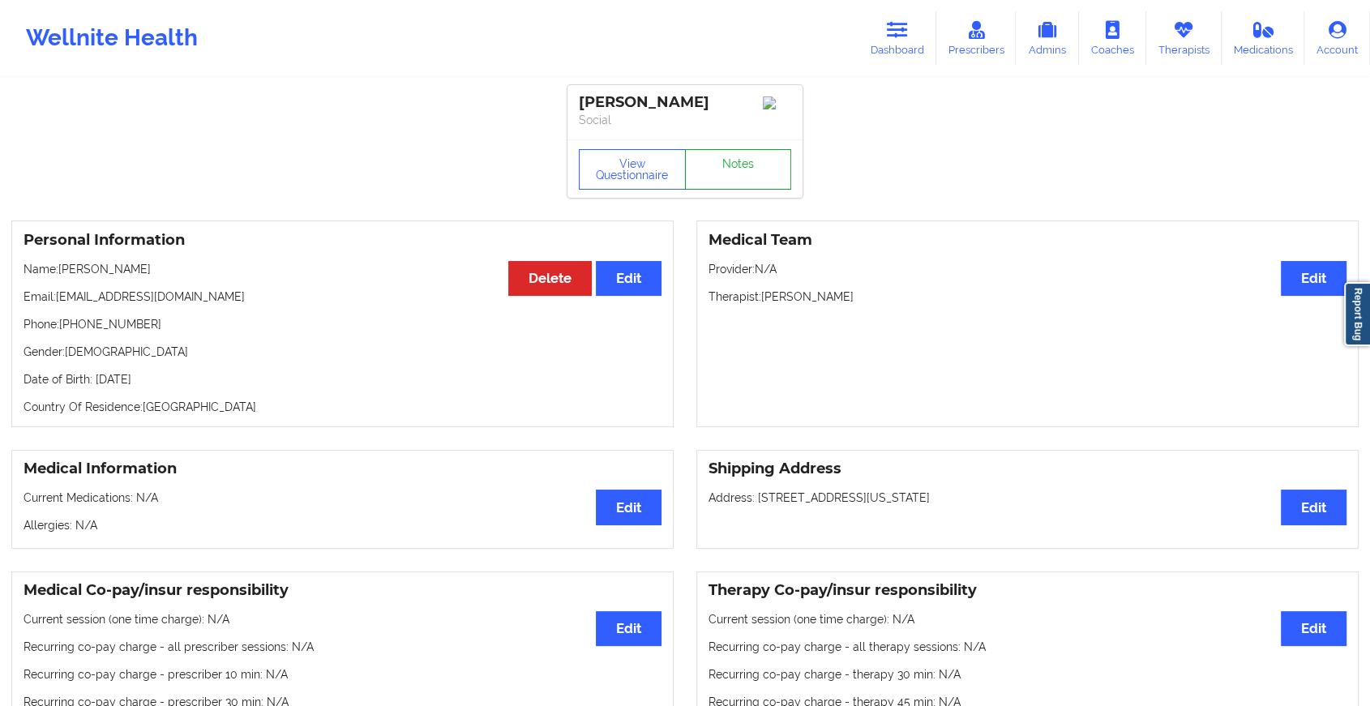
click at [759, 171] on link "Notes" at bounding box center [738, 169] width 107 height 41
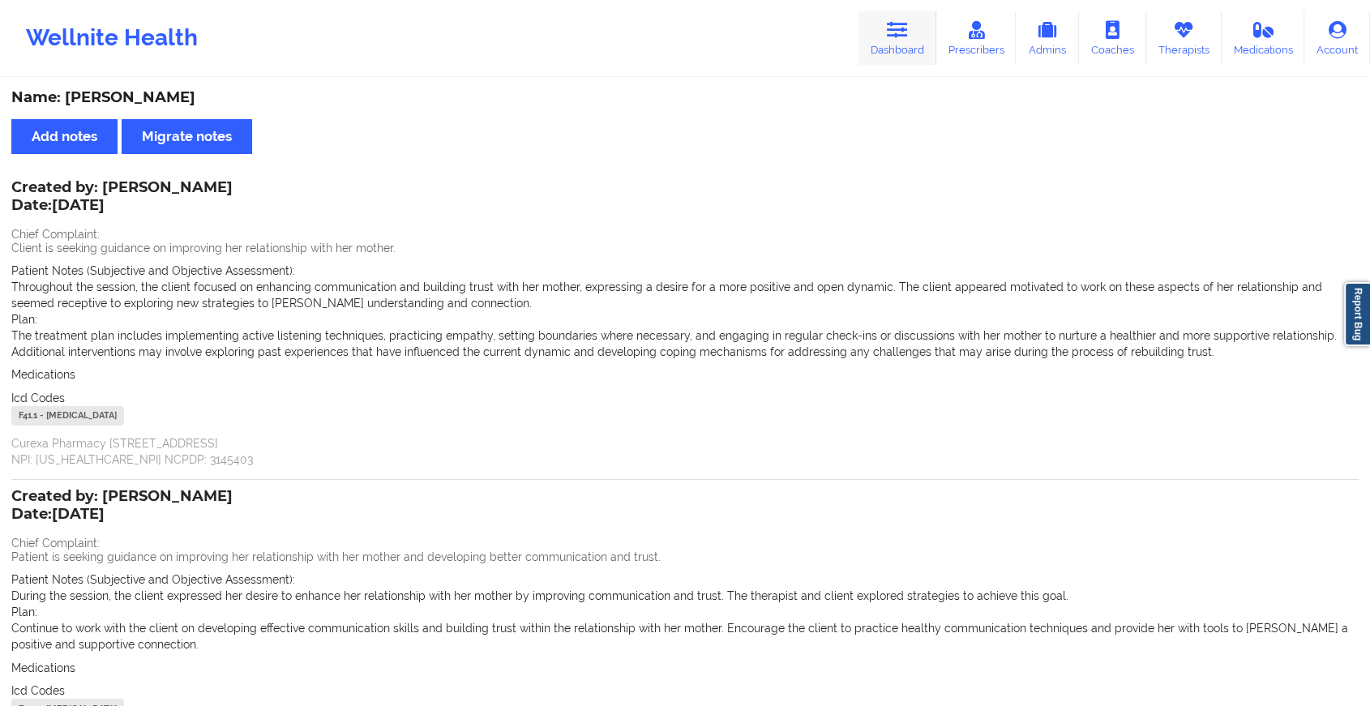
click at [892, 32] on icon at bounding box center [897, 30] width 21 height 18
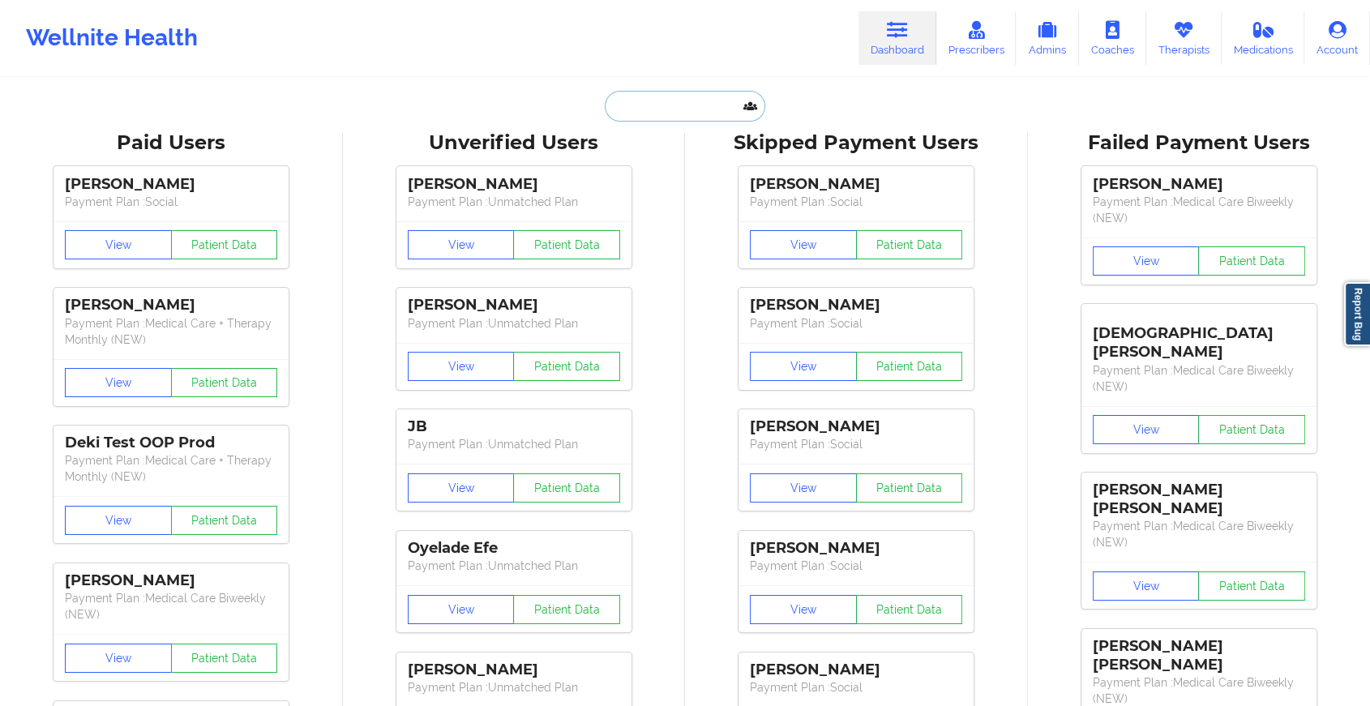
click at [691, 109] on input "text" at bounding box center [685, 106] width 161 height 31
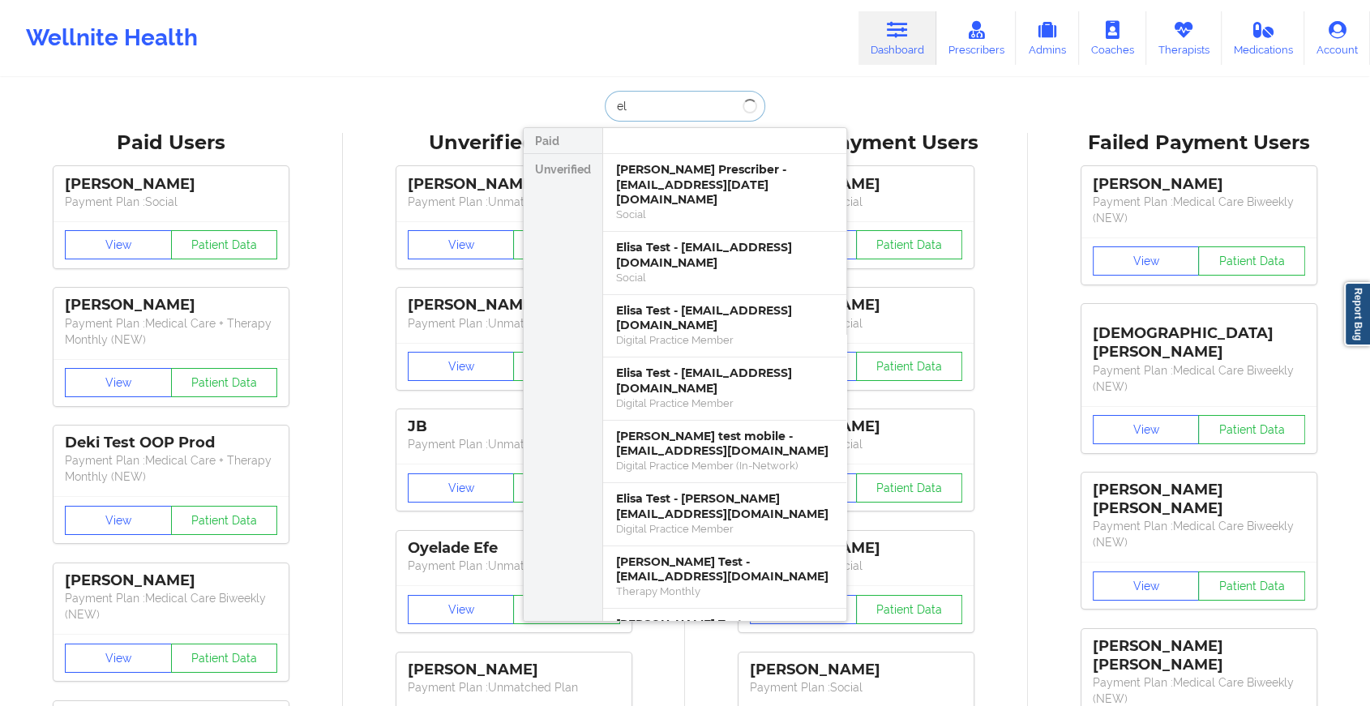
type input "e"
type input "[PERSON_NAME]"
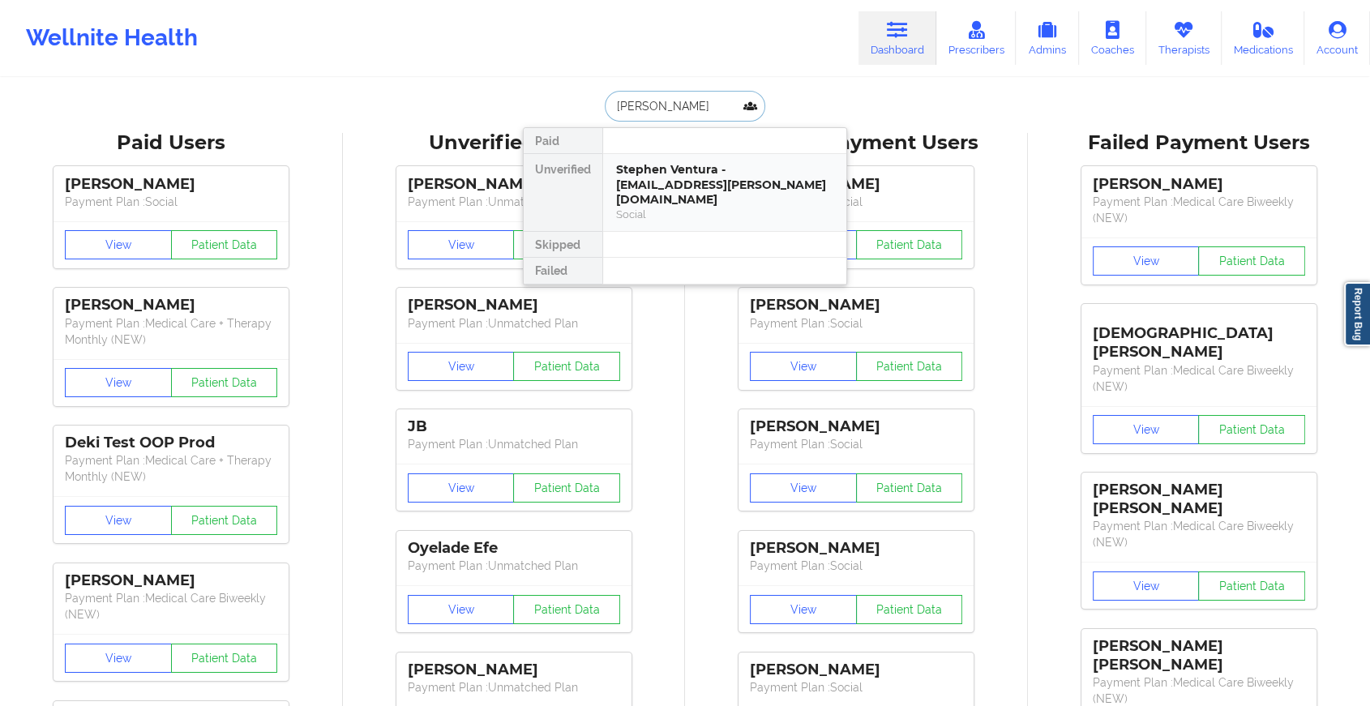
click at [667, 171] on div "Stephen Ventura - [EMAIL_ADDRESS][PERSON_NAME][DOMAIN_NAME]" at bounding box center [724, 184] width 217 height 45
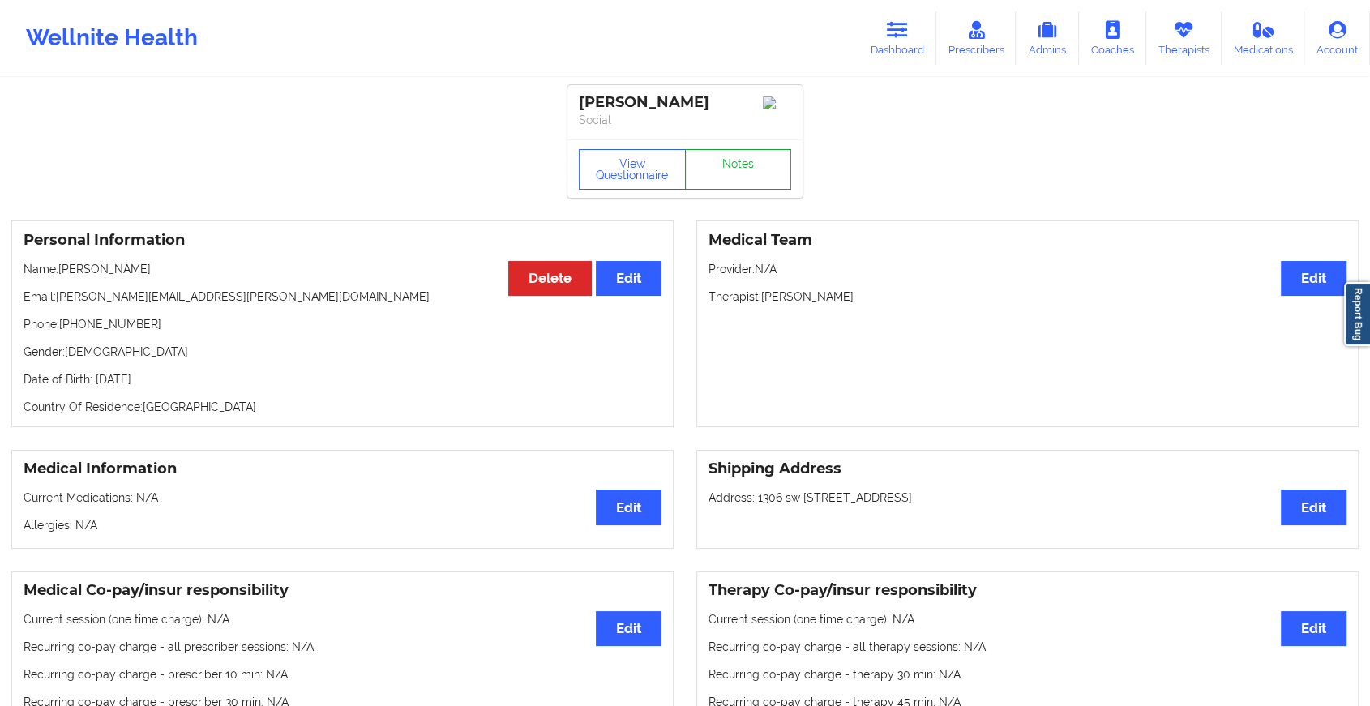
click at [718, 169] on link "Notes" at bounding box center [738, 169] width 107 height 41
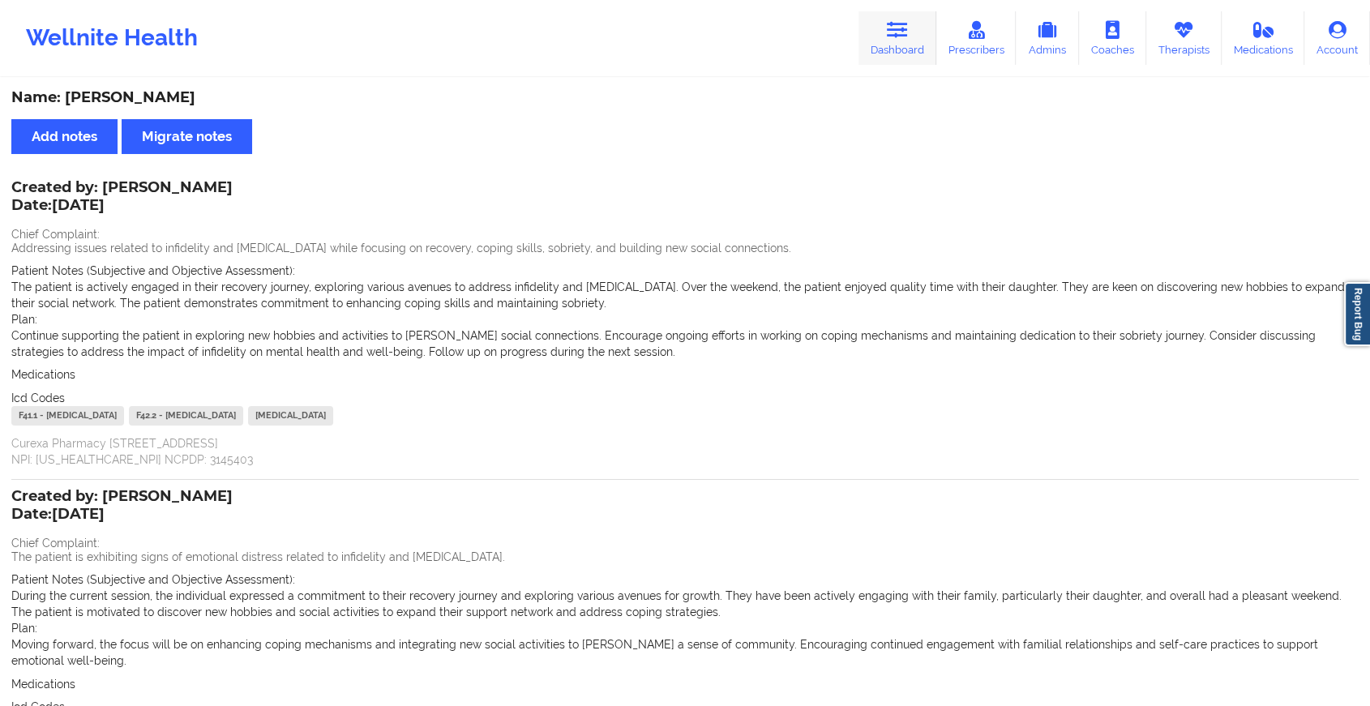
click at [894, 37] on icon at bounding box center [897, 30] width 21 height 18
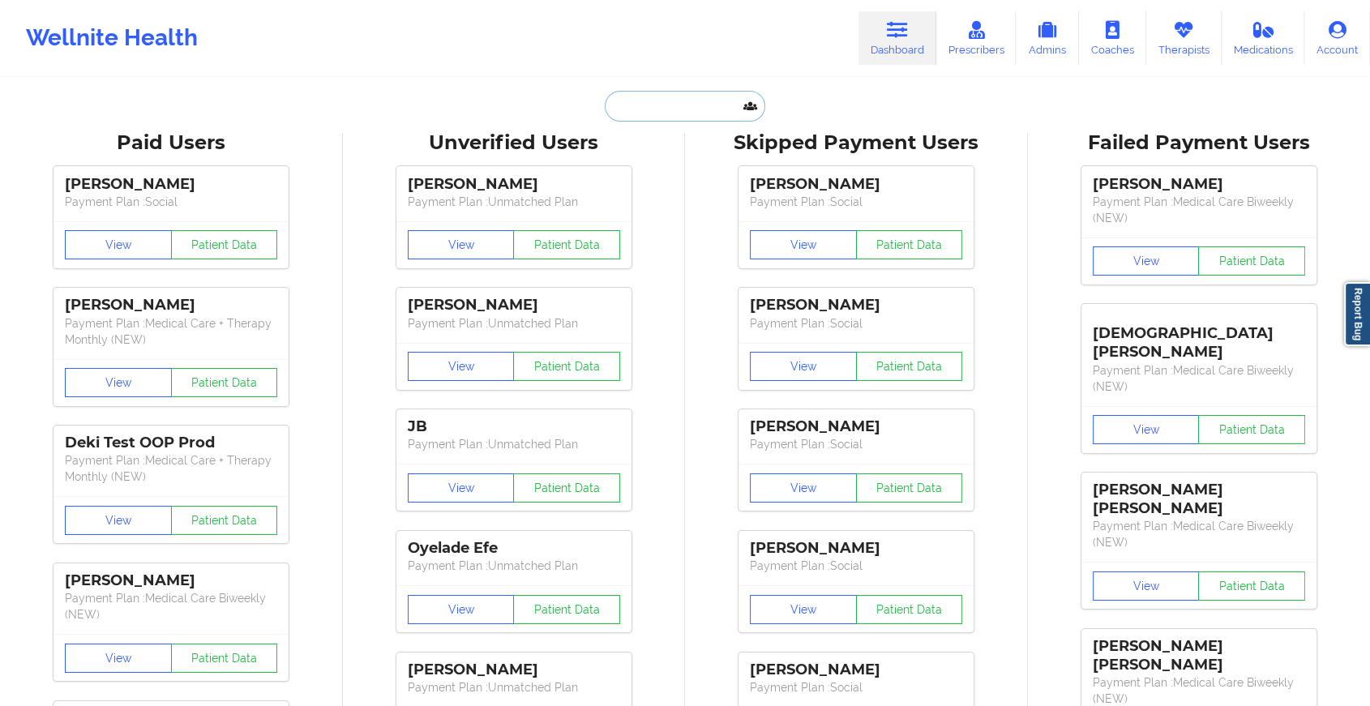
click at [698, 106] on input "text" at bounding box center [685, 106] width 161 height 31
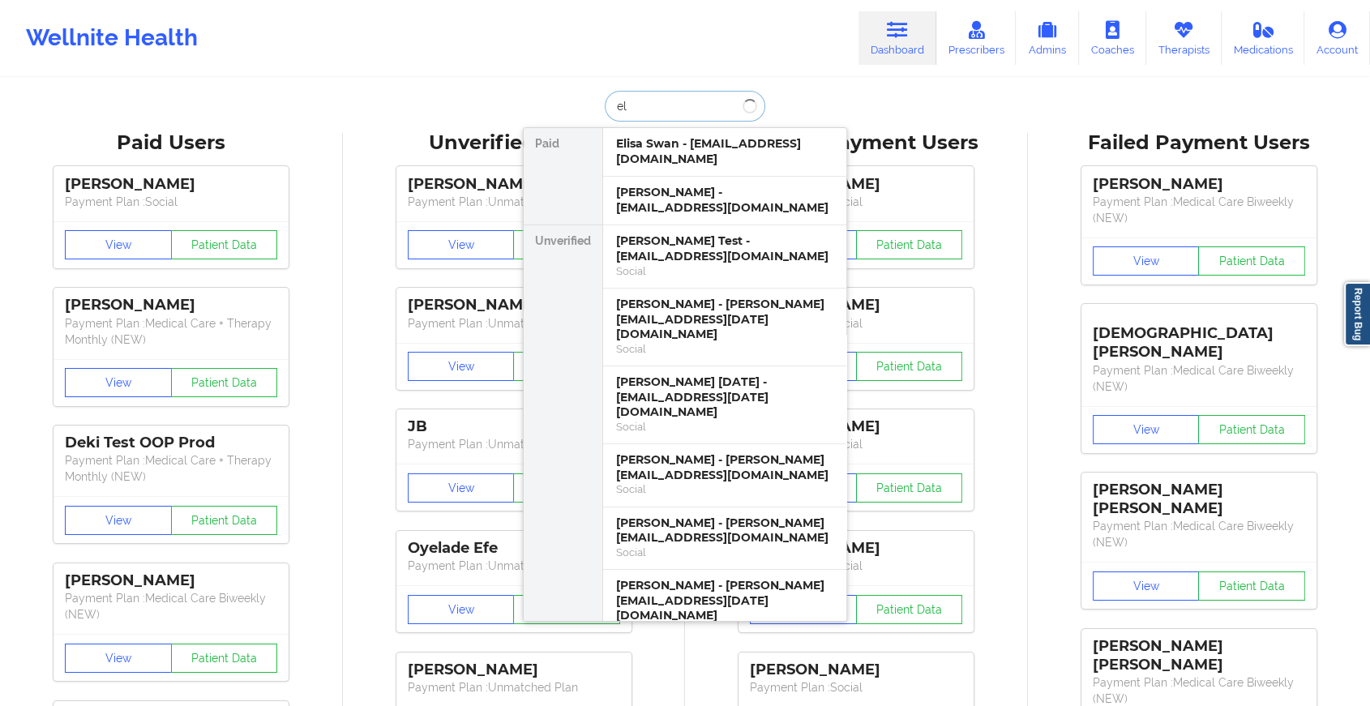
type input "e"
type input "seymoine l"
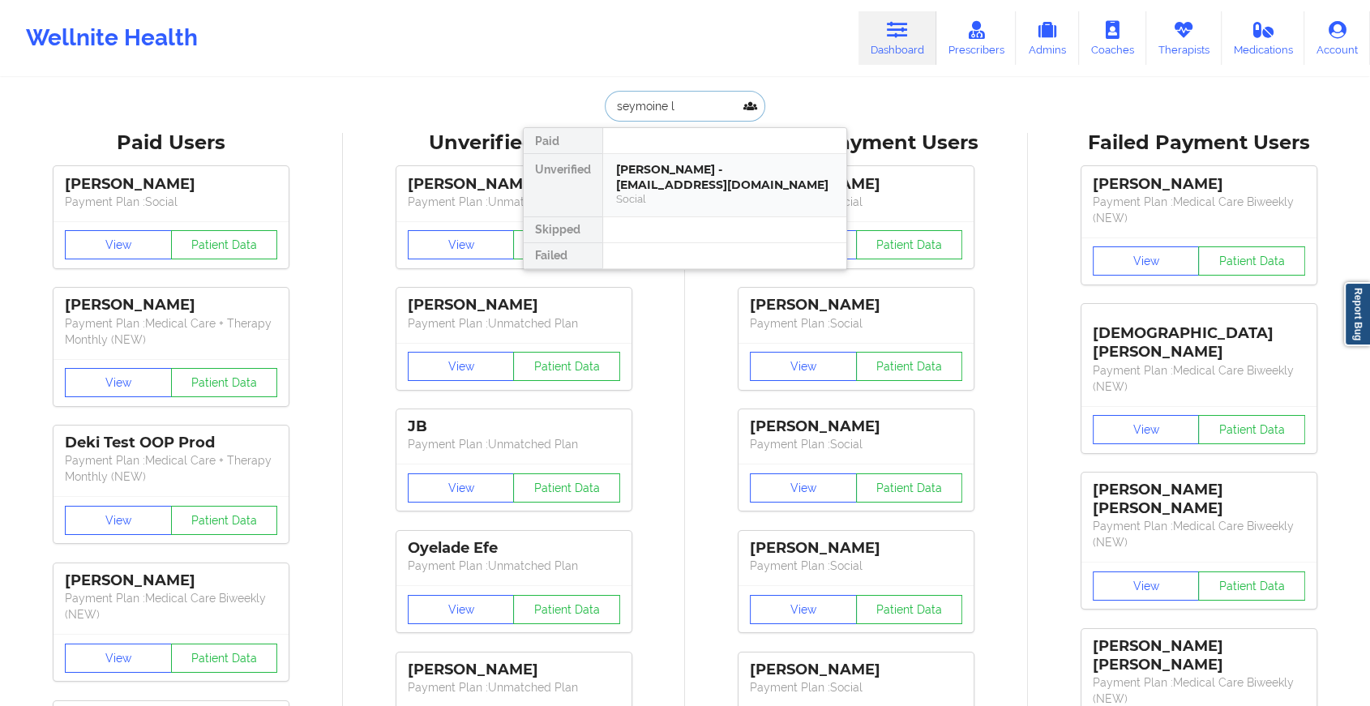
click at [731, 161] on div "[PERSON_NAME] - [EMAIL_ADDRESS][DOMAIN_NAME] Social" at bounding box center [724, 185] width 243 height 62
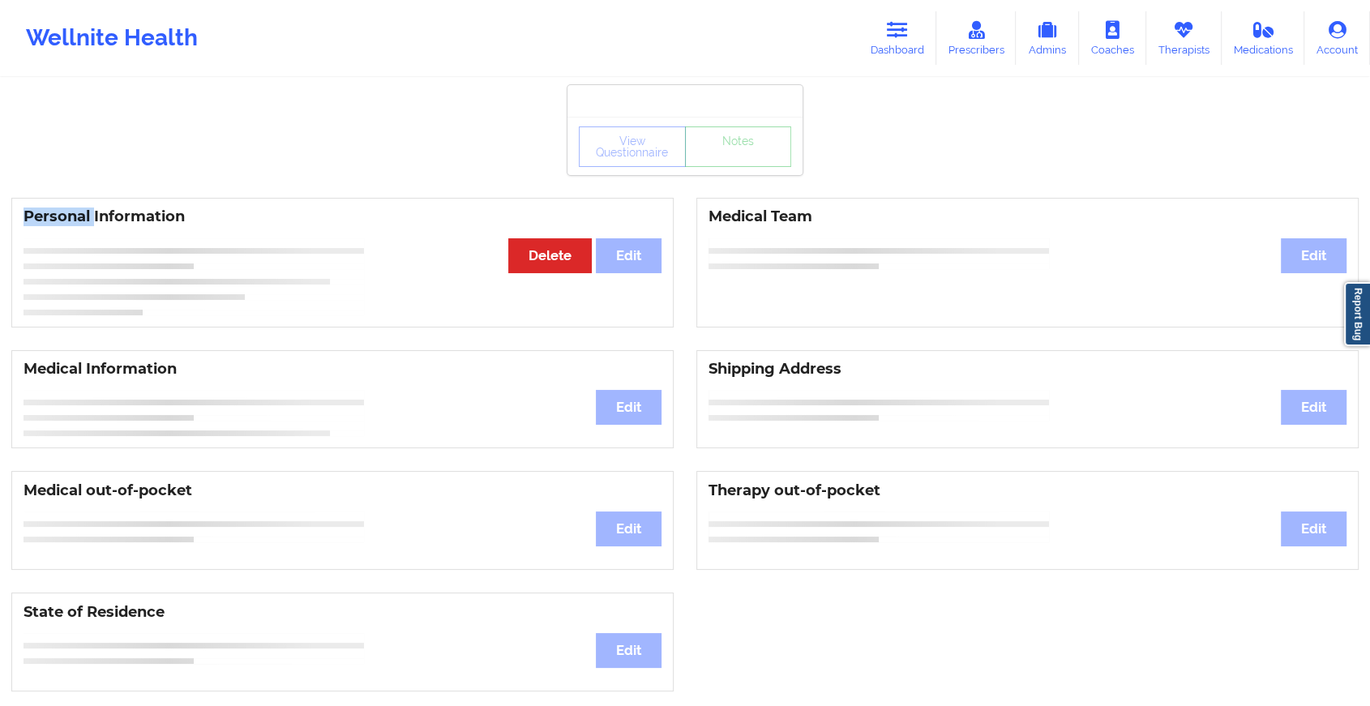
click at [731, 161] on div "View Questionnaire Notes" at bounding box center [685, 147] width 212 height 41
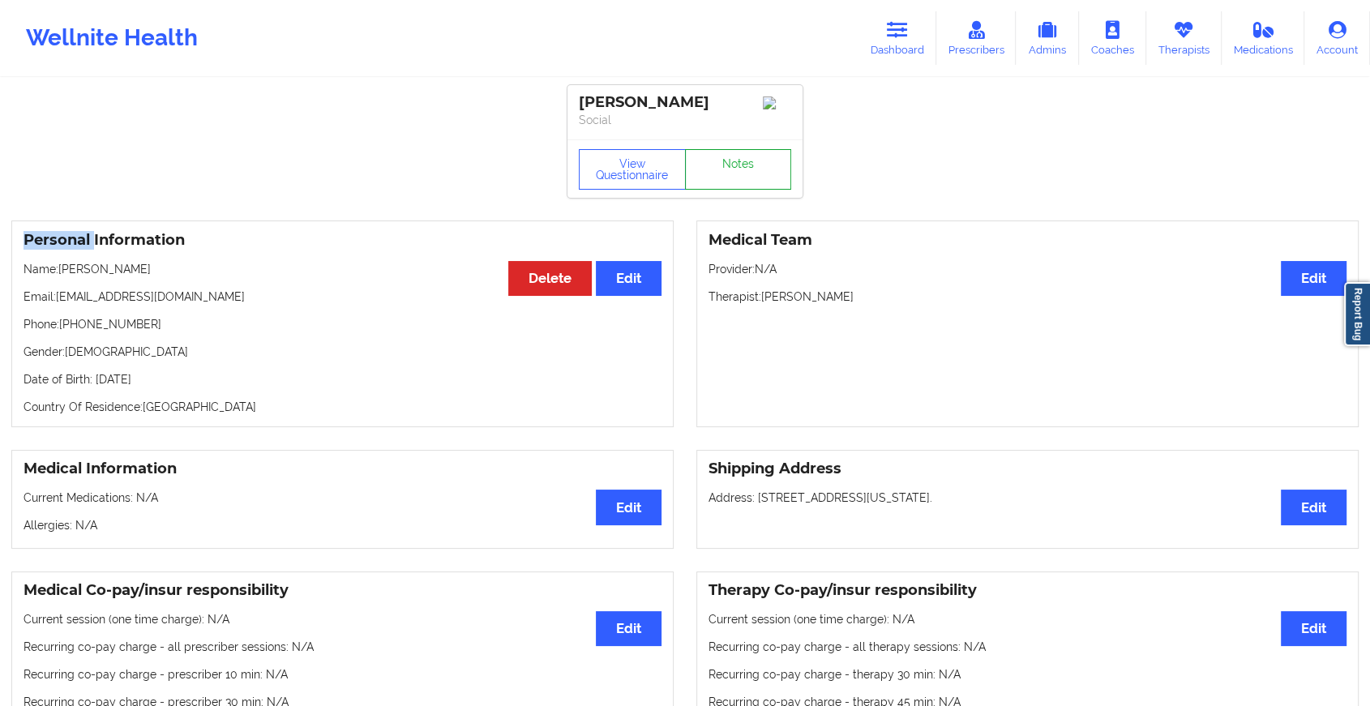
drag, startPoint x: 731, startPoint y: 161, endPoint x: 727, endPoint y: 185, distance: 24.5
click at [727, 185] on link "Notes" at bounding box center [738, 169] width 107 height 41
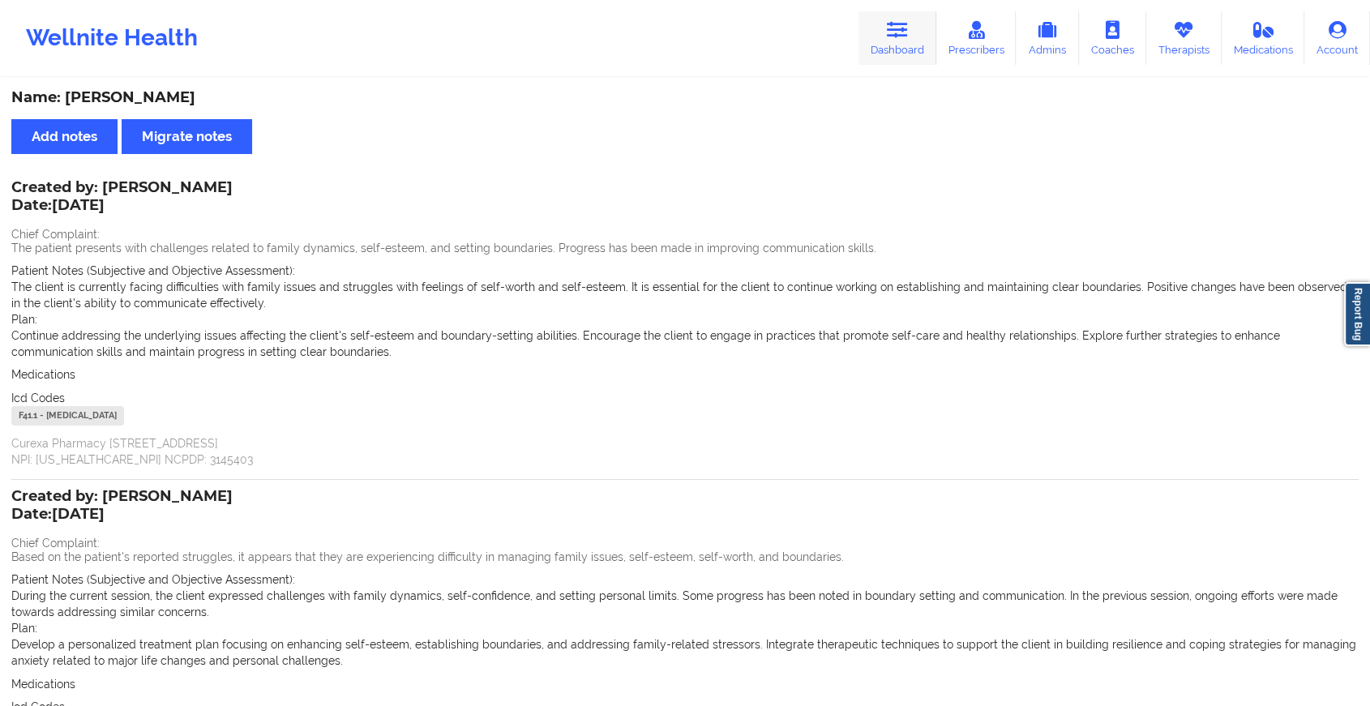
click at [926, 49] on link "Dashboard" at bounding box center [898, 38] width 78 height 54
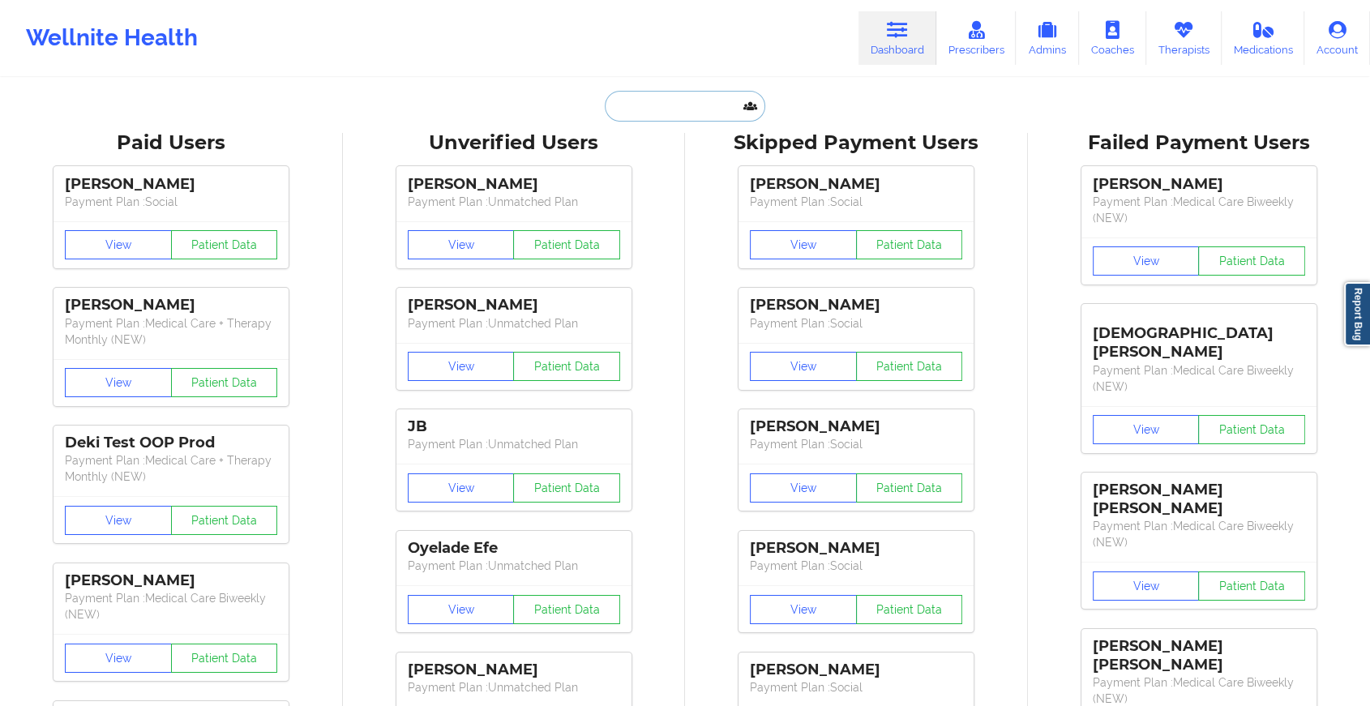
click at [681, 110] on input "text" at bounding box center [685, 106] width 161 height 31
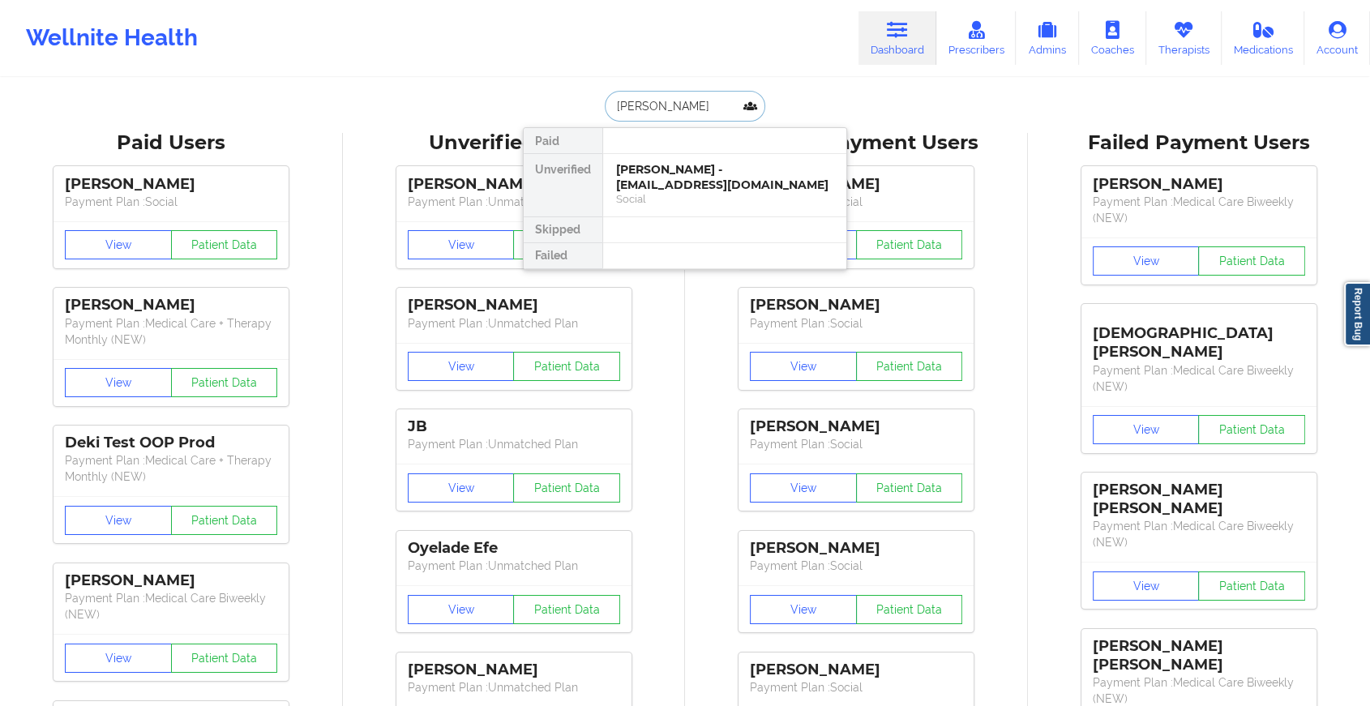
type input "[PERSON_NAME]"
click at [706, 172] on div "[PERSON_NAME] - [EMAIL_ADDRESS][DOMAIN_NAME]" at bounding box center [724, 177] width 217 height 30
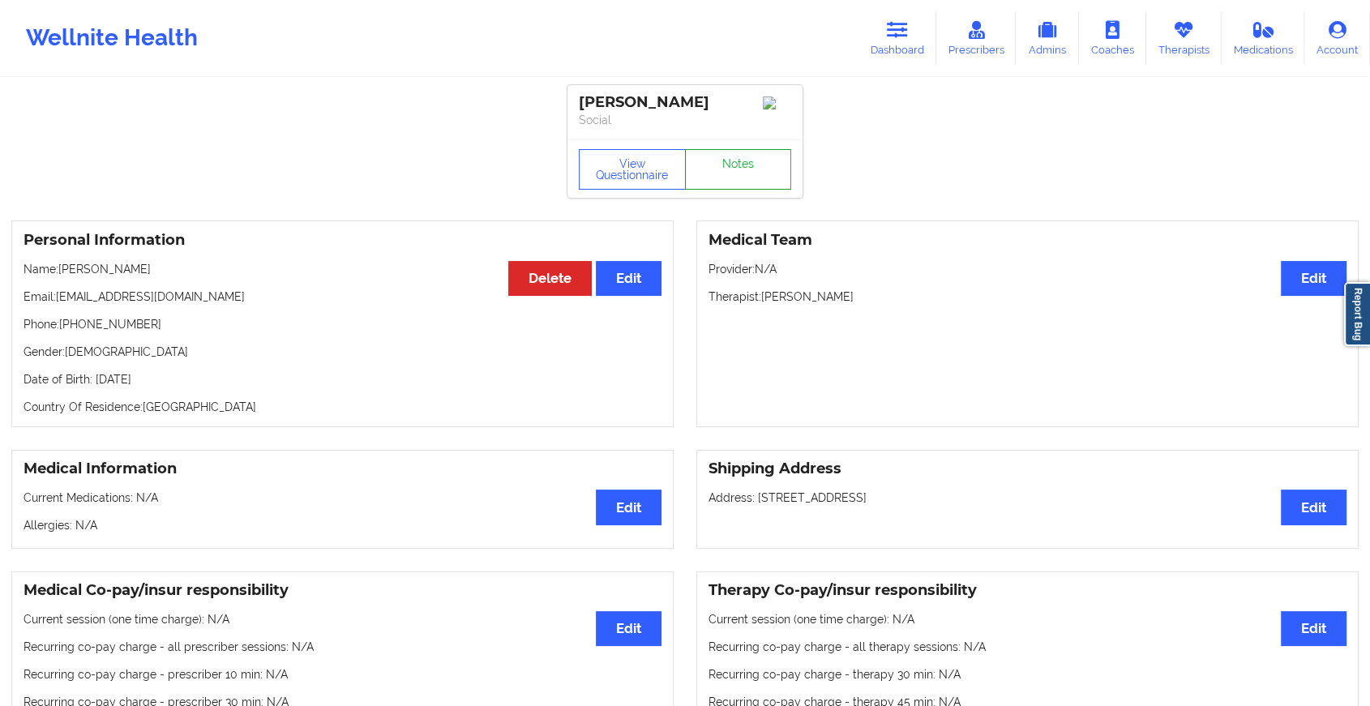
click at [748, 179] on link "Notes" at bounding box center [738, 169] width 107 height 41
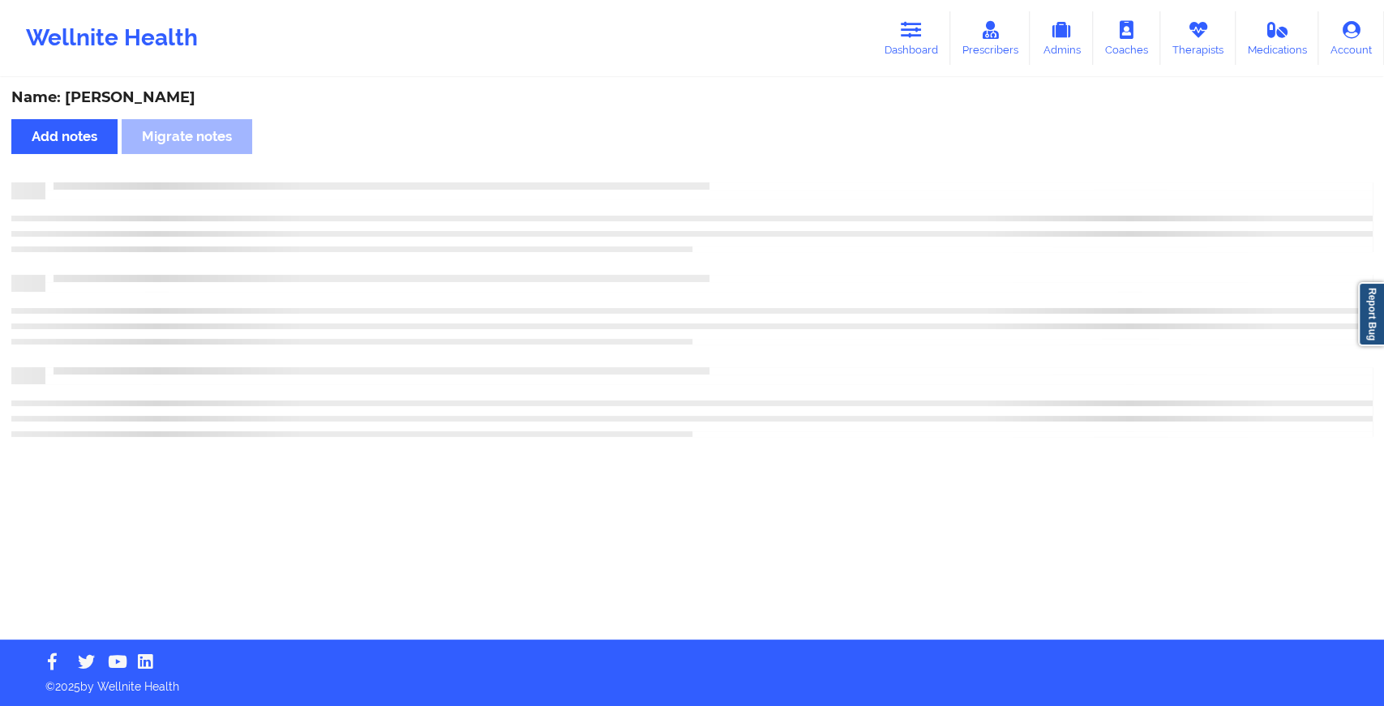
click at [748, 179] on div "Name: [PERSON_NAME] Add notes Migrate notes" at bounding box center [692, 359] width 1384 height 560
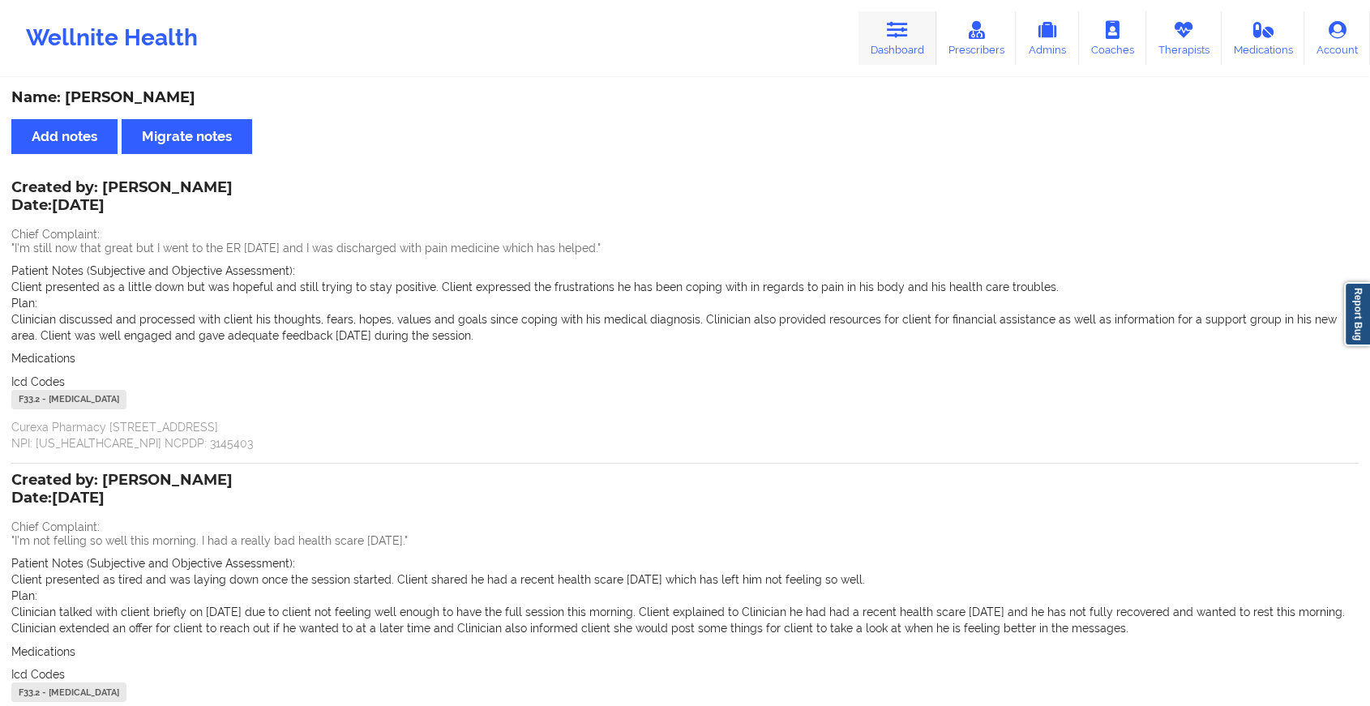
click at [902, 19] on link "Dashboard" at bounding box center [898, 38] width 78 height 54
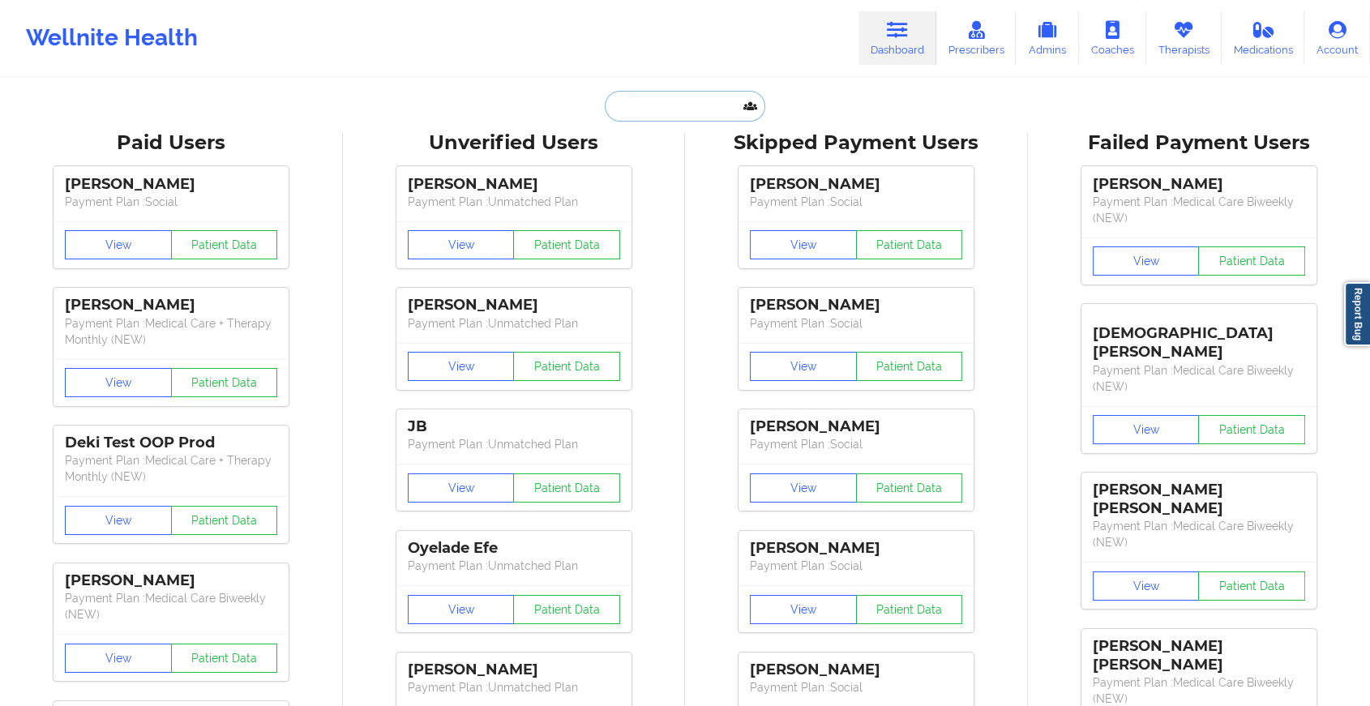
click at [652, 111] on input "text" at bounding box center [685, 106] width 161 height 31
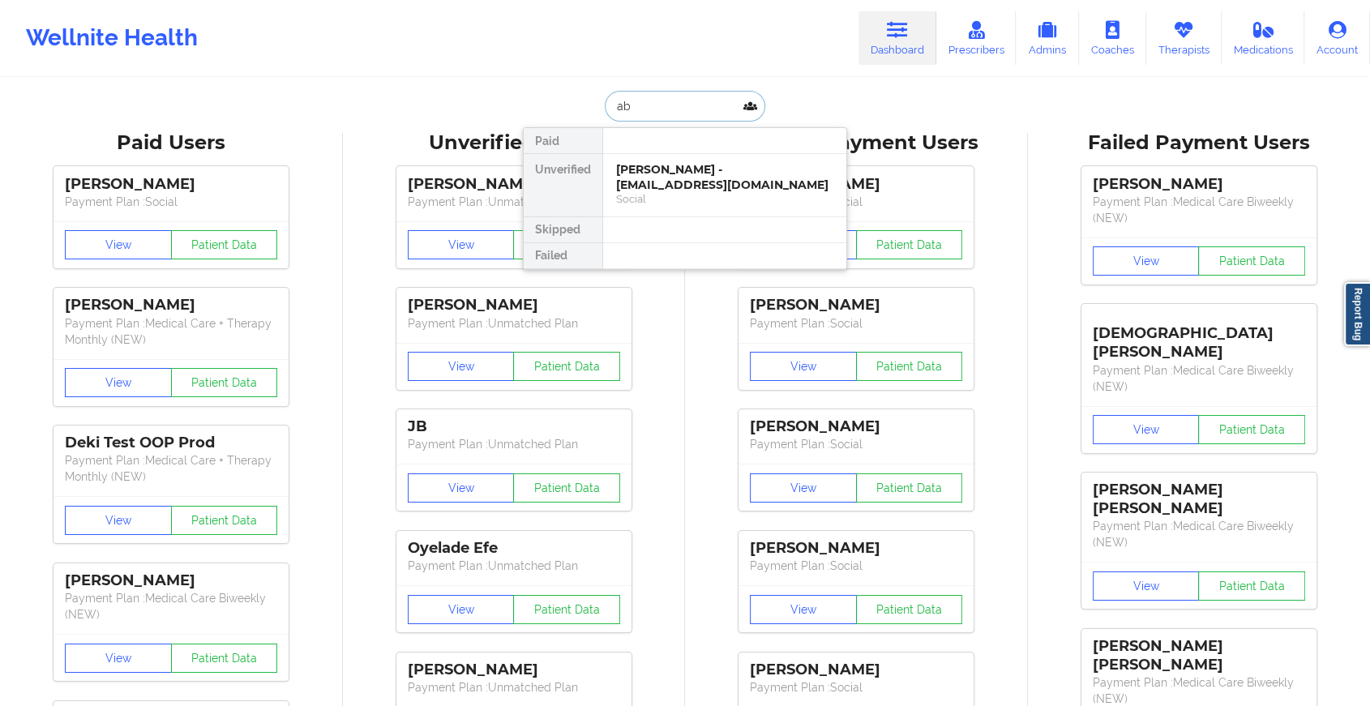
type input "a"
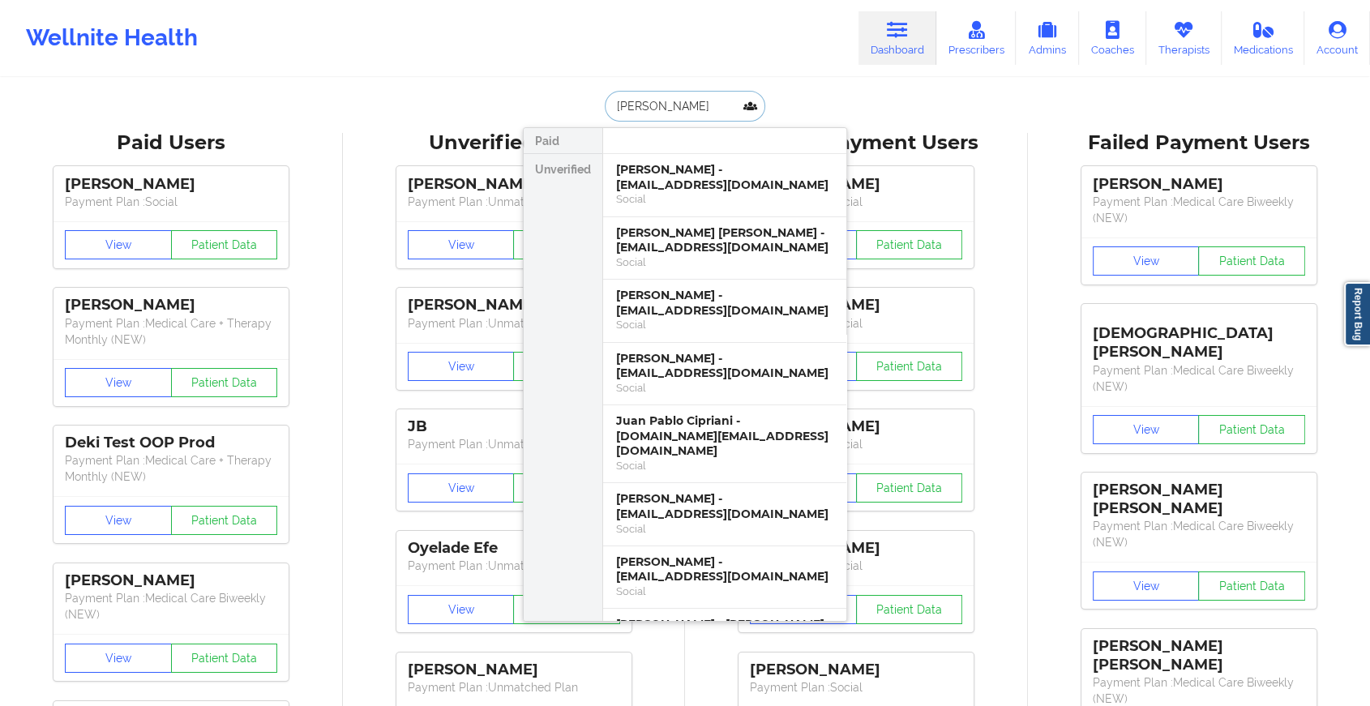
type input "[PERSON_NAME]"
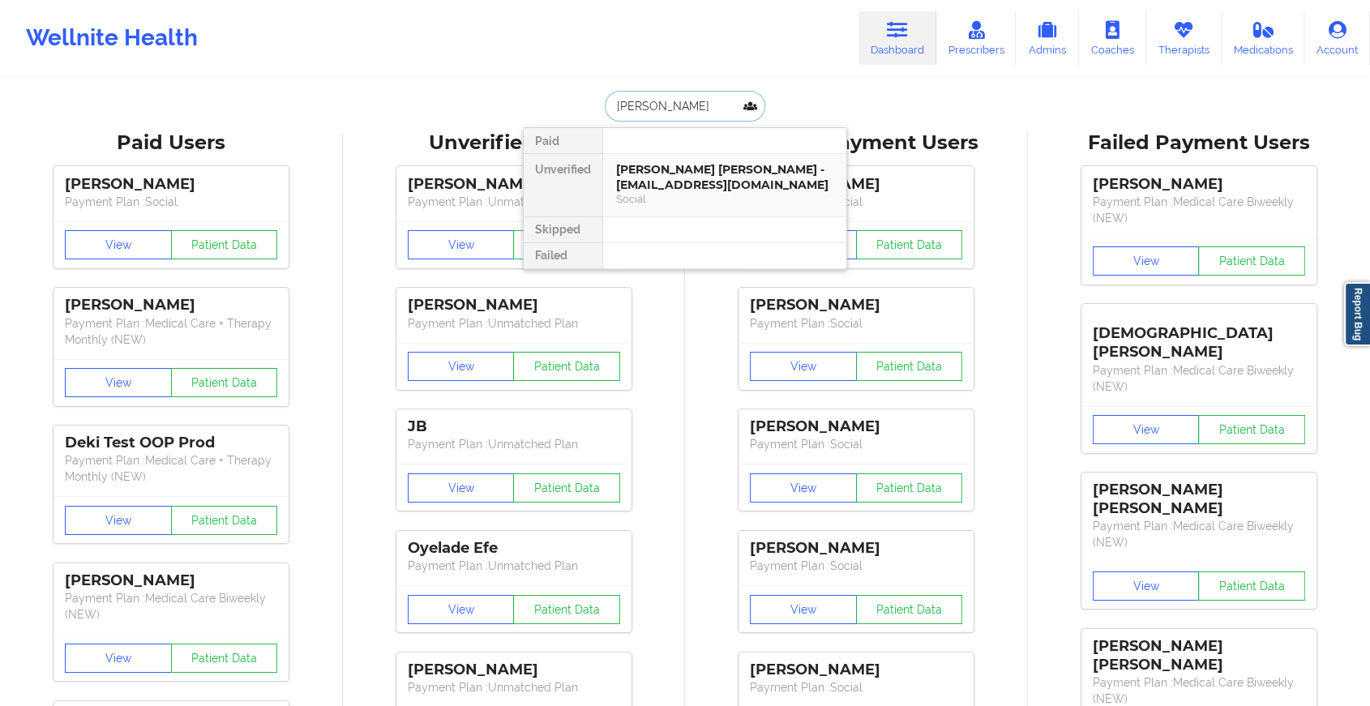
click at [705, 178] on div "[PERSON_NAME] [PERSON_NAME] - [EMAIL_ADDRESS][DOMAIN_NAME]" at bounding box center [724, 177] width 217 height 30
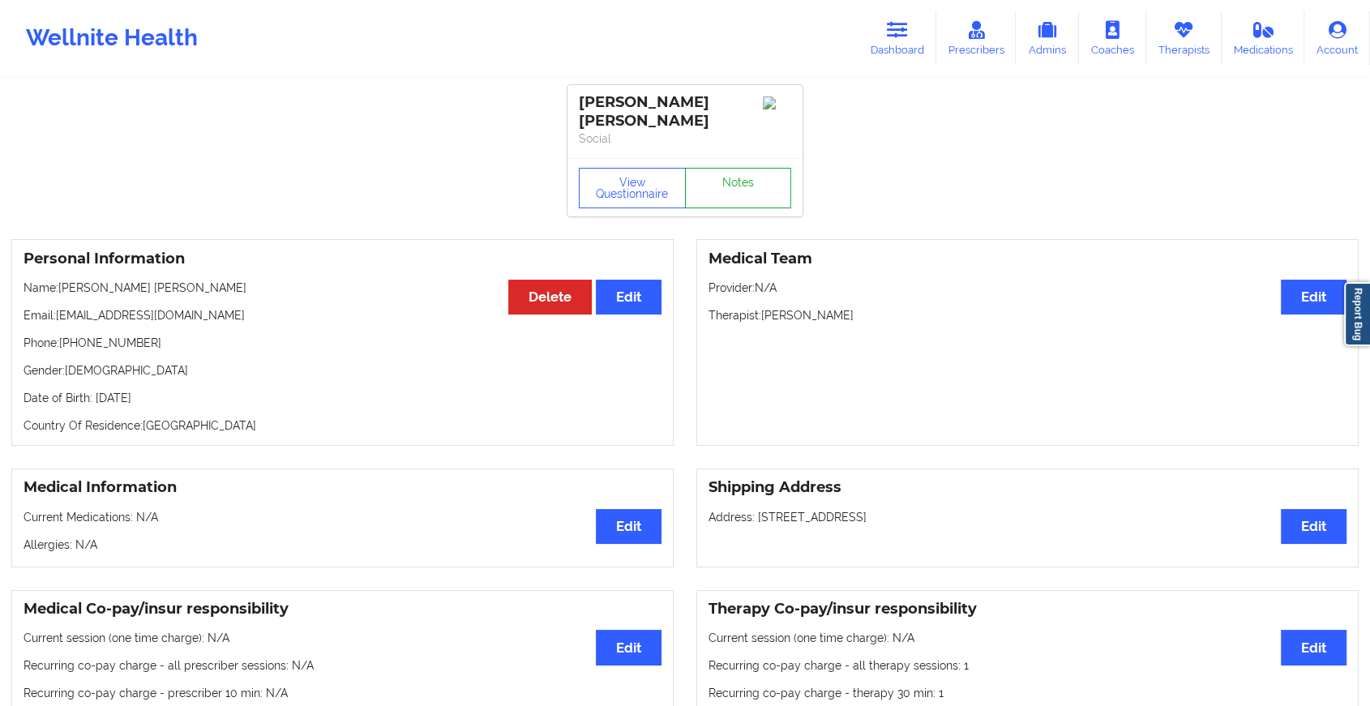
click at [719, 176] on link "Notes" at bounding box center [738, 188] width 107 height 41
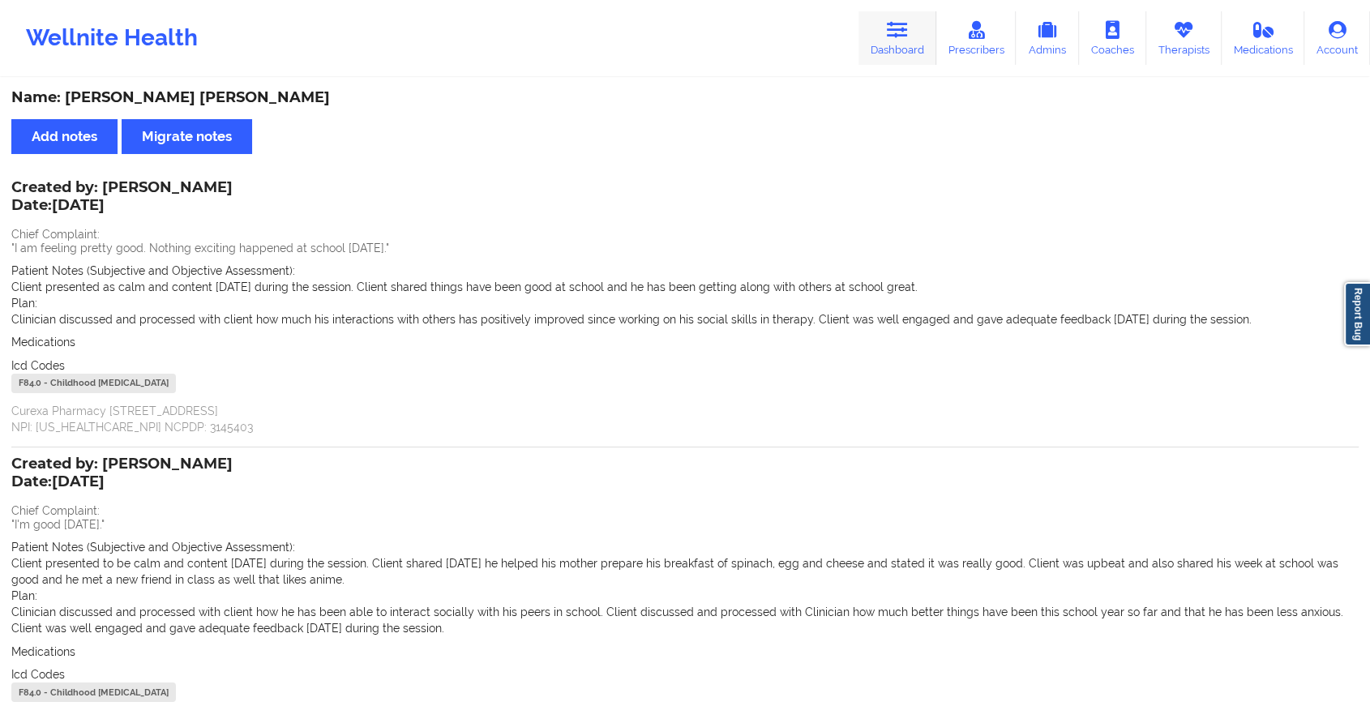
click at [893, 53] on link "Dashboard" at bounding box center [898, 38] width 78 height 54
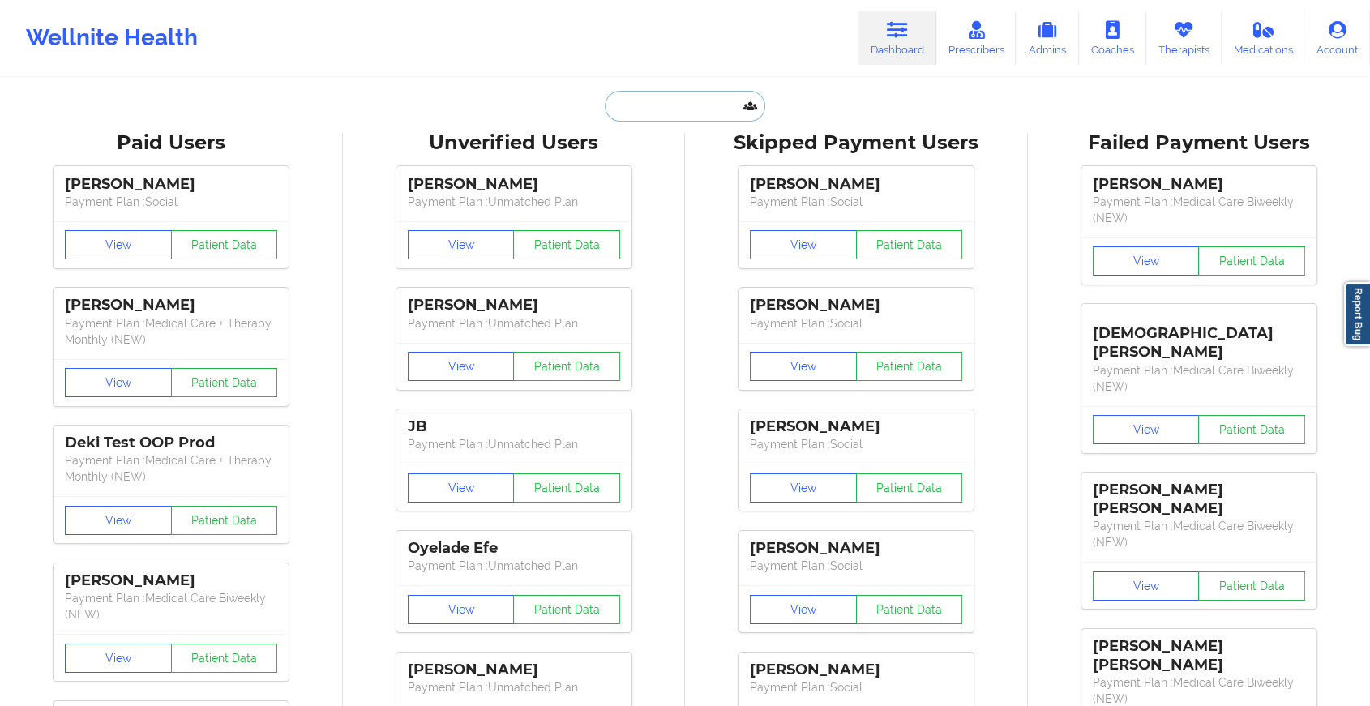
click at [688, 118] on input "text" at bounding box center [685, 106] width 161 height 31
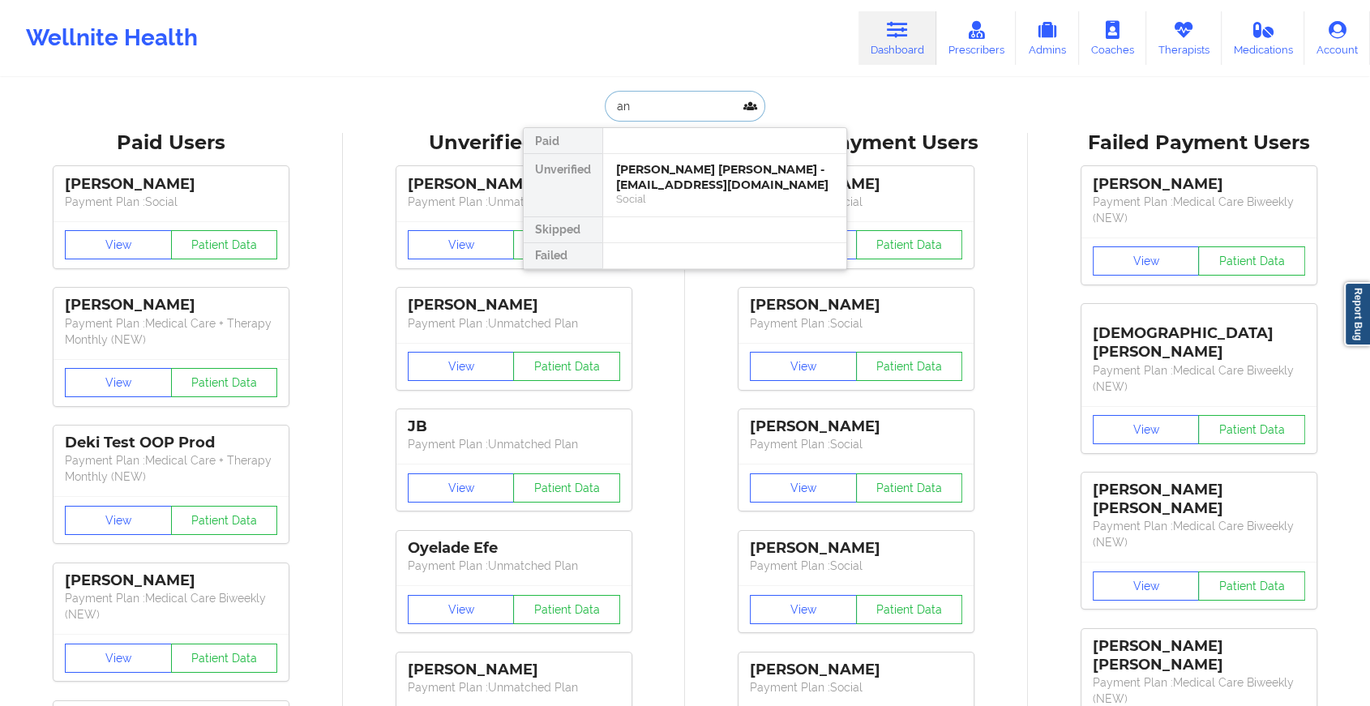
type input "a"
type input "[PERSON_NAME]"
click at [706, 169] on div "[PERSON_NAME] - [EMAIL_ADDRESS][DOMAIN_NAME]" at bounding box center [724, 177] width 217 height 30
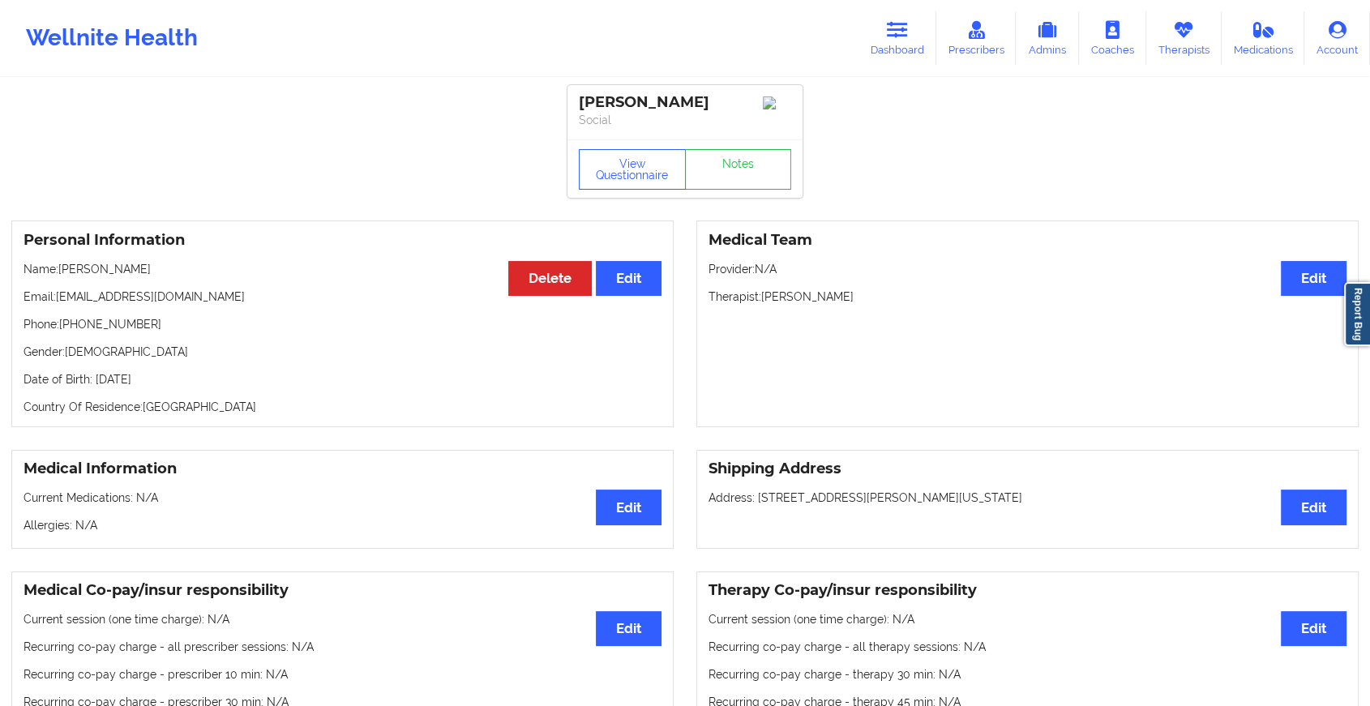
click at [758, 197] on div "View Questionnaire Notes" at bounding box center [685, 168] width 235 height 58
drag, startPoint x: 758, startPoint y: 197, endPoint x: 766, endPoint y: 185, distance: 14.2
click at [766, 185] on div "View Questionnaire Notes" at bounding box center [685, 168] width 235 height 58
click at [766, 185] on link "Notes" at bounding box center [738, 169] width 107 height 41
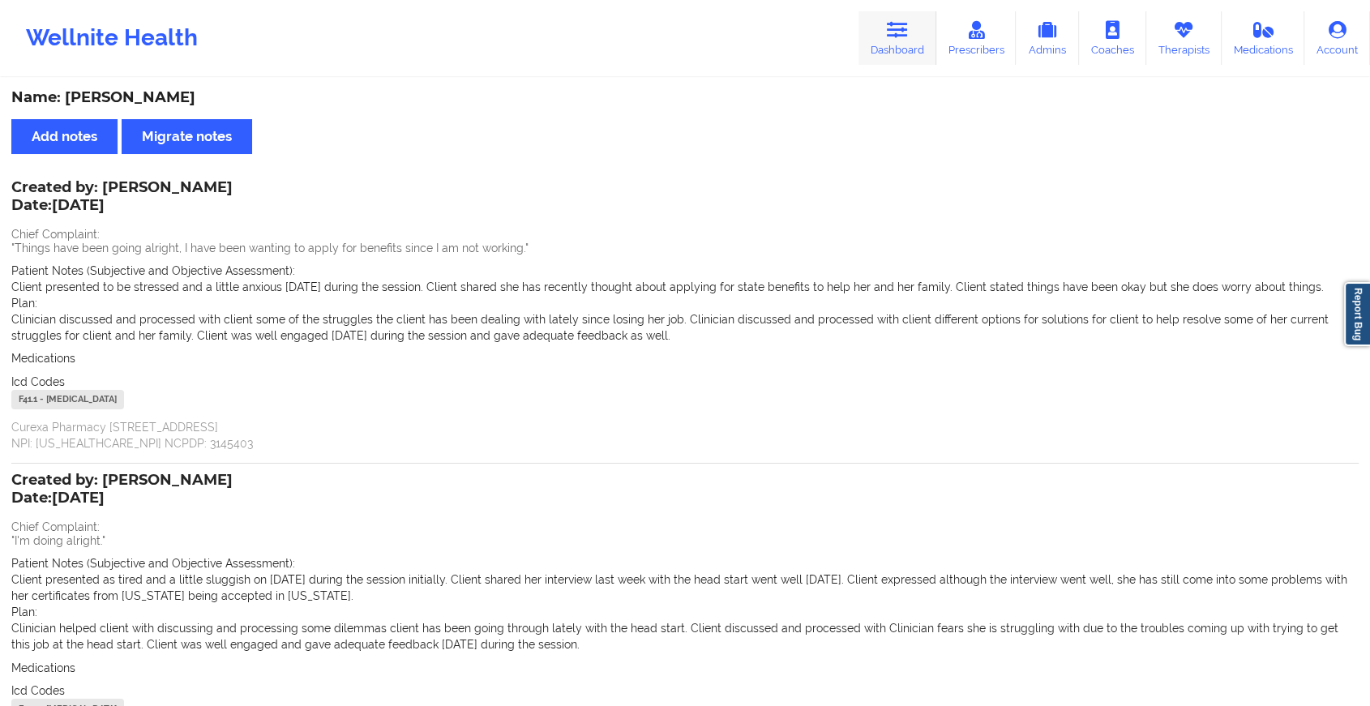
click at [889, 50] on link "Dashboard" at bounding box center [898, 38] width 78 height 54
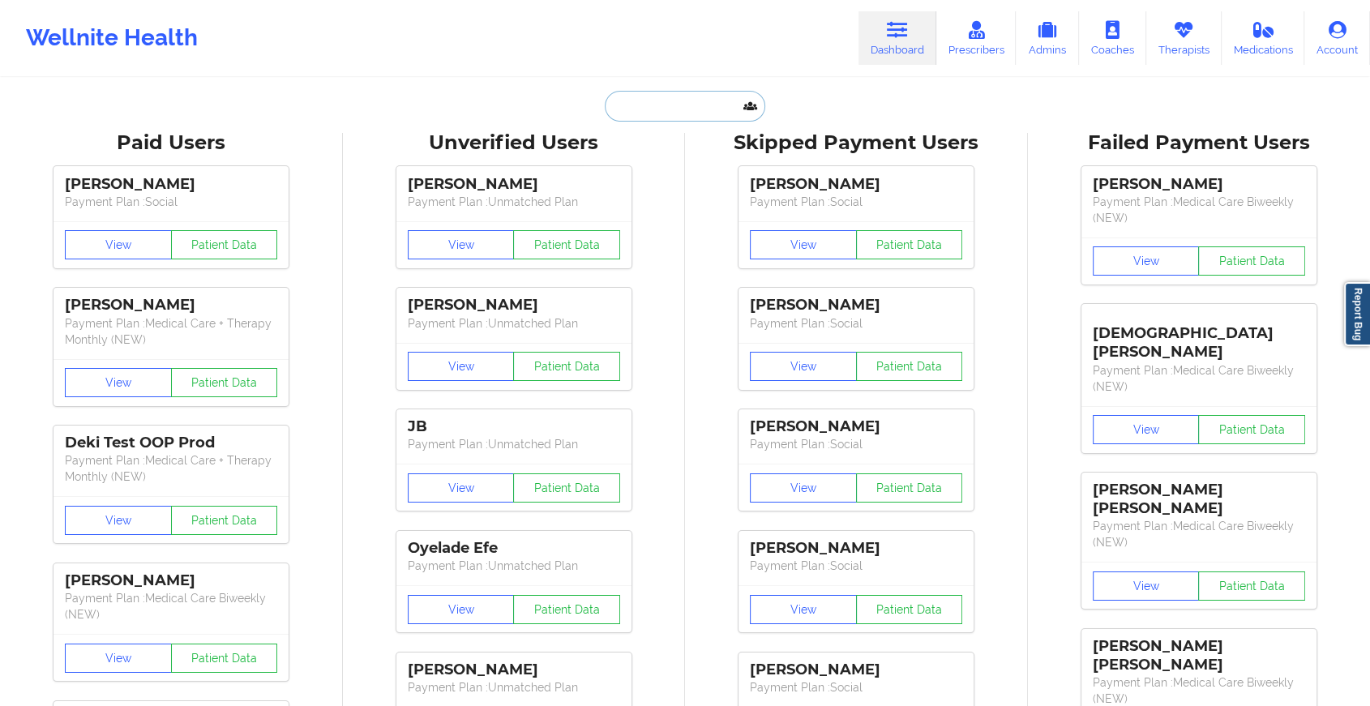
click at [691, 114] on input "text" at bounding box center [685, 106] width 161 height 31
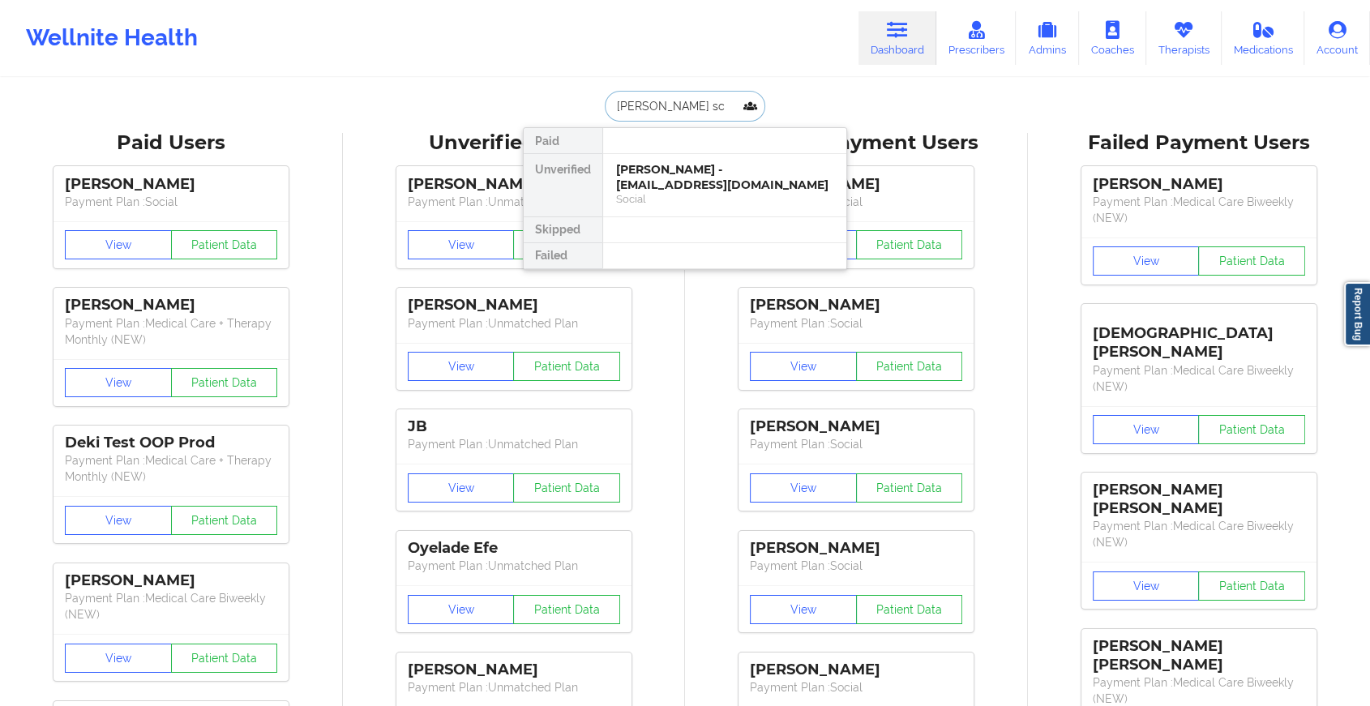
type input "[PERSON_NAME]"
click at [683, 165] on div "[PERSON_NAME] - [EMAIL_ADDRESS][DOMAIN_NAME]" at bounding box center [724, 177] width 217 height 30
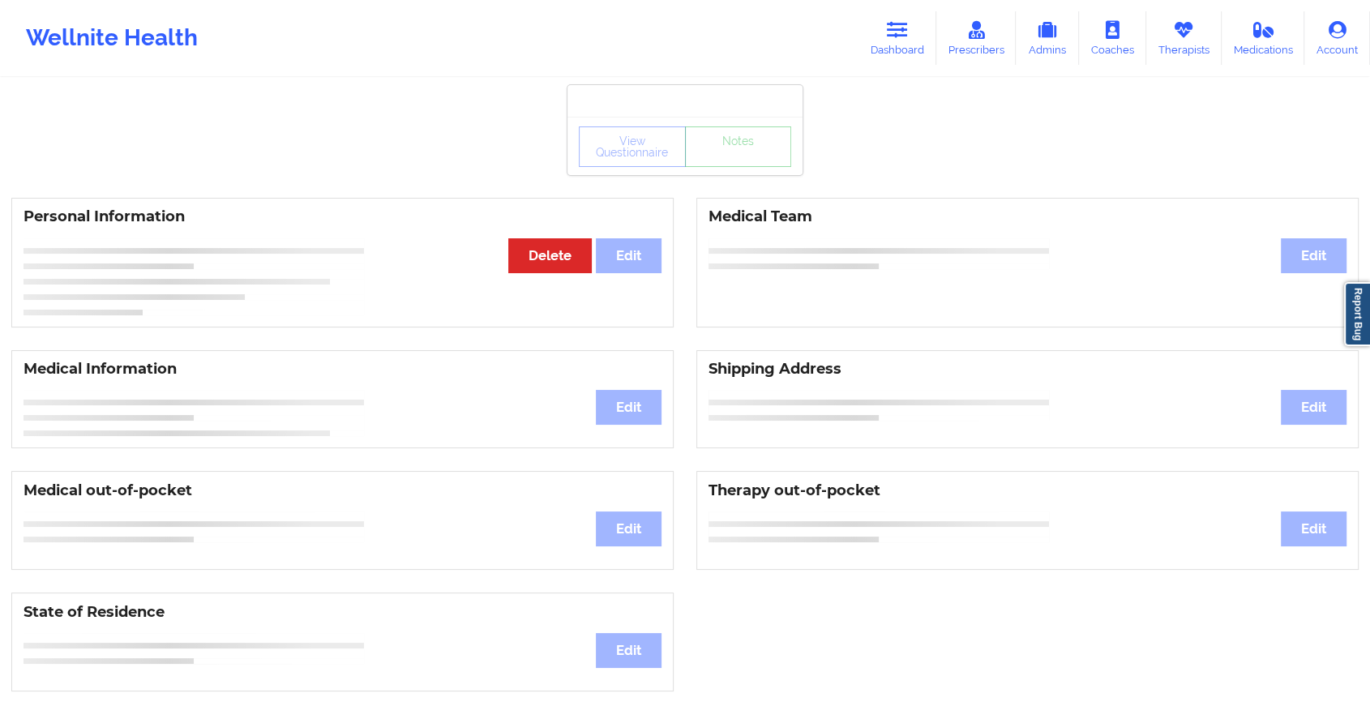
click at [733, 170] on div "View Questionnaire Notes" at bounding box center [685, 146] width 235 height 58
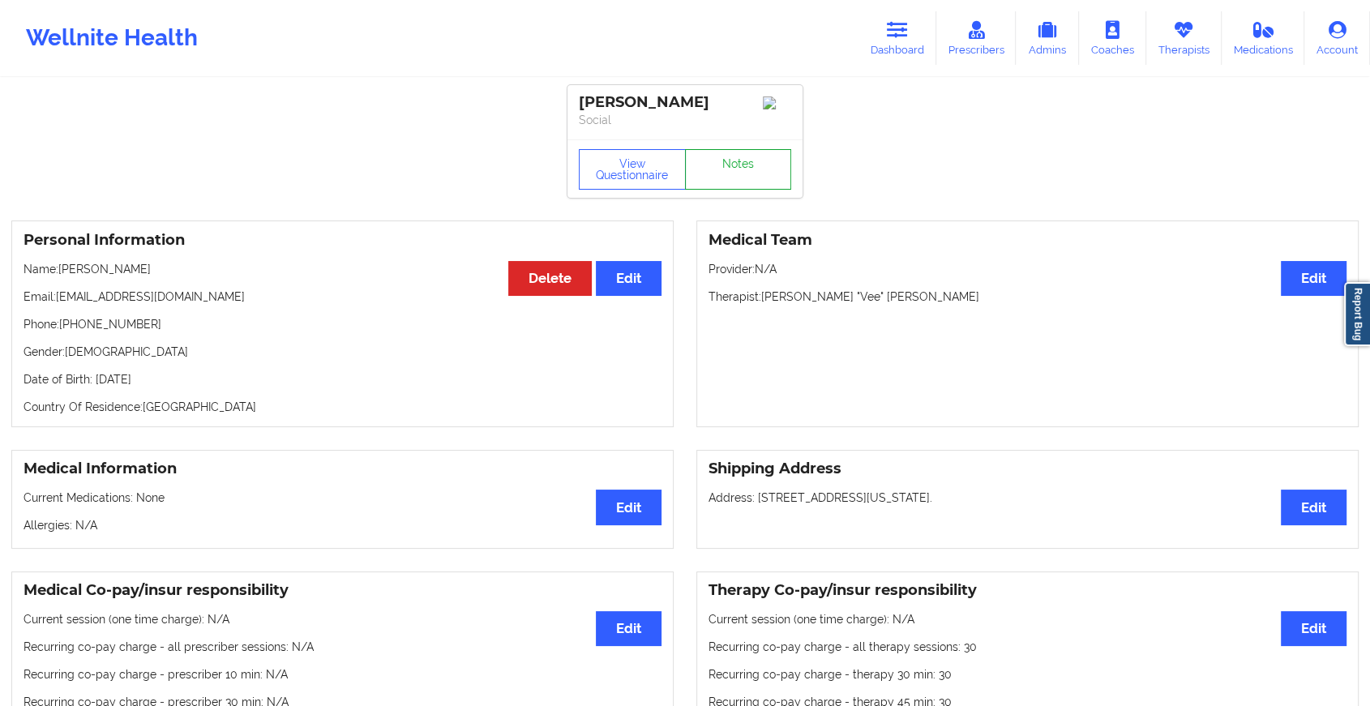
click at [733, 170] on link "Notes" at bounding box center [738, 169] width 107 height 41
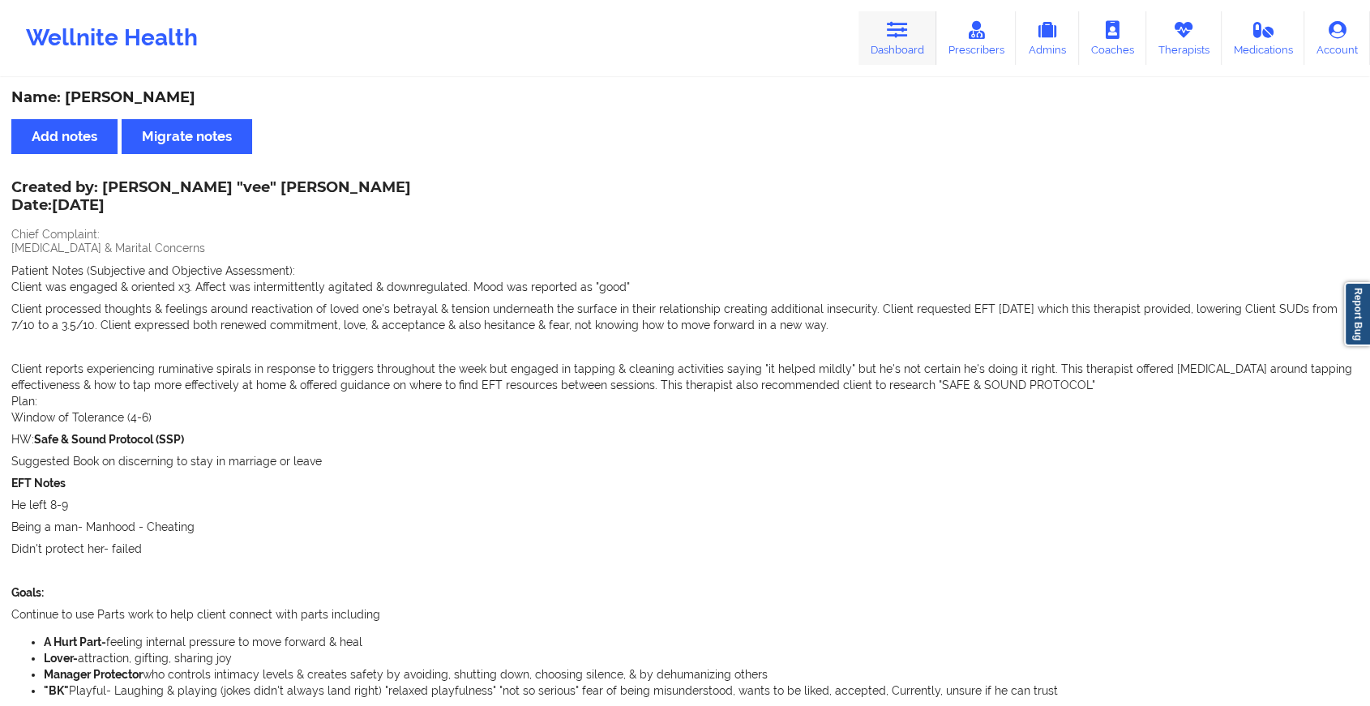
click at [893, 44] on link "Dashboard" at bounding box center [898, 38] width 78 height 54
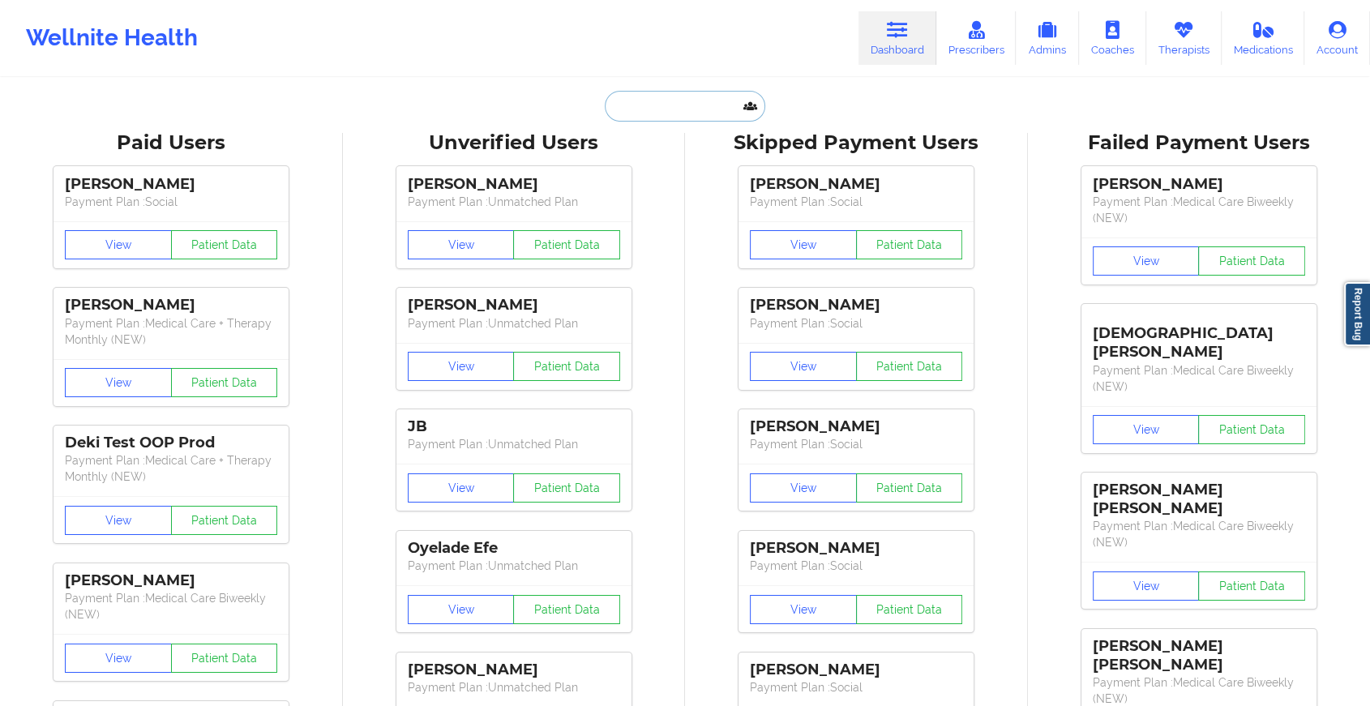
click at [705, 105] on input "text" at bounding box center [685, 106] width 161 height 31
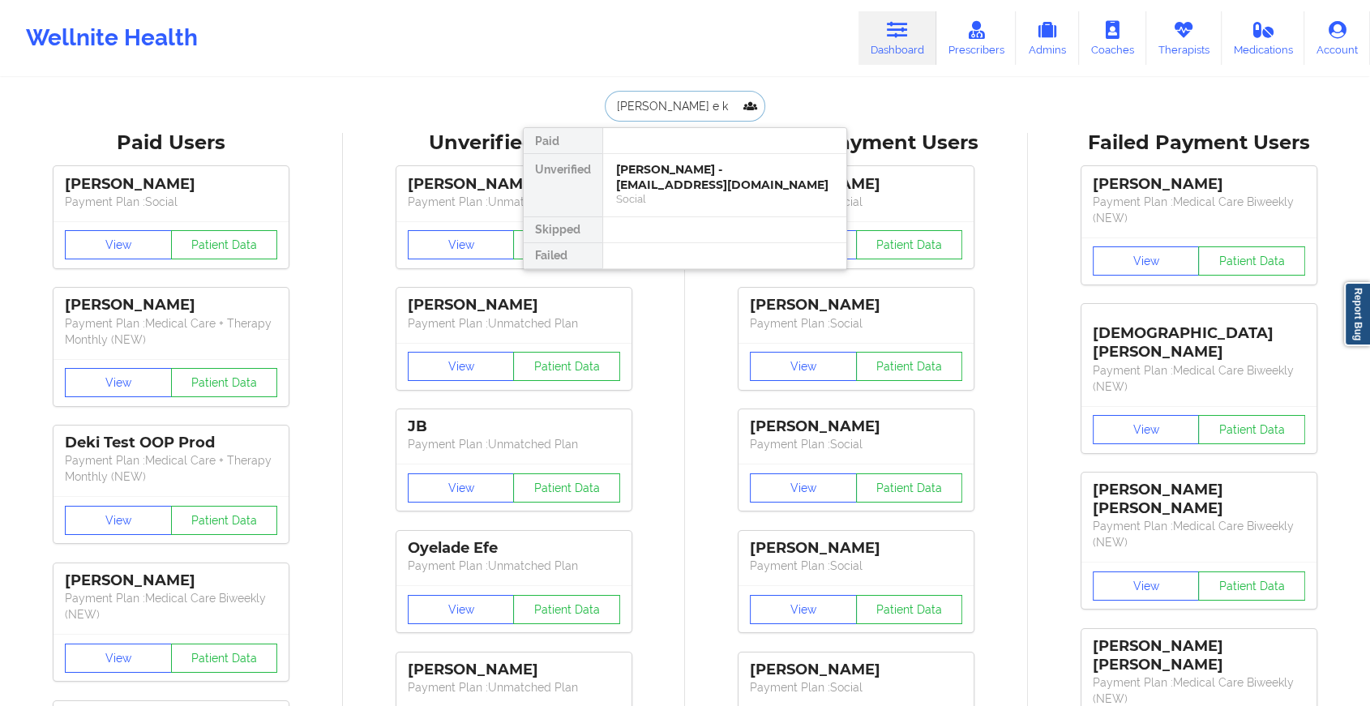
type input "[PERSON_NAME] e ki"
click at [696, 165] on div "[PERSON_NAME] - [EMAIL_ADDRESS][DOMAIN_NAME]" at bounding box center [724, 177] width 217 height 30
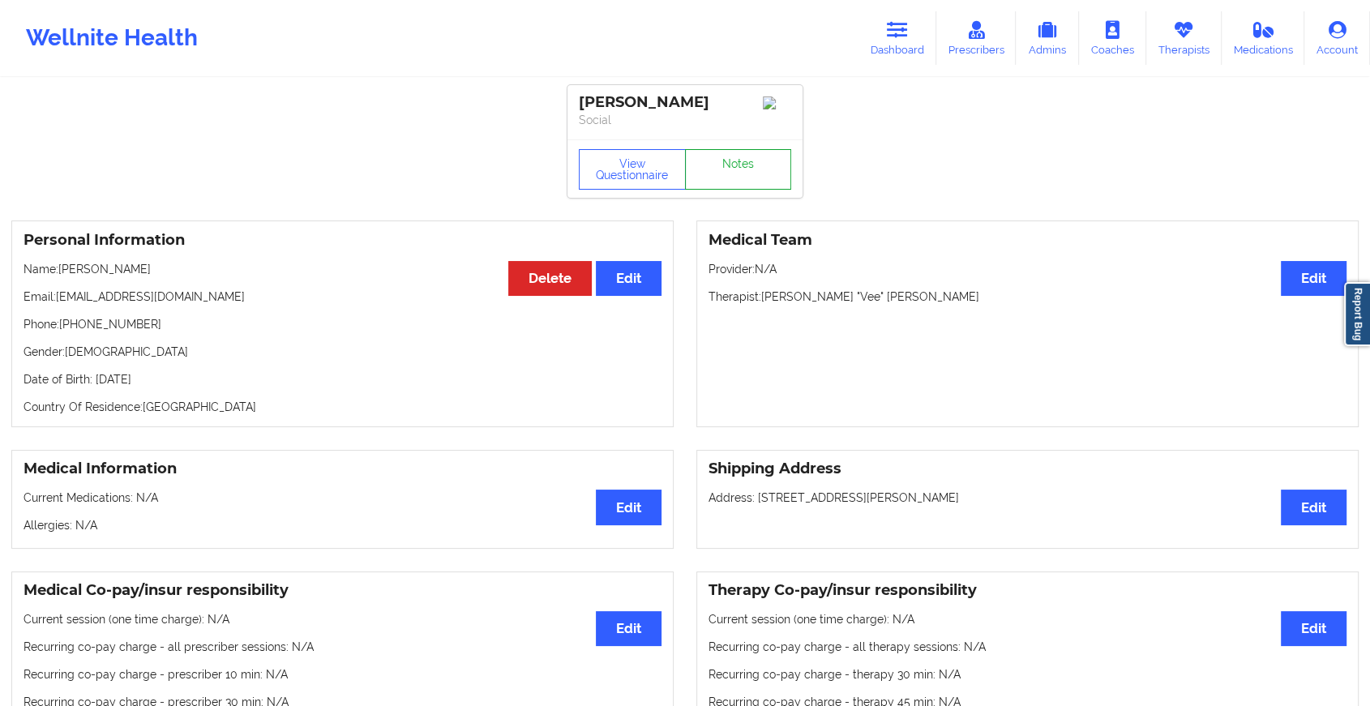
click at [731, 179] on link "Notes" at bounding box center [738, 169] width 107 height 41
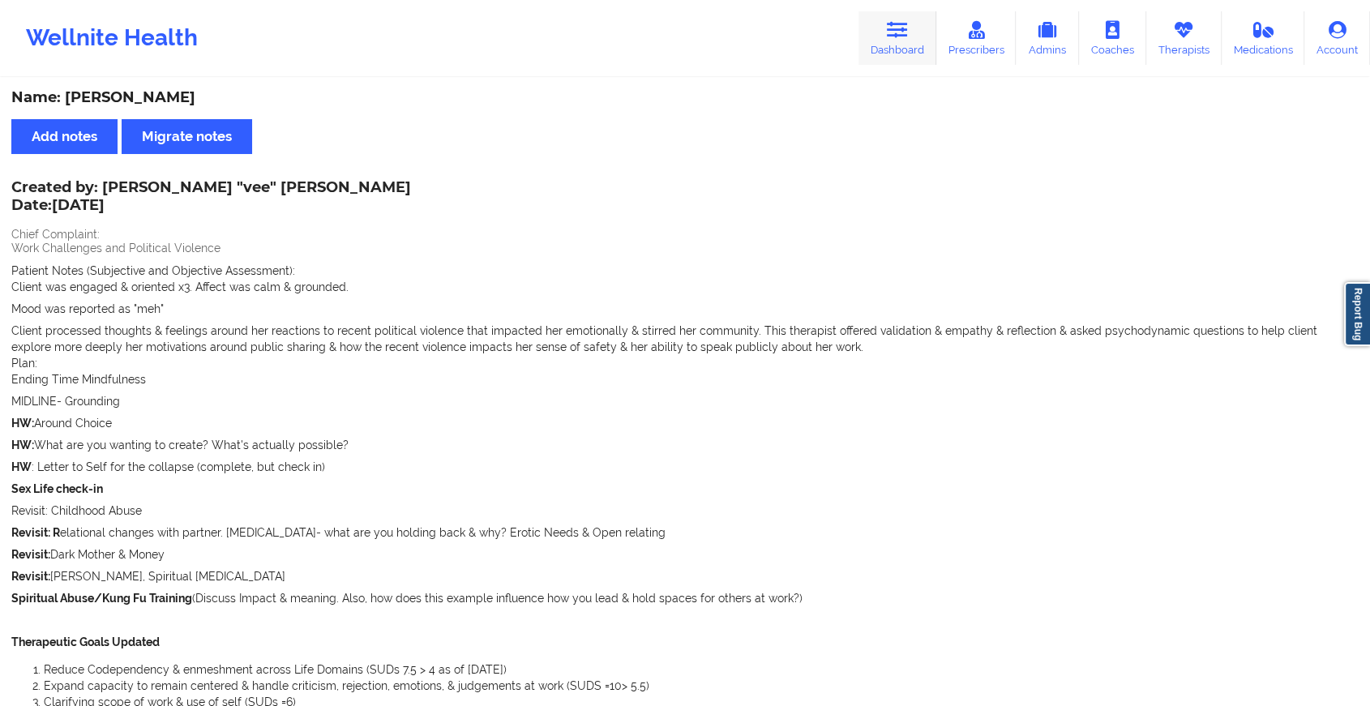
click at [904, 45] on link "Dashboard" at bounding box center [898, 38] width 78 height 54
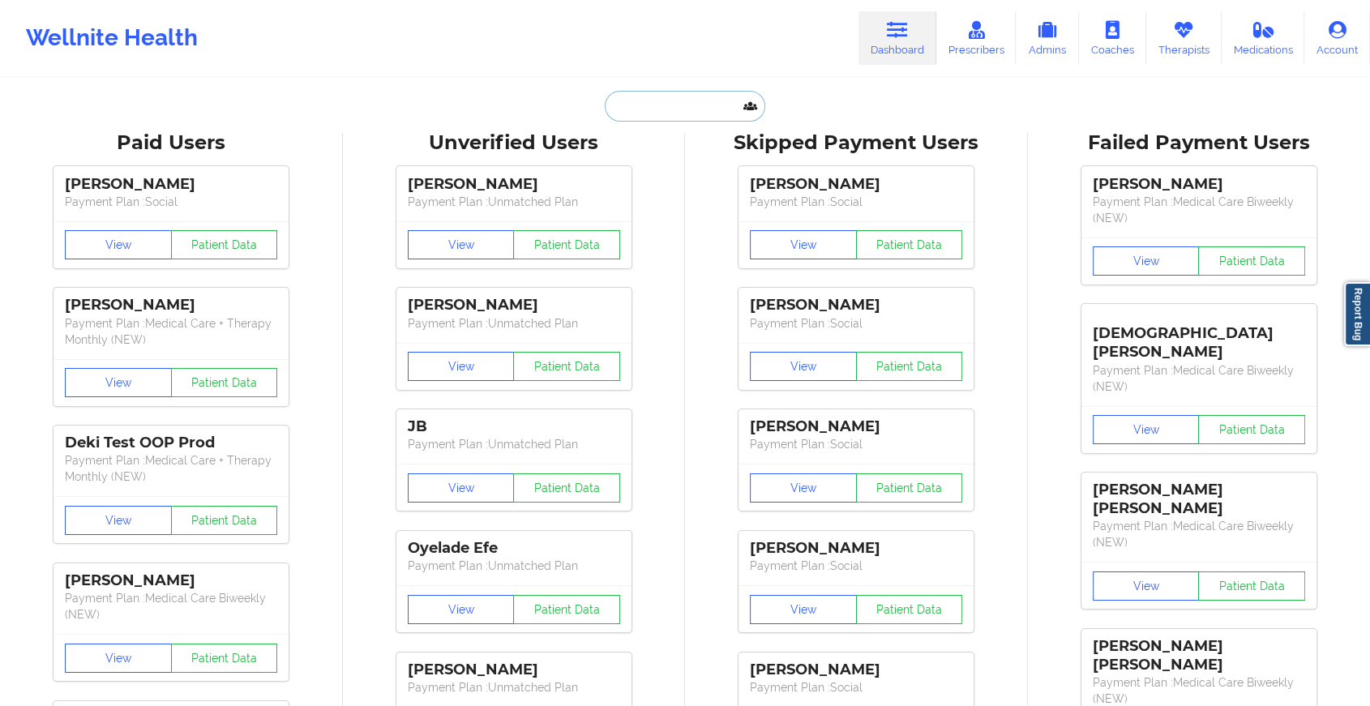
click at [647, 101] on input "text" at bounding box center [685, 106] width 161 height 31
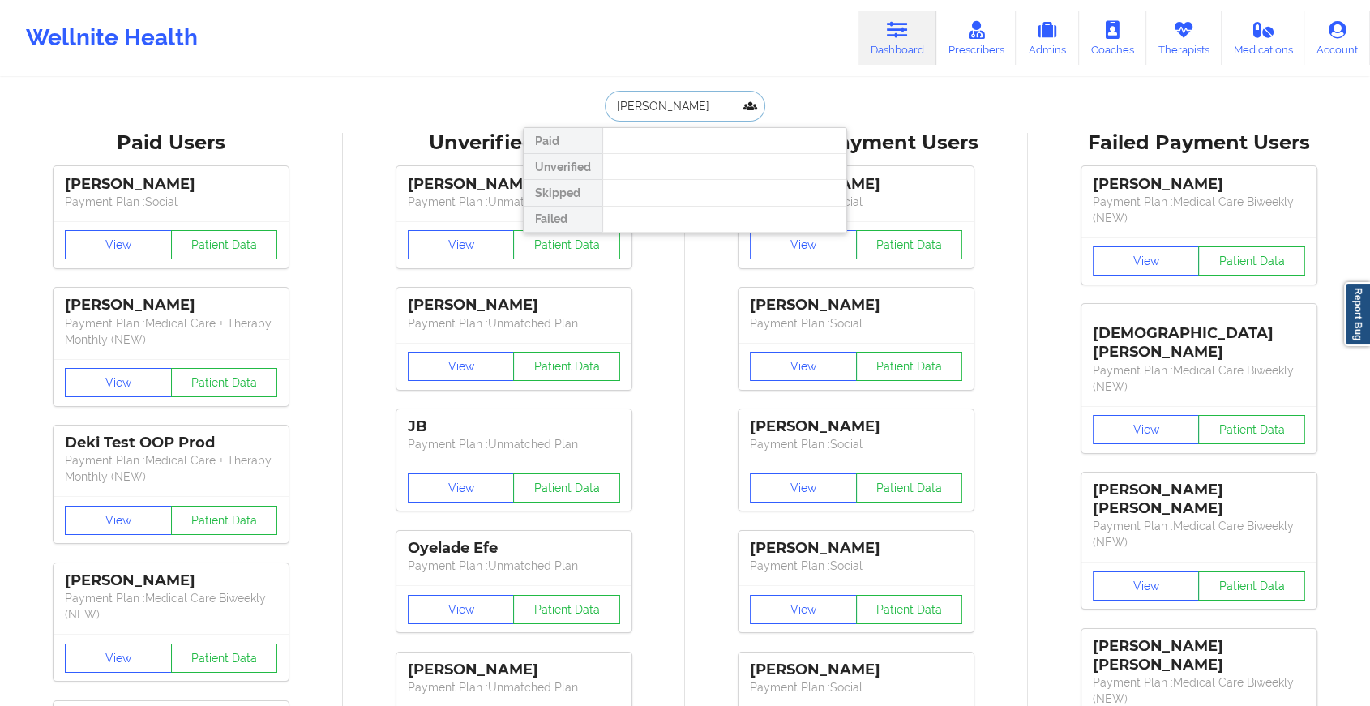
type input "[PERSON_NAME]"
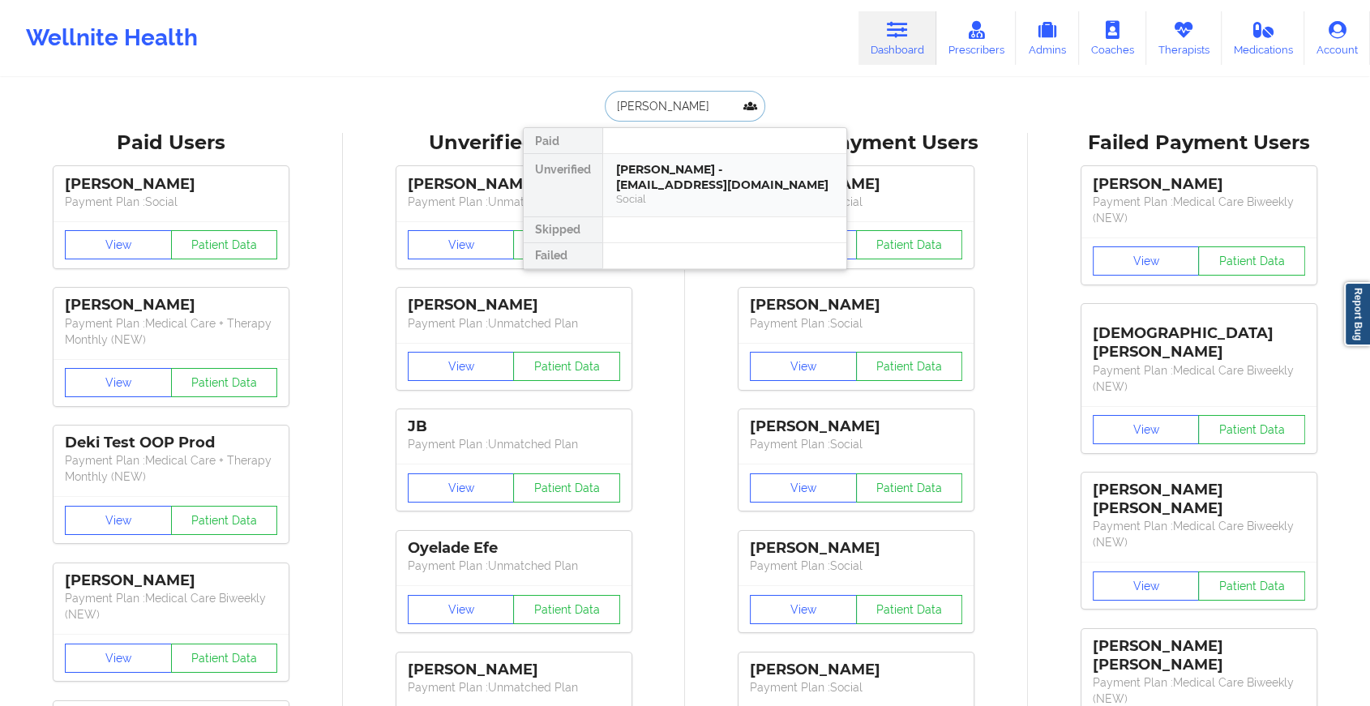
click at [666, 185] on div "[PERSON_NAME] - [EMAIL_ADDRESS][DOMAIN_NAME]" at bounding box center [724, 177] width 217 height 30
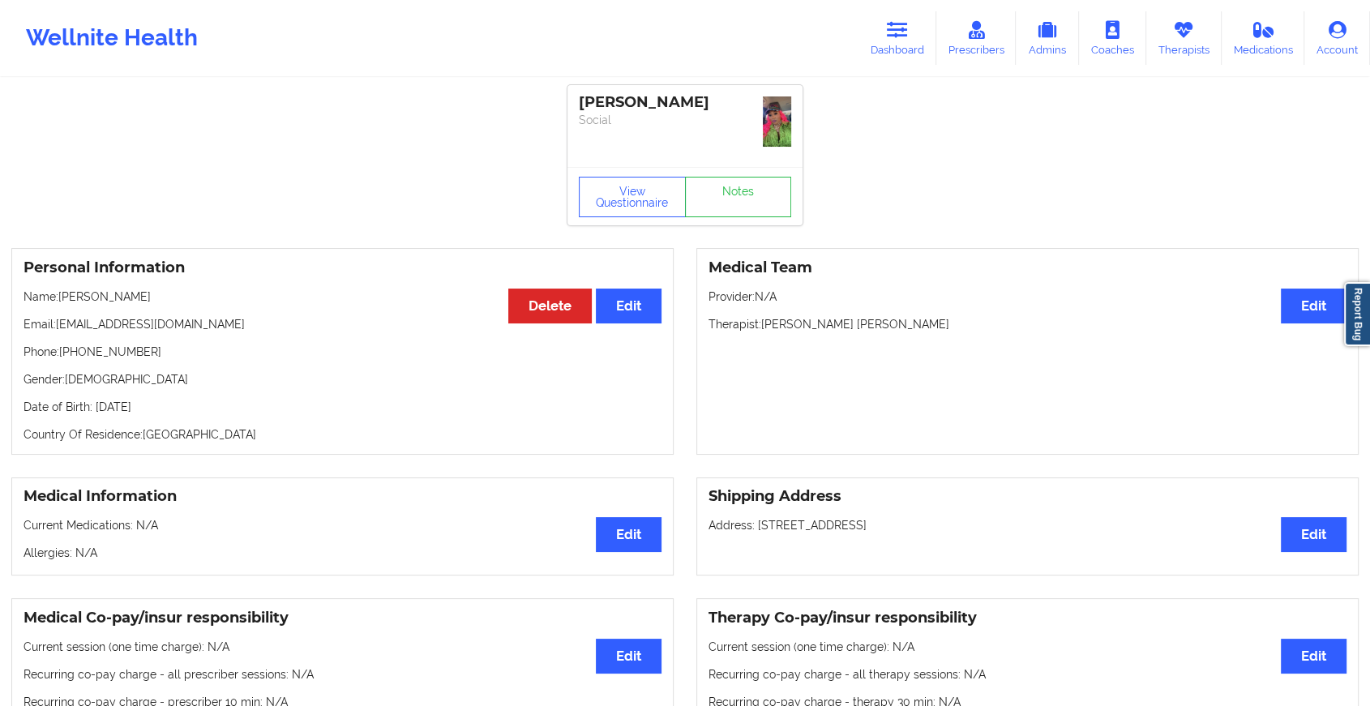
drag, startPoint x: 735, startPoint y: 198, endPoint x: 736, endPoint y: 179, distance: 18.7
click at [736, 179] on link "Notes" at bounding box center [738, 197] width 107 height 41
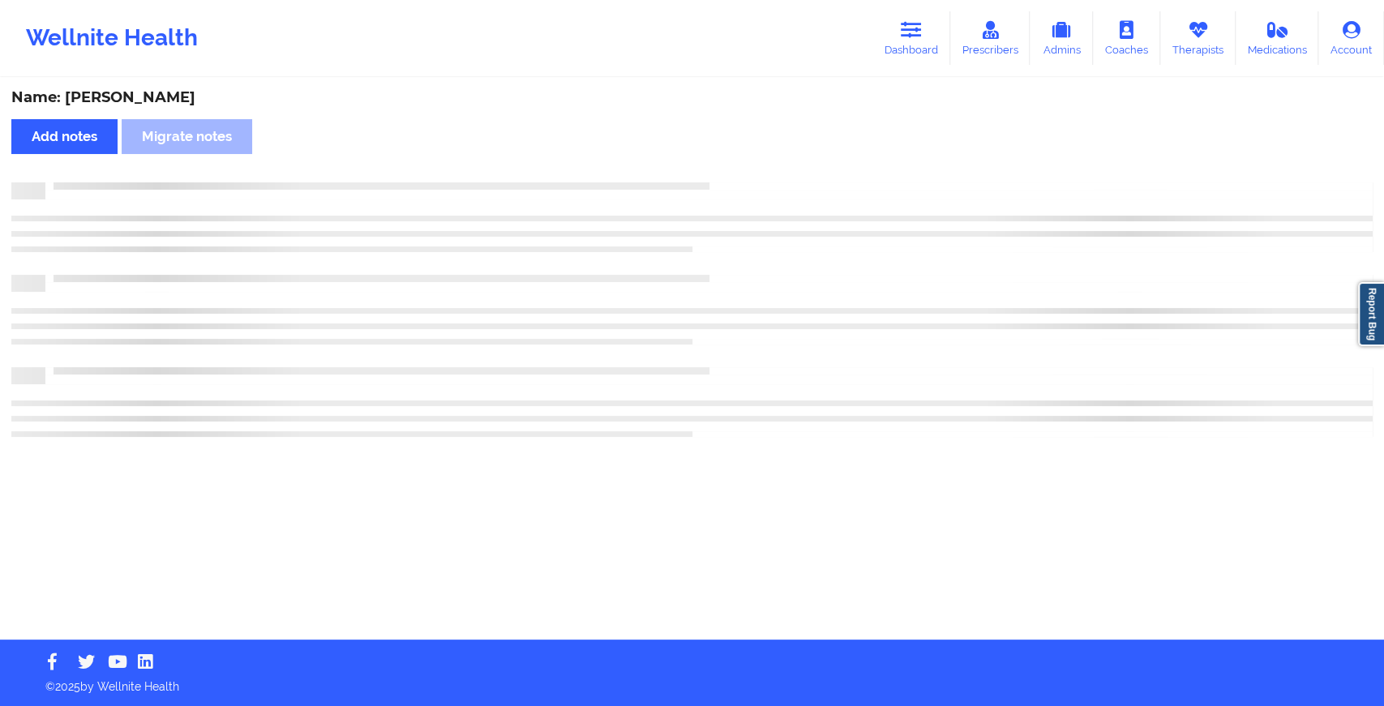
click at [736, 179] on div "Name: [PERSON_NAME] Add notes Migrate notes" at bounding box center [692, 359] width 1384 height 560
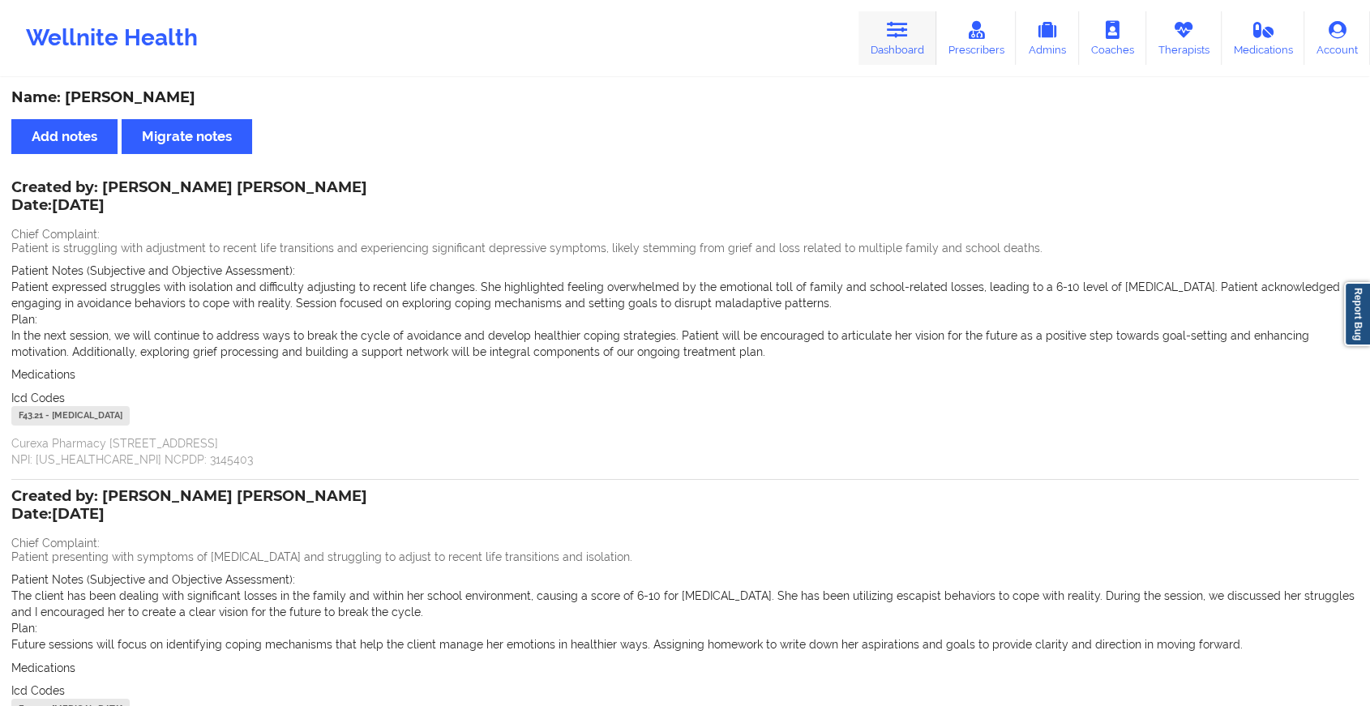
click at [922, 50] on link "Dashboard" at bounding box center [898, 38] width 78 height 54
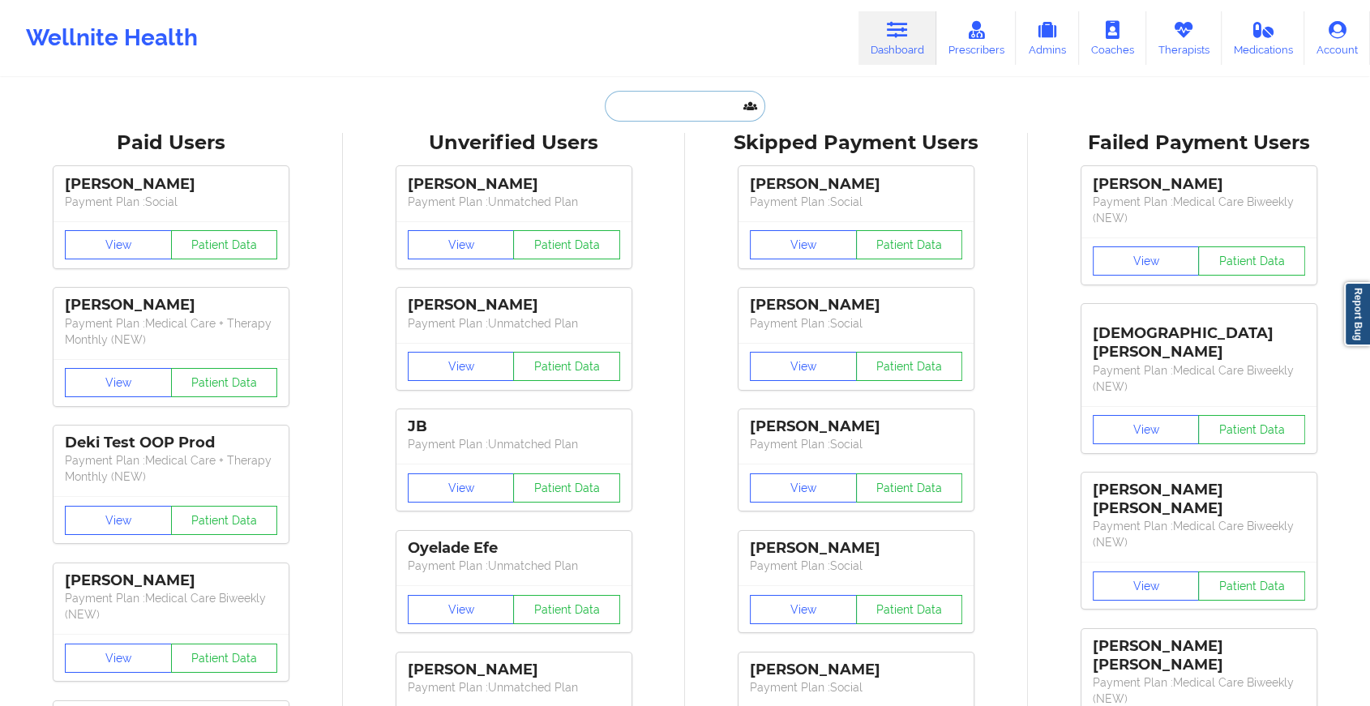
click at [629, 97] on input "text" at bounding box center [685, 106] width 161 height 31
paste input "[EMAIL_ADDRESS][DOMAIN_NAME]"
type input "[EMAIL_ADDRESS][DOMAIN_NAME]"
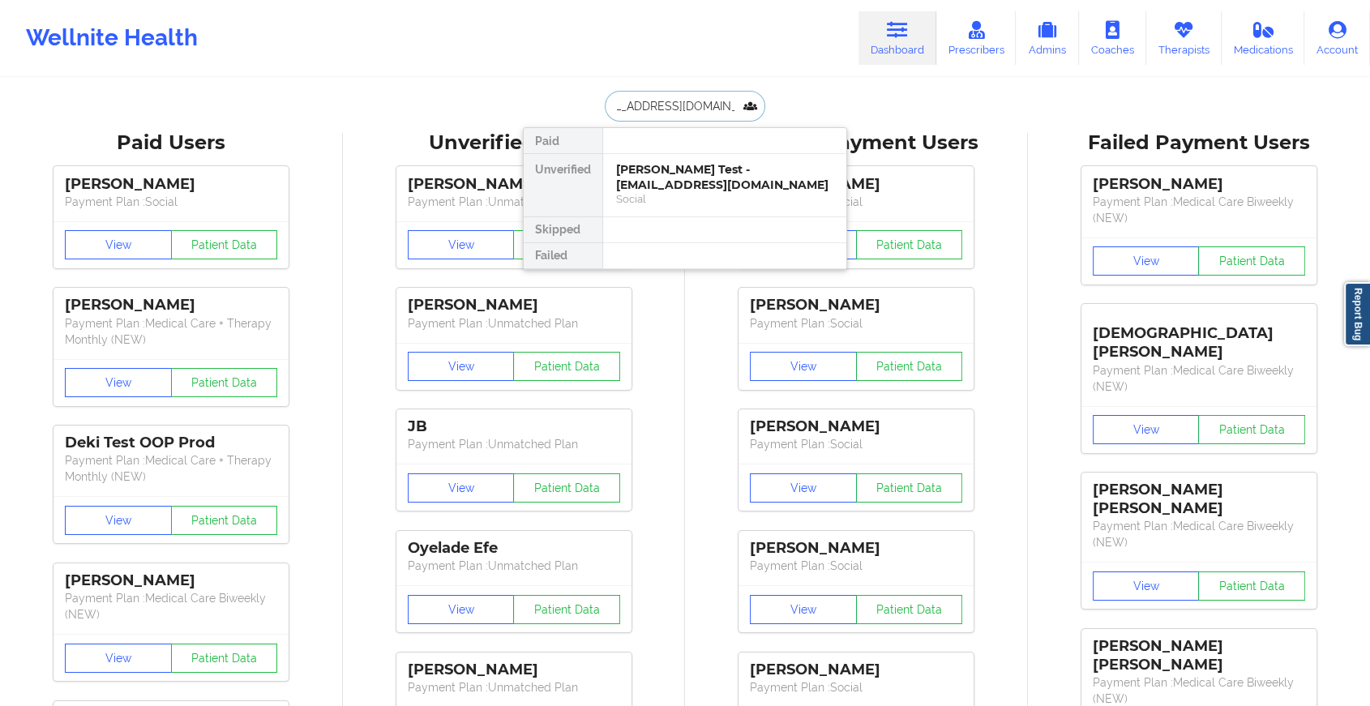
click at [710, 174] on div "[PERSON_NAME] Test - [EMAIL_ADDRESS][DOMAIN_NAME]" at bounding box center [724, 177] width 217 height 30
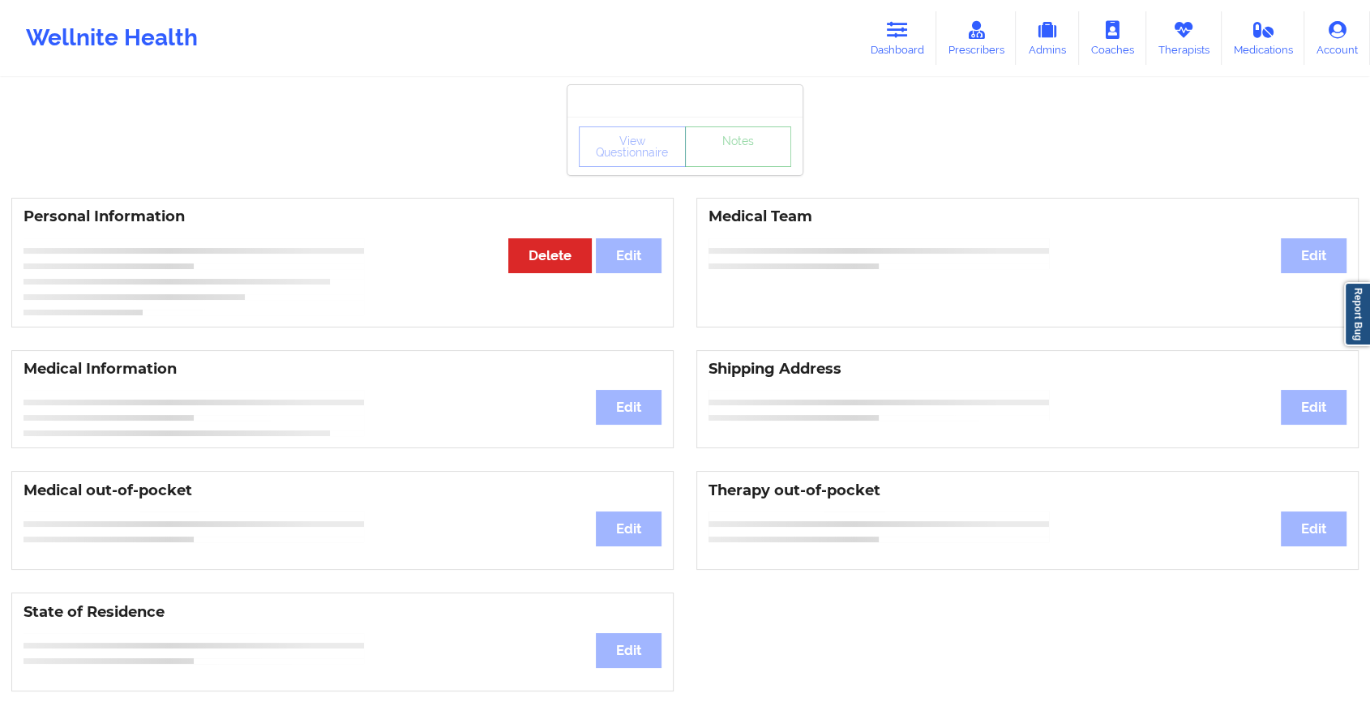
click at [749, 167] on link "Notes" at bounding box center [738, 147] width 107 height 41
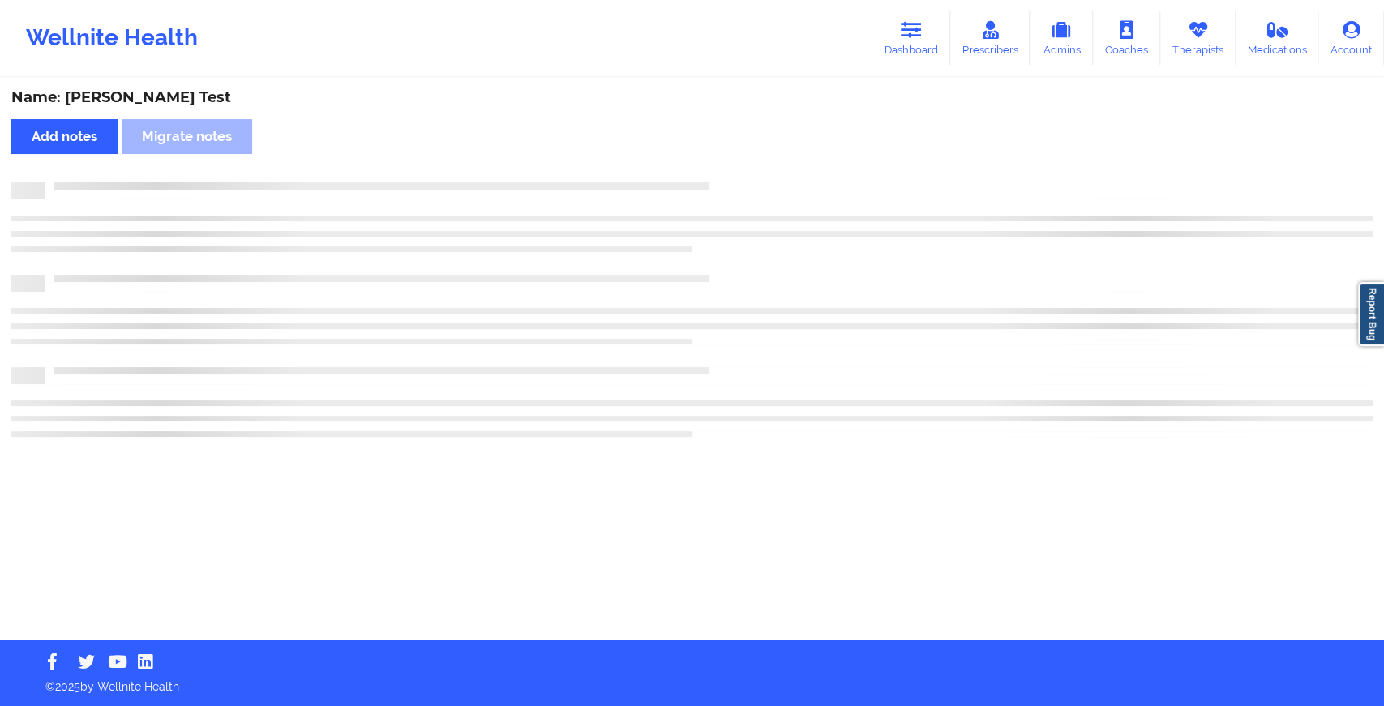
click at [749, 169] on div "Name: [PERSON_NAME] Test Add notes Migrate notes" at bounding box center [692, 359] width 1384 height 560
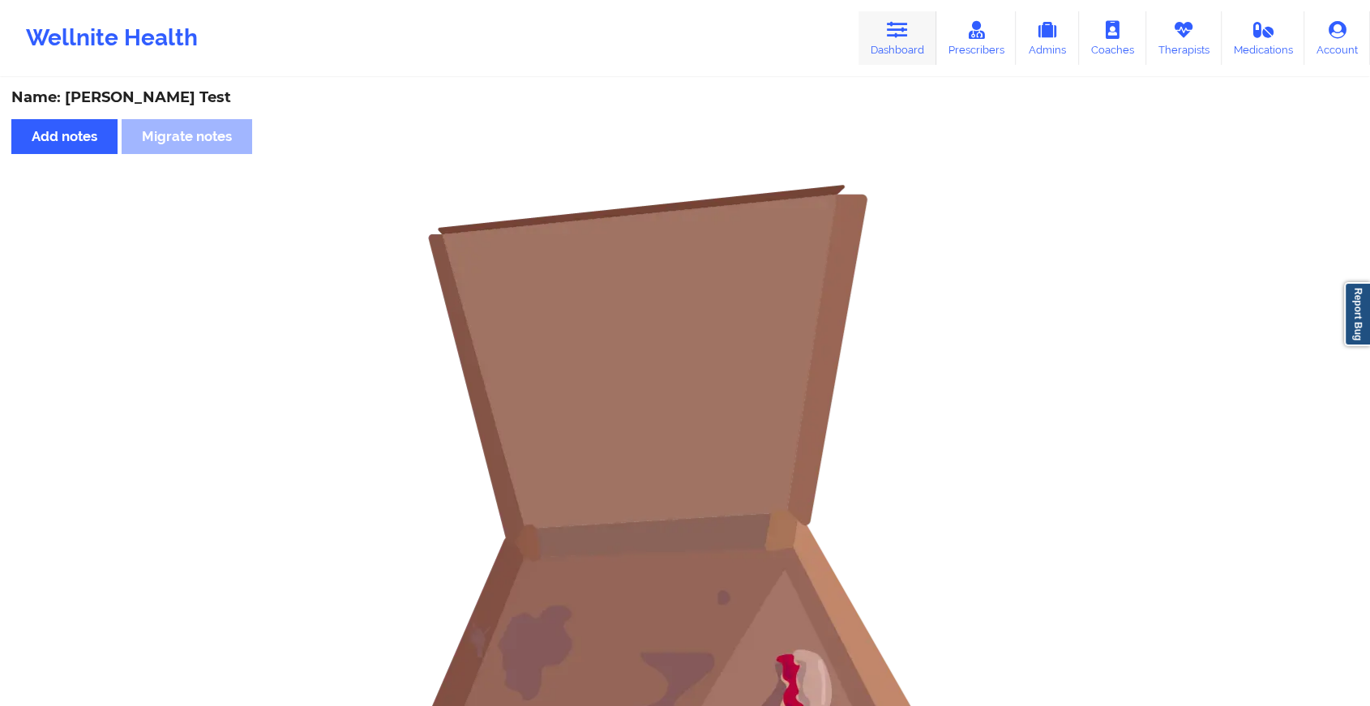
click at [908, 32] on icon at bounding box center [897, 30] width 21 height 18
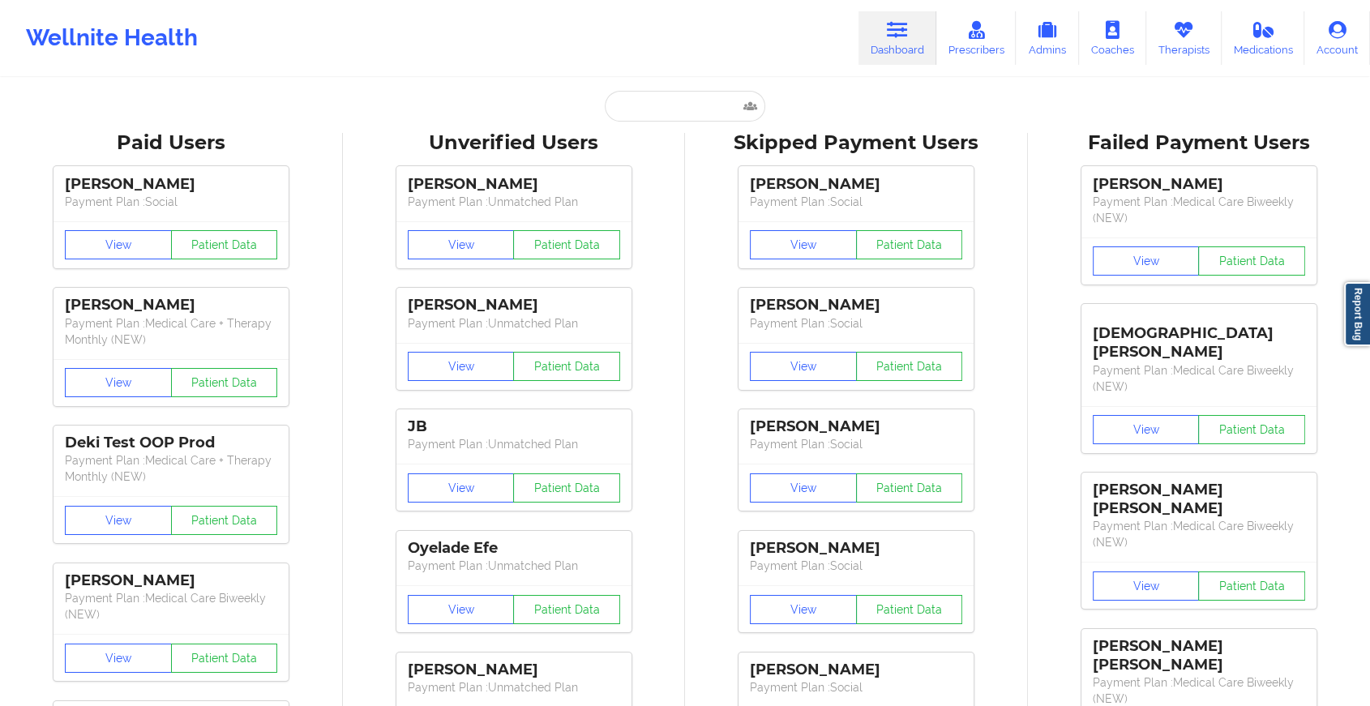
click at [649, 108] on input "text" at bounding box center [685, 106] width 161 height 31
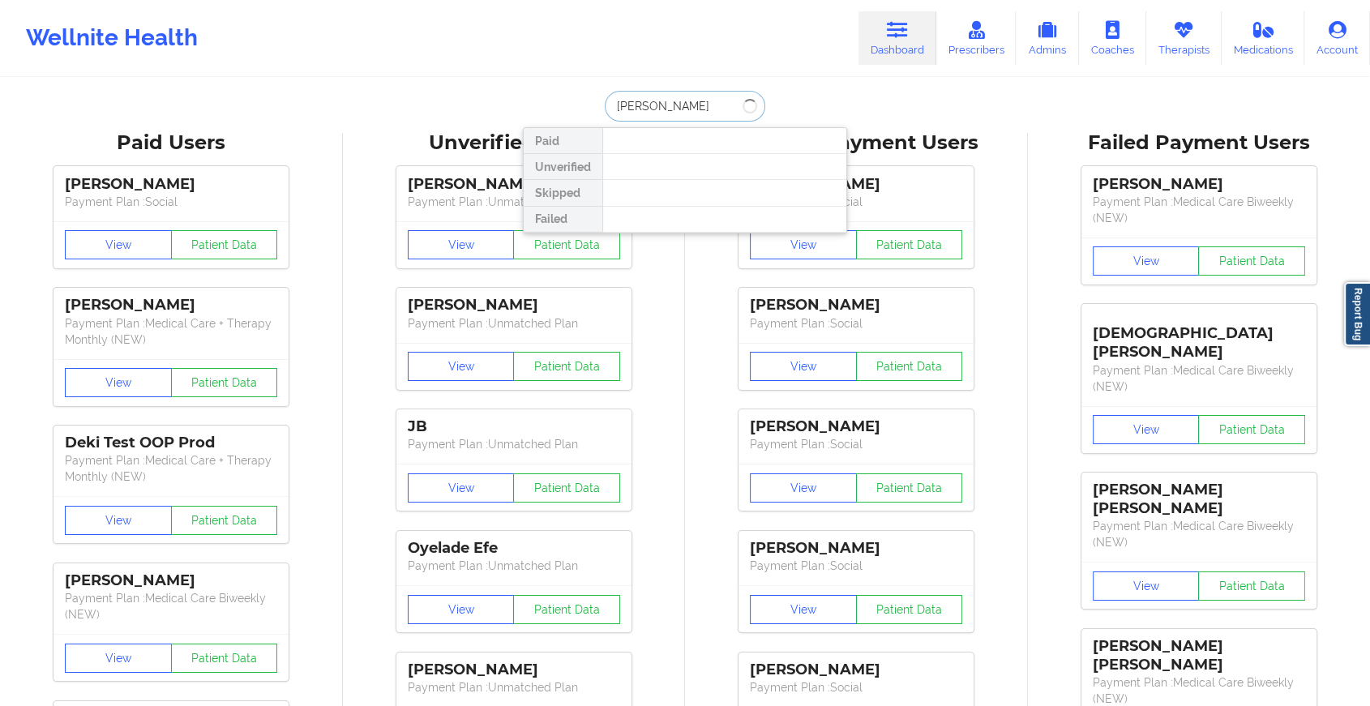
type input "[PERSON_NAME] r"
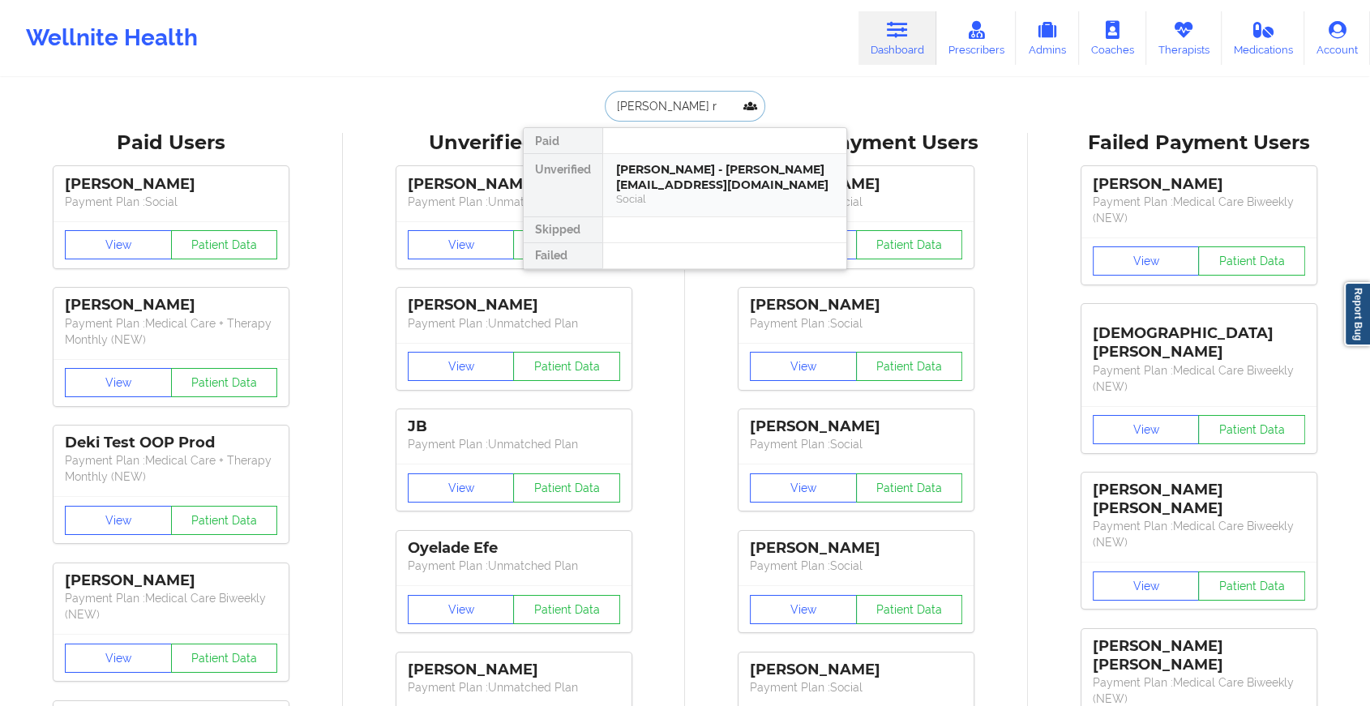
click at [676, 180] on div "[PERSON_NAME] - [PERSON_NAME][EMAIL_ADDRESS][DOMAIN_NAME]" at bounding box center [724, 177] width 217 height 30
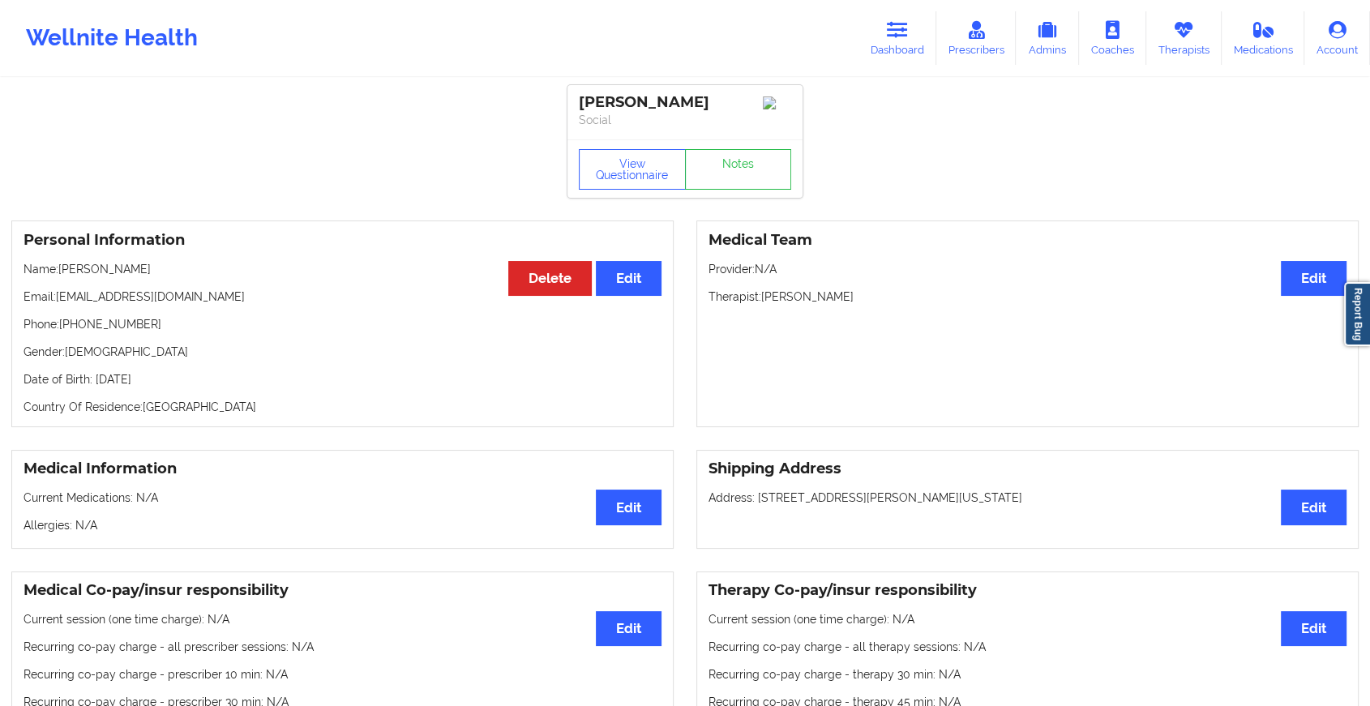
click at [728, 169] on div "View Questionnaire Notes" at bounding box center [685, 168] width 235 height 58
click at [728, 169] on link "Notes" at bounding box center [738, 169] width 107 height 41
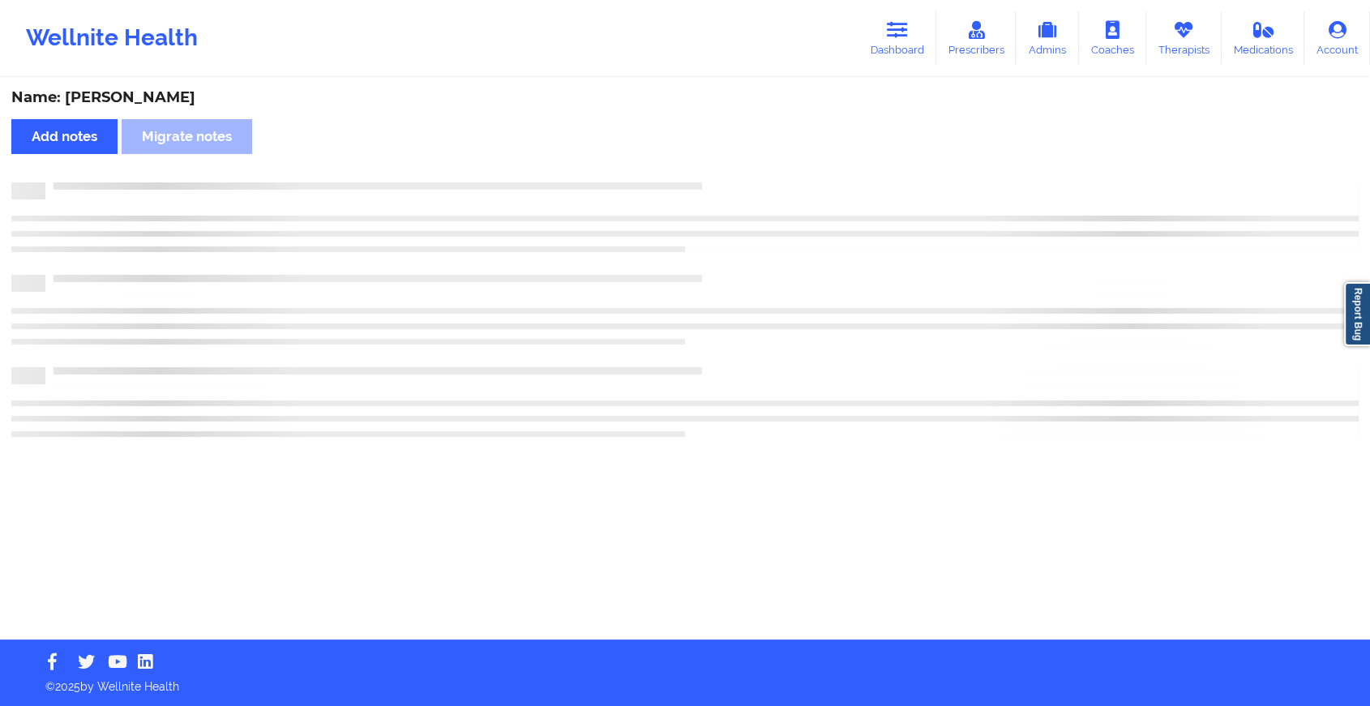
click at [728, 169] on div "Name: [PERSON_NAME] notes Migrate notes" at bounding box center [685, 359] width 1370 height 560
click at [728, 169] on div "Name: [PERSON_NAME] notes Migrate notes" at bounding box center [692, 359] width 1384 height 560
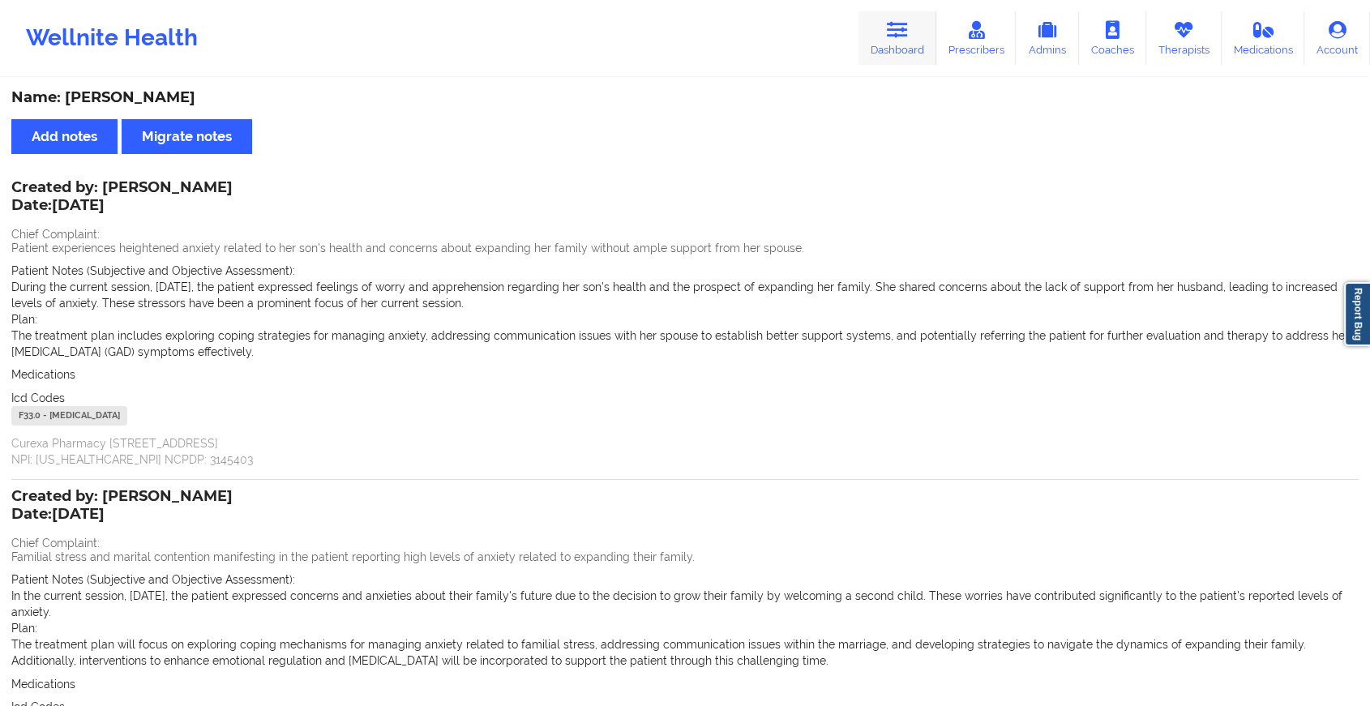
click at [893, 29] on icon at bounding box center [897, 30] width 21 height 18
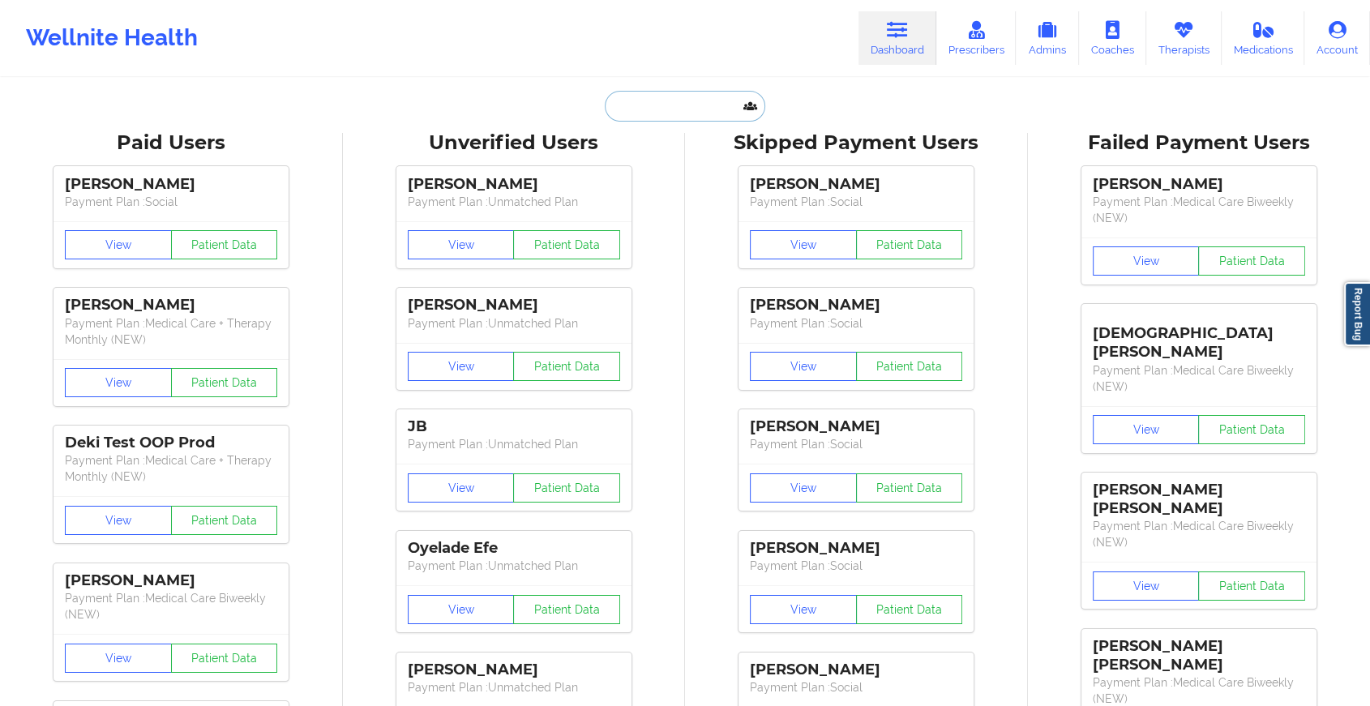
click at [696, 105] on input "text" at bounding box center [685, 106] width 161 height 31
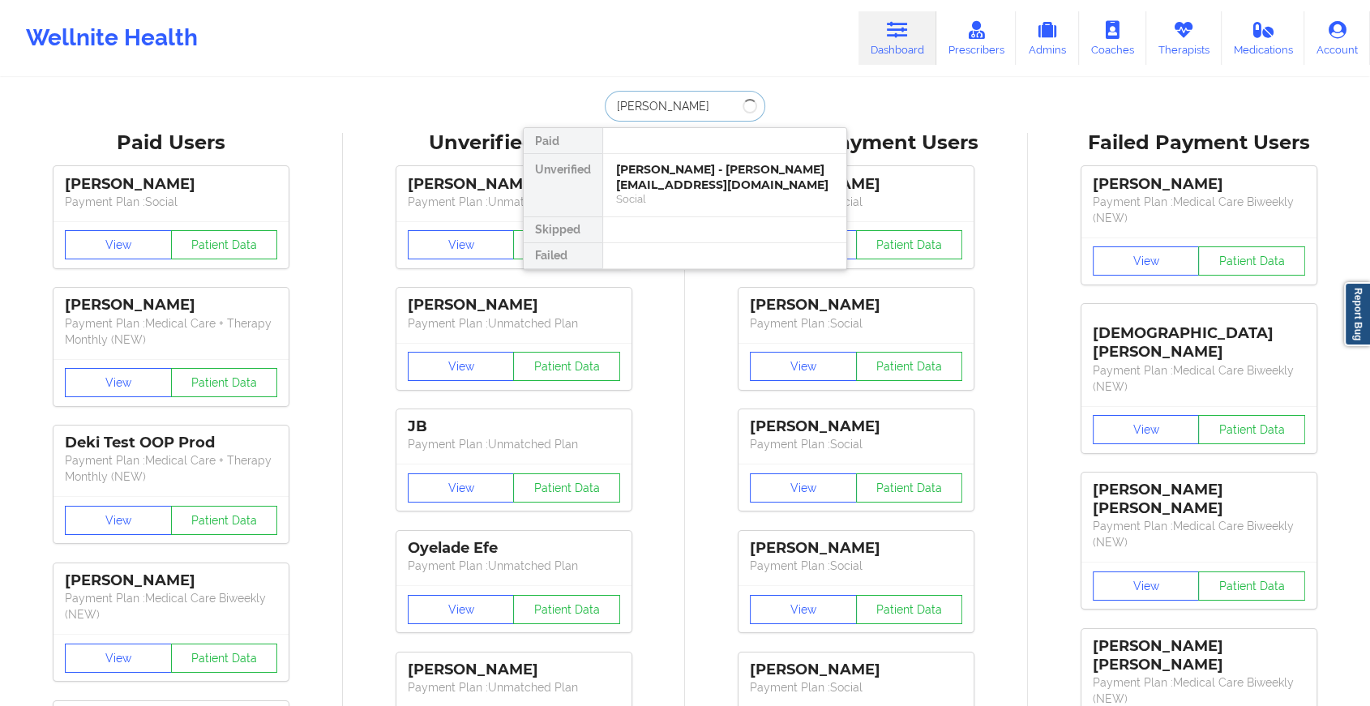
type input "[PERSON_NAME]"
click at [662, 192] on div "Social" at bounding box center [724, 199] width 217 height 14
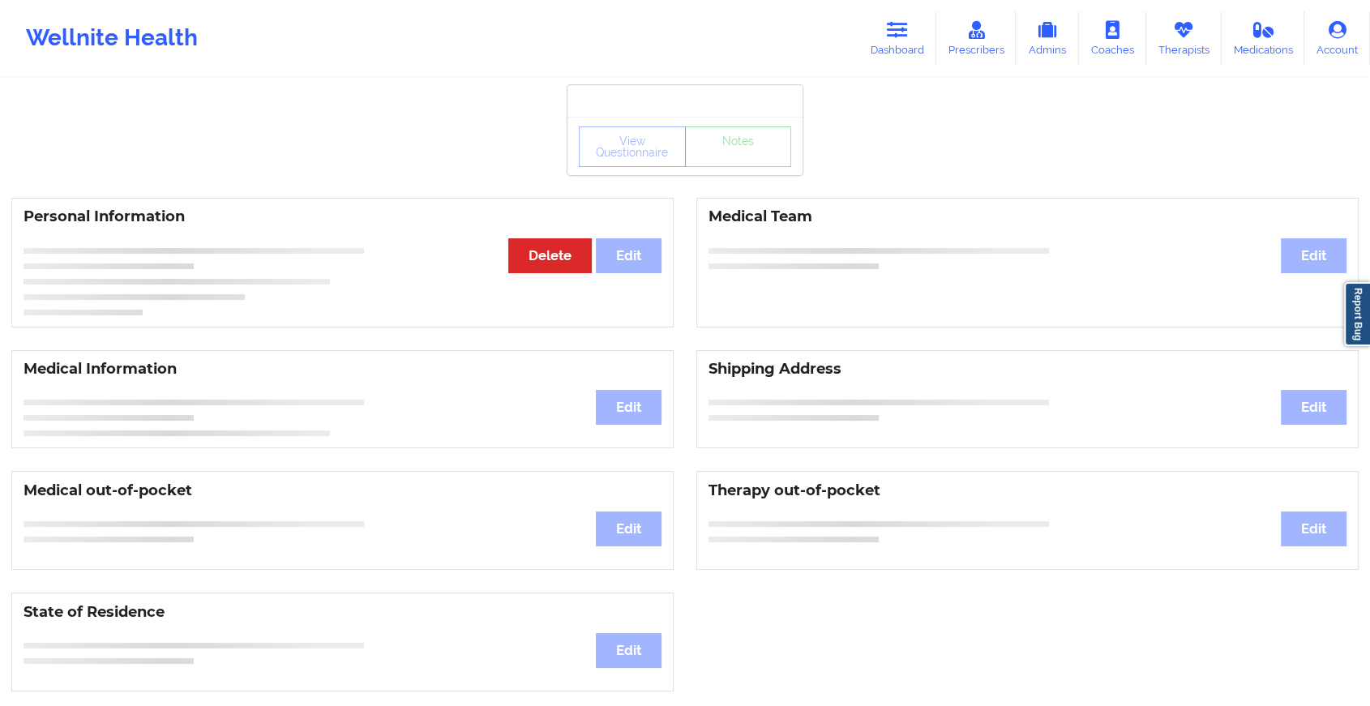
click at [709, 169] on div "View Questionnaire Notes" at bounding box center [685, 146] width 235 height 58
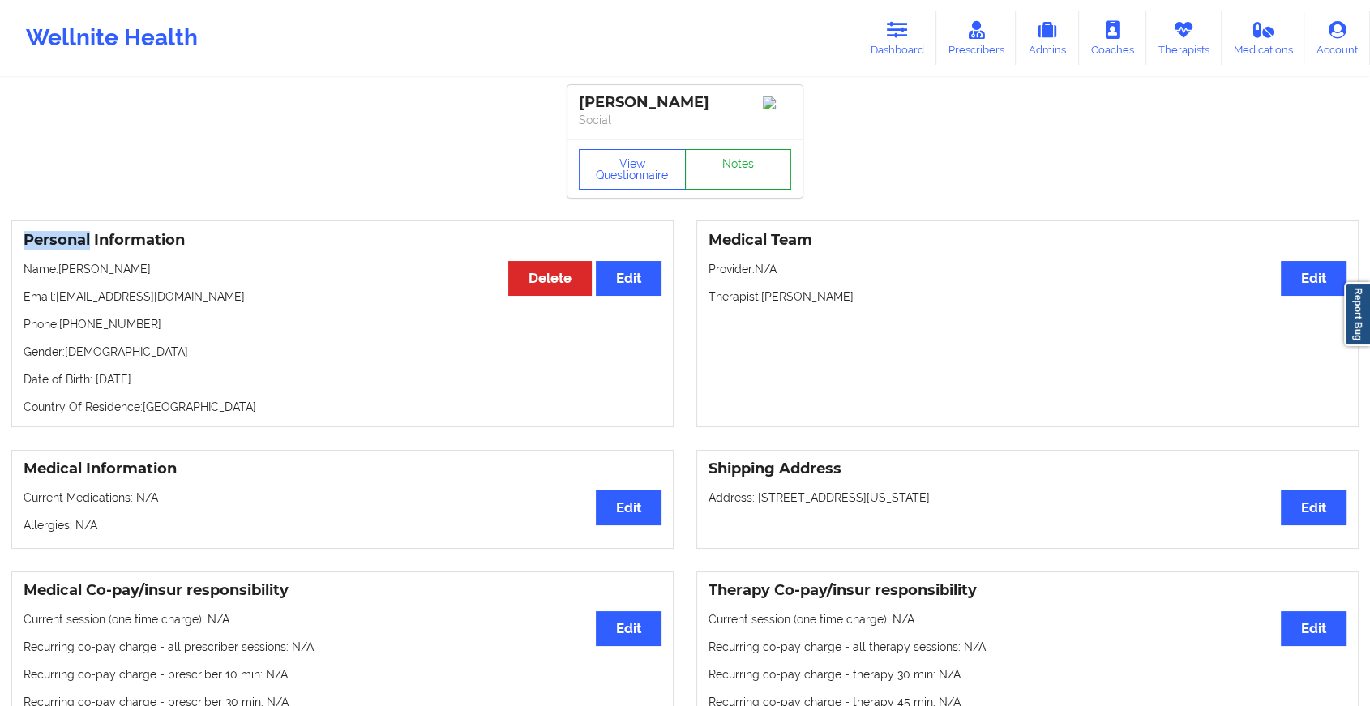
drag, startPoint x: 709, startPoint y: 169, endPoint x: 711, endPoint y: 182, distance: 13.2
click at [711, 182] on link "Notes" at bounding box center [738, 169] width 107 height 41
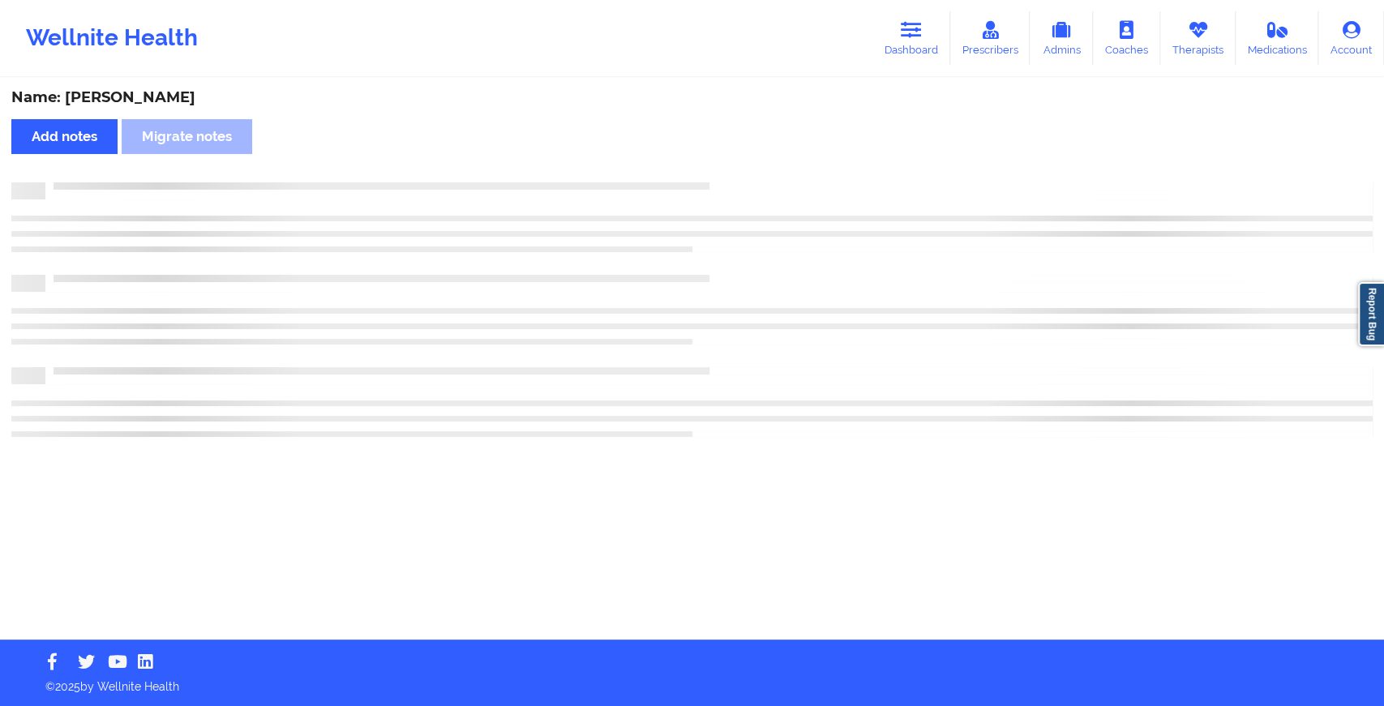
click at [711, 182] on div at bounding box center [709, 182] width 1328 height 0
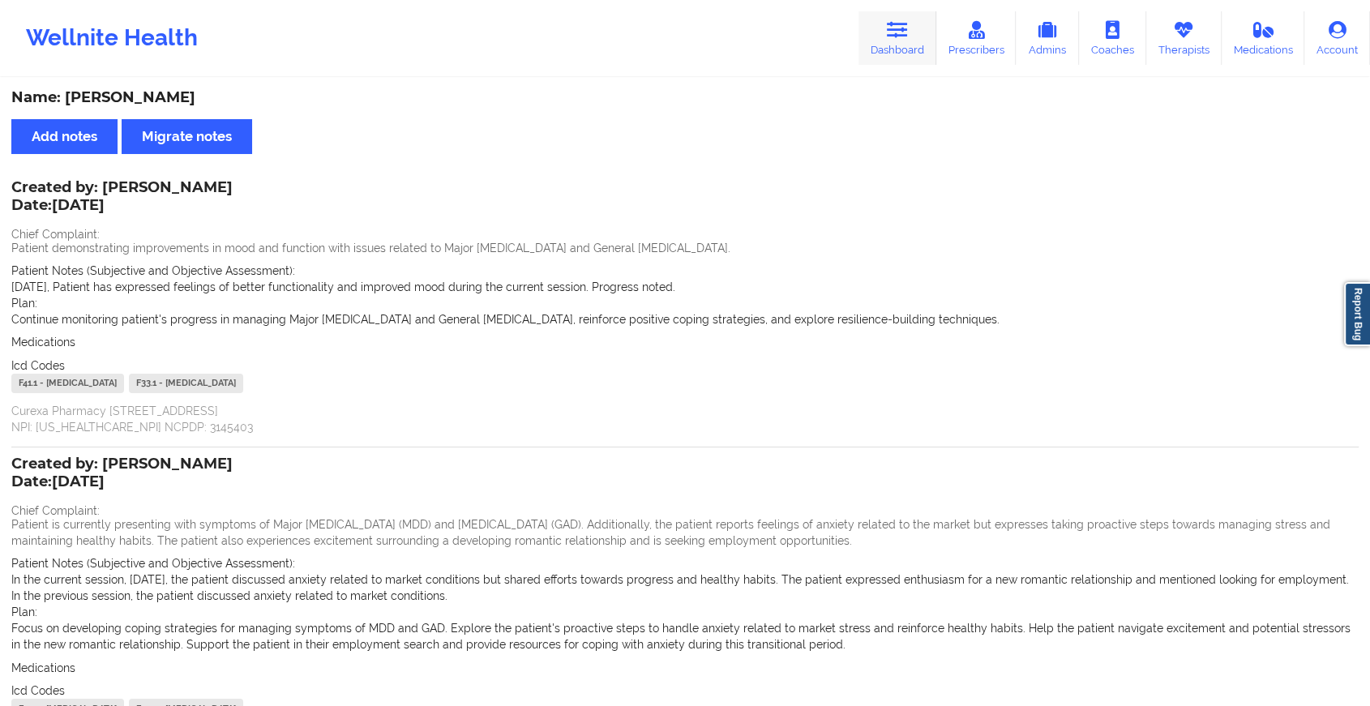
click at [907, 19] on link "Dashboard" at bounding box center [898, 38] width 78 height 54
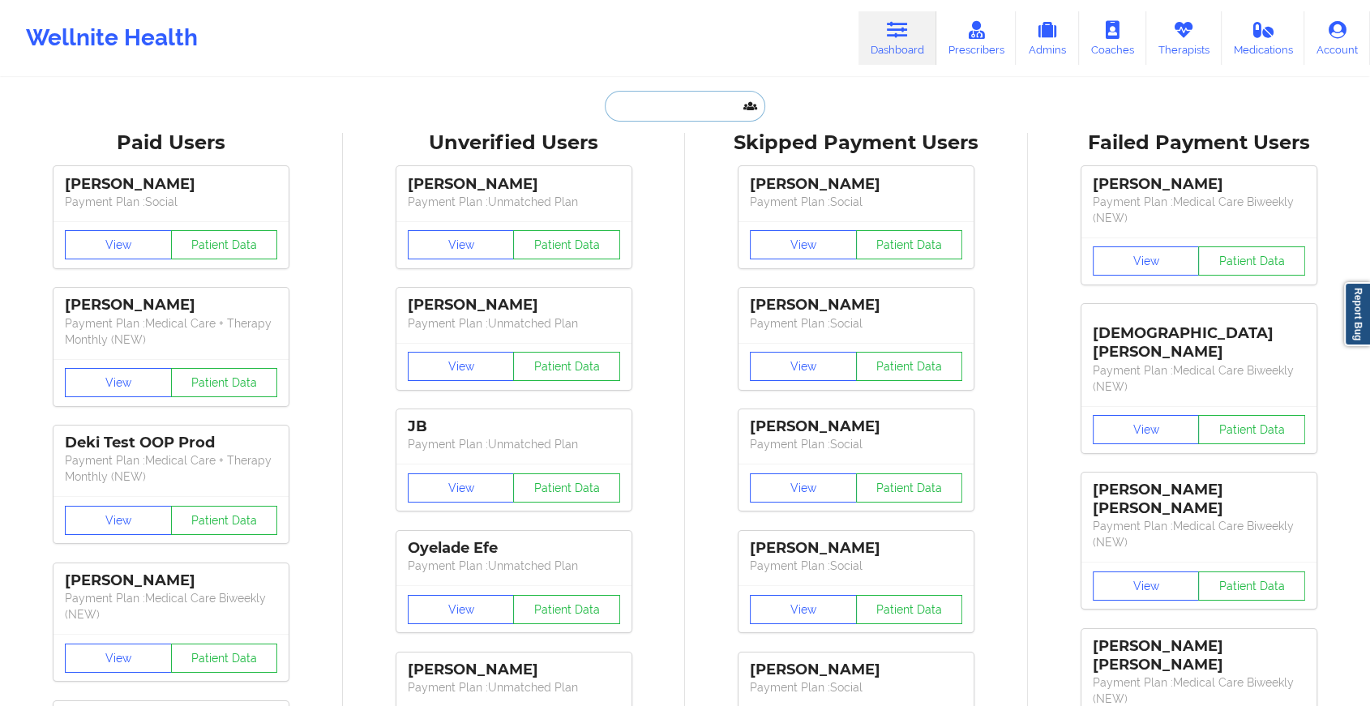
click at [663, 101] on input "text" at bounding box center [685, 106] width 161 height 31
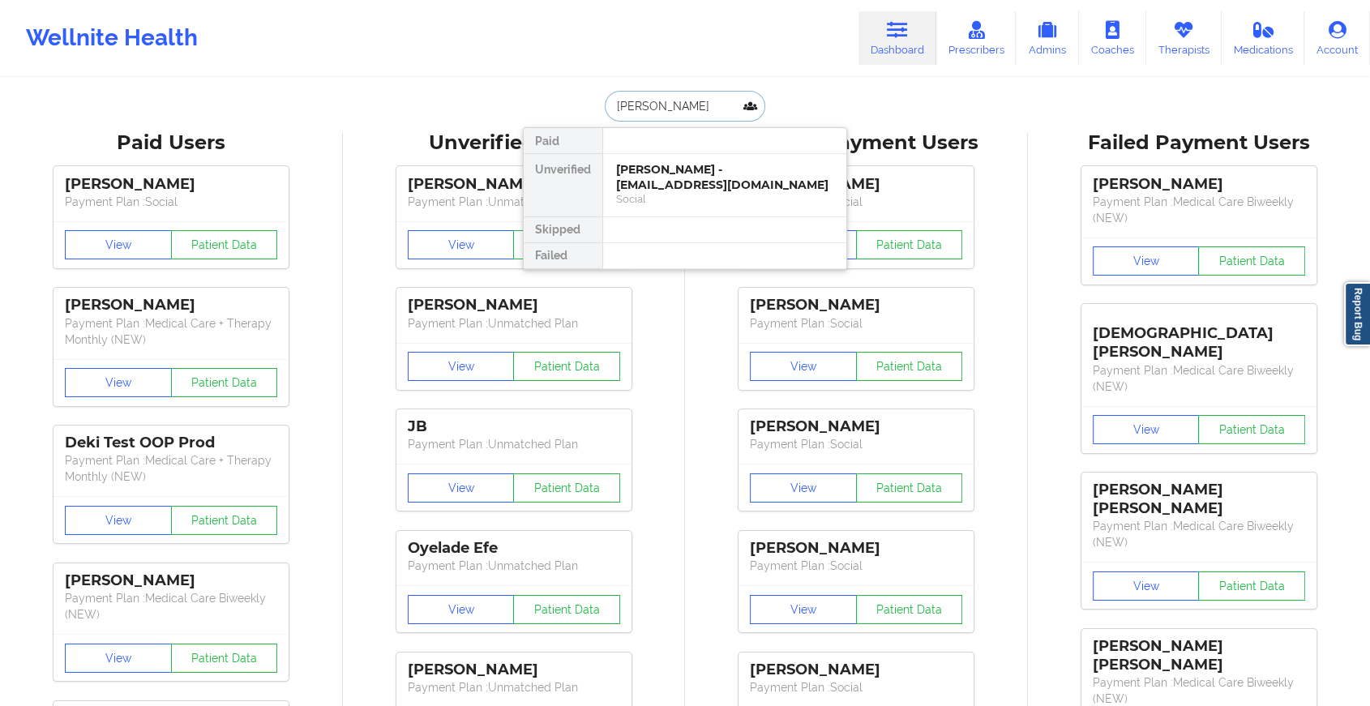
type input "[PERSON_NAME]"
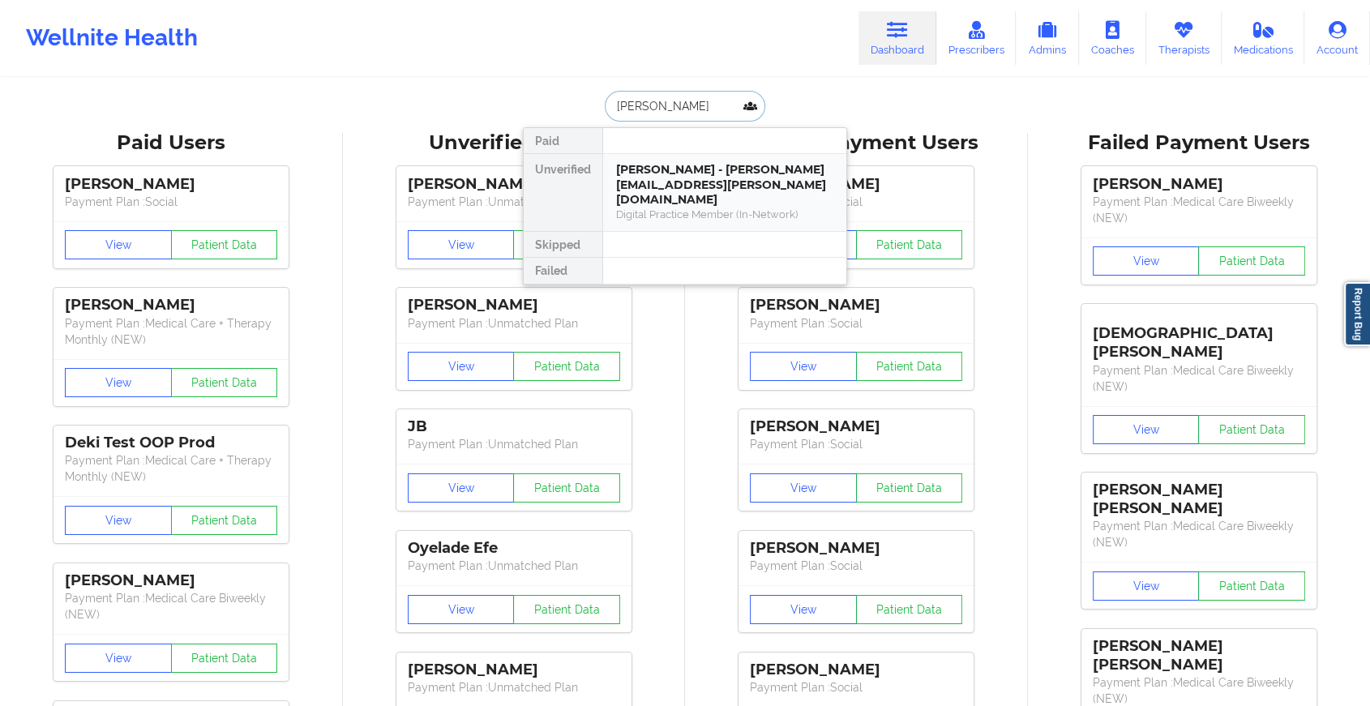
click at [719, 174] on div "[PERSON_NAME] - [PERSON_NAME][EMAIL_ADDRESS][PERSON_NAME][DOMAIN_NAME]" at bounding box center [724, 184] width 217 height 45
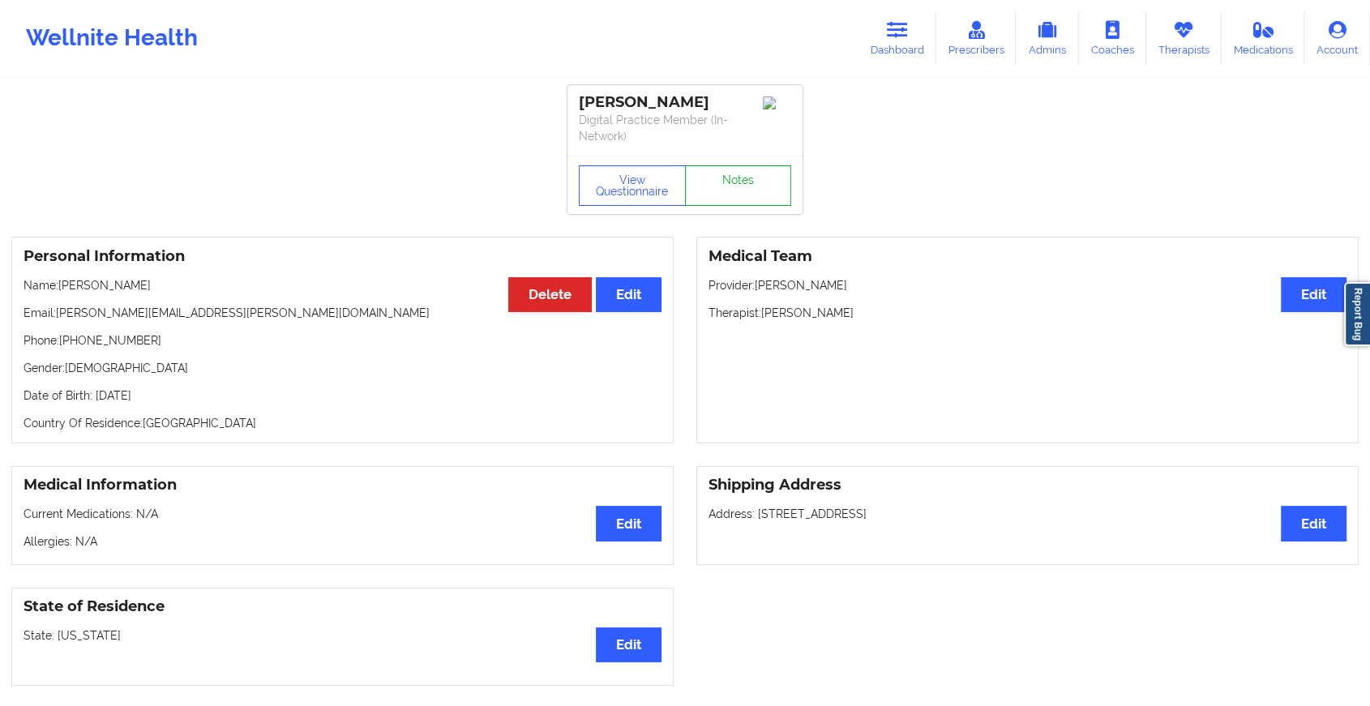
click at [758, 179] on link "Notes" at bounding box center [738, 185] width 107 height 41
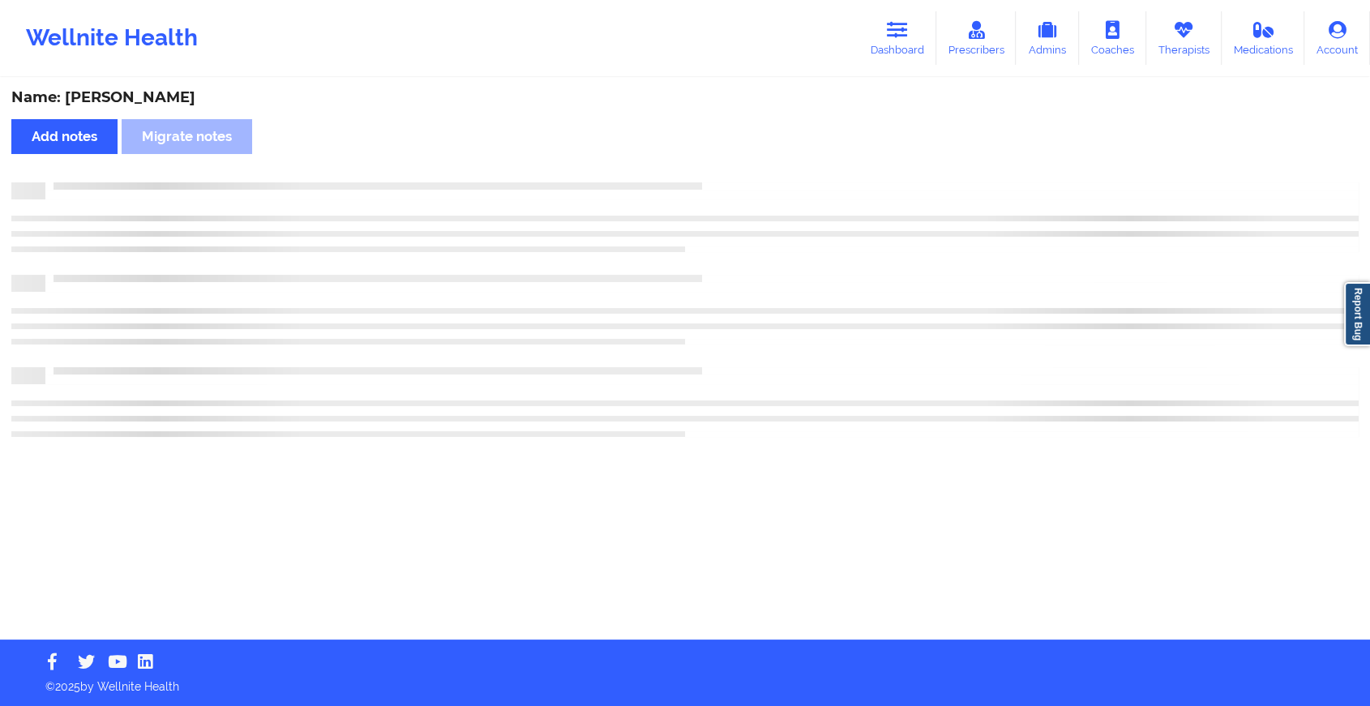
click at [758, 179] on div "Name: [PERSON_NAME] Add notes Migrate notes" at bounding box center [685, 359] width 1370 height 560
click at [758, 179] on div "Name: [PERSON_NAME] Add notes Migrate notes" at bounding box center [692, 359] width 1384 height 560
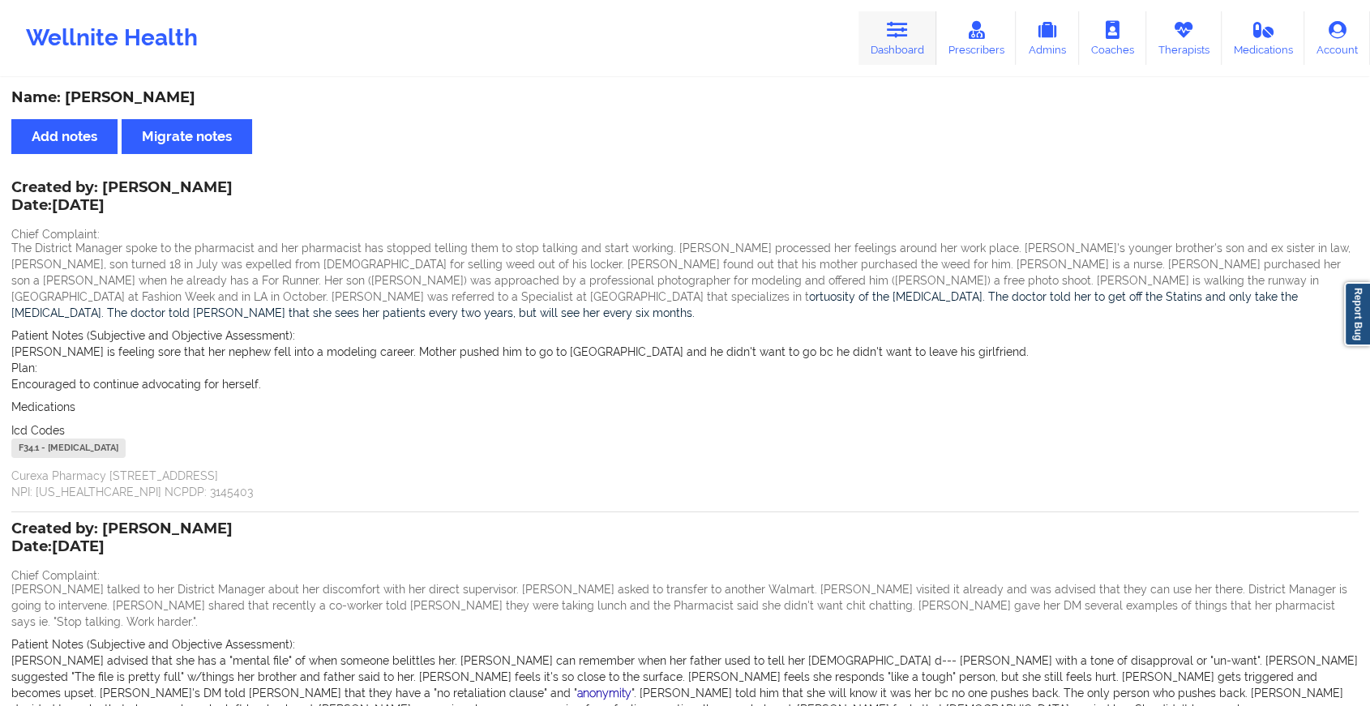
click at [869, 49] on link "Dashboard" at bounding box center [898, 38] width 78 height 54
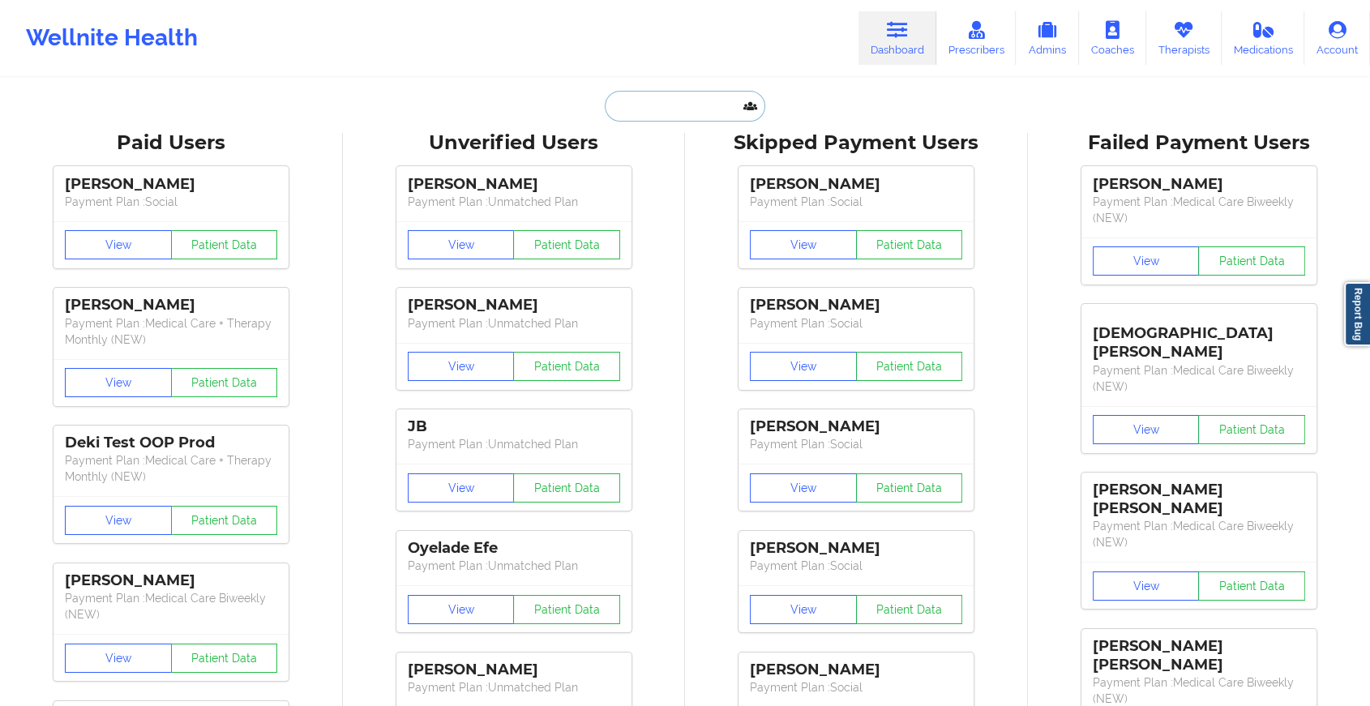
click at [665, 101] on input "text" at bounding box center [685, 106] width 161 height 31
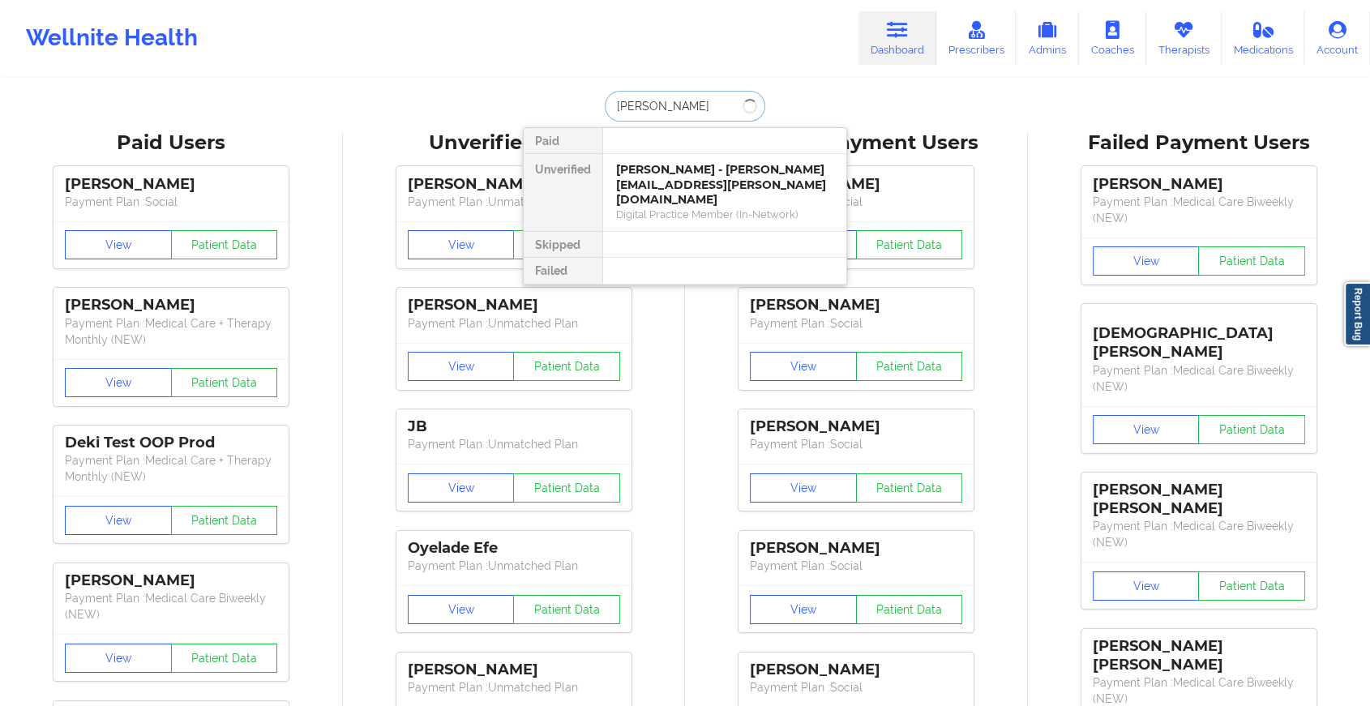
type input "[PERSON_NAME]"
click at [700, 192] on div "Social" at bounding box center [724, 199] width 217 height 14
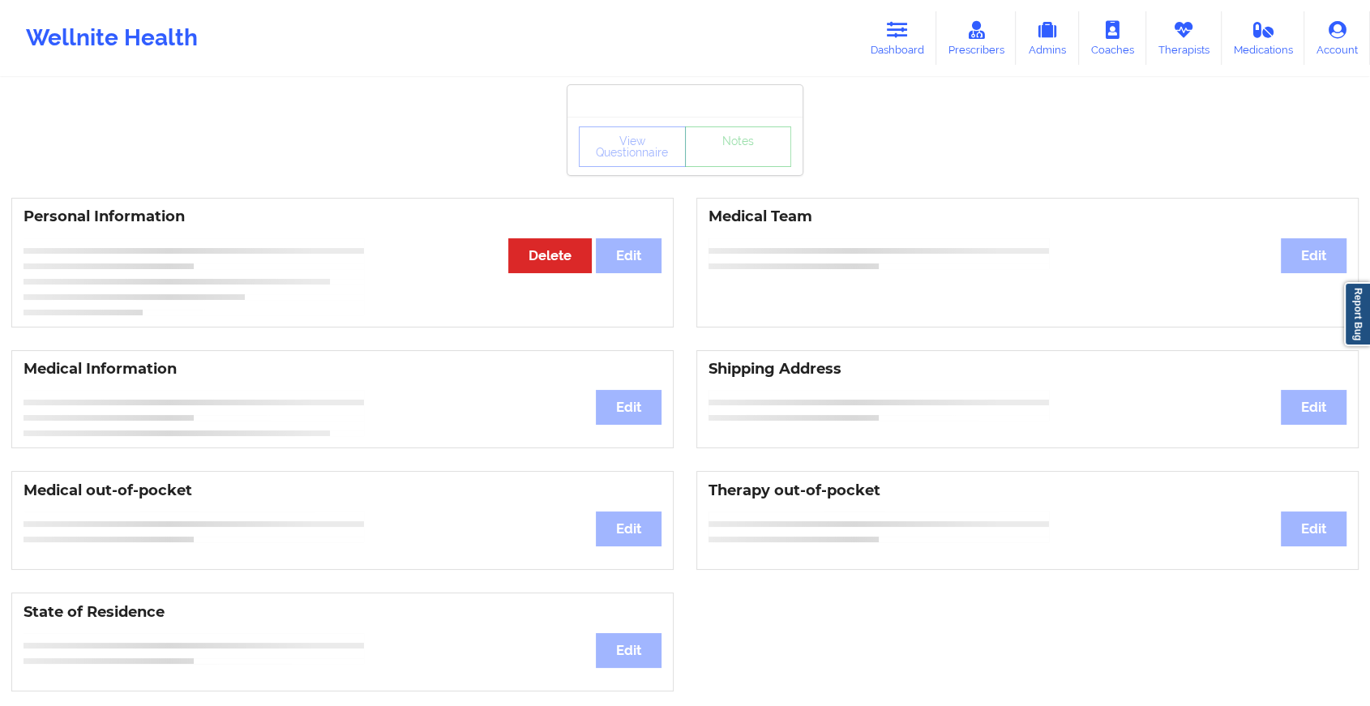
click at [751, 160] on div "View Questionnaire Notes" at bounding box center [685, 147] width 212 height 41
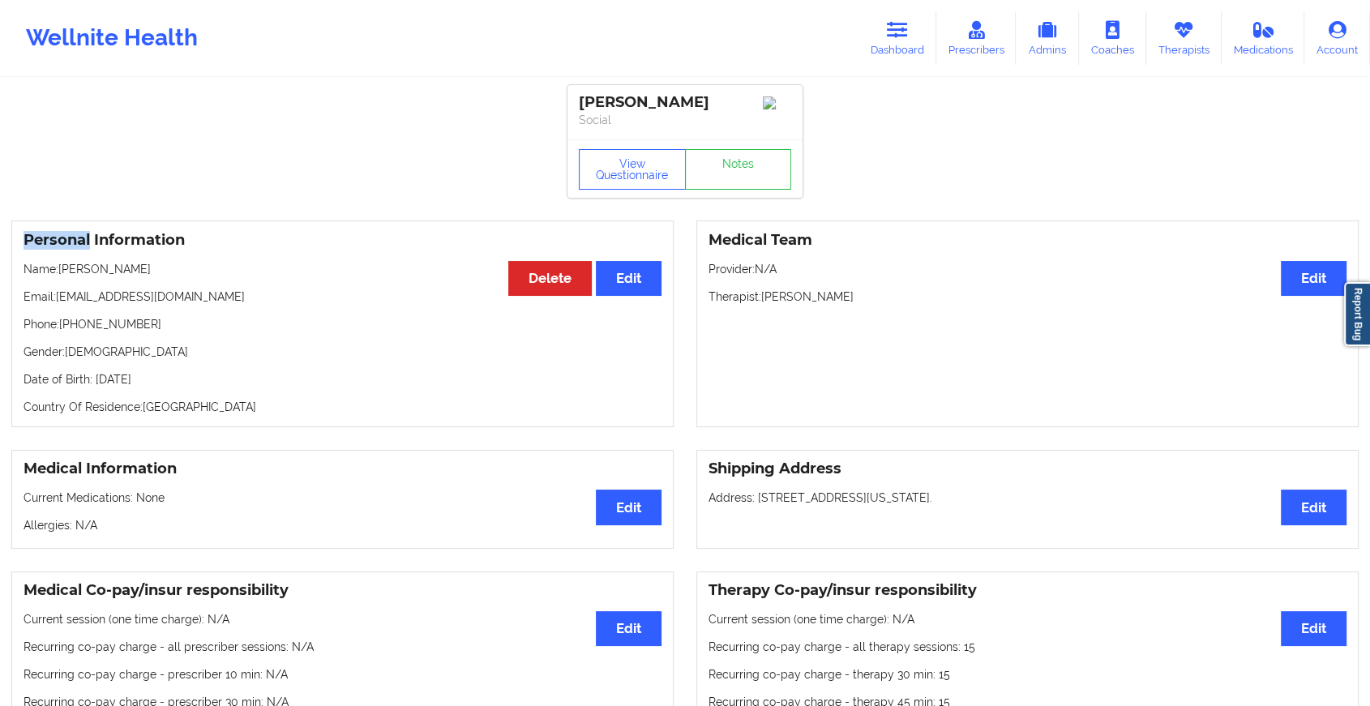
click at [751, 160] on div "View Questionnaire Notes" at bounding box center [685, 169] width 212 height 41
click at [751, 160] on link "Notes" at bounding box center [738, 169] width 107 height 41
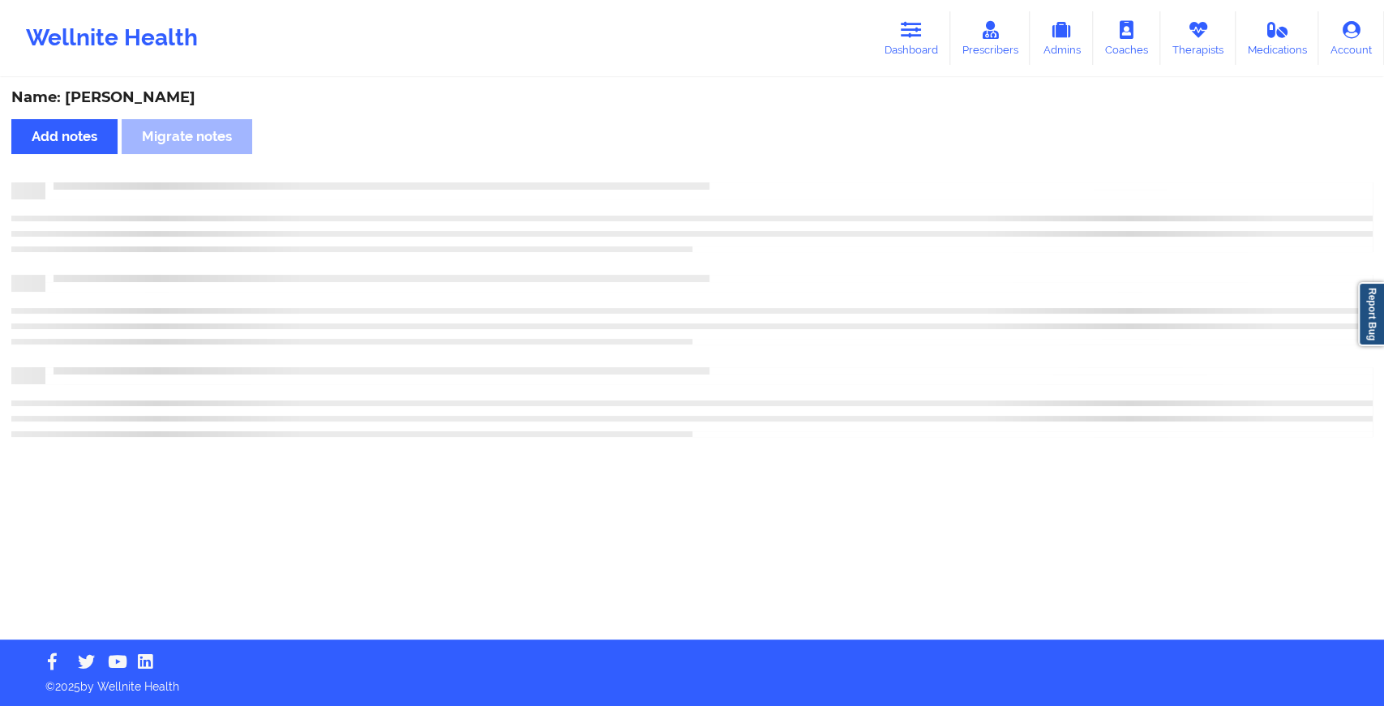
click at [751, 160] on div "Name: [PERSON_NAME] Add notes Migrate notes" at bounding box center [692, 359] width 1384 height 560
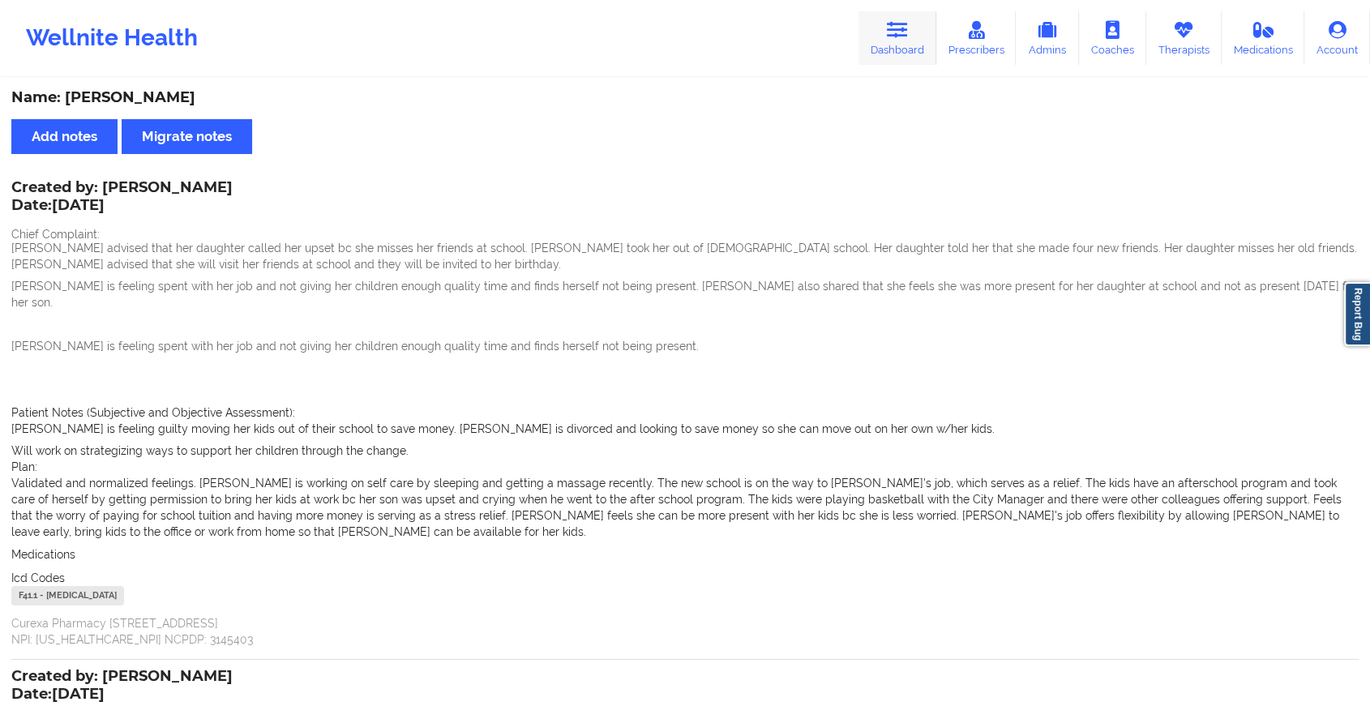
click at [903, 48] on link "Dashboard" at bounding box center [898, 38] width 78 height 54
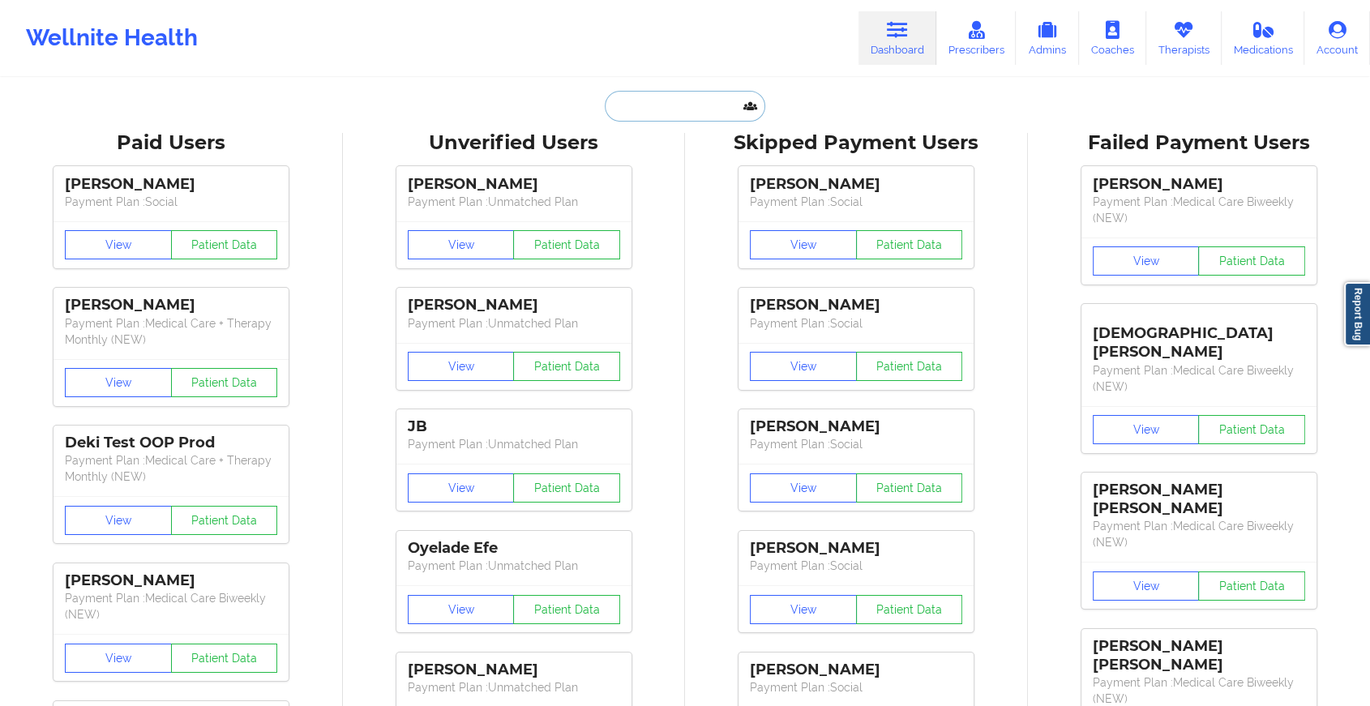
click at [655, 110] on input "text" at bounding box center [685, 106] width 161 height 31
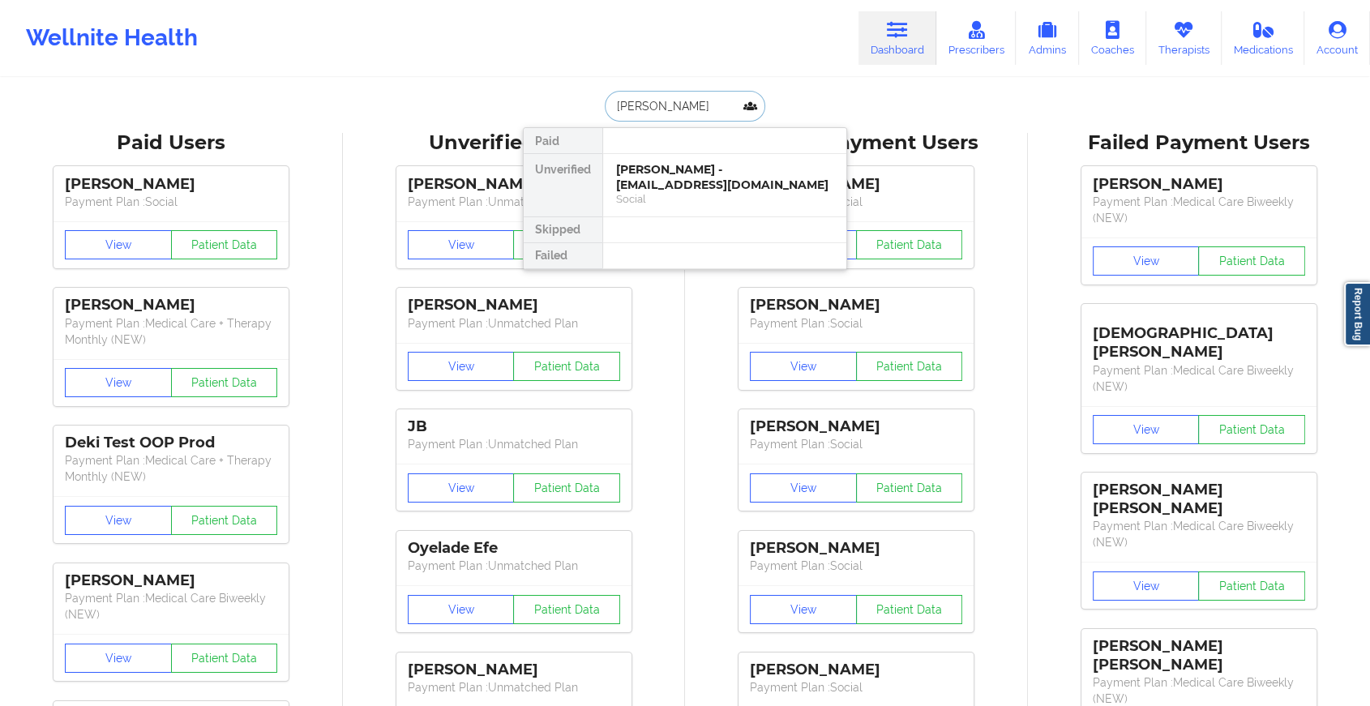
type input "[PERSON_NAME]"
click at [716, 183] on div "[PERSON_NAME] - [EMAIL_ADDRESS][DOMAIN_NAME]" at bounding box center [724, 177] width 217 height 30
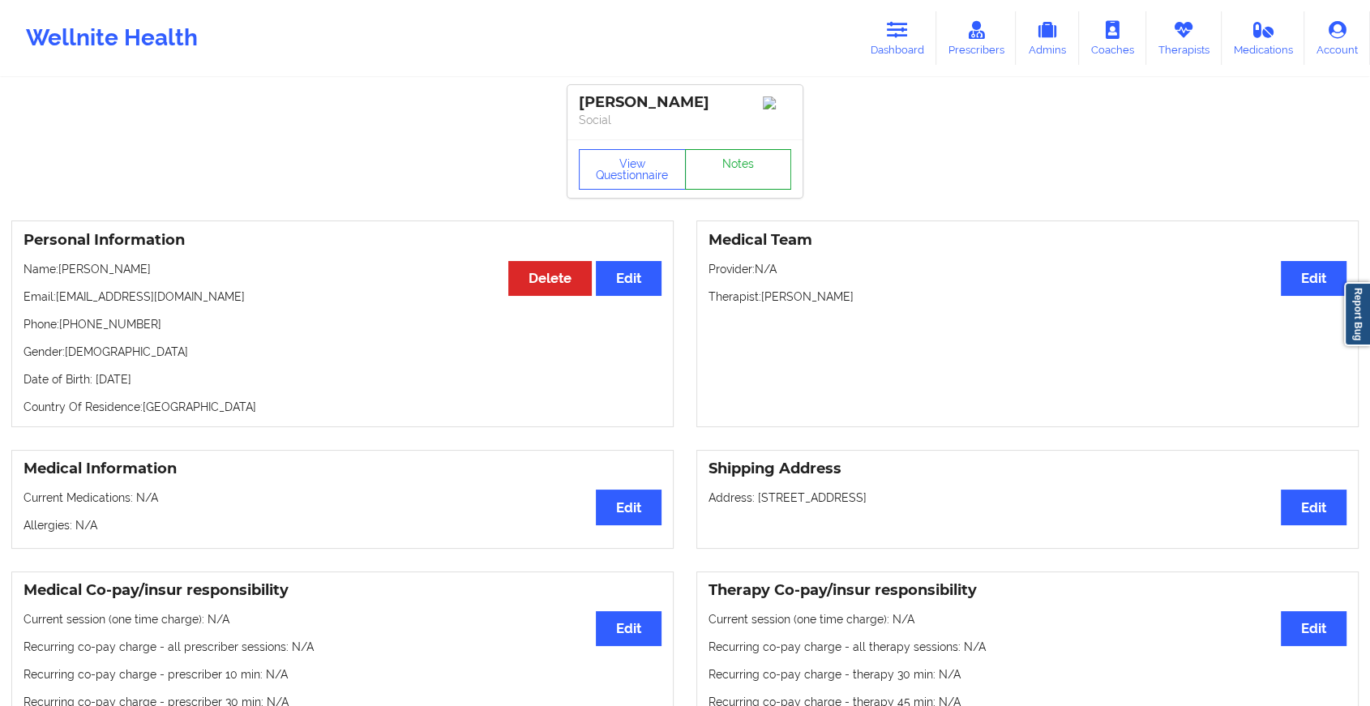
click at [727, 182] on link "Notes" at bounding box center [738, 169] width 107 height 41
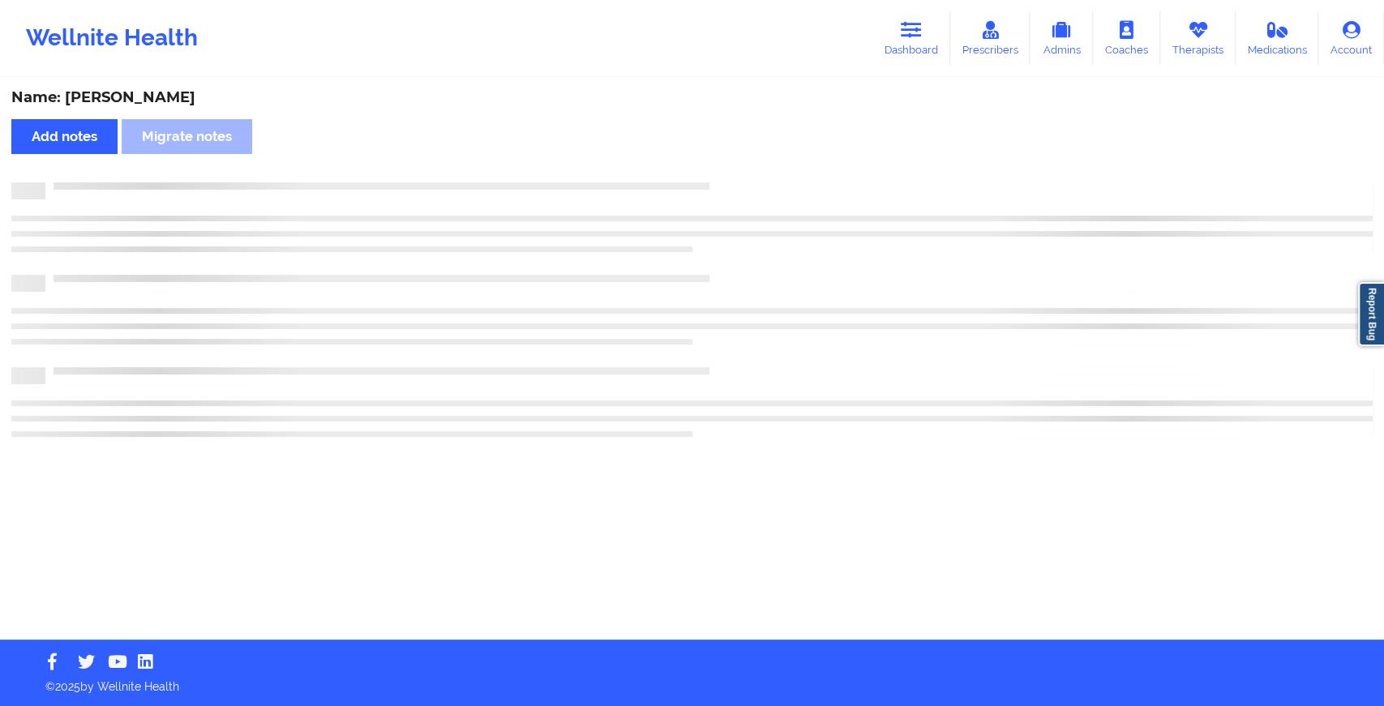
click at [727, 182] on div at bounding box center [709, 182] width 1328 height 0
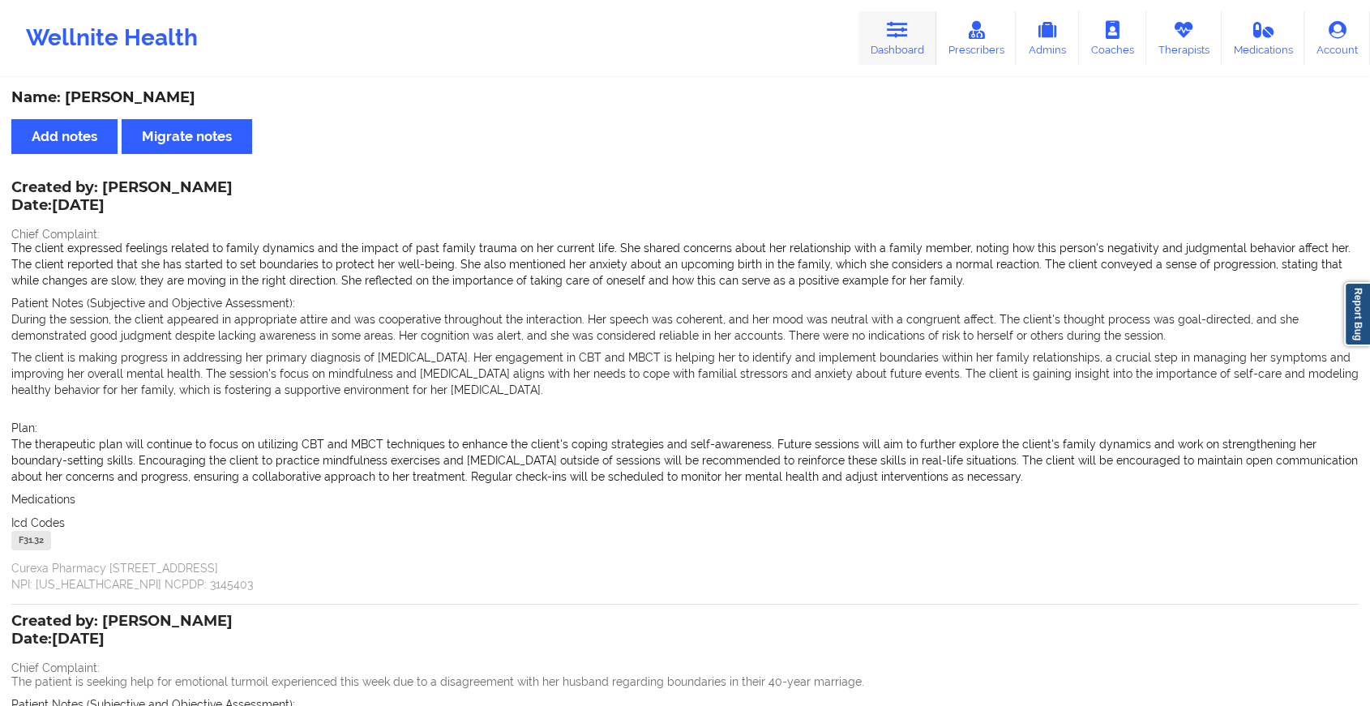
click at [902, 39] on link "Dashboard" at bounding box center [898, 38] width 78 height 54
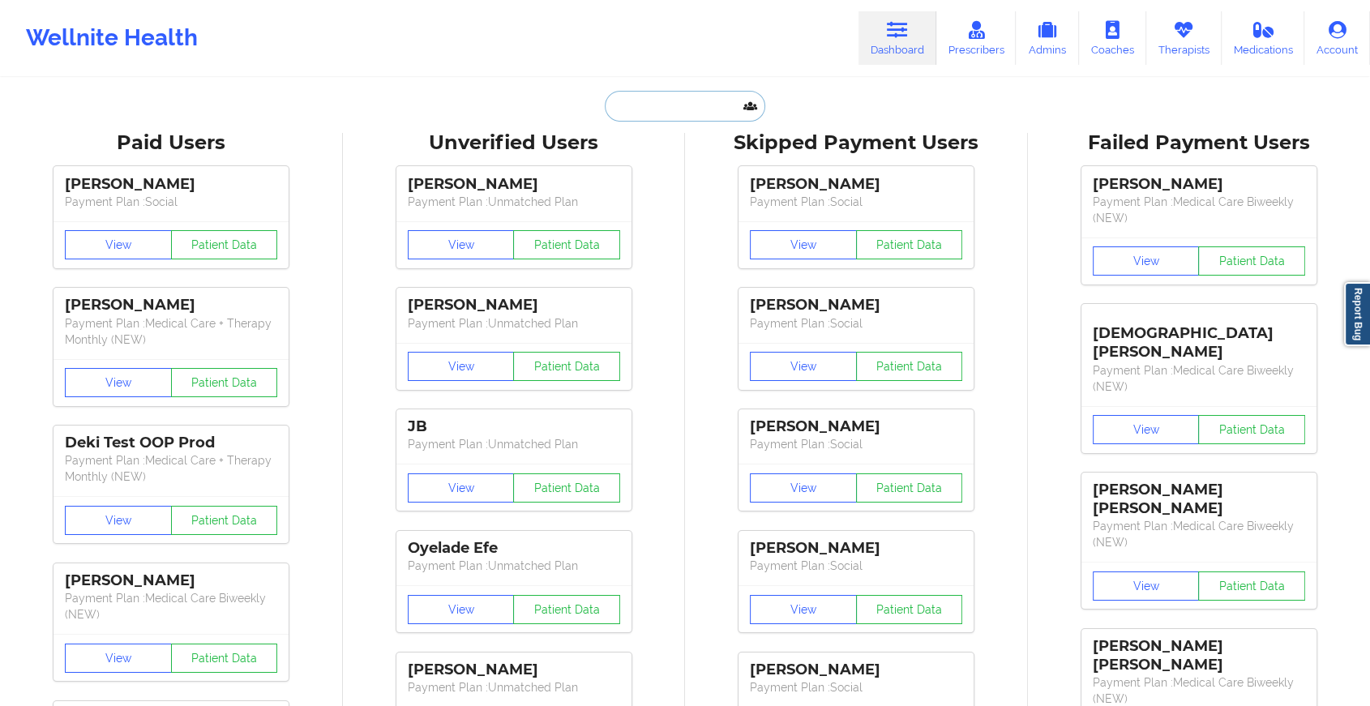
click at [678, 111] on input "text" at bounding box center [685, 106] width 161 height 31
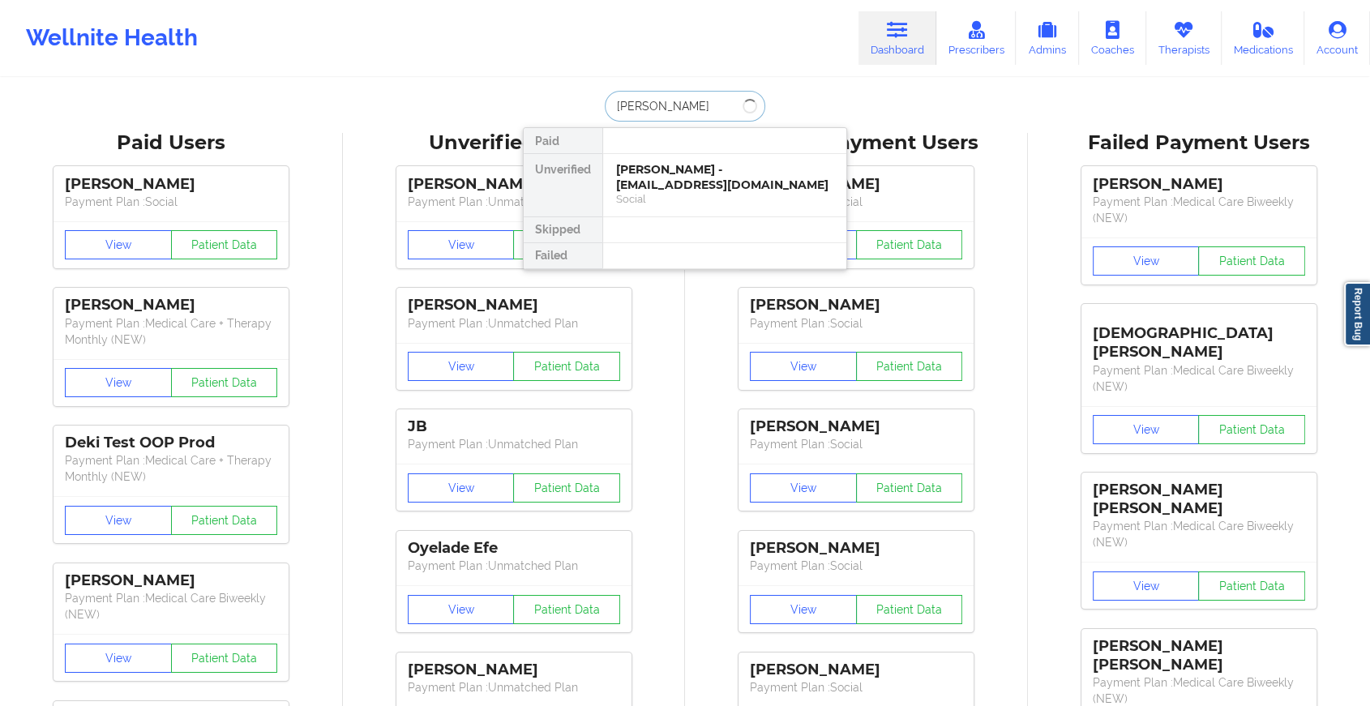
type input "[PERSON_NAME]"
click at [658, 166] on div "[PERSON_NAME] - [PERSON_NAME][EMAIL_ADDRESS][DOMAIN_NAME]" at bounding box center [724, 177] width 217 height 30
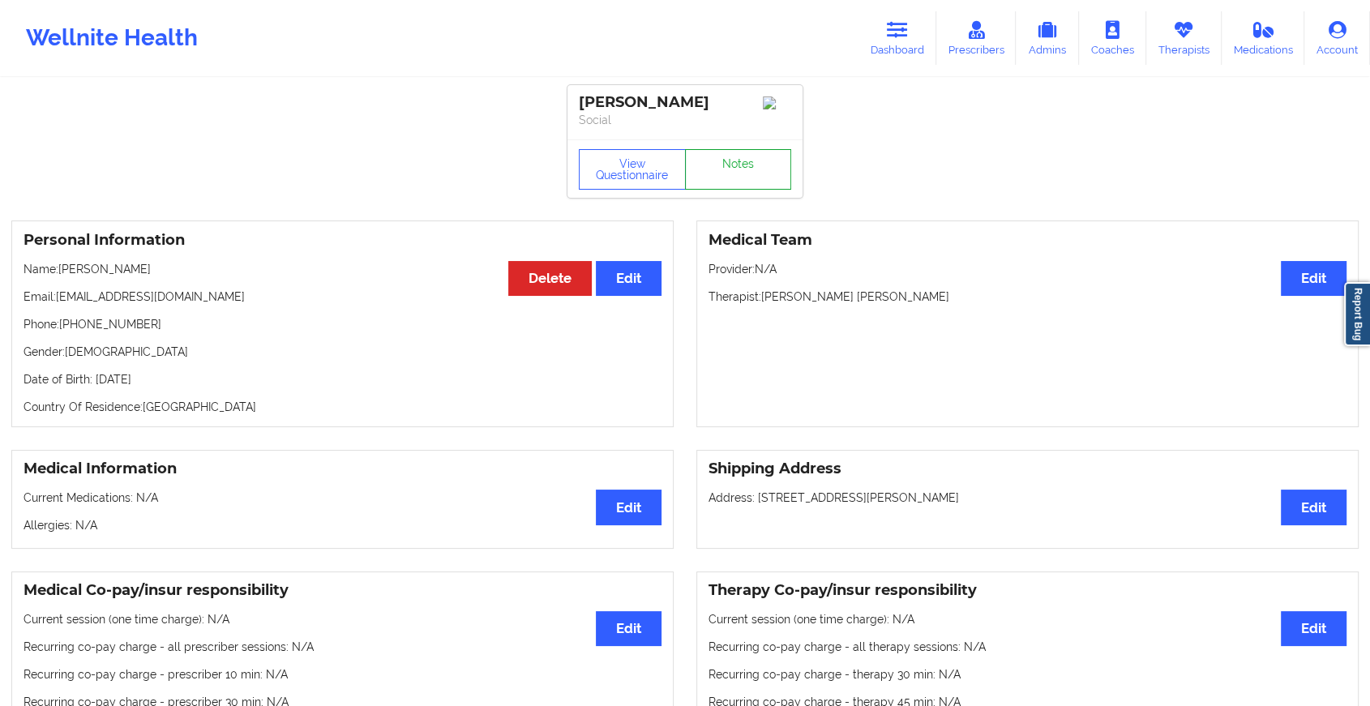
click at [721, 175] on link "Notes" at bounding box center [738, 169] width 107 height 41
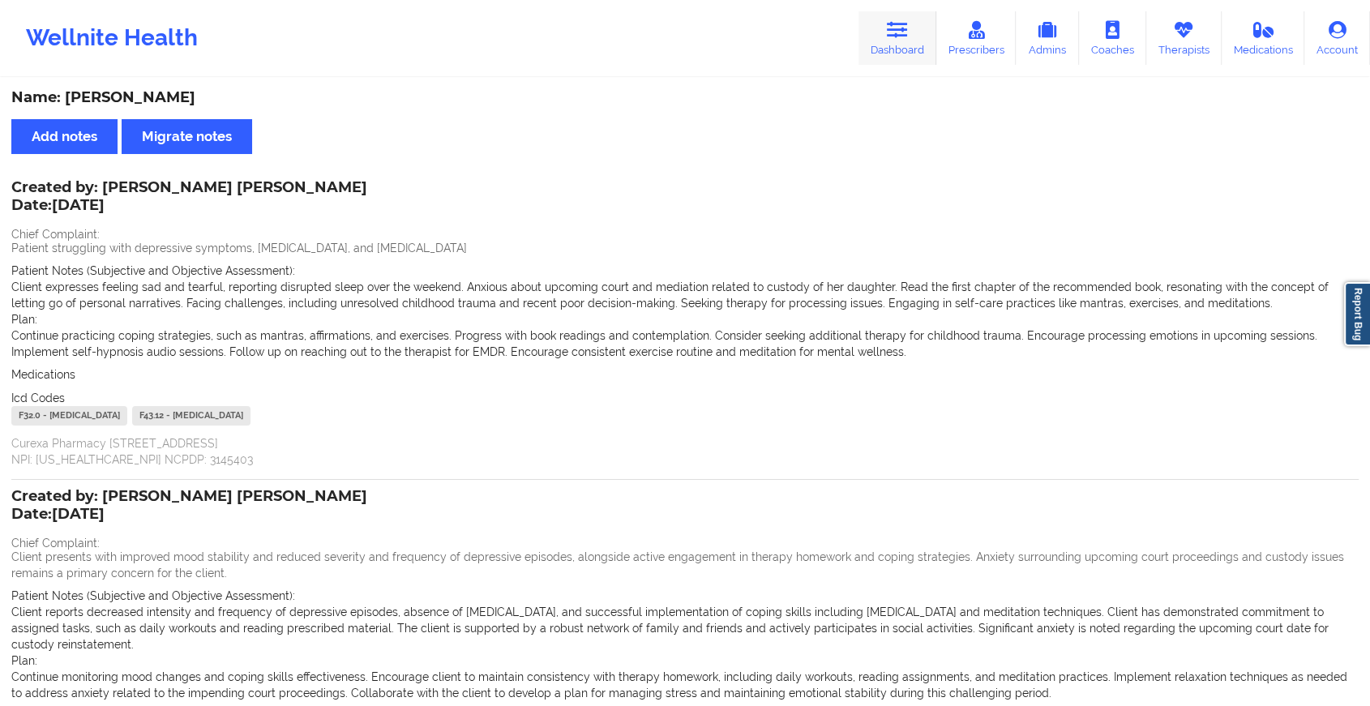
click at [902, 59] on link "Dashboard" at bounding box center [898, 38] width 78 height 54
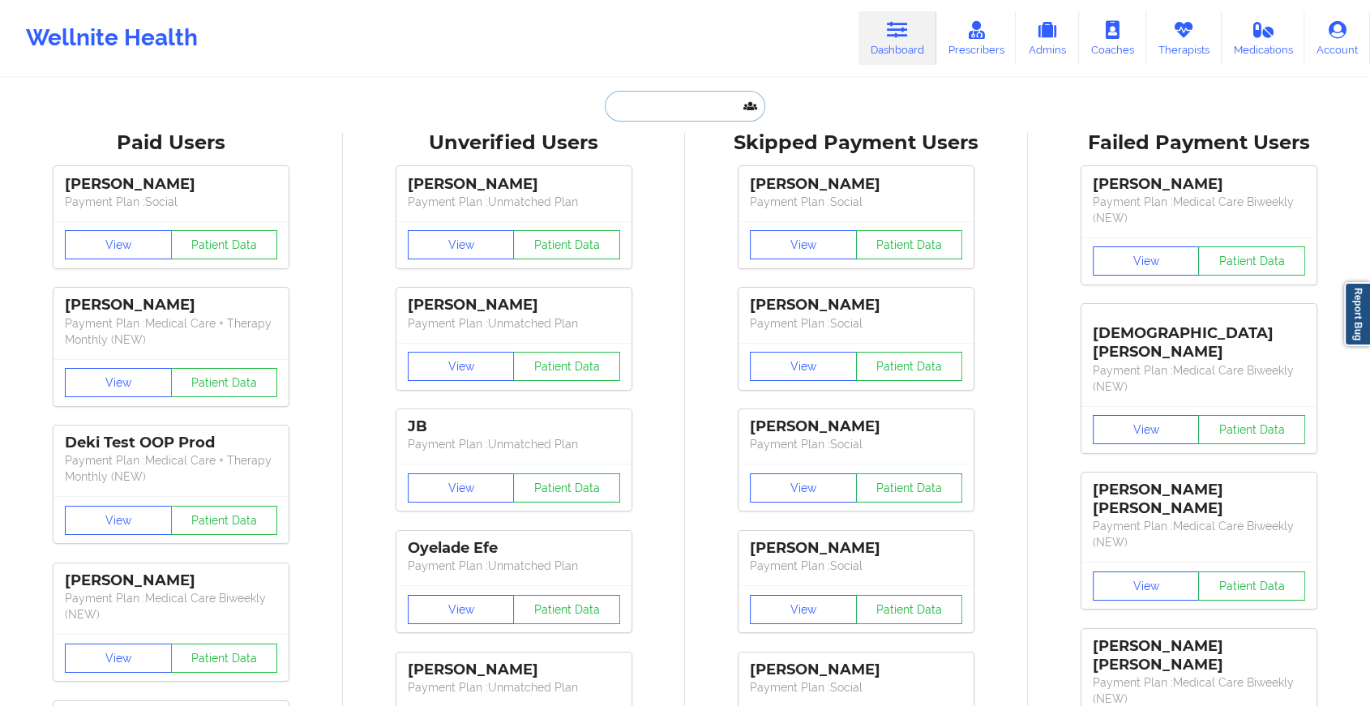
click at [657, 101] on input "text" at bounding box center [685, 106] width 161 height 31
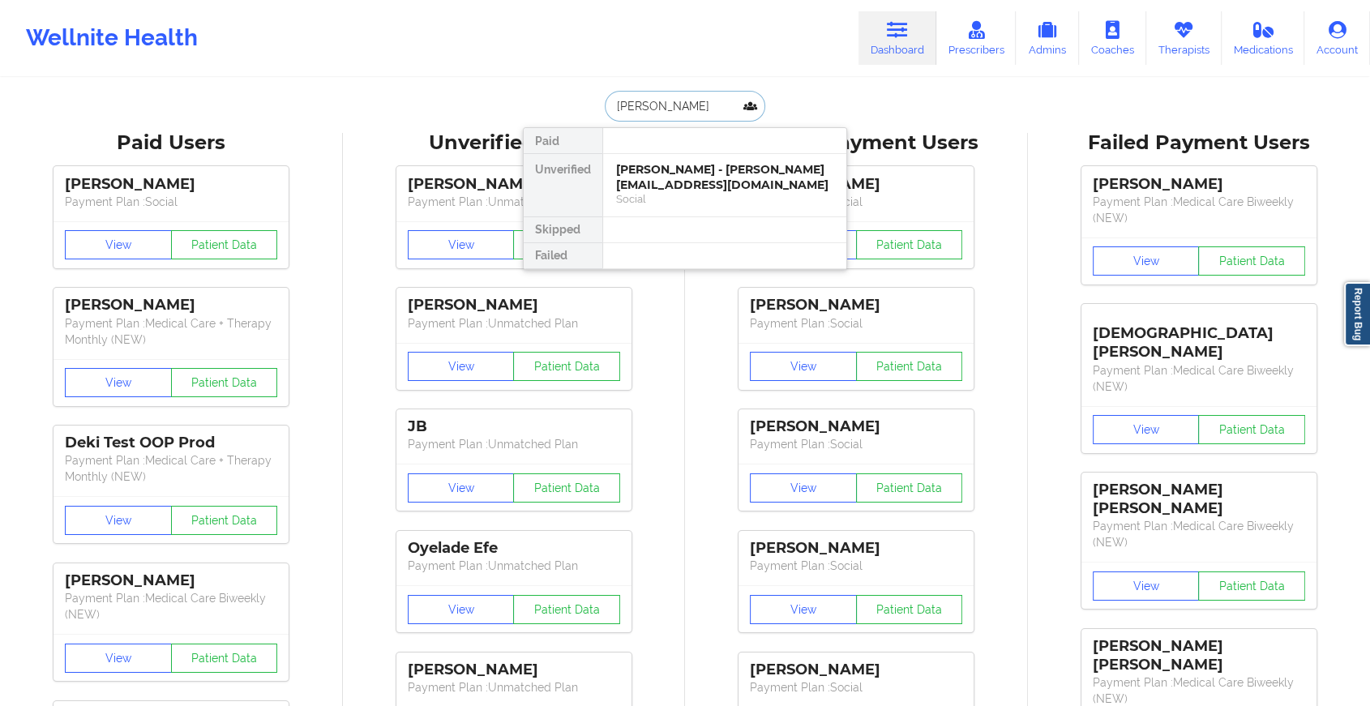
type input "[PERSON_NAME]"
click at [685, 172] on div "[PERSON_NAME] - [EMAIL_ADDRESS][DOMAIN_NAME]" at bounding box center [724, 177] width 217 height 30
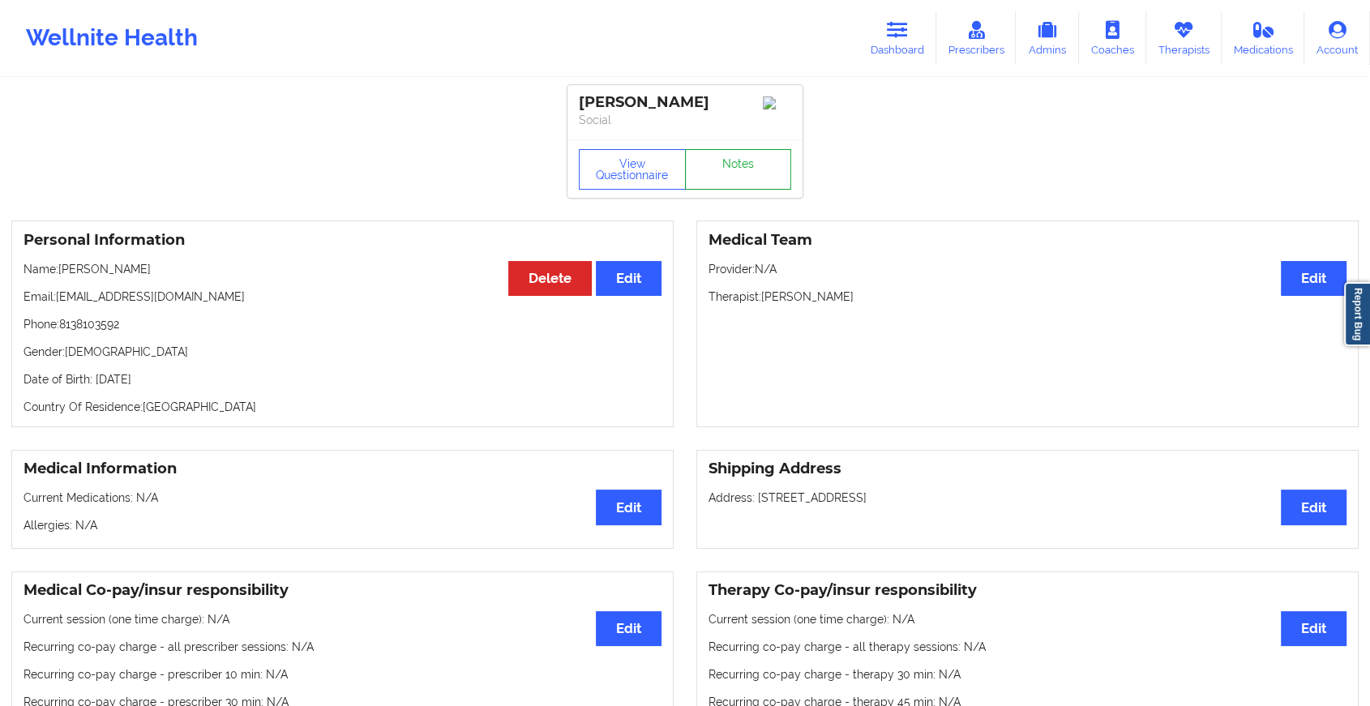
click at [751, 174] on link "Notes" at bounding box center [738, 169] width 107 height 41
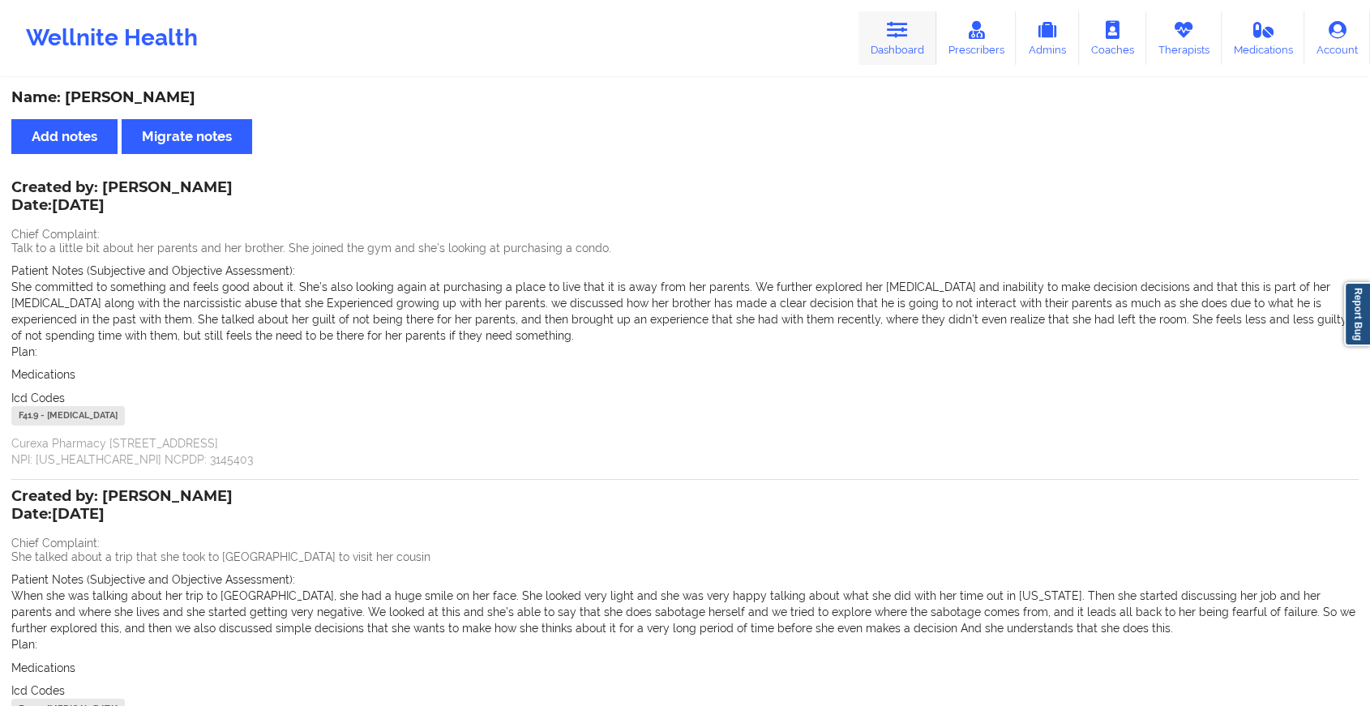
click at [902, 41] on link "Dashboard" at bounding box center [898, 38] width 78 height 54
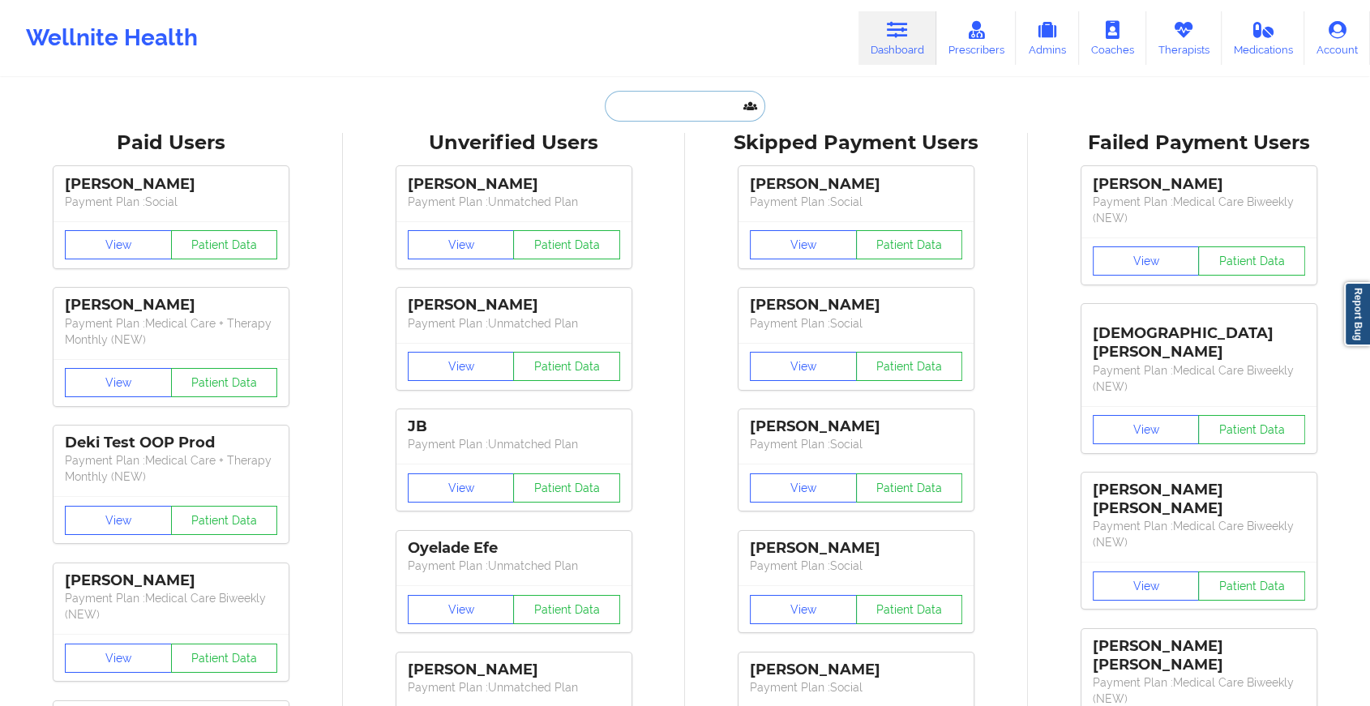
click at [697, 111] on input "text" at bounding box center [685, 106] width 161 height 31
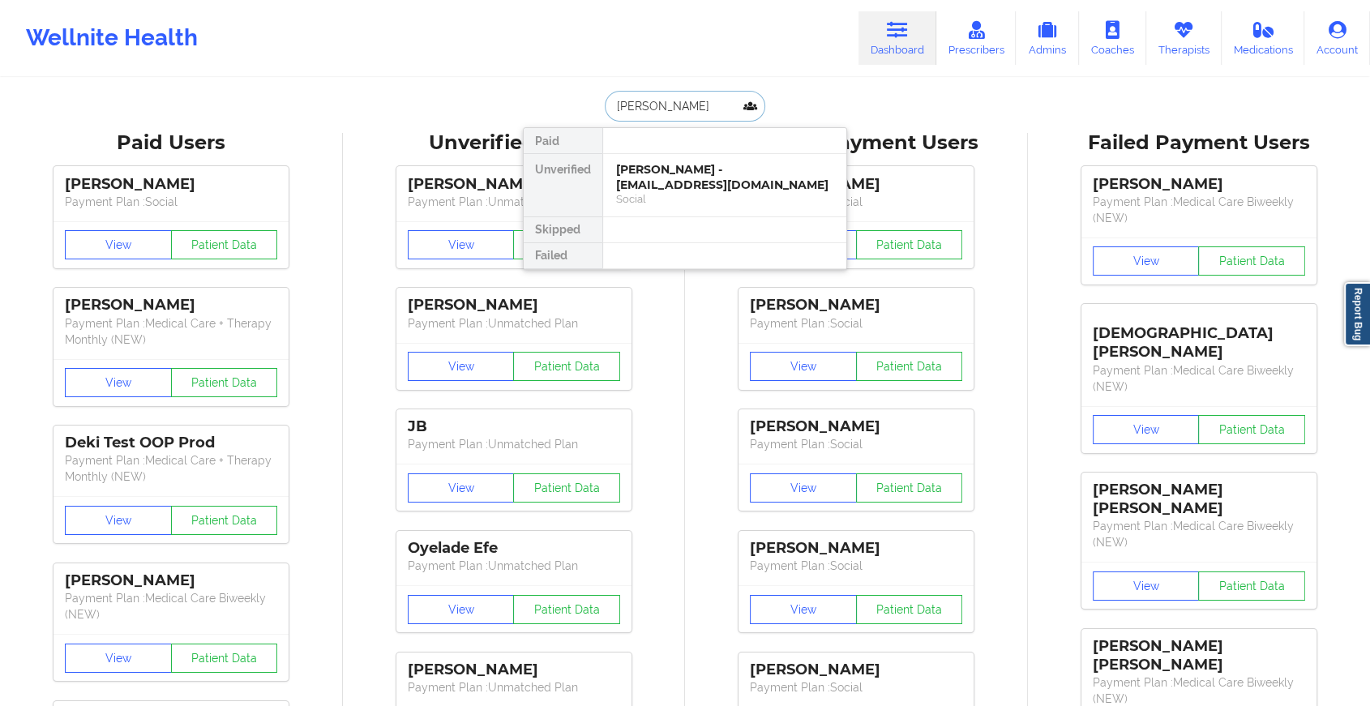
type input "[PERSON_NAME]"
click at [641, 162] on div "[PERSON_NAME] - [EMAIL_ADDRESS][DOMAIN_NAME]" at bounding box center [724, 177] width 217 height 30
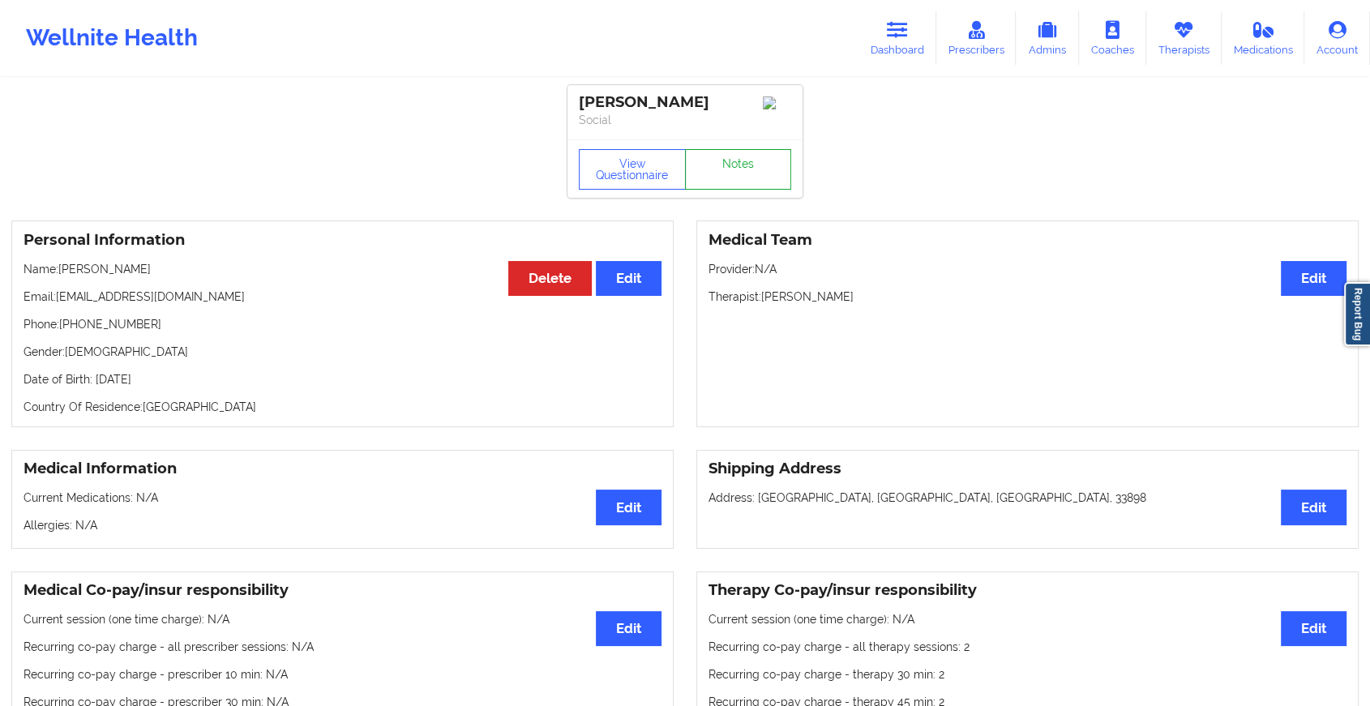
click at [748, 187] on link "Notes" at bounding box center [738, 169] width 107 height 41
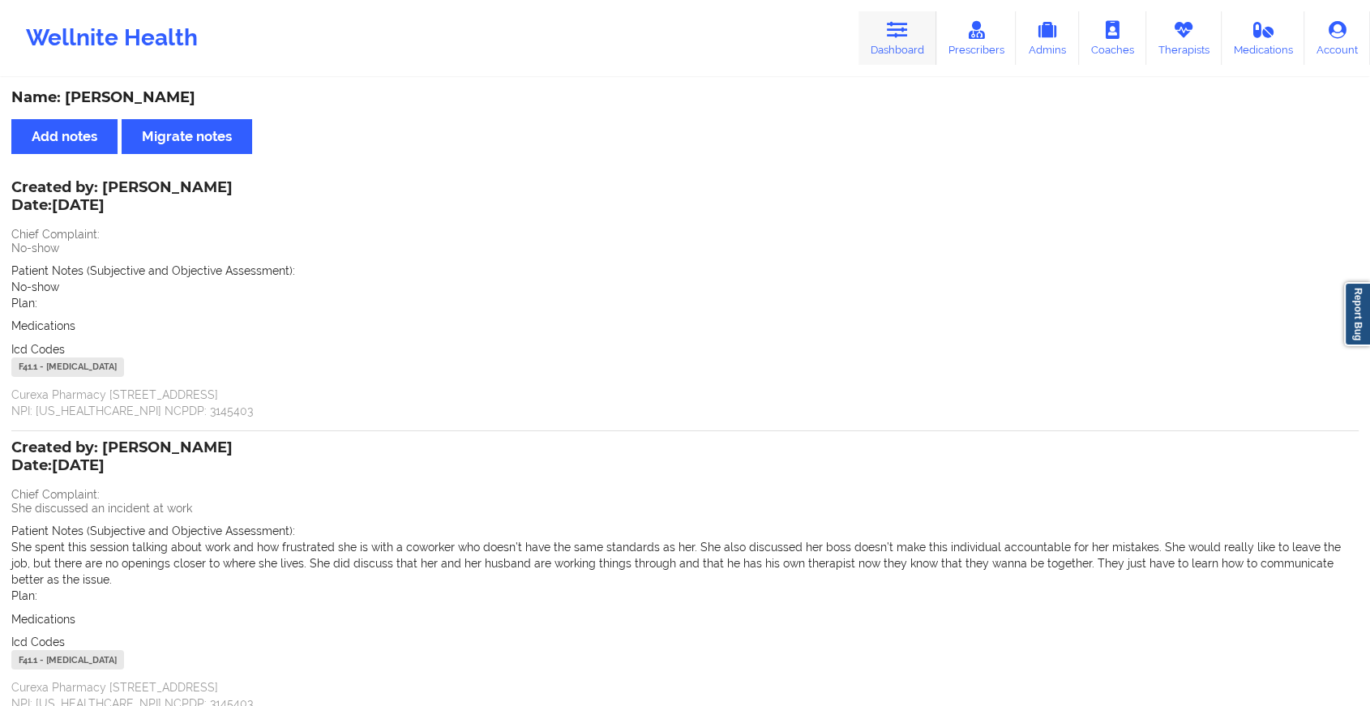
click at [904, 45] on link "Dashboard" at bounding box center [898, 38] width 78 height 54
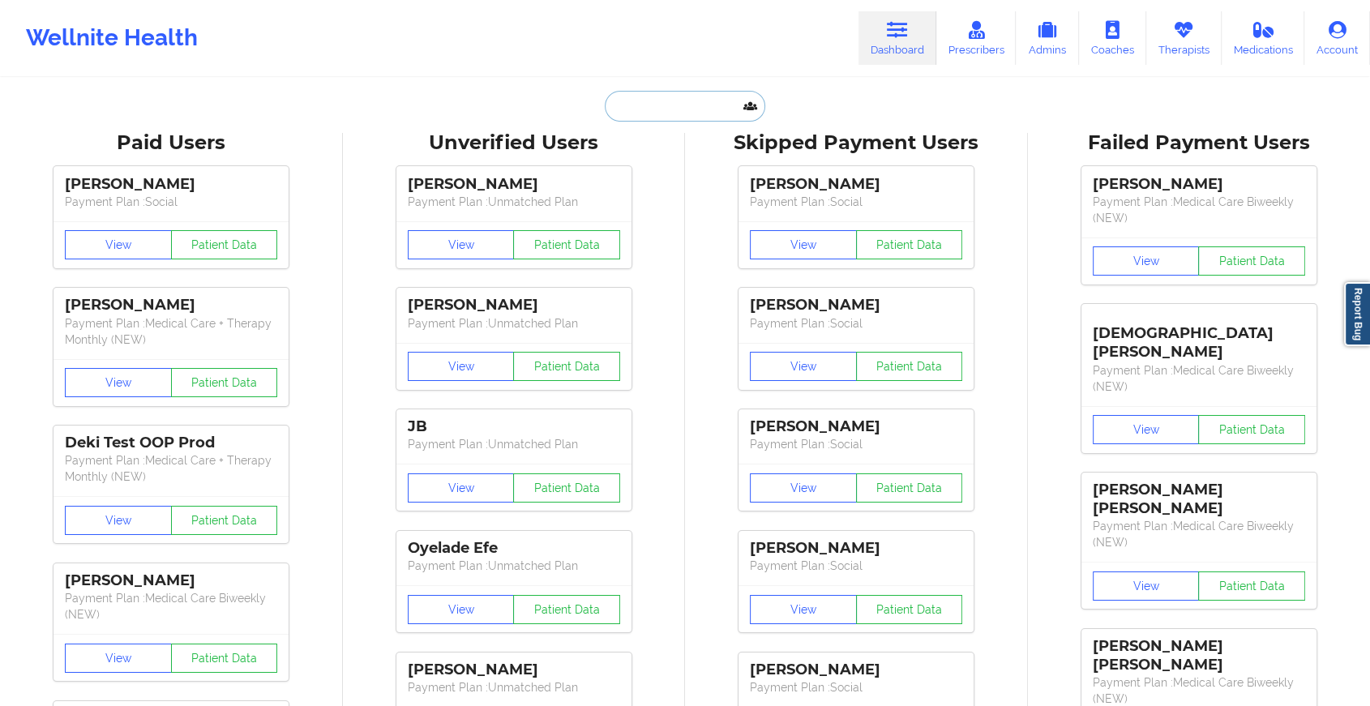
click at [633, 104] on input "text" at bounding box center [685, 106] width 161 height 31
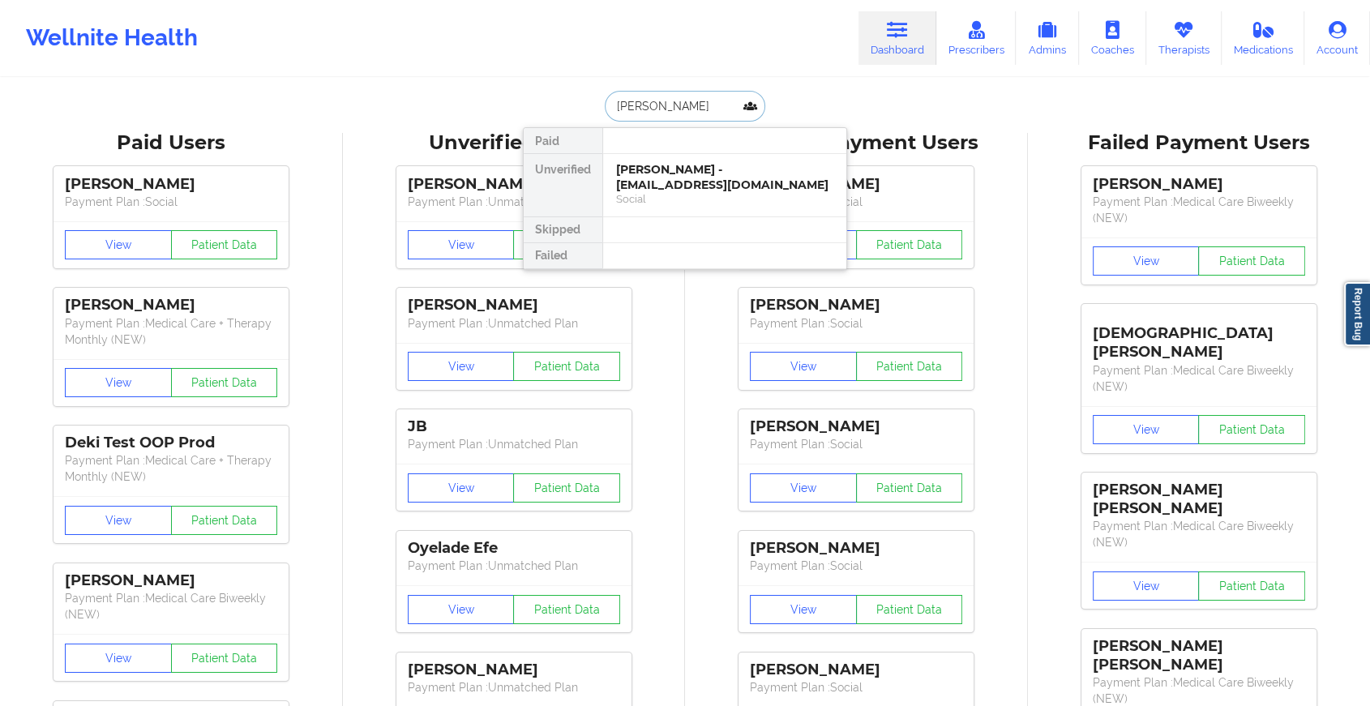
type input "[PERSON_NAME]"
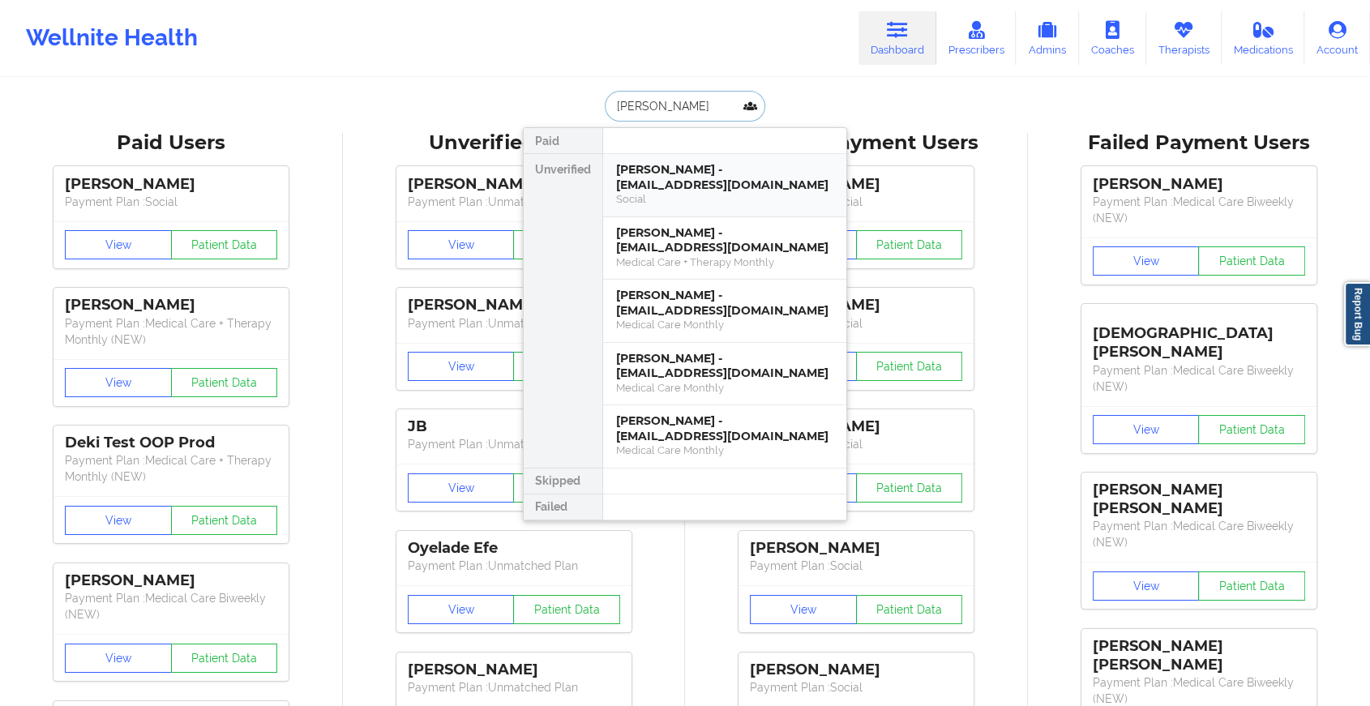
click at [686, 198] on div "Social" at bounding box center [724, 199] width 217 height 14
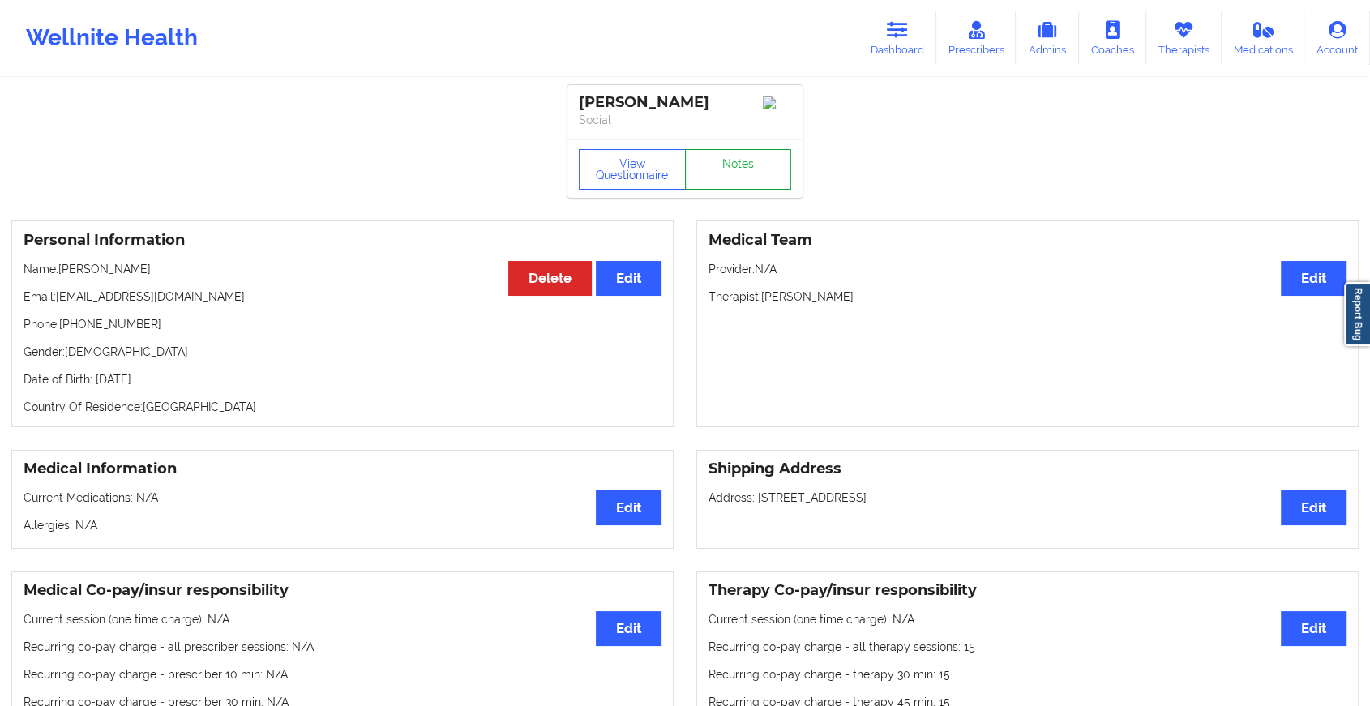
click at [724, 181] on link "Notes" at bounding box center [738, 169] width 107 height 41
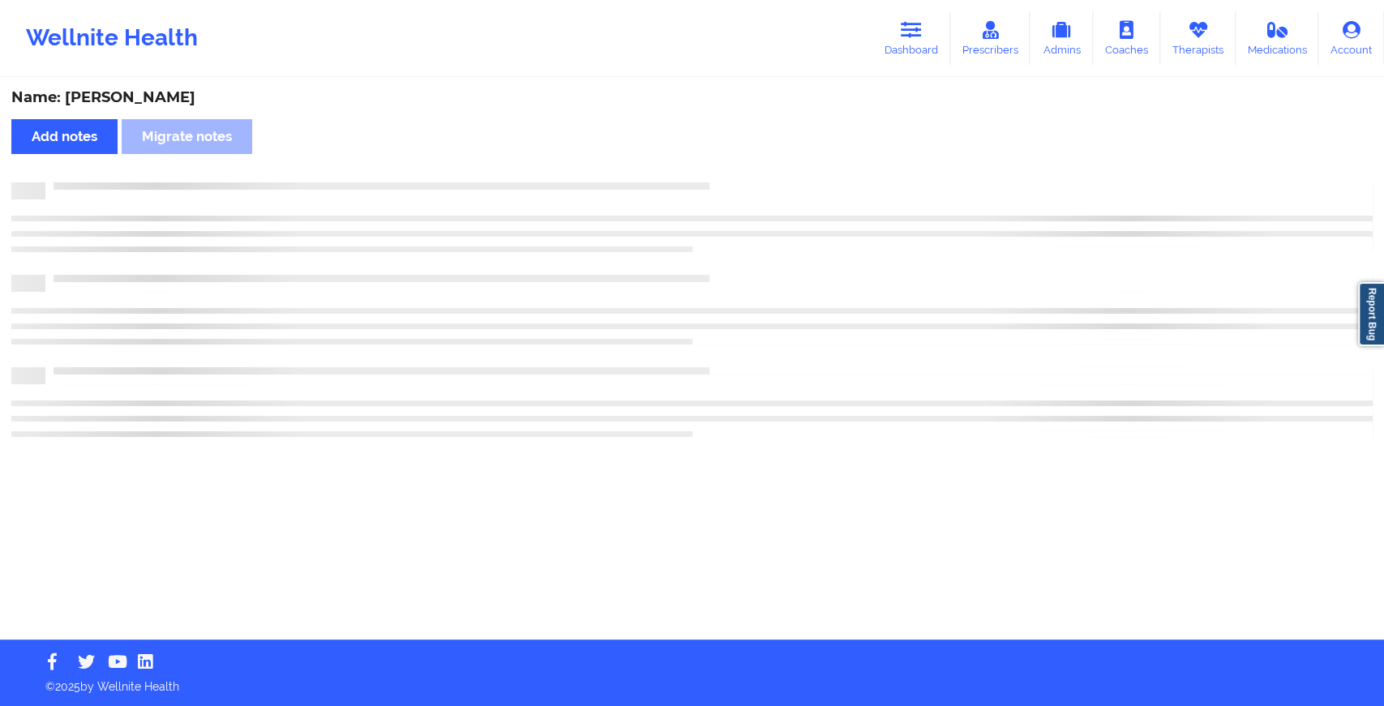
click at [724, 181] on div "Name: [PERSON_NAME] Add notes Migrate notes" at bounding box center [692, 359] width 1384 height 560
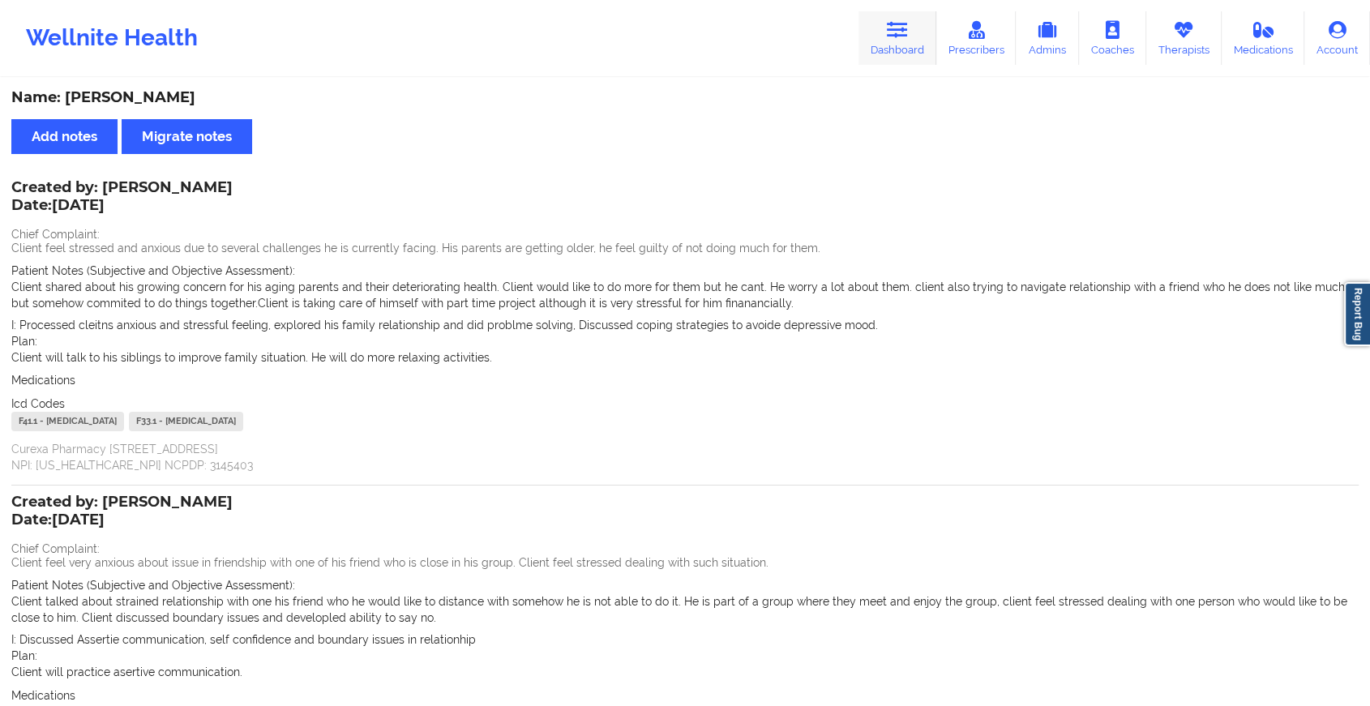
click at [903, 41] on link "Dashboard" at bounding box center [898, 38] width 78 height 54
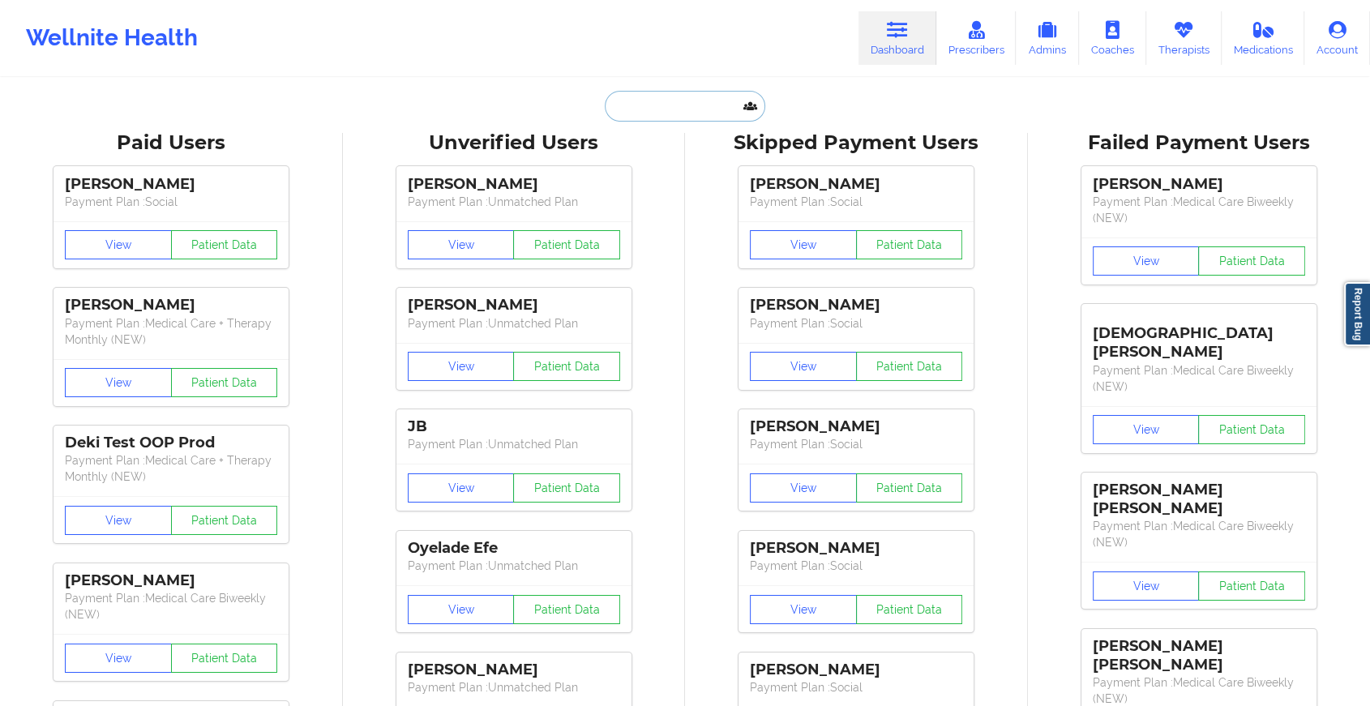
click at [683, 109] on input "text" at bounding box center [685, 106] width 161 height 31
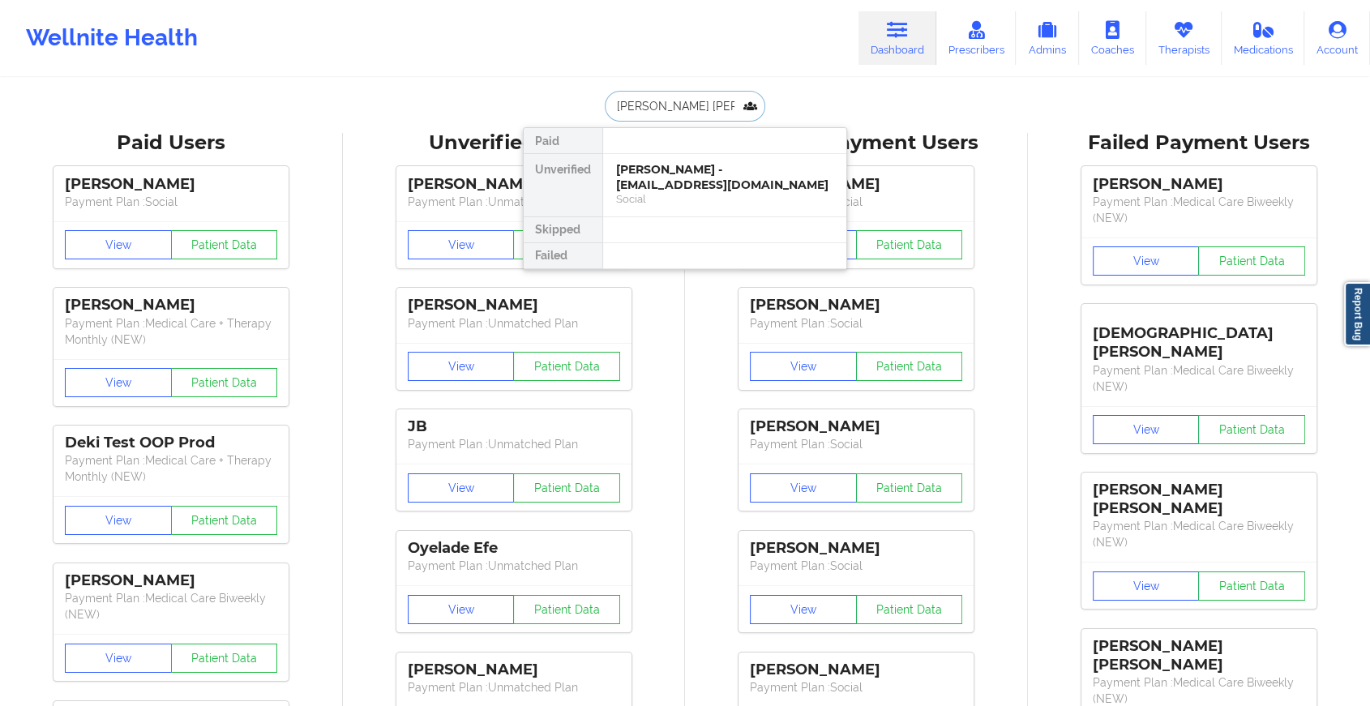
type input "[PERSON_NAME] [PERSON_NAME]"
drag, startPoint x: 693, startPoint y: 149, endPoint x: 680, endPoint y: 178, distance: 31.9
click at [680, 178] on div "Paid Unverified [PERSON_NAME] - [EMAIL_ADDRESS][DOMAIN_NAME] Social Skipped Fai…" at bounding box center [685, 198] width 324 height 143
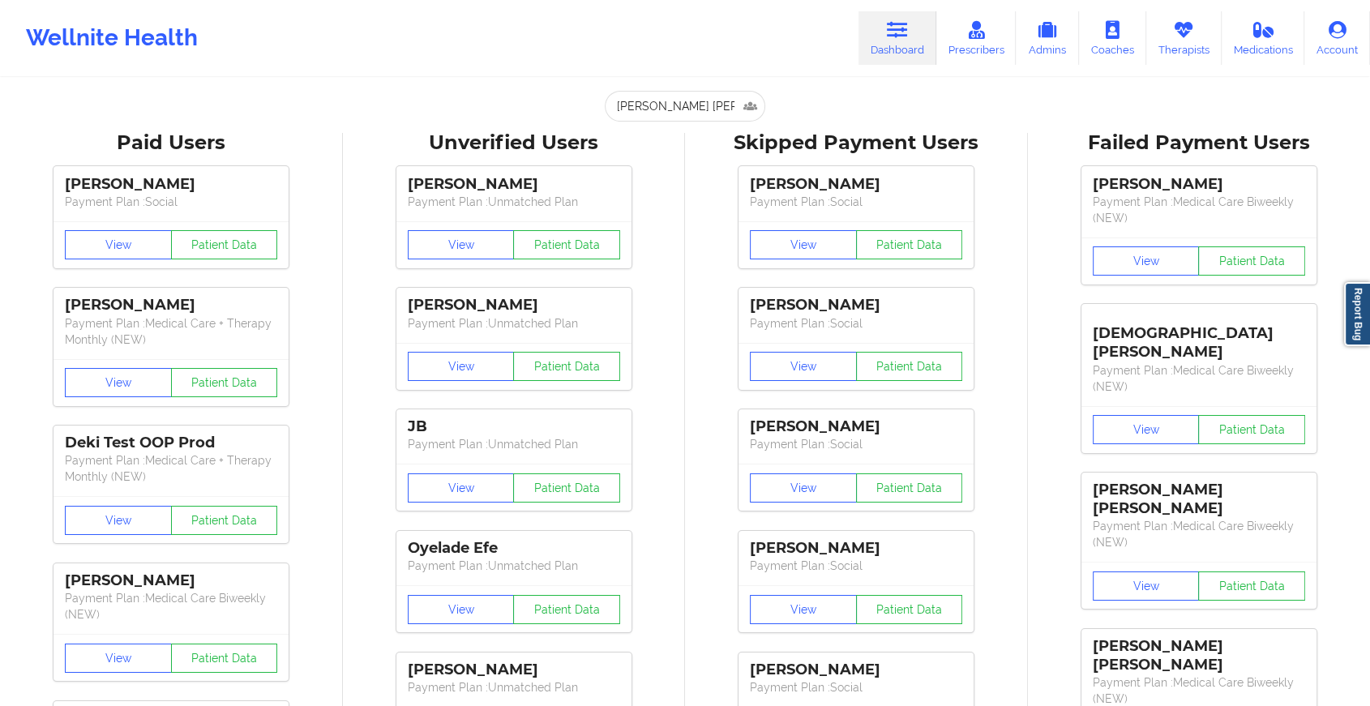
drag, startPoint x: 680, startPoint y: 178, endPoint x: 688, endPoint y: 72, distance: 106.6
drag, startPoint x: 688, startPoint y: 72, endPoint x: 684, endPoint y: 118, distance: 46.5
click at [684, 118] on input "[PERSON_NAME] [PERSON_NAME]" at bounding box center [685, 106] width 161 height 31
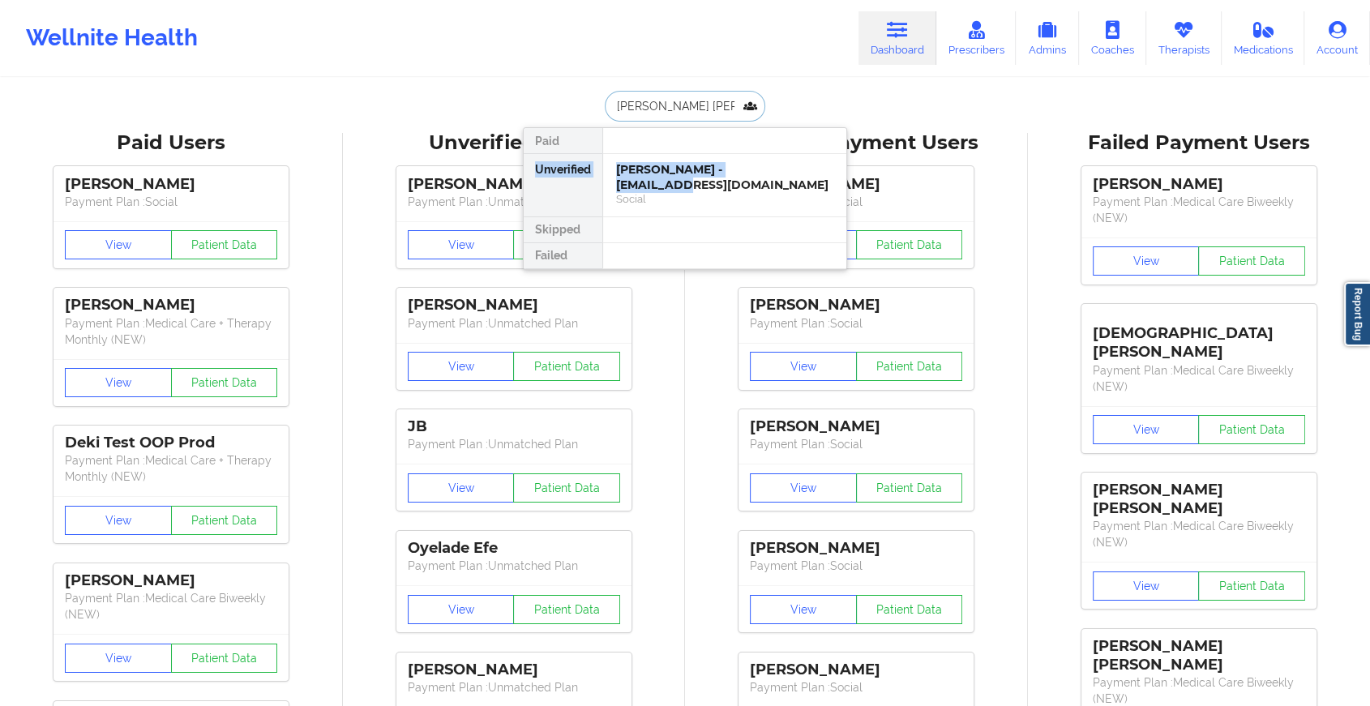
click at [684, 118] on input "[PERSON_NAME] [PERSON_NAME]" at bounding box center [685, 106] width 161 height 31
click at [674, 176] on div "[PERSON_NAME] - [EMAIL_ADDRESS][DOMAIN_NAME]" at bounding box center [724, 177] width 217 height 30
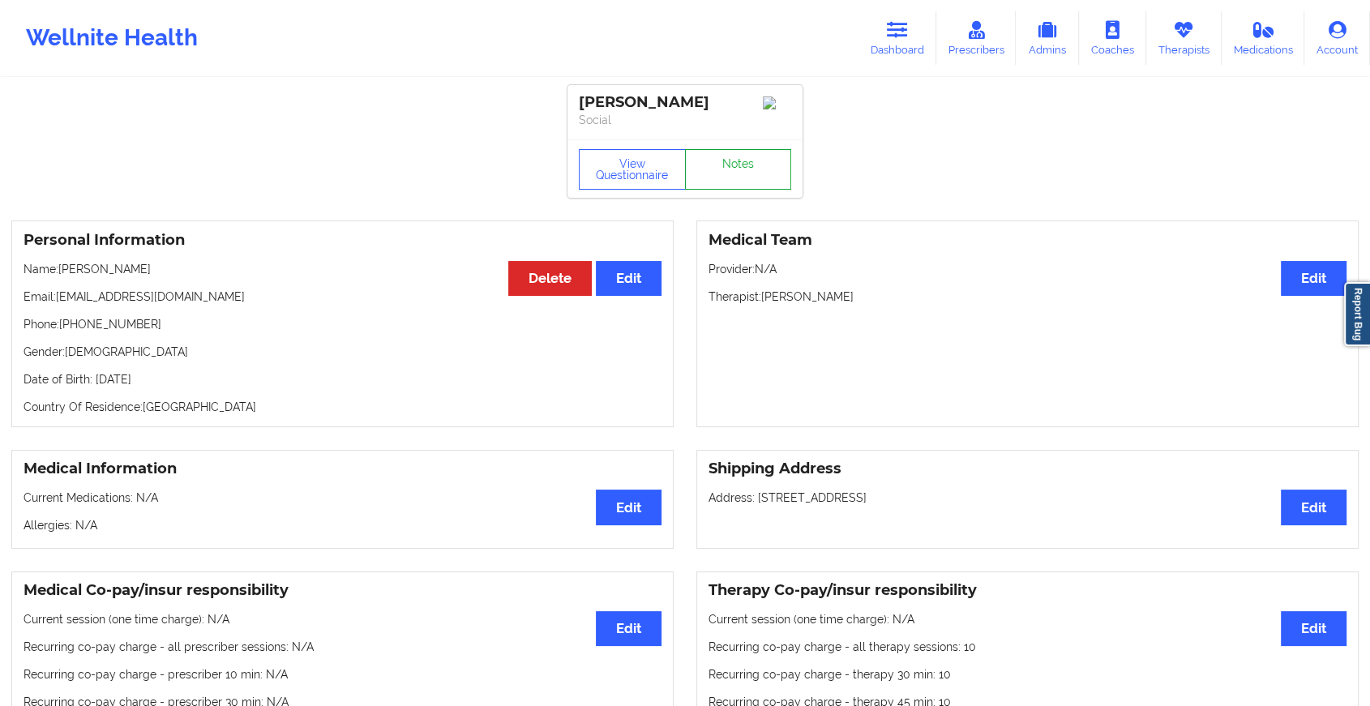
click at [722, 169] on link "Notes" at bounding box center [738, 169] width 107 height 41
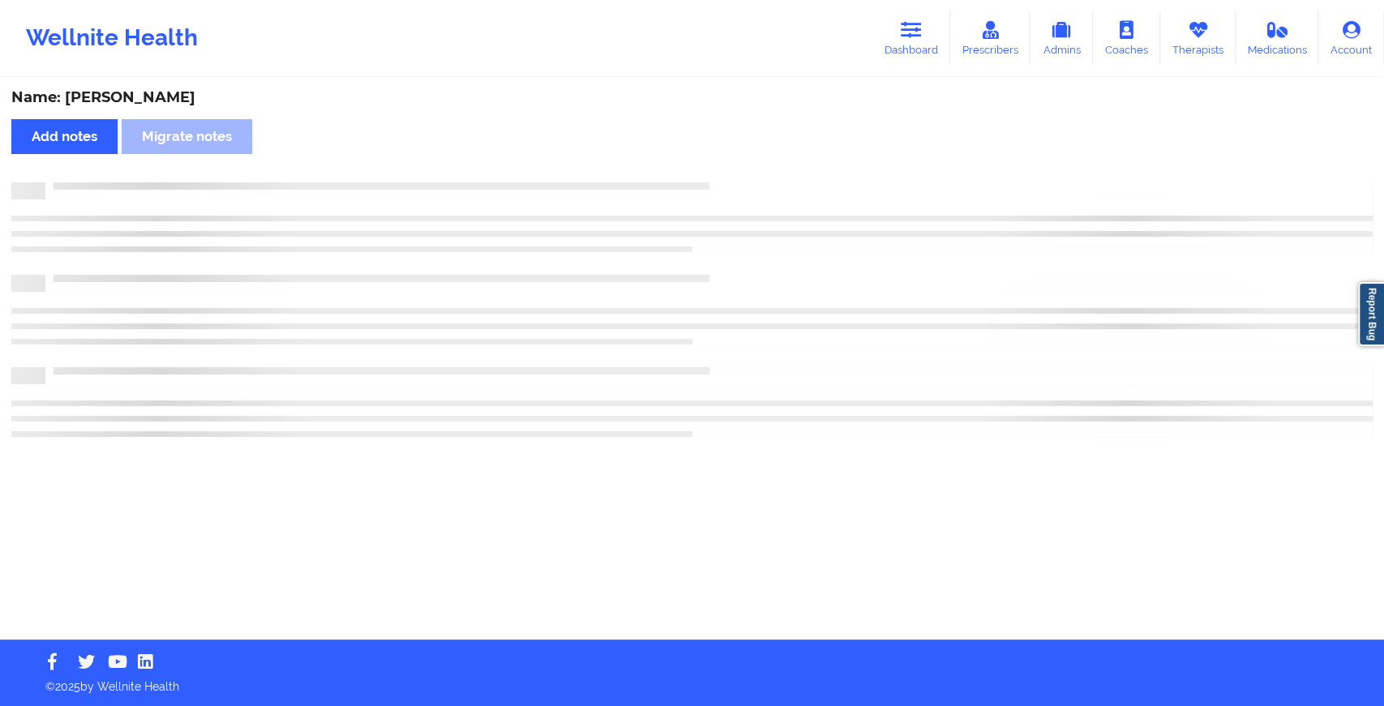
click at [722, 169] on div "Name: [PERSON_NAME] Add notes Migrate notes" at bounding box center [692, 359] width 1384 height 560
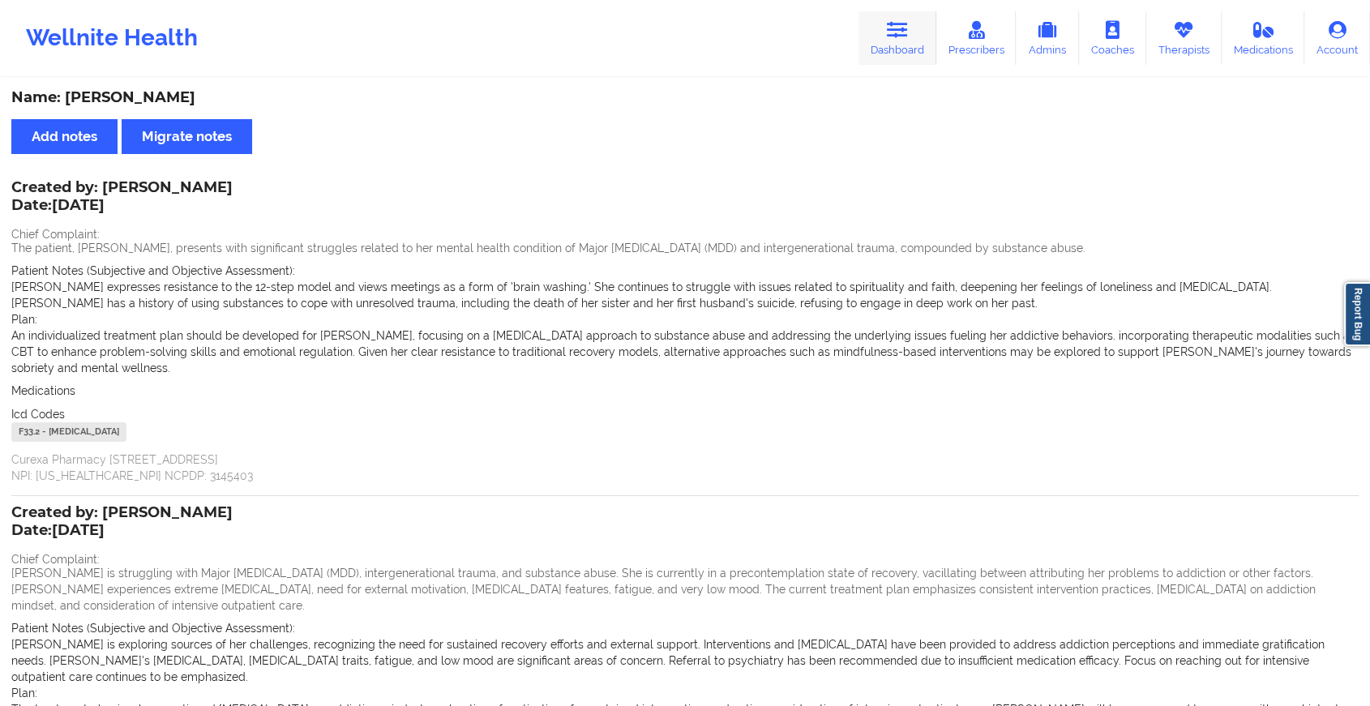
click at [887, 19] on link "Dashboard" at bounding box center [898, 38] width 78 height 54
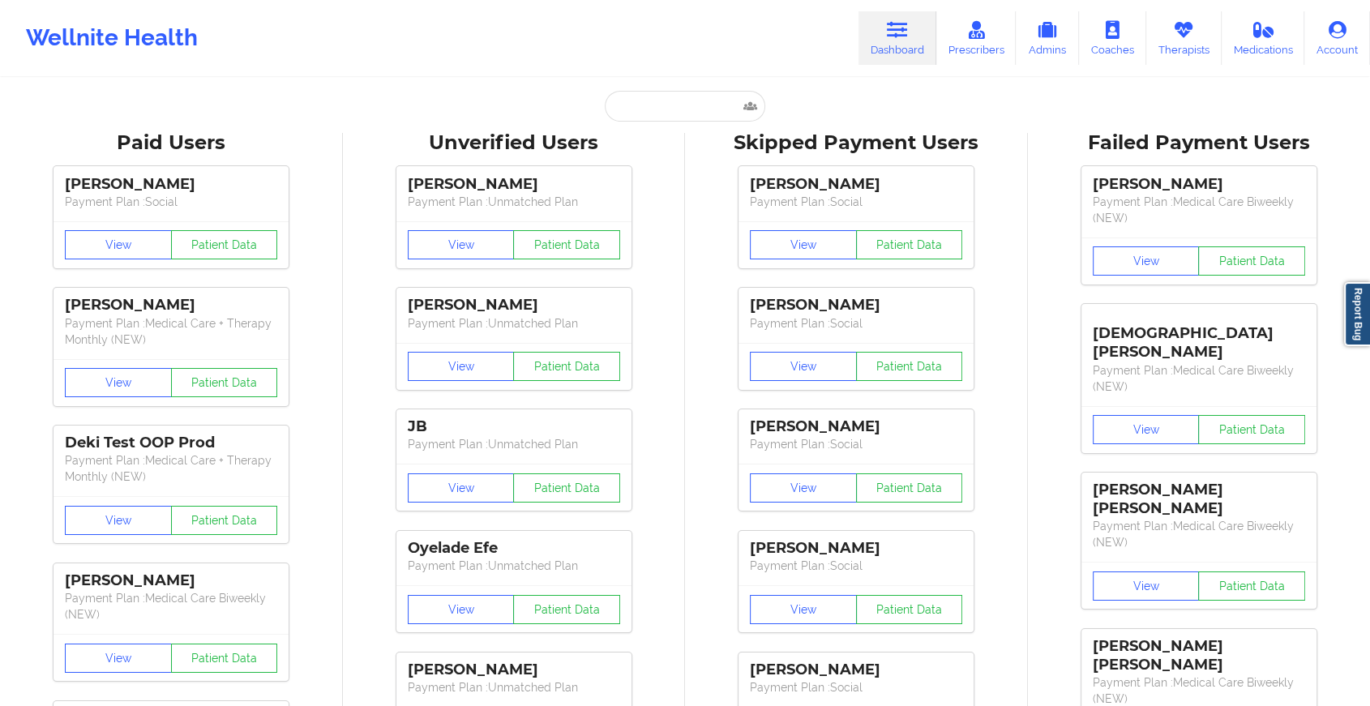
drag, startPoint x: 669, startPoint y: 90, endPoint x: 640, endPoint y: 107, distance: 33.8
click at [640, 107] on input "text" at bounding box center [685, 106] width 161 height 31
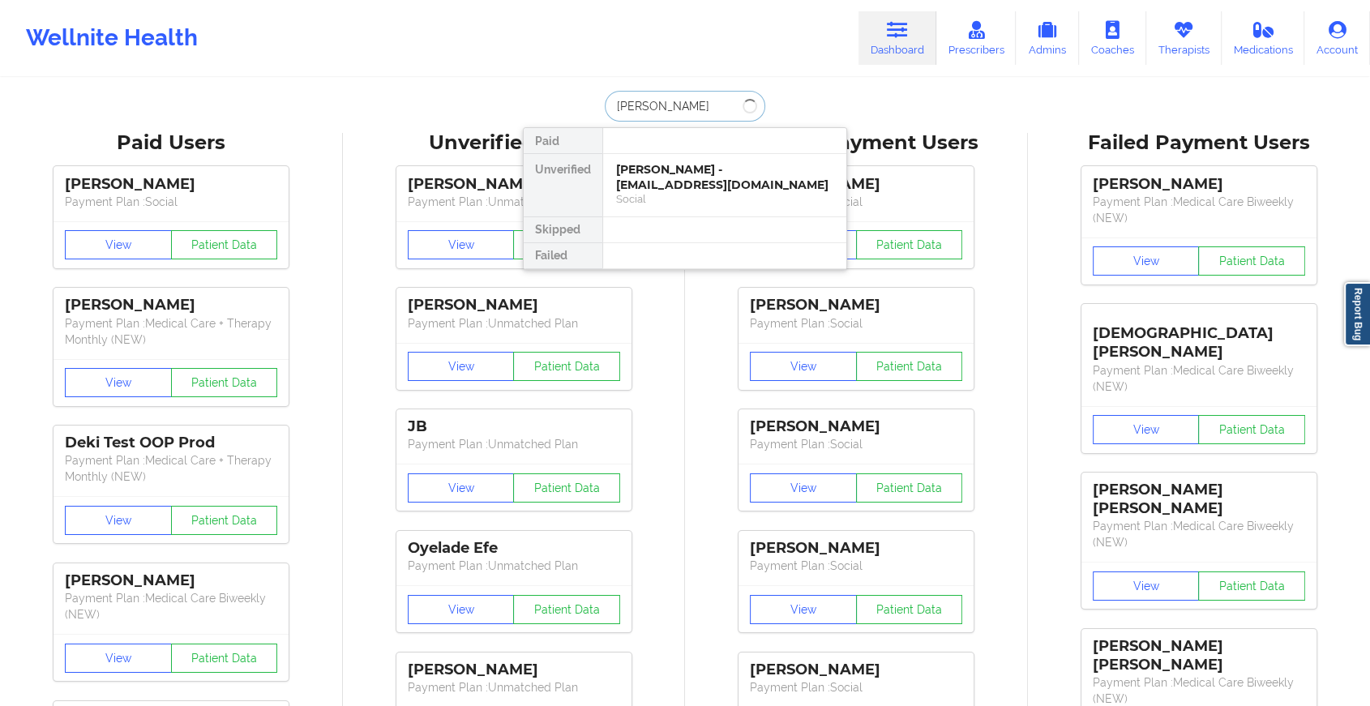
type input "[PERSON_NAME]"
click at [684, 179] on div "[PERSON_NAME] - [EMAIL_ADDRESS][DOMAIN_NAME]" at bounding box center [724, 177] width 217 height 30
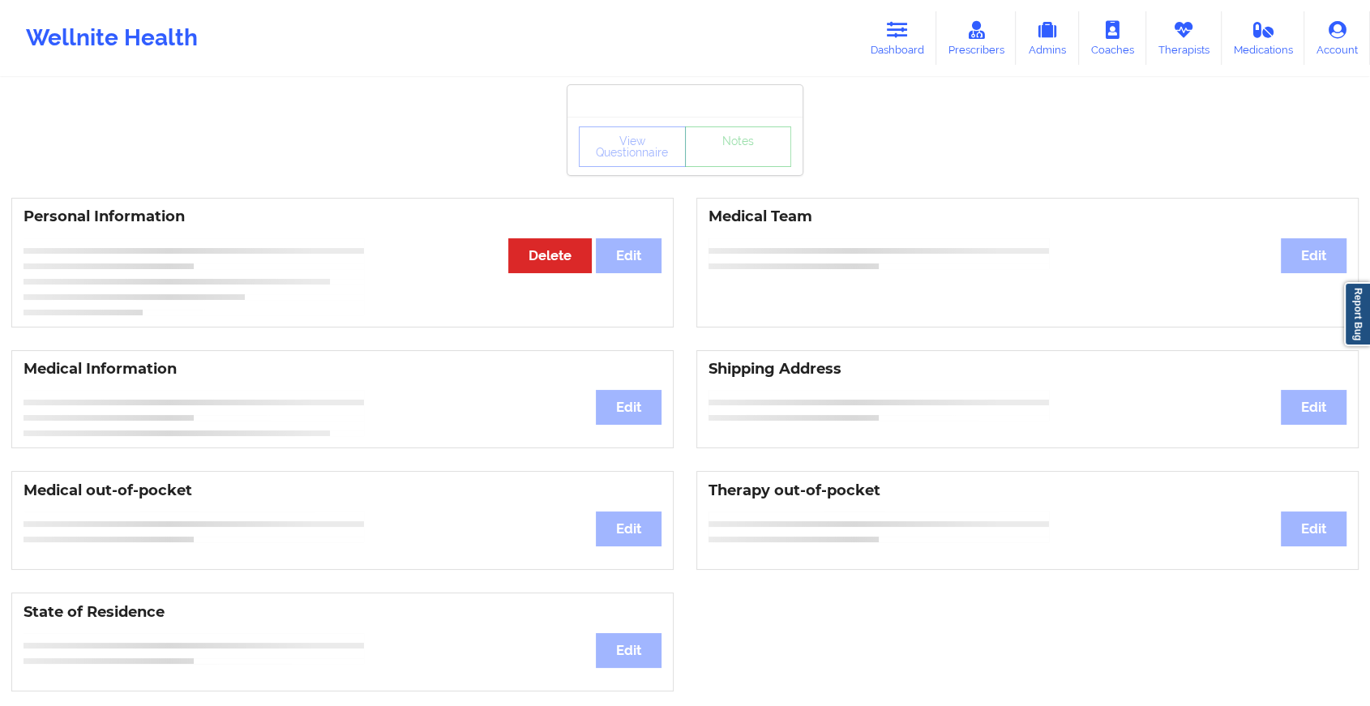
click at [713, 187] on div "View Questionnaire Notes Personal Information Edit Delete Medical Team Edit Med…" at bounding box center [685, 684] width 1370 height 1369
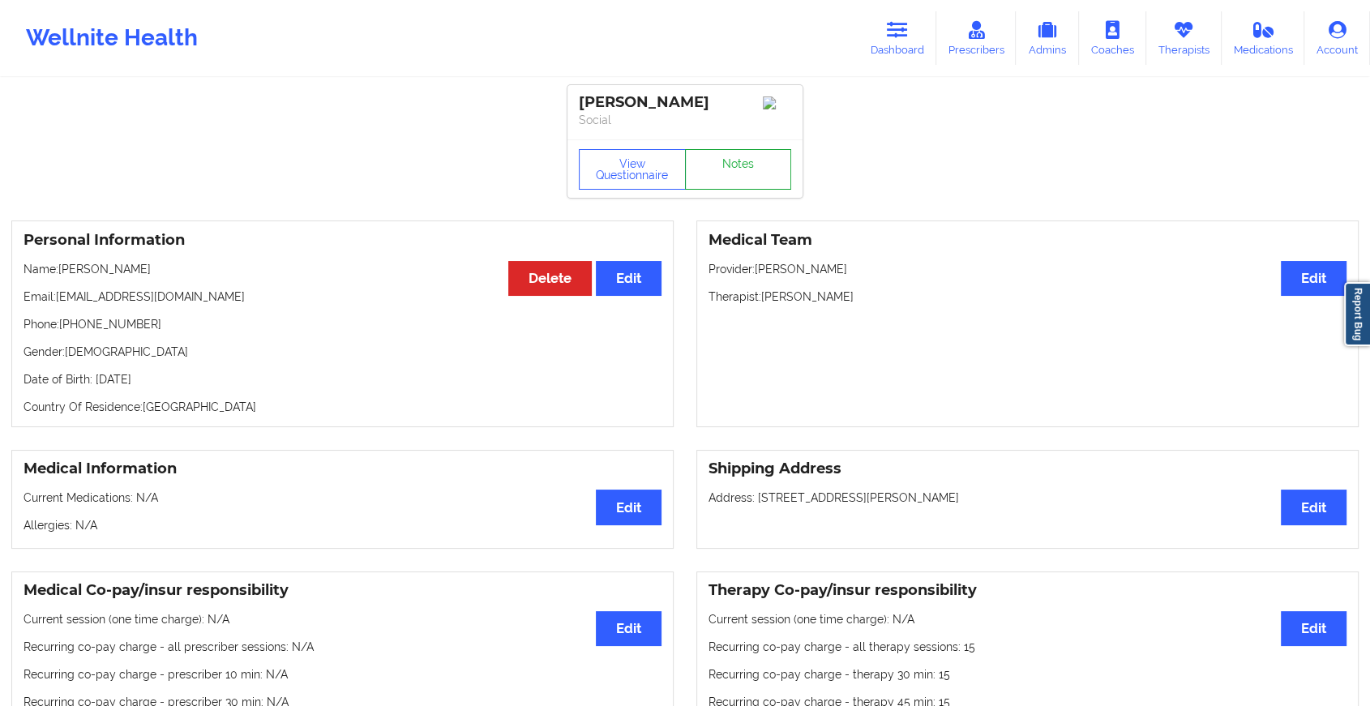
click at [713, 187] on link "Notes" at bounding box center [738, 169] width 107 height 41
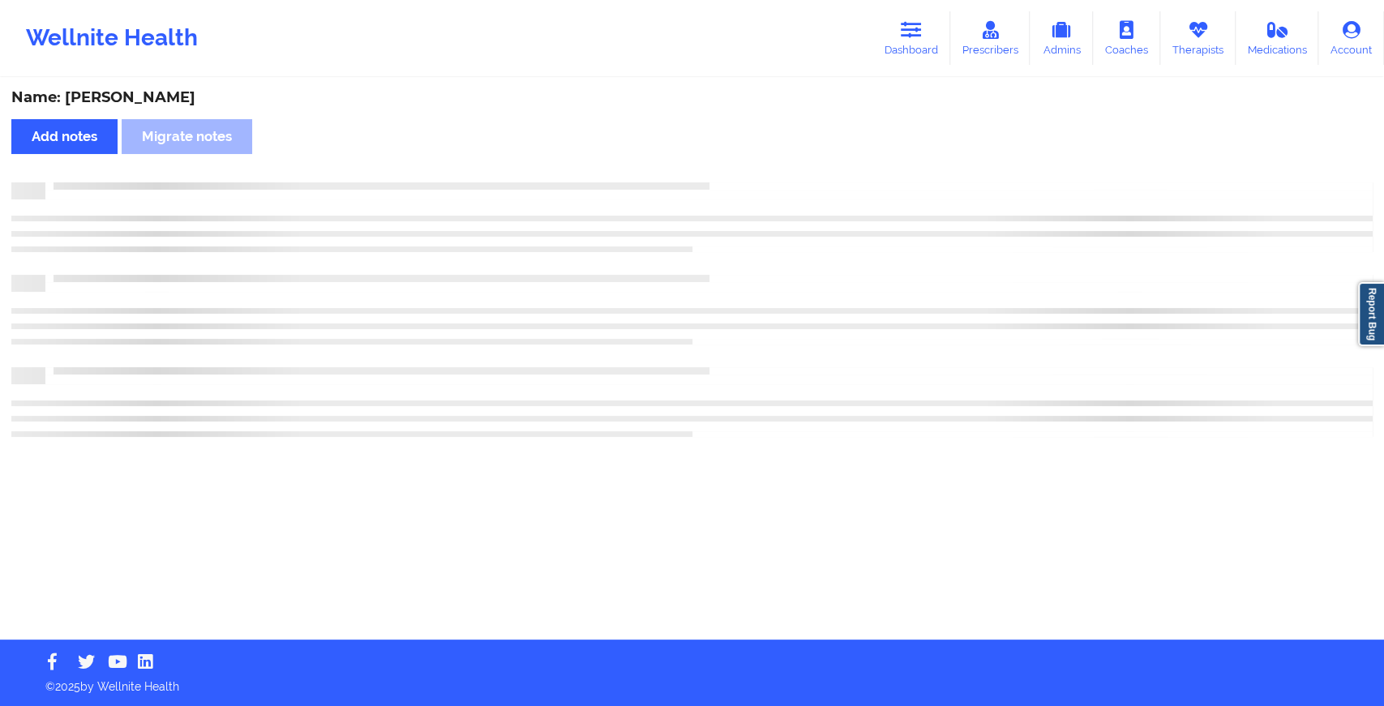
click at [713, 182] on div at bounding box center [709, 182] width 1328 height 0
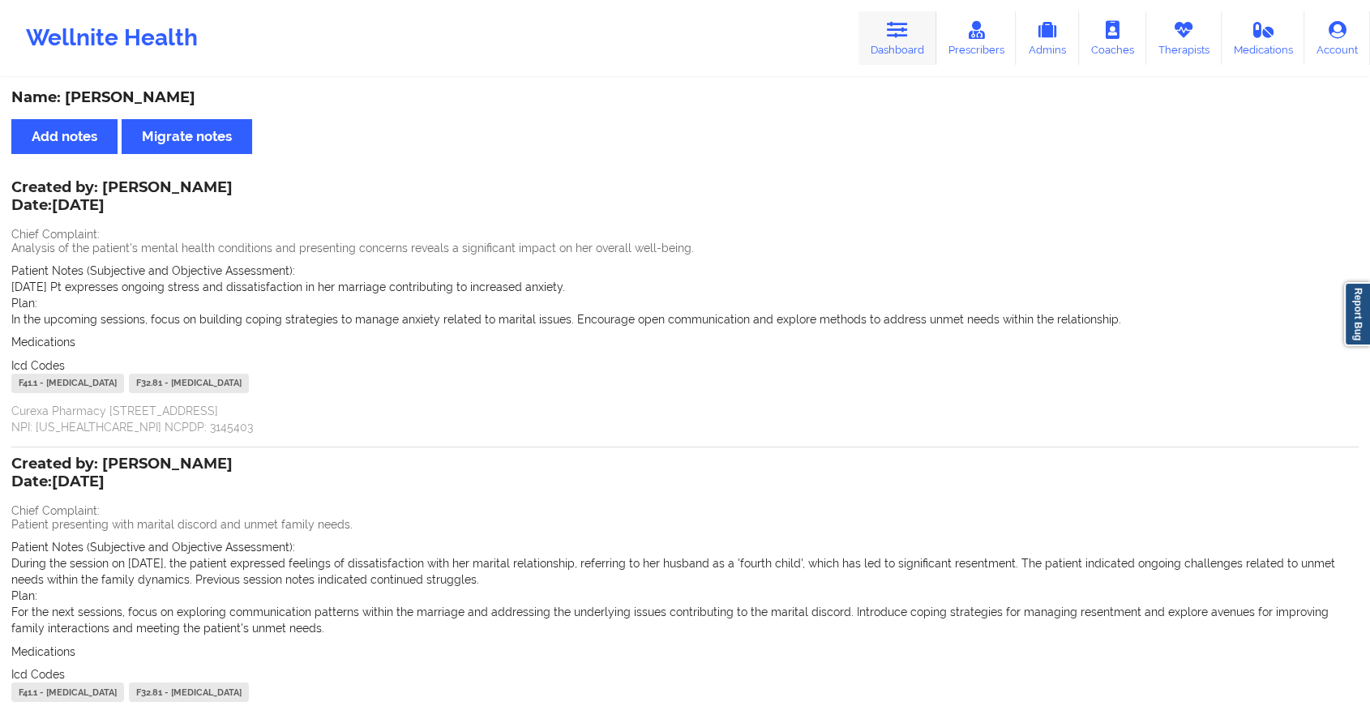
click at [891, 29] on icon at bounding box center [897, 30] width 21 height 18
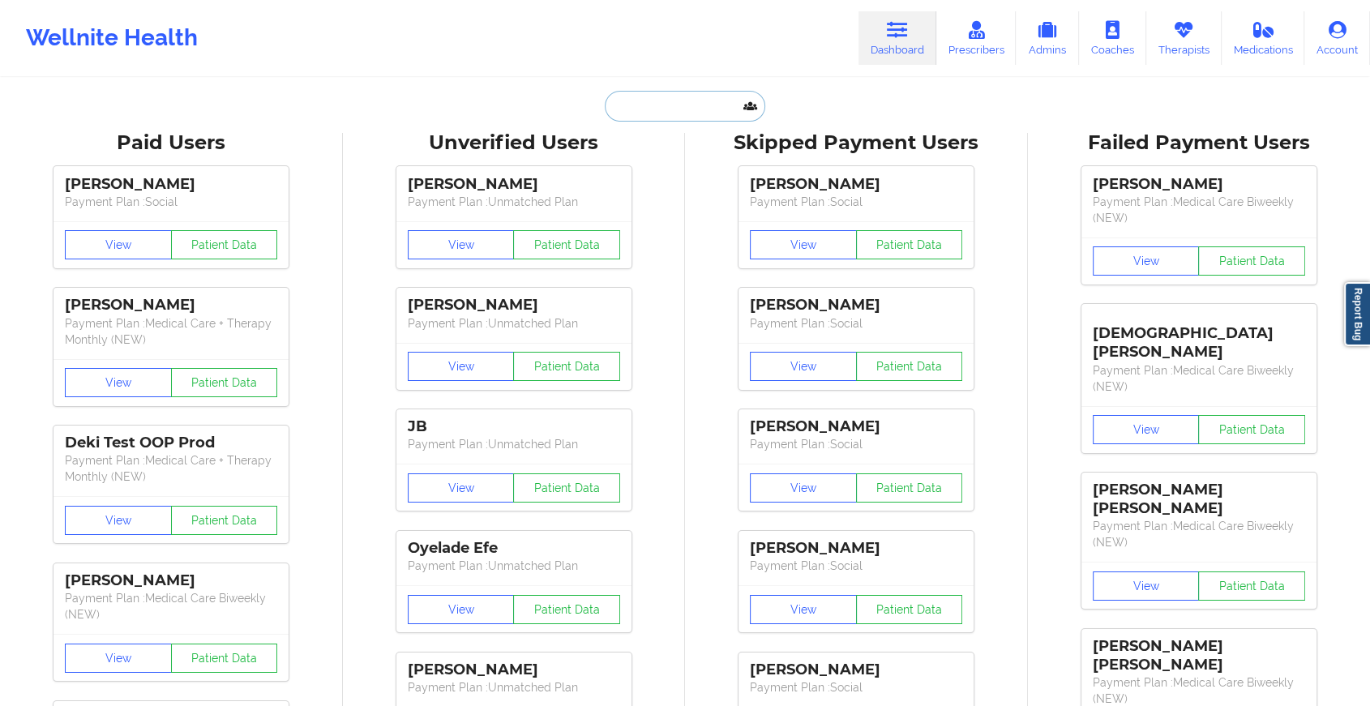
click at [662, 108] on input "text" at bounding box center [685, 106] width 161 height 31
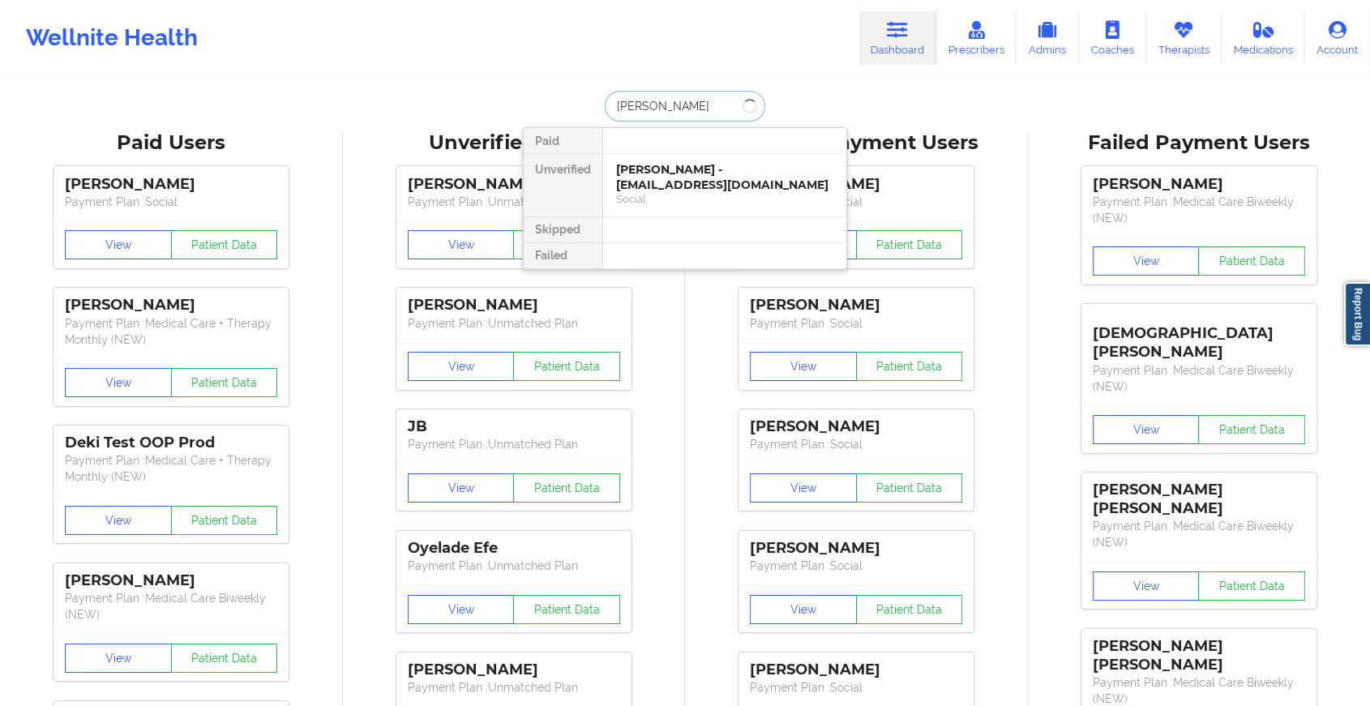
type input "[PERSON_NAME]"
click at [730, 167] on div "[PERSON_NAME] - [EMAIL_ADDRESS][DOMAIN_NAME]" at bounding box center [724, 177] width 217 height 30
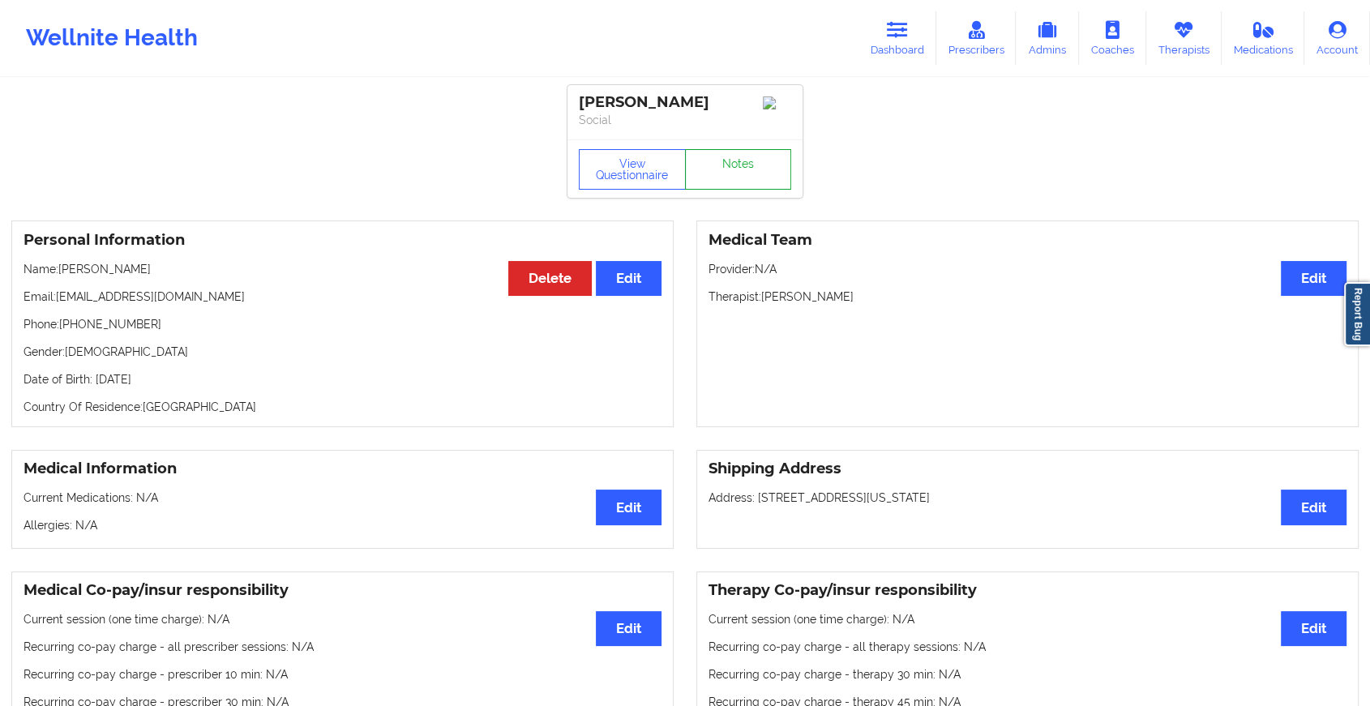
click at [742, 183] on link "Notes" at bounding box center [738, 169] width 107 height 41
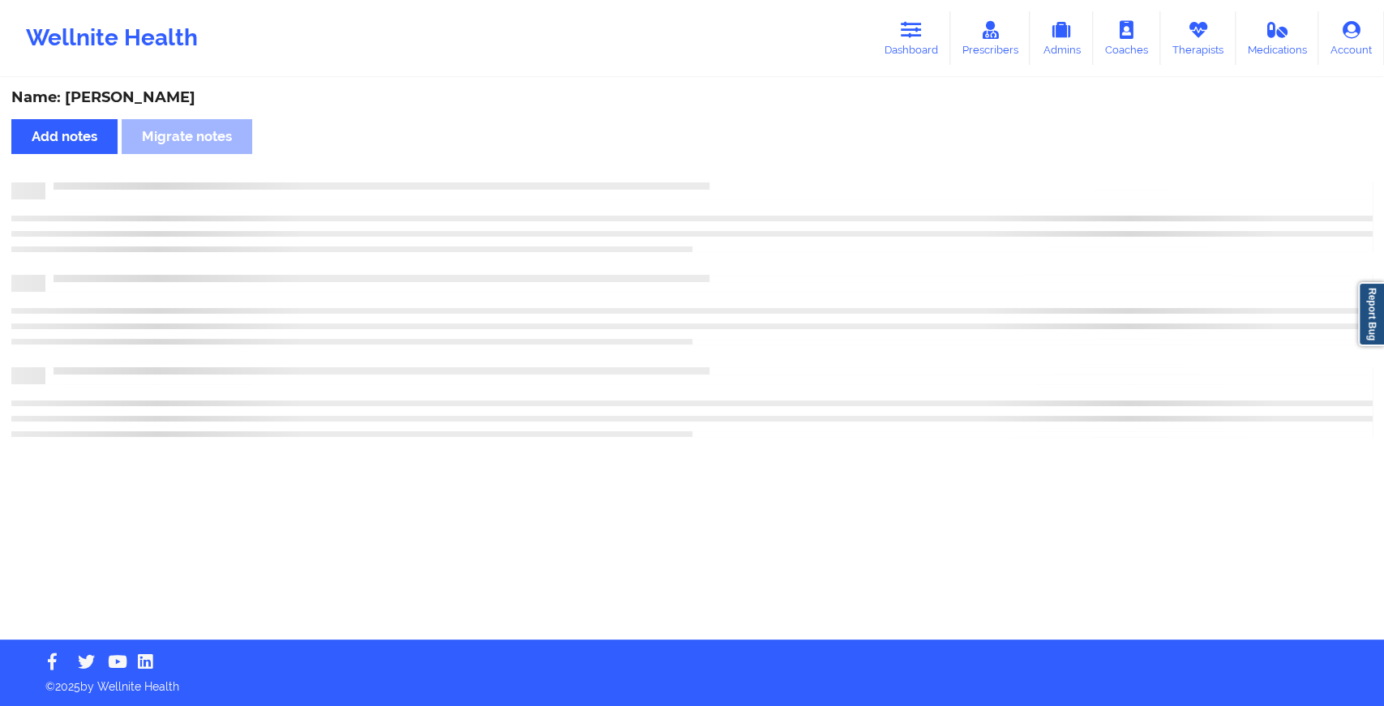
click at [742, 182] on div at bounding box center [709, 182] width 1328 height 0
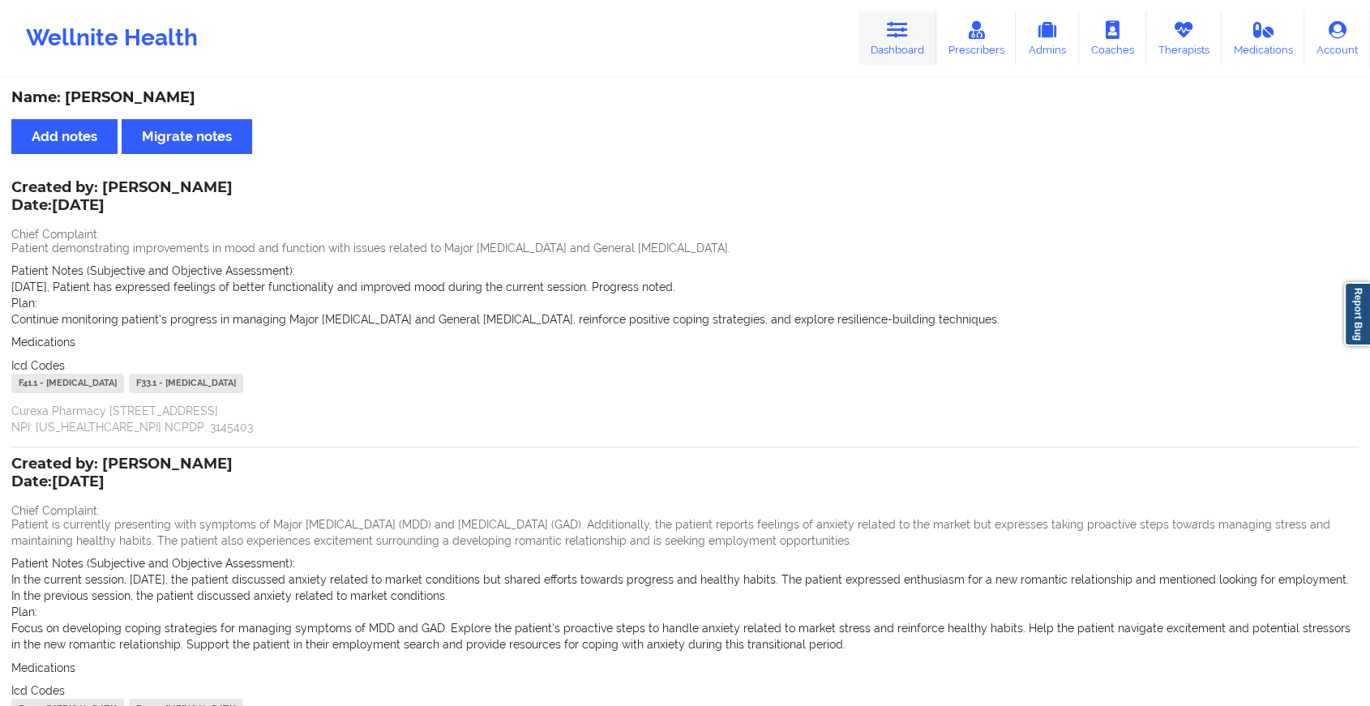
click at [887, 45] on link "Dashboard" at bounding box center [898, 38] width 78 height 54
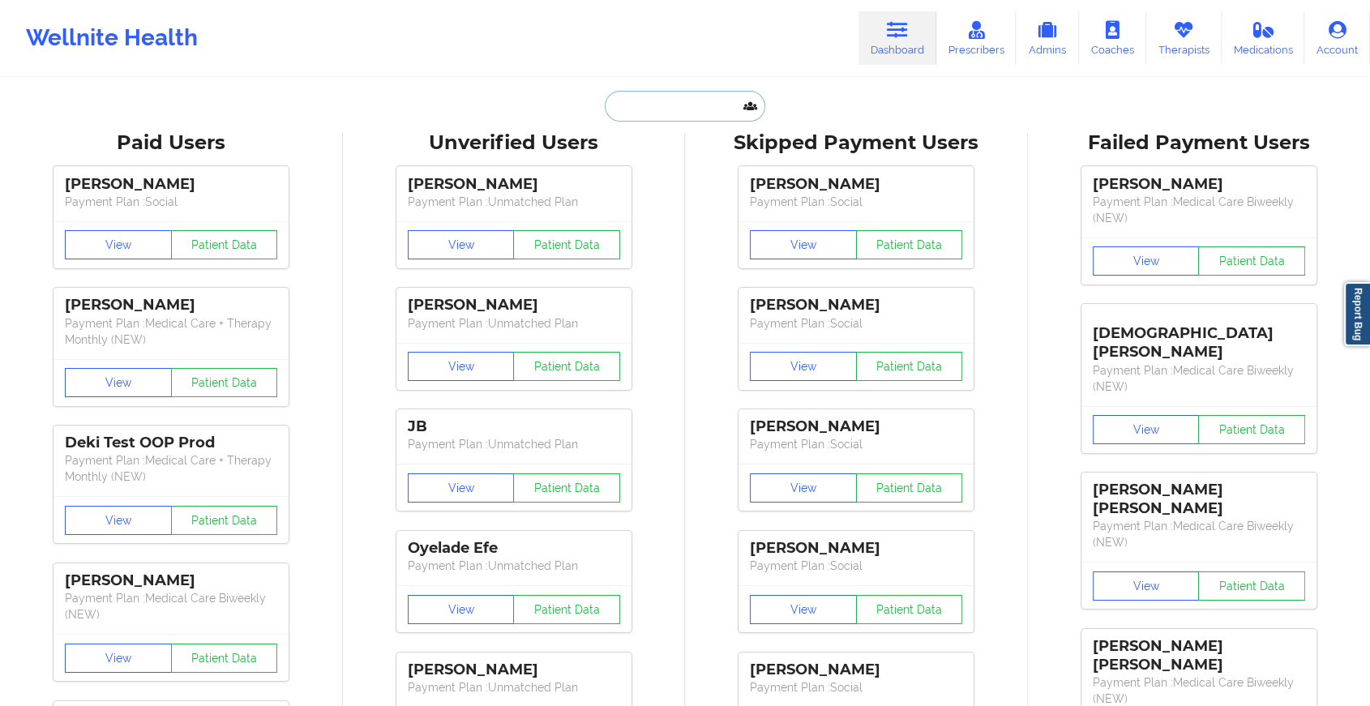
click at [662, 109] on input "text" at bounding box center [685, 106] width 161 height 31
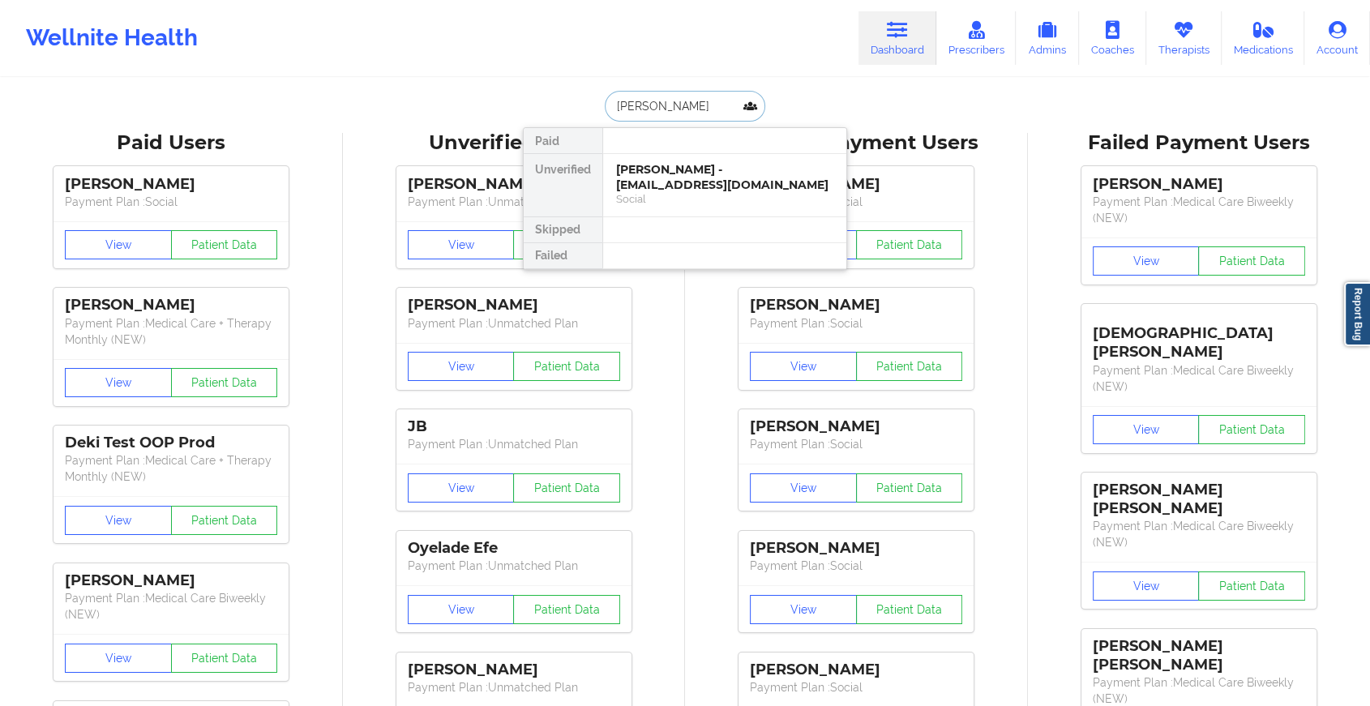
type input "[PERSON_NAME]"
click at [710, 169] on div "[PERSON_NAME] - [EMAIL_ADDRESS][DOMAIN_NAME]" at bounding box center [724, 177] width 217 height 30
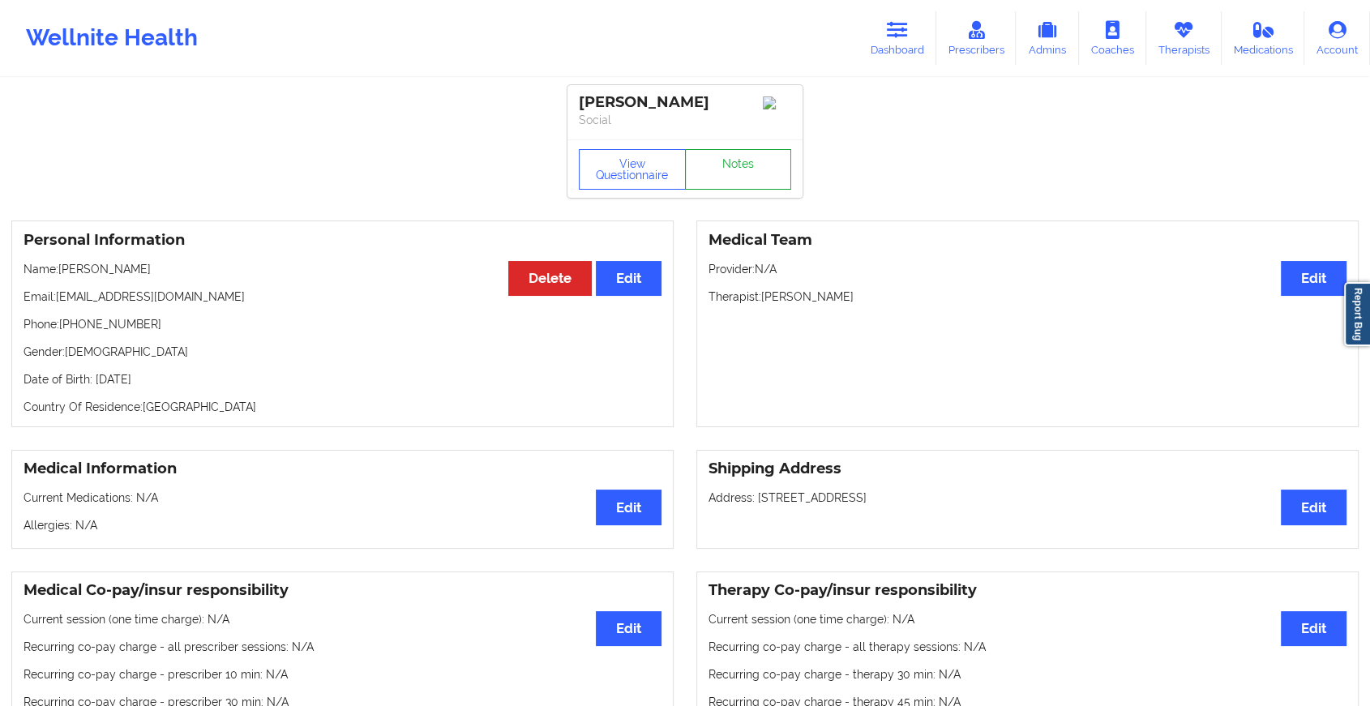
click at [721, 169] on link "Notes" at bounding box center [738, 169] width 107 height 41
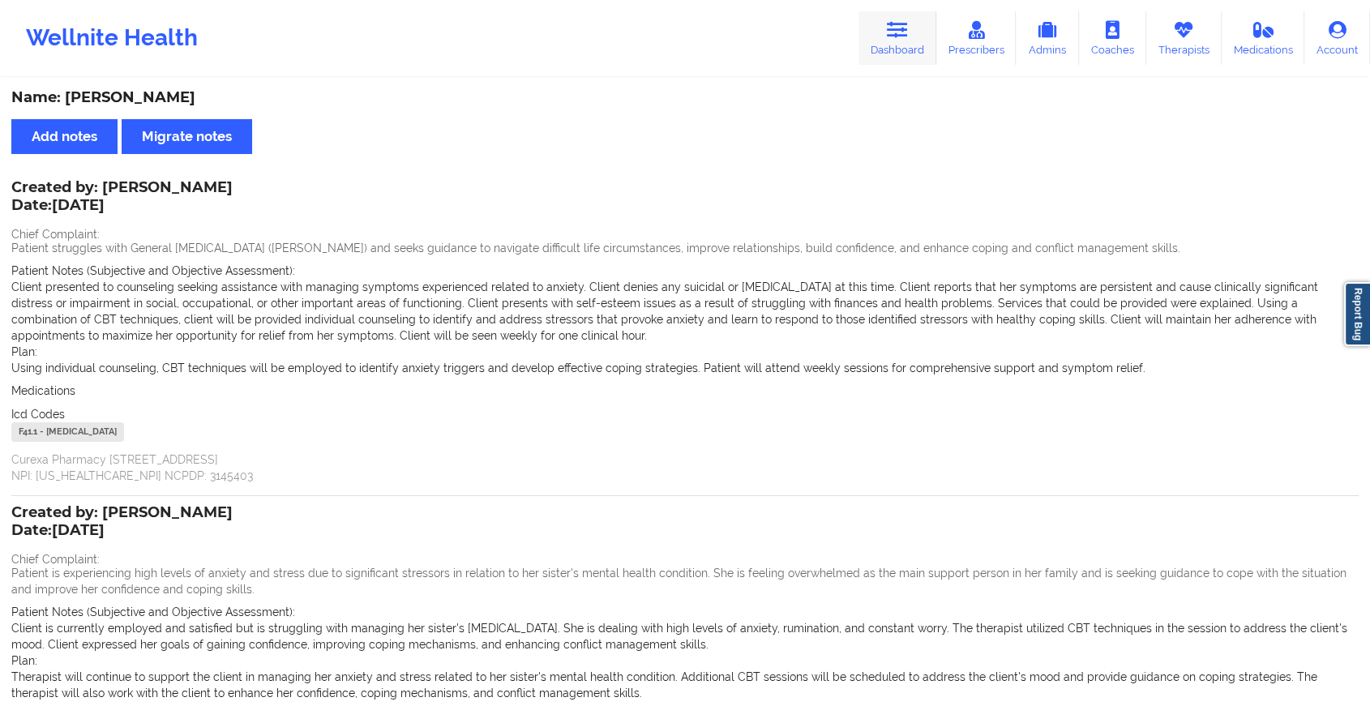
click at [891, 61] on link "Dashboard" at bounding box center [898, 38] width 78 height 54
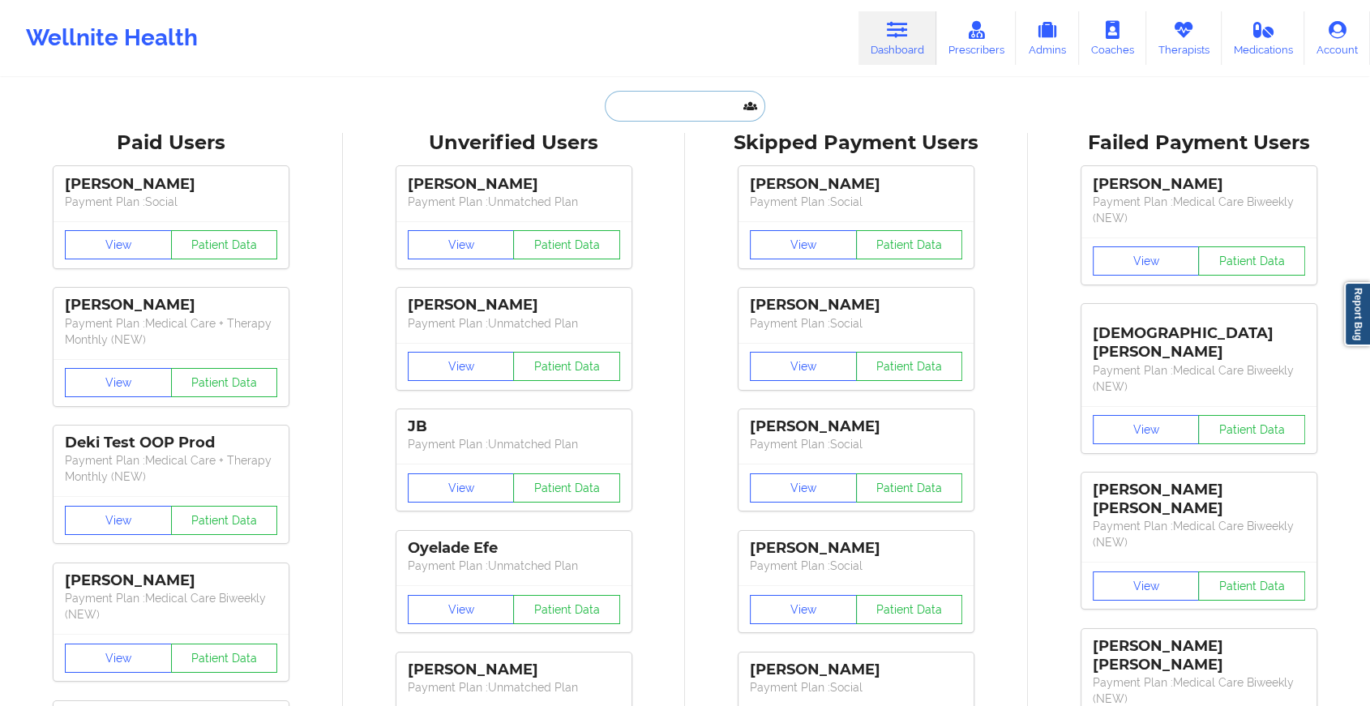
click at [688, 110] on input "text" at bounding box center [685, 106] width 161 height 31
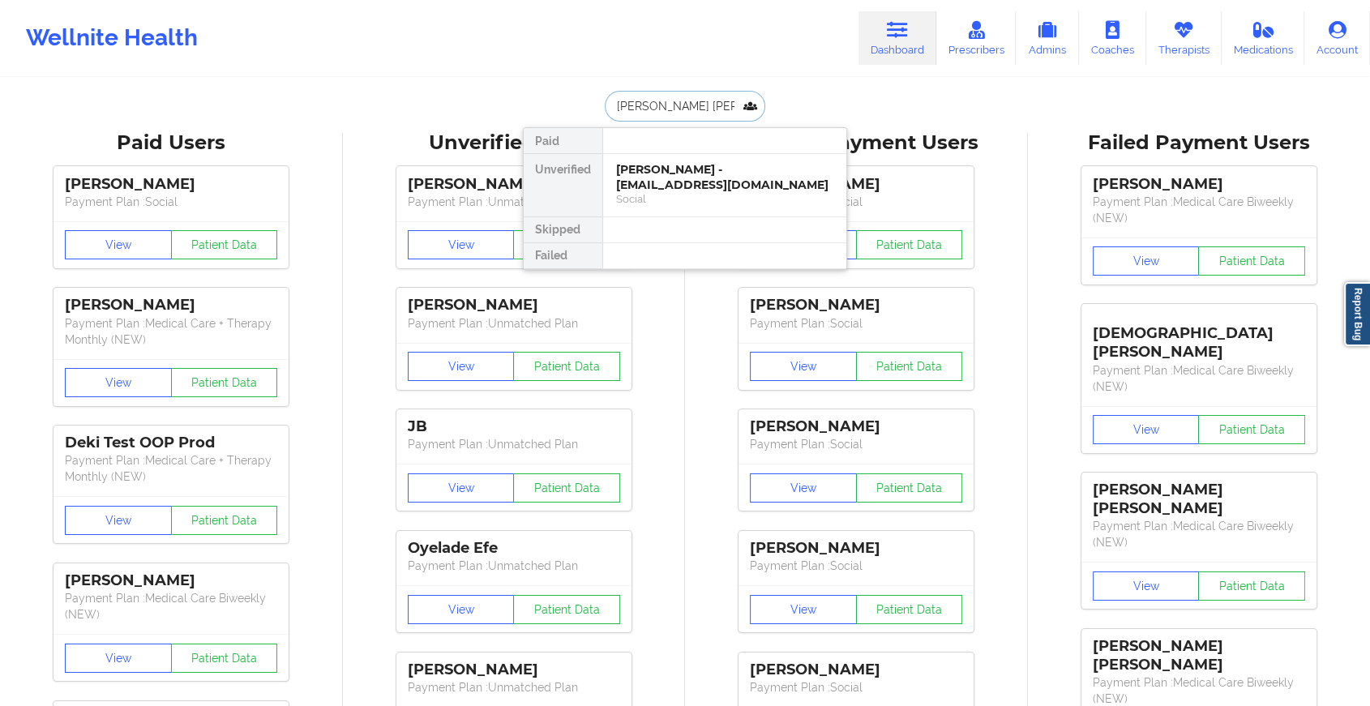
type input "[PERSON_NAME]"
click at [661, 182] on div "[PERSON_NAME] - [EMAIL_ADDRESS][DOMAIN_NAME]" at bounding box center [724, 177] width 217 height 30
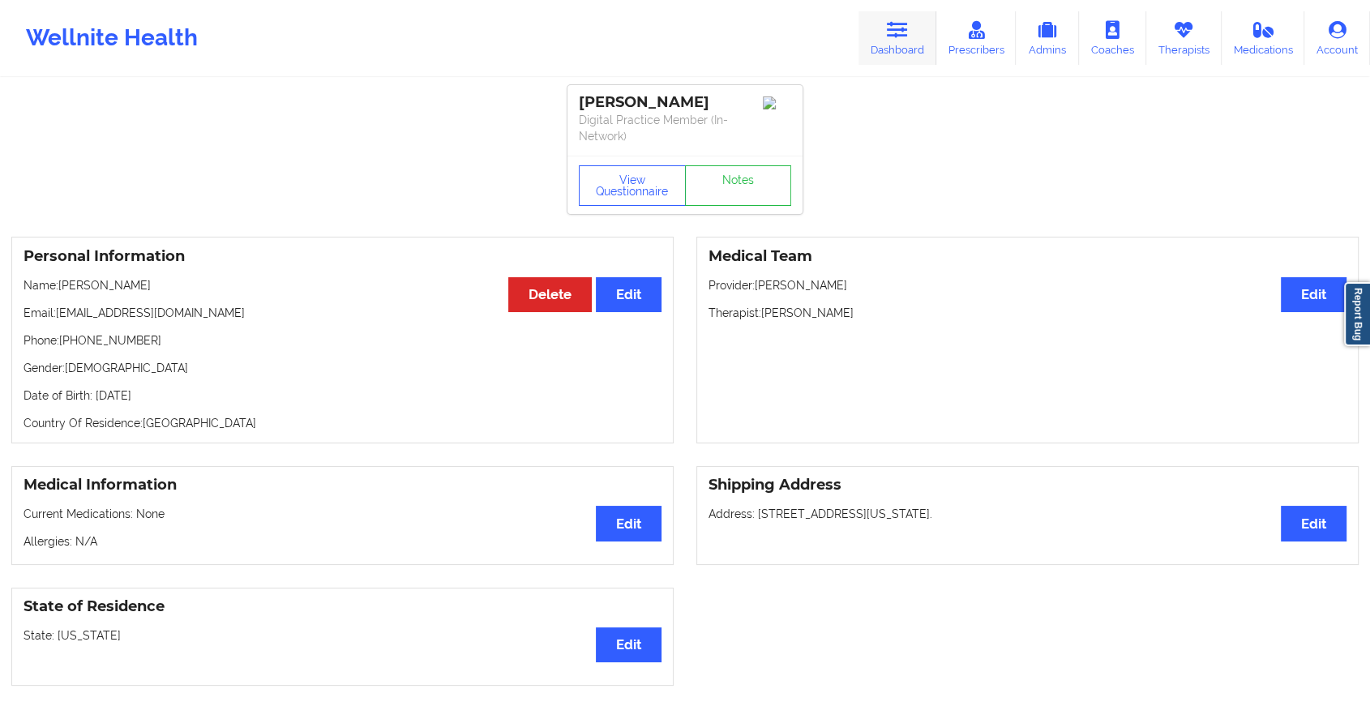
click at [865, 19] on link "Dashboard" at bounding box center [898, 38] width 78 height 54
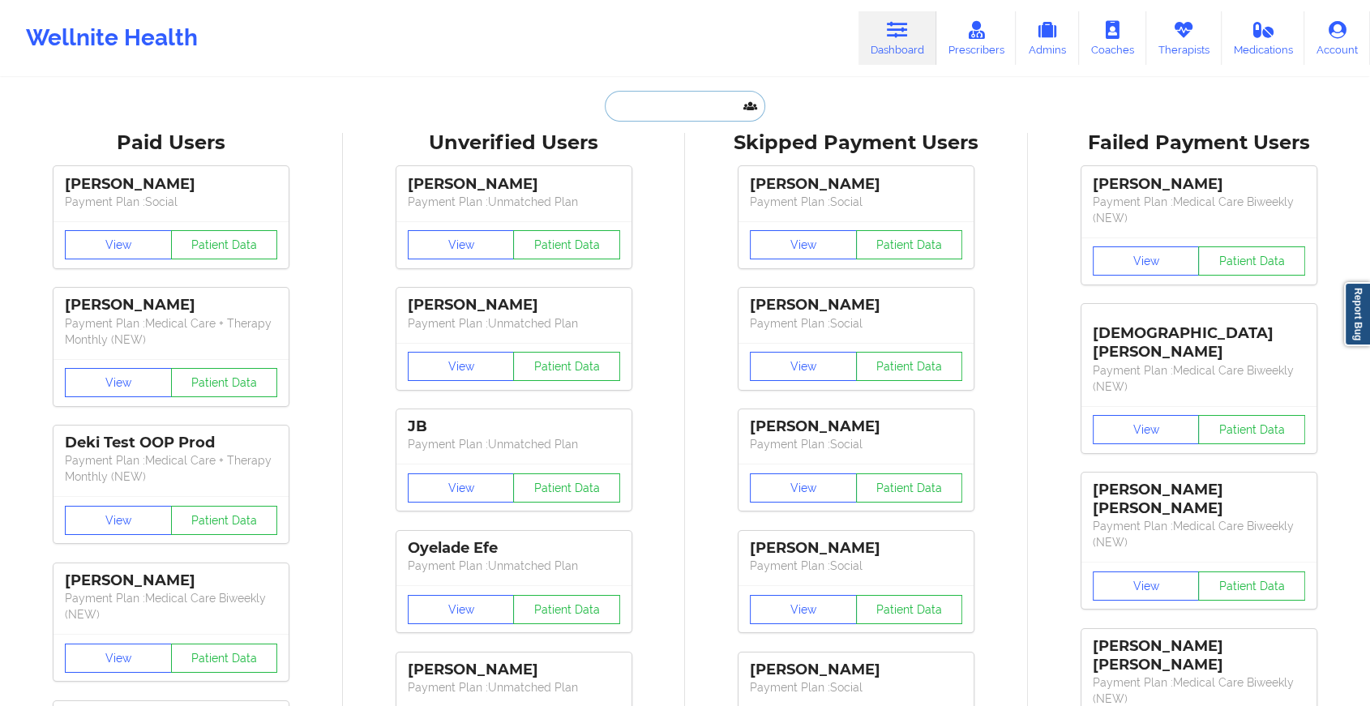
click at [711, 104] on input "text" at bounding box center [685, 106] width 161 height 31
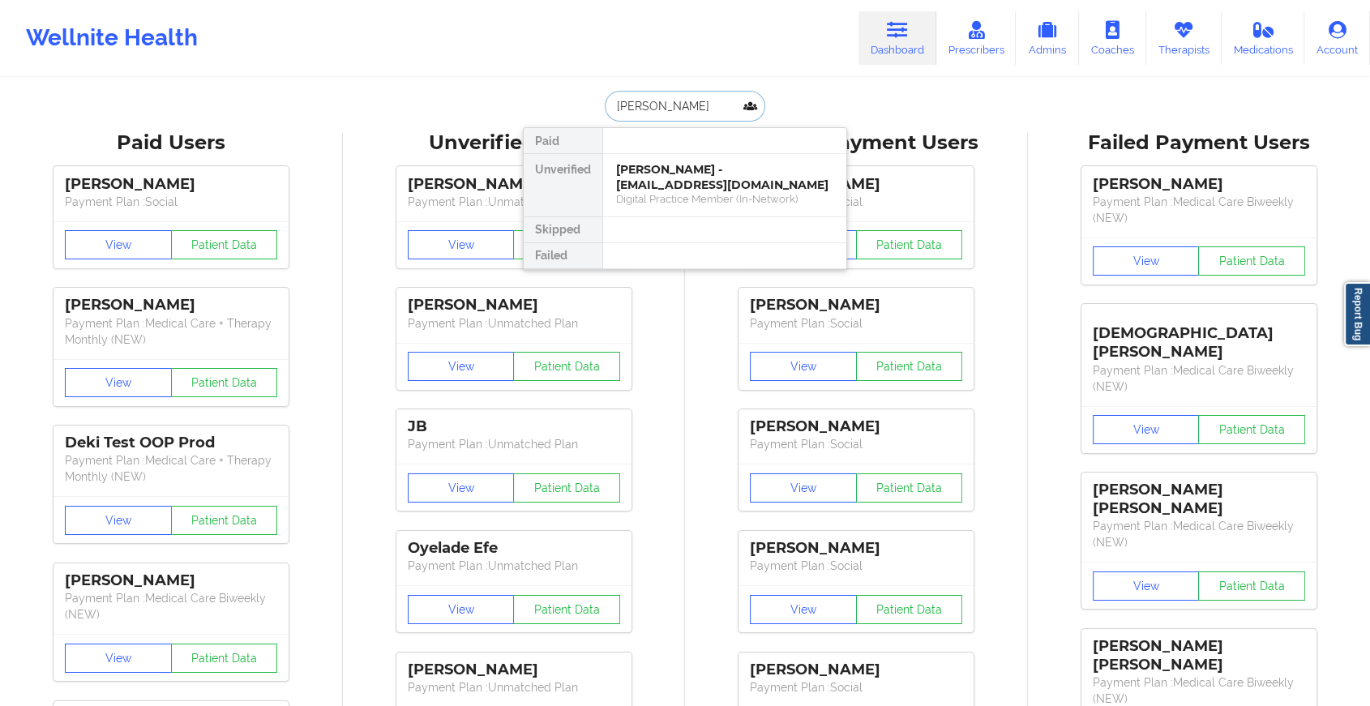
type input "[PERSON_NAME]"
click at [690, 179] on div "[PERSON_NAME] - [EMAIL_ADDRESS][DOMAIN_NAME]" at bounding box center [724, 177] width 217 height 30
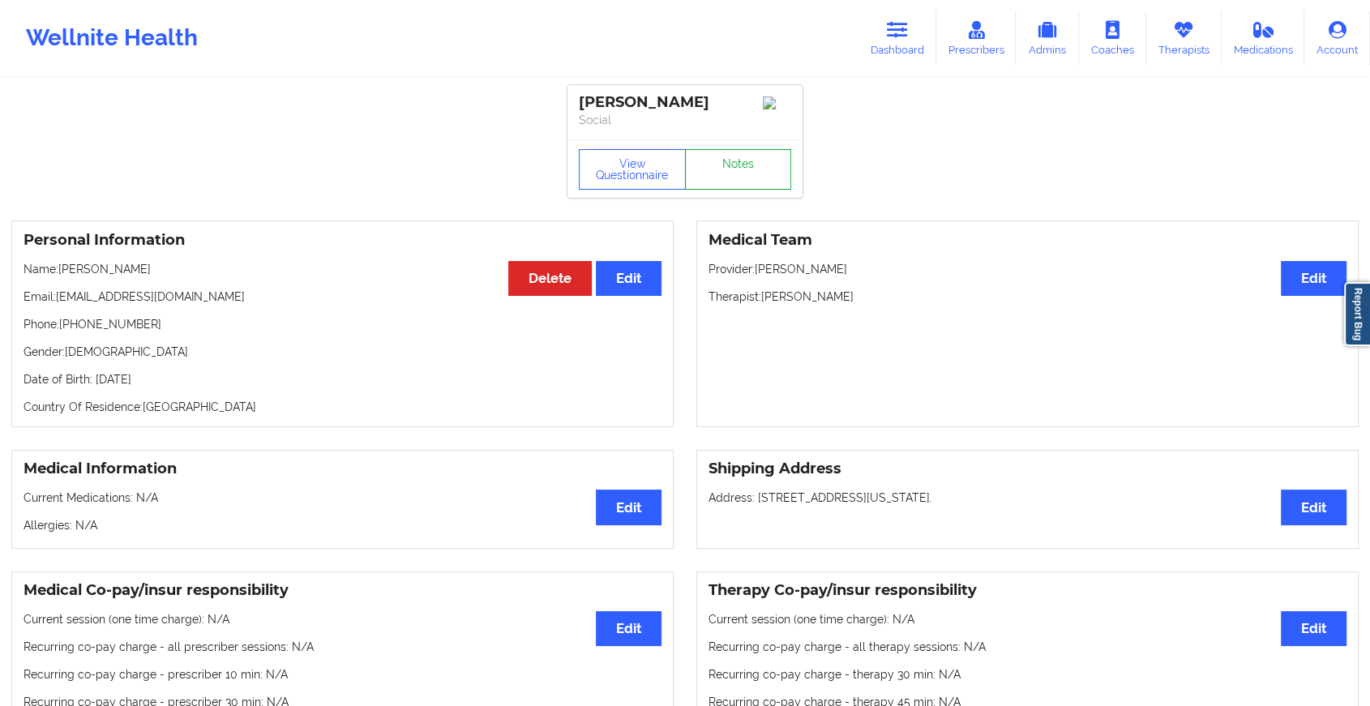
click at [719, 179] on link "Notes" at bounding box center [738, 169] width 107 height 41
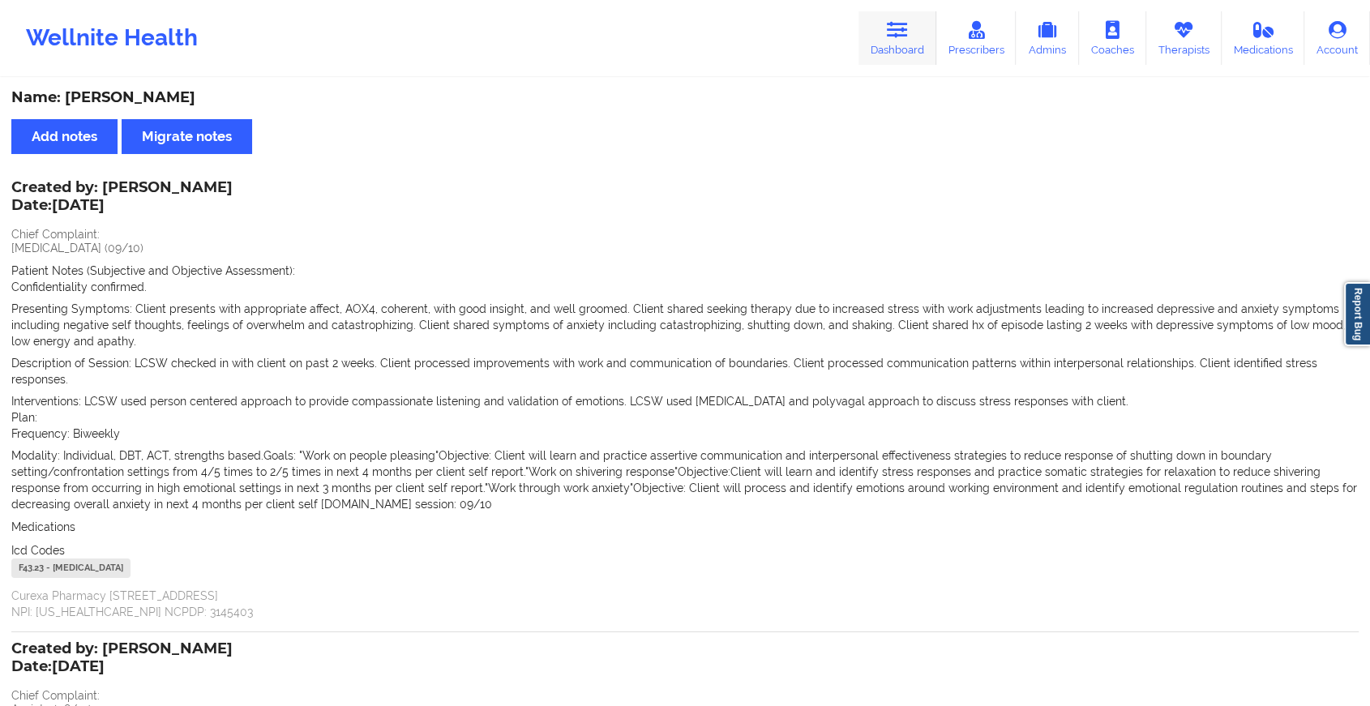
click at [906, 27] on icon at bounding box center [897, 30] width 21 height 18
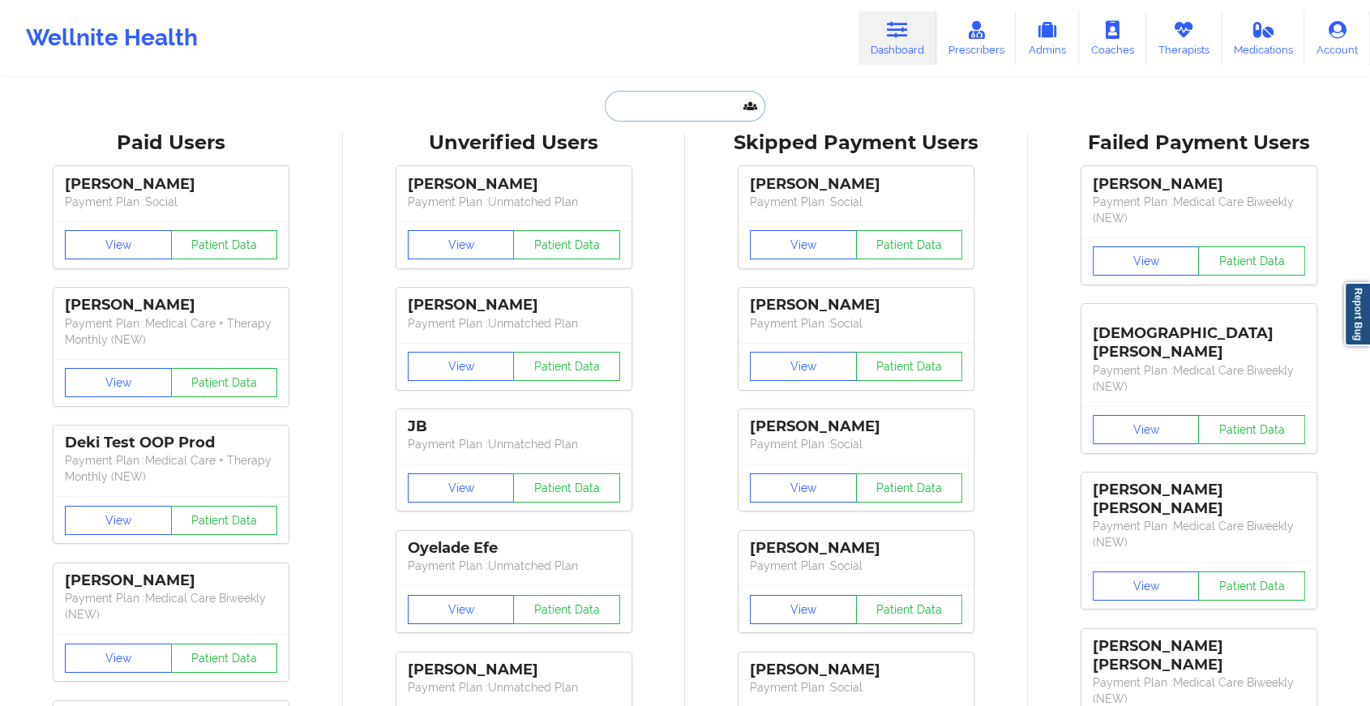
click at [680, 103] on input "text" at bounding box center [685, 106] width 161 height 31
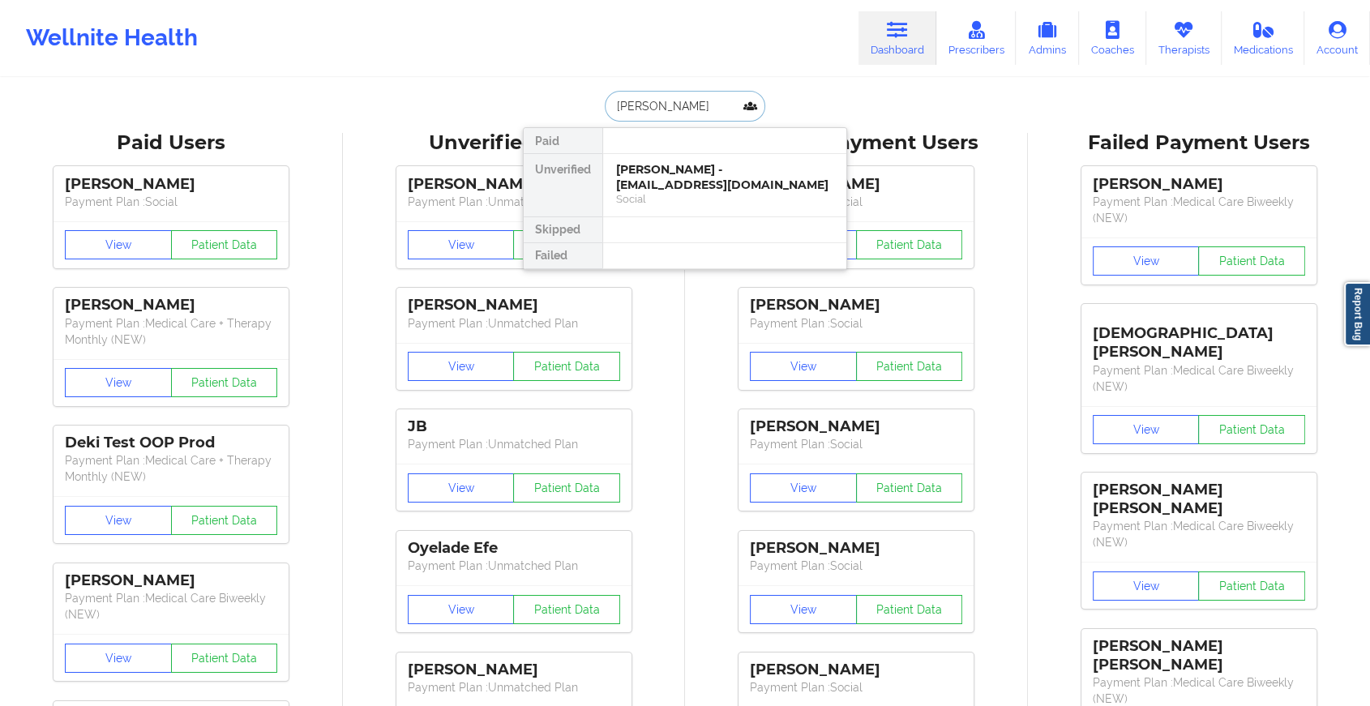
type input "[PERSON_NAME]"
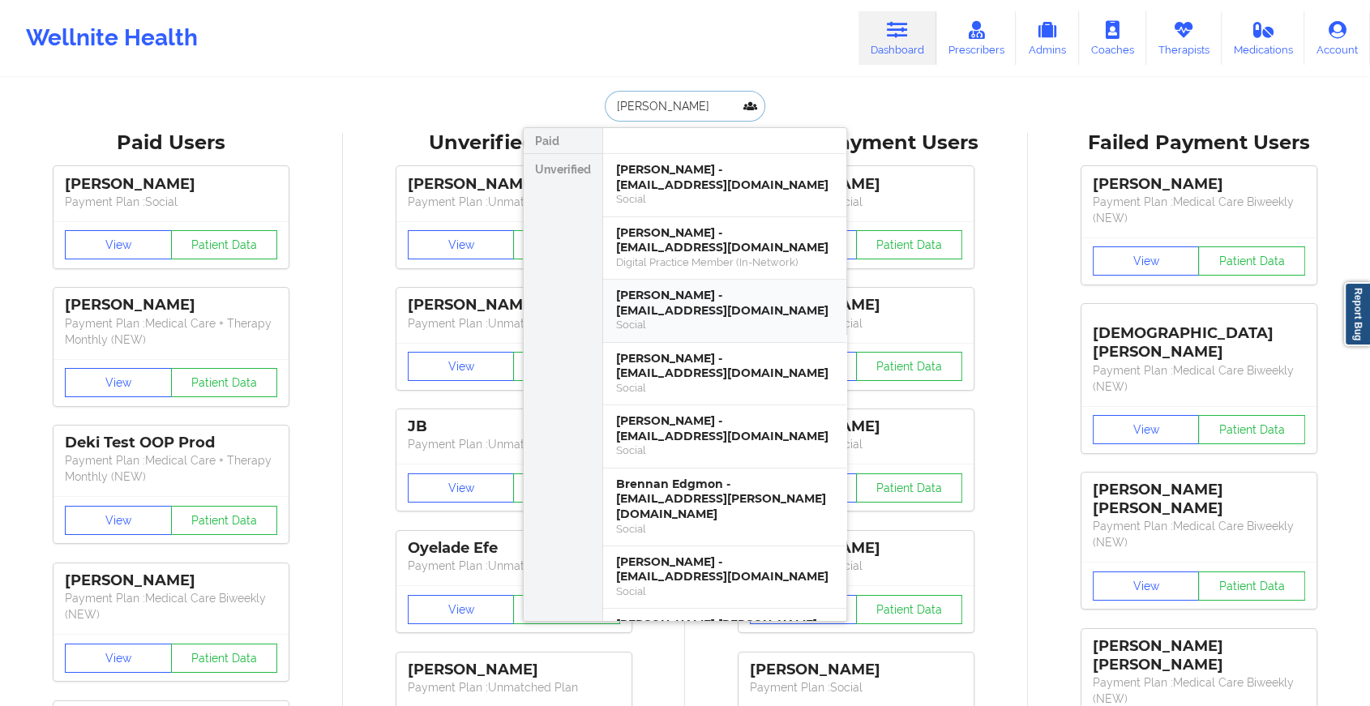
click at [682, 326] on div "Social" at bounding box center [724, 325] width 217 height 14
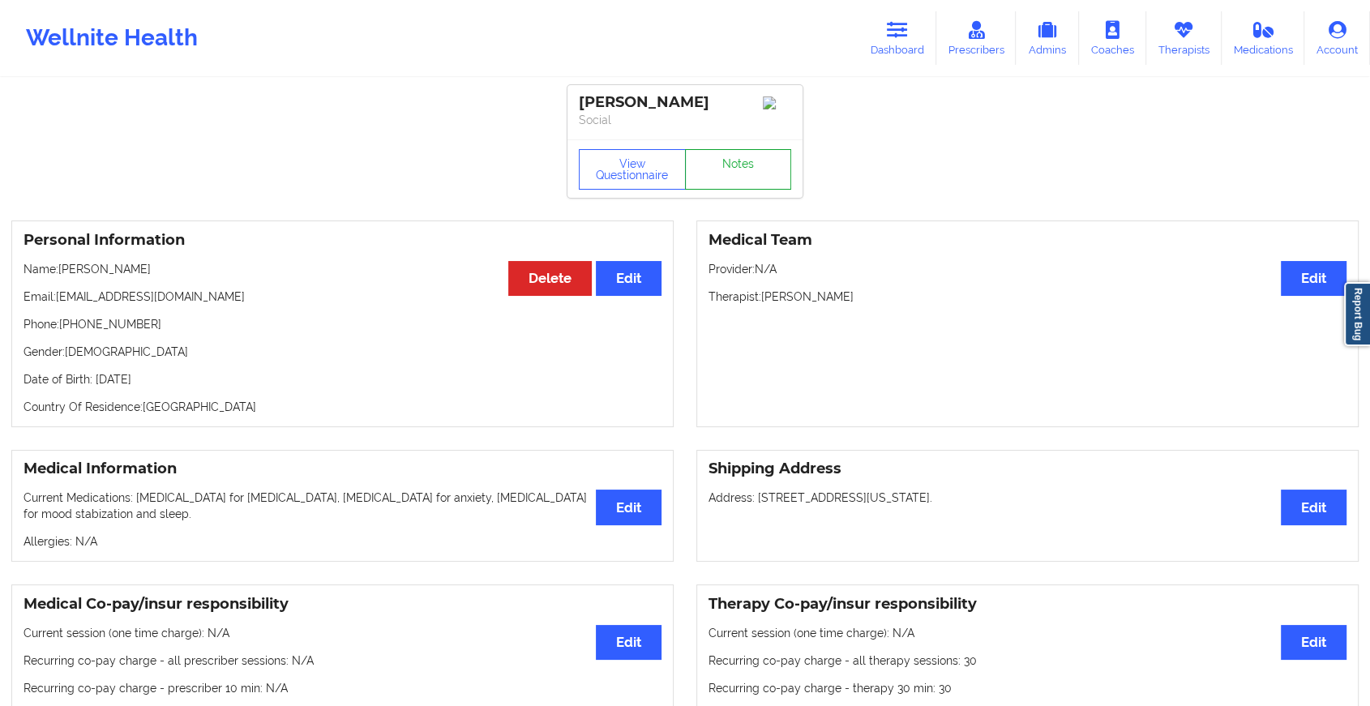
click at [733, 188] on link "Notes" at bounding box center [738, 169] width 107 height 41
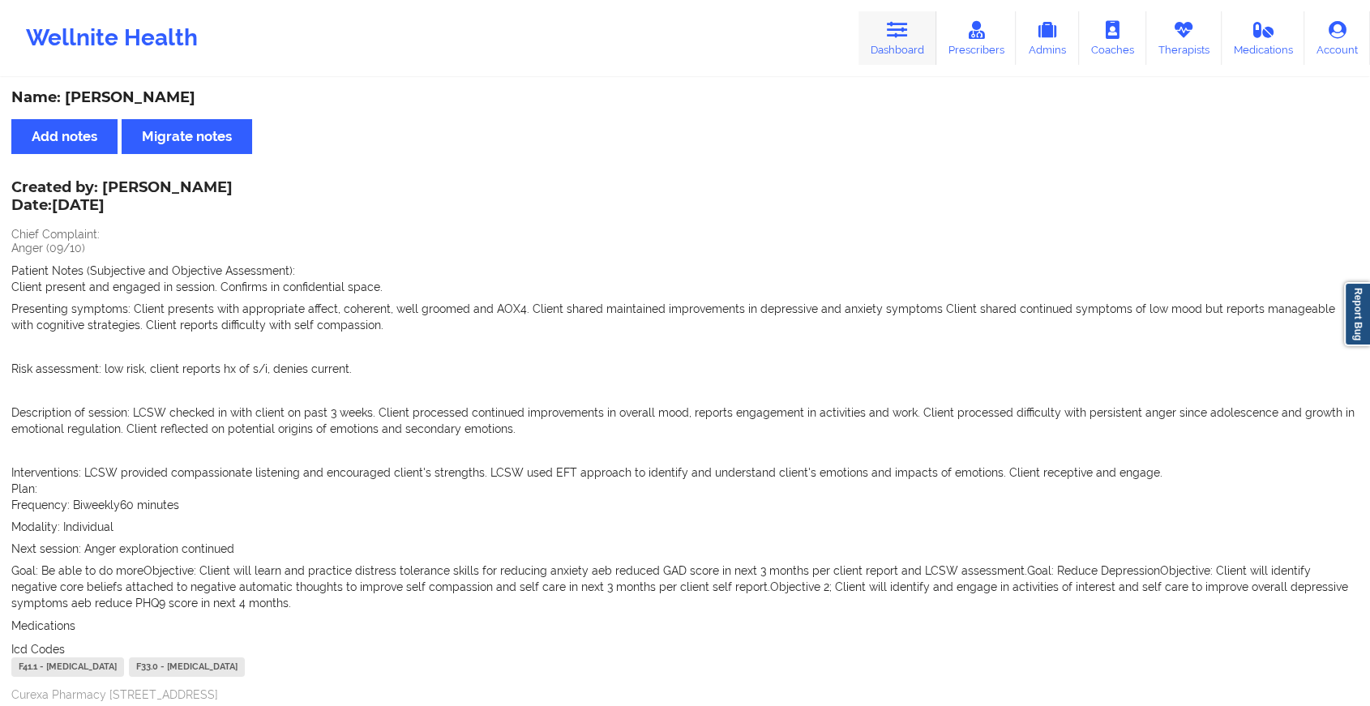
click at [901, 50] on link "Dashboard" at bounding box center [898, 38] width 78 height 54
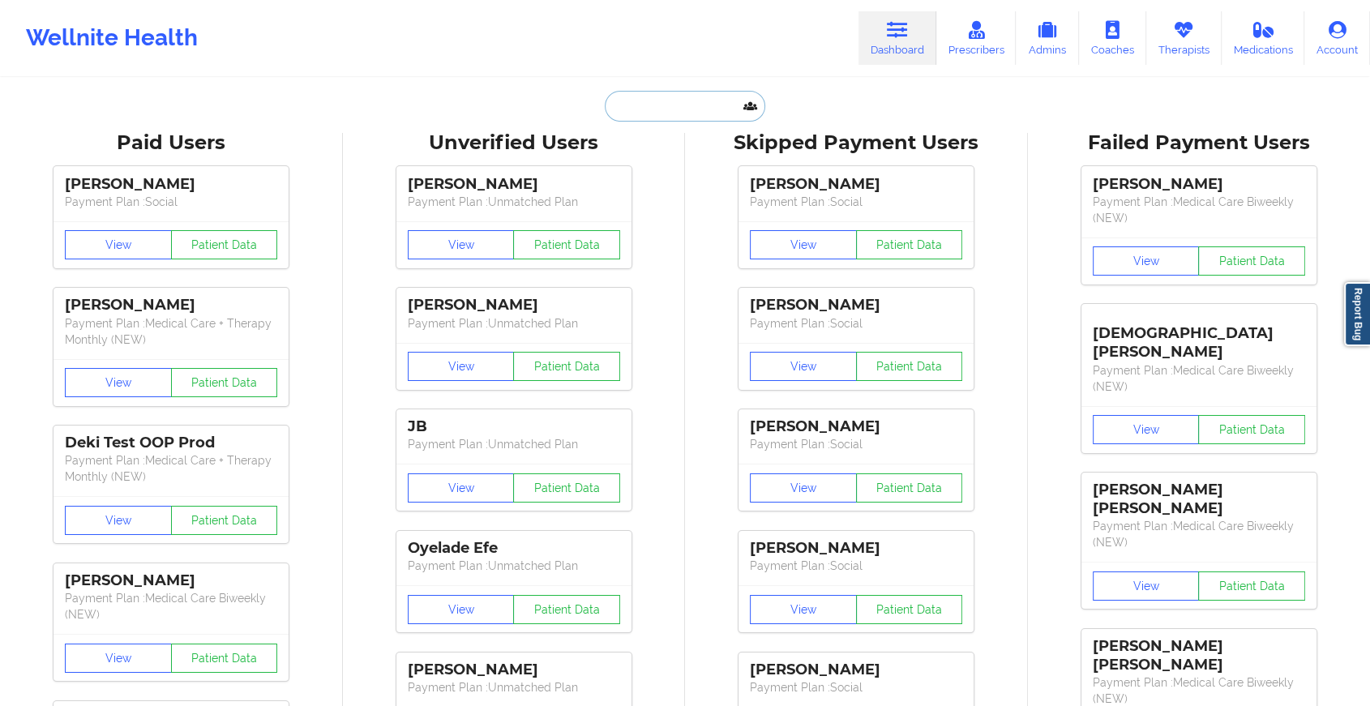
click at [702, 113] on input "text" at bounding box center [685, 106] width 161 height 31
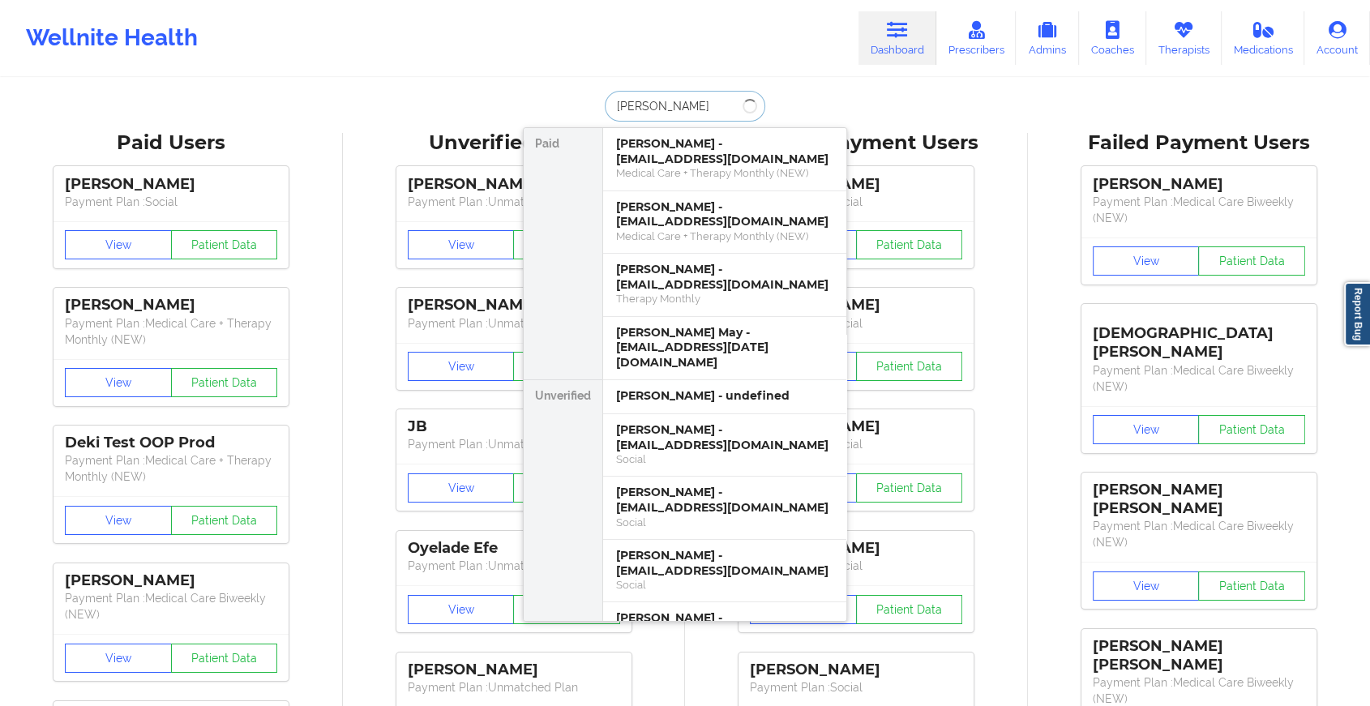
type input "madison zurek"
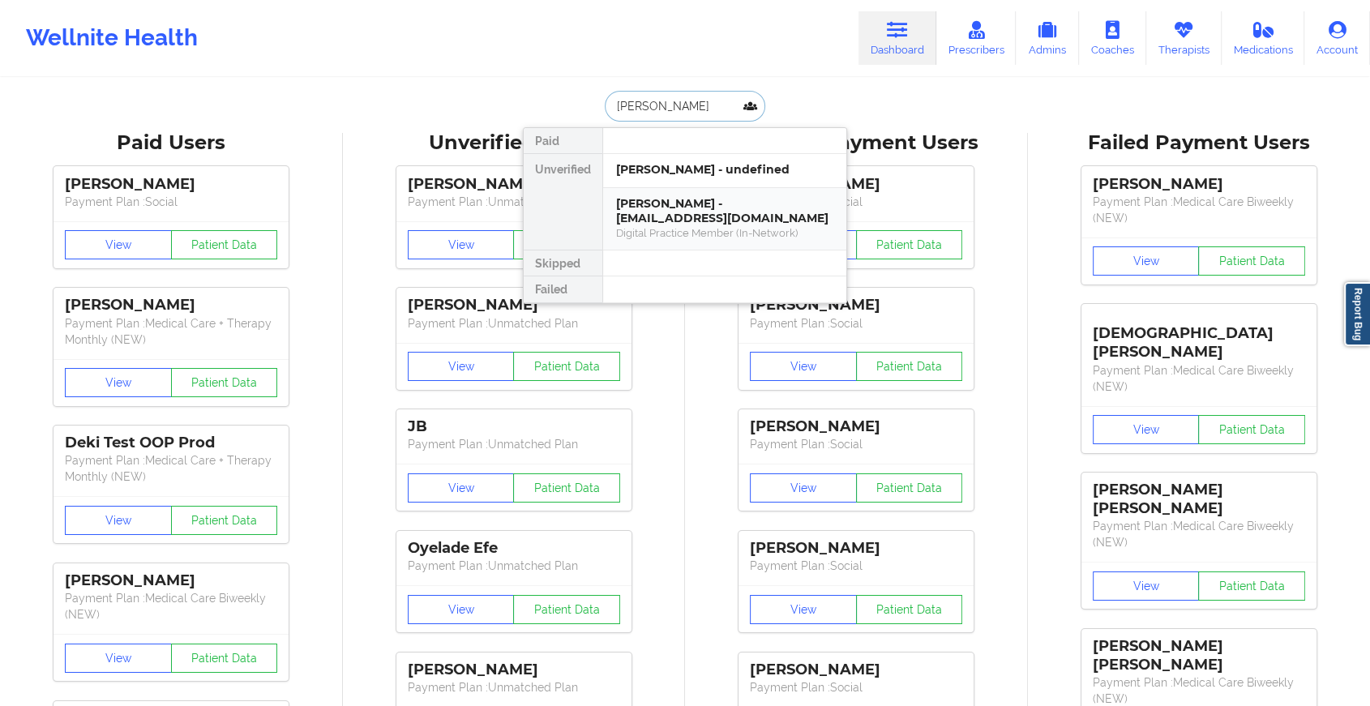
click at [697, 219] on div "Madison Zurek - aprilraine13@yahoo.com" at bounding box center [724, 211] width 217 height 30
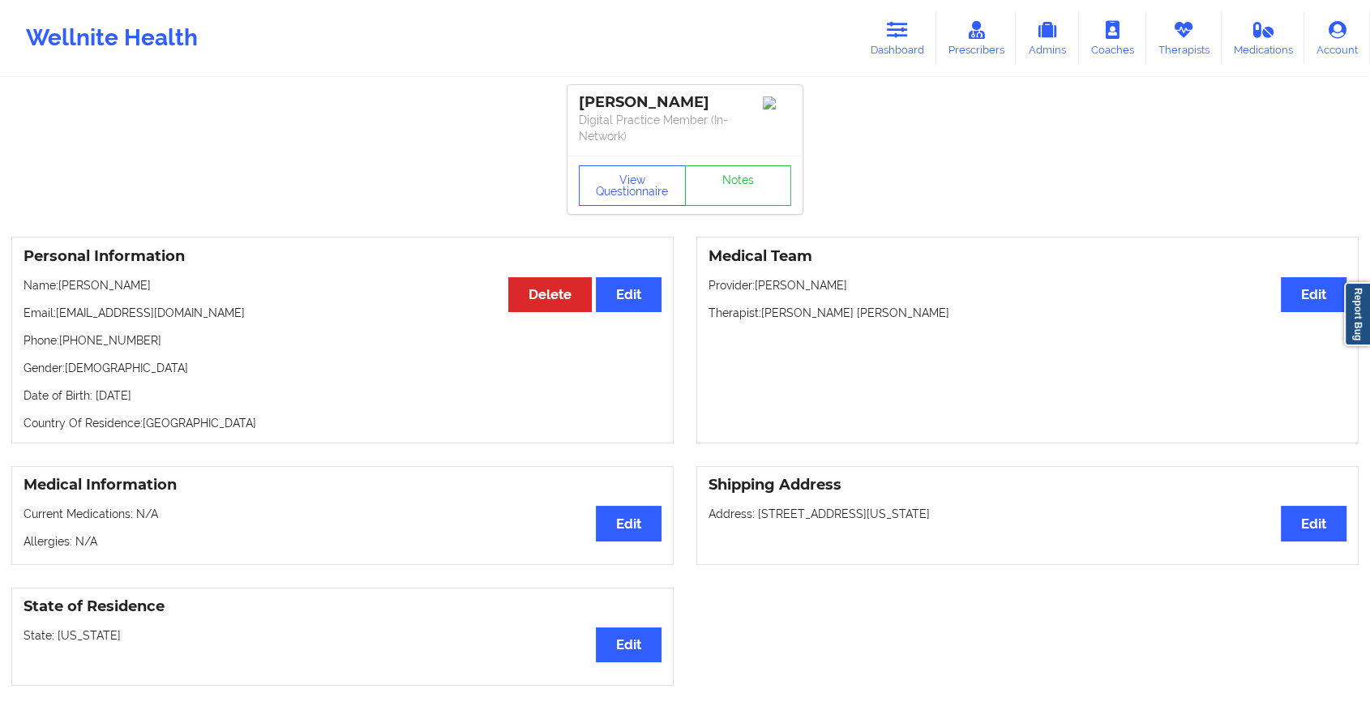
click at [722, 156] on div "View Questionnaire Notes" at bounding box center [685, 185] width 235 height 58
click at [728, 190] on link "Notes" at bounding box center [738, 185] width 107 height 41
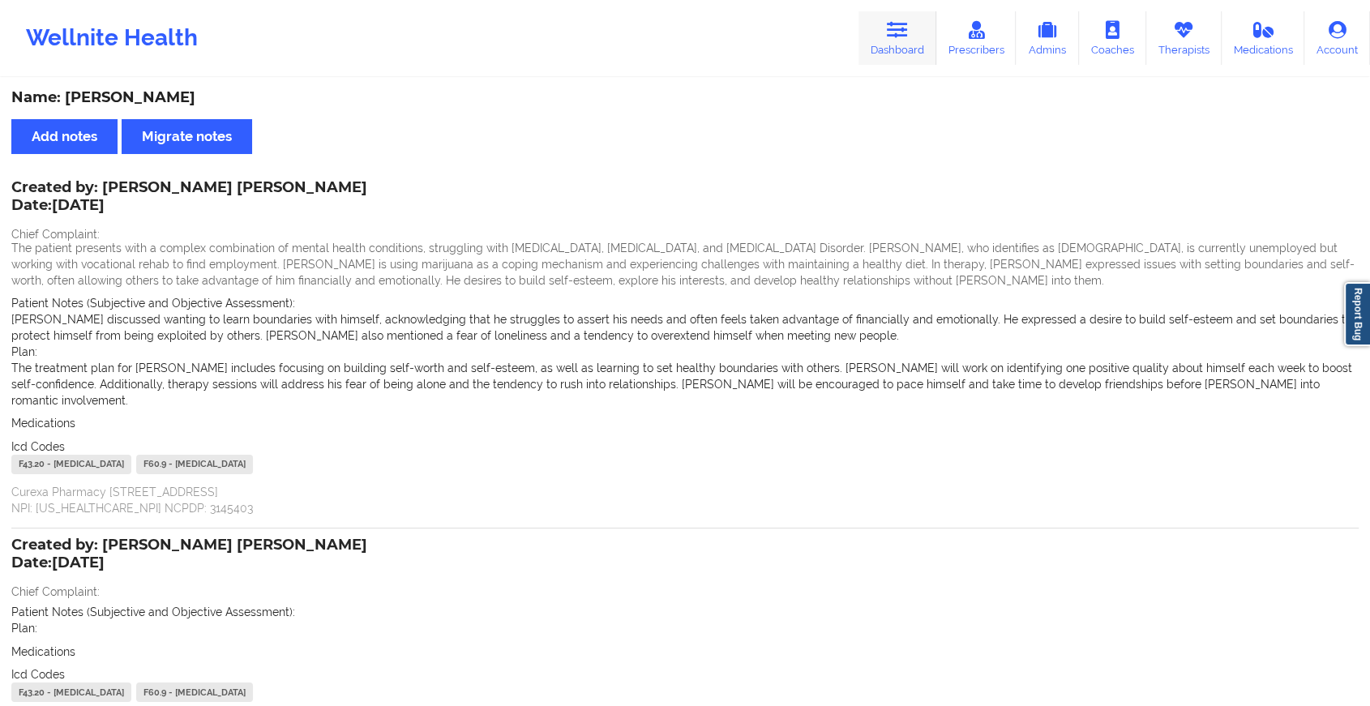
click at [899, 32] on icon at bounding box center [897, 30] width 21 height 18
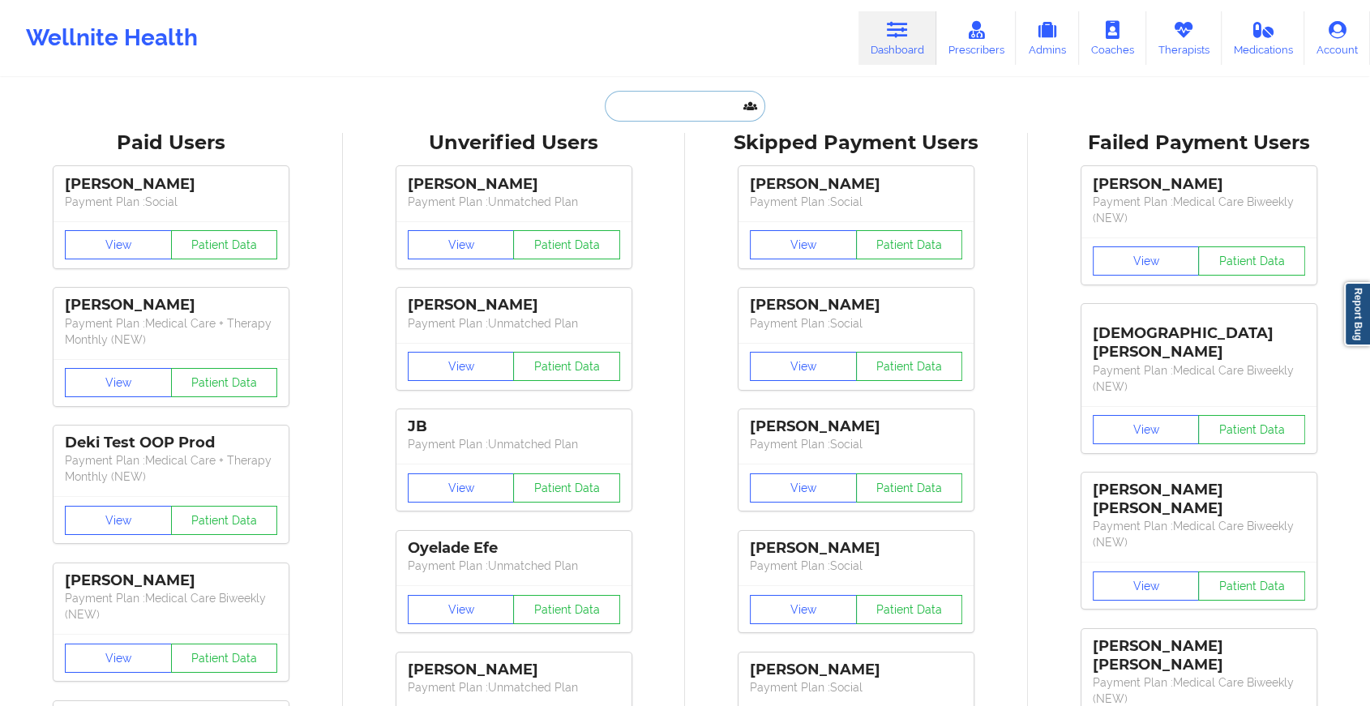
click at [707, 113] on input "text" at bounding box center [685, 106] width 161 height 31
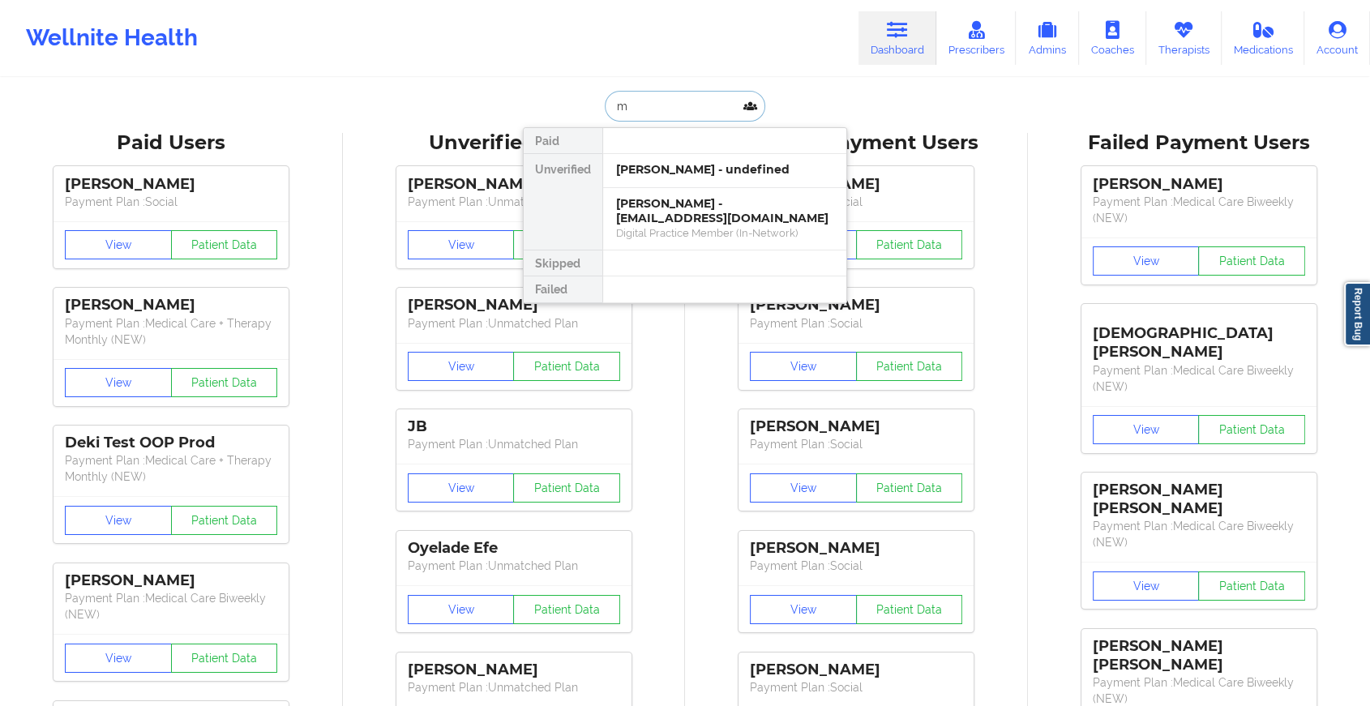
type input "m"
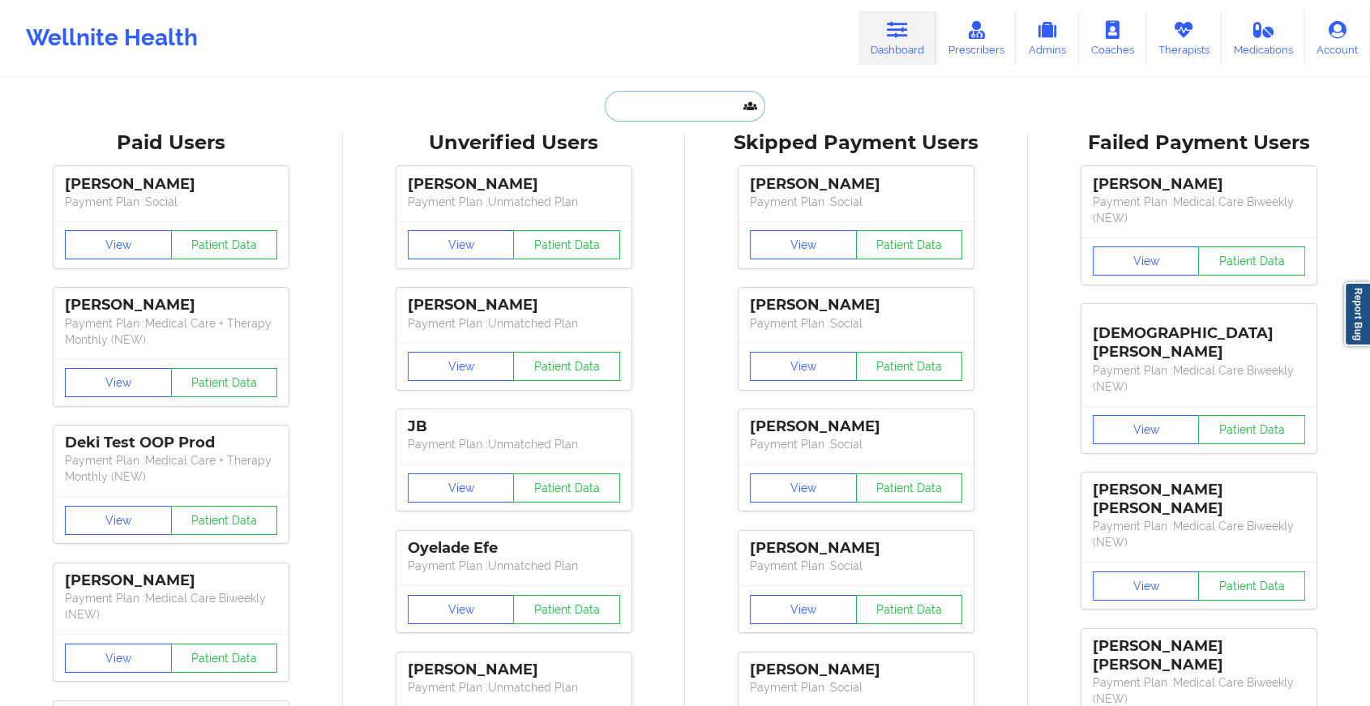
type input "o"
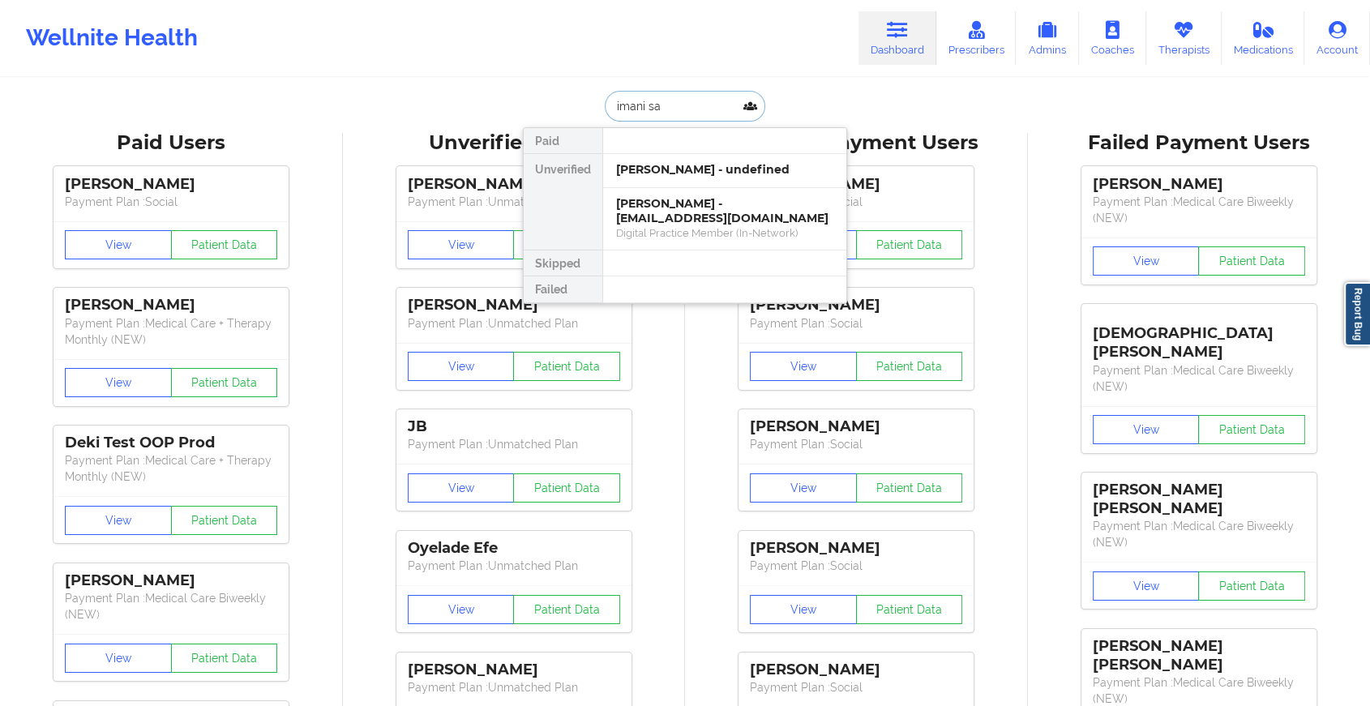
type input "imani sau"
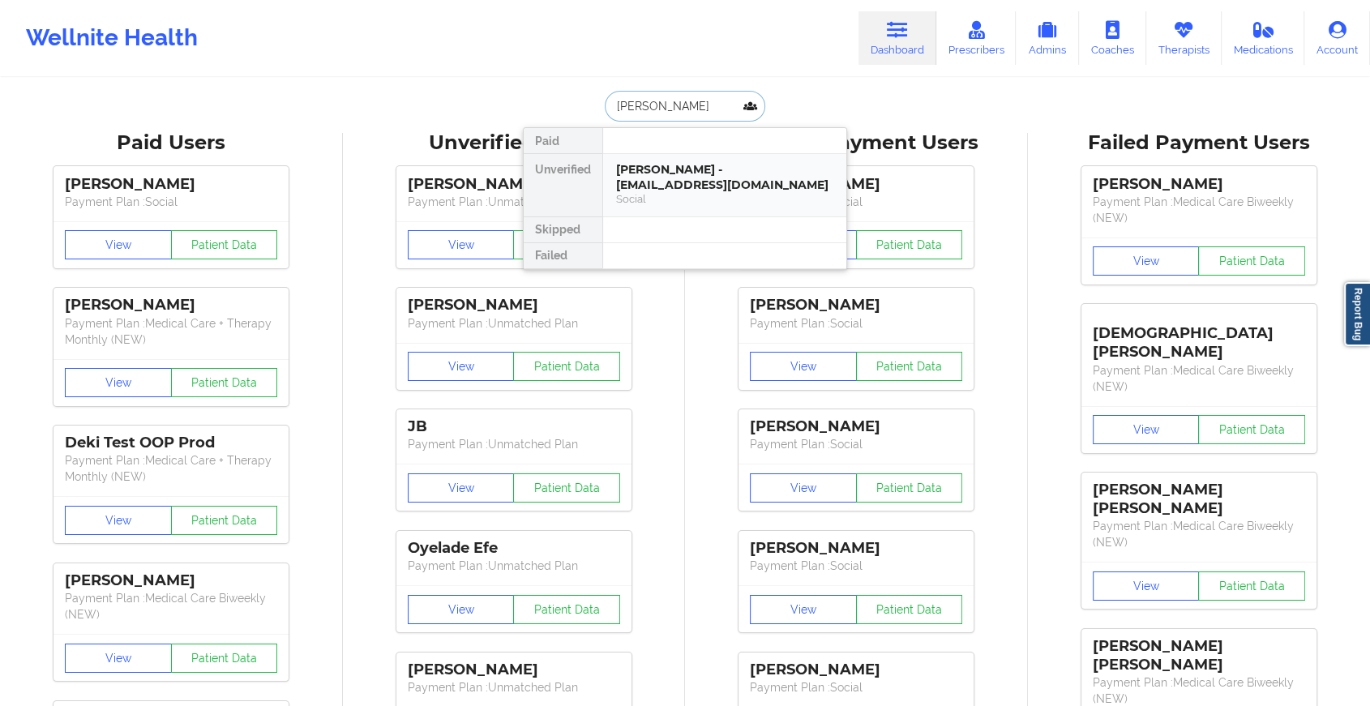
click at [709, 172] on div "Imani Saunderson - imanisaunderson@gmail.com" at bounding box center [724, 177] width 217 height 30
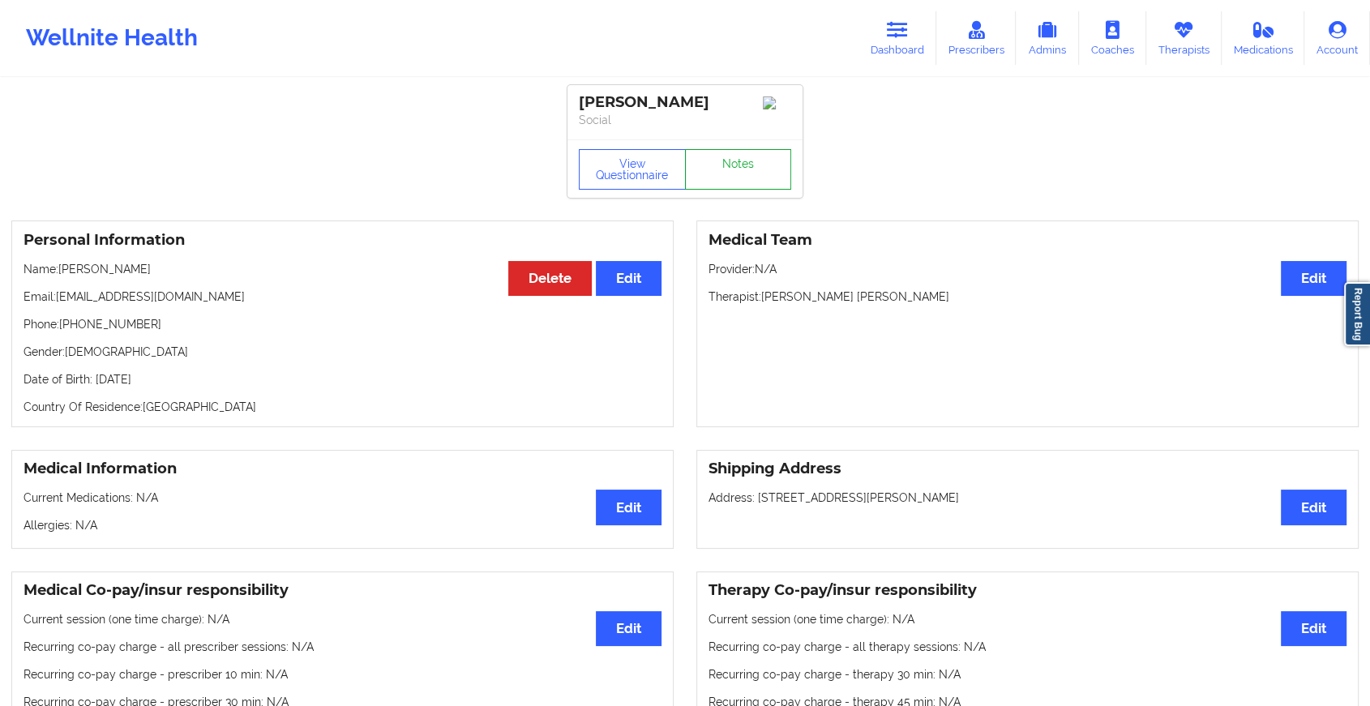
click at [740, 168] on link "Notes" at bounding box center [738, 169] width 107 height 41
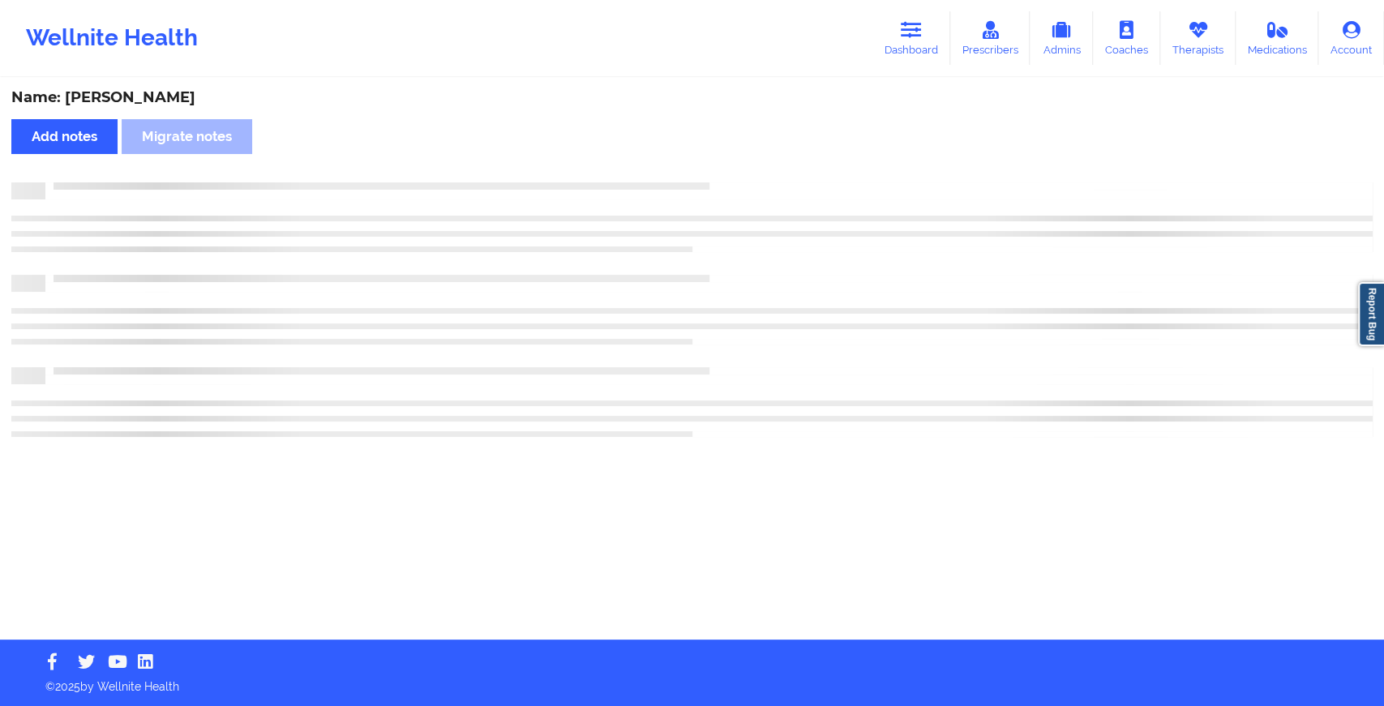
click at [740, 168] on div "Name: Imani Saunderson Add notes Migrate notes" at bounding box center [692, 359] width 1384 height 560
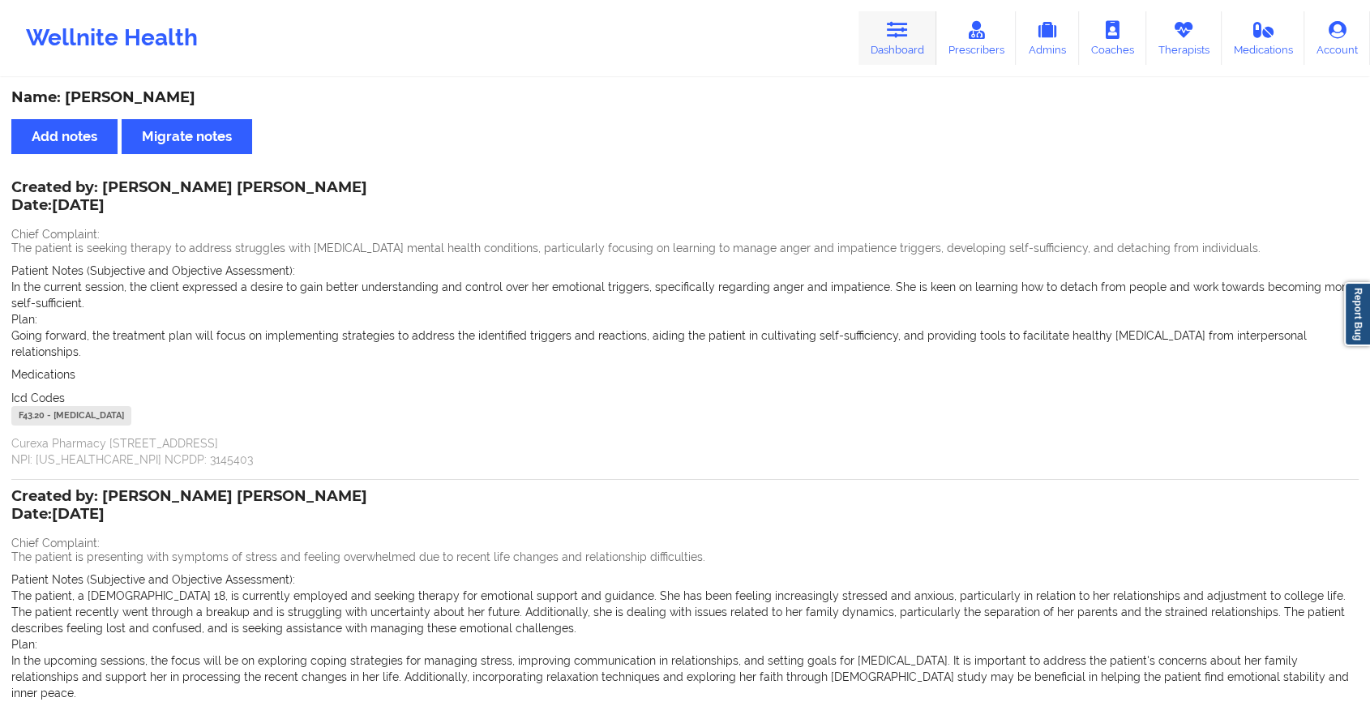
click at [882, 50] on link "Dashboard" at bounding box center [898, 38] width 78 height 54
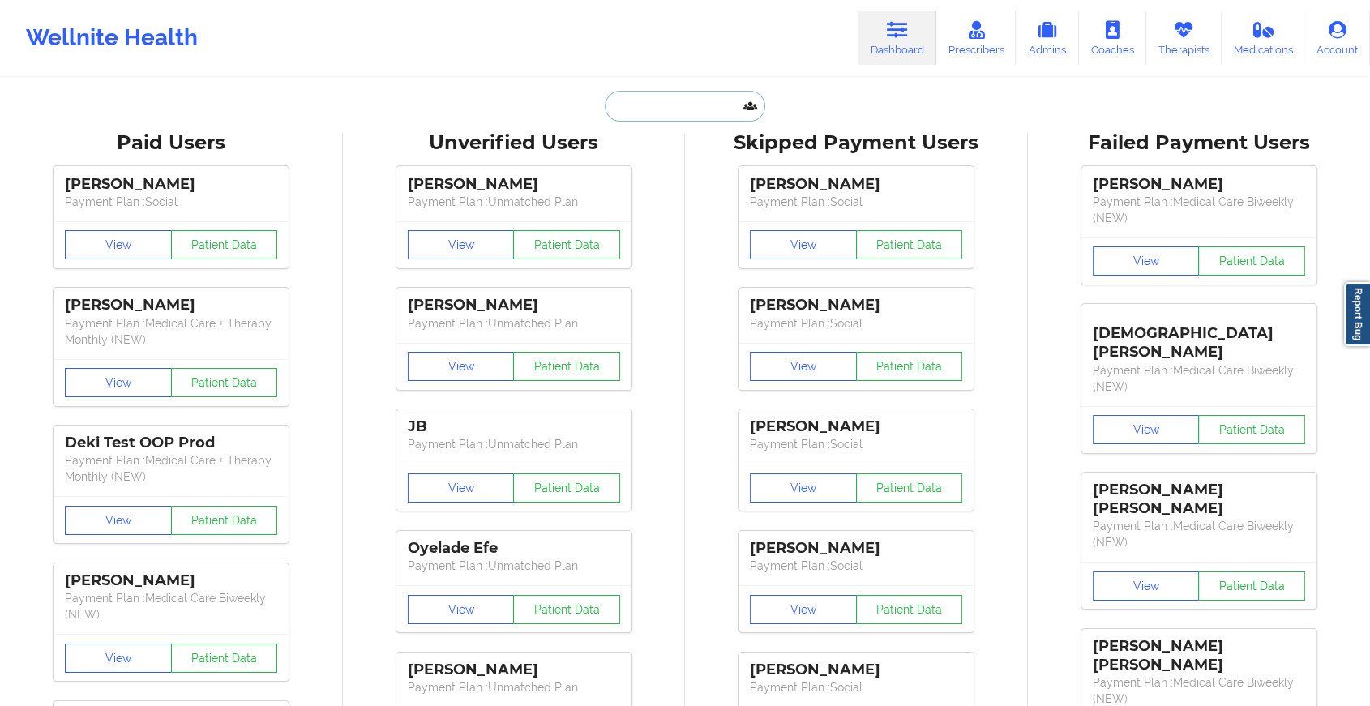
click at [696, 98] on input "text" at bounding box center [685, 106] width 161 height 31
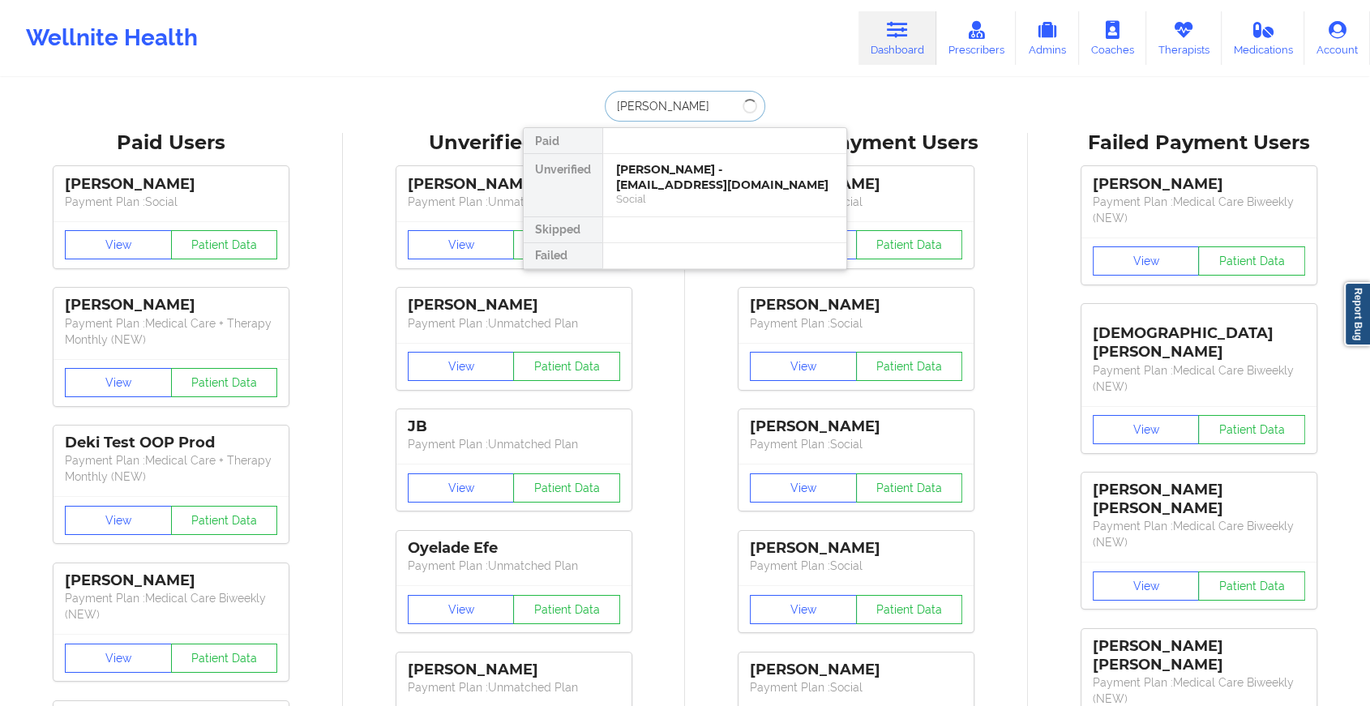
type input "[PERSON_NAME]"
click at [680, 175] on div "[PERSON_NAME] - [EMAIL_ADDRESS][DOMAIN_NAME]" at bounding box center [724, 177] width 217 height 30
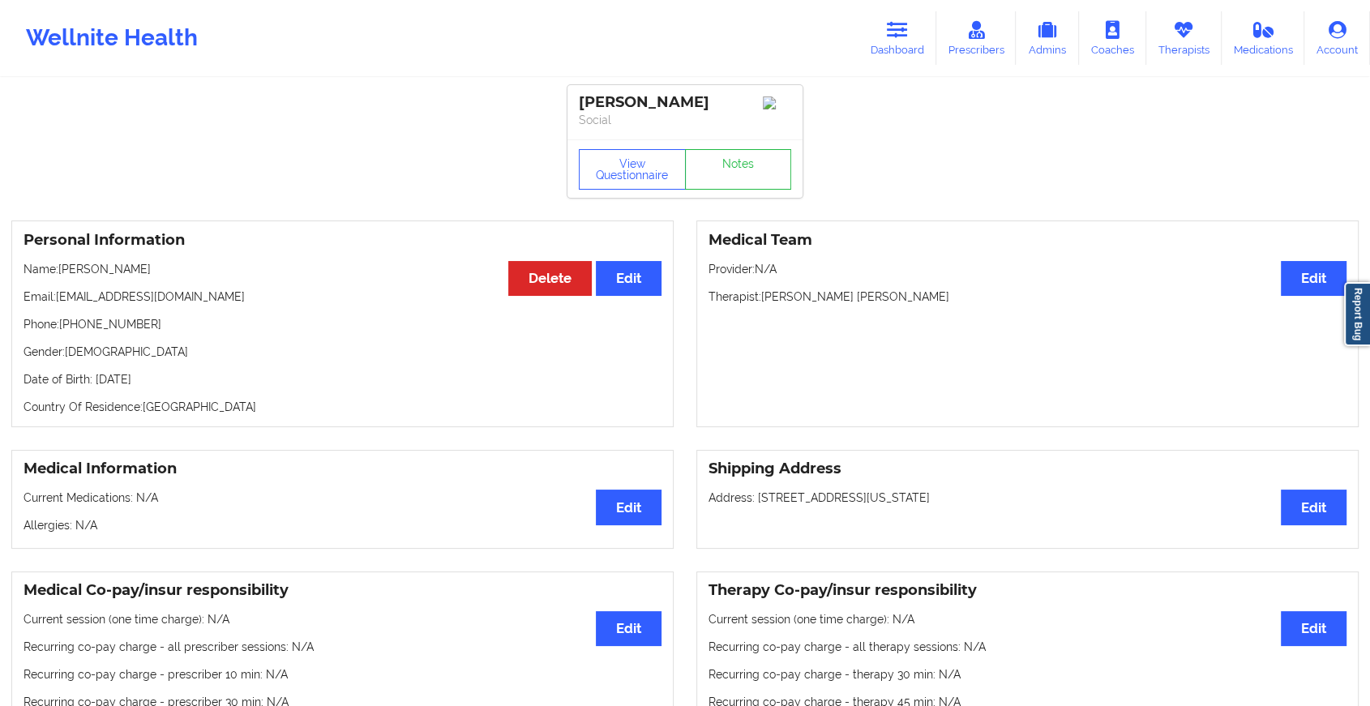
click at [748, 183] on link "Notes" at bounding box center [738, 169] width 107 height 41
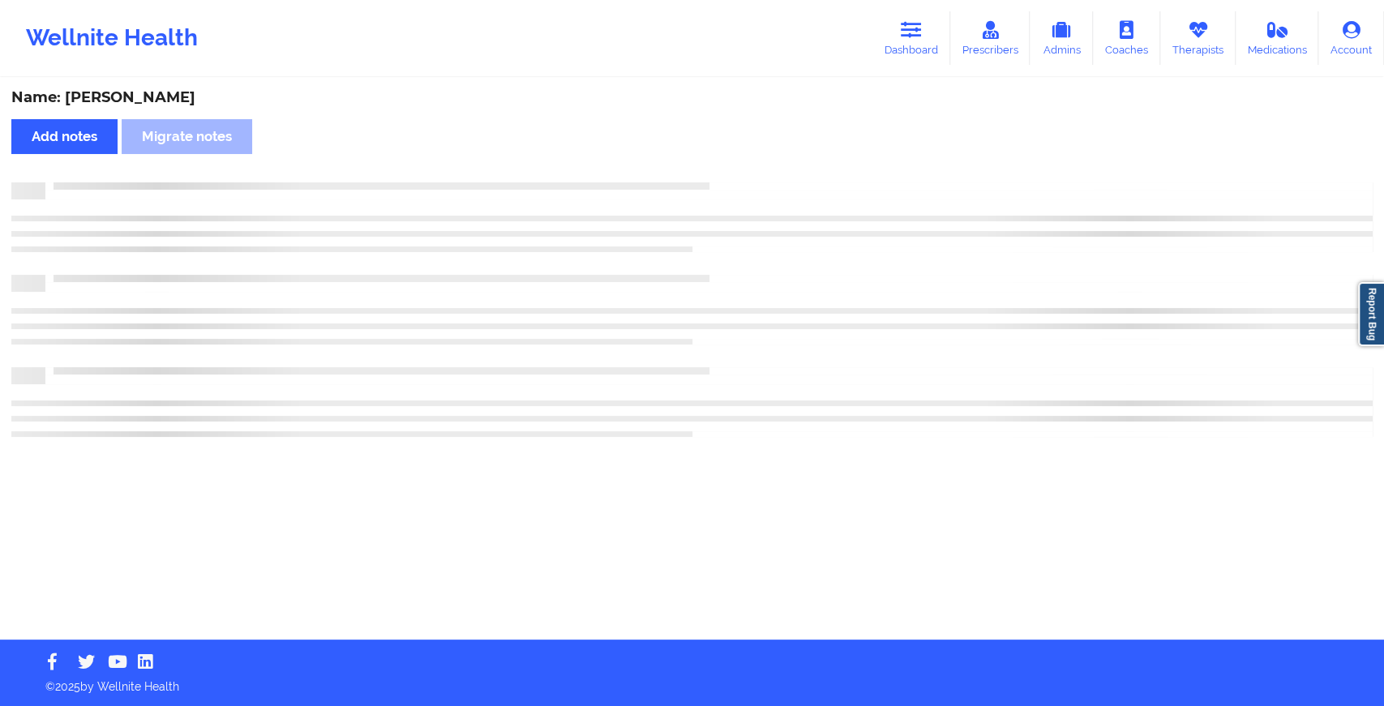
click at [748, 182] on div at bounding box center [709, 182] width 1328 height 0
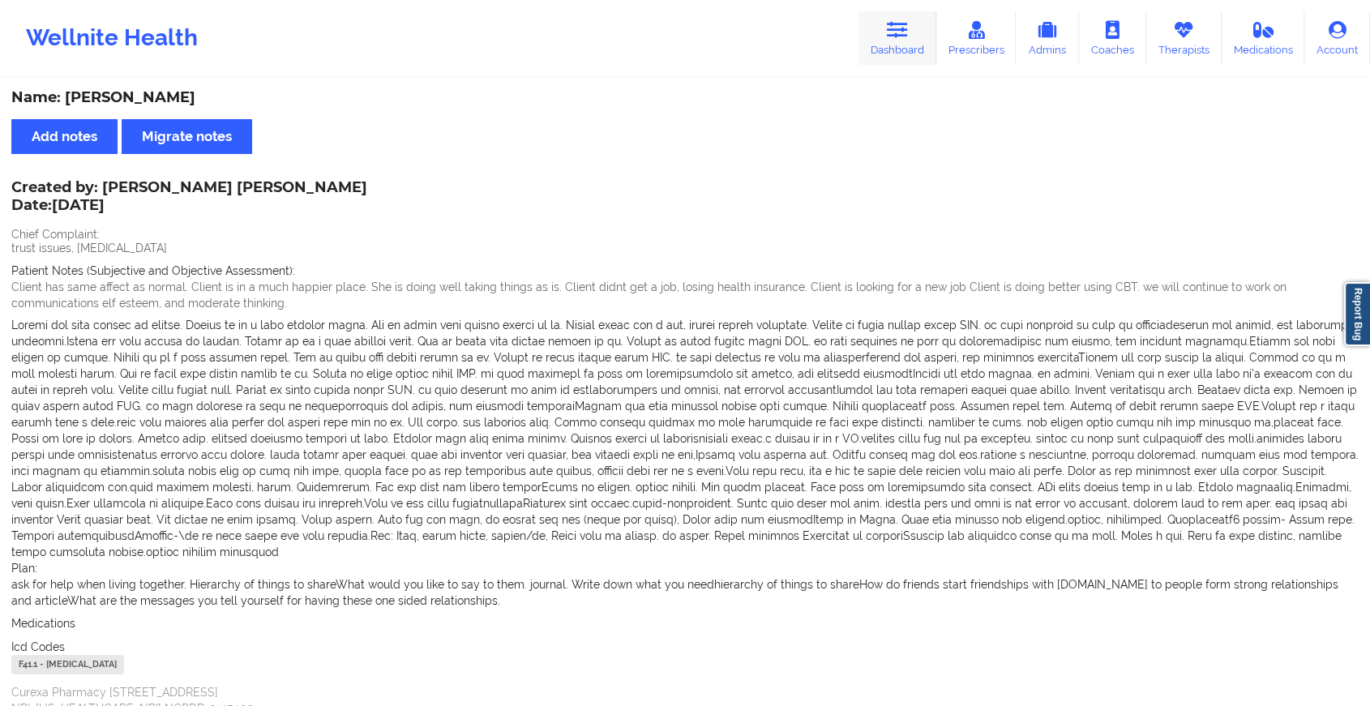
drag, startPoint x: 869, startPoint y: 71, endPoint x: 891, endPoint y: 24, distance: 51.9
click at [891, 24] on div "Wellnite Health Dashboard Prescribers Admins Coaches Therapists Medications Acc…" at bounding box center [685, 38] width 1370 height 76
click at [891, 24] on icon at bounding box center [897, 30] width 21 height 18
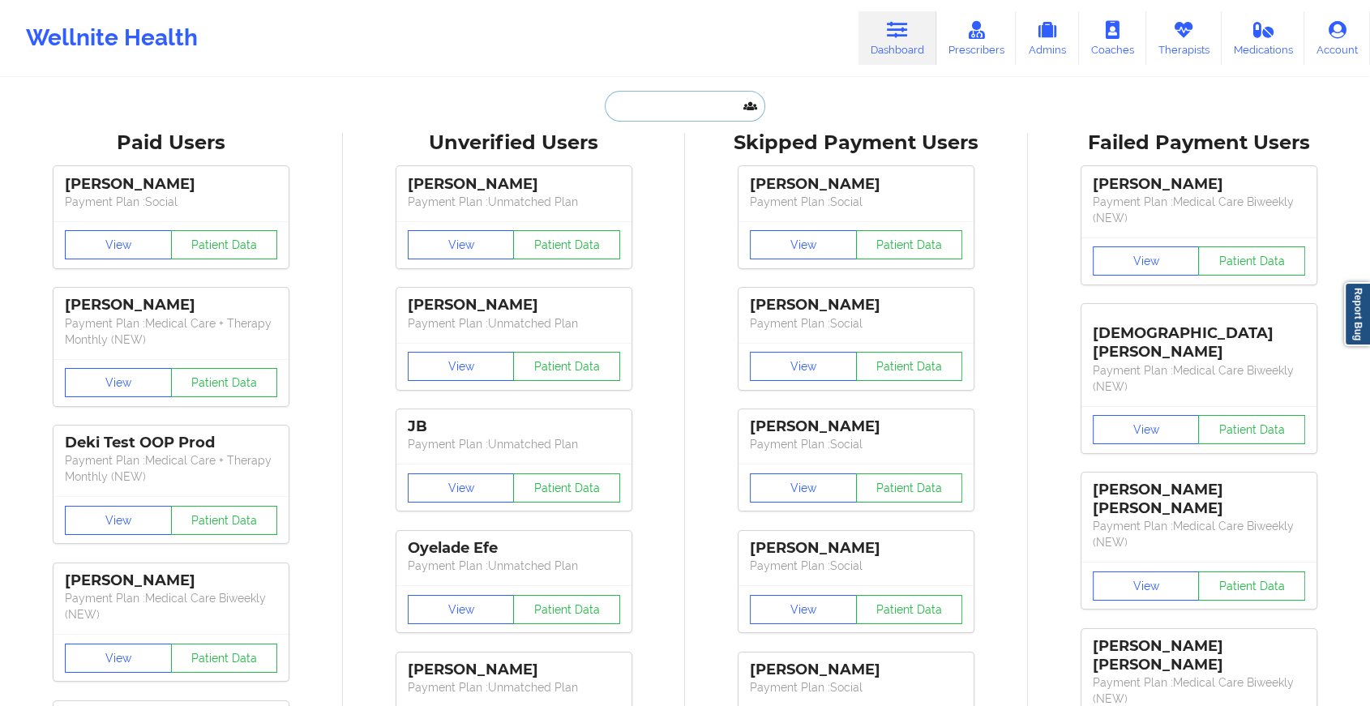
click at [711, 110] on input "text" at bounding box center [685, 106] width 161 height 31
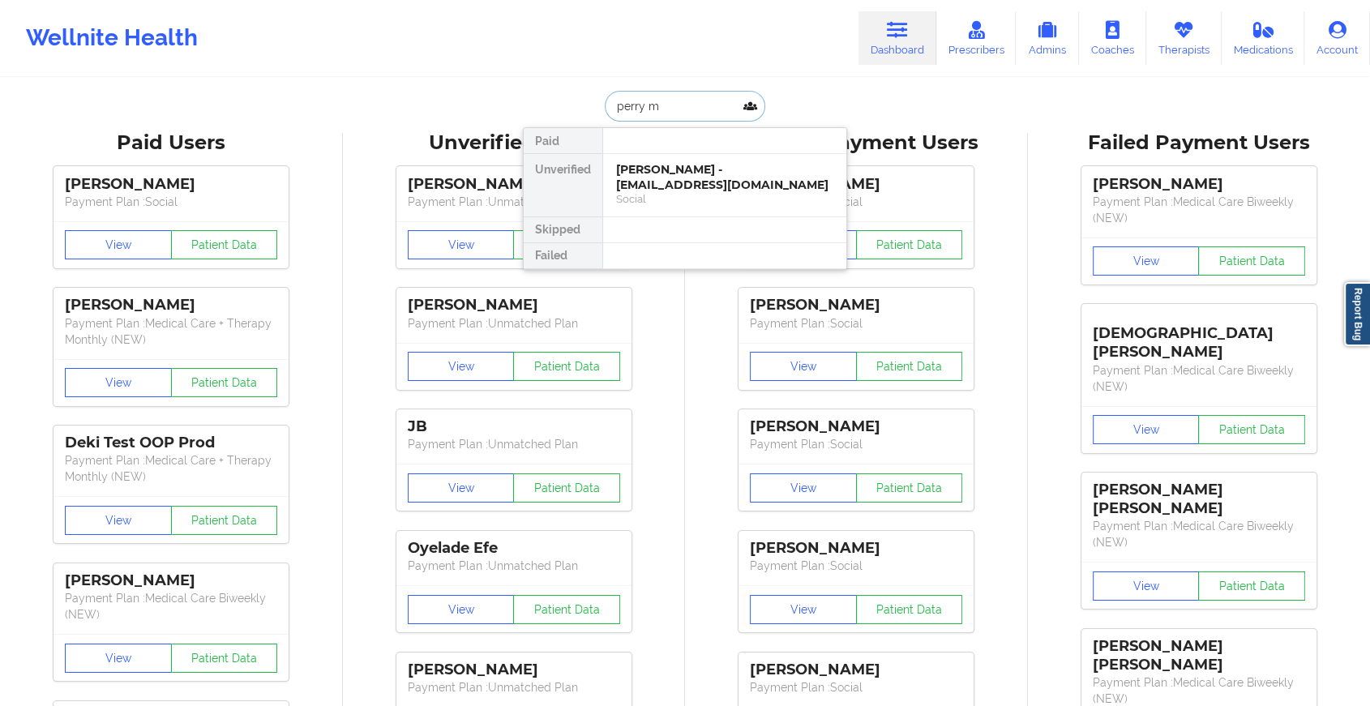
type input "perry mo"
click at [678, 157] on div "Perry Moskowitz - prmosk@gmail.com Social" at bounding box center [724, 185] width 243 height 62
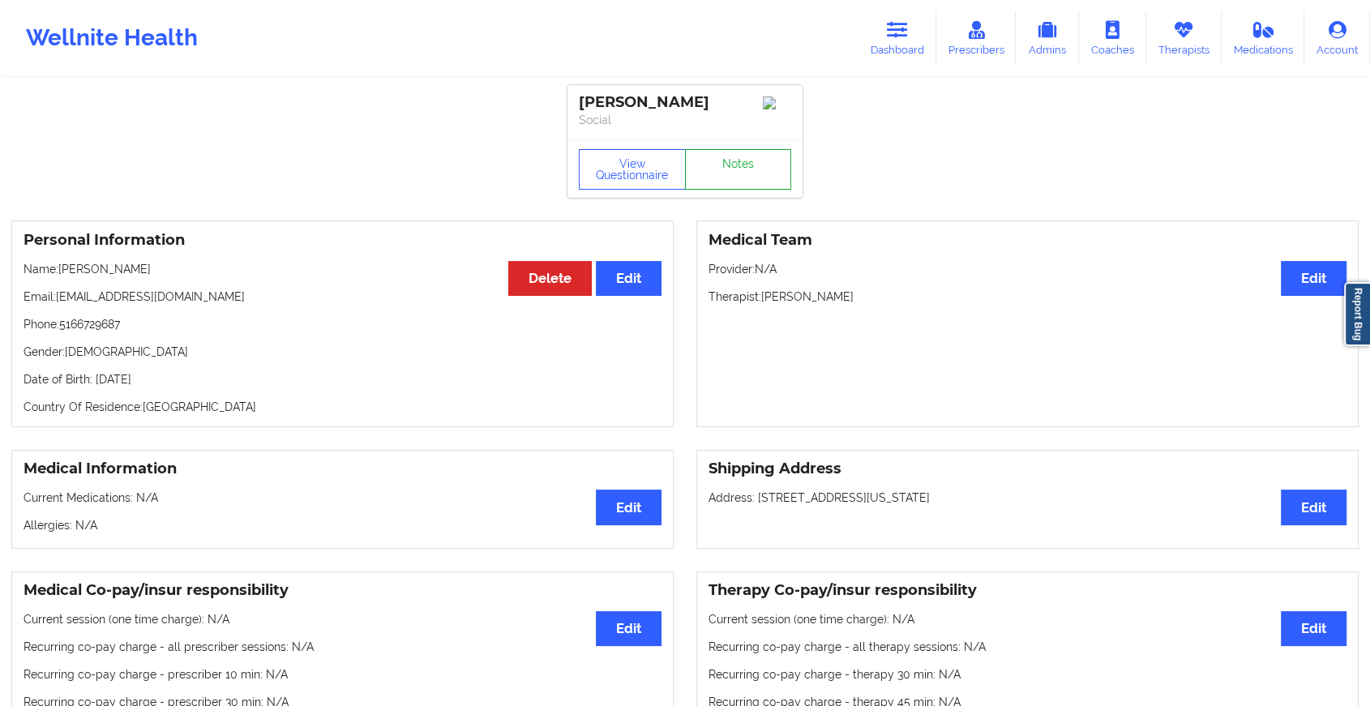
click at [727, 157] on link "Notes" at bounding box center [738, 169] width 107 height 41
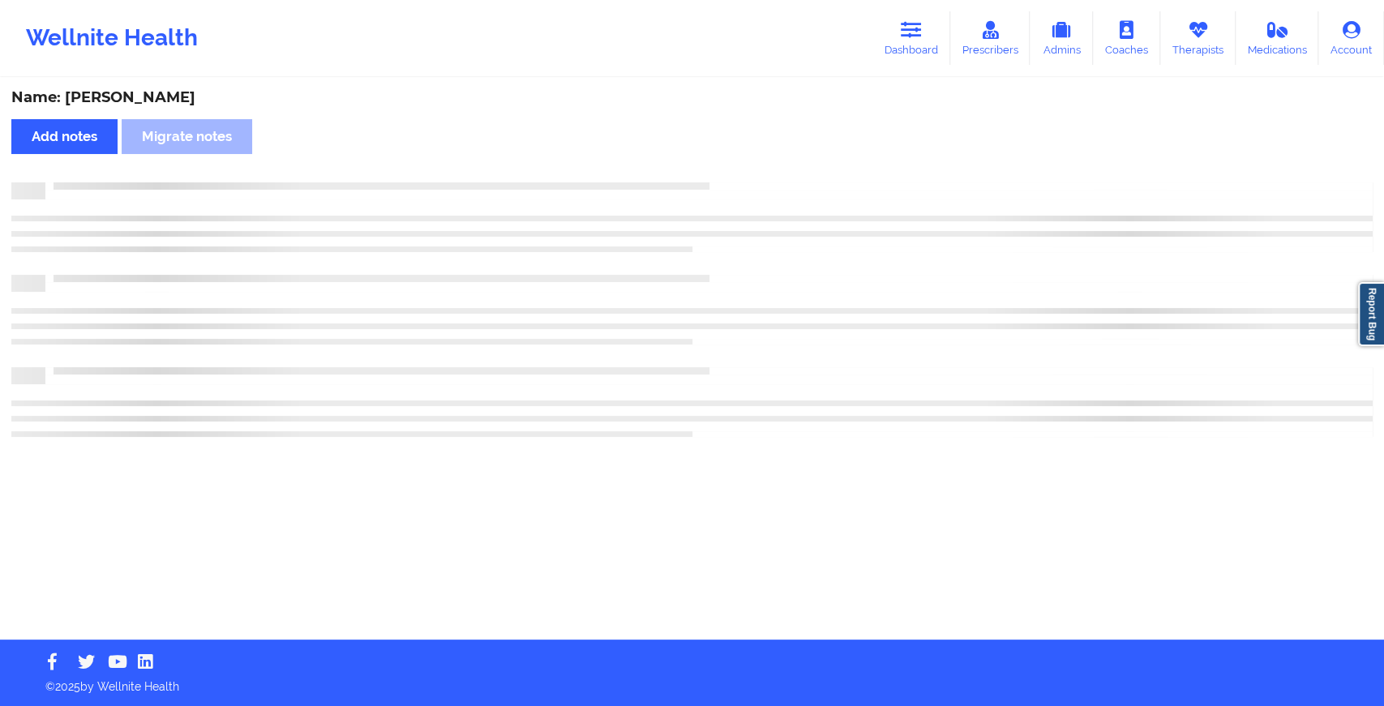
click at [727, 157] on div "Name: Perry Moskowitz Add notes Migrate notes" at bounding box center [692, 359] width 1384 height 560
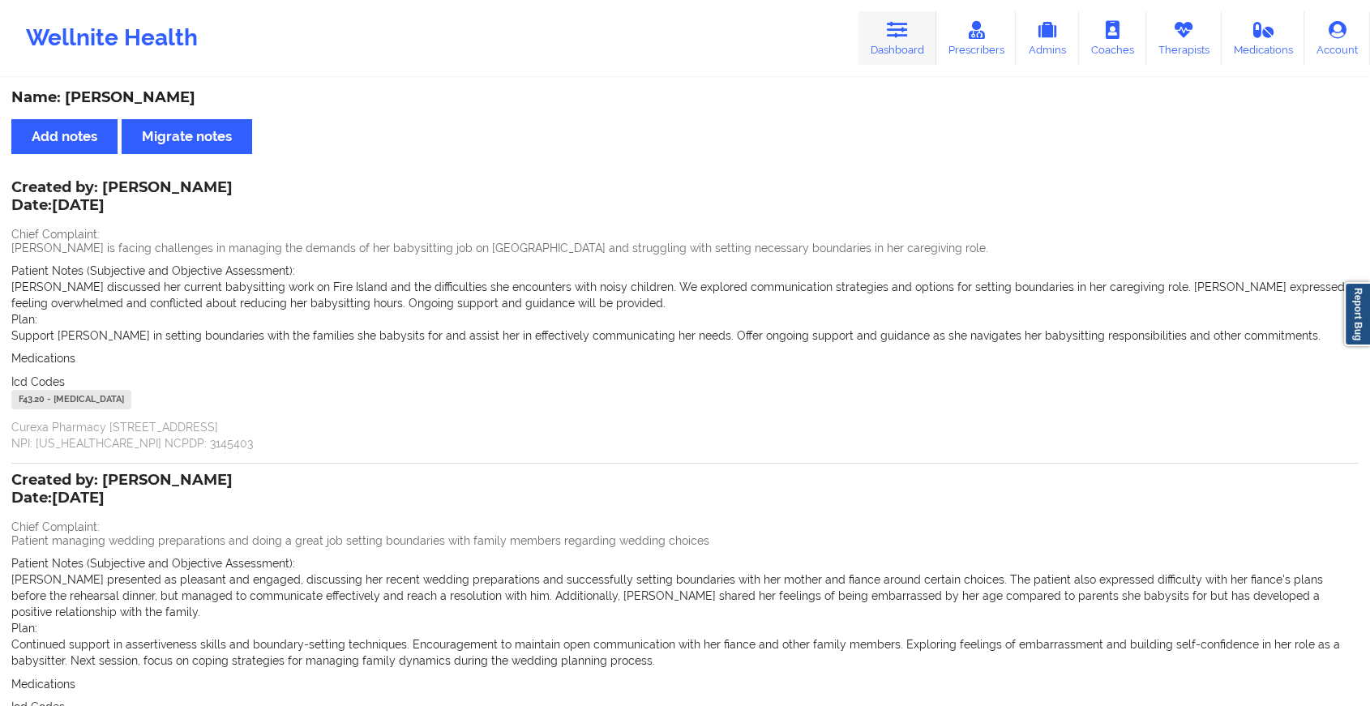
click at [876, 36] on link "Dashboard" at bounding box center [898, 38] width 78 height 54
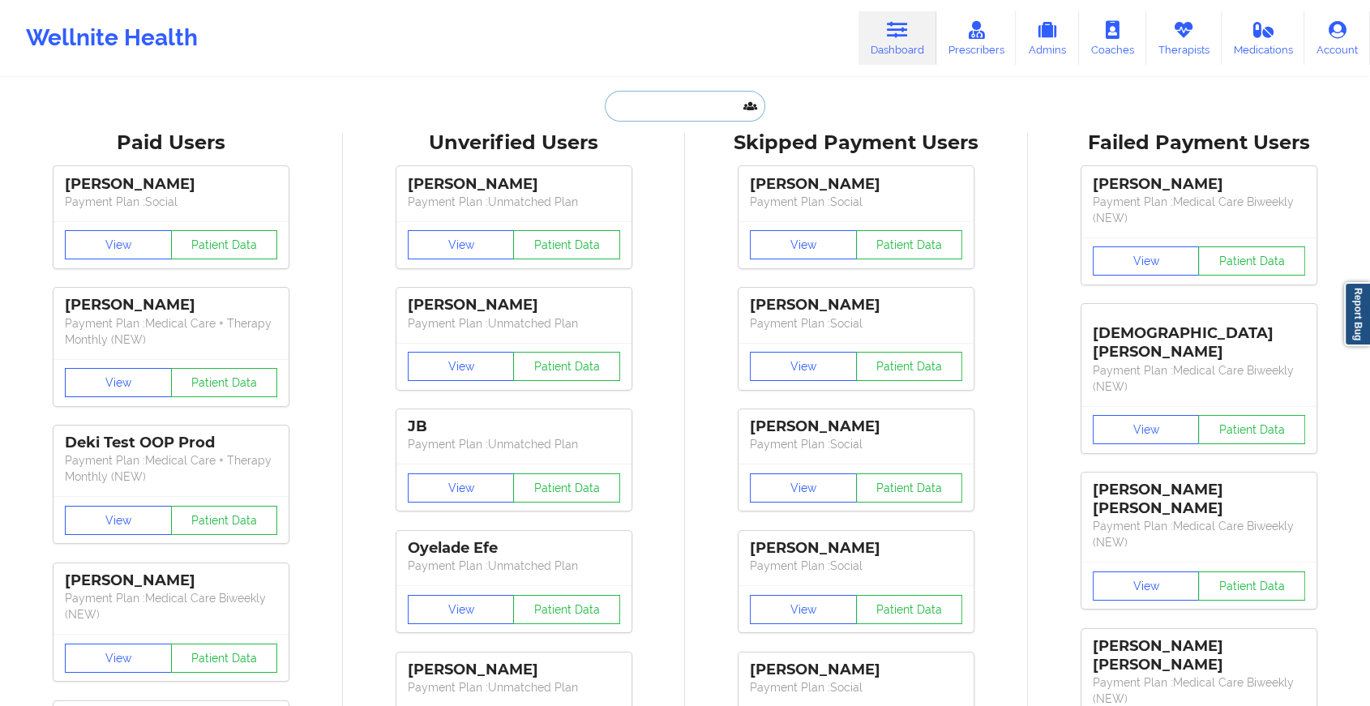
click at [682, 107] on input "text" at bounding box center [685, 106] width 161 height 31
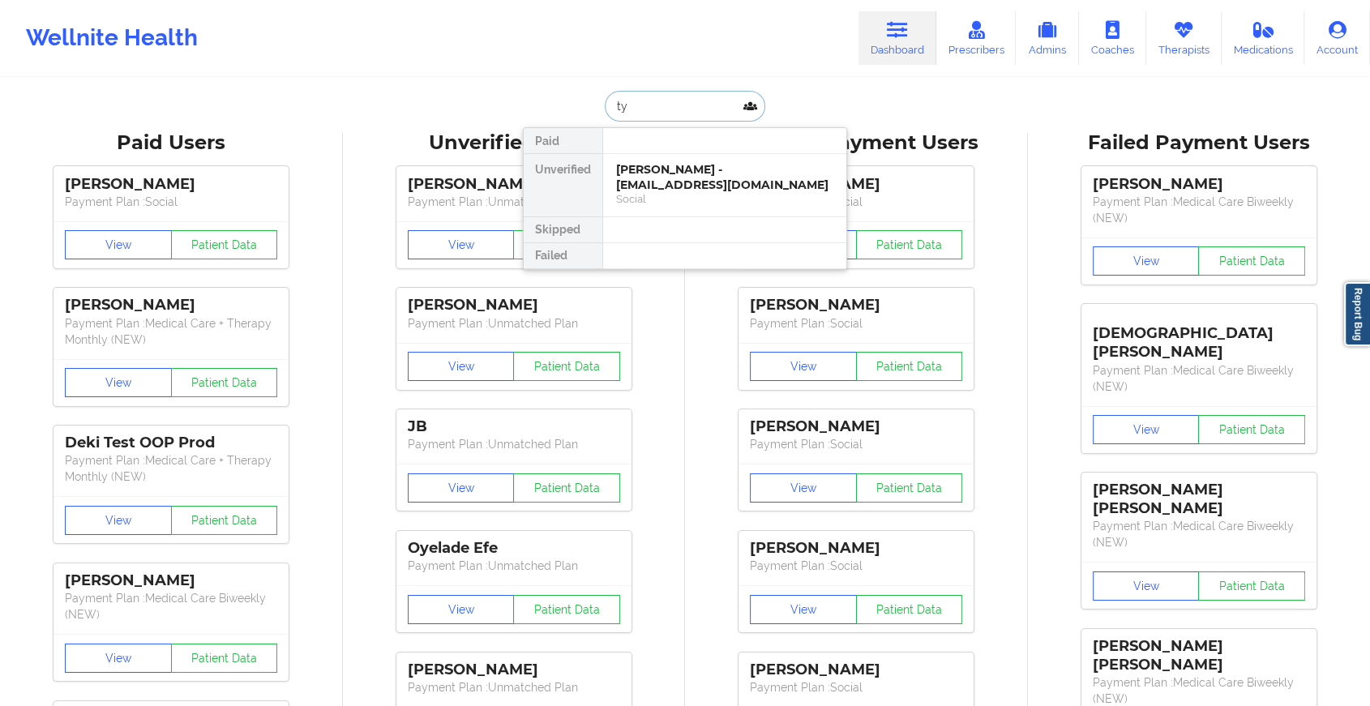
type input "t"
type input "[PERSON_NAME][MEDICAL_DATA]"
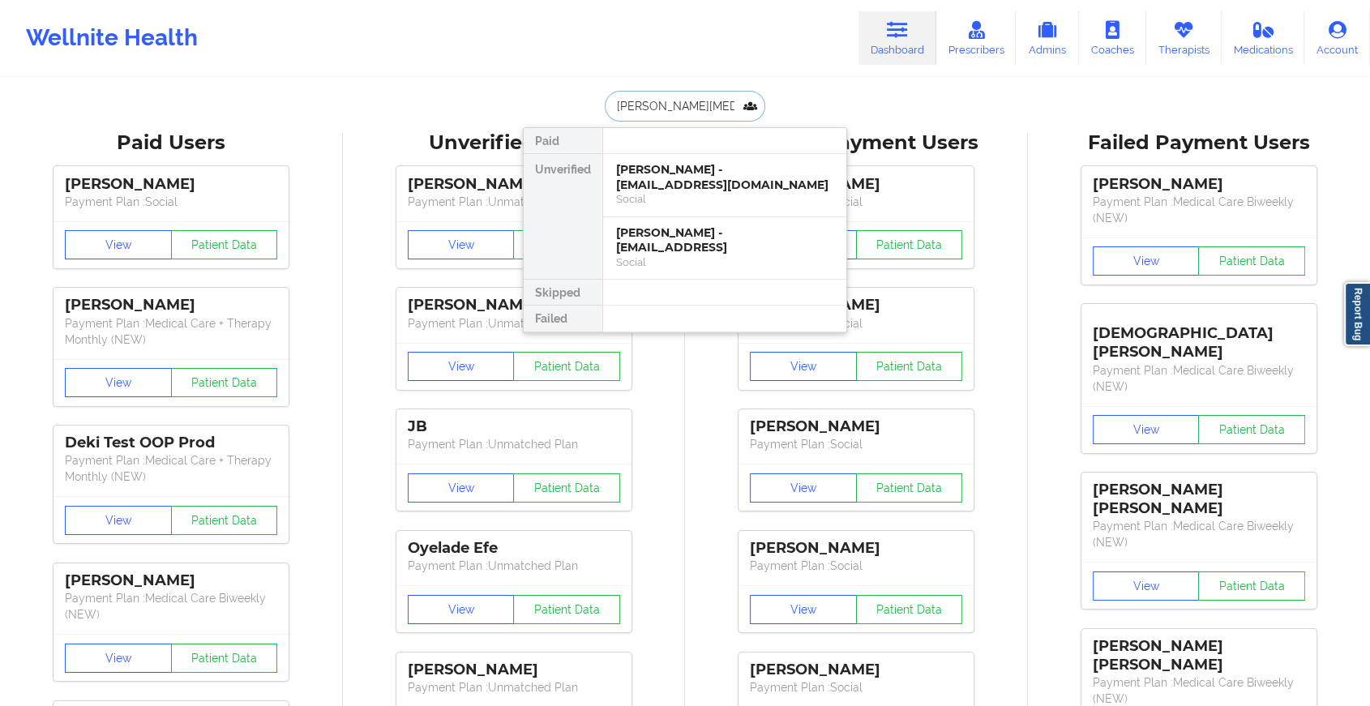
click at [681, 181] on div "[PERSON_NAME] - [EMAIL_ADDRESS][DOMAIN_NAME]" at bounding box center [724, 177] width 217 height 30
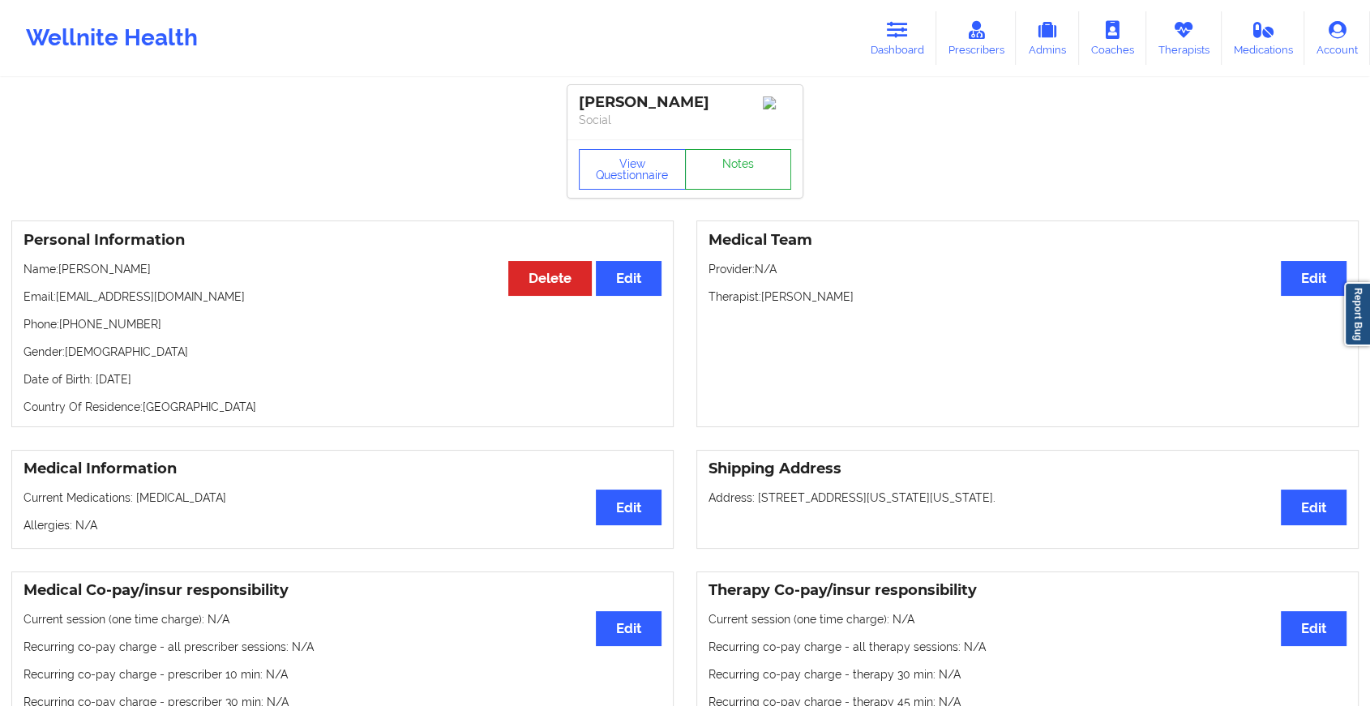
click at [734, 168] on link "Notes" at bounding box center [738, 169] width 107 height 41
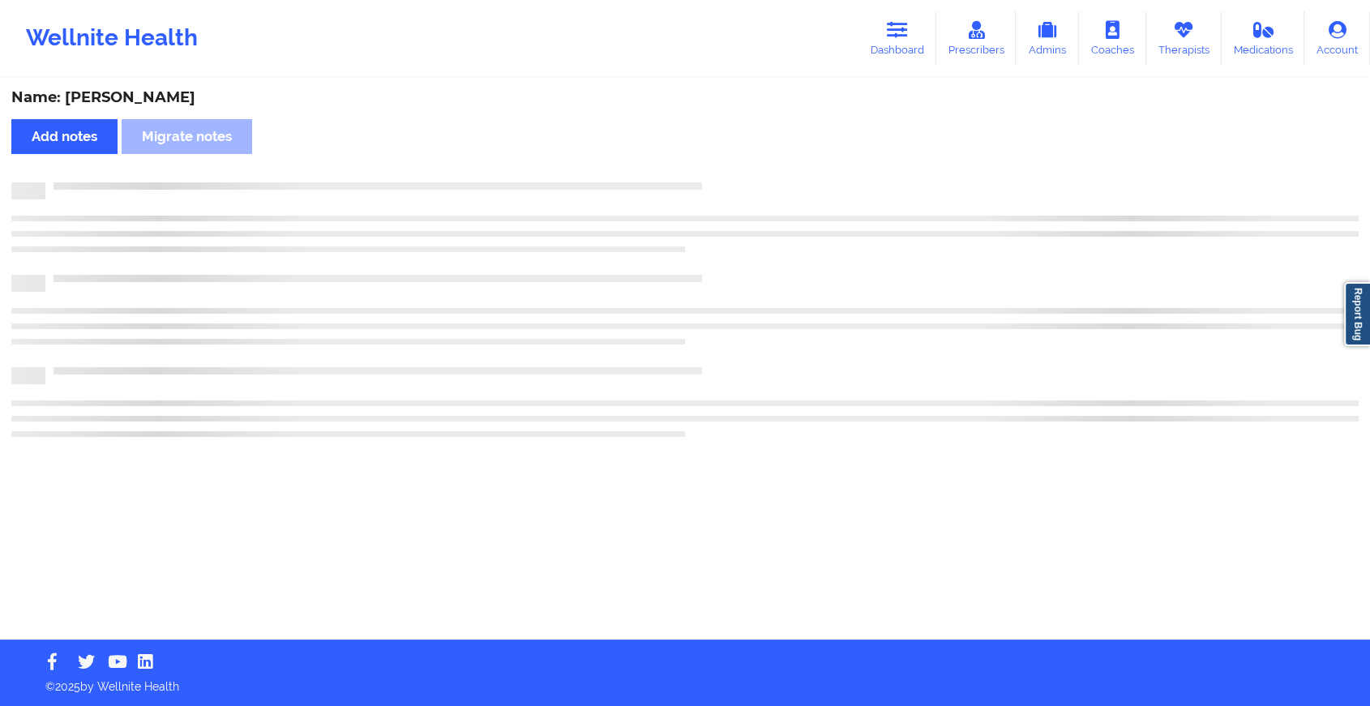
click at [734, 168] on div "Name: [PERSON_NAME] Add notes Migrate notes" at bounding box center [685, 359] width 1370 height 560
click at [734, 168] on div "Name: [PERSON_NAME] Add notes Migrate notes" at bounding box center [692, 359] width 1384 height 560
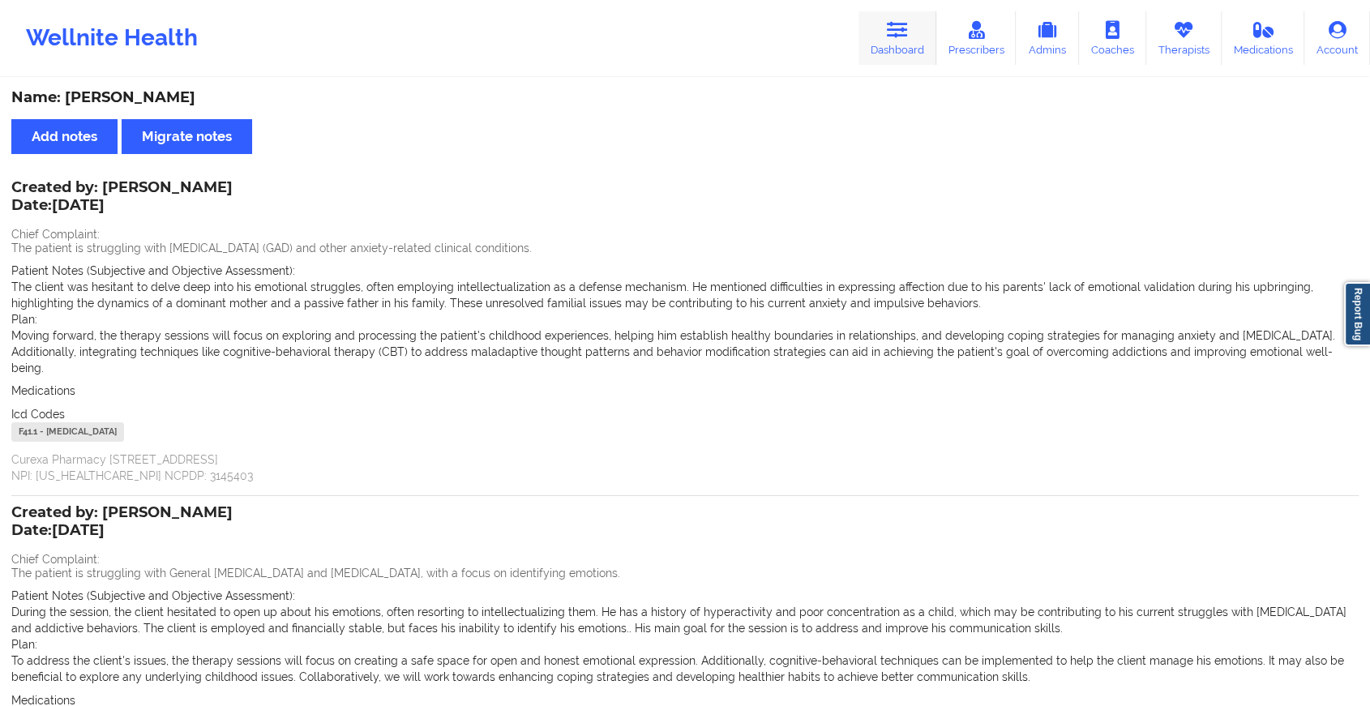
click at [908, 42] on link "Dashboard" at bounding box center [898, 38] width 78 height 54
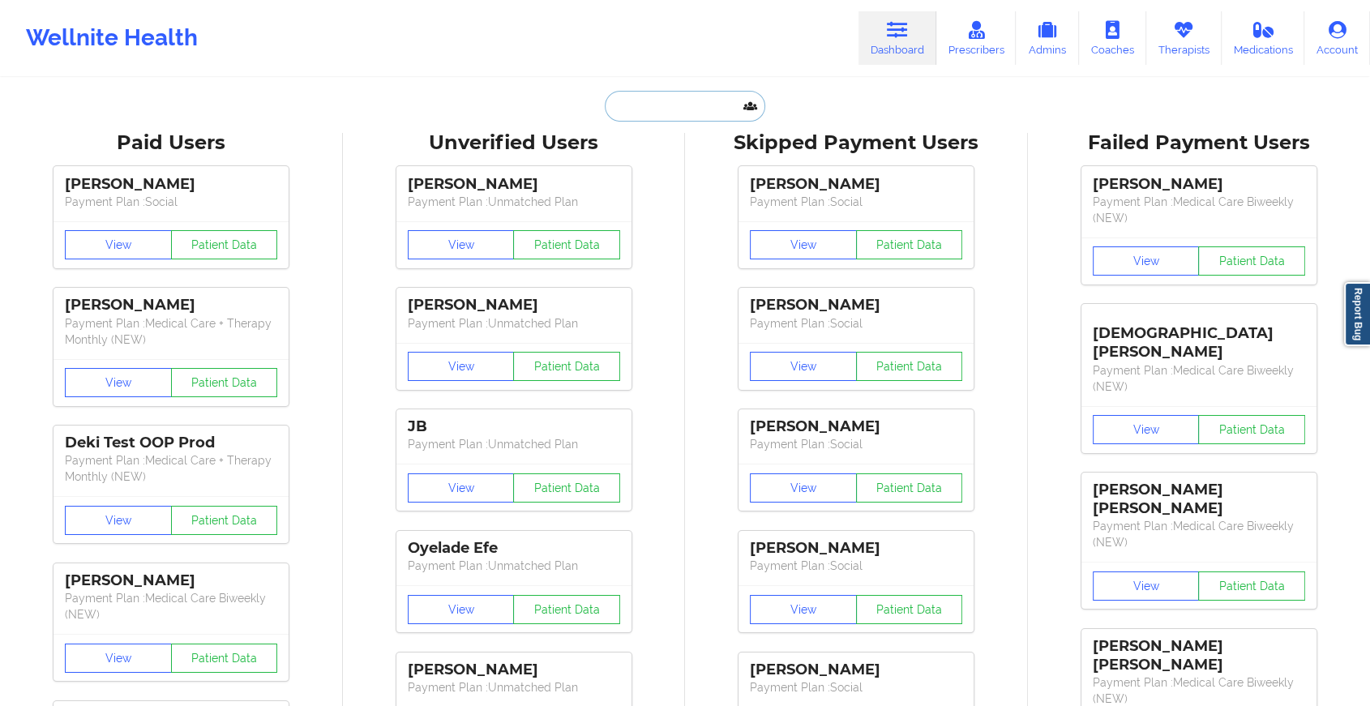
click at [709, 97] on input "text" at bounding box center [685, 106] width 161 height 31
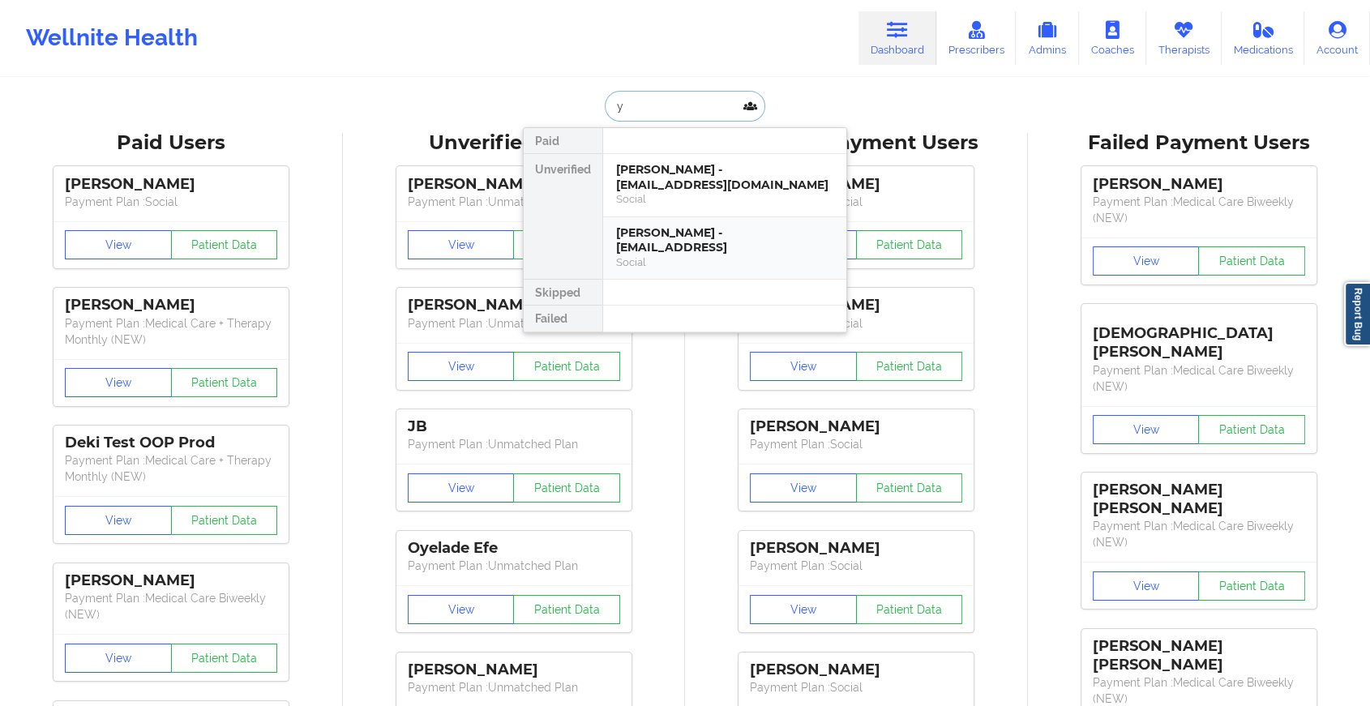
drag, startPoint x: 698, startPoint y: 215, endPoint x: 696, endPoint y: 257, distance: 42.2
click at [696, 257] on div "Yash Baldawa - yashbaldawa.4@gmail.com Social Yash Baldawa - yashbaldawa.4@gmai…" at bounding box center [725, 217] width 244 height 126
type input "y"
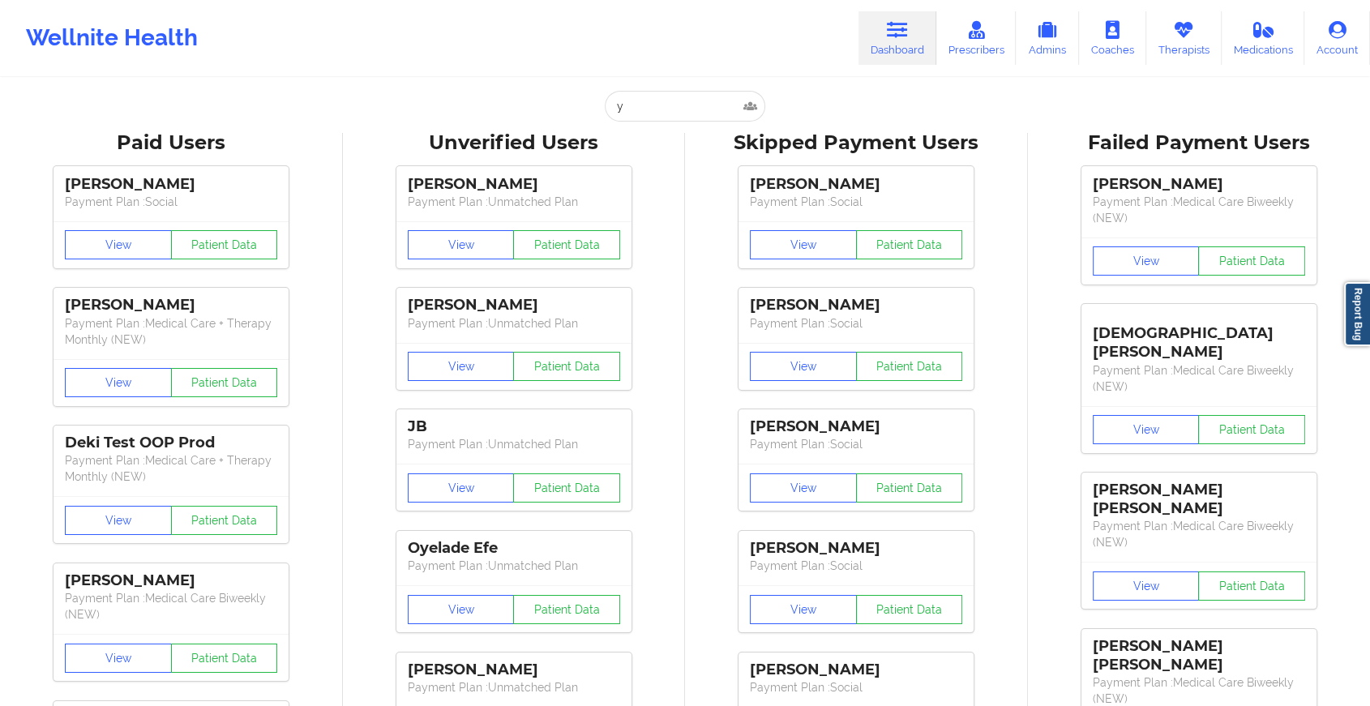
click at [696, 257] on div "Suriah Joseph Payment Plan : Social View Patient Data Kayla Larmond Payment Pla…" at bounding box center [857, 521] width 332 height 729
click at [654, 101] on input "y" at bounding box center [685, 106] width 161 height 31
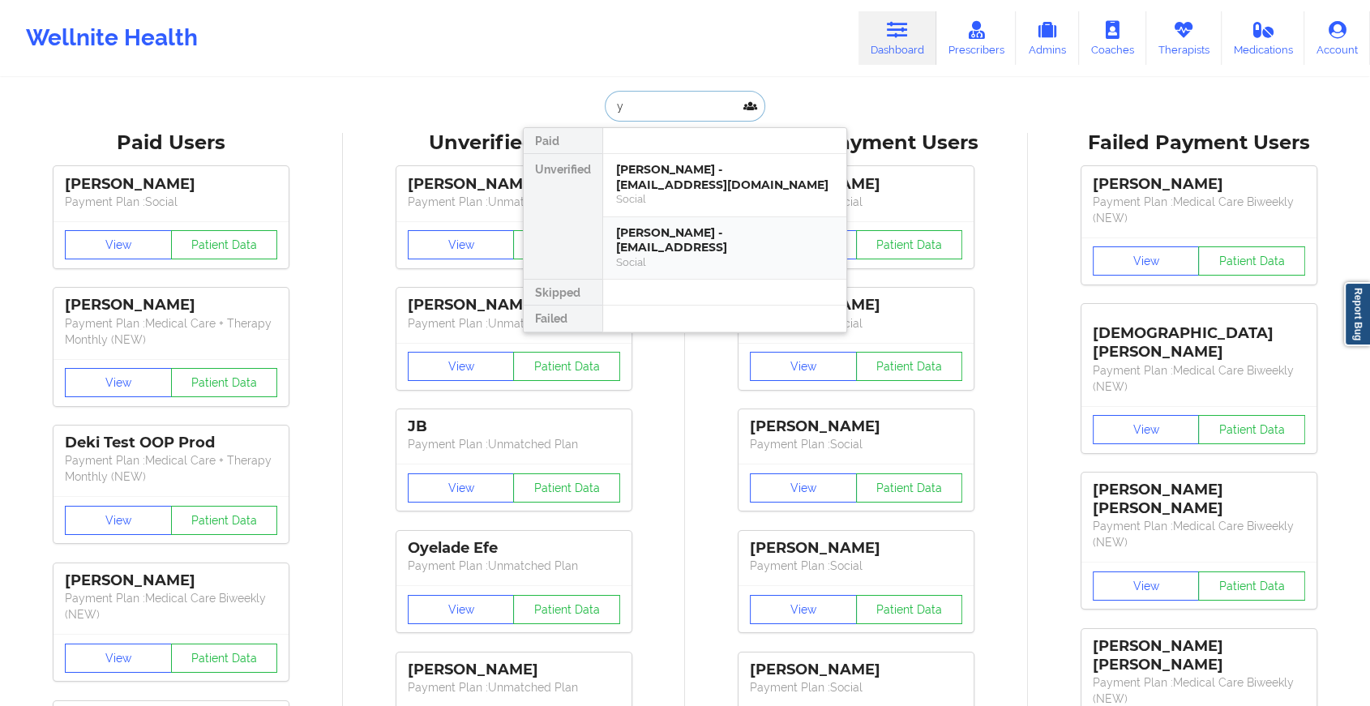
click at [691, 222] on div "Yash Baldawa - yashbaldawa.4@gmail.con Social" at bounding box center [724, 248] width 243 height 62
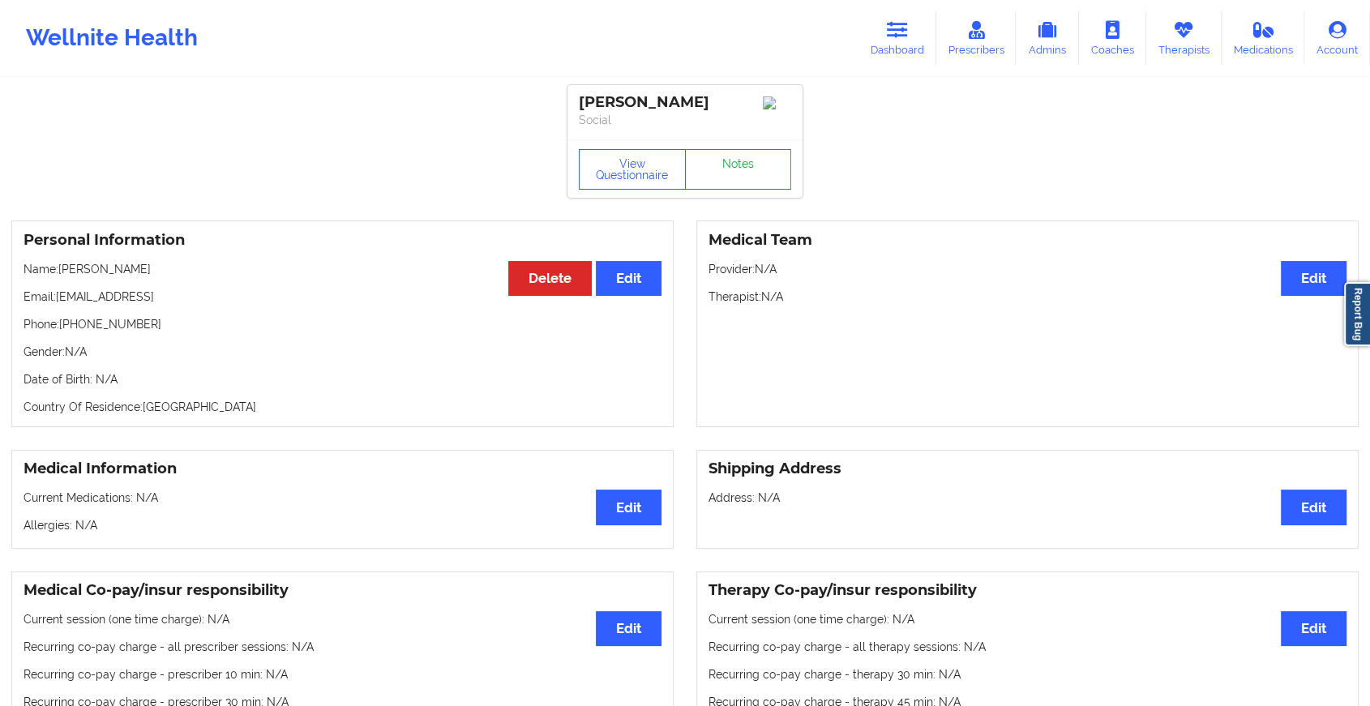
click at [756, 161] on link "Notes" at bounding box center [738, 169] width 107 height 41
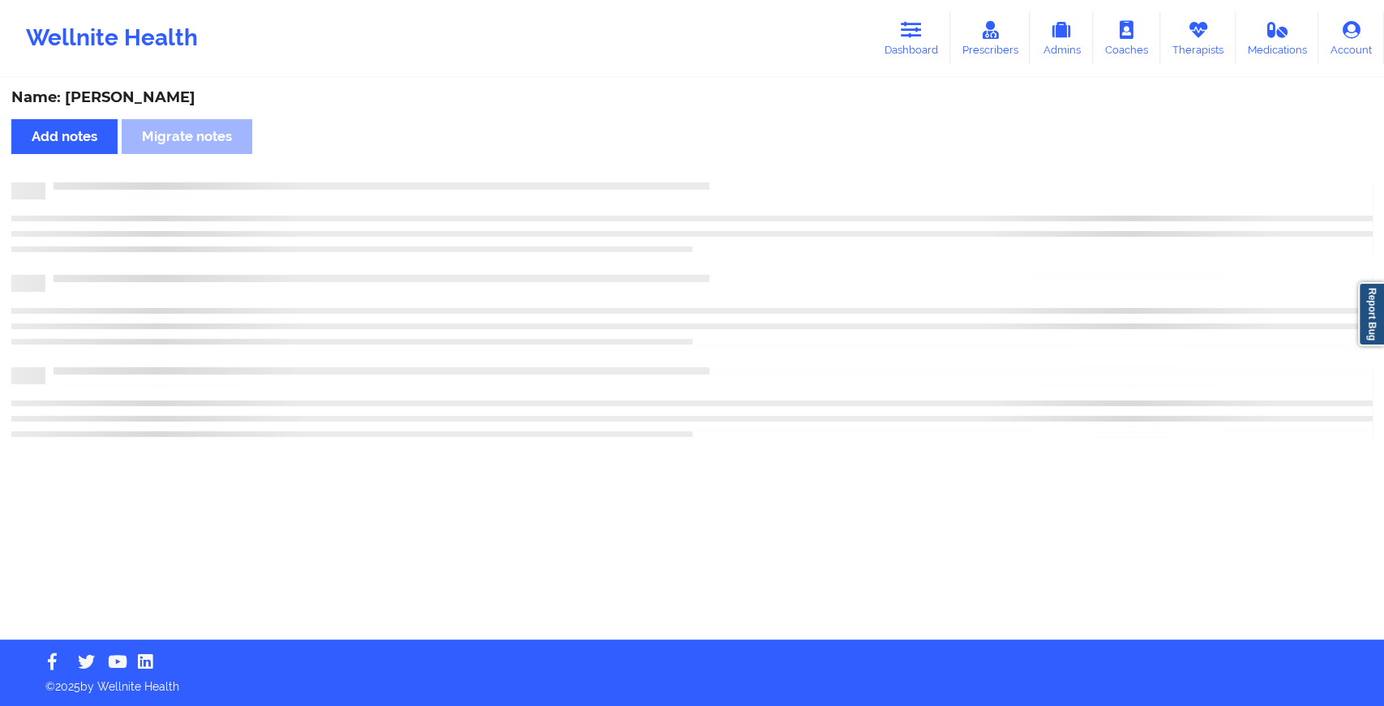
click at [756, 161] on div "Name: [PERSON_NAME] Add notes Migrate notes" at bounding box center [692, 359] width 1384 height 560
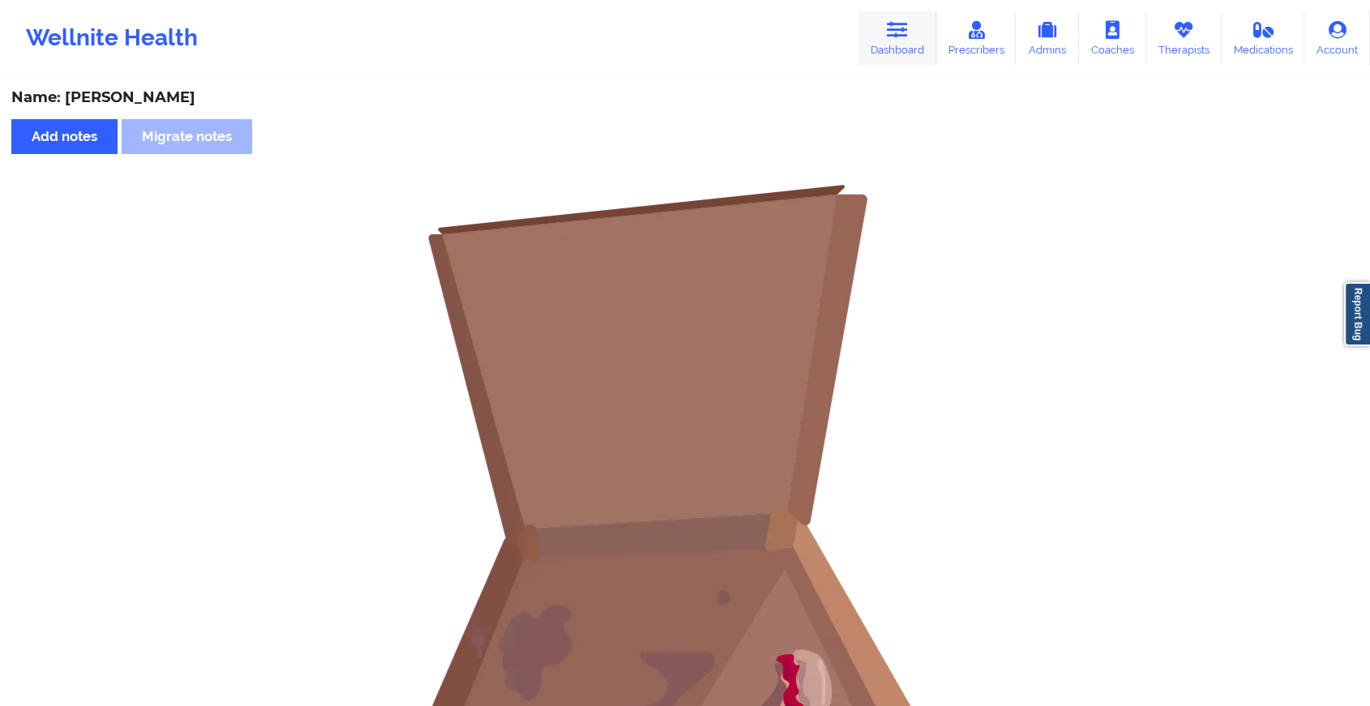
click at [906, 23] on icon at bounding box center [897, 30] width 21 height 18
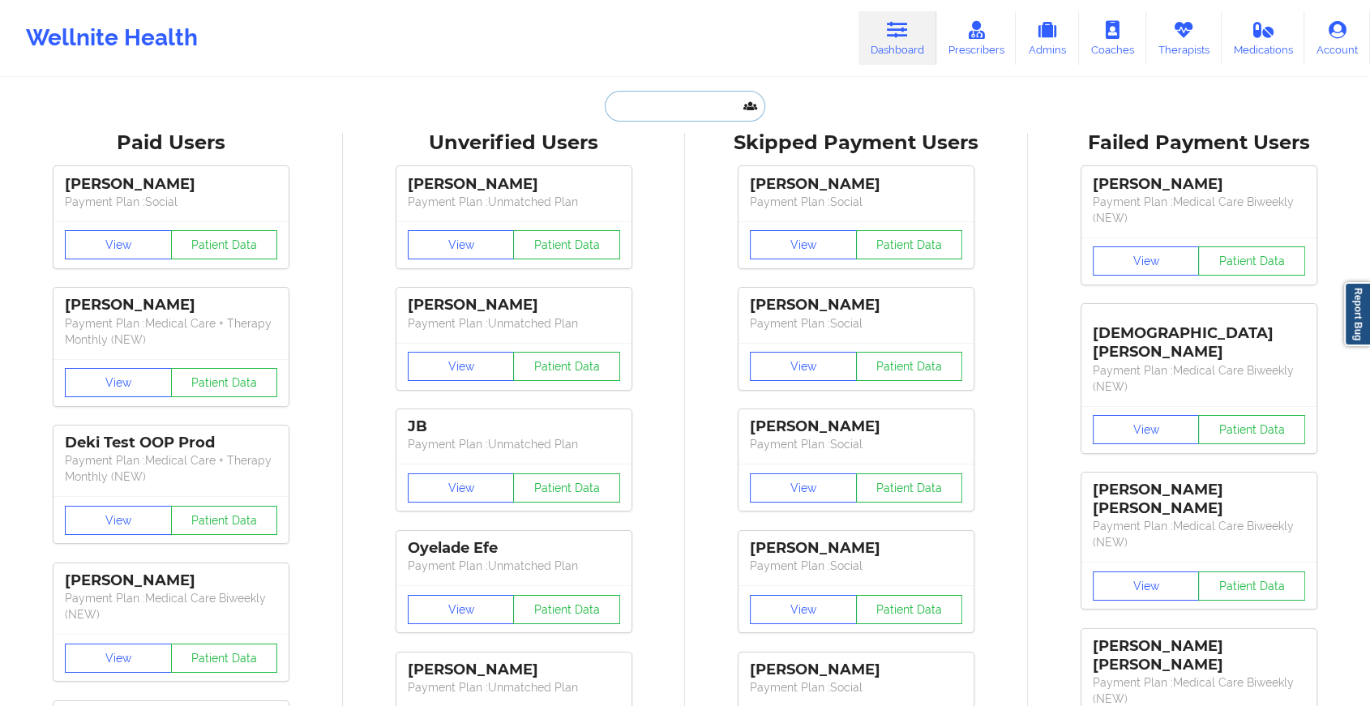
click at [673, 117] on input "text" at bounding box center [685, 106] width 161 height 31
type input "q"
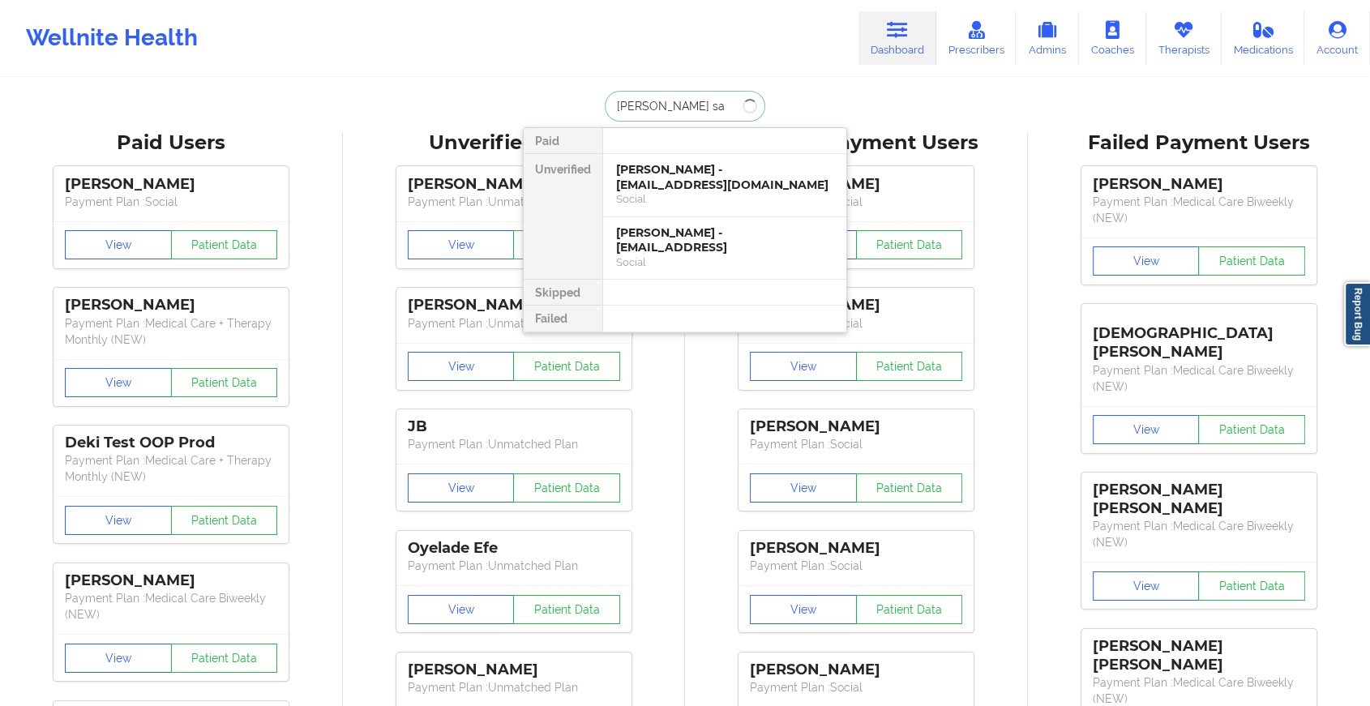
type input "alexsandra san"
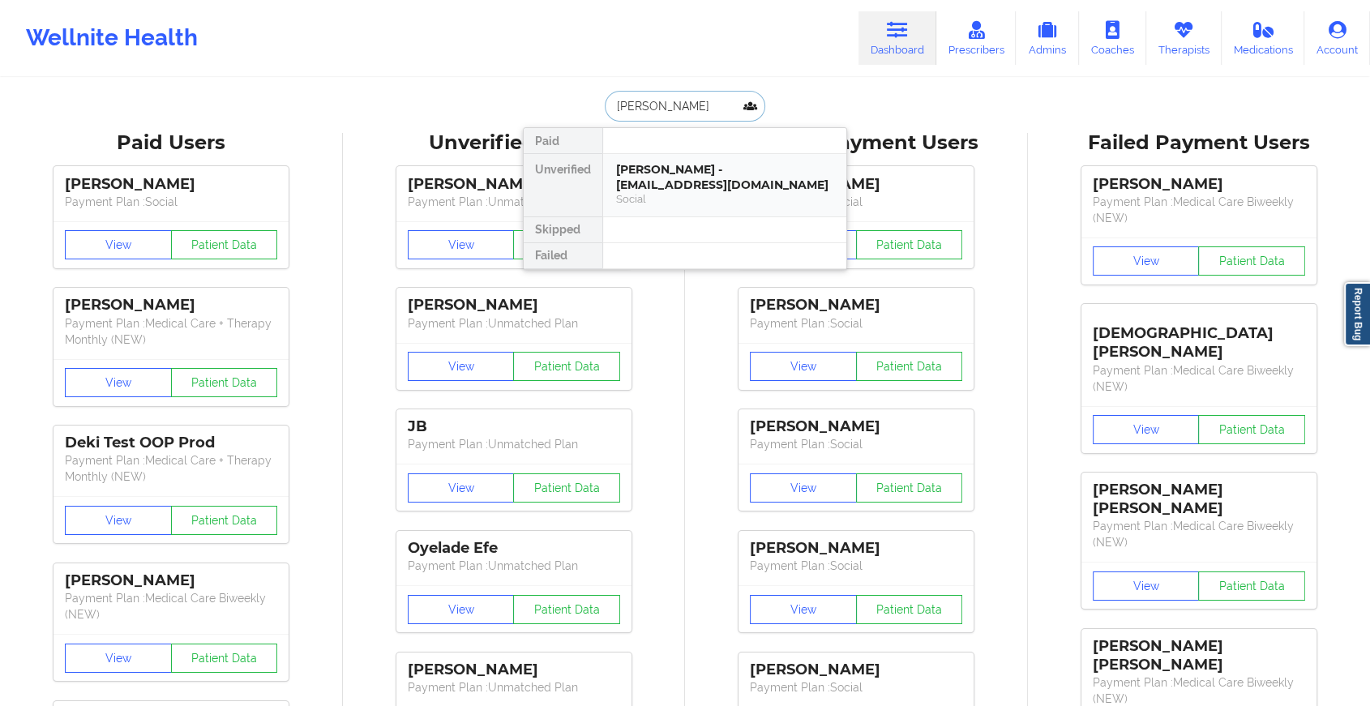
click at [689, 171] on div "ALEXSANDRA SANCHEZ - alexsandra2000baby@gmail.com" at bounding box center [724, 177] width 217 height 30
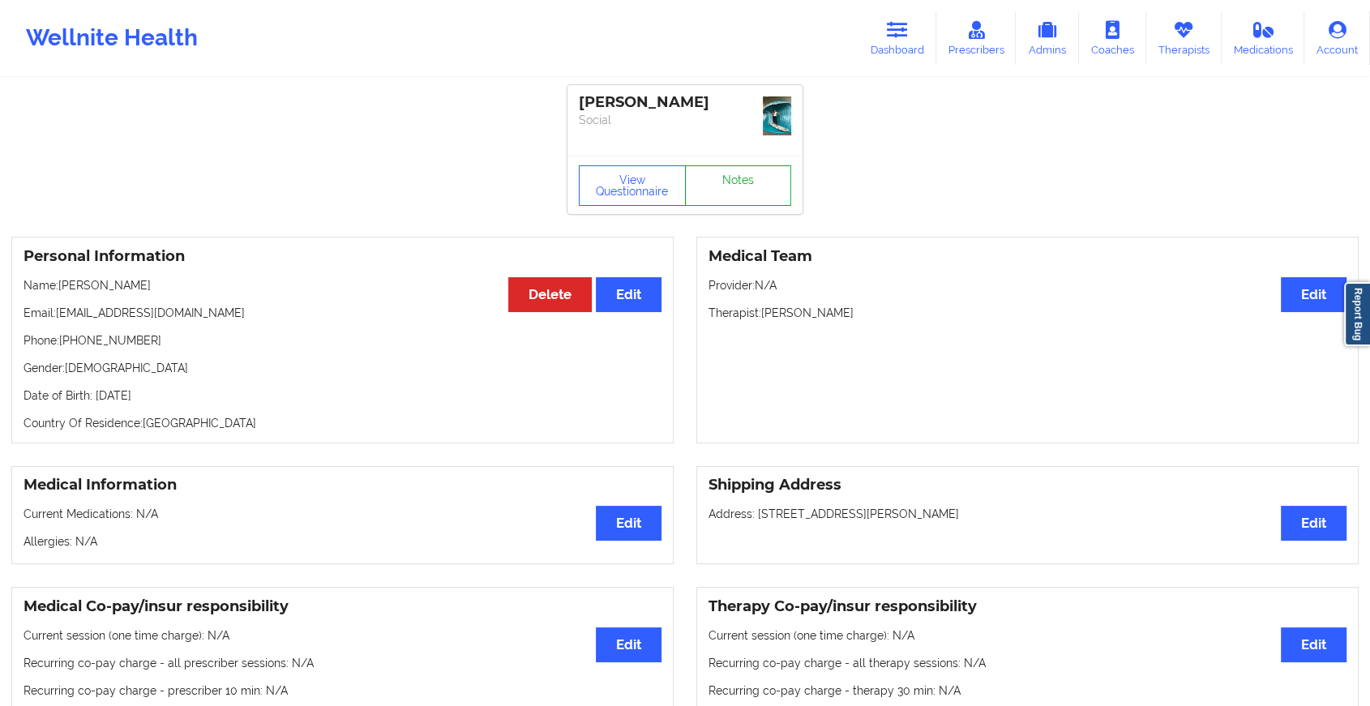
click at [733, 169] on link "Notes" at bounding box center [738, 185] width 107 height 41
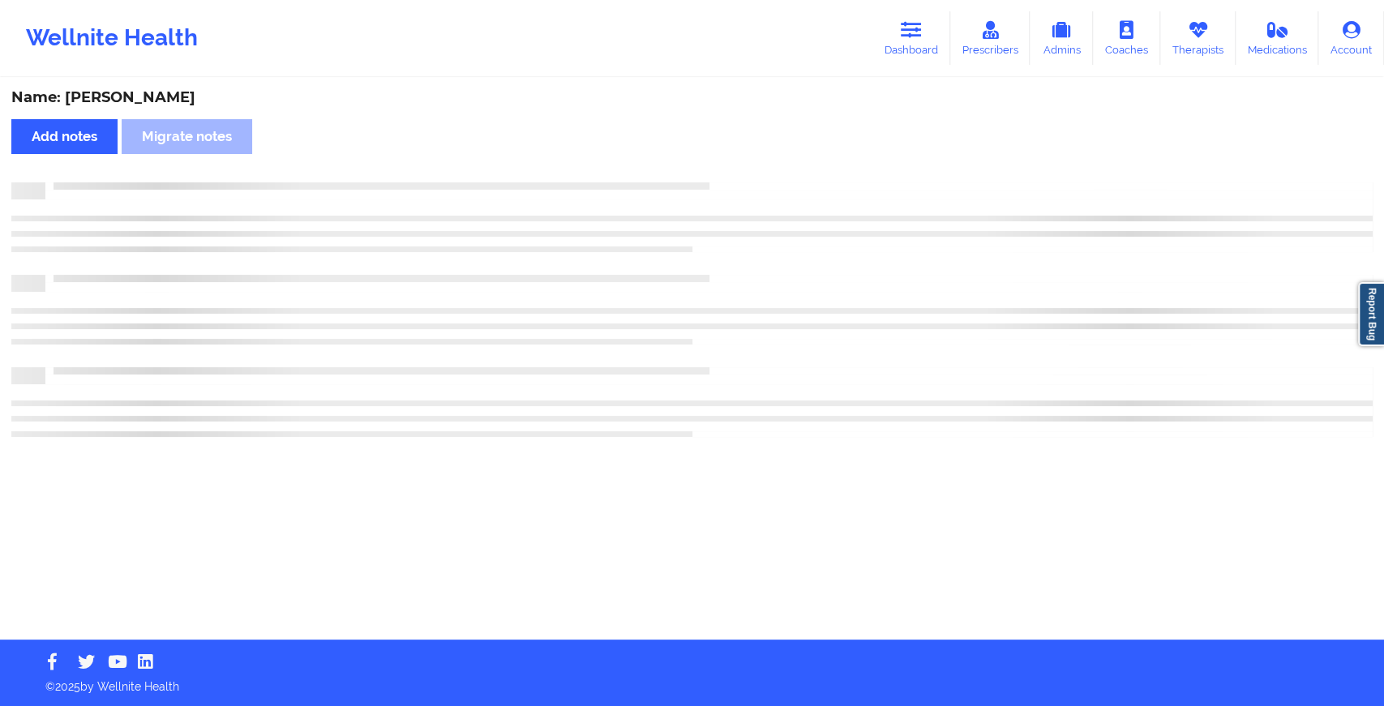
click at [733, 169] on div "Name: ALEXSANDRA SANCHEZ Add notes Migrate notes" at bounding box center [692, 359] width 1384 height 560
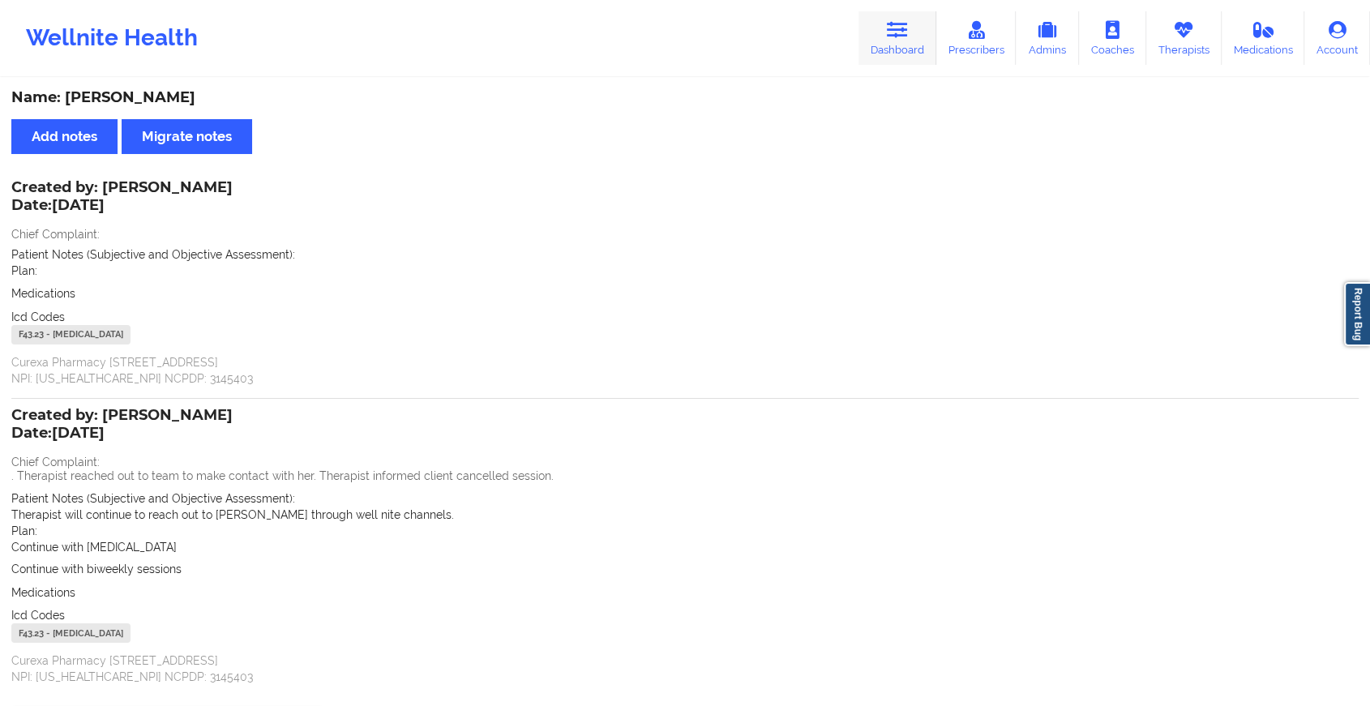
click at [883, 49] on link "Dashboard" at bounding box center [898, 38] width 78 height 54
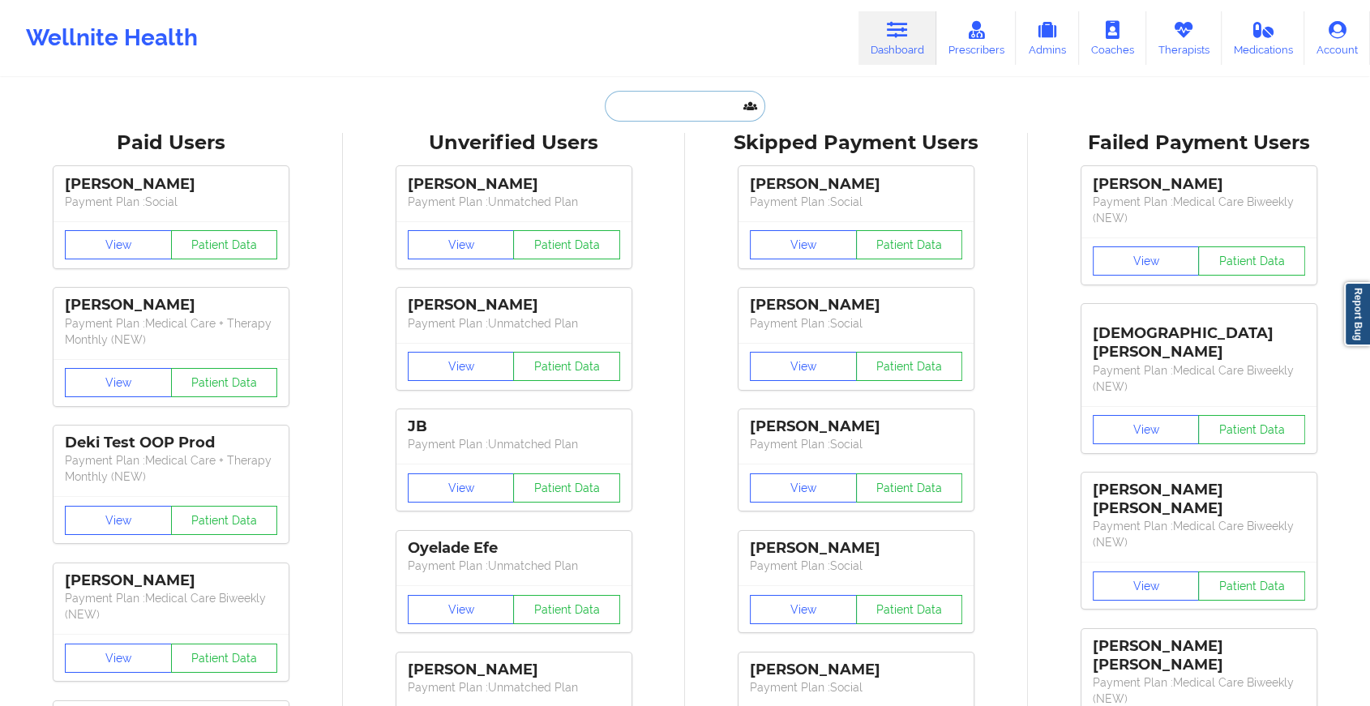
click at [659, 104] on input "text" at bounding box center [685, 106] width 161 height 31
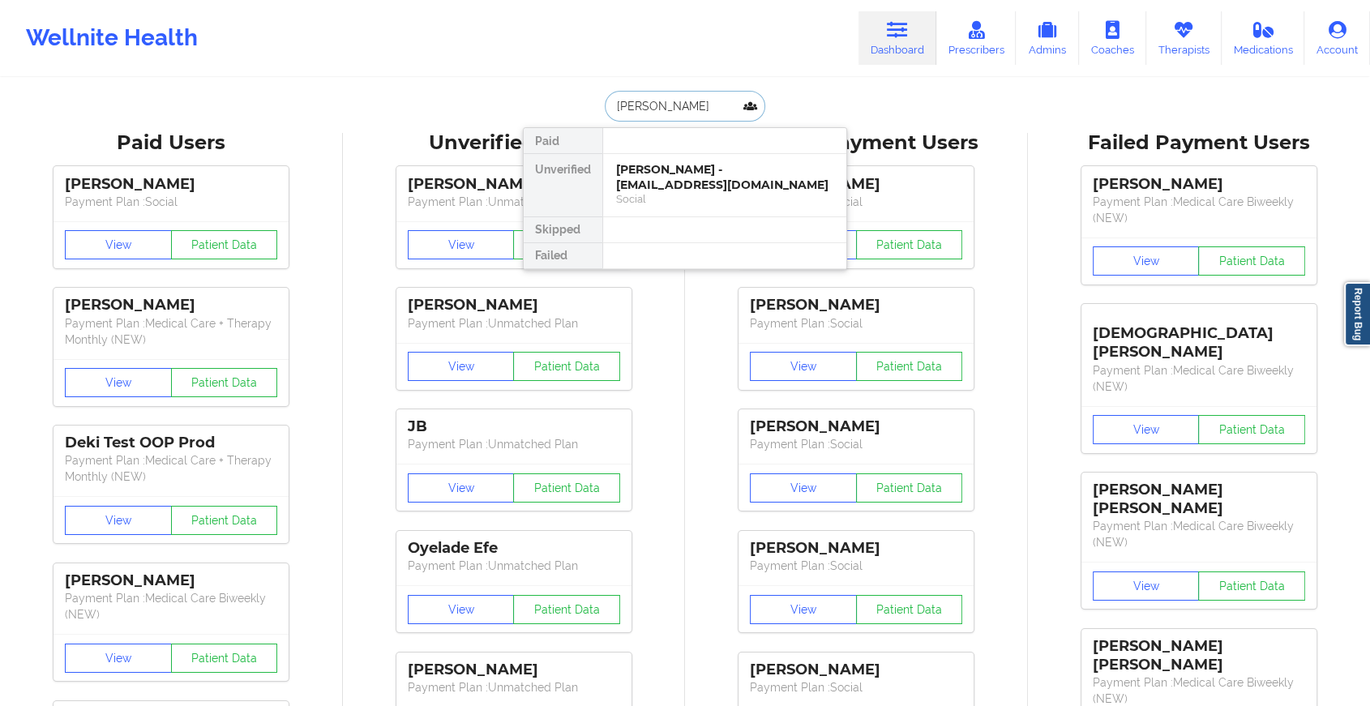
type input "SHARLENE HOSSAIN"
click at [686, 182] on div "Sharlene Hossain - sharlenehossain@gmail.com" at bounding box center [724, 177] width 217 height 30
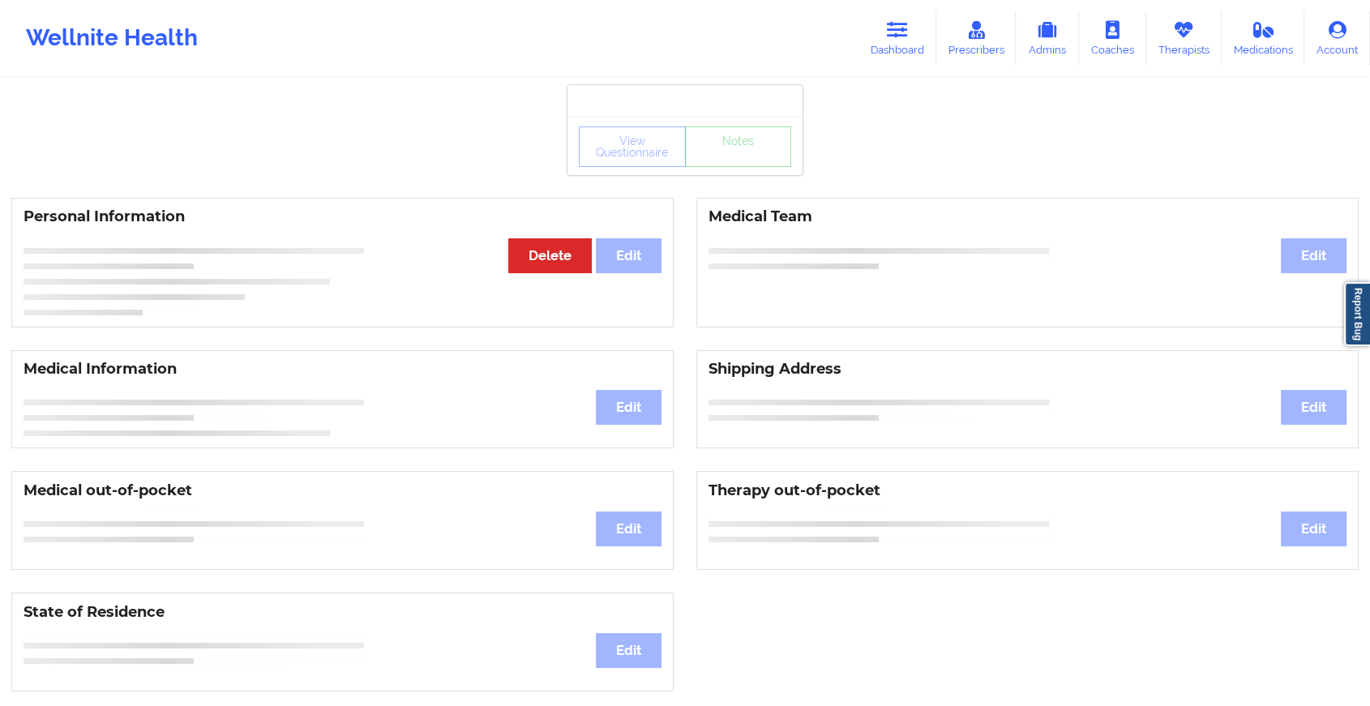
click at [752, 183] on div "View Questionnaire Notes Personal Information Edit Delete Medical Team Edit Med…" at bounding box center [685, 684] width 1370 height 1369
drag, startPoint x: 752, startPoint y: 183, endPoint x: 707, endPoint y: 166, distance: 47.7
click at [707, 166] on div "View Questionnaire Notes" at bounding box center [685, 147] width 212 height 41
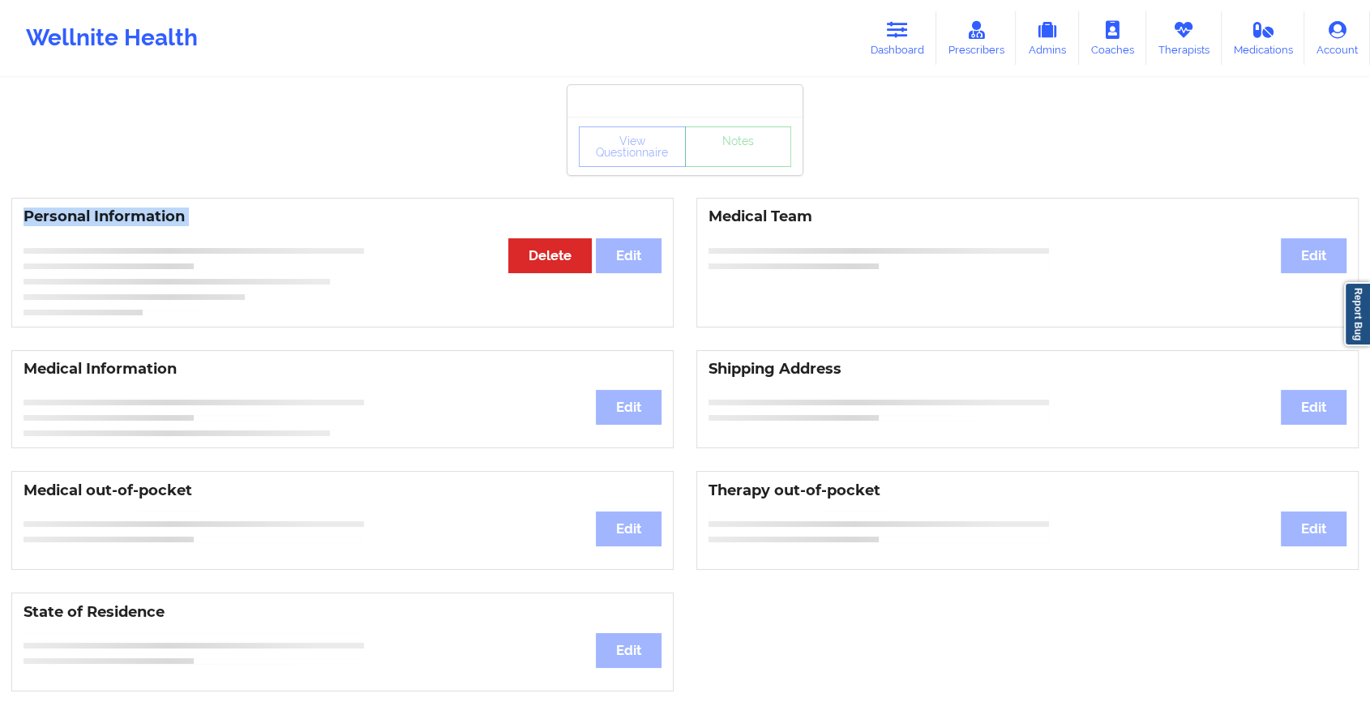
click at [707, 166] on div "View Questionnaire Notes" at bounding box center [685, 147] width 212 height 41
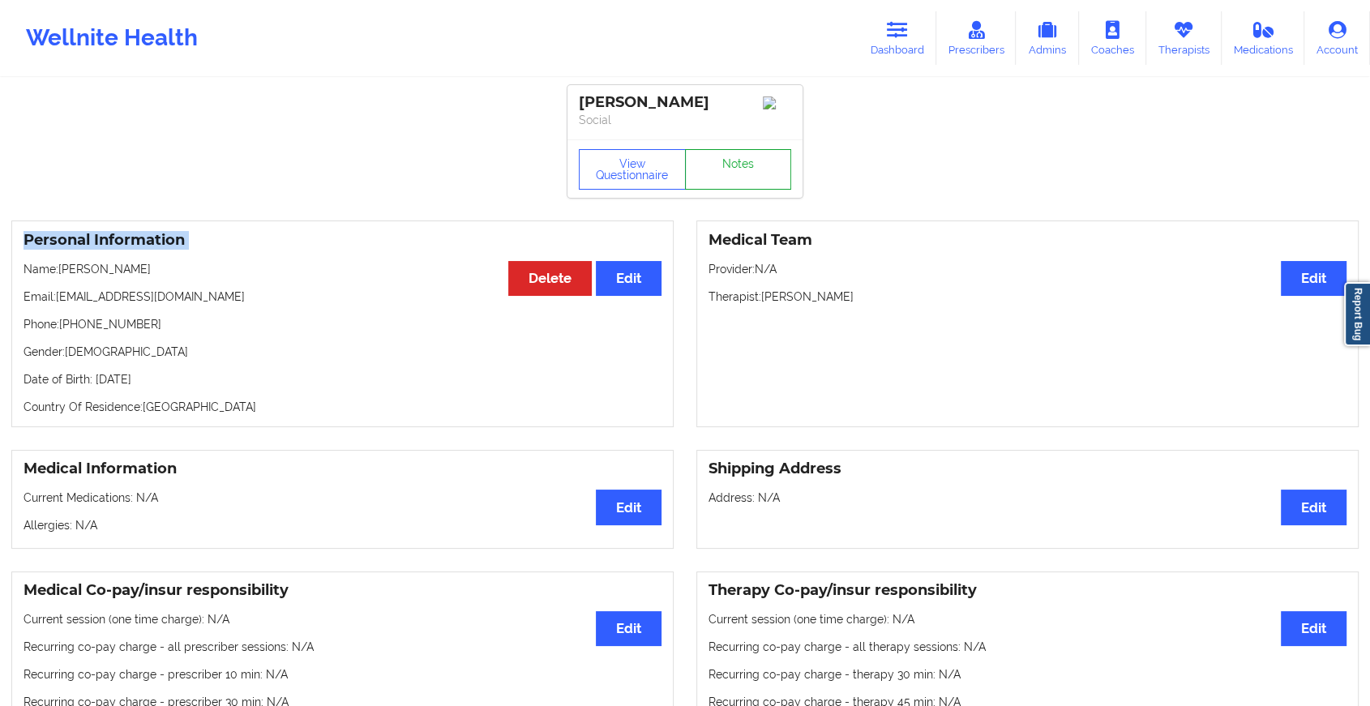
drag, startPoint x: 707, startPoint y: 166, endPoint x: 714, endPoint y: 172, distance: 8.6
click at [714, 172] on link "Notes" at bounding box center [738, 169] width 107 height 41
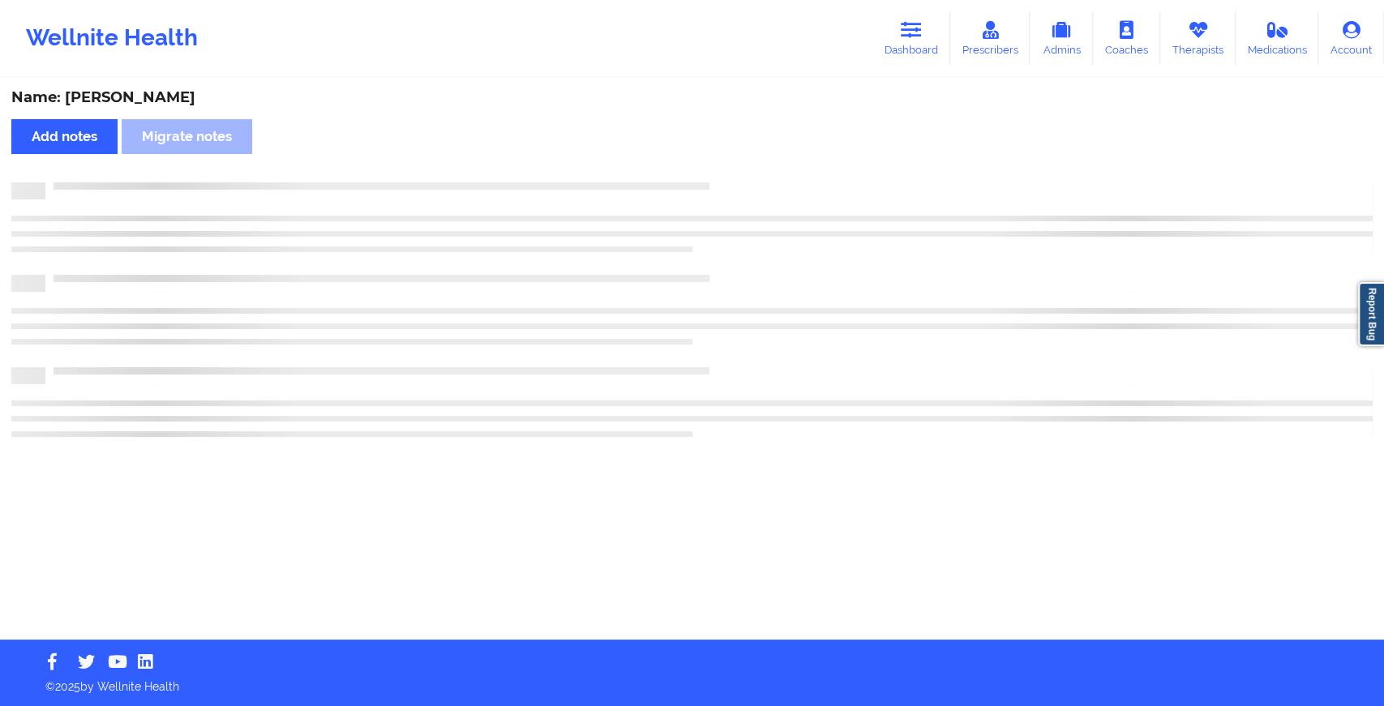
click at [714, 172] on div "Name: Sharlene Hossain Add notes Migrate notes" at bounding box center [692, 359] width 1384 height 560
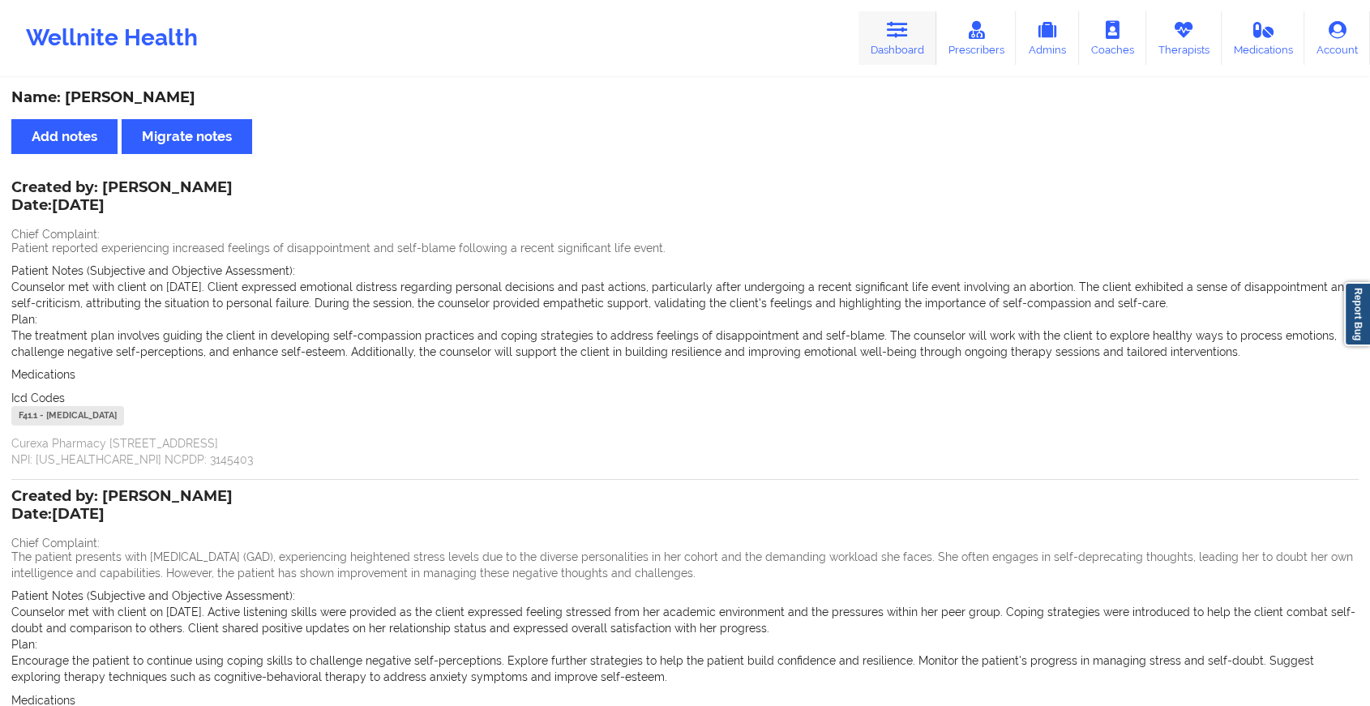
click at [902, 36] on icon at bounding box center [897, 30] width 21 height 18
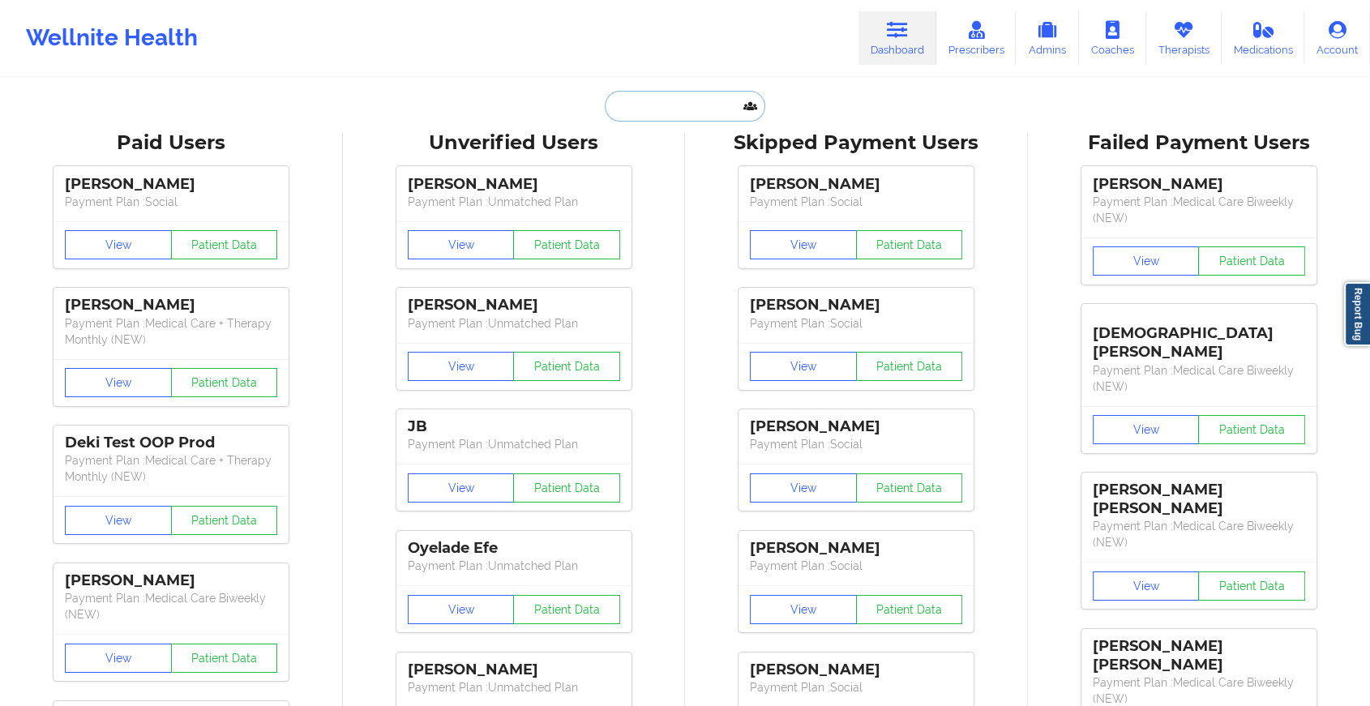
click at [714, 110] on input "text" at bounding box center [685, 106] width 161 height 31
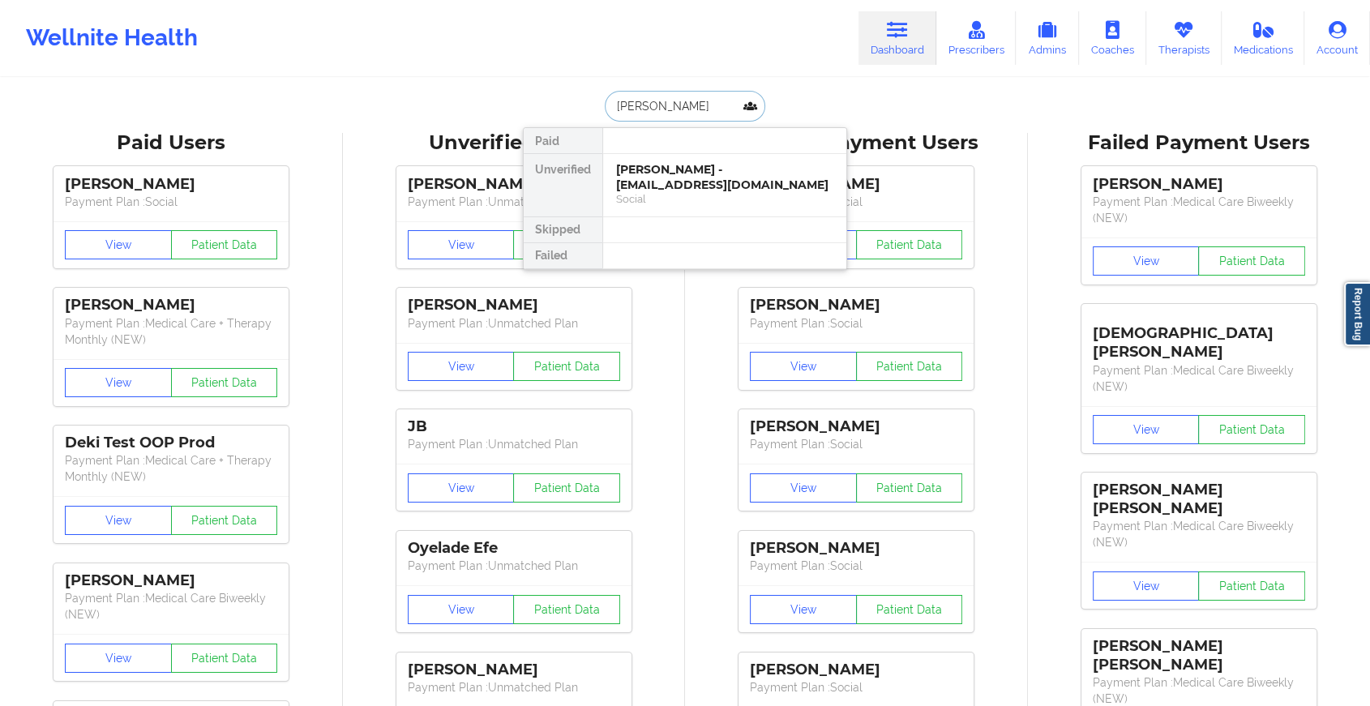
type input "brendan c do"
click at [713, 183] on div "Brendan C Donnelly - brendan.donnelly0425@gmail.com" at bounding box center [724, 177] width 217 height 30
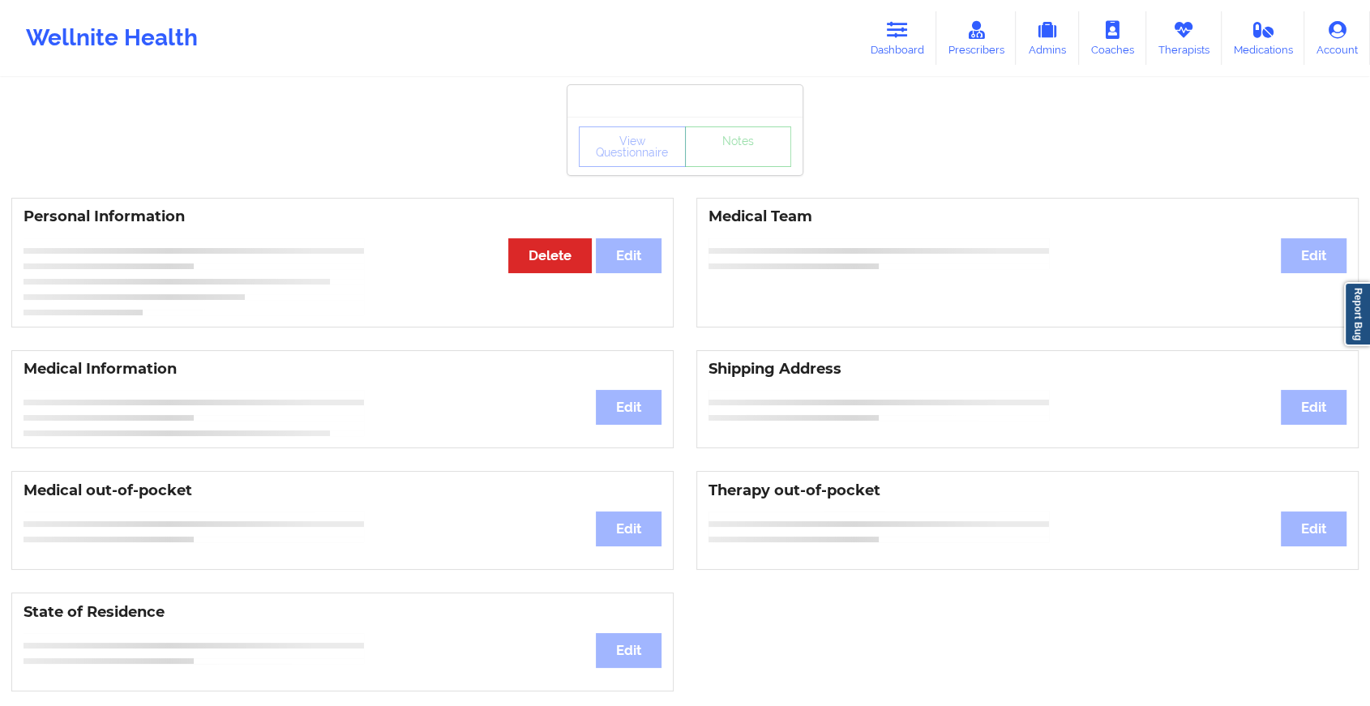
click at [746, 166] on div "View Questionnaire Notes" at bounding box center [685, 147] width 212 height 41
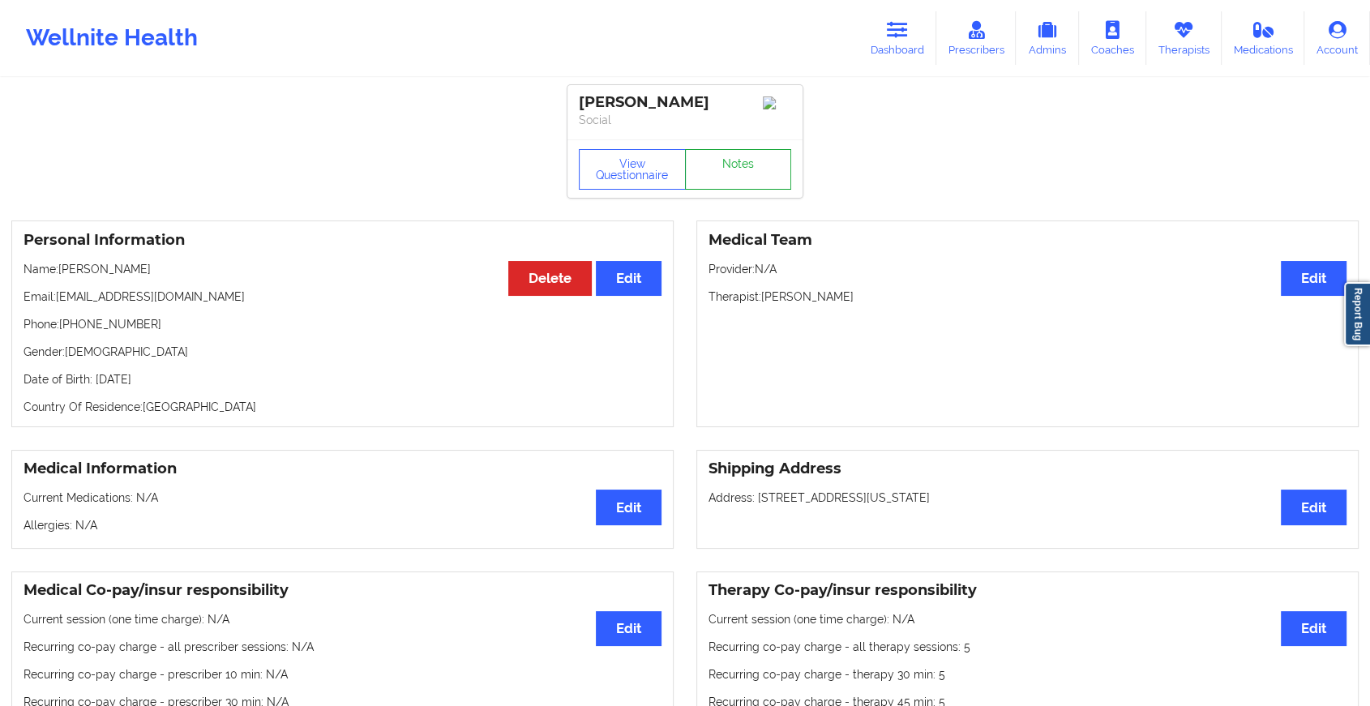
click at [746, 166] on link "Notes" at bounding box center [738, 169] width 107 height 41
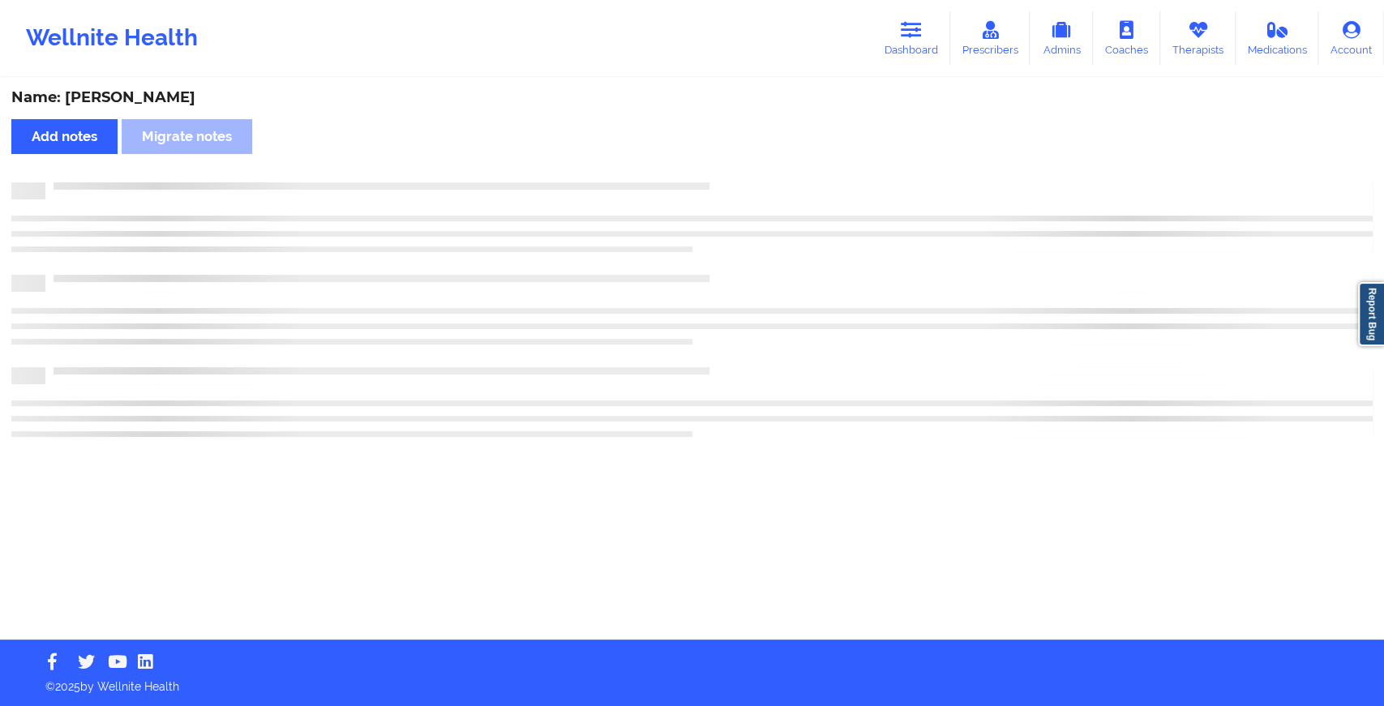
click at [746, 166] on div "Name: Brendan C Donnelly Add notes Migrate notes" at bounding box center [692, 359] width 1384 height 560
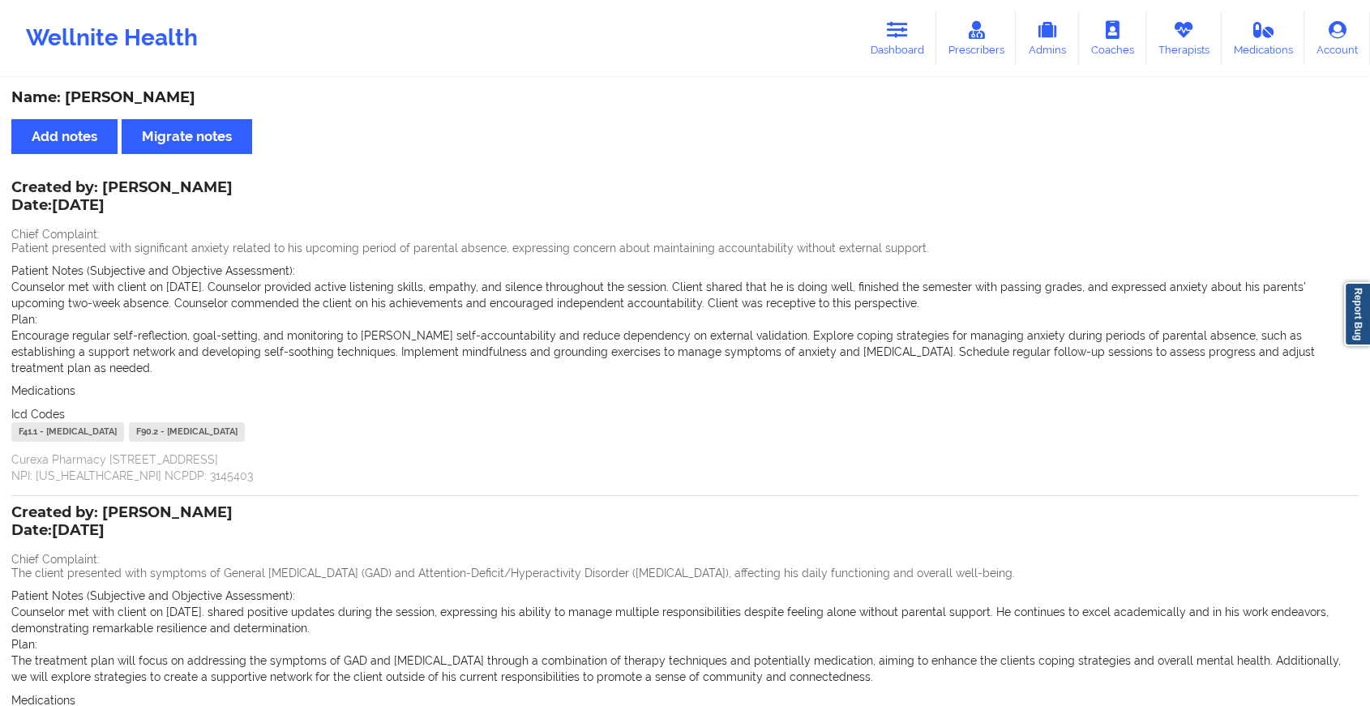
scroll to position [202, 0]
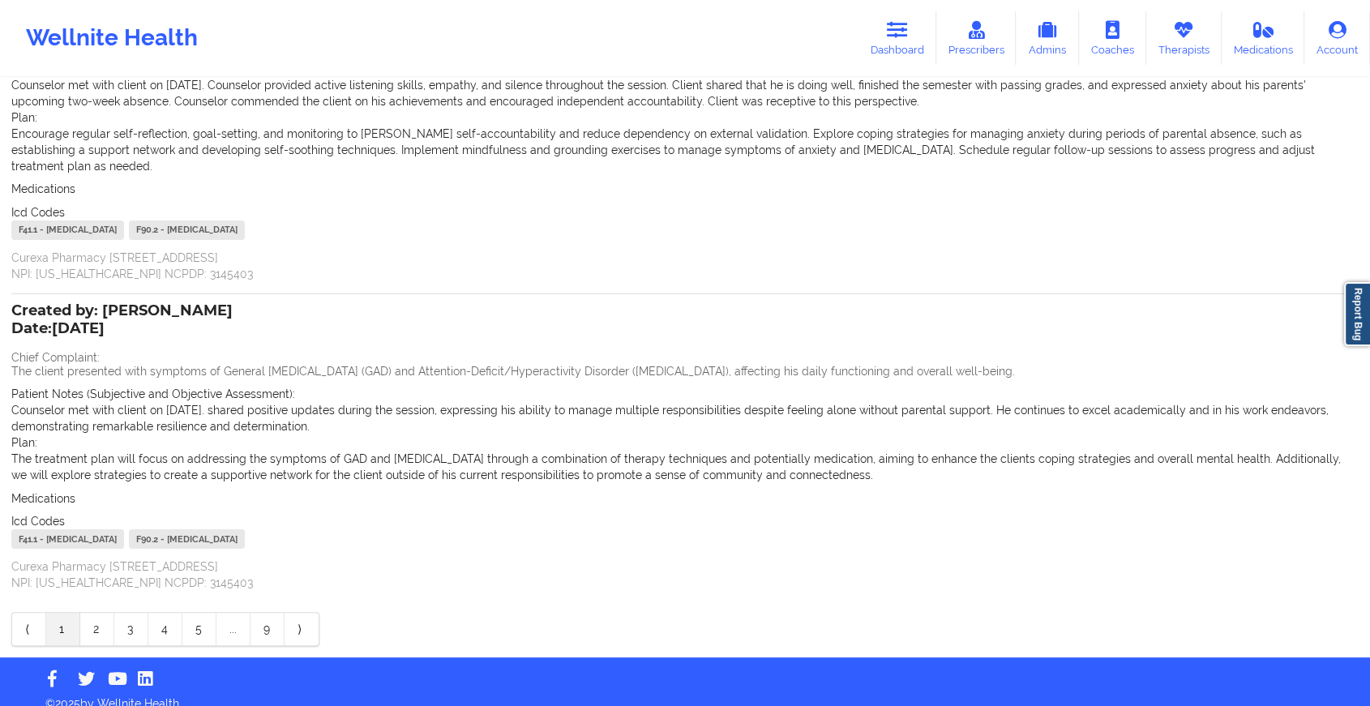
click at [88, 628] on div "⟨ 1 2 3 4 5 ... 9 ⟩" at bounding box center [165, 629] width 308 height 34
click at [89, 626] on link "2" at bounding box center [97, 629] width 34 height 32
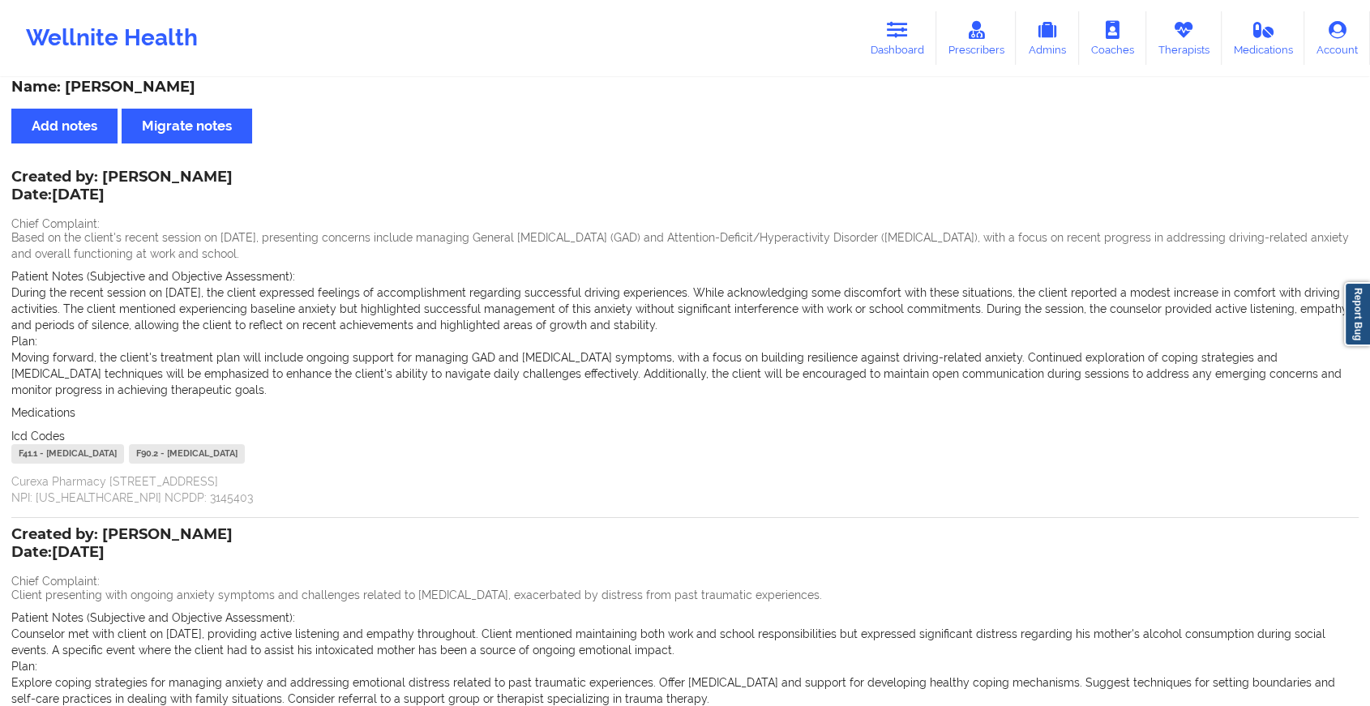
scroll to position [251, 0]
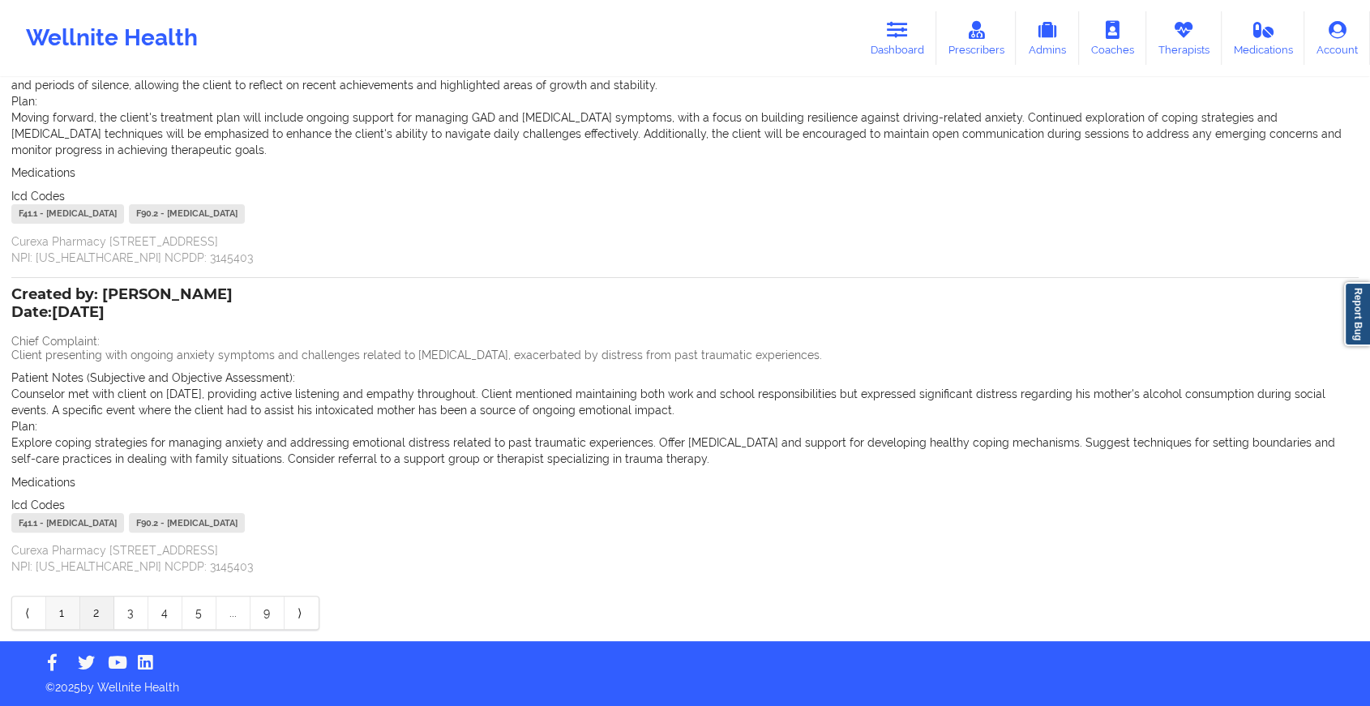
click at [64, 607] on link "1" at bounding box center [63, 613] width 34 height 32
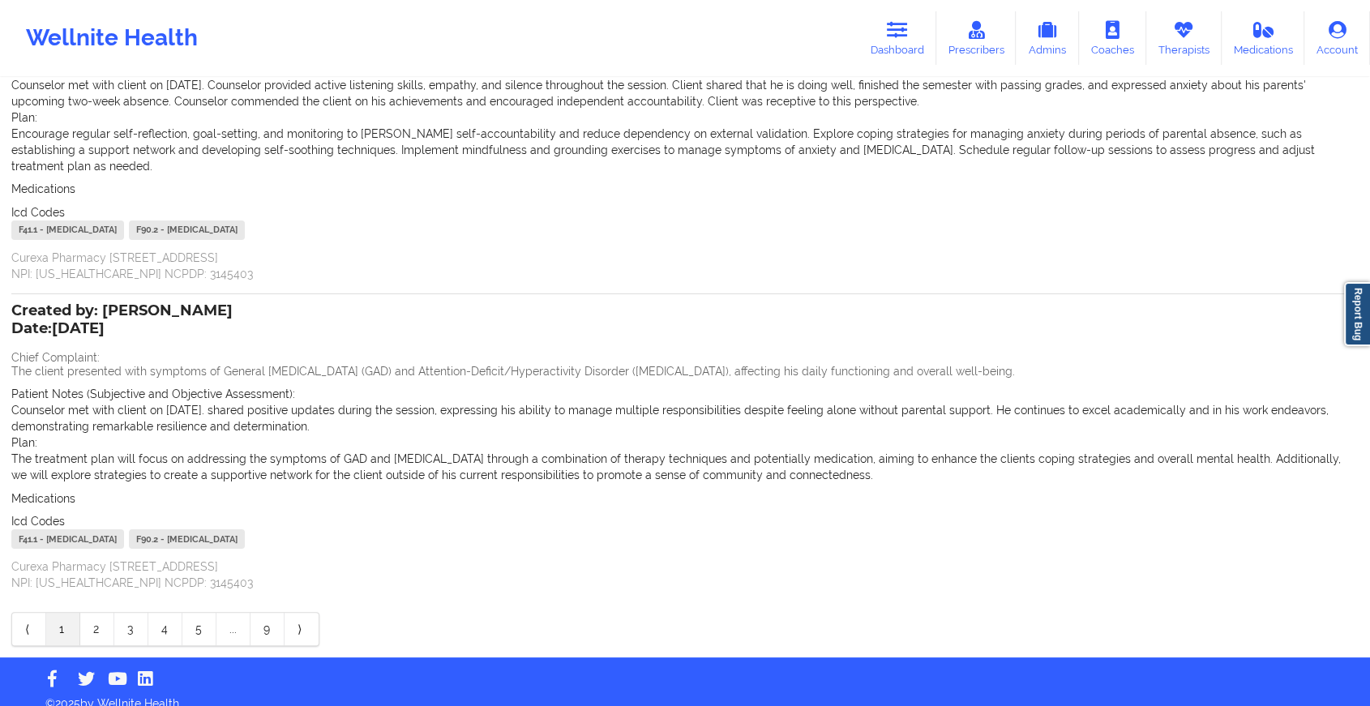
scroll to position [0, 0]
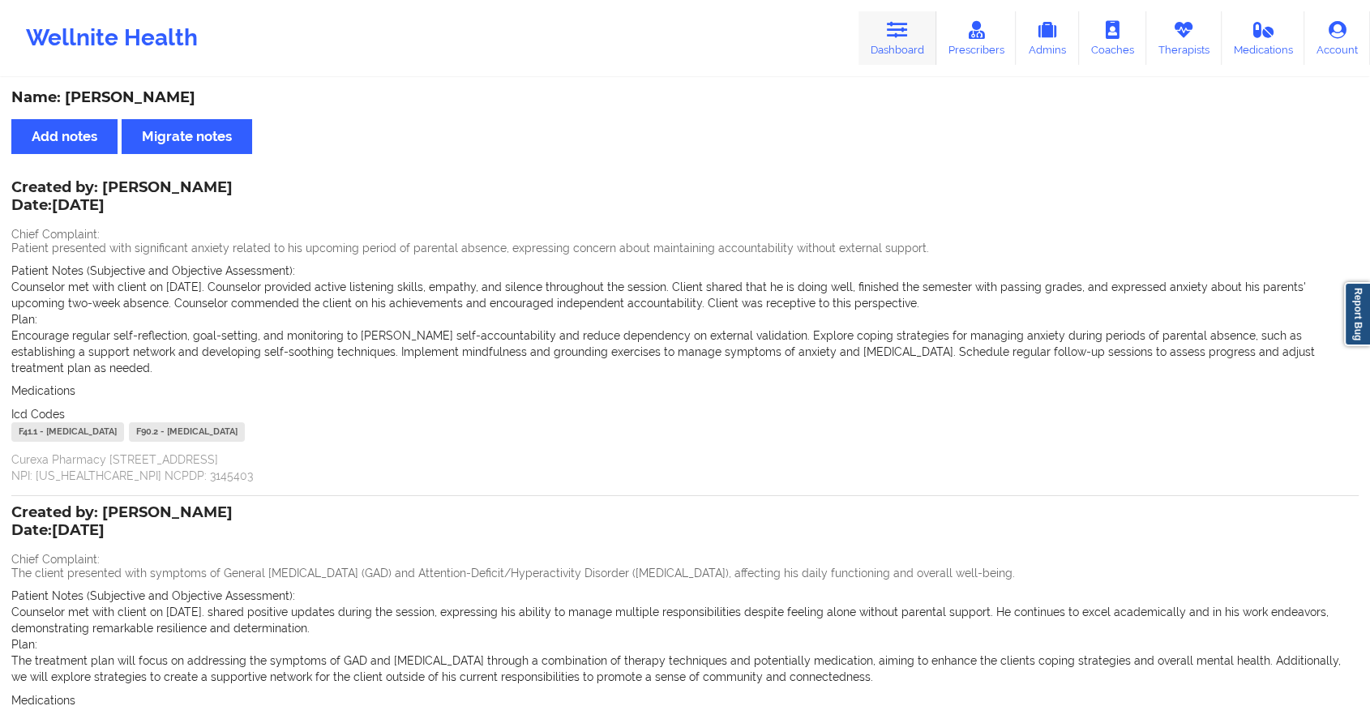
click at [892, 48] on link "Dashboard" at bounding box center [898, 38] width 78 height 54
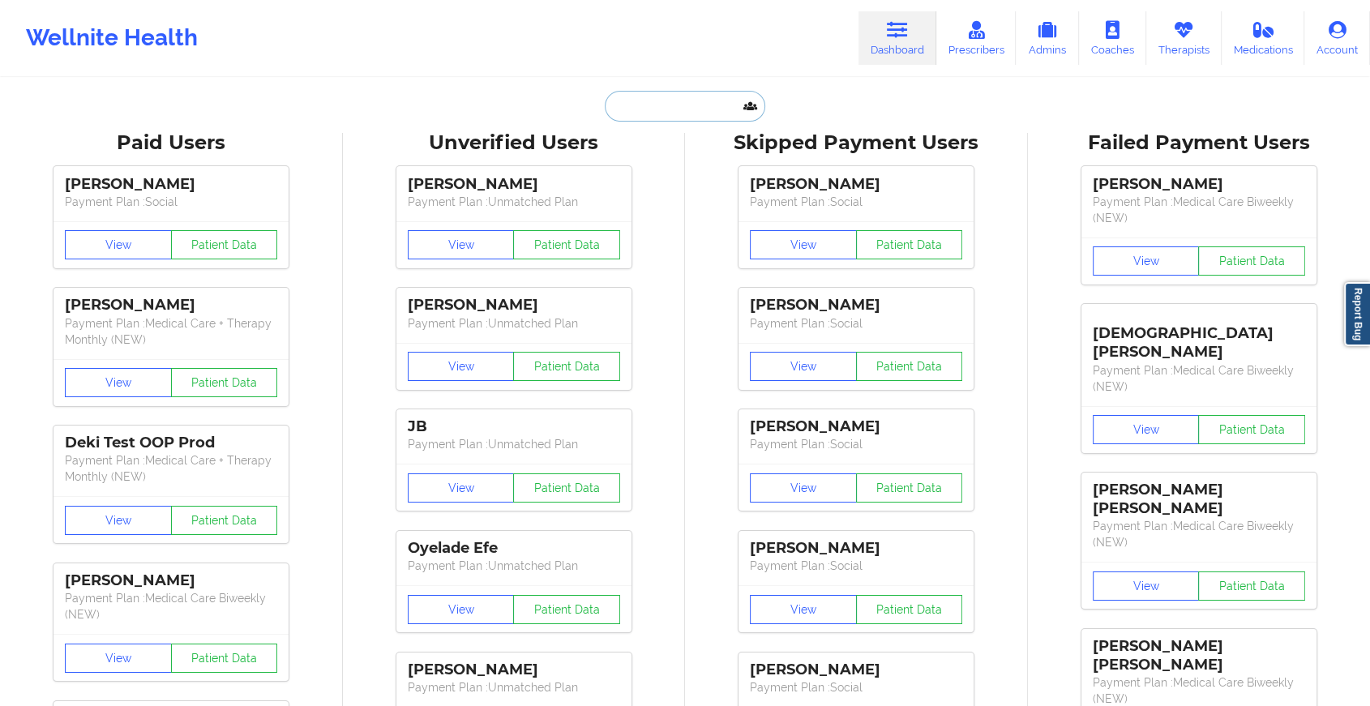
click at [702, 109] on input "text" at bounding box center [685, 106] width 161 height 31
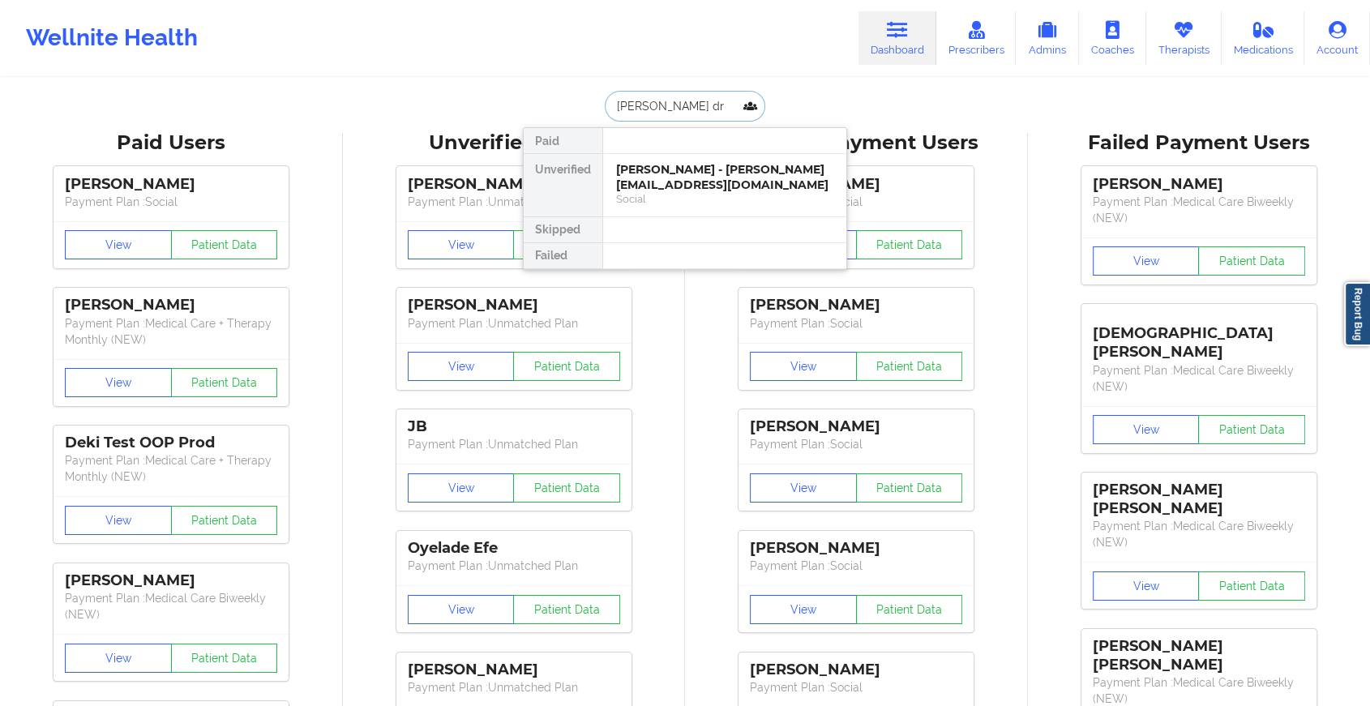
type input "nicole dro"
click at [726, 182] on div "Nicole Droesch - ndroesch6@gmail.com" at bounding box center [724, 177] width 217 height 30
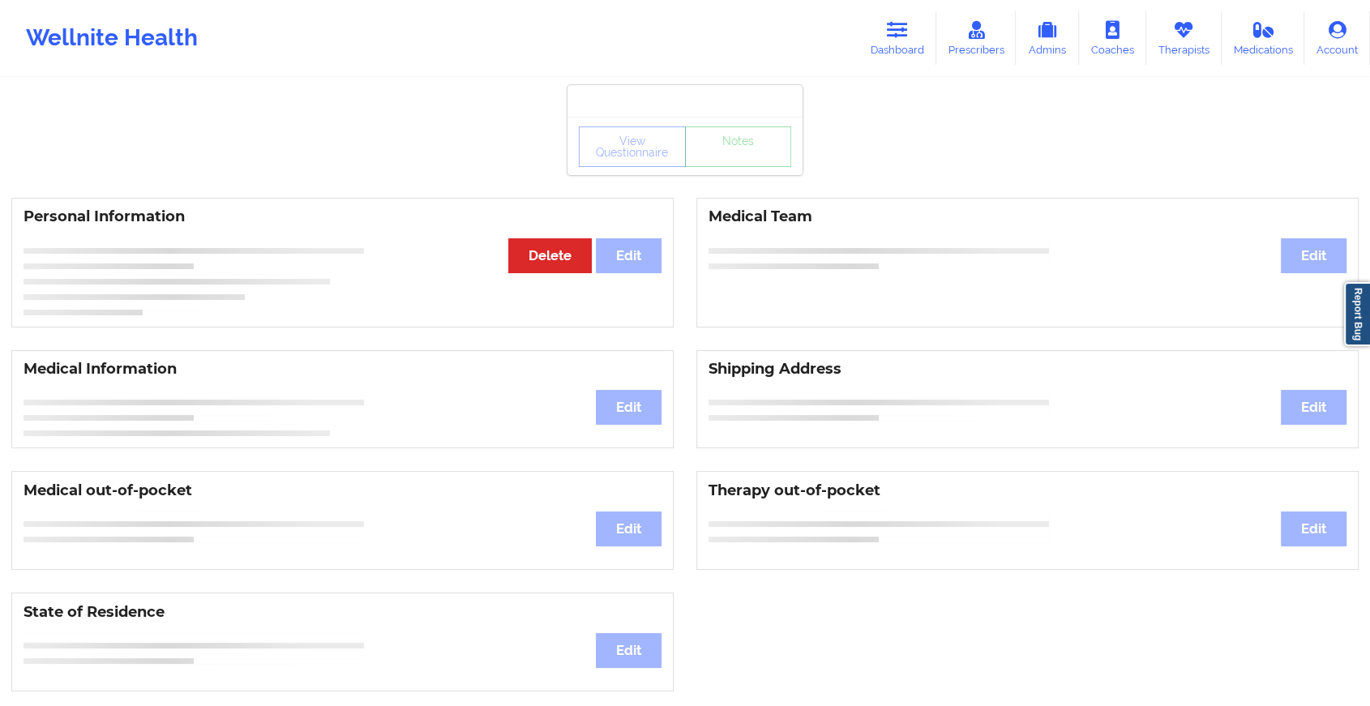
click at [763, 176] on div "View Questionnaire Notes Personal Information Edit Delete Medical Team Edit Med…" at bounding box center [685, 684] width 1370 height 1369
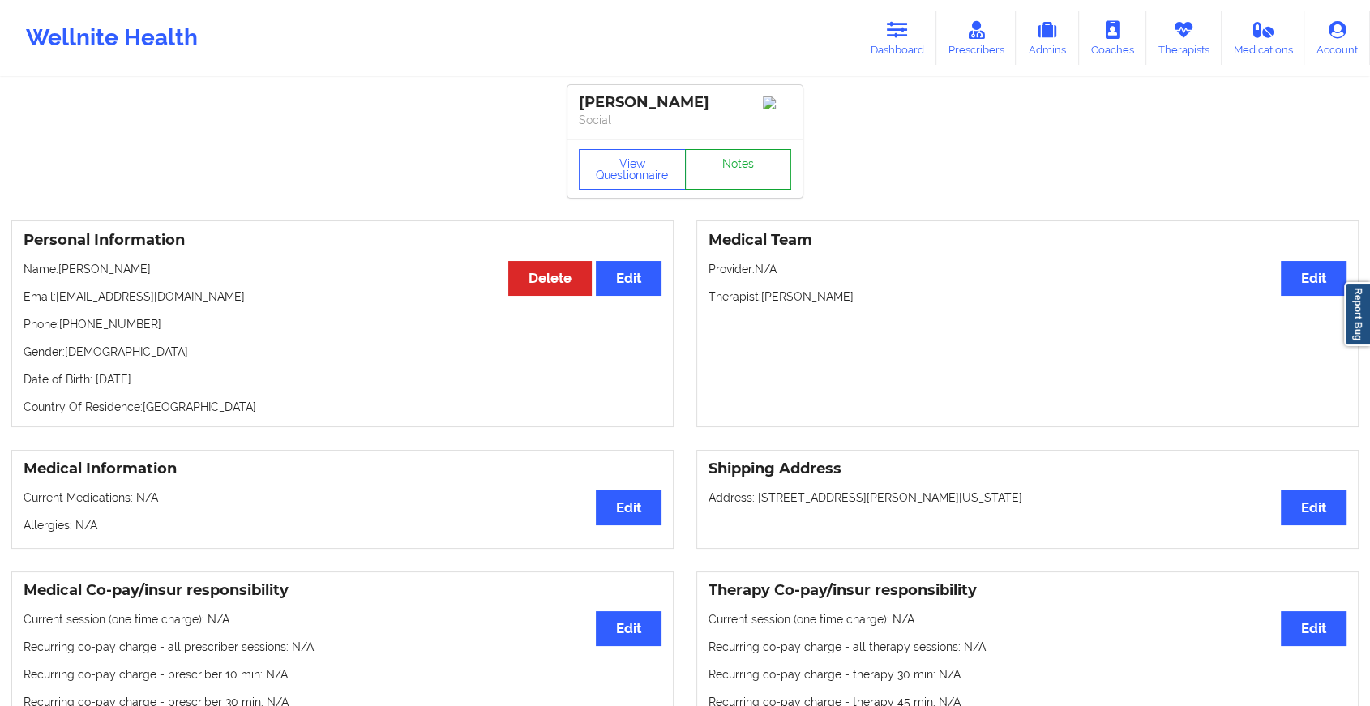
click at [763, 176] on link "Notes" at bounding box center [738, 169] width 107 height 41
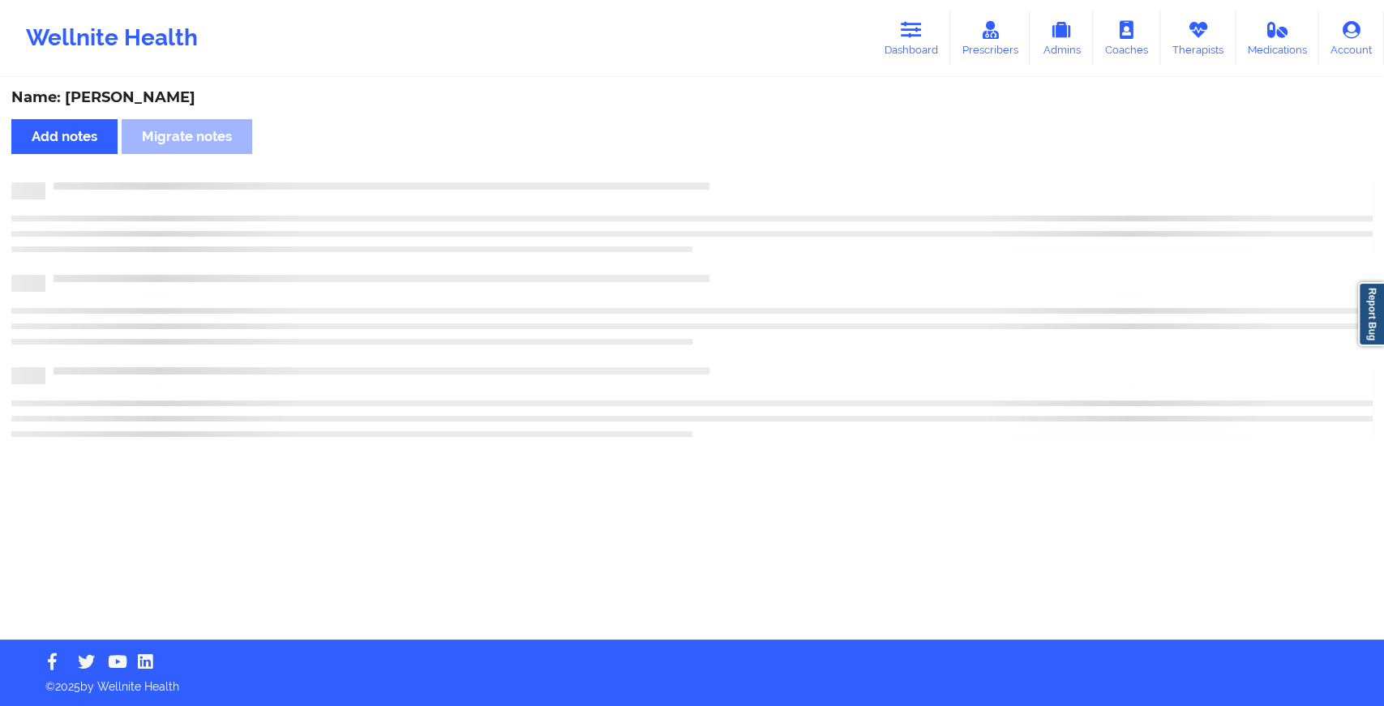
click at [763, 176] on div "Name: Nicole Droesch Add notes Migrate notes" at bounding box center [692, 359] width 1384 height 560
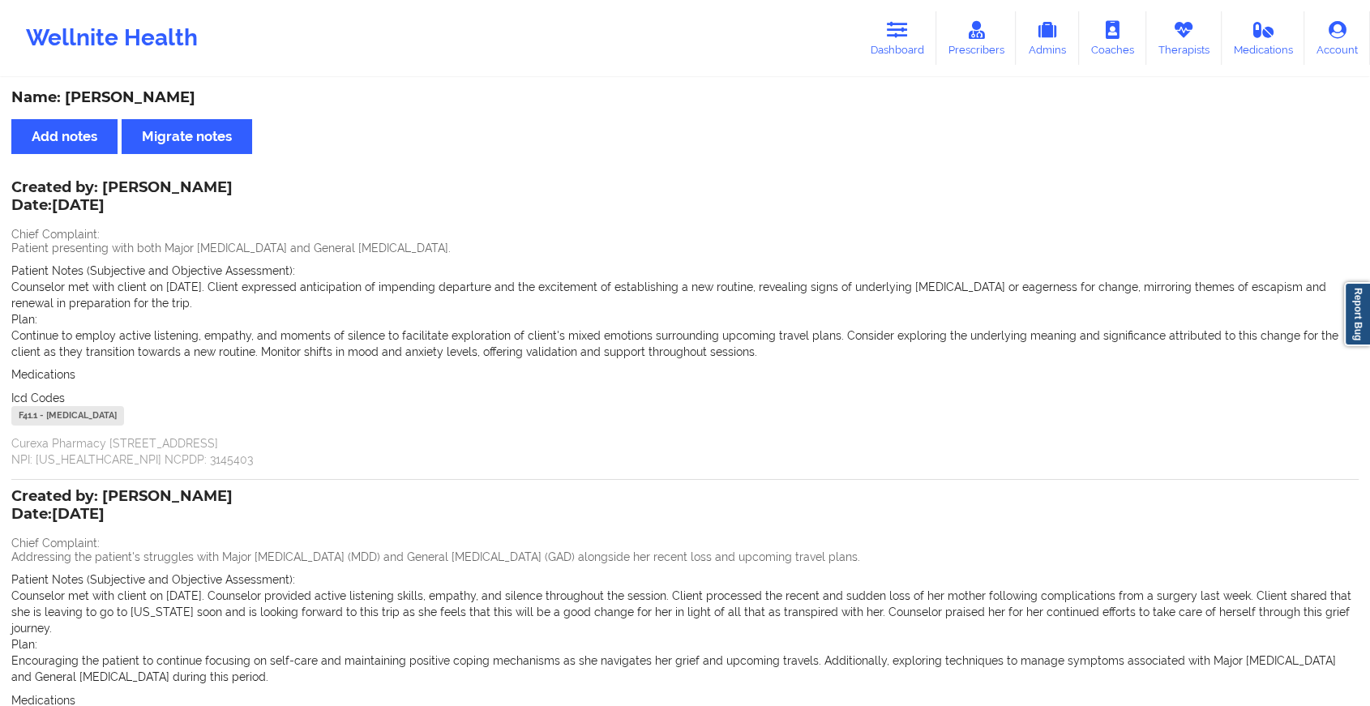
scroll to position [202, 0]
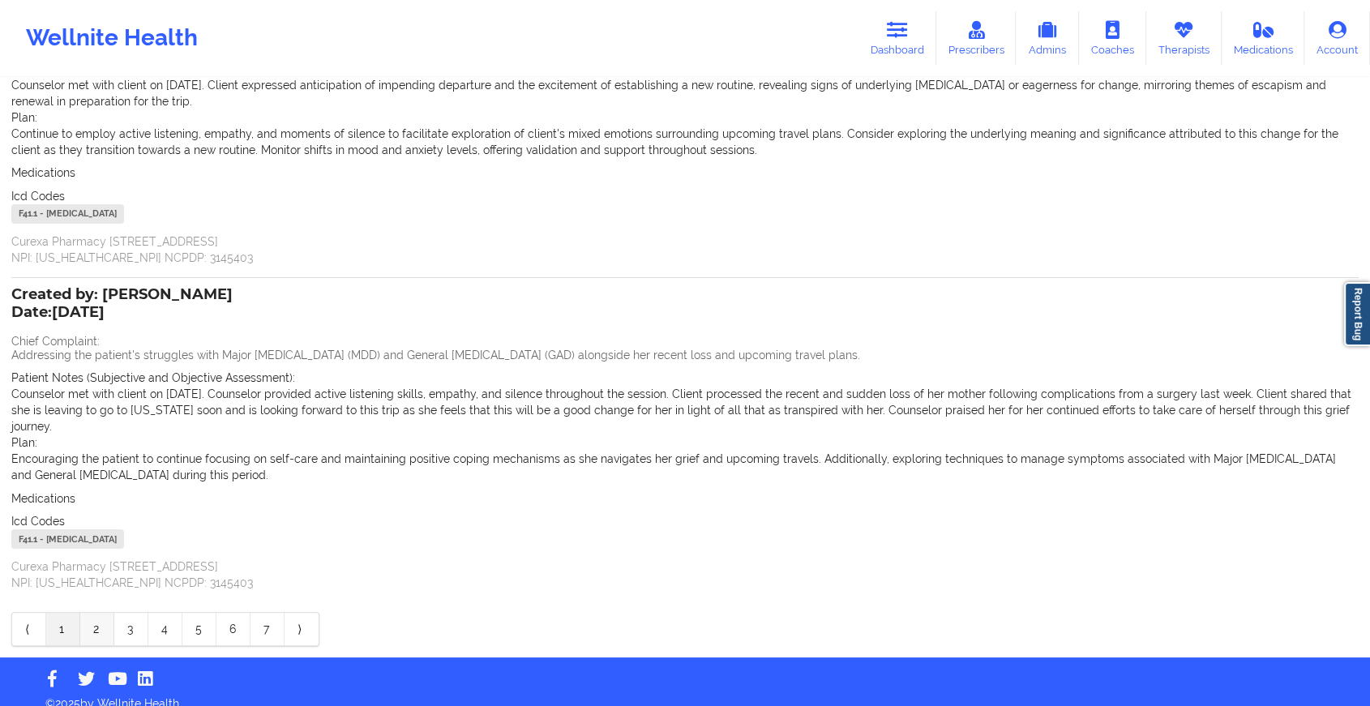
click at [97, 613] on link "2" at bounding box center [97, 629] width 34 height 32
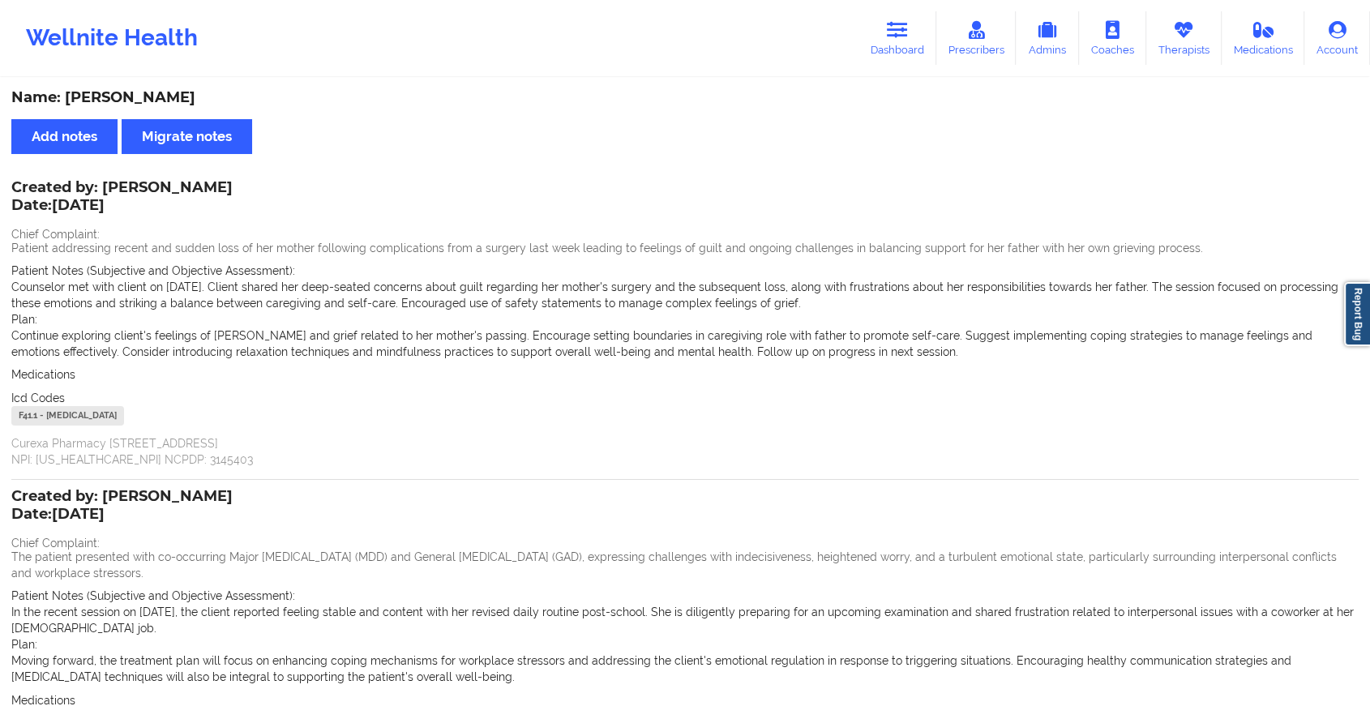
scroll to position [218, 0]
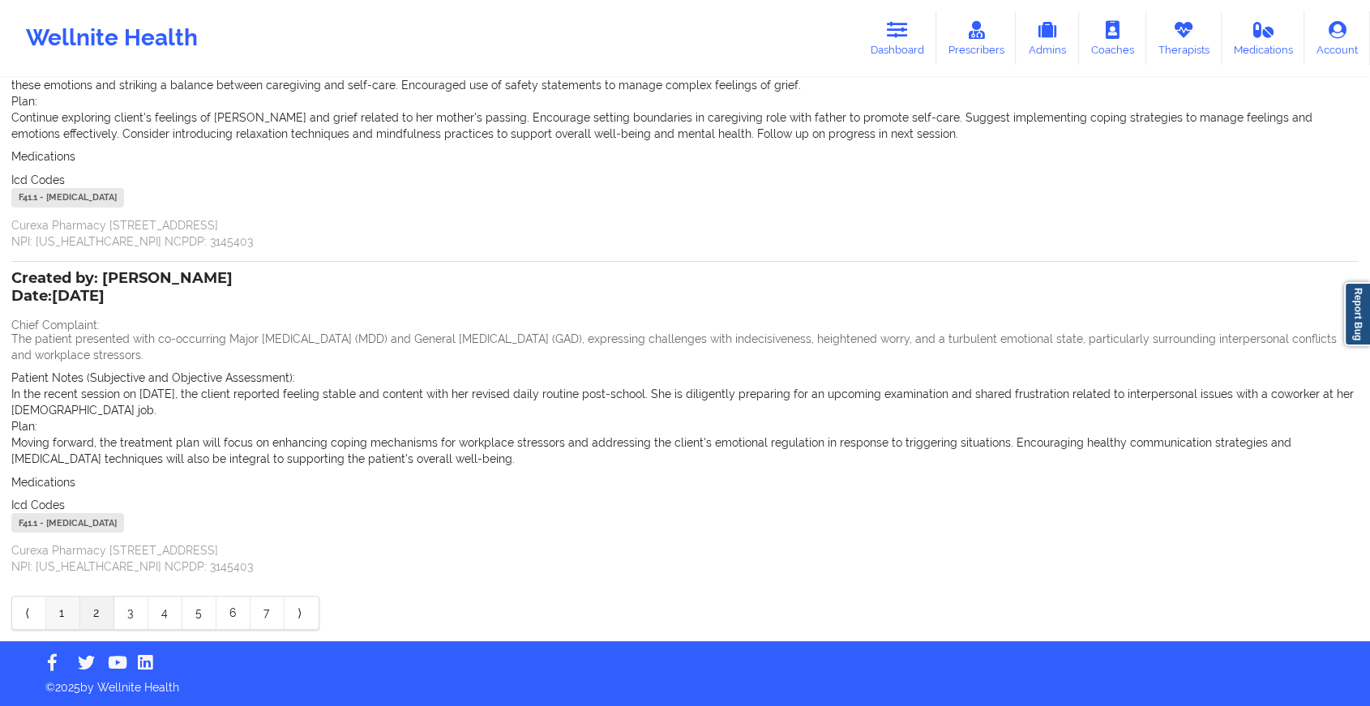
click at [65, 601] on link "1" at bounding box center [63, 613] width 34 height 32
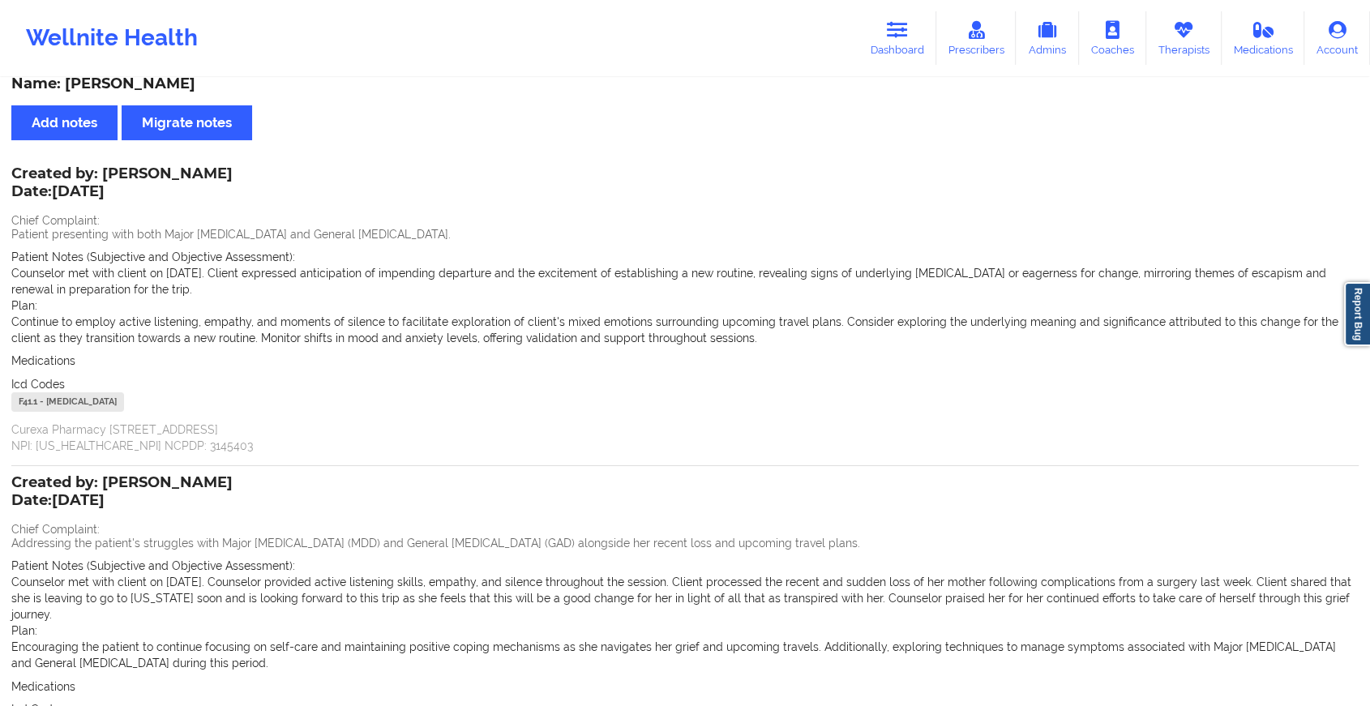
scroll to position [0, 0]
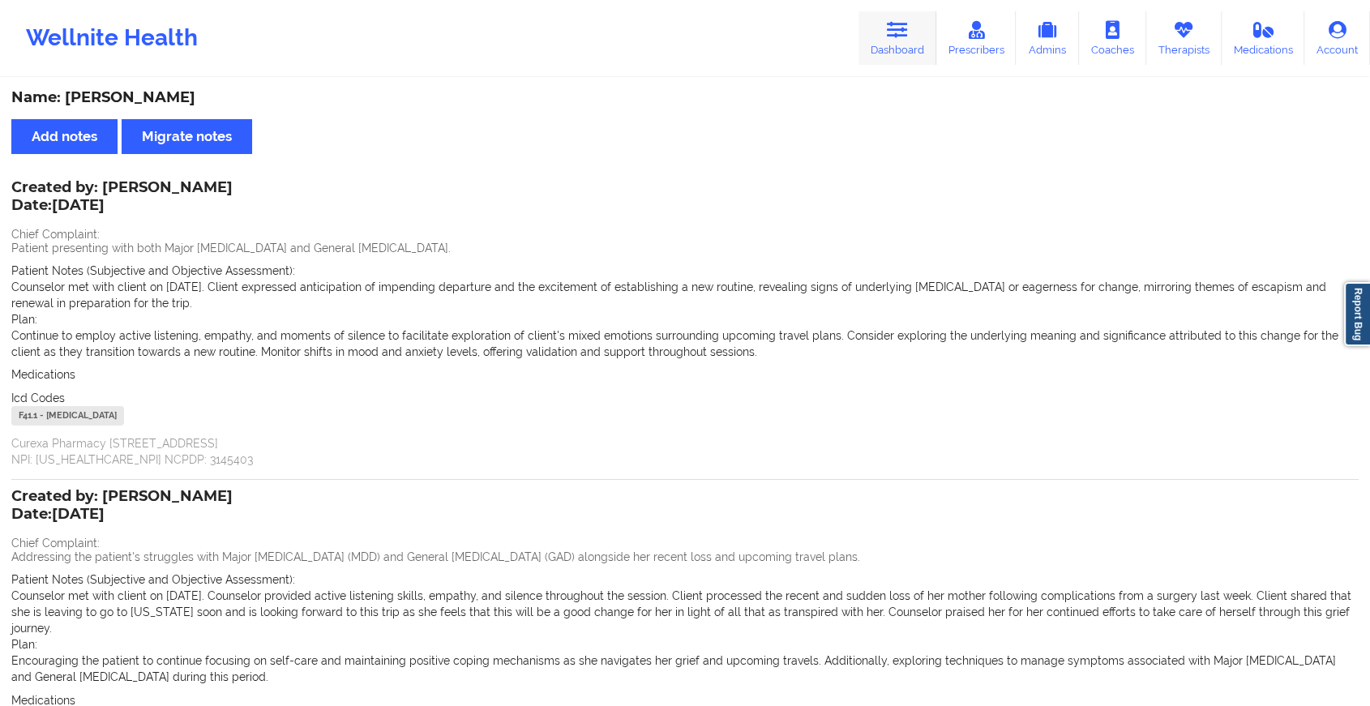
click at [893, 51] on link "Dashboard" at bounding box center [898, 38] width 78 height 54
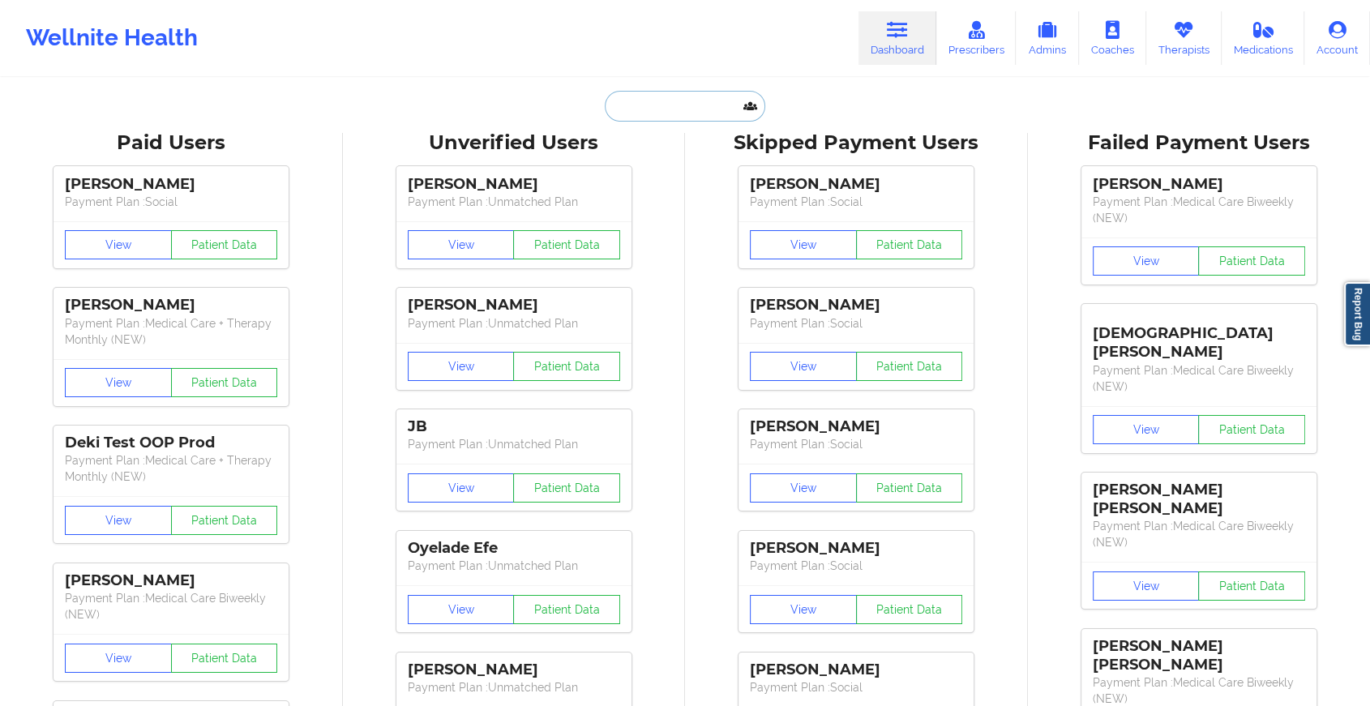
click at [720, 109] on input "text" at bounding box center [685, 106] width 161 height 31
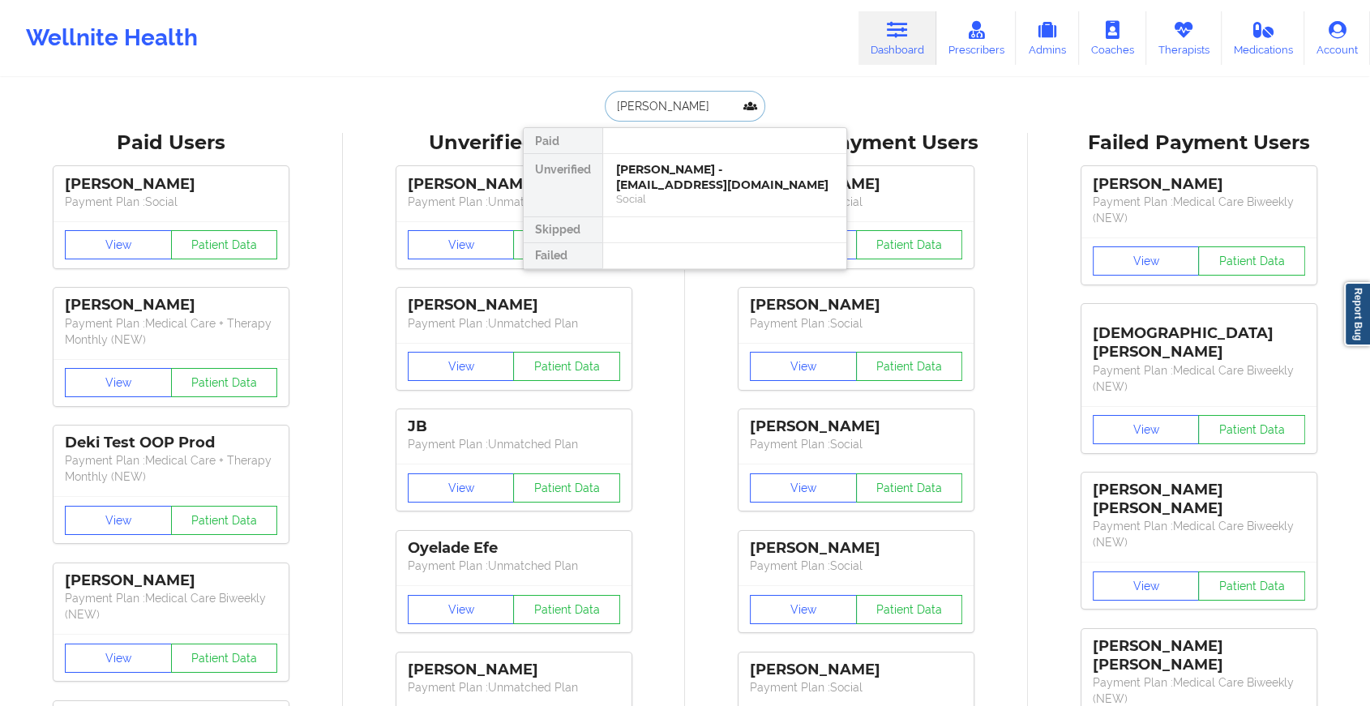
type input "jason ross"
click at [704, 178] on div "Jason Rossi - jaychris1031@yahoo.com" at bounding box center [724, 177] width 217 height 30
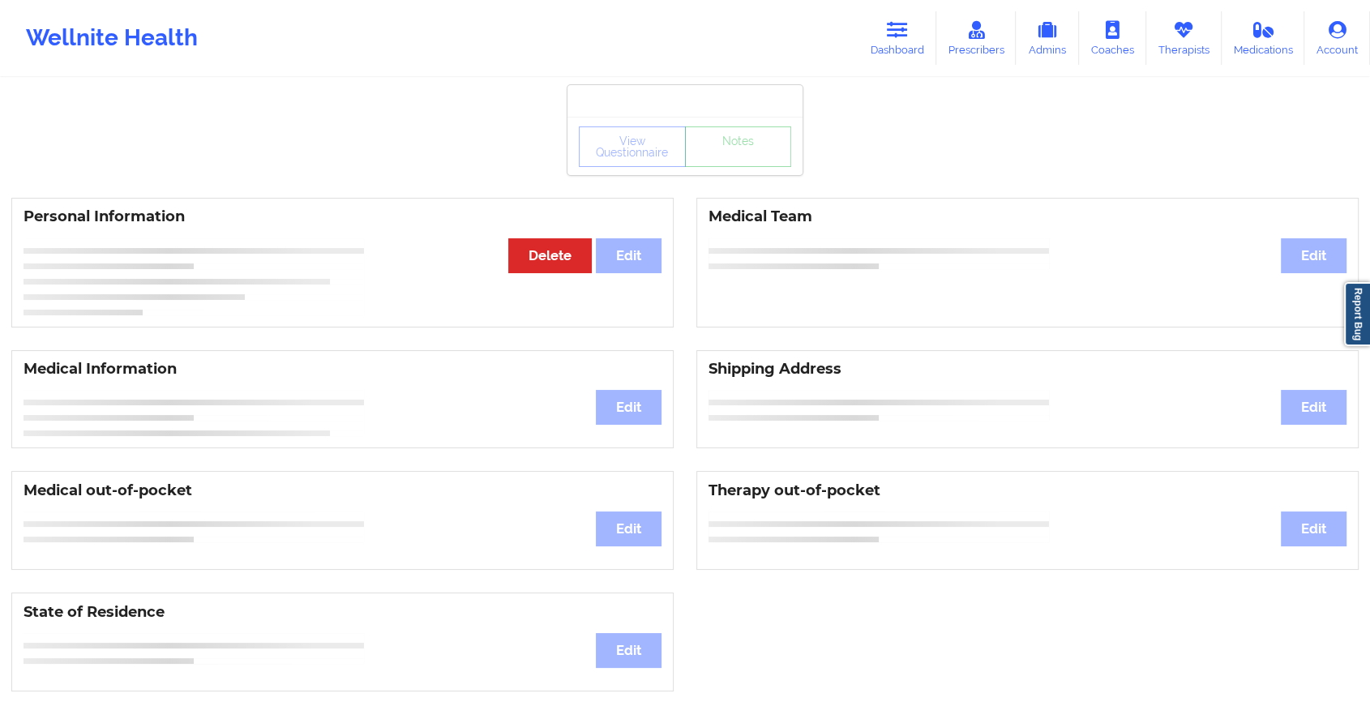
click at [748, 161] on div "View Questionnaire Notes" at bounding box center [685, 147] width 212 height 41
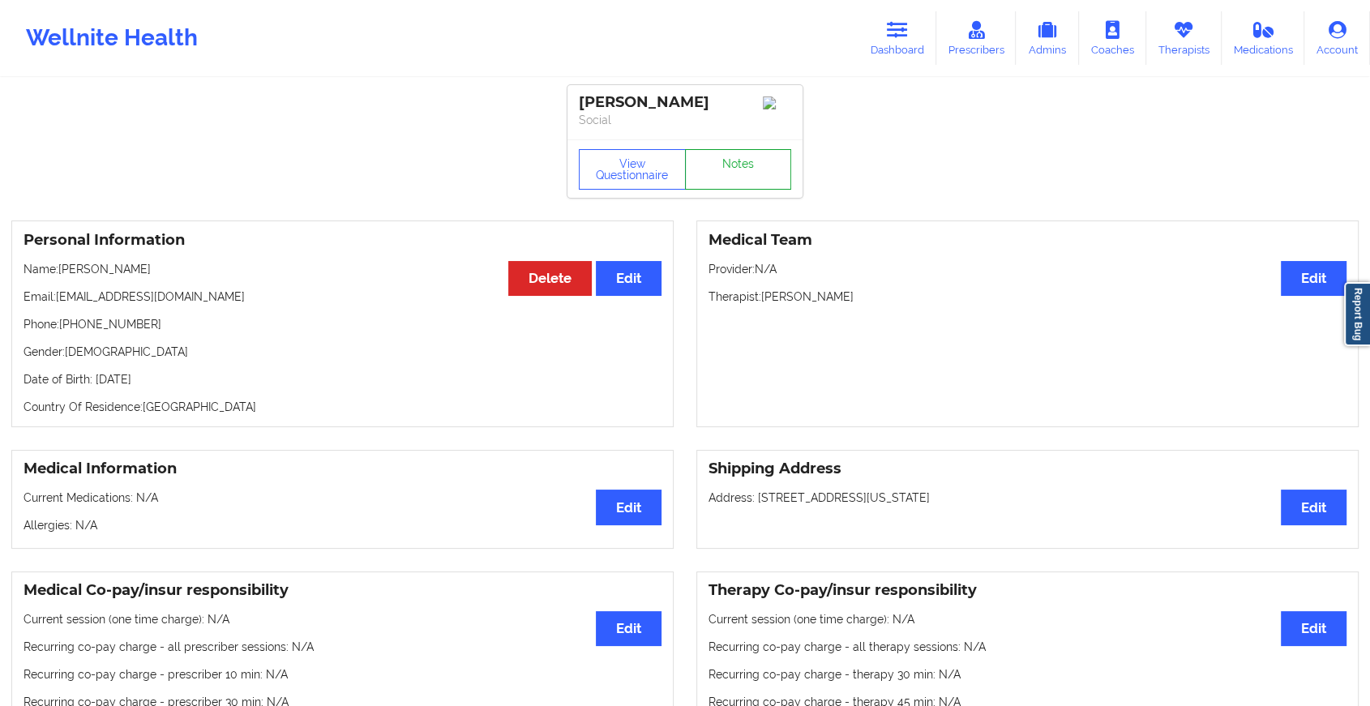
click at [748, 161] on link "Notes" at bounding box center [738, 169] width 107 height 41
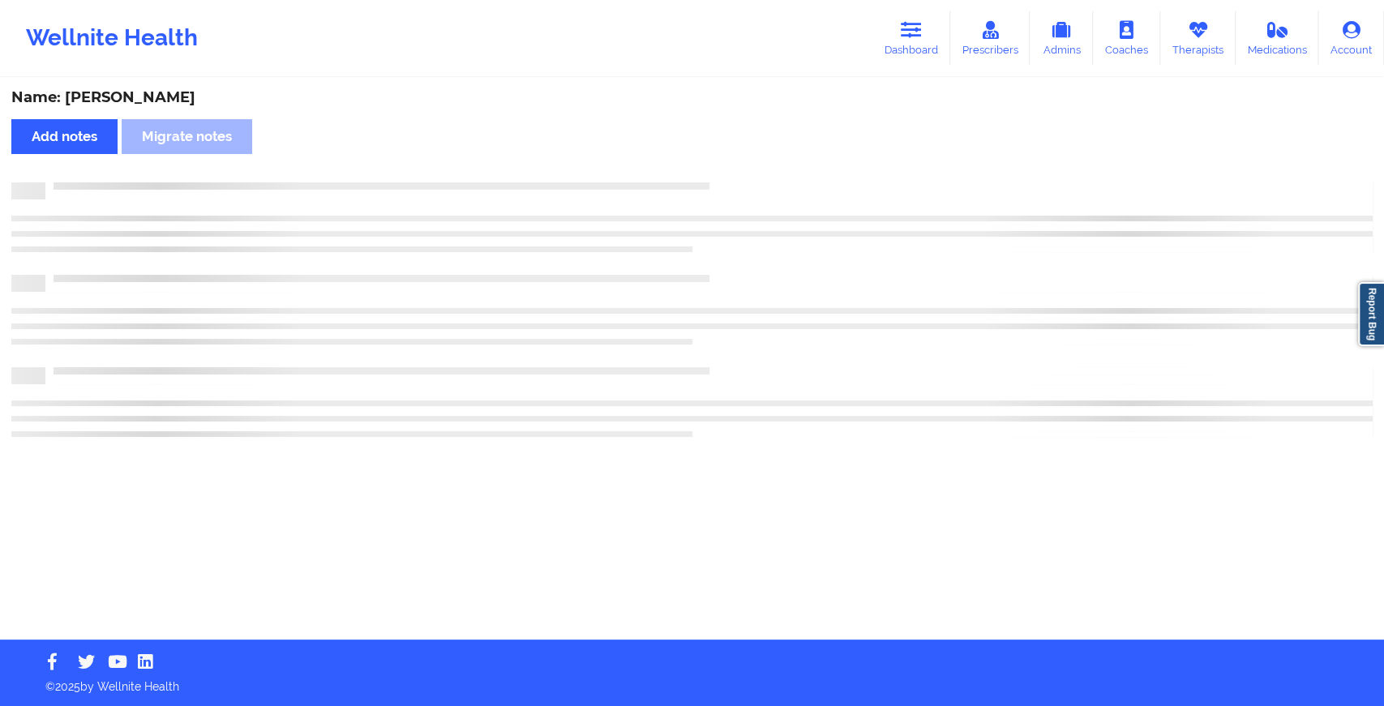
click at [748, 161] on div "Name: Jason Rossi Add notes Migrate notes" at bounding box center [692, 359] width 1384 height 560
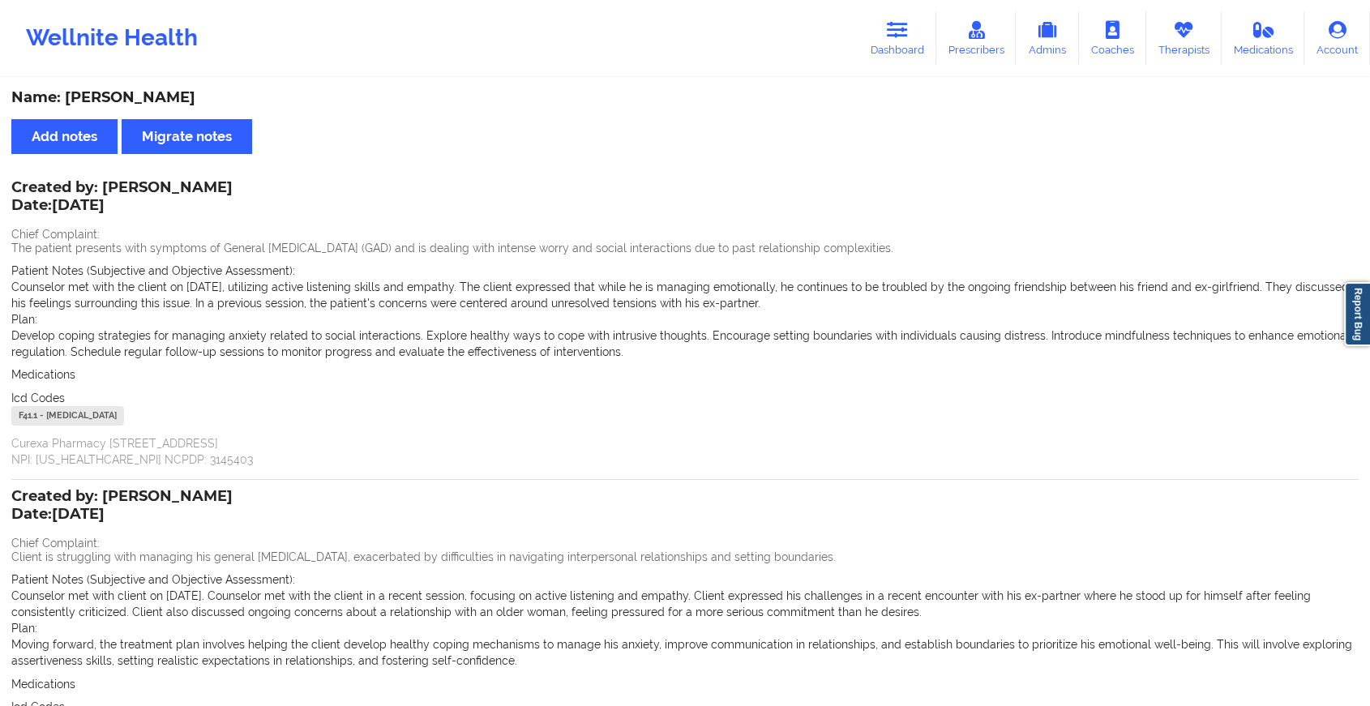
scroll to position [202, 0]
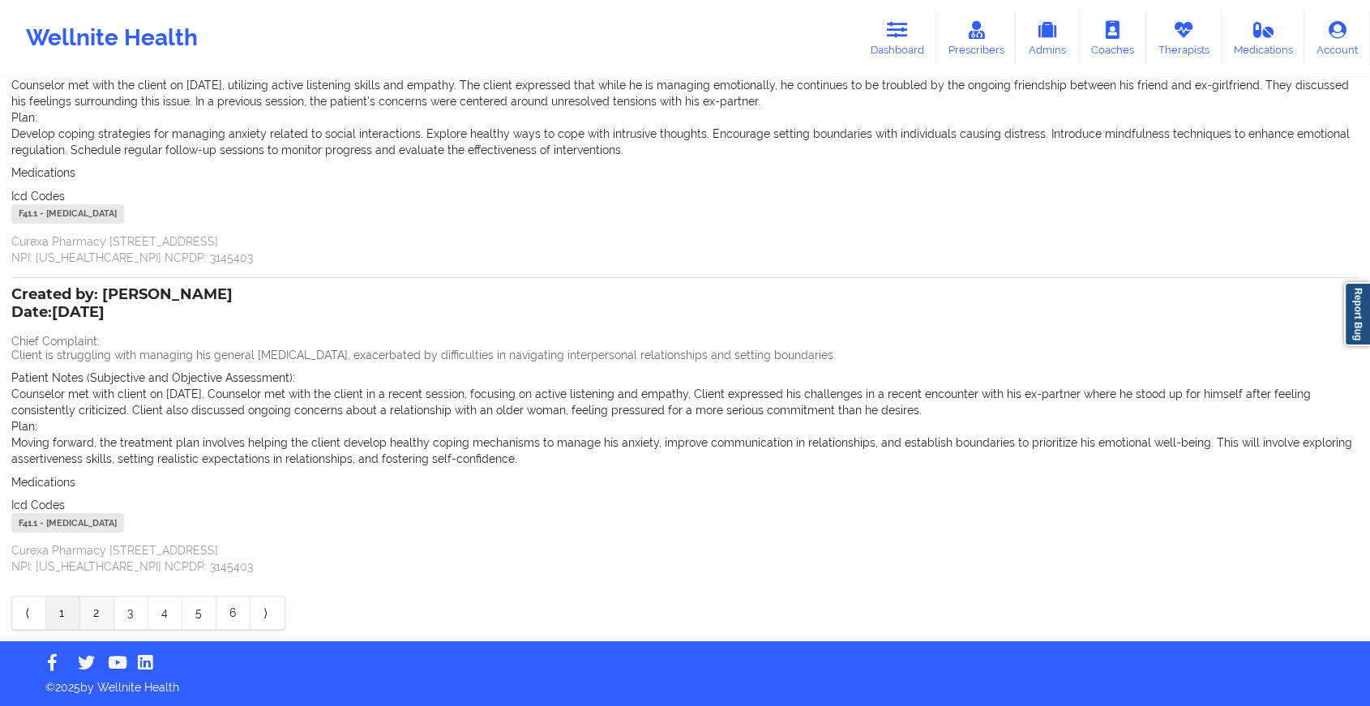
click at [93, 613] on link "2" at bounding box center [97, 613] width 34 height 32
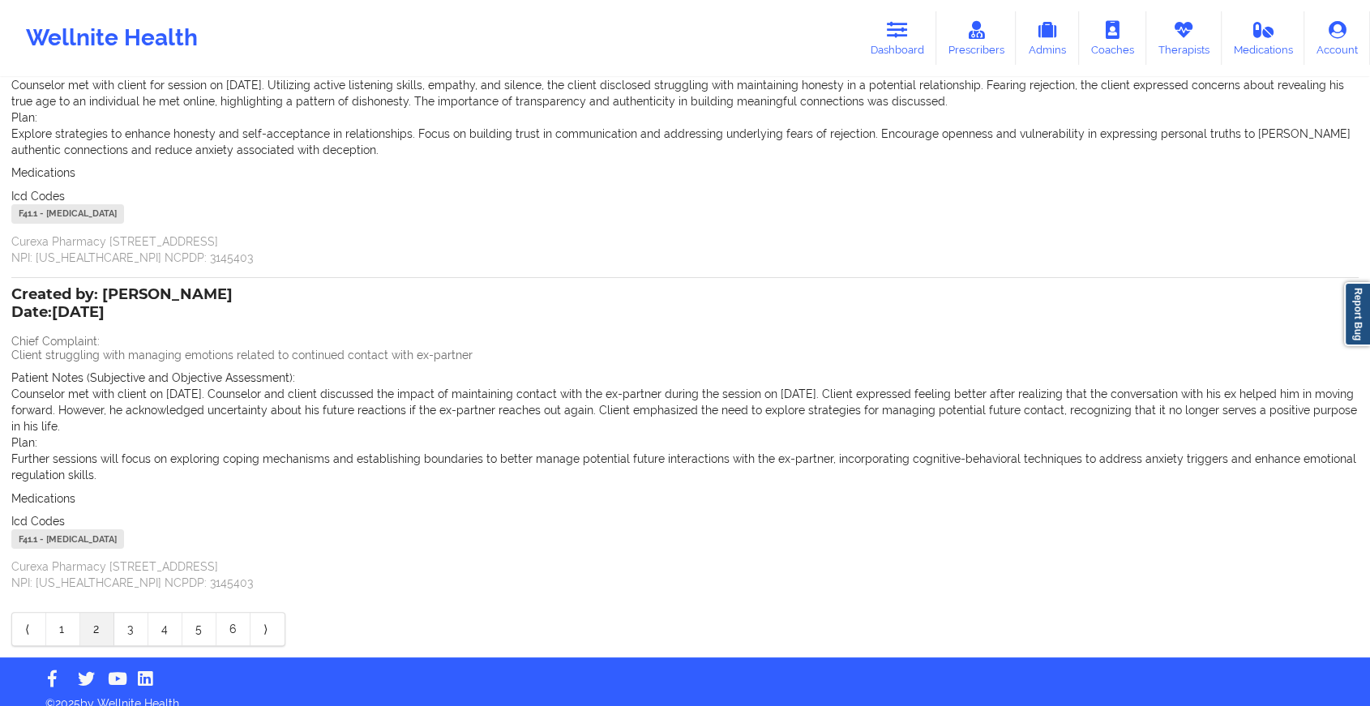
scroll to position [0, 0]
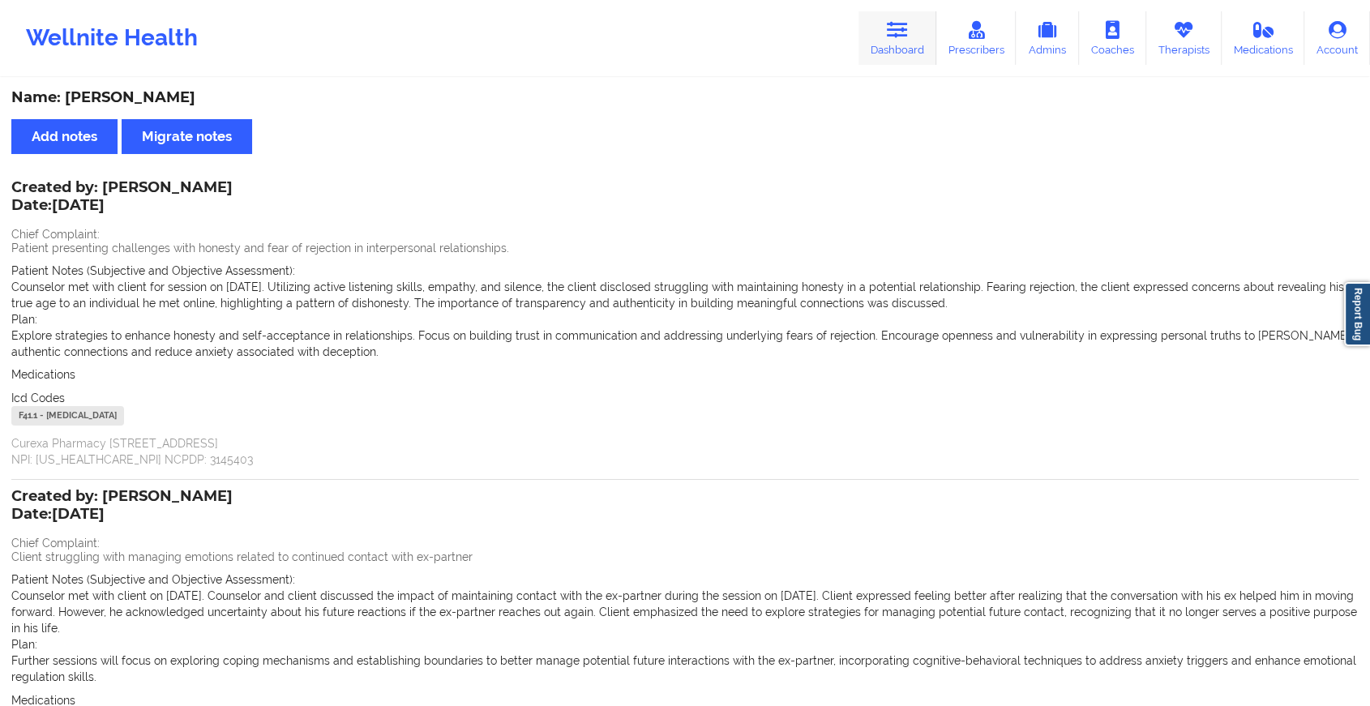
click at [899, 37] on icon at bounding box center [897, 30] width 21 height 18
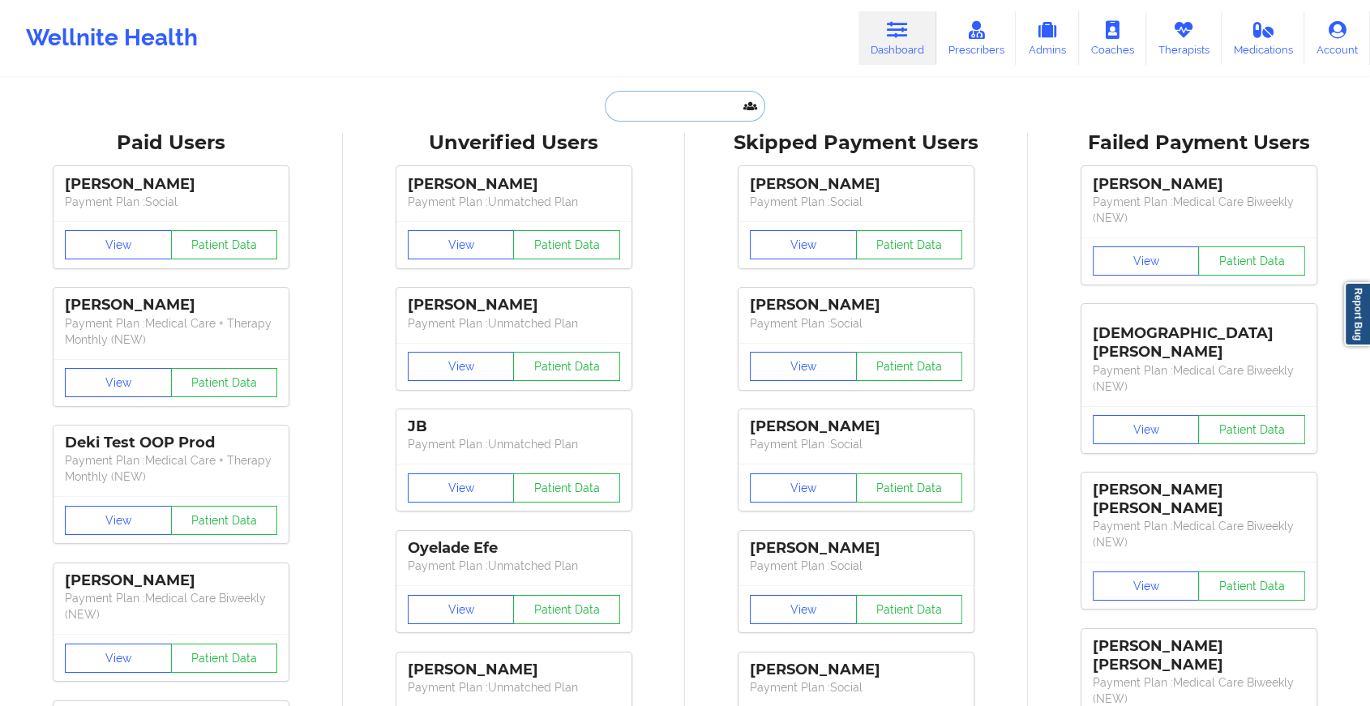
click at [708, 103] on input "text" at bounding box center [685, 106] width 161 height 31
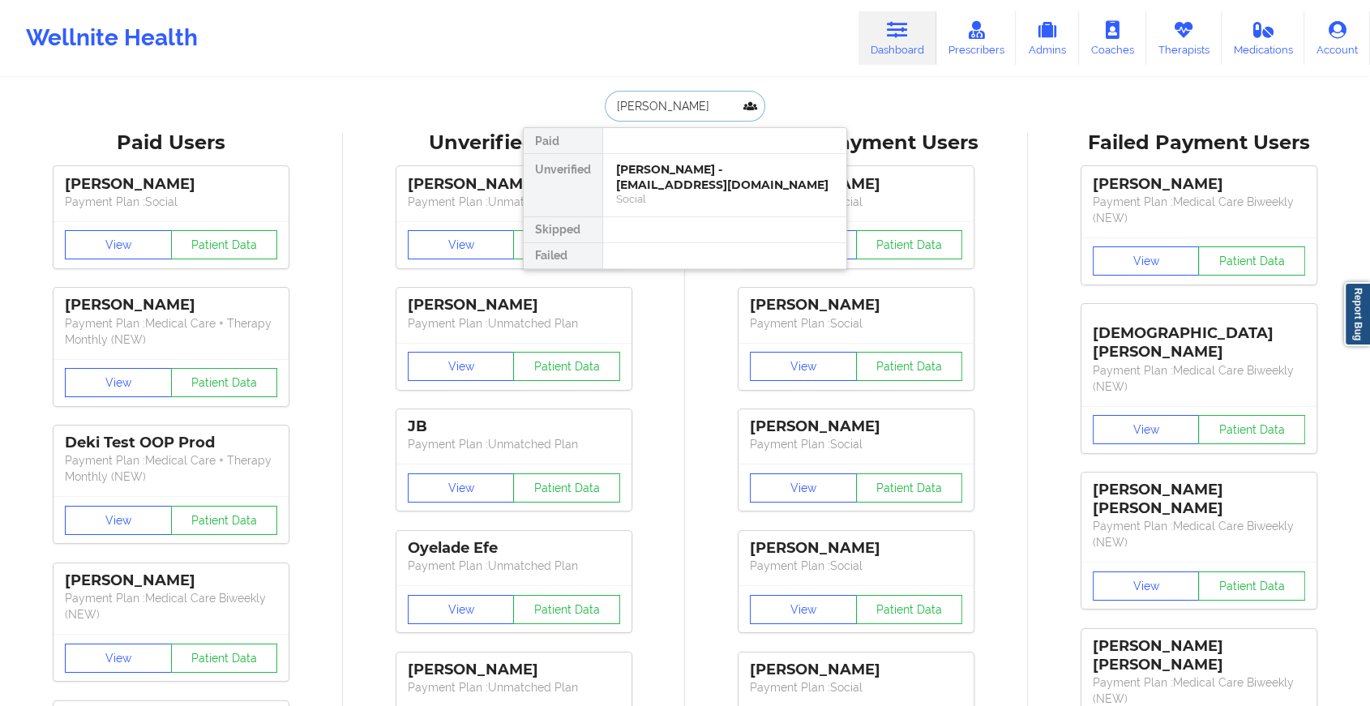
type input "sergio h o"
click at [693, 175] on div "[PERSON_NAME] - [EMAIL_ADDRESS][DOMAIN_NAME]" at bounding box center [724, 177] width 217 height 30
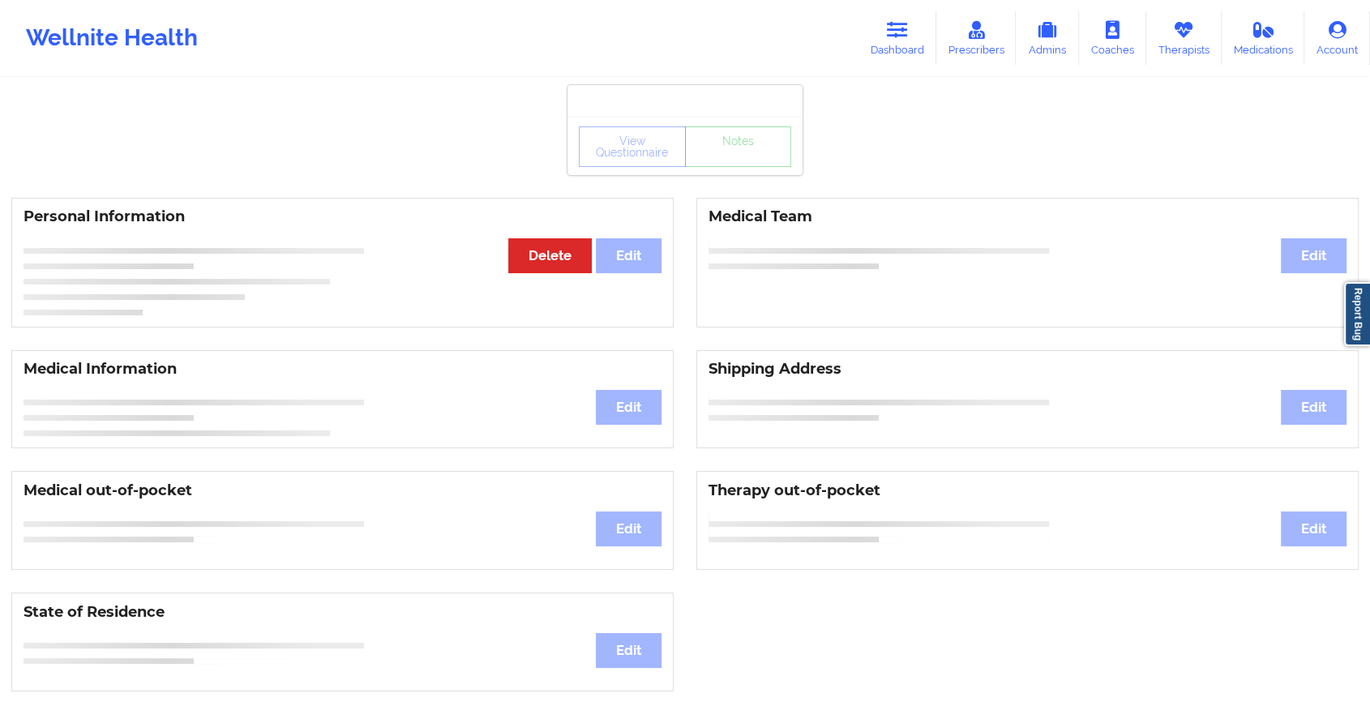
click at [753, 160] on div "View Questionnaire Notes" at bounding box center [685, 147] width 212 height 41
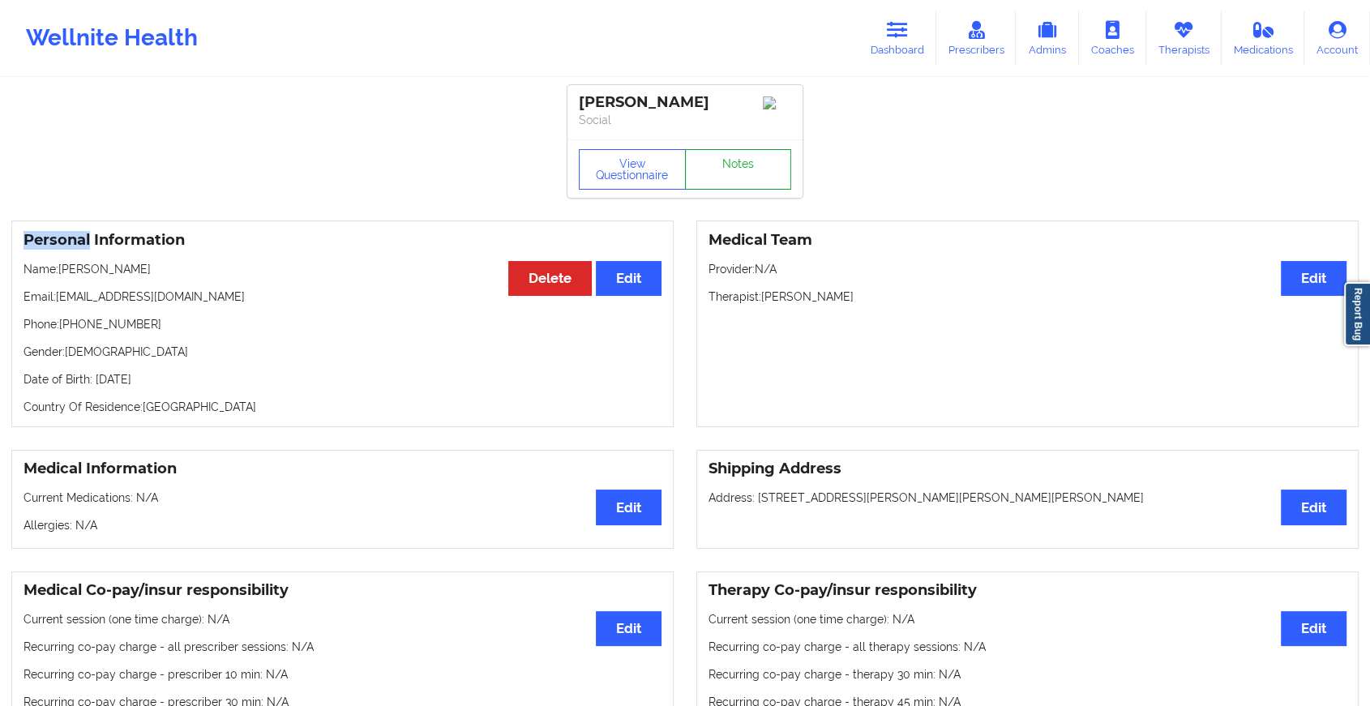
click at [753, 160] on link "Notes" at bounding box center [738, 169] width 107 height 41
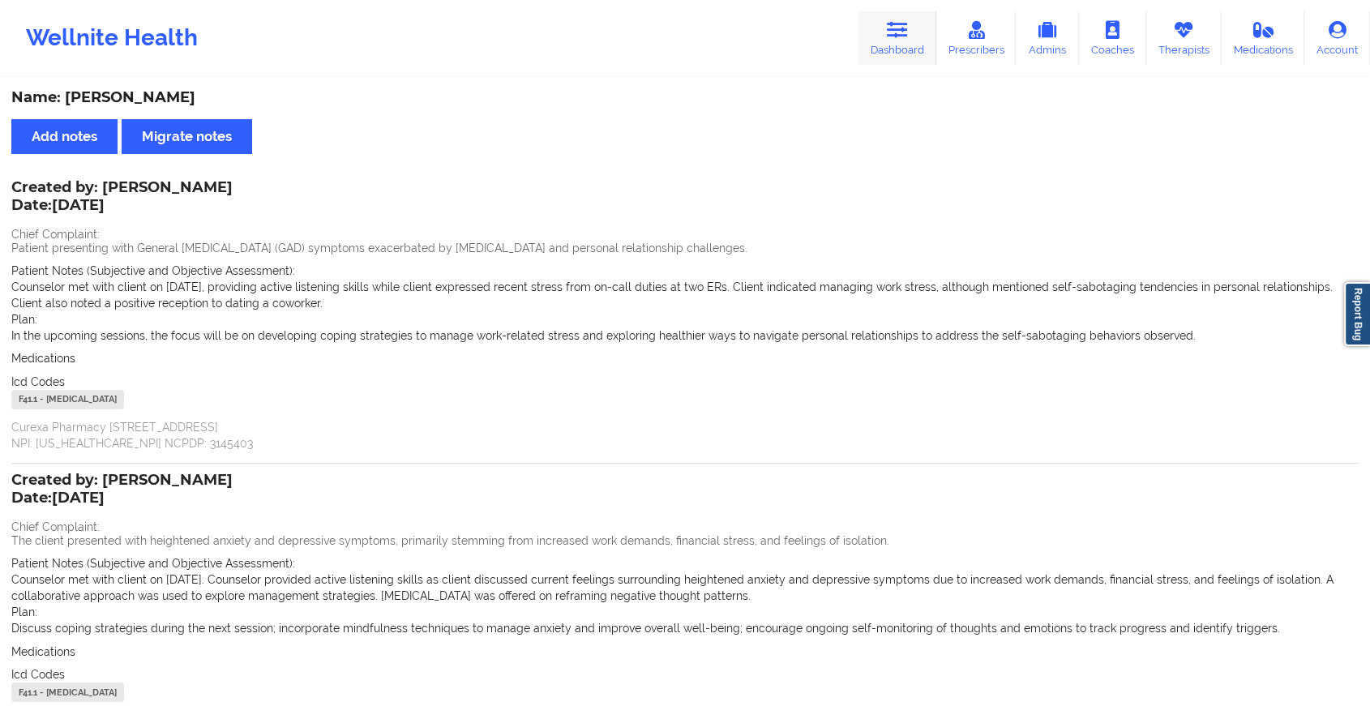
click at [903, 35] on icon at bounding box center [897, 30] width 21 height 18
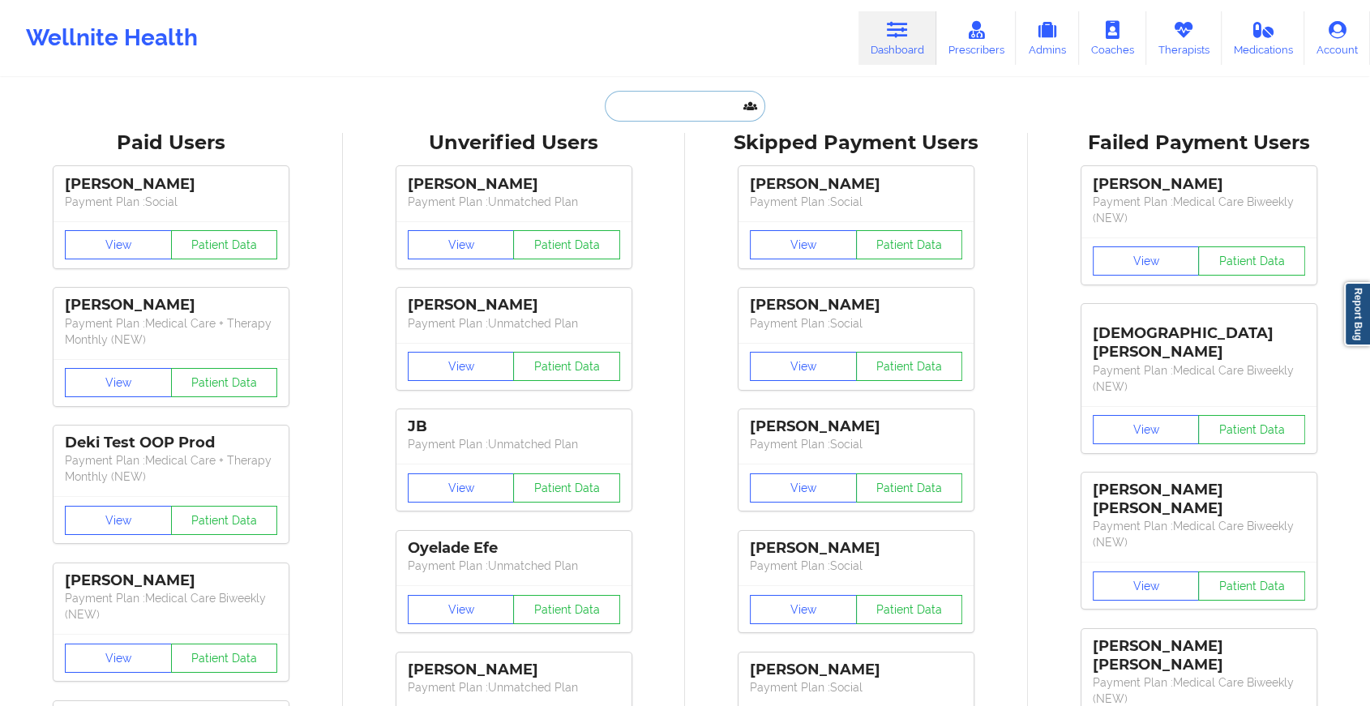
click at [696, 103] on input "text" at bounding box center [685, 106] width 161 height 31
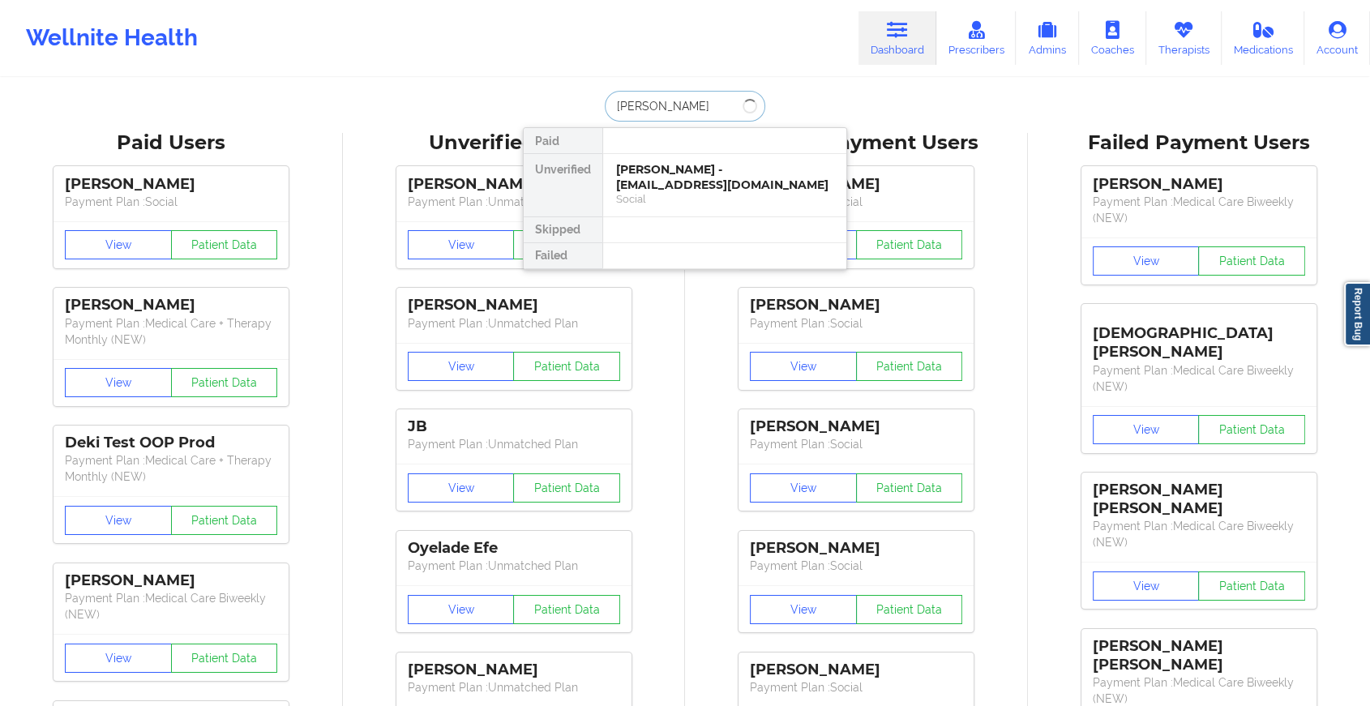
type input "jeannette r"
click at [681, 171] on div "[PERSON_NAME] - [EMAIL_ADDRESS][DOMAIN_NAME]" at bounding box center [724, 177] width 217 height 30
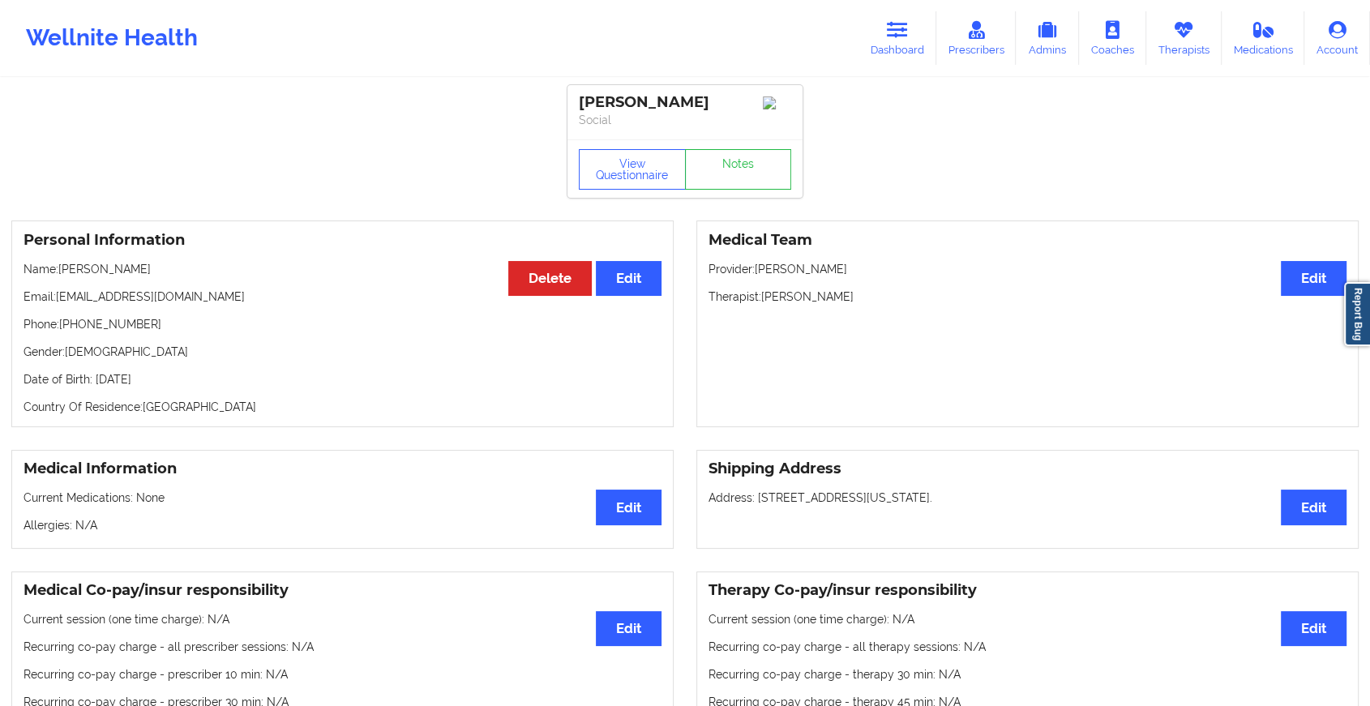
click at [731, 177] on link "Notes" at bounding box center [738, 169] width 107 height 41
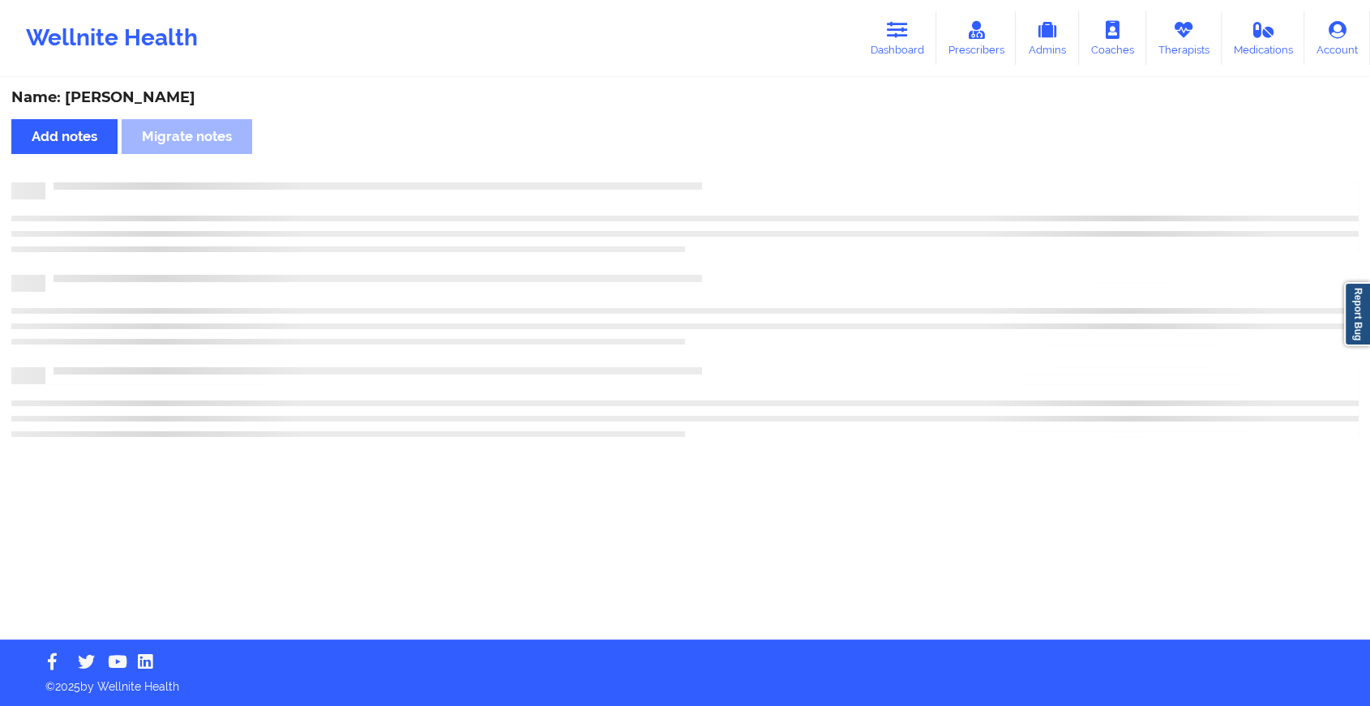
click at [731, 177] on div "Name: Jeannette Reatz Add notes Migrate notes" at bounding box center [685, 359] width 1370 height 560
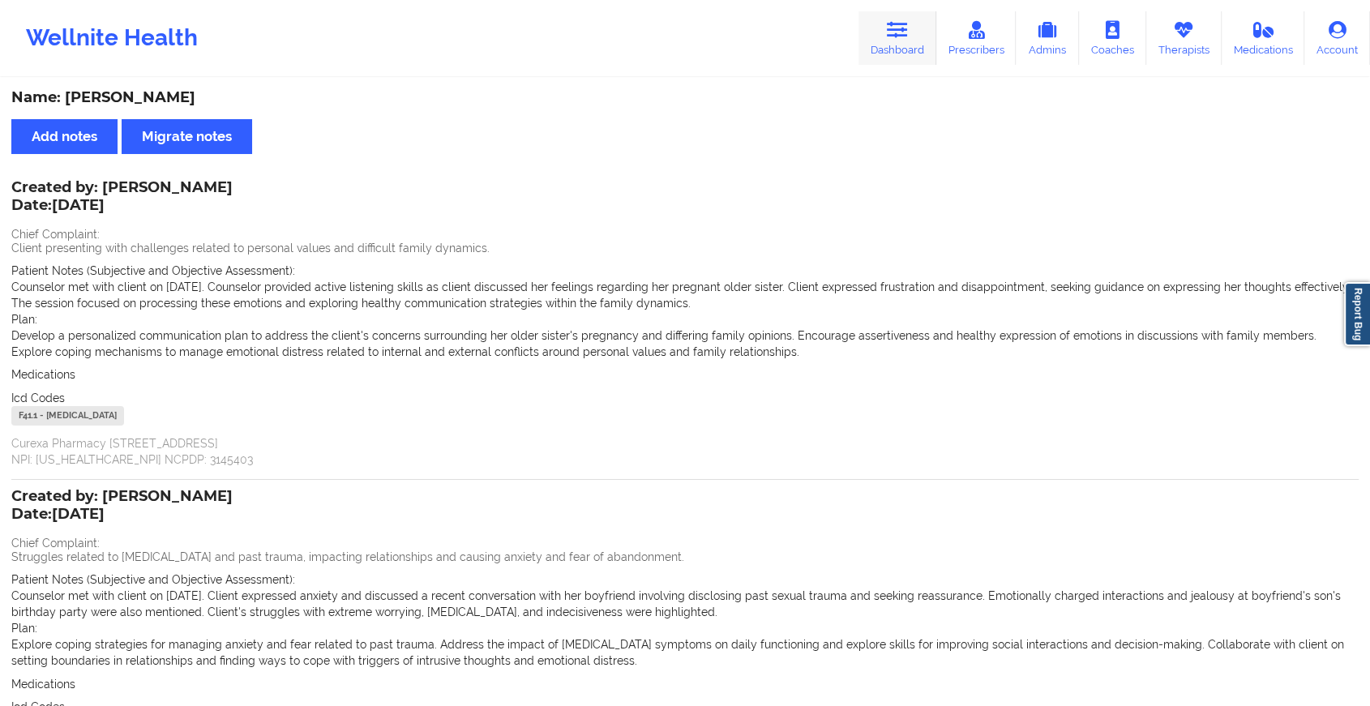
click at [885, 52] on link "Dashboard" at bounding box center [898, 38] width 78 height 54
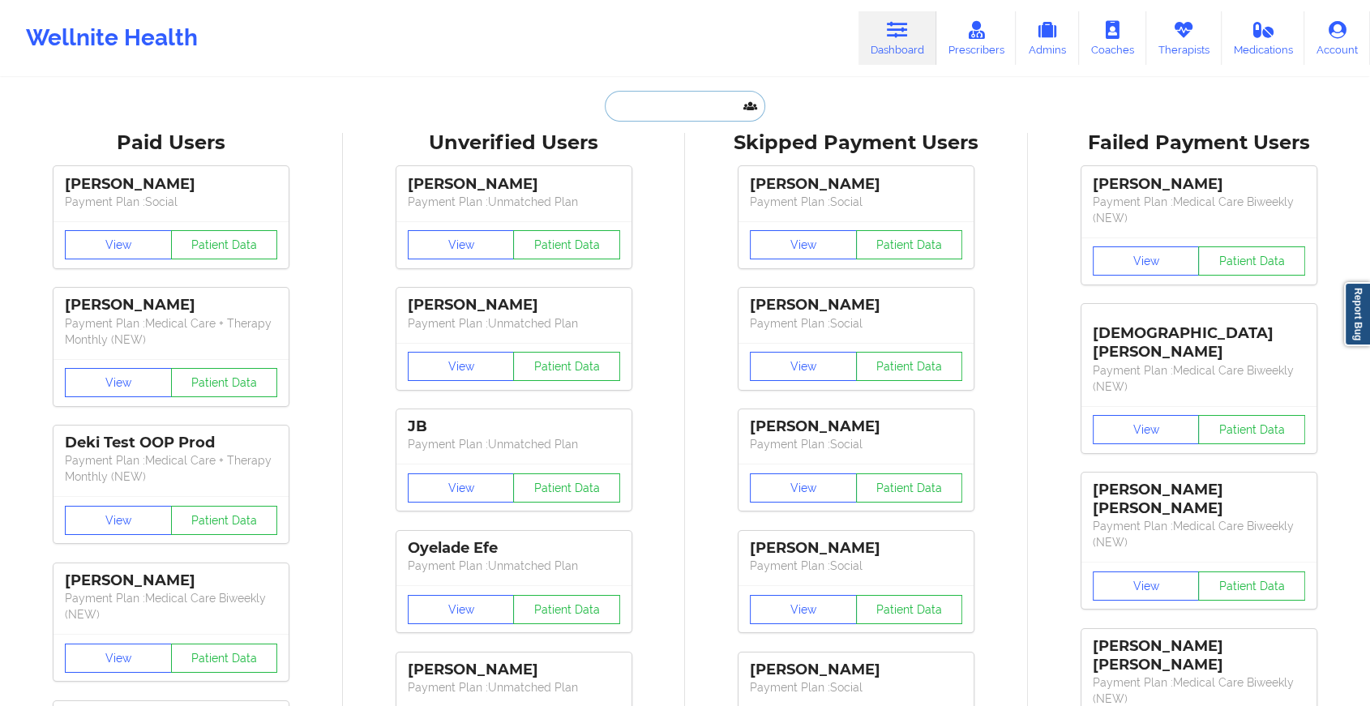
click at [716, 92] on input "text" at bounding box center [685, 106] width 161 height 31
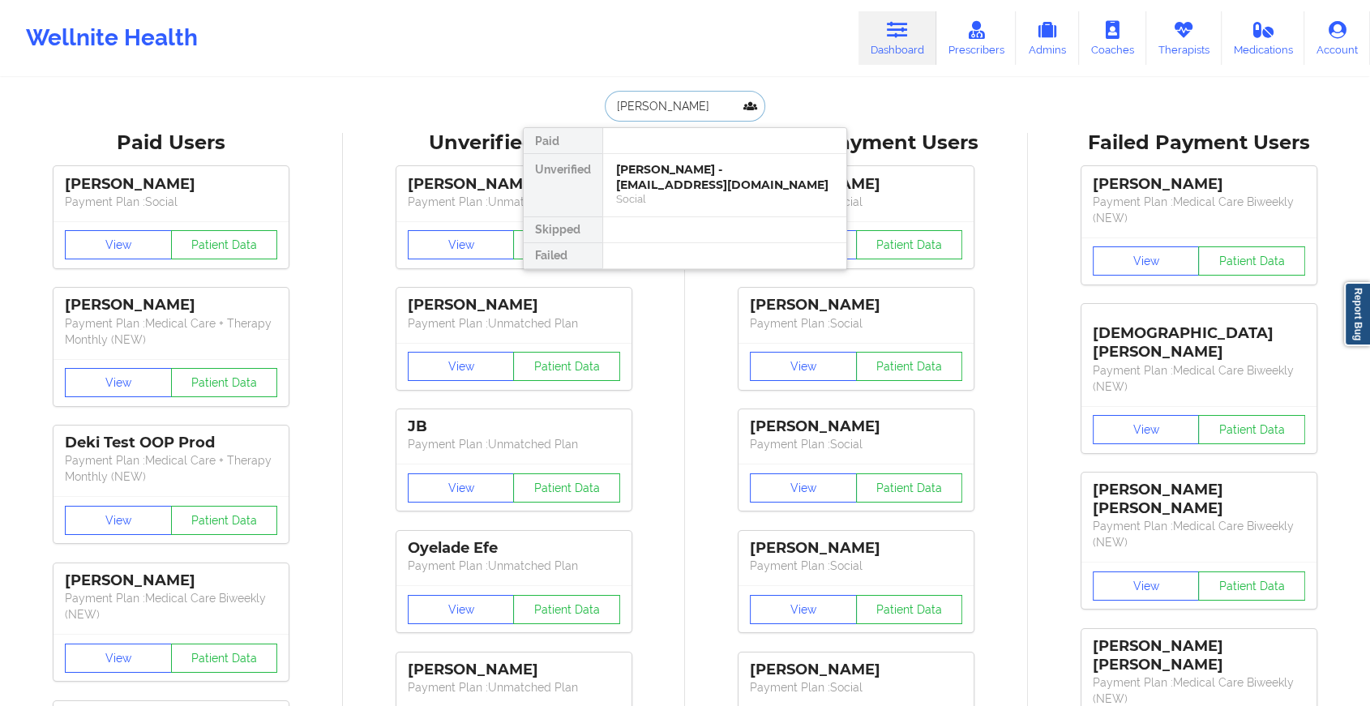
type input "emilie n"
click at [720, 181] on div "Emilie N. Rahman - emilie.rahman@gmail.com" at bounding box center [724, 184] width 217 height 45
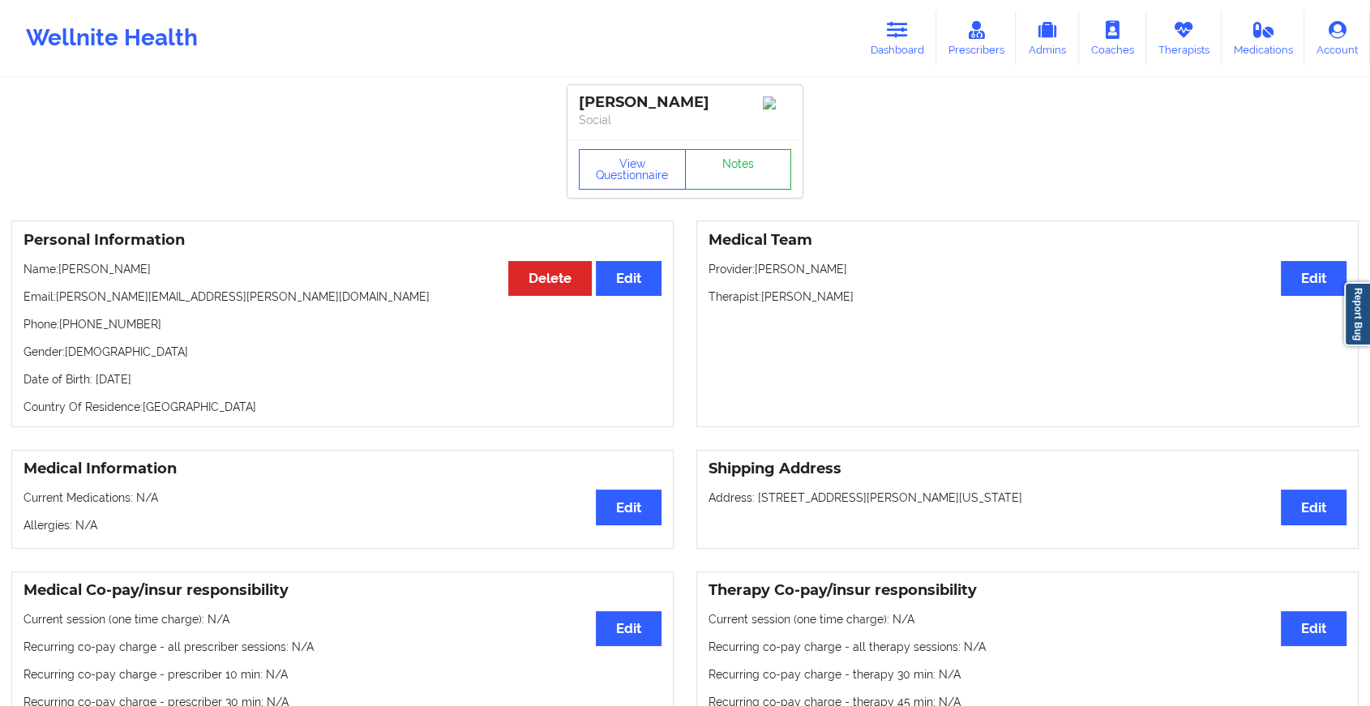
click at [740, 175] on link "Notes" at bounding box center [738, 169] width 107 height 41
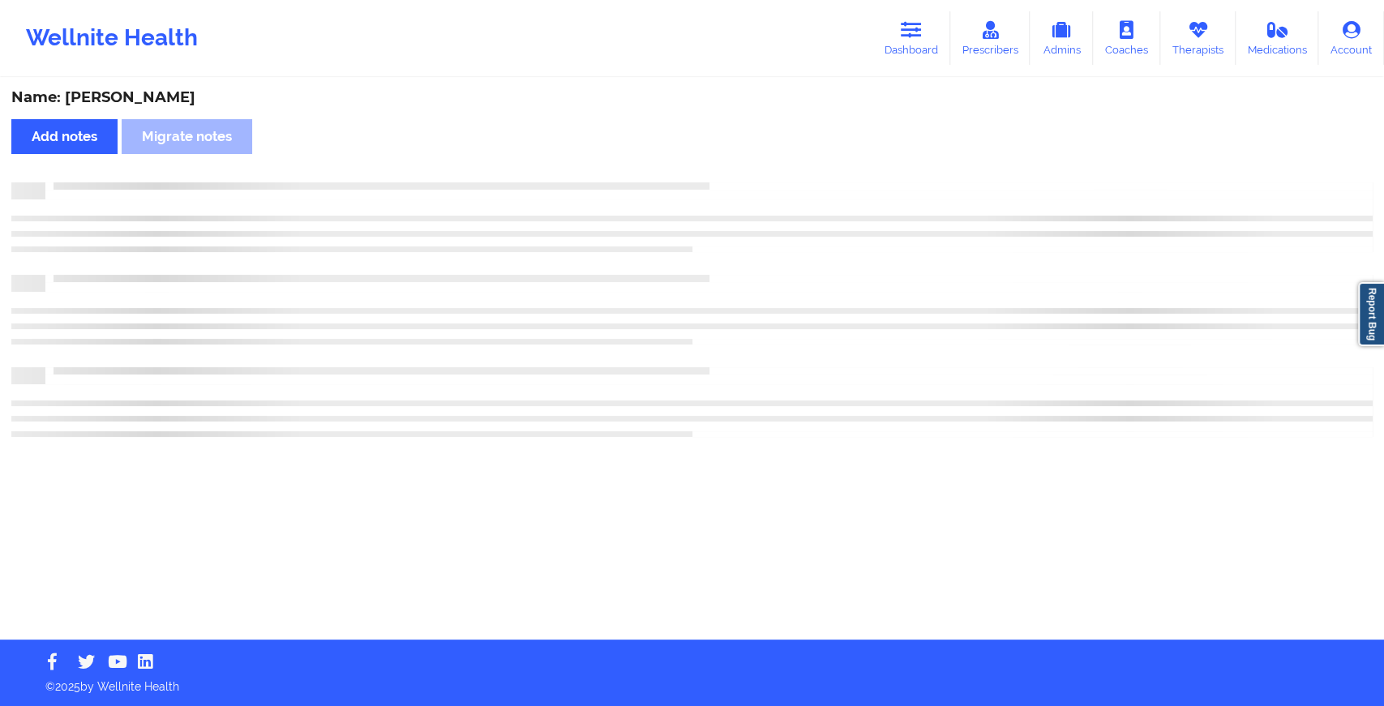
click at [740, 175] on div "Name: Emilie N. Rahman Add notes Migrate notes" at bounding box center [692, 359] width 1384 height 560
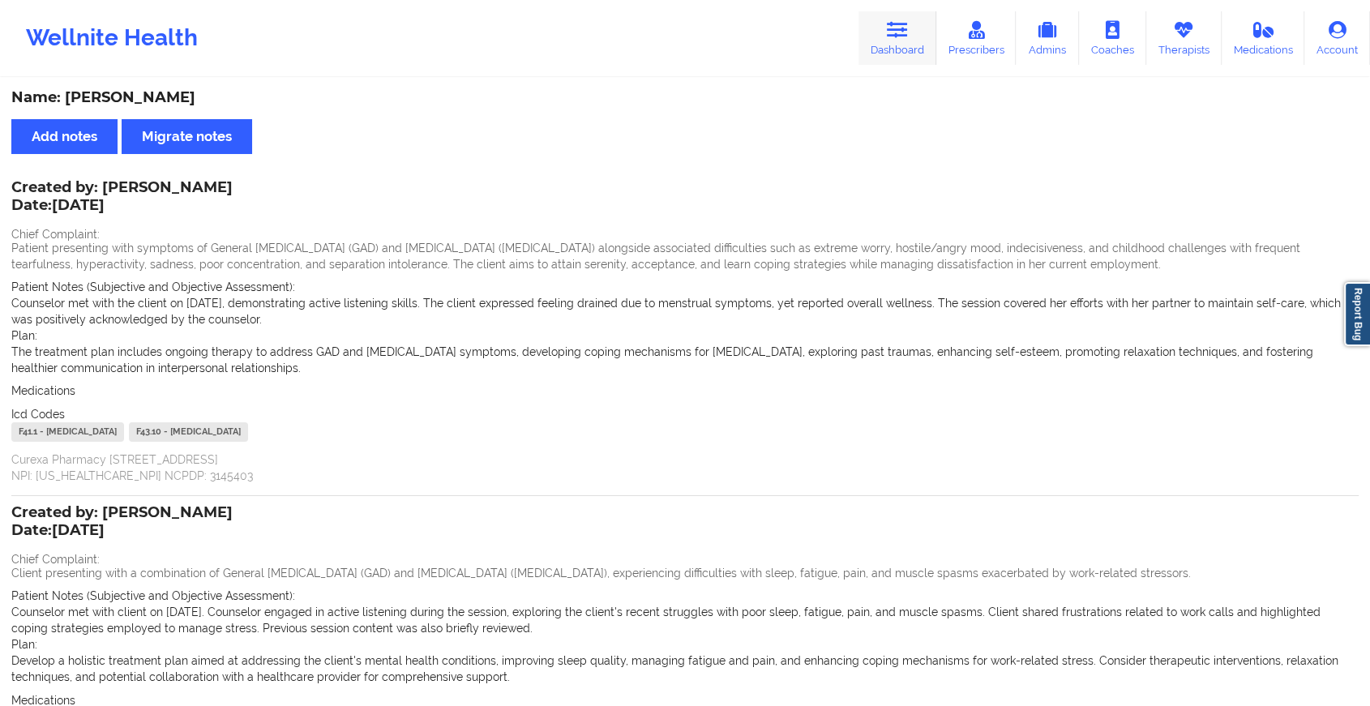
click at [892, 23] on icon at bounding box center [897, 30] width 21 height 18
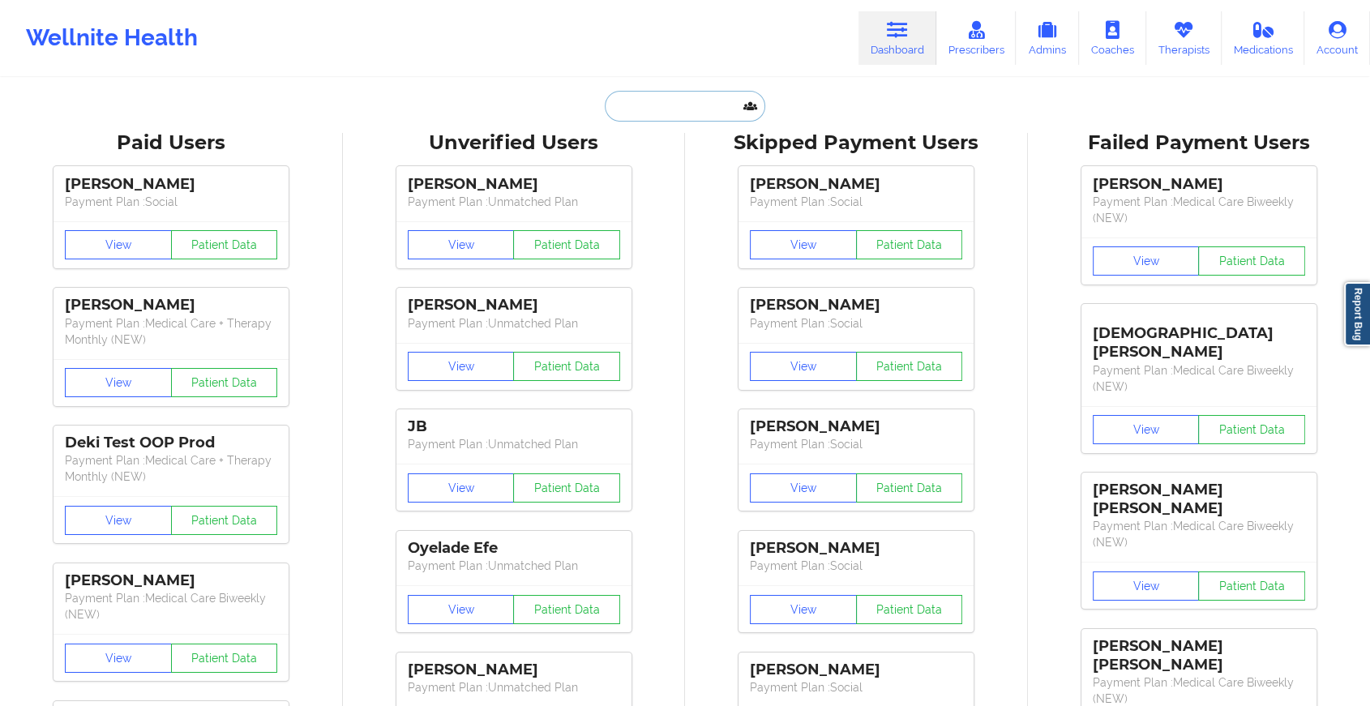
click at [693, 101] on input "text" at bounding box center [685, 106] width 161 height 31
type input "k"
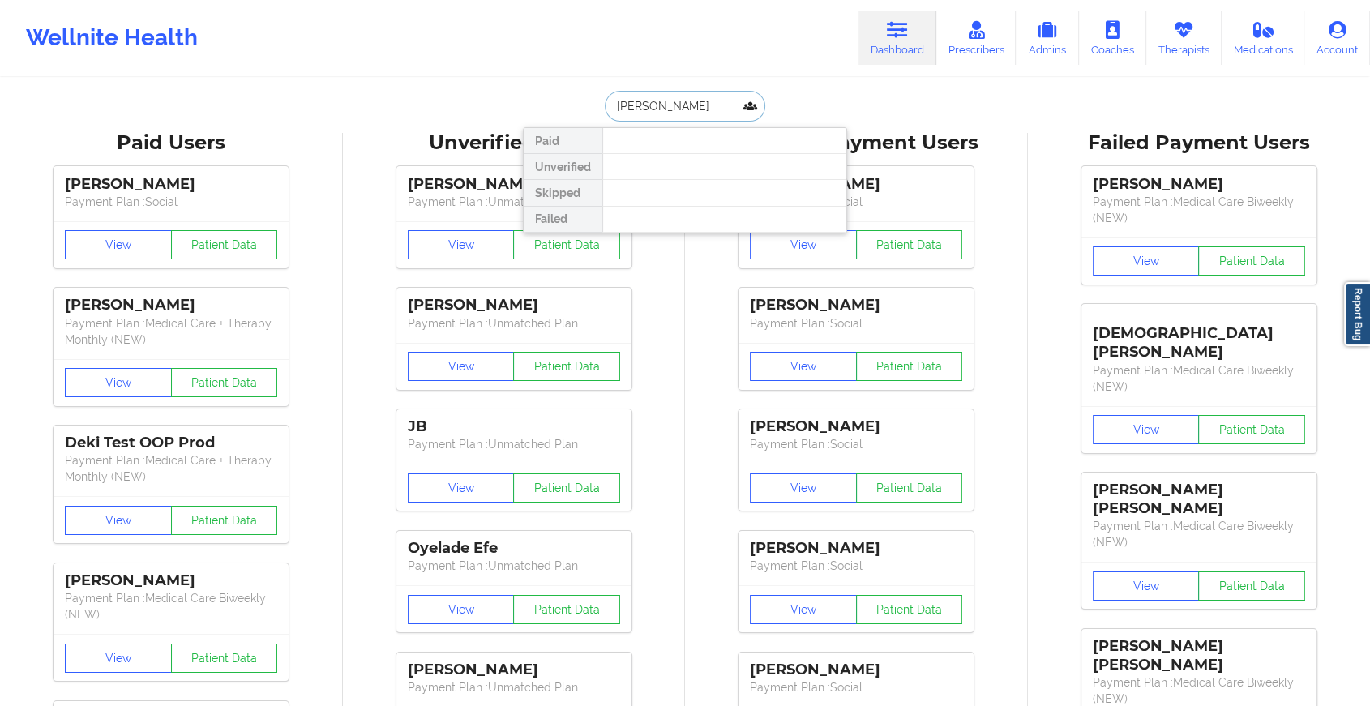
type input "jeannette re"
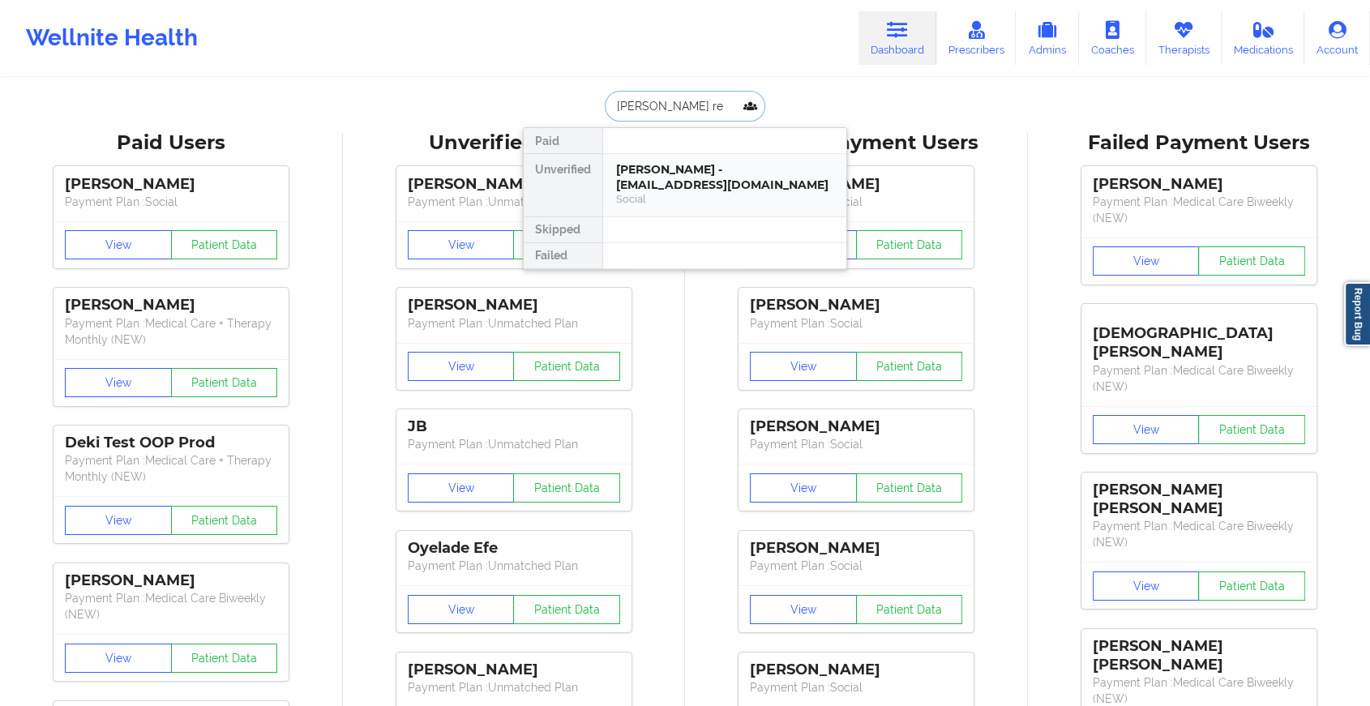
click at [693, 173] on div "[PERSON_NAME] - [EMAIL_ADDRESS][DOMAIN_NAME]" at bounding box center [724, 177] width 217 height 30
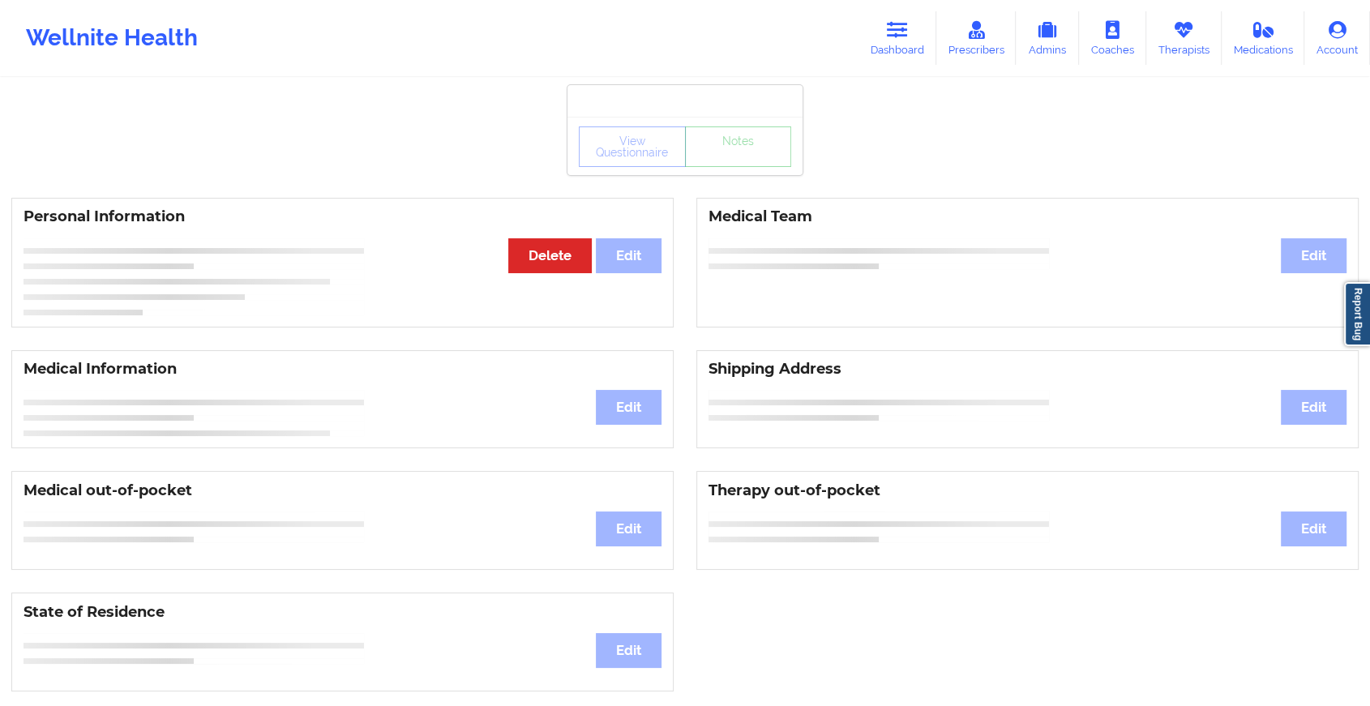
click at [743, 177] on div "View Questionnaire Notes Personal Information Edit Delete Medical Team Edit Med…" at bounding box center [685, 684] width 1370 height 1369
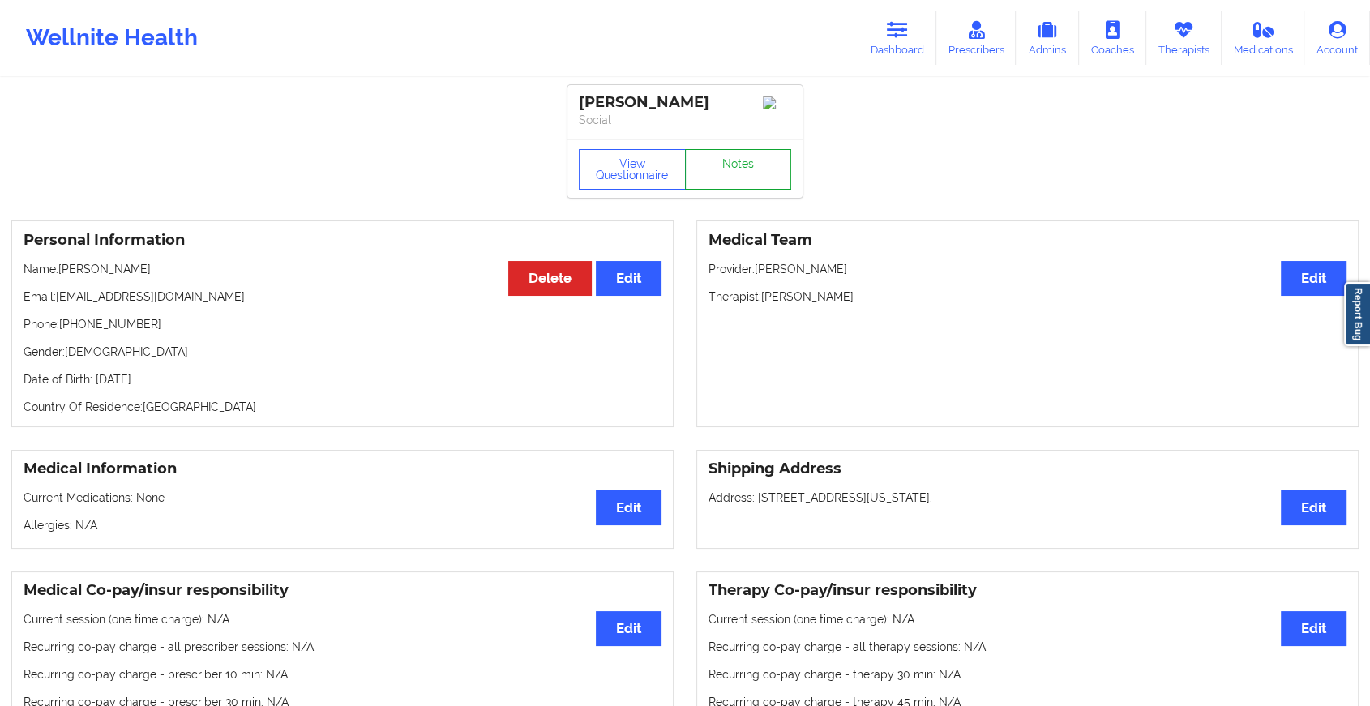
drag, startPoint x: 743, startPoint y: 177, endPoint x: 844, endPoint y: 225, distance: 112.4
click at [736, 182] on link "Notes" at bounding box center [738, 169] width 107 height 41
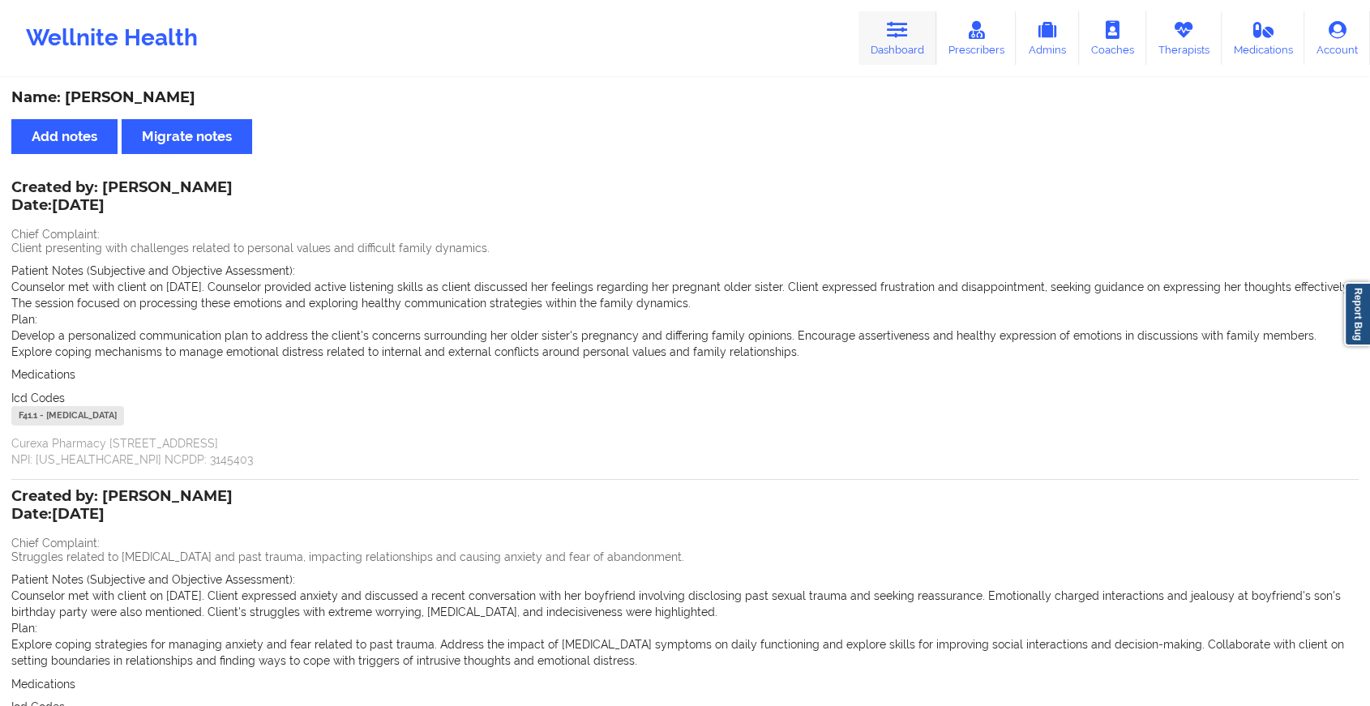
click at [870, 26] on link "Dashboard" at bounding box center [898, 38] width 78 height 54
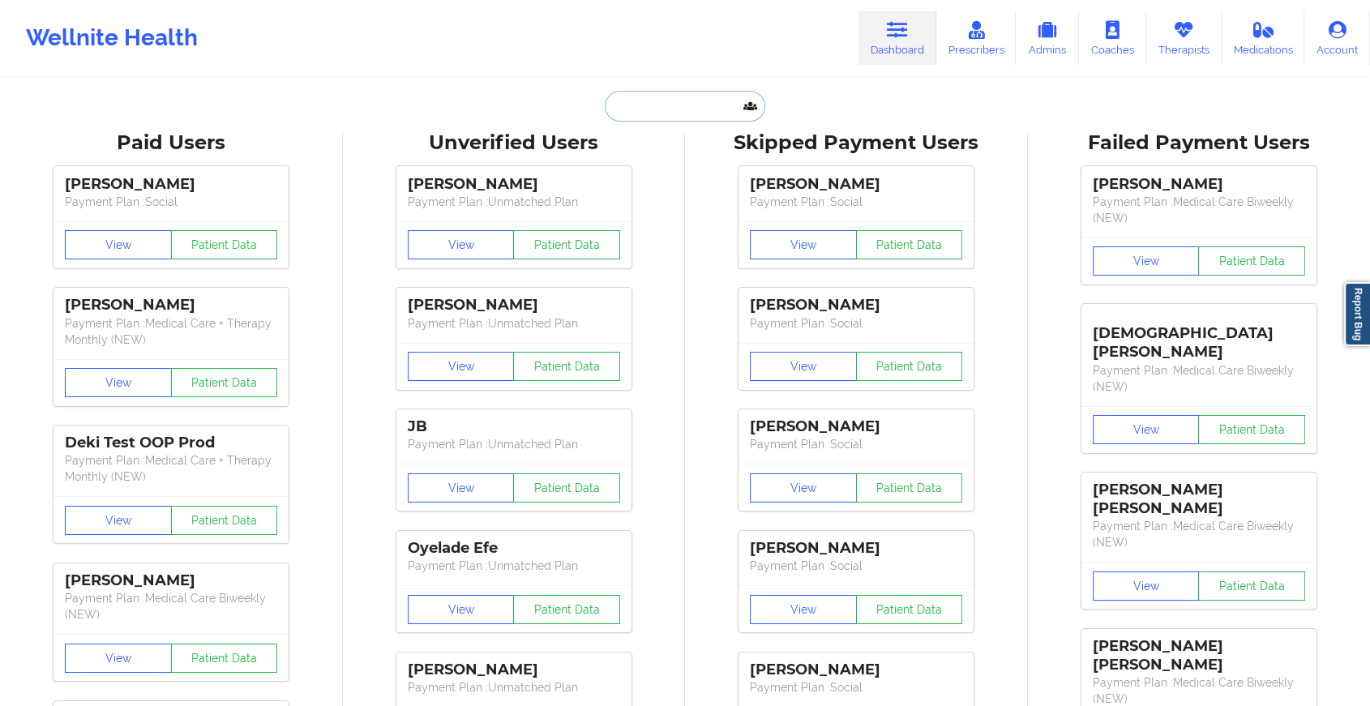
click at [688, 111] on input "text" at bounding box center [685, 106] width 161 height 31
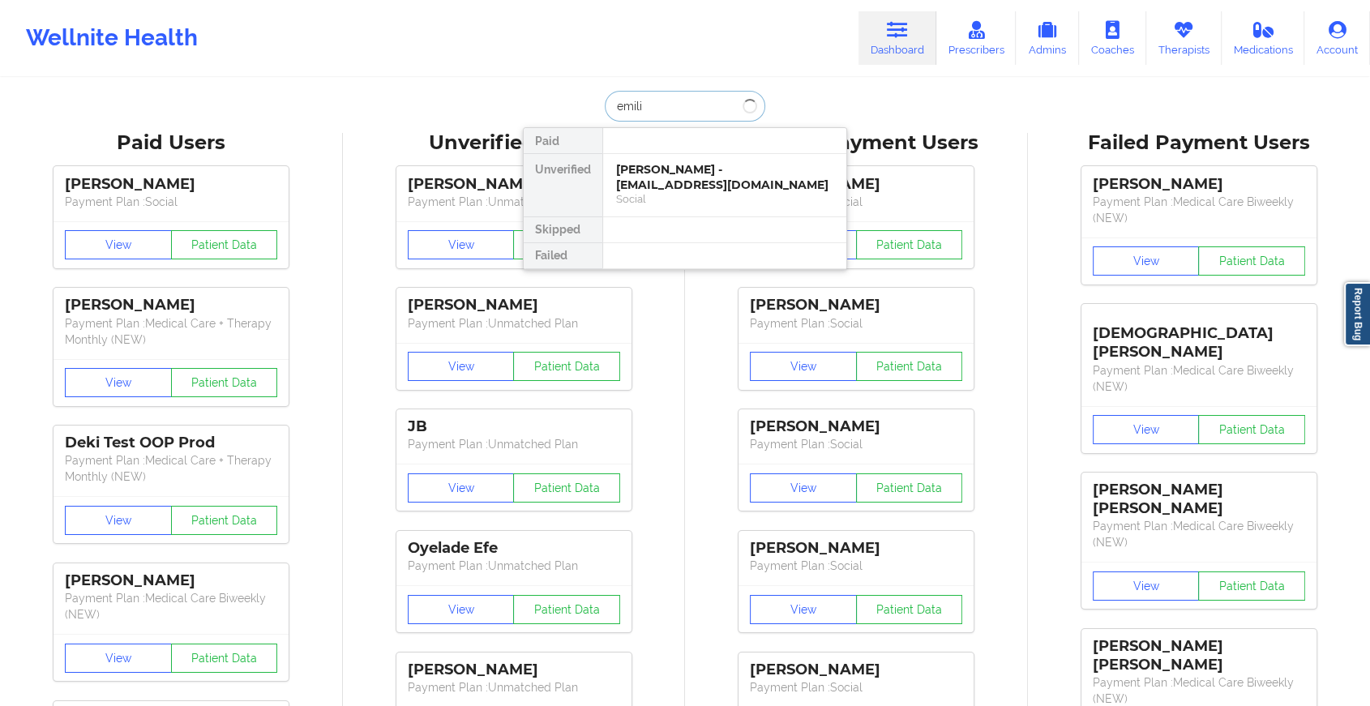
type input "emilie"
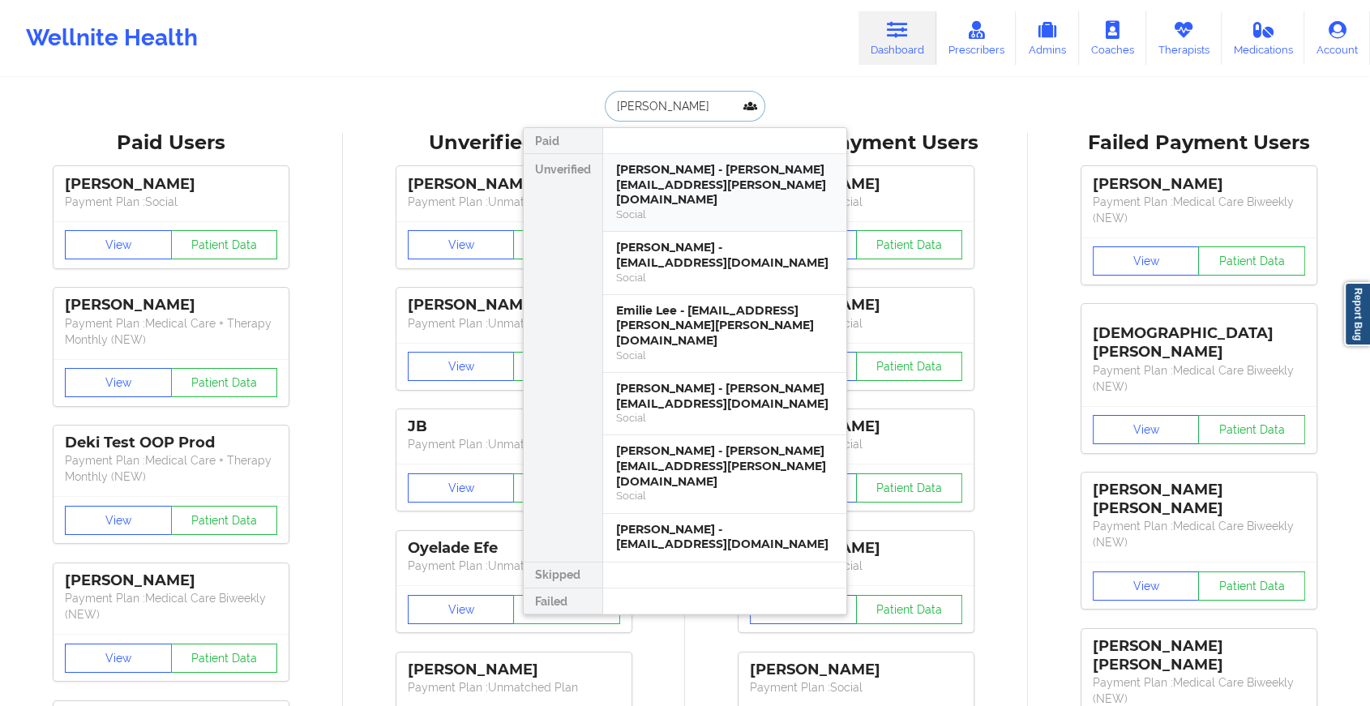
click at [714, 171] on div "Emilie N. Rahman - emilie.rahman@gmail.com" at bounding box center [724, 184] width 217 height 45
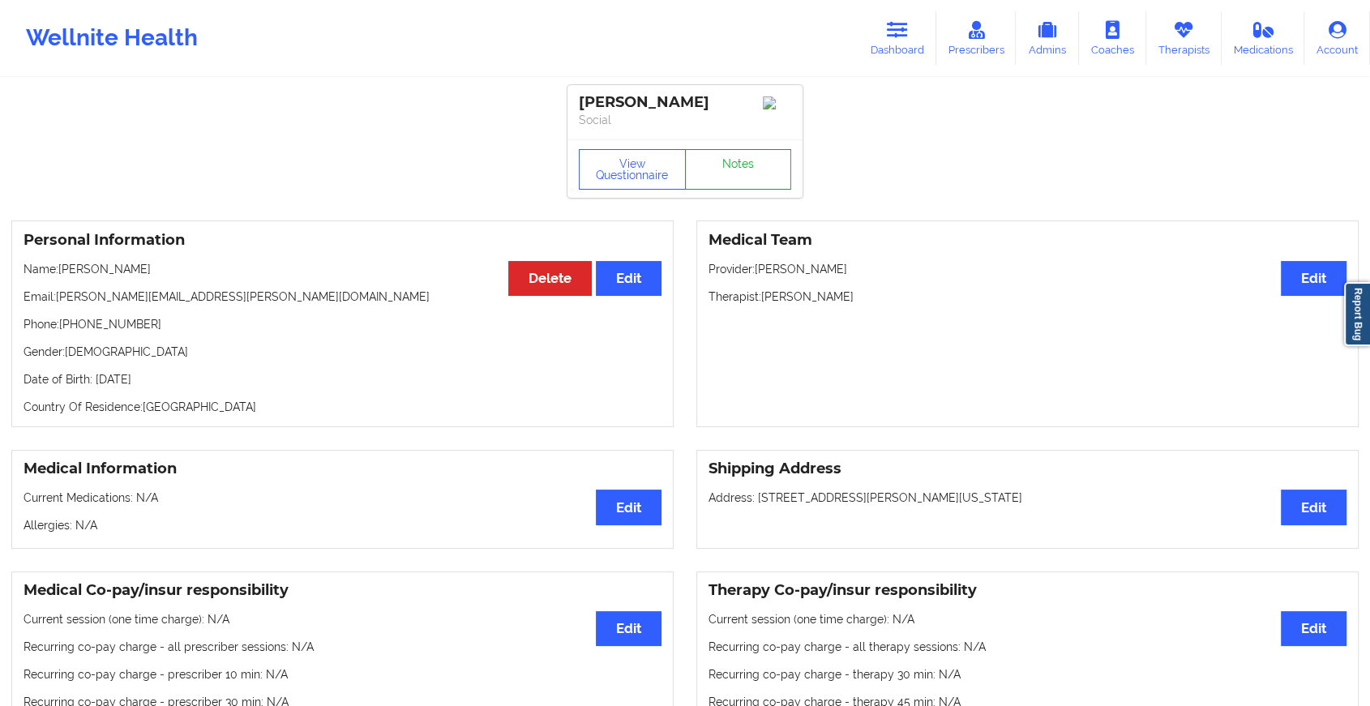
click at [753, 165] on link "Notes" at bounding box center [738, 169] width 107 height 41
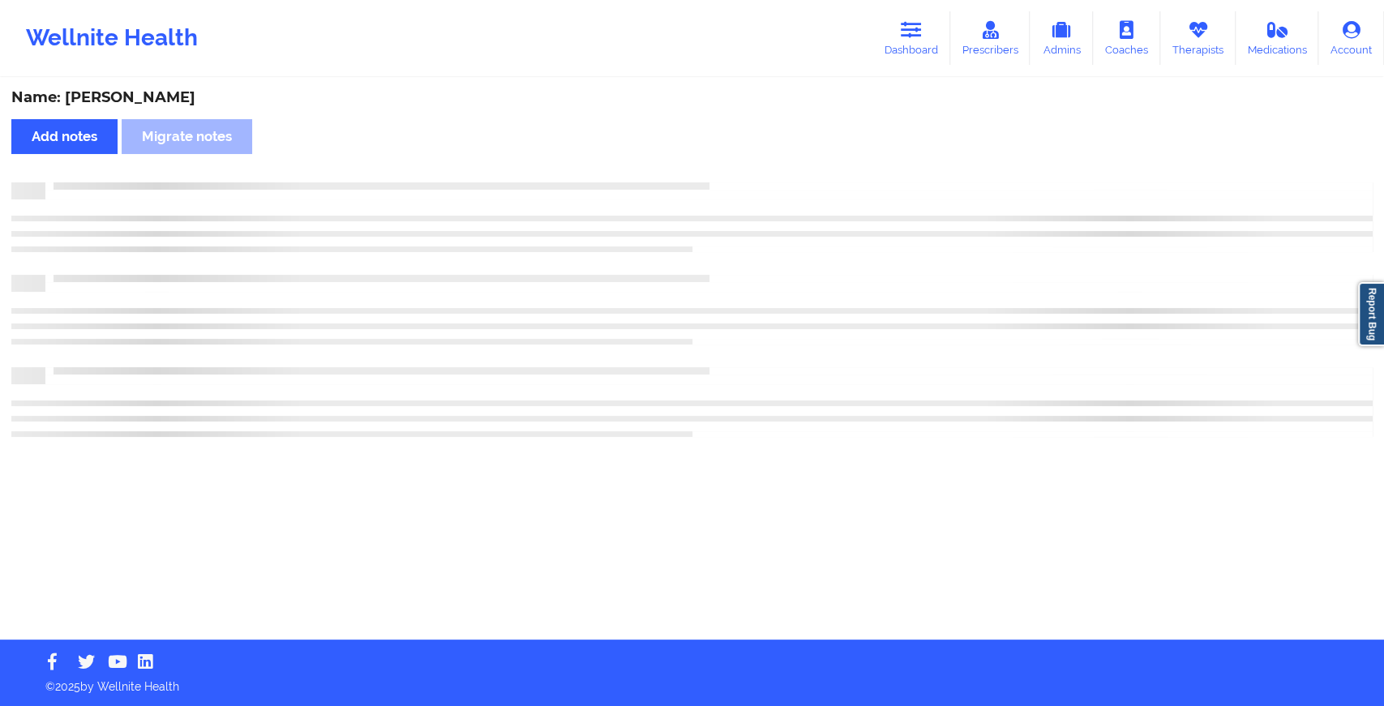
click at [753, 165] on div "Name: Emilie N. Rahman Add notes Migrate notes" at bounding box center [692, 359] width 1384 height 560
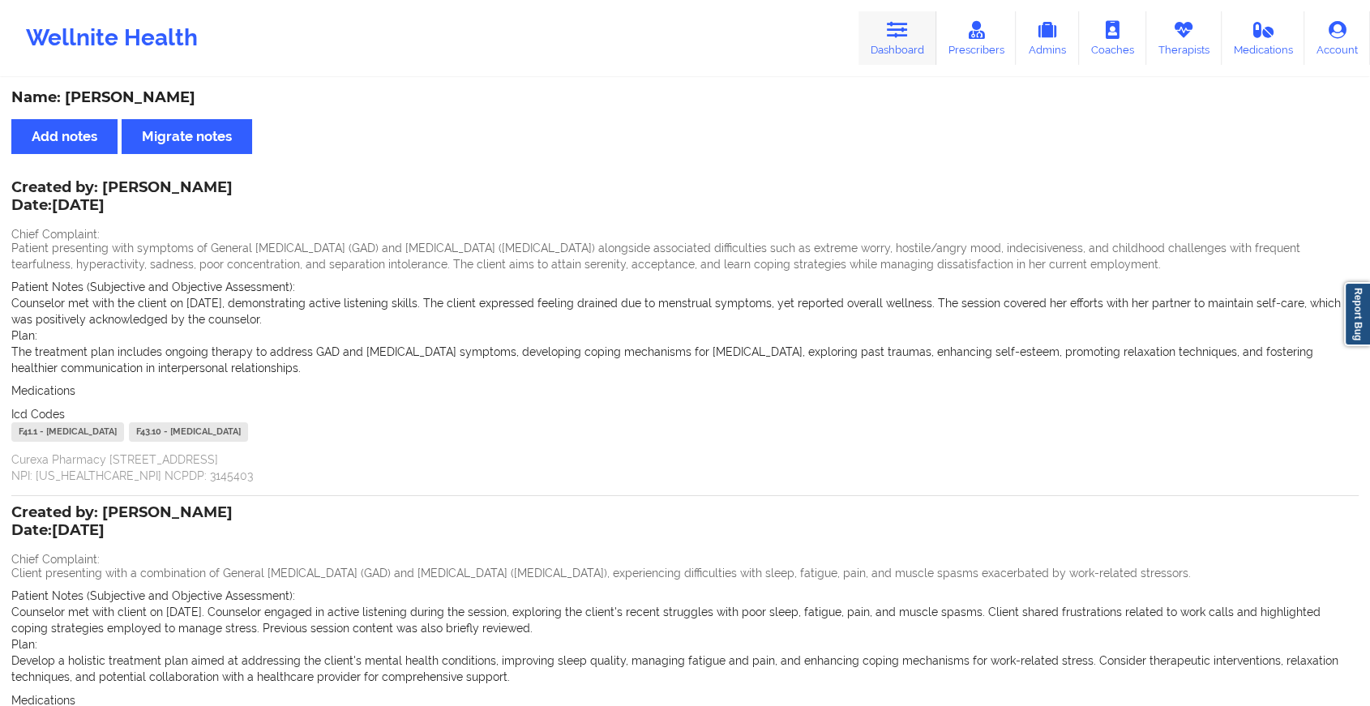
click at [887, 40] on link "Dashboard" at bounding box center [898, 38] width 78 height 54
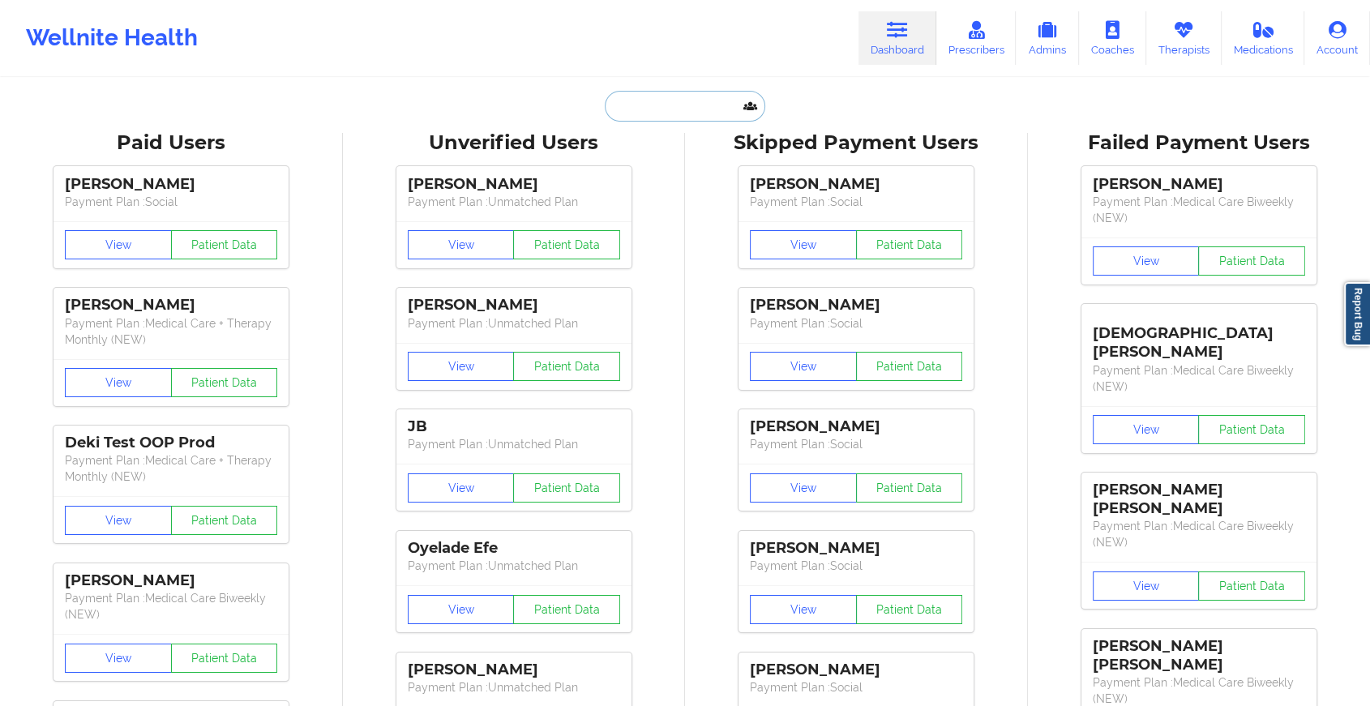
click at [657, 105] on input "text" at bounding box center [685, 106] width 161 height 31
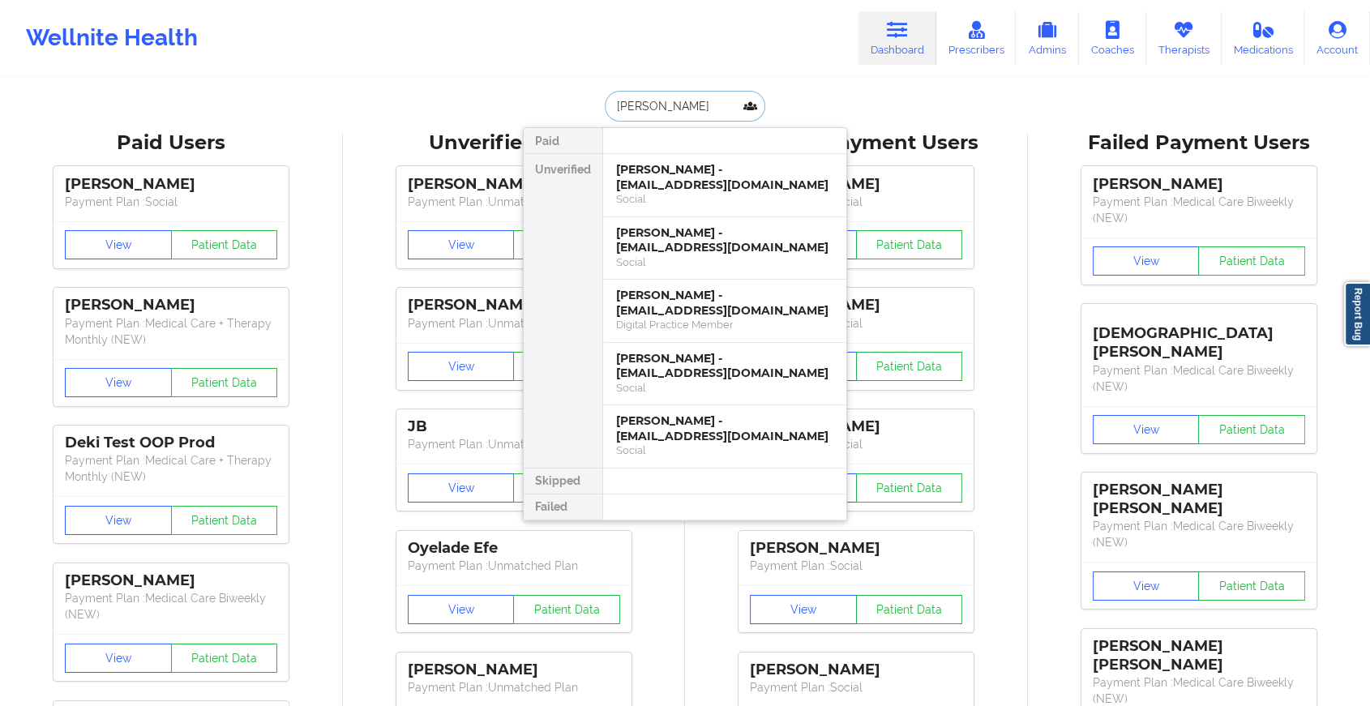
type input "kaylie juart"
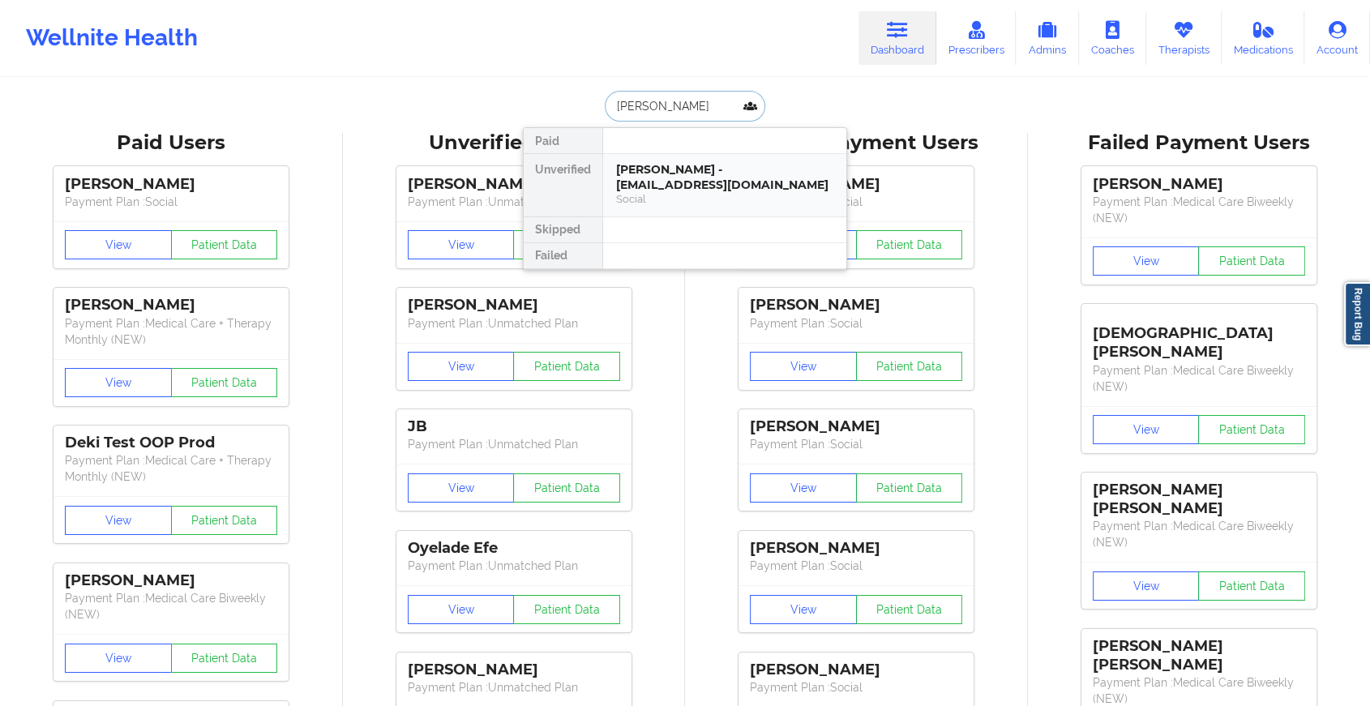
click at [700, 183] on div "Kaylie Juart - juartkaylie@gmail.com" at bounding box center [724, 177] width 217 height 30
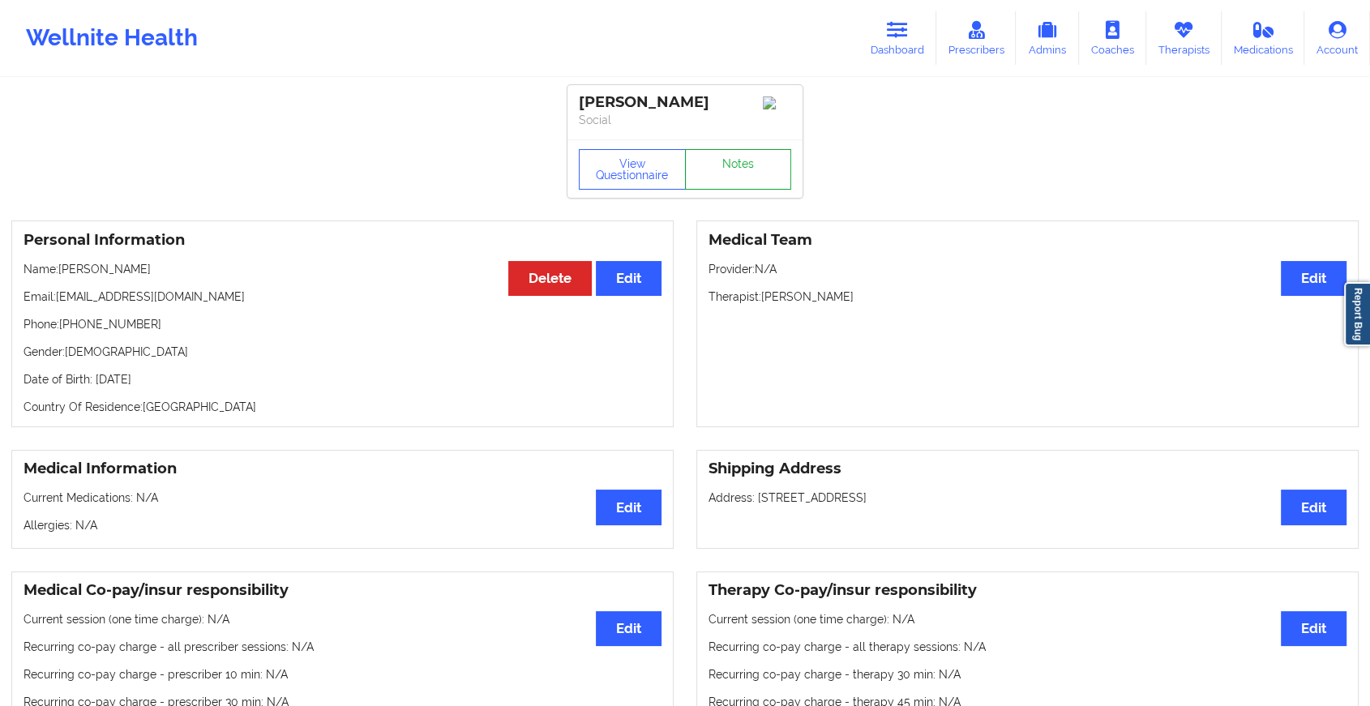
click at [756, 164] on link "Notes" at bounding box center [738, 169] width 107 height 41
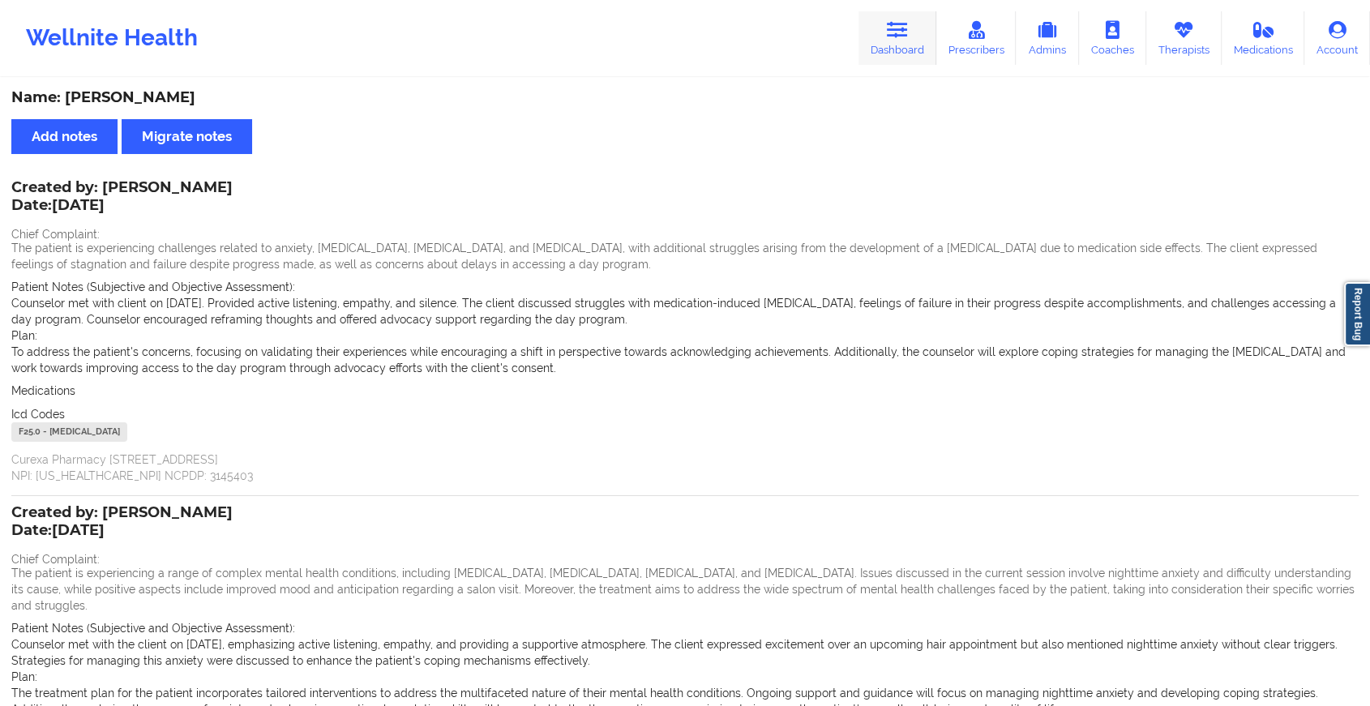
click at [912, 25] on link "Dashboard" at bounding box center [898, 38] width 78 height 54
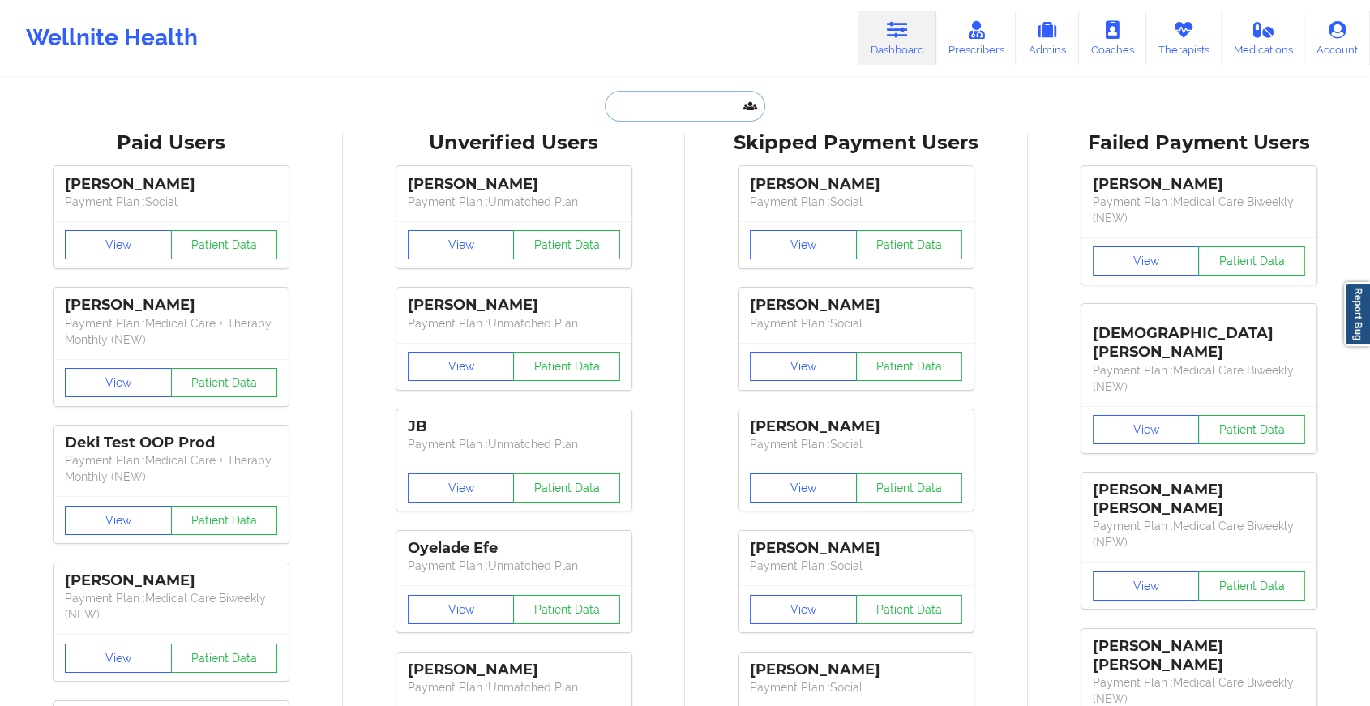
click at [689, 110] on input "text" at bounding box center [685, 106] width 161 height 31
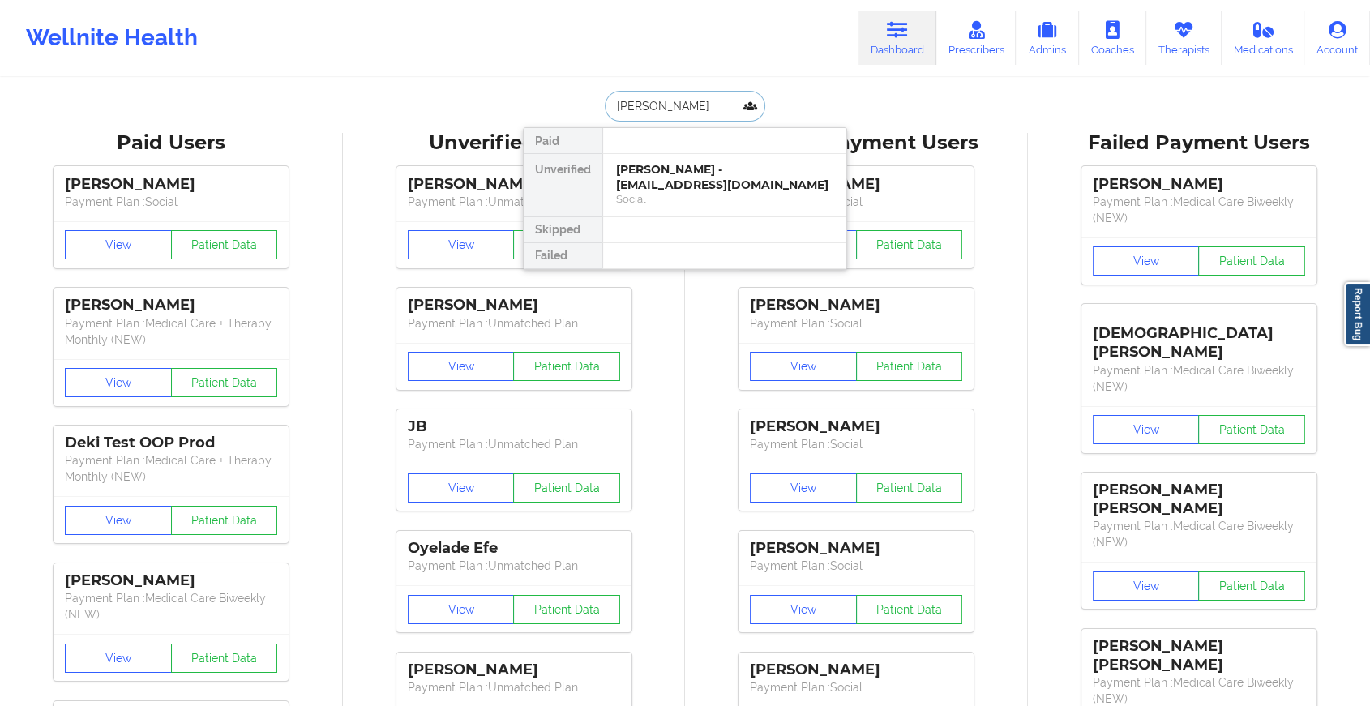
type input "nicholas dohert"
click at [664, 183] on div "Nicholas Doherty - doherty.nicholas.s@gmail.com" at bounding box center [724, 184] width 217 height 45
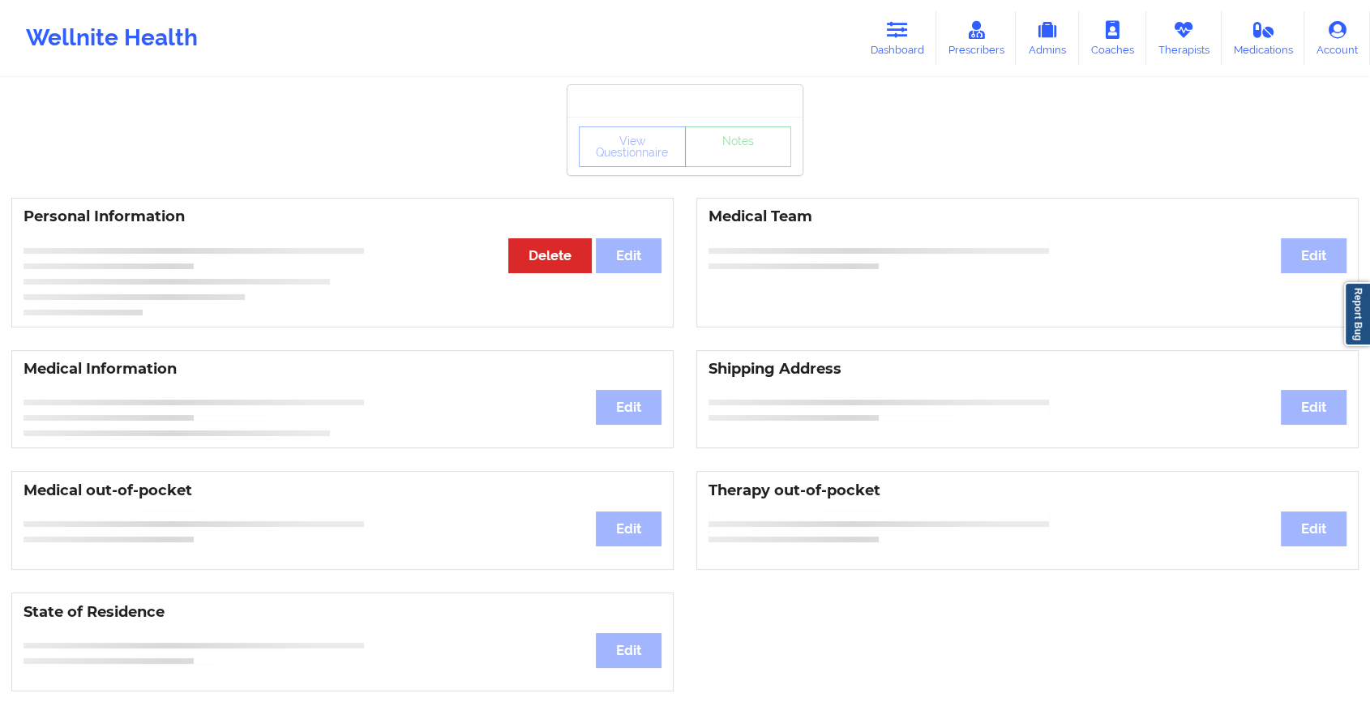
click at [722, 152] on div "View Questionnaire Notes" at bounding box center [685, 146] width 235 height 58
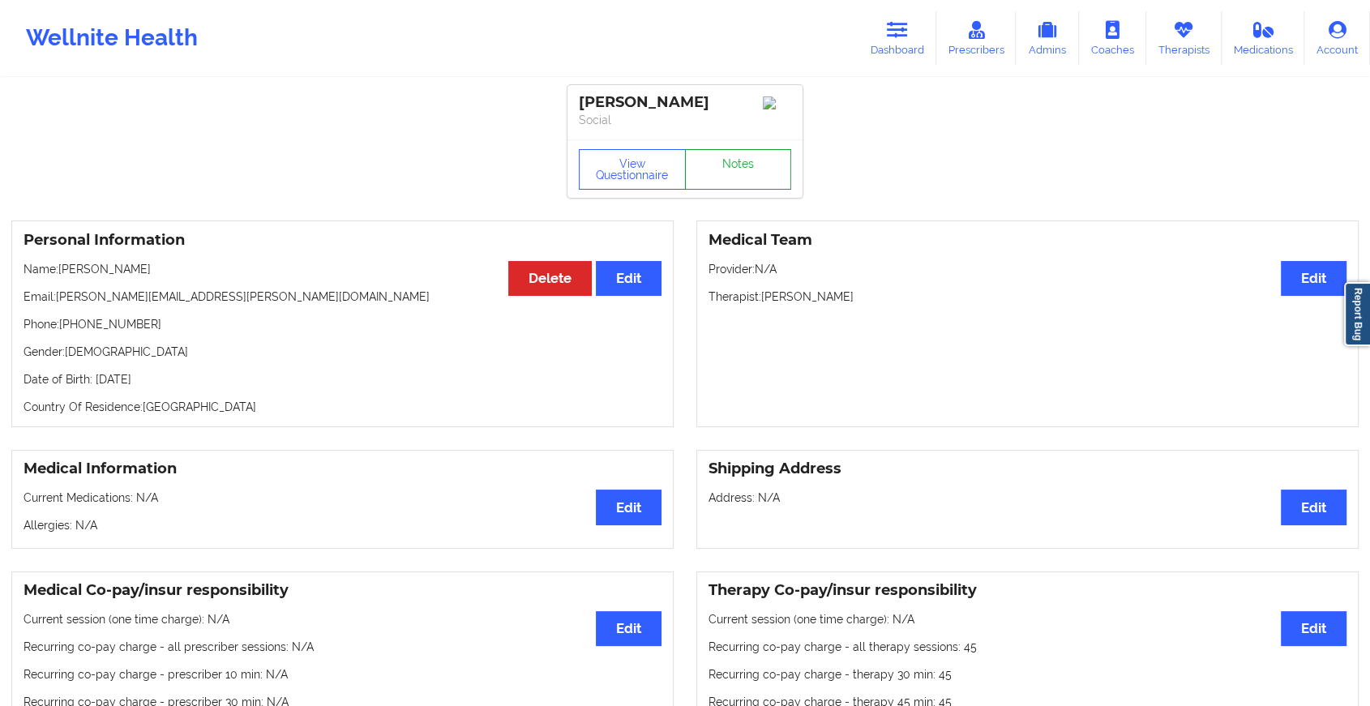
click at [725, 176] on link "Notes" at bounding box center [738, 169] width 107 height 41
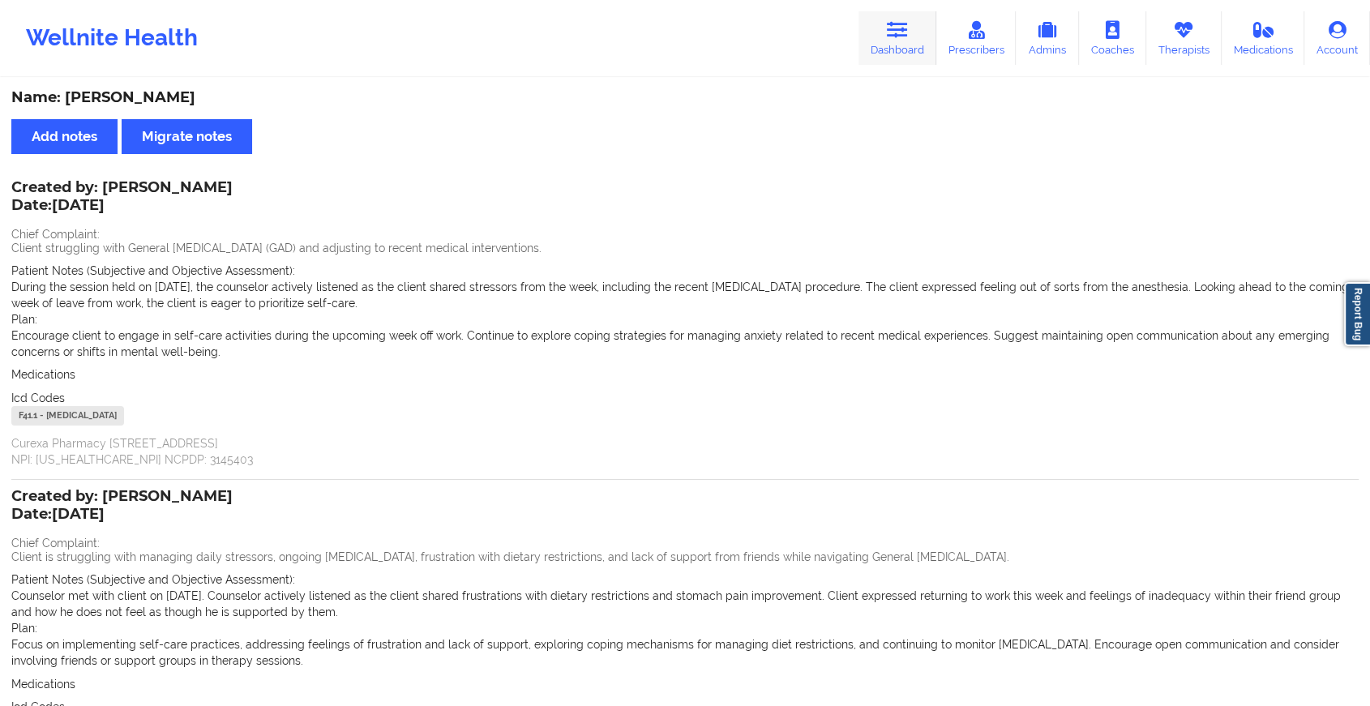
click at [926, 40] on link "Dashboard" at bounding box center [898, 38] width 78 height 54
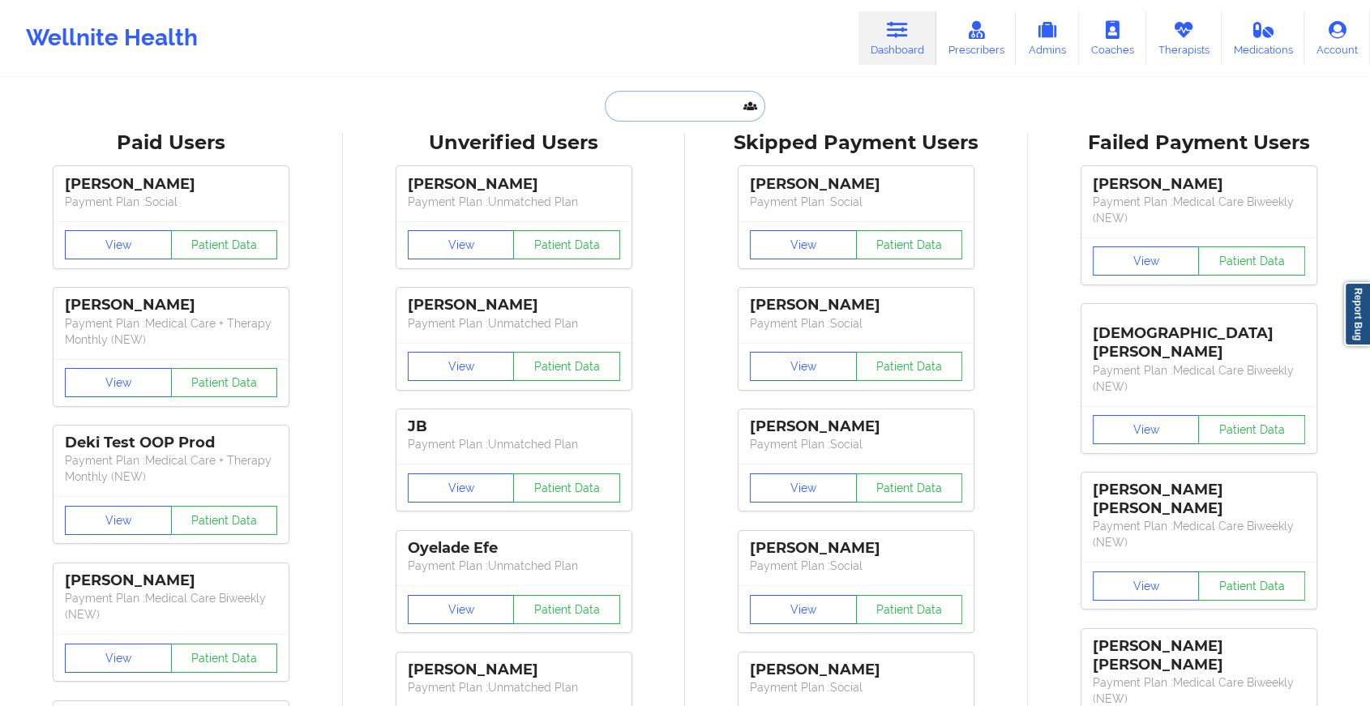
click at [689, 103] on input "text" at bounding box center [685, 106] width 161 height 31
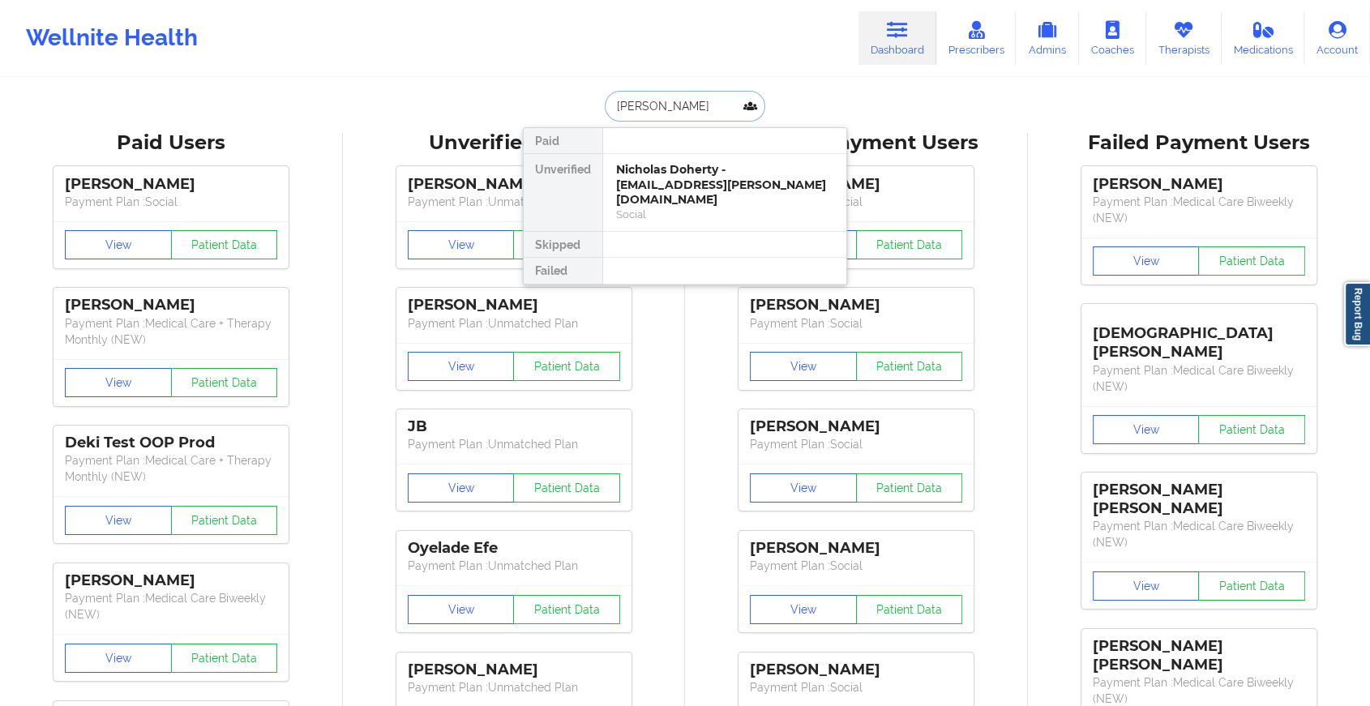
type input "robert fi"
click at [693, 173] on div "Robert Fishman - rhf111375@aol.com" at bounding box center [724, 177] width 217 height 30
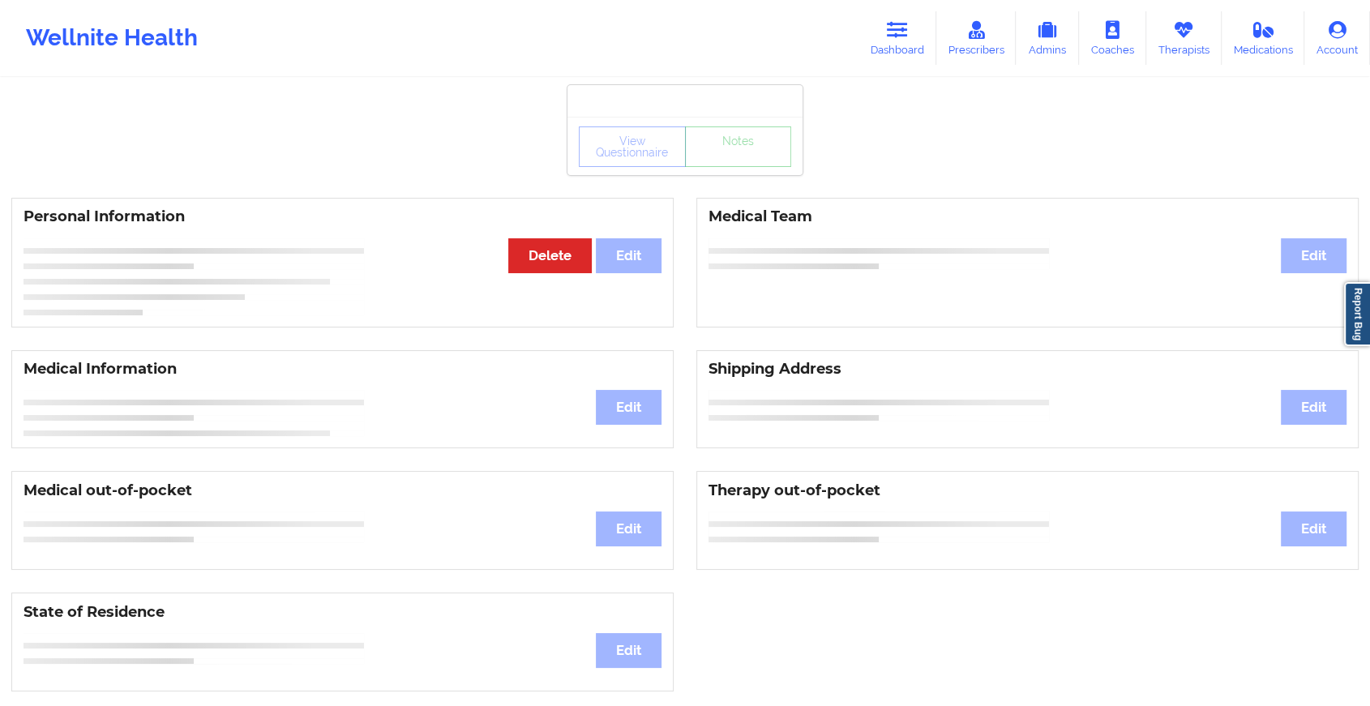
click at [727, 163] on div "View Questionnaire Notes" at bounding box center [685, 147] width 212 height 41
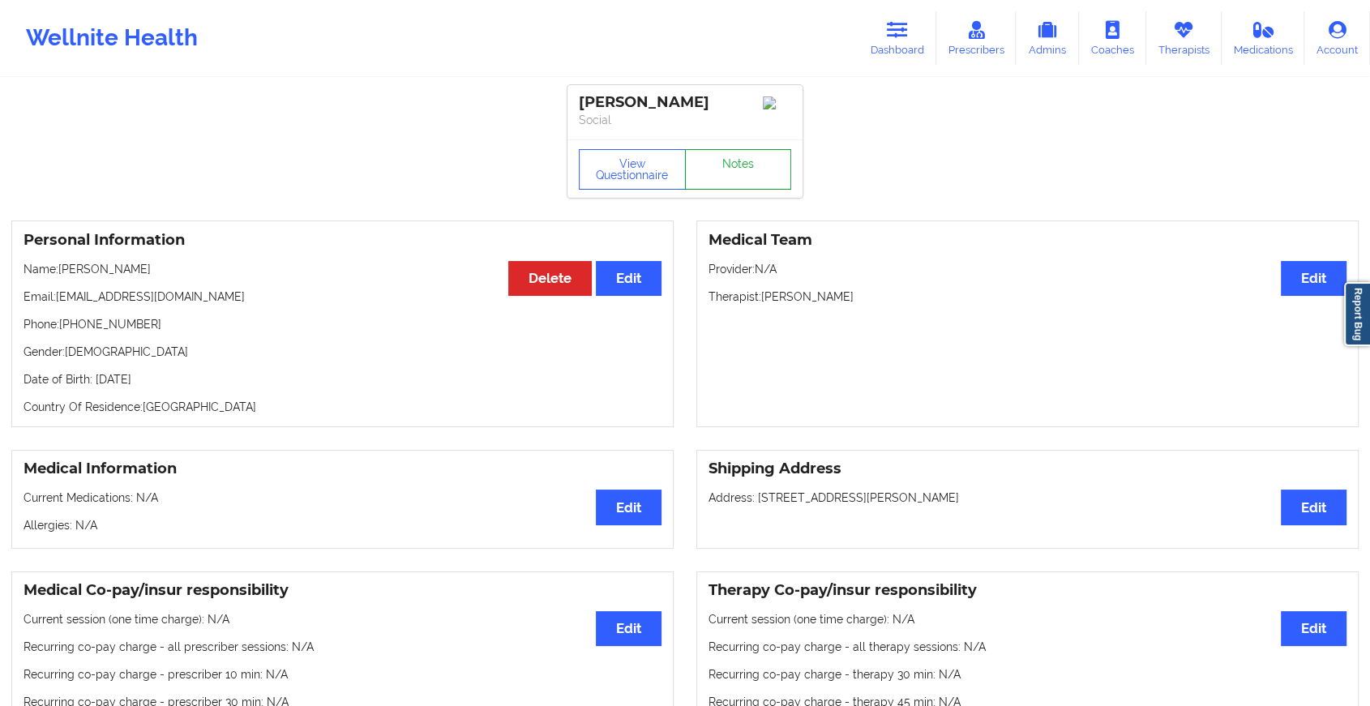
click at [727, 163] on link "Notes" at bounding box center [738, 169] width 107 height 41
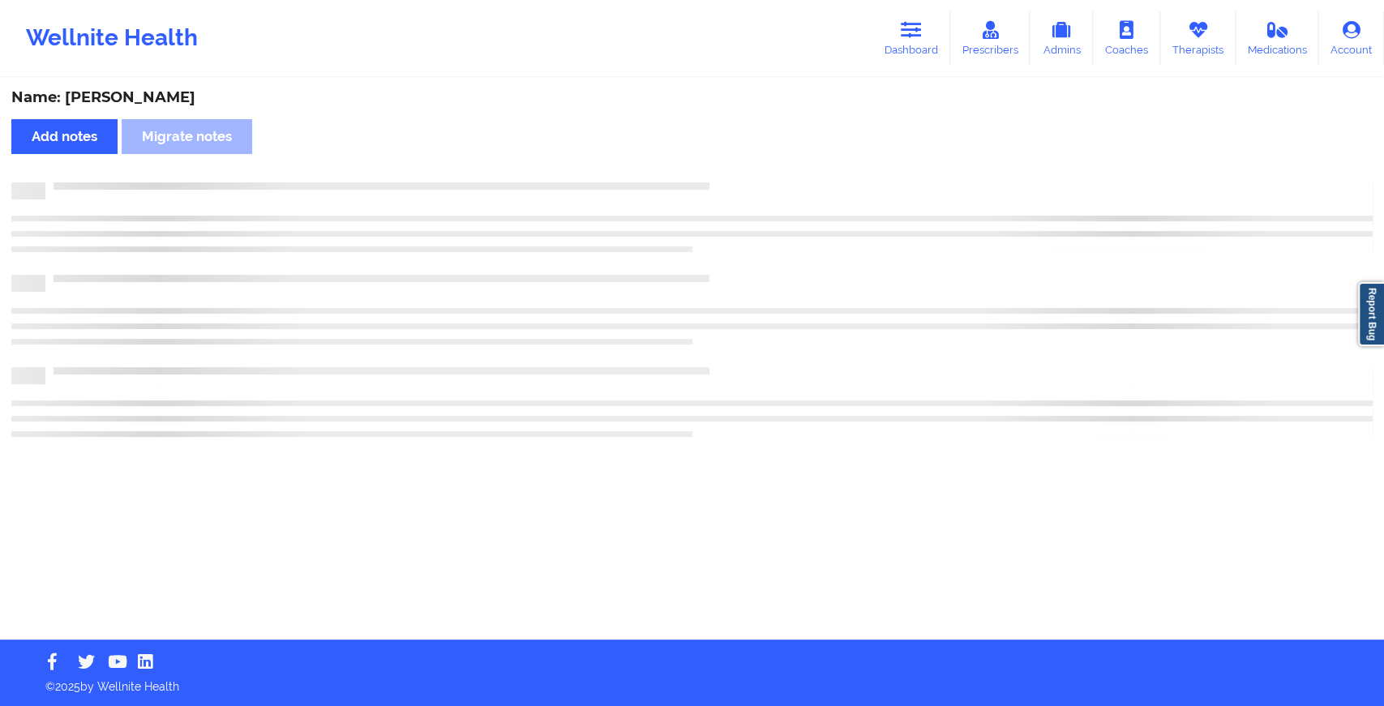
click at [745, 173] on div "Name: Robert Fishman Add notes Migrate notes" at bounding box center [692, 359] width 1384 height 560
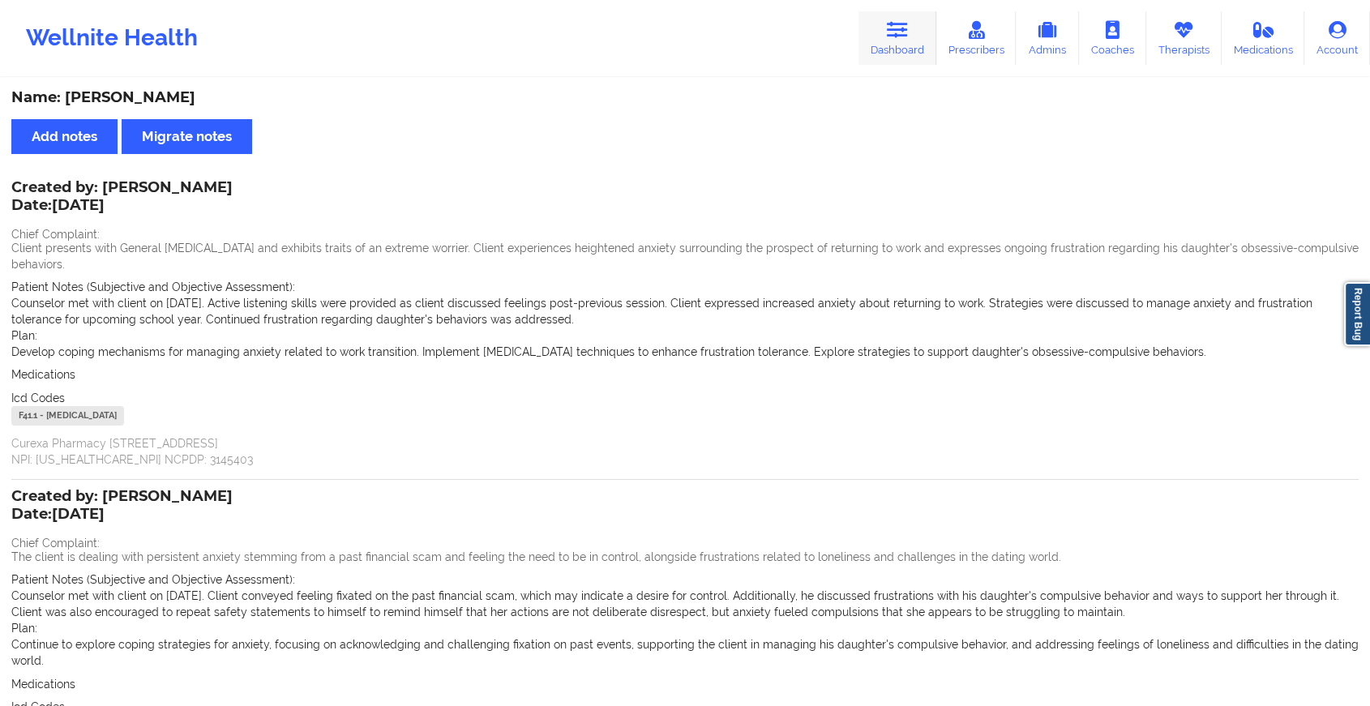
click at [898, 25] on icon at bounding box center [897, 30] width 21 height 18
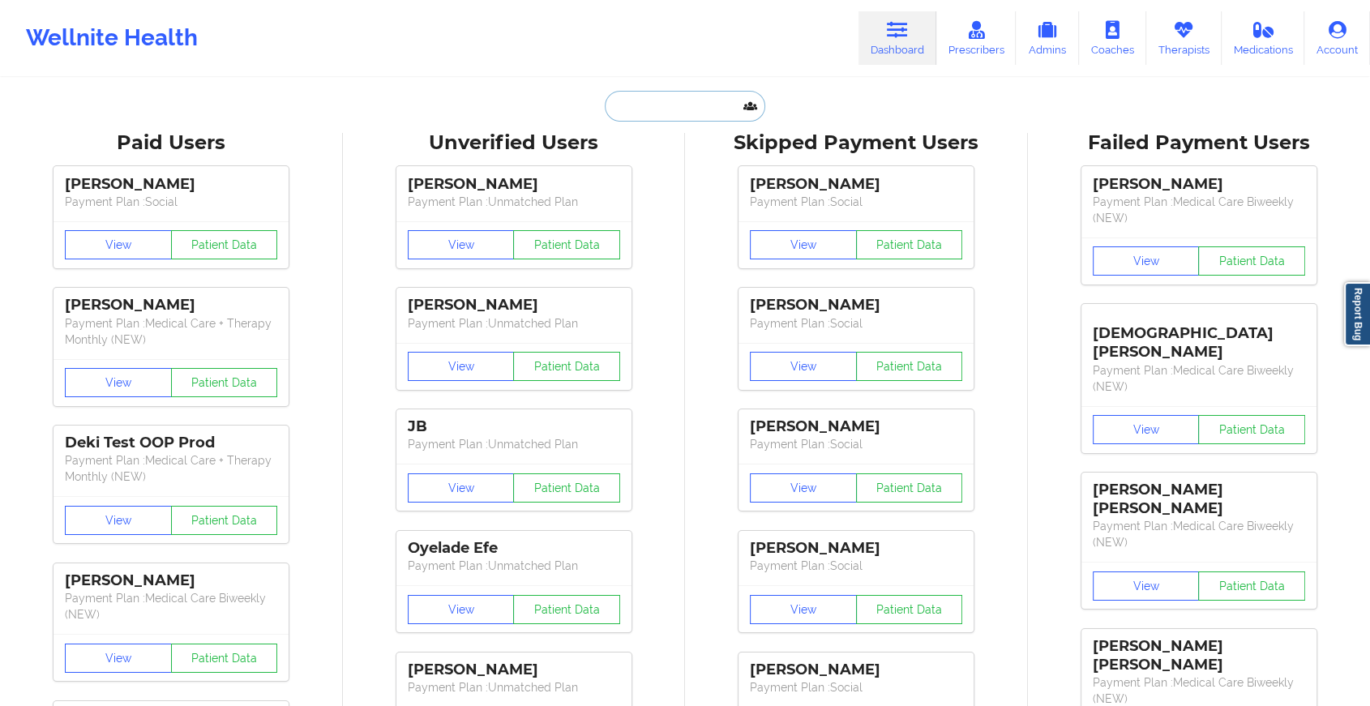
click at [727, 101] on input "text" at bounding box center [685, 106] width 161 height 31
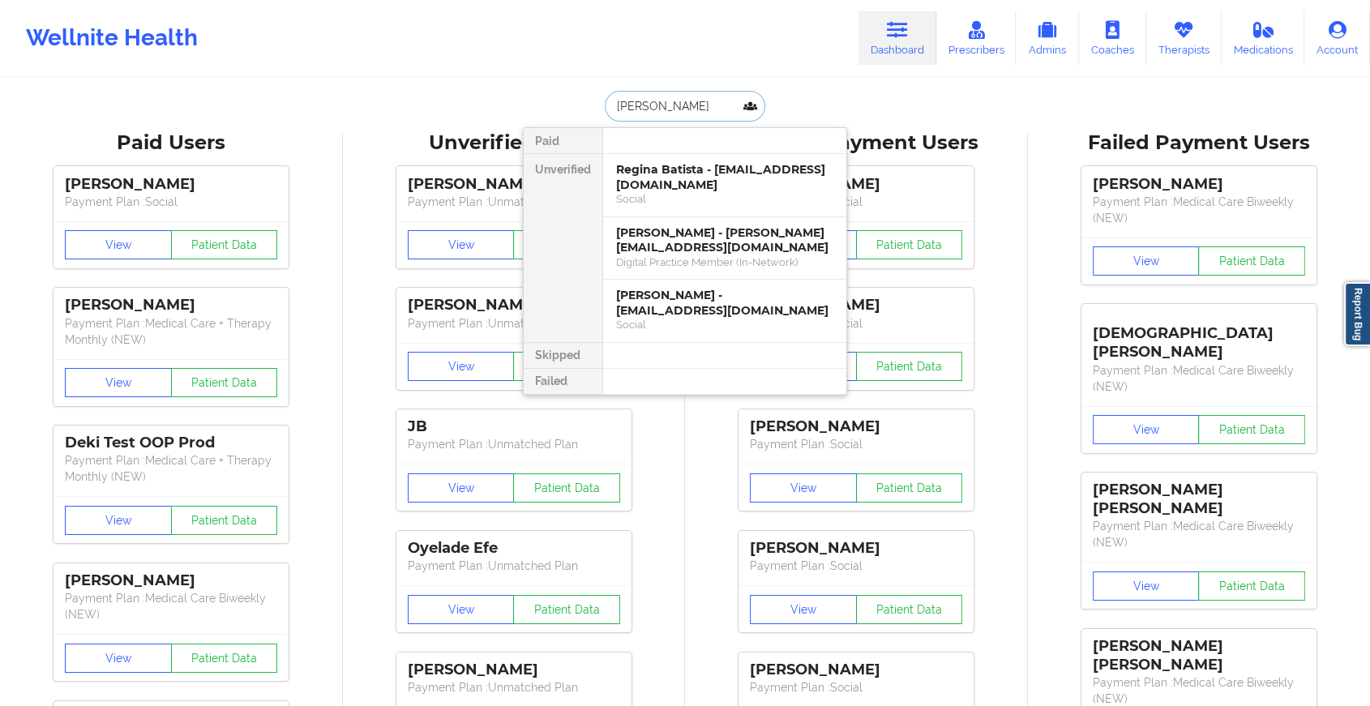
click at [677, 108] on input "gina b" at bounding box center [685, 106] width 161 height 31
type input "g"
type input "melissa sud"
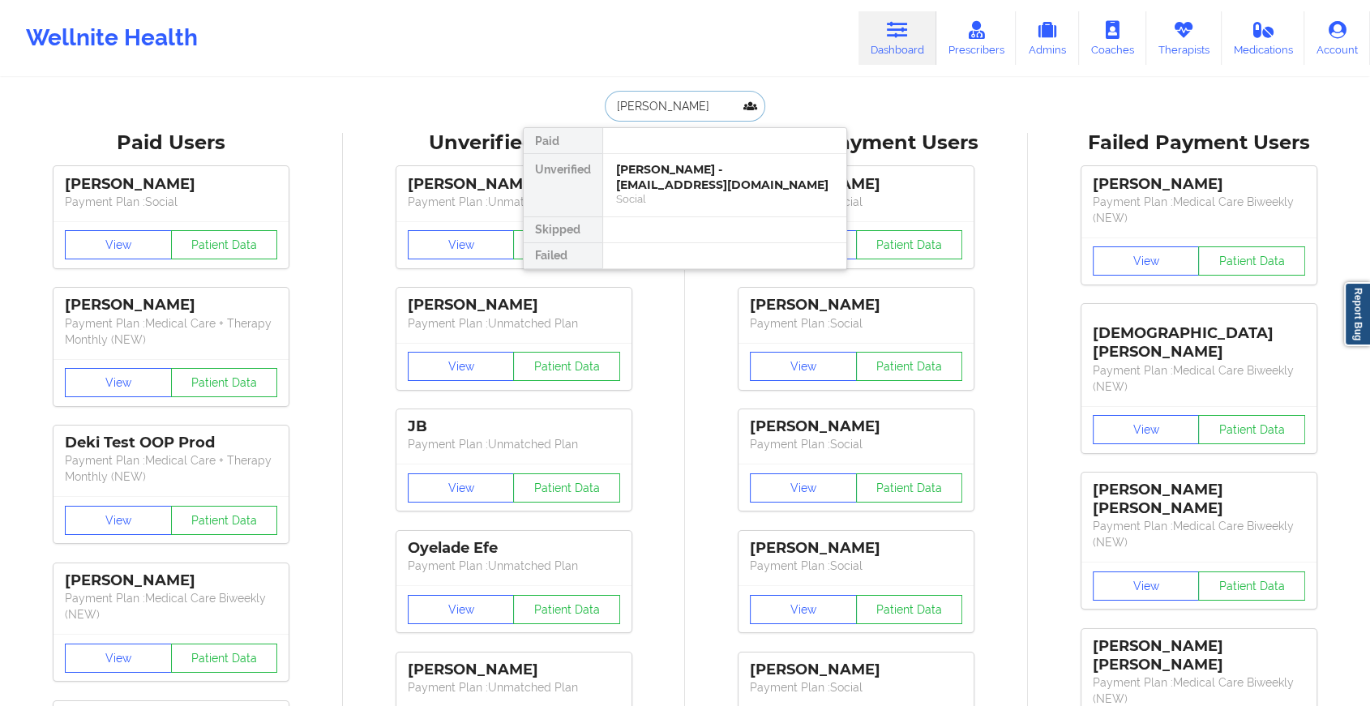
click at [684, 184] on div "Melissa Sudano - melissasudano723@gmail.com" at bounding box center [724, 177] width 217 height 30
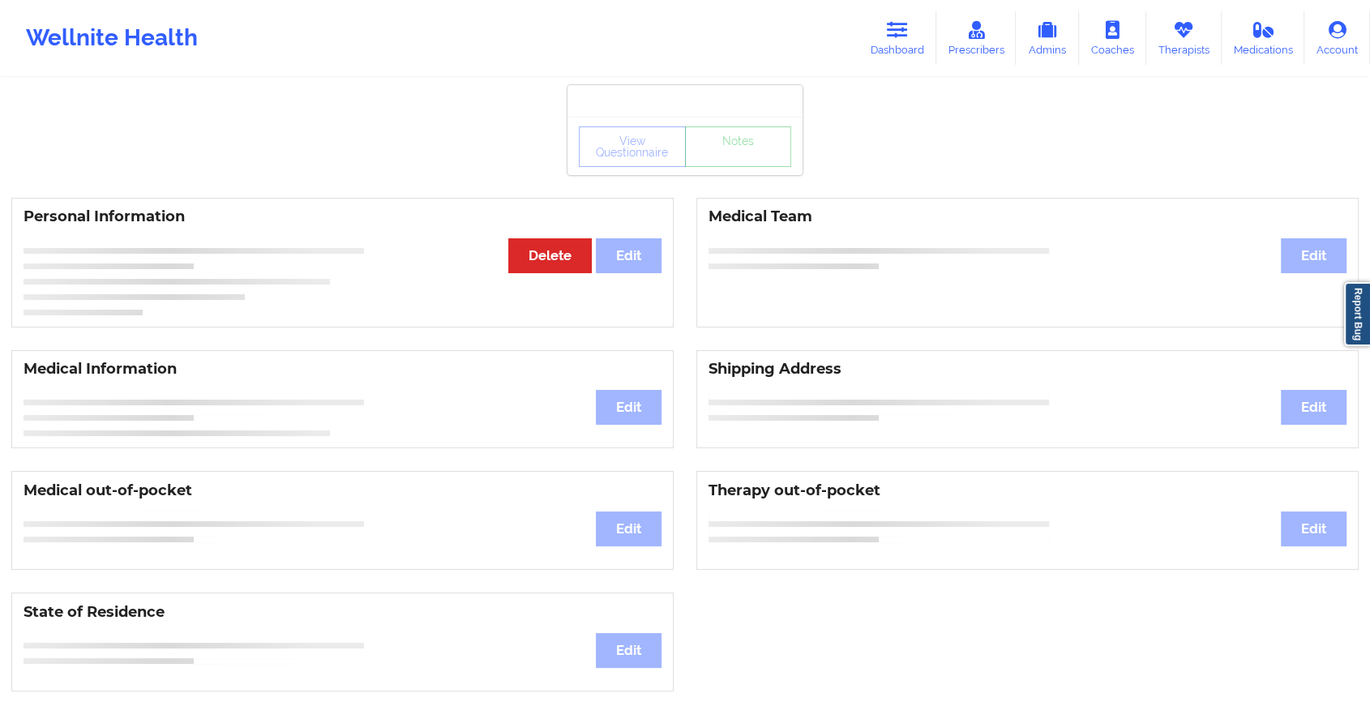
click at [736, 165] on div "View Questionnaire Notes" at bounding box center [685, 147] width 212 height 41
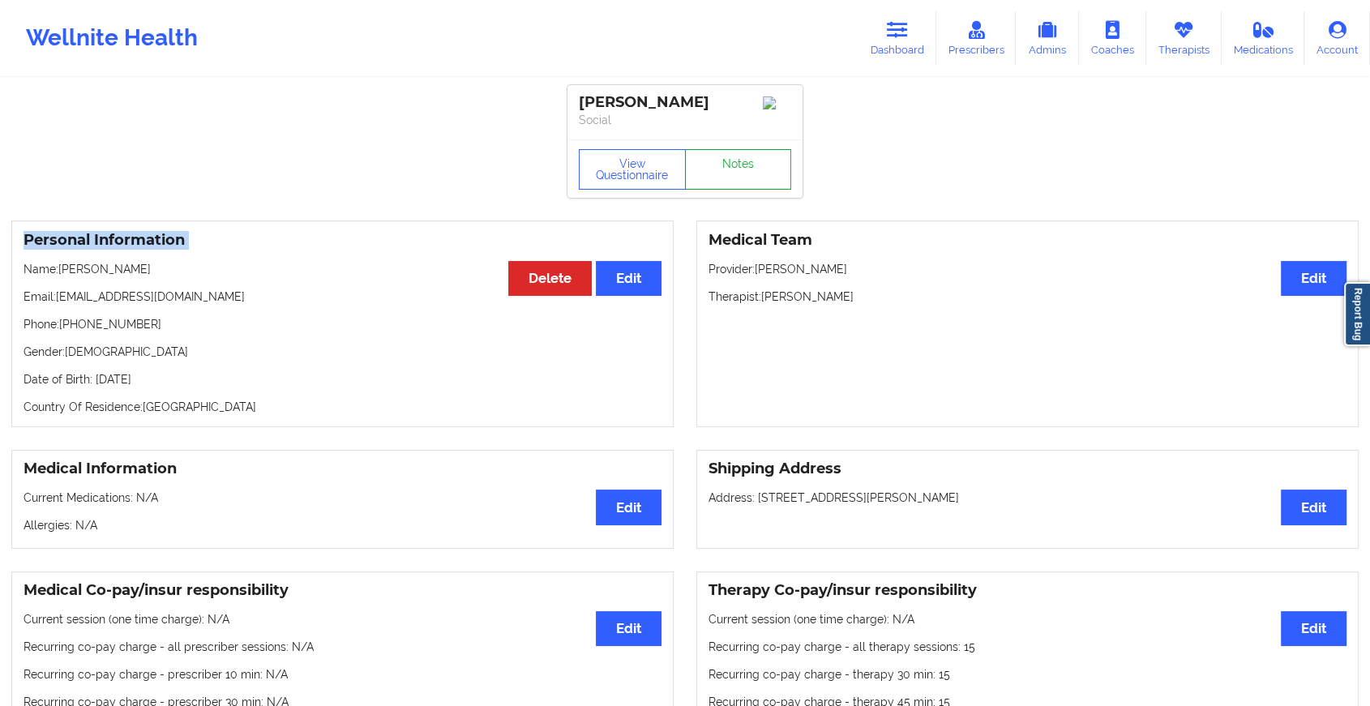
click at [736, 165] on link "Notes" at bounding box center [738, 169] width 107 height 41
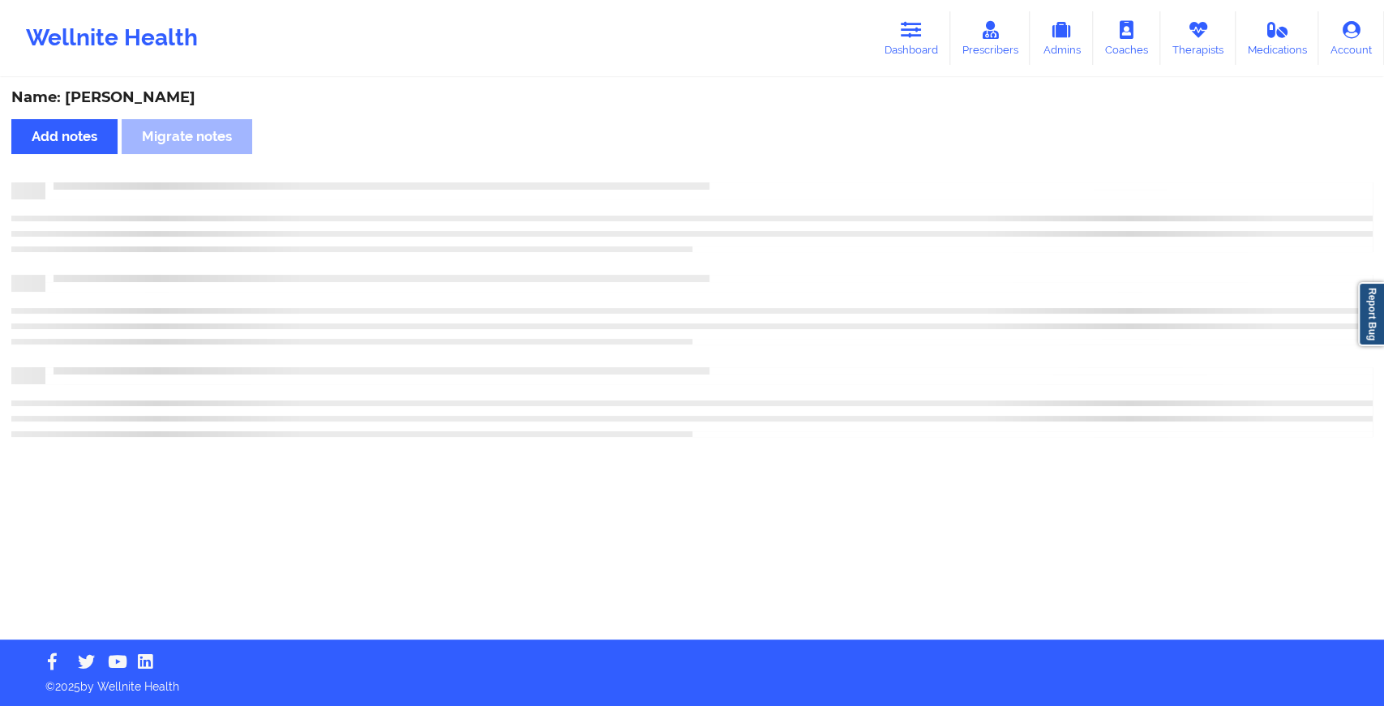
click at [736, 165] on div "Name: Melissa Sudano Add notes Migrate notes" at bounding box center [692, 359] width 1384 height 560
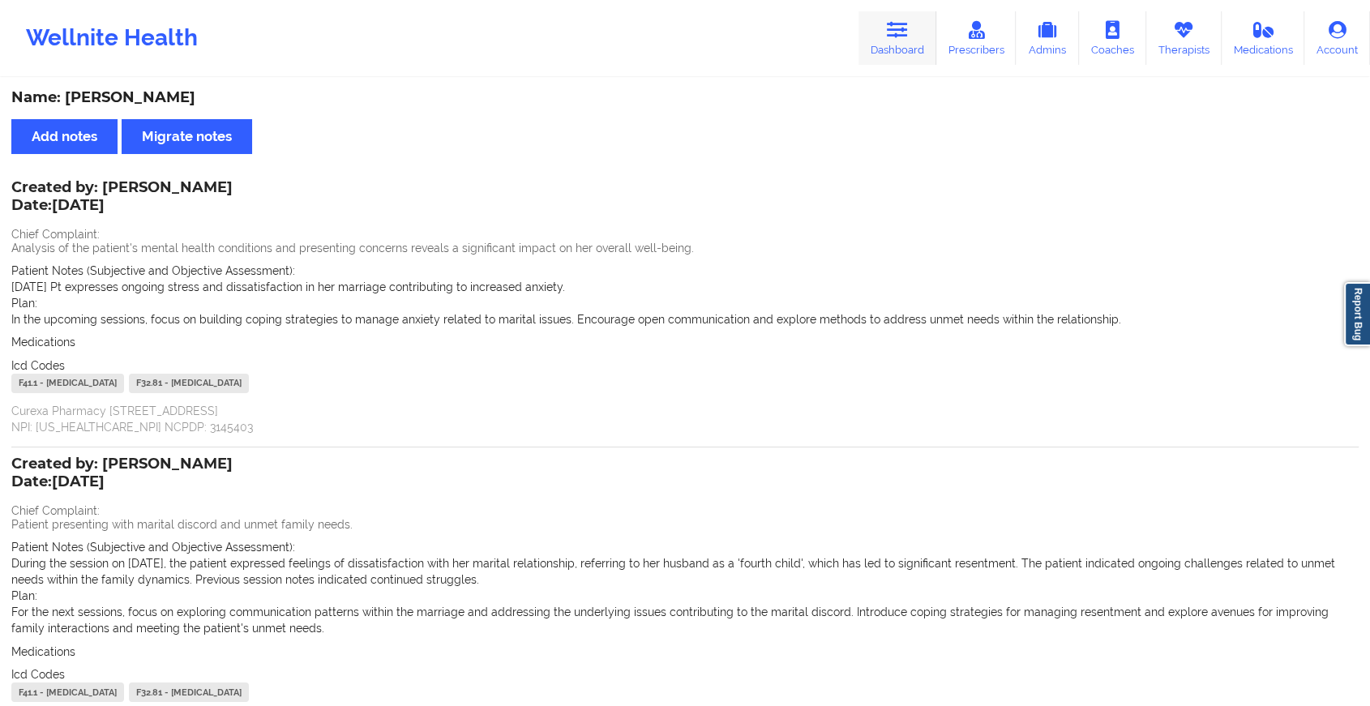
click at [896, 32] on icon at bounding box center [897, 30] width 21 height 18
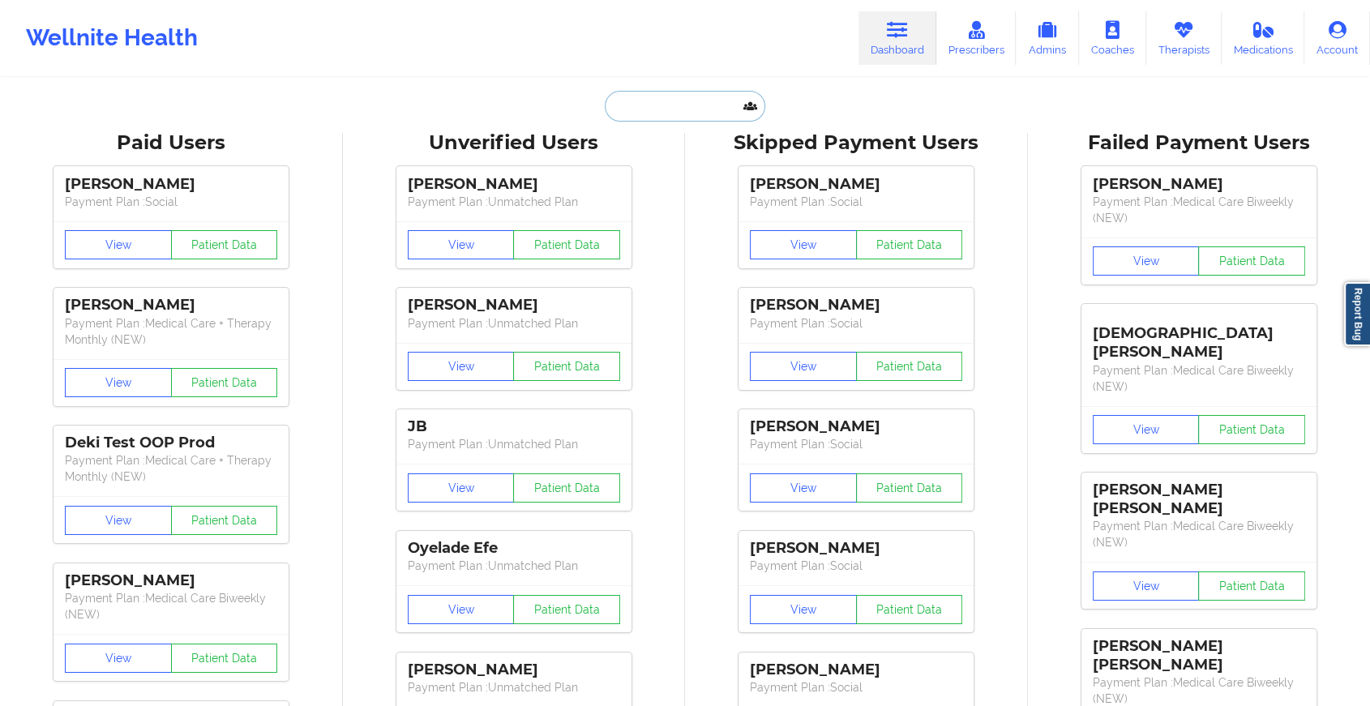
click at [694, 114] on input "text" at bounding box center [685, 106] width 161 height 31
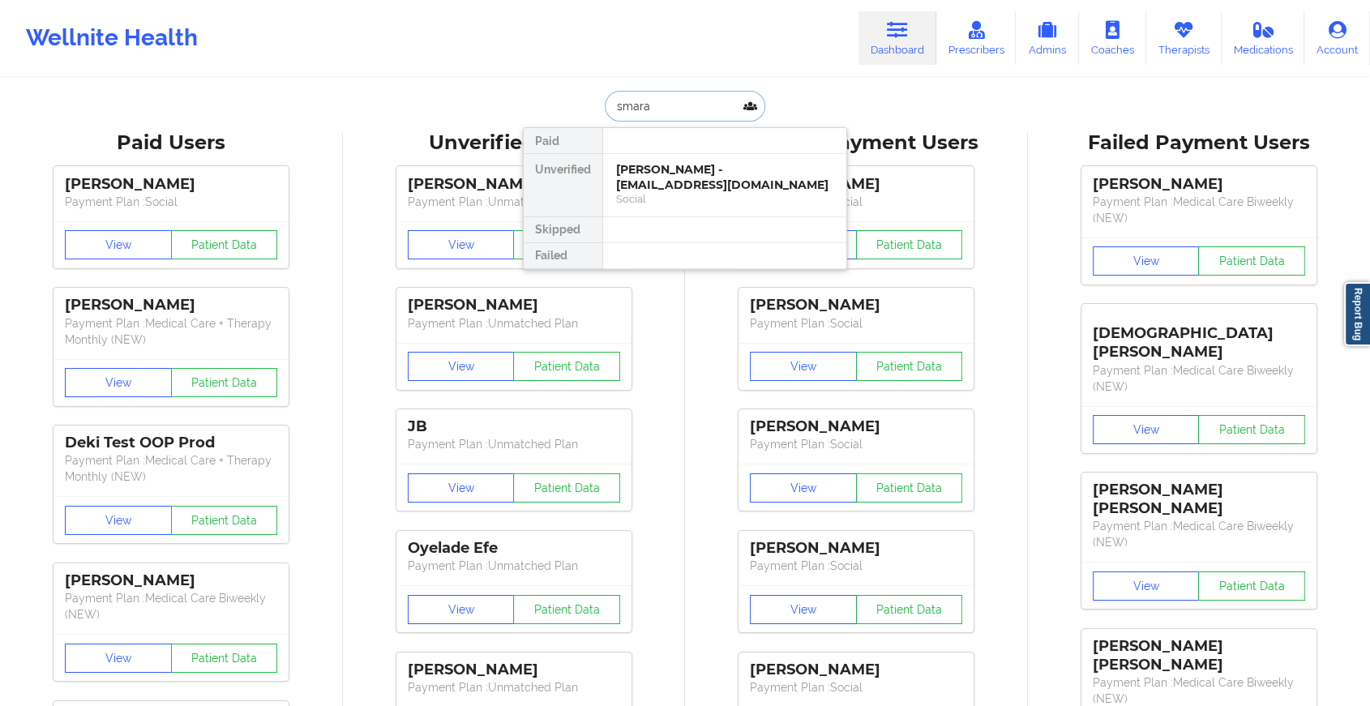
type input "smarag"
click at [684, 165] on div "Smaragdi Koulouriotis - amiekoul@yahoo.com" at bounding box center [724, 177] width 217 height 30
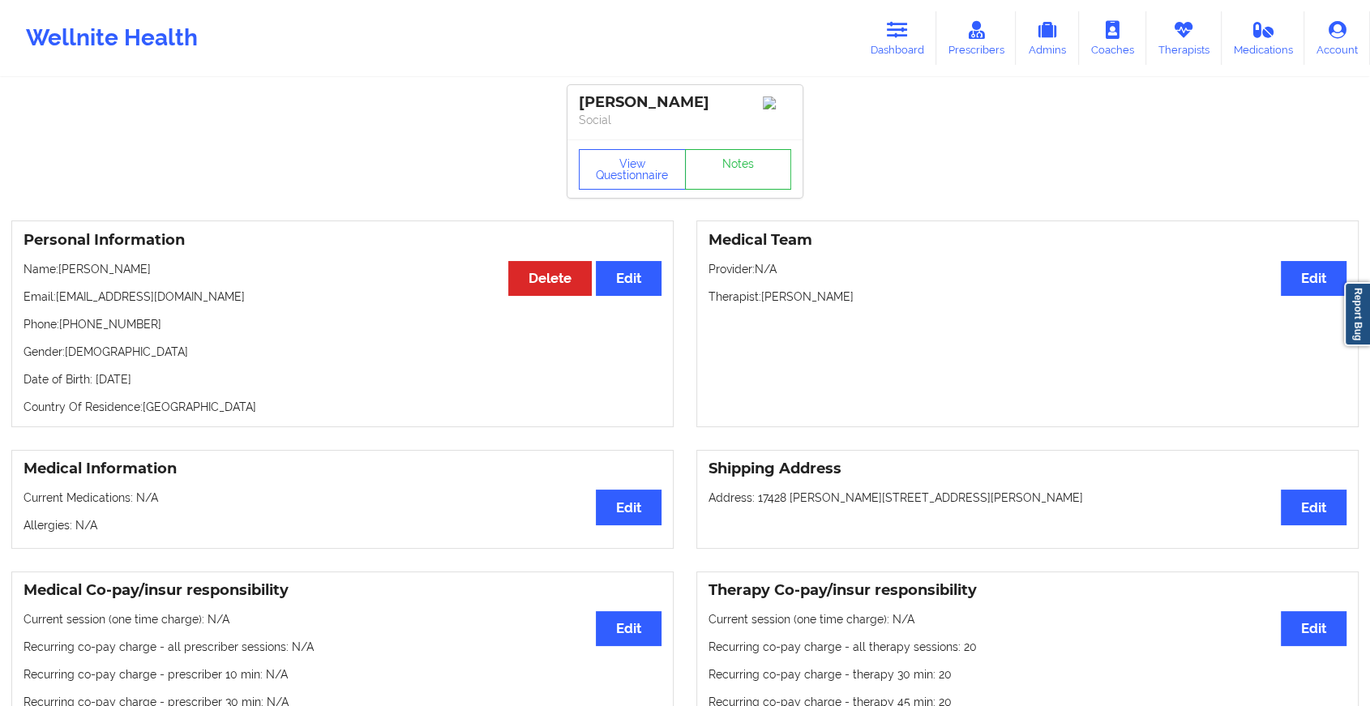
drag, startPoint x: 201, startPoint y: 272, endPoint x: 62, endPoint y: 272, distance: 138.7
click at [62, 272] on p "Name: Smaragdi Koulouriotis" at bounding box center [343, 269] width 638 height 16
copy p "Smaragdi Koulouriotis"
click at [902, 35] on icon at bounding box center [897, 30] width 21 height 18
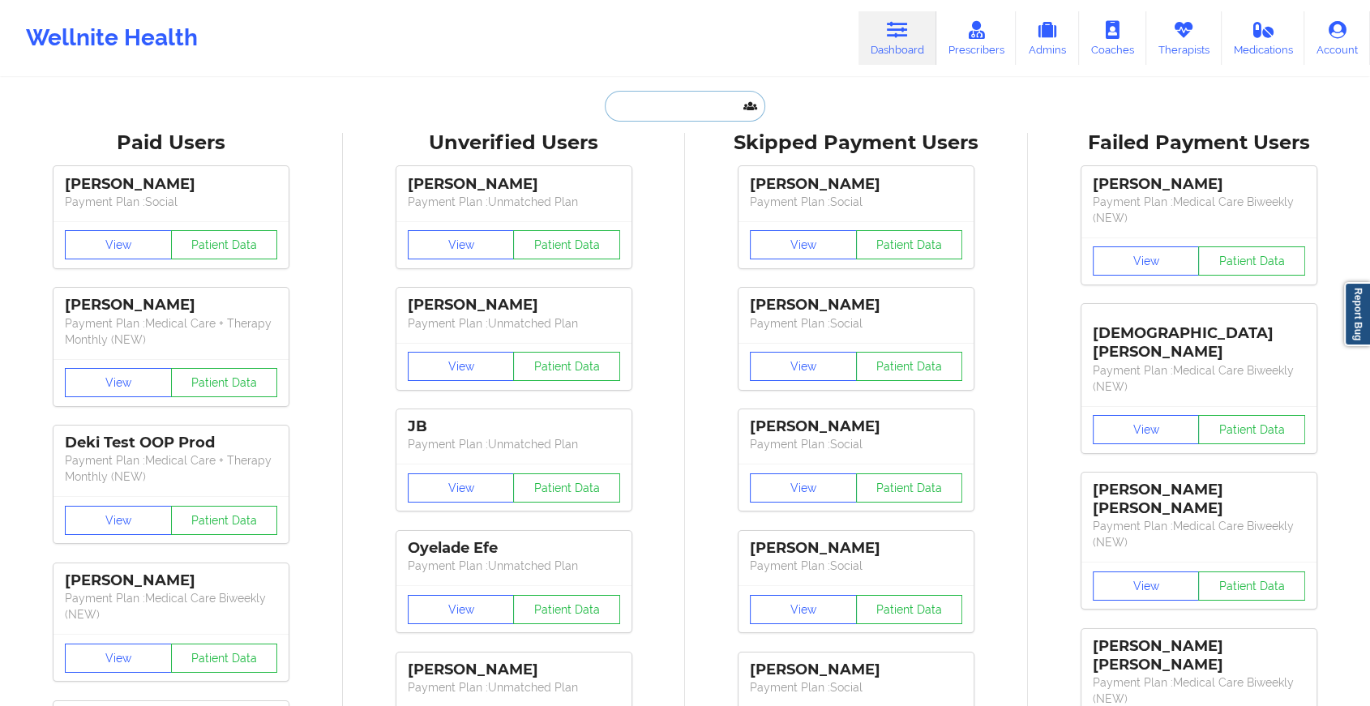
click at [662, 105] on input "text" at bounding box center [685, 106] width 161 height 31
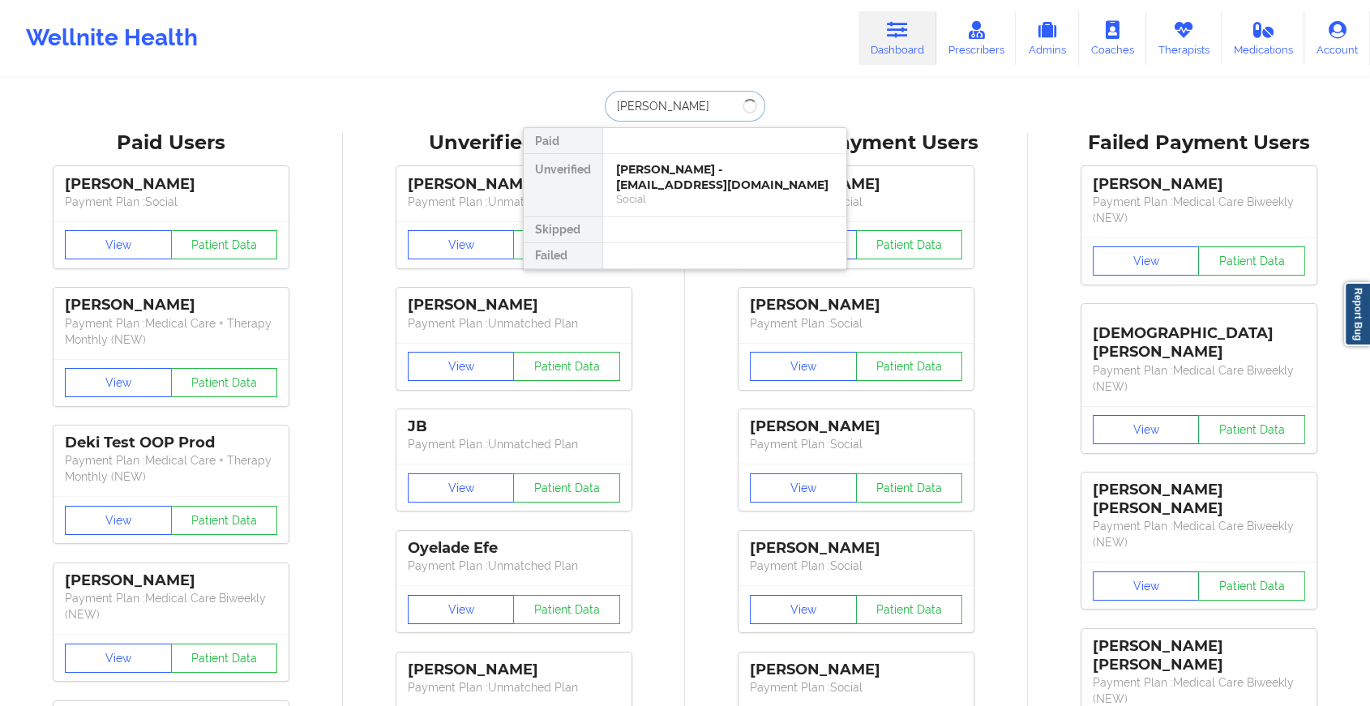
type input "hannah mon"
click at [681, 171] on div "Hannah Montgomery - benson.montgomery@icloud.com" at bounding box center [724, 184] width 217 height 45
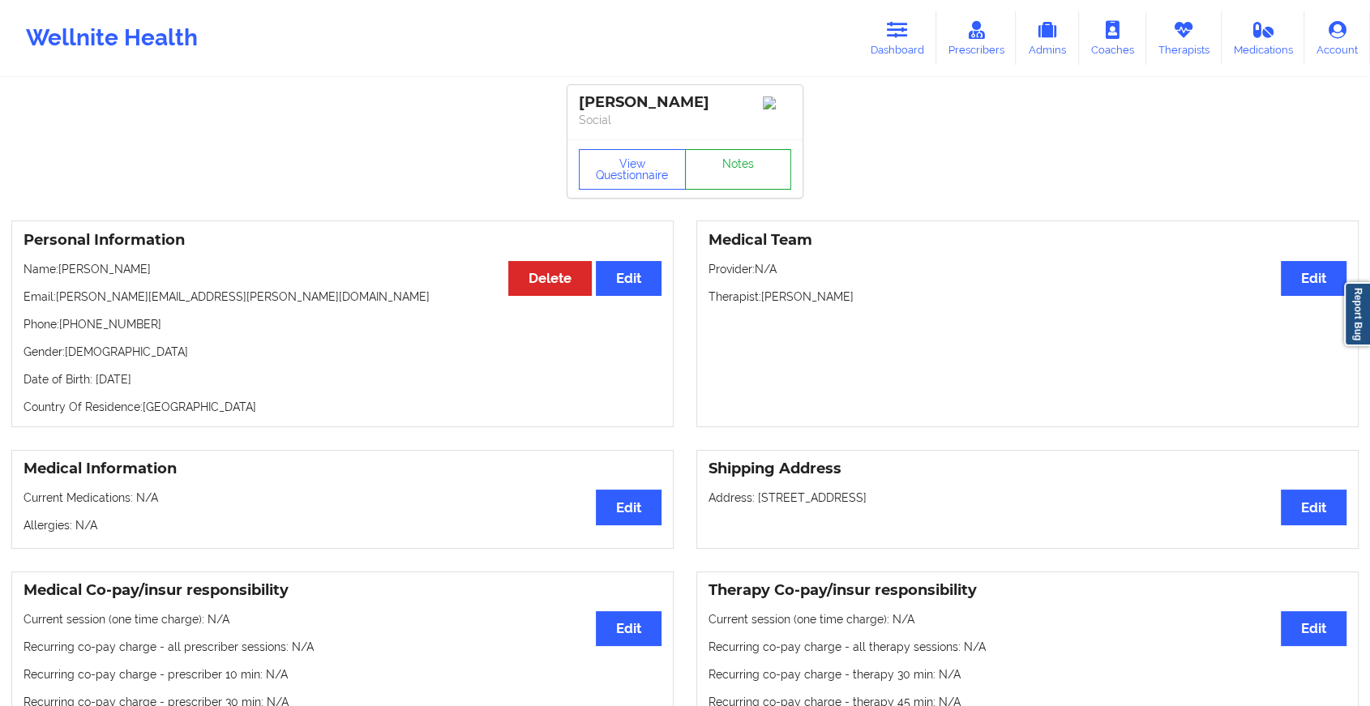
click at [714, 153] on div "View Questionnaire Notes" at bounding box center [685, 168] width 235 height 58
click at [714, 152] on div "View Questionnaire Notes" at bounding box center [685, 168] width 235 height 58
drag, startPoint x: 714, startPoint y: 152, endPoint x: 744, endPoint y: 191, distance: 48.0
click at [744, 190] on link "Notes" at bounding box center [738, 169] width 107 height 41
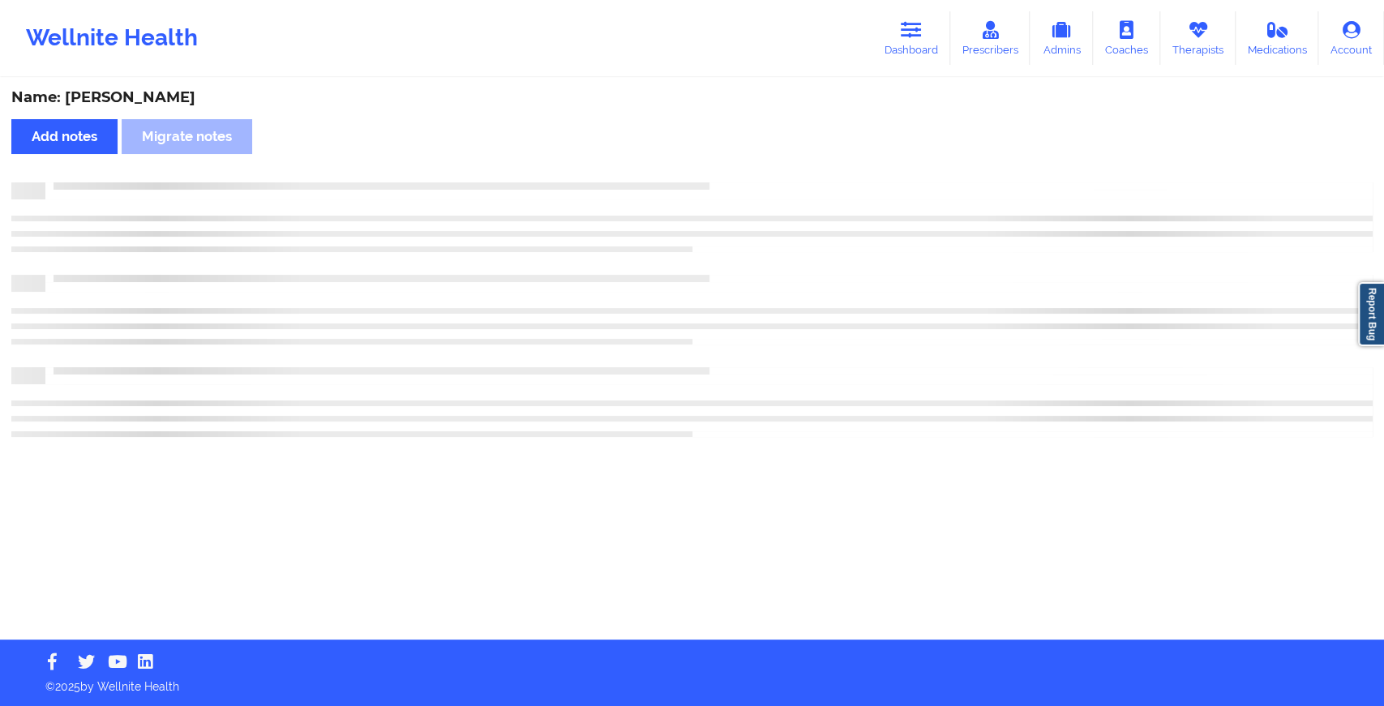
click at [744, 189] on div at bounding box center [692, 190] width 1362 height 17
